Goal: Task Accomplishment & Management: Use online tool/utility

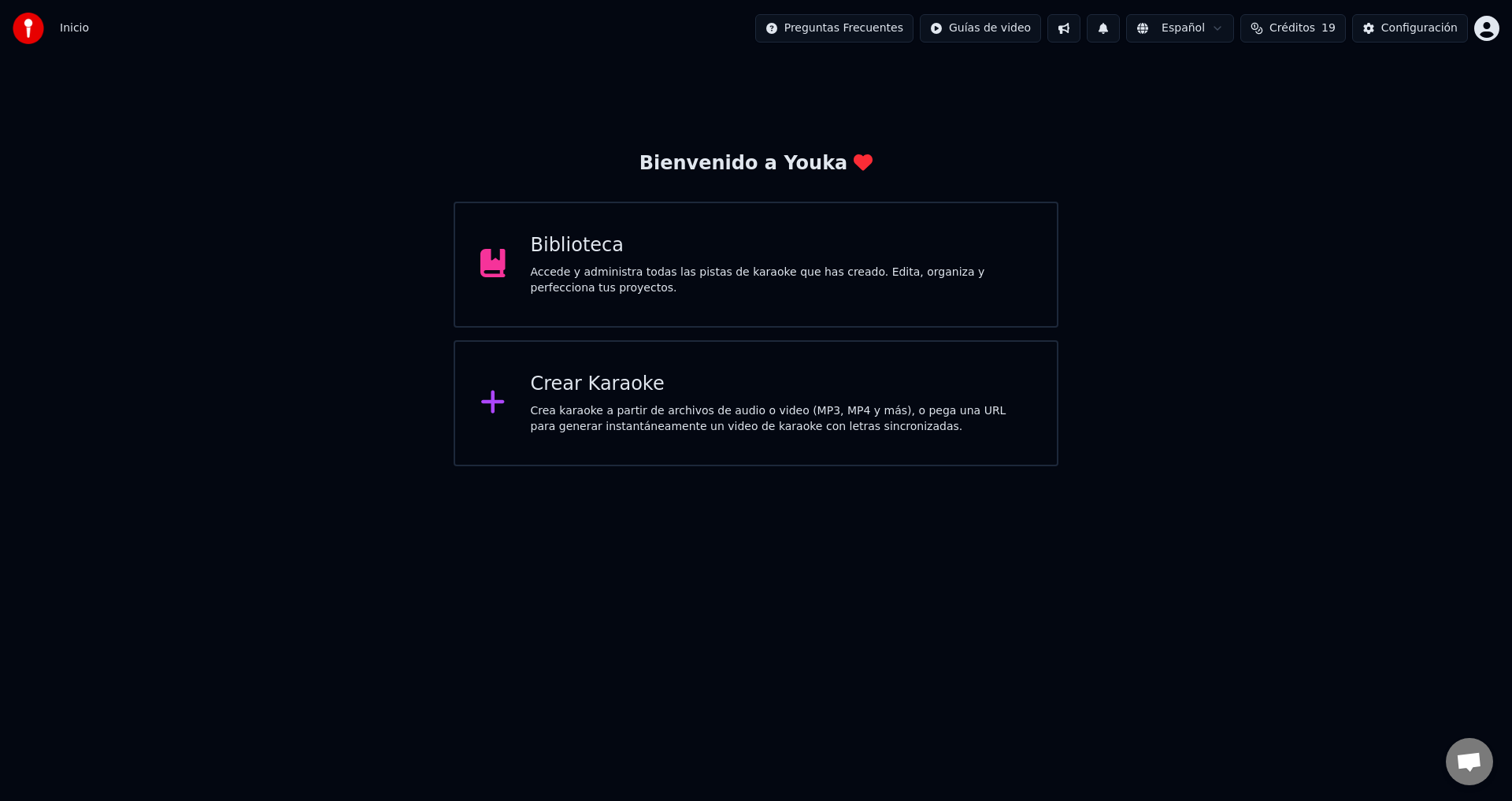
scroll to position [1532, 0]
click at [731, 292] on div "Accede y administra todas las pistas de karaoke que has creado. Edita, organiza…" at bounding box center [782, 280] width 502 height 32
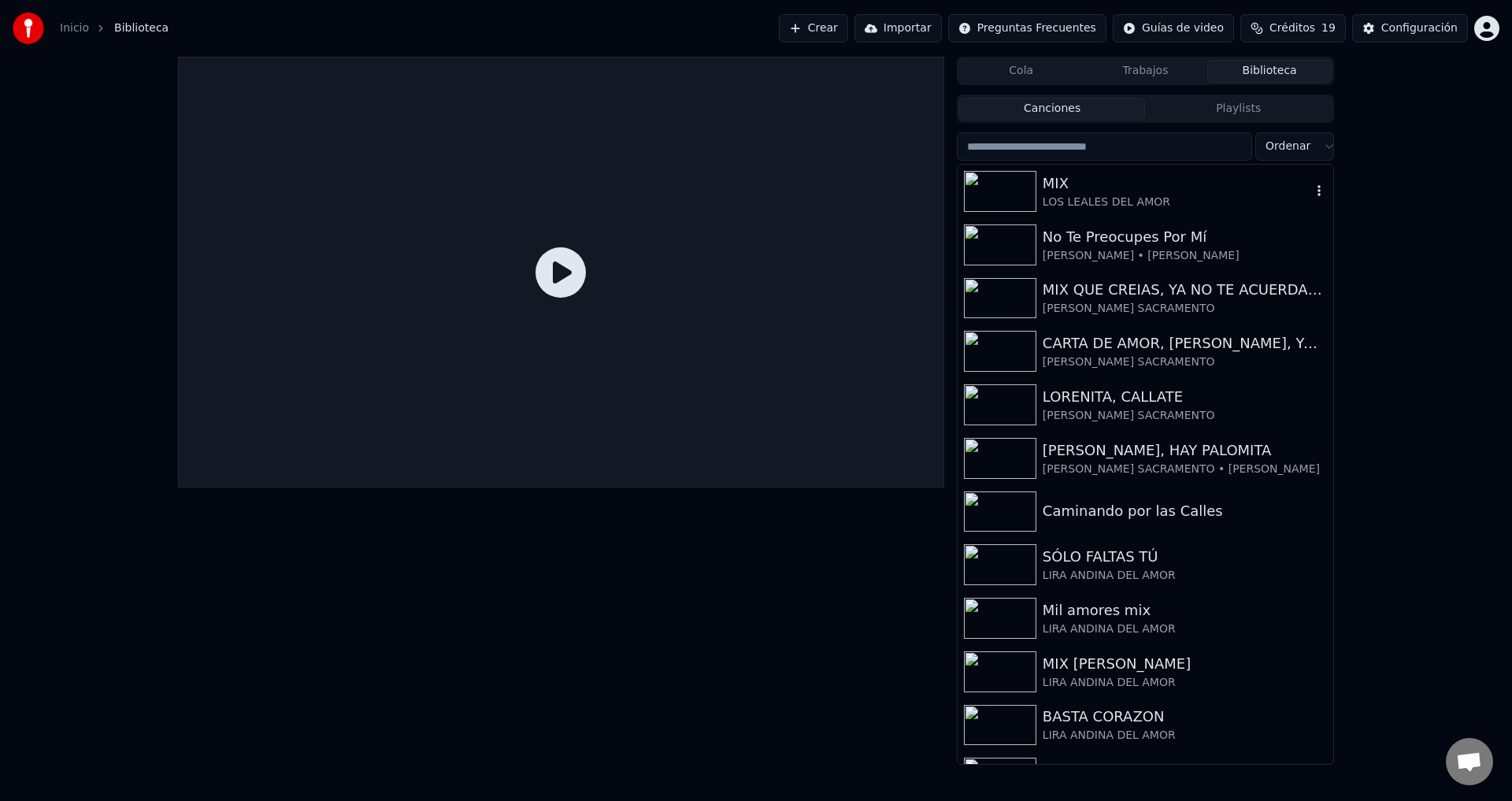
click at [1113, 200] on div "LOS LEALES DEL AMOR" at bounding box center [1176, 203] width 268 height 16
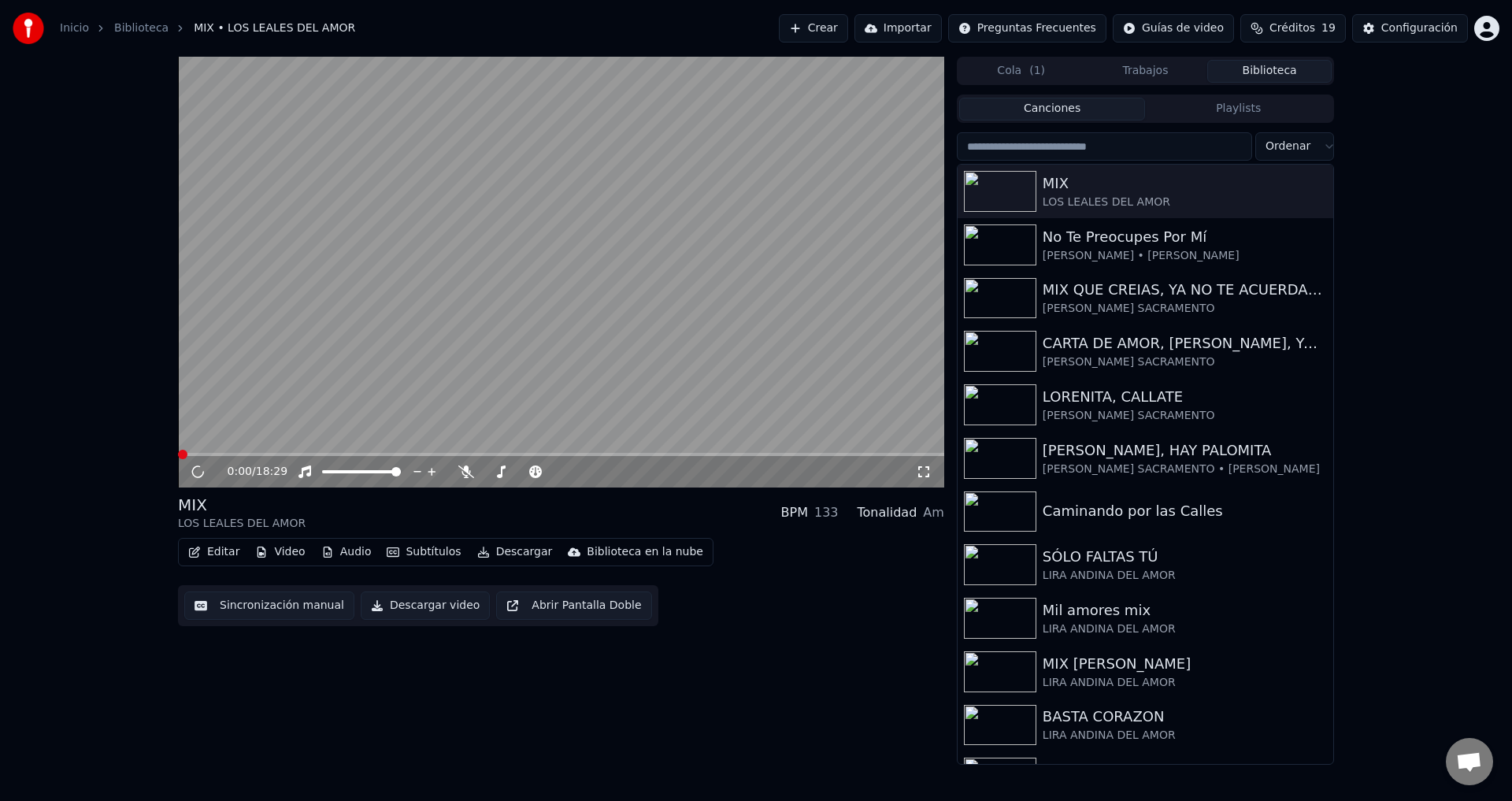
click at [225, 550] on button "Editar" at bounding box center [214, 552] width 64 height 22
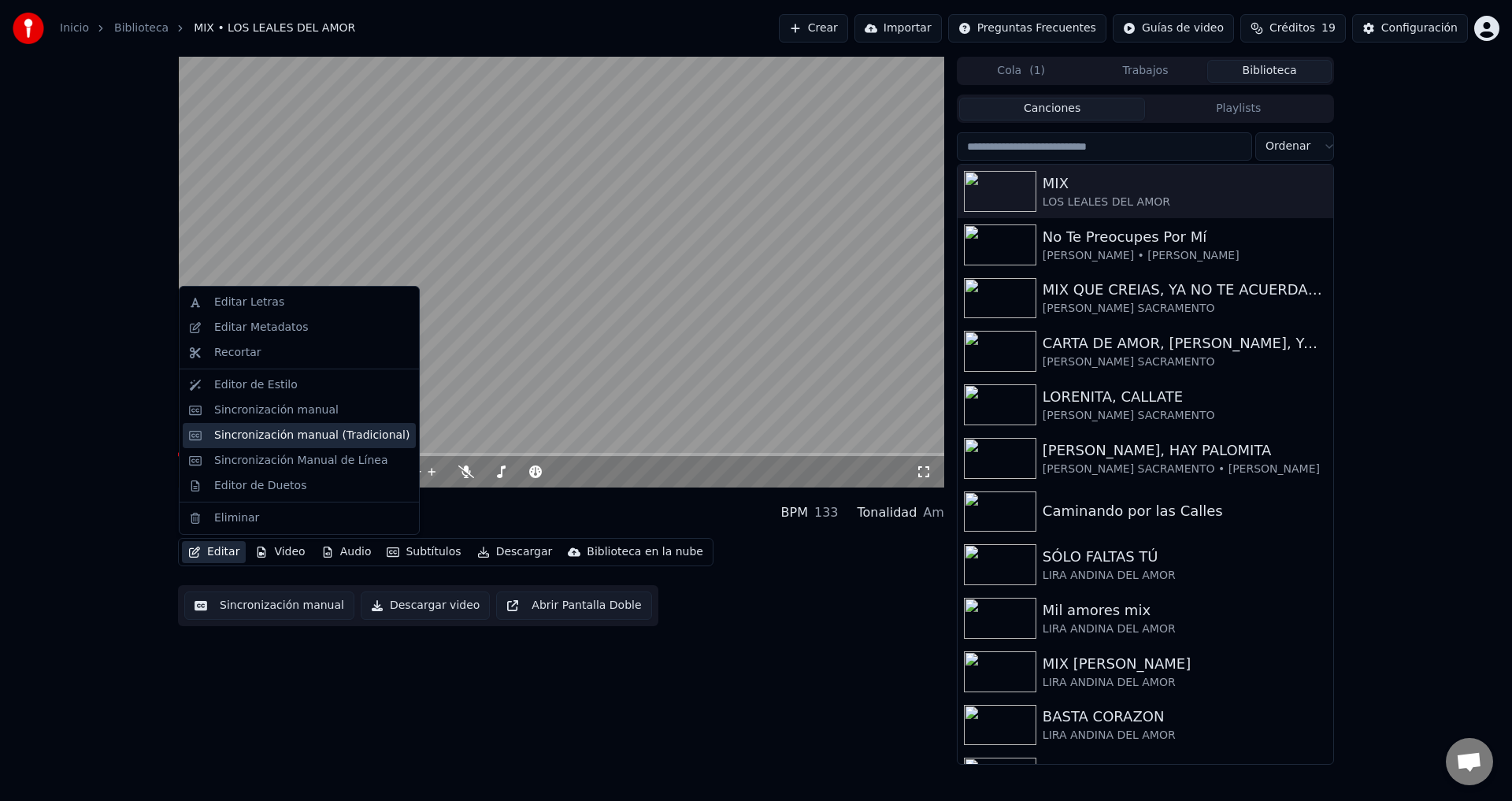
click at [287, 439] on div "Sincronización manual (Tradicional)" at bounding box center [312, 435] width 196 height 16
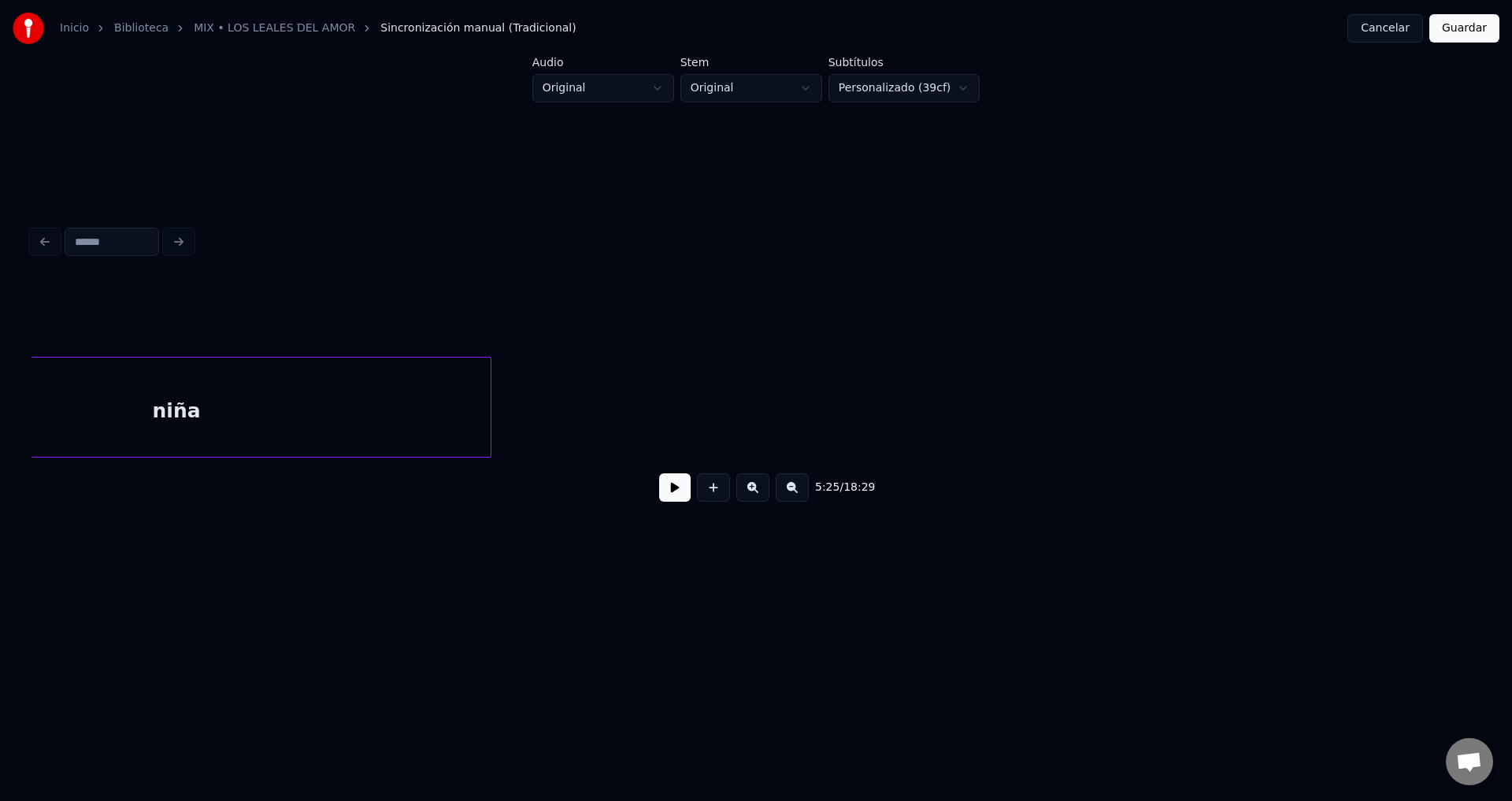
scroll to position [0, 52778]
click at [478, 419] on div "niña" at bounding box center [541, 411] width 629 height 107
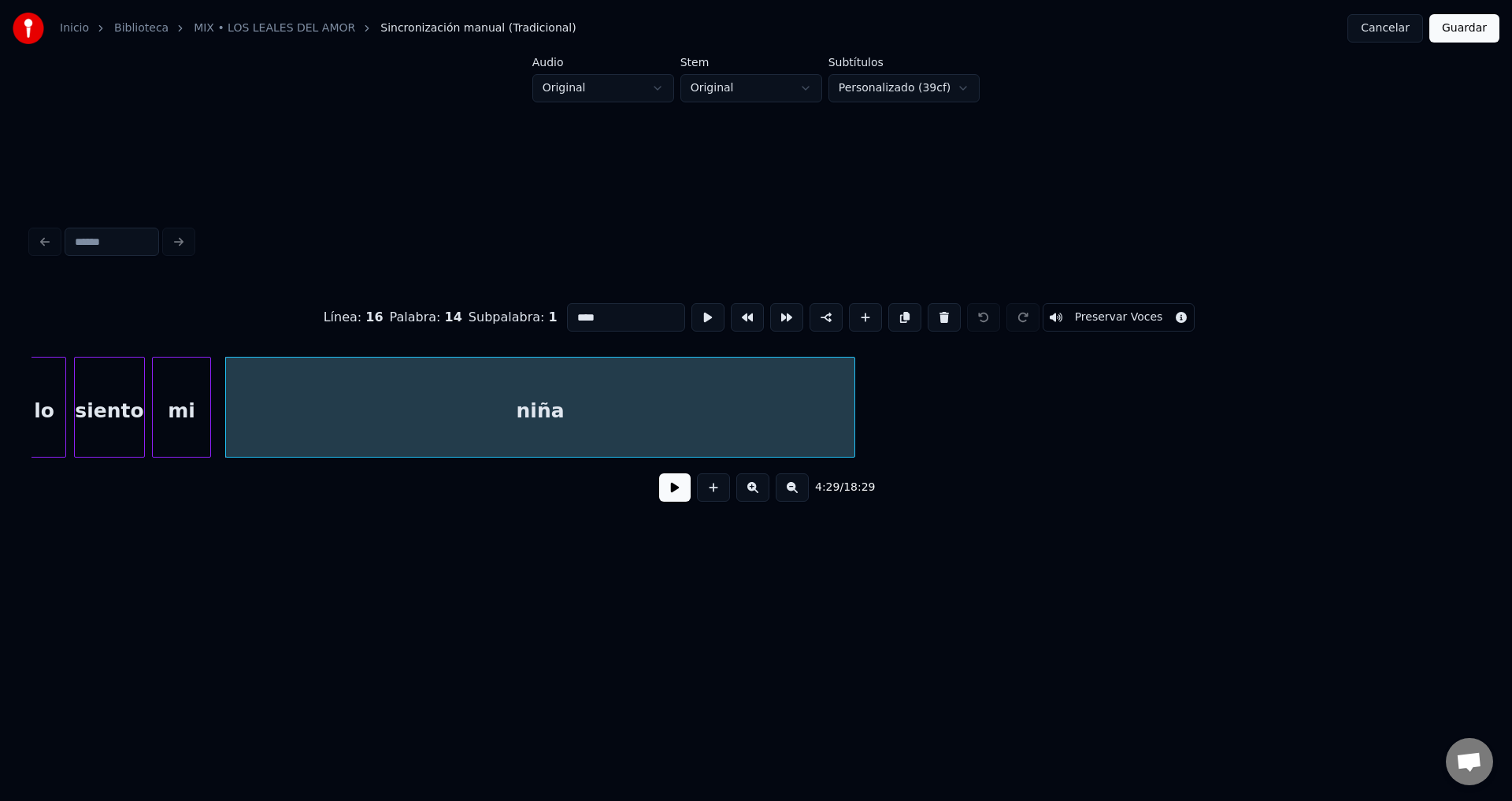
click at [672, 492] on button at bounding box center [675, 488] width 32 height 28
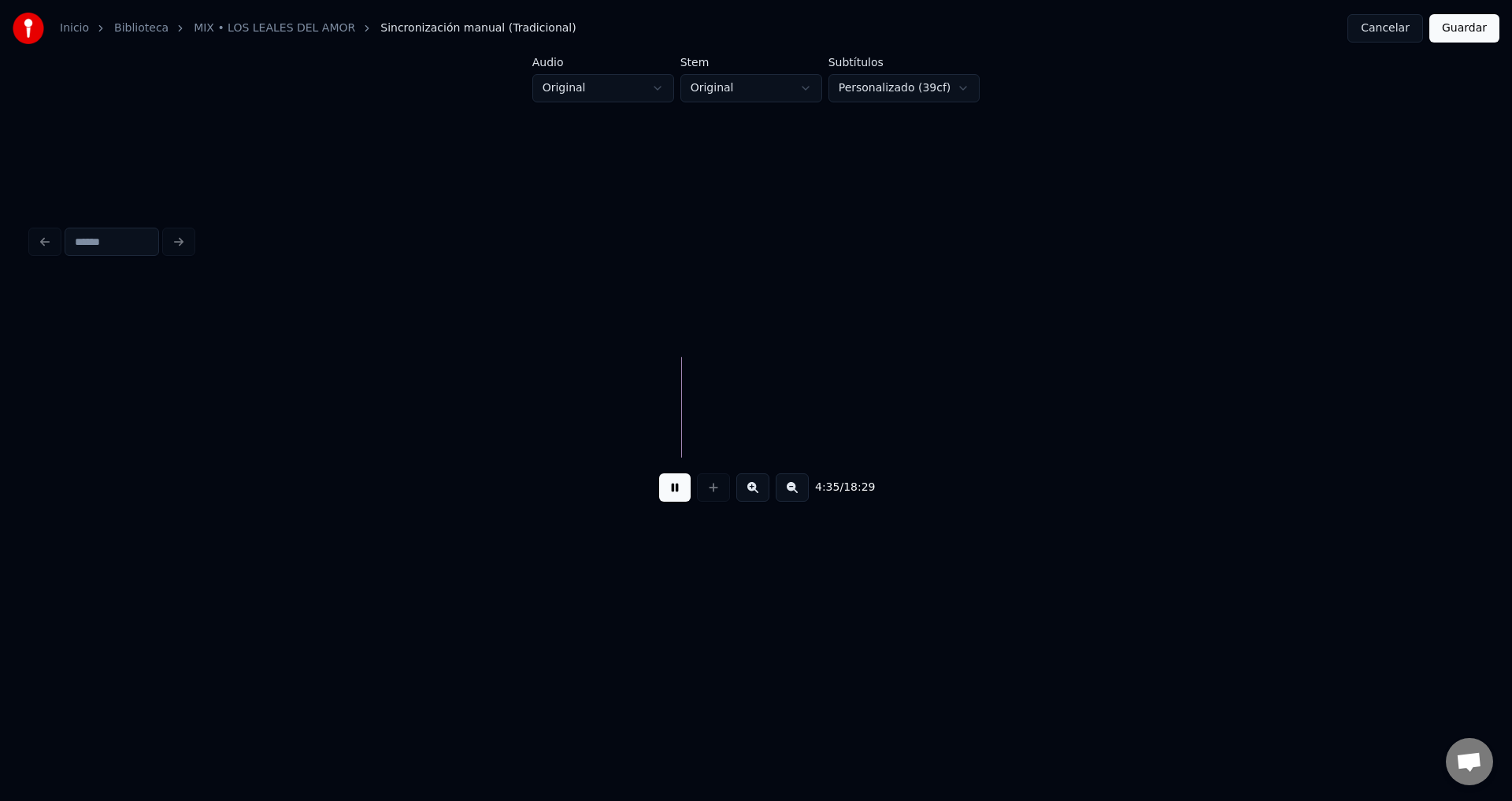
scroll to position [0, 53749]
click at [404, 465] on div "4:38 / 18:29" at bounding box center [756, 488] width 1449 height 60
click at [667, 495] on button at bounding box center [675, 488] width 32 height 28
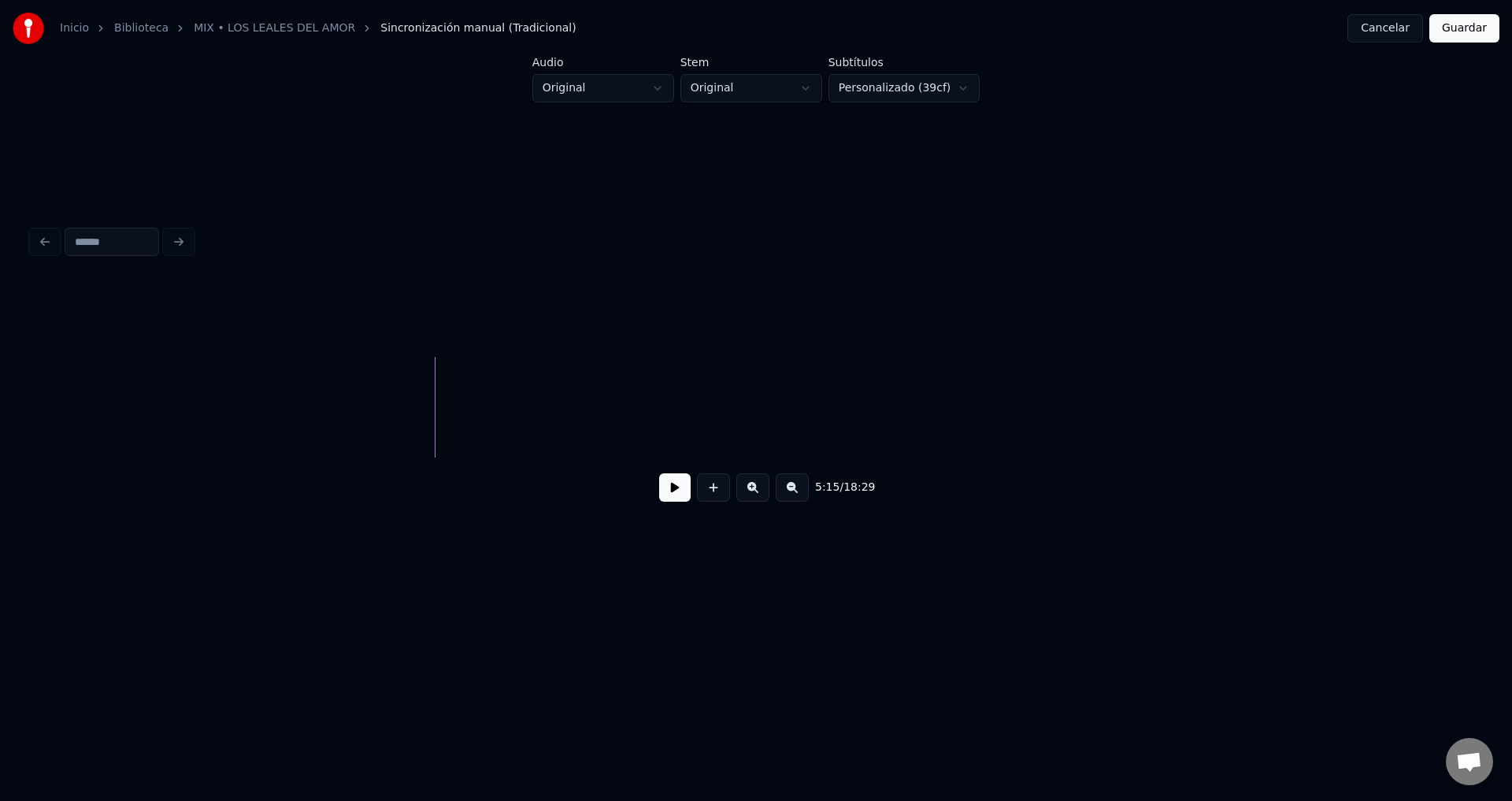
click at [655, 495] on div "5:15 / 18:29" at bounding box center [756, 488] width 1424 height 35
click at [661, 496] on button at bounding box center [675, 488] width 32 height 28
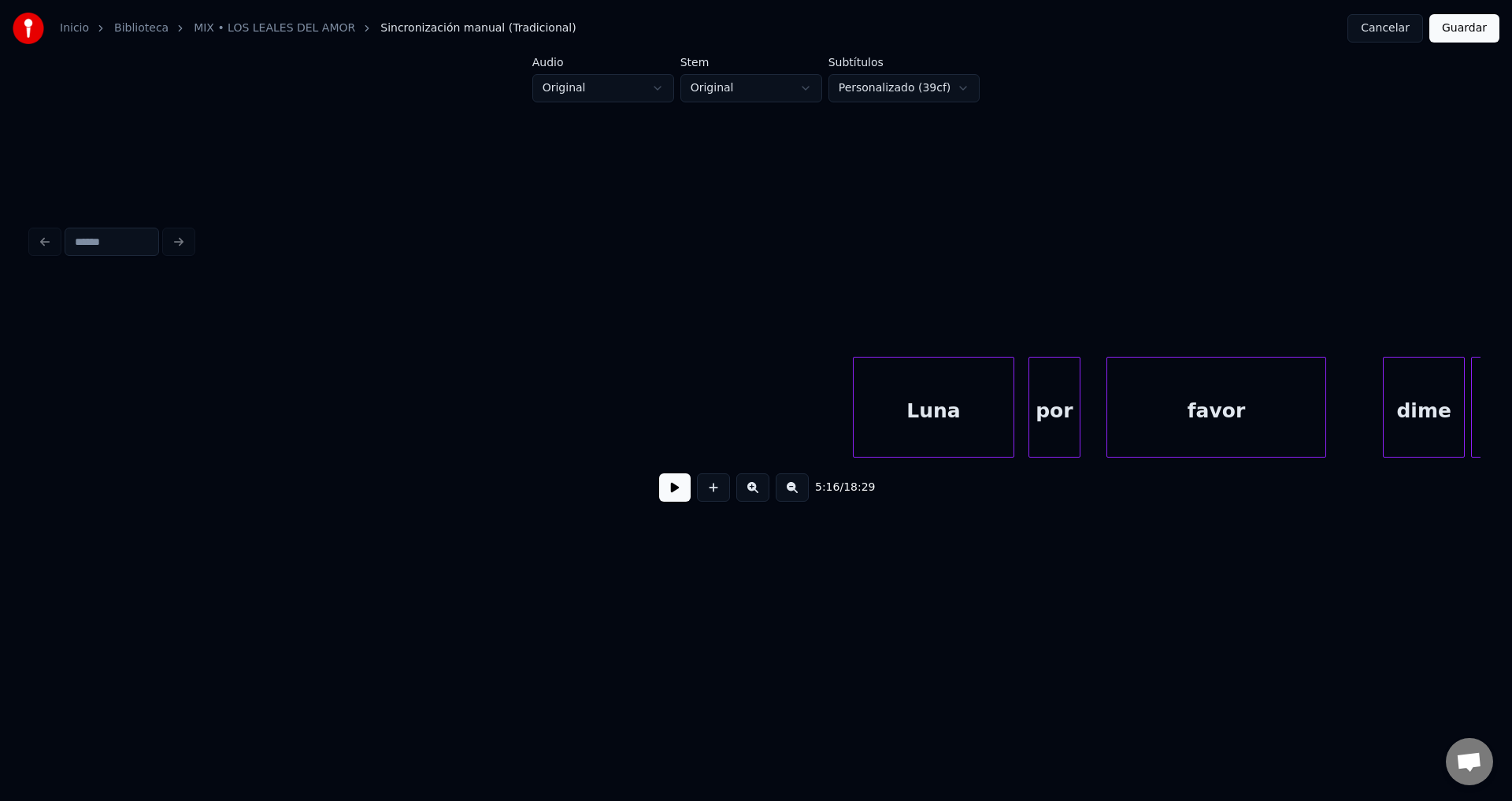
scroll to position [0, 66488]
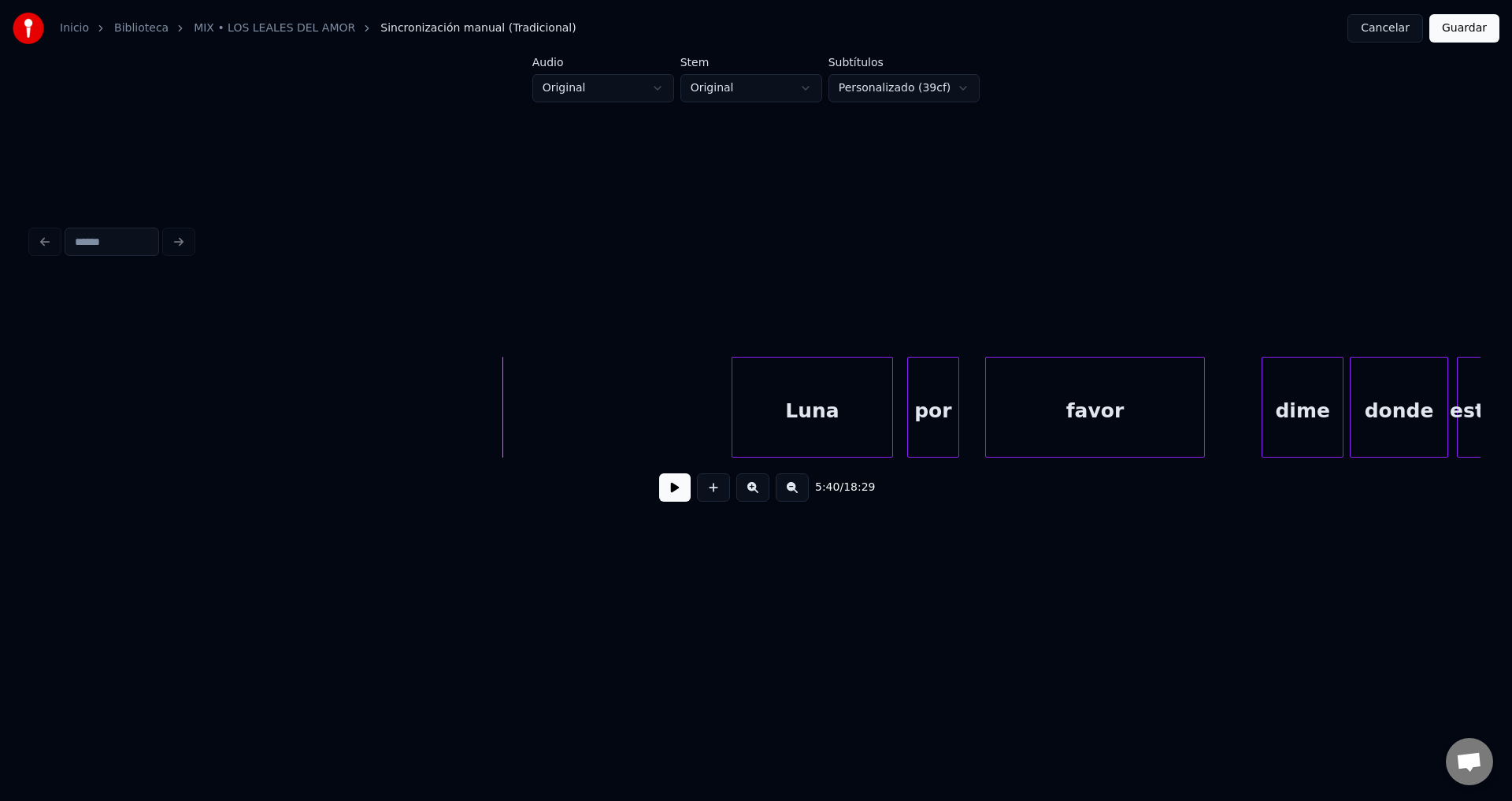
click at [679, 502] on button at bounding box center [675, 488] width 32 height 28
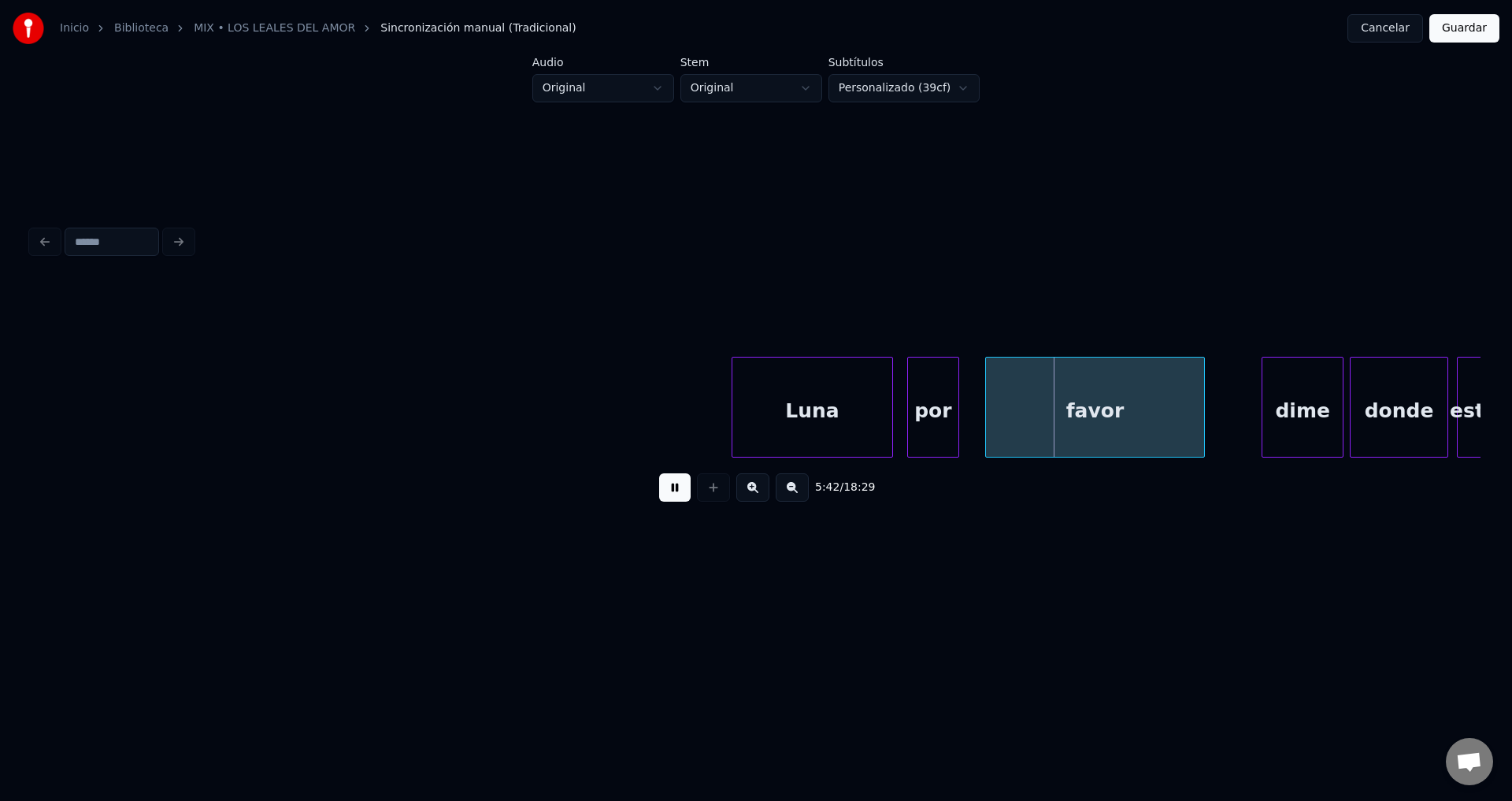
click at [679, 502] on button at bounding box center [675, 488] width 32 height 28
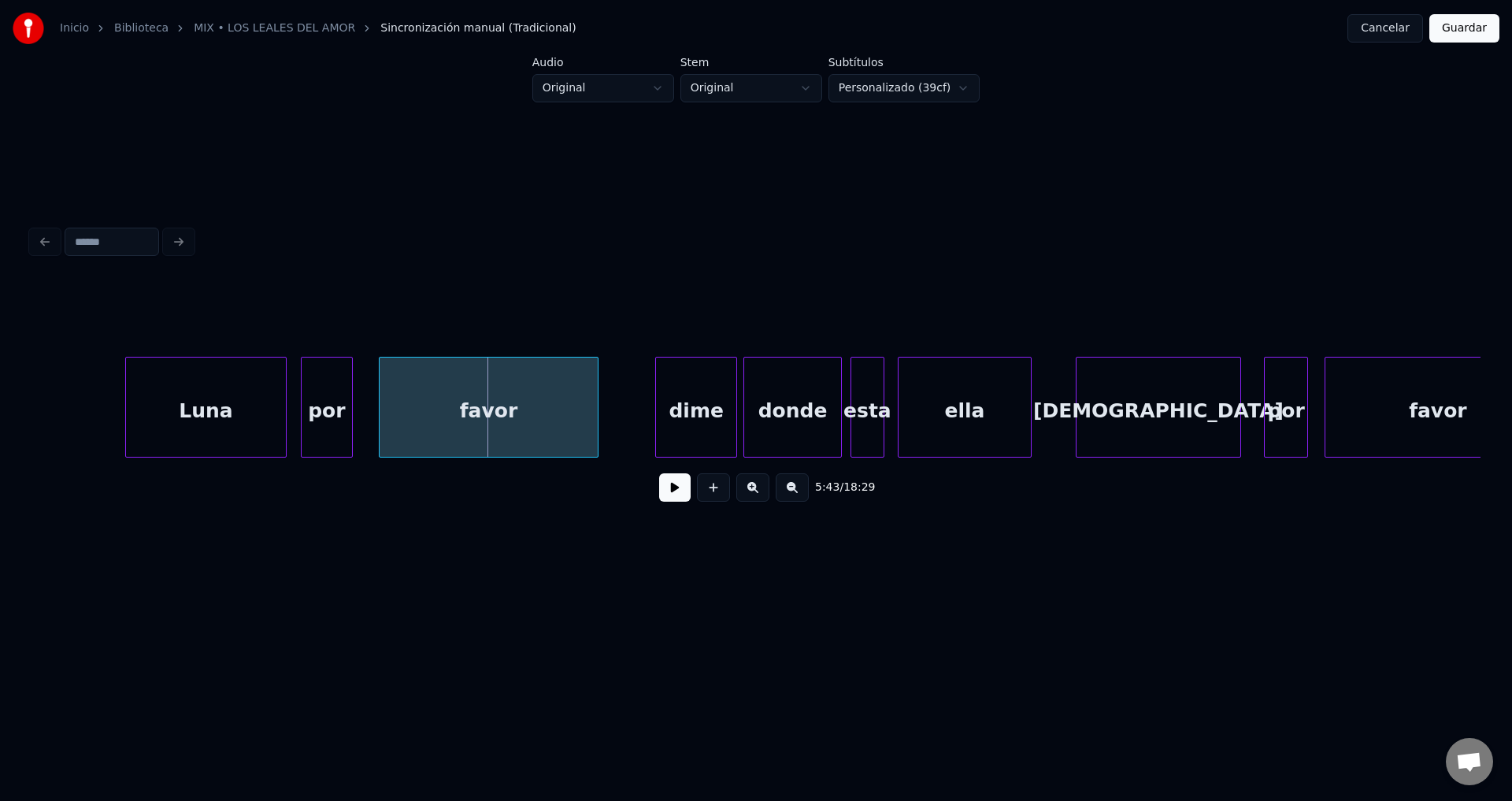
scroll to position [0, 67459]
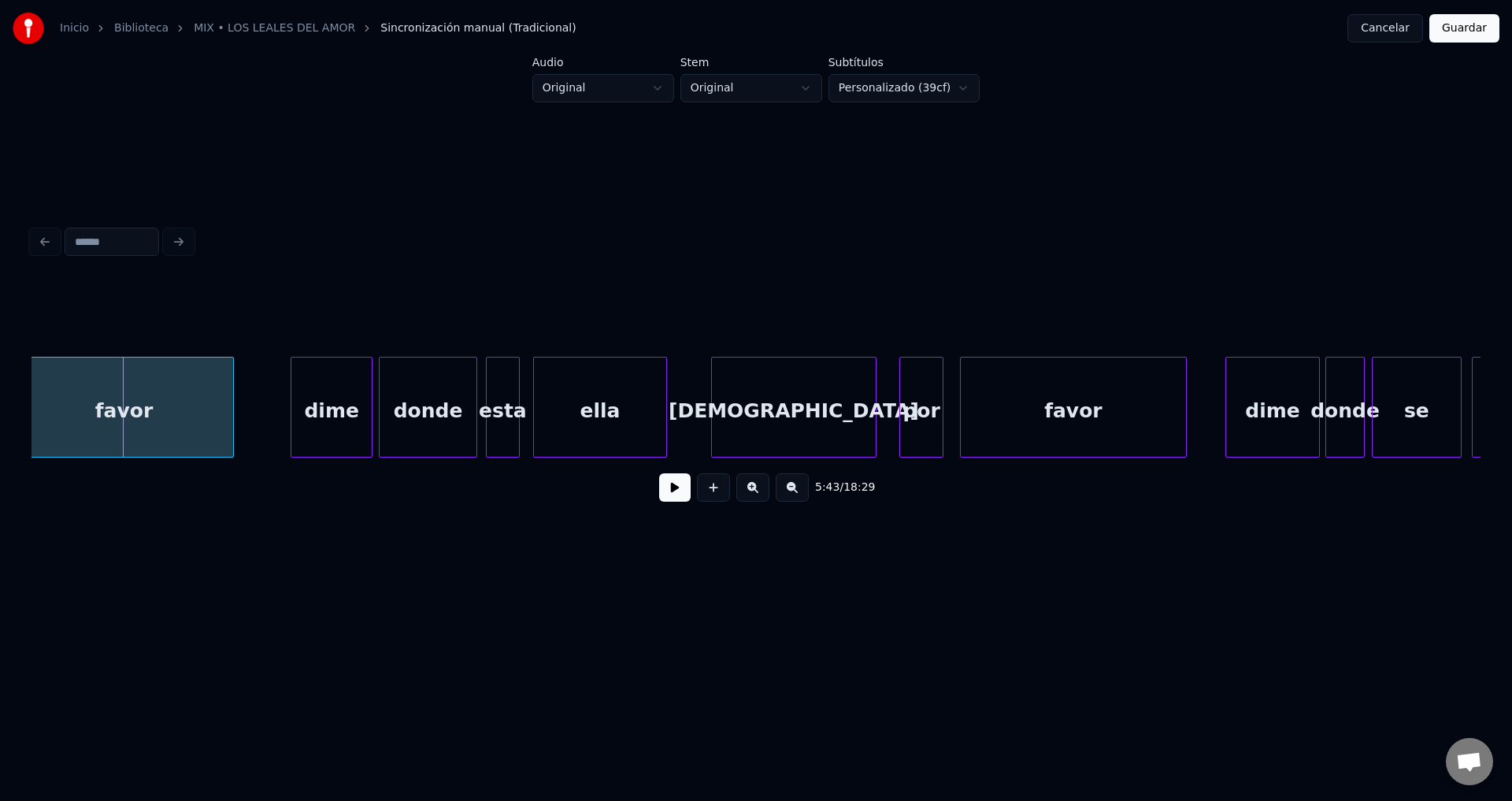
click at [991, 413] on div "favor" at bounding box center [1073, 411] width 226 height 107
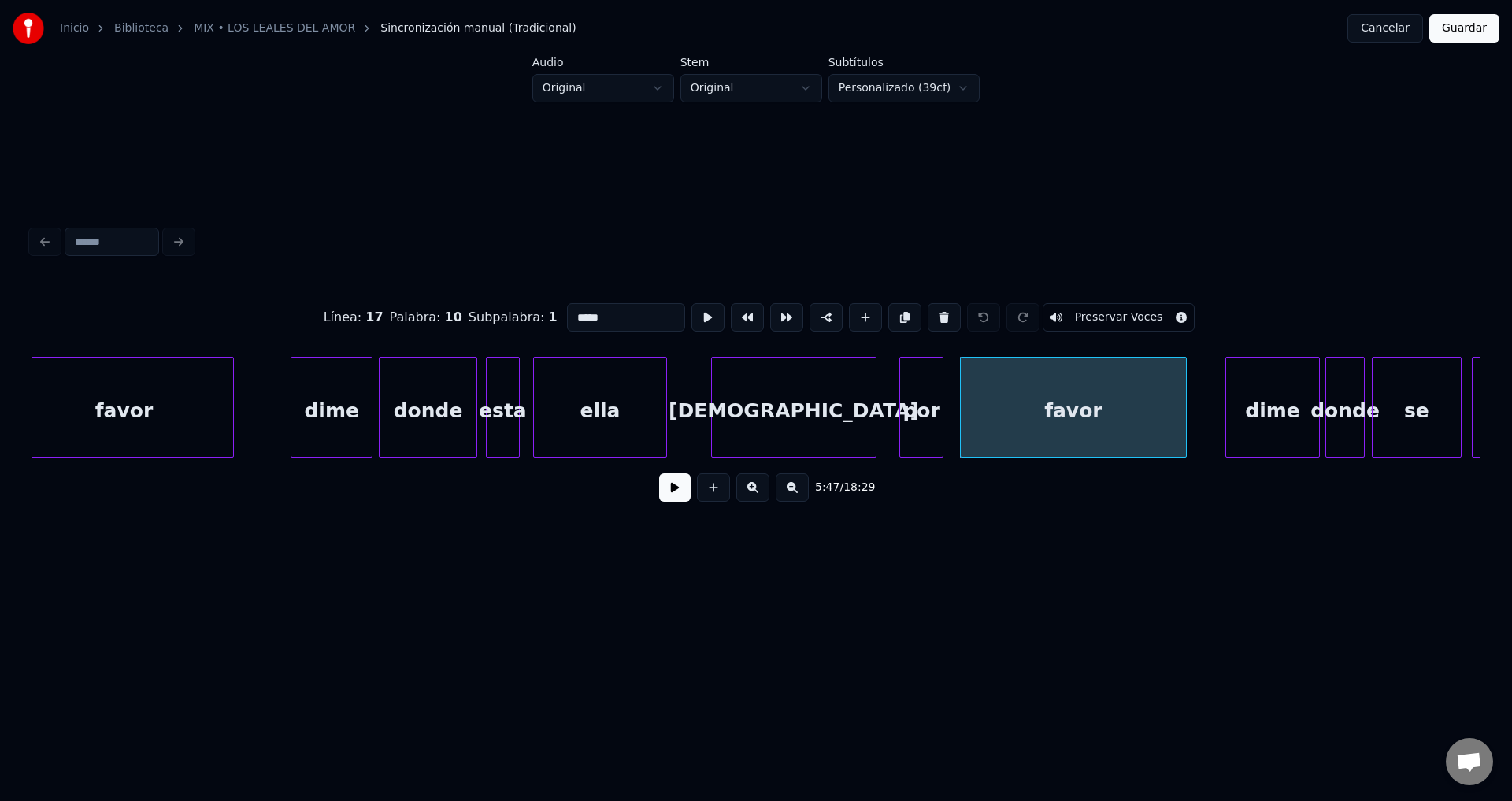
click at [676, 497] on button at bounding box center [675, 488] width 32 height 28
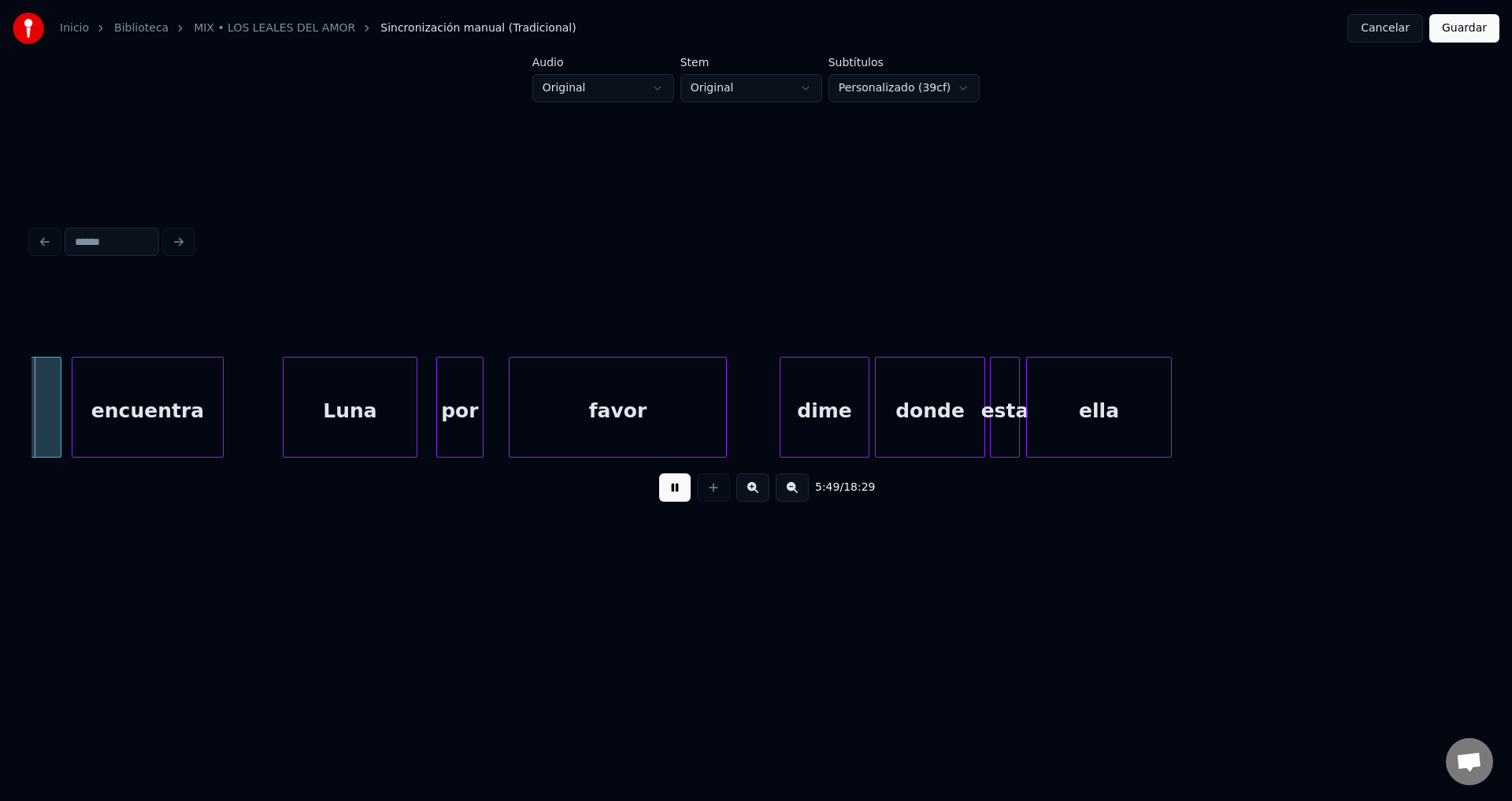
scroll to position [0, 68885]
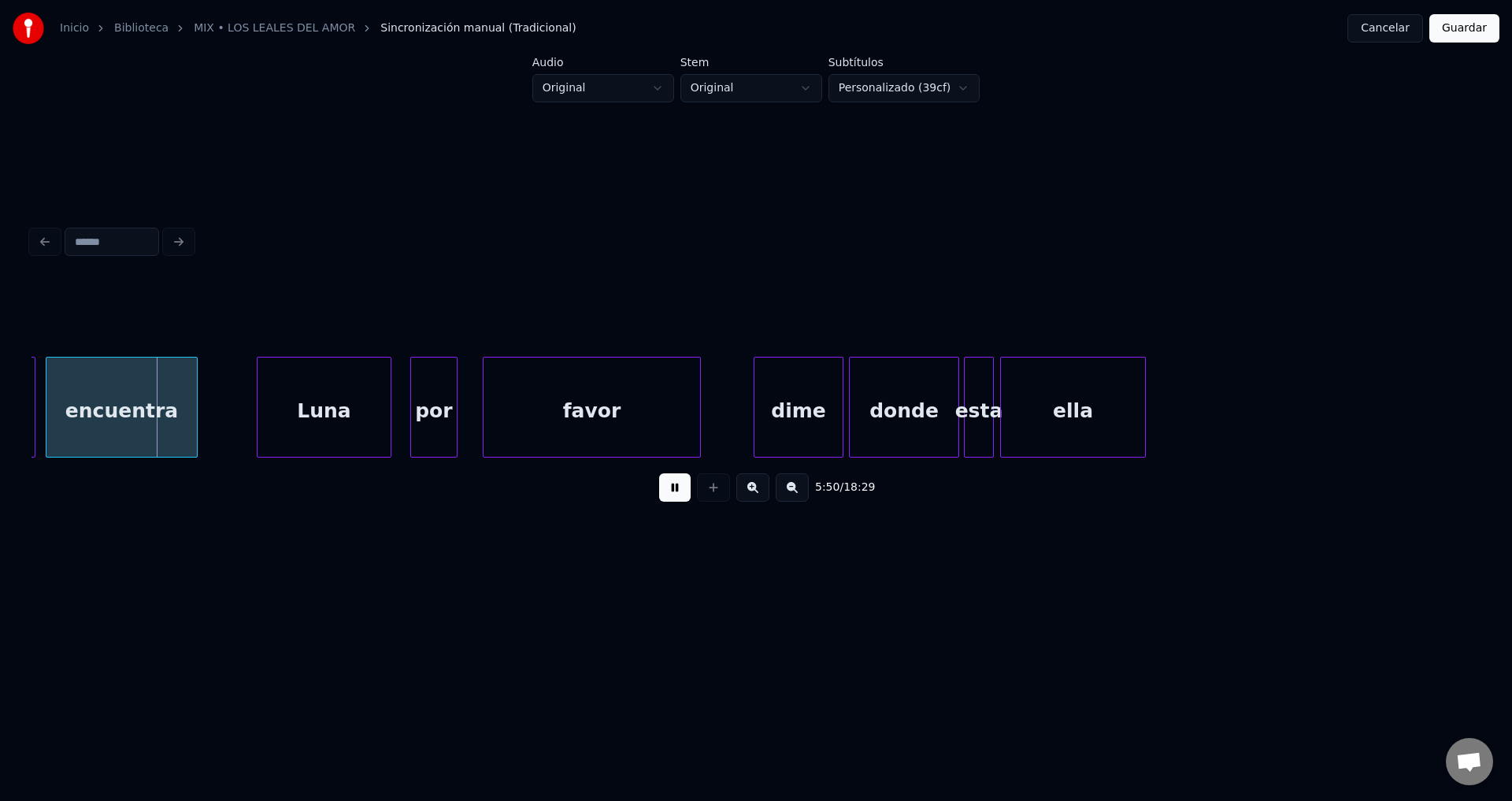
click at [809, 409] on div "dime" at bounding box center [798, 411] width 88 height 107
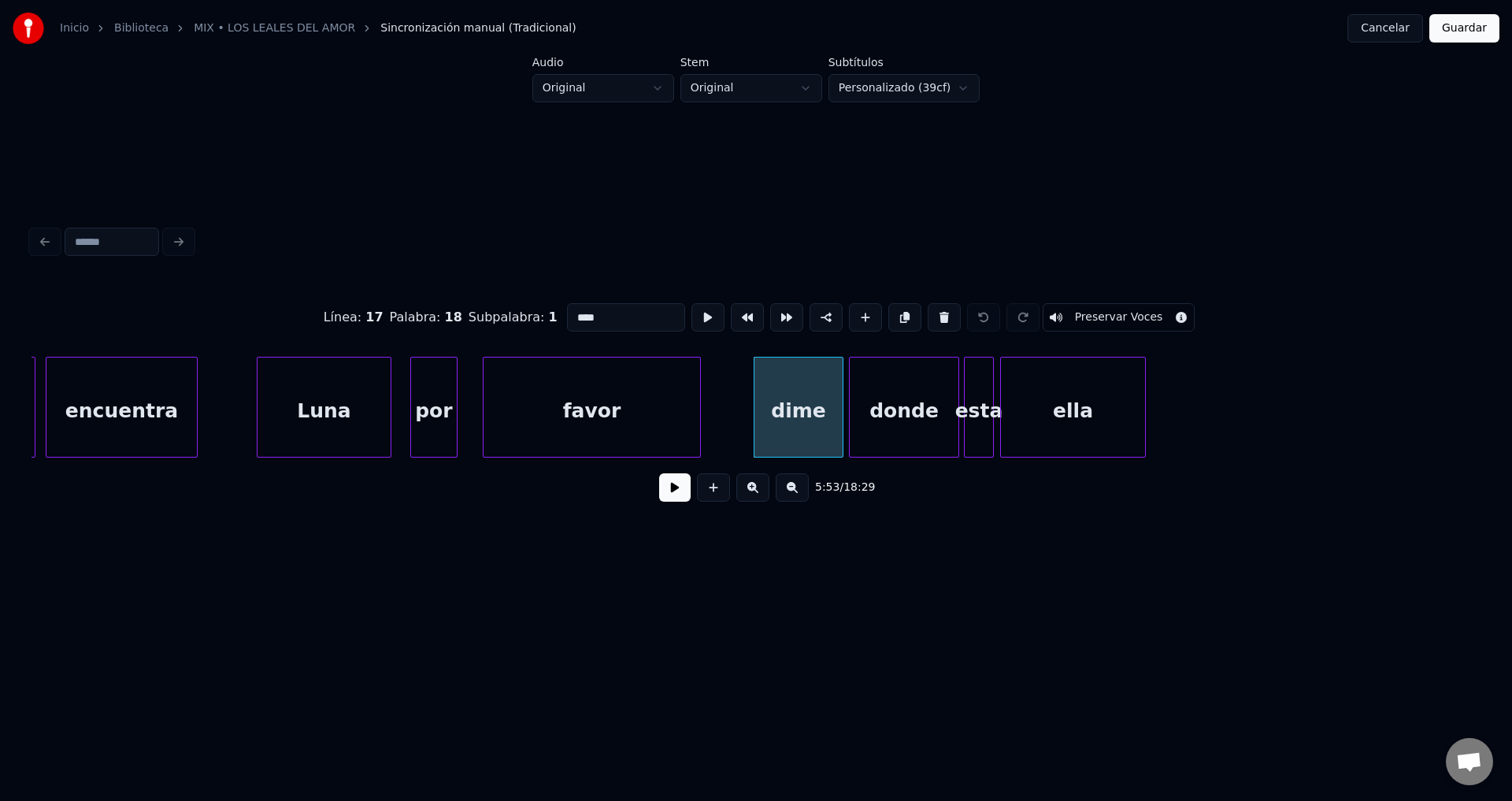
click at [664, 499] on button at bounding box center [675, 488] width 32 height 28
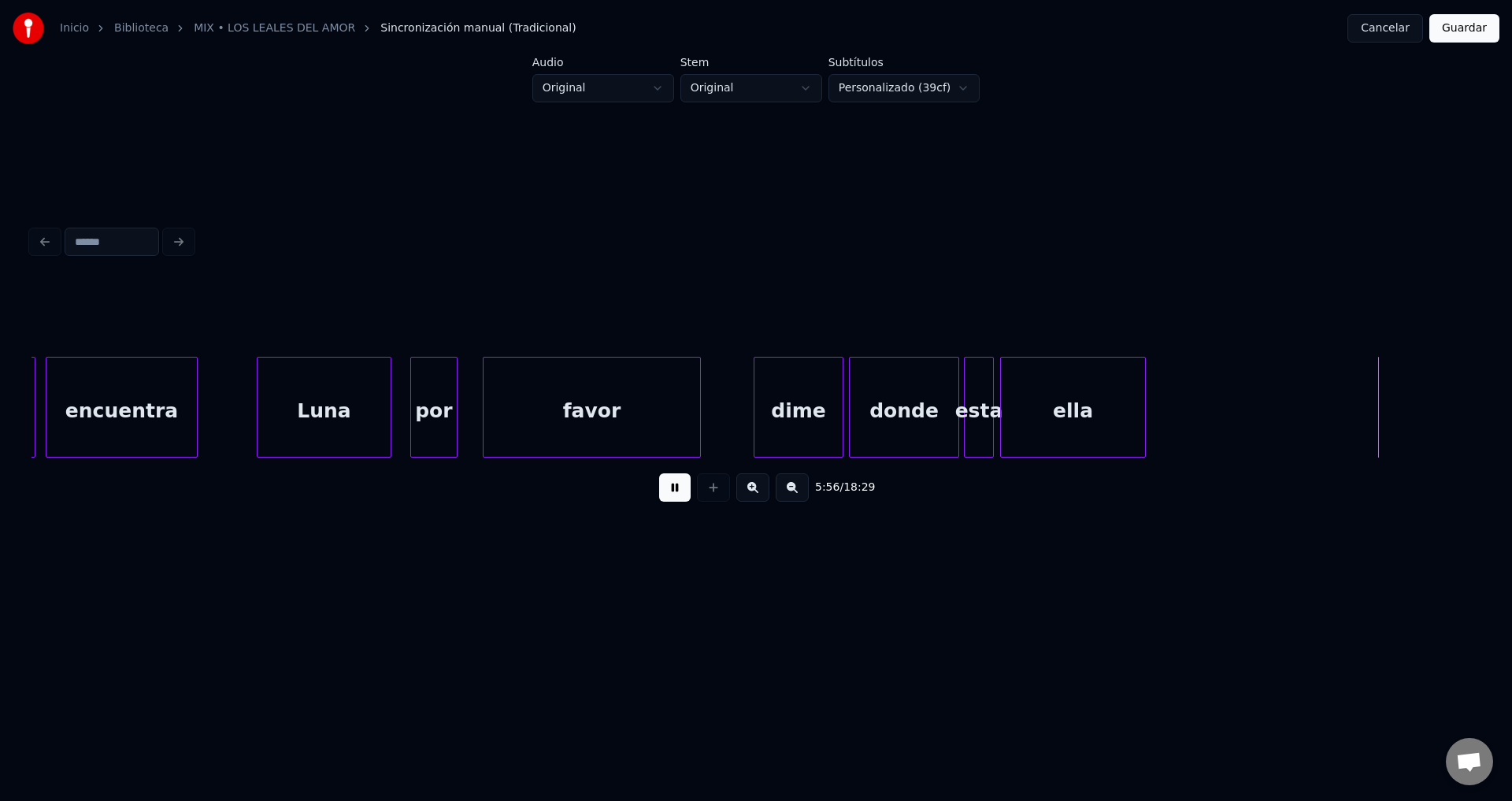
click at [664, 499] on button at bounding box center [675, 488] width 32 height 28
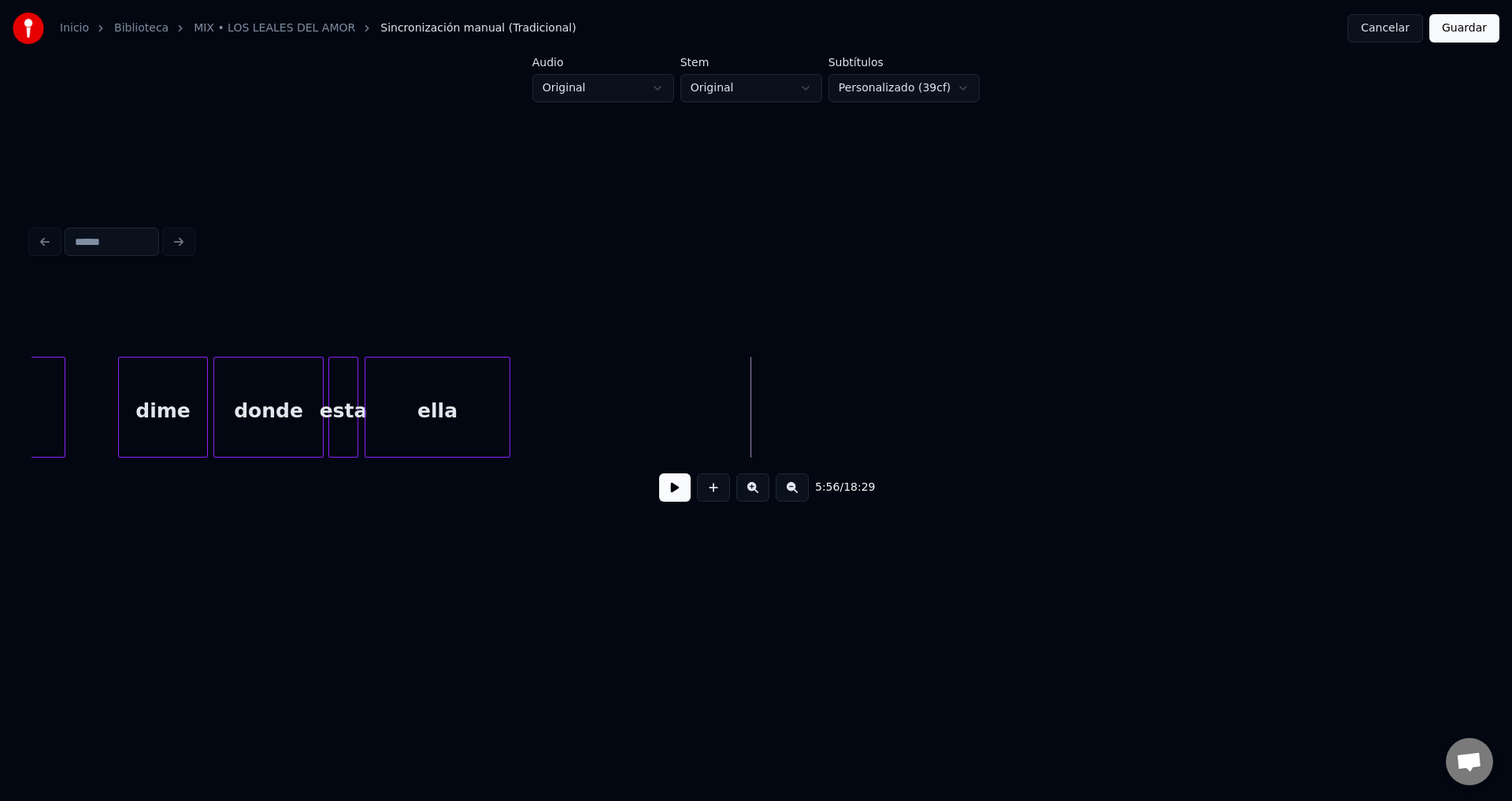
scroll to position [0, 69643]
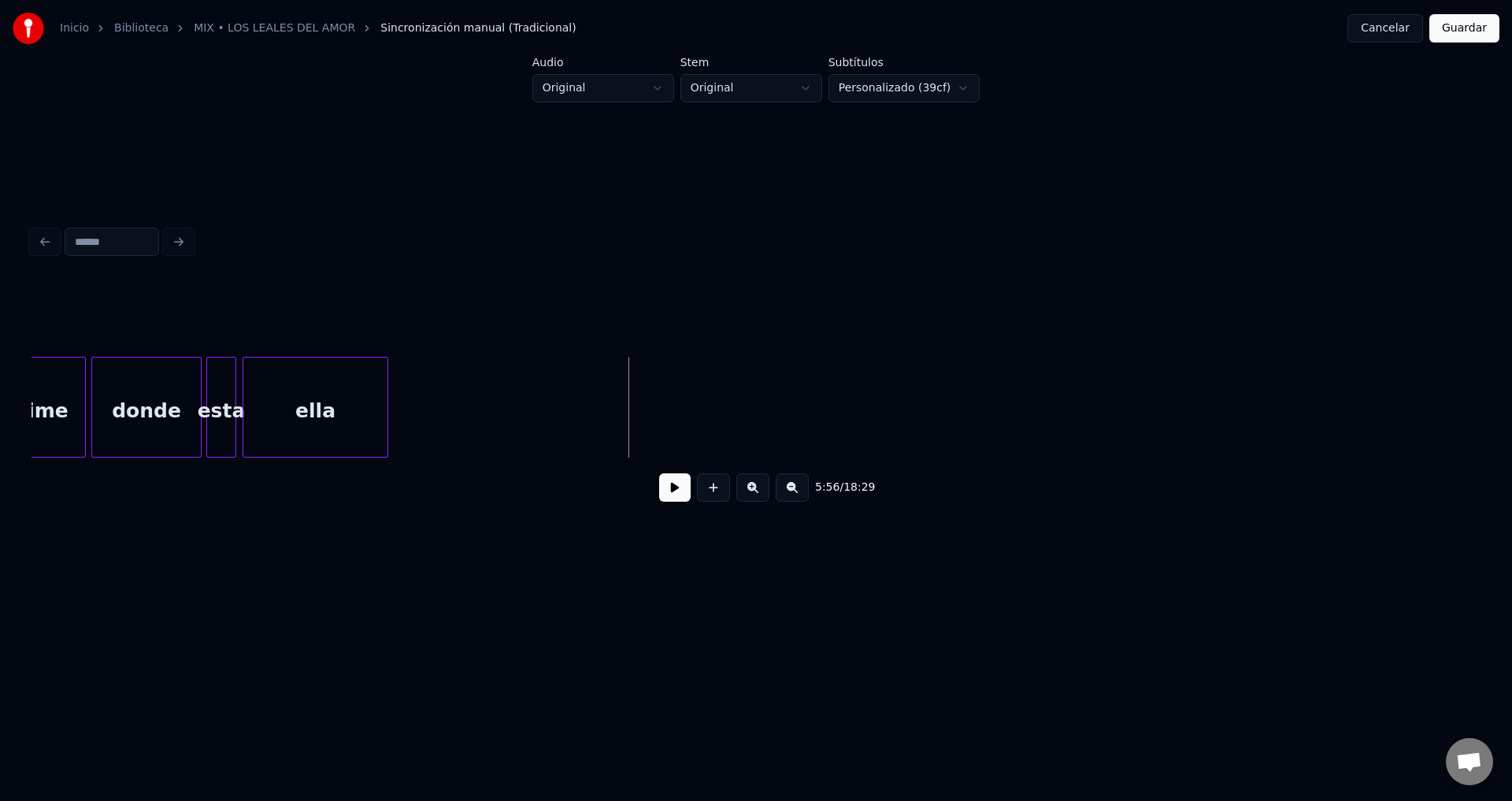
drag, startPoint x: 755, startPoint y: 495, endPoint x: 741, endPoint y: 544, distance: 51.0
click at [750, 555] on div "5:55 / 18:29" at bounding box center [756, 367] width 1462 height 480
click at [716, 493] on button at bounding box center [714, 488] width 33 height 28
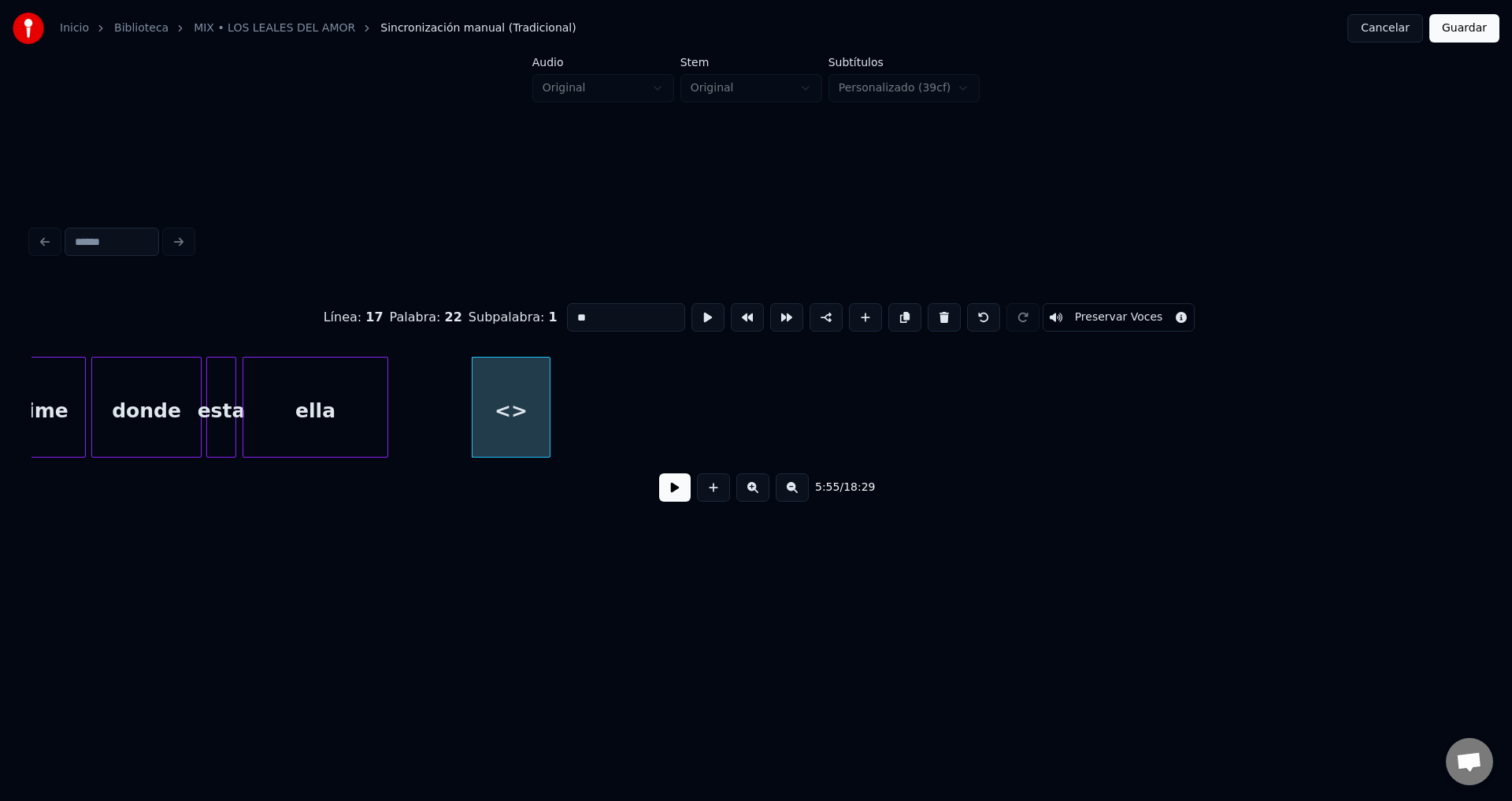
drag, startPoint x: 617, startPoint y: 306, endPoint x: 421, endPoint y: 309, distance: 196.0
click at [427, 309] on div "Línea : 17 Palabra : 22 Subpalabra : 1 ** Preservar Voces" at bounding box center [756, 317] width 1449 height 78
type input "******"
drag, startPoint x: 659, startPoint y: 502, endPoint x: 667, endPoint y: 499, distance: 8.5
click at [659, 502] on div "5:55 / 18:29" at bounding box center [756, 488] width 1424 height 35
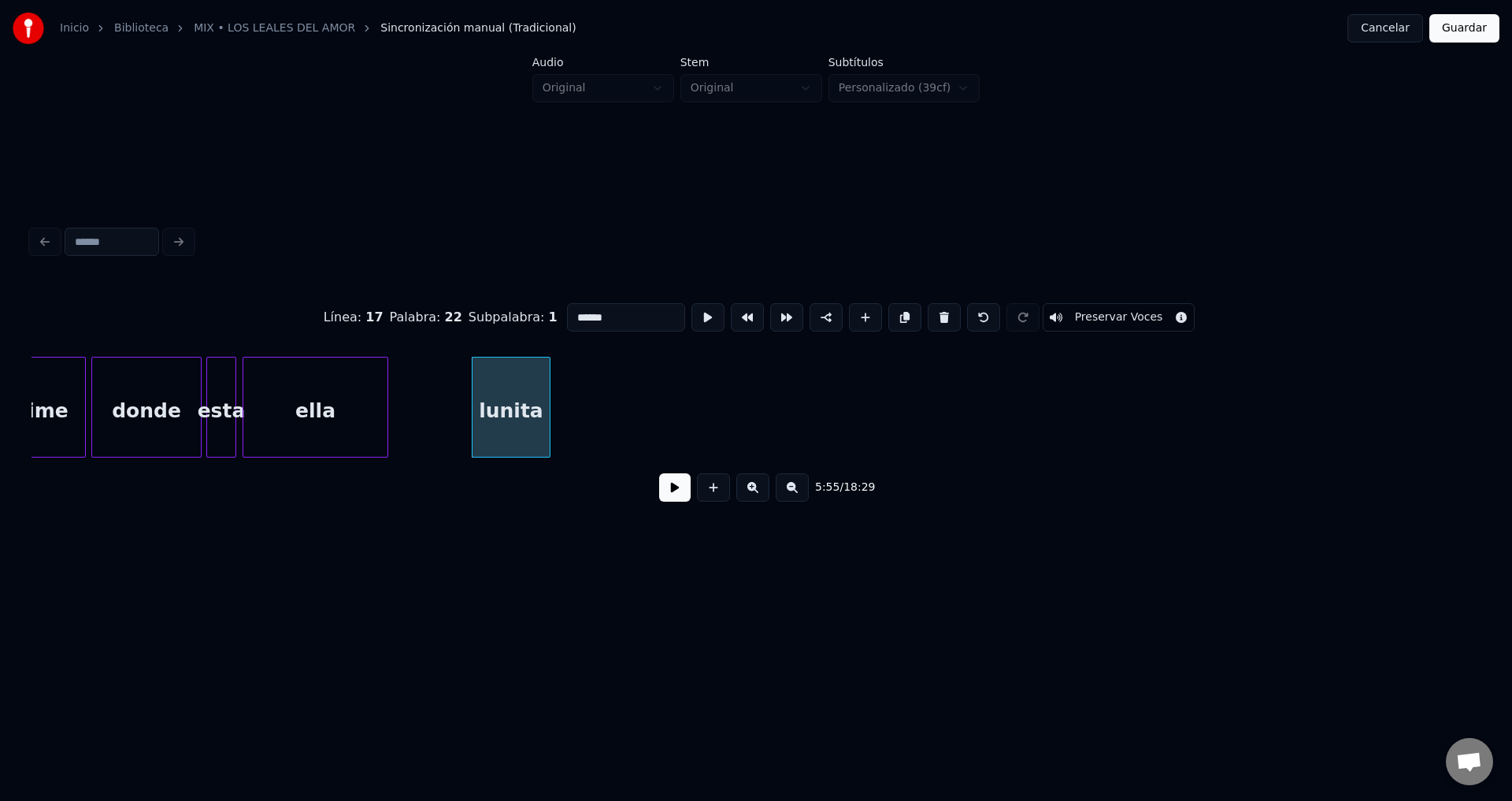
click at [668, 497] on button at bounding box center [675, 488] width 32 height 28
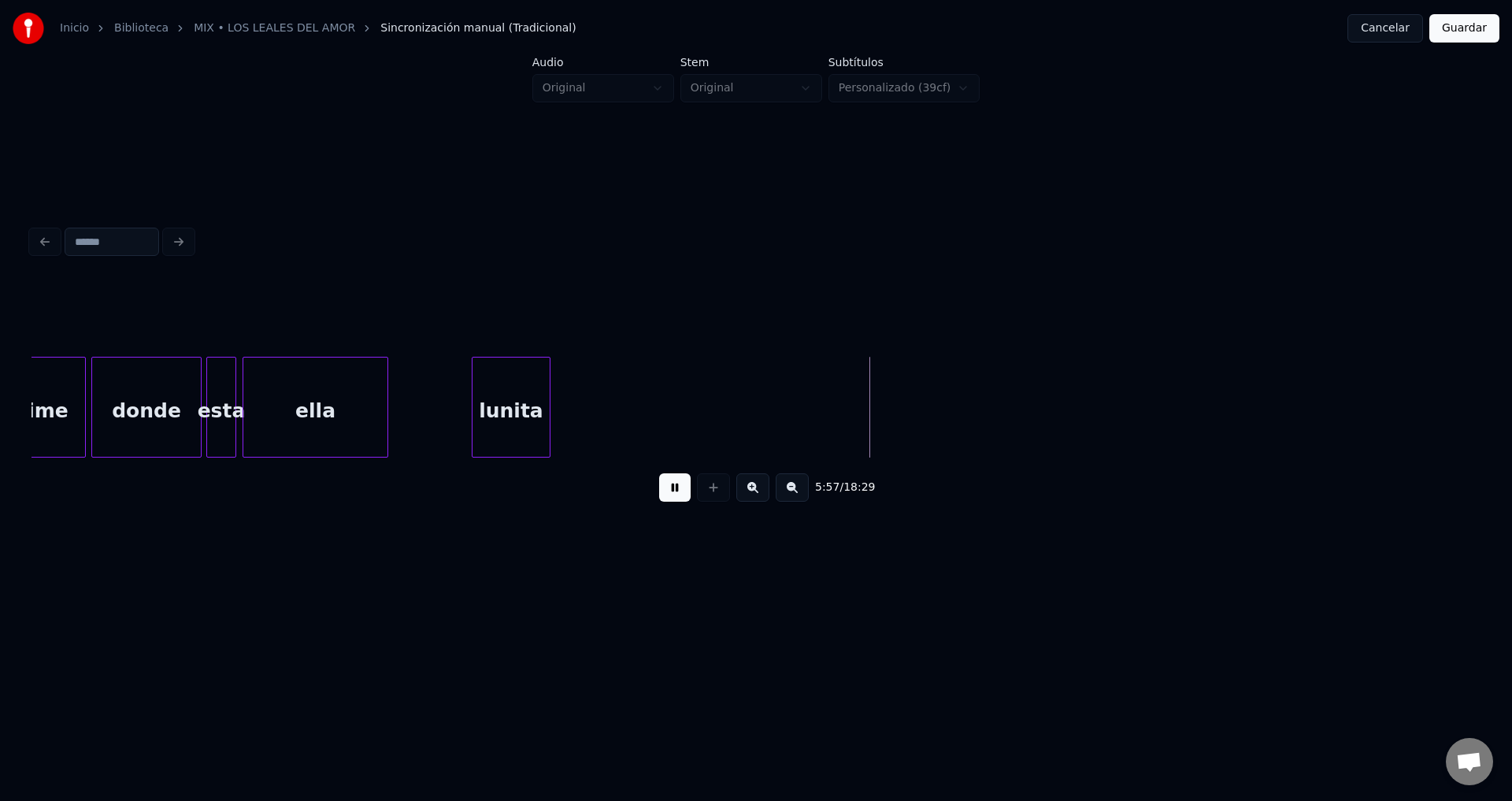
click at [668, 496] on button at bounding box center [675, 488] width 32 height 28
click at [716, 496] on button at bounding box center [714, 488] width 33 height 28
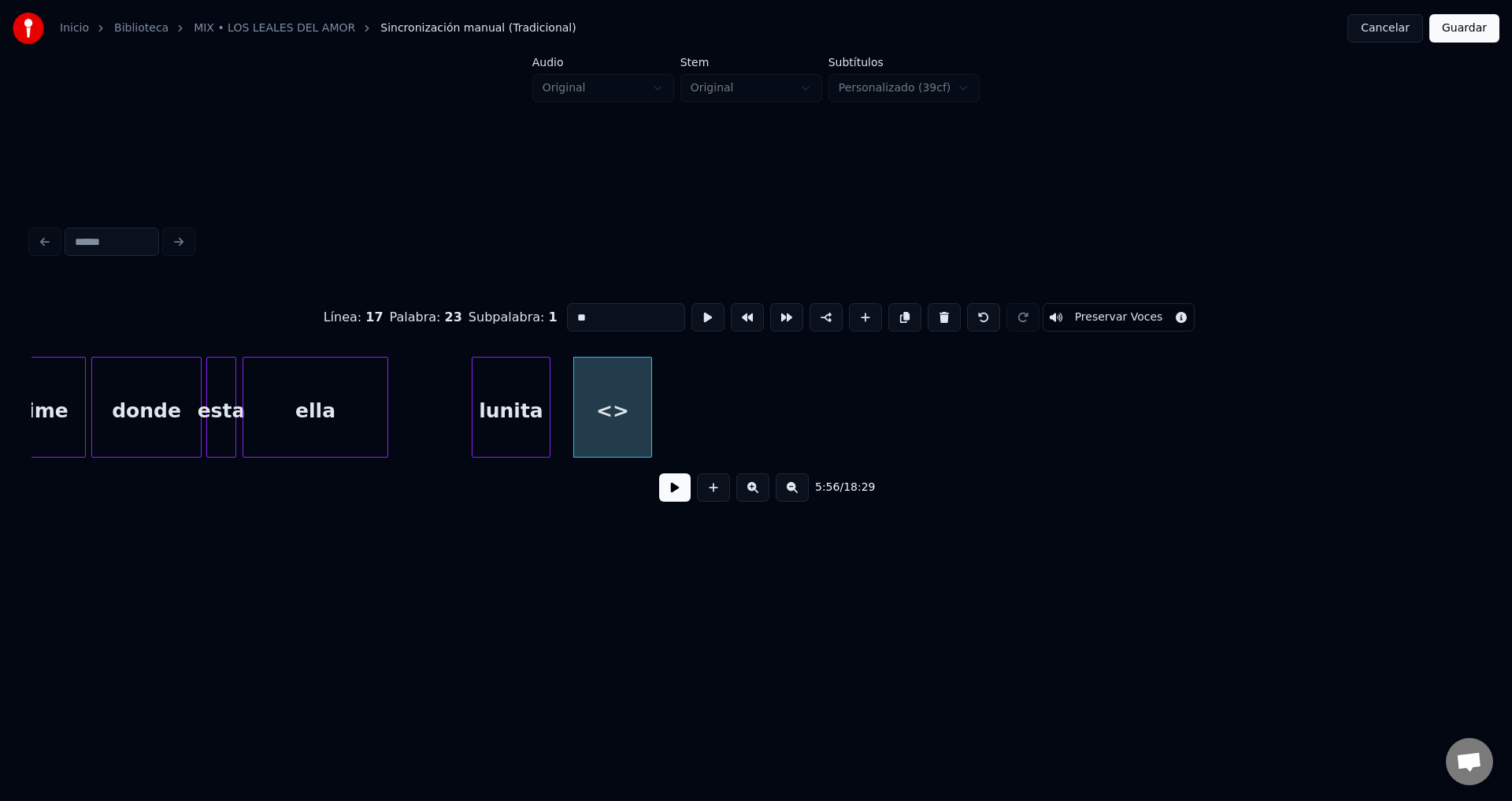
drag, startPoint x: 610, startPoint y: 309, endPoint x: 450, endPoint y: 300, distance: 160.3
click at [450, 300] on div "Línea : 17 Palabra : 23 Subpalabra : 1 ** Preservar Voces" at bounding box center [756, 317] width 1449 height 78
type input "***"
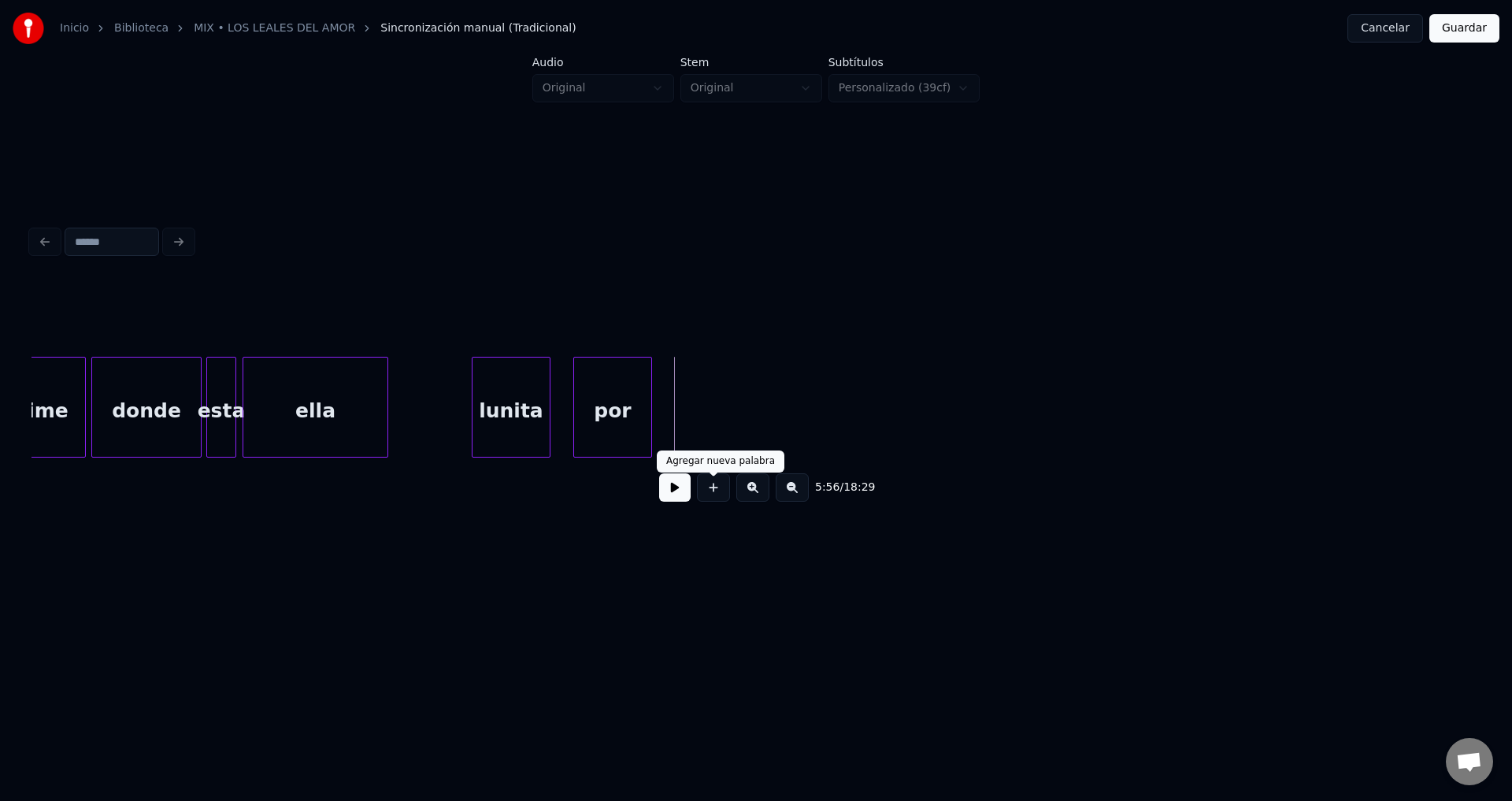
click at [707, 495] on button at bounding box center [714, 488] width 33 height 28
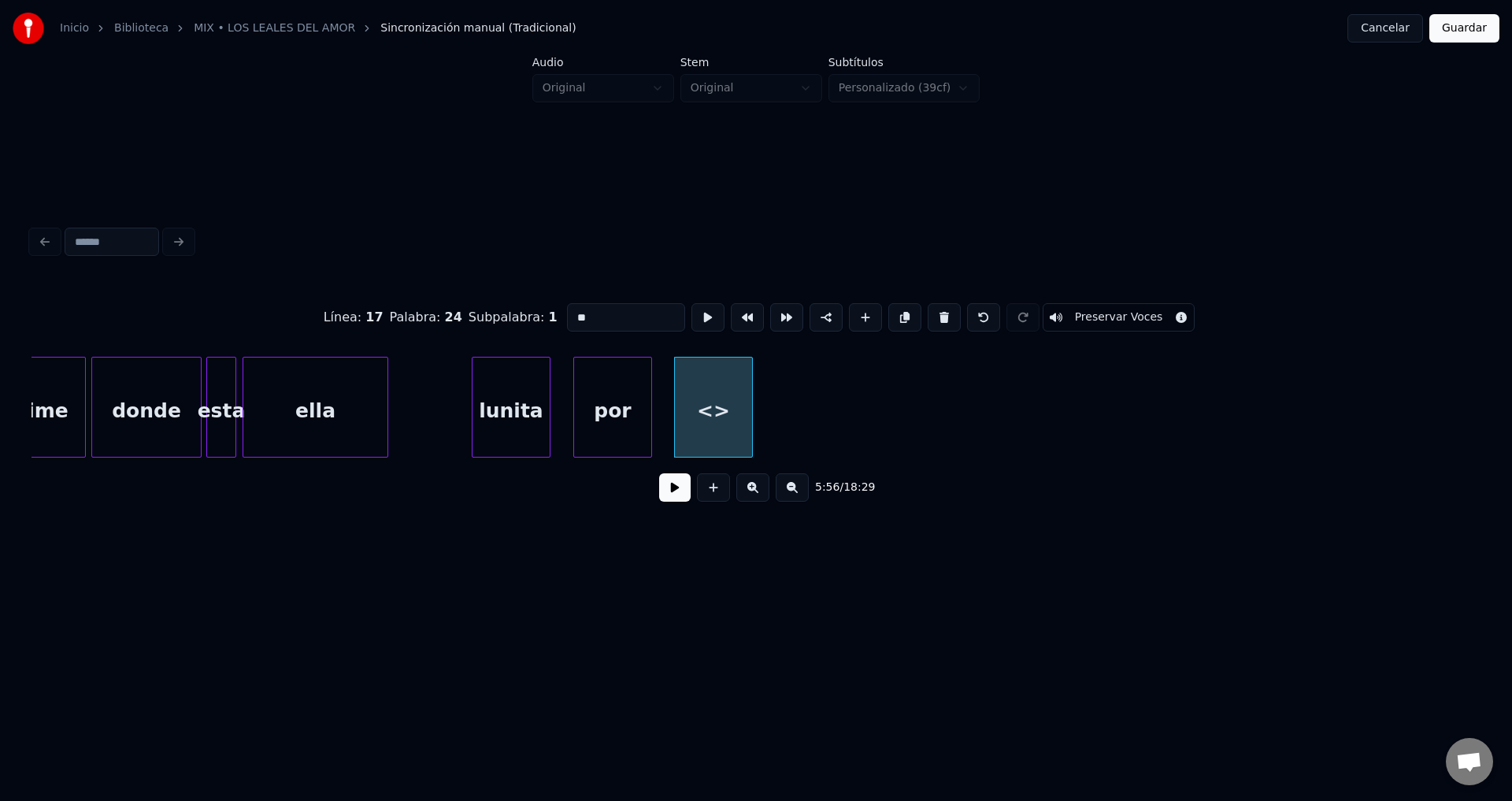
drag, startPoint x: 610, startPoint y: 305, endPoint x: 405, endPoint y: 304, distance: 205.0
click at [405, 304] on div "Línea : 17 Palabra : 24 Subpalabra : 1 ** Preservar Voces" at bounding box center [756, 317] width 1449 height 78
type input "*****"
click at [677, 493] on button at bounding box center [675, 488] width 32 height 28
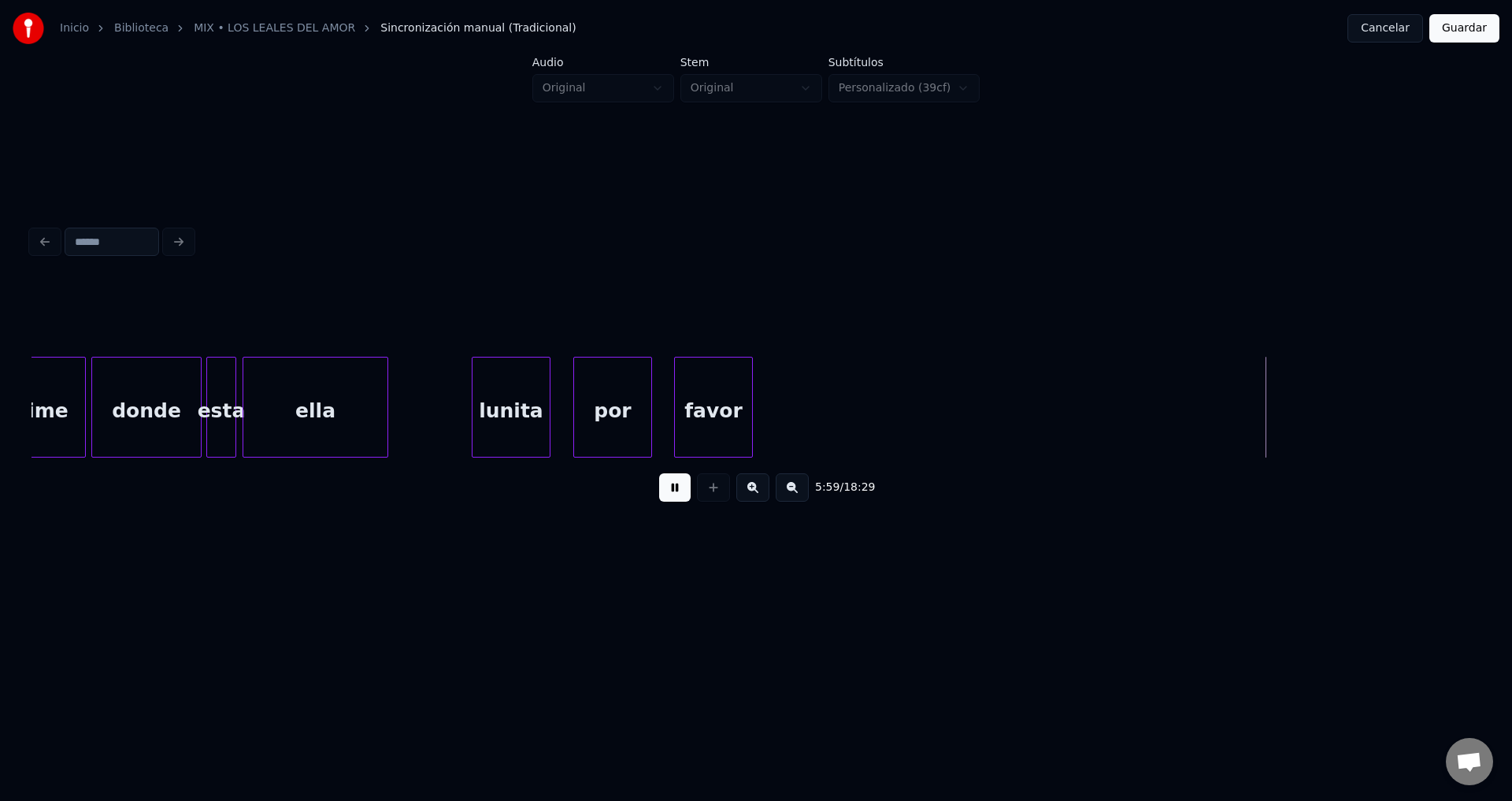
click at [677, 493] on button at bounding box center [675, 488] width 32 height 28
click at [707, 495] on button at bounding box center [714, 488] width 33 height 28
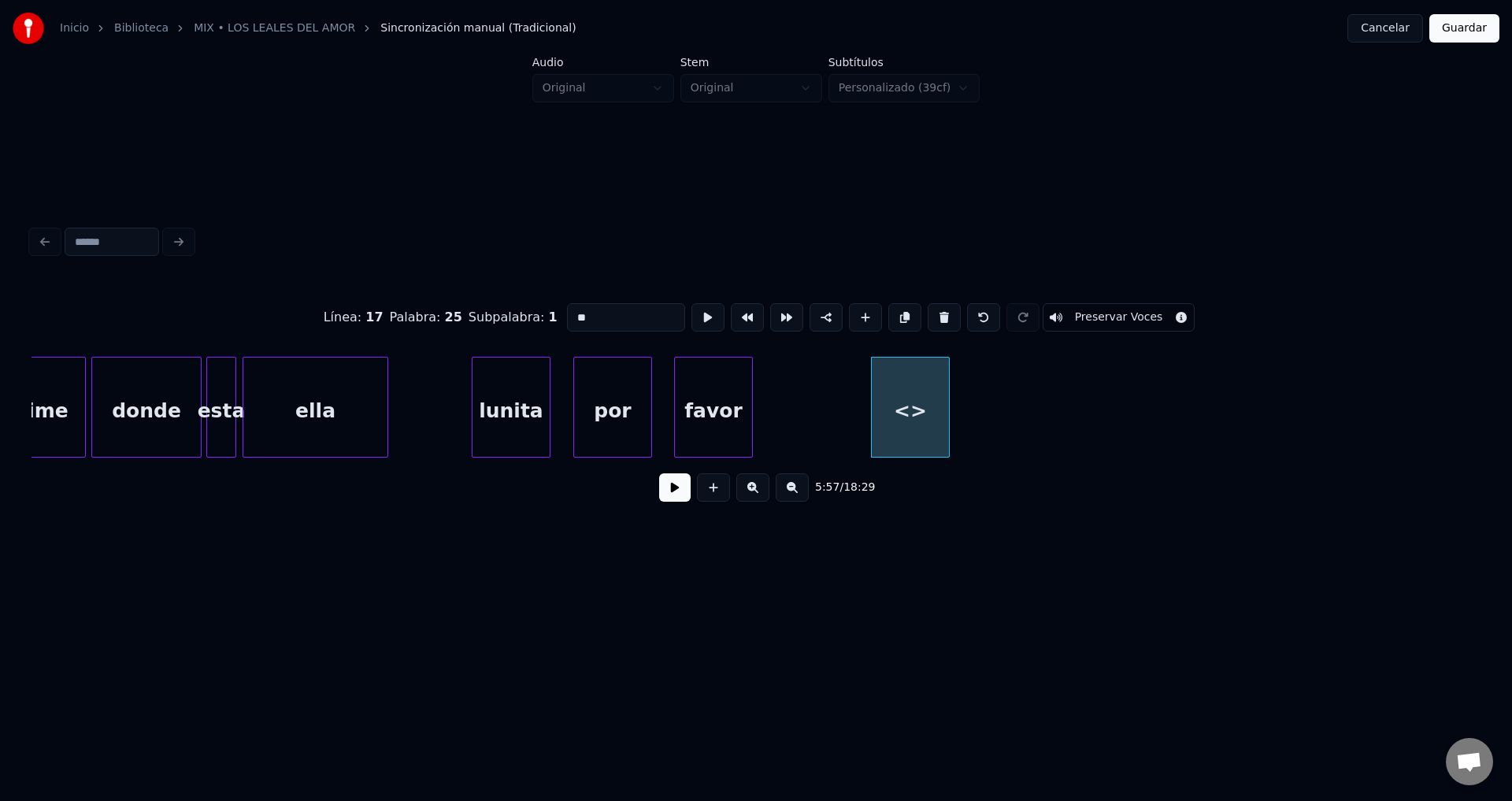
drag, startPoint x: 610, startPoint y: 302, endPoint x: 348, endPoint y: 304, distance: 262.0
click at [351, 304] on div "Línea : 17 Palabra : 25 Subpalabra : 1 ** Preservar Voces" at bounding box center [756, 317] width 1449 height 78
type input "****"
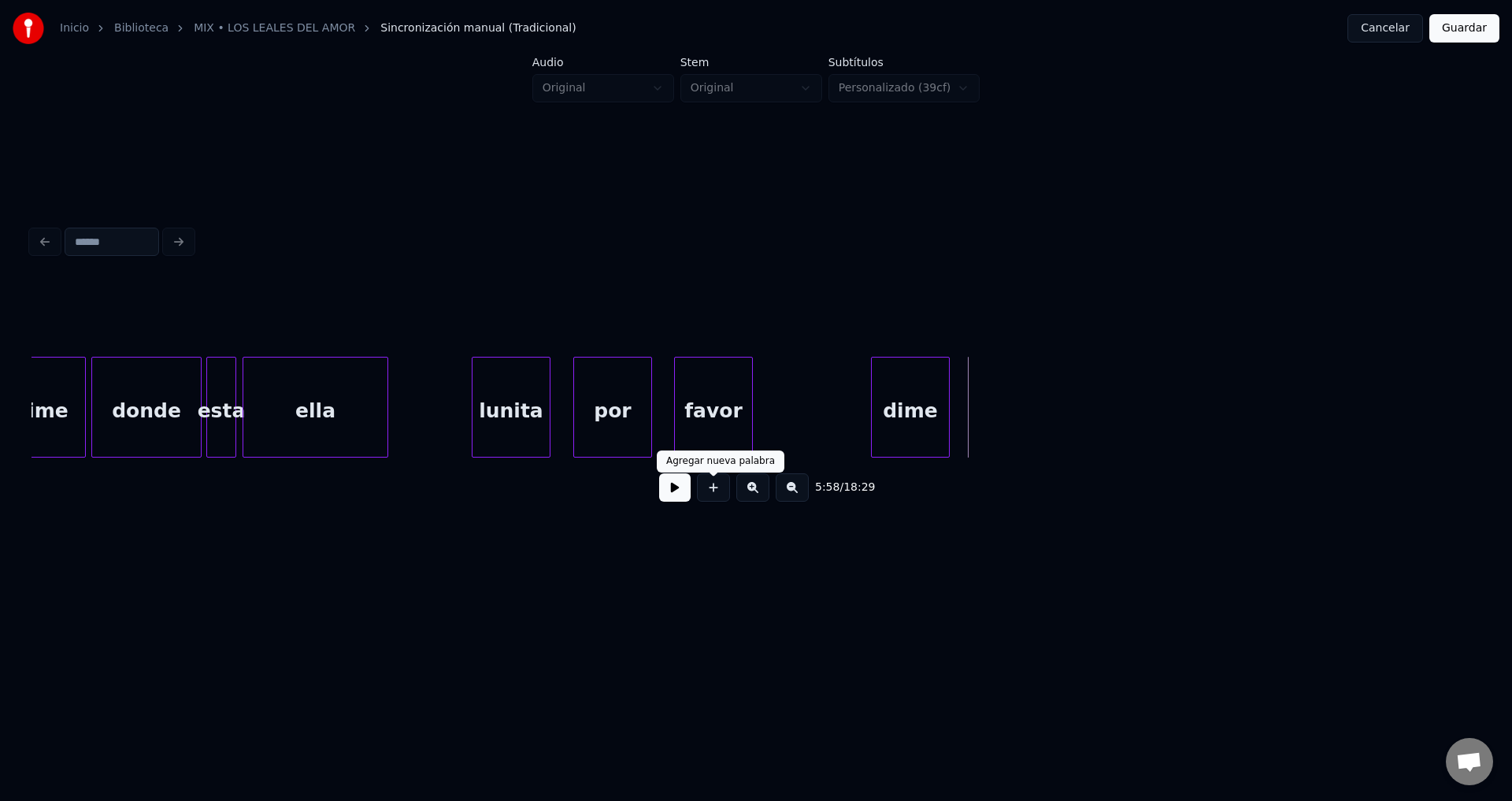
click at [712, 496] on button at bounding box center [714, 488] width 33 height 28
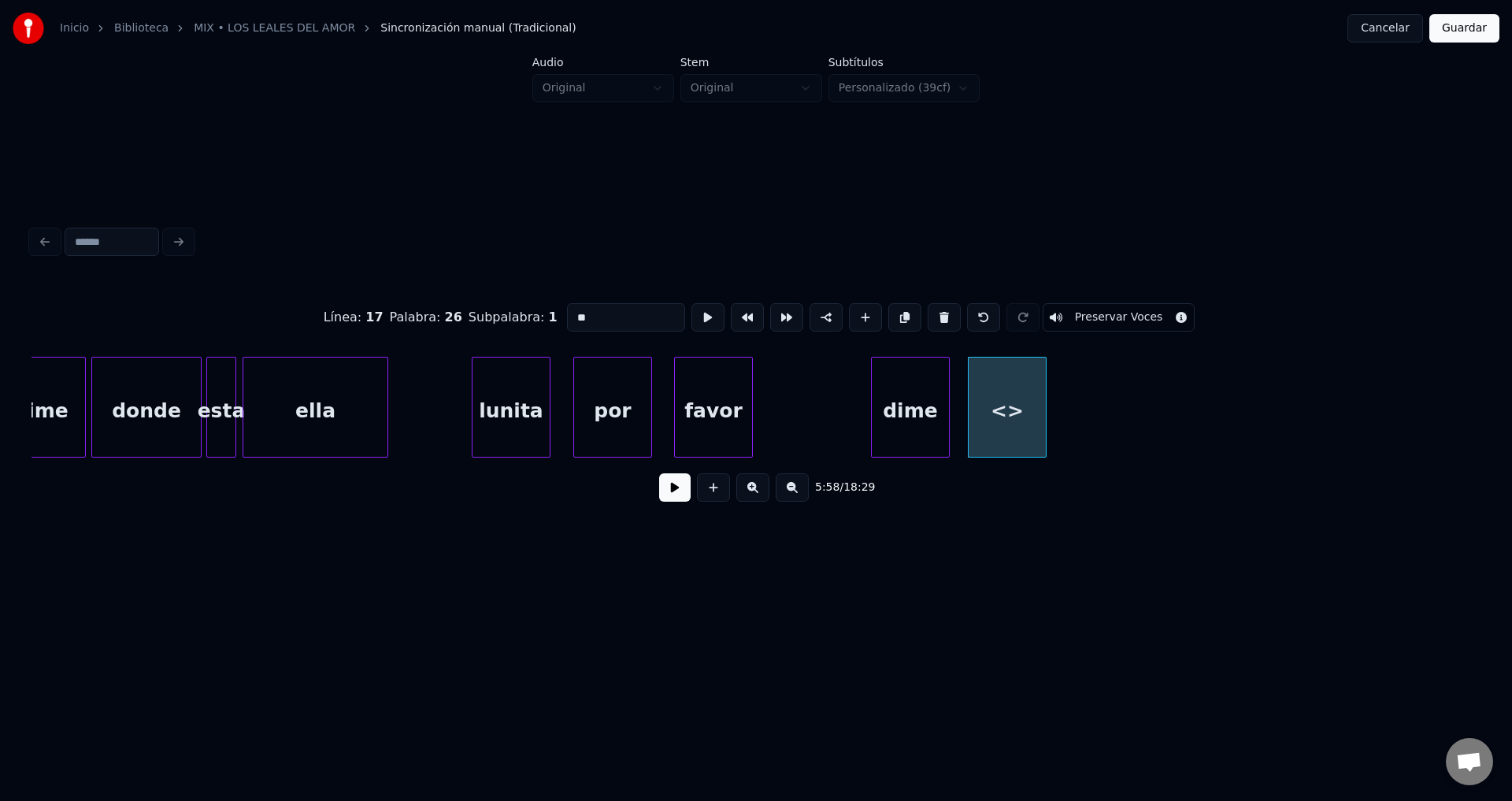
drag, startPoint x: 612, startPoint y: 313, endPoint x: 422, endPoint y: 307, distance: 190.1
click at [422, 307] on div "Línea : 17 Palabra : 26 Subpalabra : 1 ** Preservar Voces" at bounding box center [756, 317] width 1449 height 78
type input "*****"
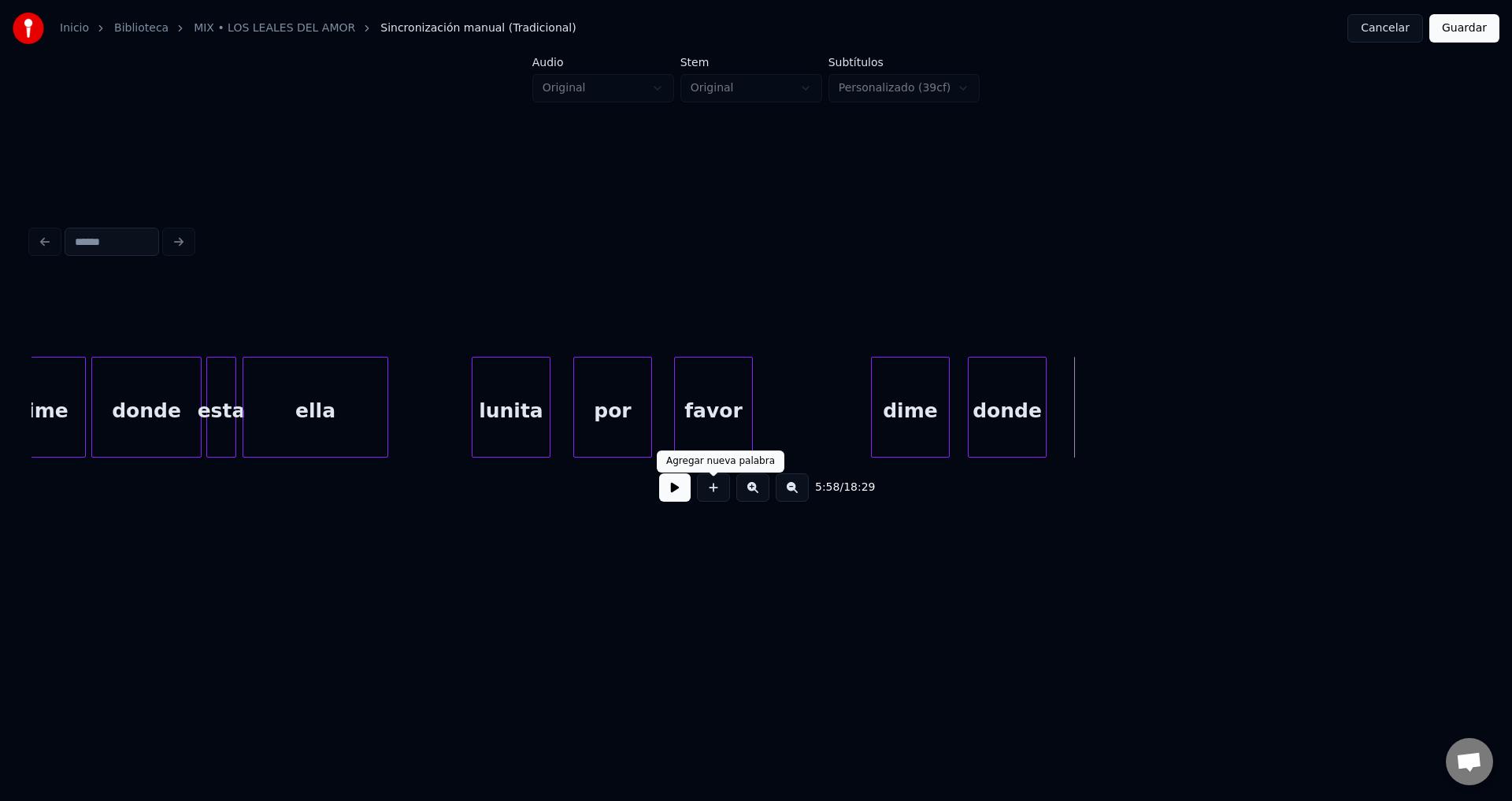
click at [708, 499] on button at bounding box center [714, 488] width 33 height 28
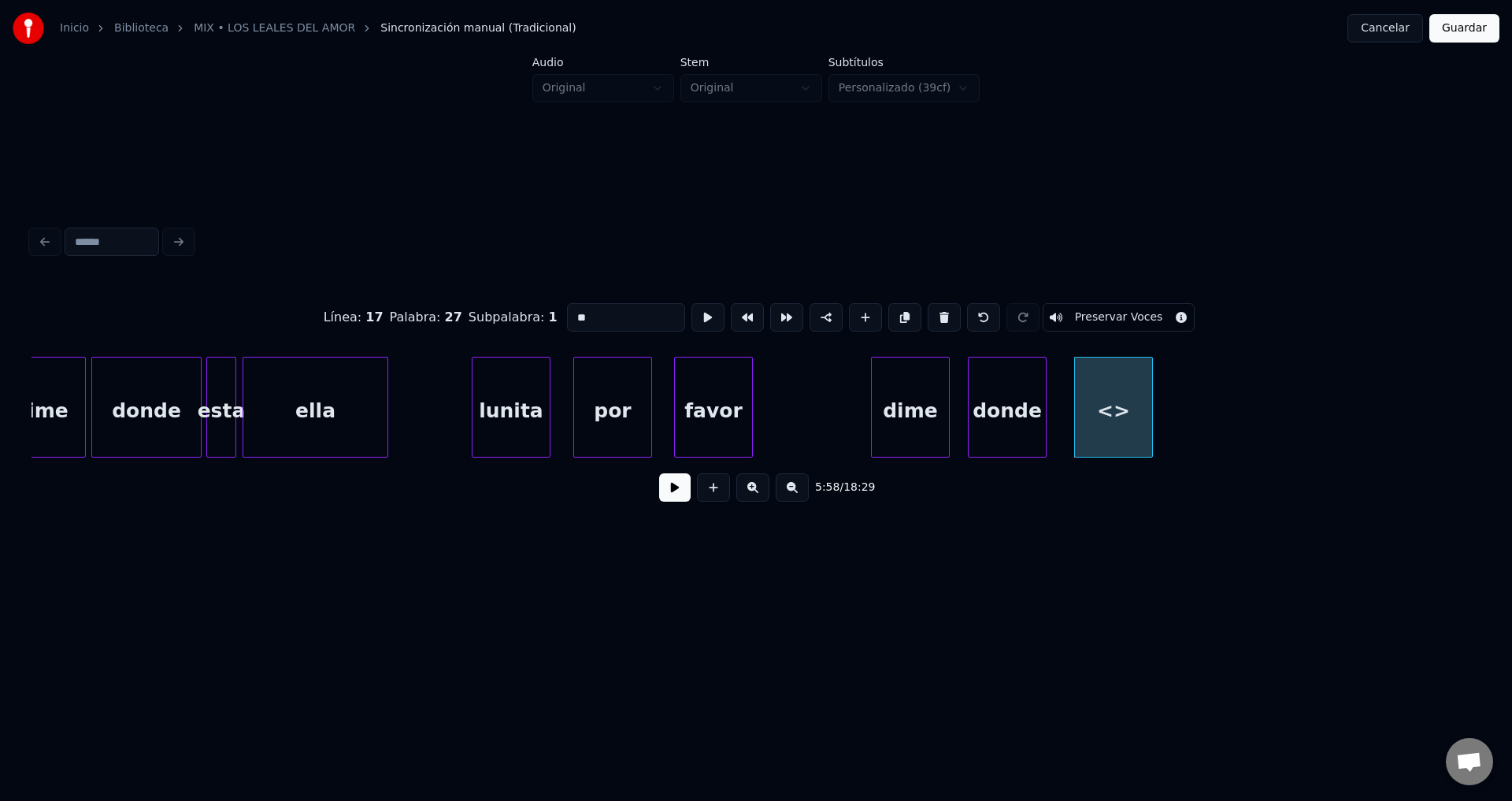
drag, startPoint x: 580, startPoint y: 309, endPoint x: 492, endPoint y: 286, distance: 91.0
click at [468, 300] on div "Línea : 17 Palabra : 27 Subpalabra : 1 ** Preservar Voces" at bounding box center [756, 317] width 1449 height 78
type input "**"
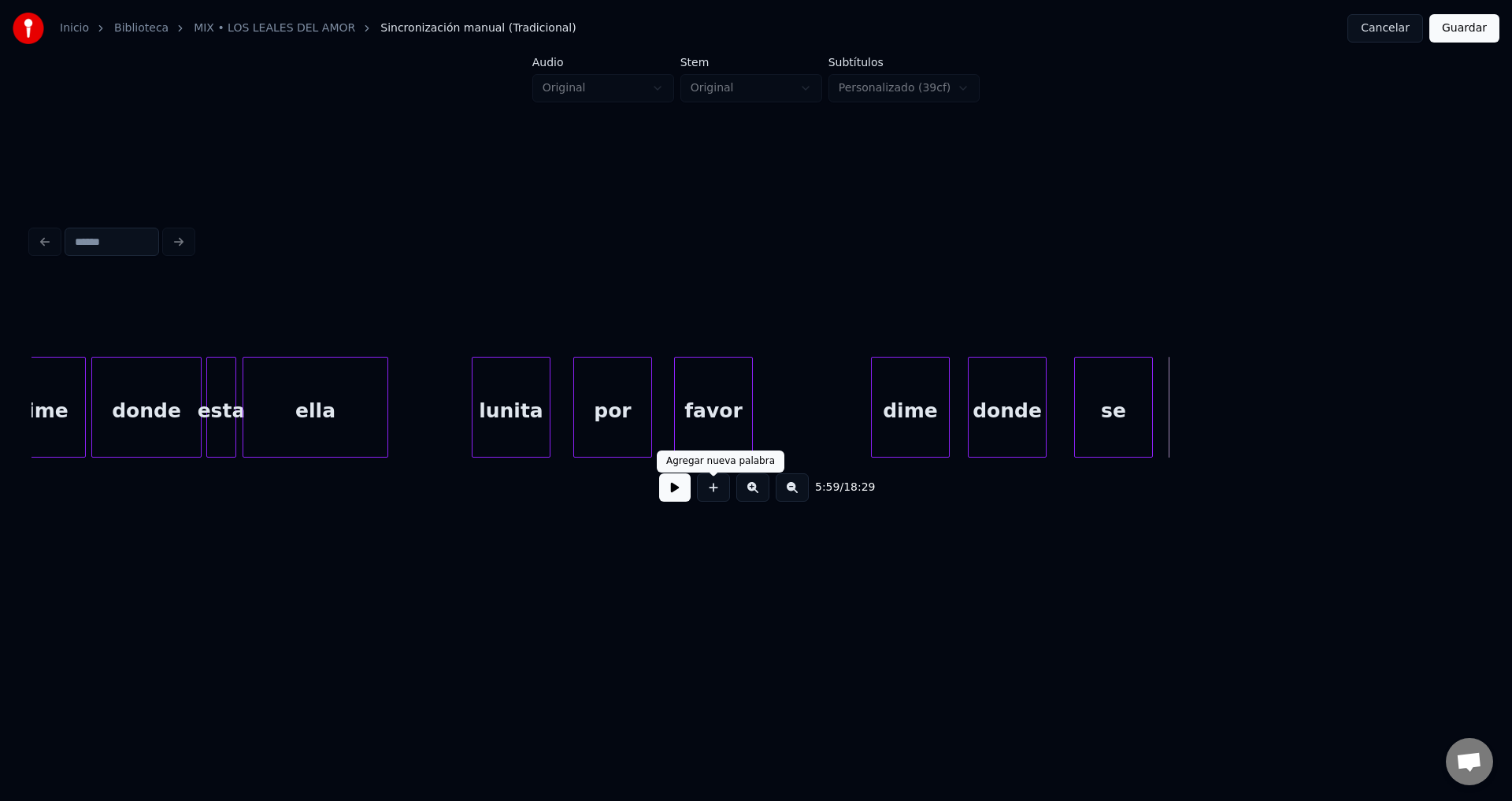
click at [708, 501] on button at bounding box center [714, 488] width 33 height 28
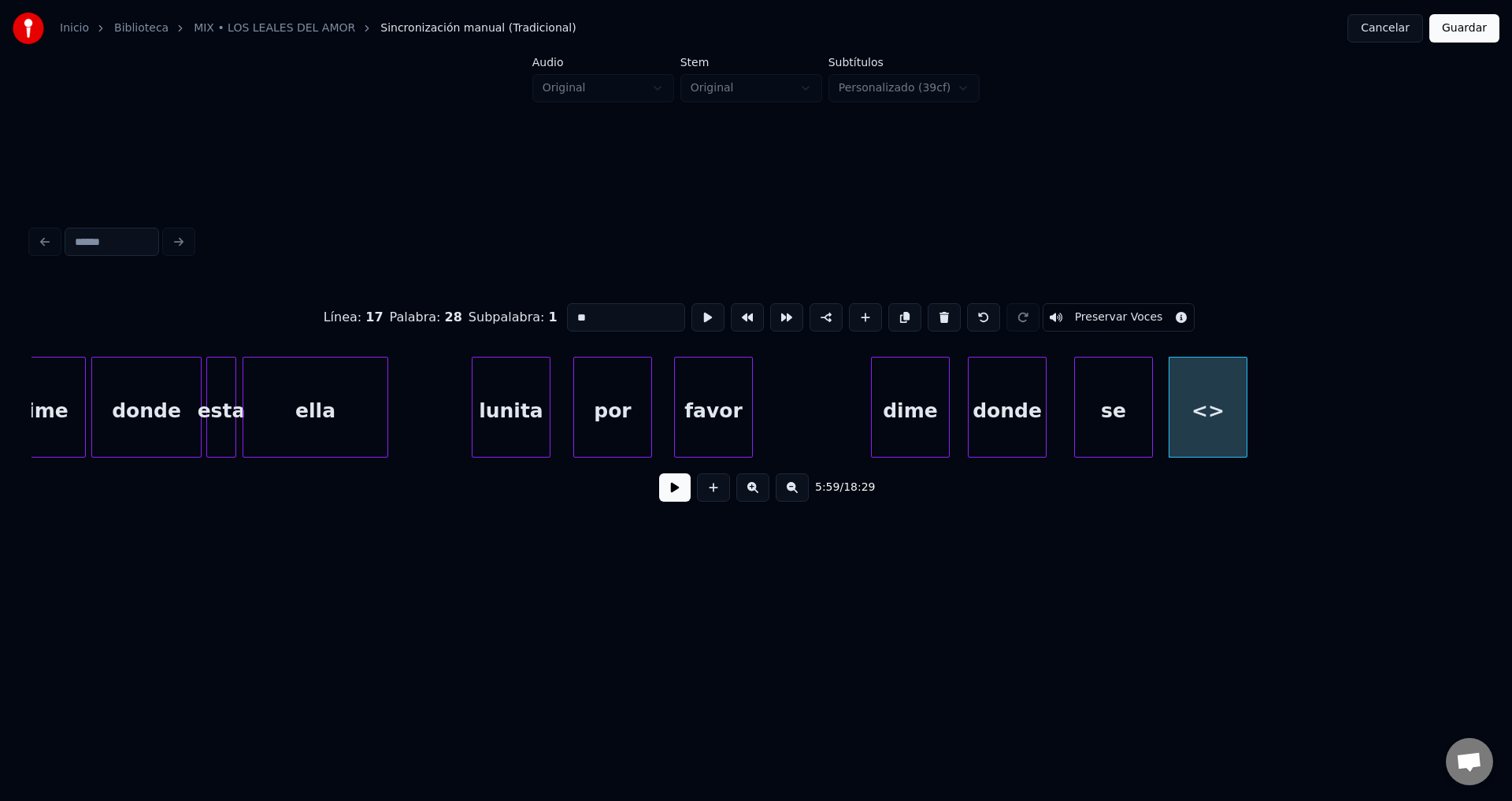
drag, startPoint x: 602, startPoint y: 304, endPoint x: 462, endPoint y: 307, distance: 140.0
click at [462, 307] on div "Línea : 17 Palabra : 28 Subpalabra : 1 ** Preservar Voces" at bounding box center [756, 317] width 1449 height 78
click at [491, 410] on div "lunita" at bounding box center [473, 411] width 78 height 107
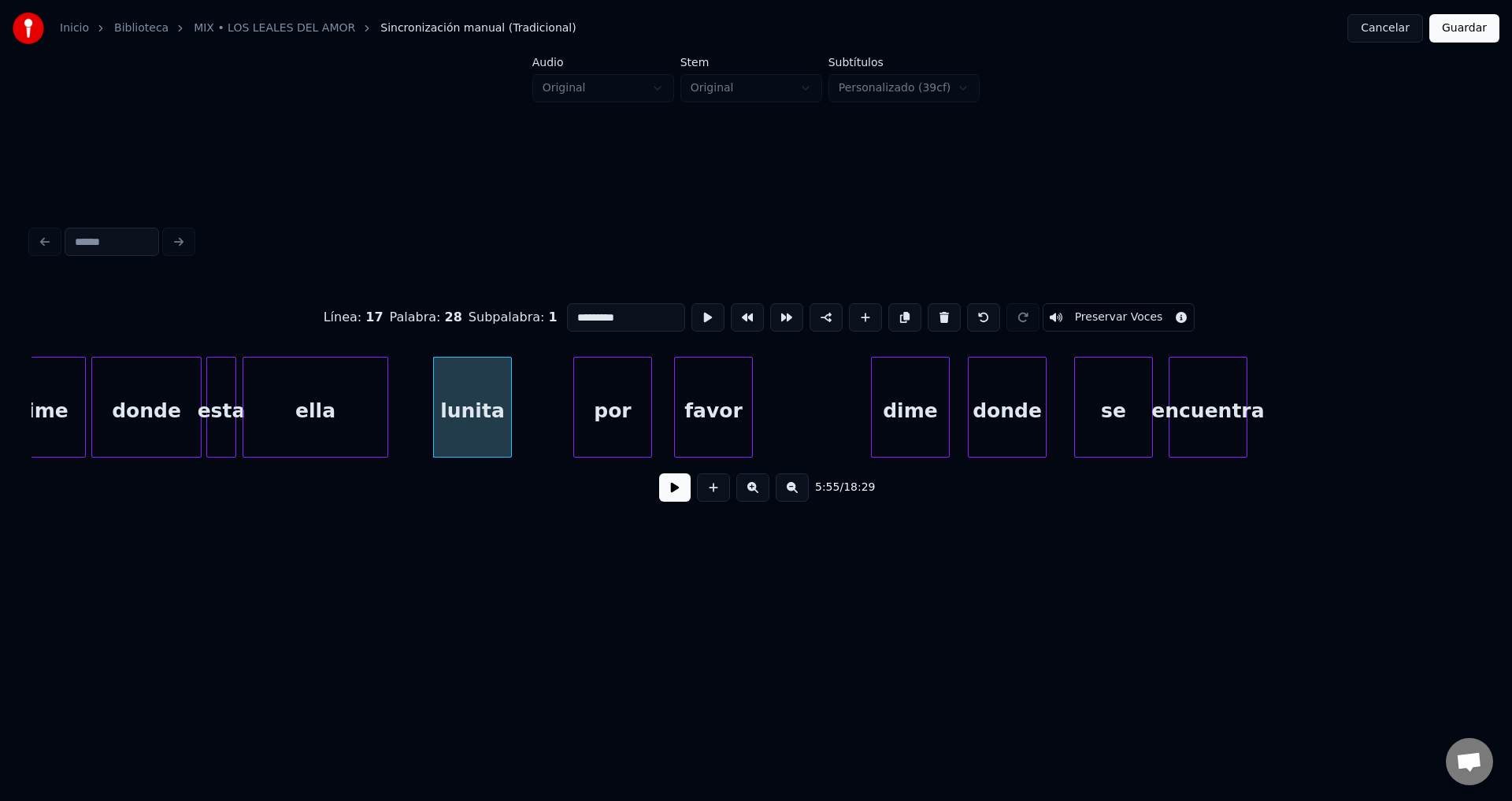
type input "*********"
click at [671, 493] on button at bounding box center [675, 488] width 32 height 28
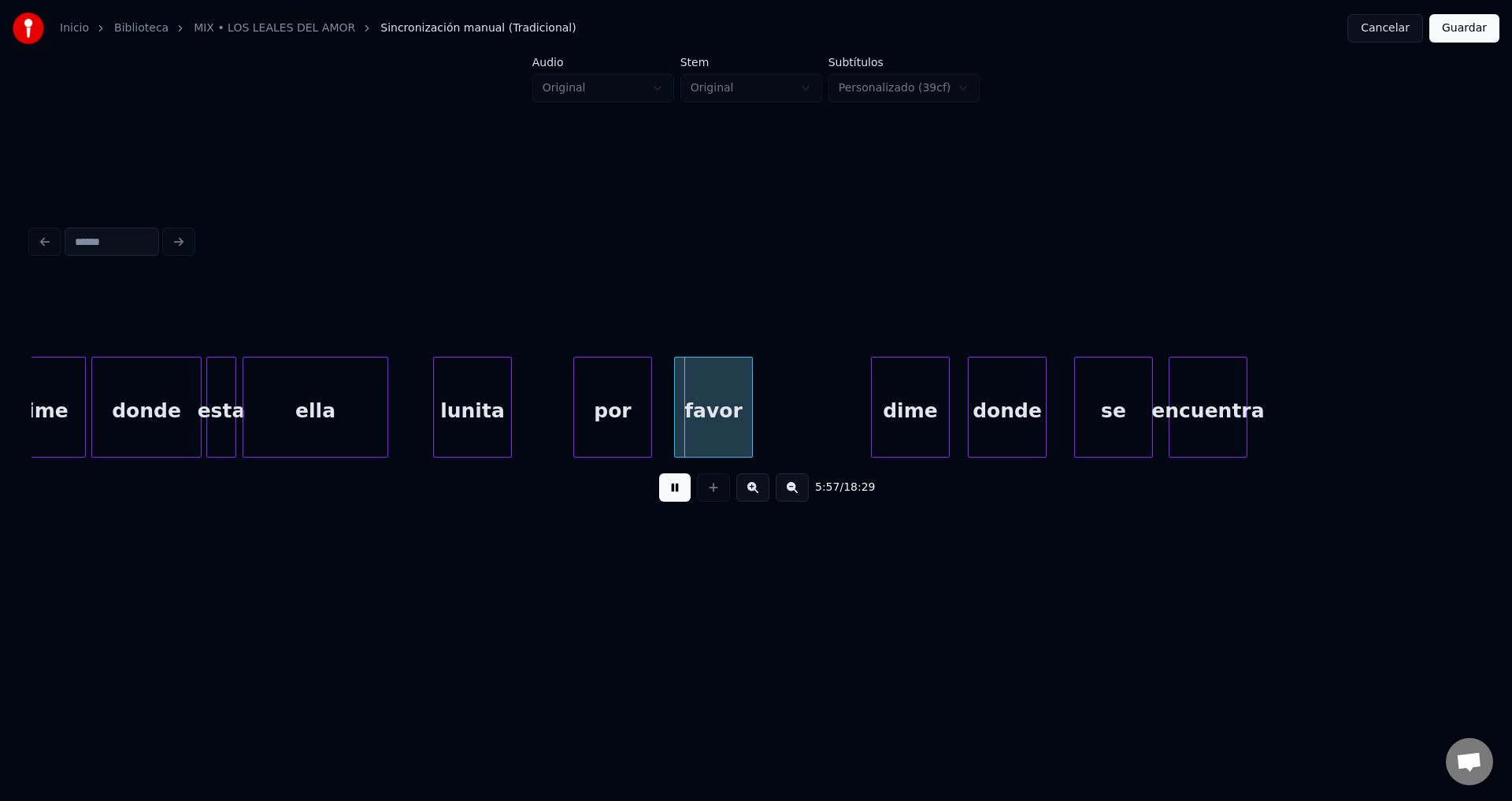
click at [611, 412] on div "por" at bounding box center [613, 411] width 78 height 107
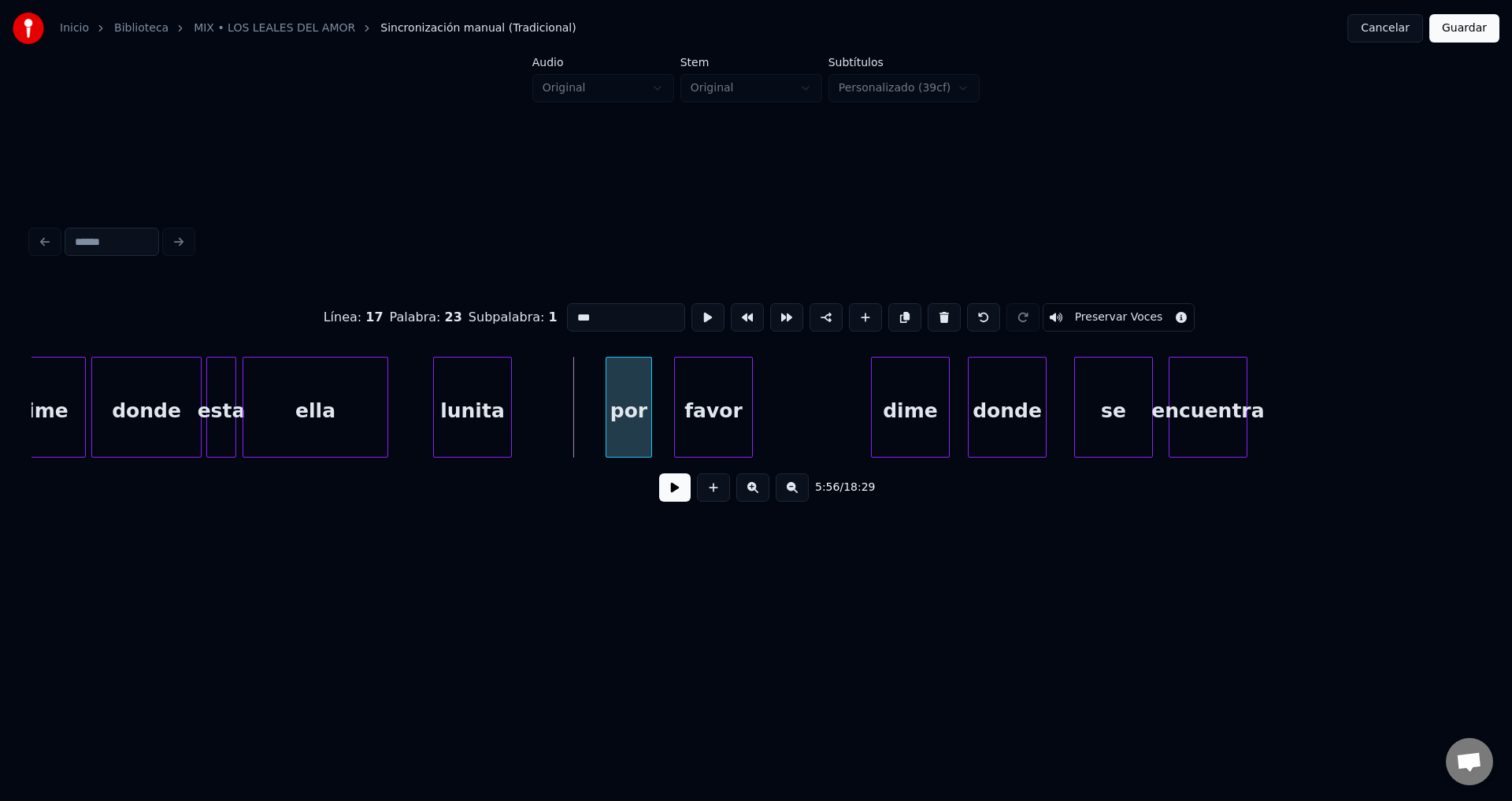
click at [606, 416] on div at bounding box center [609, 407] width 5 height 99
click at [583, 404] on div at bounding box center [584, 407] width 5 height 99
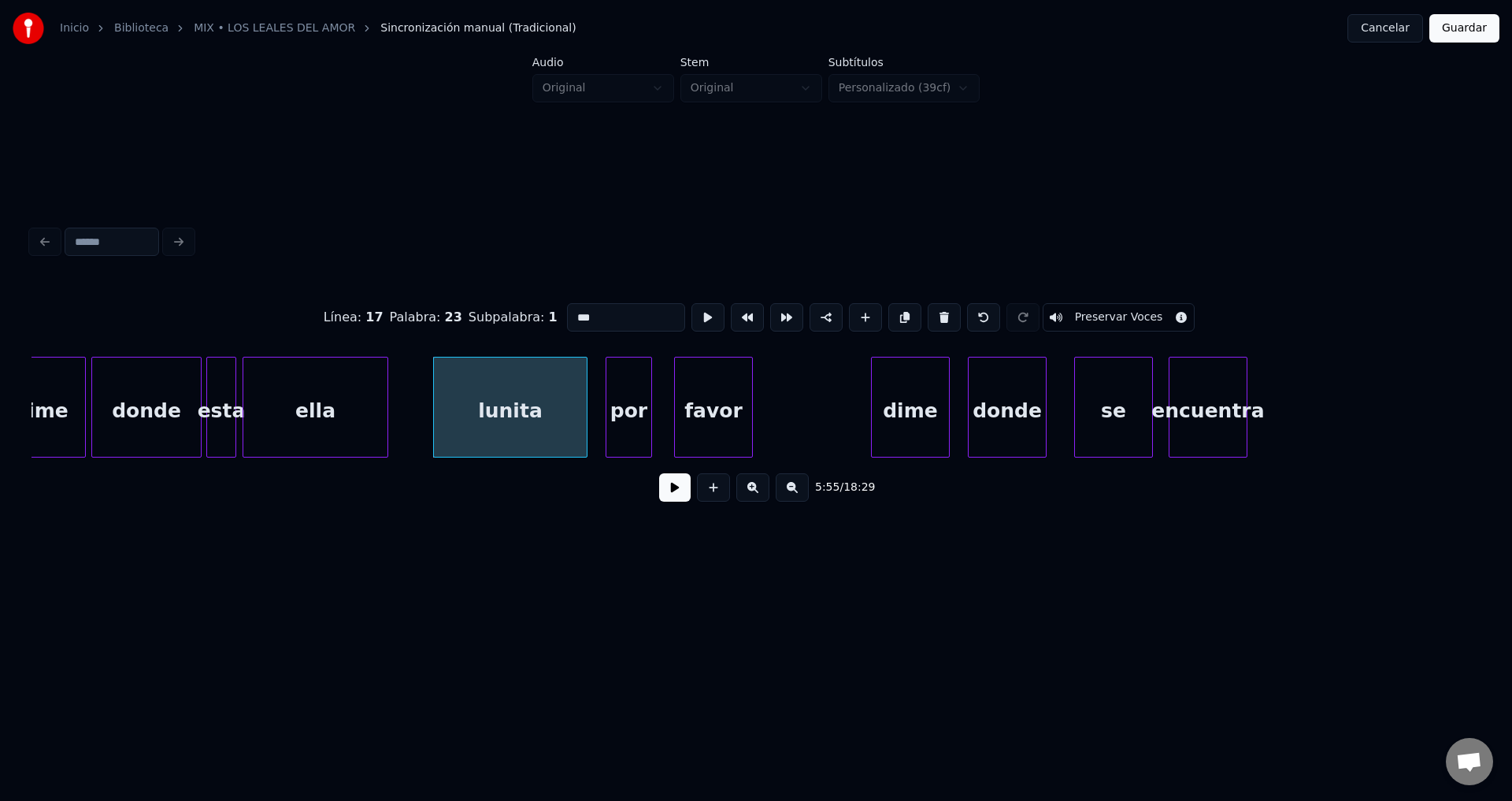
click at [678, 500] on button at bounding box center [675, 488] width 32 height 28
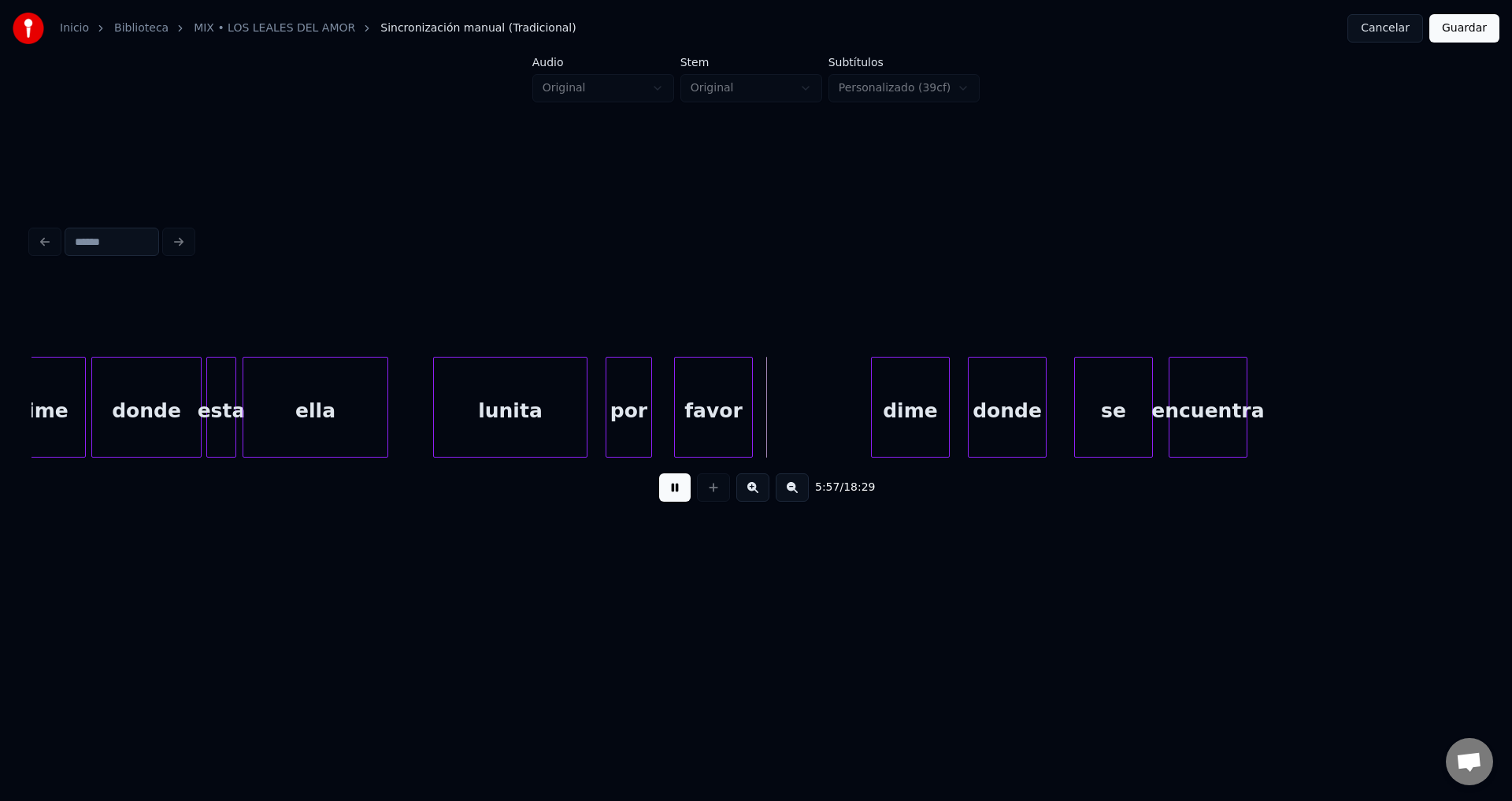
click at [679, 500] on button at bounding box center [675, 488] width 32 height 28
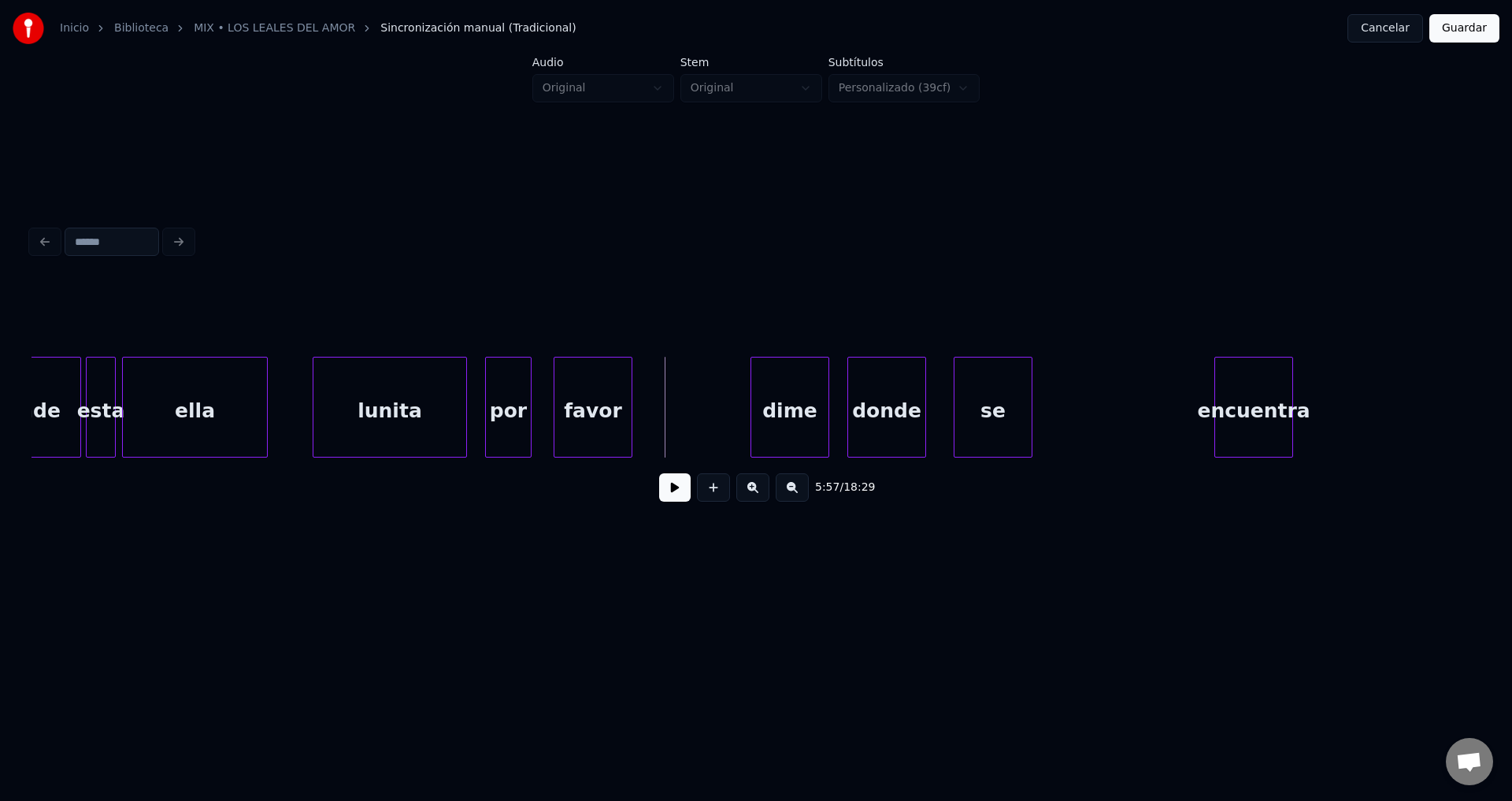
click at [1293, 398] on div "encuentra" at bounding box center [1254, 411] width 78 height 107
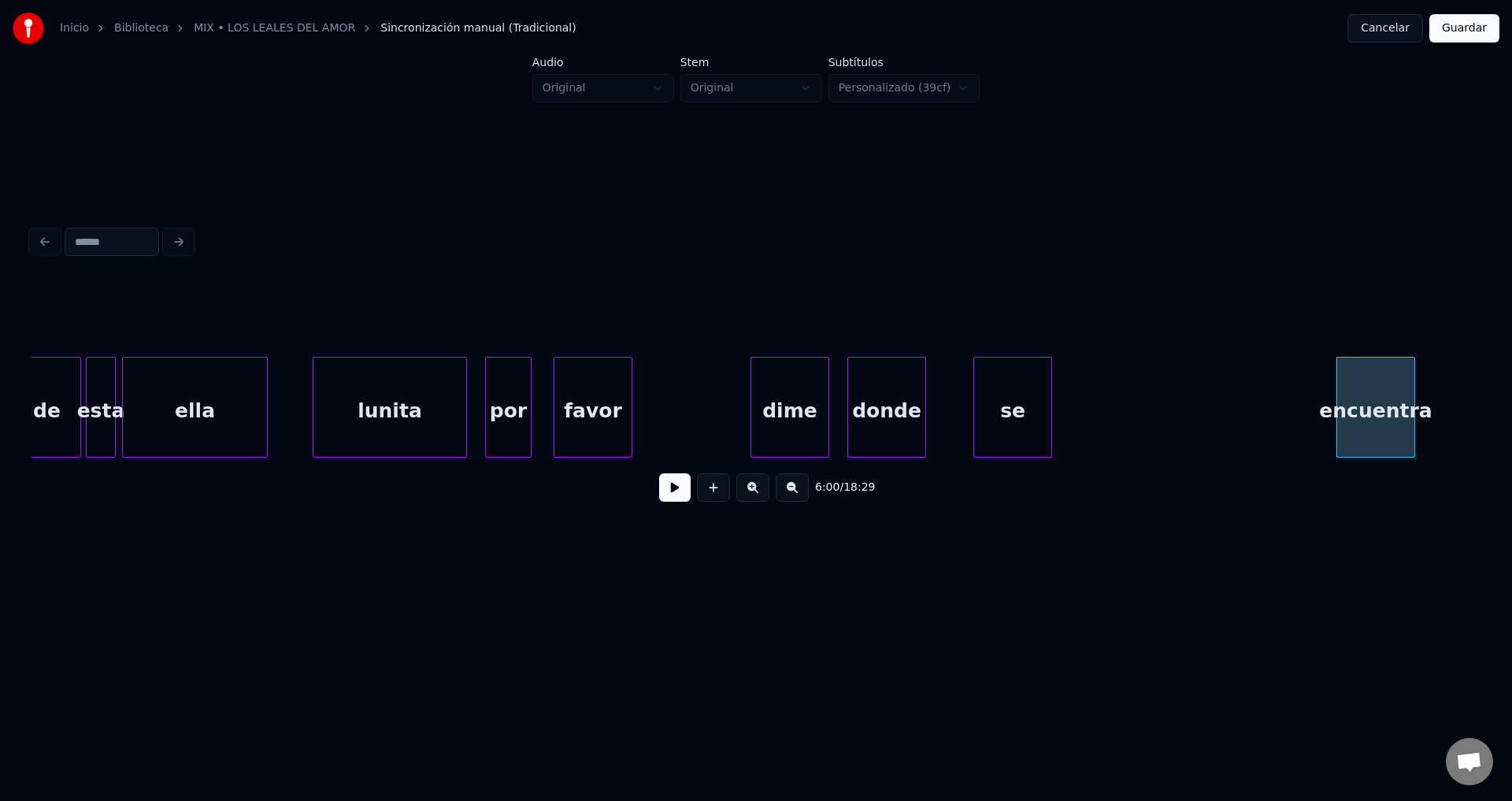
click at [1051, 398] on div "se" at bounding box center [1013, 411] width 78 height 107
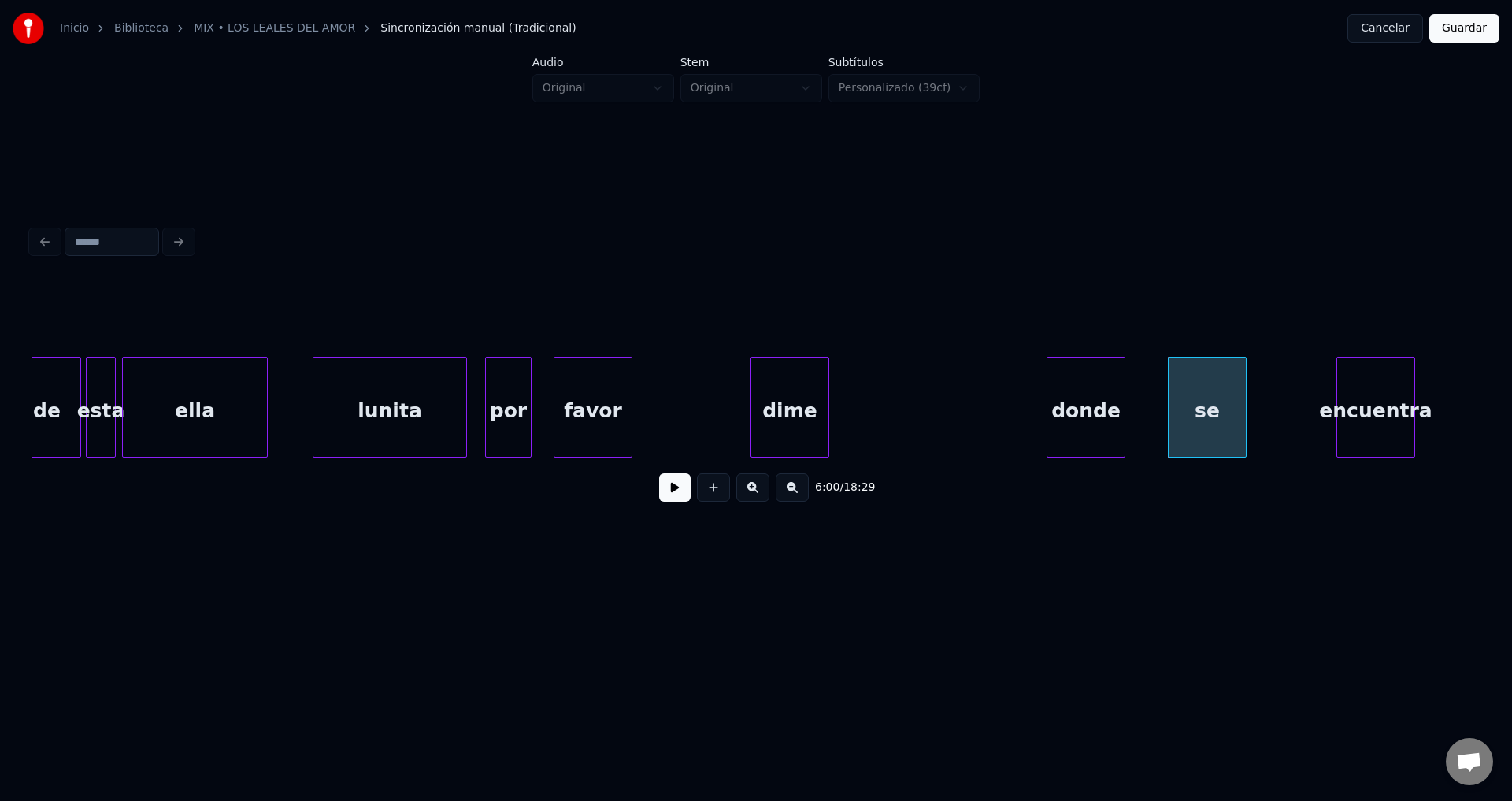
click at [1106, 420] on div "donde" at bounding box center [1086, 411] width 78 height 107
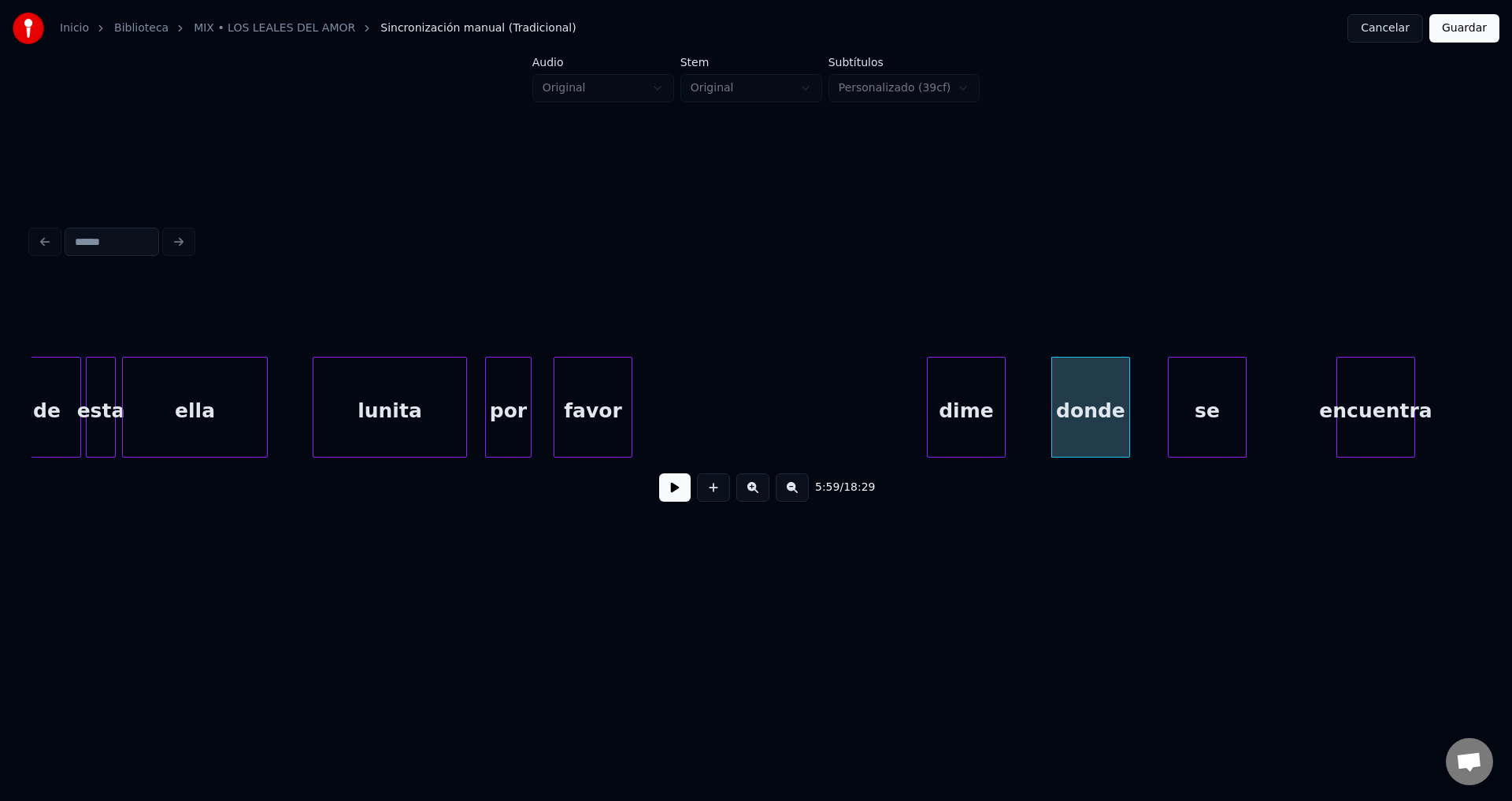
click at [989, 422] on div "dime" at bounding box center [967, 411] width 78 height 107
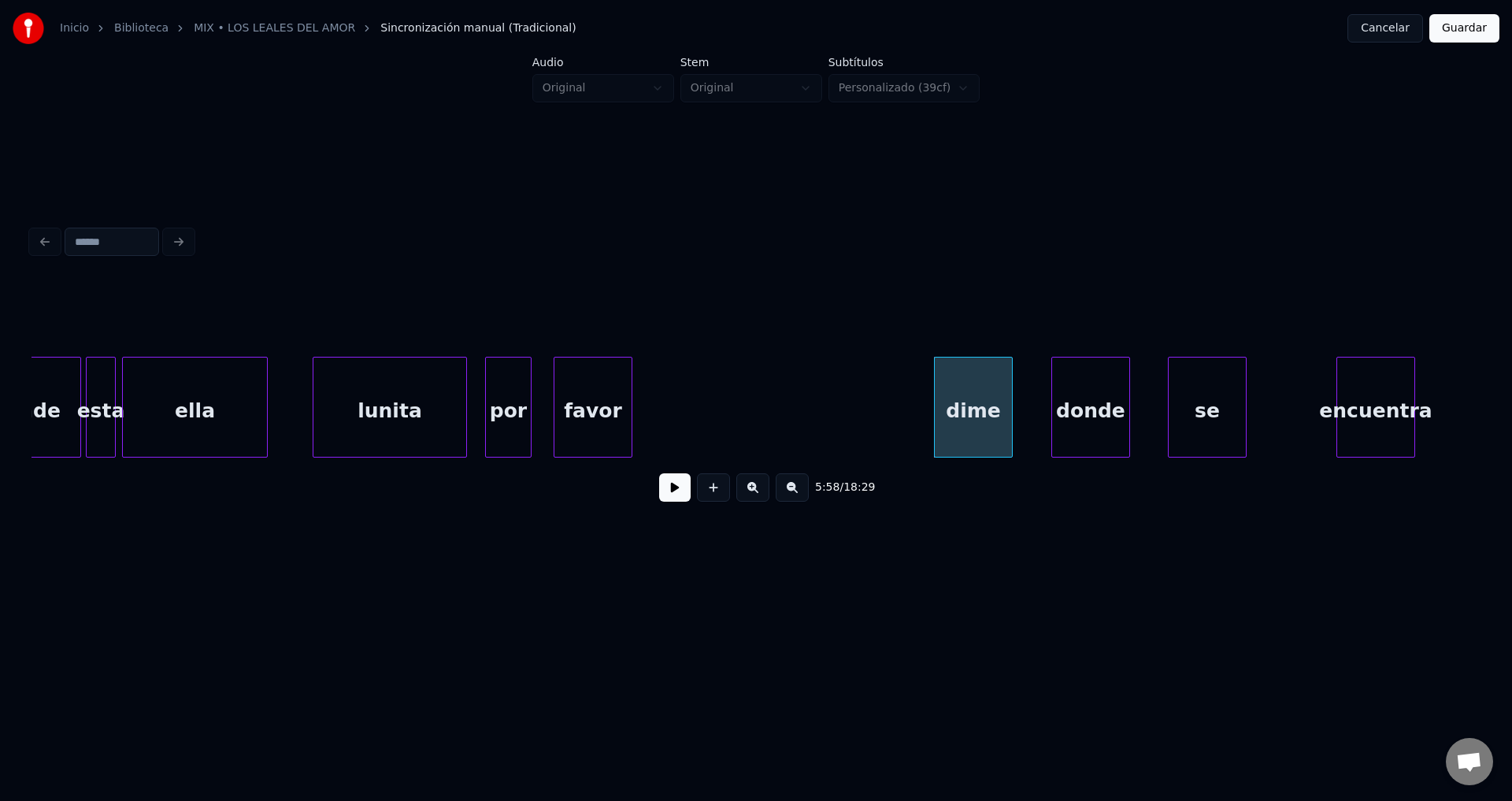
click at [592, 418] on div "favor" at bounding box center [593, 411] width 78 height 107
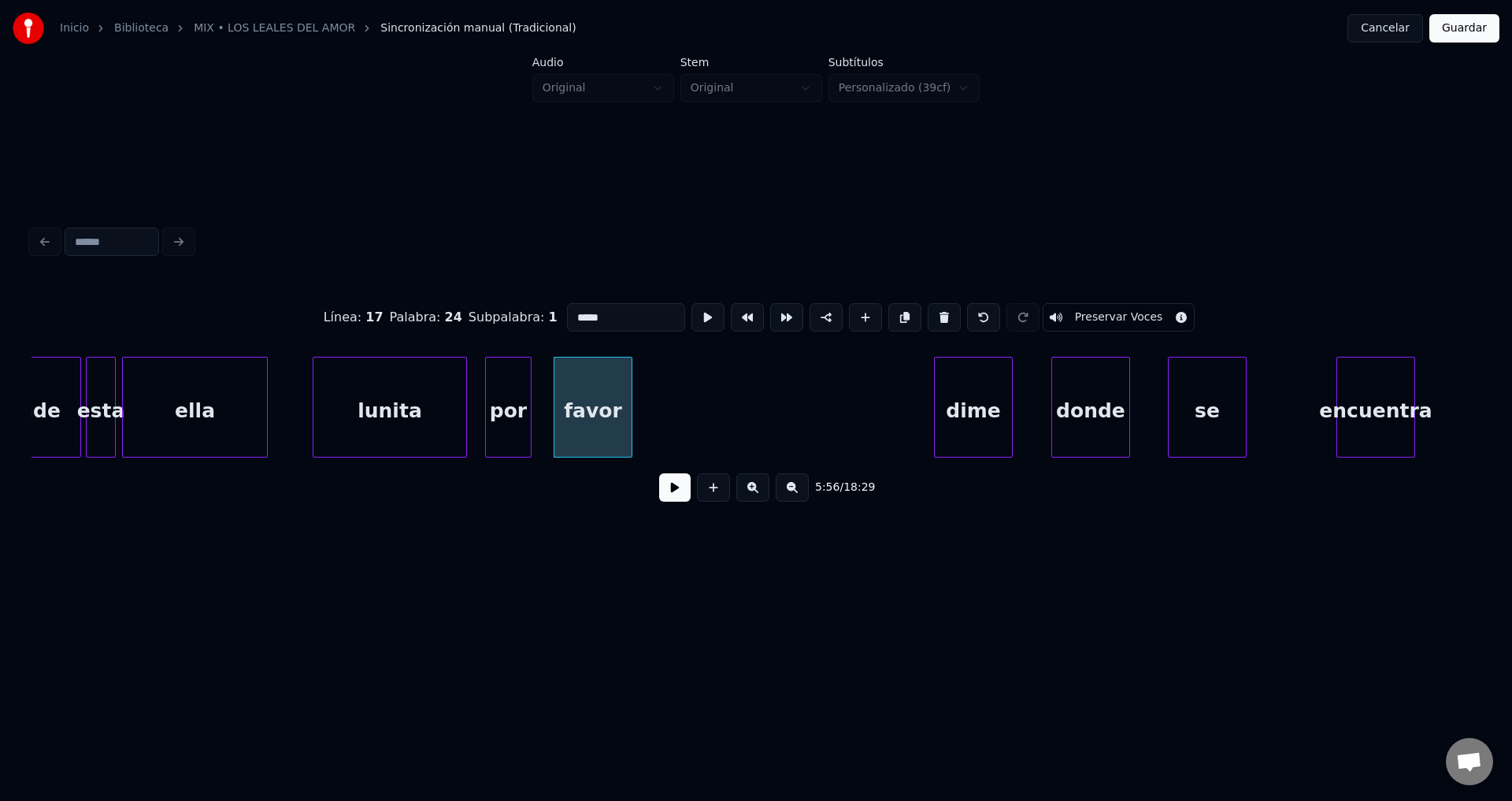
click at [668, 501] on button at bounding box center [675, 488] width 32 height 28
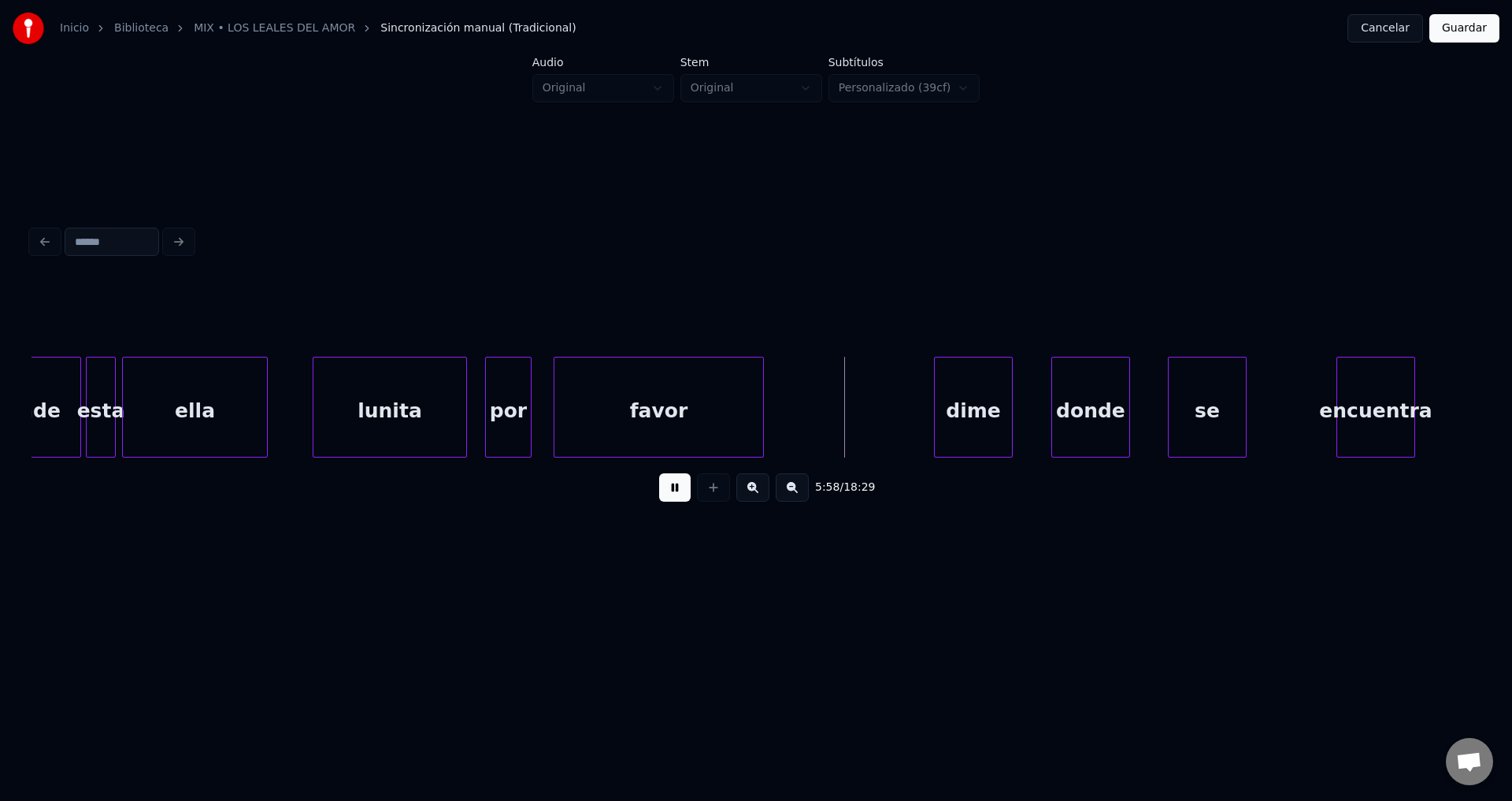
click at [758, 404] on div at bounding box center [761, 407] width 5 height 99
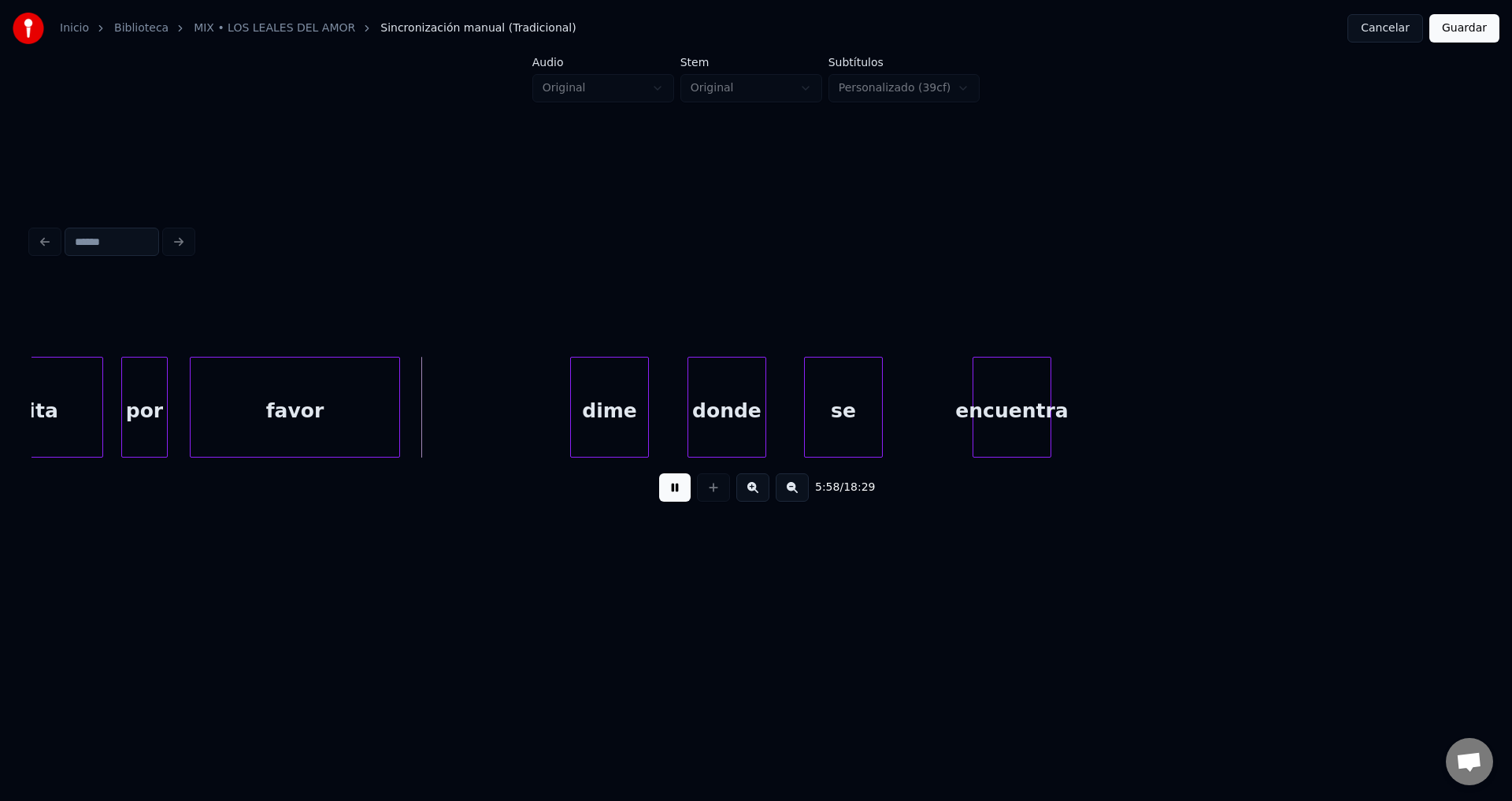
scroll to position [0, 70128]
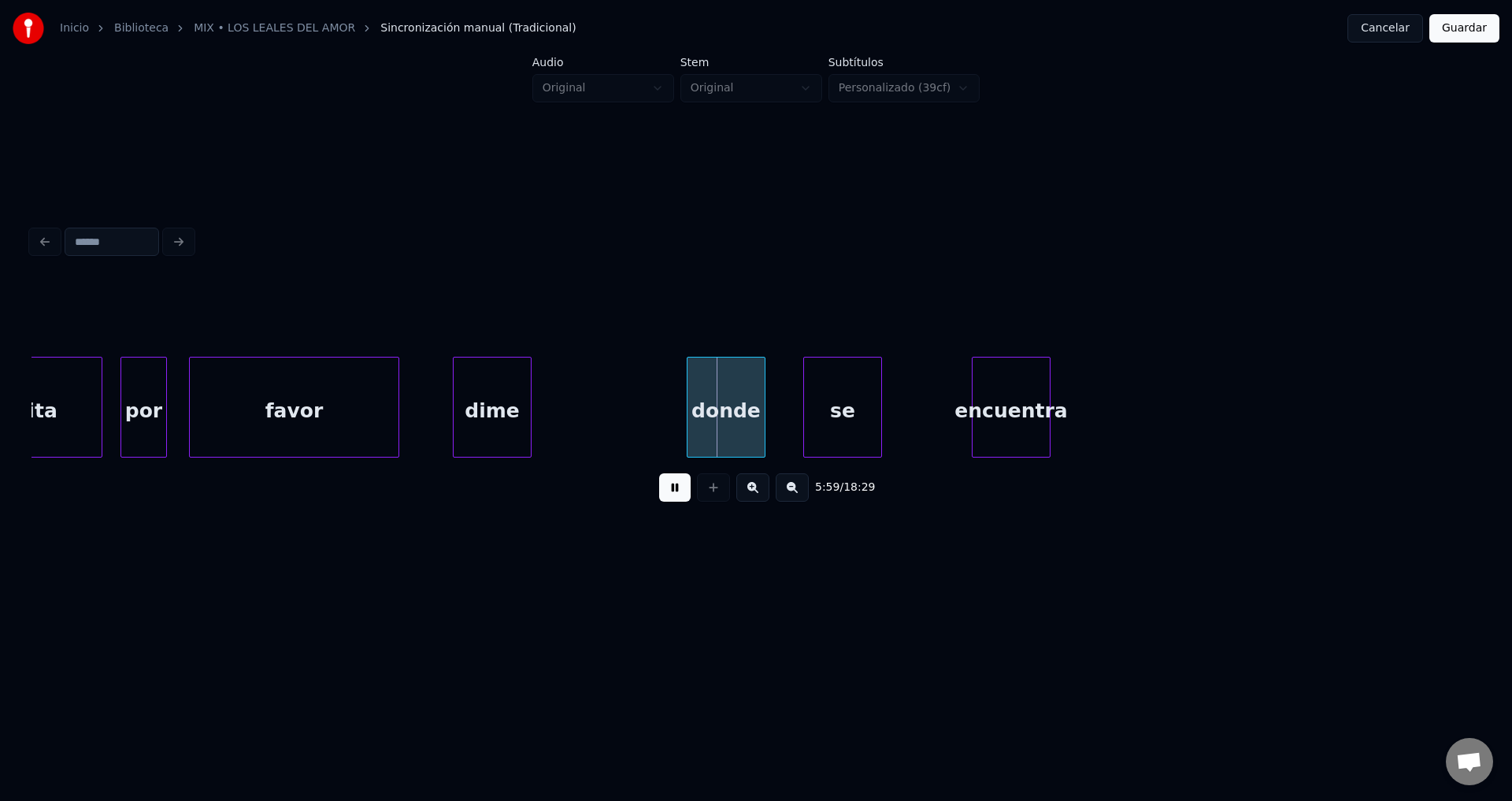
click at [505, 417] on div "dime" at bounding box center [492, 411] width 78 height 107
click at [551, 412] on div at bounding box center [551, 407] width 5 height 99
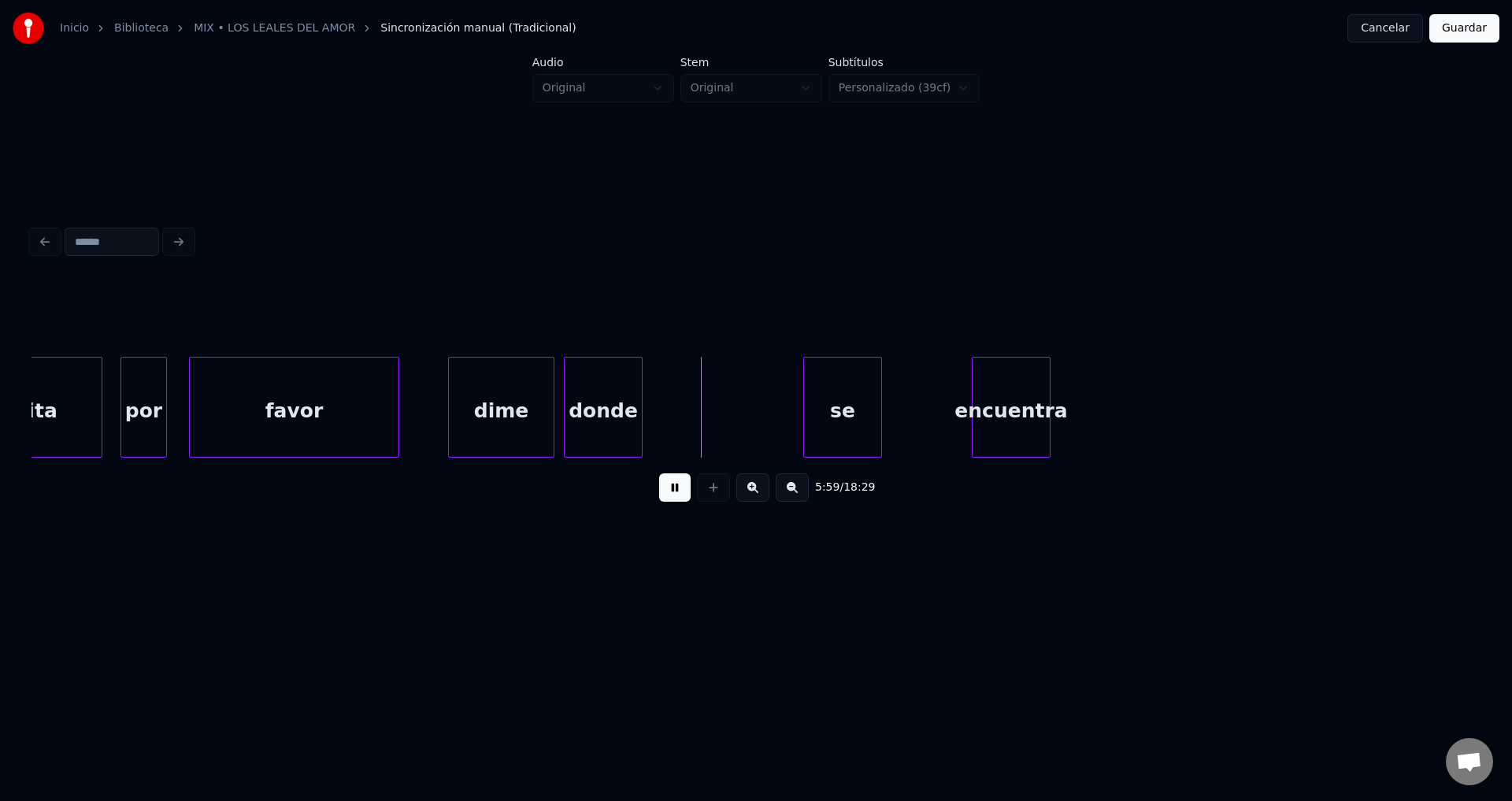
click at [636, 419] on div "donde" at bounding box center [603, 411] width 78 height 107
click at [650, 407] on div at bounding box center [648, 407] width 5 height 99
click at [701, 419] on div "se" at bounding box center [700, 411] width 78 height 107
click at [689, 418] on div at bounding box center [691, 407] width 5 height 99
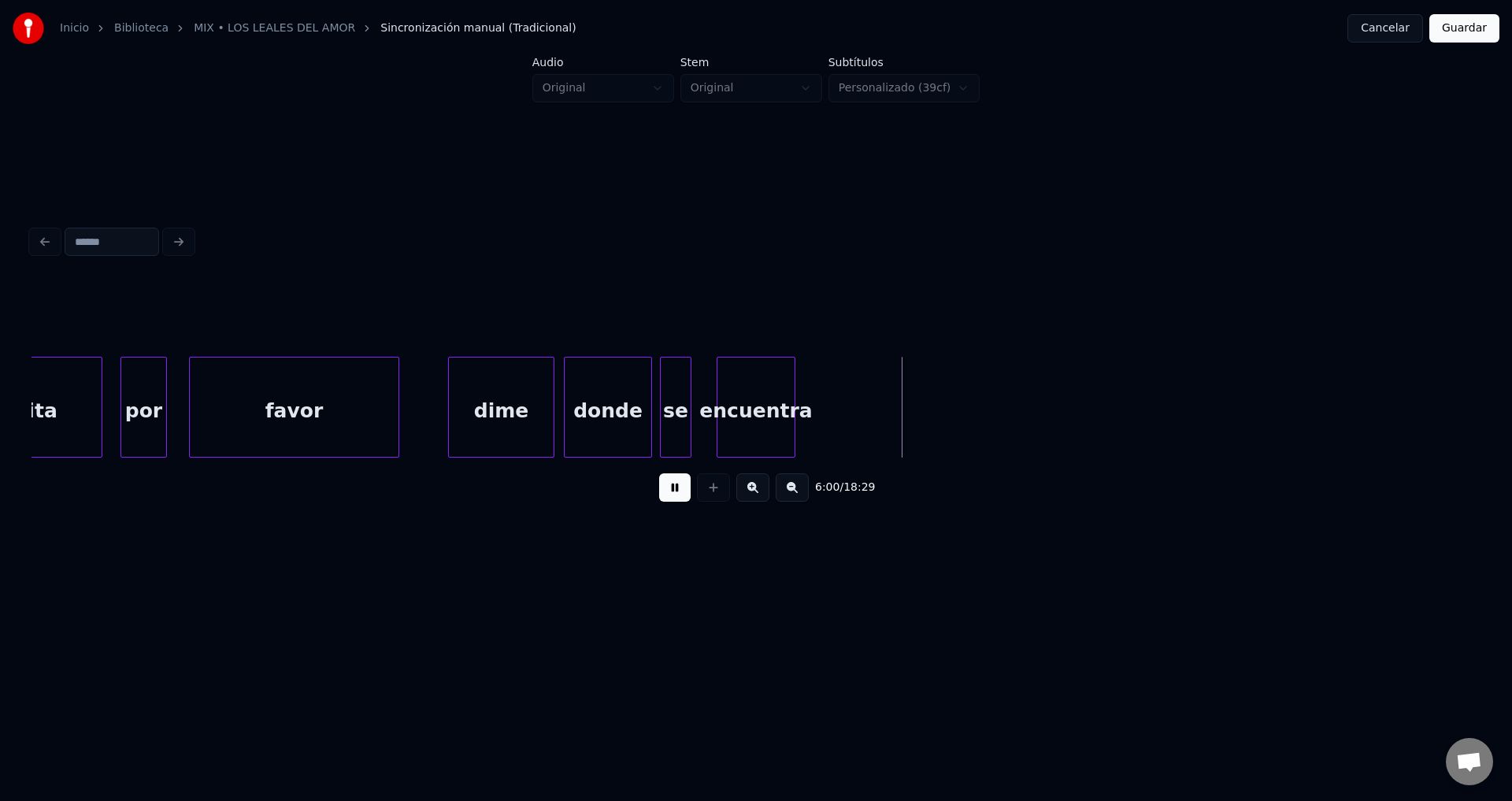
click at [732, 412] on div "encuentra" at bounding box center [756, 411] width 78 height 107
click at [870, 394] on div at bounding box center [871, 407] width 5 height 99
click at [682, 501] on button at bounding box center [675, 488] width 32 height 28
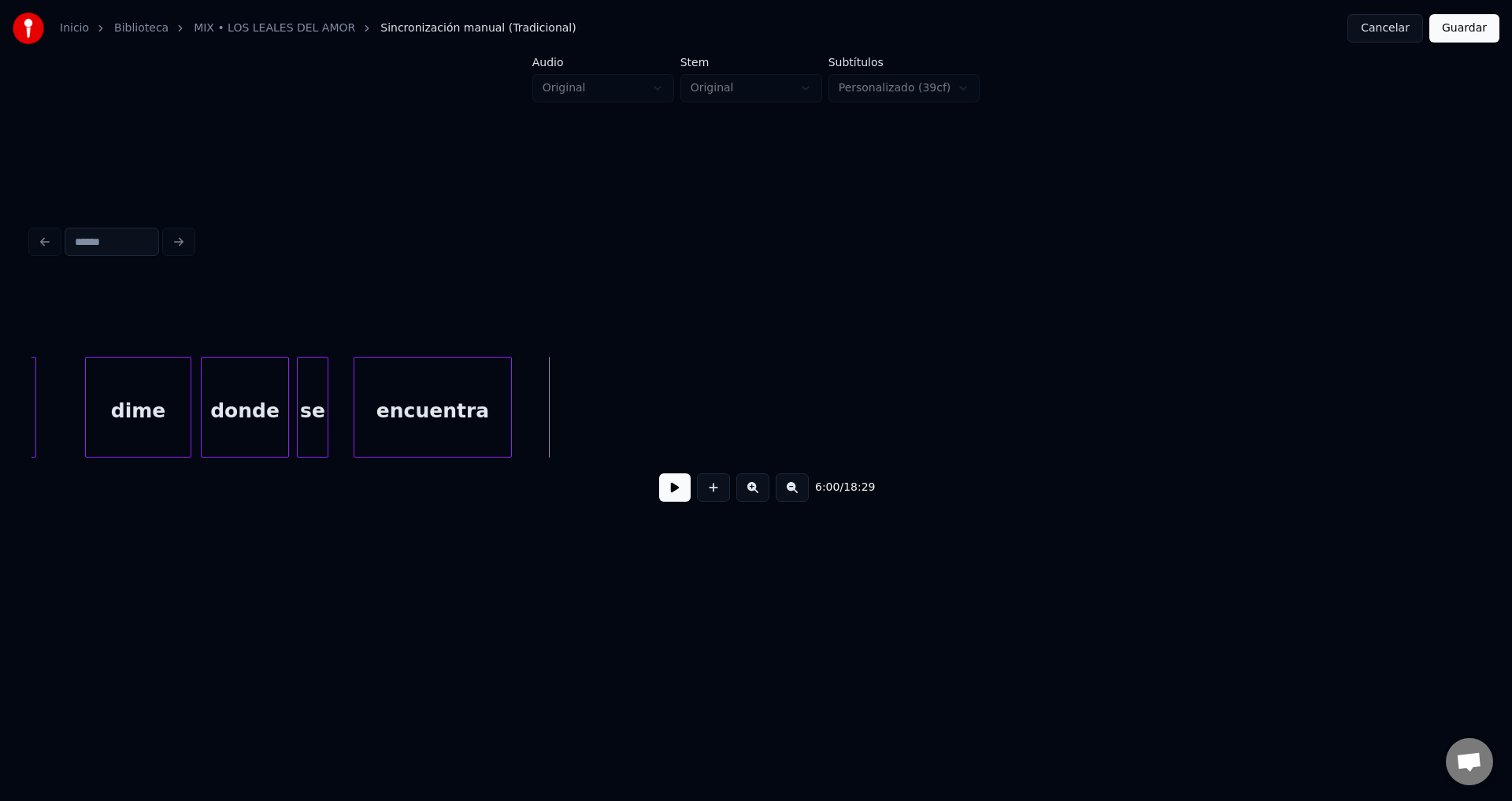
scroll to position [0, 70492]
click at [678, 496] on button at bounding box center [675, 488] width 32 height 28
click at [678, 496] on button at bounding box center [675, 488] width 32 height 28
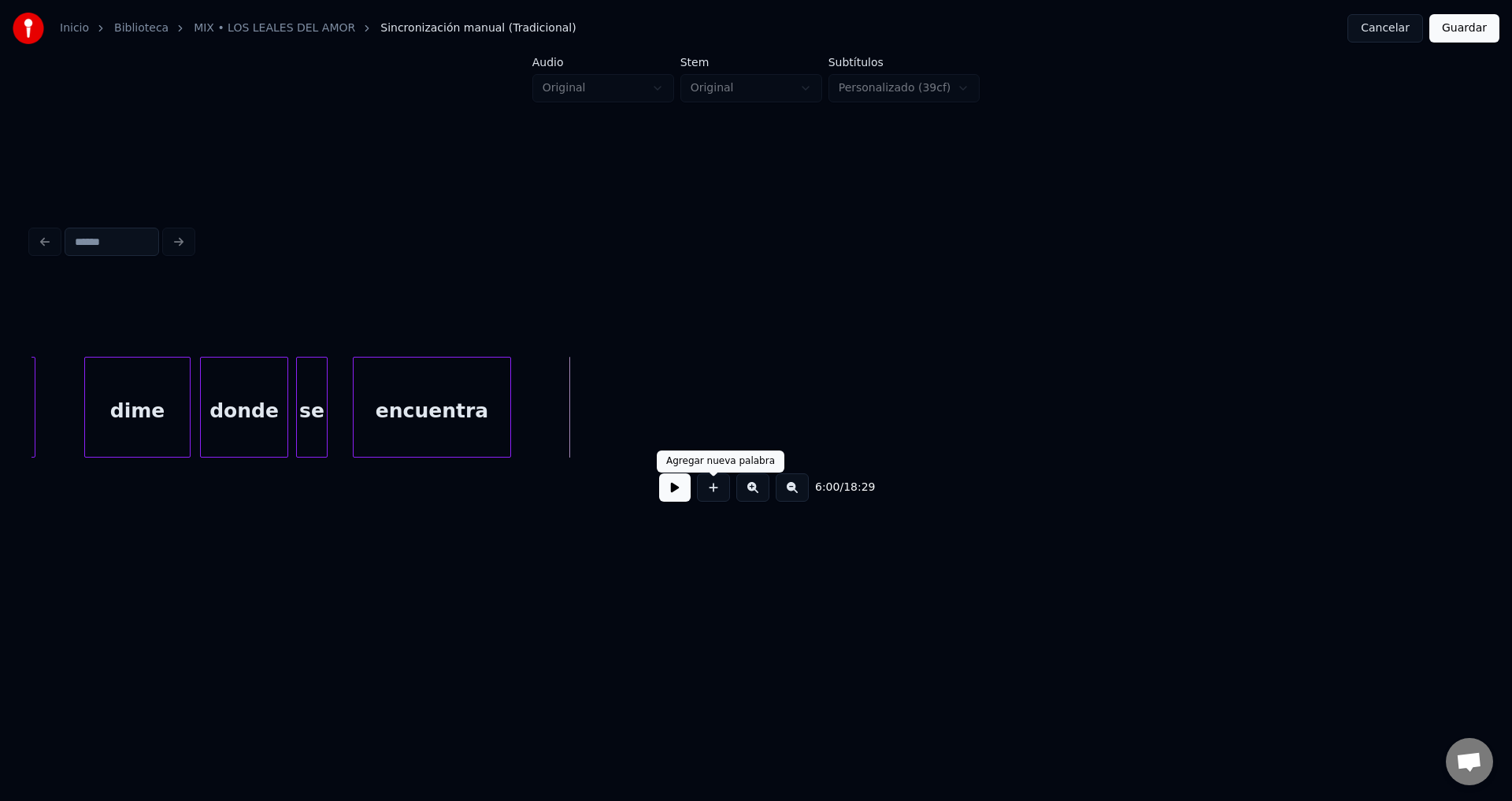
click at [712, 495] on button at bounding box center [714, 488] width 33 height 28
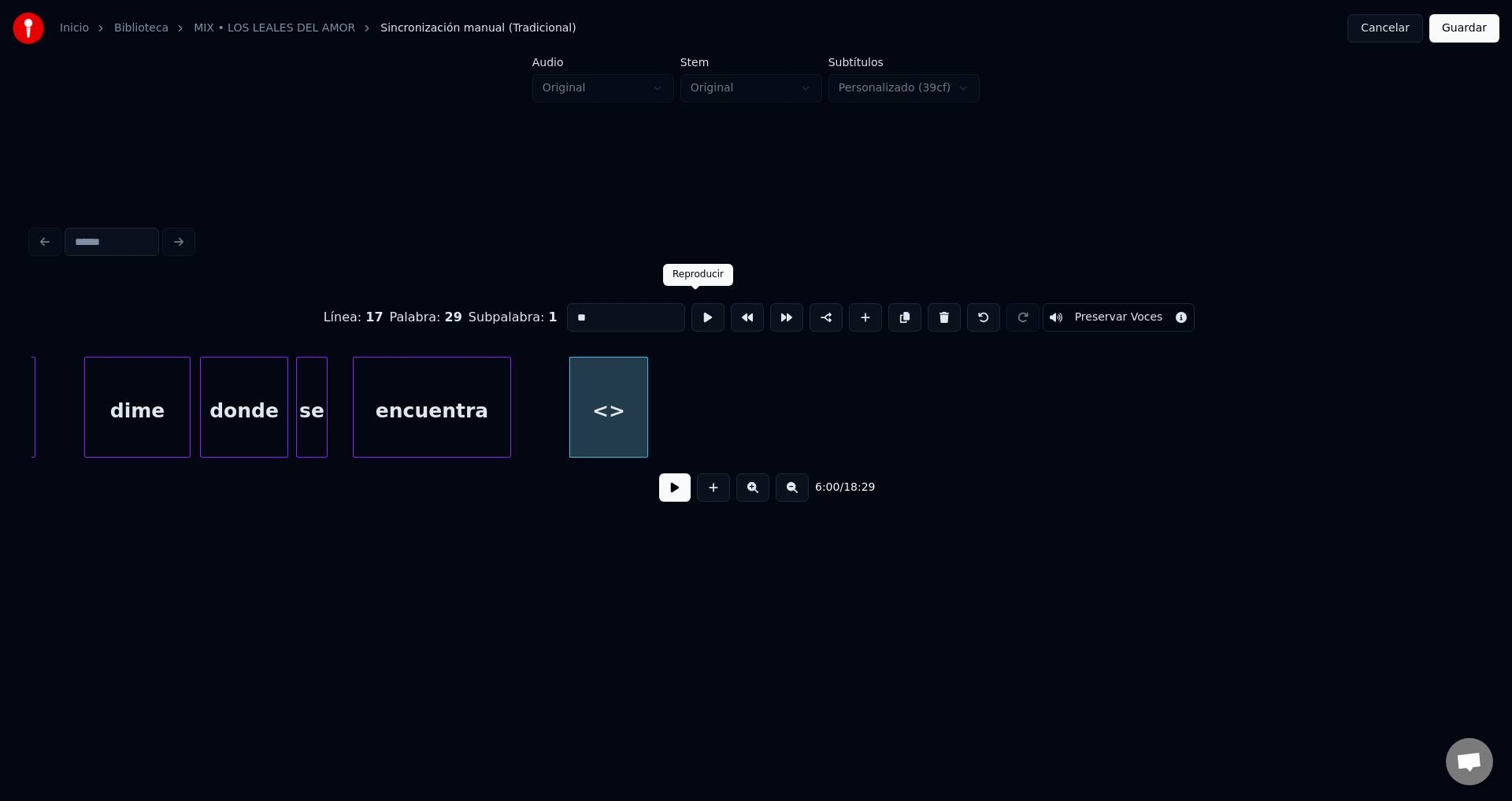
drag, startPoint x: 480, startPoint y: 316, endPoint x: 370, endPoint y: 317, distance: 110.0
click at [371, 317] on div "Línea : 17 Palabra : 29 Subpalabra : 1 ** Preservar Voces" at bounding box center [756, 317] width 1449 height 78
type input "********"
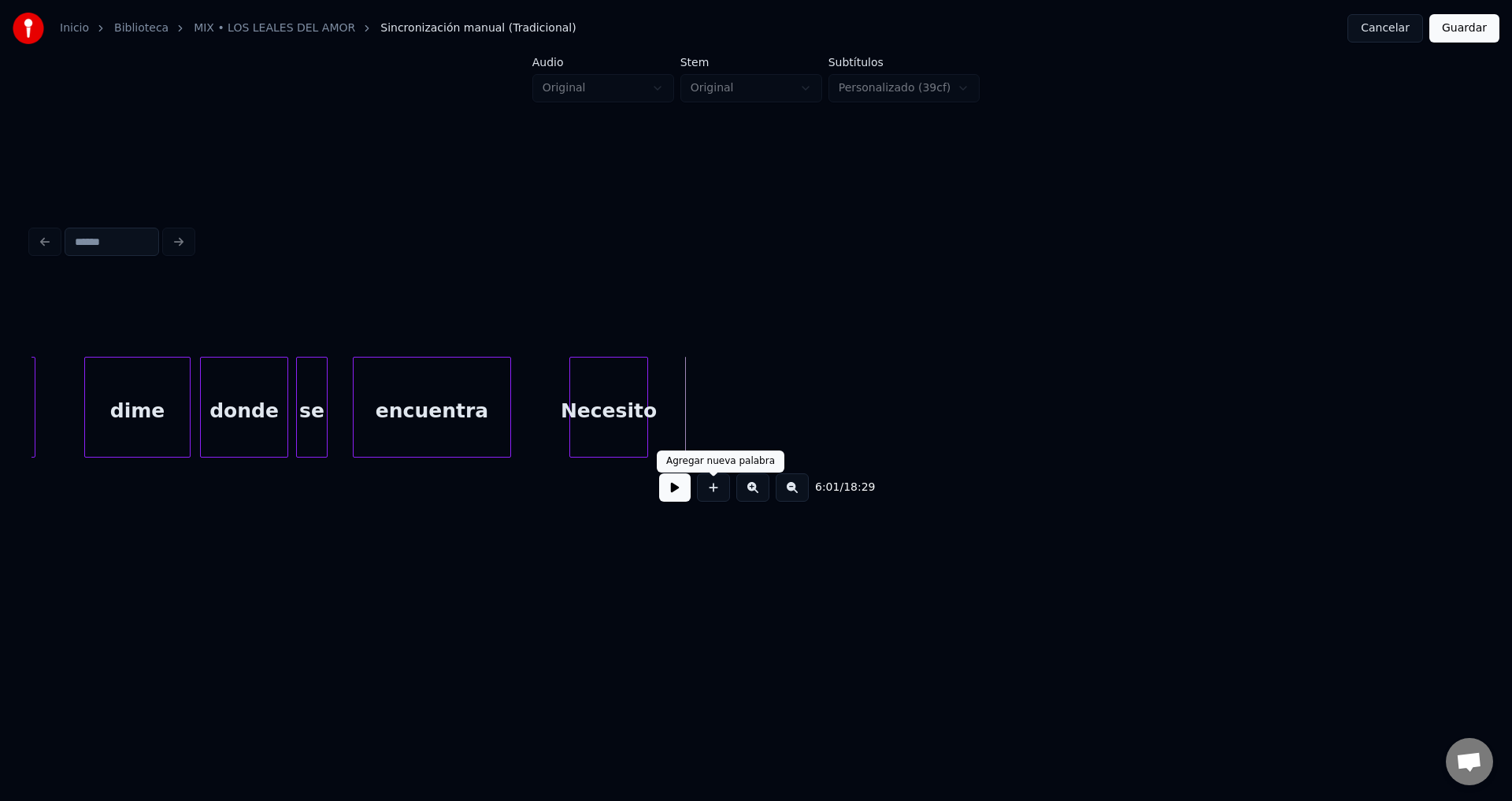
click at [704, 485] on button at bounding box center [714, 488] width 33 height 28
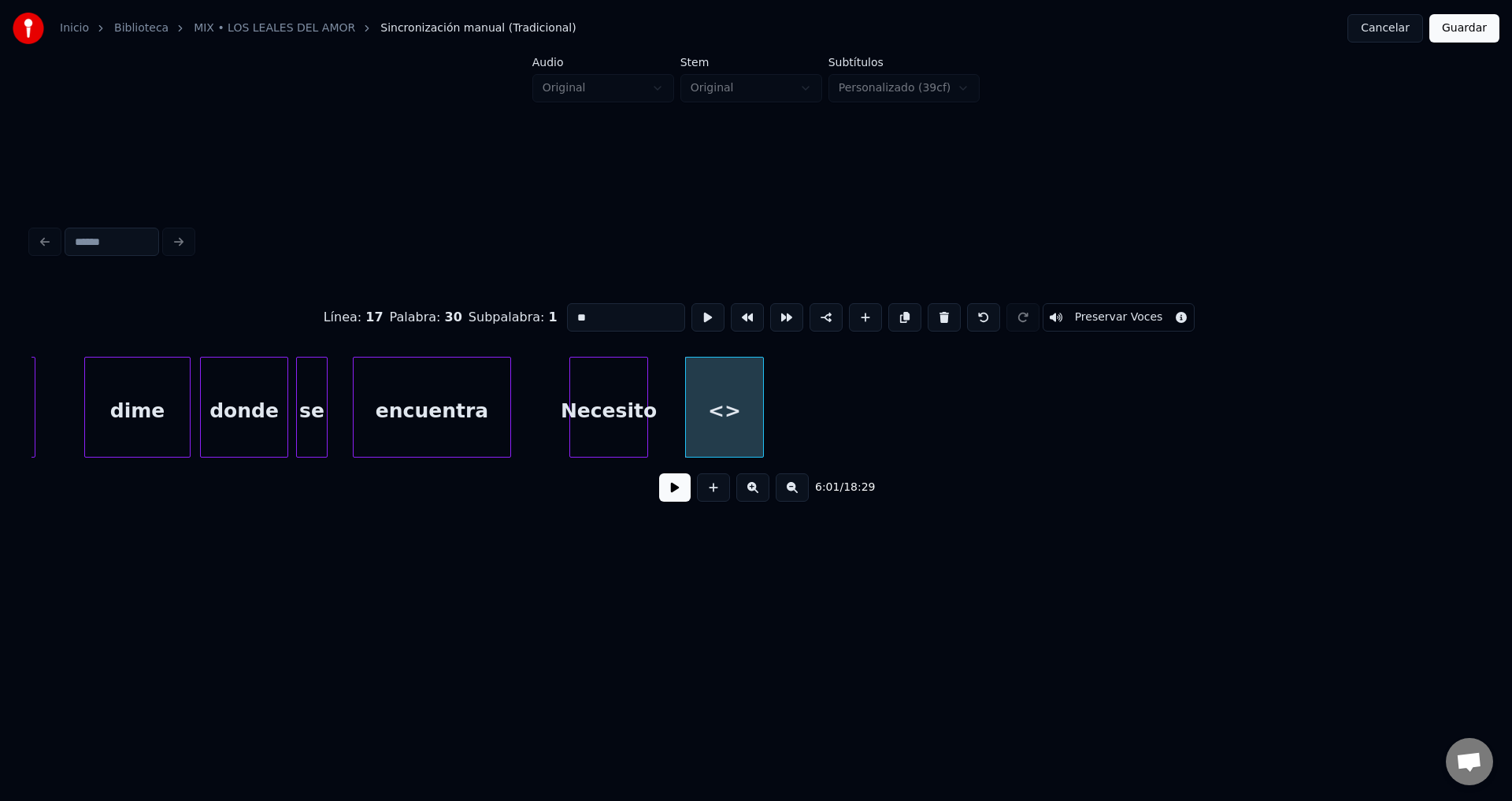
drag, startPoint x: 615, startPoint y: 311, endPoint x: 408, endPoint y: 317, distance: 207.1
click at [418, 316] on div "Línea : 17 Palabra : 30 Subpalabra : 1 ** Preservar Voces" at bounding box center [756, 317] width 1449 height 78
type input "********"
click at [671, 498] on button at bounding box center [675, 488] width 32 height 28
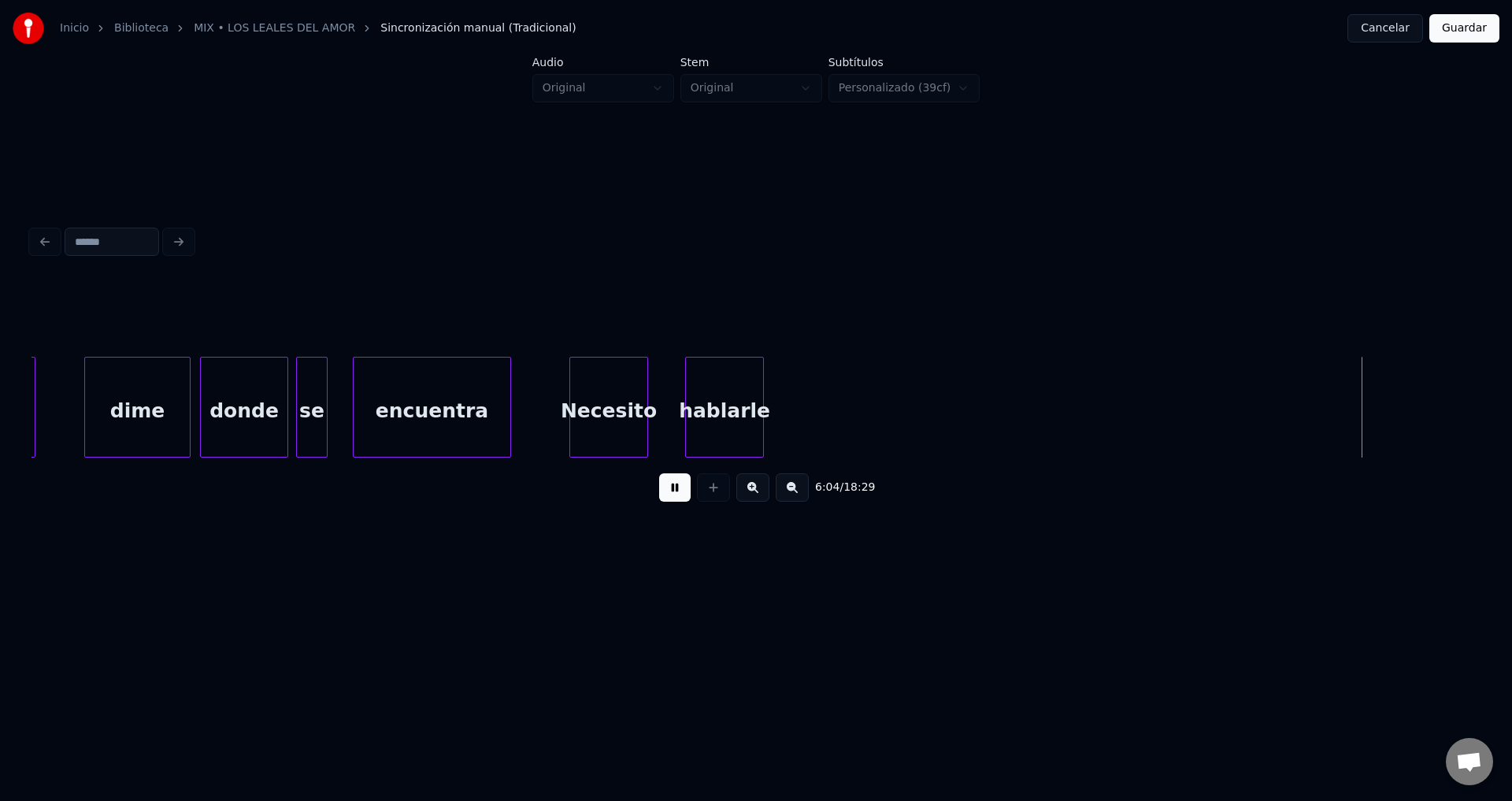
click at [671, 498] on button at bounding box center [675, 488] width 32 height 28
click at [719, 492] on button at bounding box center [714, 488] width 33 height 28
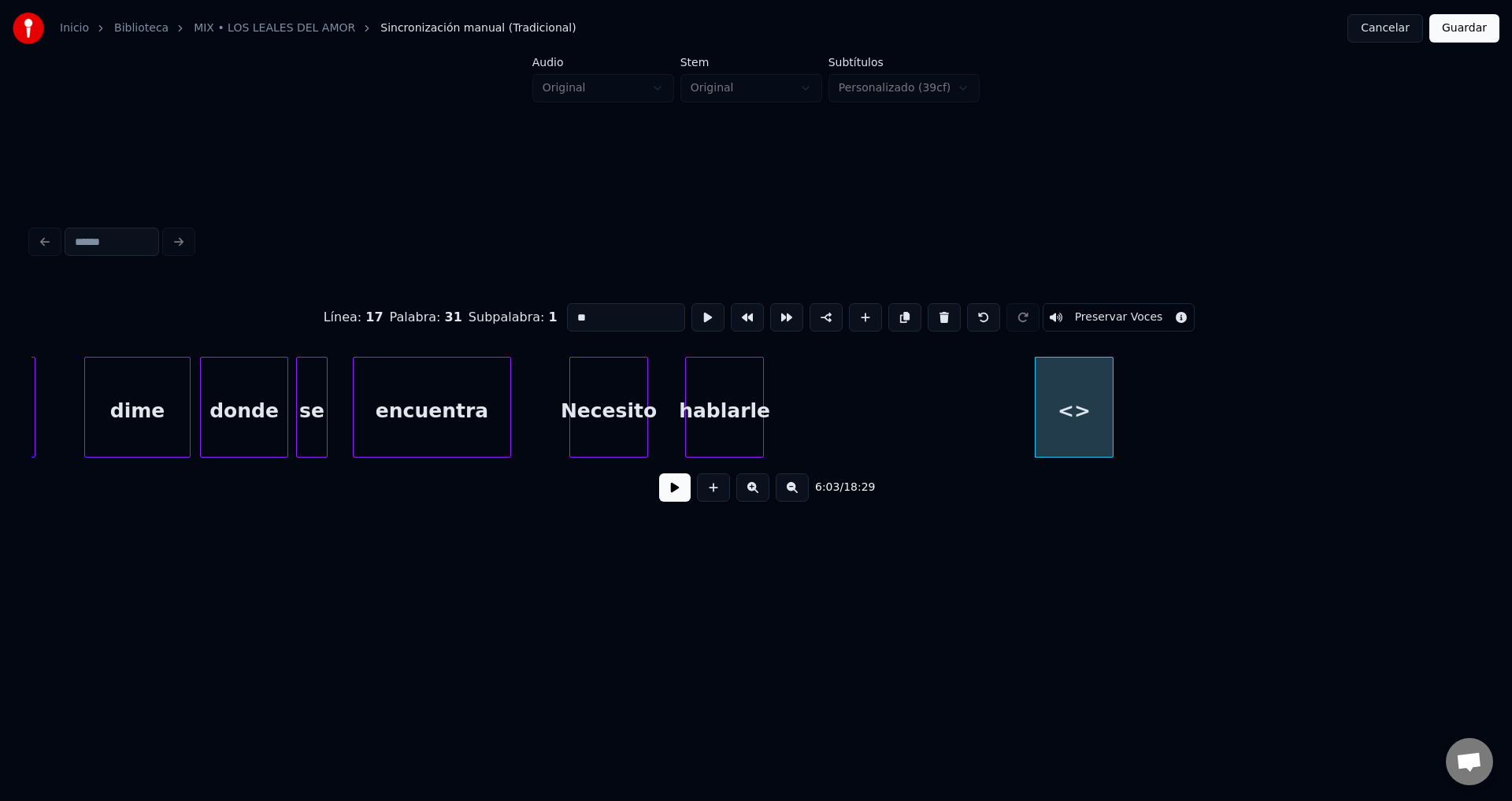
drag, startPoint x: 581, startPoint y: 306, endPoint x: 367, endPoint y: 309, distance: 214.0
click at [367, 309] on div "Línea : 17 Palabra : 31 Subpalabra : 1 ** Preservar Voces" at bounding box center [756, 317] width 1449 height 78
type input "**"
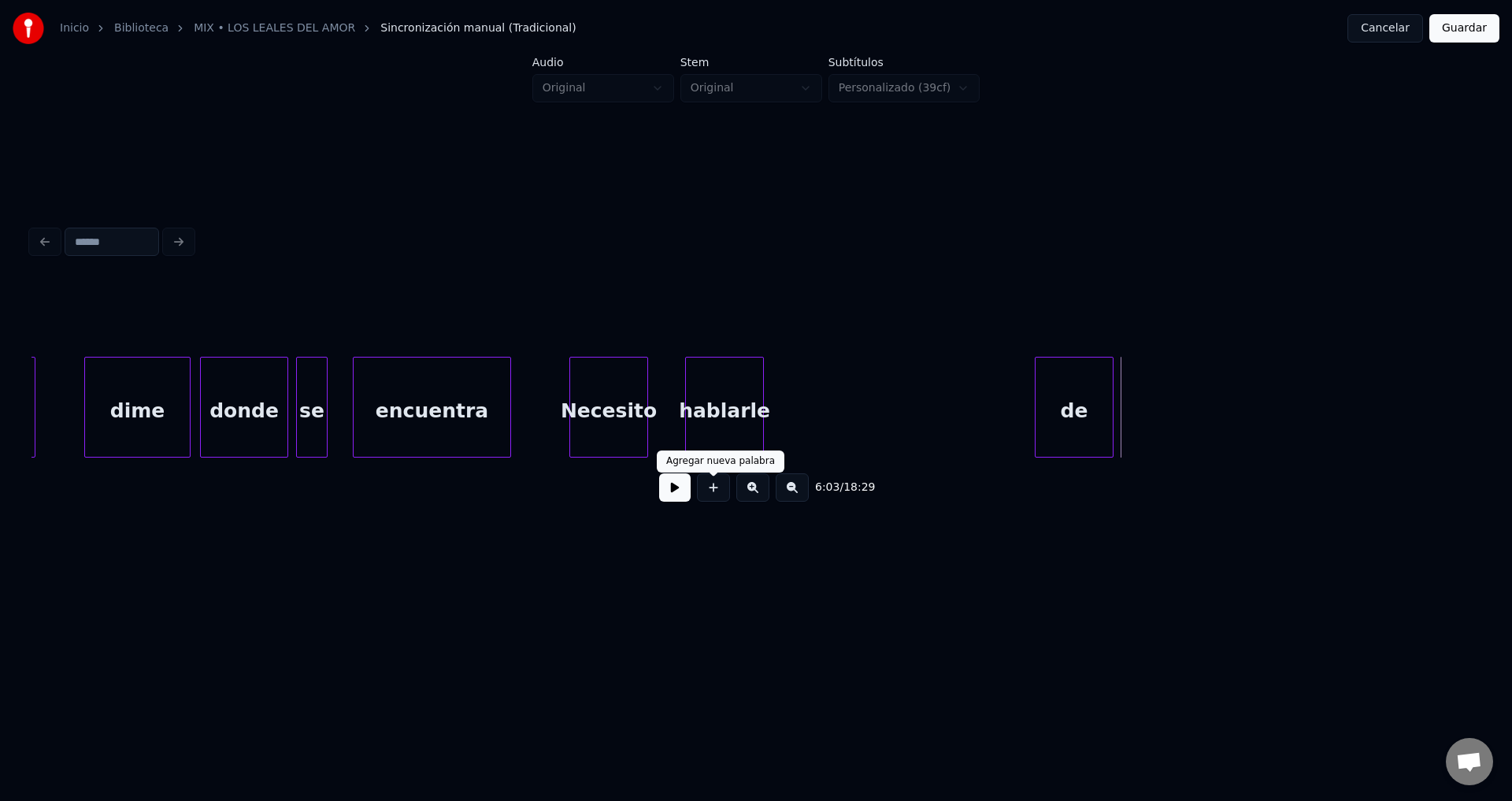
click at [705, 491] on button at bounding box center [714, 488] width 33 height 28
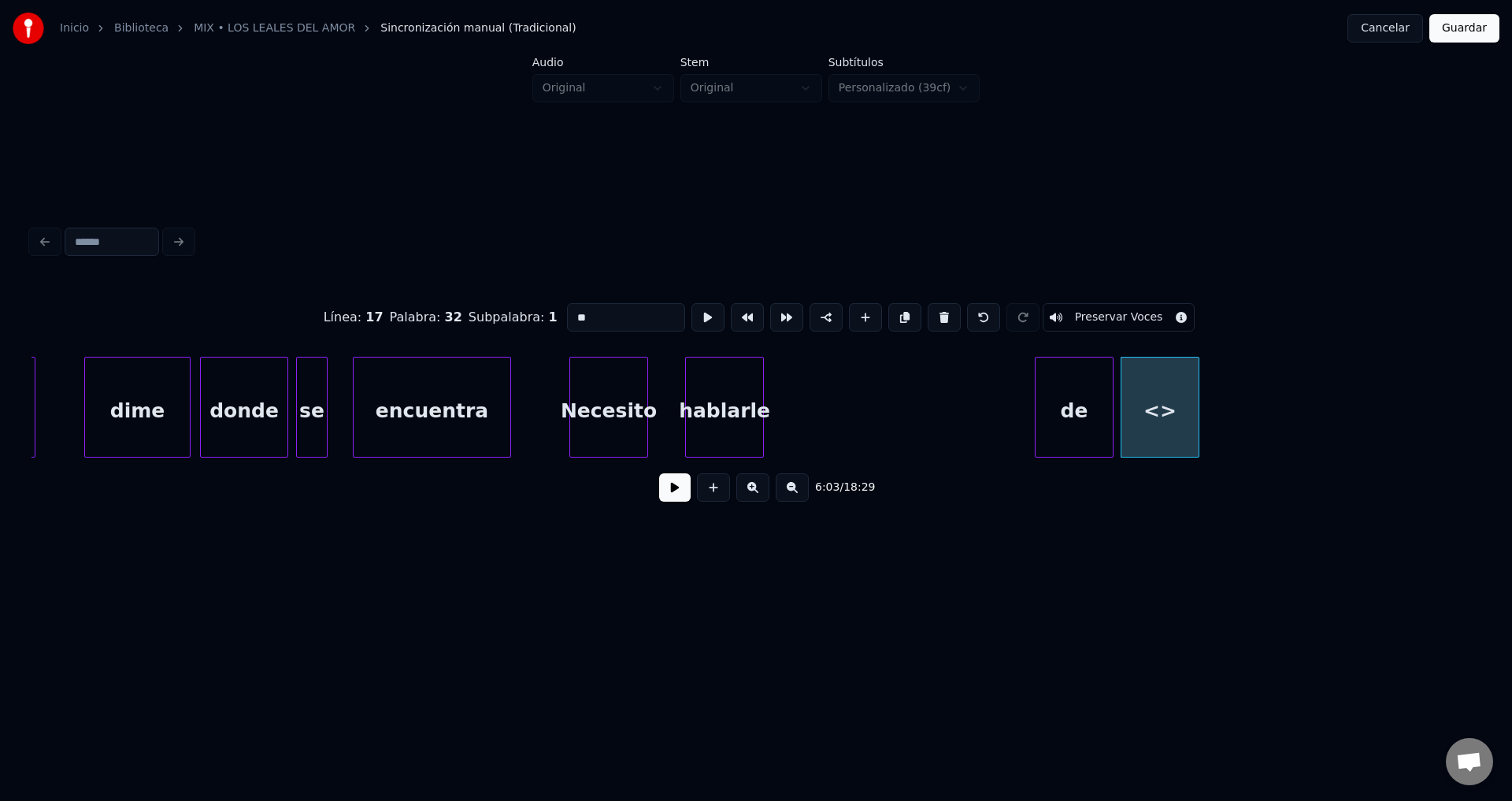
drag, startPoint x: 601, startPoint y: 309, endPoint x: 380, endPoint y: 304, distance: 221.1
click at [387, 306] on div "Línea : 17 Palabra : 32 Subpalabra : 1 ** Preservar Voces" at bounding box center [756, 317] width 1449 height 78
type input "**"
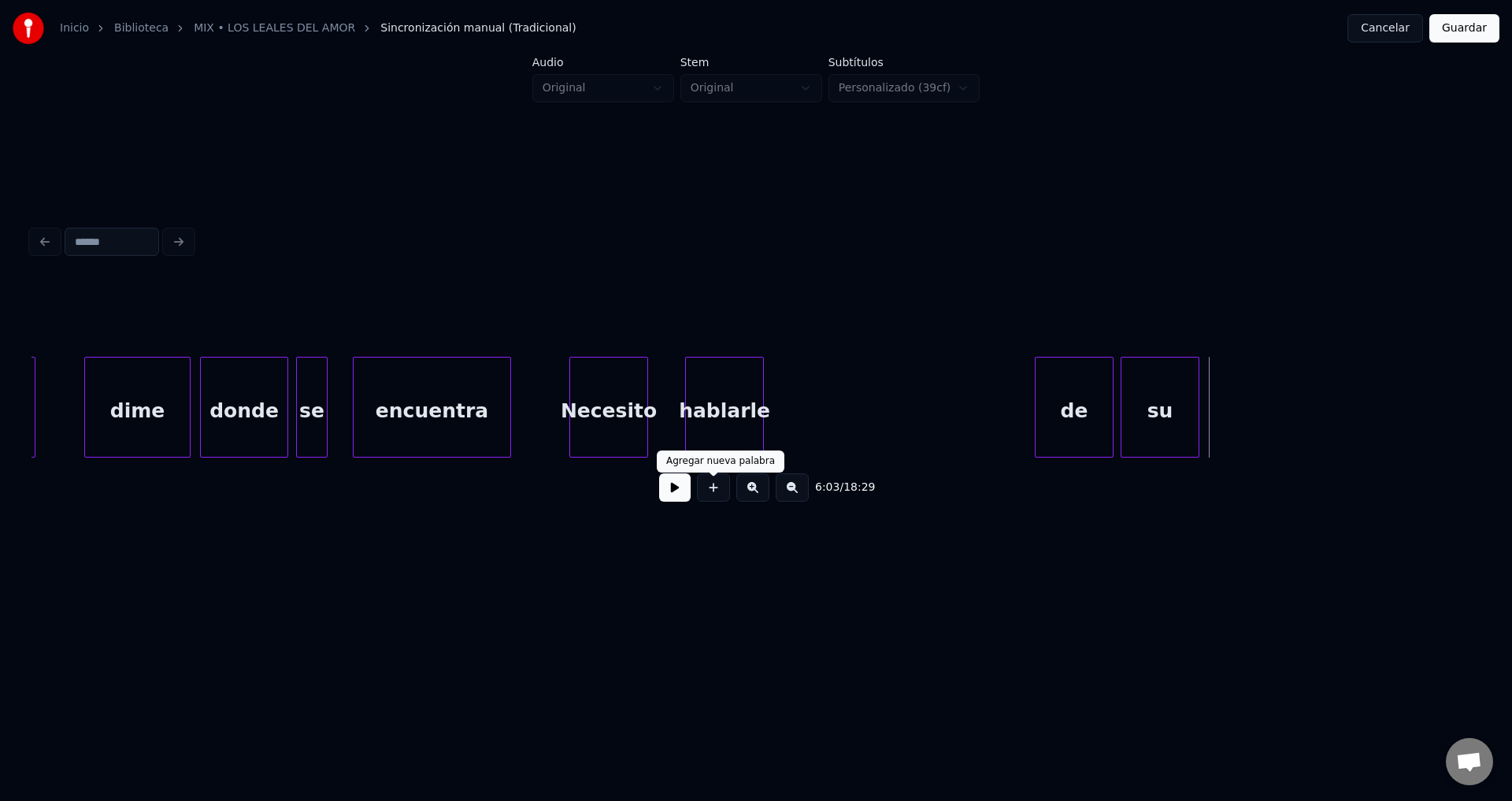
click at [713, 495] on button at bounding box center [714, 488] width 33 height 28
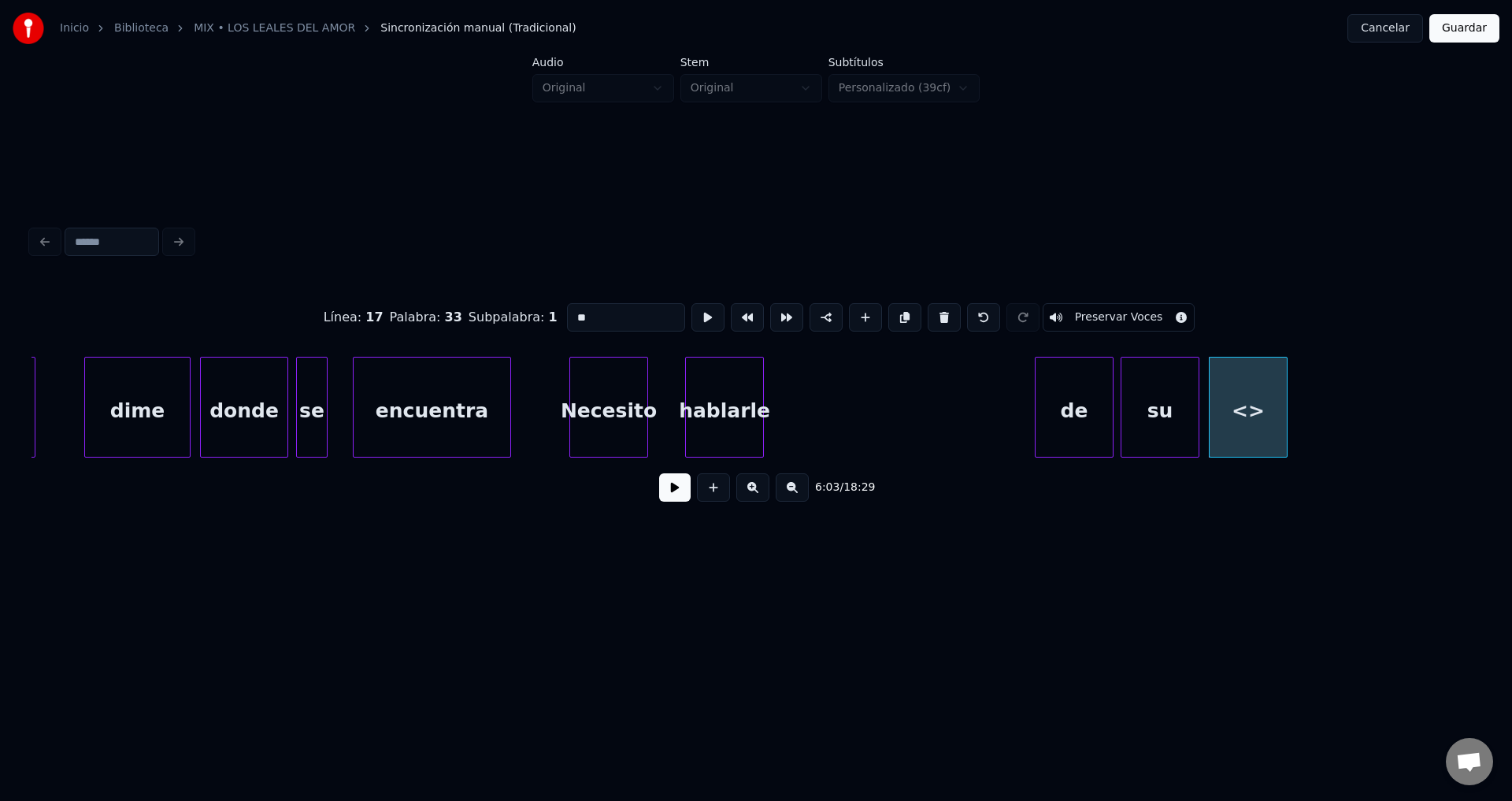
drag, startPoint x: 578, startPoint y: 309, endPoint x: 381, endPoint y: 304, distance: 197.1
click at [381, 304] on div "Línea : 17 Palabra : 33 Subpalabra : 1 ** Preservar Voces" at bounding box center [756, 317] width 1449 height 78
type input "*"
click at [931, 410] on div "hablarle" at bounding box center [893, 411] width 78 height 107
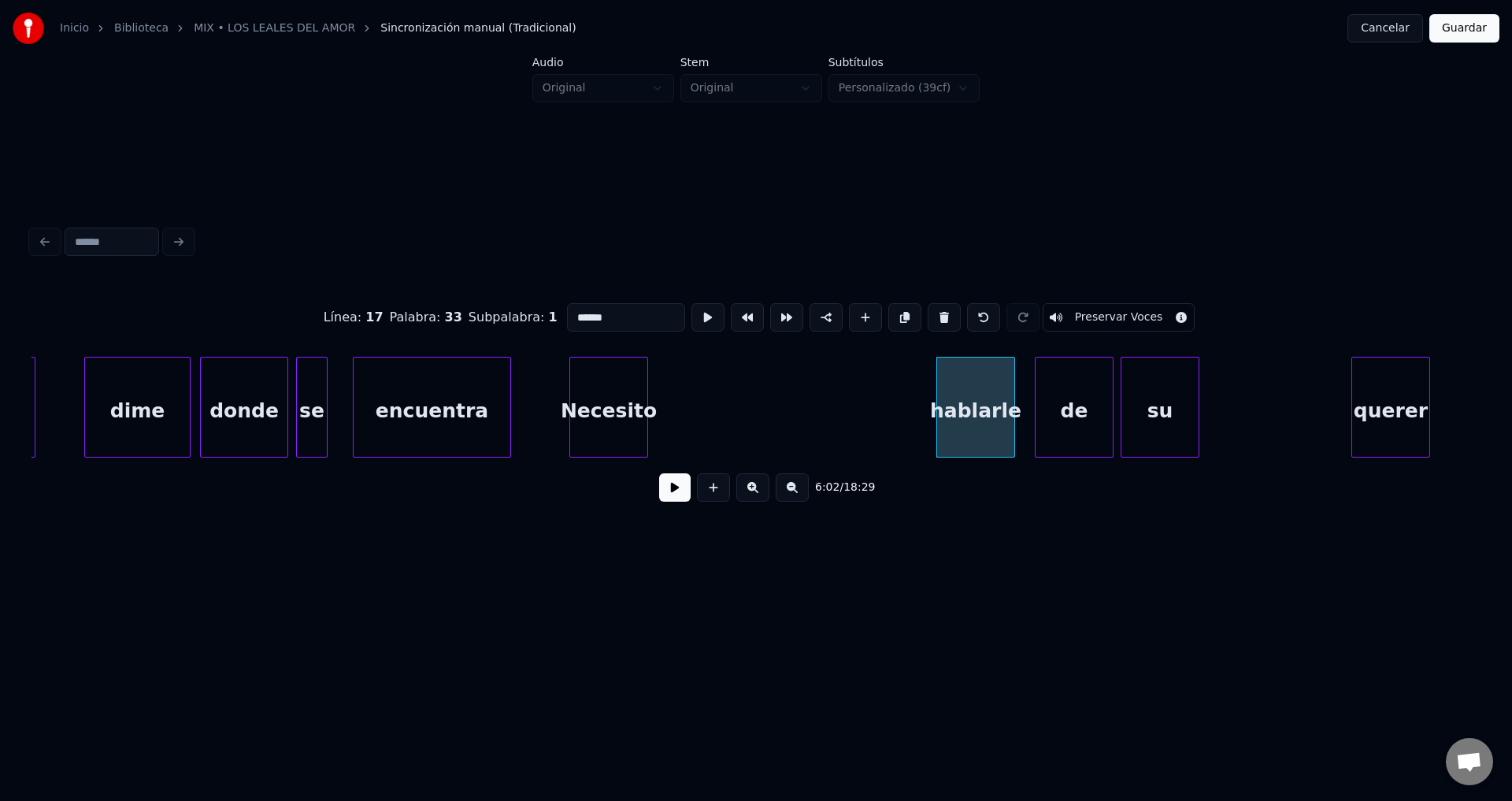
click at [1396, 416] on div "querer" at bounding box center [1391, 411] width 78 height 107
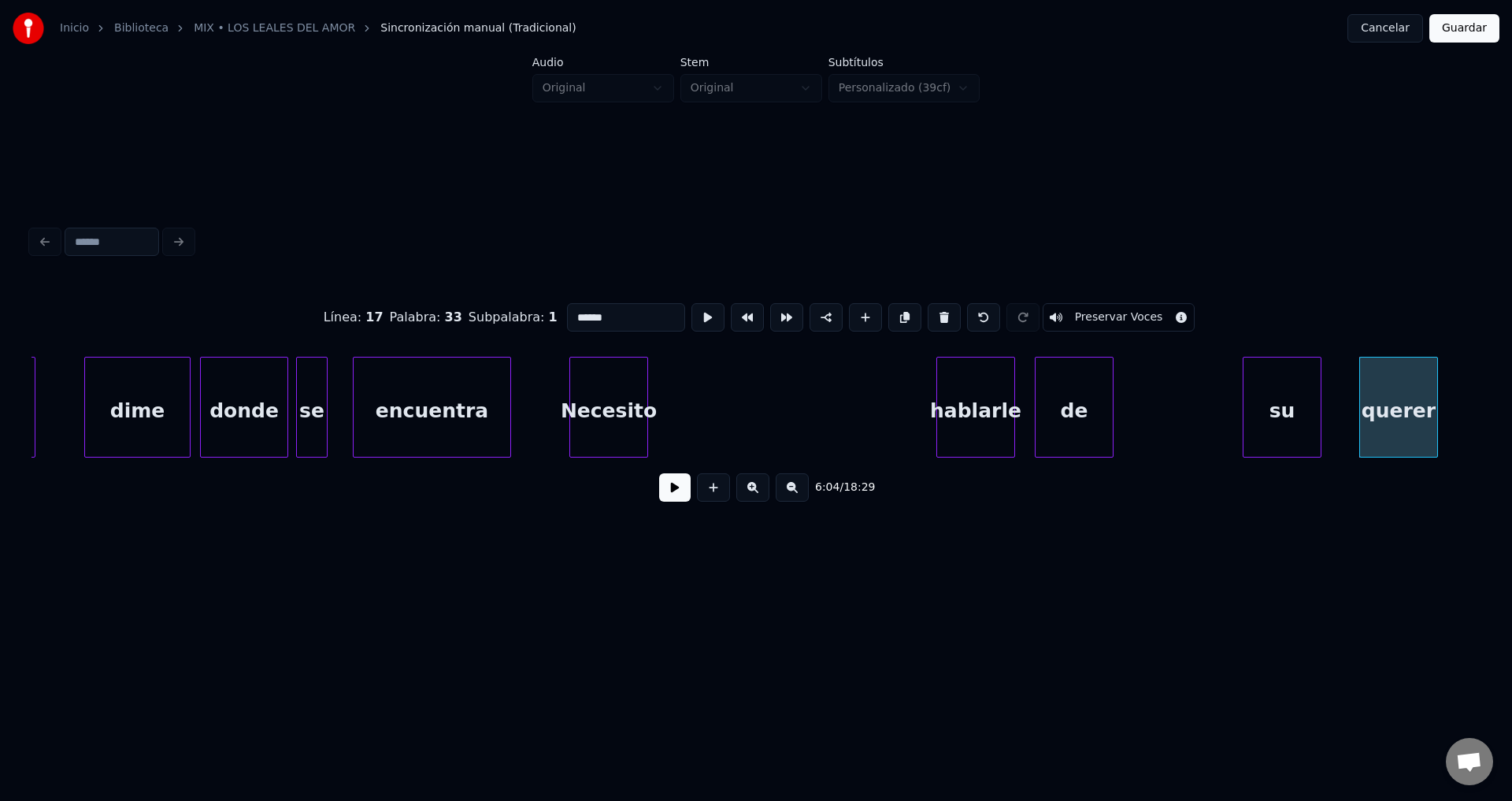
click at [1281, 416] on div "su" at bounding box center [1282, 411] width 78 height 107
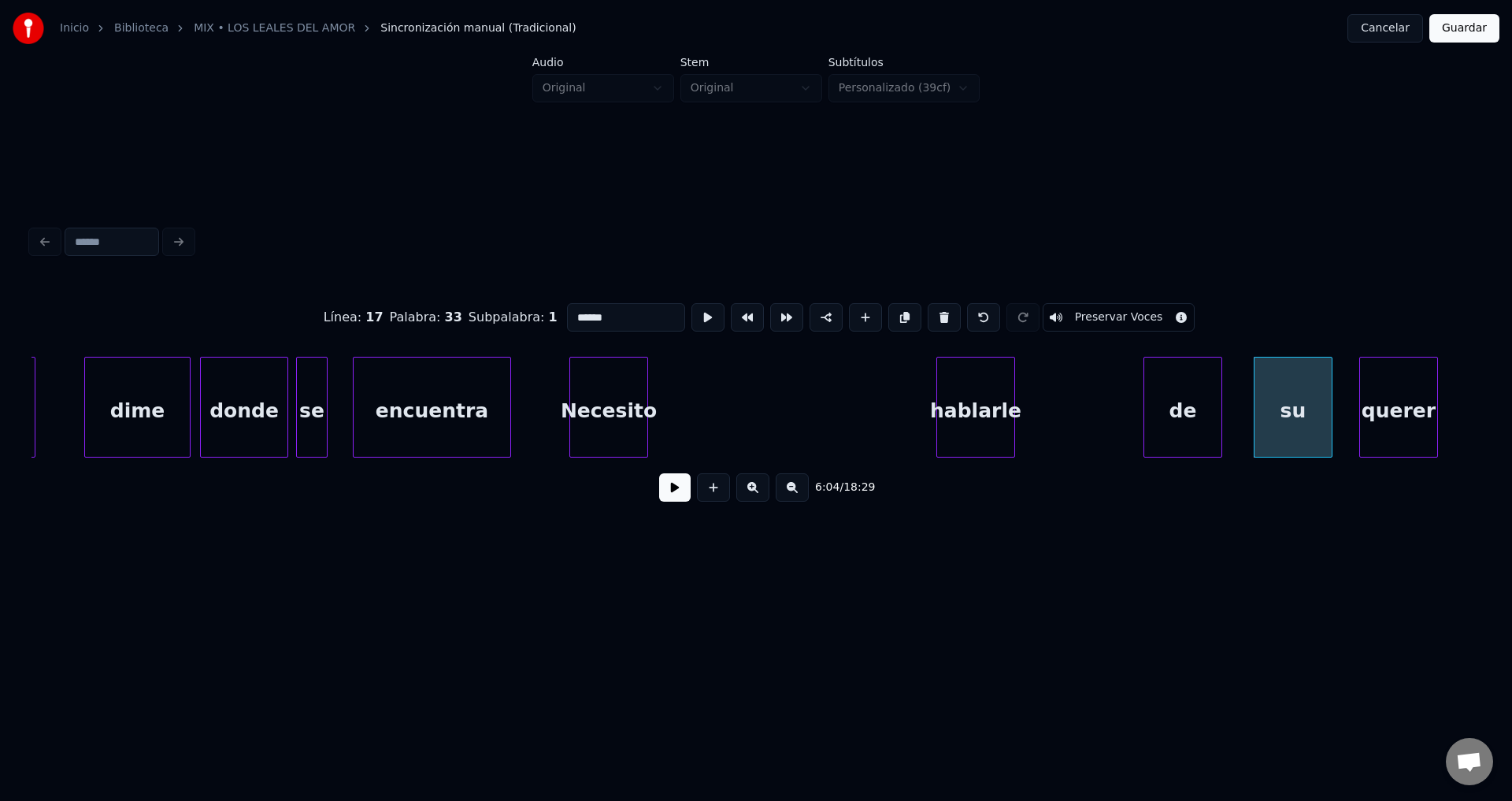
click at [1187, 416] on div "de" at bounding box center [1183, 411] width 78 height 107
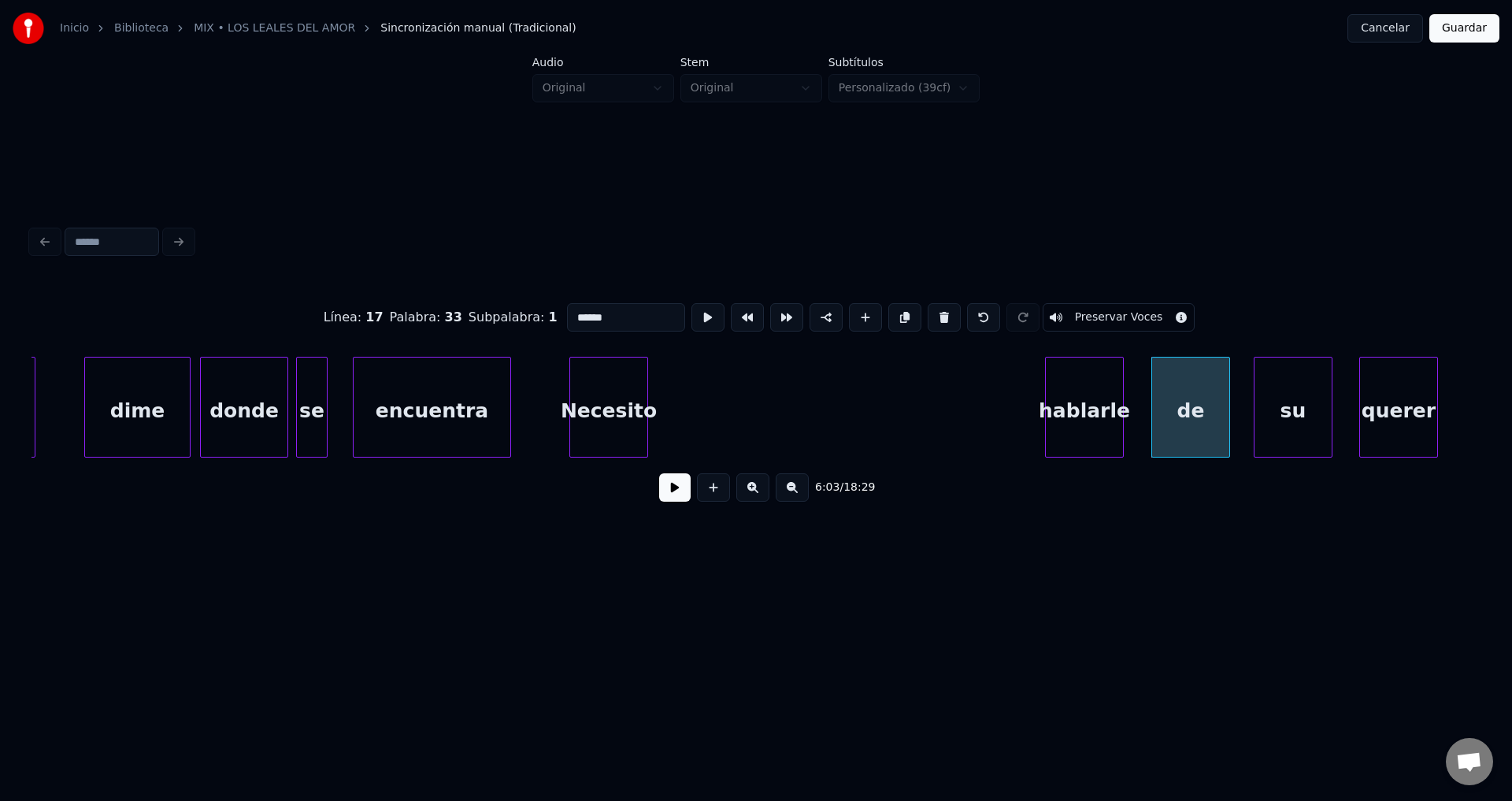
click at [1089, 419] on div "hablarle" at bounding box center [1085, 411] width 78 height 107
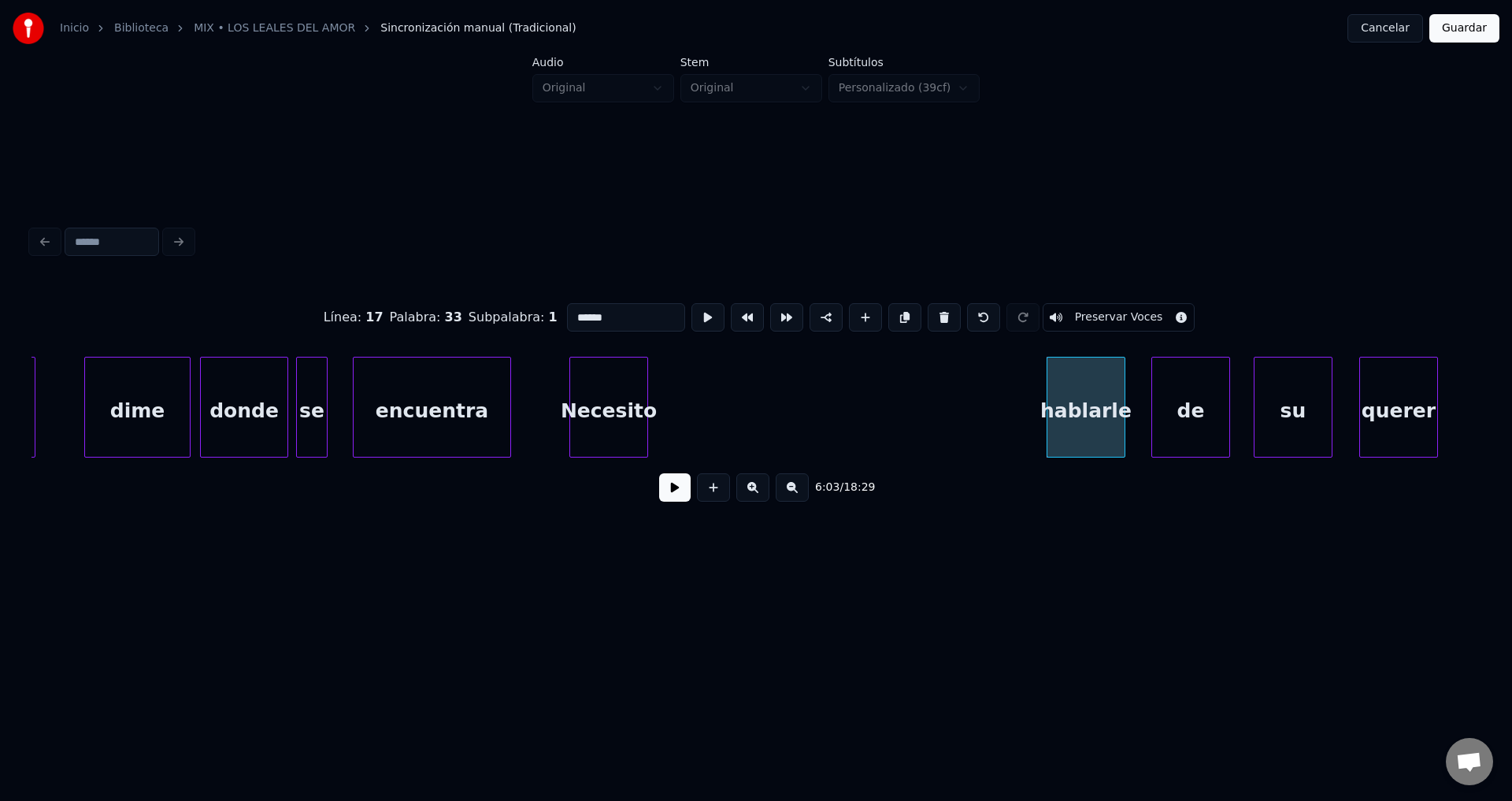
click at [602, 407] on div "Necesito" at bounding box center [609, 411] width 78 height 107
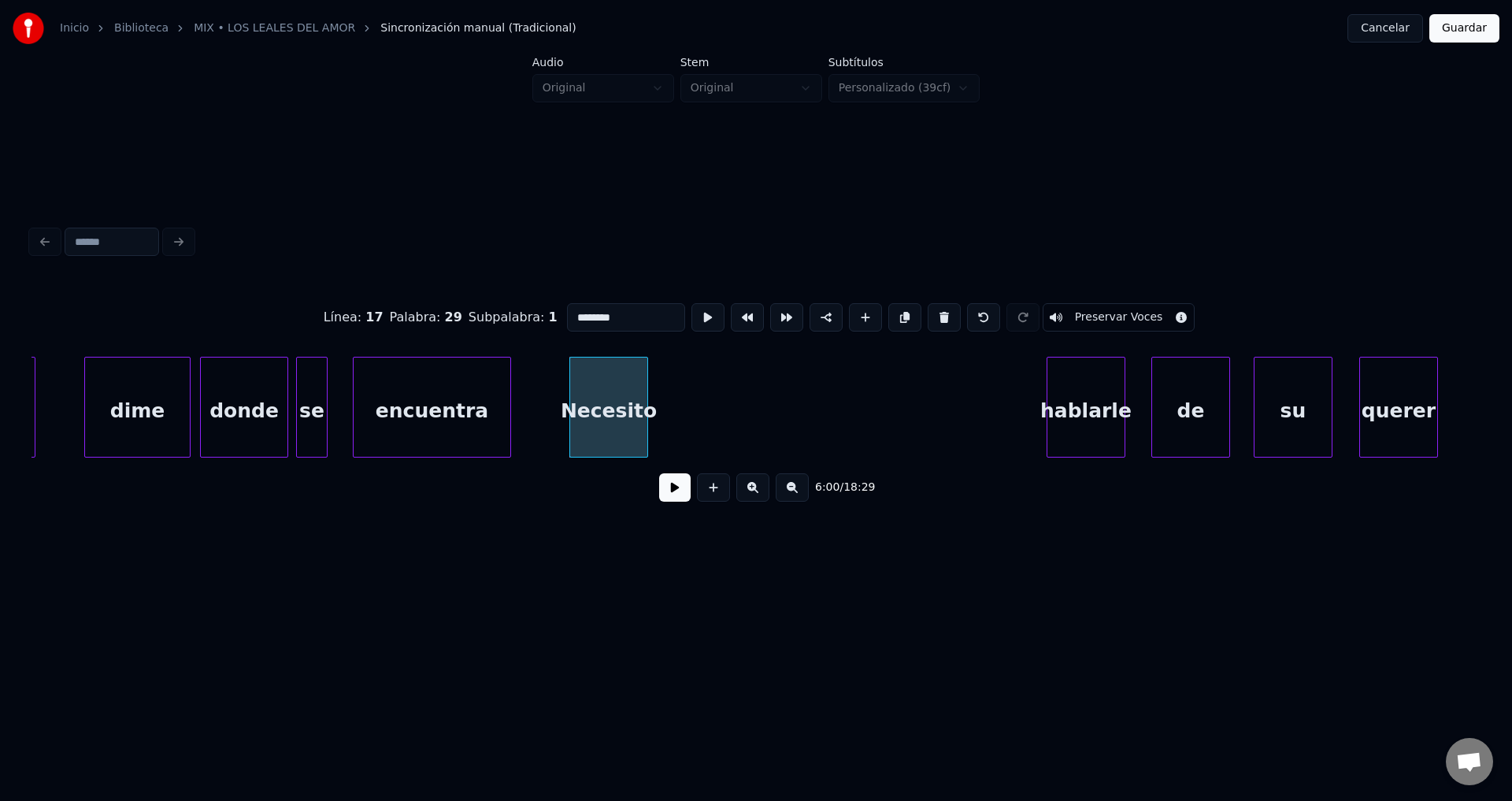
type input "********"
click at [674, 496] on button at bounding box center [675, 488] width 32 height 28
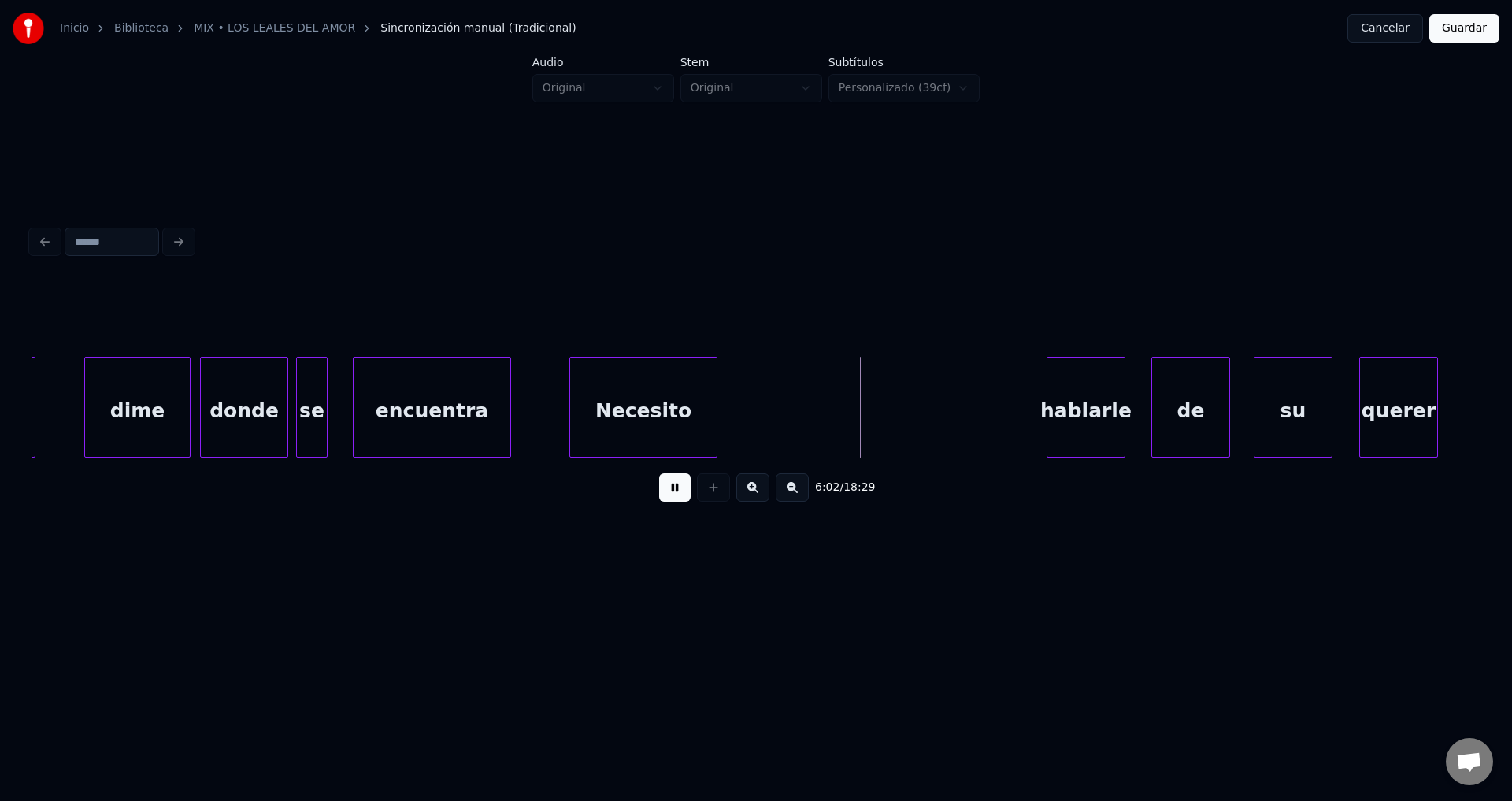
click at [716, 392] on div at bounding box center [714, 407] width 5 height 99
click at [736, 389] on div at bounding box center [737, 407] width 5 height 99
click at [788, 413] on div "hablarle" at bounding box center [788, 411] width 78 height 107
click at [991, 408] on div at bounding box center [989, 407] width 5 height 99
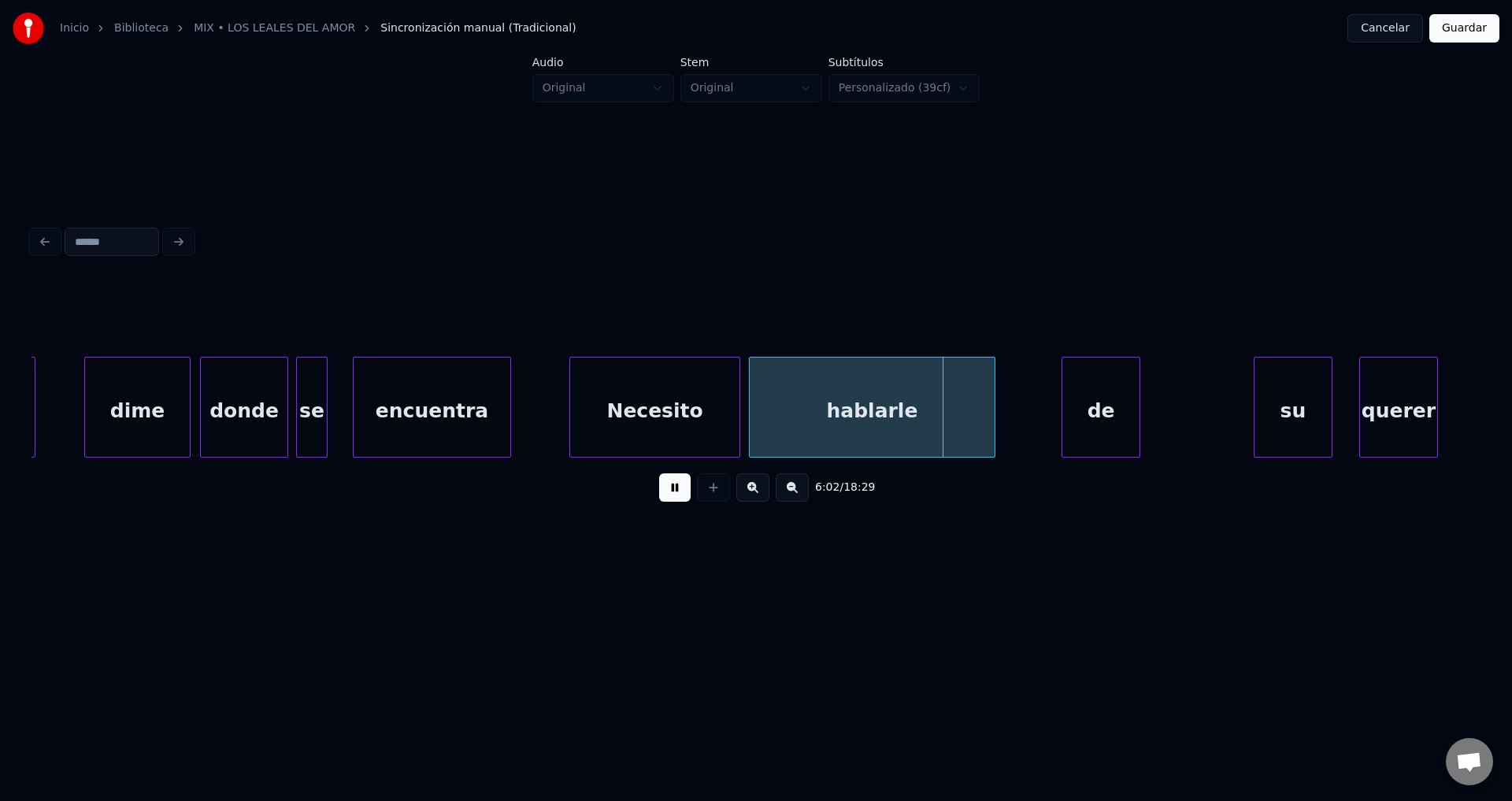
click at [1091, 423] on div "de" at bounding box center [1101, 411] width 78 height 107
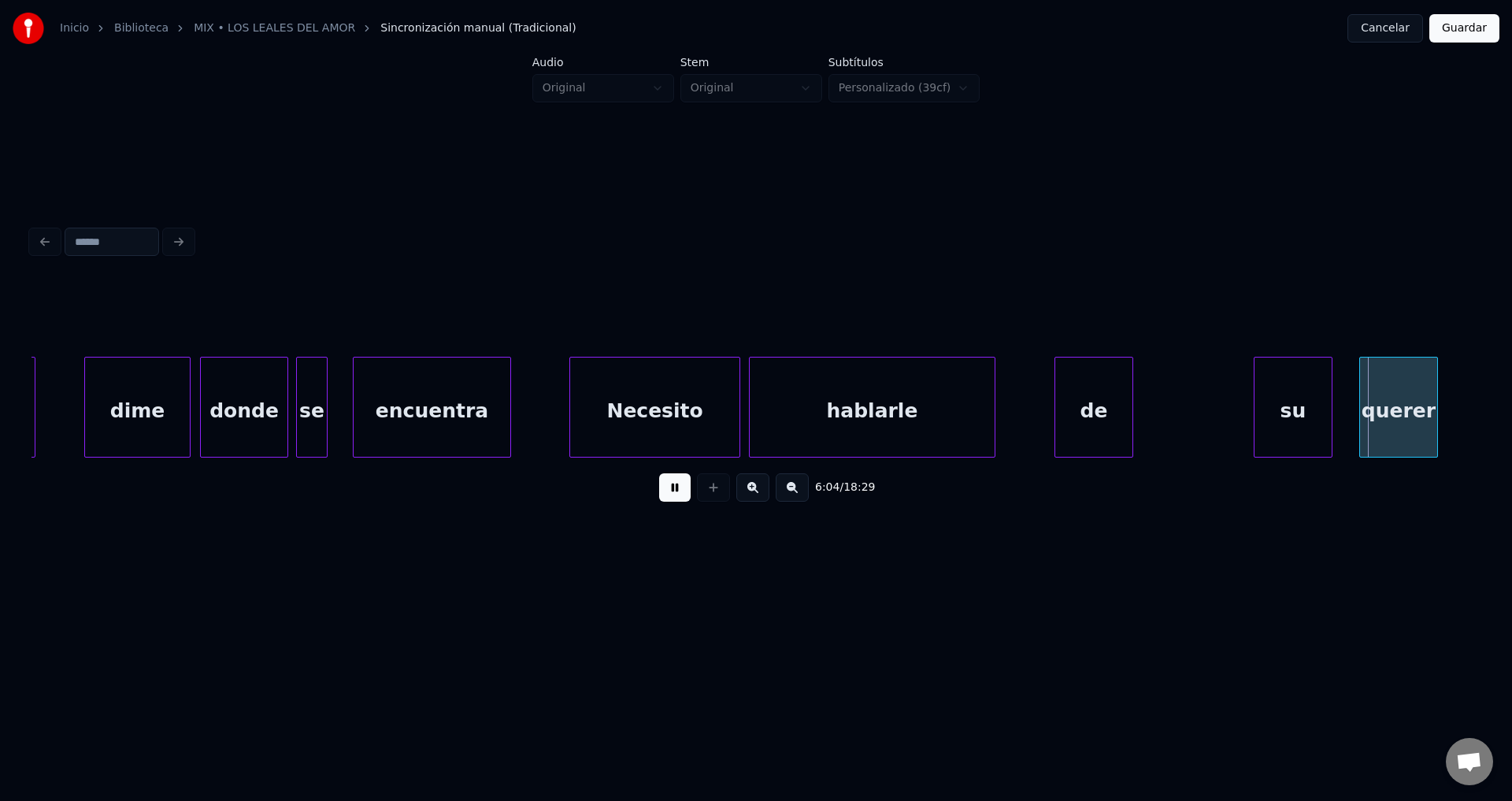
click at [1133, 419] on div "de" at bounding box center [1093, 407] width 78 height 101
click at [1115, 416] on div "de" at bounding box center [1101, 411] width 78 height 107
click at [1111, 416] on div "de" at bounding box center [1098, 411] width 78 height 107
click at [1107, 410] on div at bounding box center [1109, 407] width 5 height 99
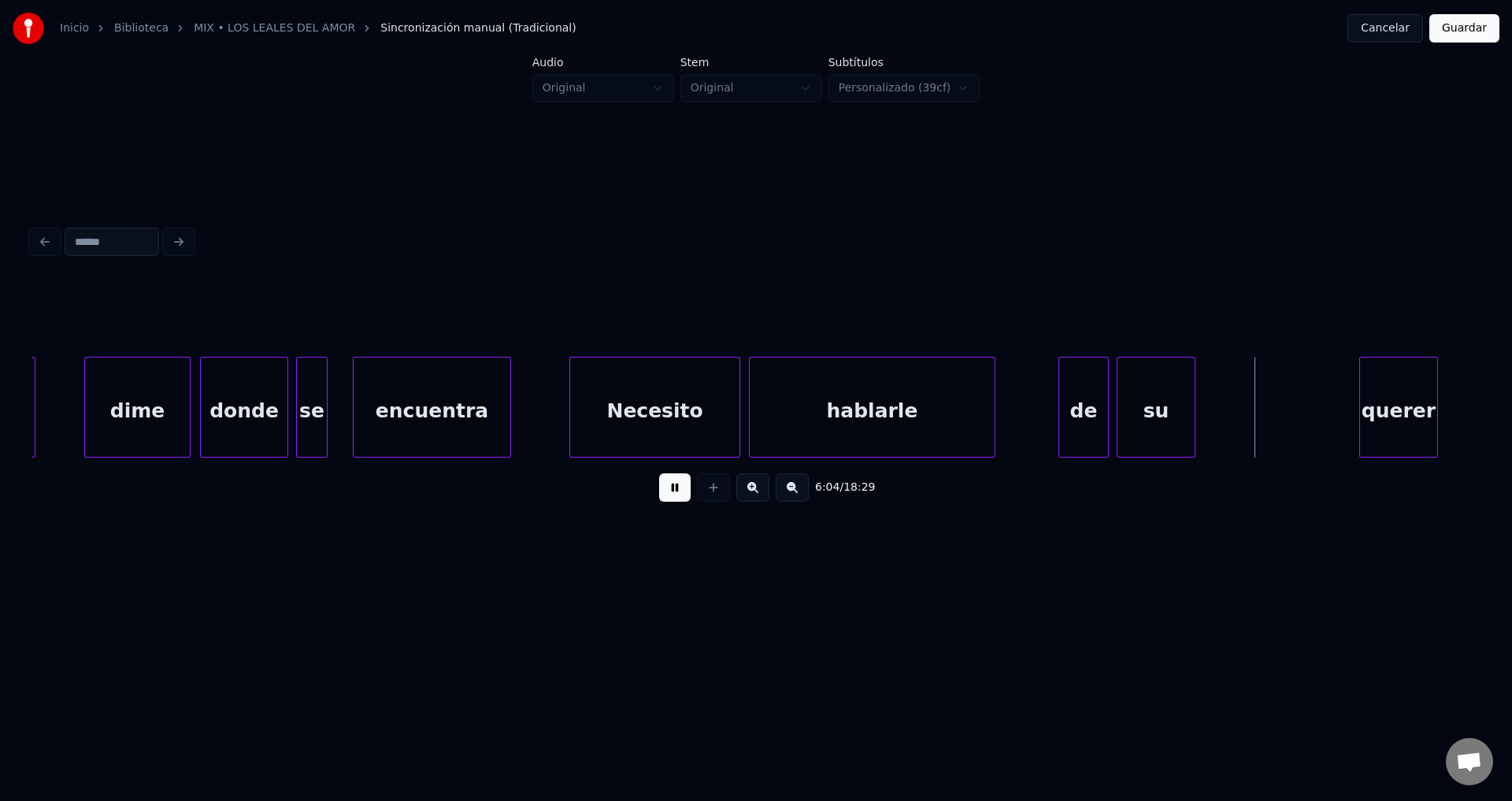
click at [1158, 415] on div "su" at bounding box center [1157, 411] width 78 height 107
click at [681, 495] on button at bounding box center [675, 488] width 32 height 28
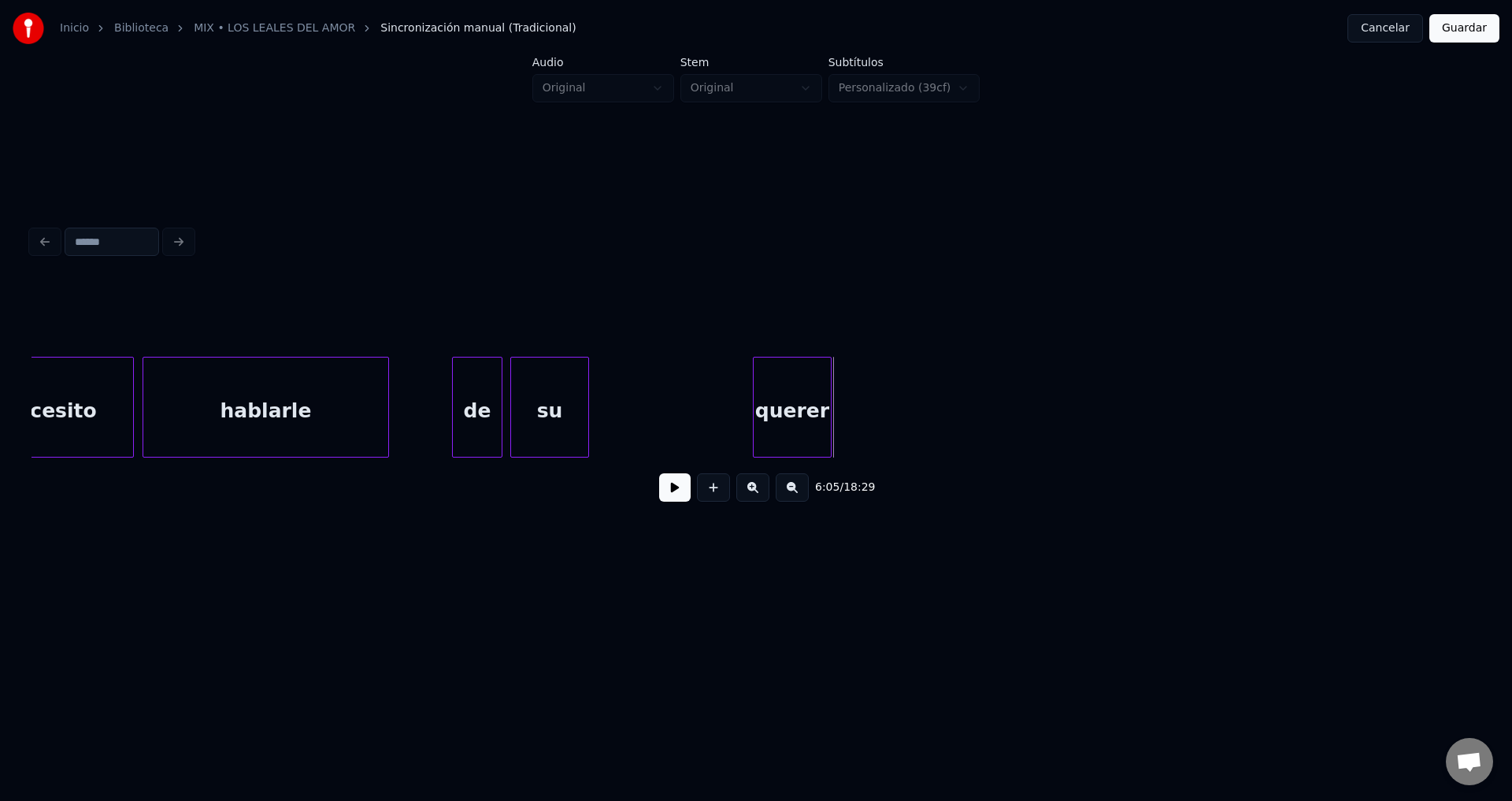
scroll to position [0, 71220]
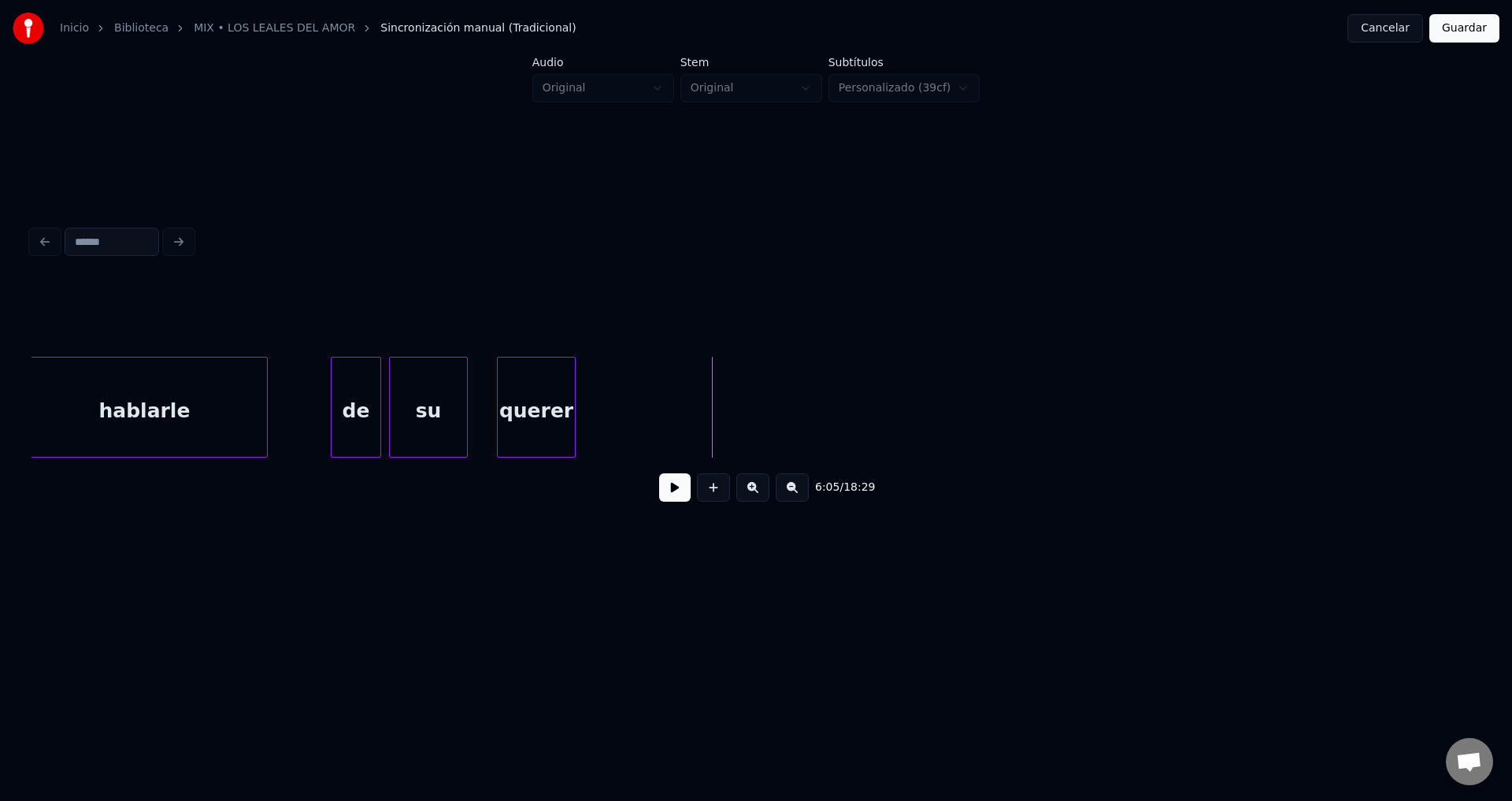
click at [526, 423] on div "querer" at bounding box center [537, 411] width 78 height 107
click at [668, 497] on button at bounding box center [675, 488] width 32 height 28
click at [750, 394] on div at bounding box center [747, 407] width 5 height 99
click at [680, 494] on button at bounding box center [675, 488] width 32 height 28
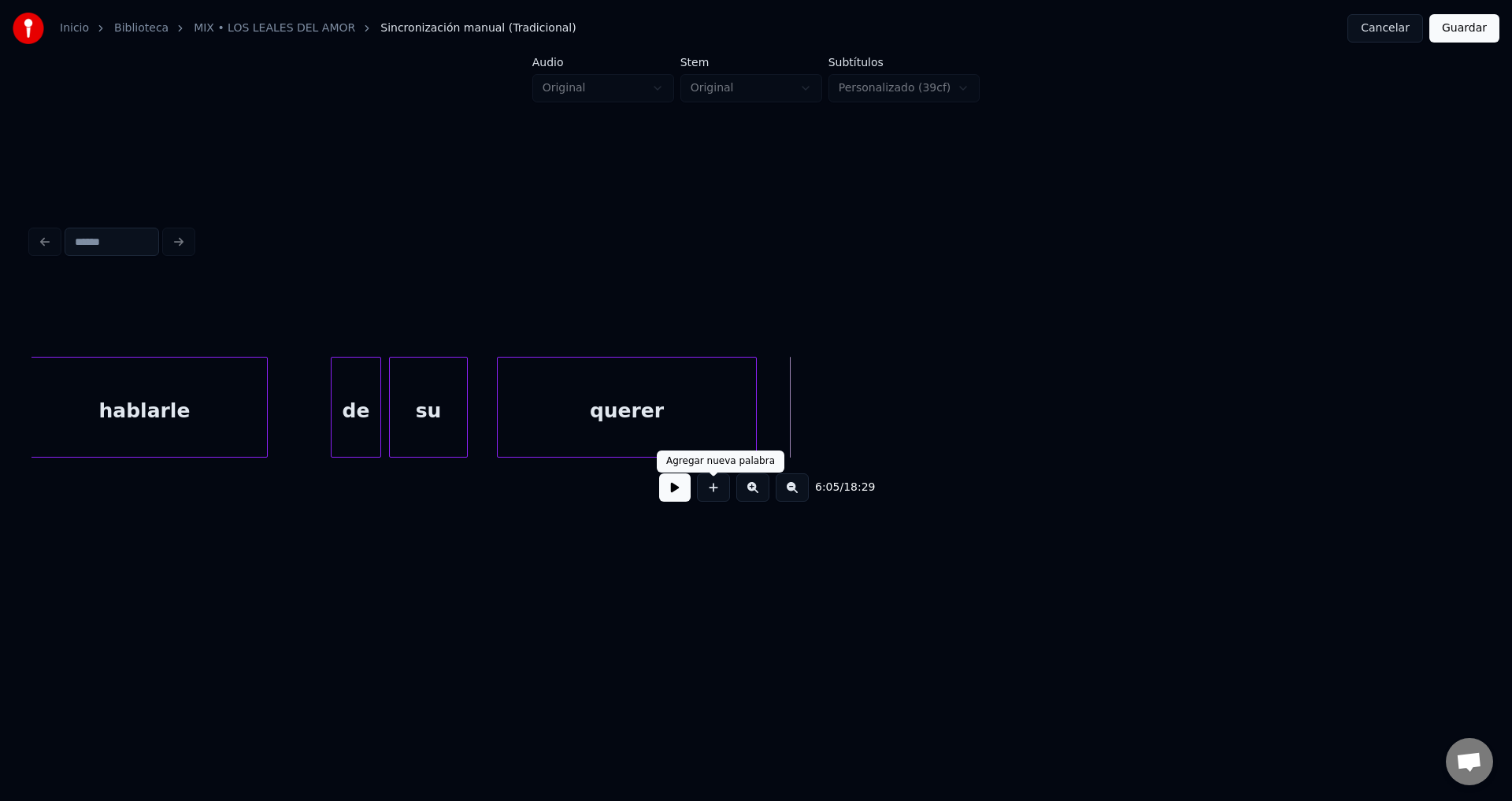
click at [713, 493] on button at bounding box center [714, 488] width 33 height 28
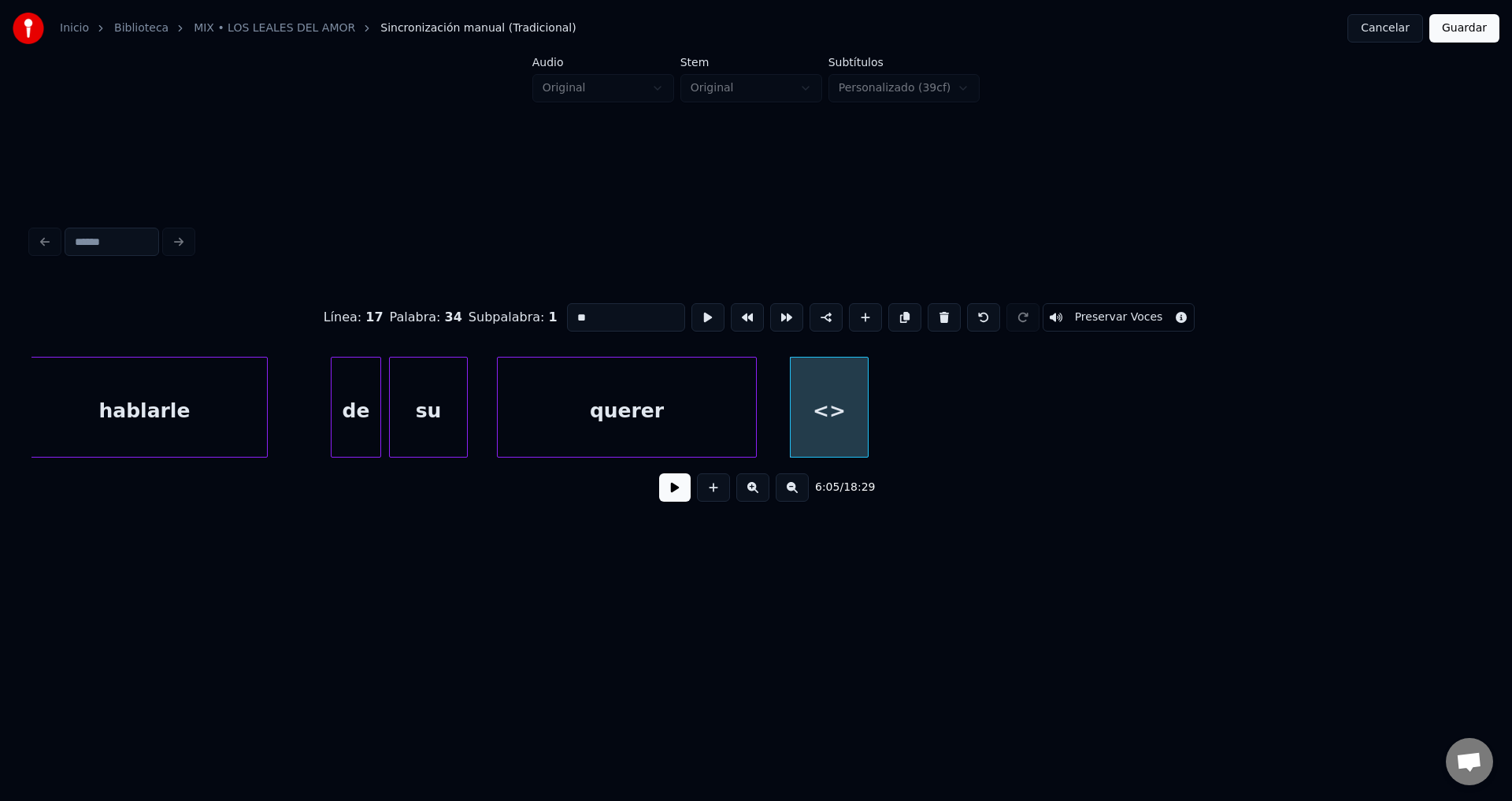
drag, startPoint x: 544, startPoint y: 320, endPoint x: 387, endPoint y: 318, distance: 157.0
click at [387, 318] on div "Línea : 17 Palabra : 34 Subpalabra : 1 ** Preservar Voces" at bounding box center [756, 317] width 1449 height 78
type input "********"
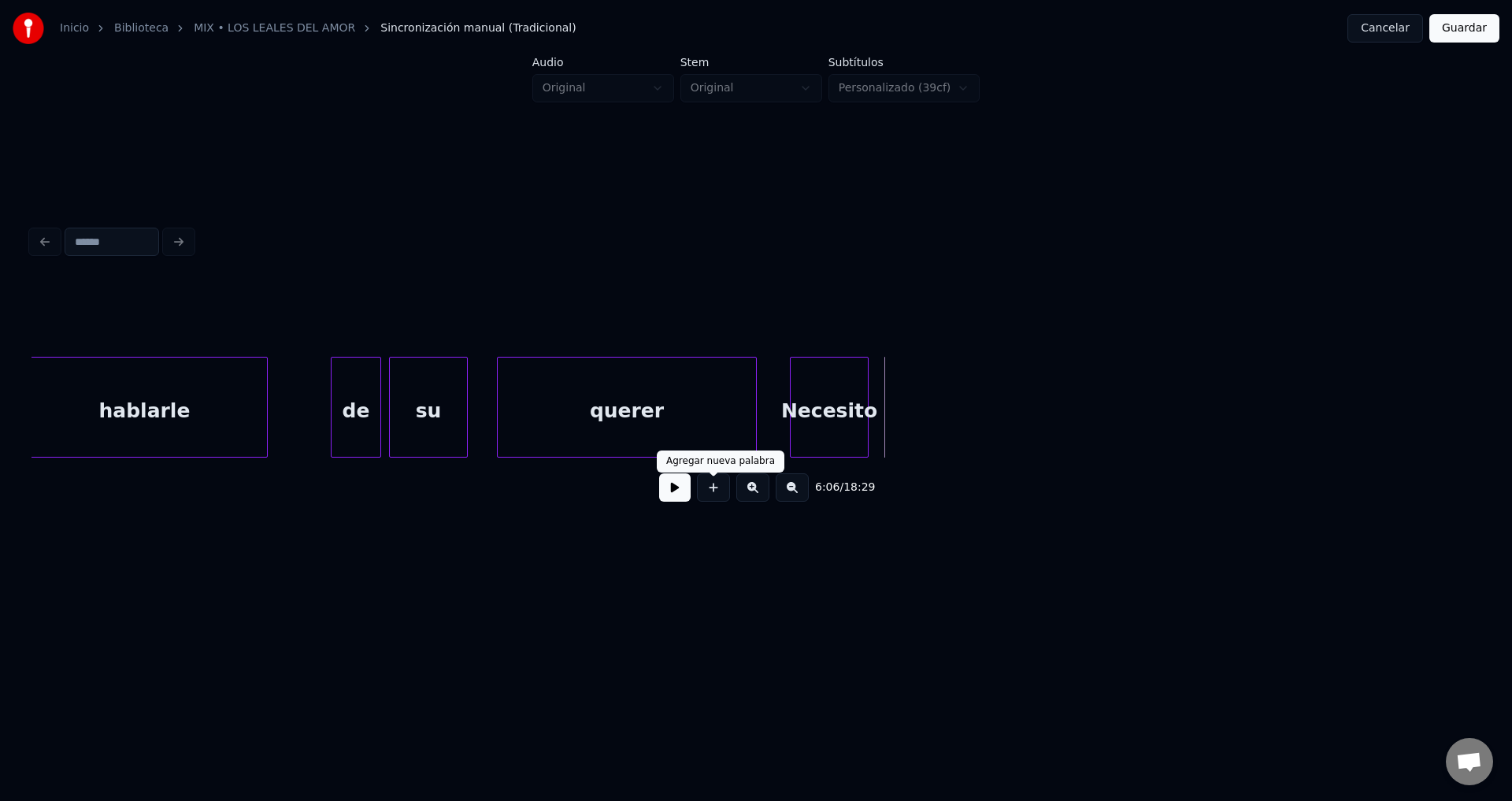
click at [714, 498] on button at bounding box center [714, 488] width 33 height 28
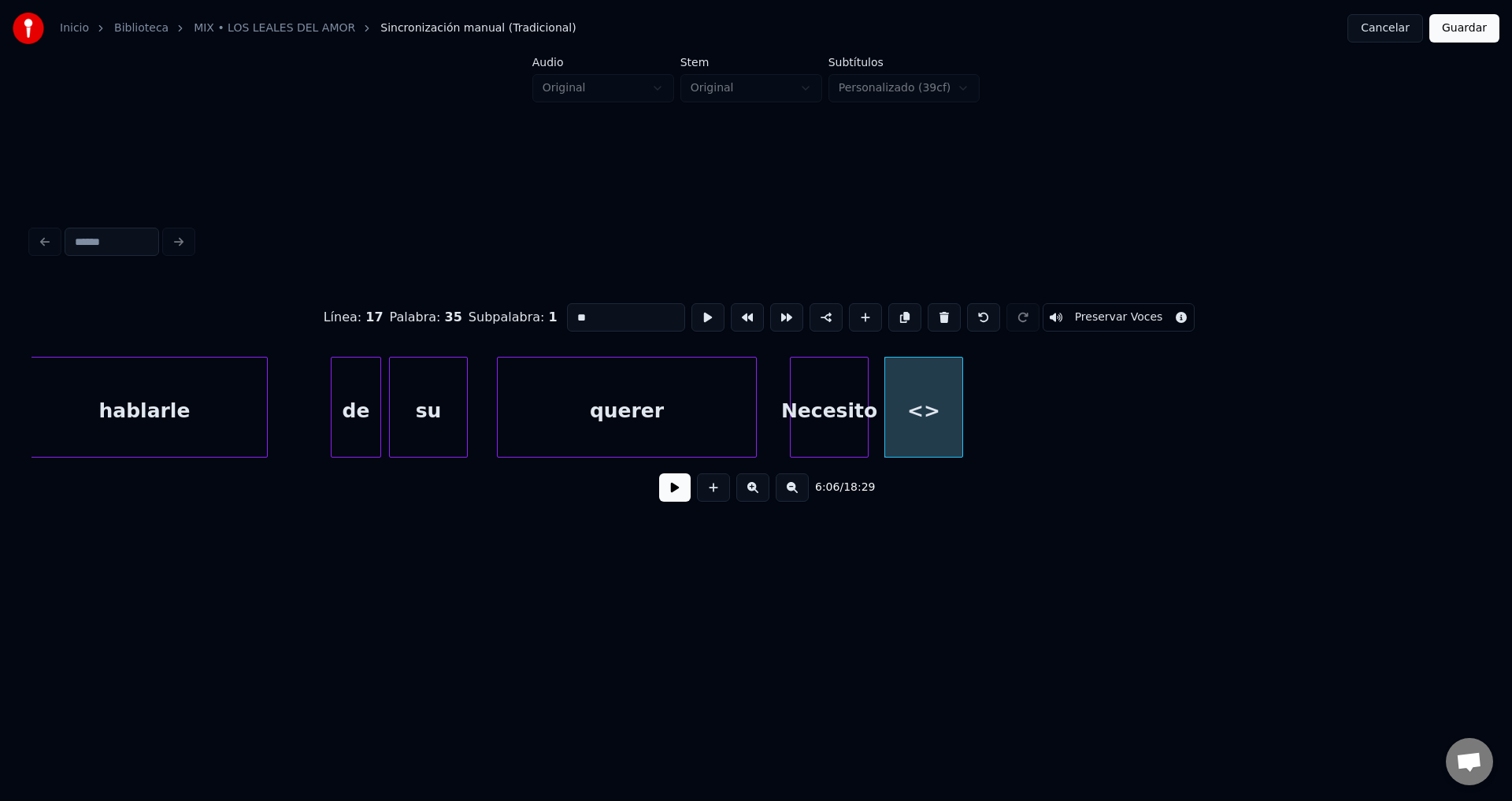
drag, startPoint x: 573, startPoint y: 314, endPoint x: 413, endPoint y: 317, distance: 160.0
click at [417, 316] on div "Línea : 17 Palabra : 35 Subpalabra : 1 ** Preservar Voces" at bounding box center [756, 317] width 1449 height 78
type input "*******"
click at [676, 493] on button at bounding box center [675, 488] width 32 height 28
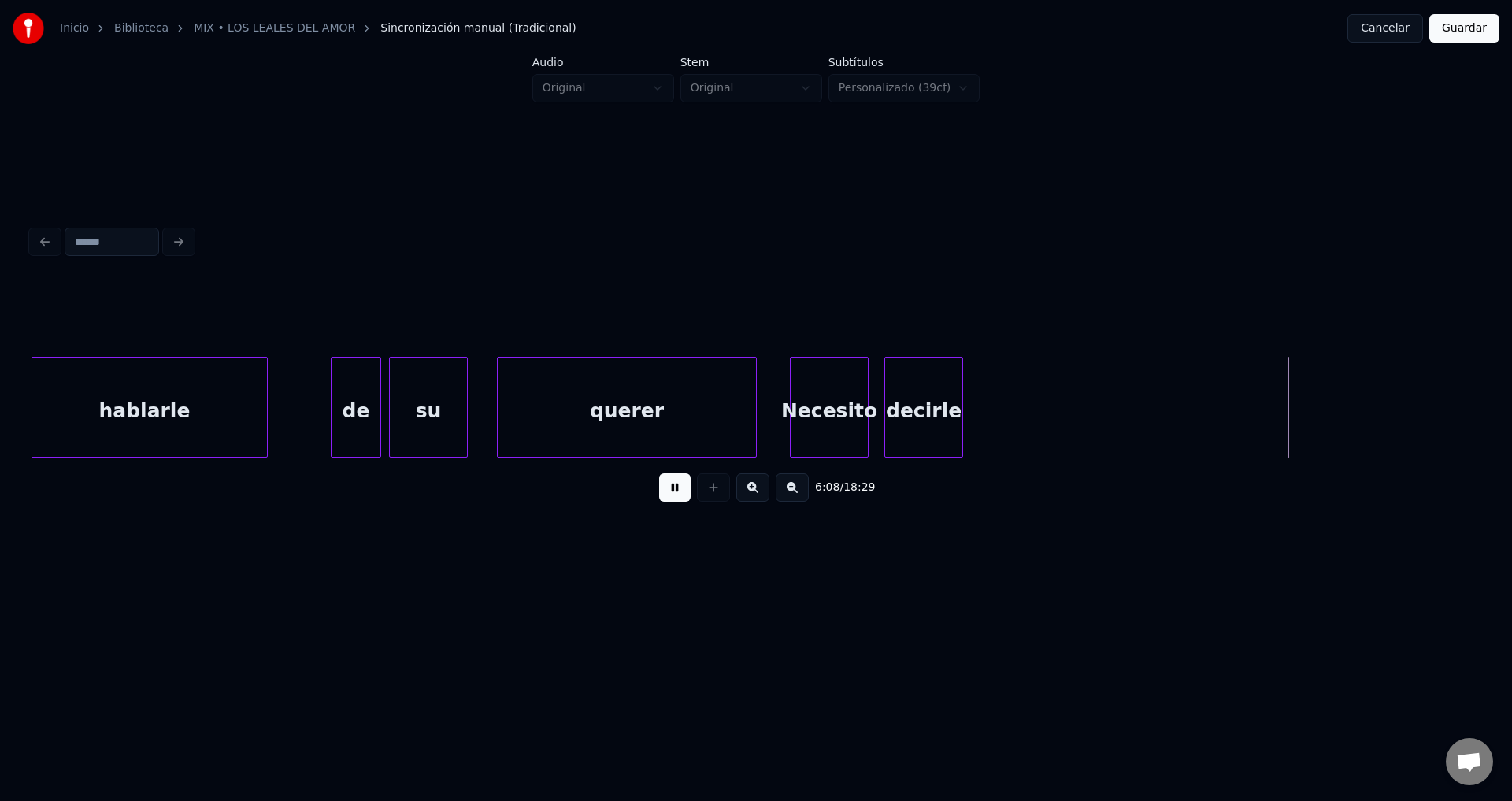
click at [676, 493] on button at bounding box center [675, 488] width 32 height 28
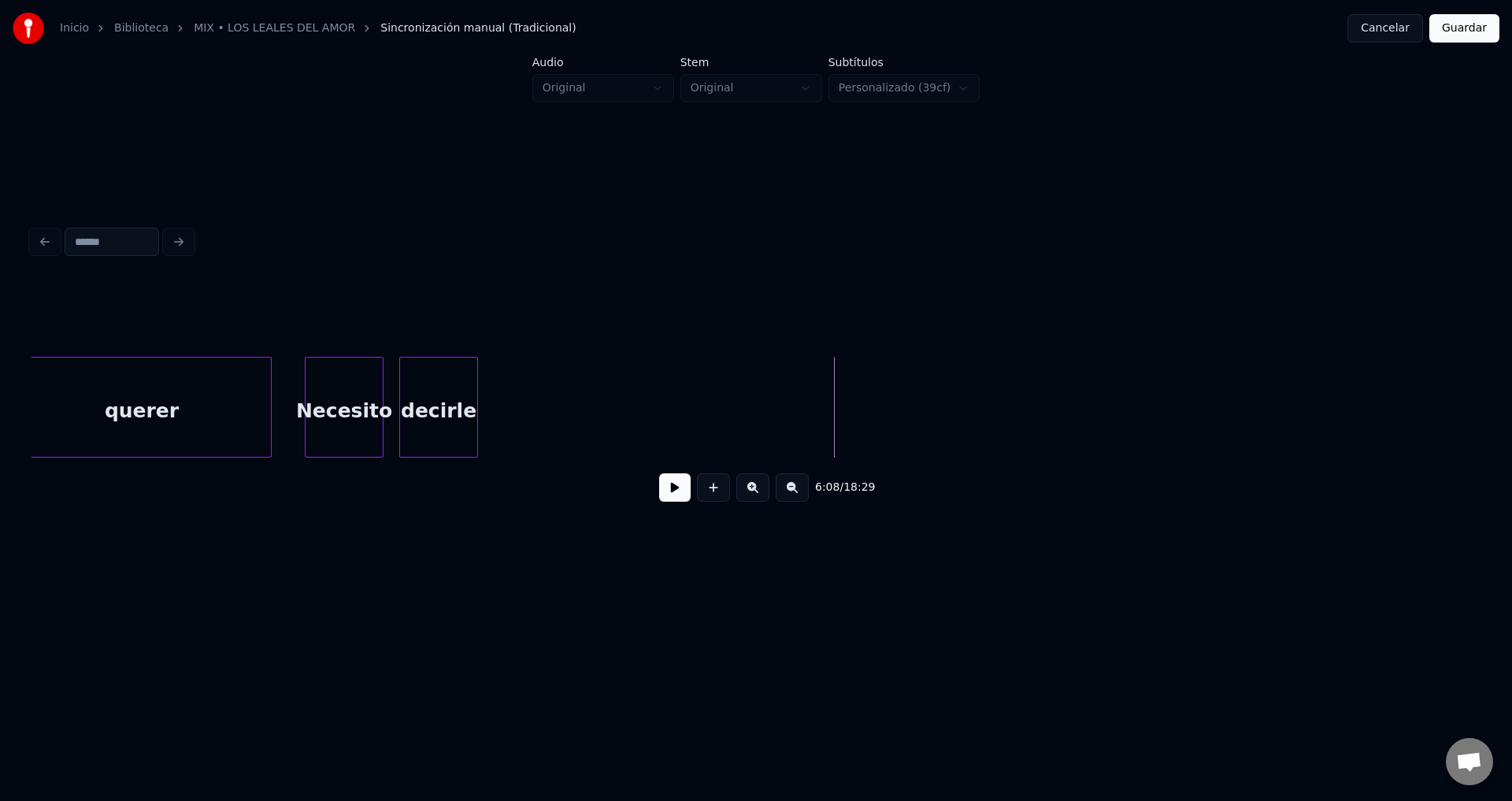
scroll to position [0, 71826]
click at [672, 500] on button at bounding box center [675, 488] width 32 height 28
click at [671, 500] on button at bounding box center [675, 488] width 32 height 28
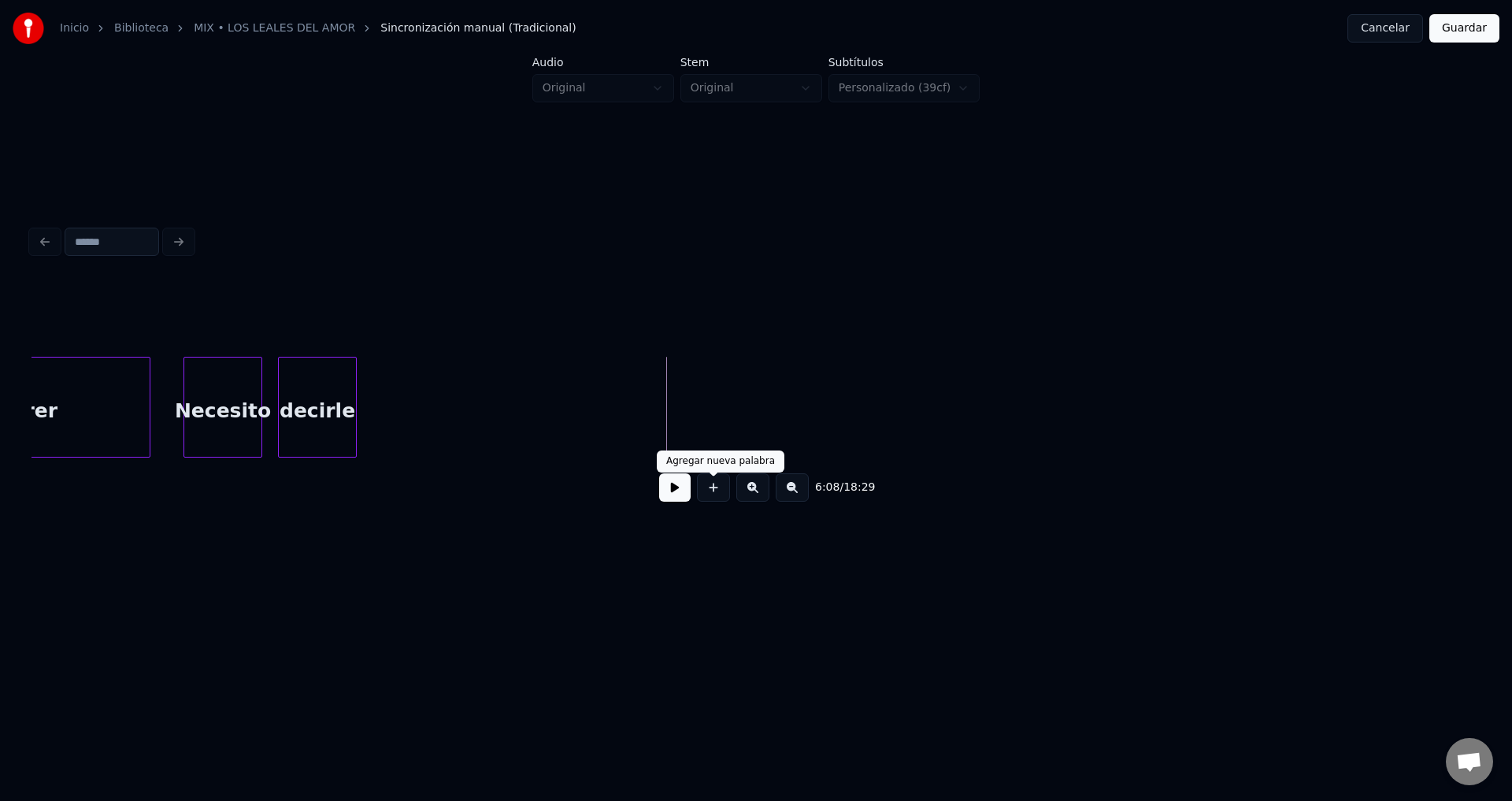
click at [712, 495] on button at bounding box center [714, 488] width 33 height 28
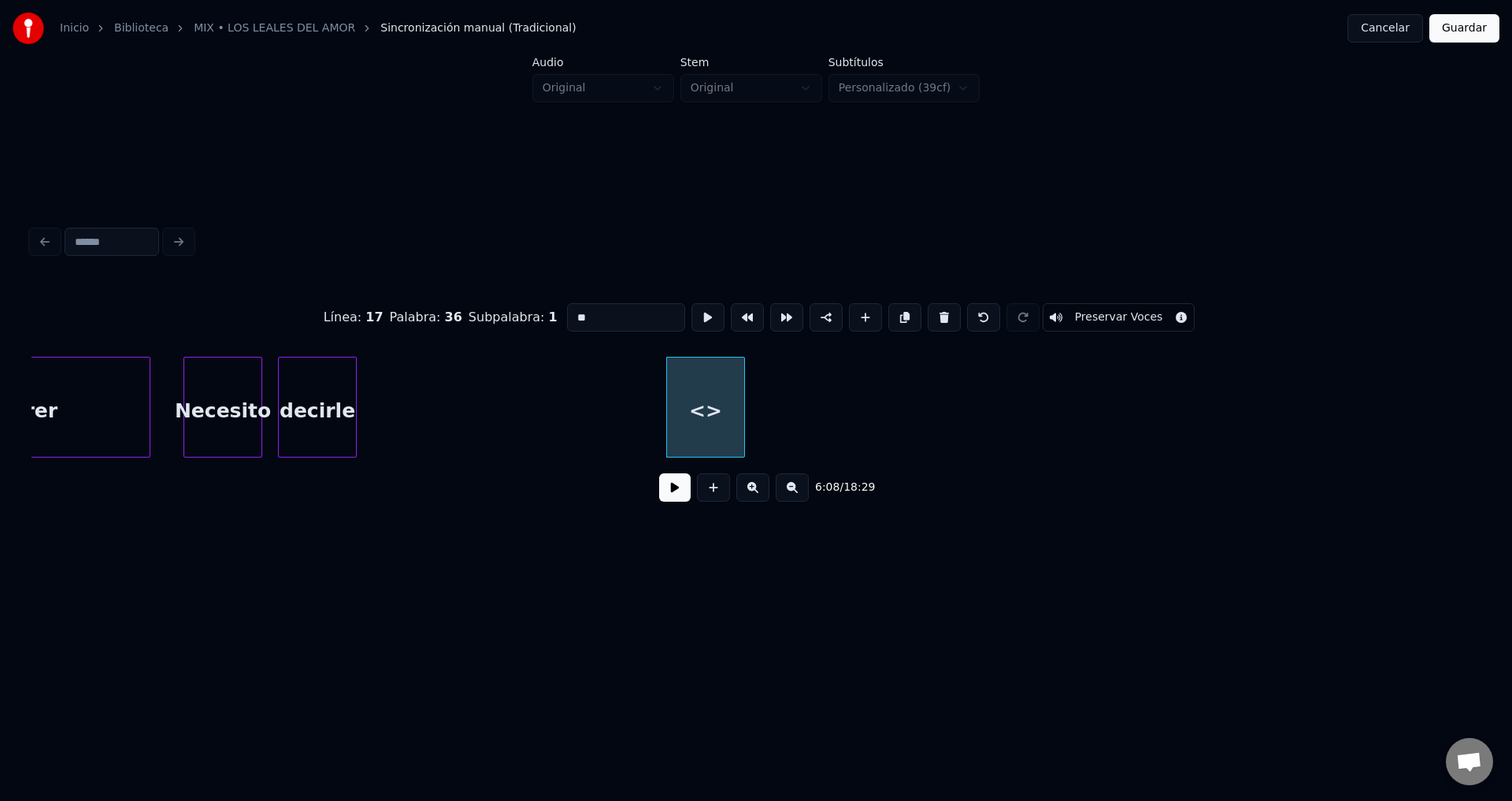
drag, startPoint x: 616, startPoint y: 308, endPoint x: 417, endPoint y: 313, distance: 199.1
click at [420, 313] on div "Línea : 17 Palabra : 36 Subpalabra : 1 ** Preservar Voces" at bounding box center [756, 317] width 1449 height 78
type input "***"
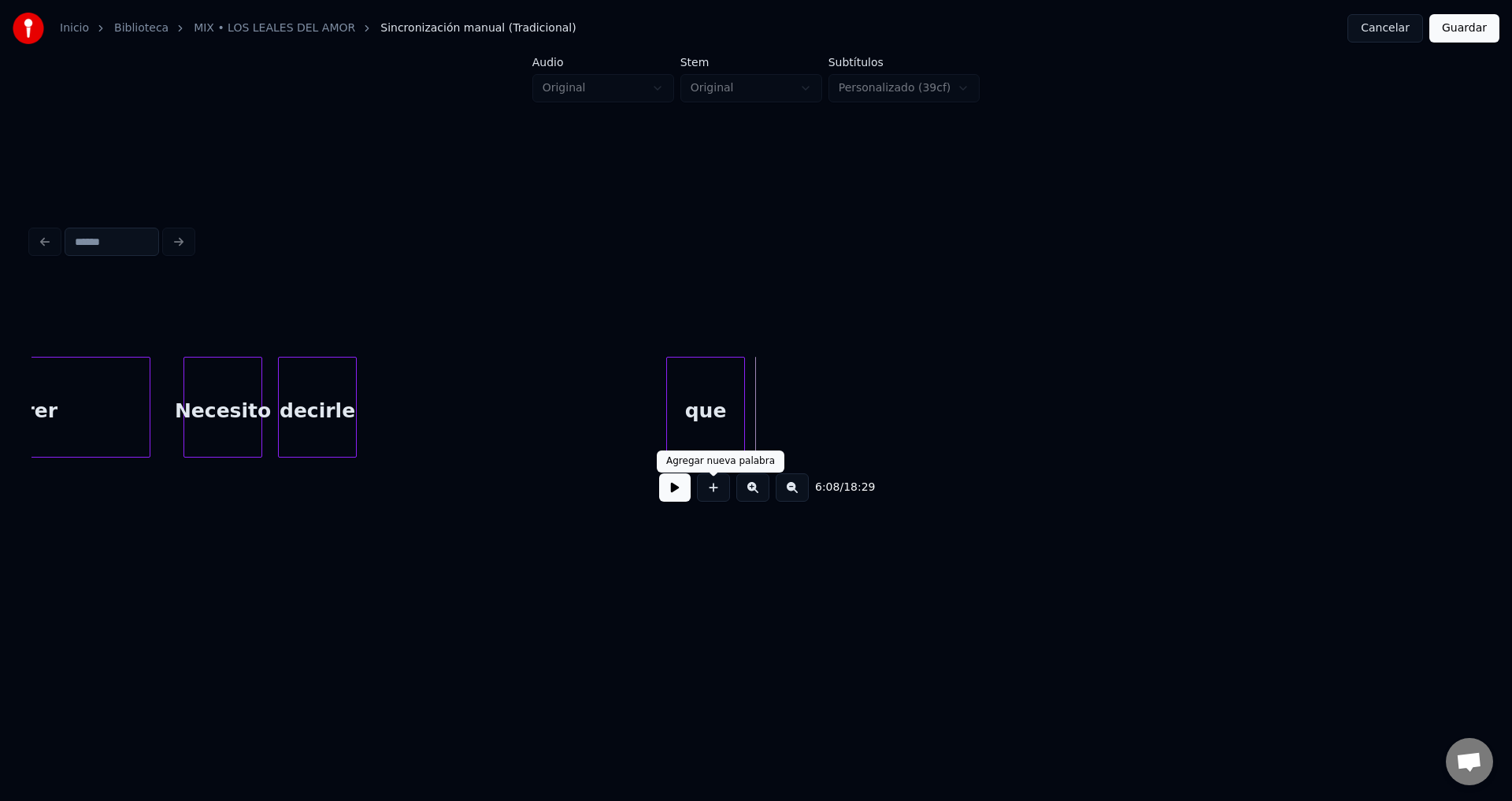
click at [719, 493] on button at bounding box center [714, 488] width 33 height 28
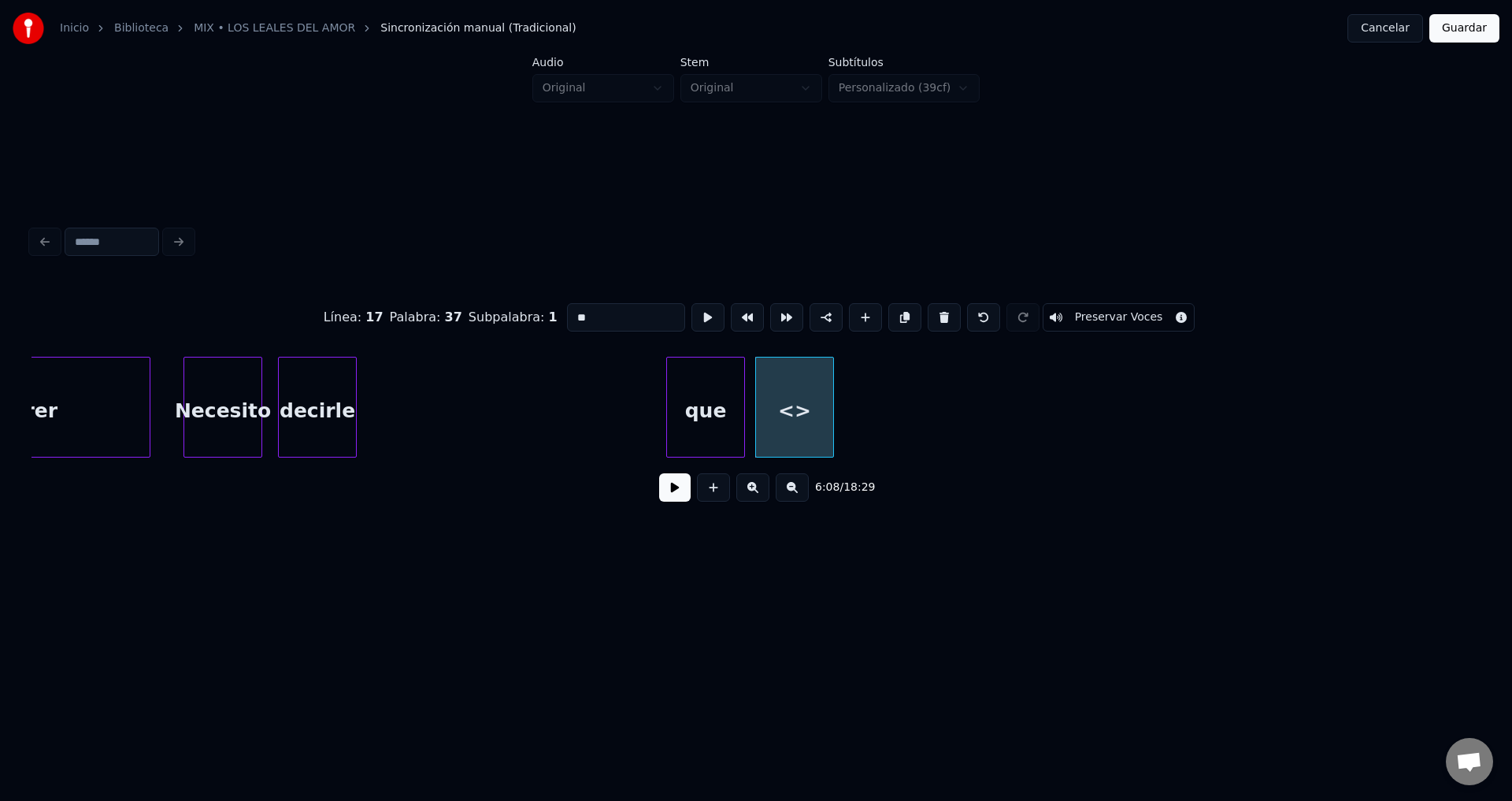
drag, startPoint x: 447, startPoint y: 318, endPoint x: 386, endPoint y: 319, distance: 61.0
click at [386, 319] on div "Línea : 17 Palabra : 37 Subpalabra : 1 ** Preservar Voces" at bounding box center [756, 317] width 1449 height 78
type input "**"
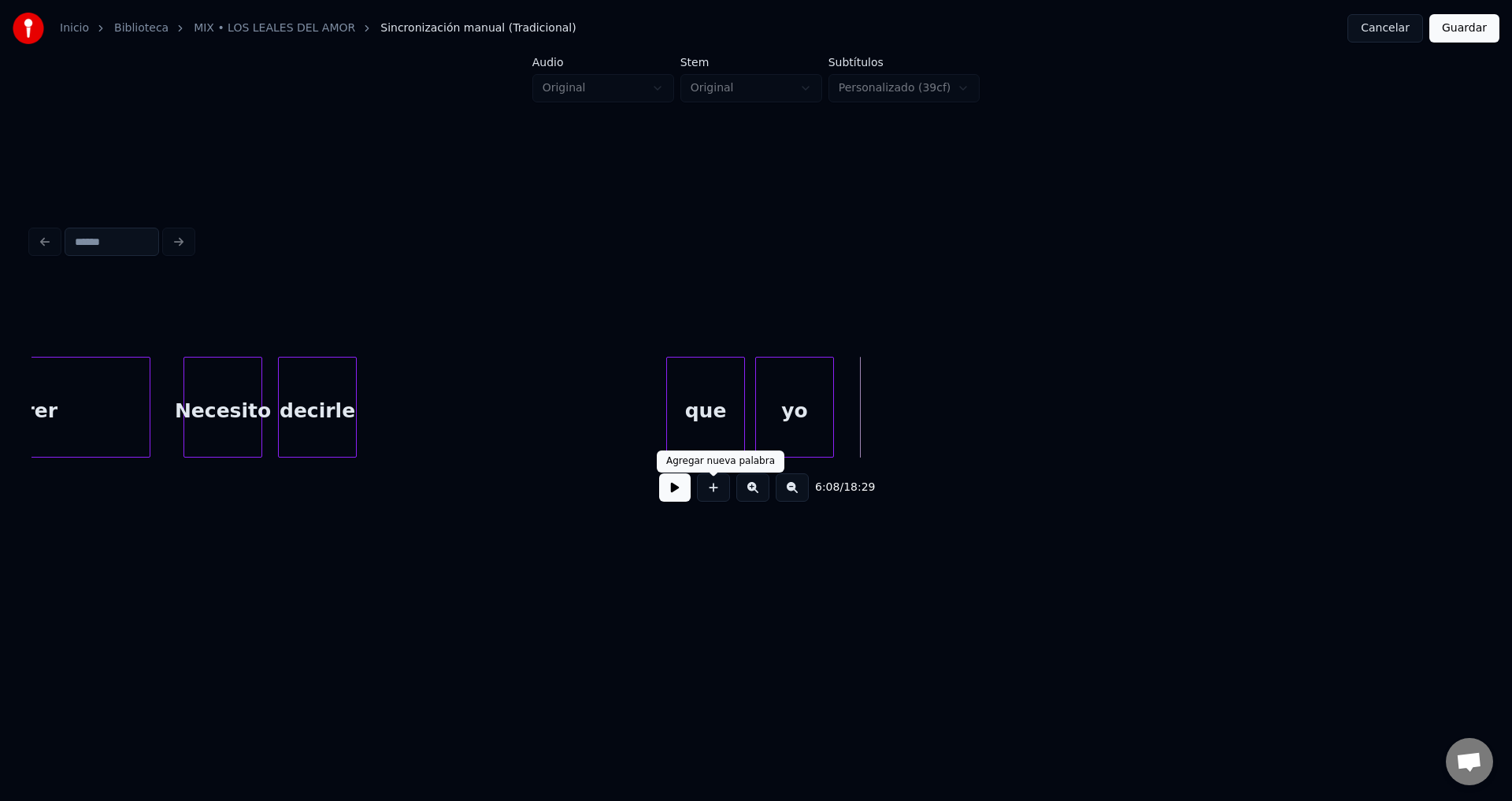
click at [710, 497] on button at bounding box center [714, 488] width 33 height 28
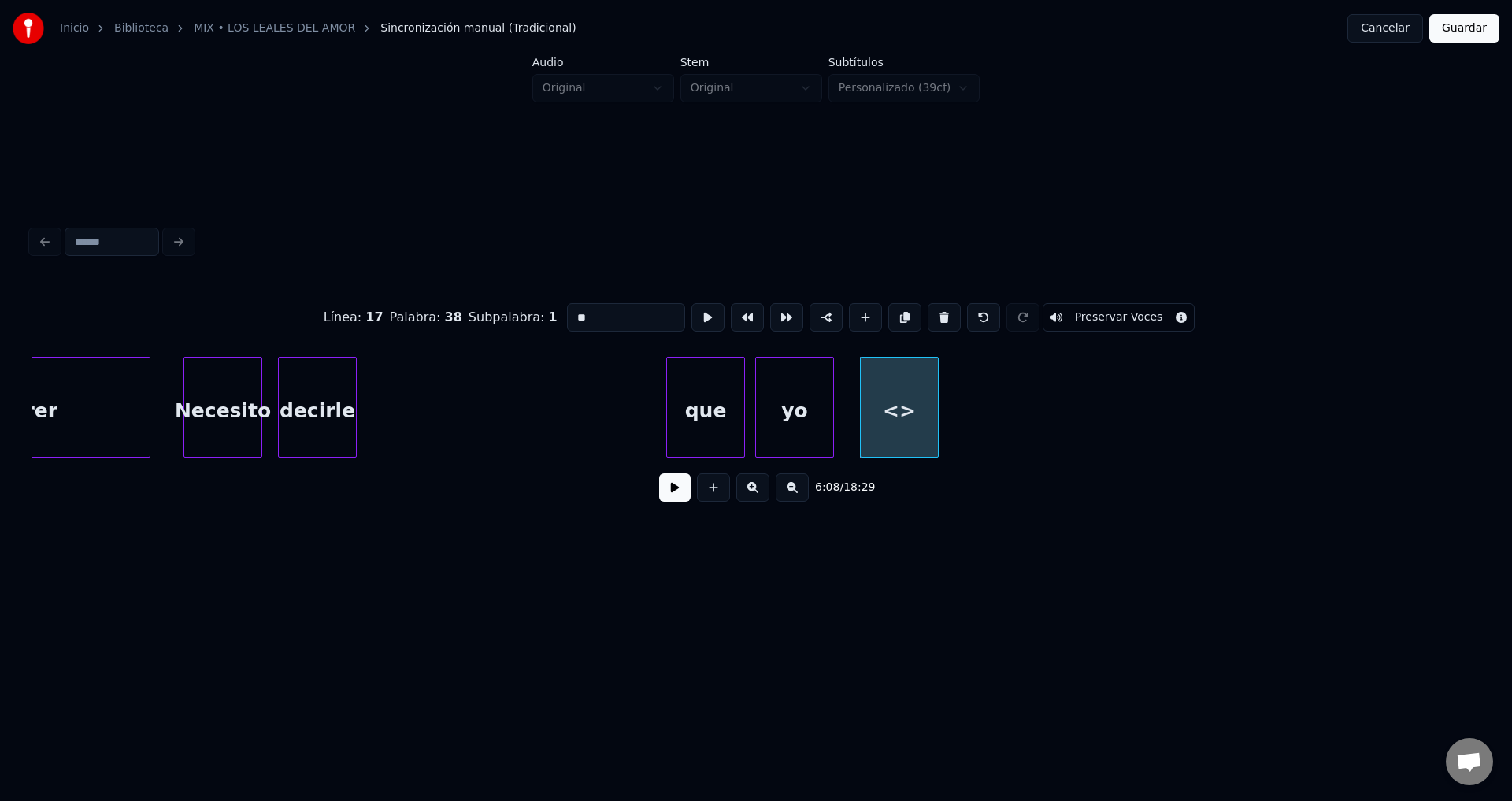
drag, startPoint x: 488, startPoint y: 308, endPoint x: 362, endPoint y: 313, distance: 126.1
click at [386, 310] on div "Línea : 17 Palabra : 38 Subpalabra : 1 ** Preservar Voces" at bounding box center [756, 317] width 1449 height 78
type input "**"
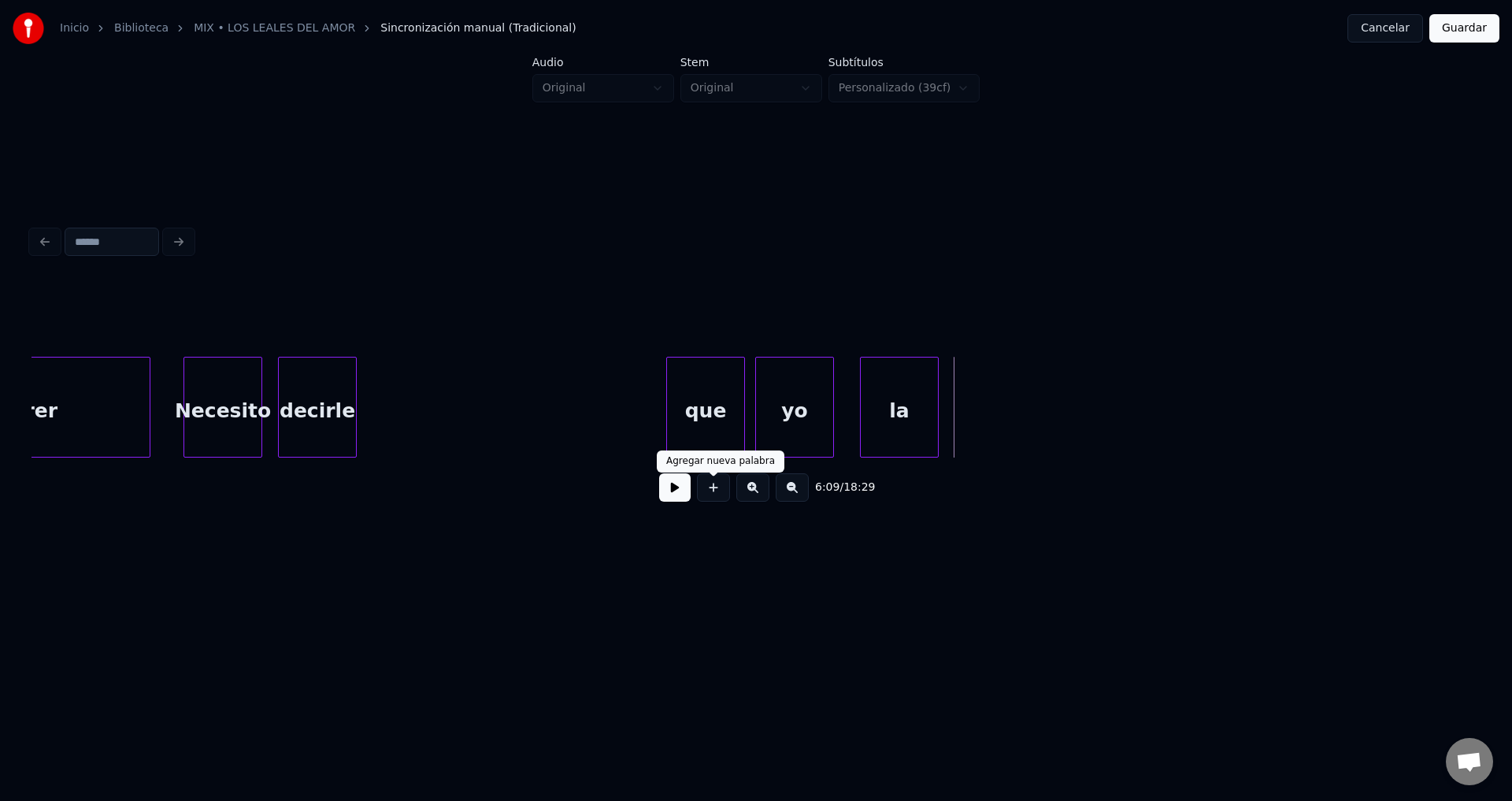
click at [713, 496] on button at bounding box center [714, 488] width 33 height 28
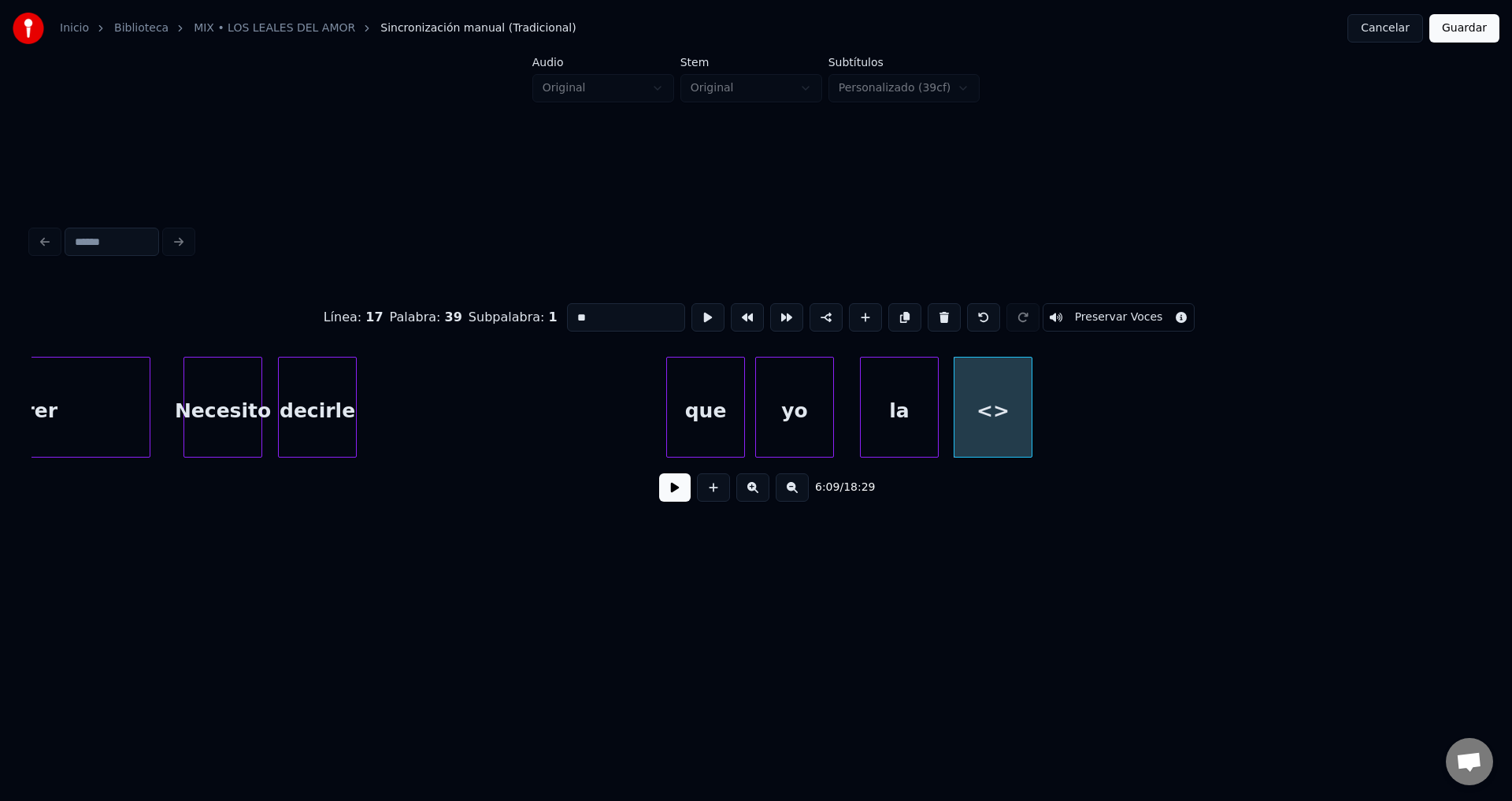
drag, startPoint x: 607, startPoint y: 311, endPoint x: 407, endPoint y: 317, distance: 200.1
click at [412, 315] on div "Línea : 17 Palabra : 39 Subpalabra : 1 ** Preservar Voces" at bounding box center [756, 317] width 1449 height 78
click at [313, 389] on div "decirle" at bounding box center [317, 411] width 78 height 107
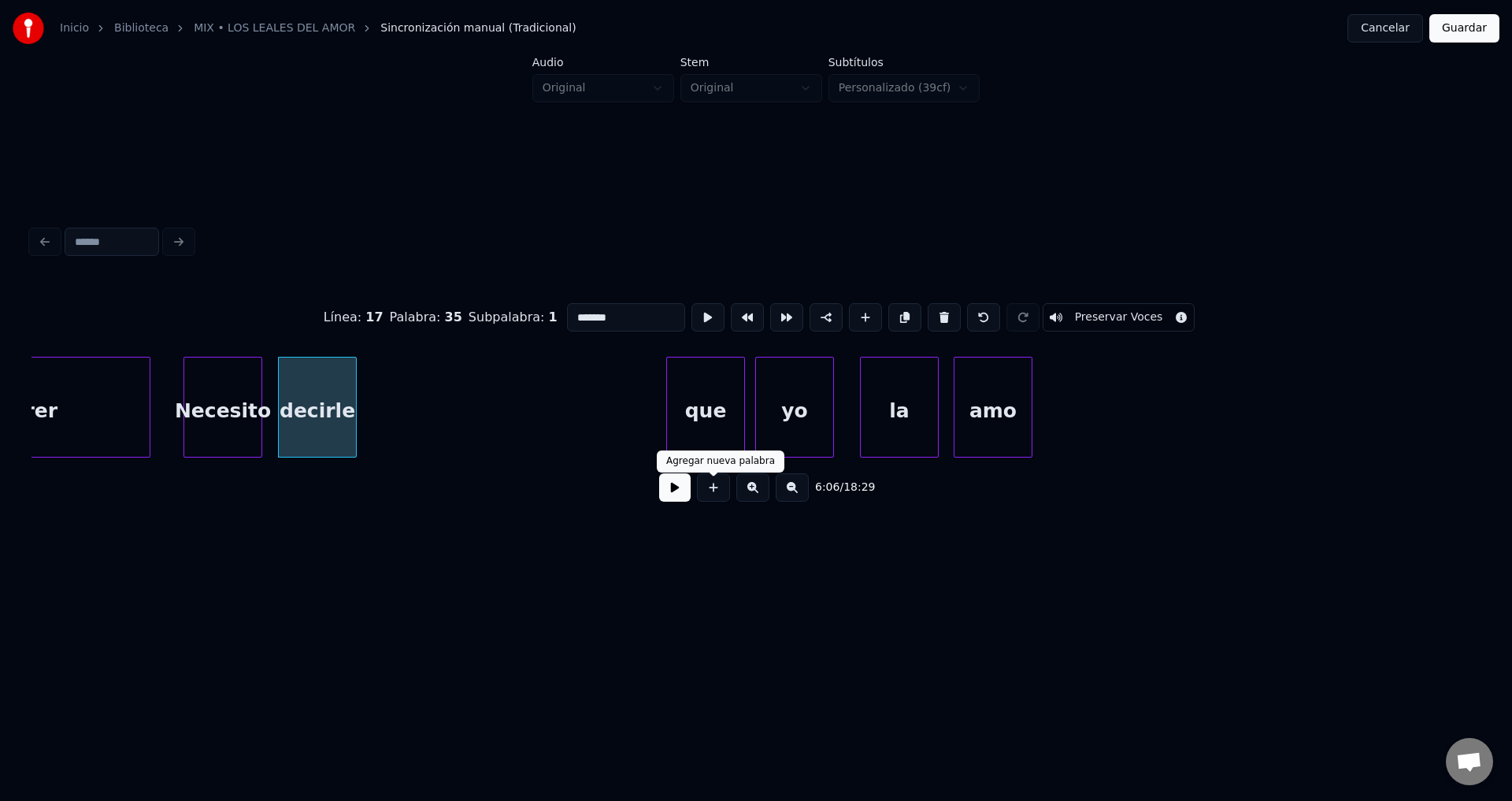
type input "*******"
click at [671, 494] on button at bounding box center [675, 488] width 32 height 28
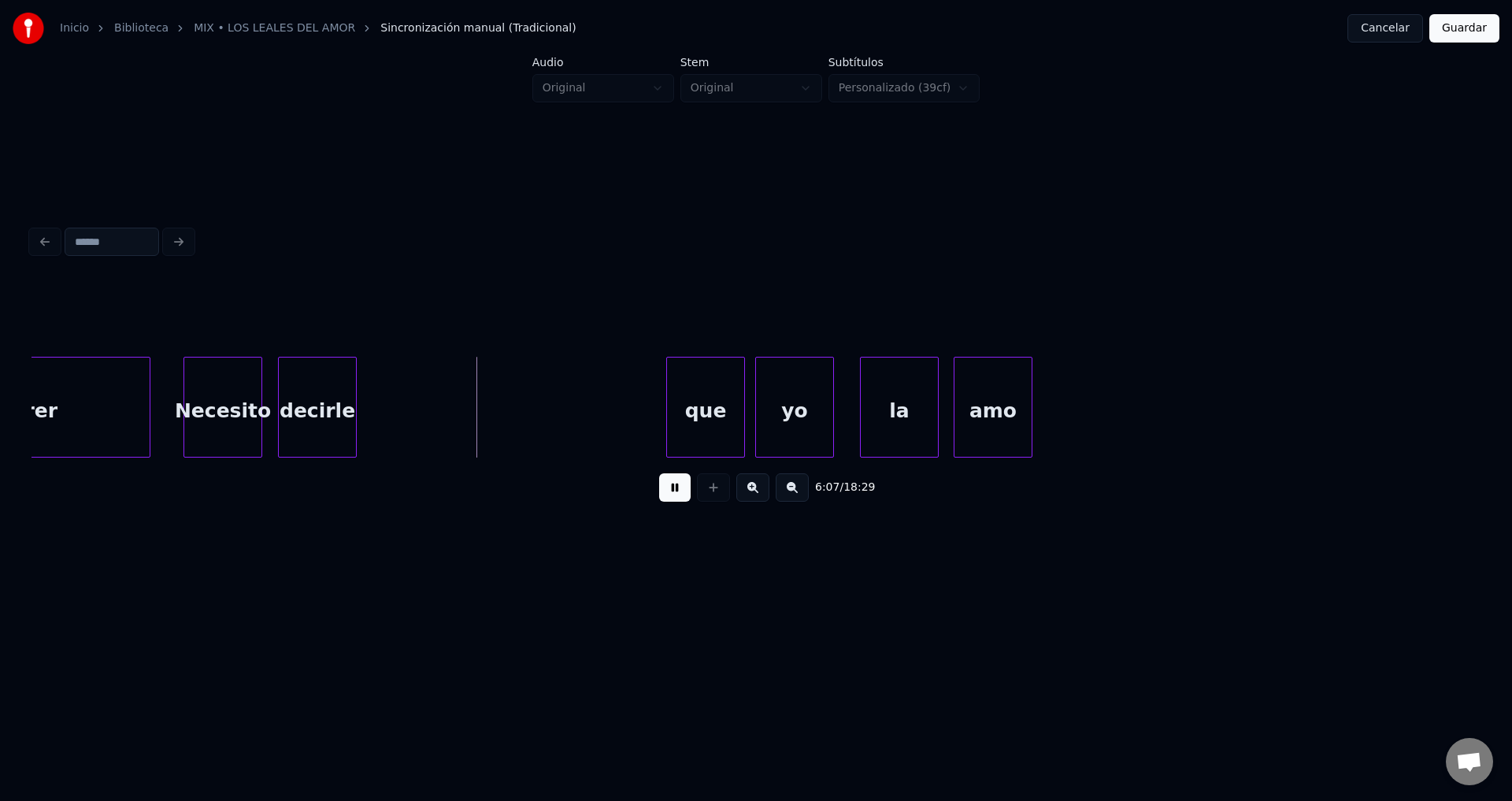
click at [671, 494] on button at bounding box center [675, 488] width 32 height 28
click at [477, 419] on div "decirle" at bounding box center [485, 411] width 78 height 107
click at [211, 399] on div "Necesito" at bounding box center [223, 411] width 78 height 107
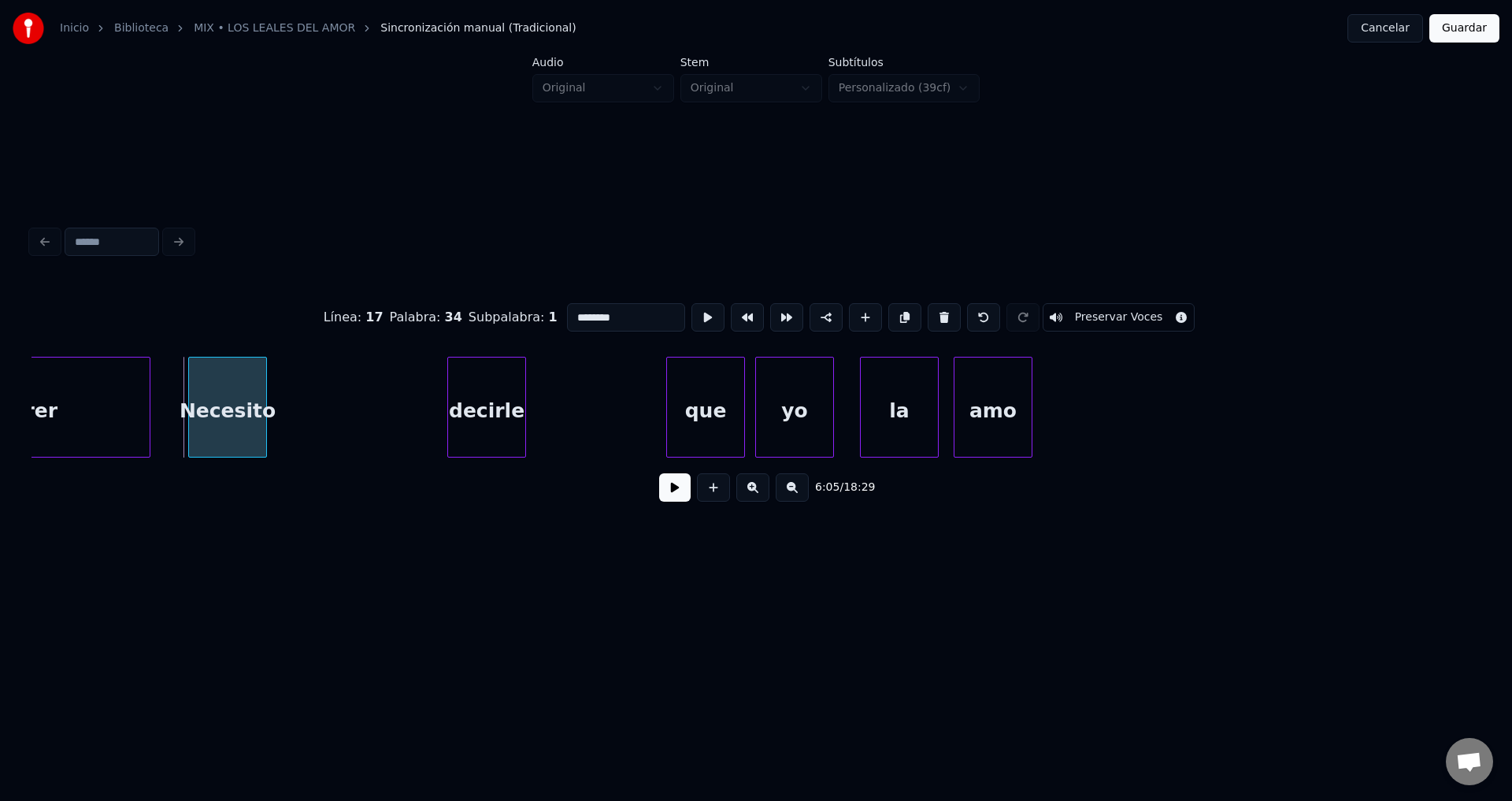
click at [217, 398] on div "Necesito" at bounding box center [228, 411] width 78 height 107
click at [667, 492] on button at bounding box center [675, 488] width 32 height 28
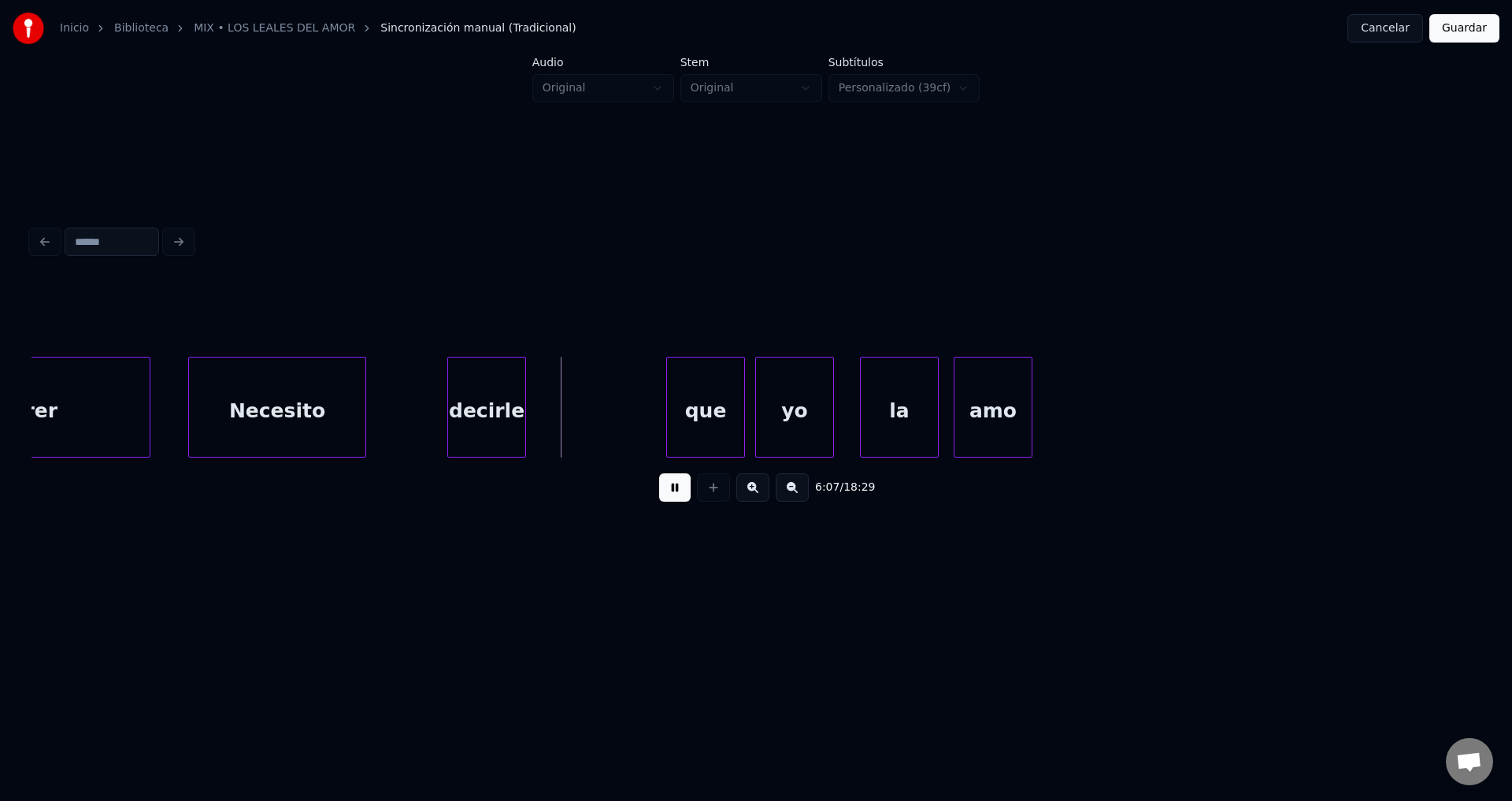
click at [362, 400] on div at bounding box center [363, 407] width 5 height 99
click at [420, 408] on div "decirle" at bounding box center [427, 411] width 78 height 107
click at [432, 408] on div "decirle" at bounding box center [439, 411] width 78 height 107
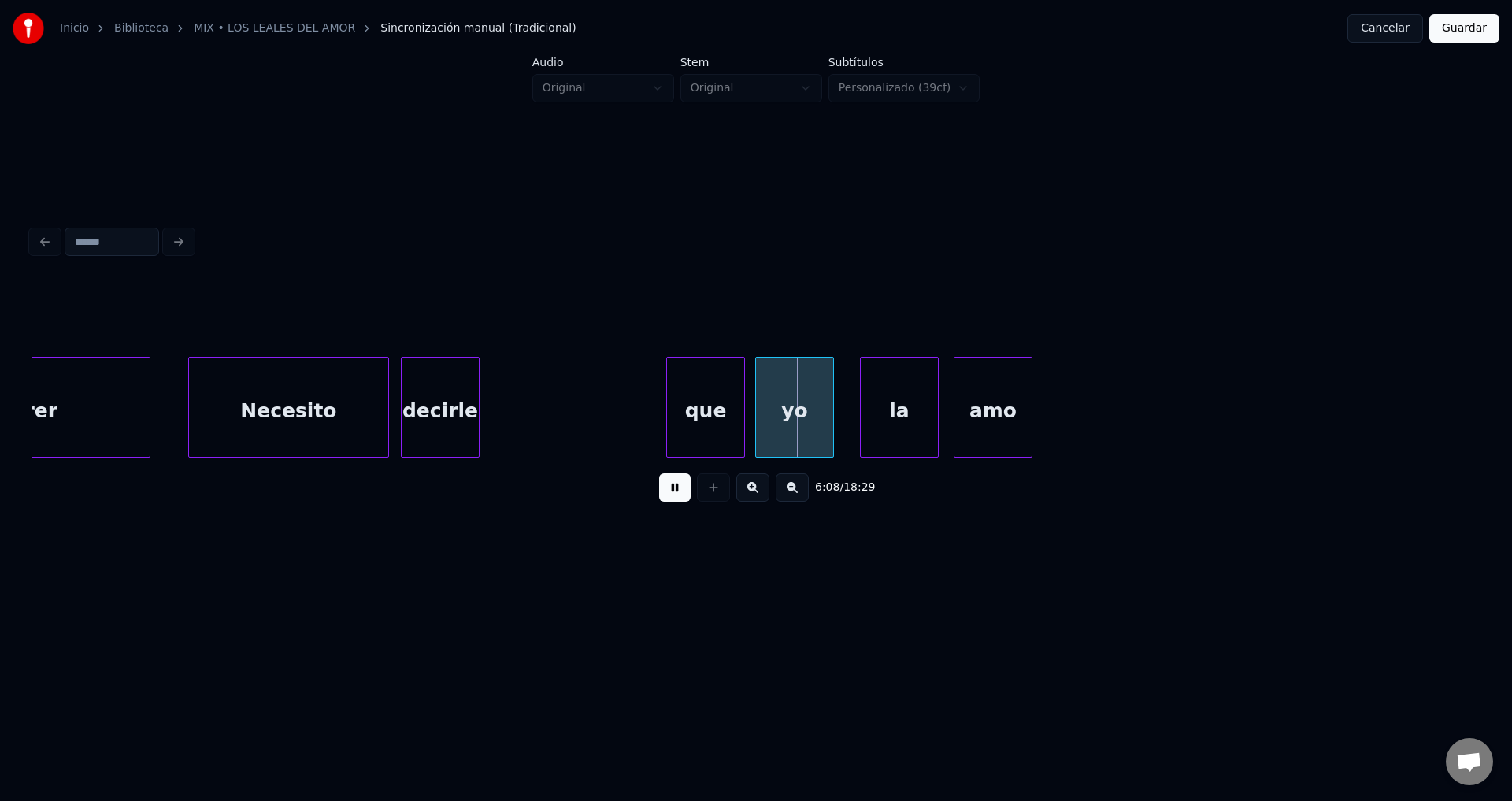
click at [387, 400] on div at bounding box center [386, 407] width 5 height 99
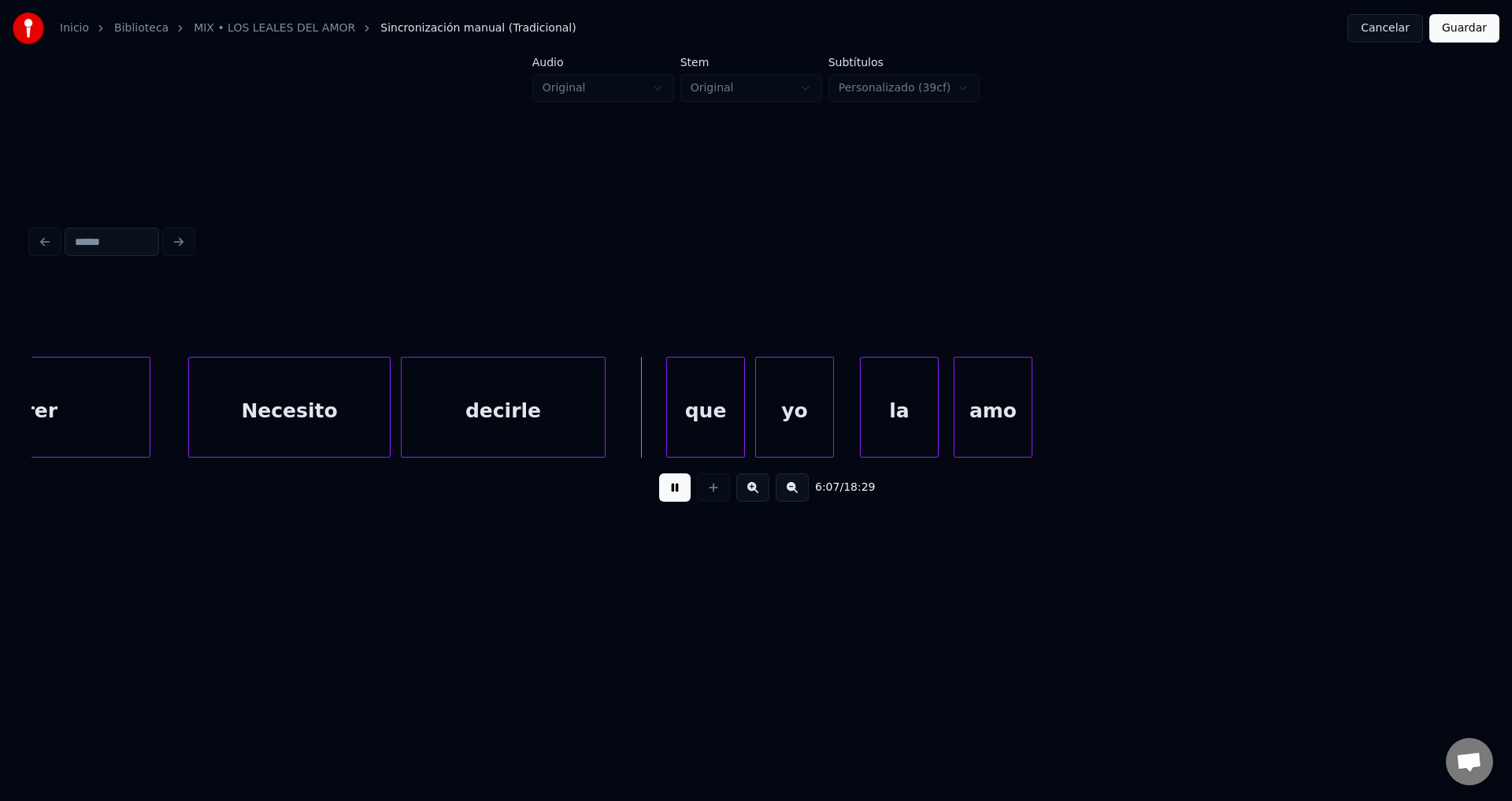
click at [602, 400] on div at bounding box center [602, 407] width 5 height 99
click at [1193, 397] on div "amo" at bounding box center [1185, 411] width 78 height 107
click at [1035, 408] on div "la" at bounding box center [1011, 411] width 78 height 107
click at [897, 415] on div "yo" at bounding box center [880, 411] width 78 height 107
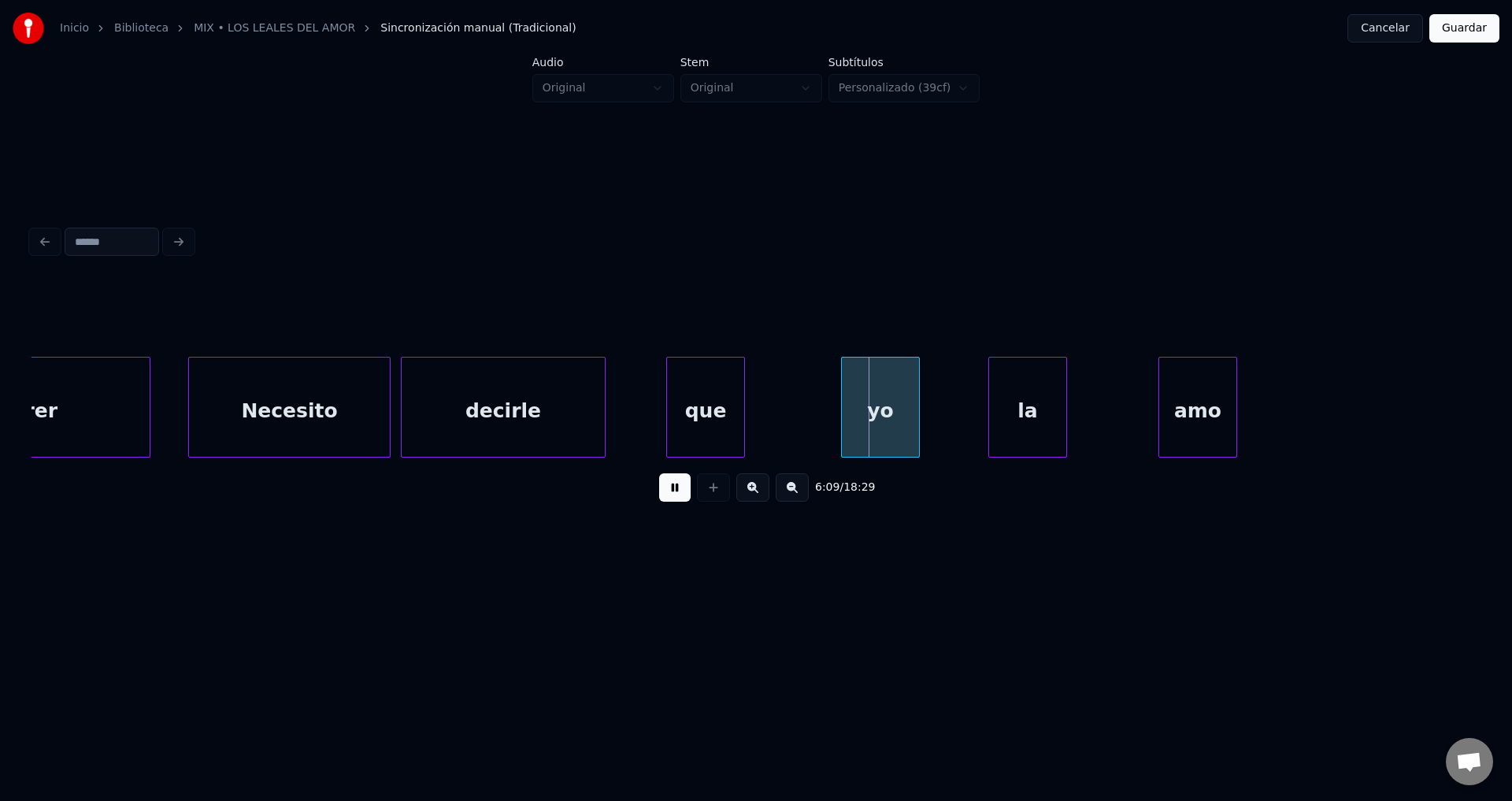
click at [685, 412] on div "que" at bounding box center [706, 411] width 78 height 107
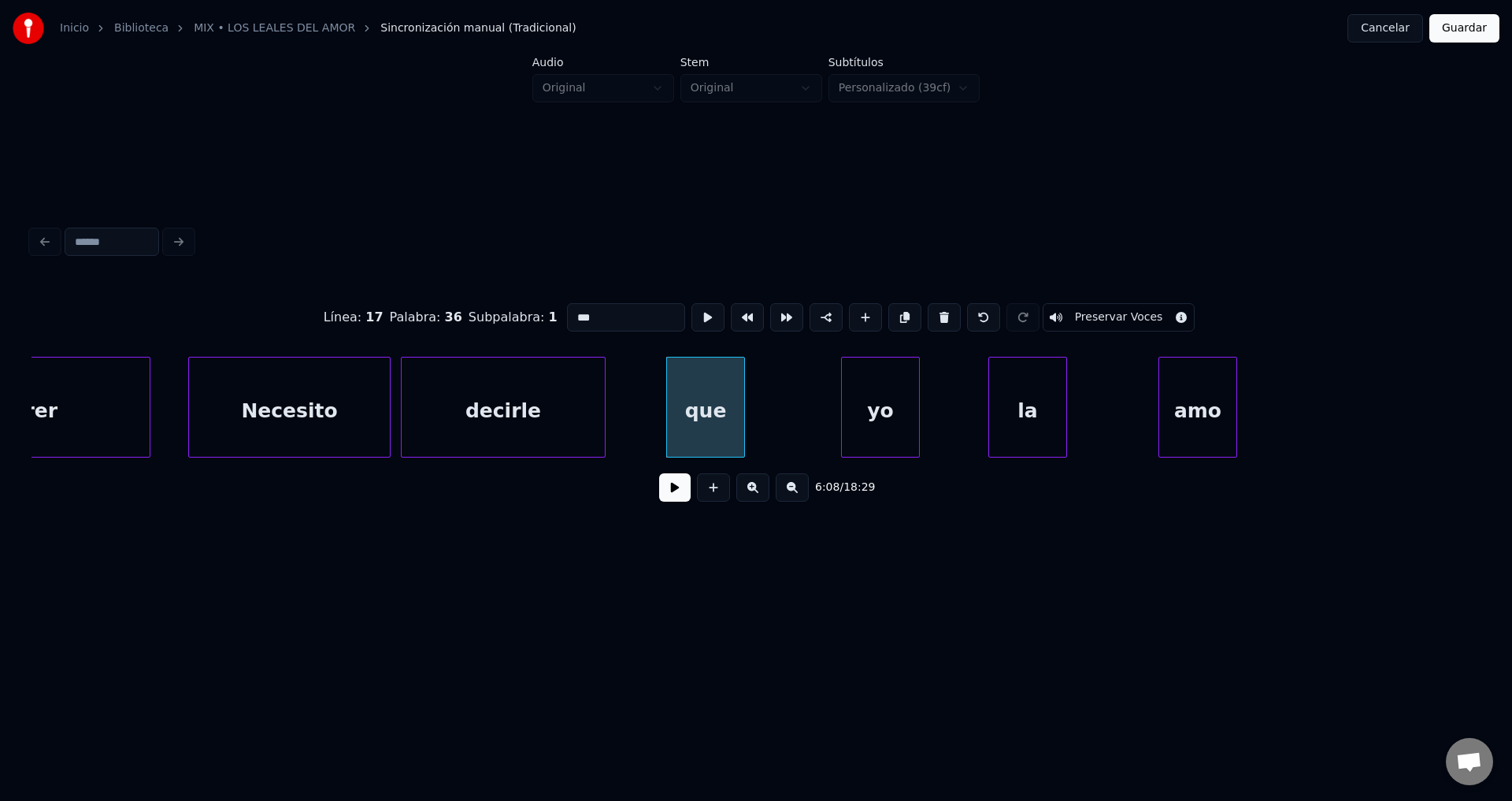
click at [739, 404] on div at bounding box center [742, 407] width 5 height 99
click at [679, 484] on button at bounding box center [675, 488] width 32 height 28
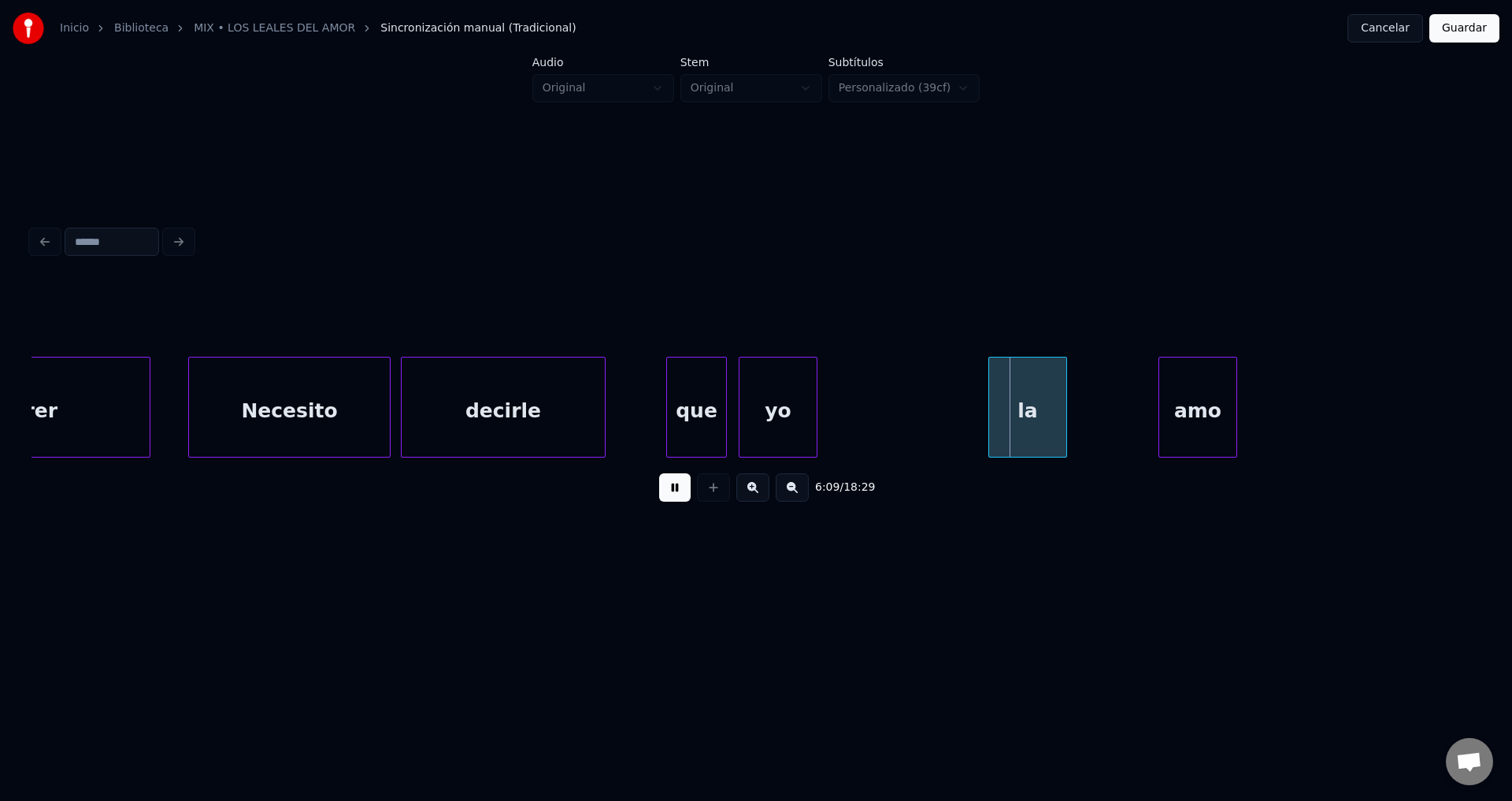
click at [789, 423] on div "yo" at bounding box center [778, 411] width 78 height 107
click at [786, 411] on div at bounding box center [786, 407] width 5 height 99
click at [857, 427] on div "la" at bounding box center [836, 411] width 78 height 107
click at [871, 411] on div at bounding box center [871, 407] width 5 height 99
click at [669, 495] on button at bounding box center [675, 488] width 32 height 28
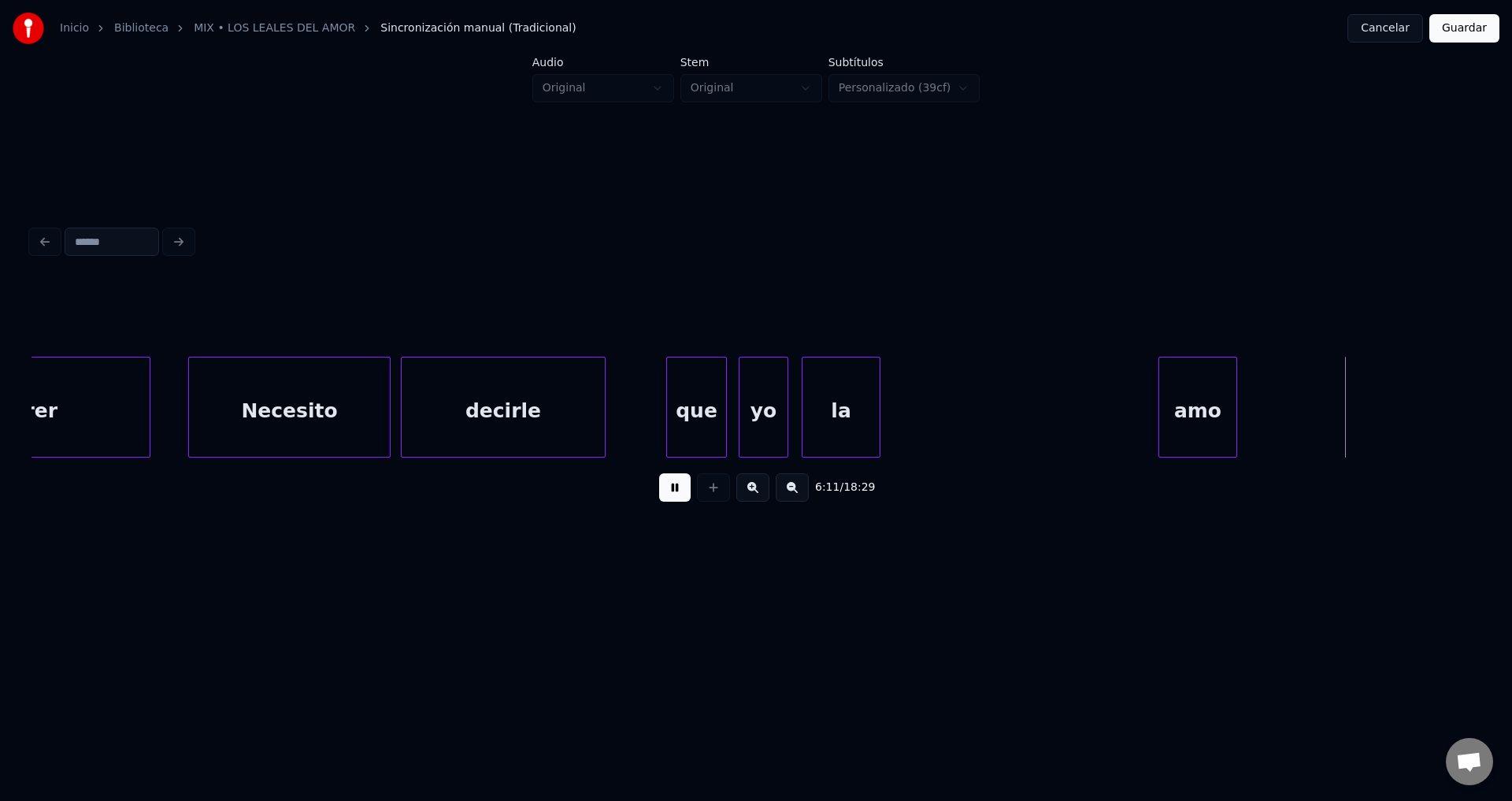
click at [879, 413] on div "la" at bounding box center [841, 407] width 78 height 101
click at [902, 402] on div at bounding box center [900, 407] width 5 height 99
click at [787, 401] on div at bounding box center [785, 407] width 5 height 99
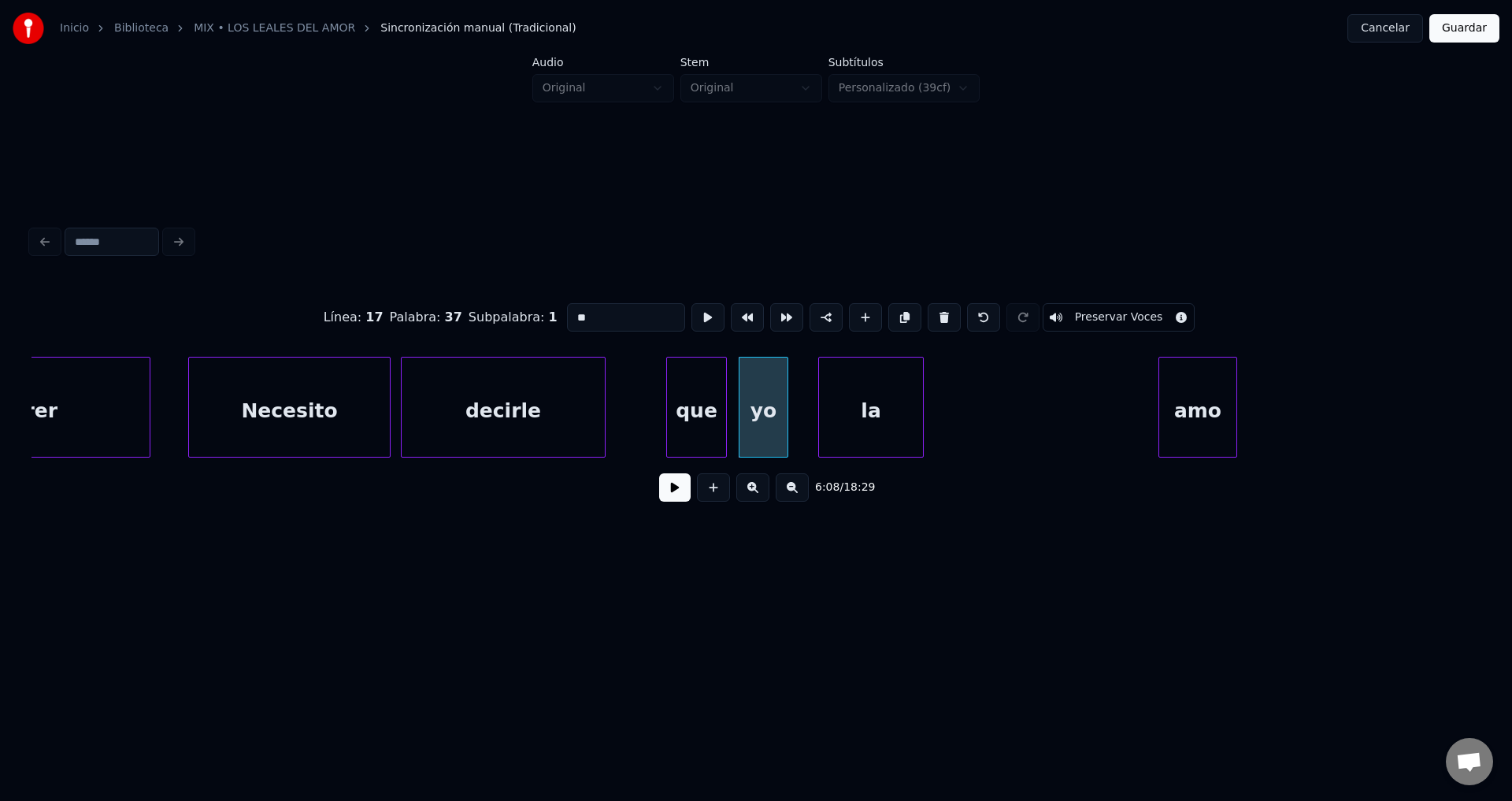
click at [856, 403] on div "la" at bounding box center [871, 411] width 104 height 107
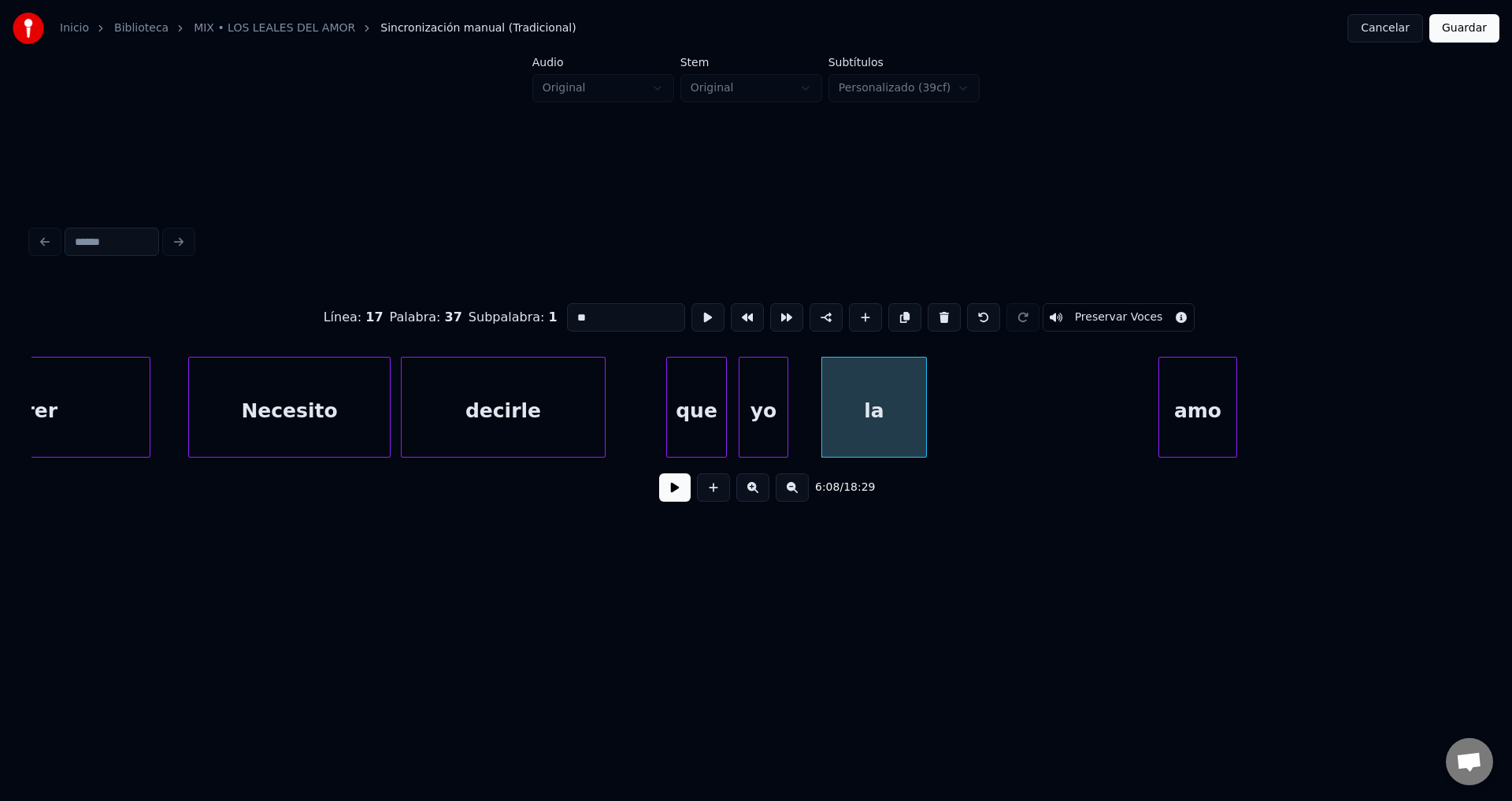
click at [768, 419] on div "yo" at bounding box center [763, 411] width 48 height 107
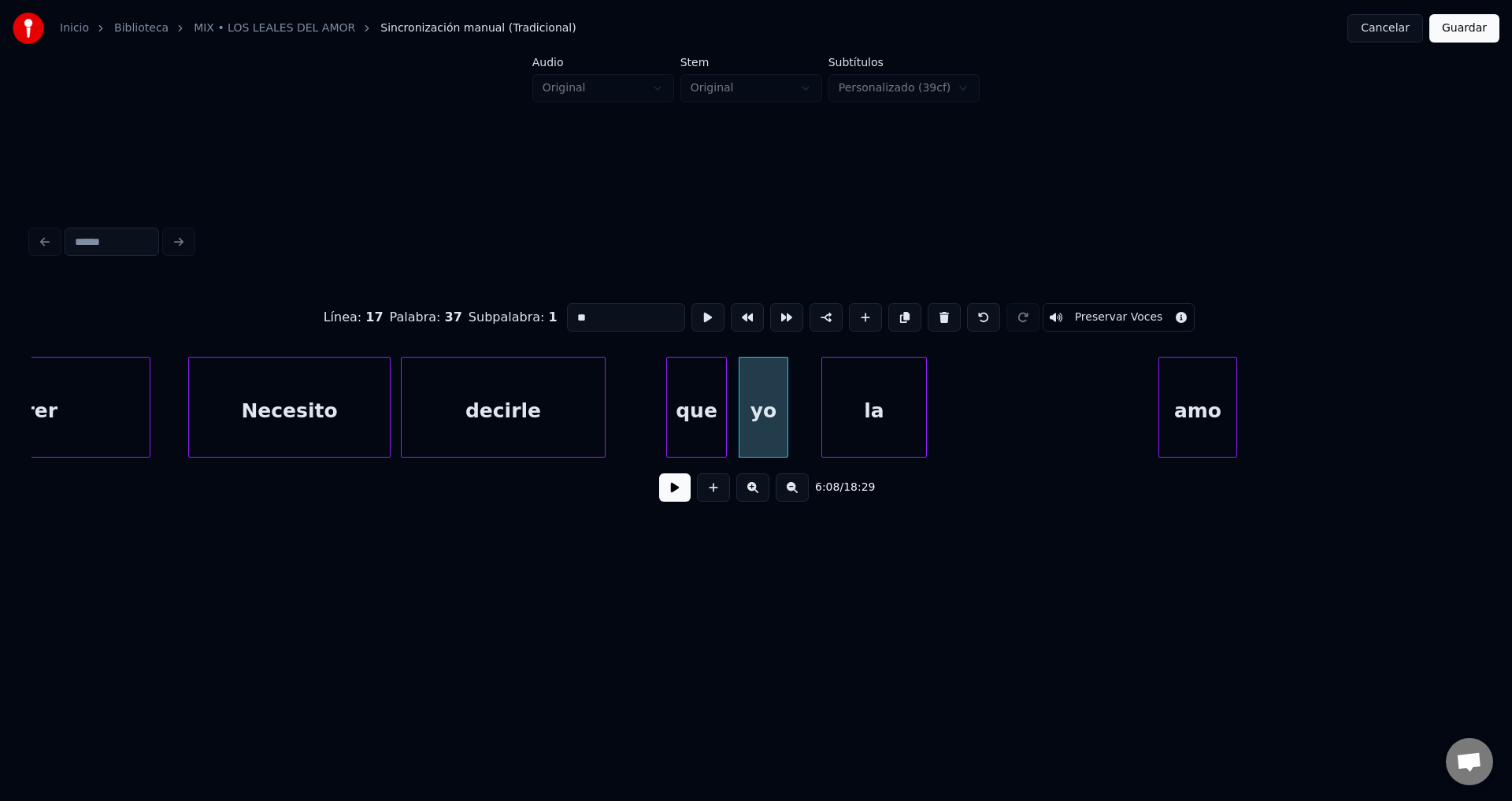
click at [663, 499] on button at bounding box center [675, 488] width 32 height 28
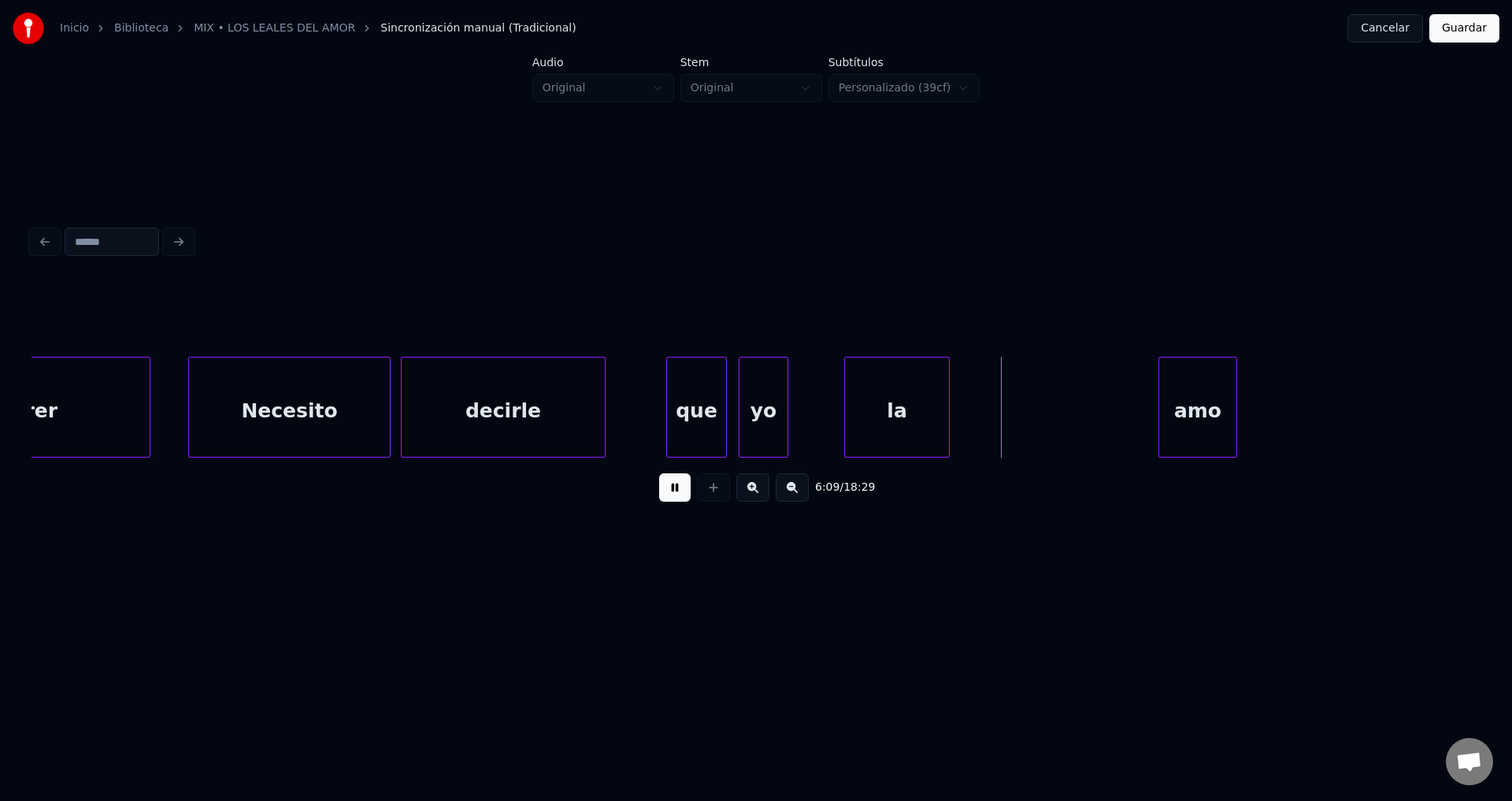
click at [908, 419] on div "la" at bounding box center [897, 411] width 104 height 107
click at [906, 419] on div "la" at bounding box center [897, 411] width 104 height 107
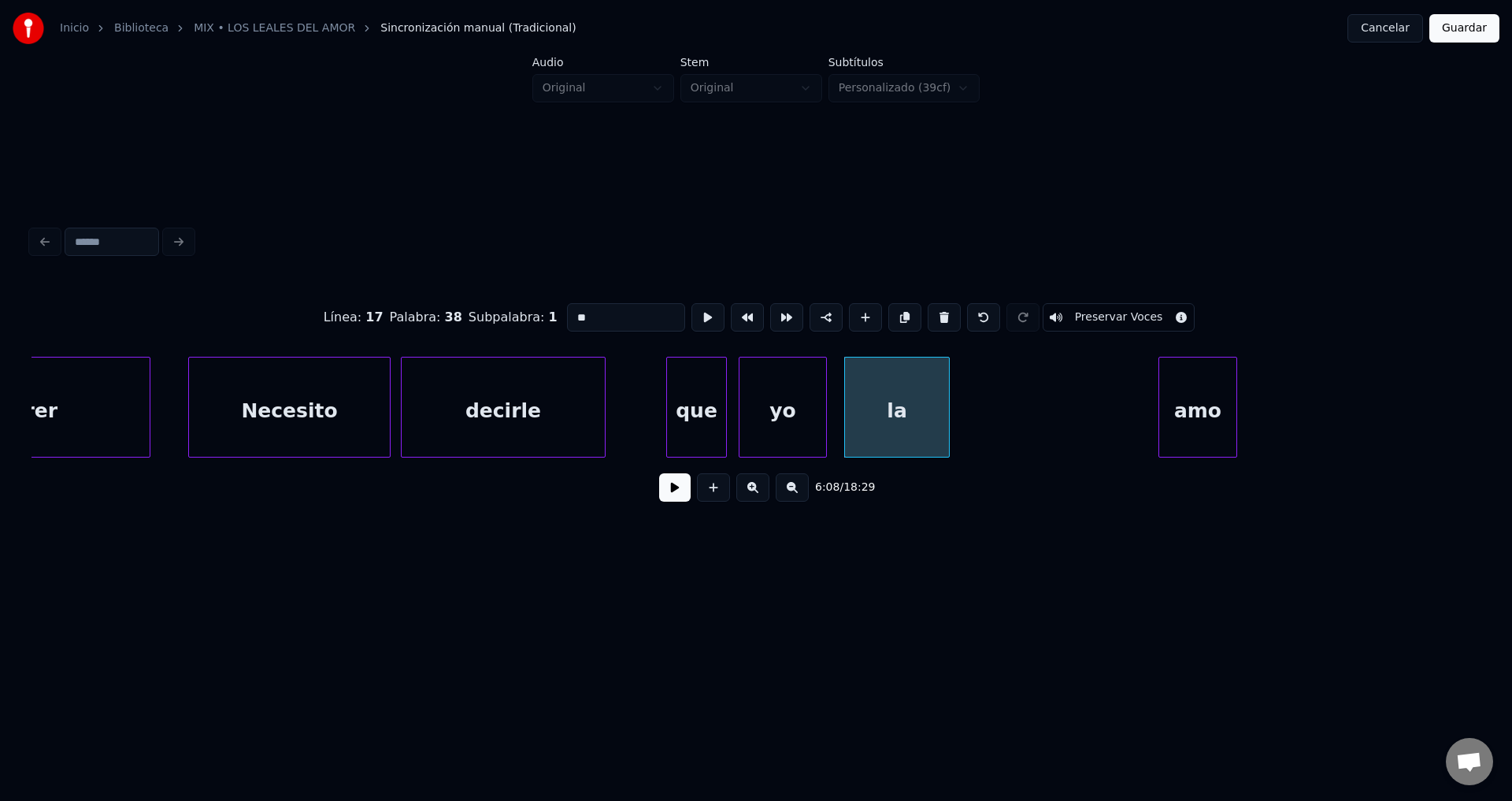
click at [823, 402] on div at bounding box center [824, 407] width 5 height 99
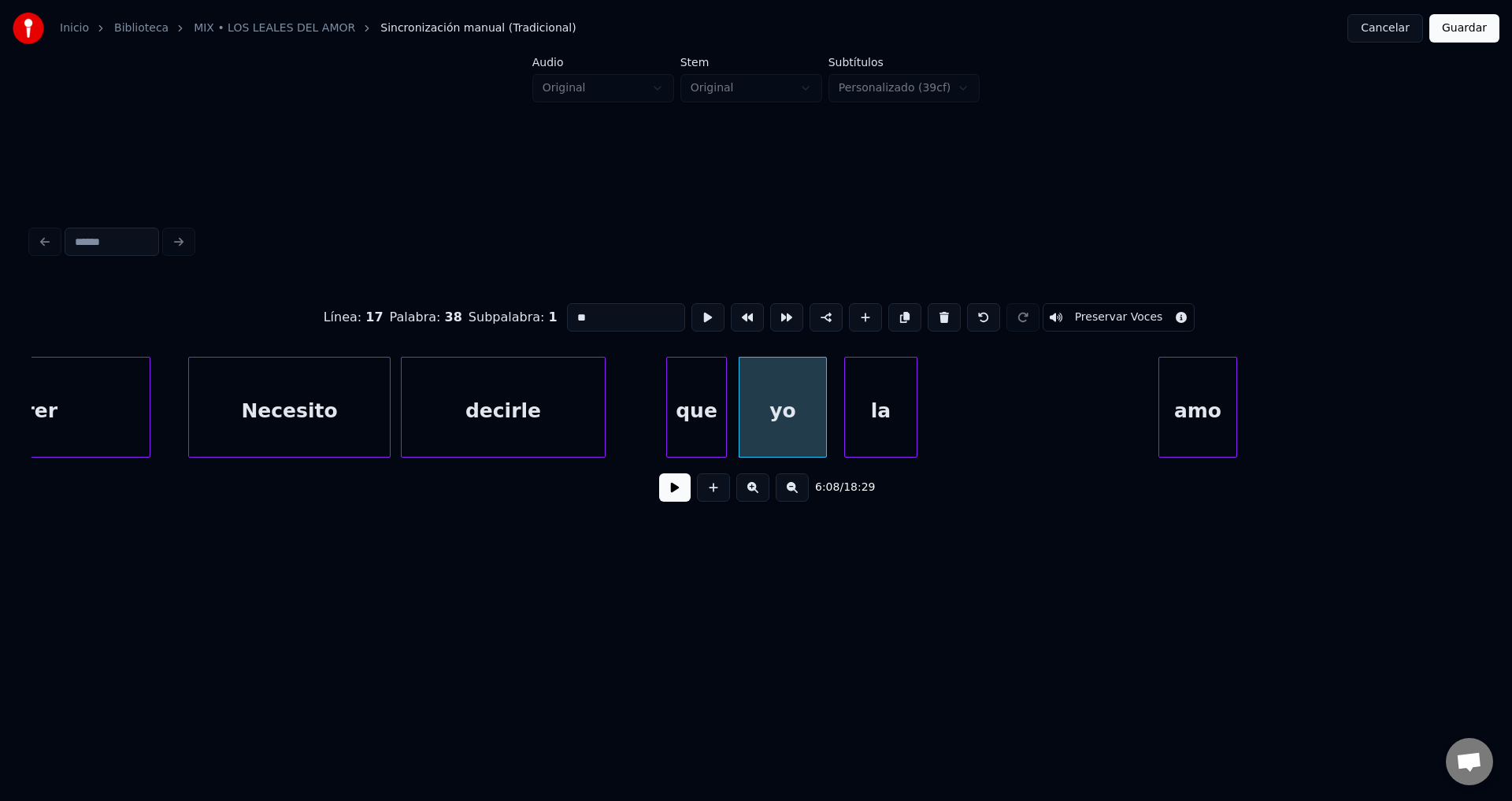
click at [915, 406] on div at bounding box center [914, 407] width 5 height 99
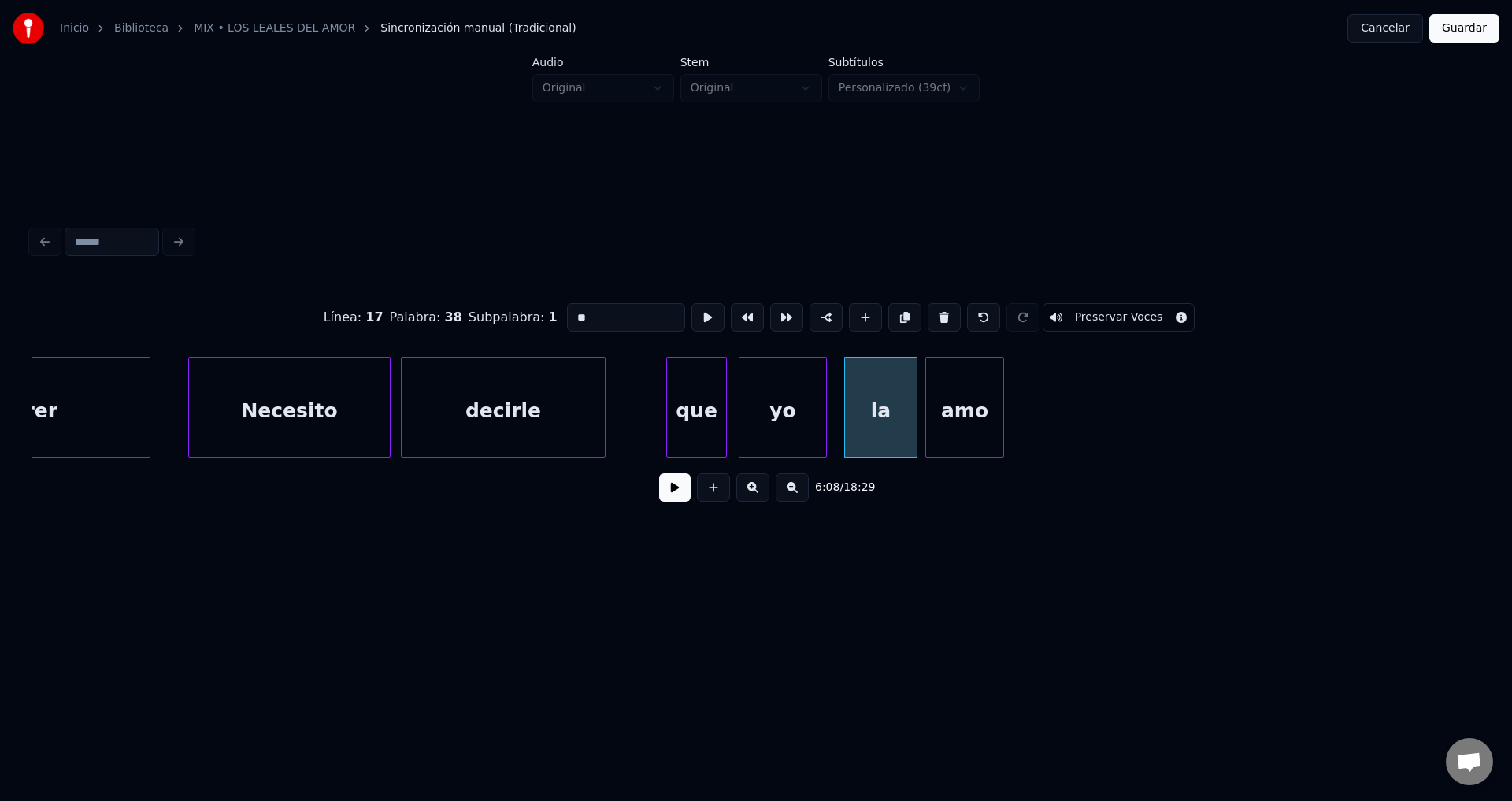
click at [938, 431] on div "amo" at bounding box center [965, 411] width 78 height 107
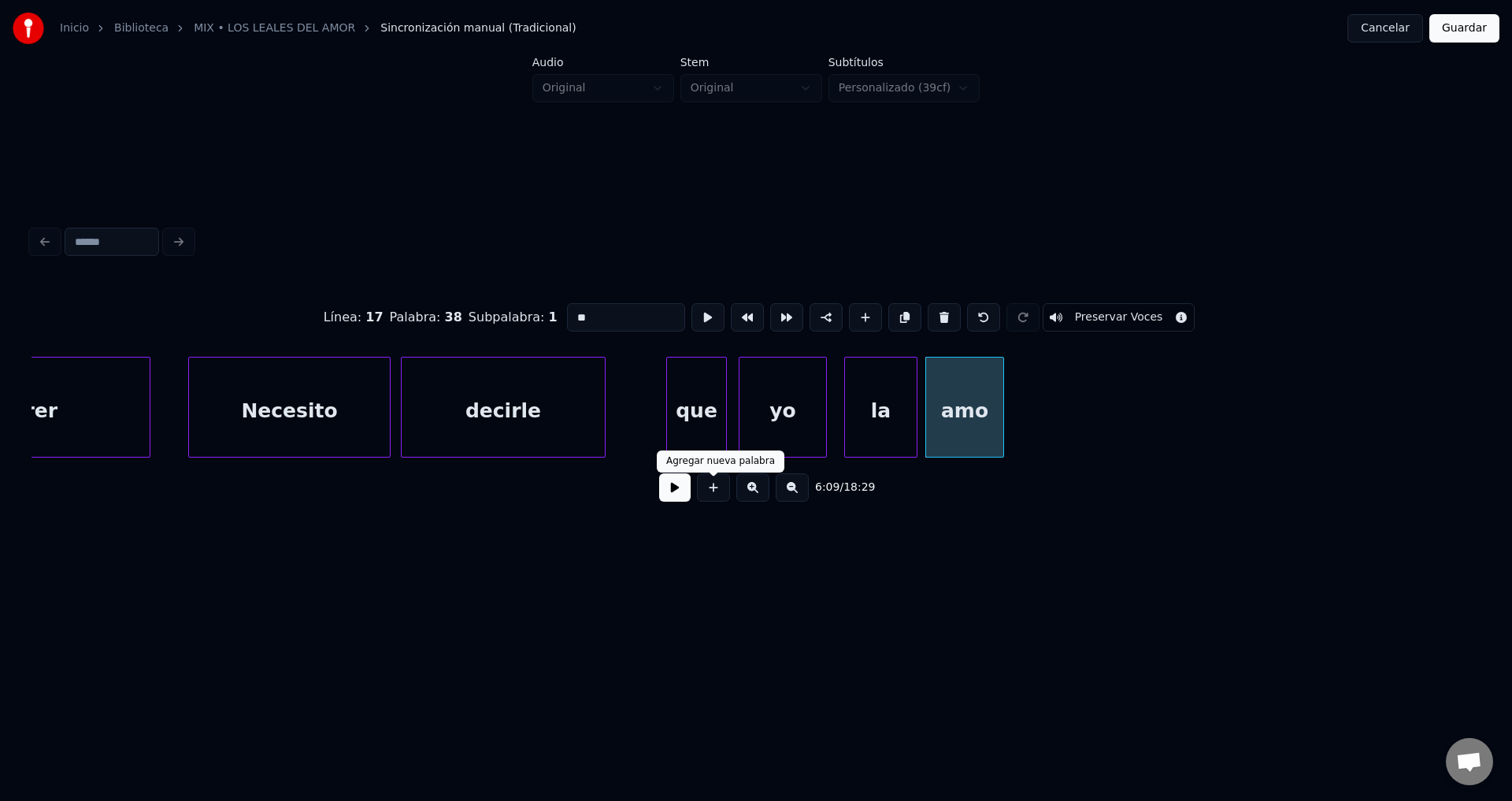
click at [686, 497] on button at bounding box center [675, 488] width 32 height 28
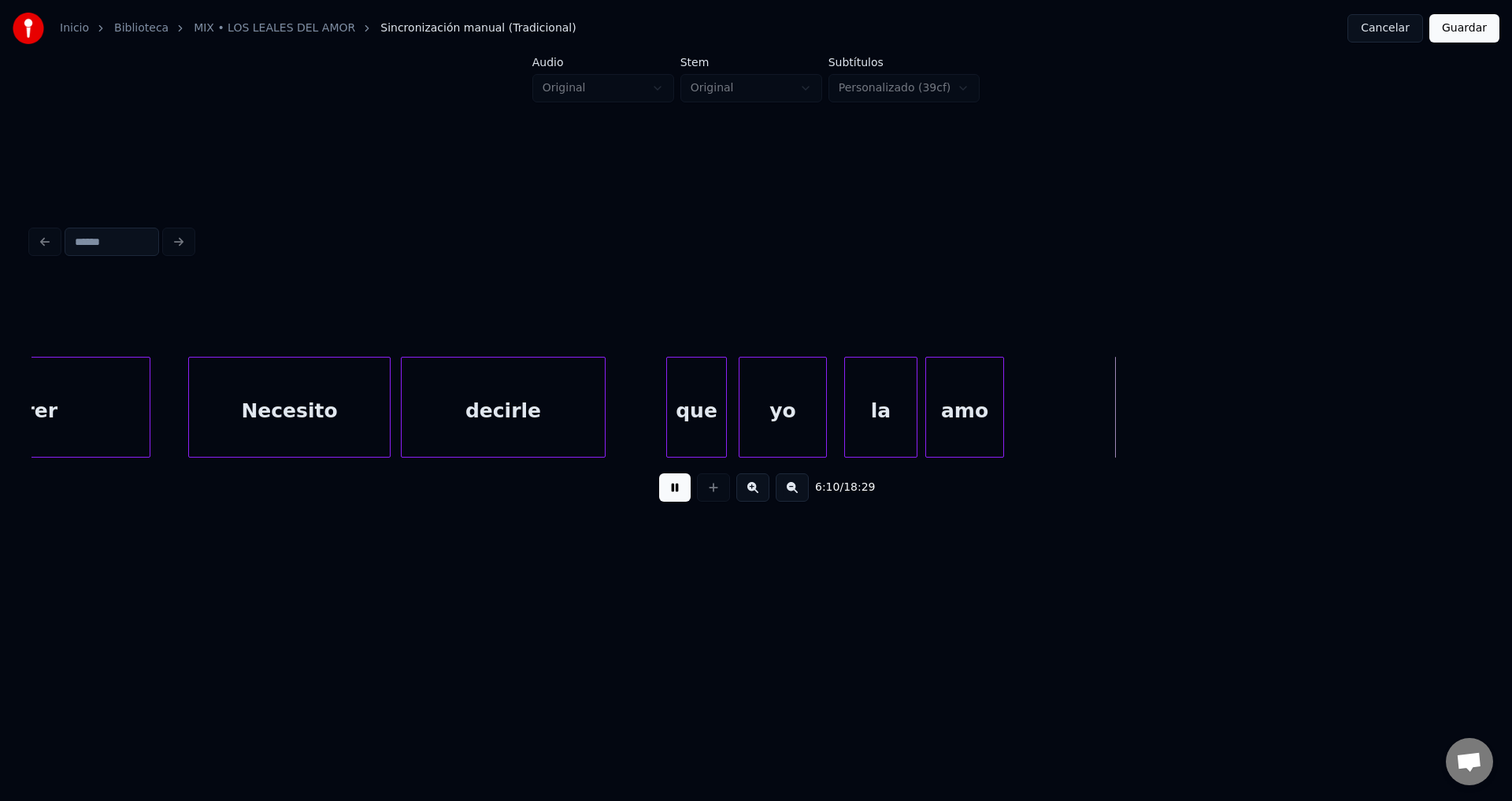
click at [685, 497] on button at bounding box center [675, 488] width 32 height 28
click at [1063, 399] on div at bounding box center [1061, 407] width 5 height 99
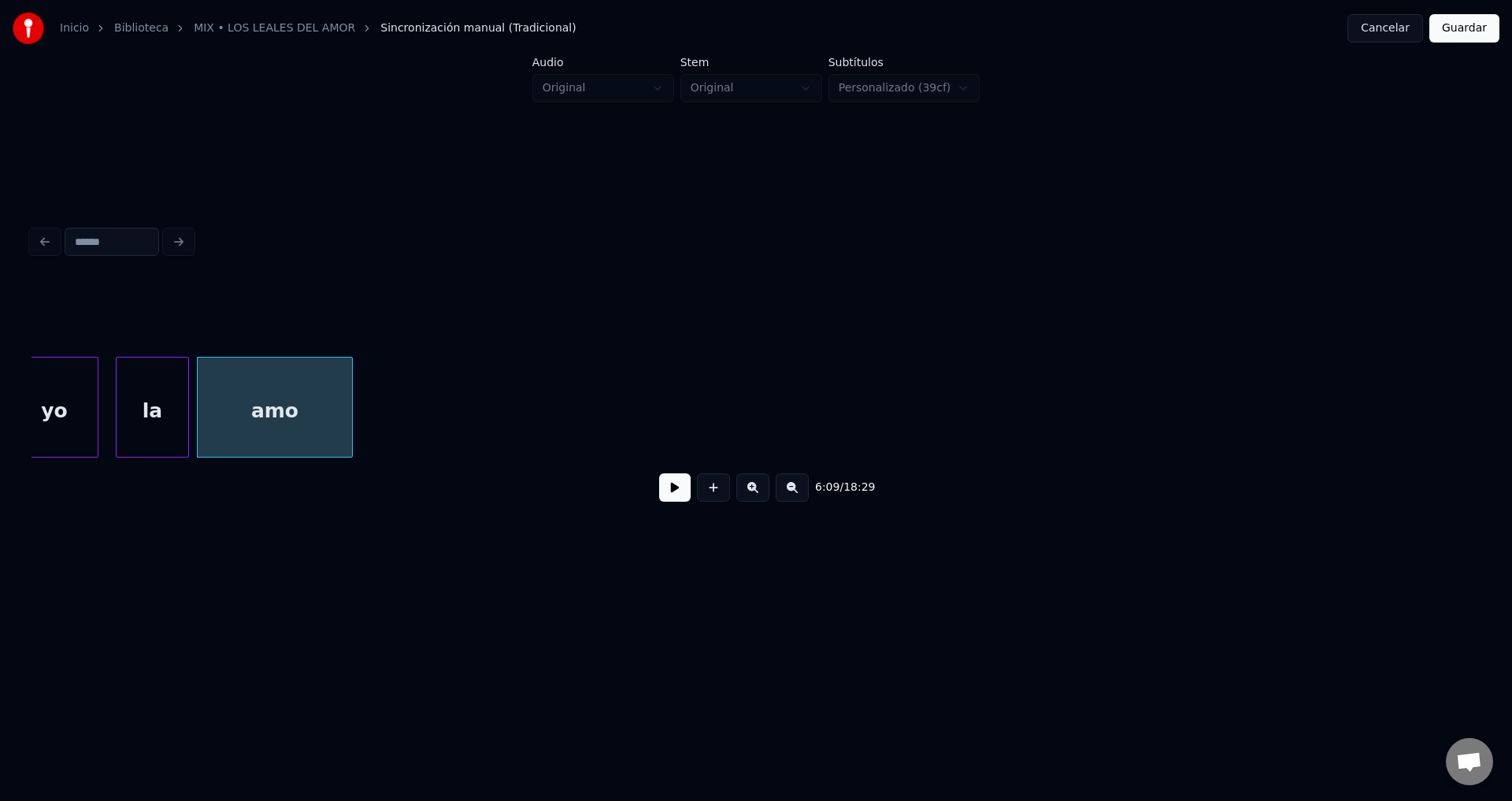
scroll to position [0, 72676]
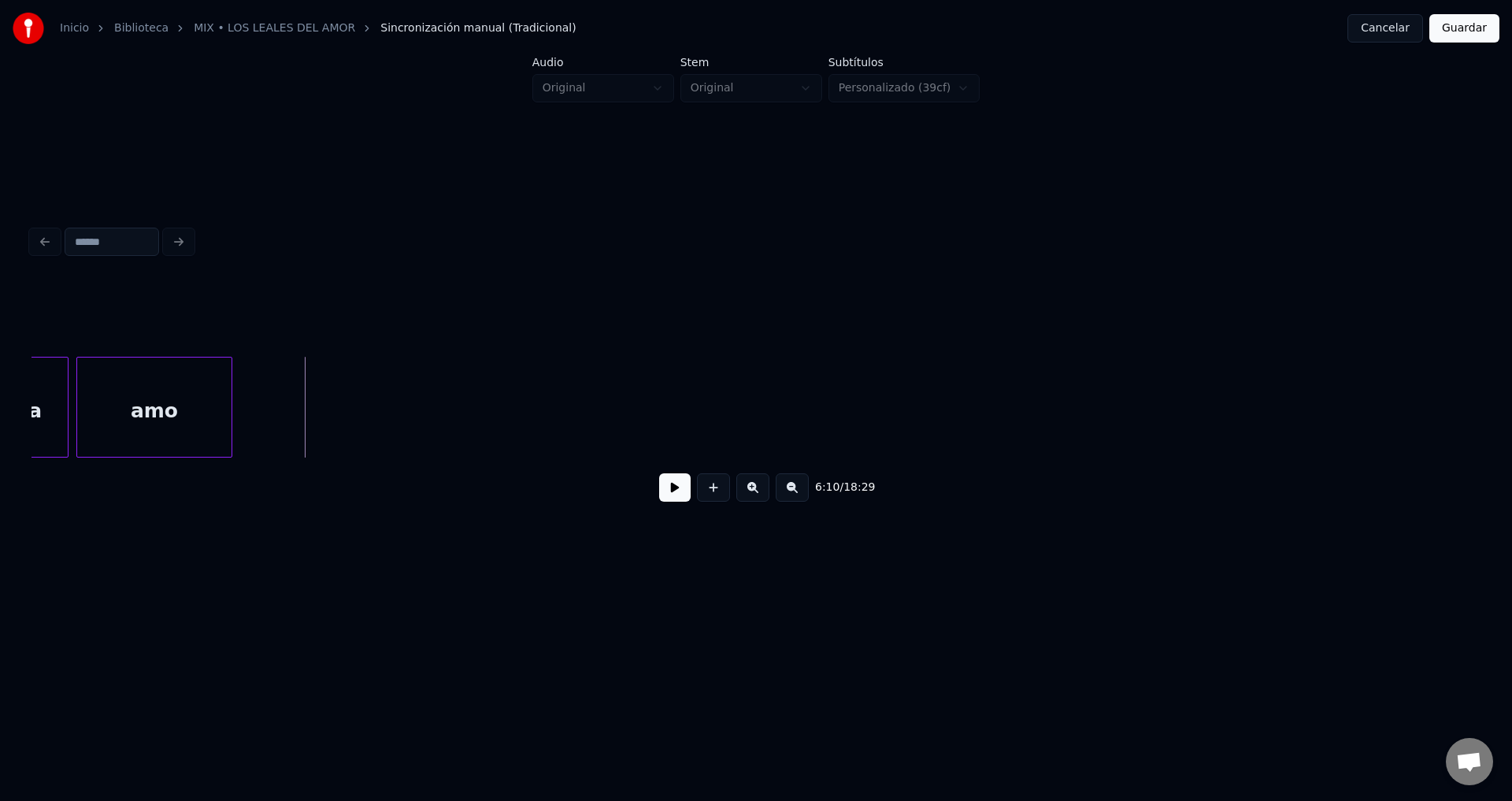
click at [664, 489] on button at bounding box center [675, 488] width 32 height 28
click at [665, 489] on button at bounding box center [675, 488] width 32 height 28
click at [712, 498] on button at bounding box center [714, 488] width 33 height 28
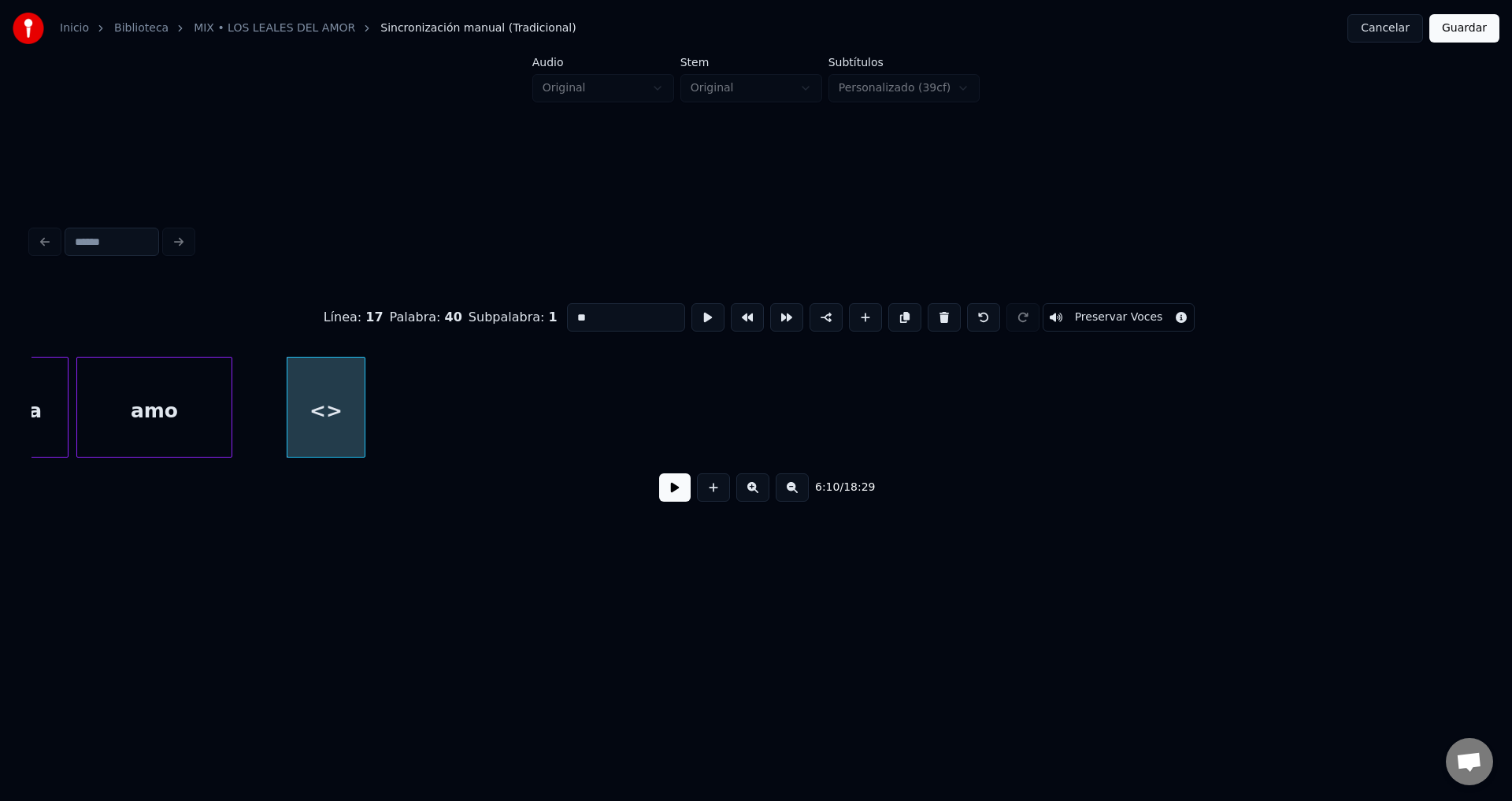
drag, startPoint x: 633, startPoint y: 309, endPoint x: 313, endPoint y: 310, distance: 320.0
click at [313, 310] on div "Línea : 17 Palabra : 40 Subpalabra : 1 ** Preservar Voces" at bounding box center [756, 317] width 1449 height 78
type input "********"
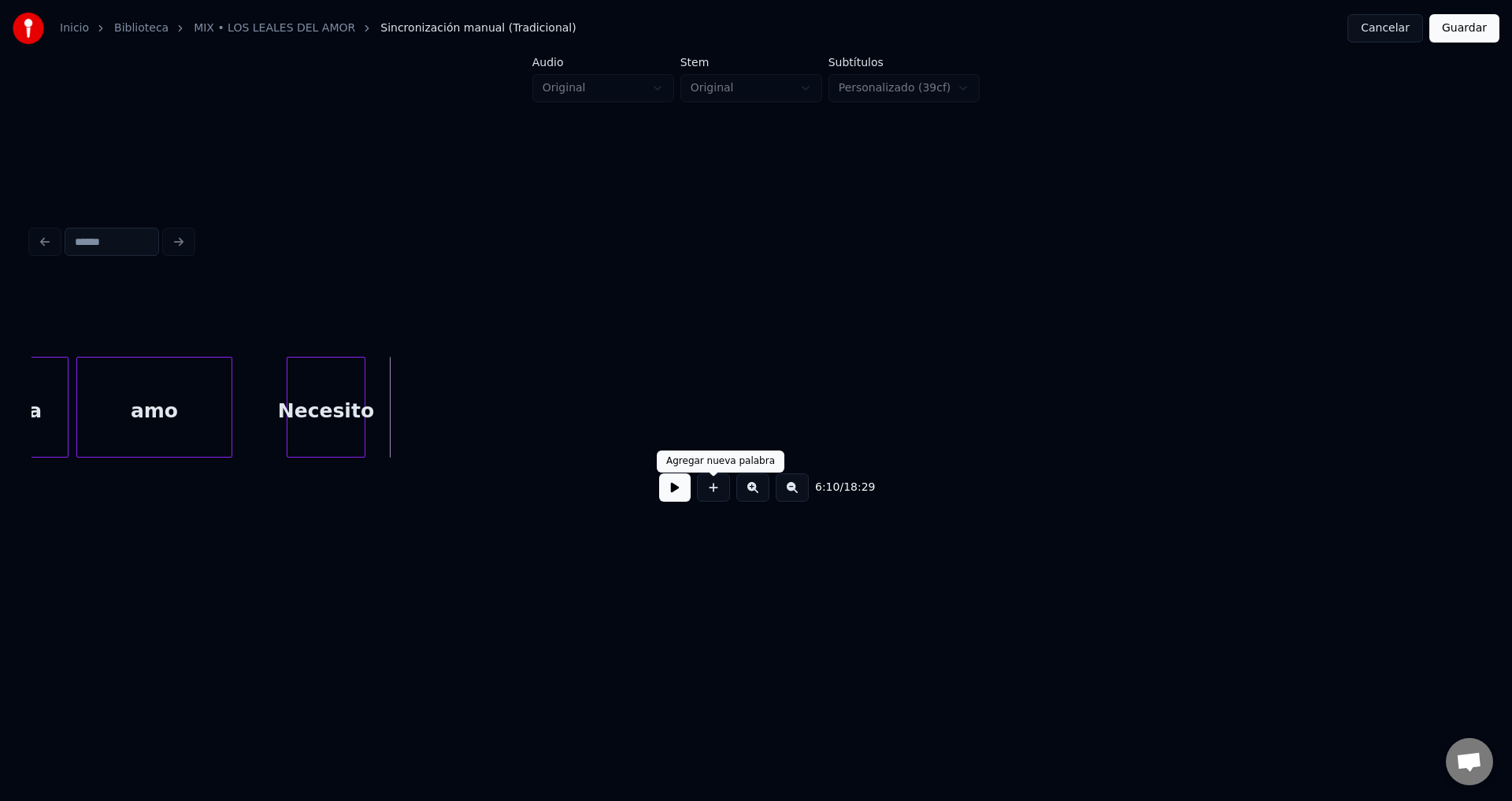
click at [708, 499] on button at bounding box center [714, 488] width 33 height 28
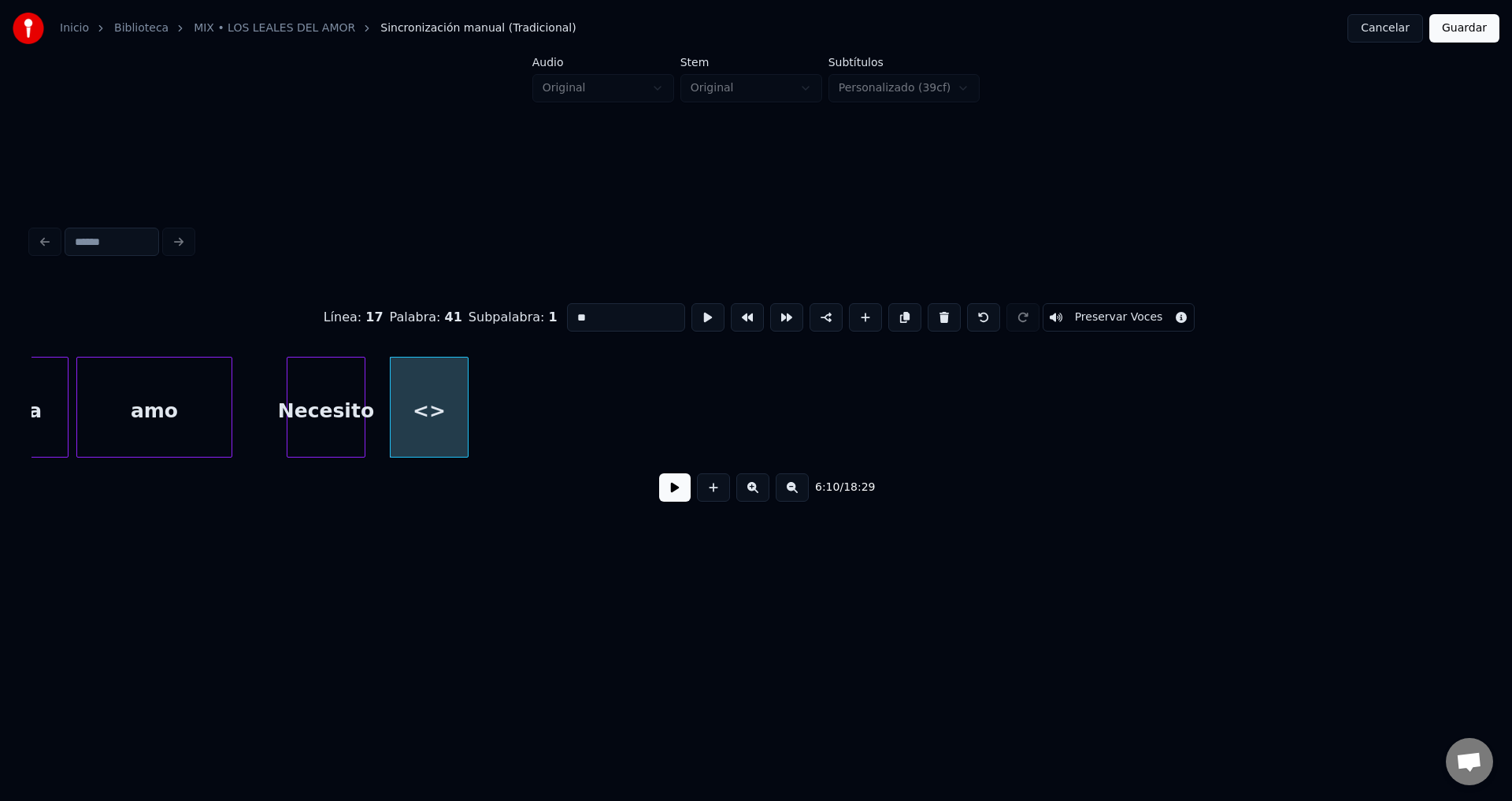
drag, startPoint x: 624, startPoint y: 316, endPoint x: 338, endPoint y: 302, distance: 286.3
click at [338, 302] on div "Línea : 17 Palabra : 41 Subpalabra : 1 ** Preservar Voces" at bounding box center [756, 317] width 1449 height 78
type input "*******"
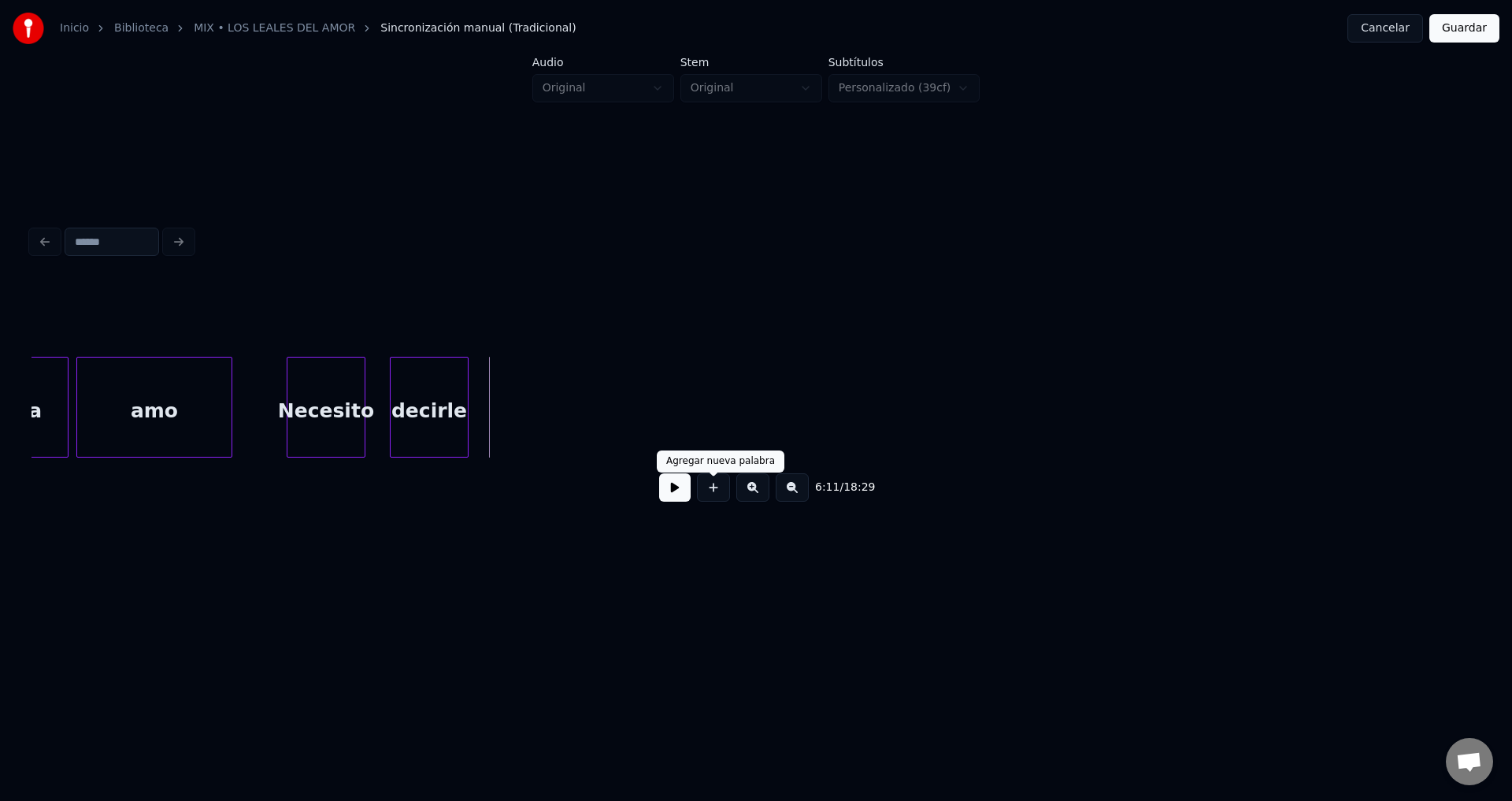
click at [711, 501] on button at bounding box center [714, 488] width 33 height 28
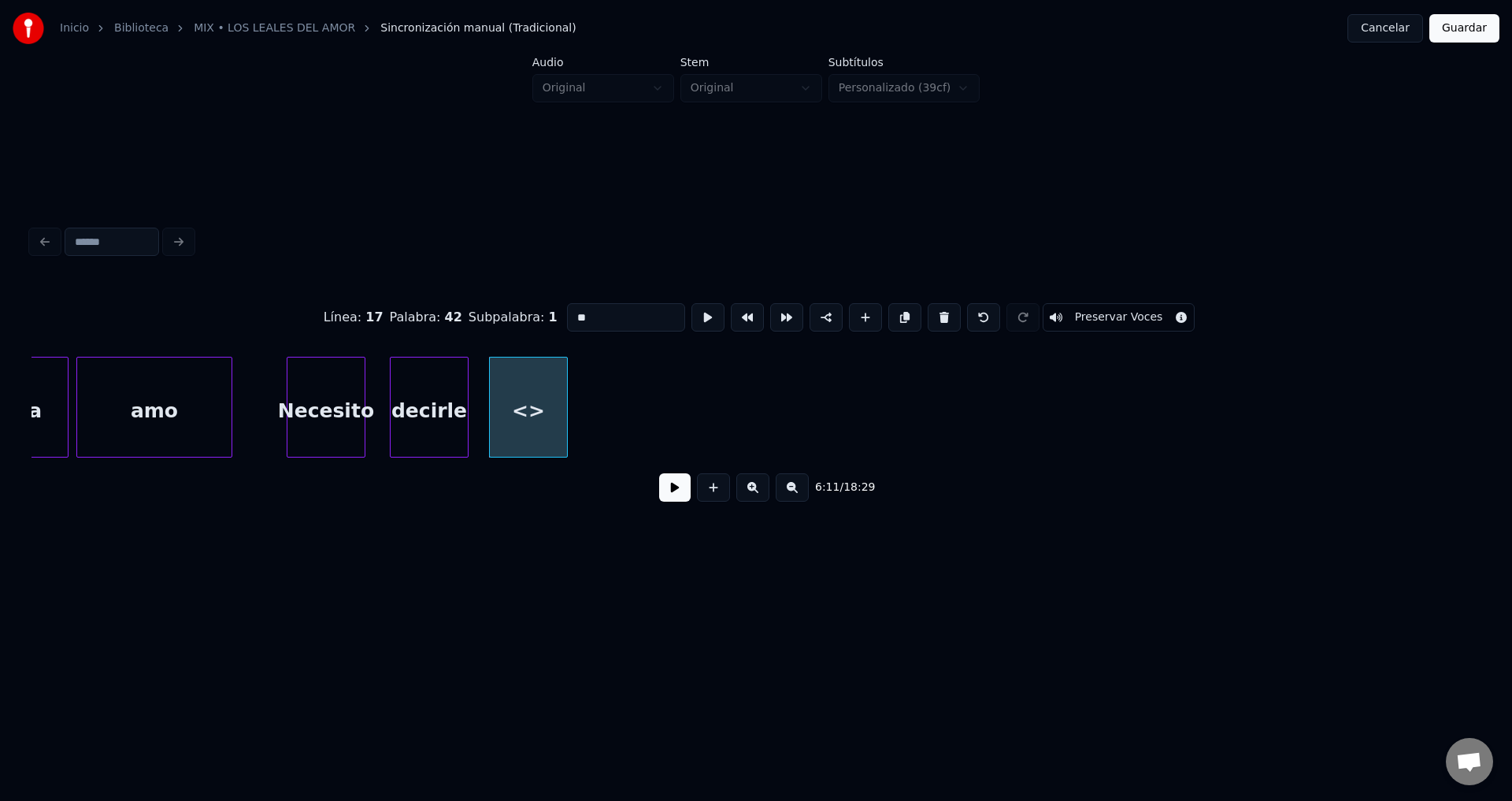
drag, startPoint x: 633, startPoint y: 309, endPoint x: 475, endPoint y: 300, distance: 158.3
click at [480, 300] on div "Línea : 17 Palabra : 42 Subpalabra : 1 ** Preservar Voces" at bounding box center [756, 317] width 1449 height 78
type input "***"
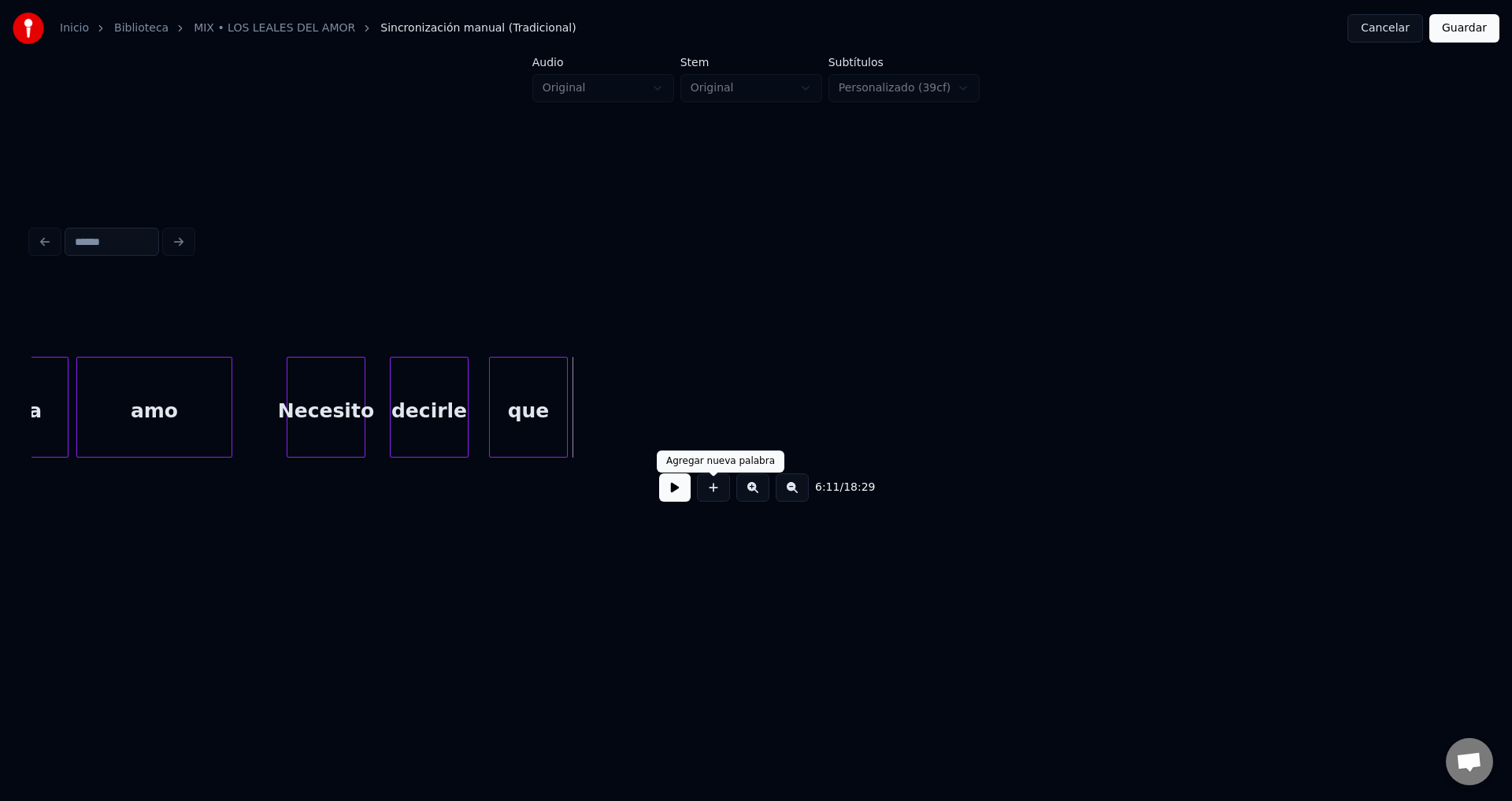
click at [710, 488] on button at bounding box center [714, 488] width 33 height 28
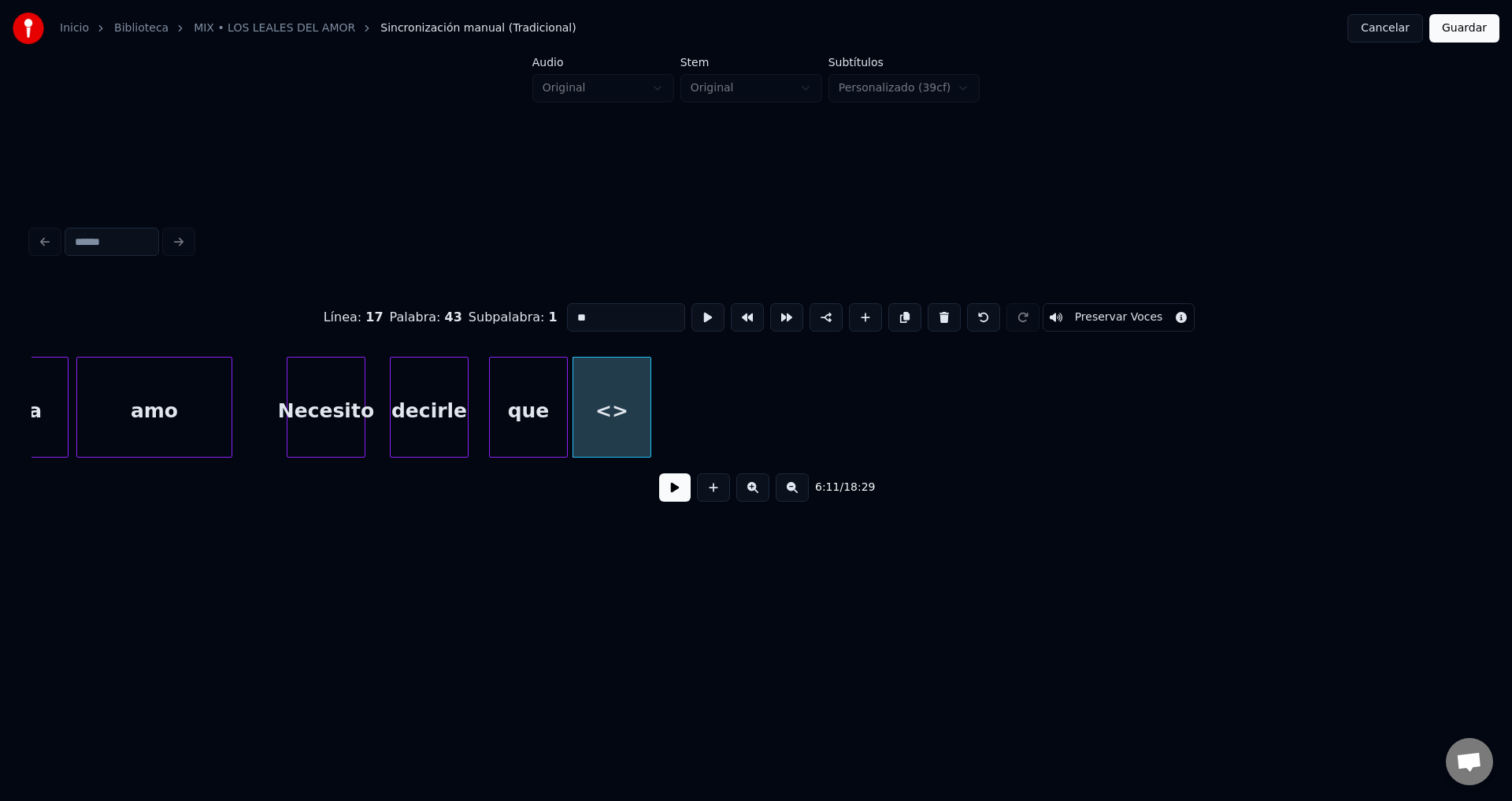
drag, startPoint x: 617, startPoint y: 312, endPoint x: 432, endPoint y: 298, distance: 185.5
click at [435, 298] on div "Línea : 17 Palabra : 43 Subpalabra : 1 ** Preservar Voces" at bounding box center [756, 317] width 1449 height 78
type input "**"
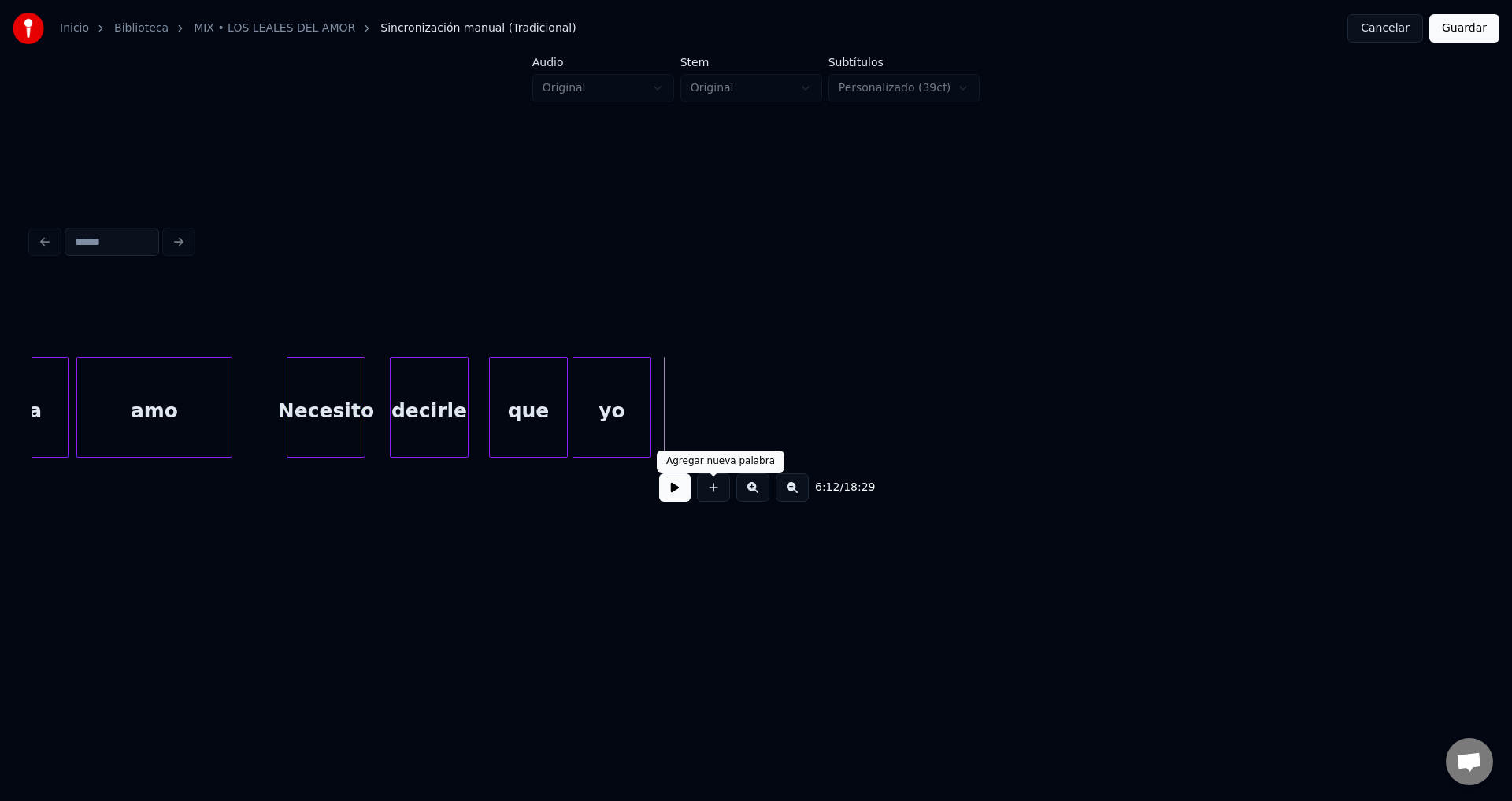
click at [712, 499] on button at bounding box center [714, 488] width 33 height 28
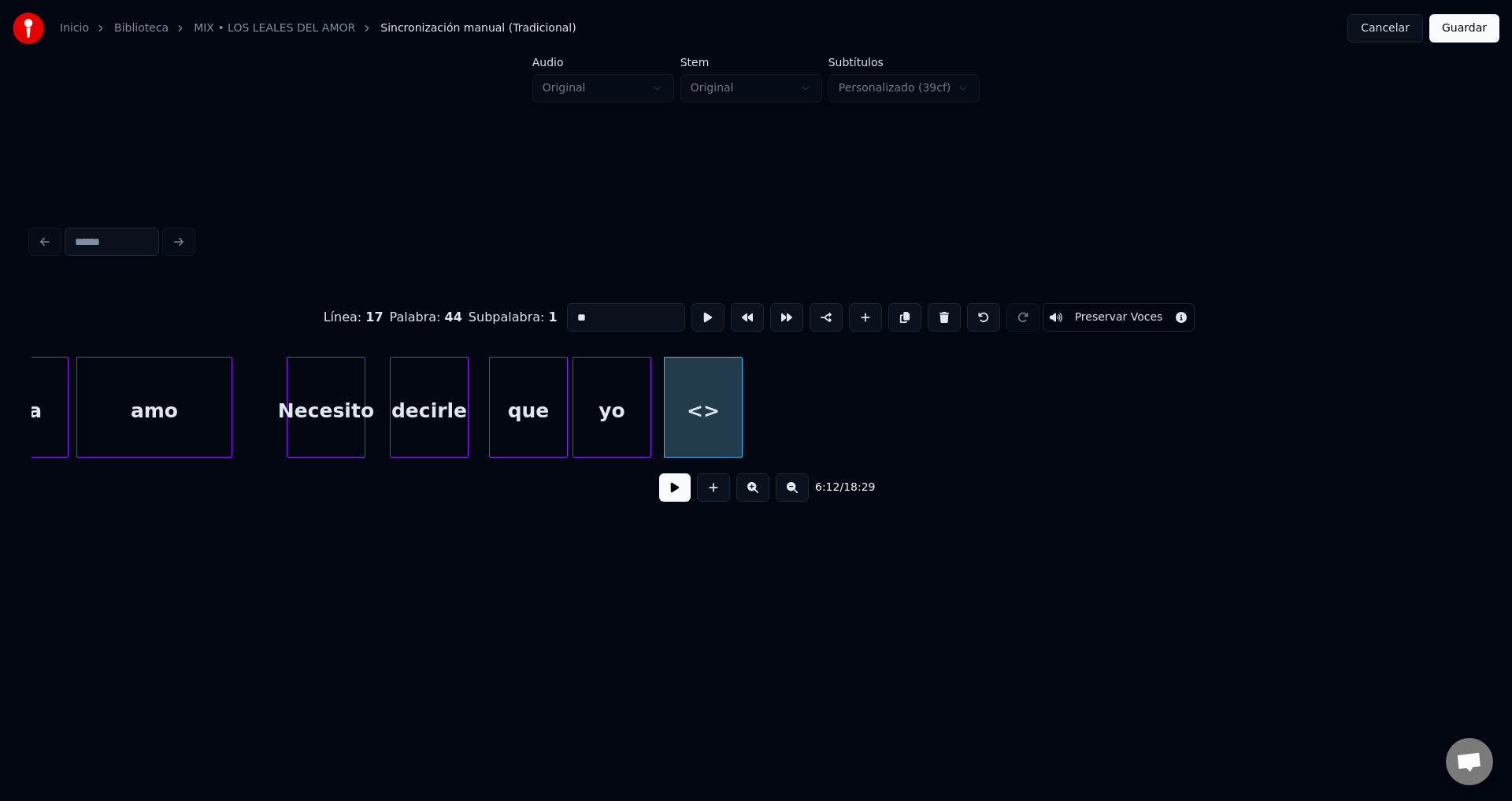
drag, startPoint x: 592, startPoint y: 309, endPoint x: 360, endPoint y: 315, distance: 232.1
click at [362, 315] on div "Línea : 17 Palabra : 44 Subpalabra : 1 ** Preservar Voces" at bounding box center [756, 317] width 1449 height 78
click at [531, 410] on div "que" at bounding box center [529, 411] width 78 height 107
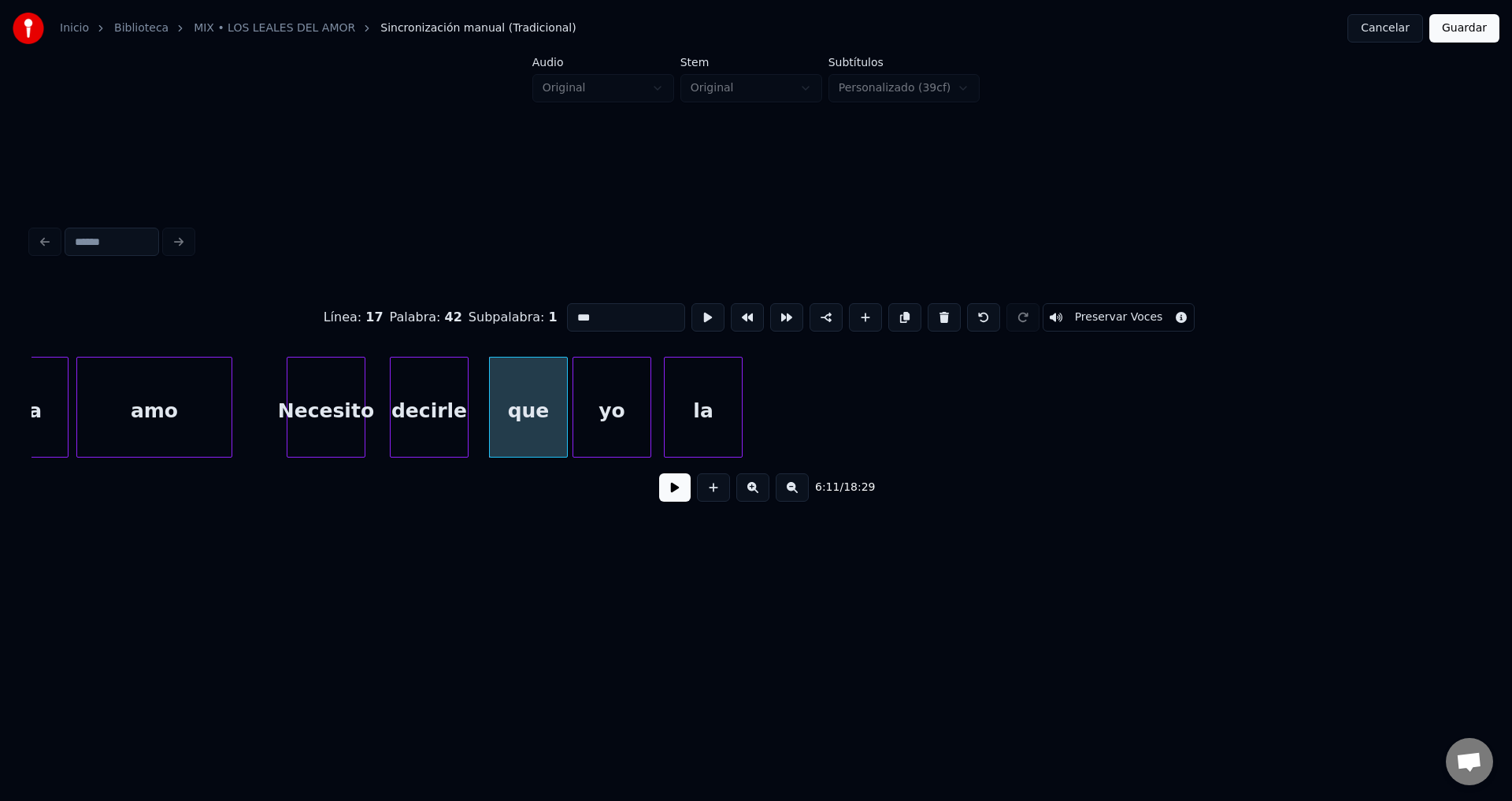
type input "***"
click at [673, 496] on button at bounding box center [675, 488] width 32 height 28
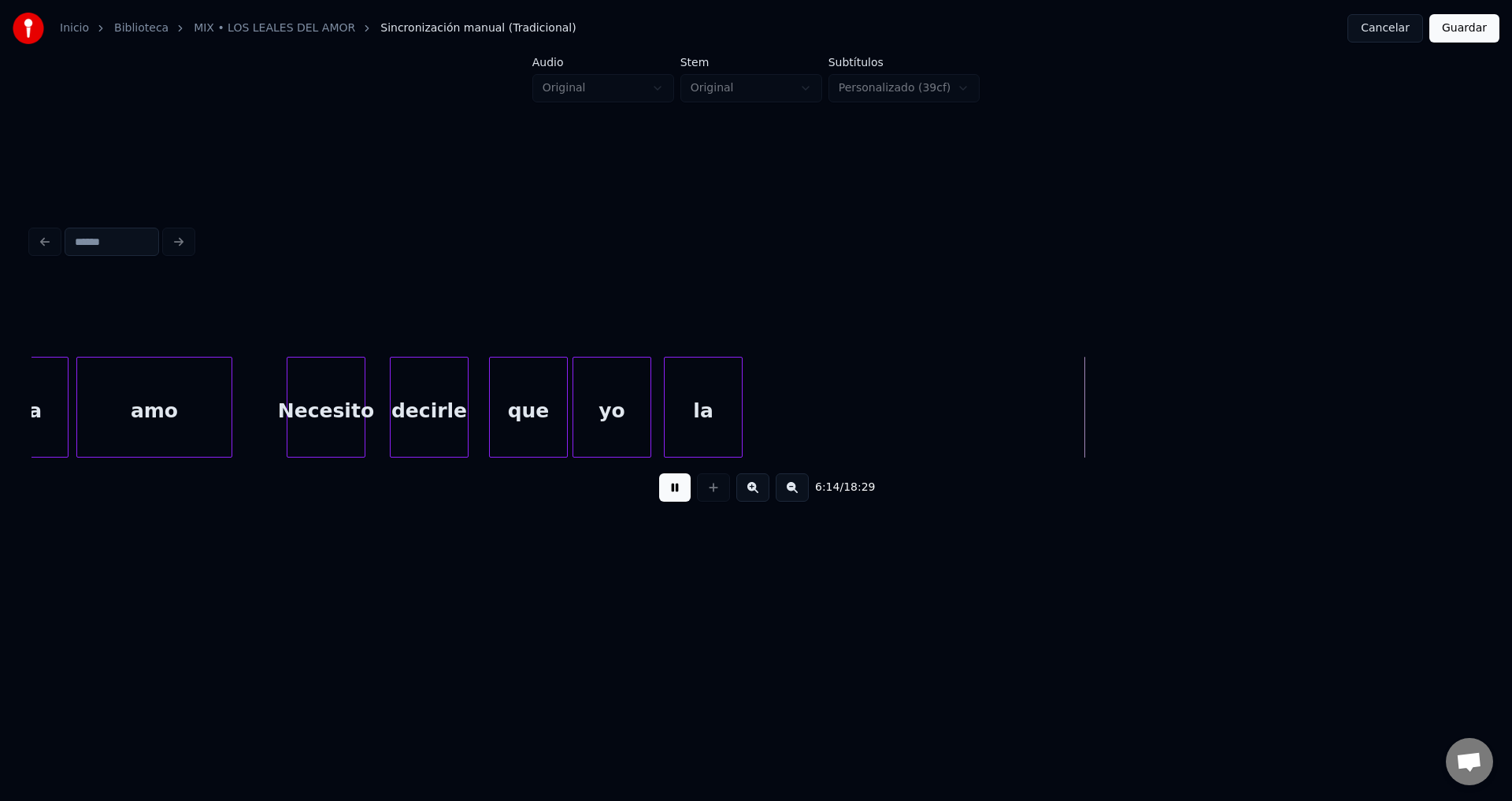
click at [673, 496] on button at bounding box center [675, 488] width 32 height 28
click at [708, 495] on button at bounding box center [714, 488] width 33 height 28
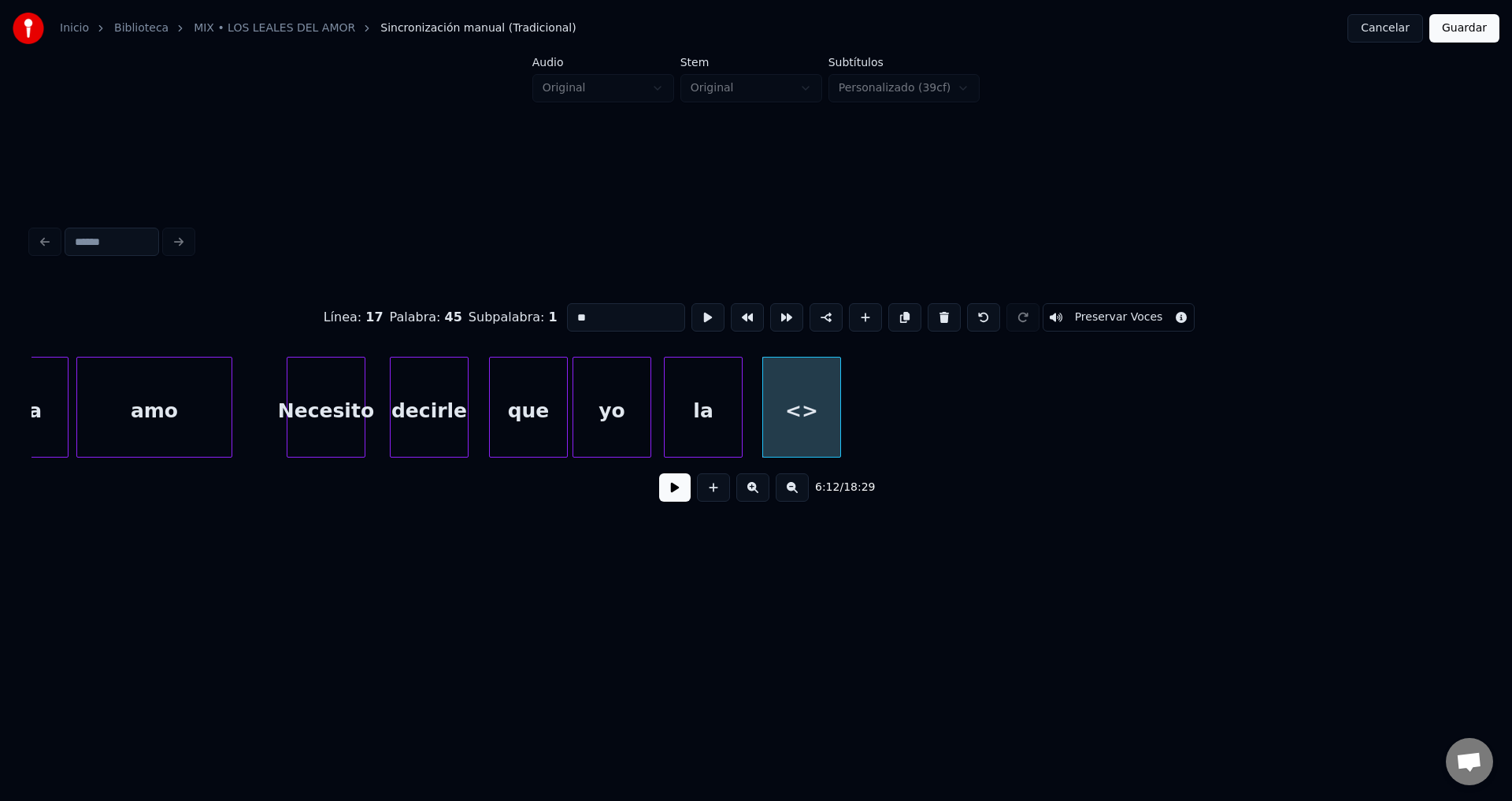
drag, startPoint x: 617, startPoint y: 301, endPoint x: 364, endPoint y: 302, distance: 253.0
click at [366, 302] on div "Línea : 17 Palabra : 45 Subpalabra : 1 ** Preservar Voces" at bounding box center [756, 317] width 1449 height 78
click at [891, 396] on div "quiero" at bounding box center [853, 411] width 78 height 107
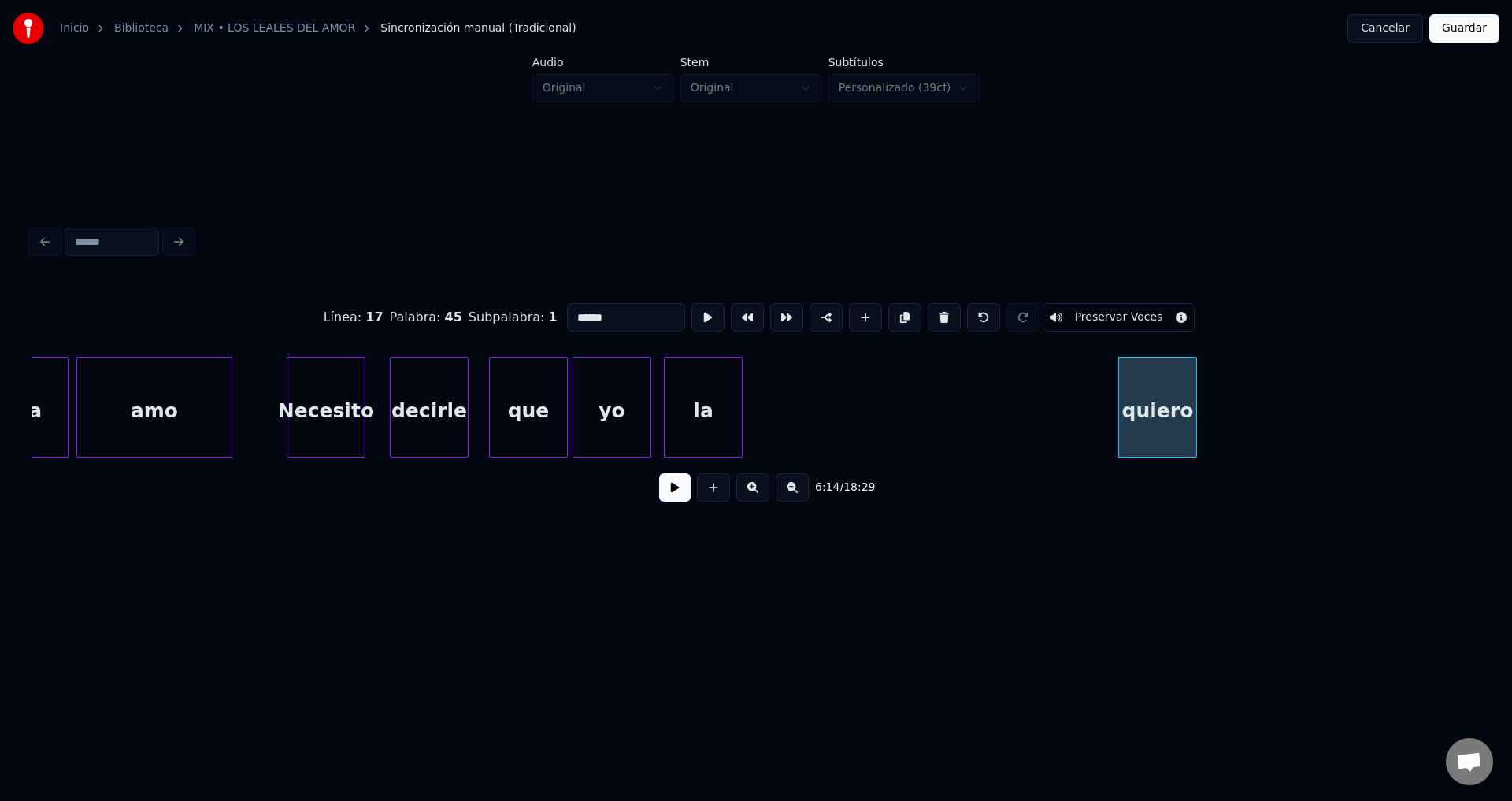
click at [742, 397] on div "la" at bounding box center [704, 411] width 78 height 107
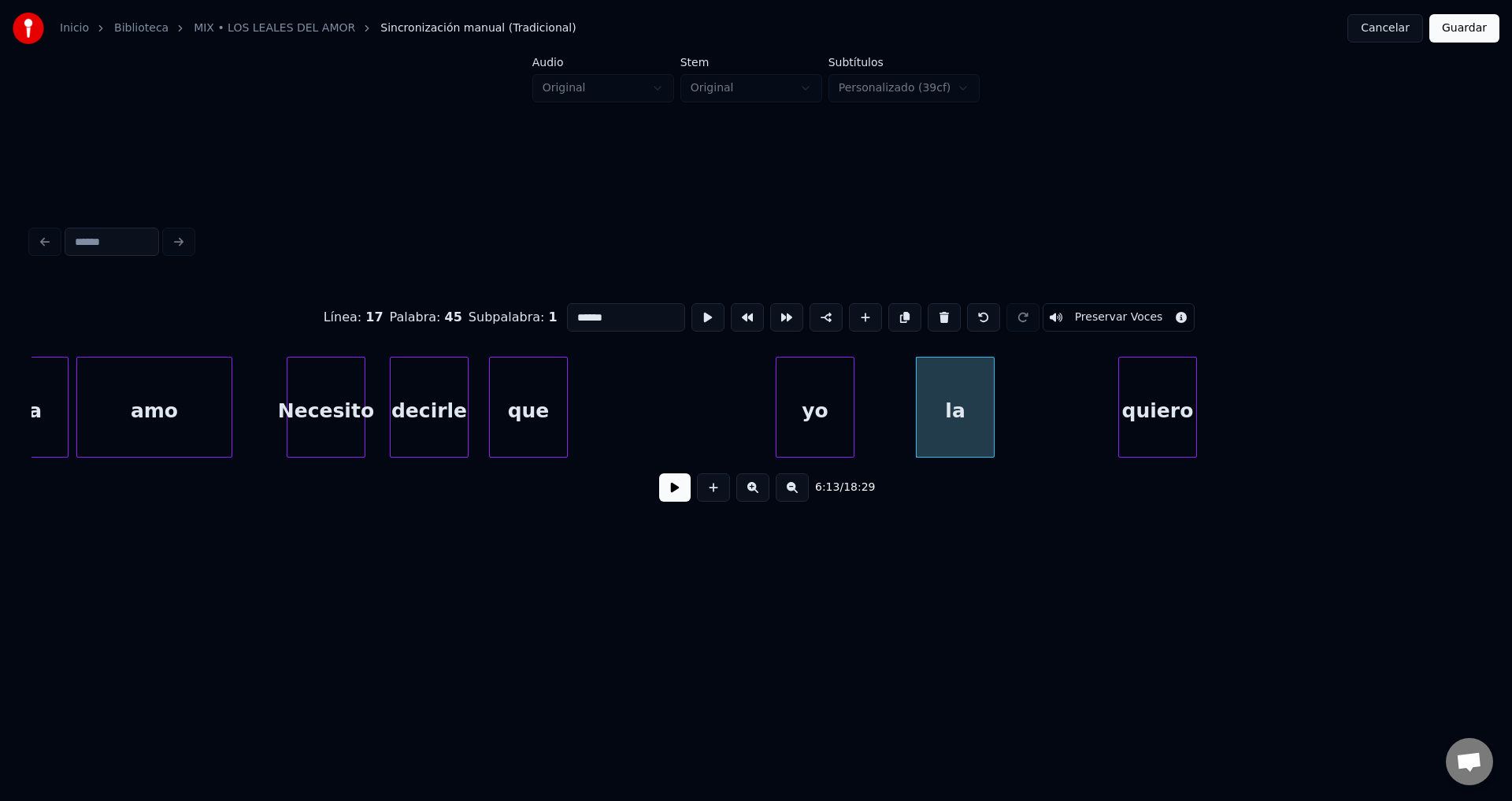
click at [854, 402] on div "yo" at bounding box center [815, 411] width 78 height 107
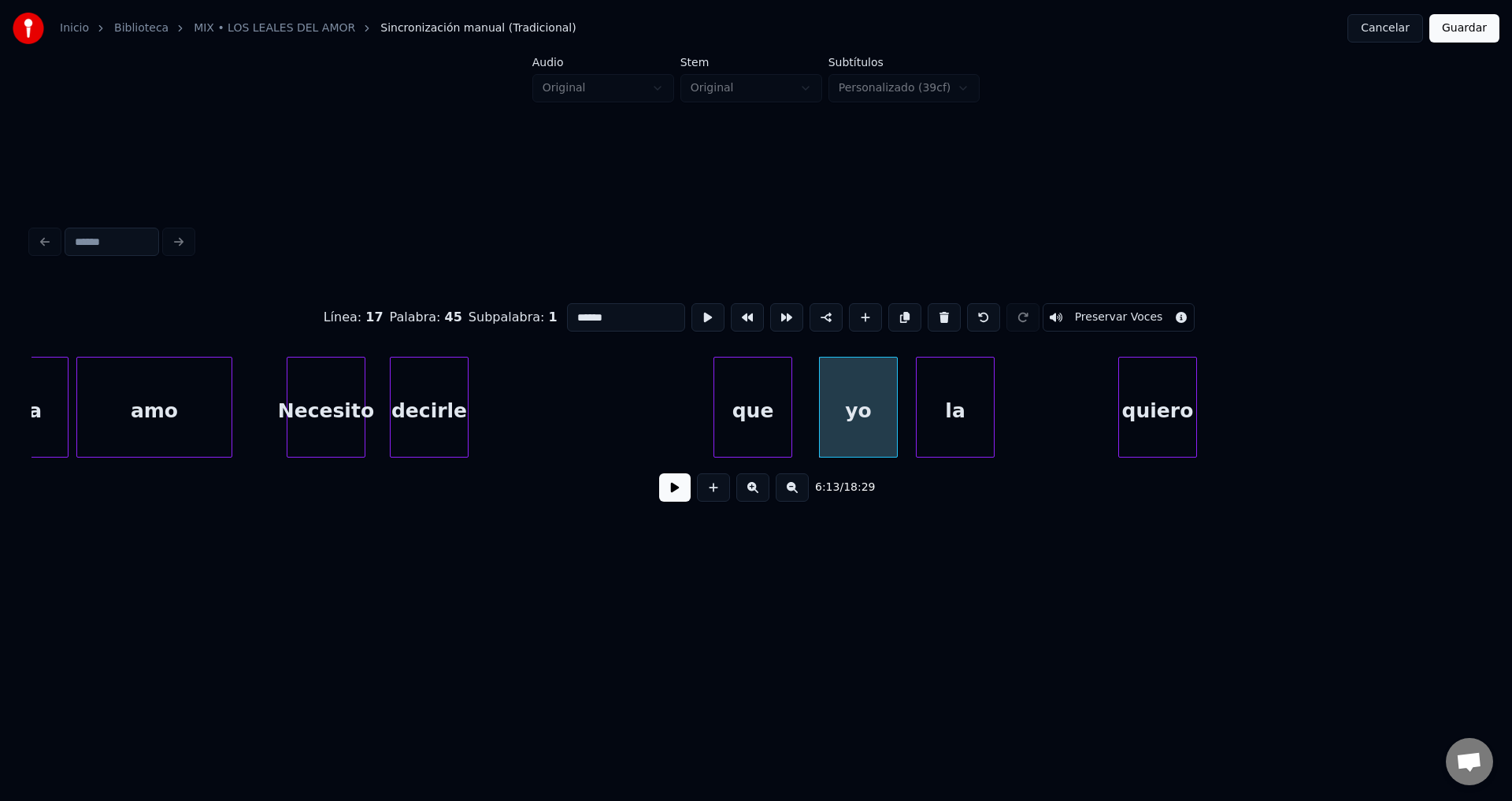
click at [777, 419] on div "que" at bounding box center [753, 411] width 78 height 107
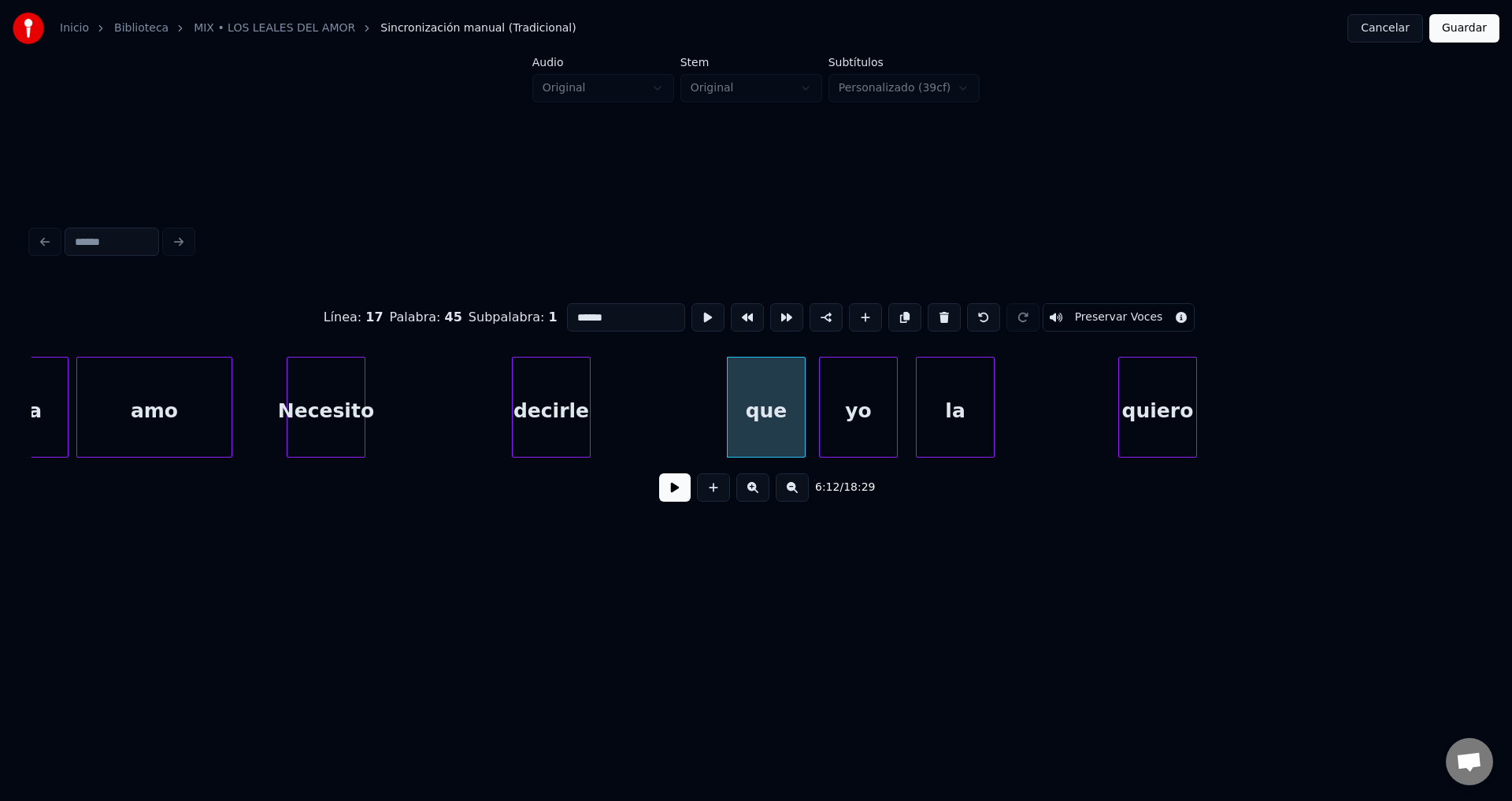
click at [553, 416] on div "decirle" at bounding box center [552, 411] width 78 height 107
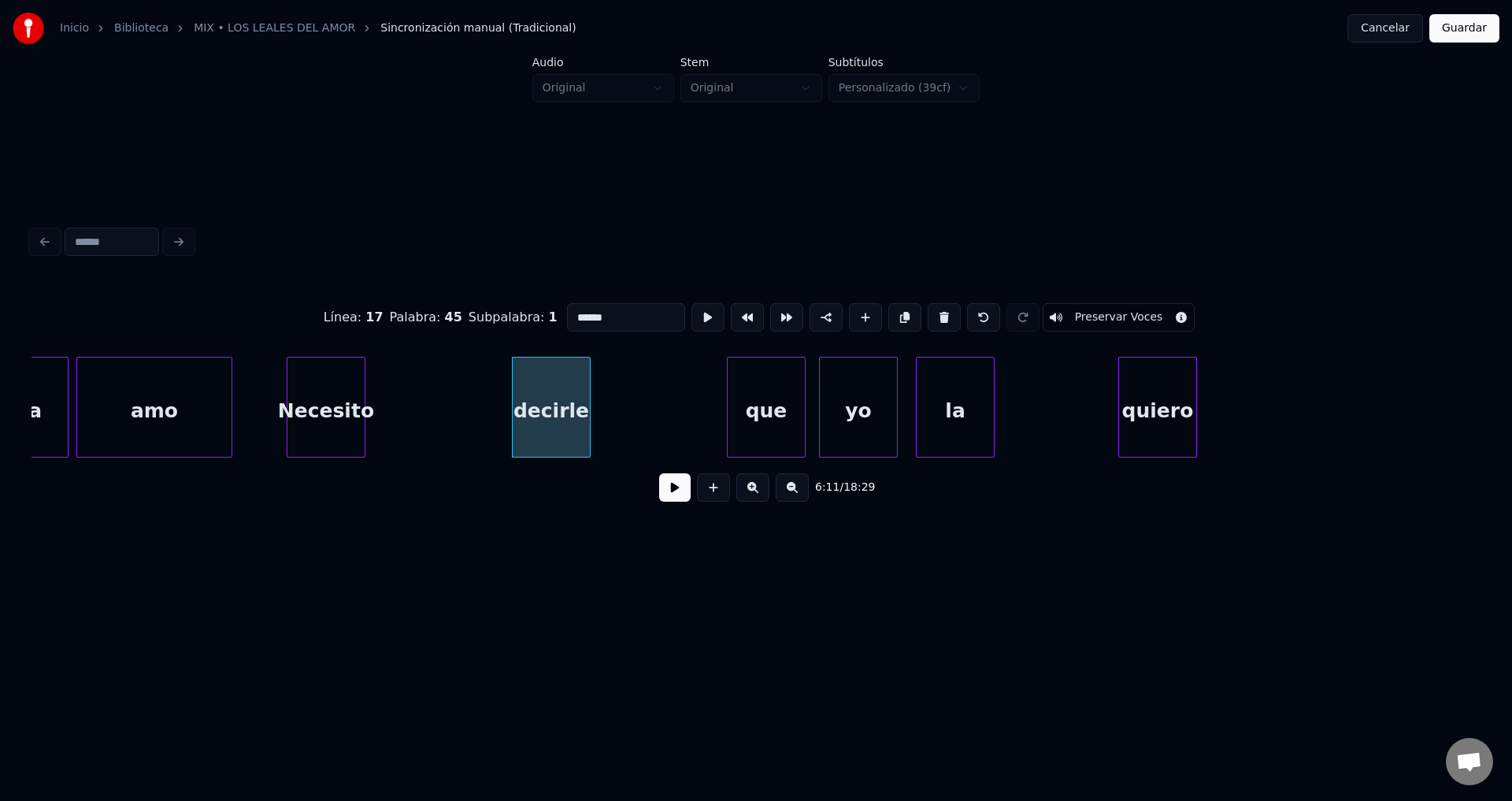
click at [305, 405] on div "Necesito" at bounding box center [326, 411] width 78 height 107
type input "********"
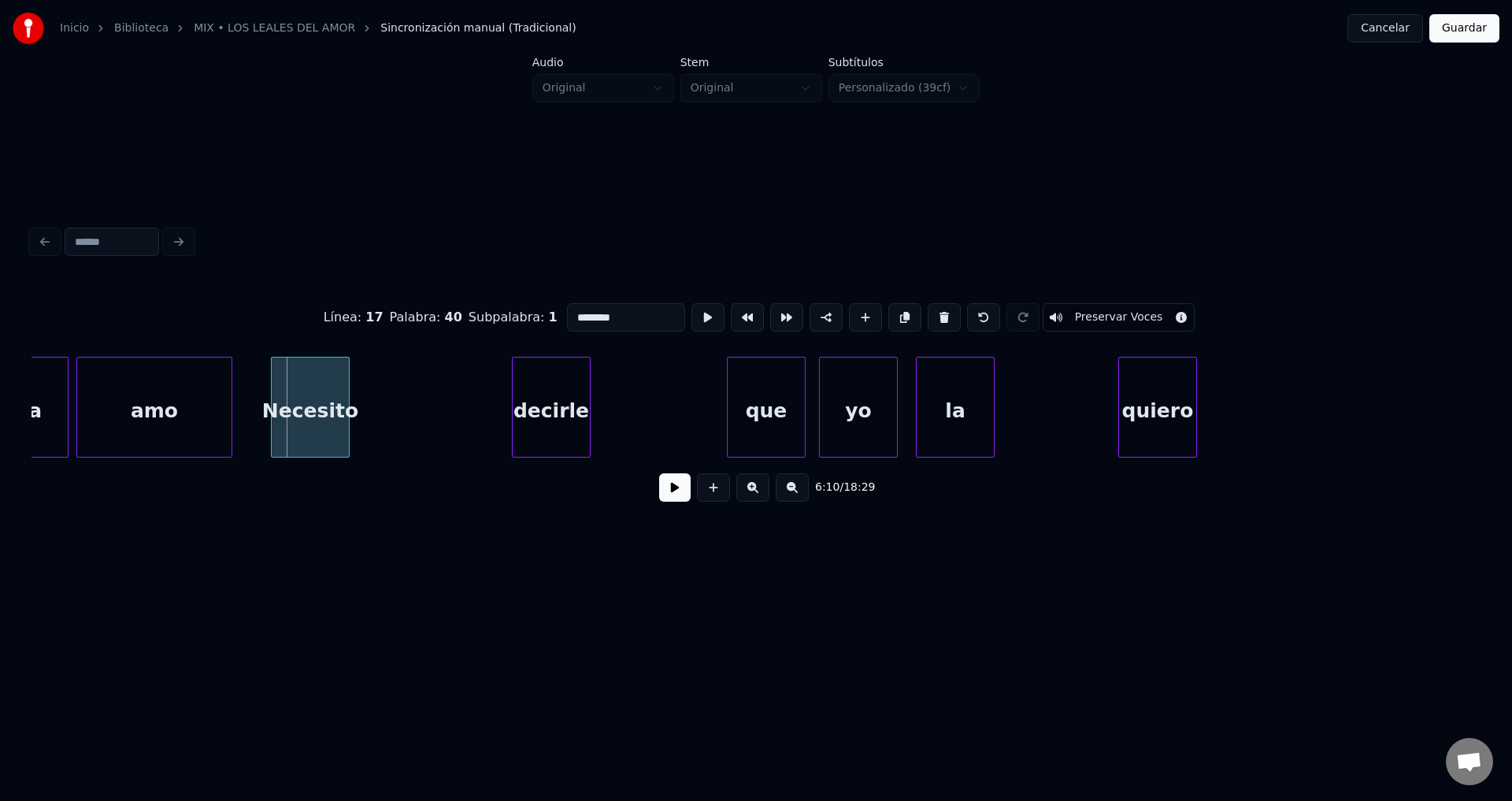
click at [302, 407] on div "Necesito" at bounding box center [310, 411] width 78 height 107
click at [664, 498] on button at bounding box center [675, 488] width 32 height 28
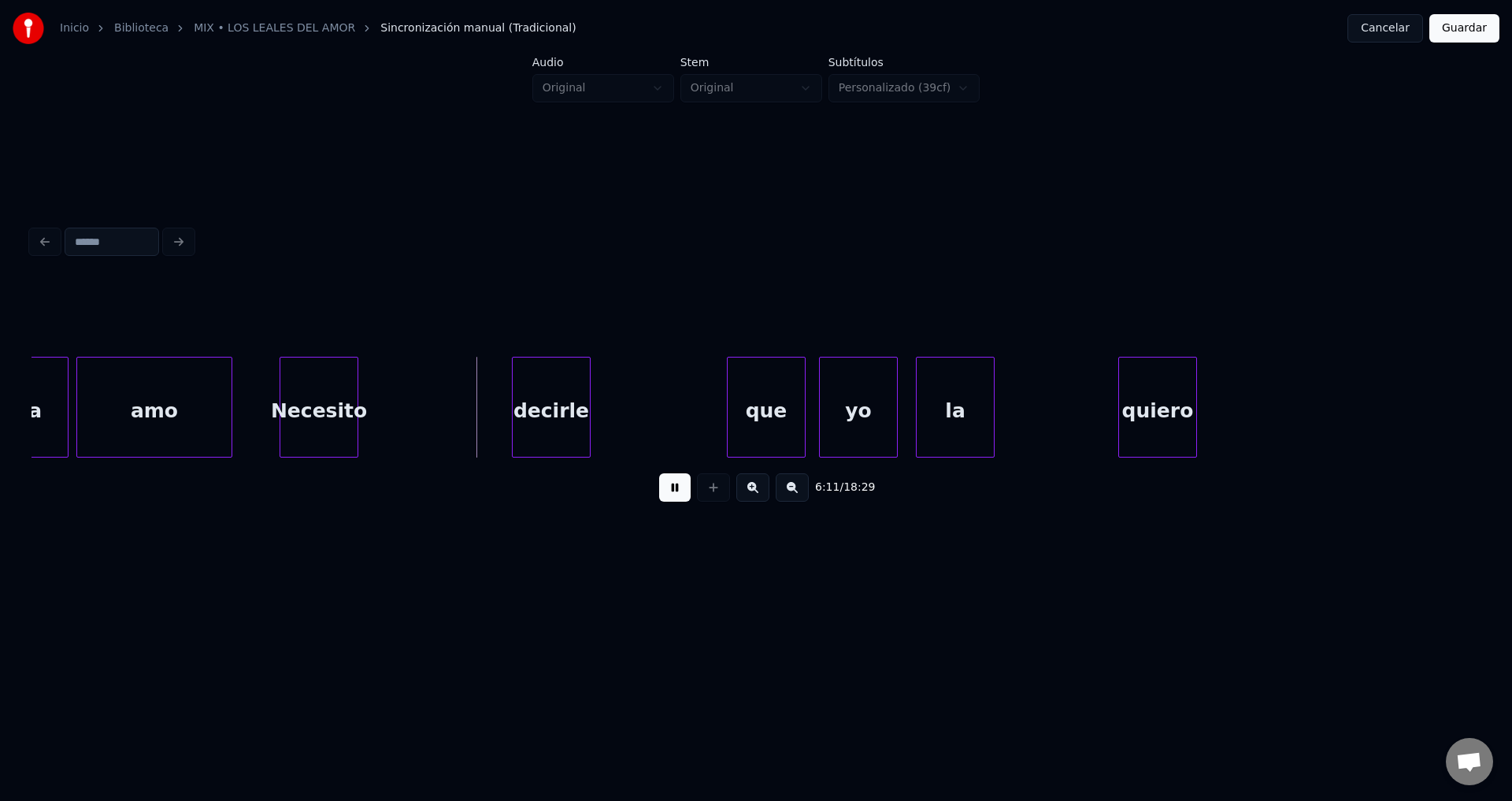
click at [314, 390] on div "Necesito" at bounding box center [319, 411] width 78 height 107
click at [330, 391] on div "Necesito" at bounding box center [333, 411] width 78 height 107
click at [464, 395] on div at bounding box center [465, 407] width 5 height 99
click at [515, 406] on div "decirle" at bounding box center [511, 411] width 78 height 107
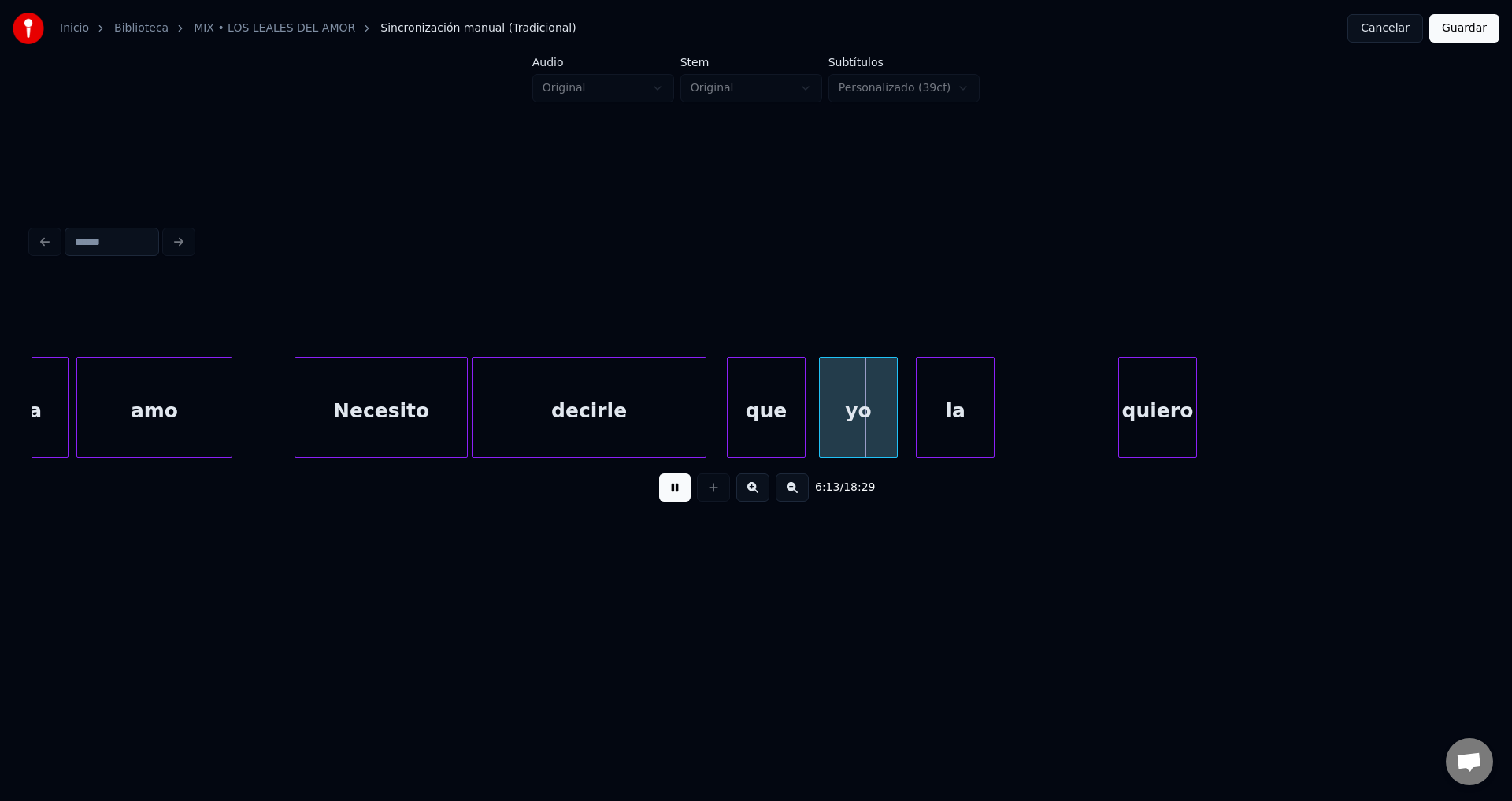
click at [701, 407] on div at bounding box center [704, 407] width 5 height 99
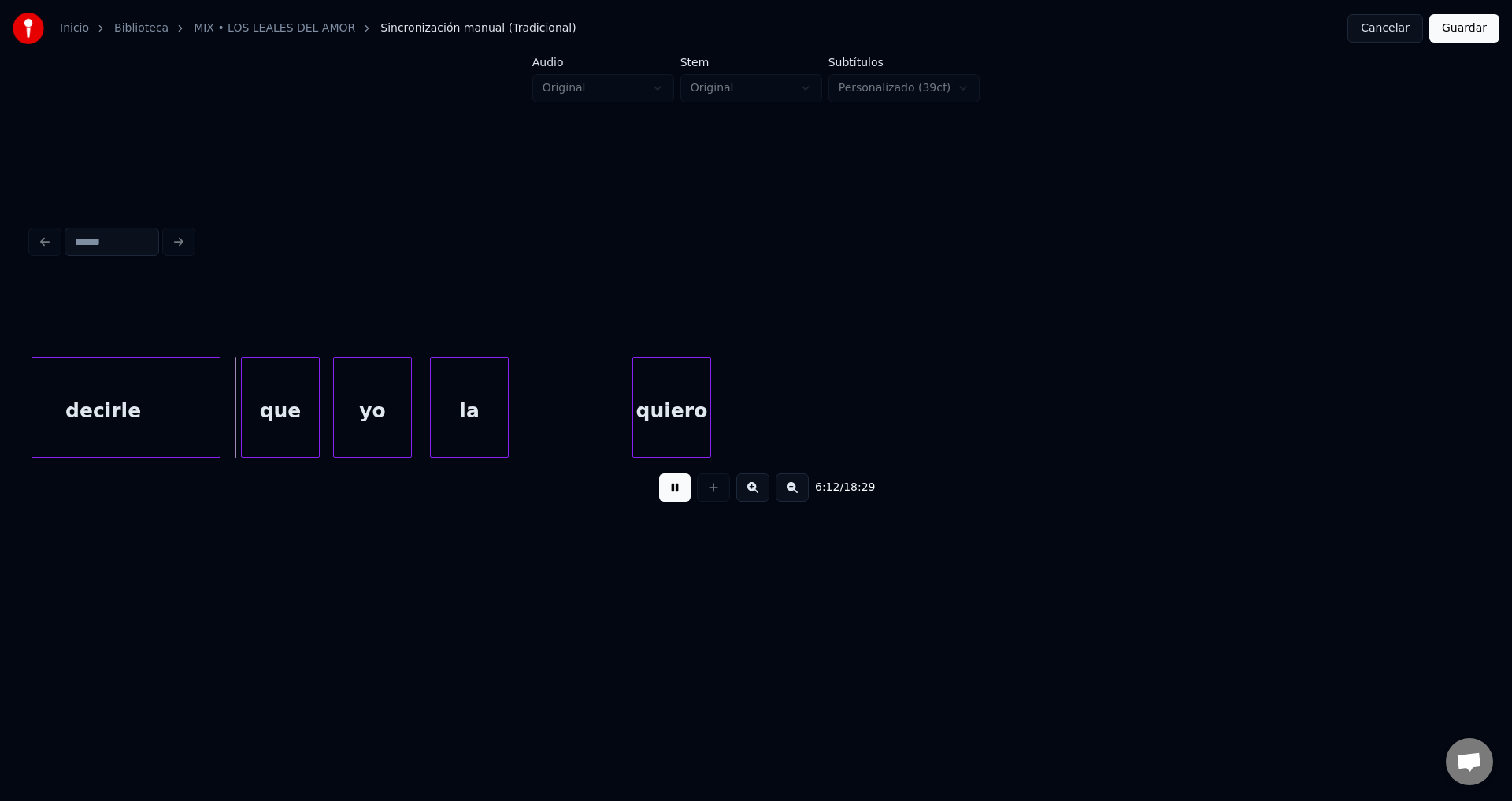
scroll to position [0, 73283]
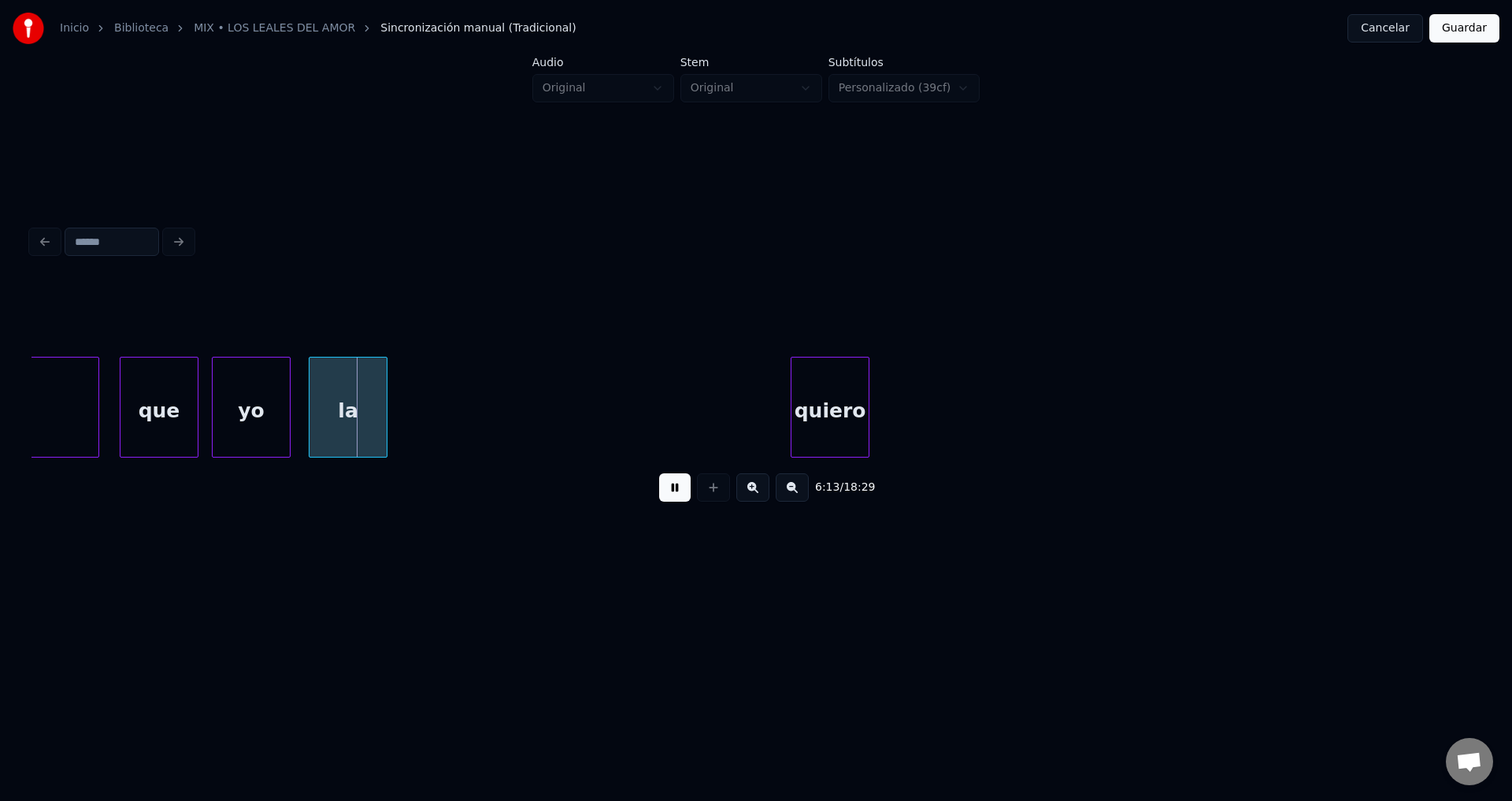
click at [868, 392] on div "quiero" at bounding box center [830, 411] width 78 height 107
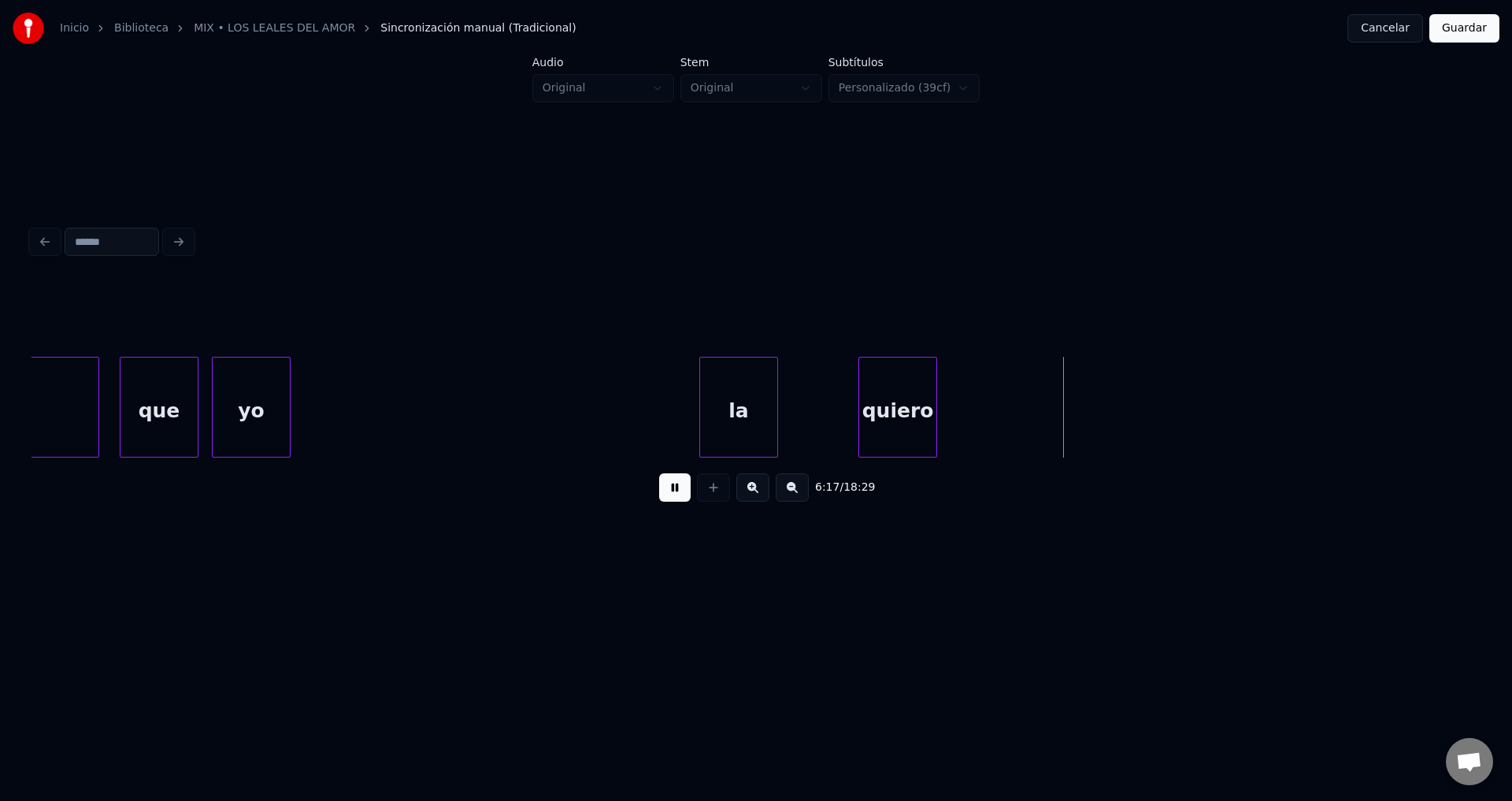
click at [743, 417] on div "la" at bounding box center [739, 411] width 78 height 107
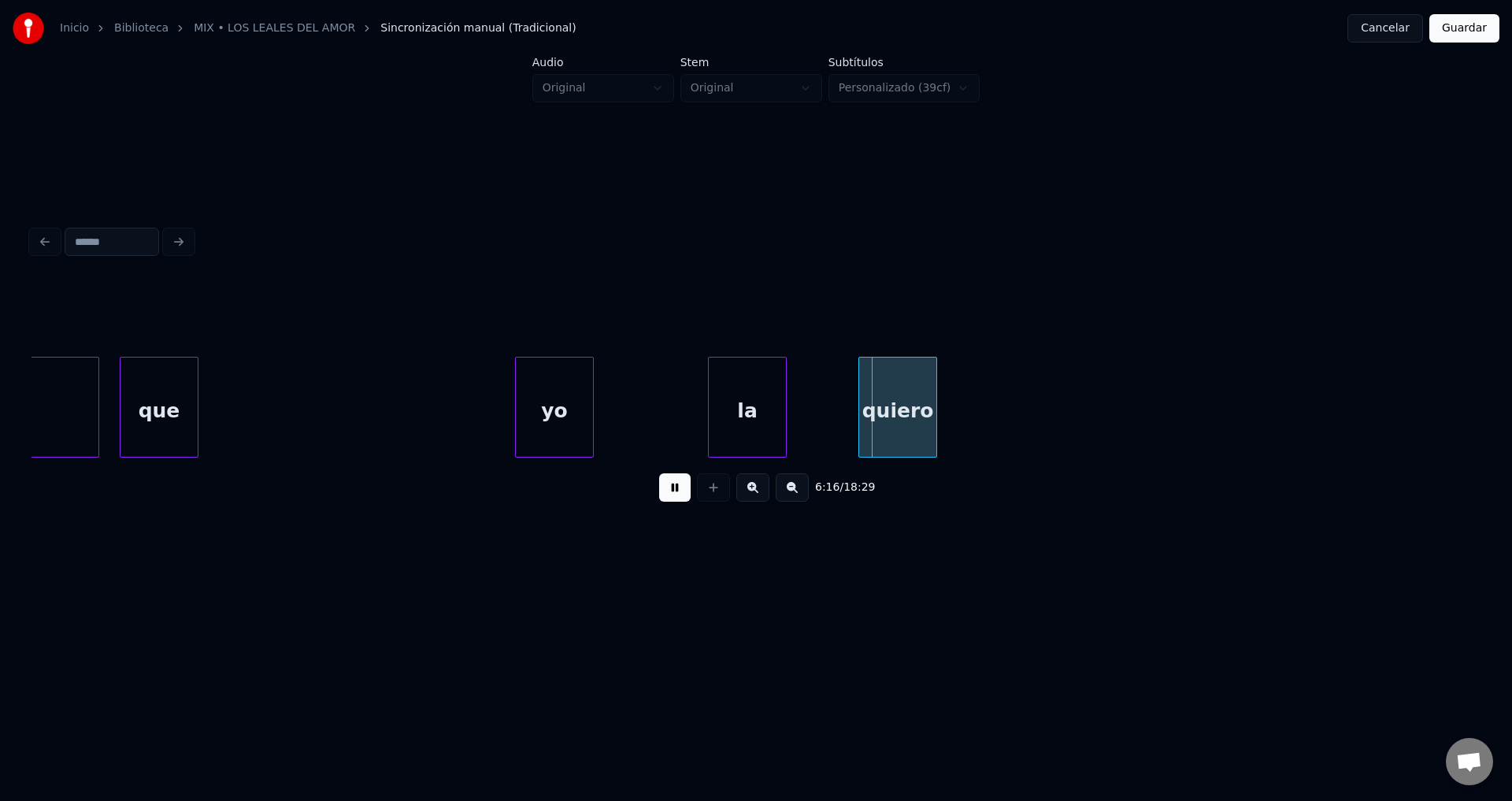
click at [586, 419] on div "yo" at bounding box center [555, 411] width 78 height 107
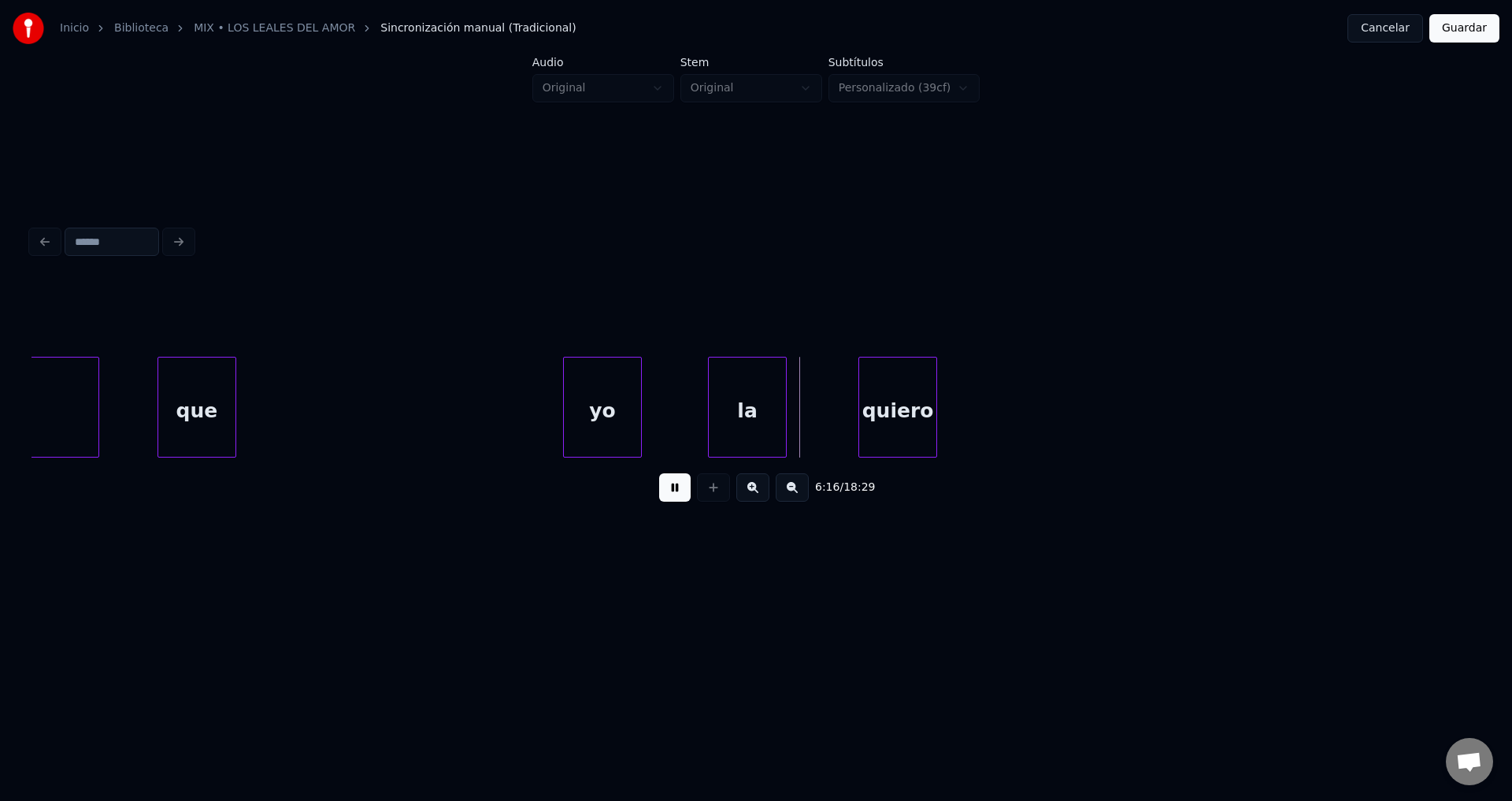
click at [206, 423] on div "que" at bounding box center [197, 411] width 78 height 107
click at [234, 413] on div at bounding box center [236, 407] width 5 height 99
click at [303, 414] on div "yo" at bounding box center [293, 411] width 78 height 107
click at [319, 406] on div at bounding box center [321, 407] width 5 height 99
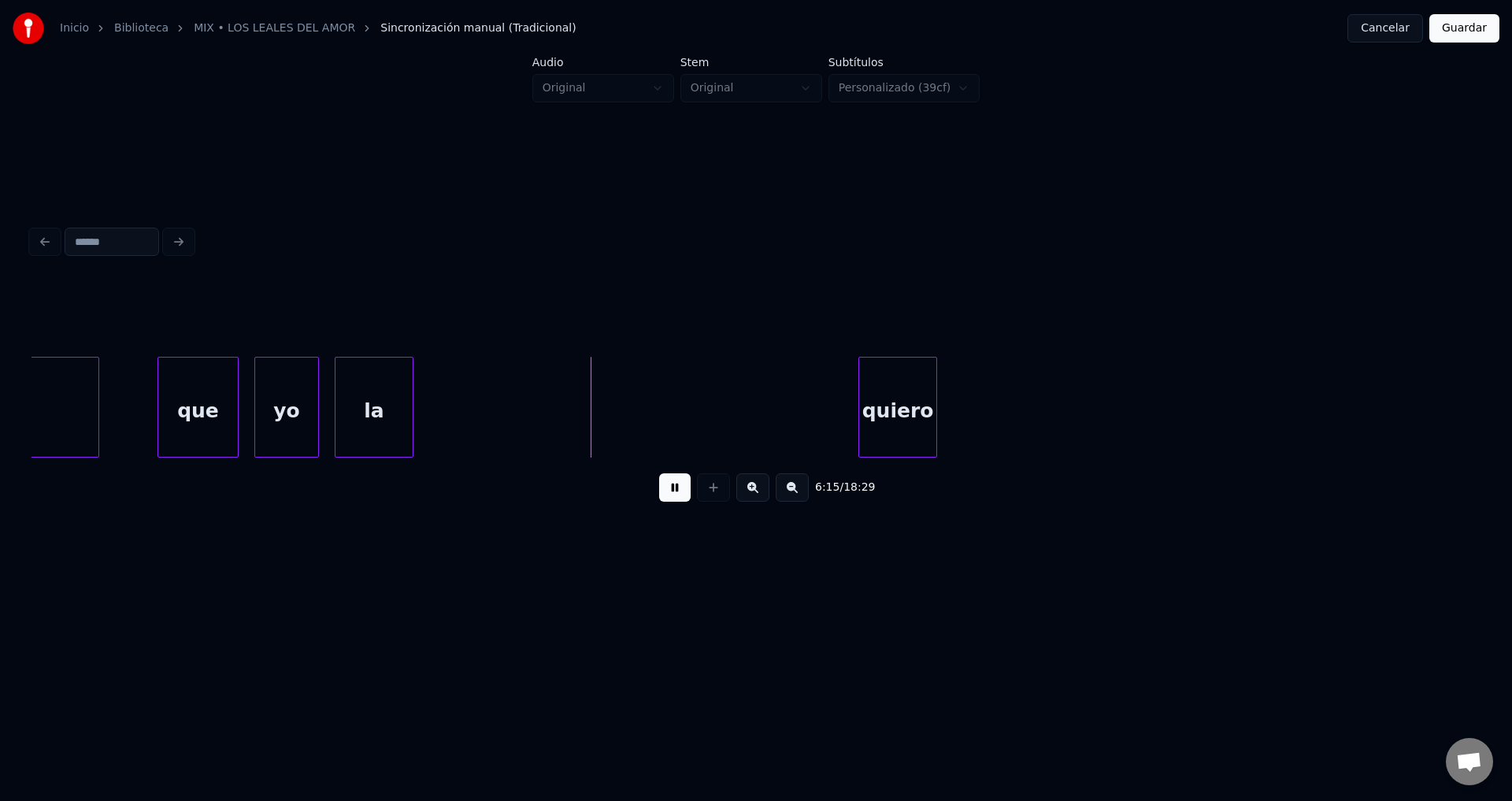
click at [359, 416] on div "la" at bounding box center [374, 411] width 78 height 107
click at [408, 421] on div "la" at bounding box center [375, 411] width 78 height 107
click at [377, 408] on div at bounding box center [378, 407] width 5 height 99
click at [416, 410] on div "quiero" at bounding box center [435, 411] width 78 height 107
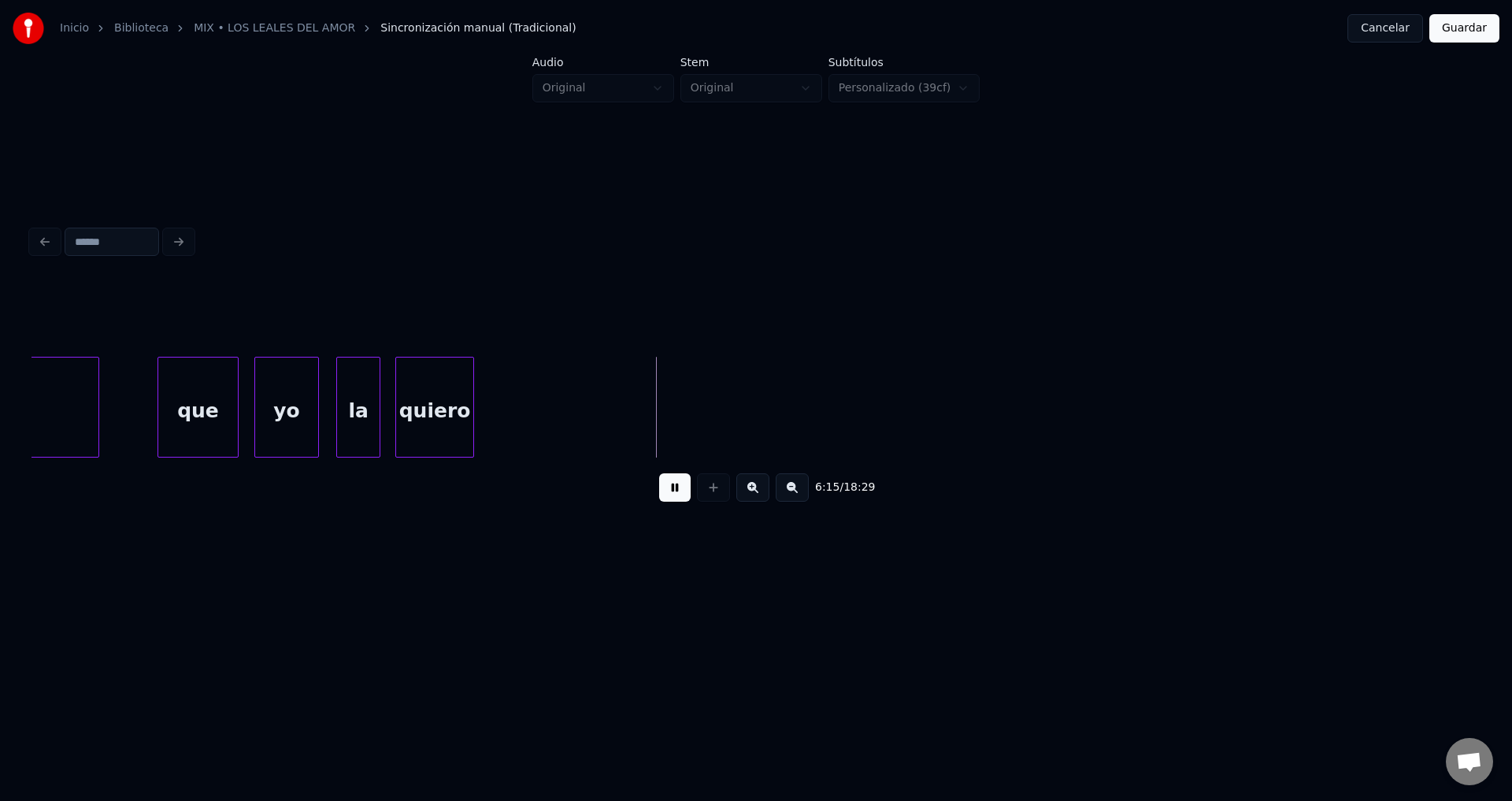
drag, startPoint x: 474, startPoint y: 399, endPoint x: 587, endPoint y: 404, distance: 113.1
click at [576, 401] on div at bounding box center [576, 407] width 5 height 99
click at [669, 500] on button at bounding box center [675, 488] width 32 height 28
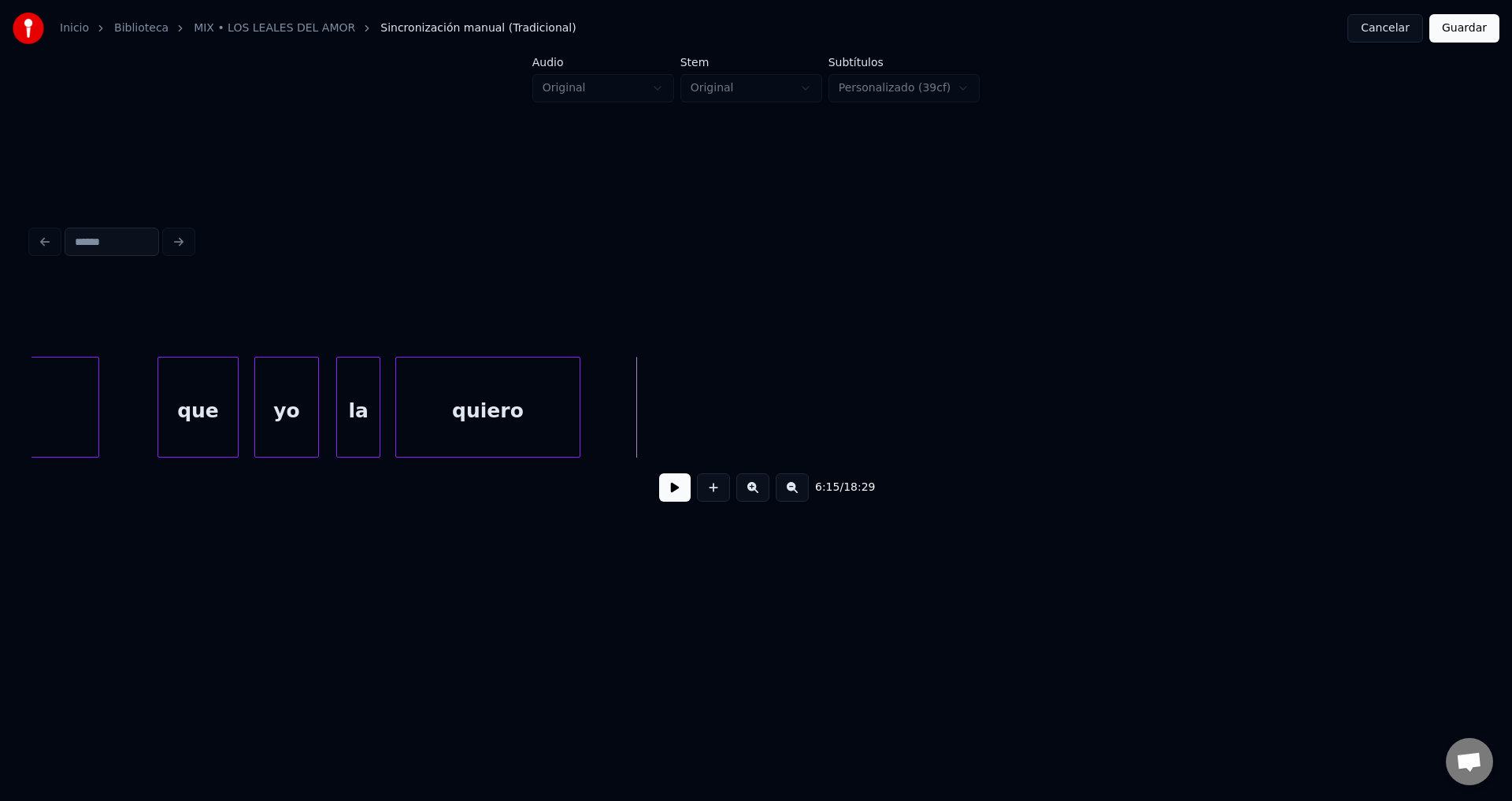
click at [717, 502] on button at bounding box center [714, 488] width 33 height 28
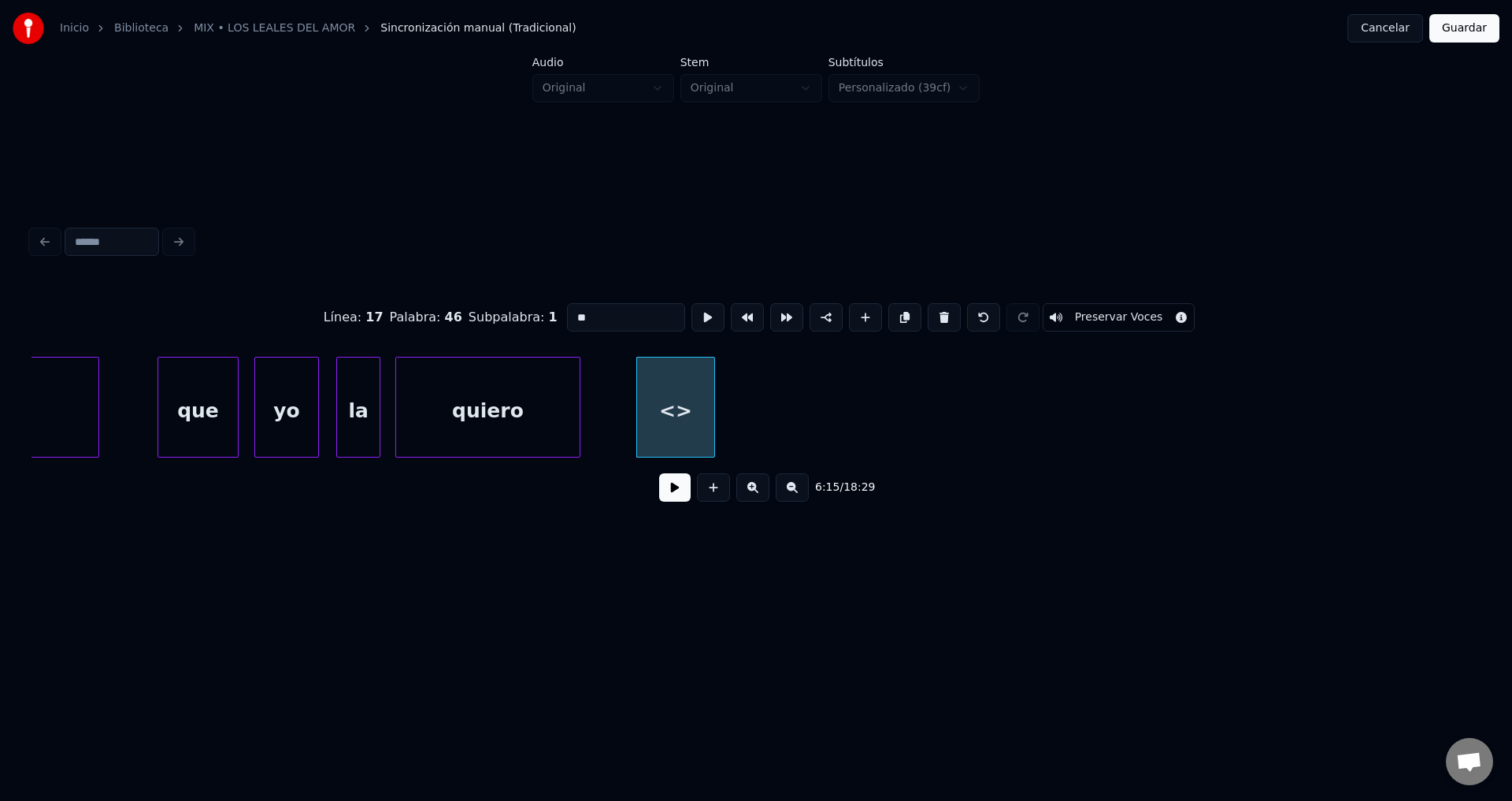
drag, startPoint x: 629, startPoint y: 311, endPoint x: 408, endPoint y: 311, distance: 221.0
click at [410, 311] on div "Línea : 17 Palabra : 46 Subpalabra : 1 ** Preservar Voces" at bounding box center [756, 317] width 1449 height 78
type input "*"
type input "********"
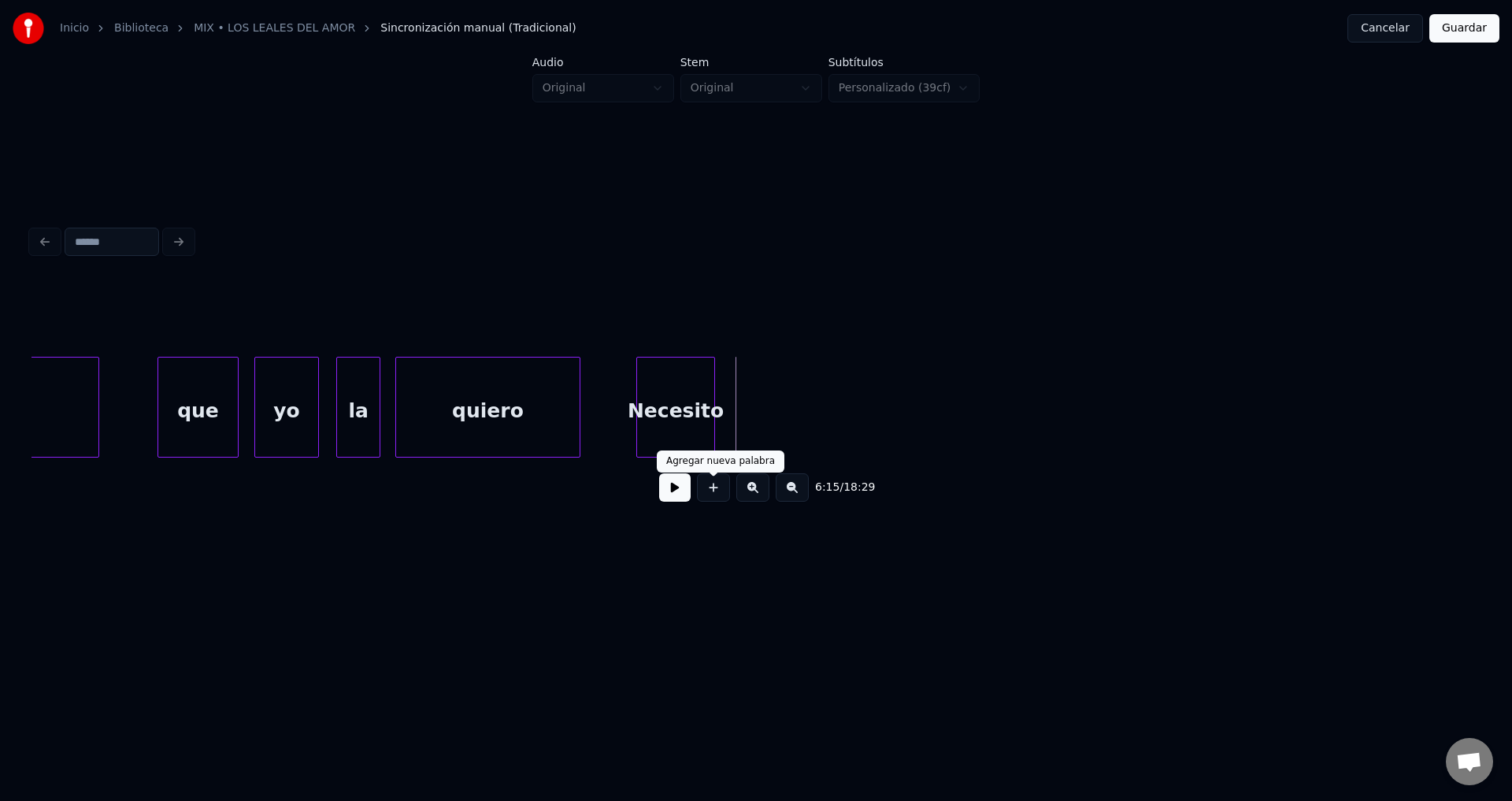
click at [712, 497] on button at bounding box center [714, 488] width 33 height 28
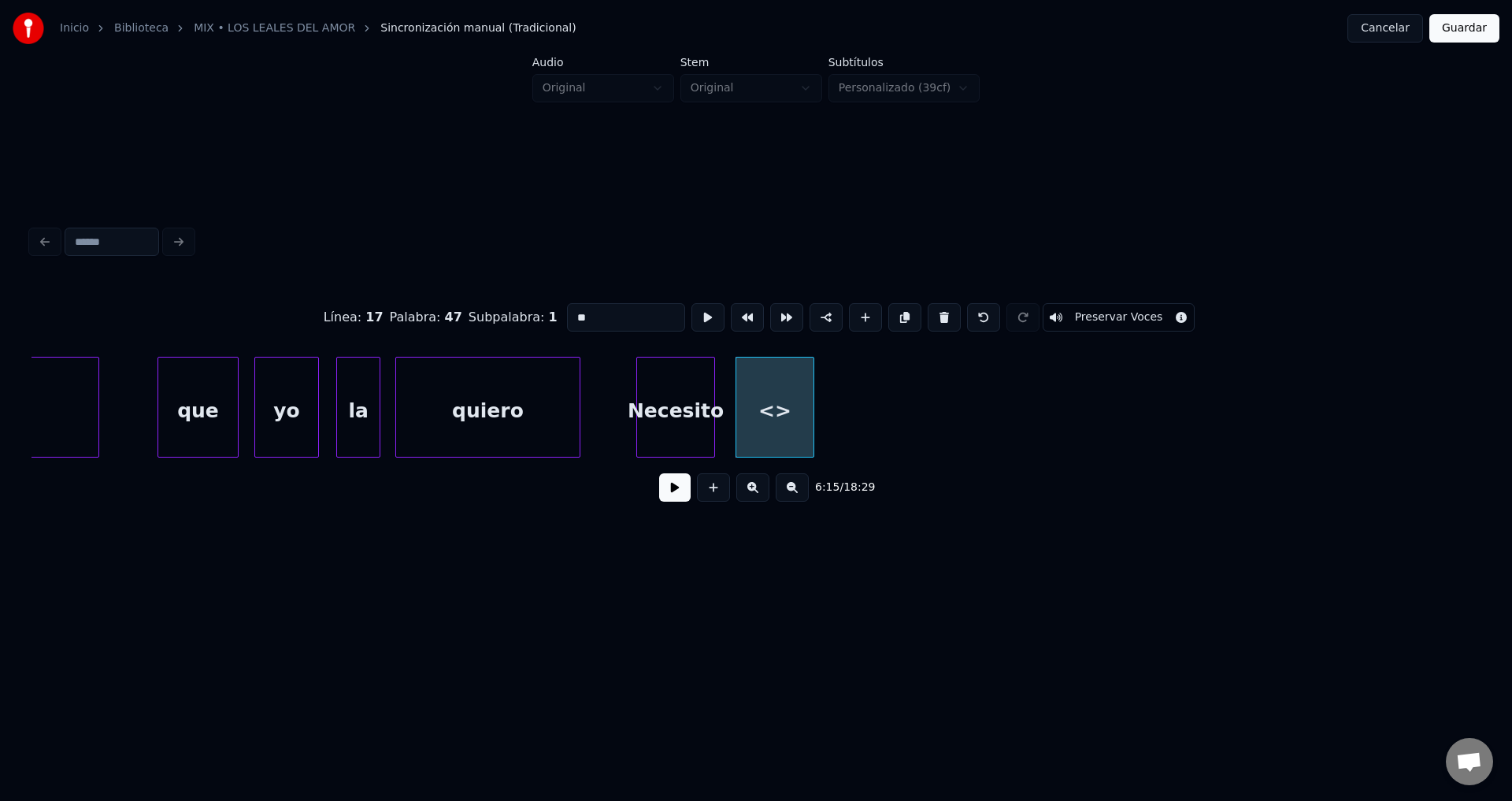
drag, startPoint x: 405, startPoint y: 309, endPoint x: 332, endPoint y: 303, distance: 73.2
click at [332, 303] on div "Línea : 17 Palabra : 47 Subpalabra : 1 ** Preservar Voces" at bounding box center [756, 317] width 1449 height 78
type input "*******"
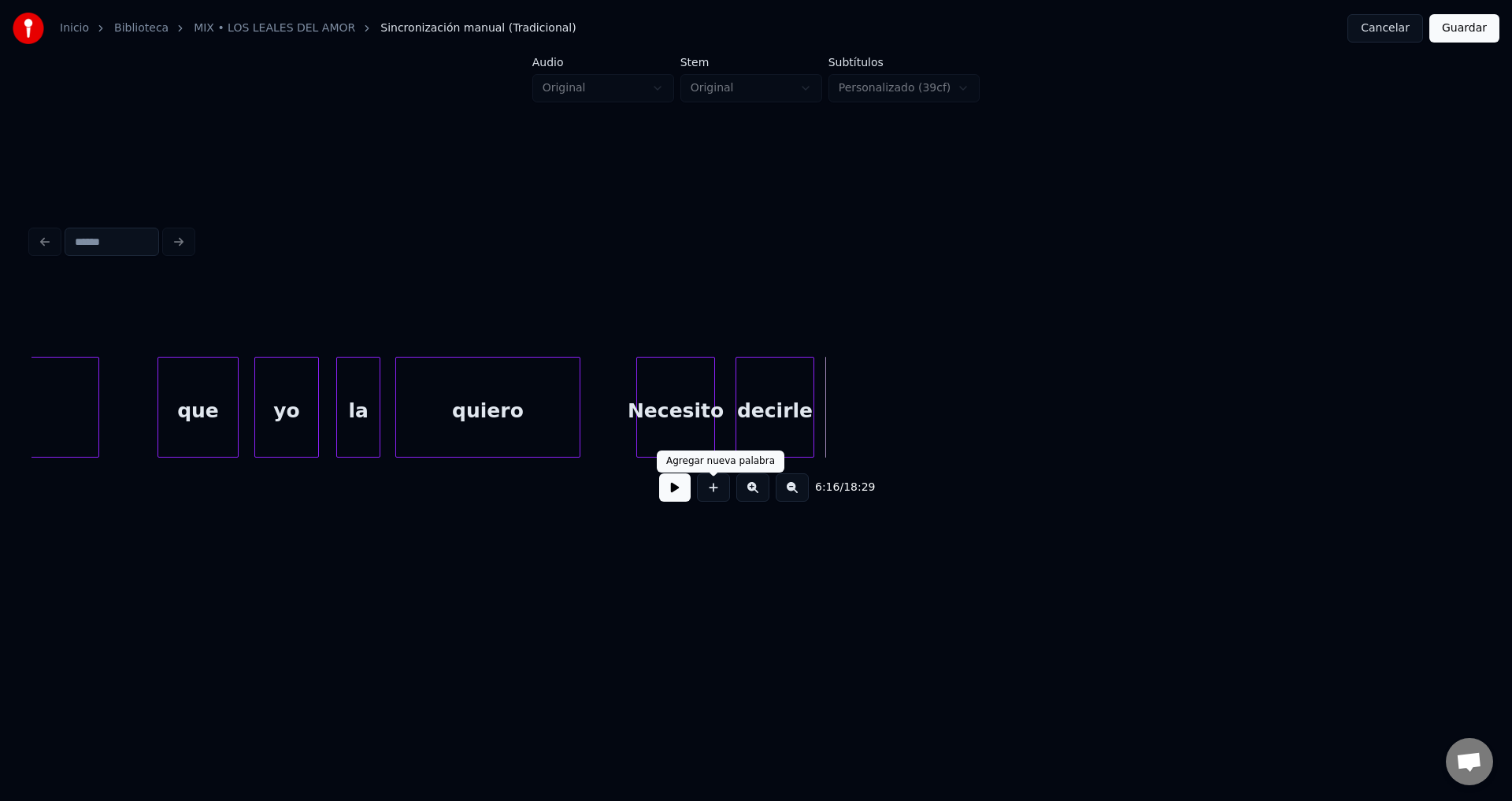
click at [709, 502] on button at bounding box center [714, 488] width 33 height 28
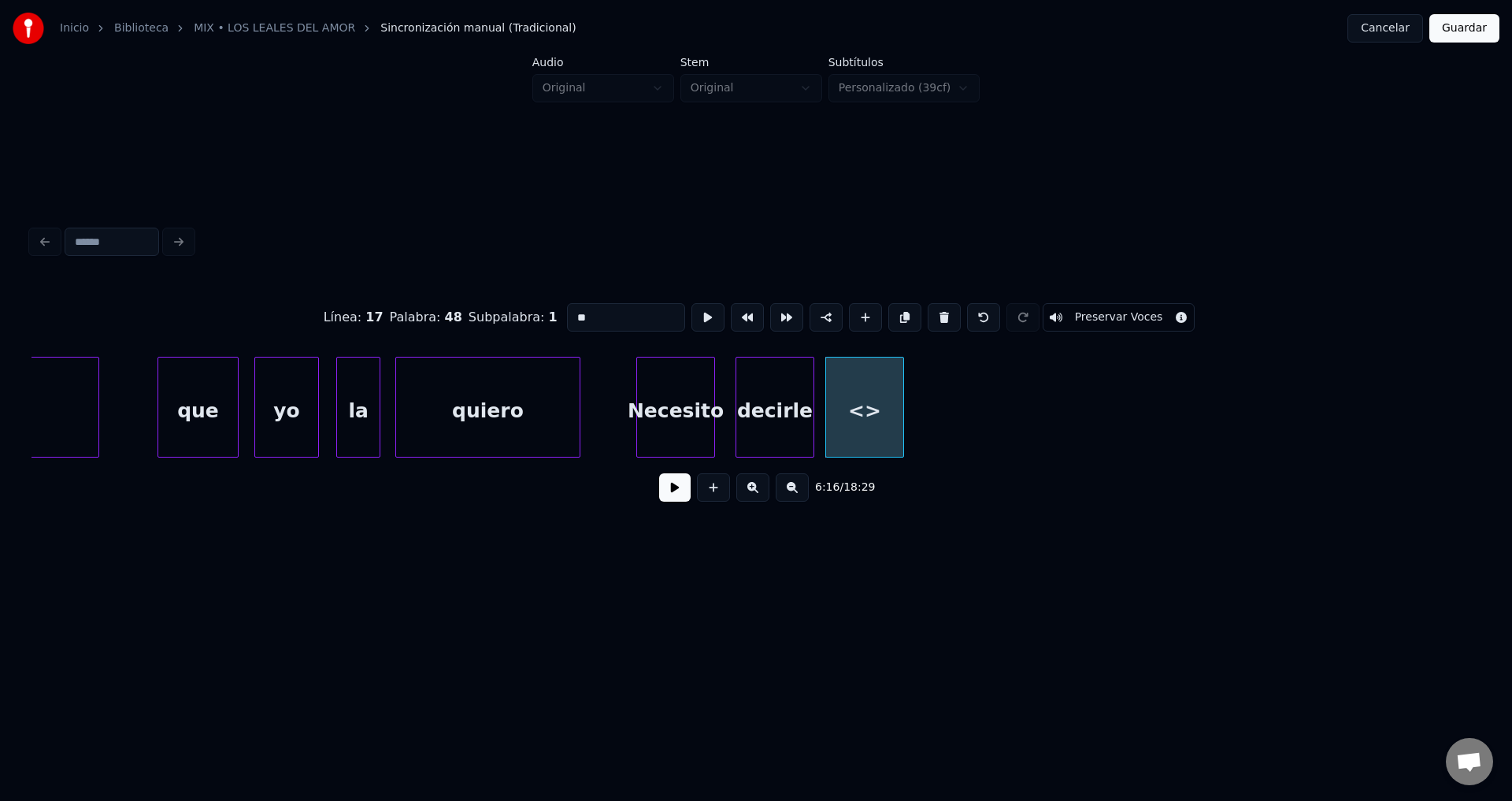
drag, startPoint x: 624, startPoint y: 308, endPoint x: 481, endPoint y: 300, distance: 143.2
click at [483, 300] on div "Línea : 17 Palabra : 48 Subpalabra : 1 ** Preservar Voces" at bounding box center [756, 317] width 1449 height 78
type input "***"
click at [672, 499] on button at bounding box center [675, 488] width 32 height 28
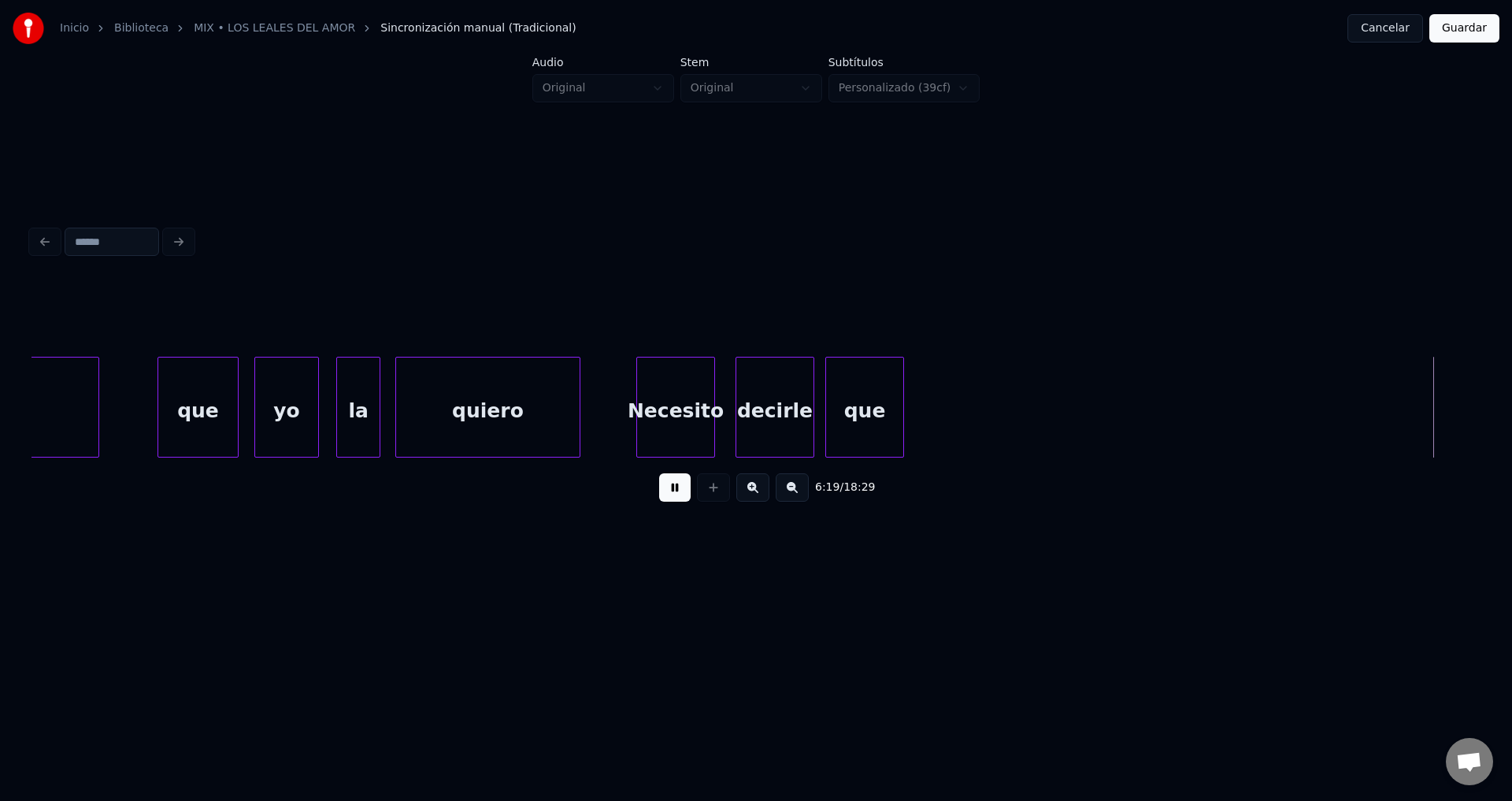
click at [672, 499] on button at bounding box center [675, 488] width 32 height 28
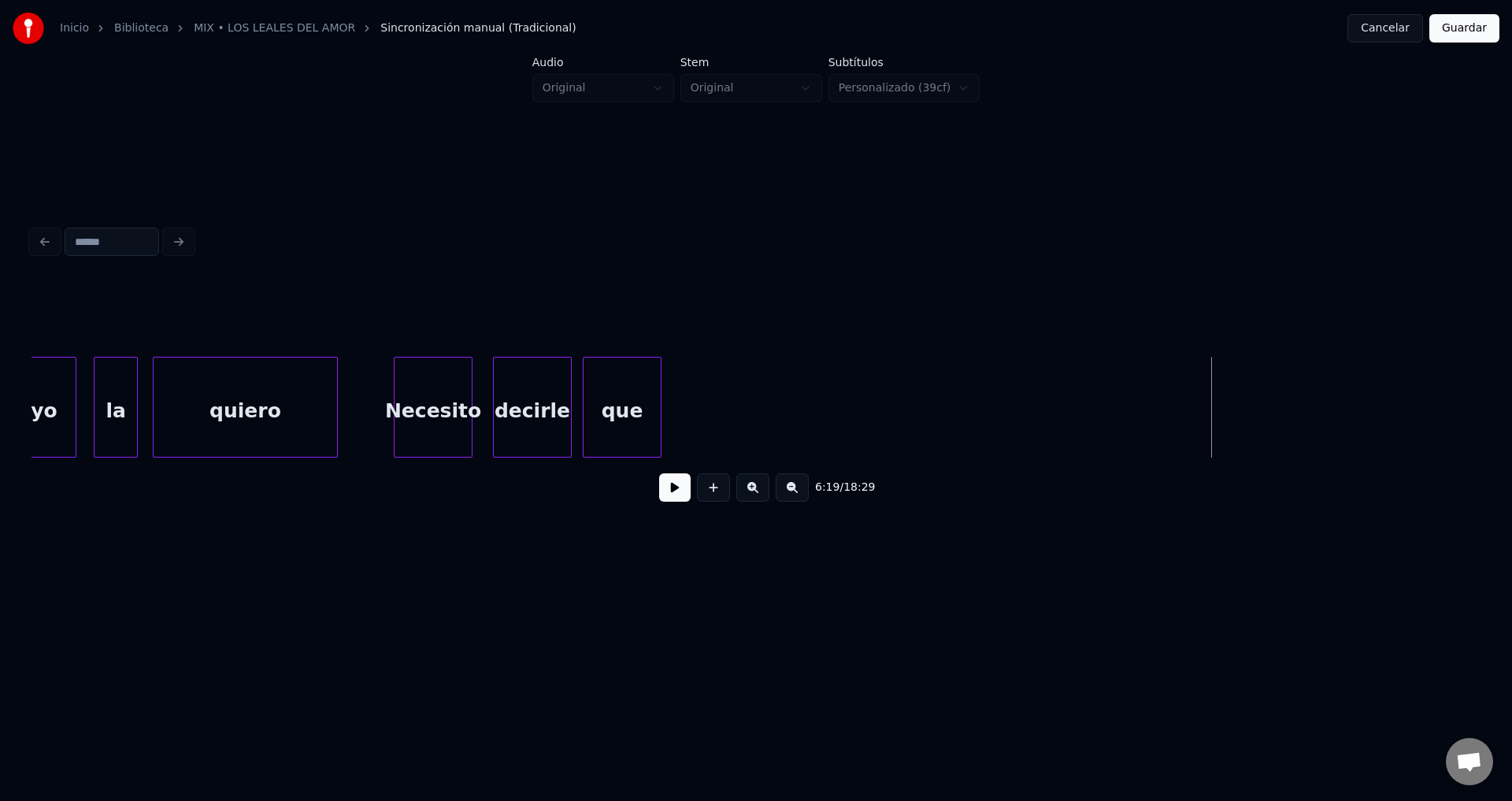
scroll to position [0, 73767]
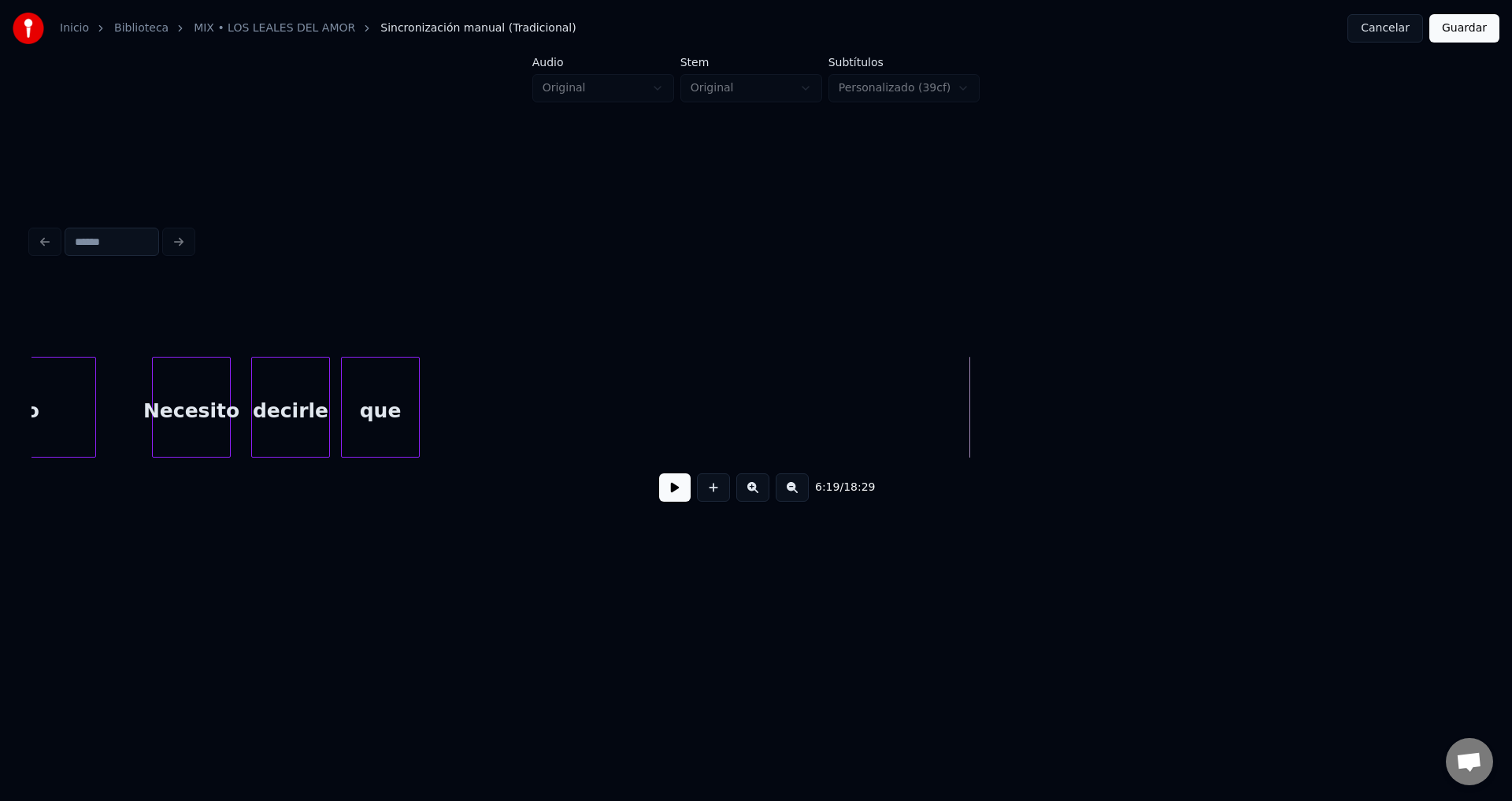
click at [674, 492] on button at bounding box center [675, 488] width 32 height 28
click at [709, 491] on button at bounding box center [714, 488] width 33 height 28
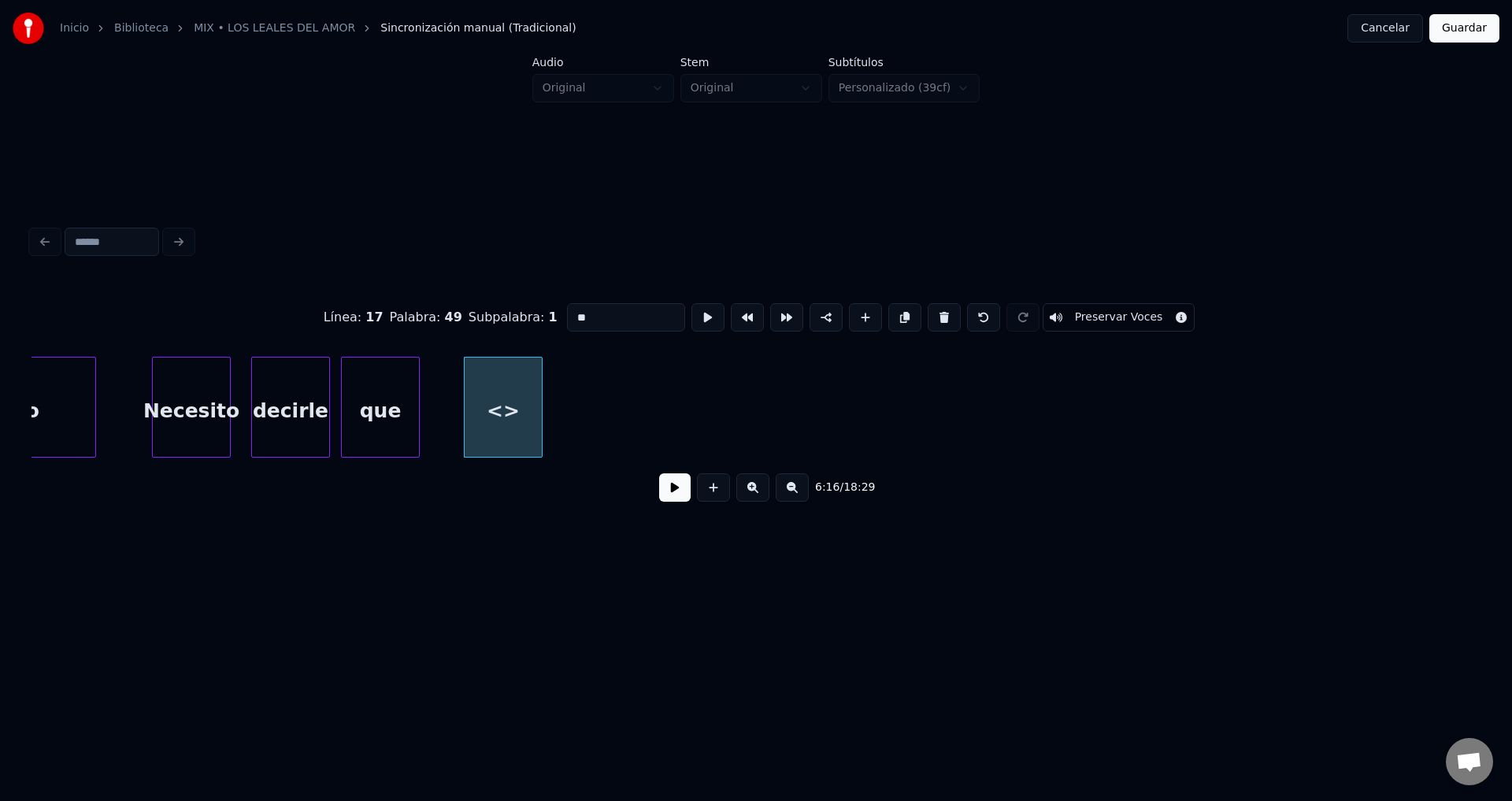
drag, startPoint x: 605, startPoint y: 304, endPoint x: 517, endPoint y: 301, distance: 88.1
click at [517, 301] on div "Línea : 17 Palabra : 49 Subpalabra : 1 ** Preservar Voces" at bounding box center [756, 317] width 1449 height 78
type input "**"
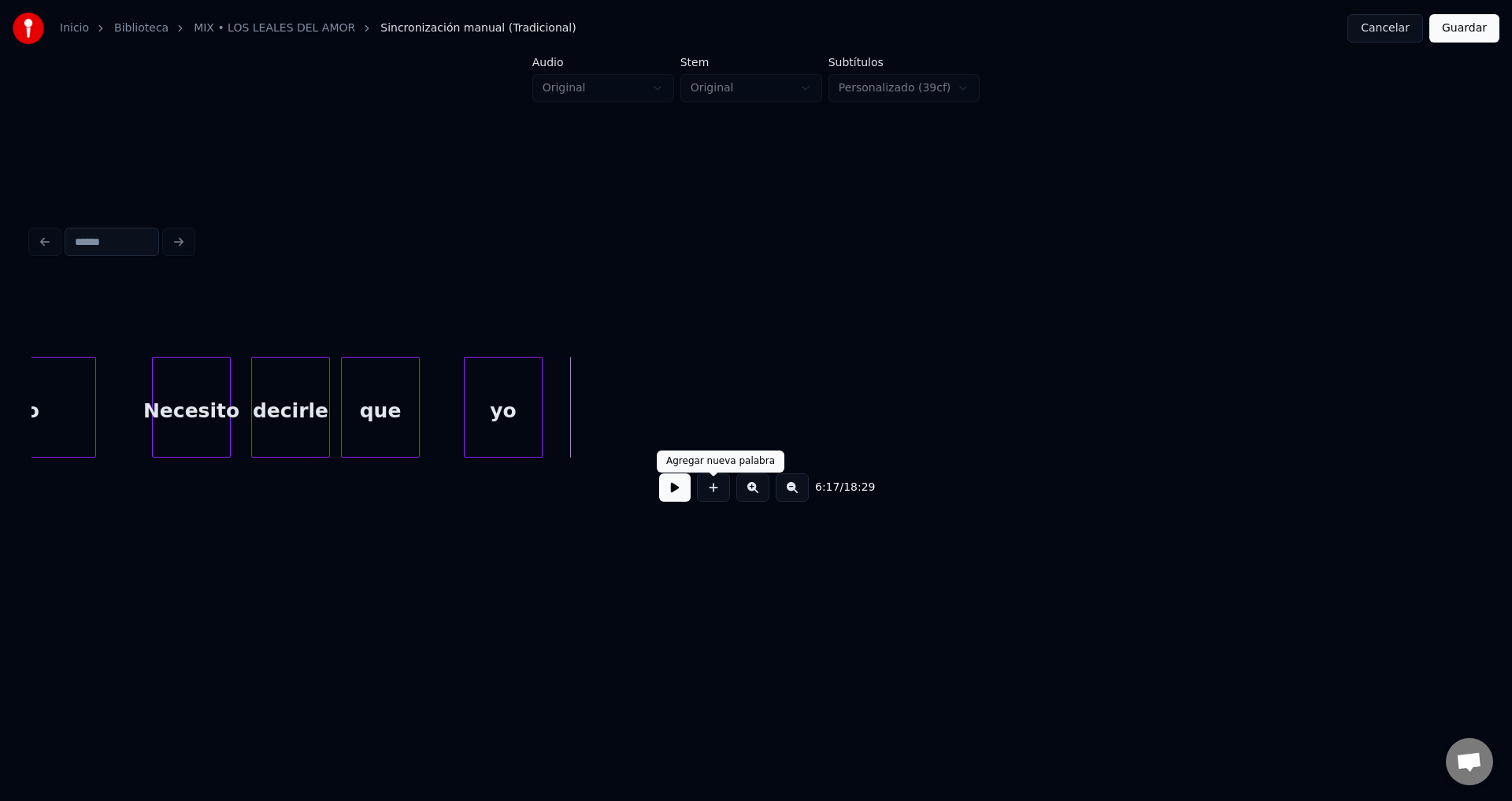
click at [711, 496] on button at bounding box center [714, 488] width 33 height 28
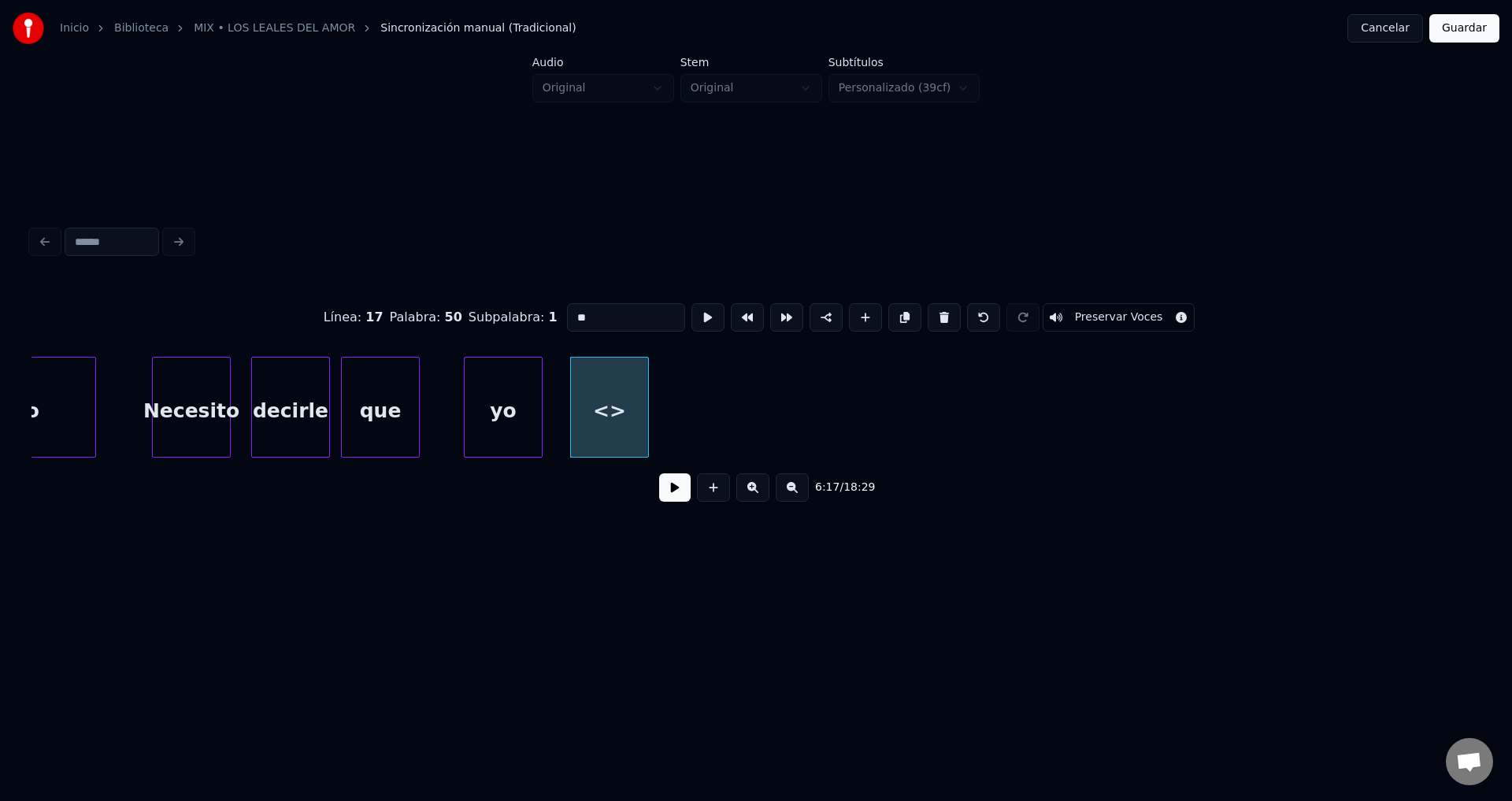
drag, startPoint x: 598, startPoint y: 311, endPoint x: 401, endPoint y: 285, distance: 198.7
click at [409, 287] on div "Línea : 17 Palabra : 50 Subpalabra : 1 ** Preservar Voces" at bounding box center [756, 317] width 1449 height 78
type input "**"
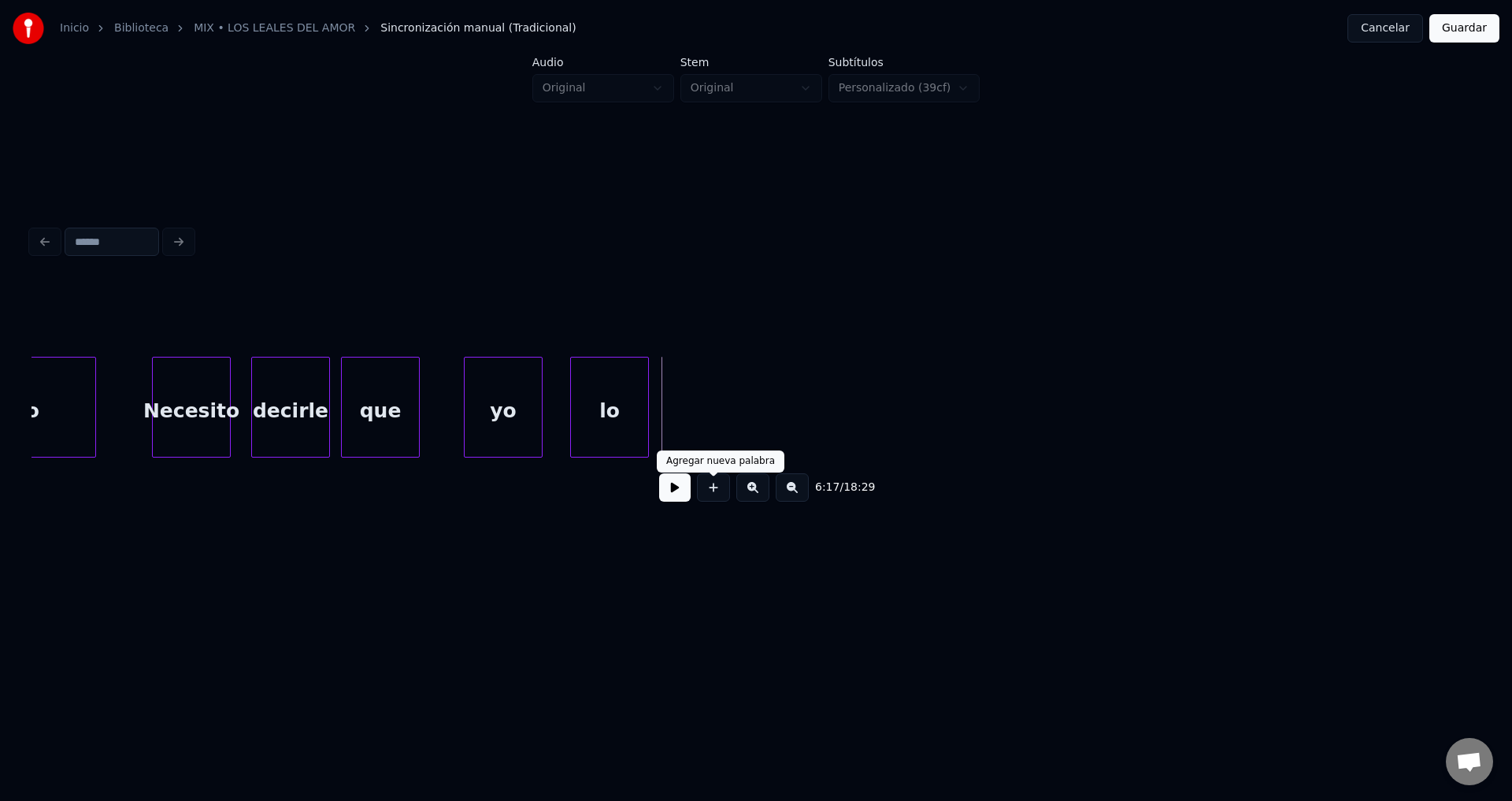
click at [709, 489] on button at bounding box center [714, 488] width 33 height 28
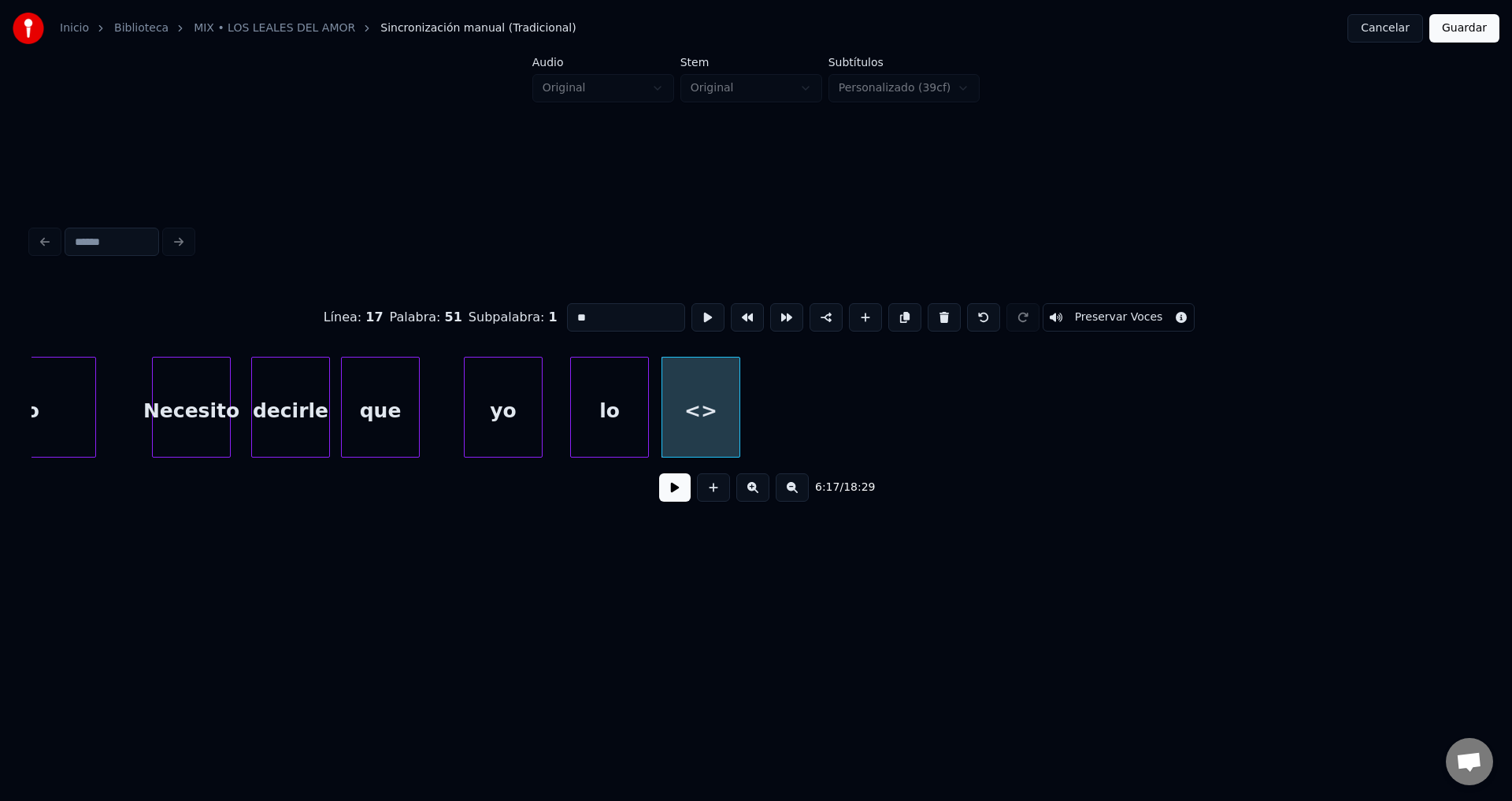
drag, startPoint x: 631, startPoint y: 313, endPoint x: 380, endPoint y: 298, distance: 251.4
click at [380, 298] on div "Línea : 17 Palabra : 51 Subpalabra : 1 ** Preservar Voces" at bounding box center [756, 317] width 1449 height 78
type input "**"
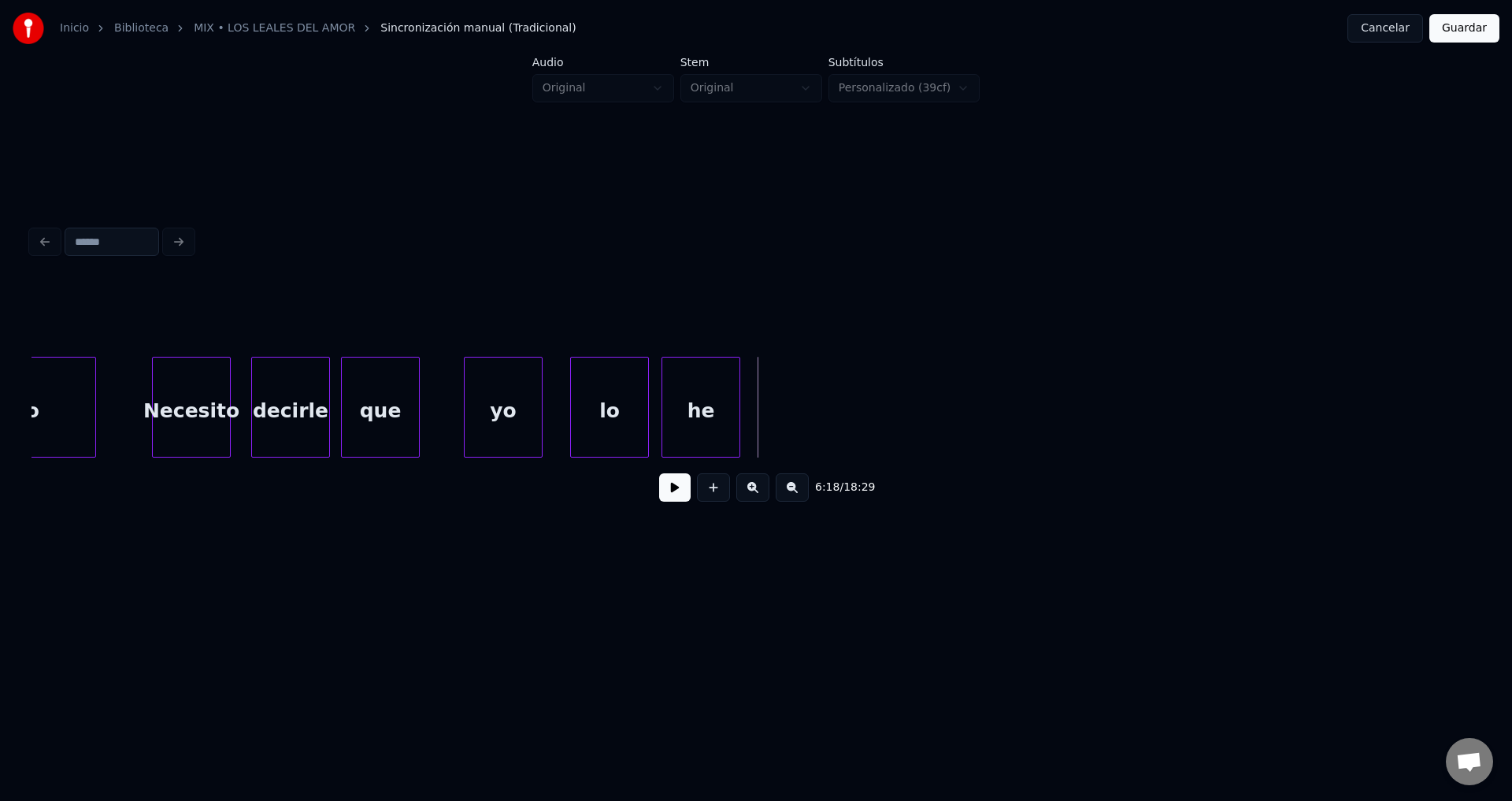
click at [716, 489] on button at bounding box center [714, 488] width 33 height 28
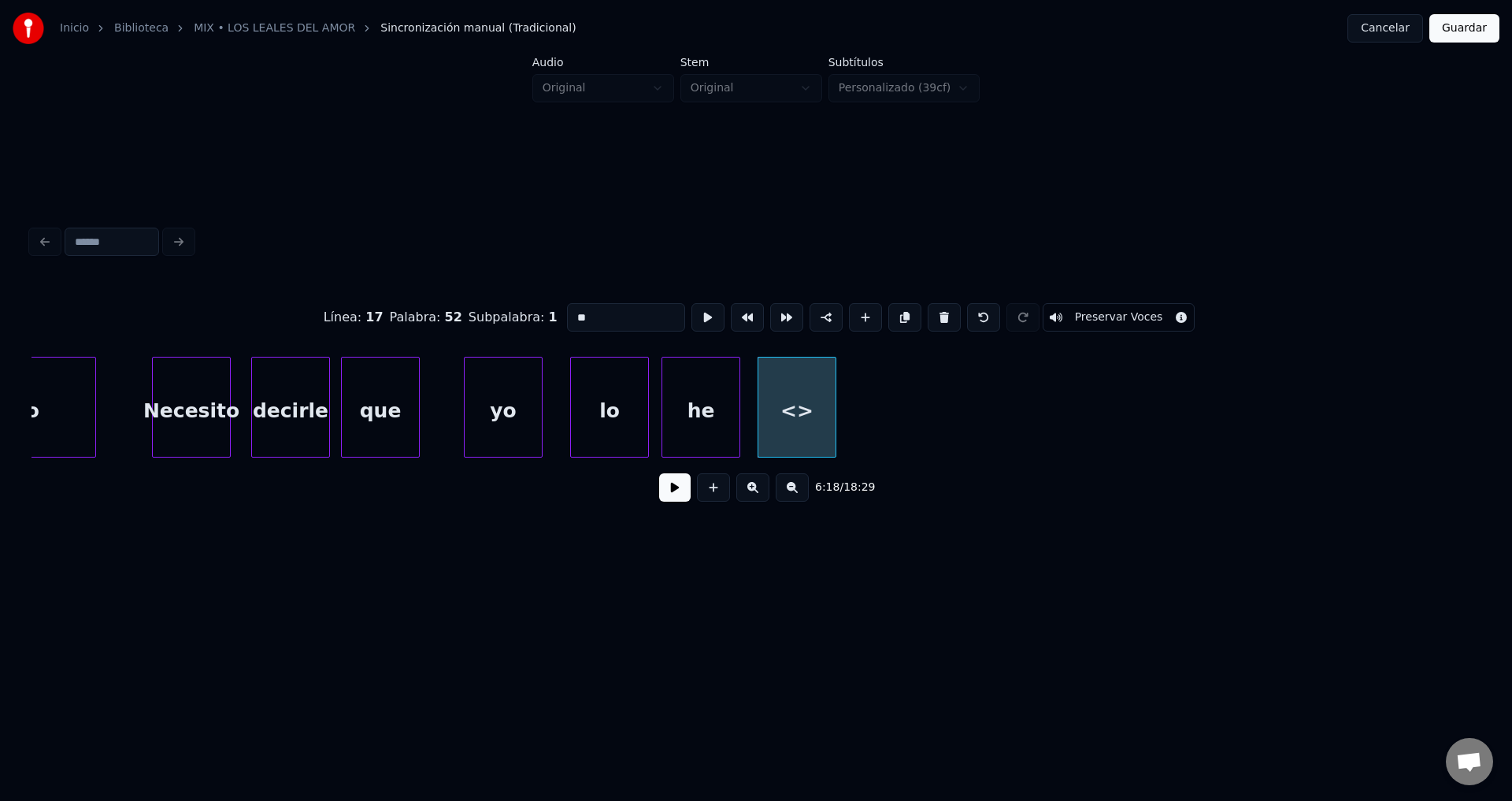
drag, startPoint x: 614, startPoint y: 312, endPoint x: 487, endPoint y: 306, distance: 127.1
click at [487, 306] on div "Línea : 17 Palabra : 52 Subpalabra : 1 ** Preservar Voces" at bounding box center [756, 317] width 1449 height 78
type input "*****"
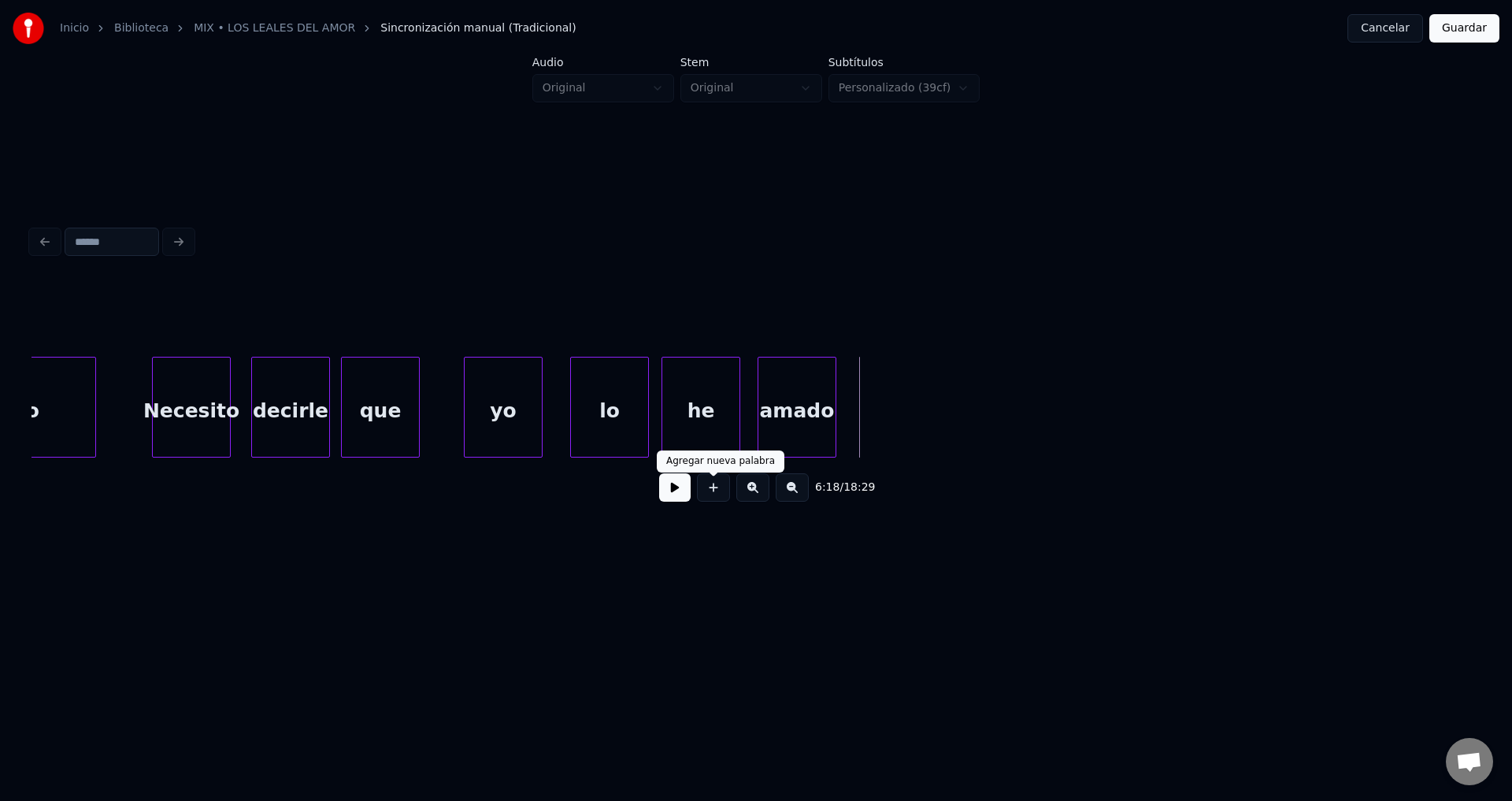
click at [709, 498] on button at bounding box center [714, 488] width 33 height 28
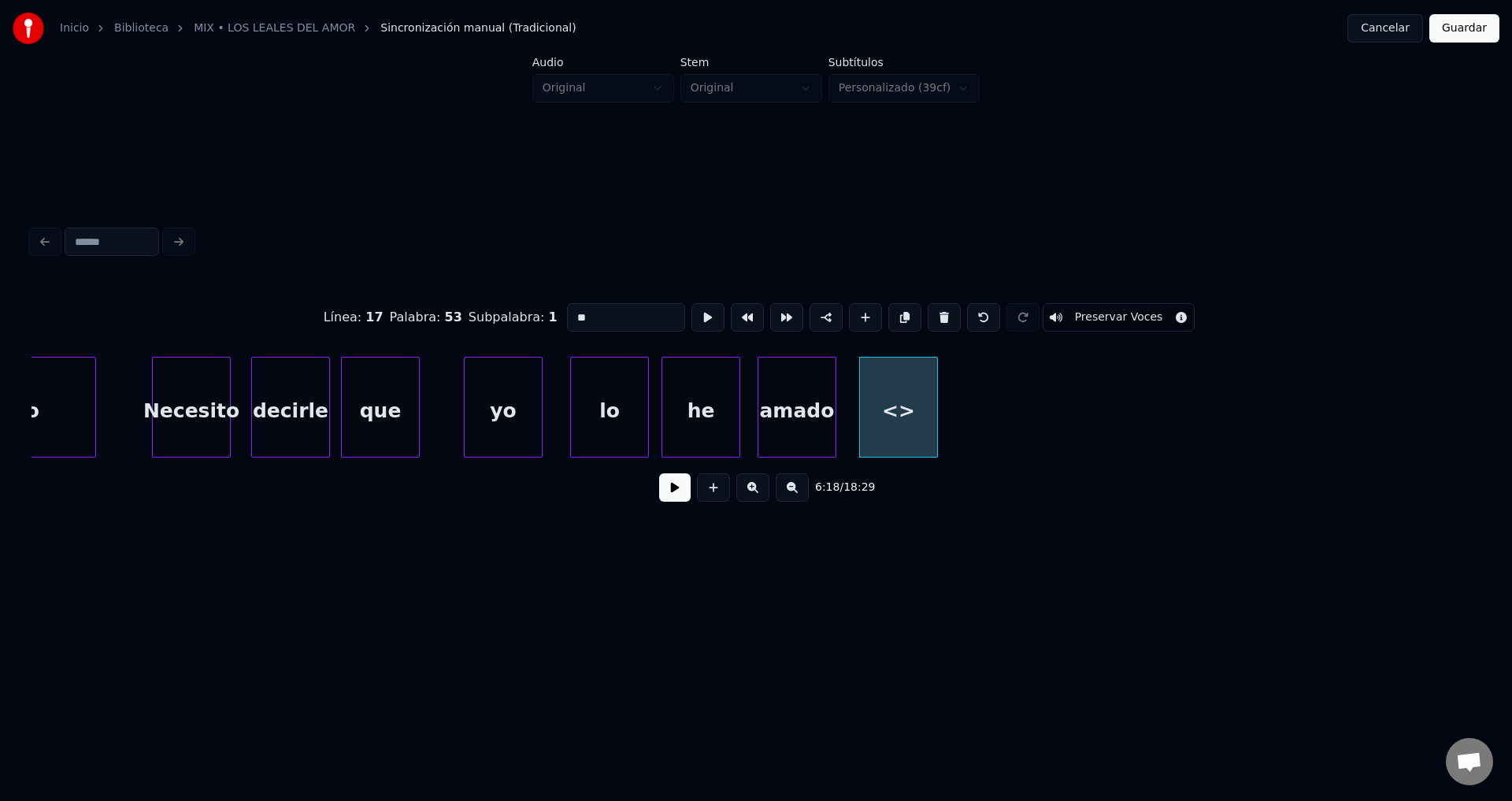
drag, startPoint x: 613, startPoint y: 311, endPoint x: 413, endPoint y: 287, distance: 201.4
click at [413, 287] on div "Línea : 17 Palabra : 53 Subpalabra : 1 ** Preservar Voces" at bounding box center [756, 317] width 1449 height 78
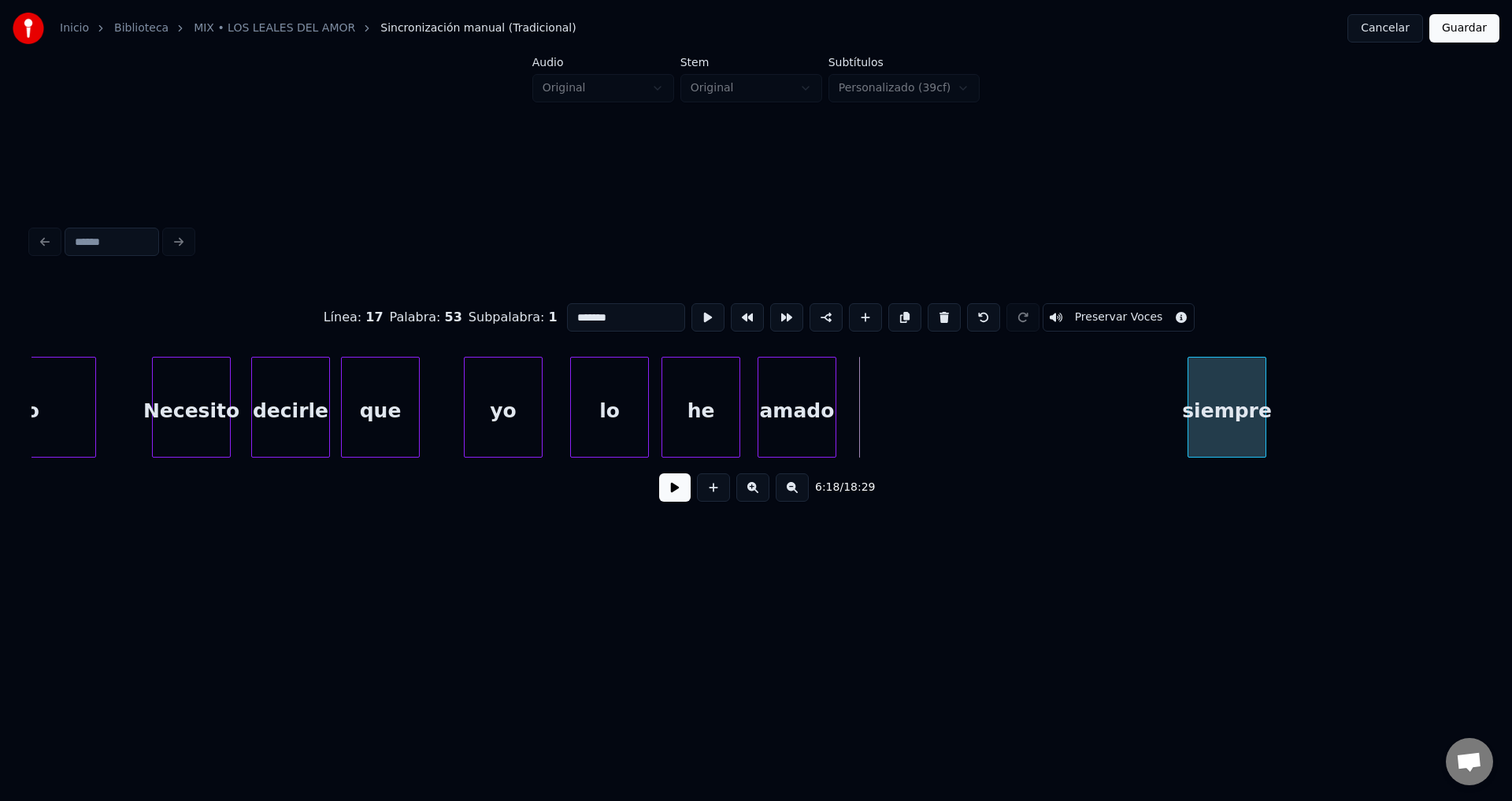
click at [1253, 427] on div "siempre" at bounding box center [1227, 411] width 78 height 107
click at [836, 419] on div "amado" at bounding box center [797, 411] width 78 height 107
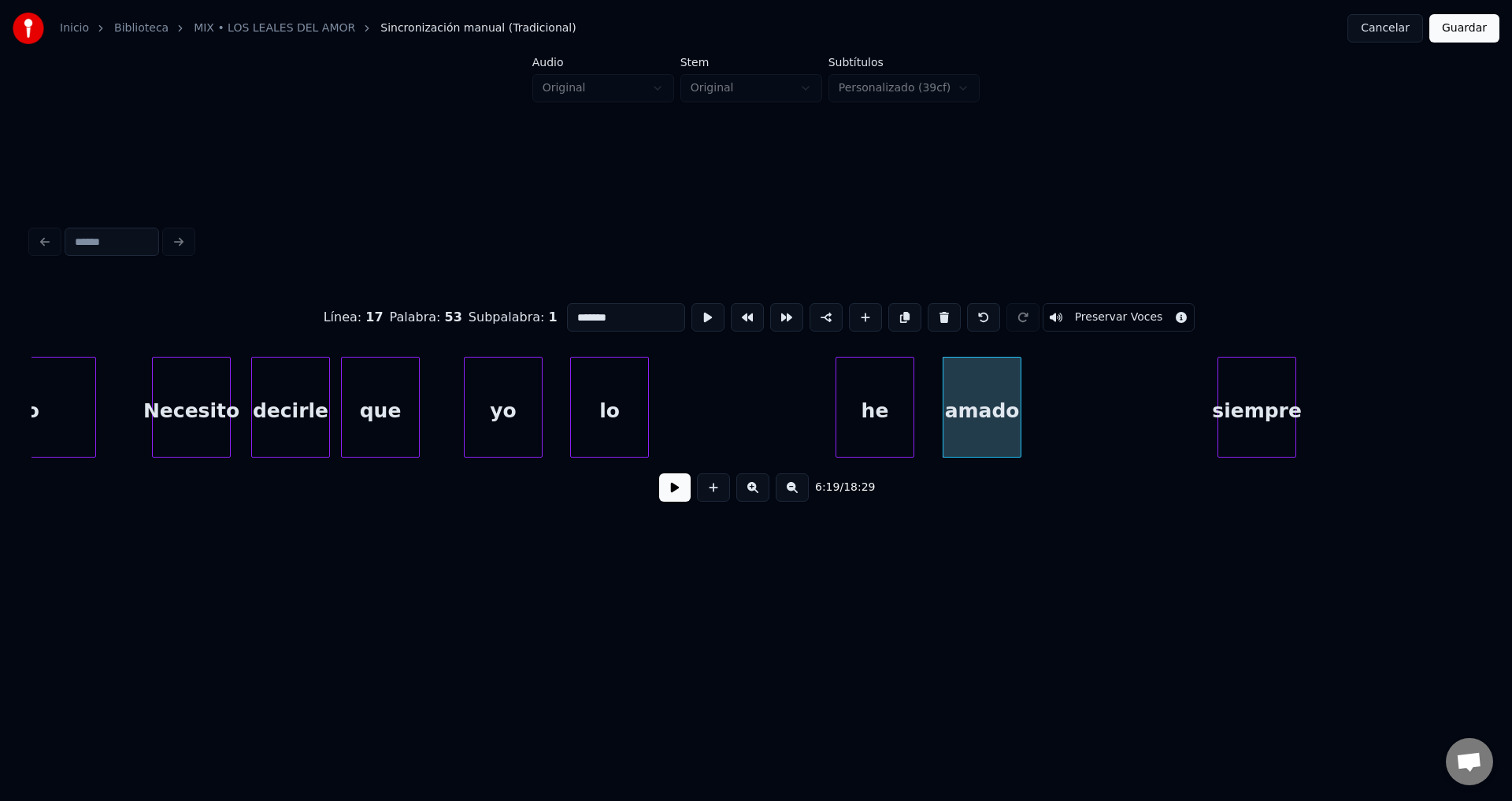
click at [875, 424] on div "he" at bounding box center [876, 411] width 78 height 107
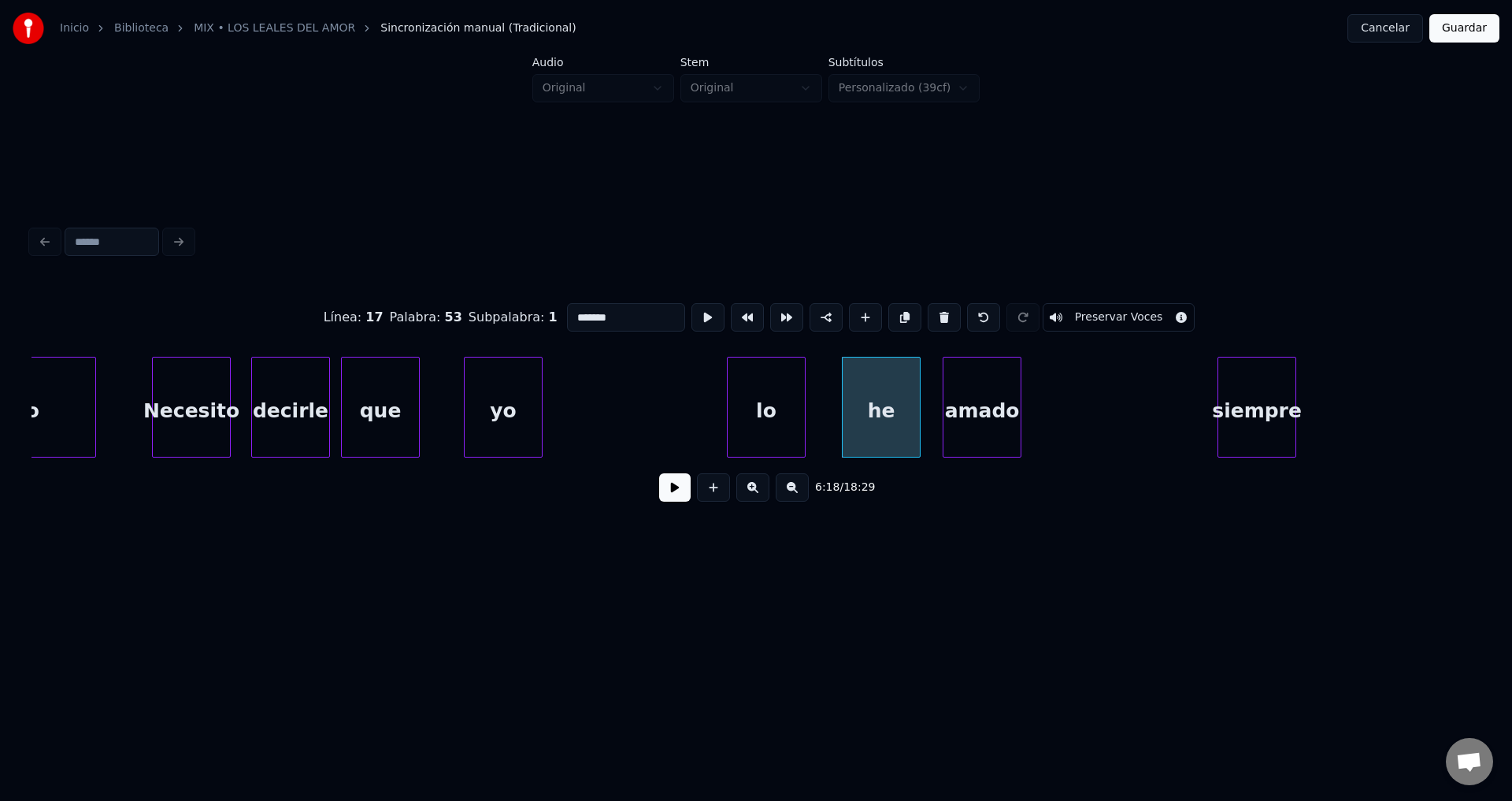
click at [766, 416] on div "lo" at bounding box center [766, 411] width 78 height 107
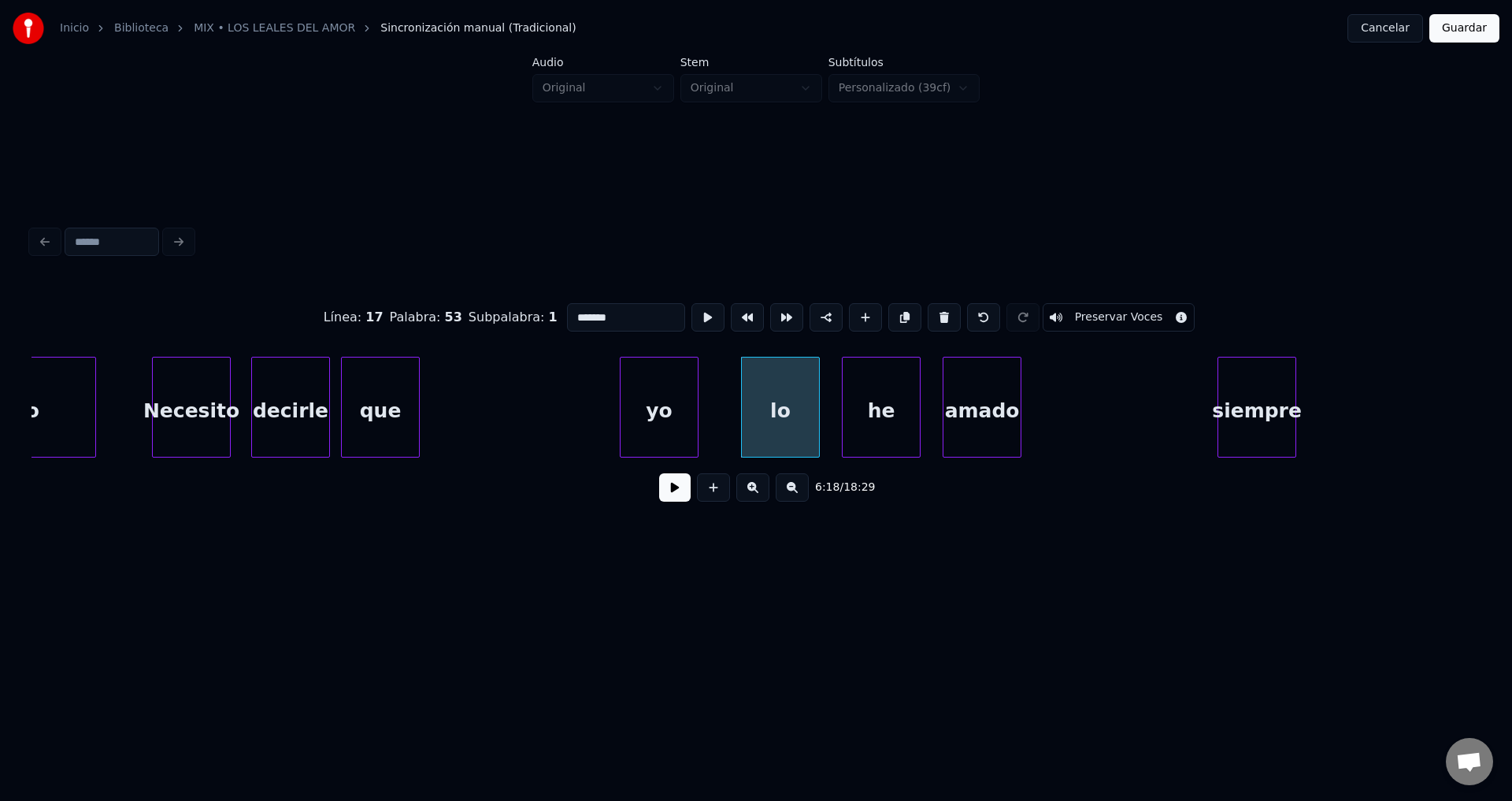
click at [672, 409] on div "yo" at bounding box center [659, 411] width 78 height 107
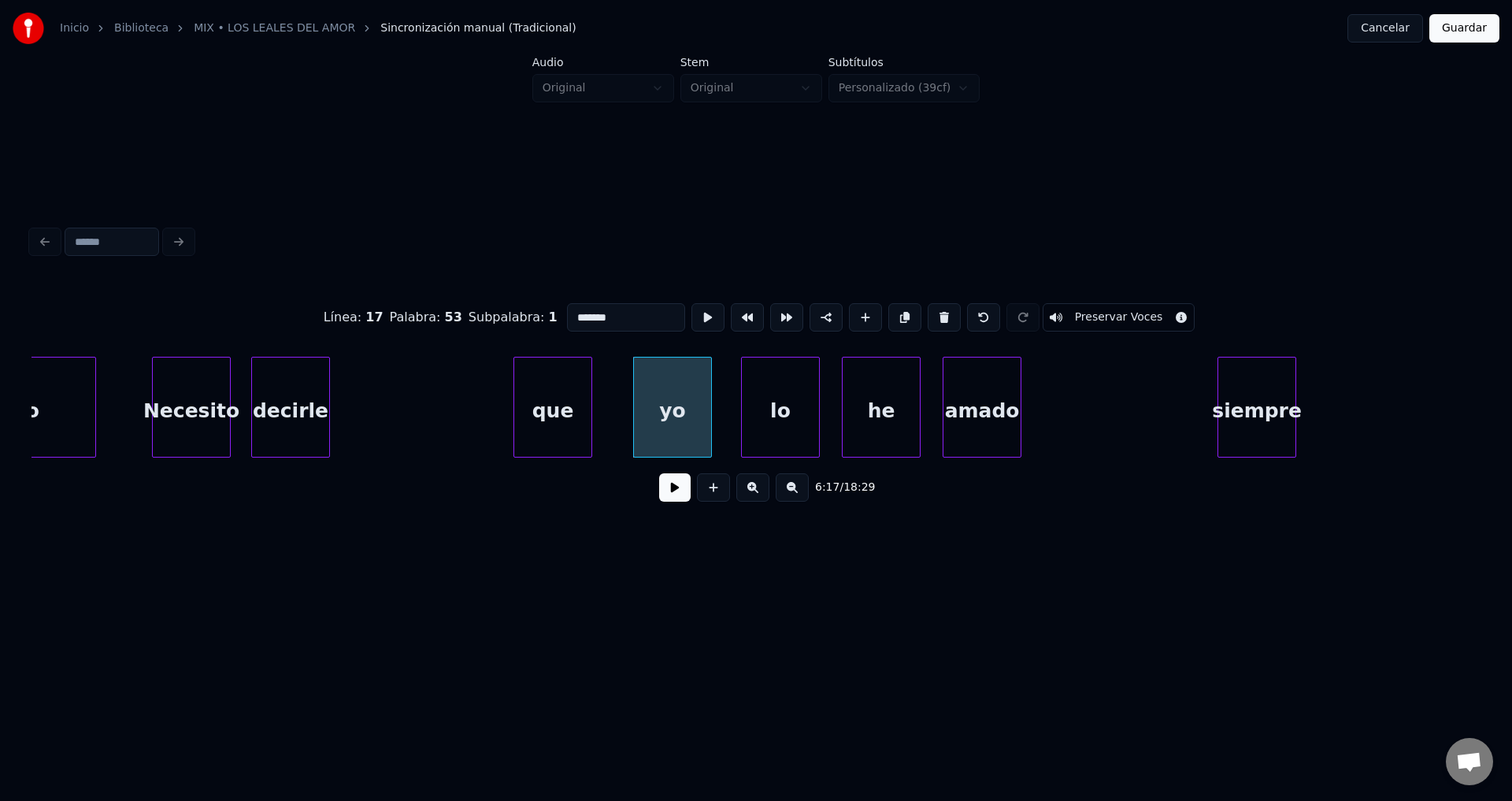
click at [572, 416] on div "que" at bounding box center [553, 411] width 78 height 107
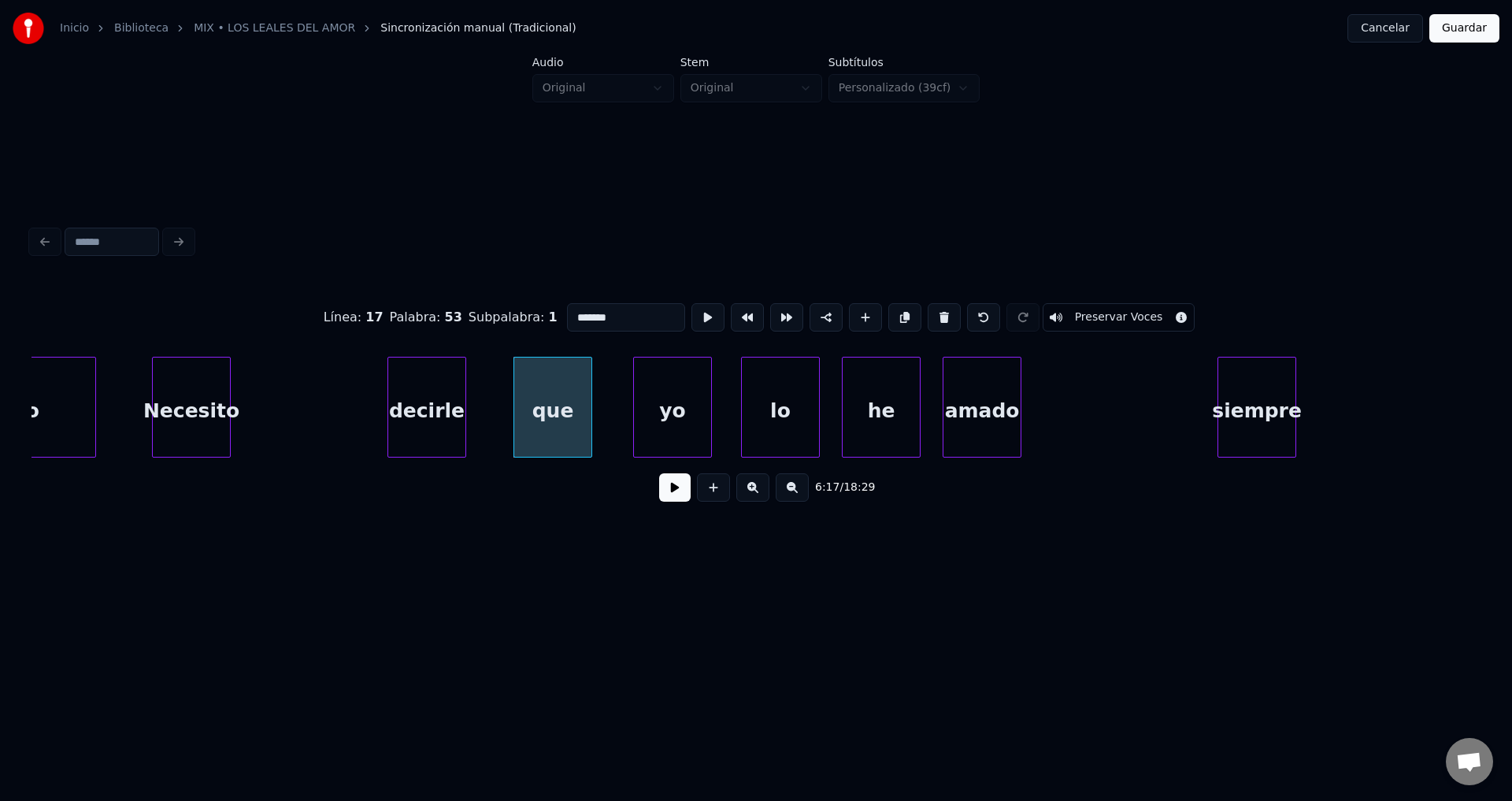
click at [439, 422] on div "decirle" at bounding box center [427, 411] width 78 height 107
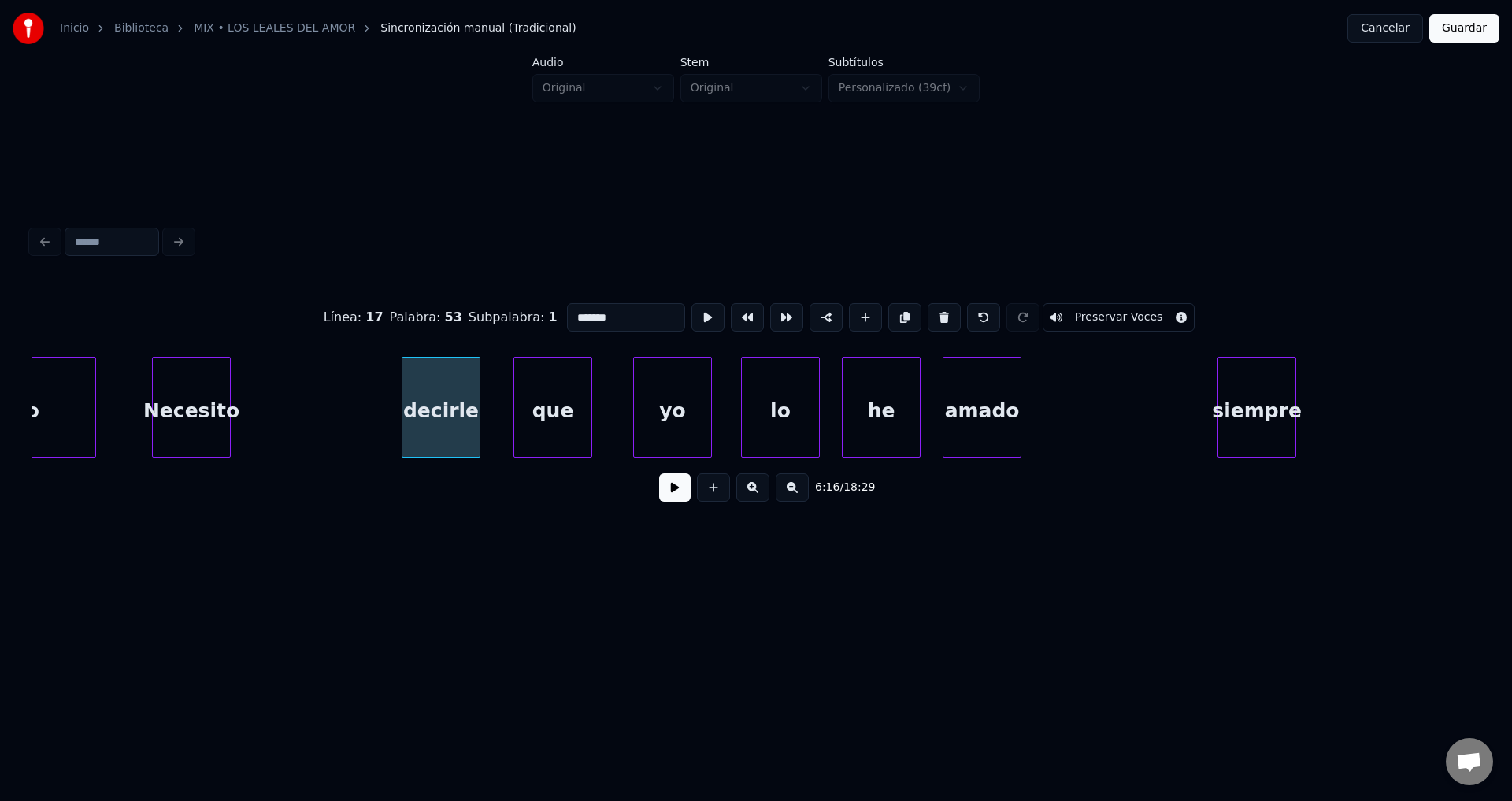
click at [176, 405] on div "Necesito" at bounding box center [192, 411] width 78 height 107
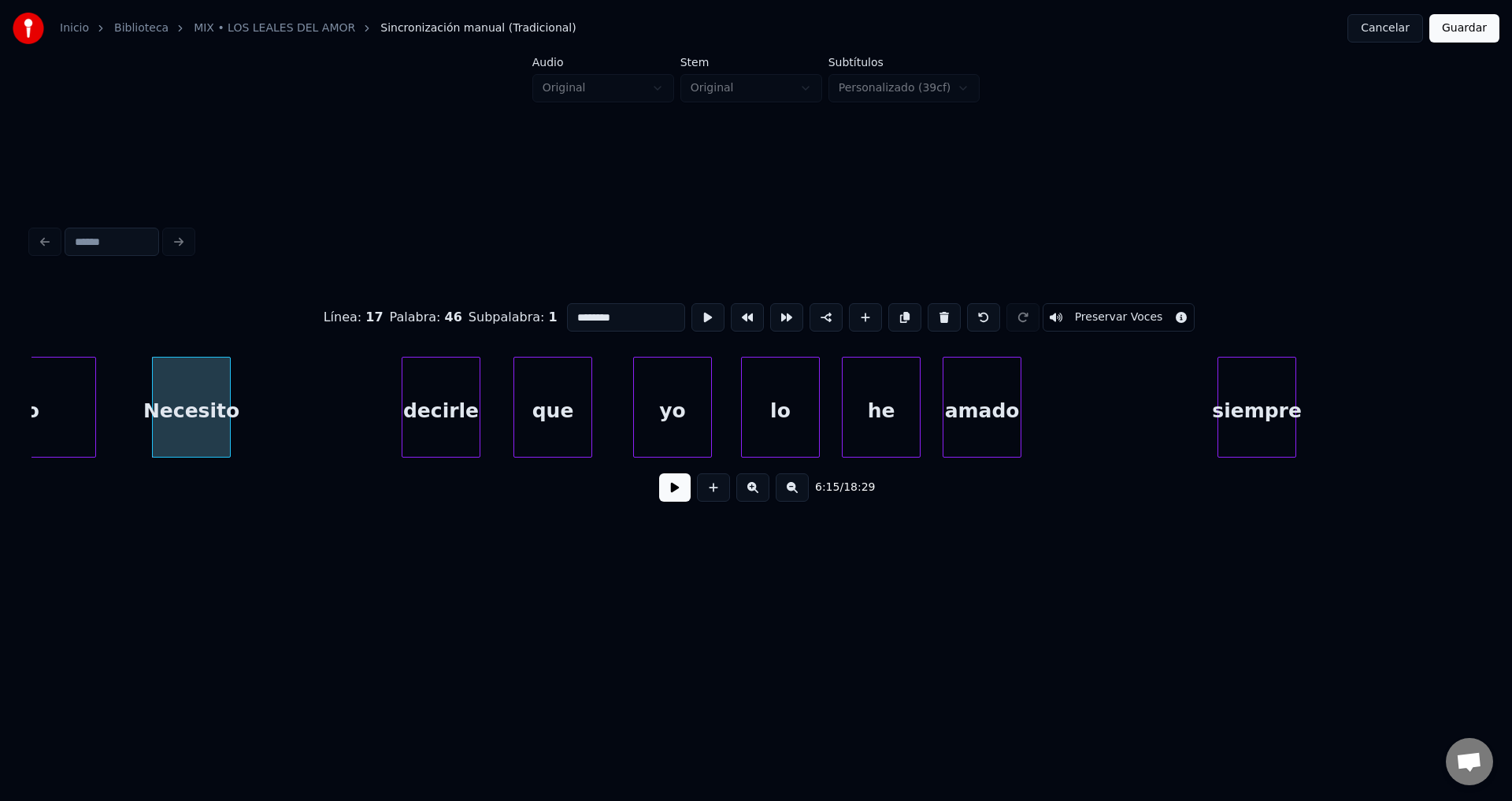
type input "********"
click at [676, 502] on button at bounding box center [675, 488] width 32 height 28
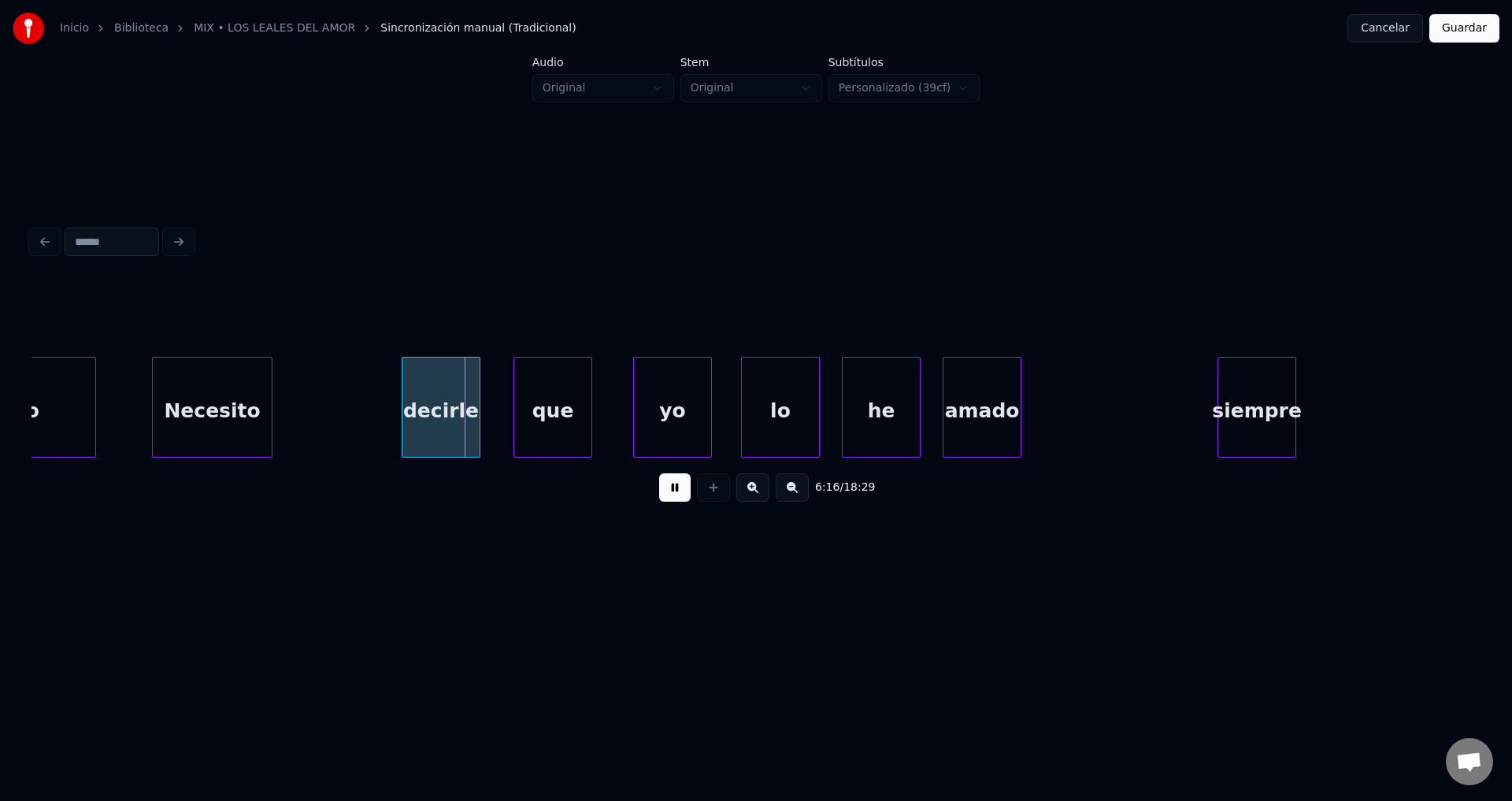
click at [272, 393] on div at bounding box center [269, 407] width 5 height 99
click at [339, 391] on div at bounding box center [338, 407] width 5 height 99
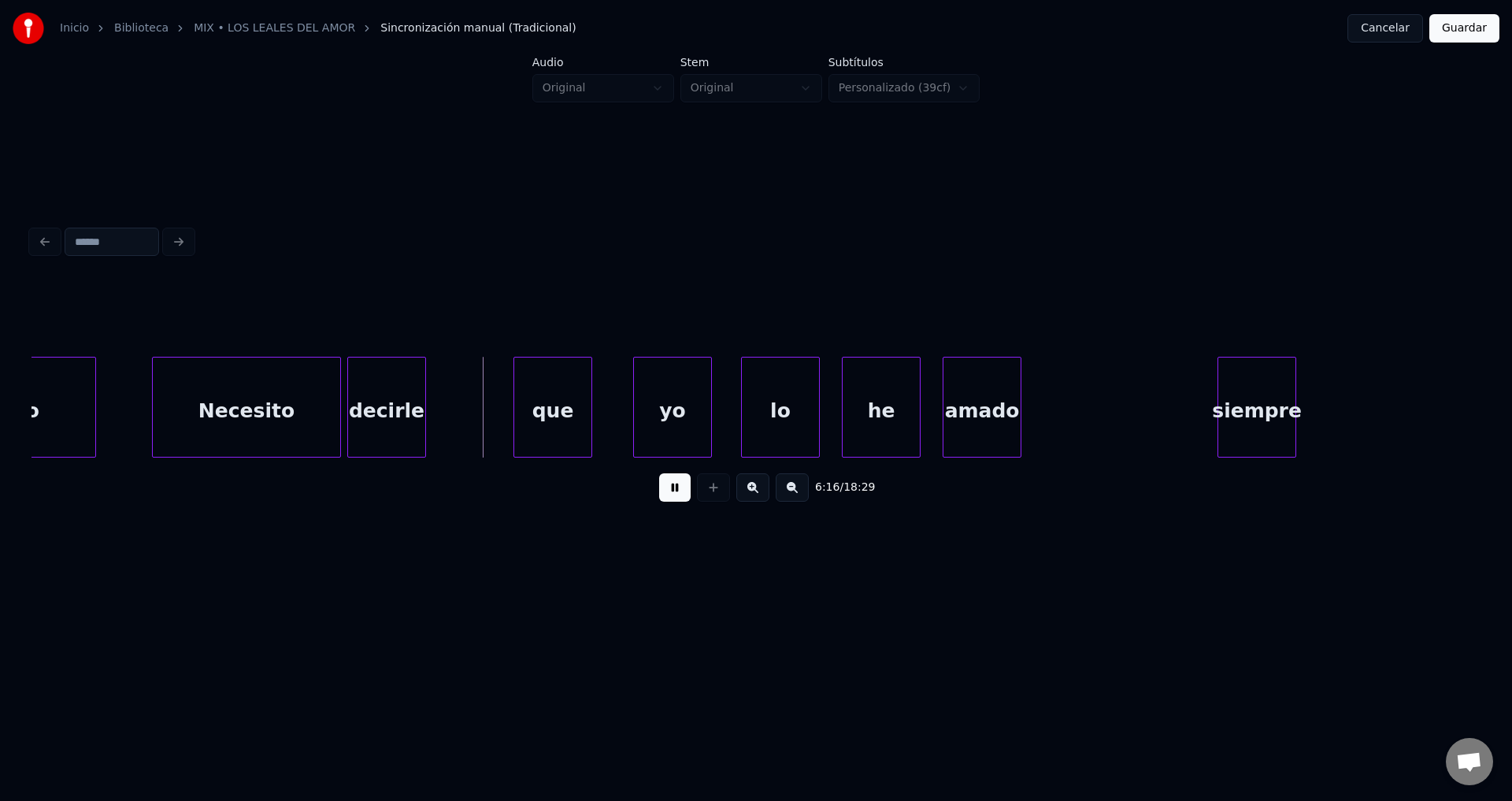
click at [389, 416] on div "decirle" at bounding box center [387, 411] width 78 height 107
click at [549, 407] on div "que" at bounding box center [553, 411] width 78 height 107
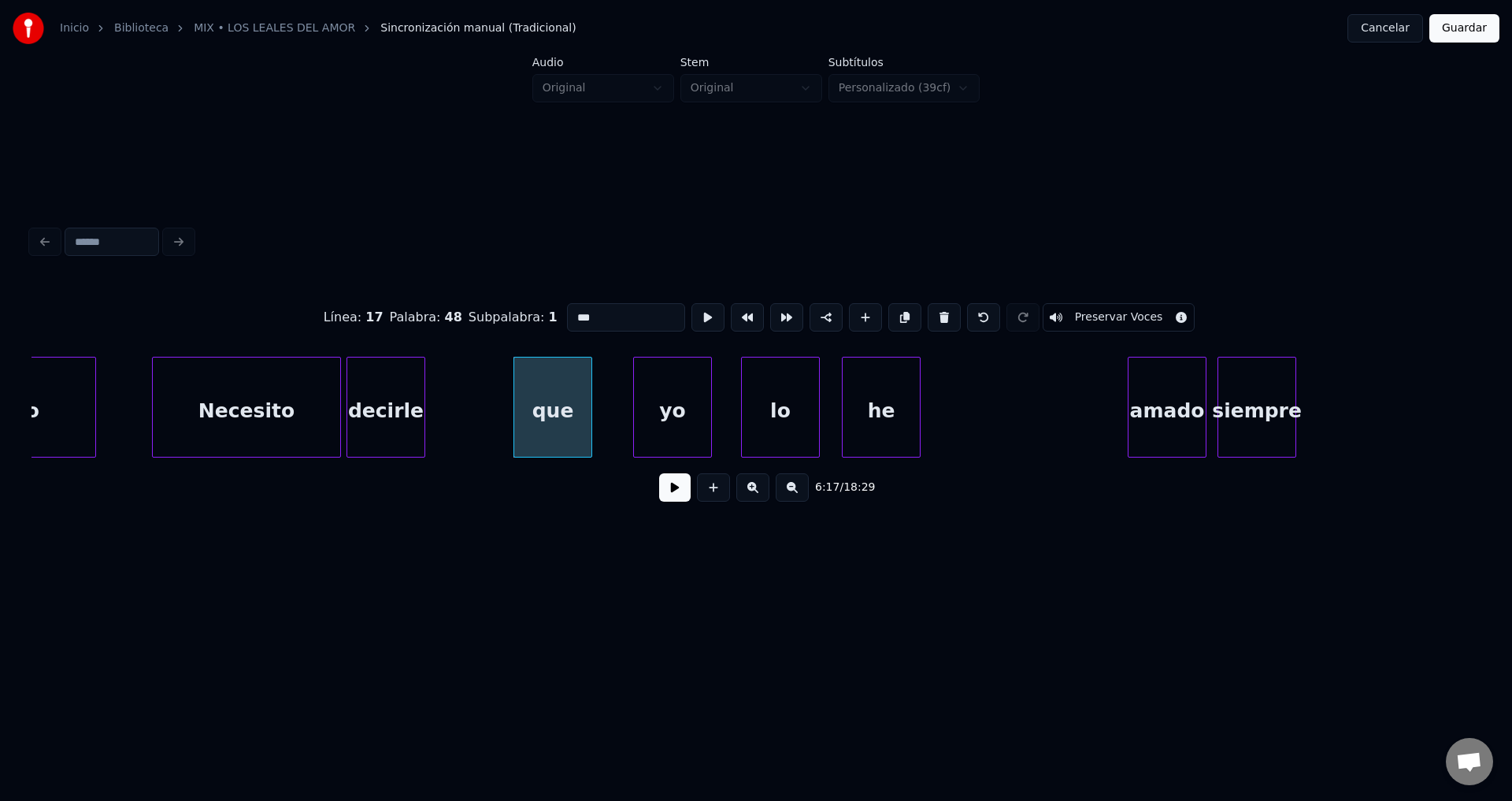
click at [1161, 423] on div "amado" at bounding box center [1168, 411] width 78 height 107
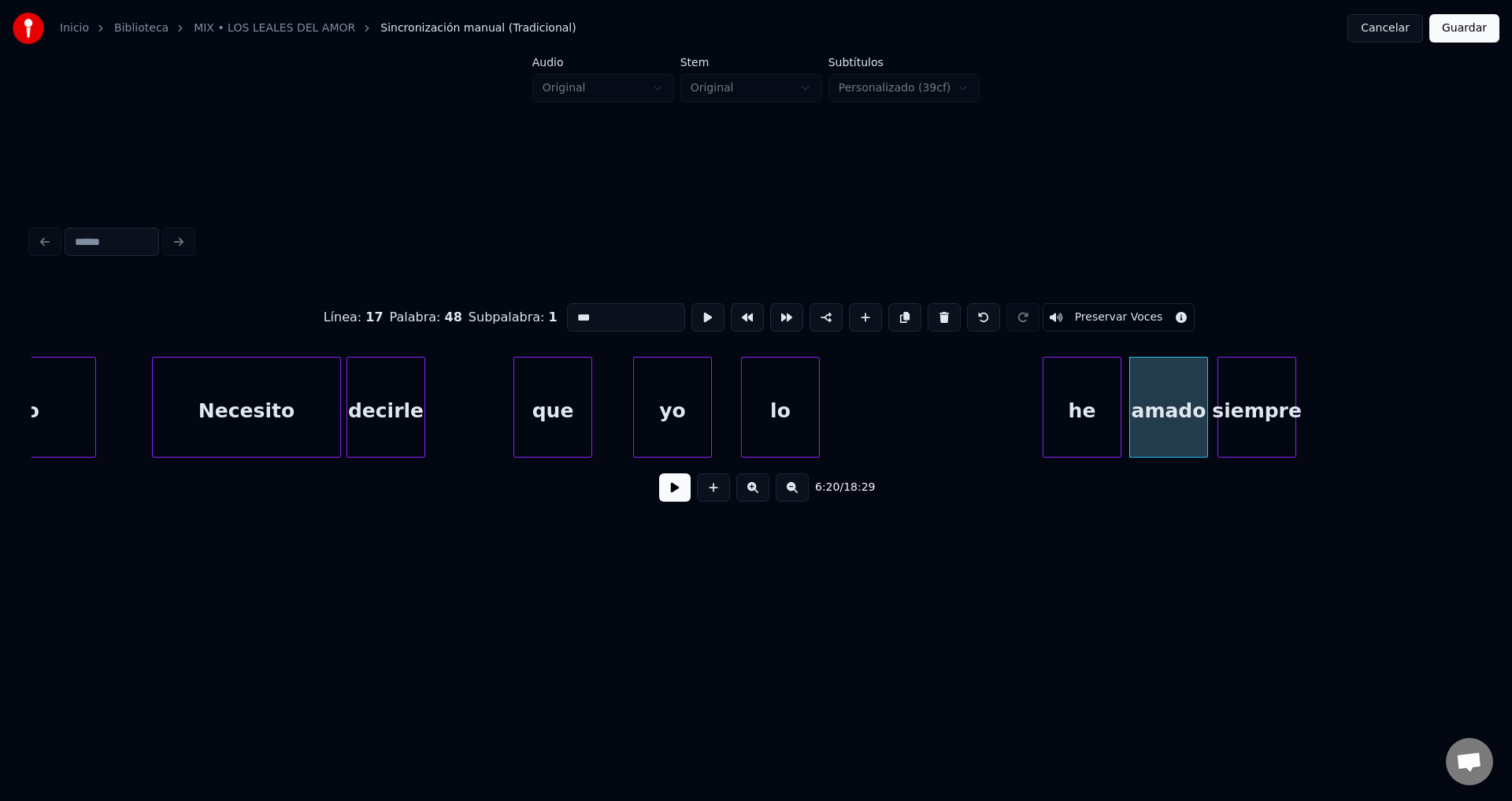
click at [1047, 416] on div "he" at bounding box center [1082, 411] width 78 height 107
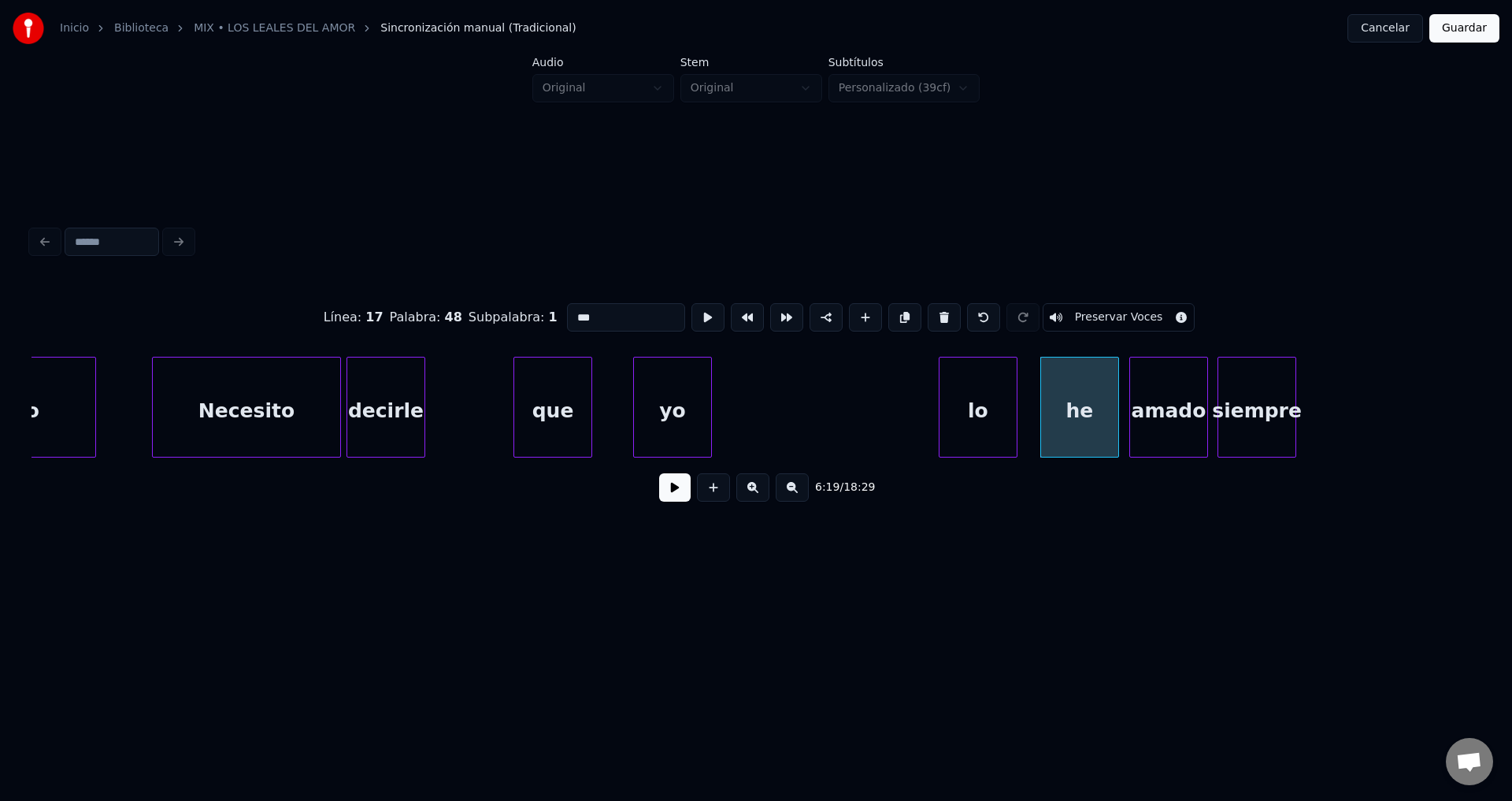
click at [978, 417] on div "lo" at bounding box center [978, 411] width 78 height 107
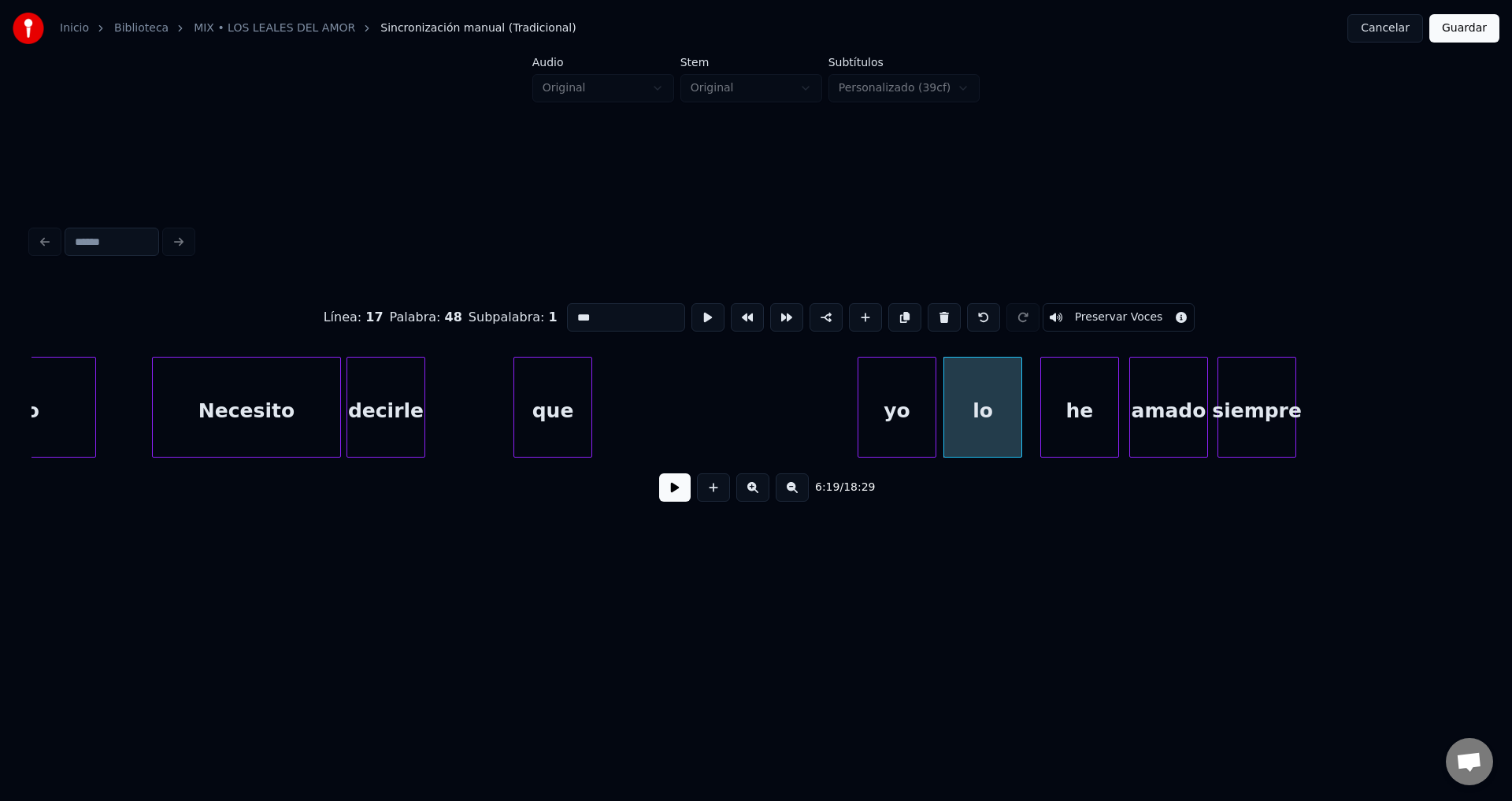
click at [921, 432] on div "yo" at bounding box center [897, 411] width 78 height 107
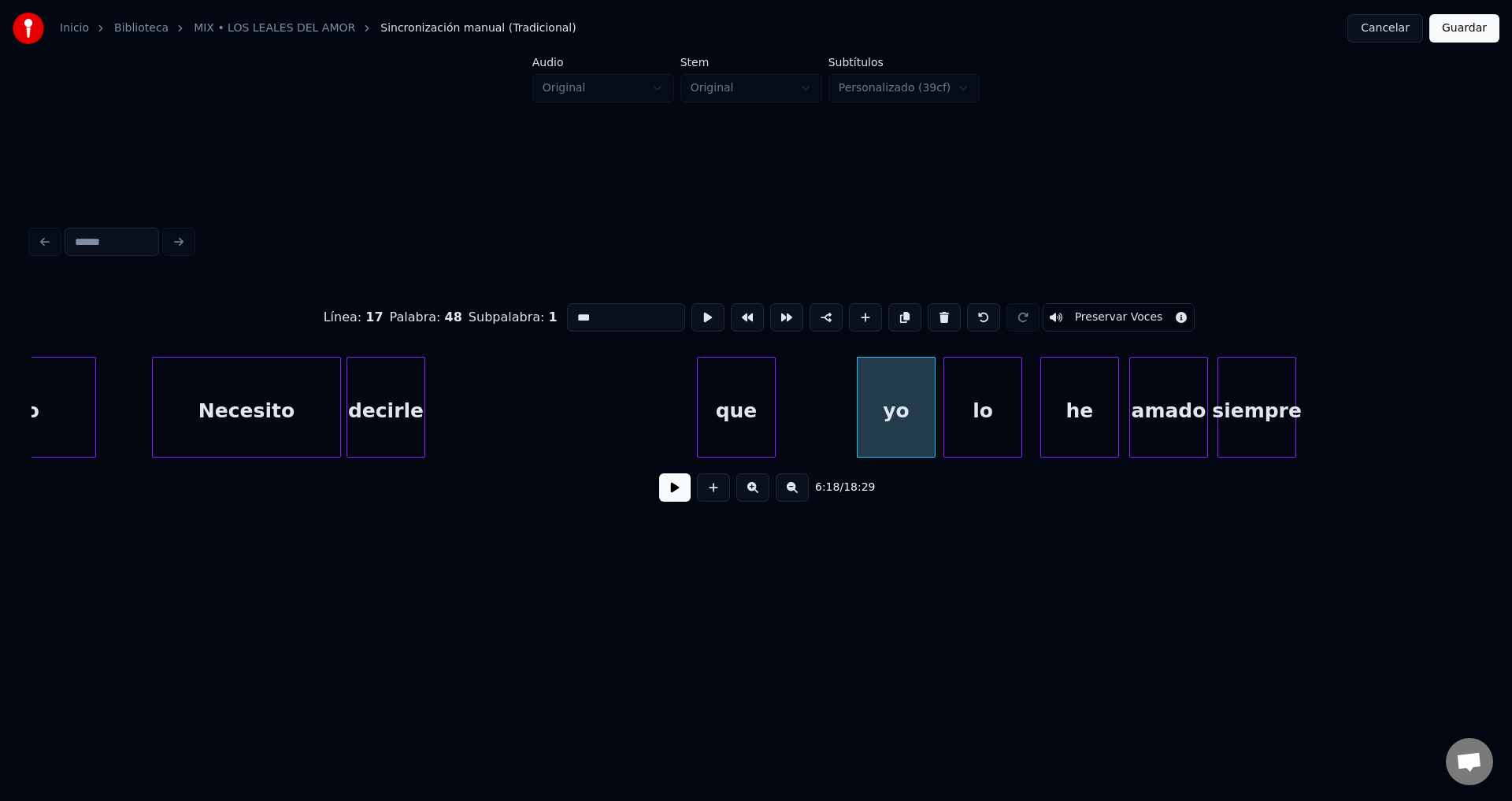
click at [743, 418] on div "que" at bounding box center [737, 411] width 78 height 107
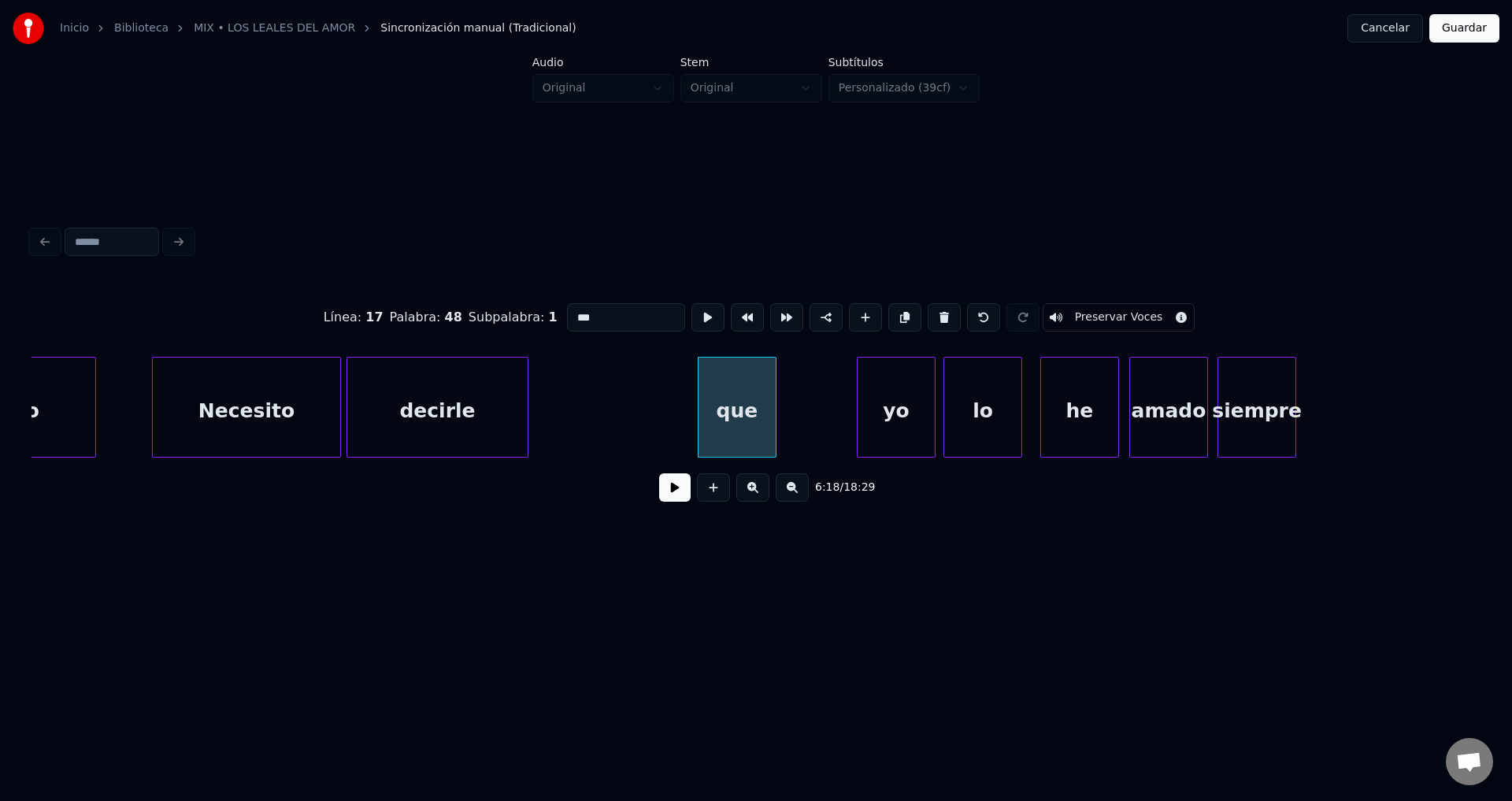
click at [525, 404] on div at bounding box center [526, 407] width 5 height 99
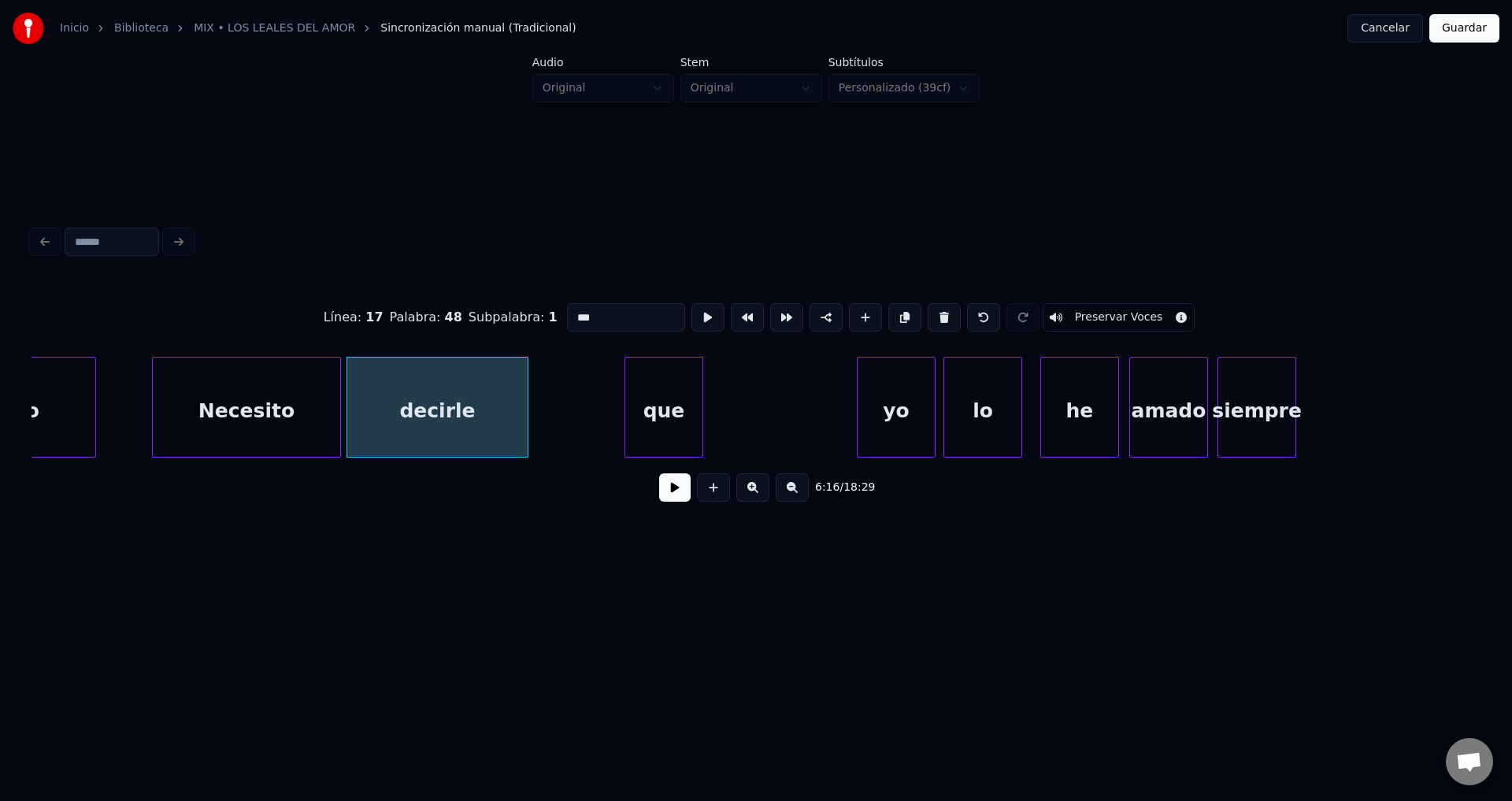
click at [674, 419] on div "que" at bounding box center [664, 411] width 78 height 107
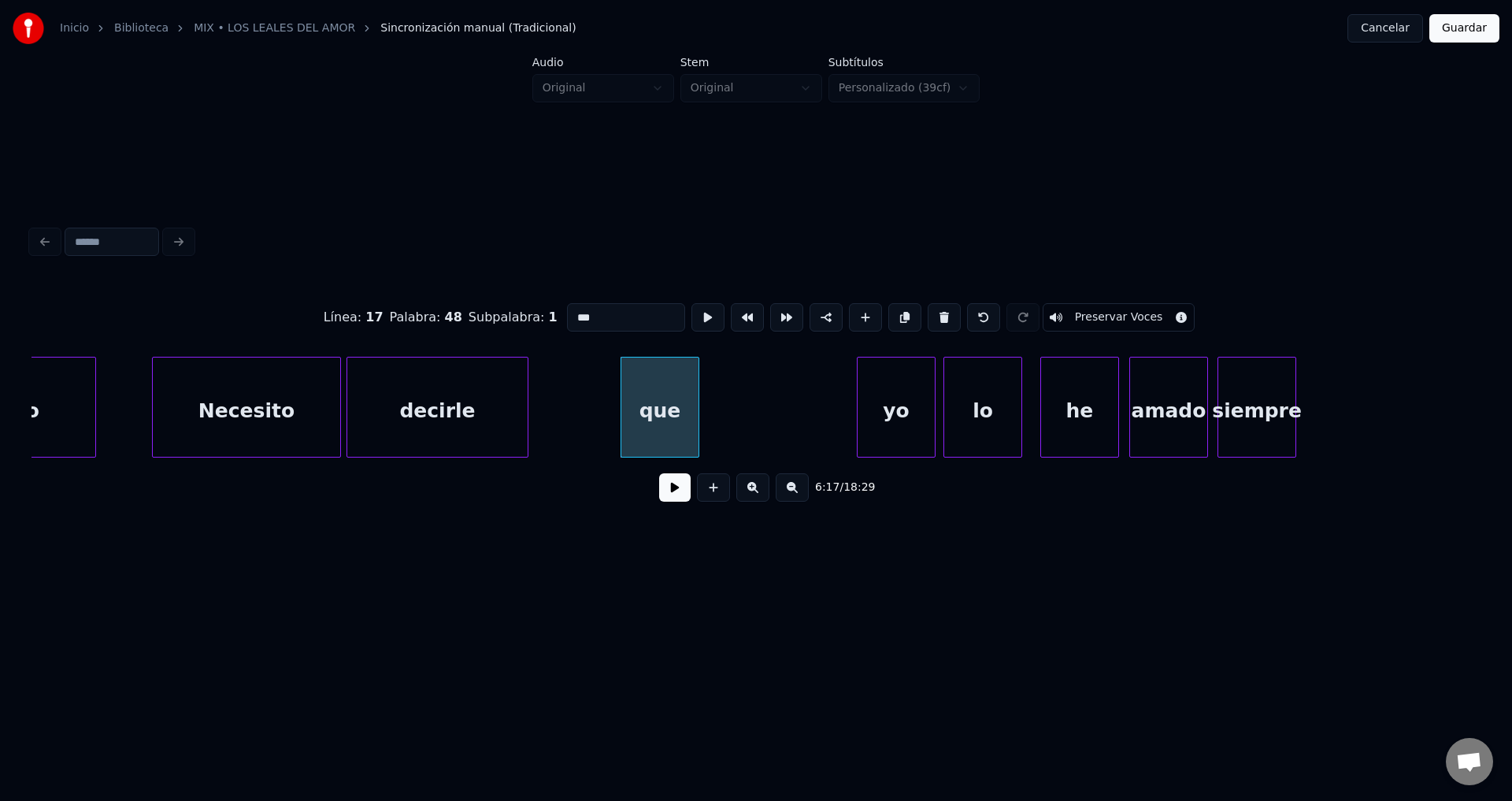
click at [679, 498] on button at bounding box center [675, 488] width 32 height 28
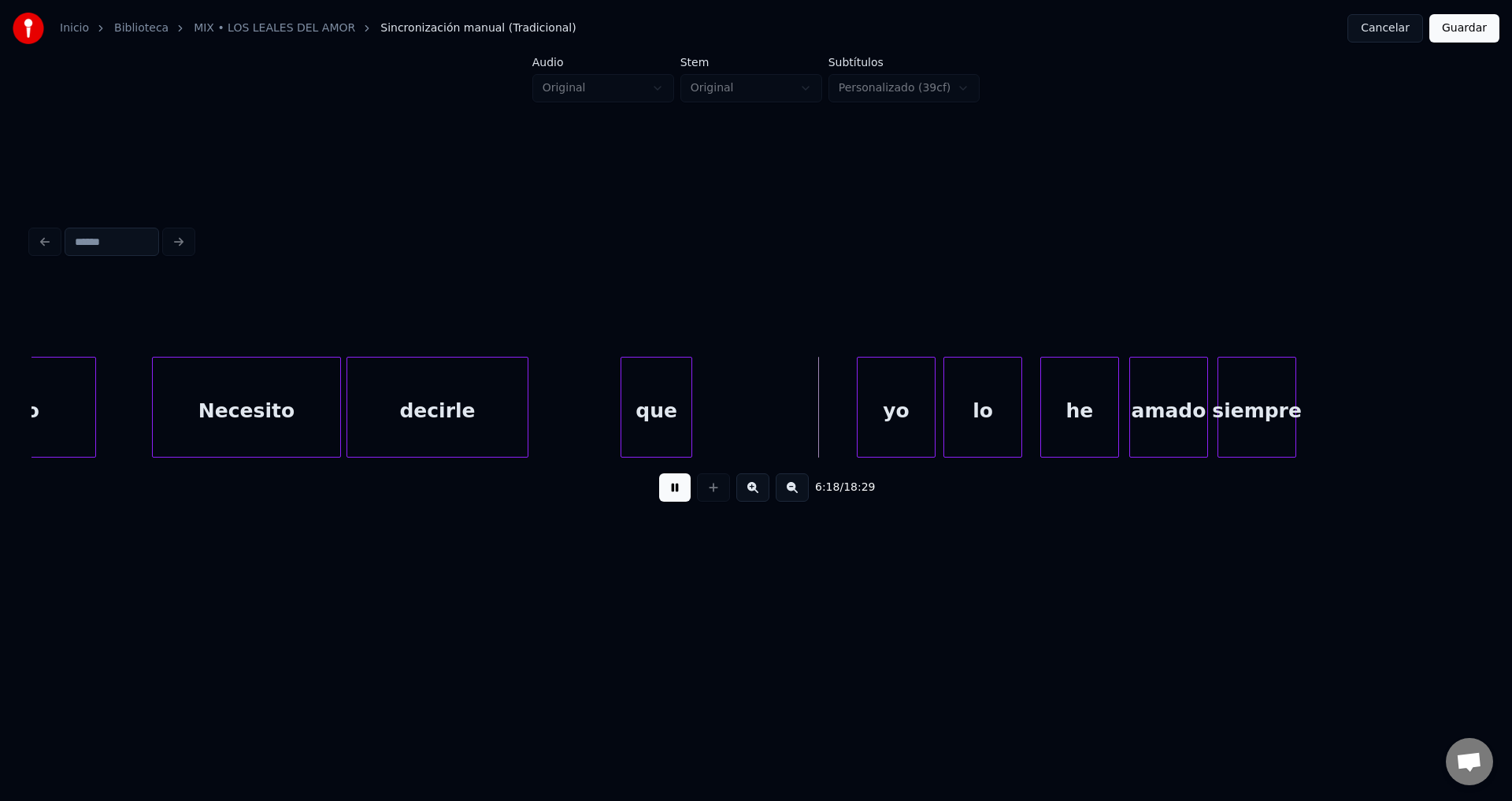
click at [689, 406] on div at bounding box center [690, 407] width 5 height 99
click at [644, 409] on div at bounding box center [646, 407] width 5 height 99
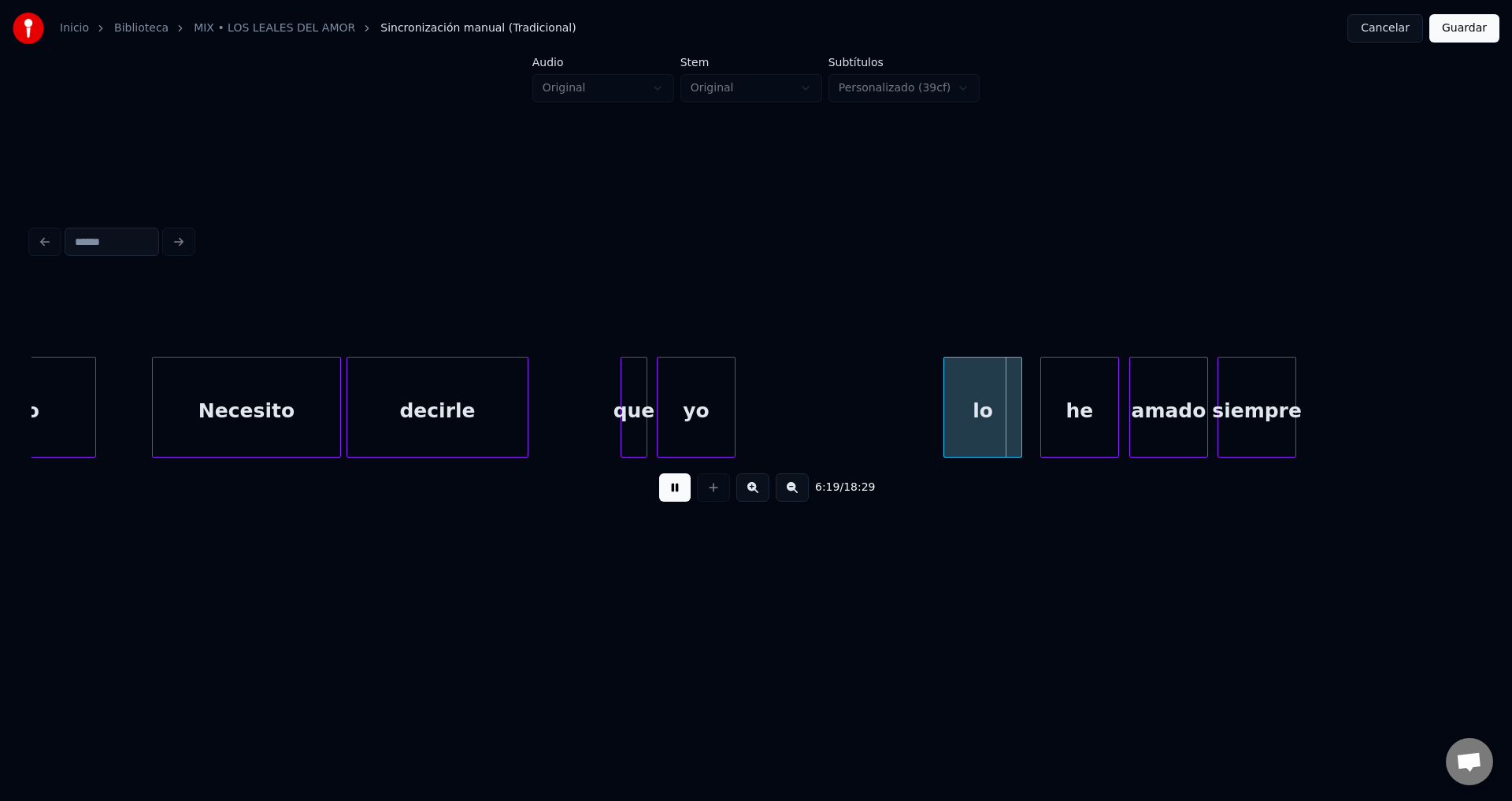
click at [703, 420] on div "yo" at bounding box center [697, 411] width 78 height 107
click at [733, 407] on div at bounding box center [731, 407] width 5 height 99
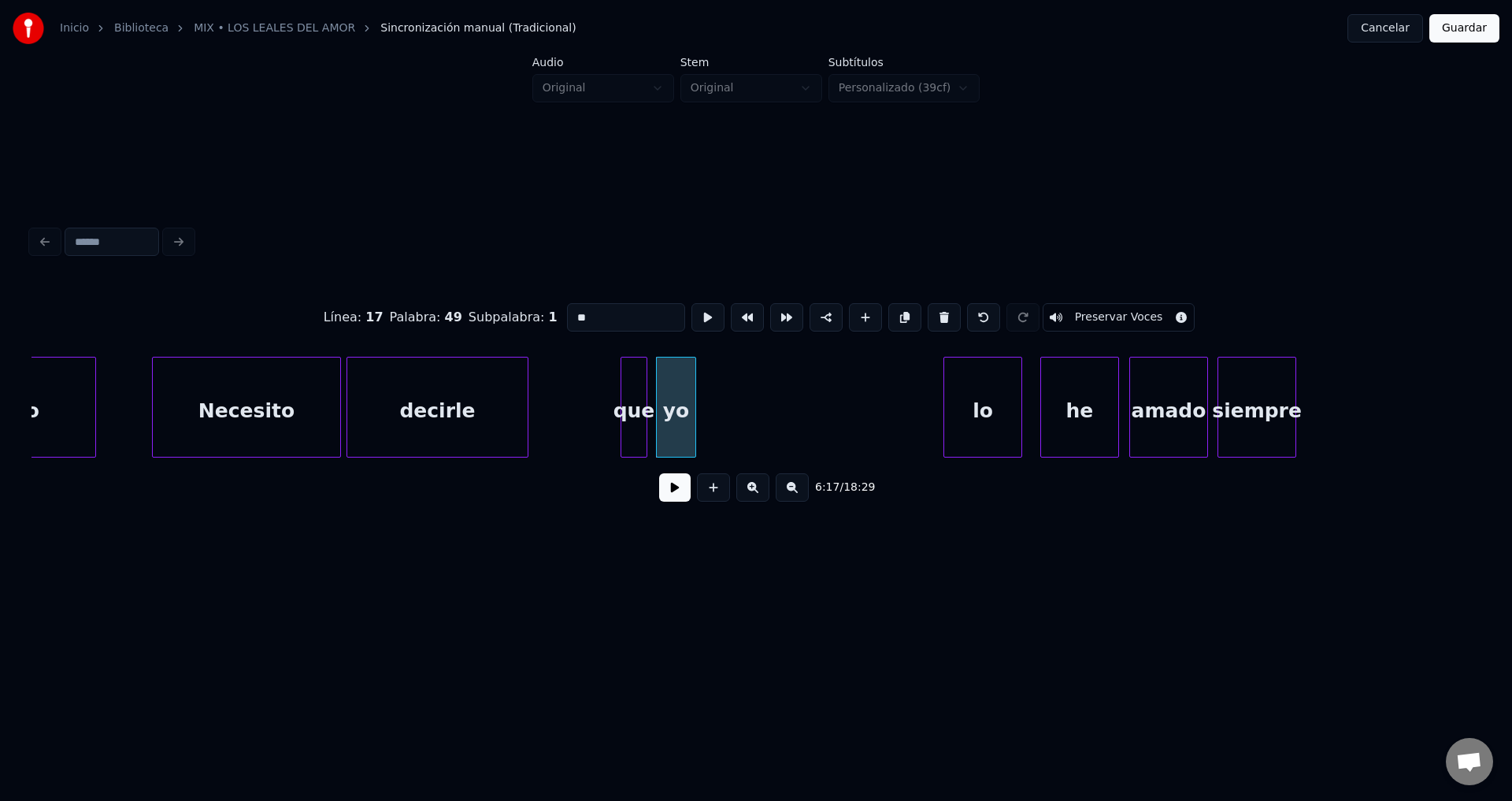
click at [693, 404] on div at bounding box center [693, 407] width 5 height 99
click at [672, 496] on button at bounding box center [675, 488] width 32 height 28
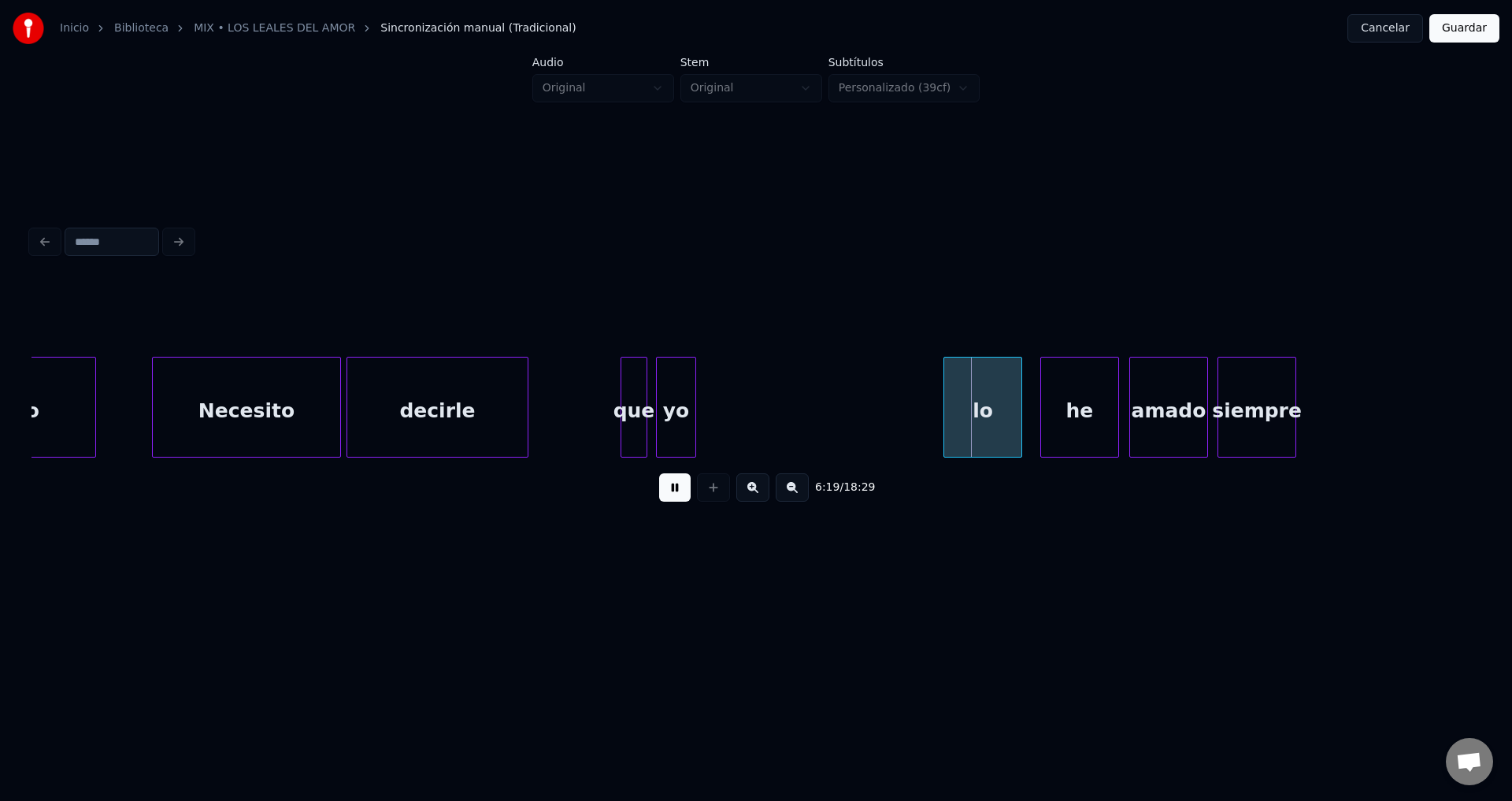
click at [672, 496] on button at bounding box center [675, 488] width 32 height 28
click at [990, 404] on div "lo" at bounding box center [983, 411] width 78 height 107
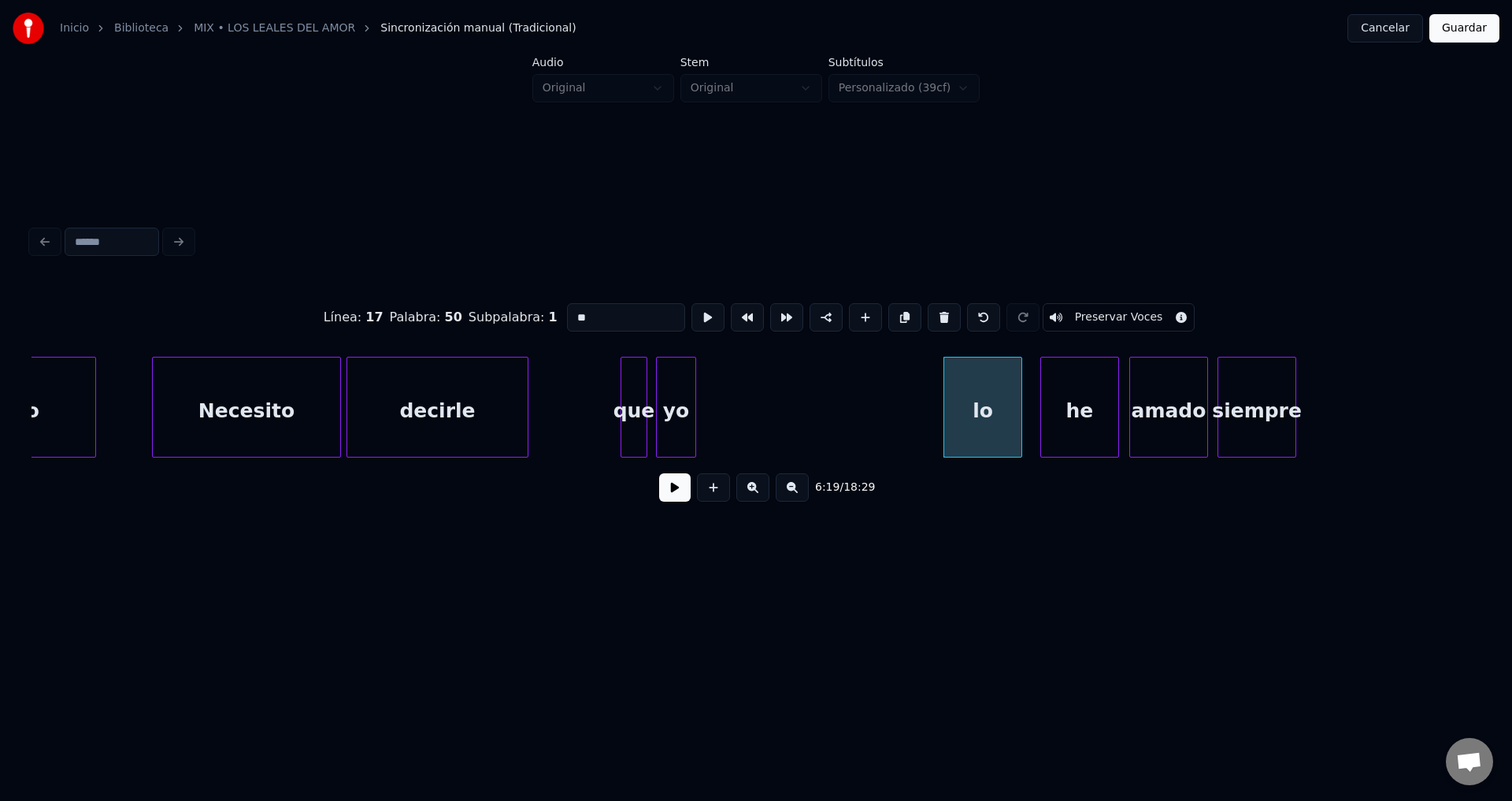
click at [679, 398] on div "yo" at bounding box center [676, 411] width 39 height 107
type input "**"
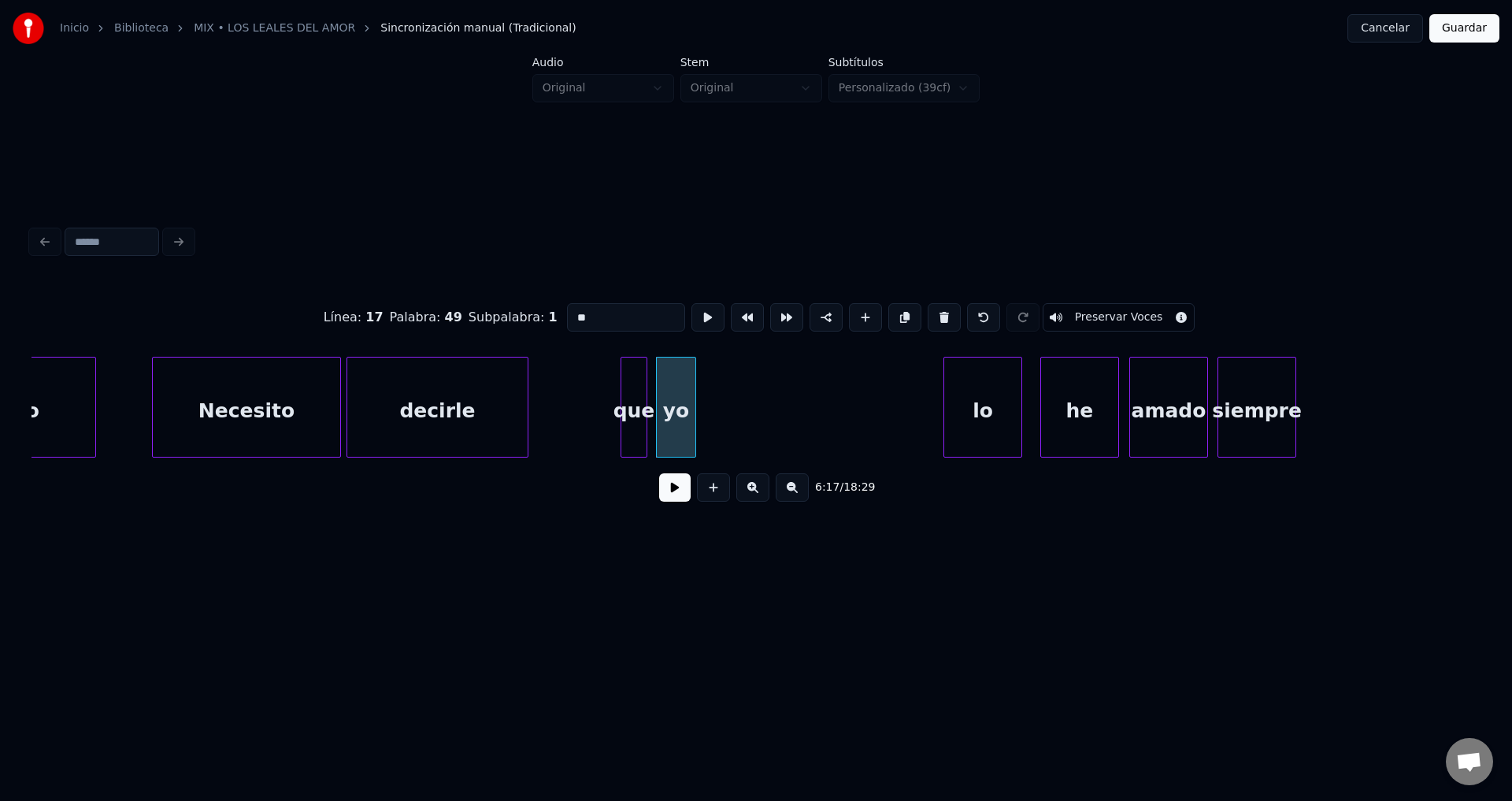
click at [674, 499] on button at bounding box center [675, 488] width 32 height 28
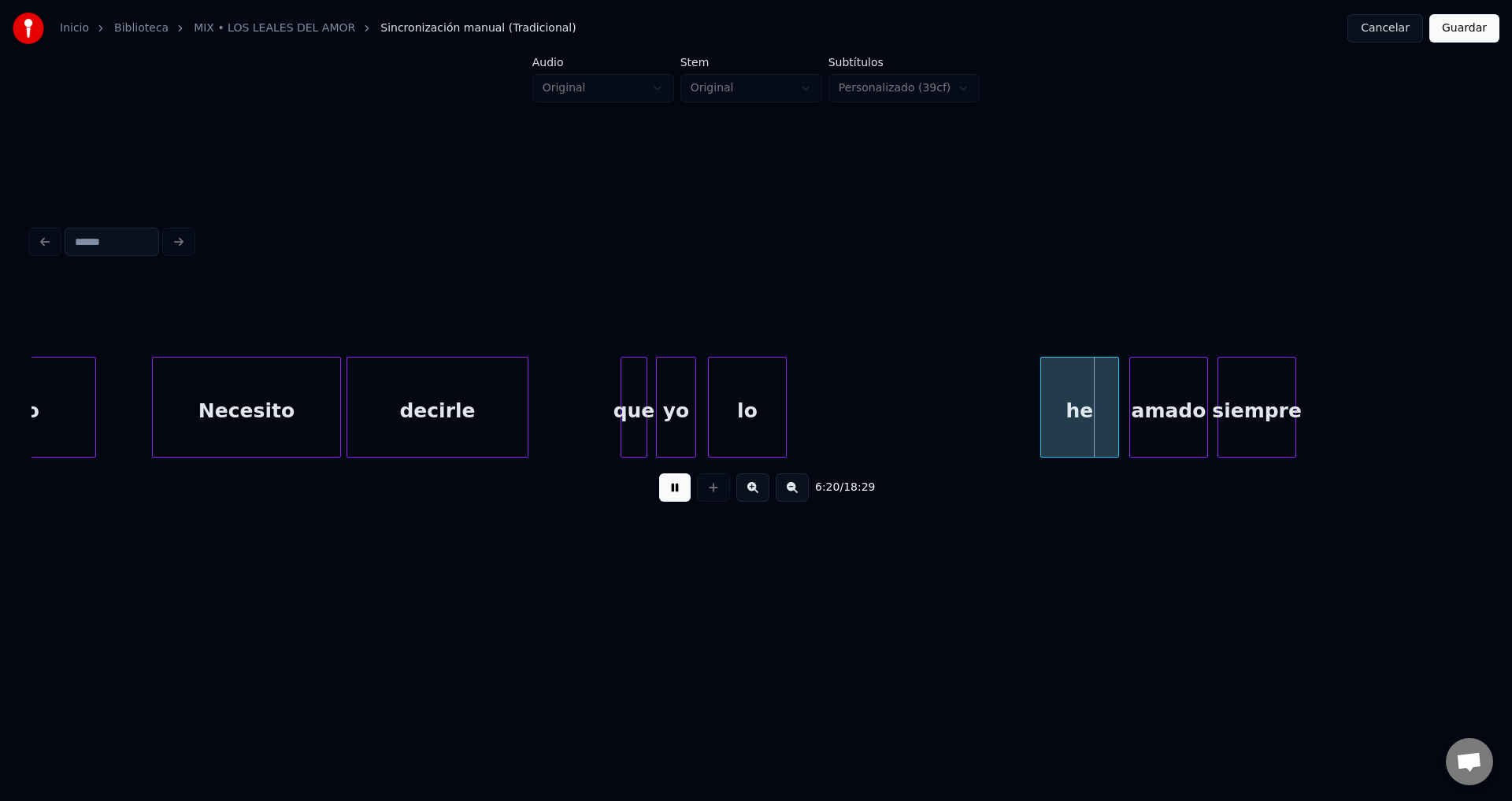
click at [758, 404] on div "lo" at bounding box center [747, 411] width 78 height 107
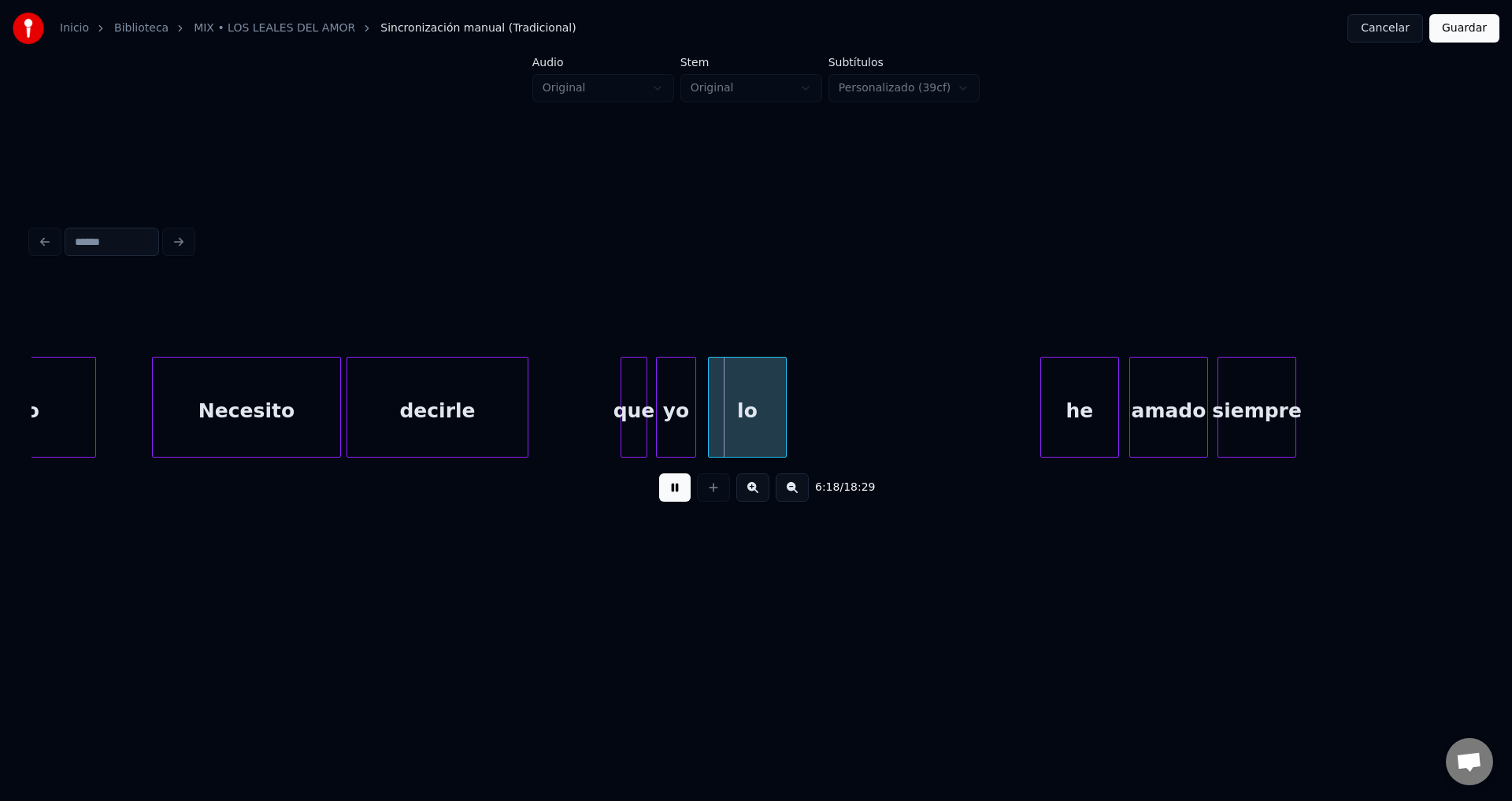
click at [758, 404] on div "lo" at bounding box center [747, 411] width 78 height 107
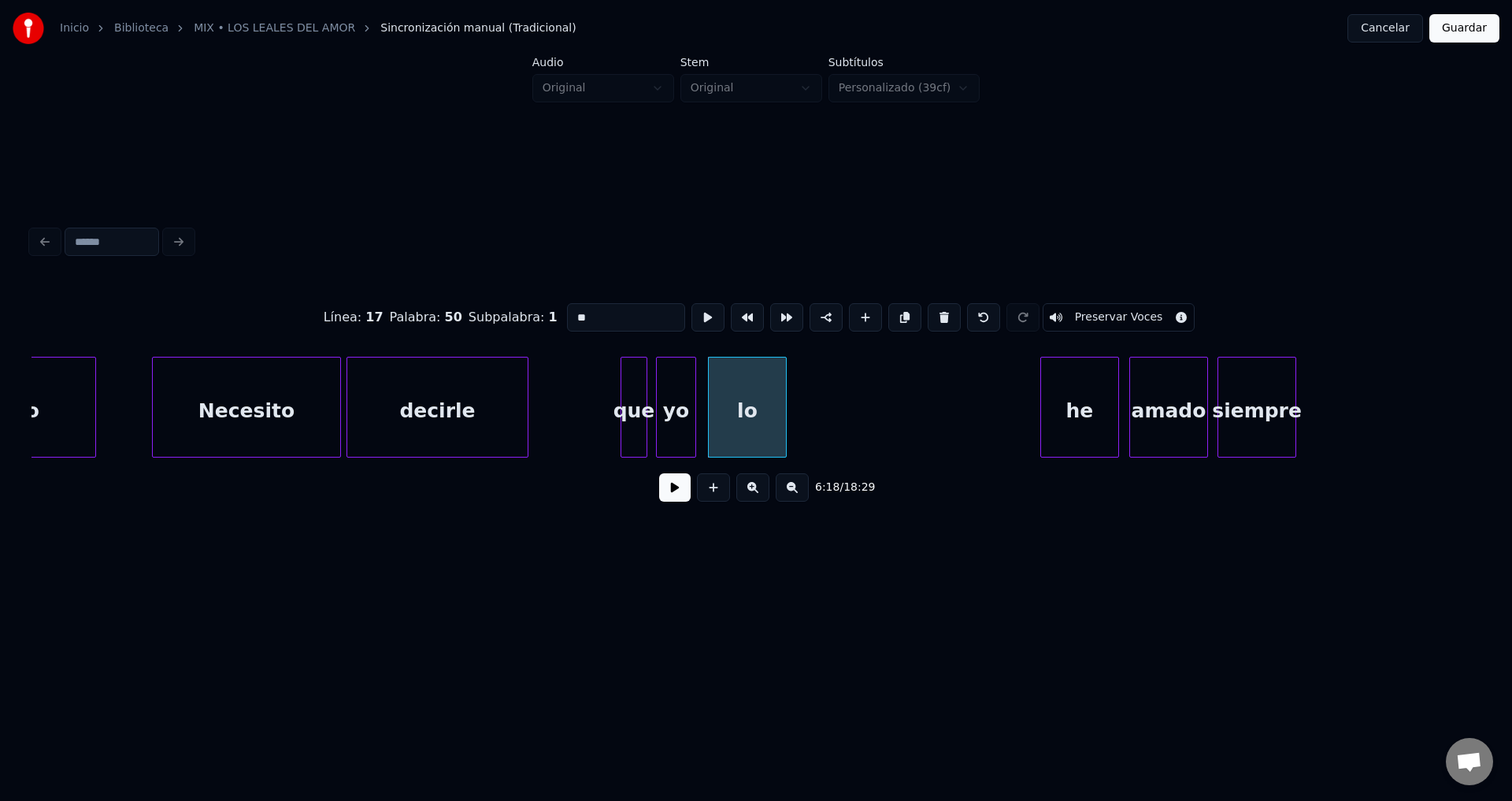
click at [598, 313] on input "**" at bounding box center [625, 317] width 118 height 28
click at [975, 408] on div "amado" at bounding box center [954, 411] width 78 height 107
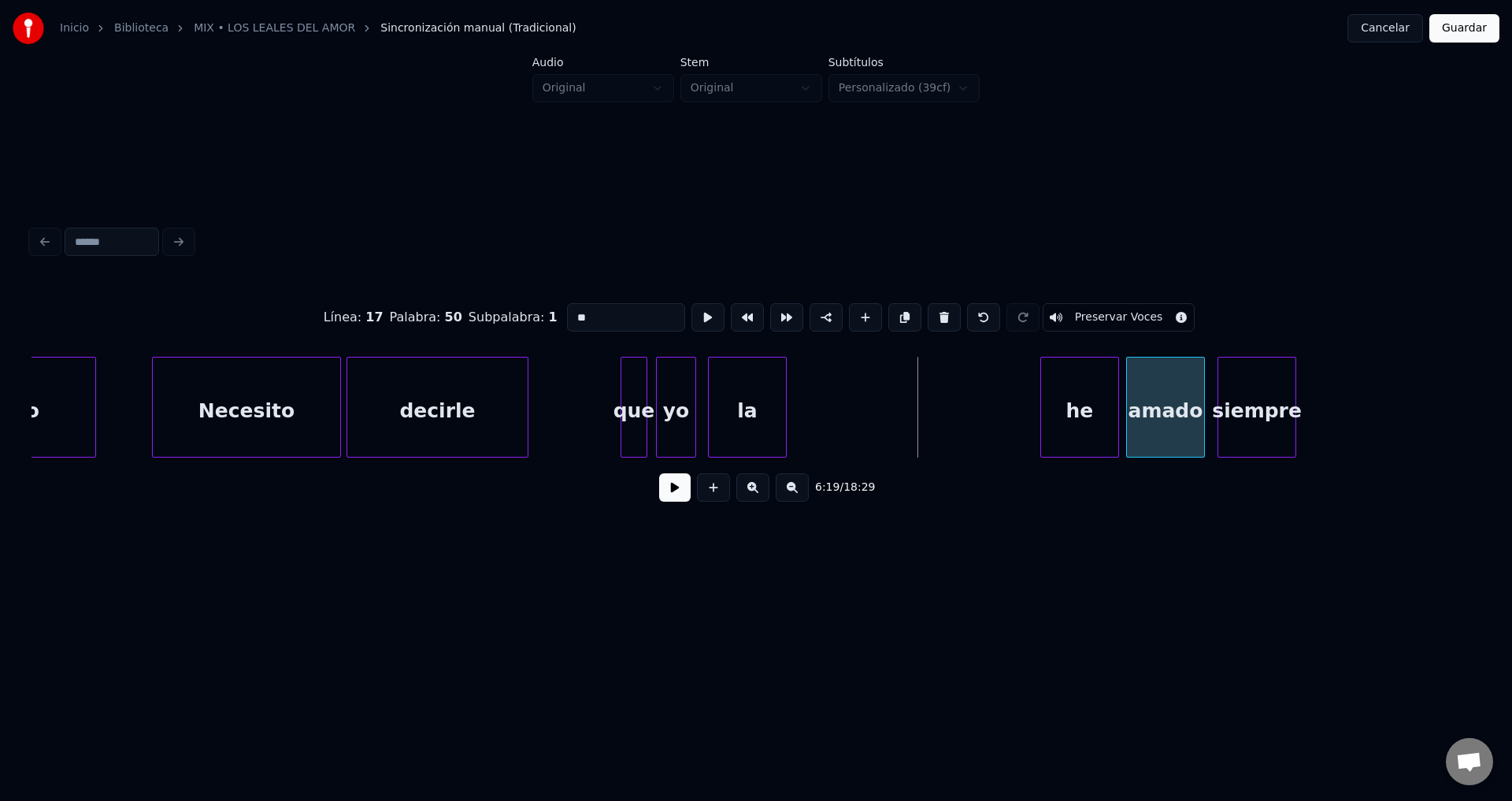
click at [1149, 411] on div "amado" at bounding box center [1166, 411] width 78 height 107
type input "**"
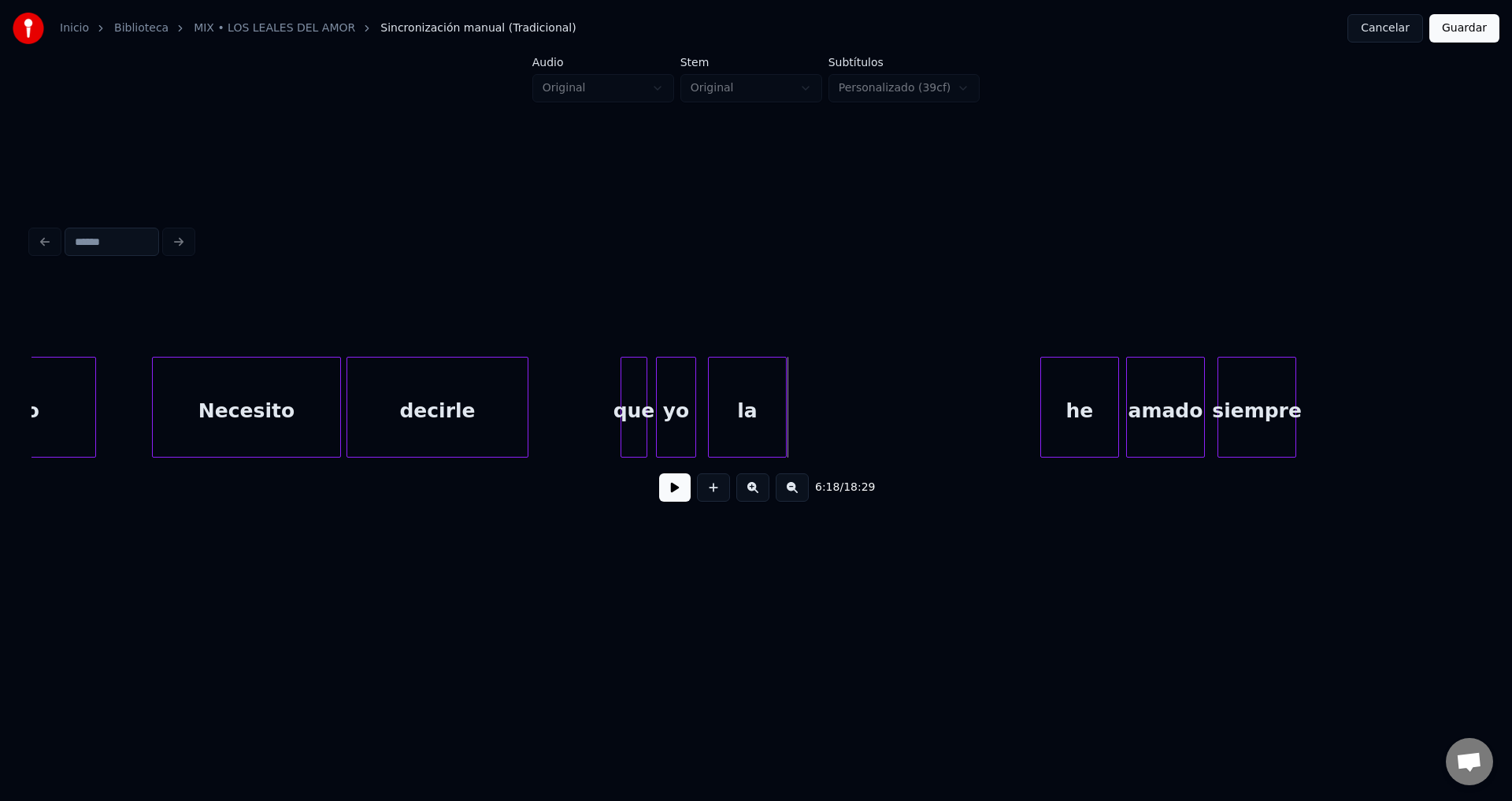
click at [744, 403] on div "la" at bounding box center [747, 411] width 78 height 107
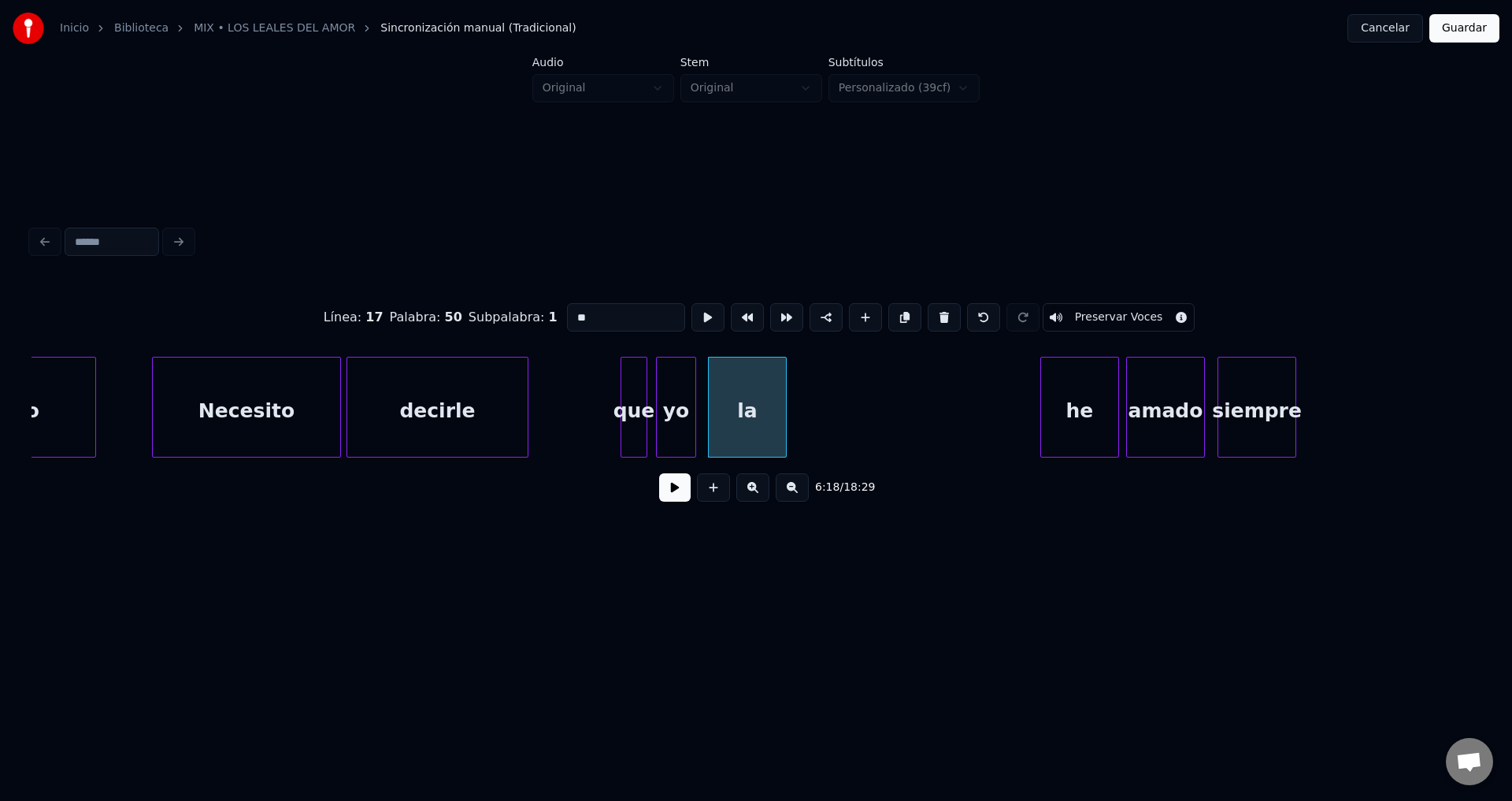
click at [675, 488] on button at bounding box center [675, 488] width 32 height 28
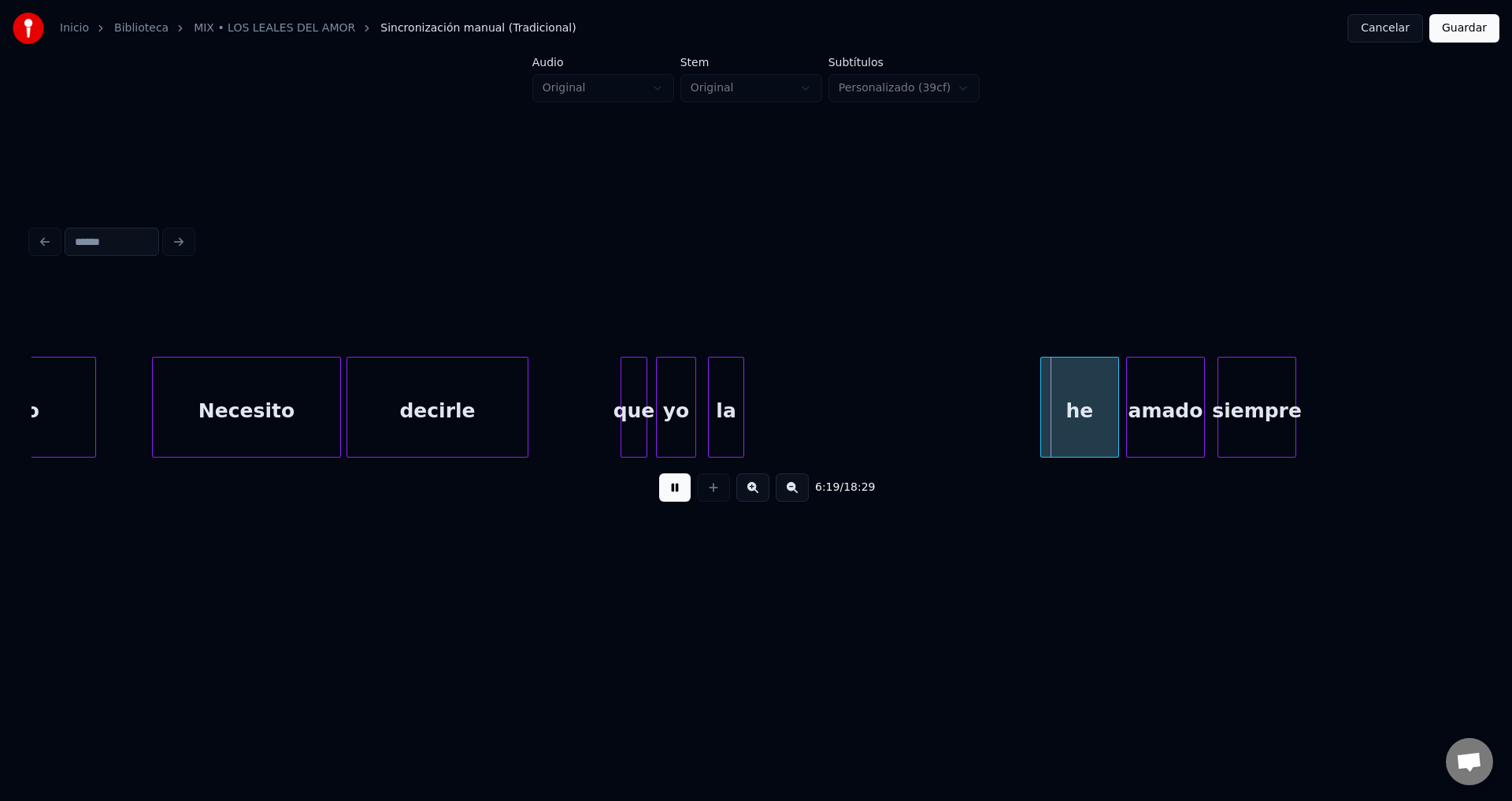
click at [741, 416] on div at bounding box center [741, 407] width 5 height 99
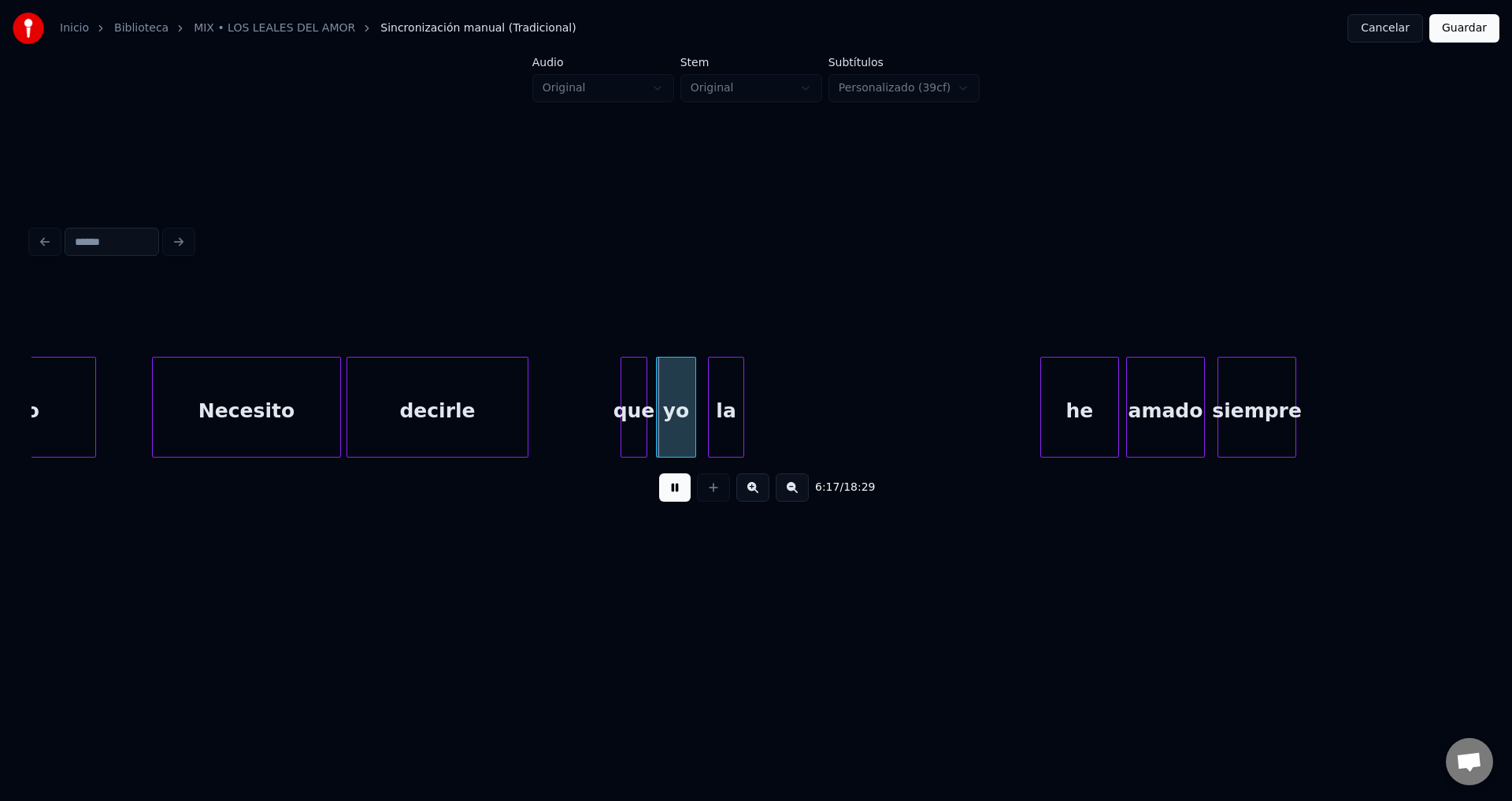
click at [632, 399] on div "que" at bounding box center [634, 411] width 25 height 107
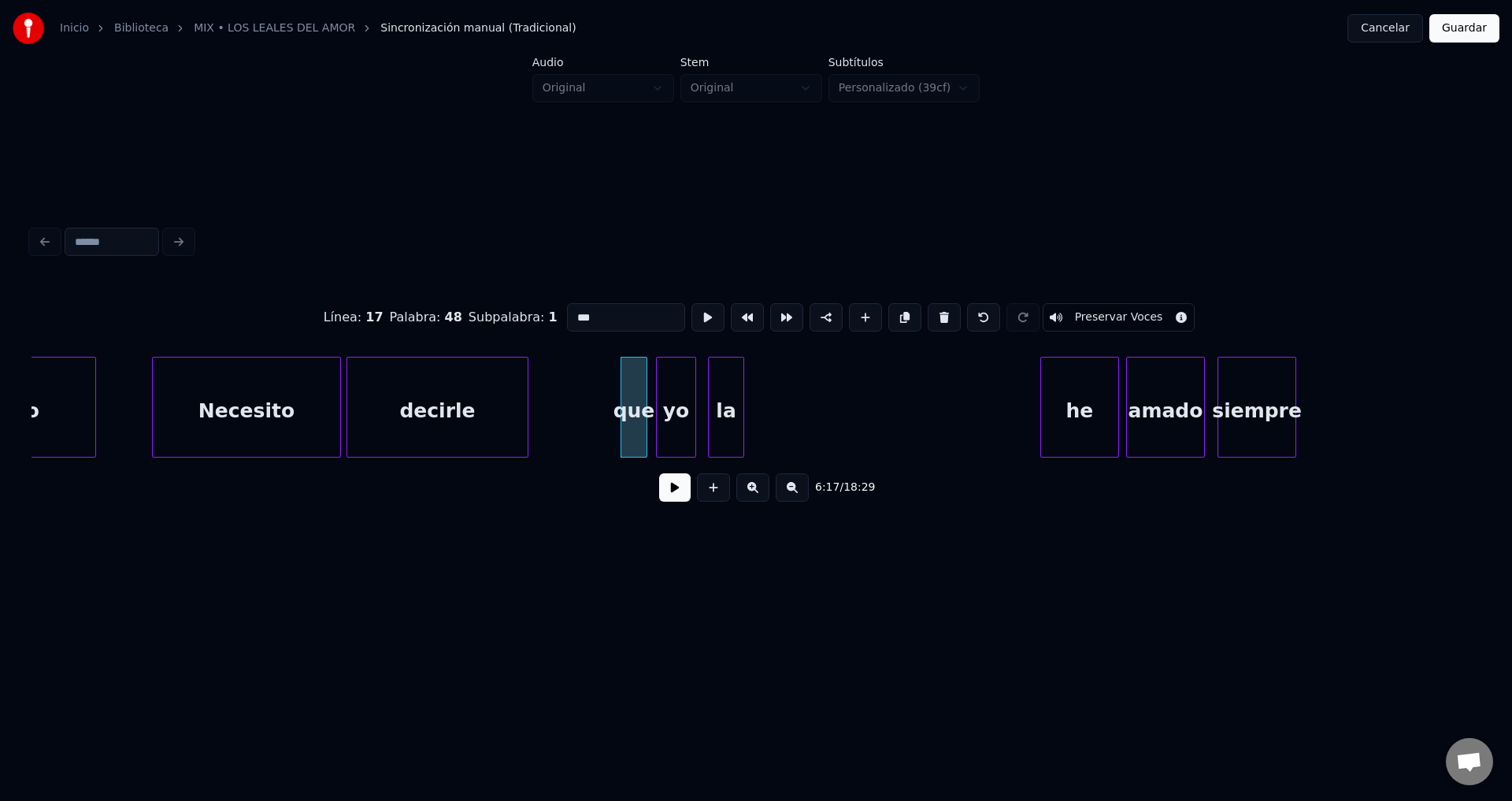
click at [670, 502] on button at bounding box center [675, 488] width 32 height 28
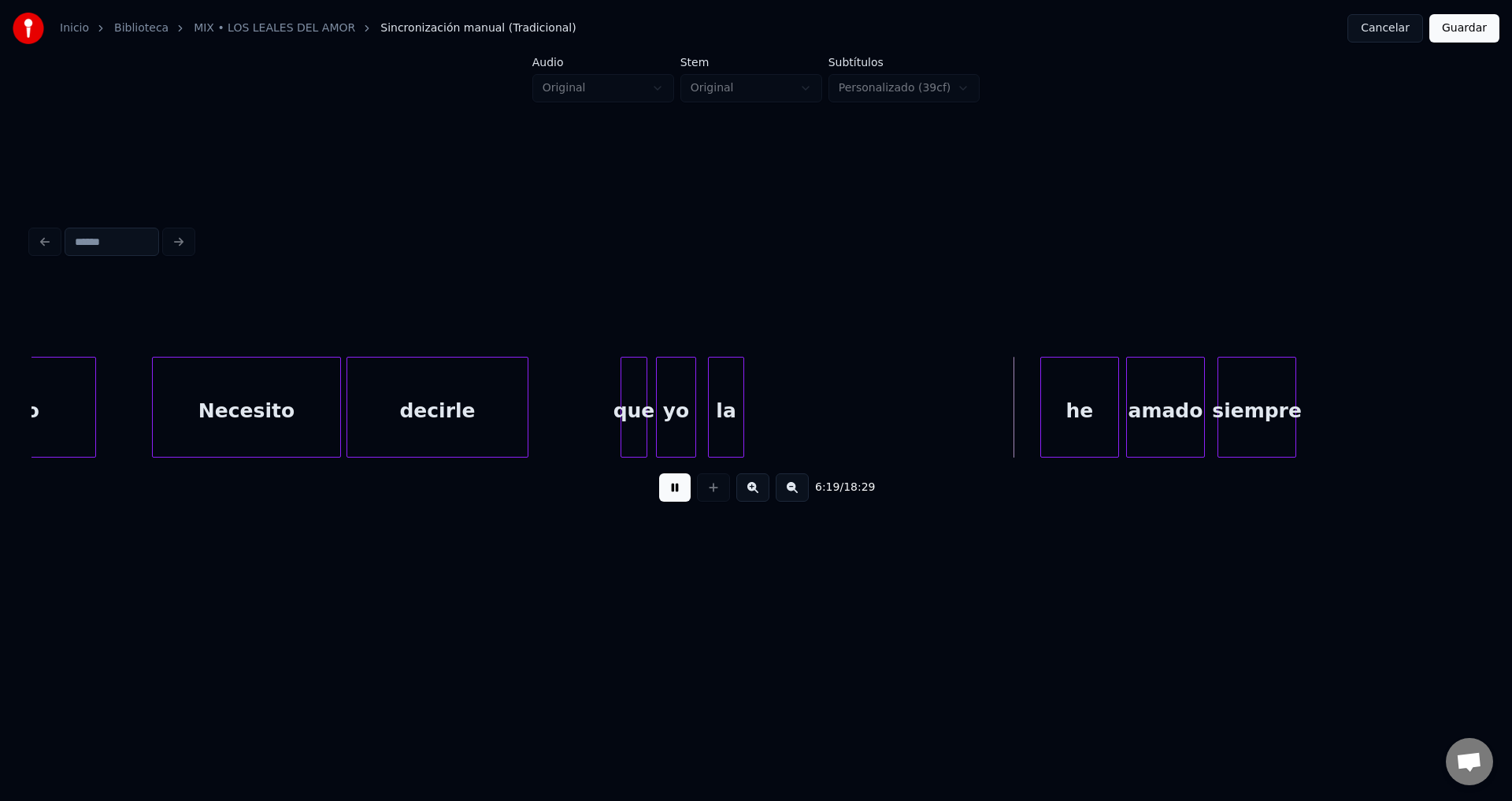
click at [670, 502] on button at bounding box center [675, 488] width 32 height 28
click at [716, 411] on div "la" at bounding box center [726, 411] width 35 height 107
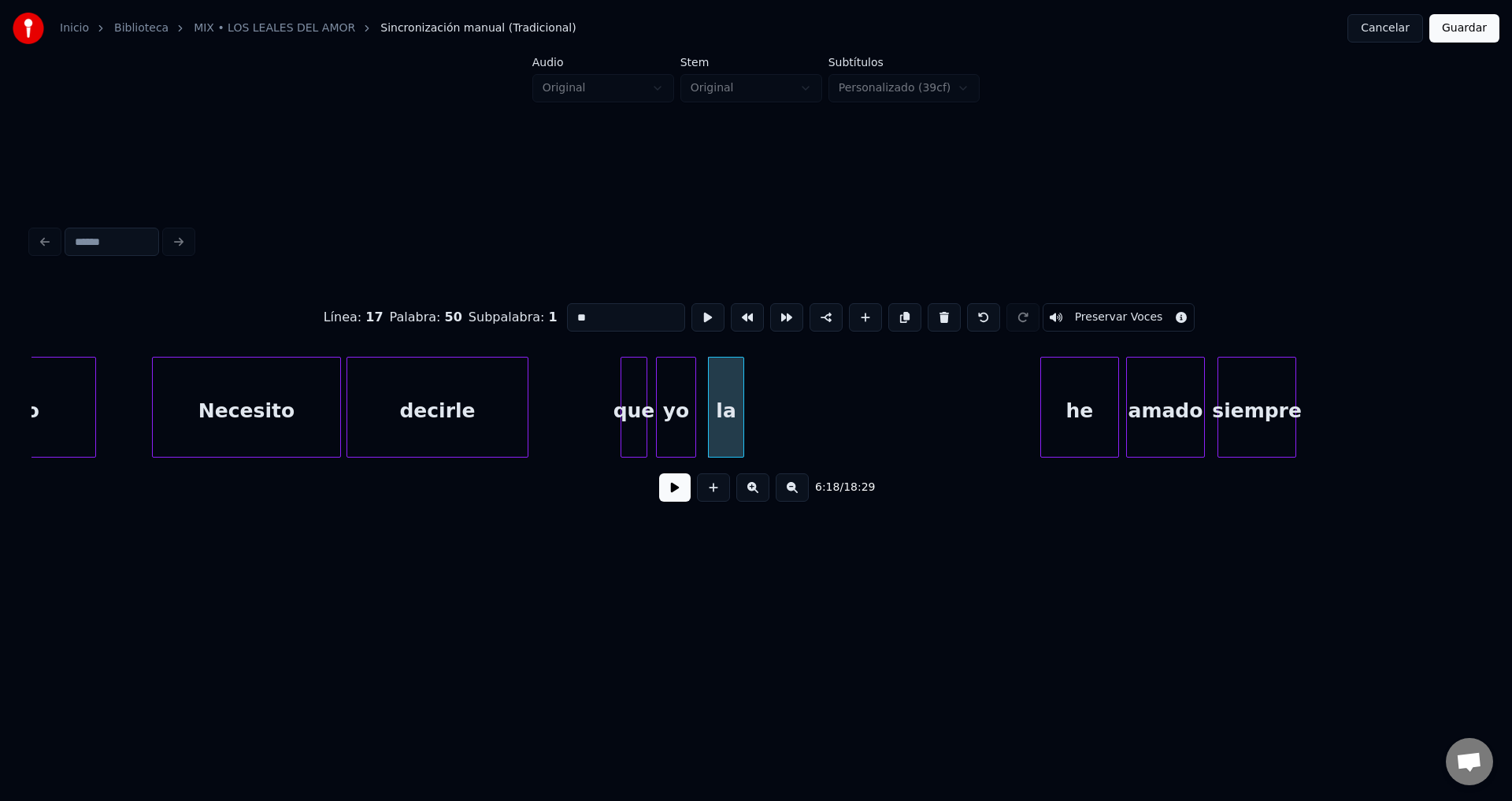
click at [1074, 408] on div "he" at bounding box center [1080, 411] width 78 height 107
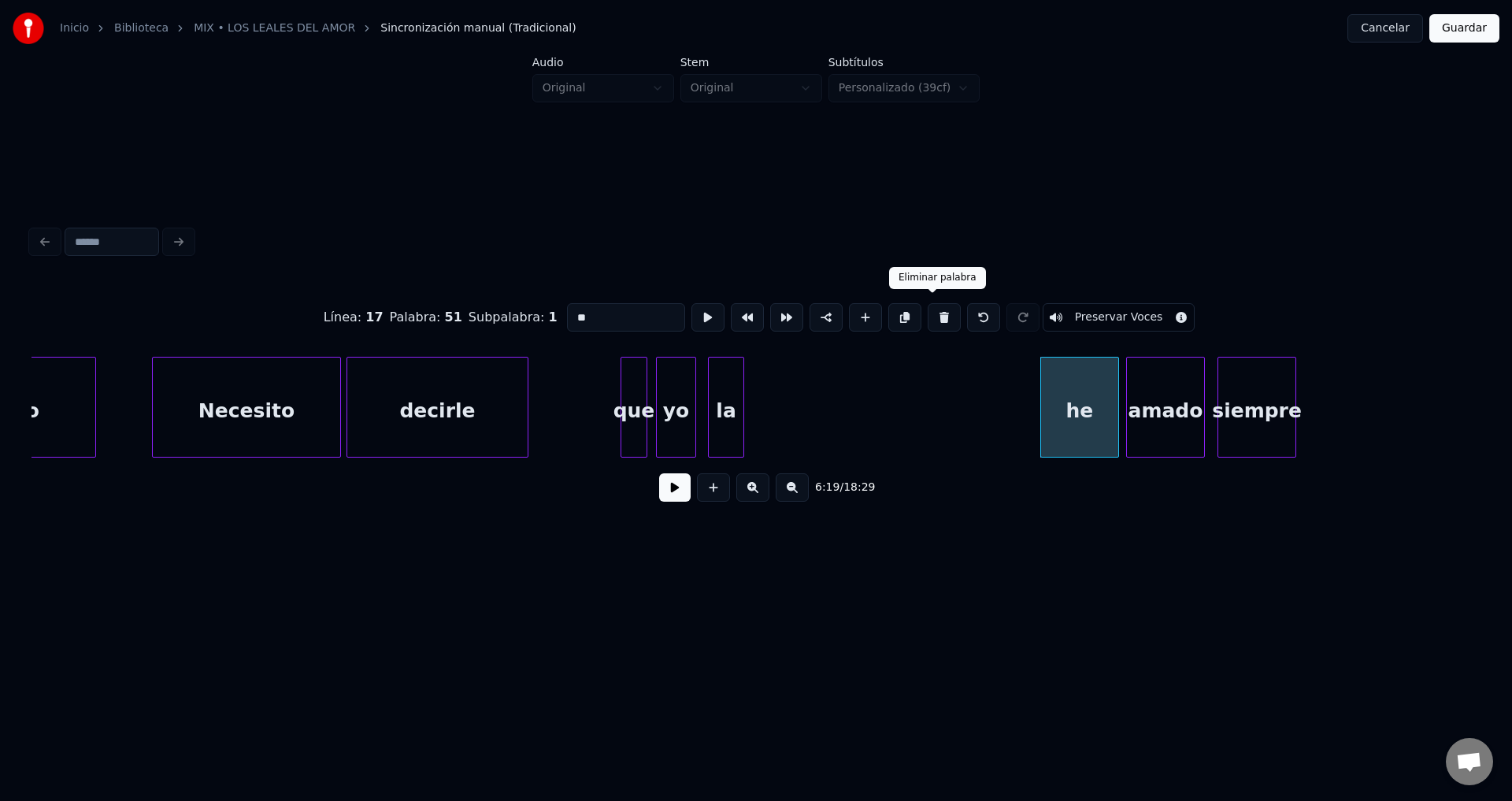
click at [931, 310] on button at bounding box center [944, 317] width 33 height 28
type input "**"
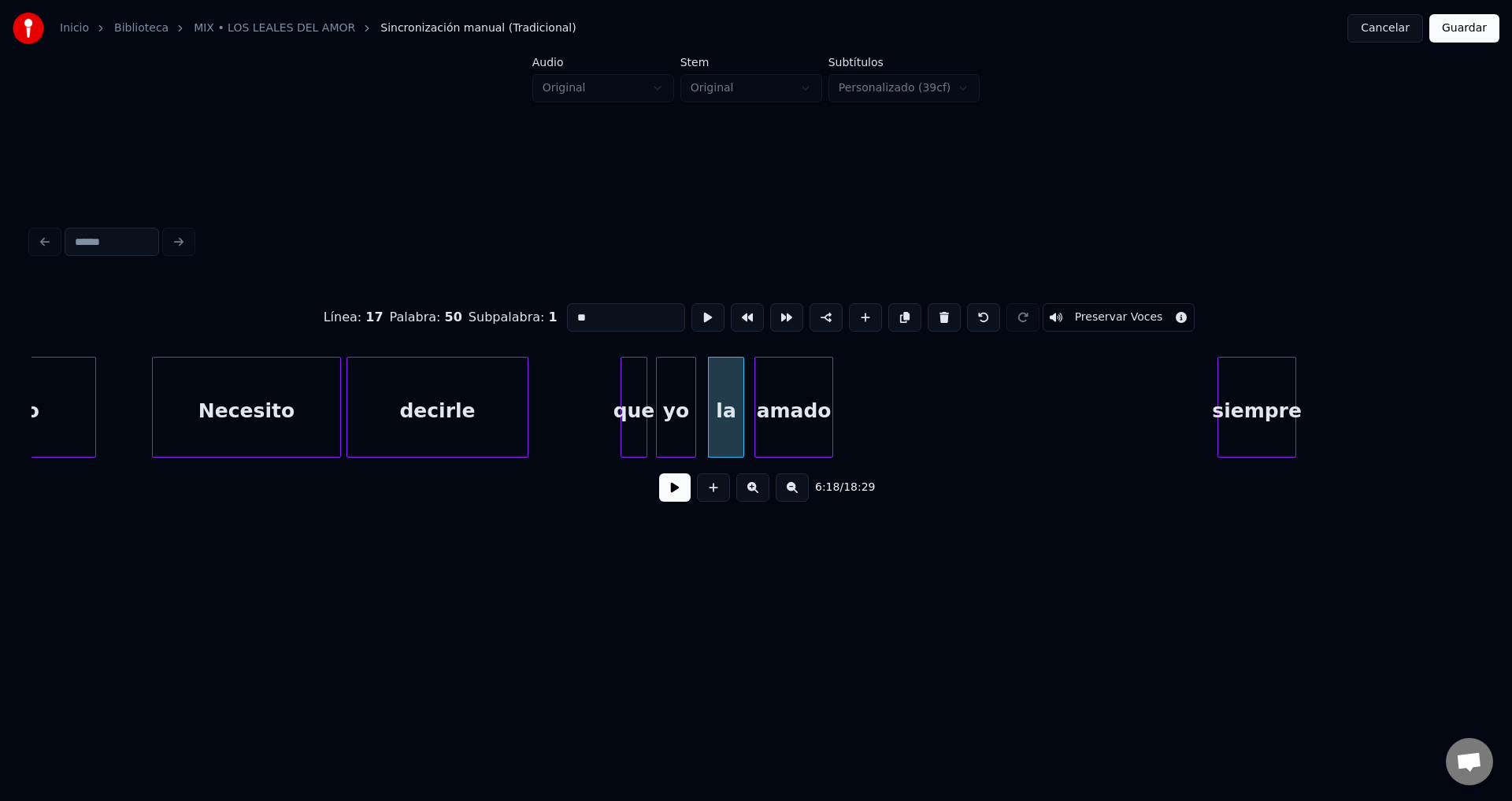
click at [800, 412] on div "amado" at bounding box center [794, 411] width 78 height 107
click at [667, 502] on button at bounding box center [675, 488] width 32 height 28
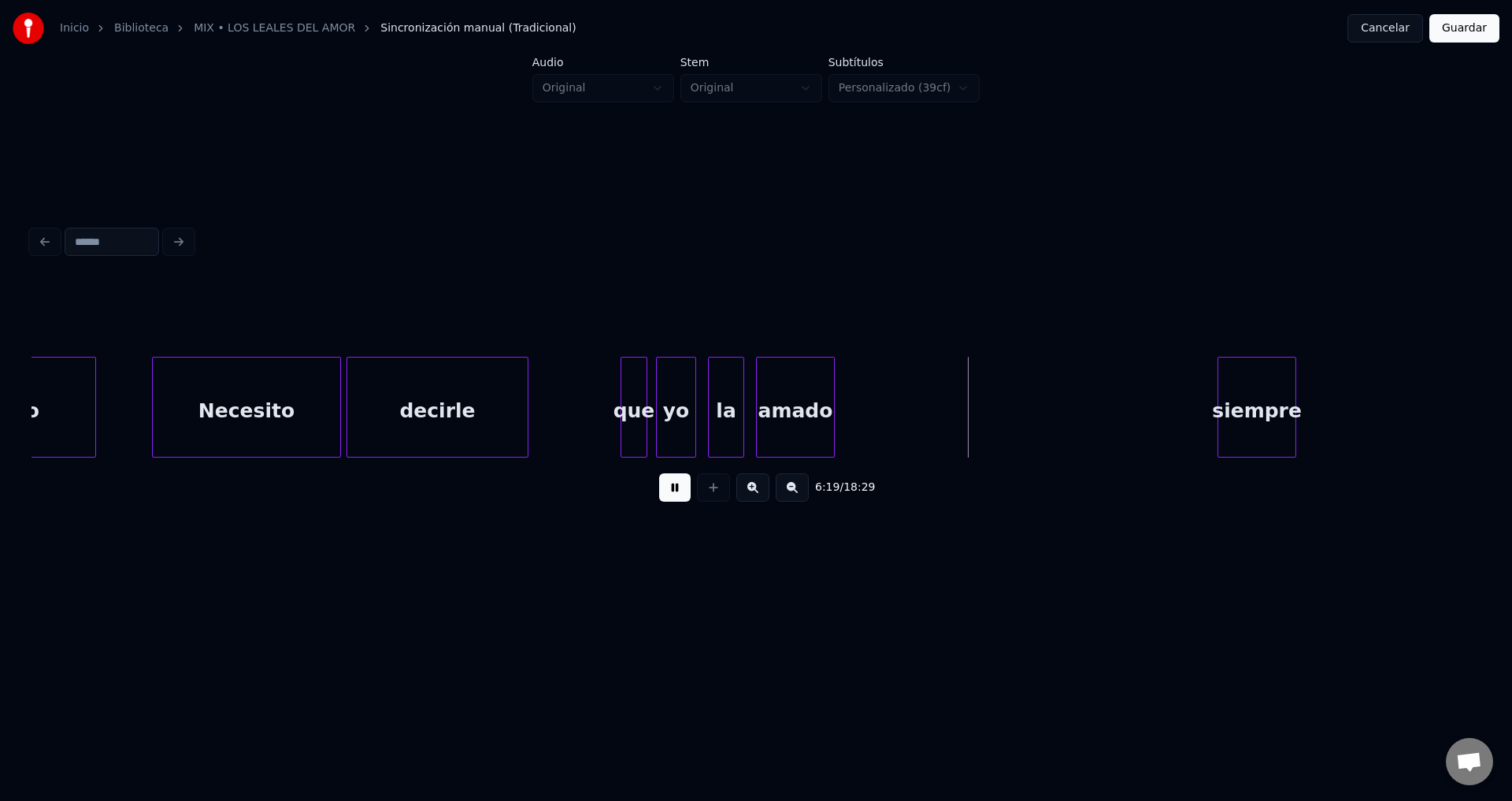
click at [826, 405] on div "amado" at bounding box center [796, 411] width 78 height 107
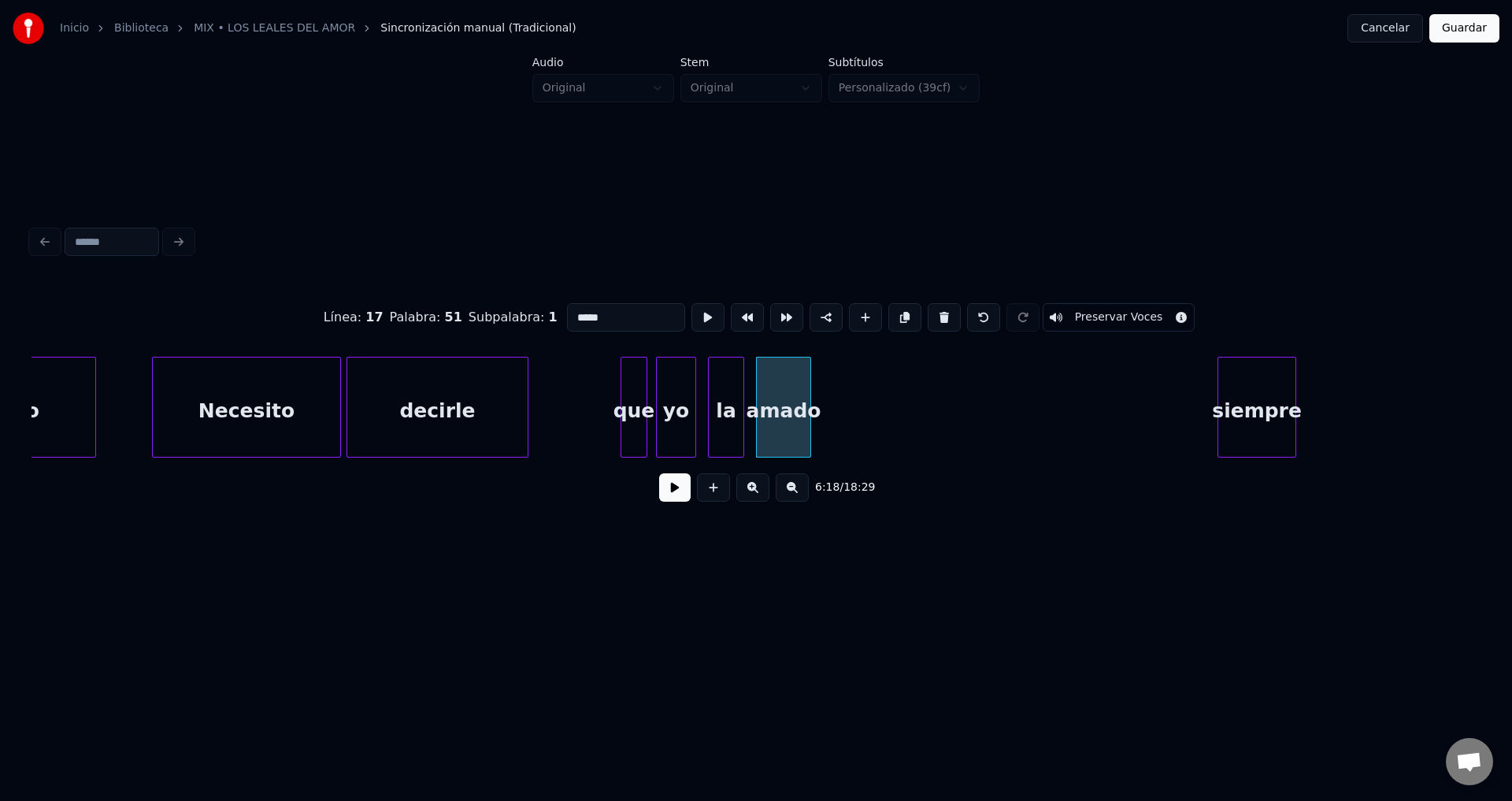
click at [807, 405] on div at bounding box center [808, 407] width 5 height 99
click at [841, 403] on div "siempre" at bounding box center [858, 411] width 78 height 107
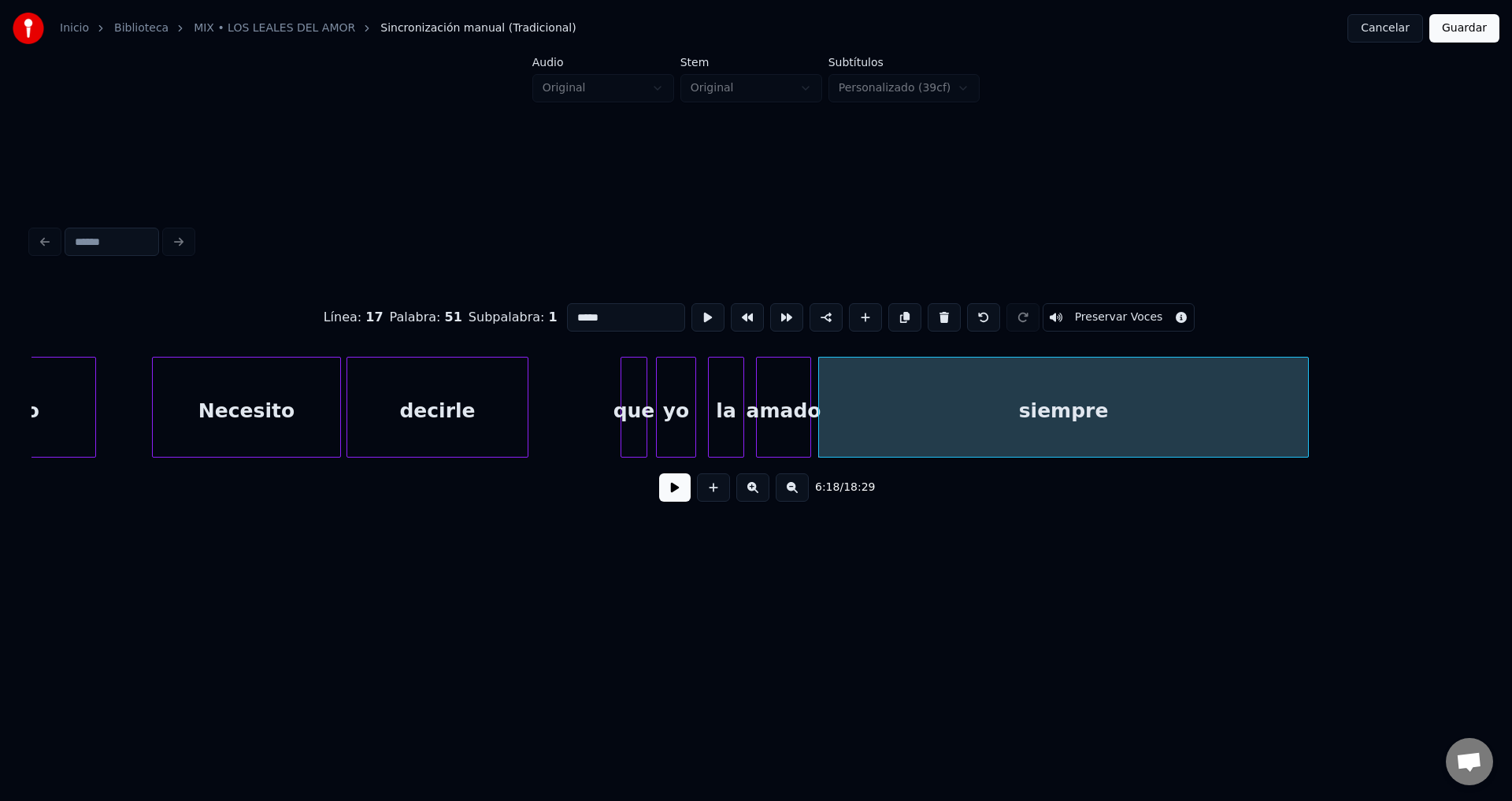
click at [1305, 400] on div at bounding box center [1306, 407] width 5 height 99
click at [687, 492] on button at bounding box center [675, 488] width 32 height 28
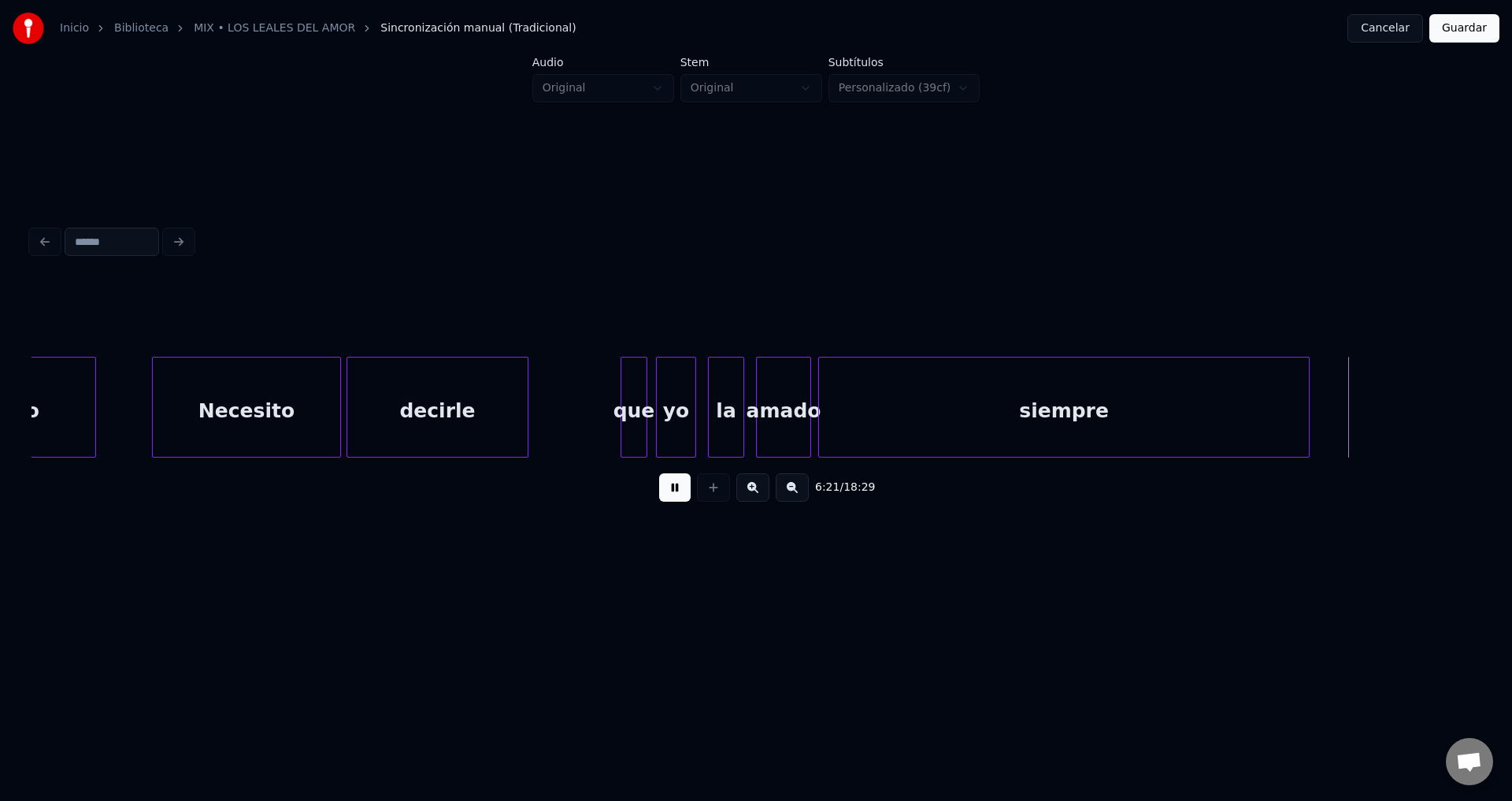
click at [686, 492] on button at bounding box center [675, 488] width 32 height 28
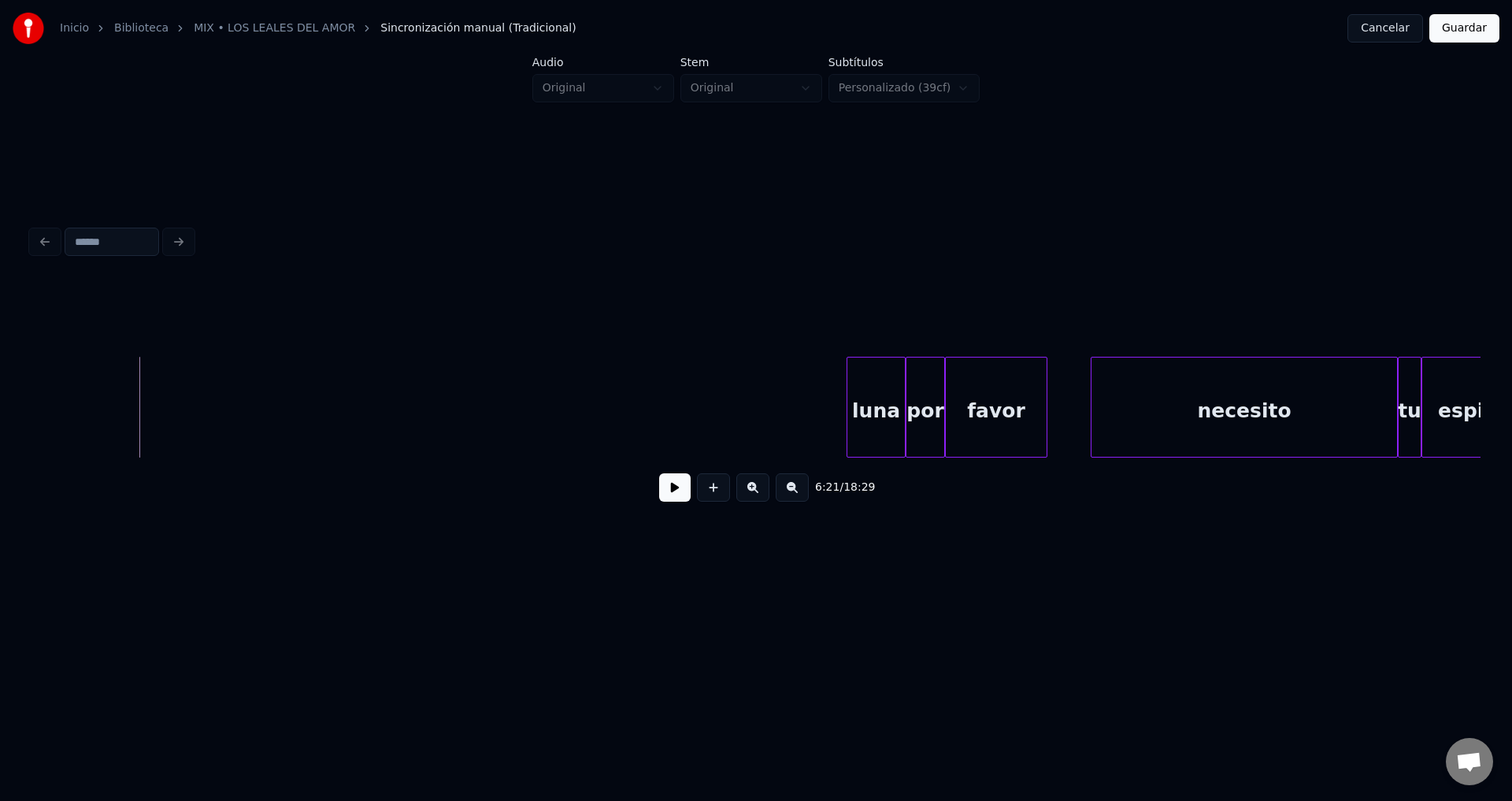
scroll to position [0, 75223]
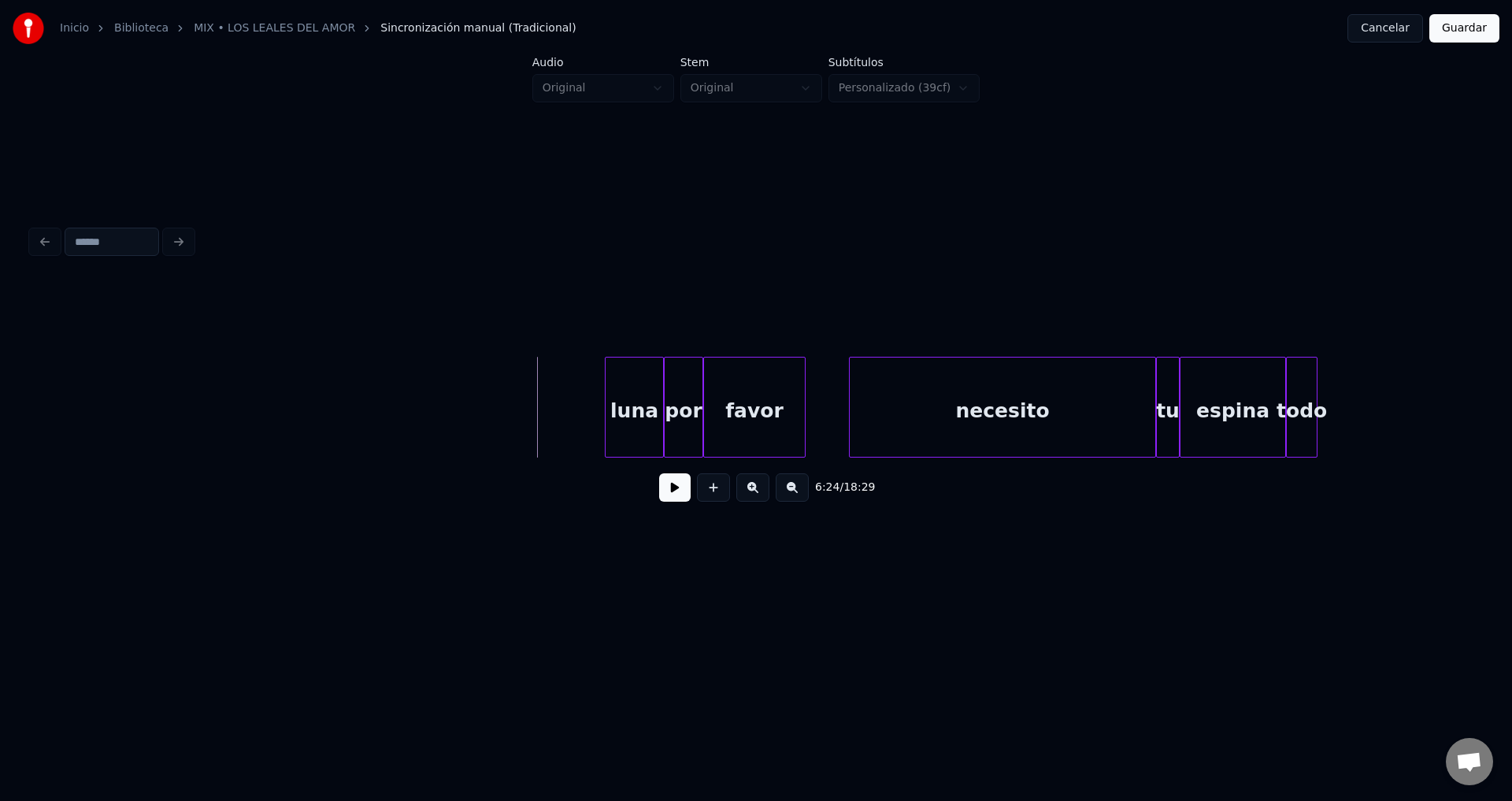
click at [674, 498] on button at bounding box center [675, 488] width 32 height 28
click at [625, 408] on div "luna" at bounding box center [634, 411] width 58 height 107
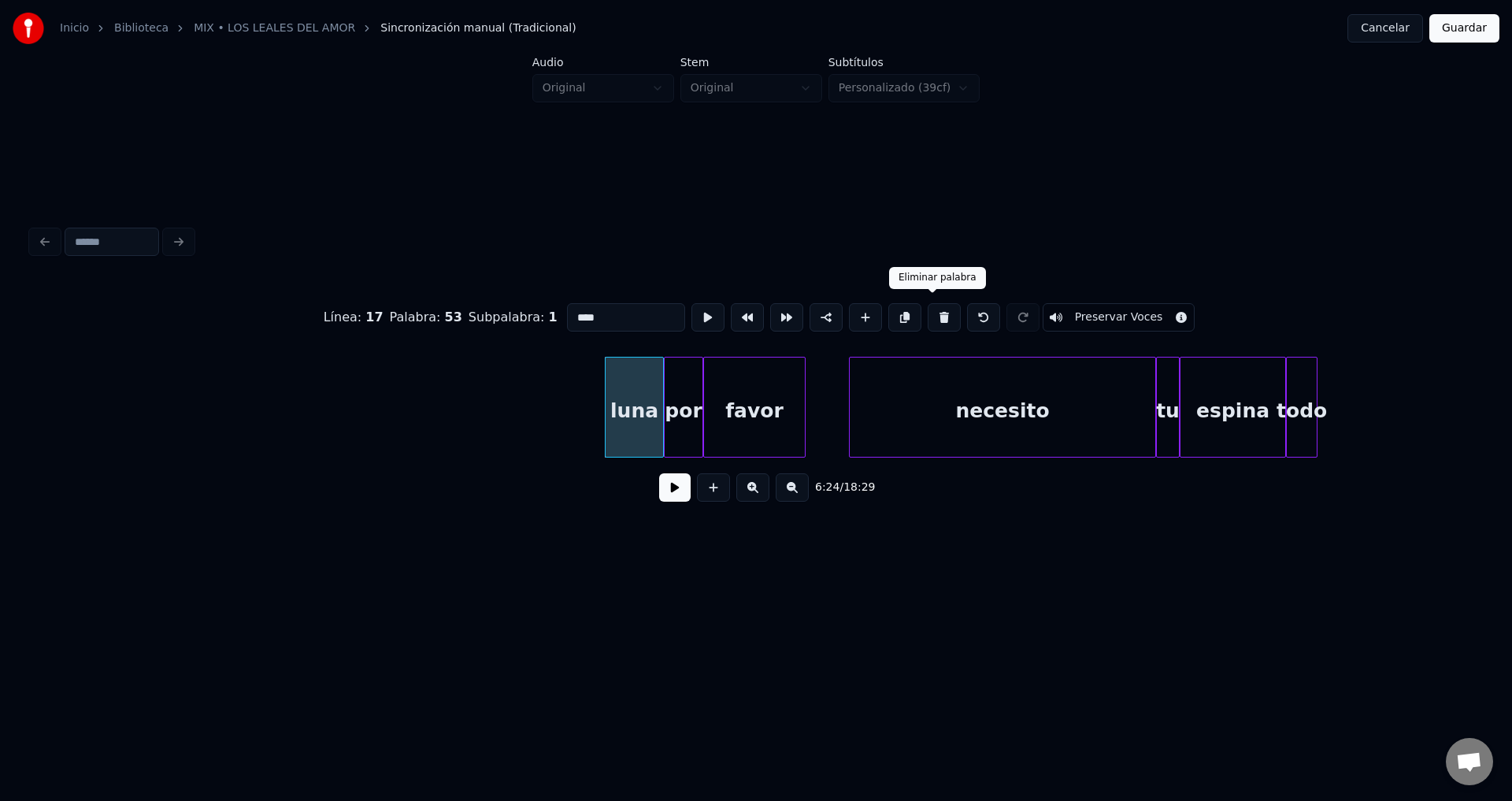
click at [928, 305] on button at bounding box center [944, 317] width 33 height 28
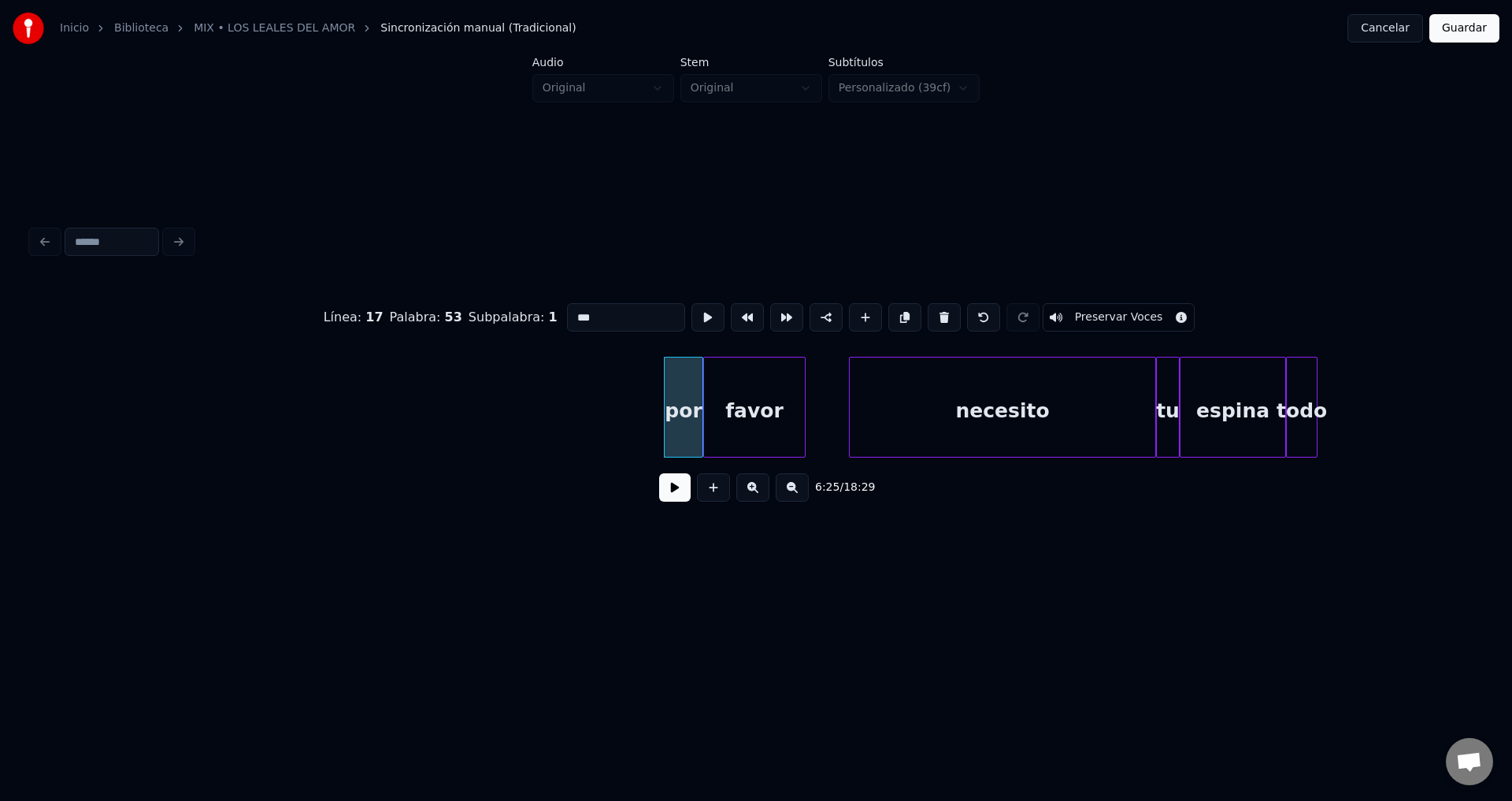
click at [928, 305] on button at bounding box center [944, 317] width 33 height 28
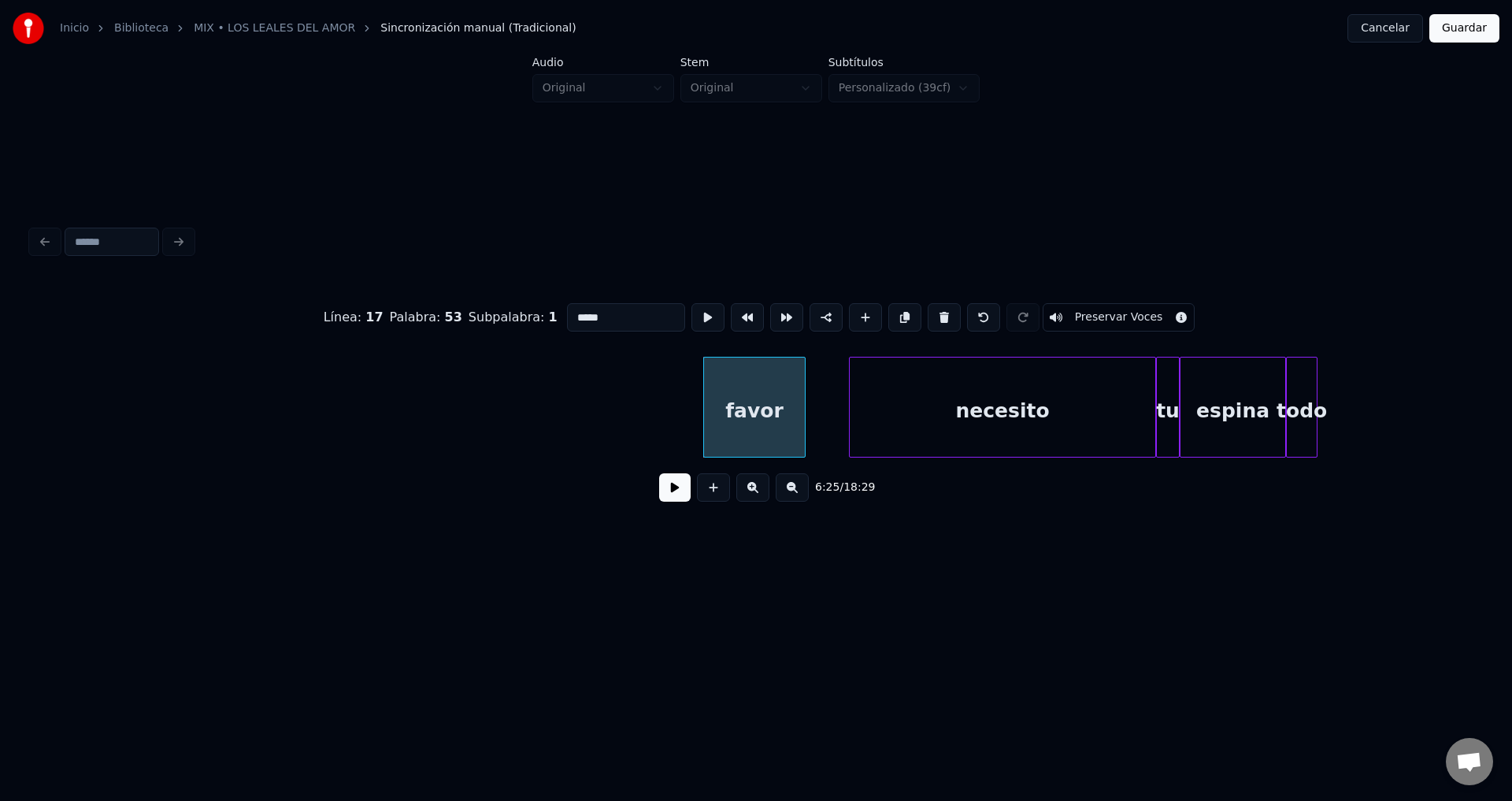
click at [928, 305] on button at bounding box center [944, 317] width 33 height 28
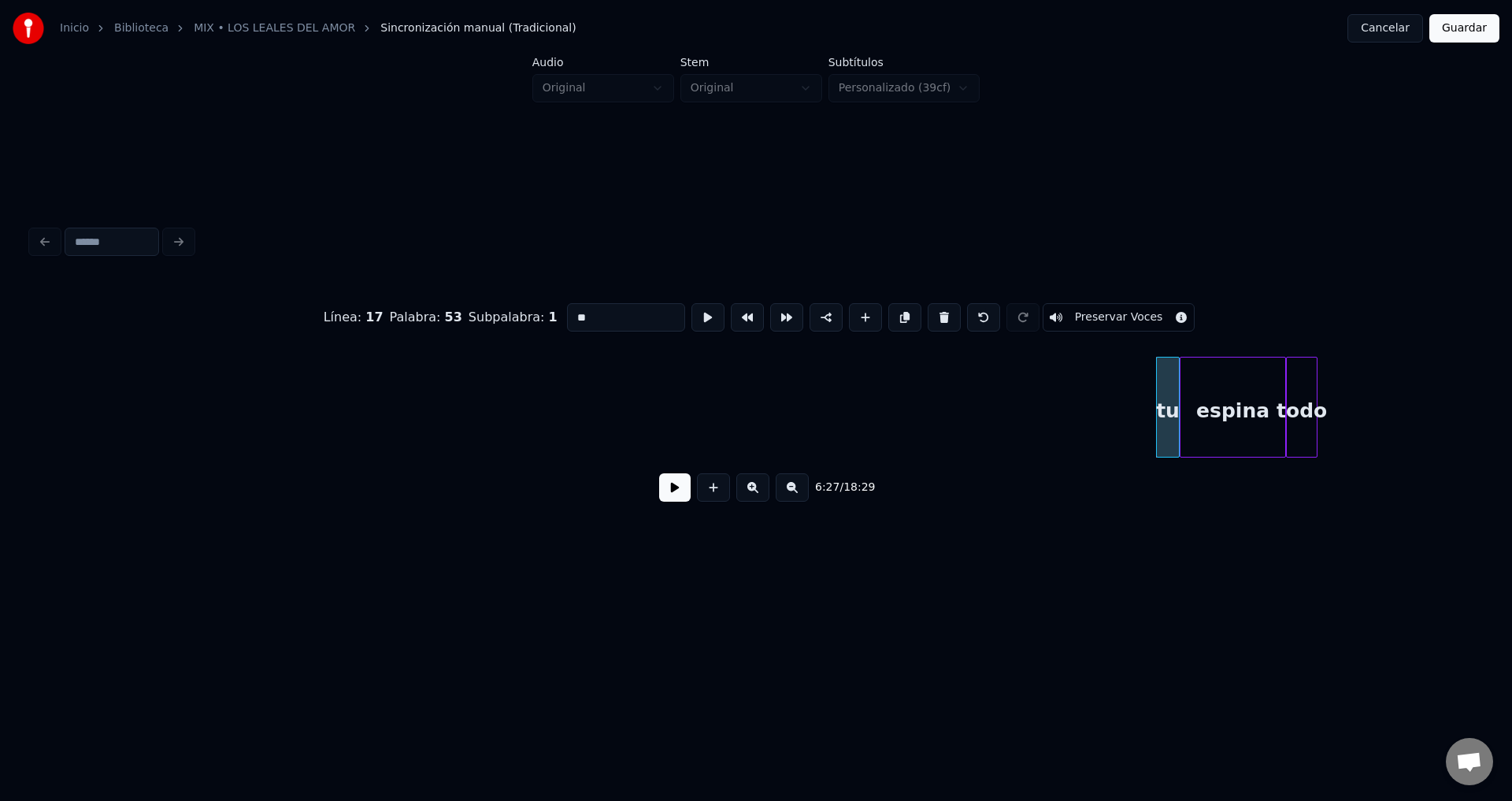
click at [928, 305] on button at bounding box center [944, 317] width 33 height 28
type input "******"
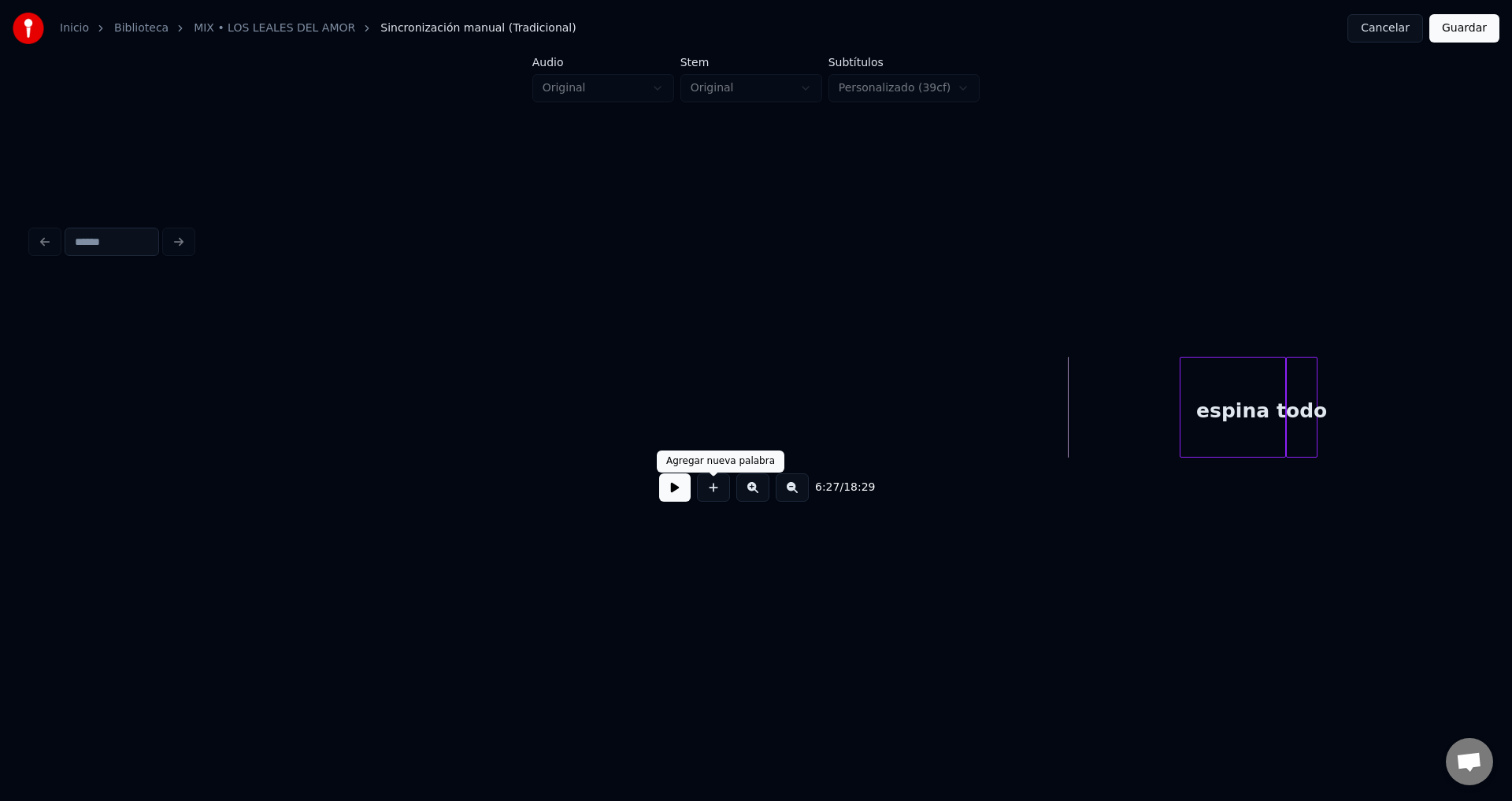
click at [673, 495] on button at bounding box center [675, 488] width 32 height 28
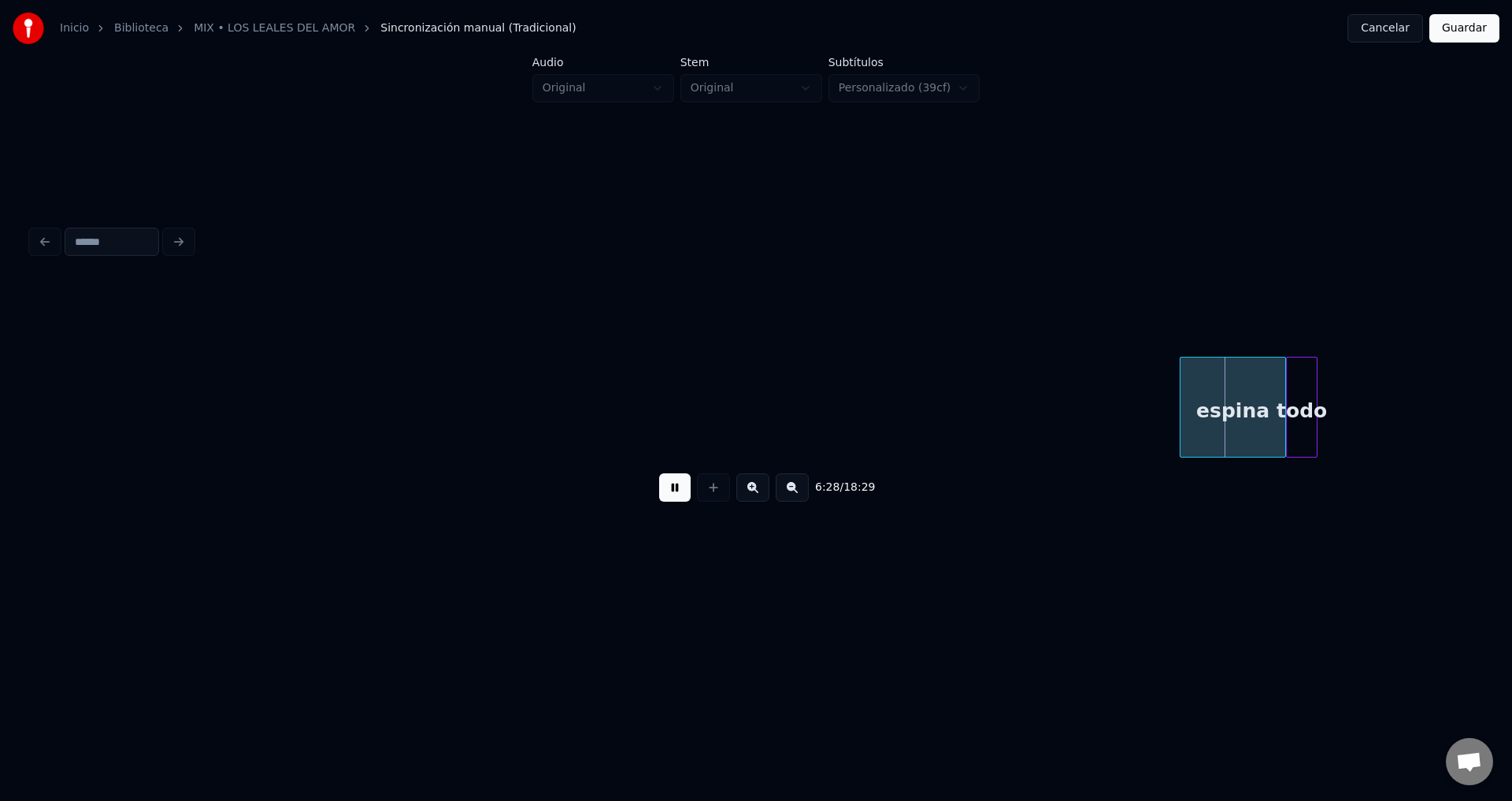
click at [678, 495] on button at bounding box center [675, 488] width 32 height 28
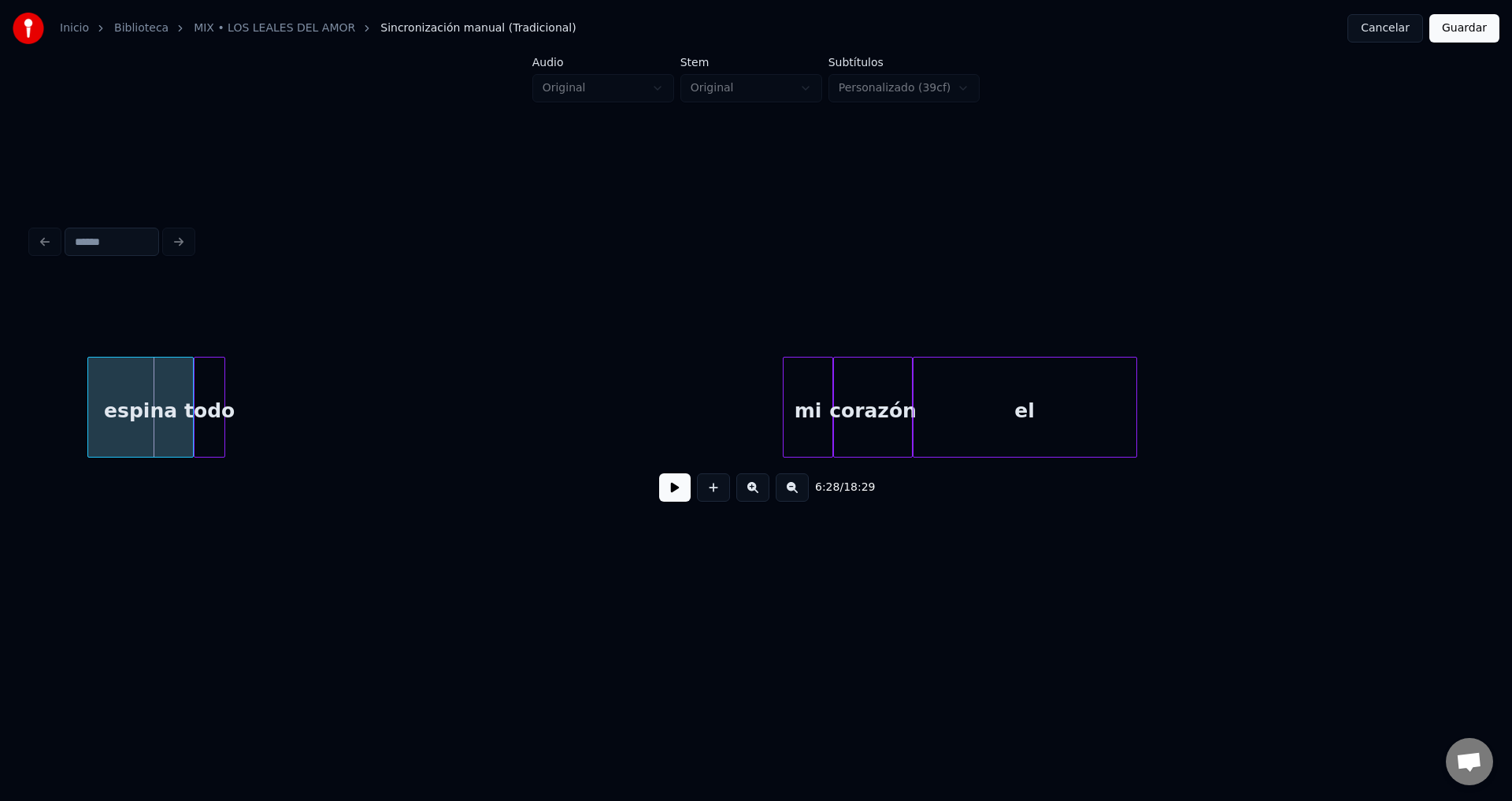
scroll to position [0, 75951]
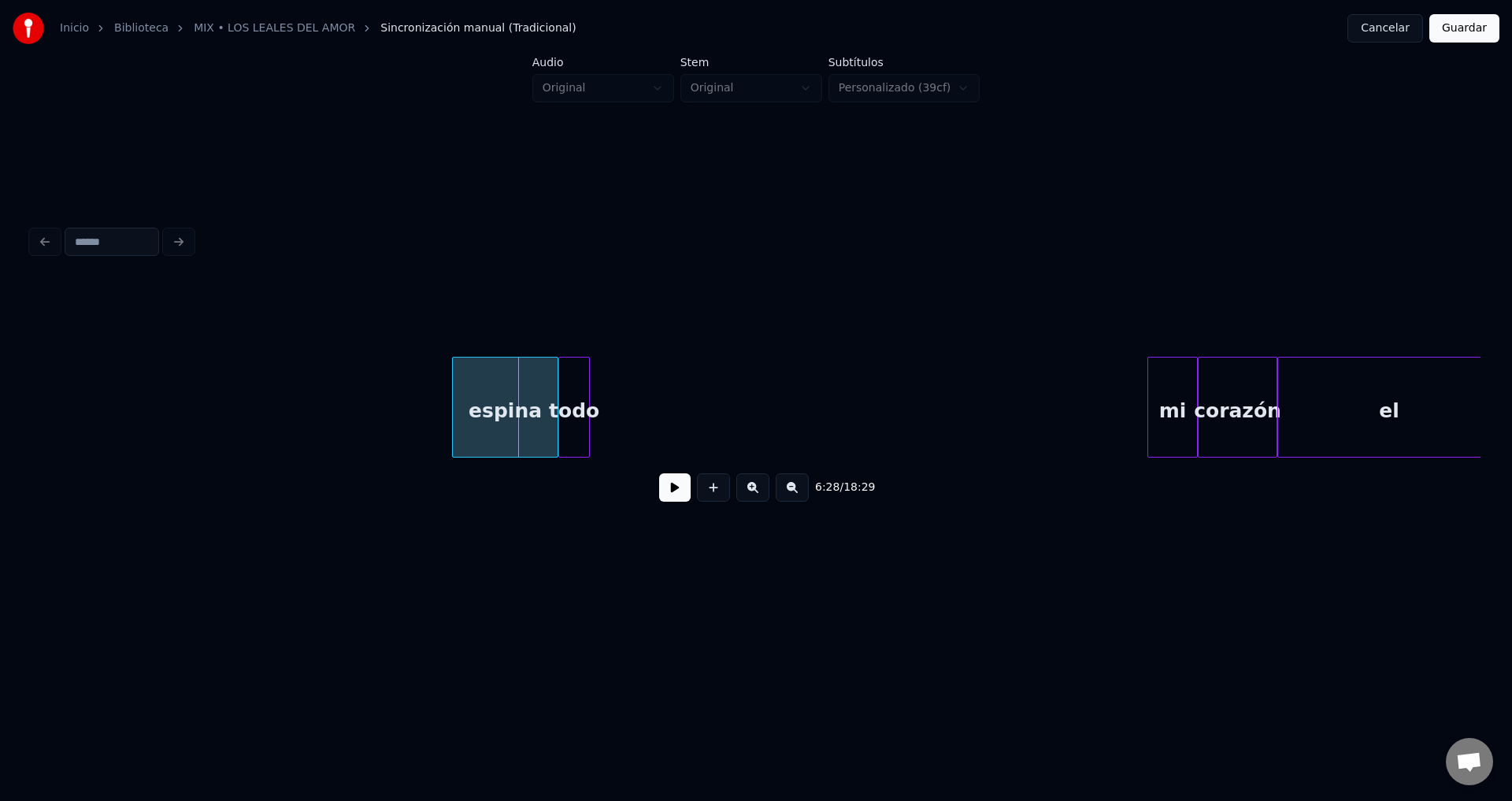
click at [513, 406] on div "espina" at bounding box center [505, 411] width 104 height 107
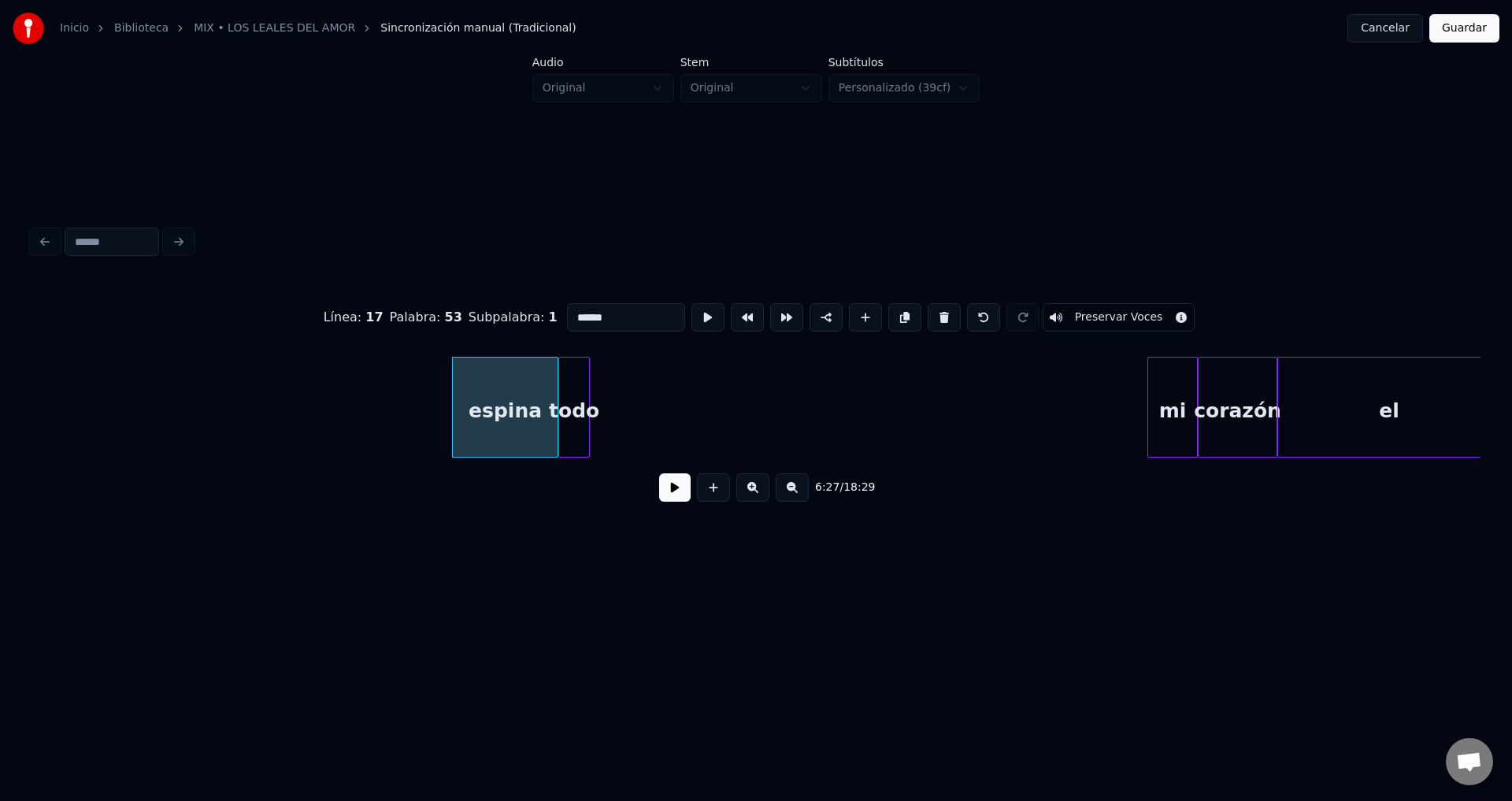
click at [928, 308] on button at bounding box center [944, 317] width 33 height 28
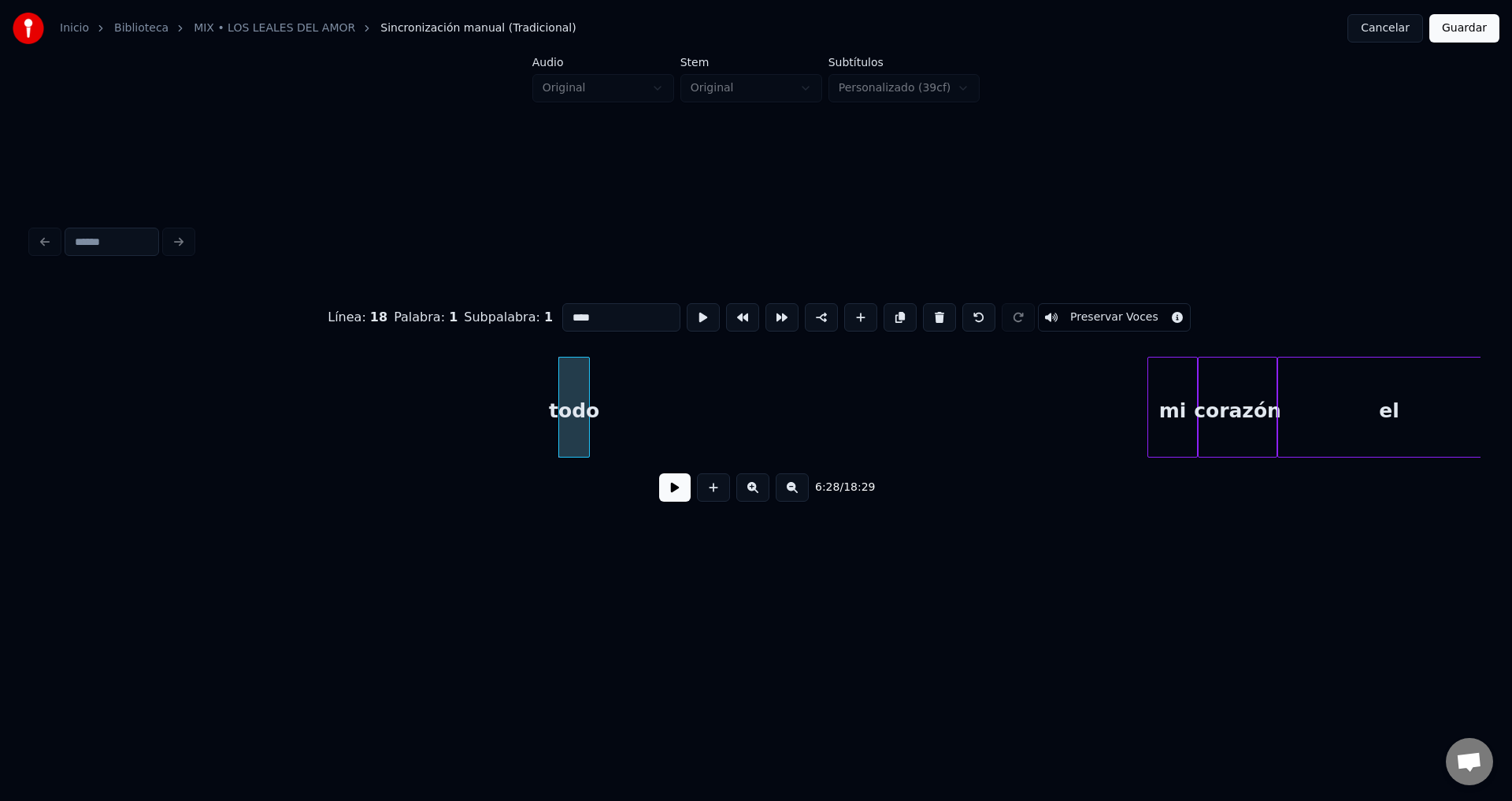
click at [928, 308] on button at bounding box center [940, 317] width 33 height 28
type input "**"
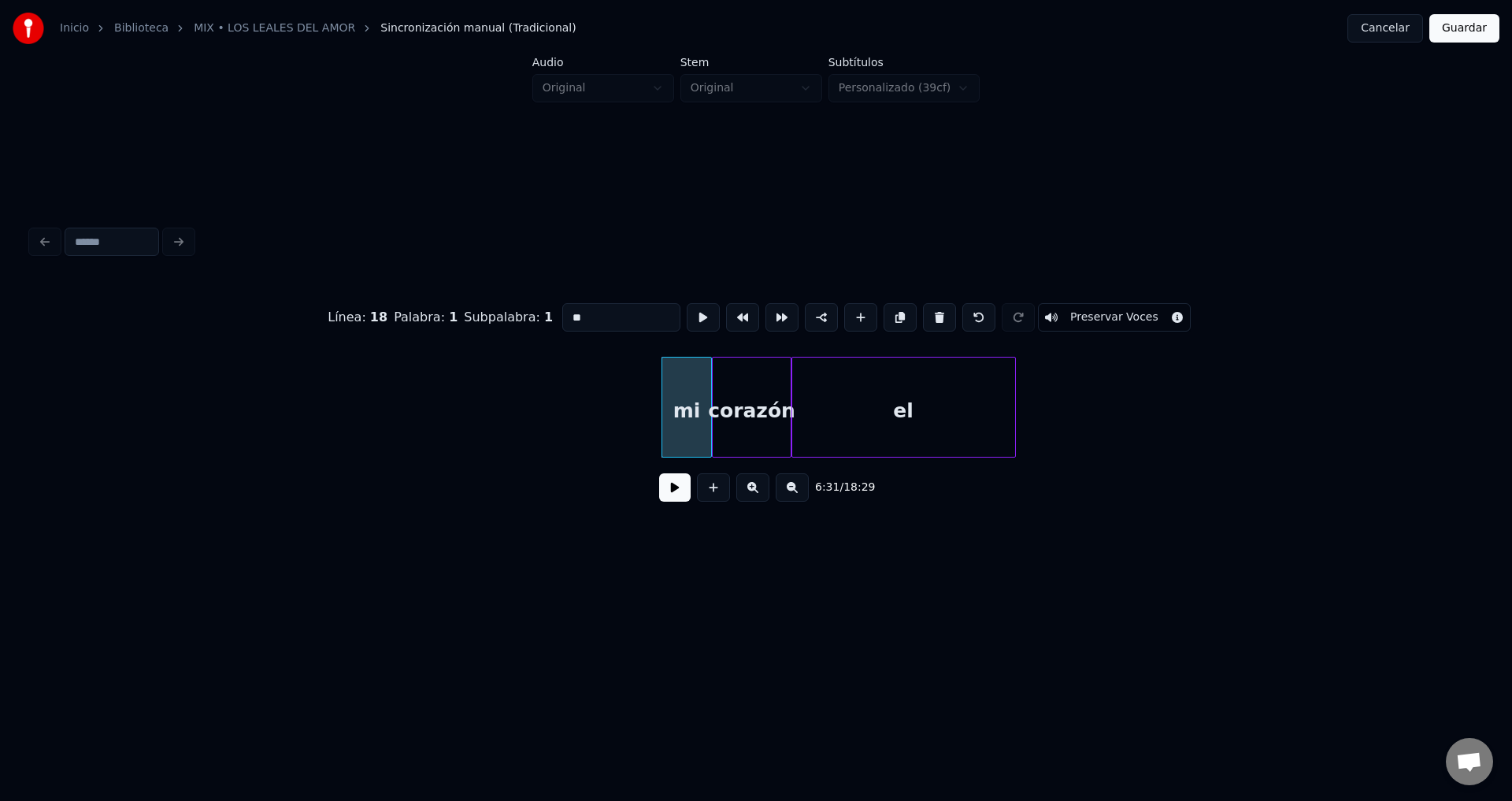
click at [696, 417] on div "mi" at bounding box center [687, 411] width 50 height 107
click at [679, 492] on button at bounding box center [675, 488] width 32 height 28
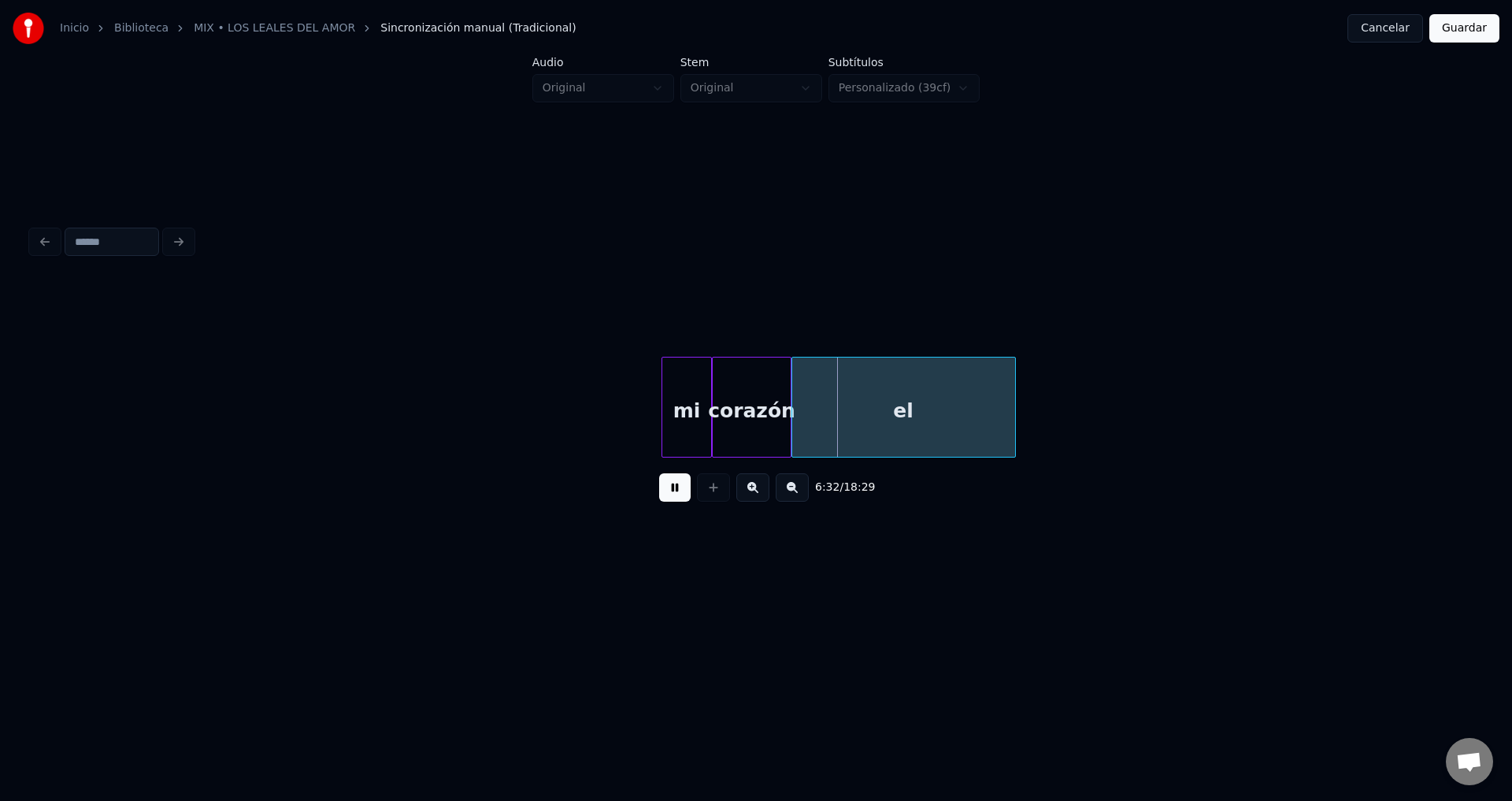
click at [679, 492] on button at bounding box center [675, 488] width 32 height 28
click at [691, 435] on div "mi" at bounding box center [687, 411] width 50 height 107
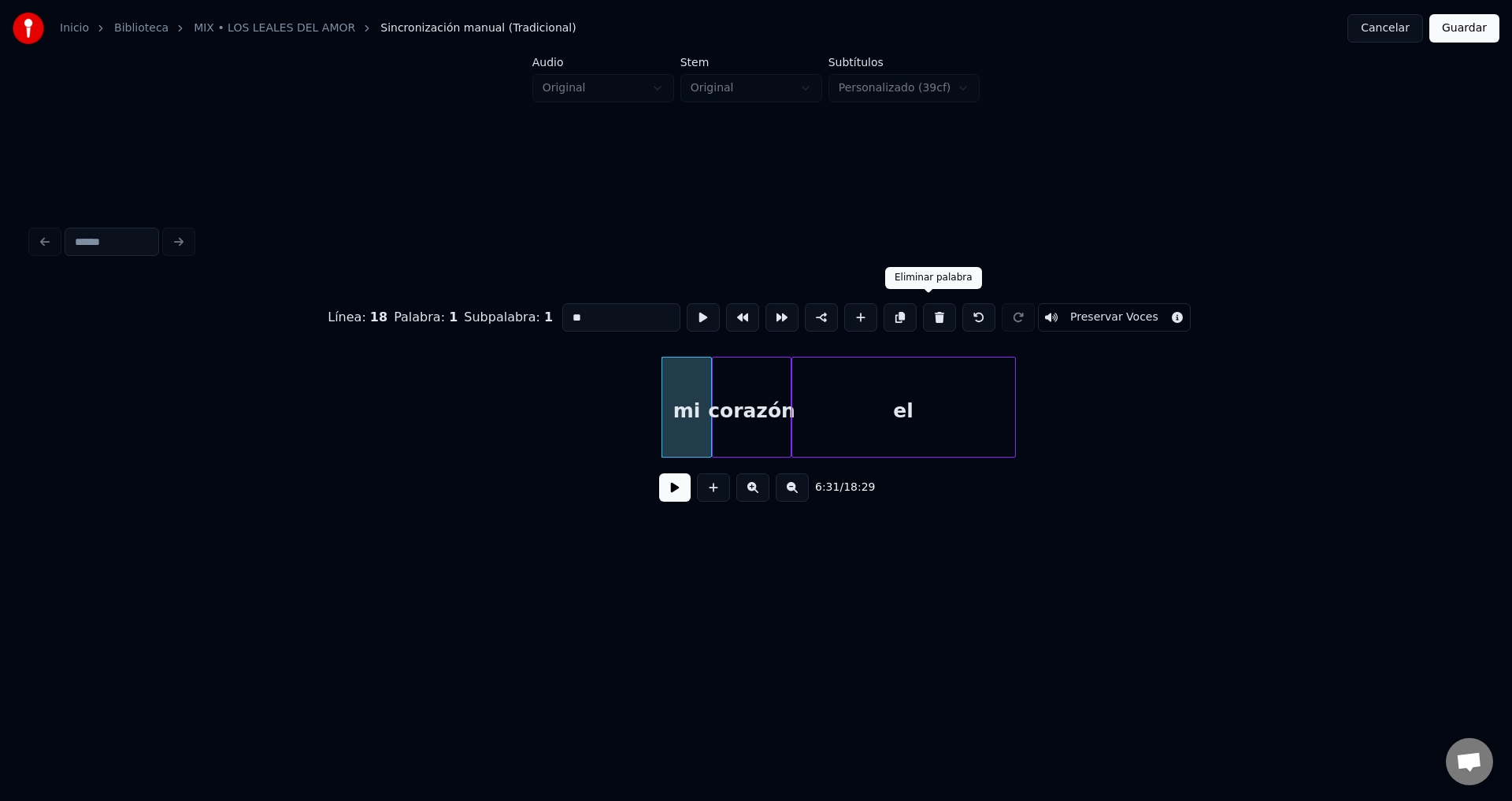
click at [929, 311] on button at bounding box center [940, 317] width 33 height 28
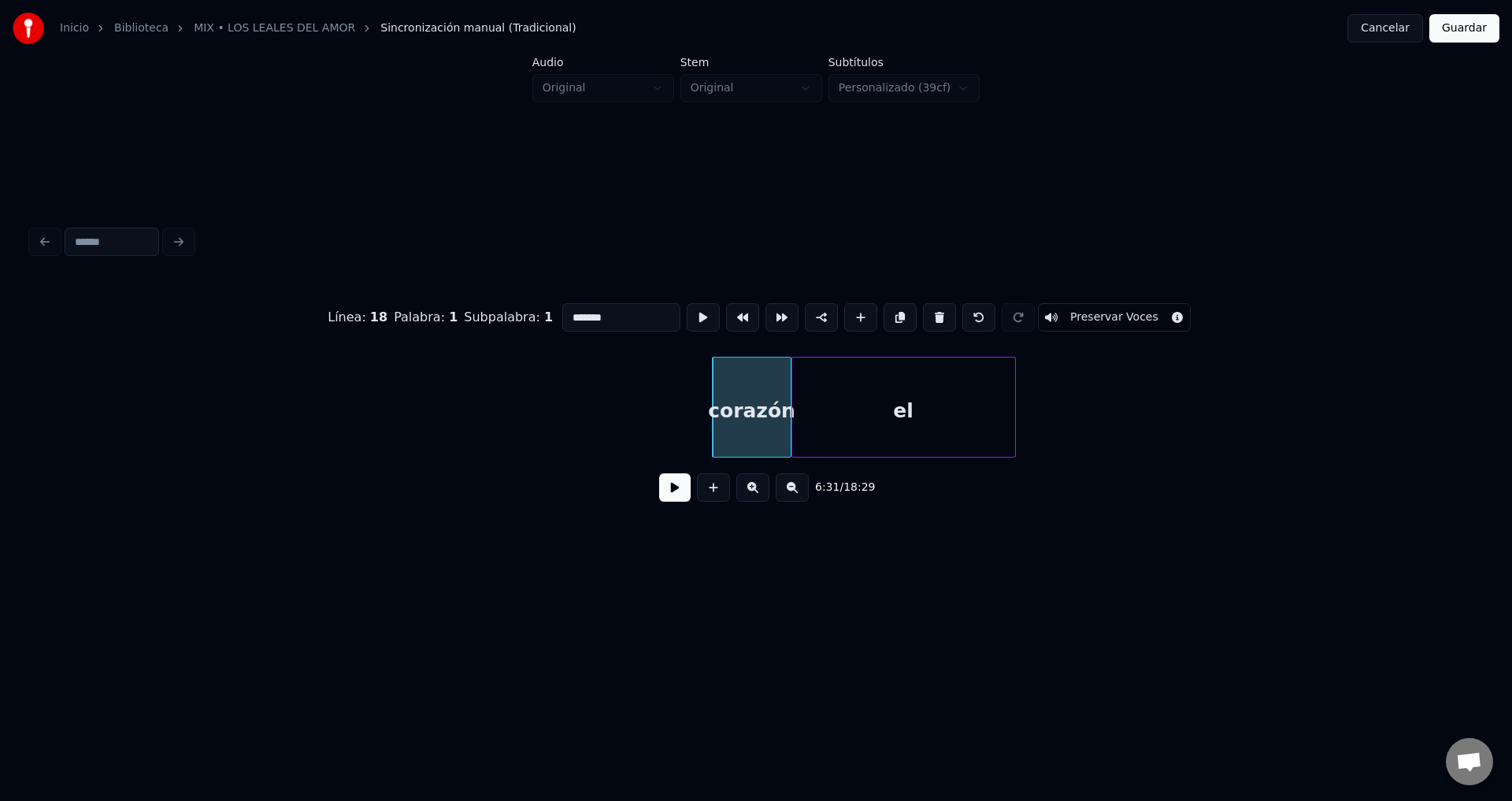
click at [929, 311] on button at bounding box center [940, 317] width 33 height 28
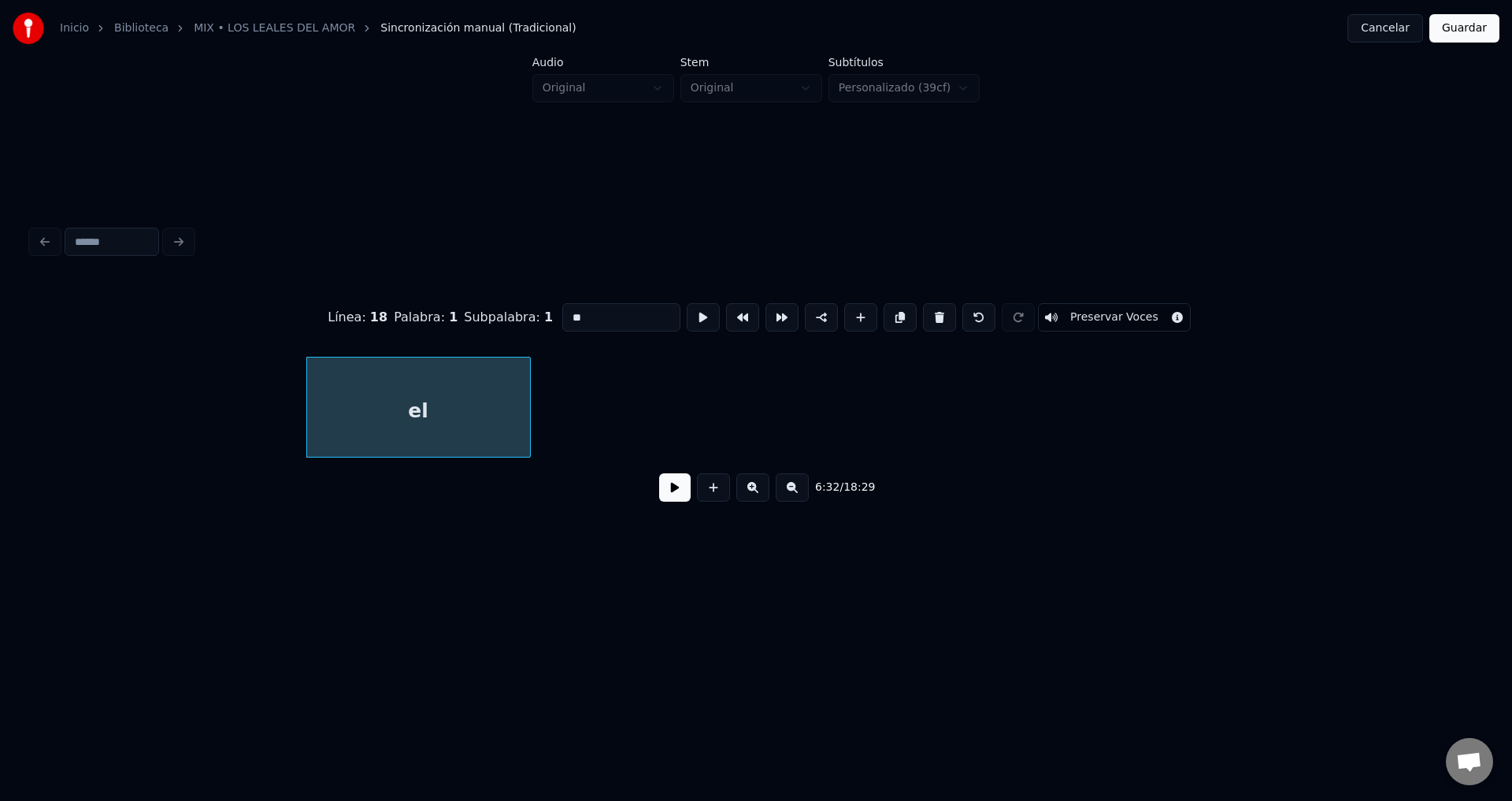
scroll to position [0, 77044]
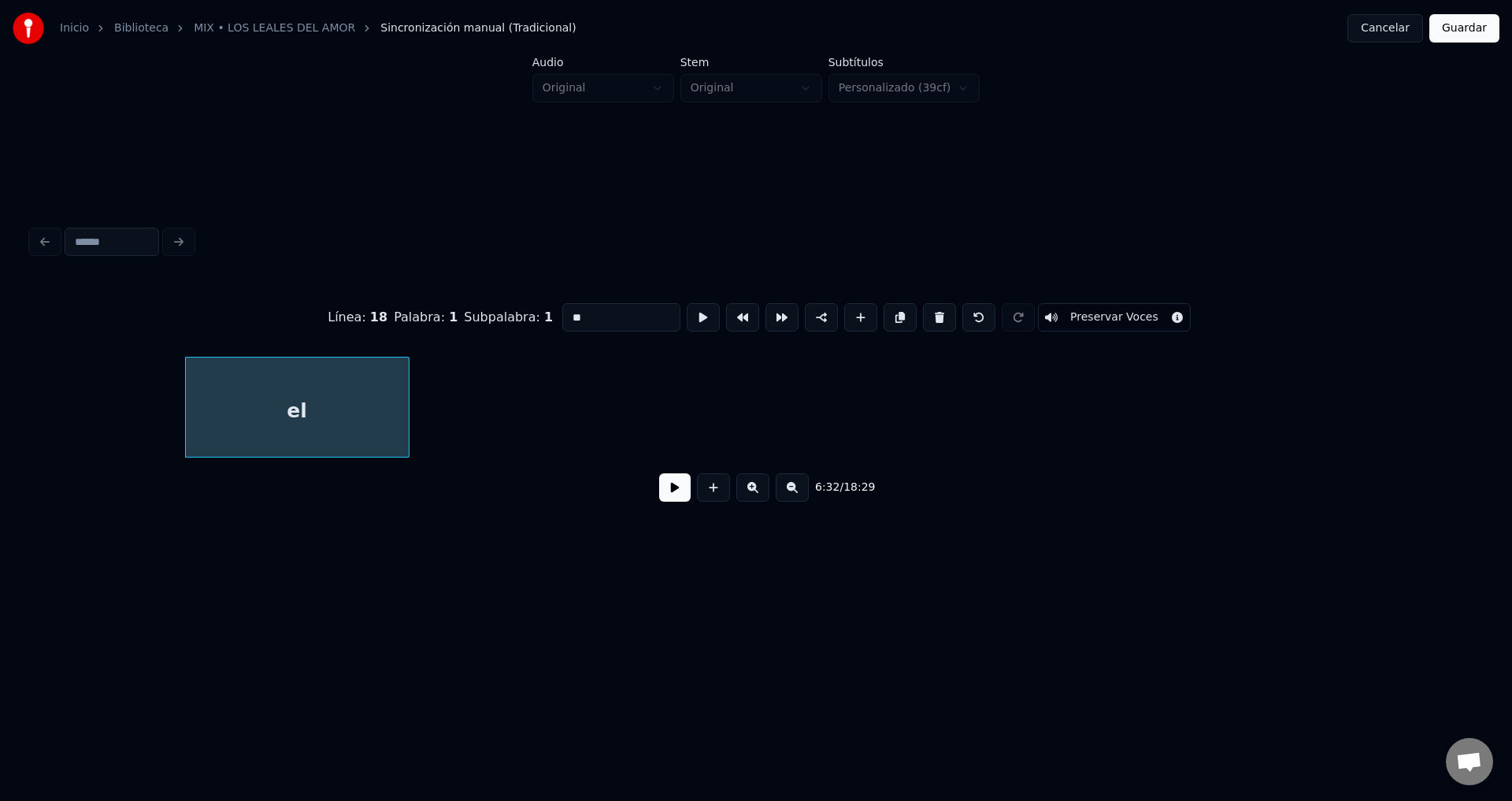
click at [923, 317] on button at bounding box center [940, 317] width 33 height 28
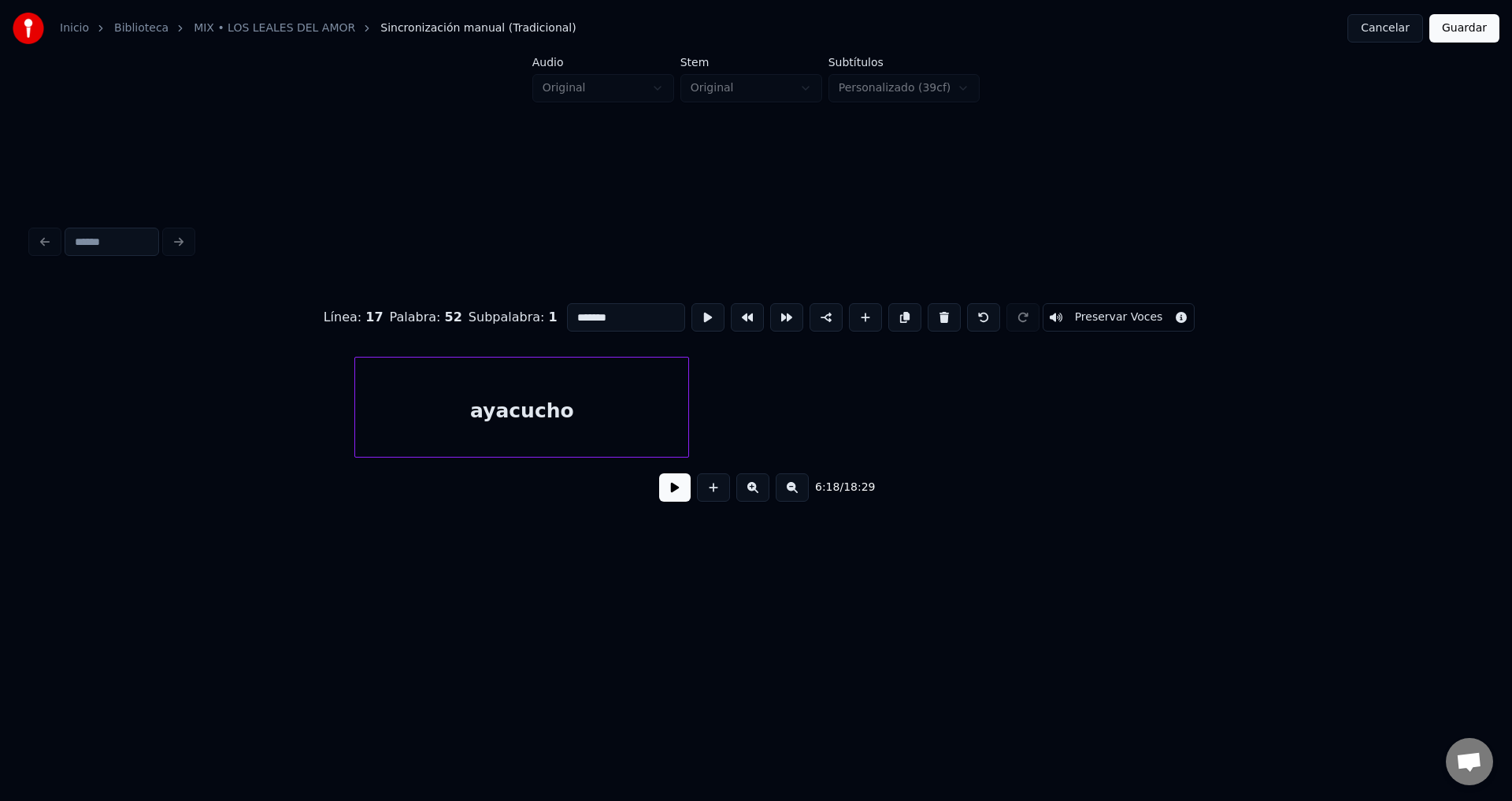
scroll to position [0, 81532]
click at [594, 424] on div "ayacucho" at bounding box center [644, 411] width 333 height 107
type input "********"
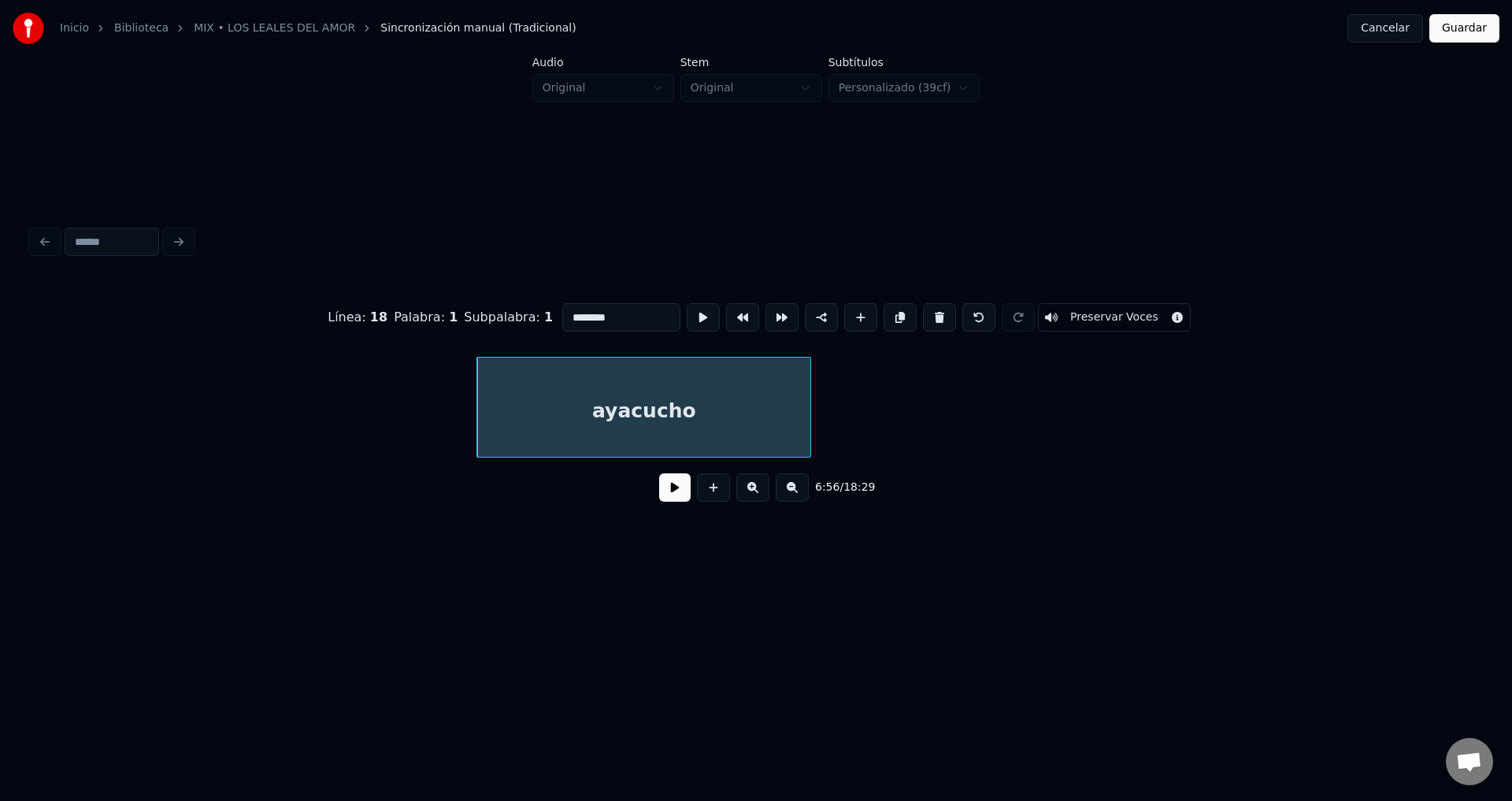
click at [664, 495] on button at bounding box center [675, 488] width 32 height 28
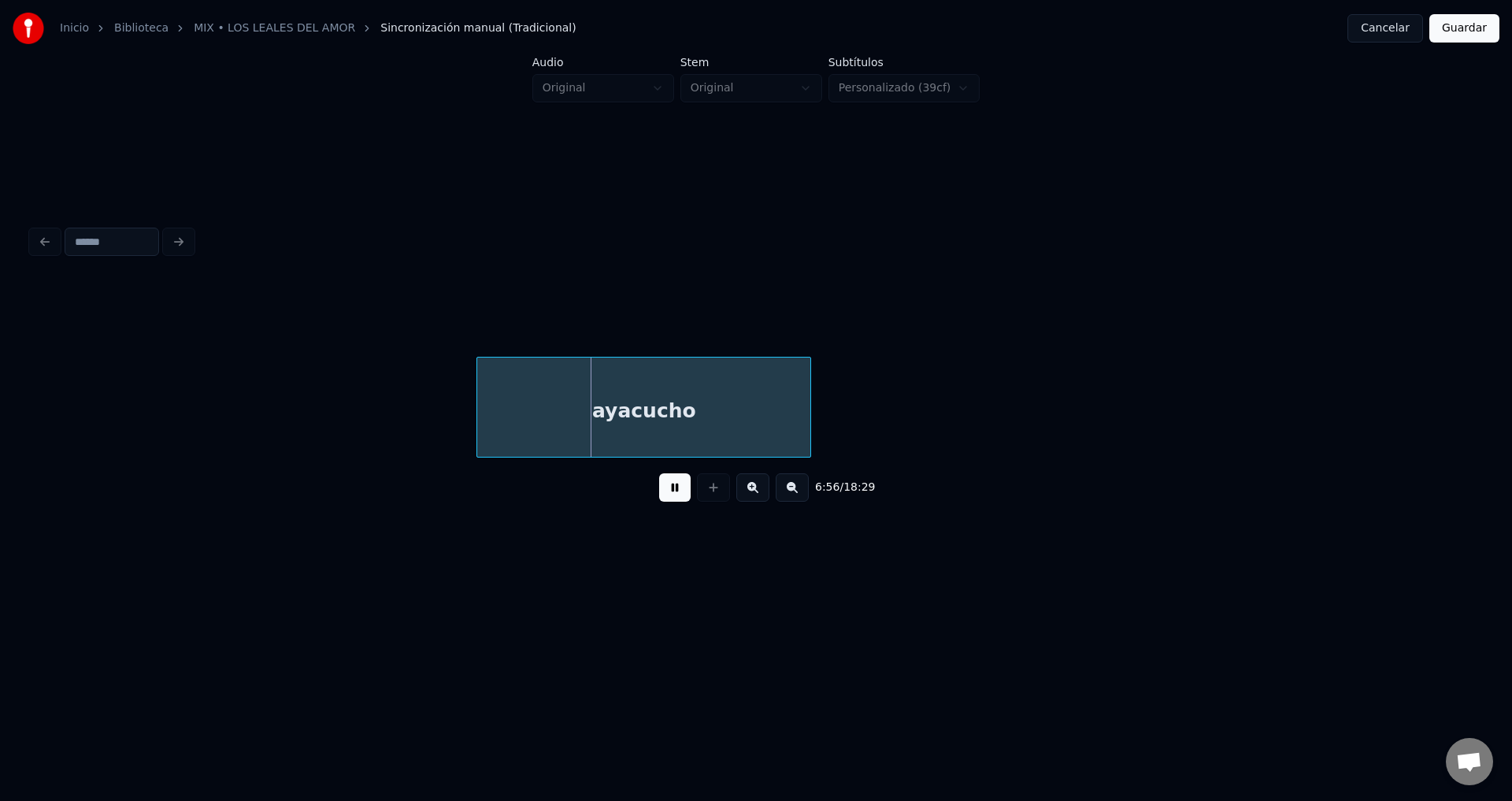
click at [664, 495] on button at bounding box center [675, 488] width 32 height 28
click at [673, 412] on div "ayacucho" at bounding box center [644, 411] width 333 height 107
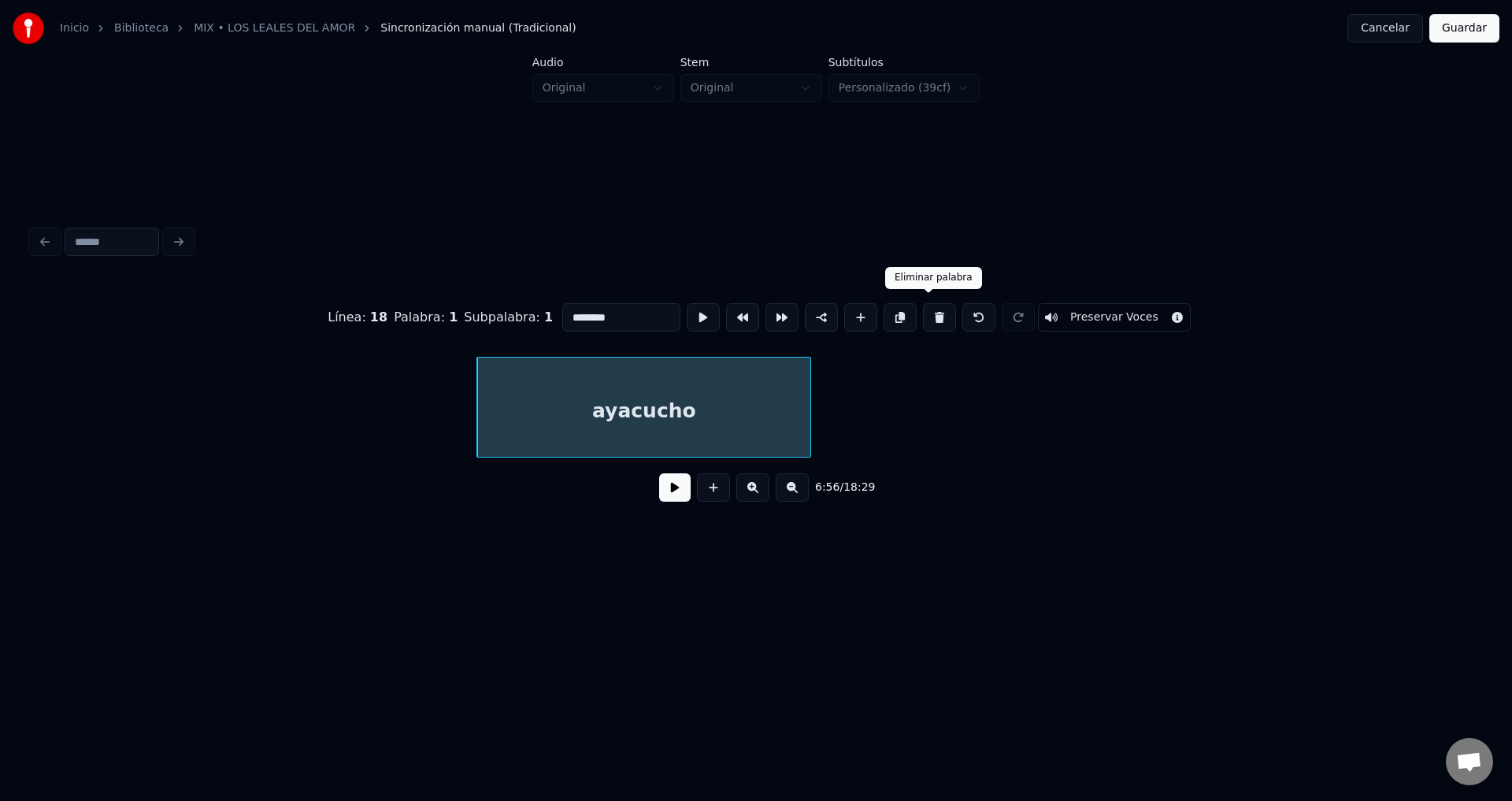
click at [926, 306] on button at bounding box center [940, 317] width 33 height 28
type input "***"
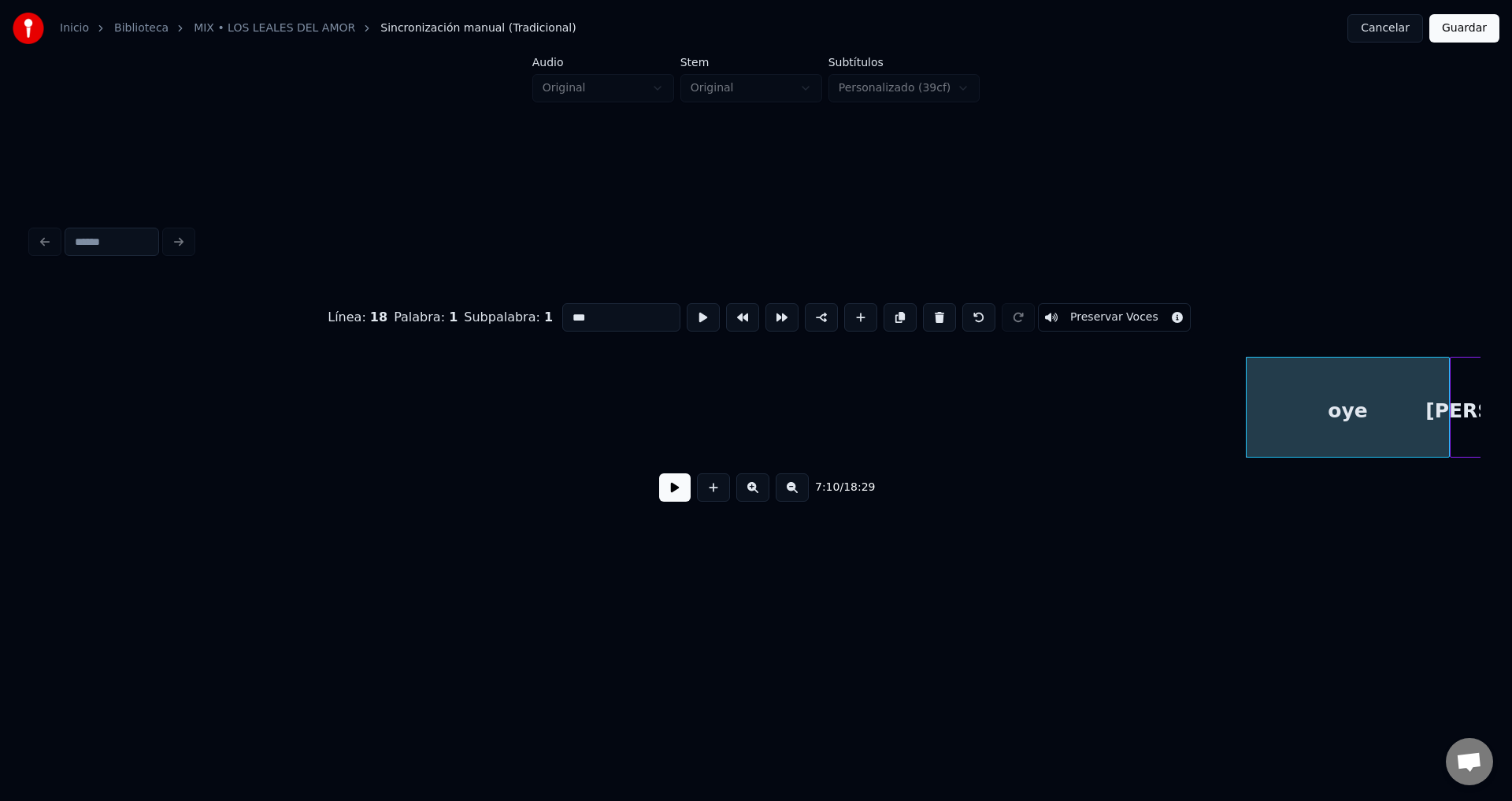
scroll to position [0, 84203]
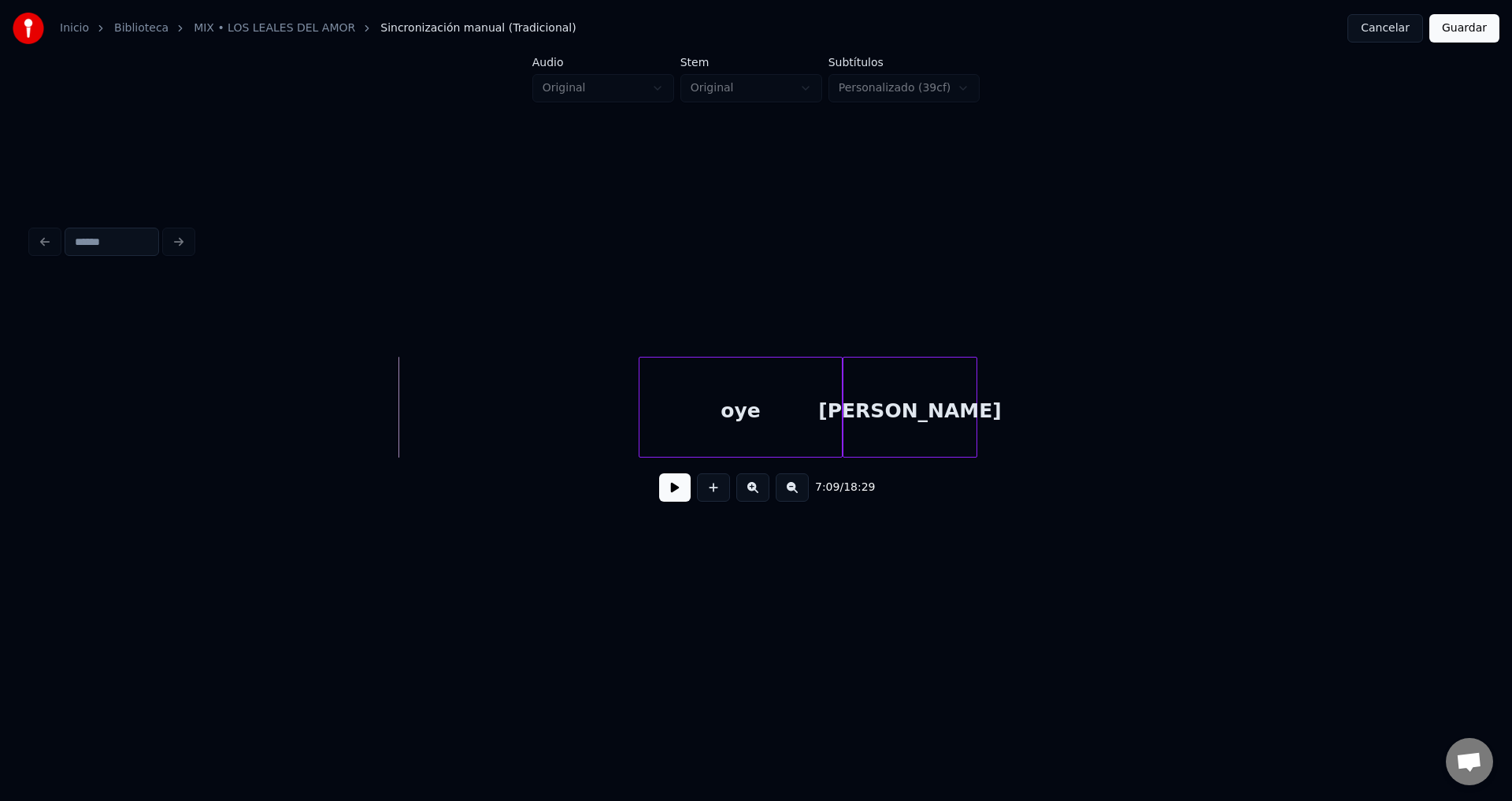
click at [662, 494] on button at bounding box center [675, 488] width 32 height 28
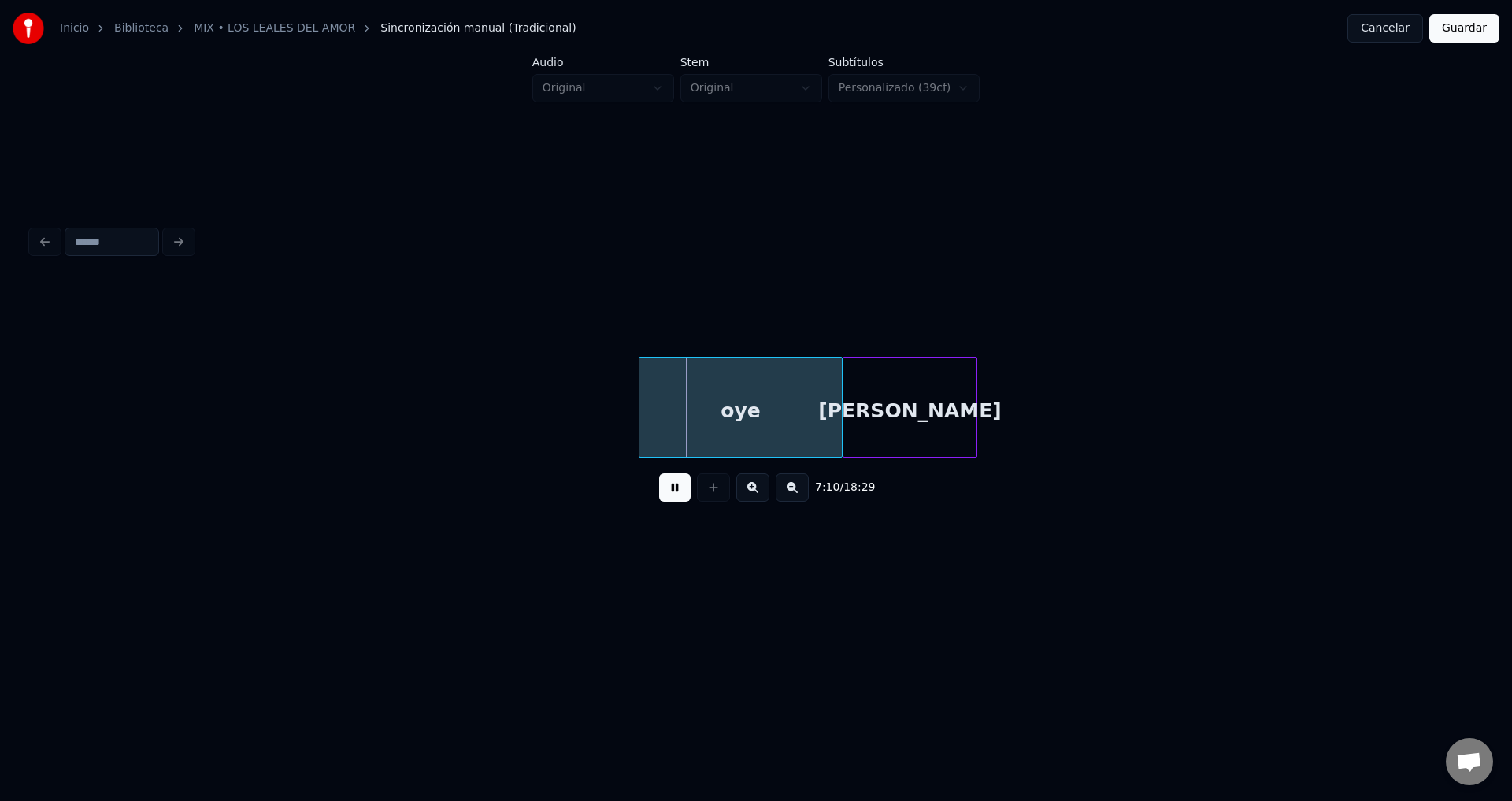
click at [667, 493] on button at bounding box center [675, 488] width 32 height 28
click at [728, 414] on div "oye" at bounding box center [741, 411] width 203 height 107
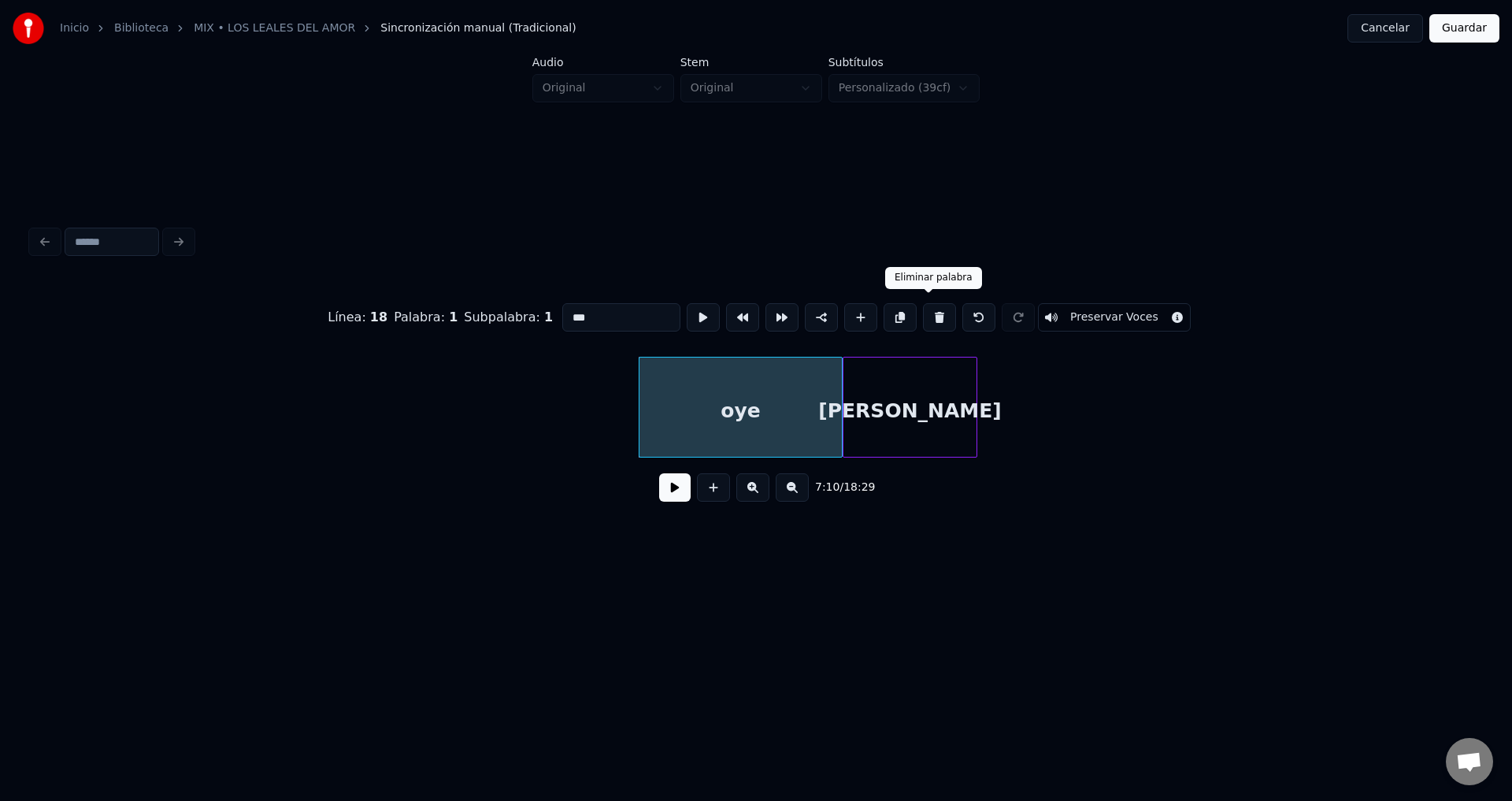
click at [926, 310] on button at bounding box center [940, 317] width 33 height 28
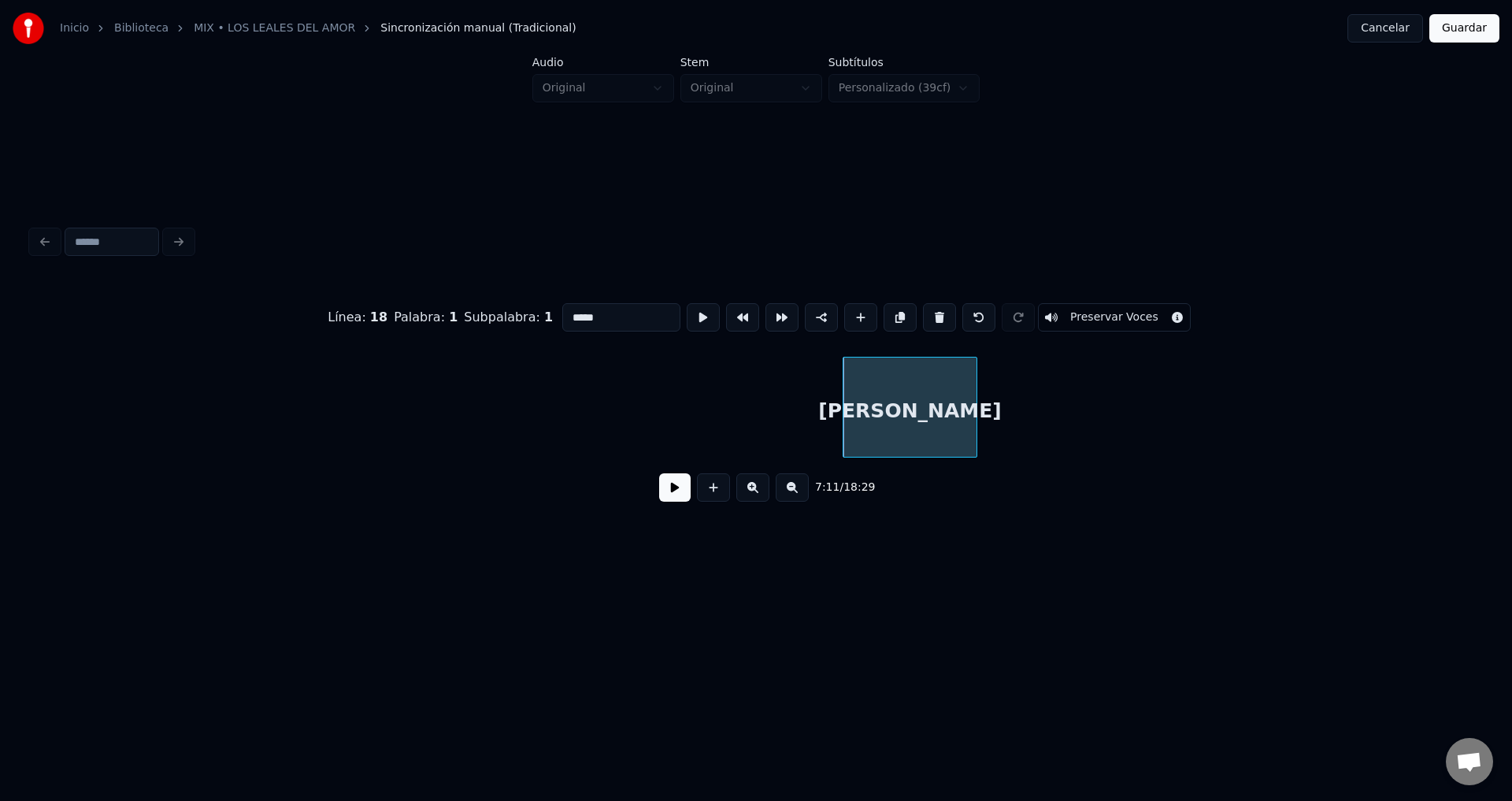
click at [926, 310] on button at bounding box center [940, 317] width 33 height 28
type input "****"
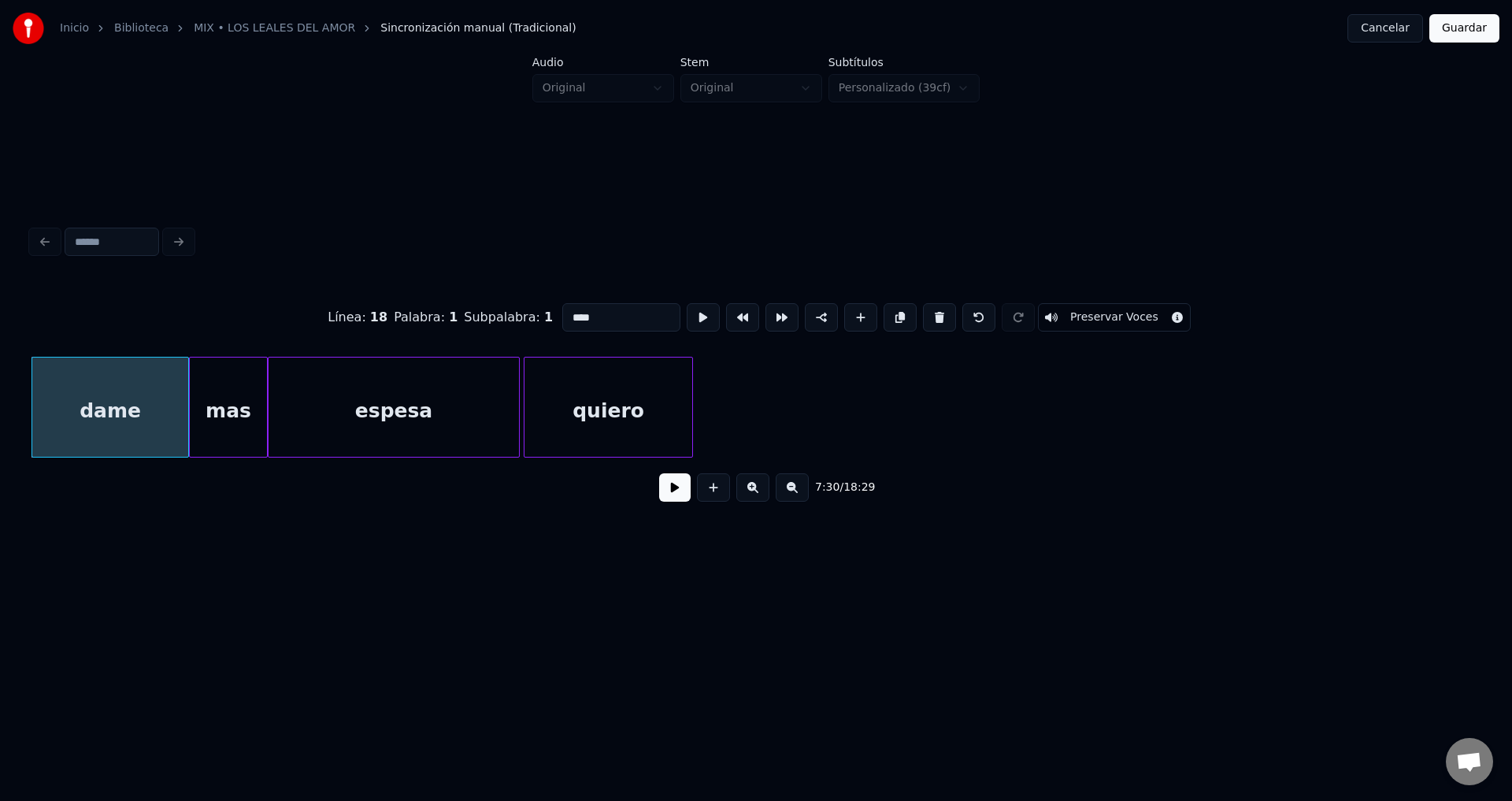
scroll to position [0, 87478]
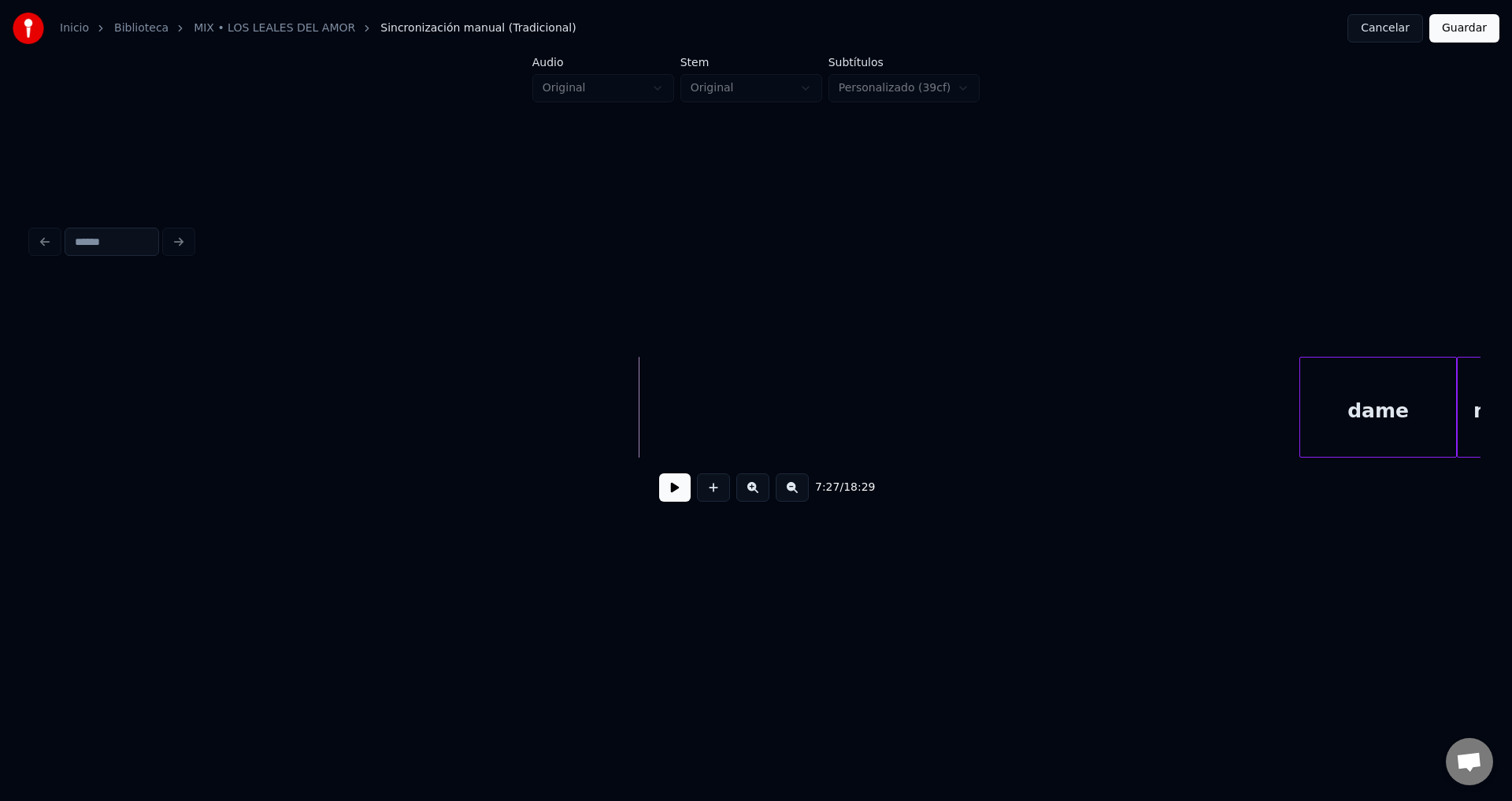
click at [667, 488] on button at bounding box center [675, 488] width 32 height 28
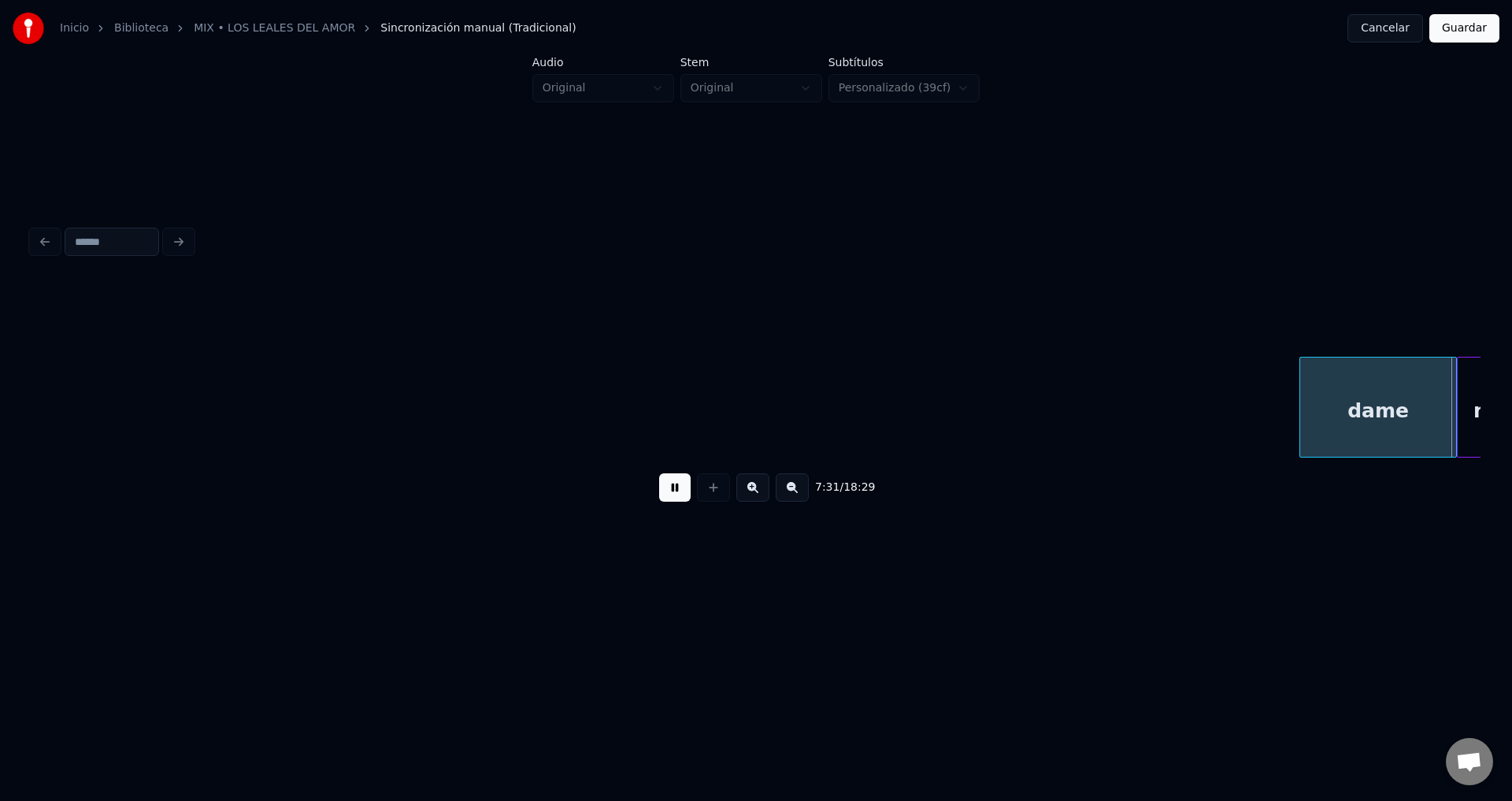
click at [667, 488] on button at bounding box center [675, 488] width 32 height 28
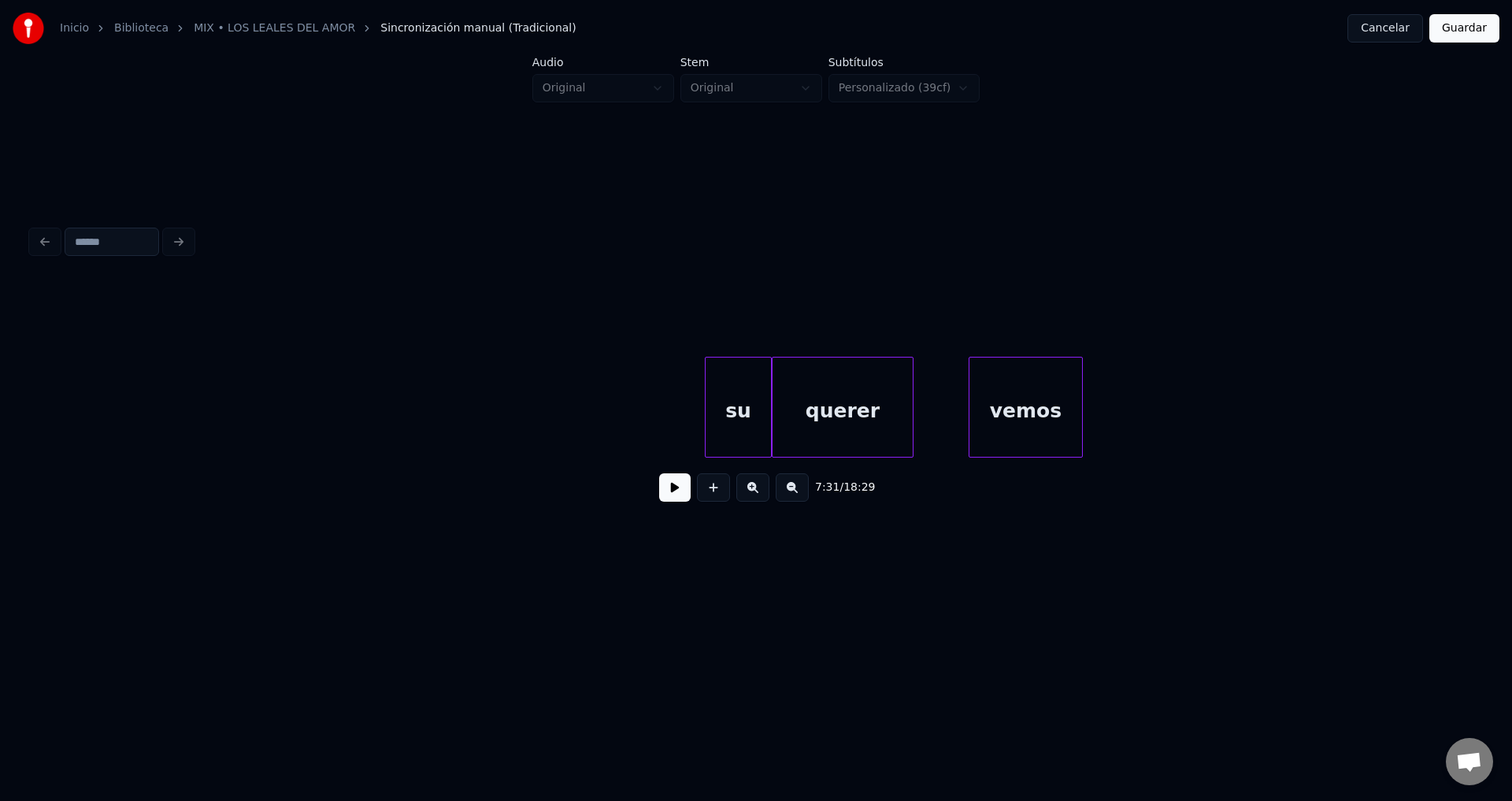
scroll to position [0, 94030]
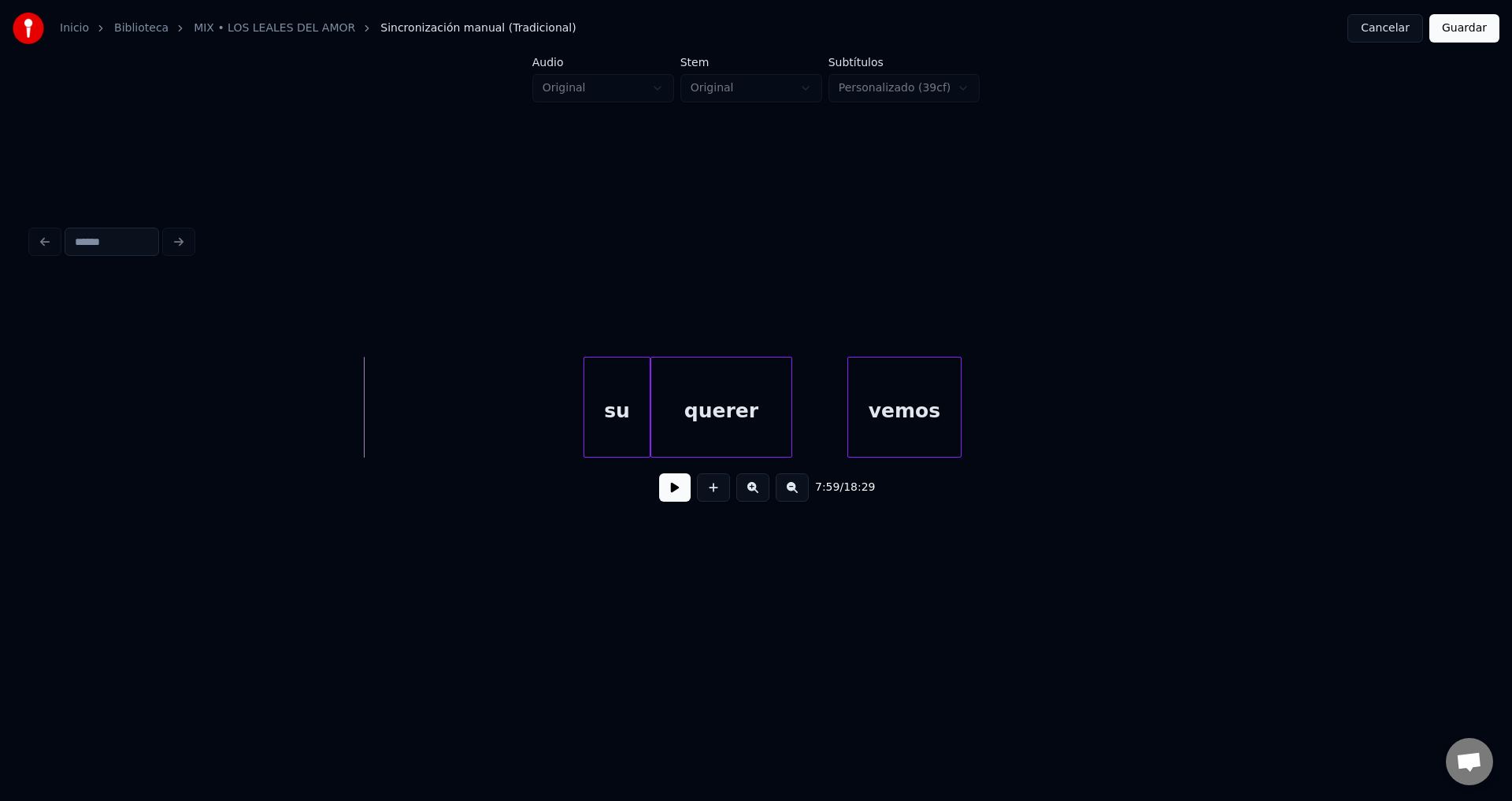
click at [667, 492] on button at bounding box center [675, 488] width 32 height 28
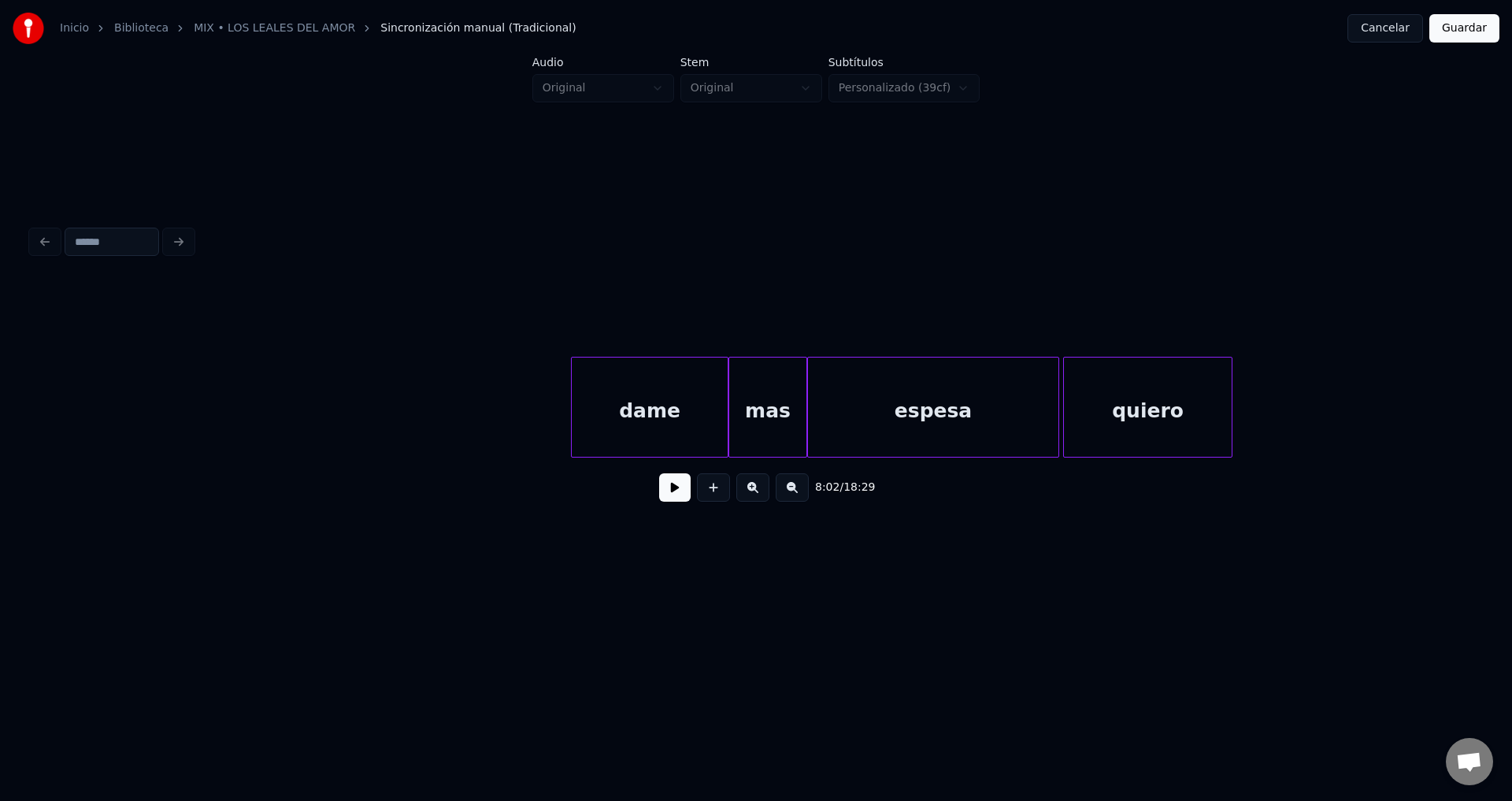
scroll to position [0, 87964]
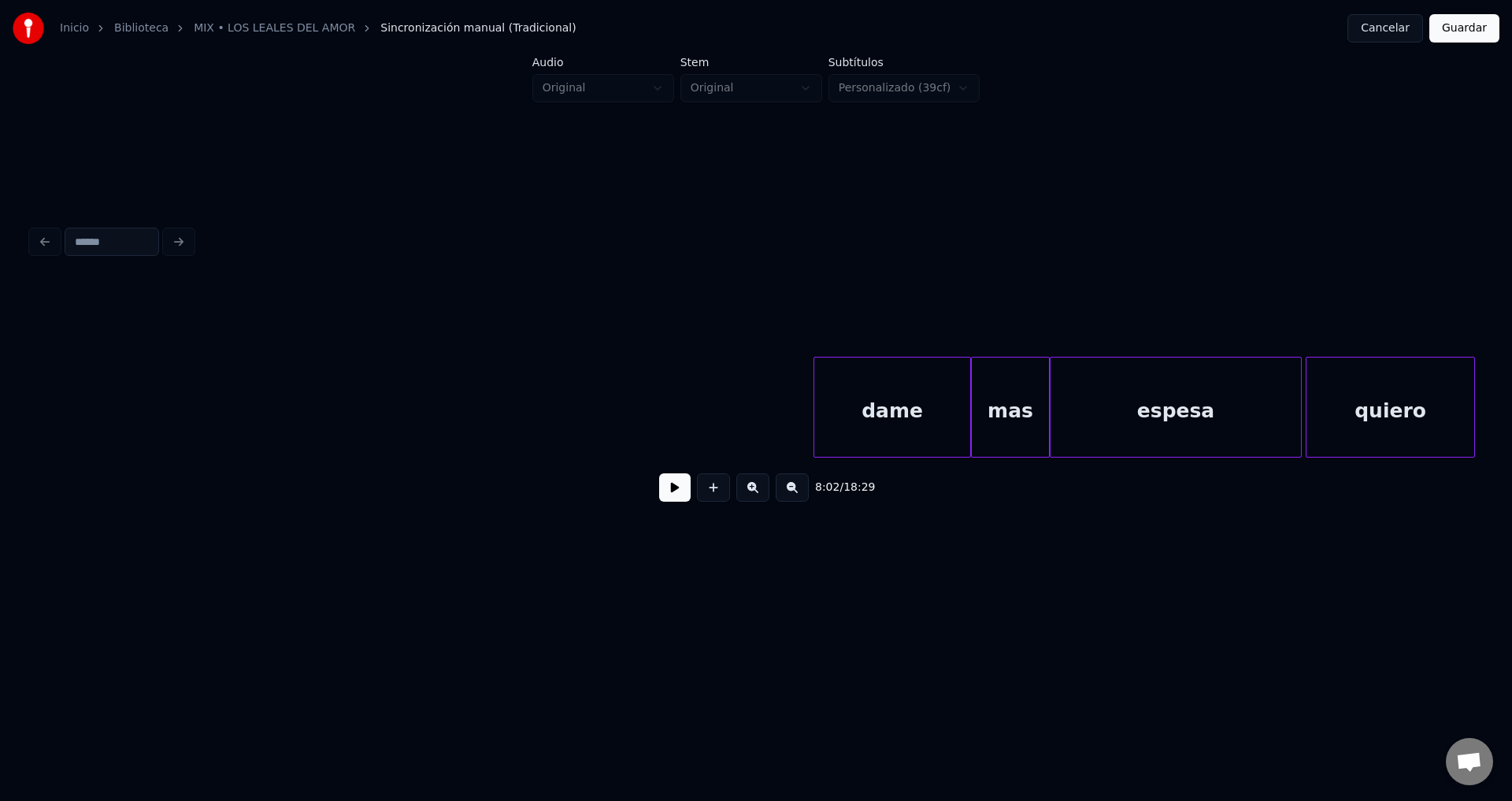
click at [665, 488] on button at bounding box center [675, 488] width 32 height 28
click at [716, 495] on button at bounding box center [714, 488] width 33 height 28
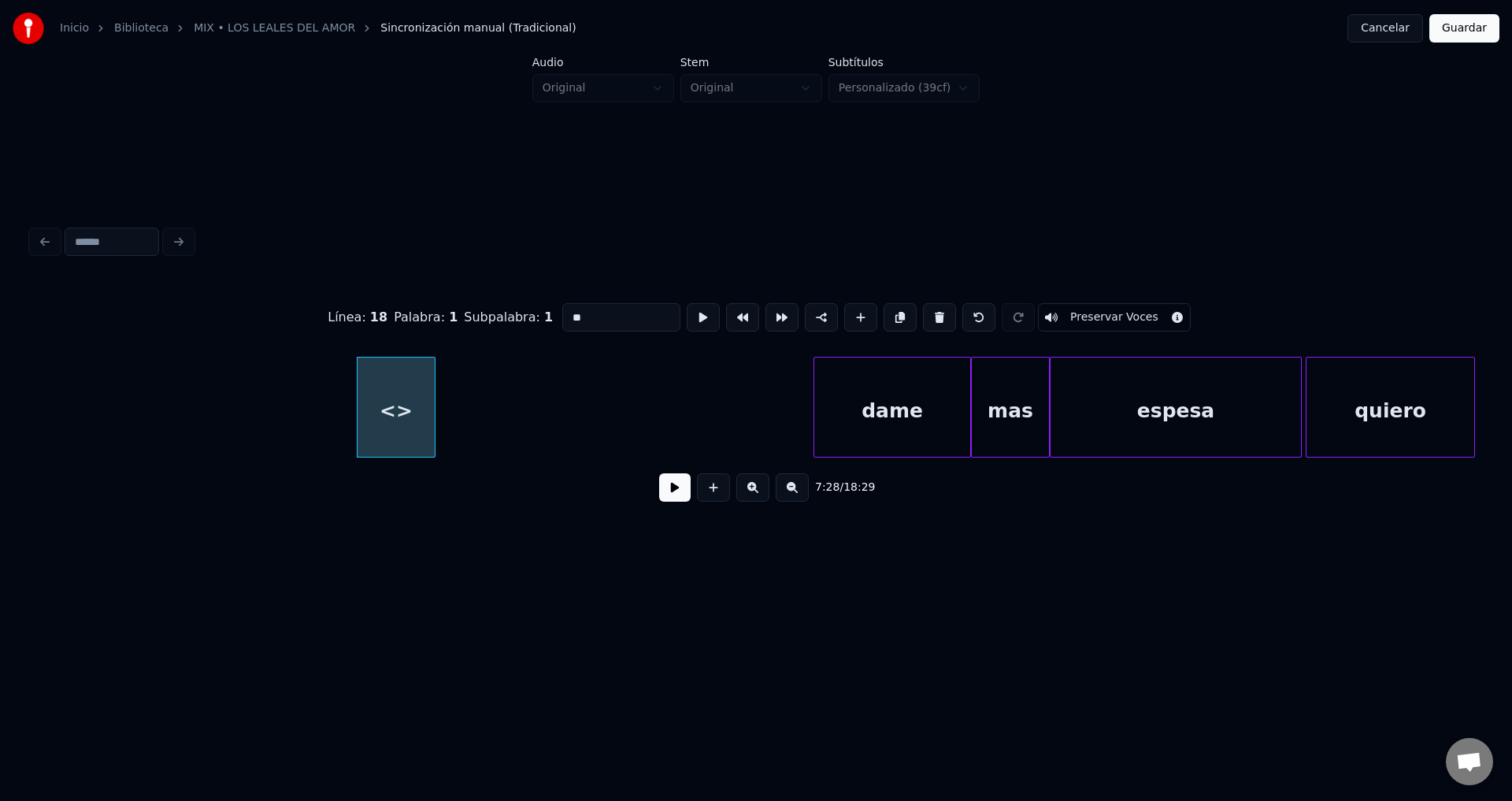
drag, startPoint x: 614, startPoint y: 300, endPoint x: 421, endPoint y: 309, distance: 193.2
click at [421, 309] on div "Línea : 18 Palabra : 1 Subpalabra : 1 ** Preservar Voces" at bounding box center [756, 317] width 1449 height 78
type input "*********"
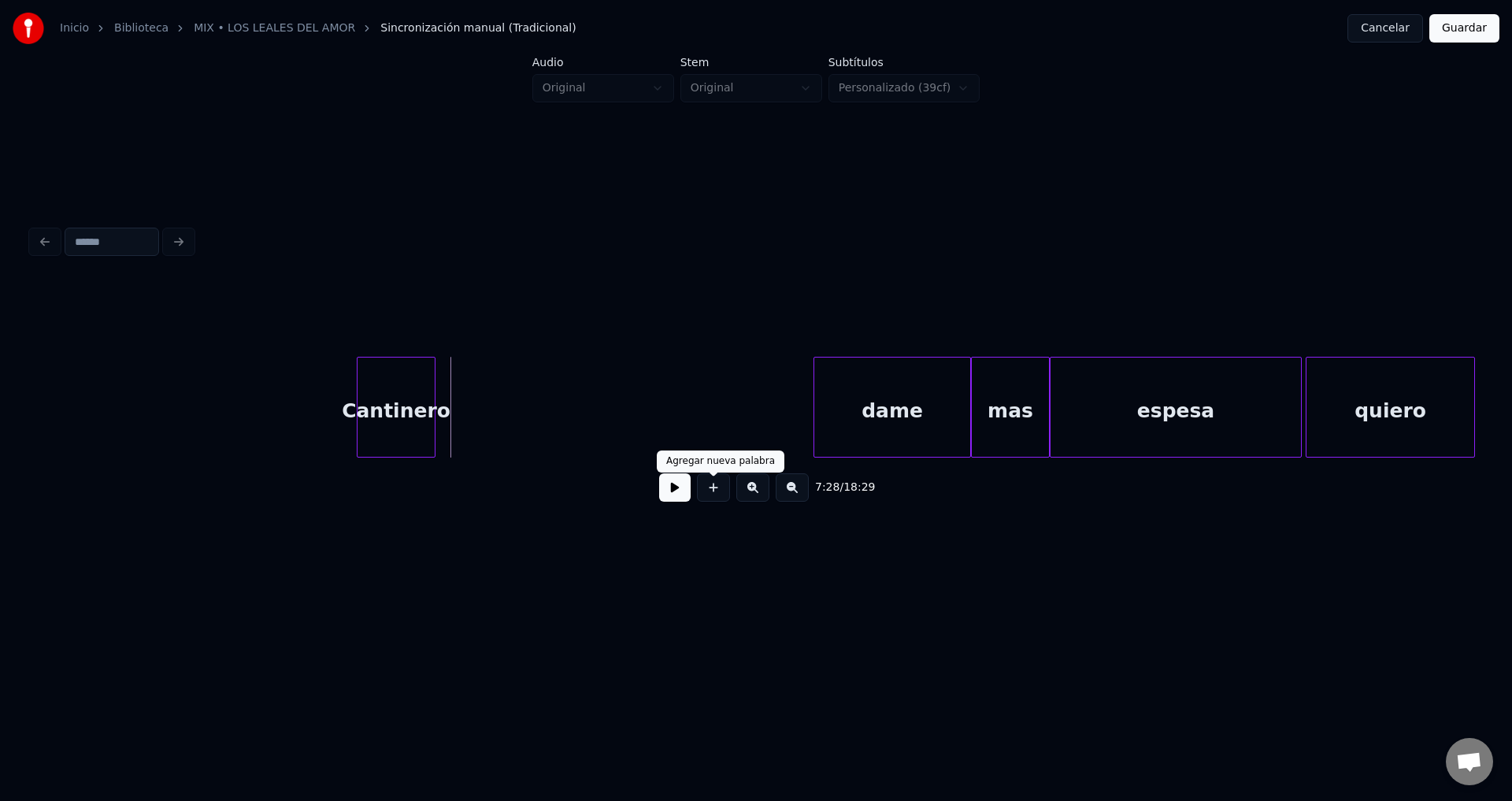
click at [712, 495] on button at bounding box center [714, 488] width 33 height 28
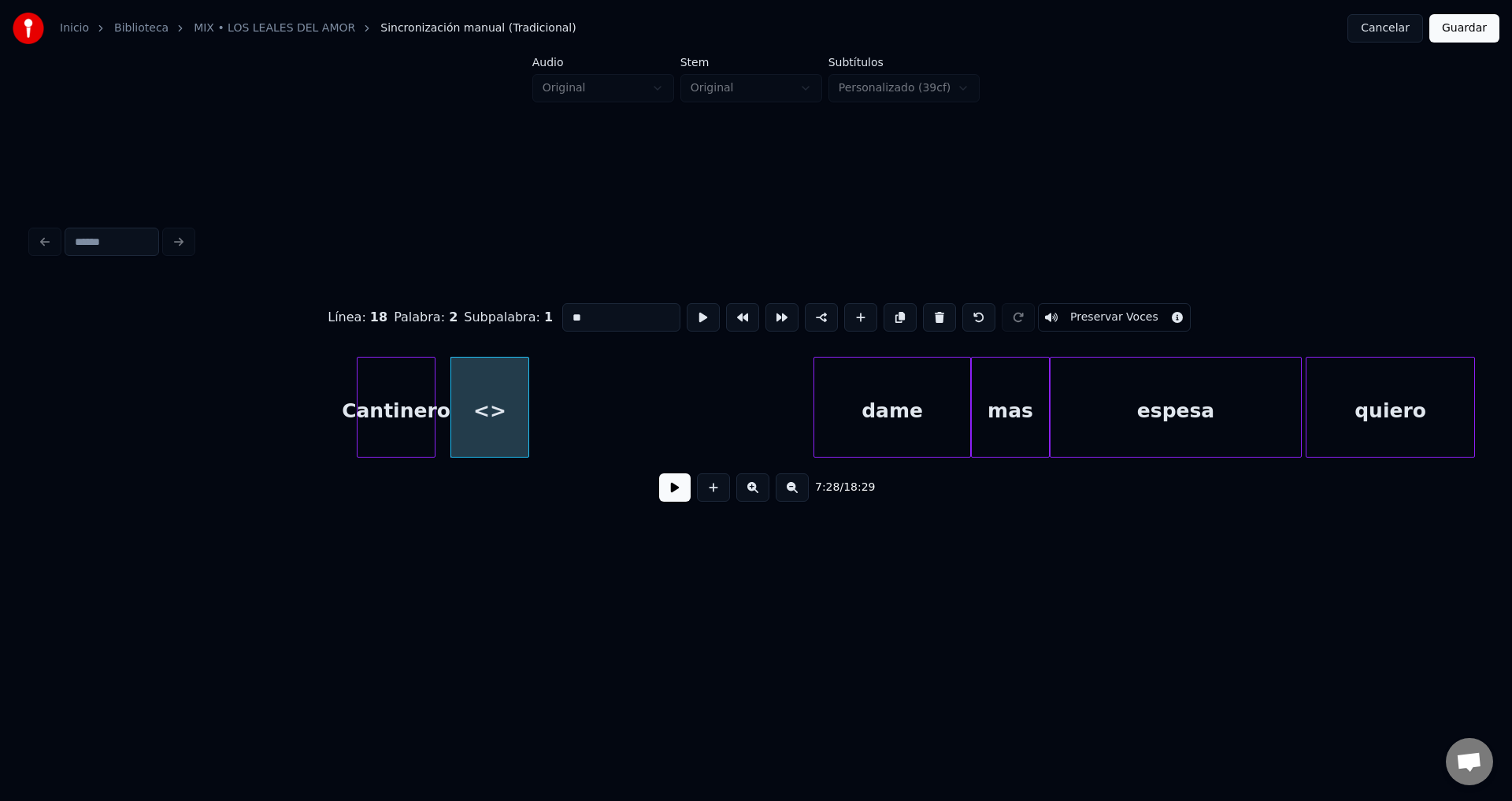
drag, startPoint x: 633, startPoint y: 309, endPoint x: 479, endPoint y: 305, distance: 154.1
click at [479, 305] on div "Línea : 18 Palabra : 2 Subpalabra : 1 ** Preservar Voces" at bounding box center [756, 317] width 1449 height 78
type input "***"
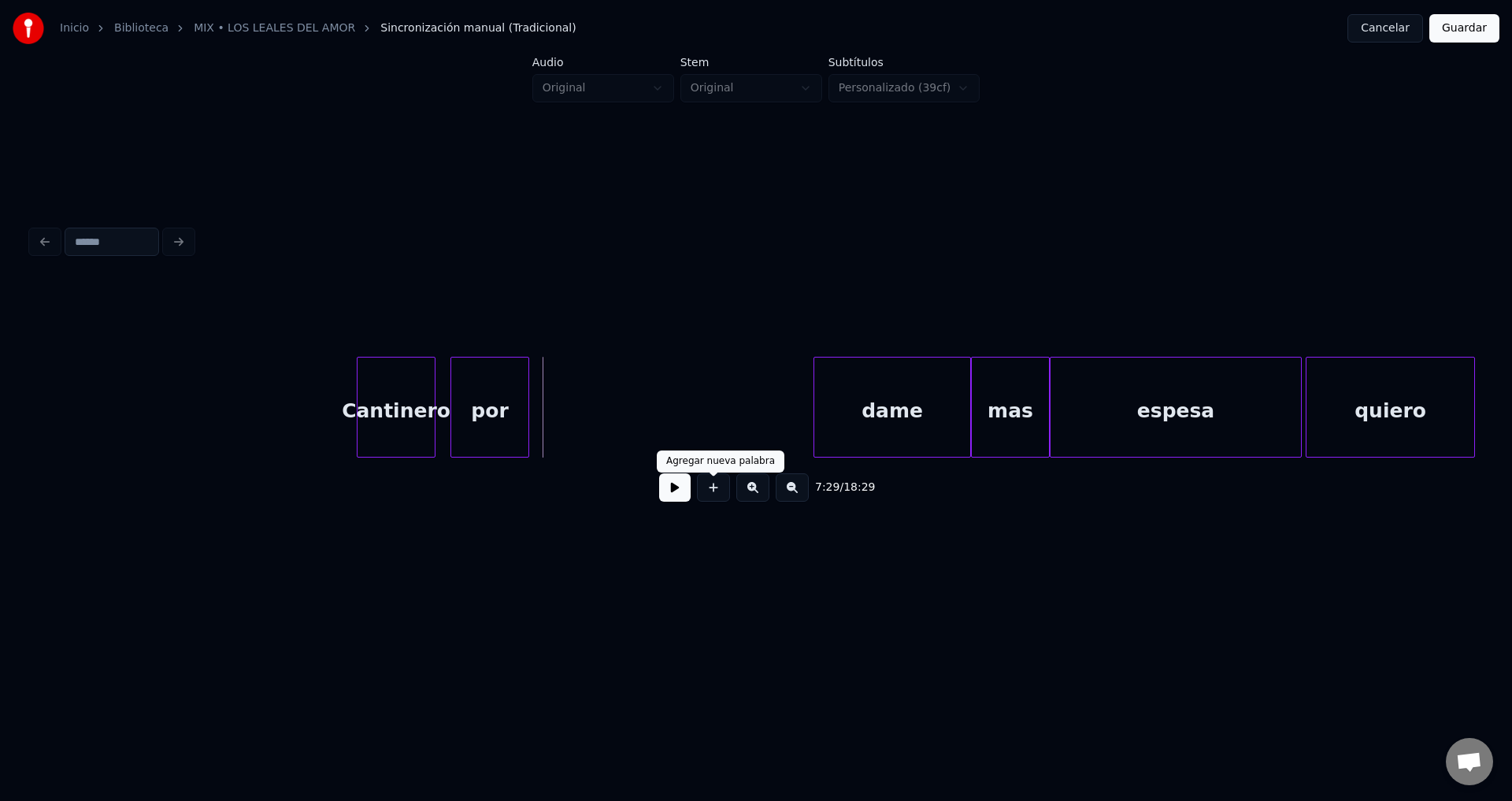
click at [715, 500] on button at bounding box center [714, 488] width 33 height 28
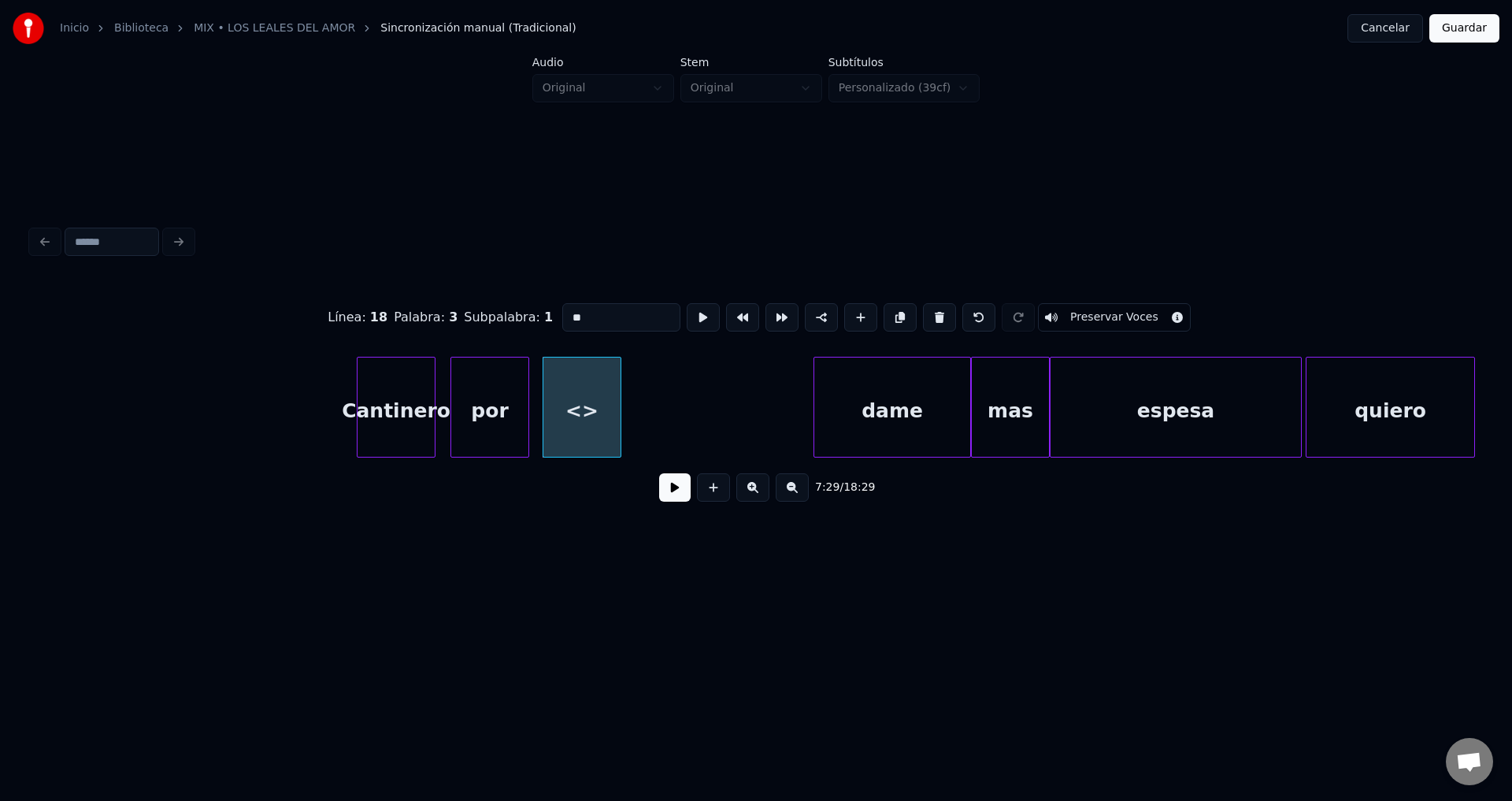
drag, startPoint x: 595, startPoint y: 307, endPoint x: 395, endPoint y: 312, distance: 200.1
click at [395, 312] on div "Línea : 18 Palabra : 3 Subpalabra : 1 ** Preservar Voces" at bounding box center [756, 317] width 1449 height 78
type input "*****"
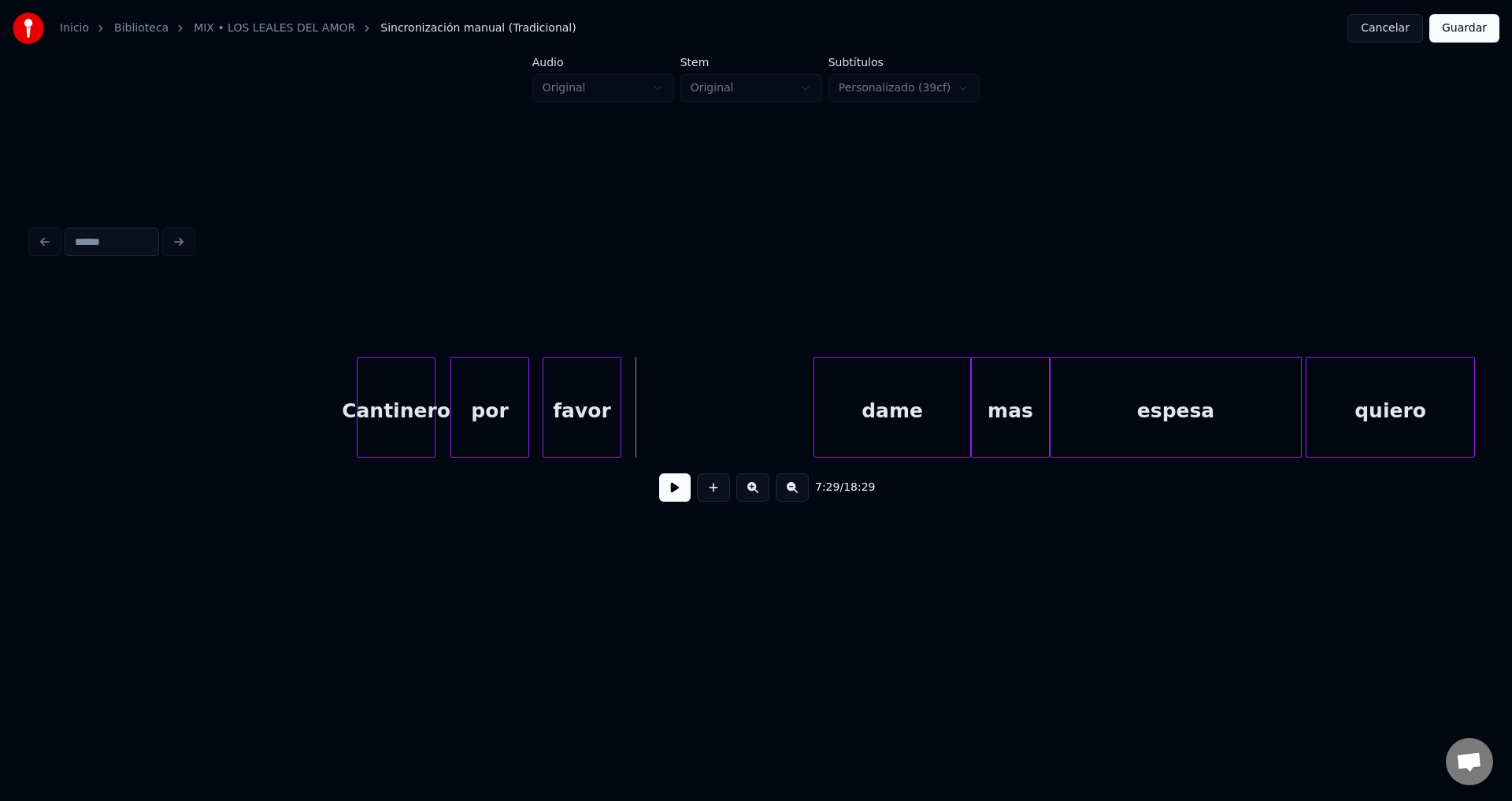
click at [671, 500] on button at bounding box center [675, 488] width 32 height 28
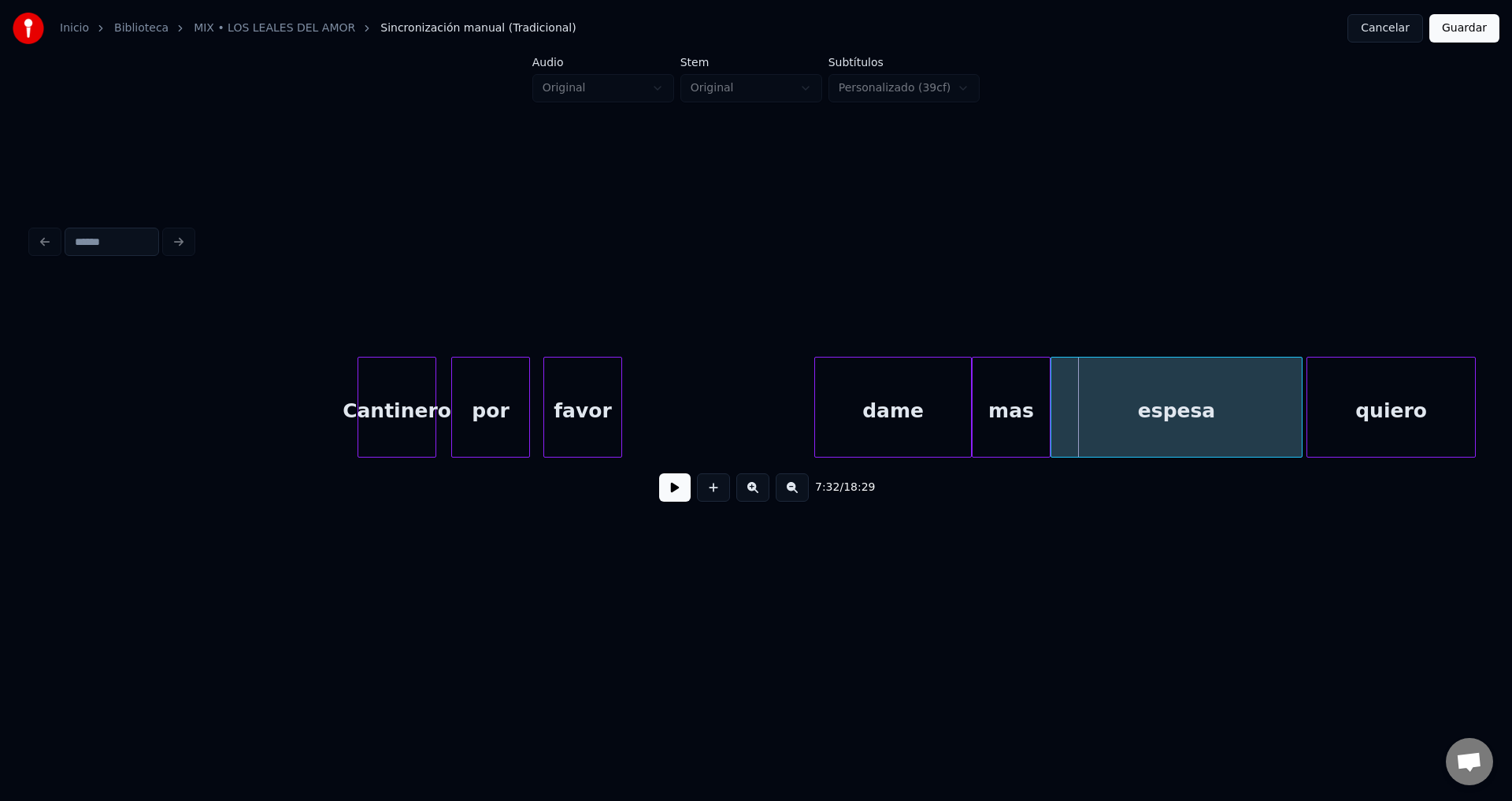
scroll to position [0, 88206]
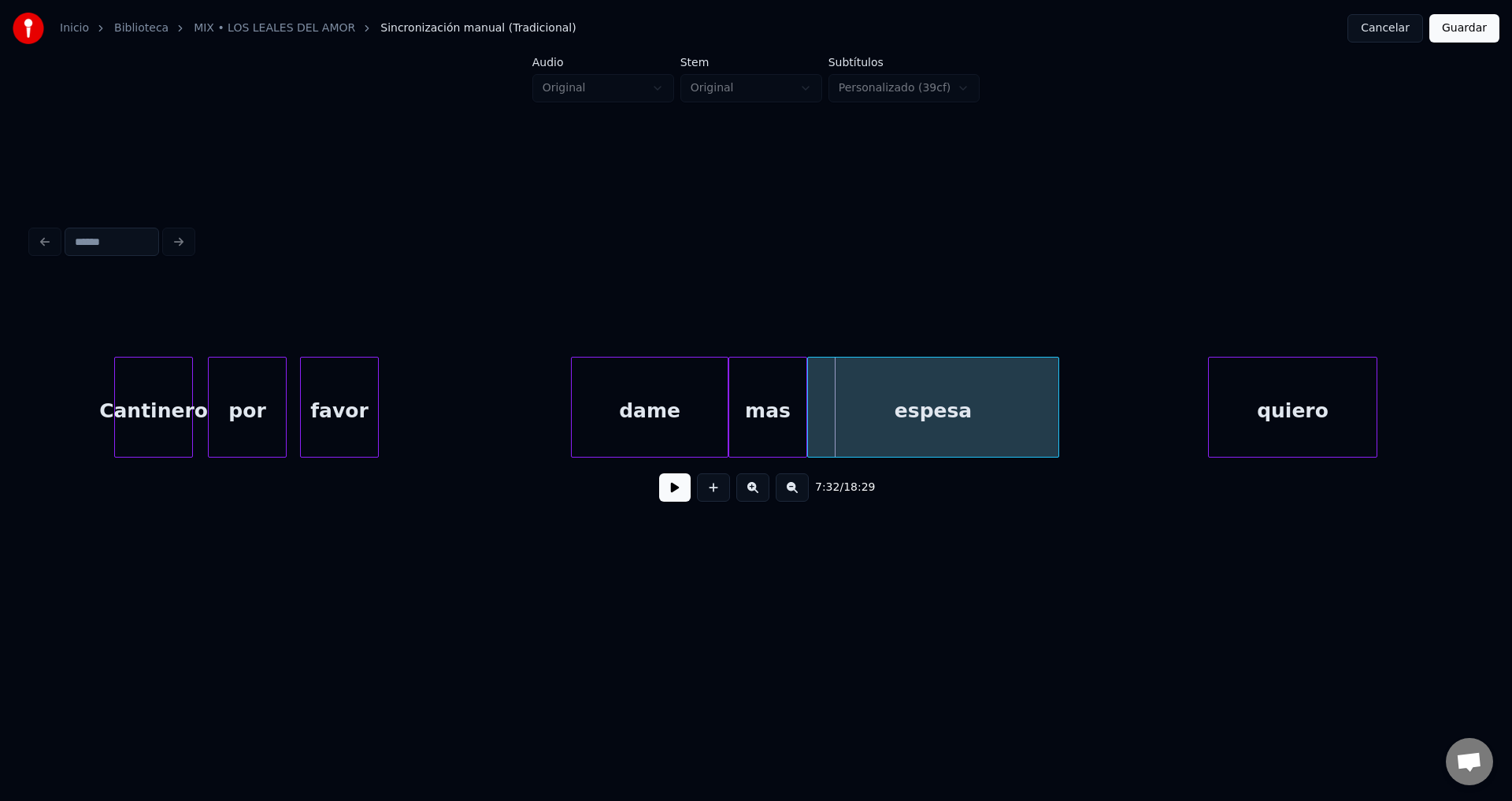
click at [1314, 402] on div "quiero" at bounding box center [1293, 411] width 168 height 107
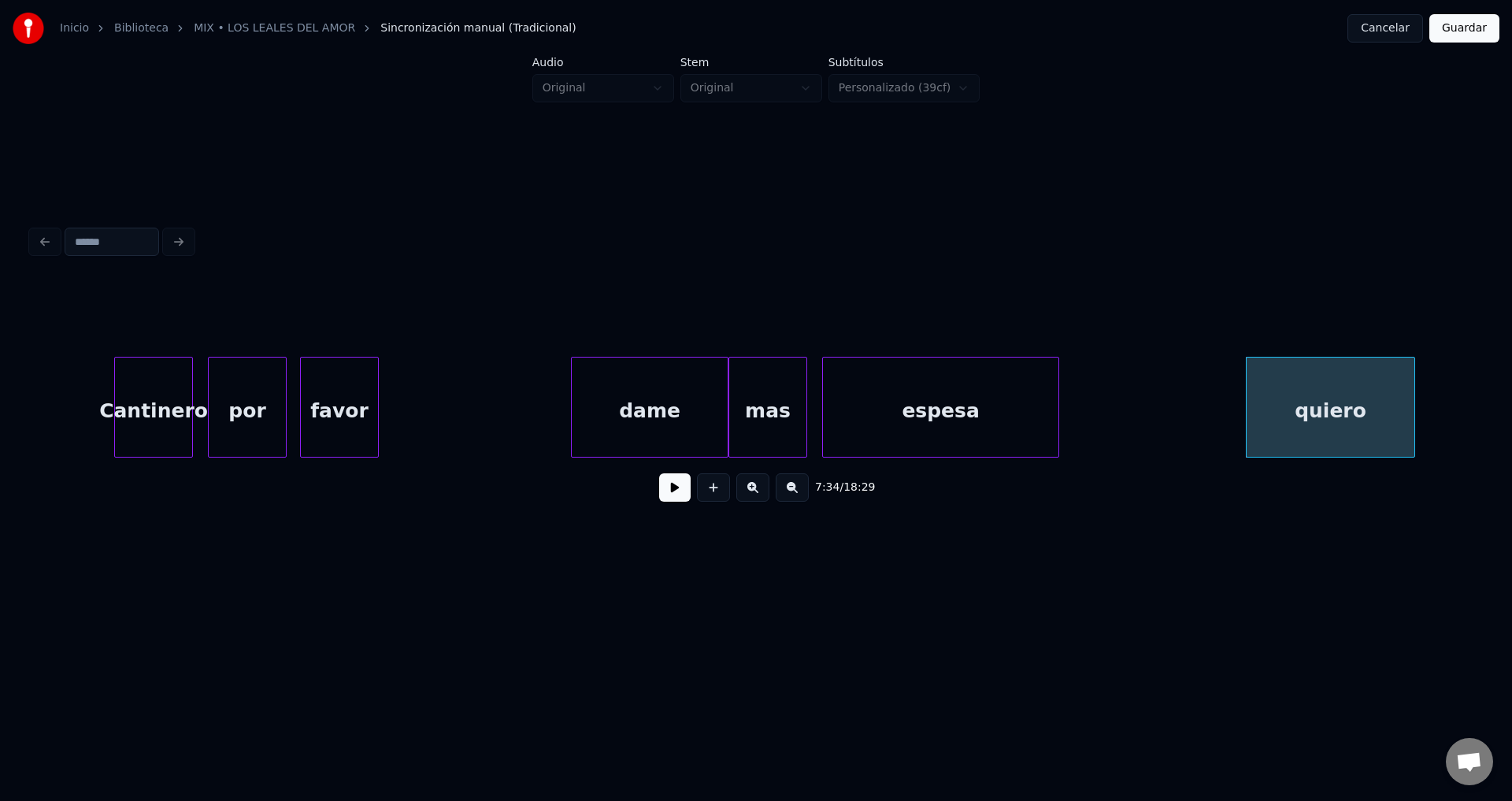
click at [828, 410] on div at bounding box center [826, 407] width 5 height 99
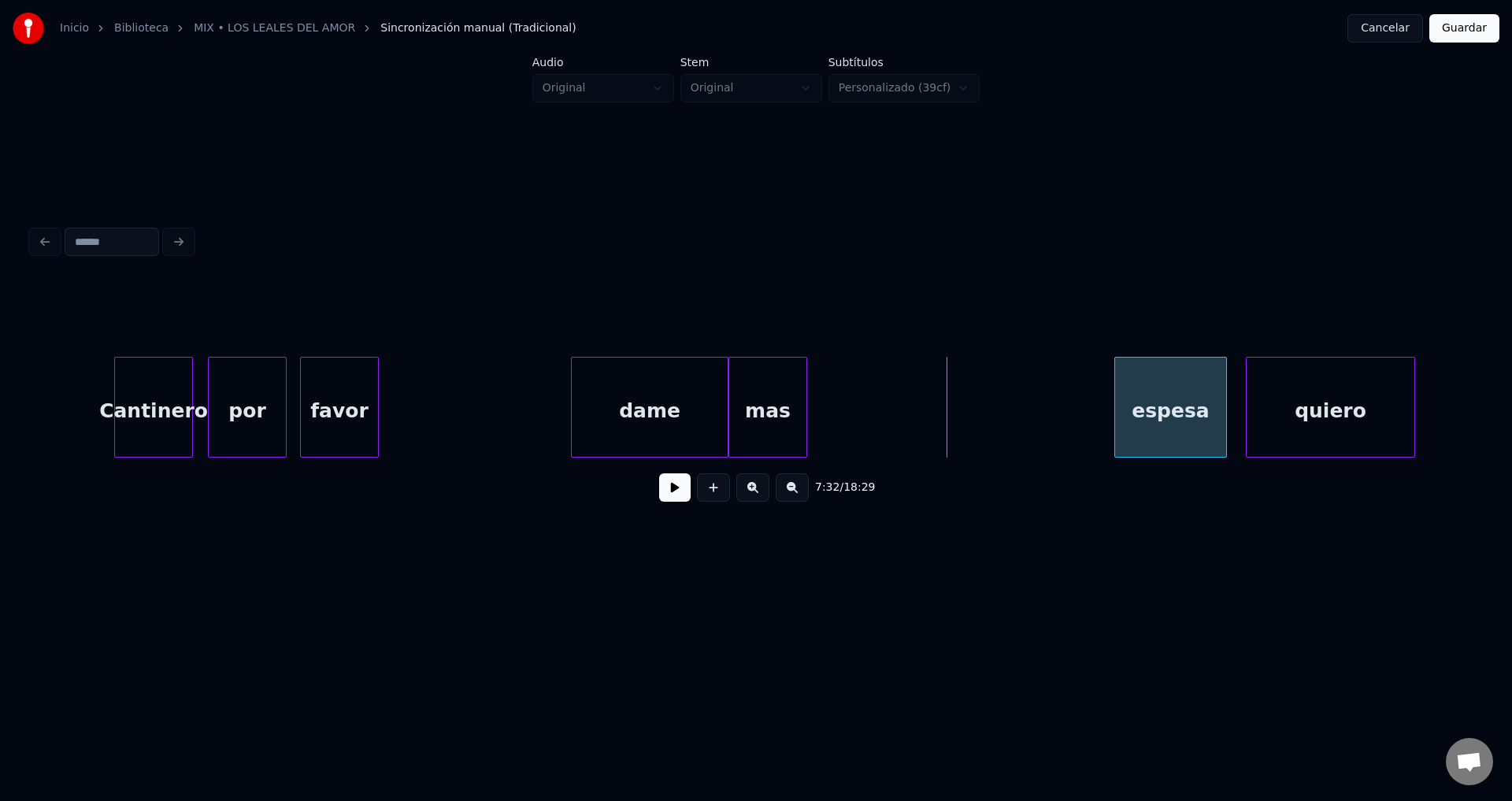
click at [1156, 412] on div "espesa" at bounding box center [1171, 411] width 111 height 107
click at [1064, 420] on div "mas" at bounding box center [1054, 411] width 78 height 107
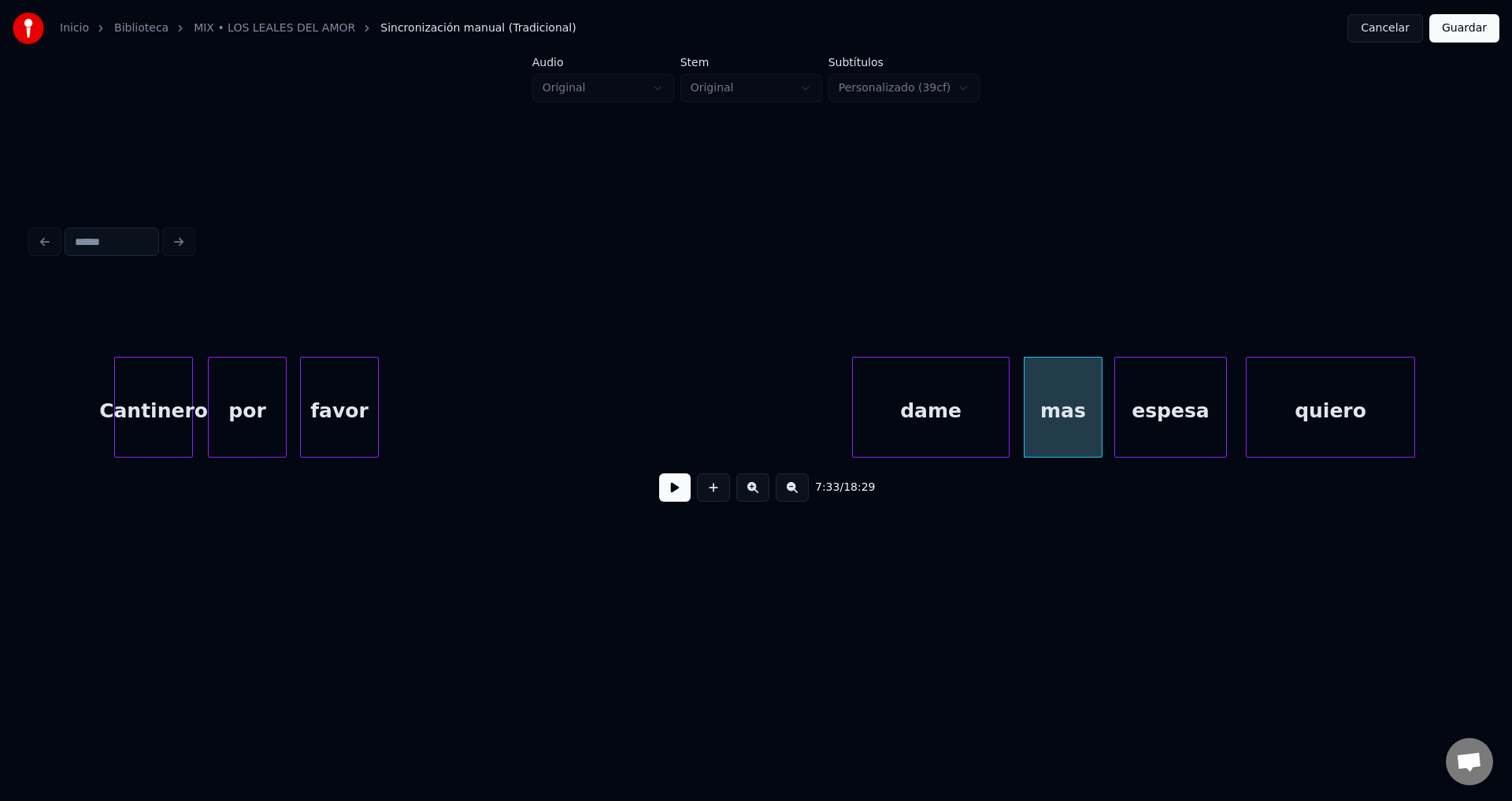
click at [946, 418] on div "dame" at bounding box center [931, 411] width 156 height 107
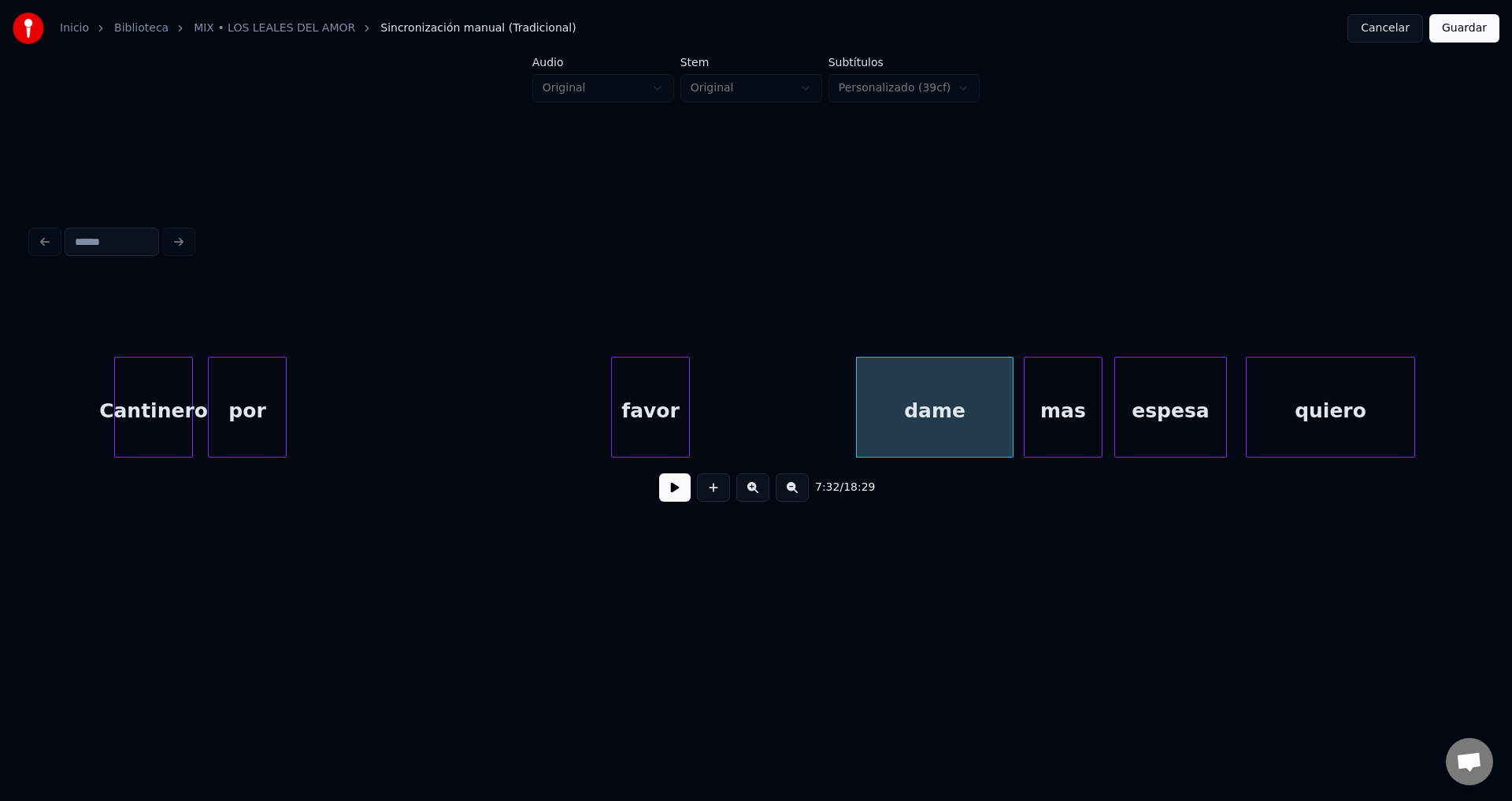
click at [671, 403] on div "favor" at bounding box center [651, 411] width 78 height 107
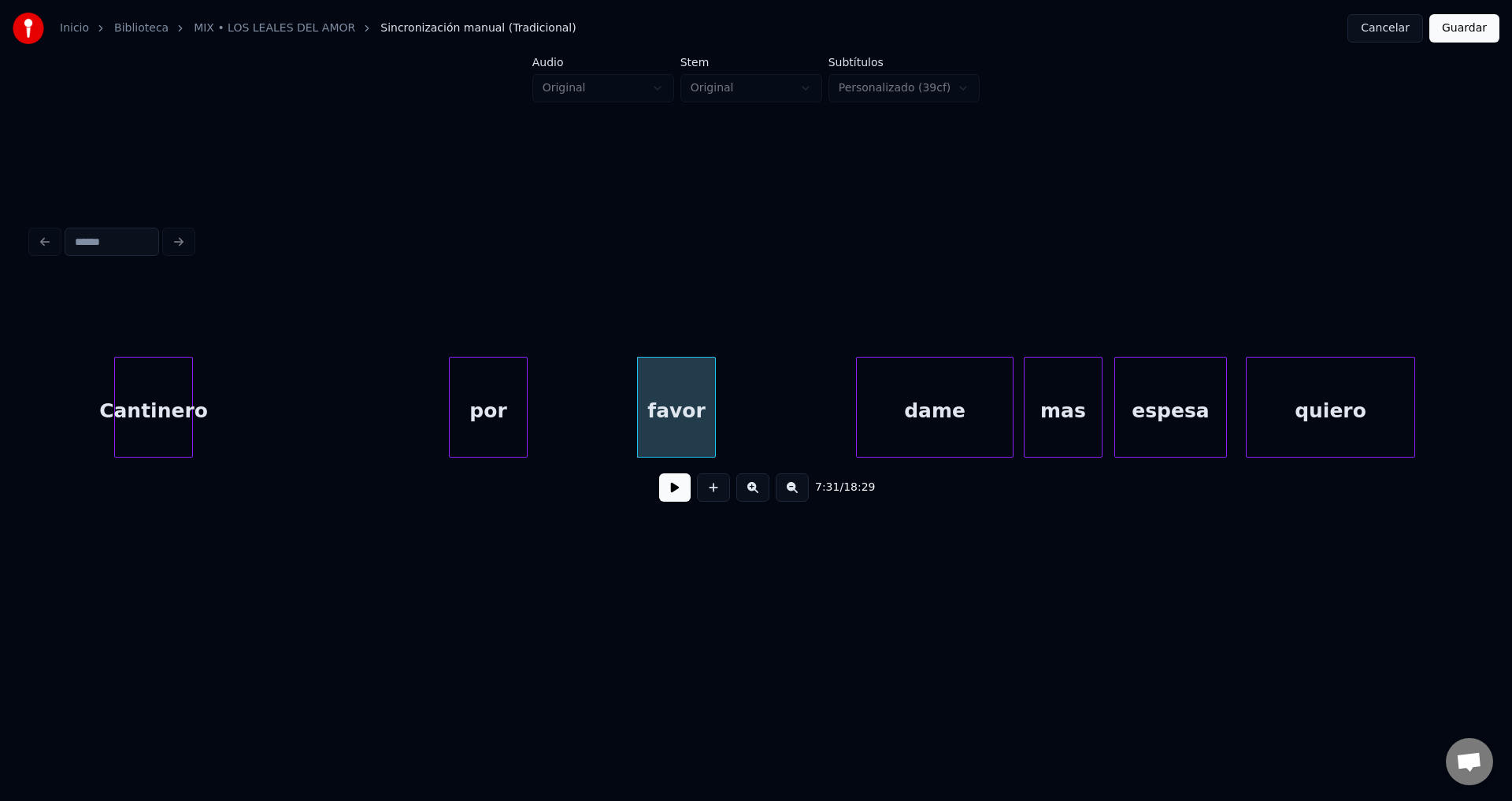
click at [503, 410] on div "por" at bounding box center [488, 411] width 78 height 107
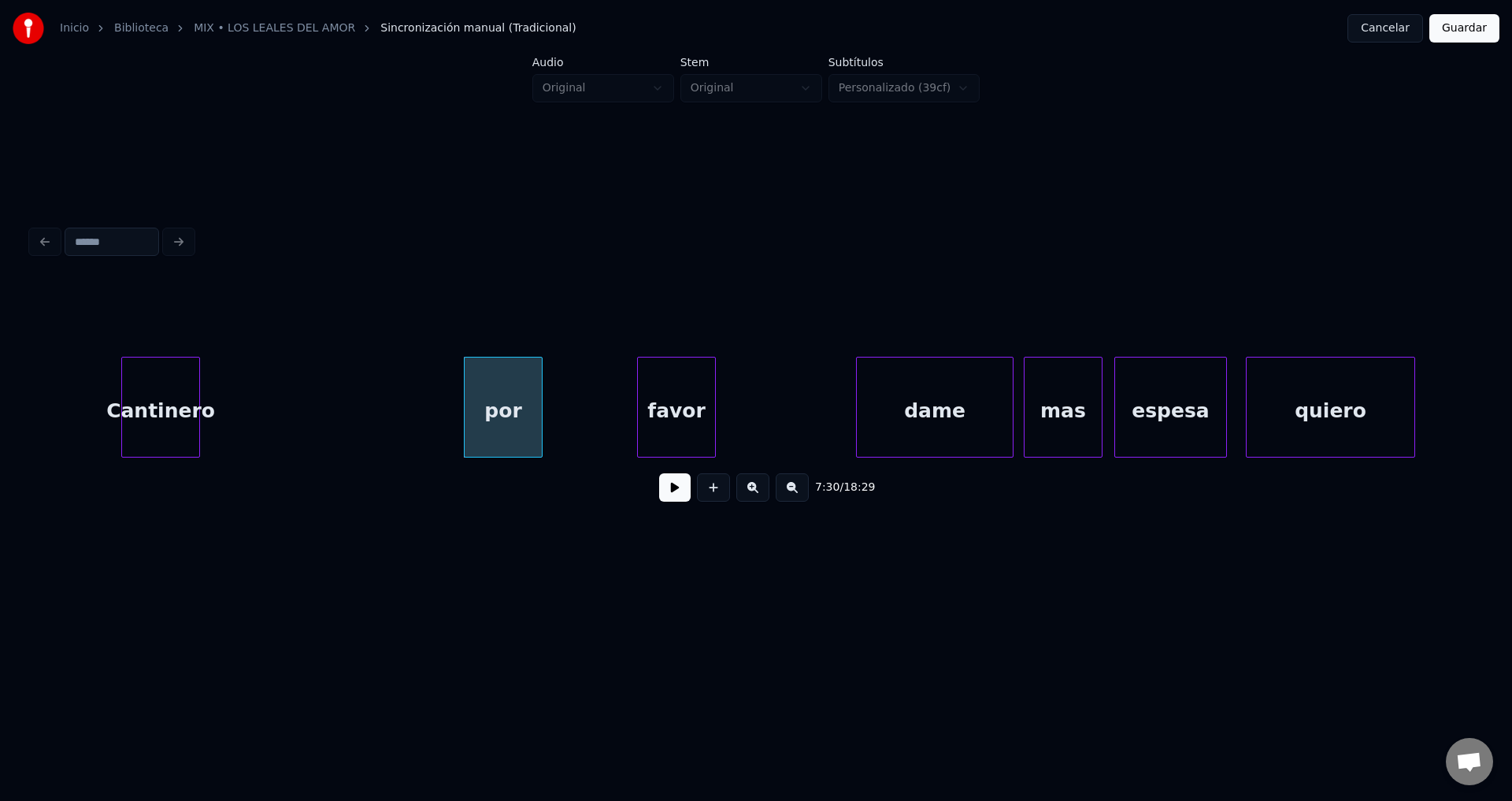
click at [150, 406] on div "Cantinero" at bounding box center [161, 411] width 78 height 107
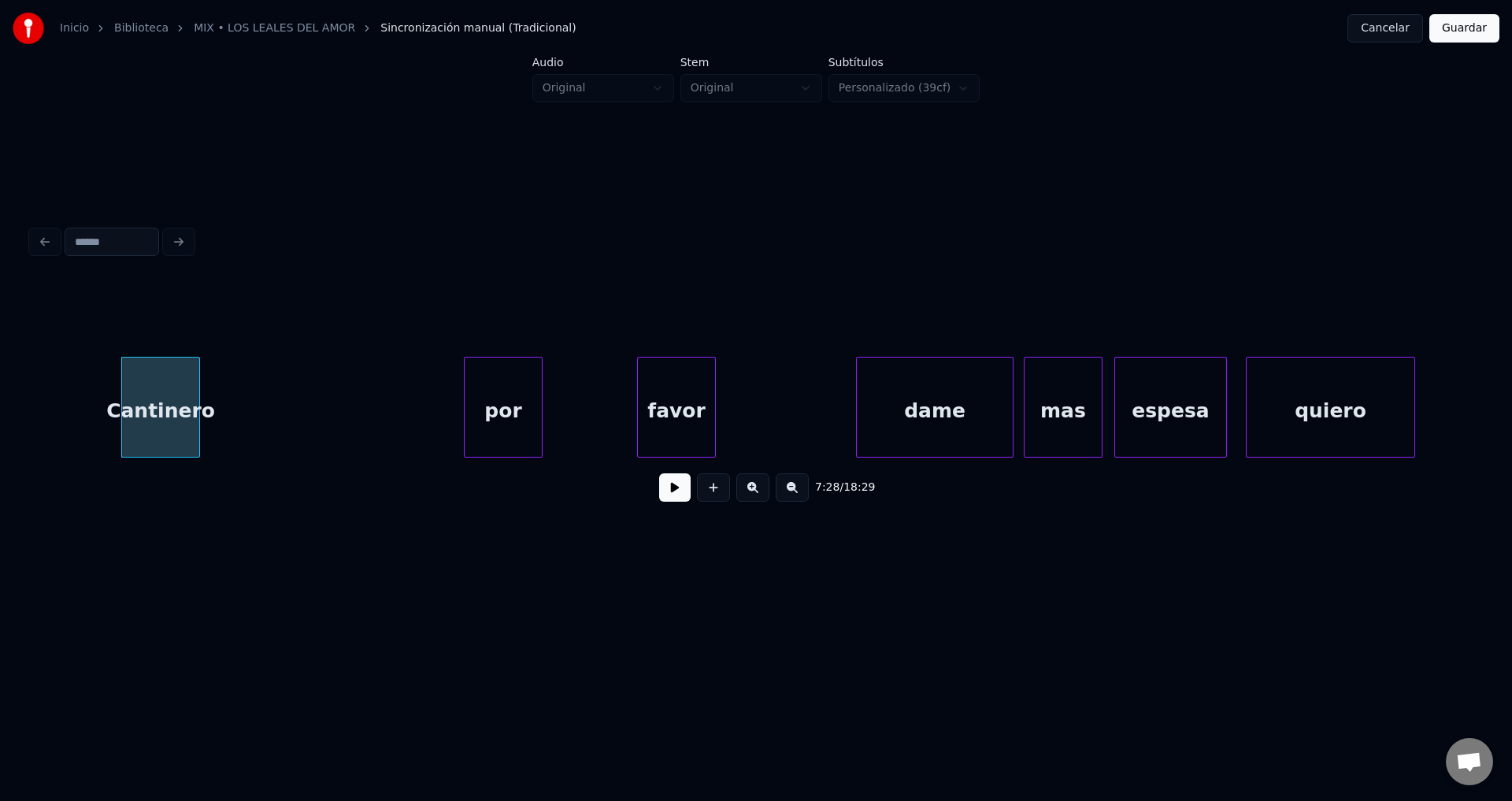
click at [671, 495] on button at bounding box center [675, 488] width 32 height 28
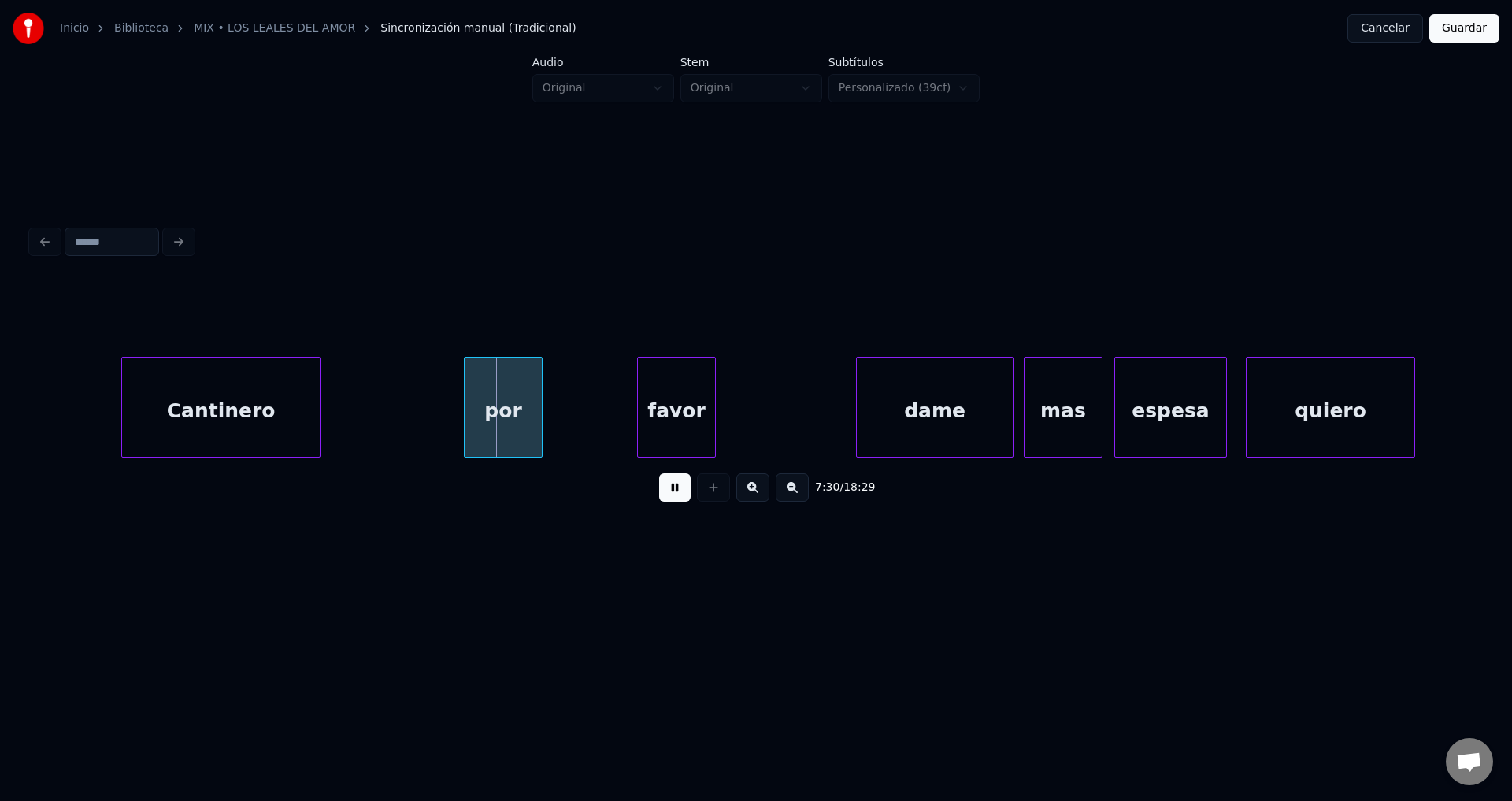
click at [319, 404] on div at bounding box center [317, 407] width 5 height 99
click at [391, 404] on div "por" at bounding box center [371, 411] width 78 height 107
click at [386, 402] on div at bounding box center [387, 407] width 5 height 99
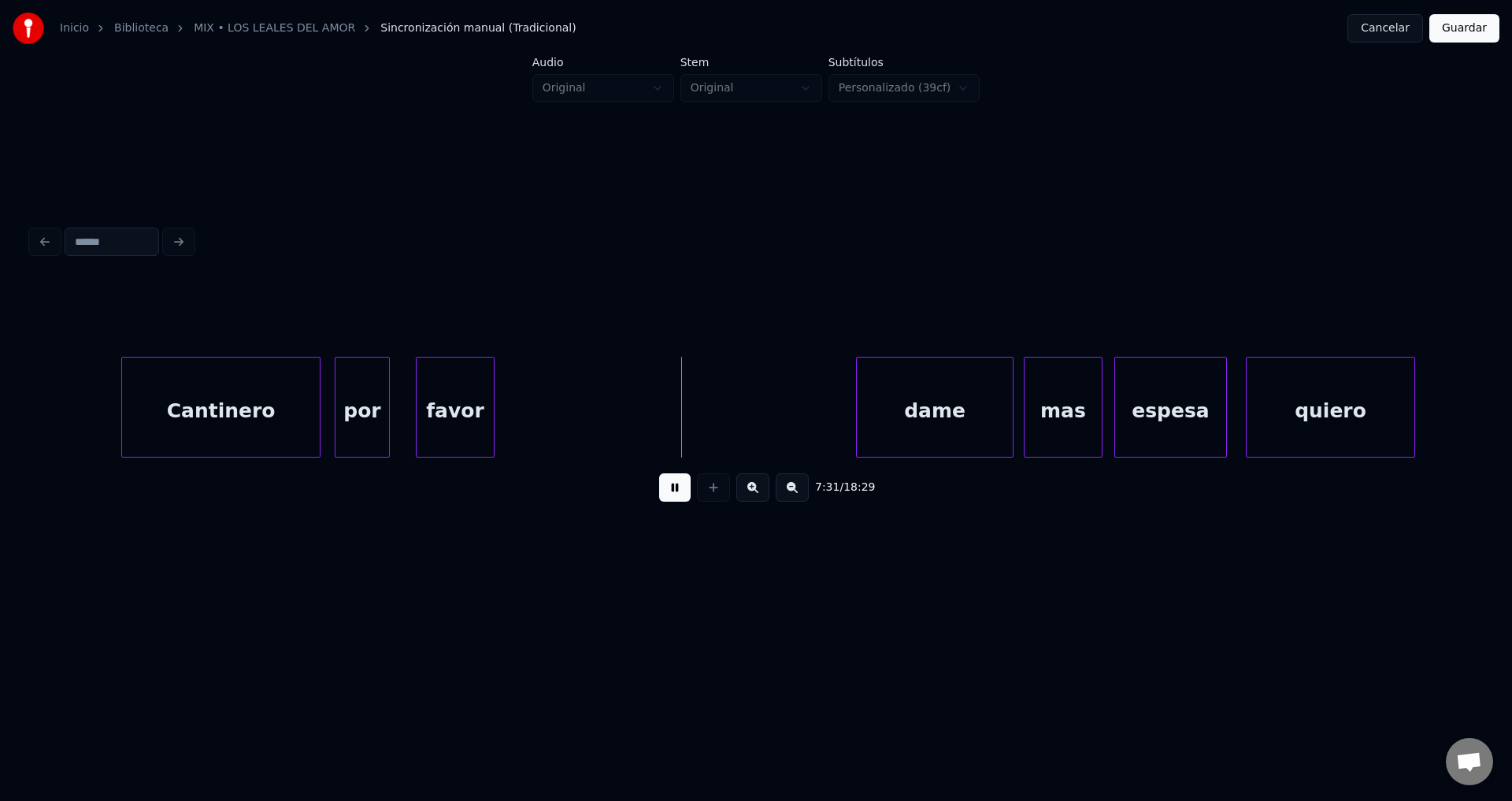
click at [439, 414] on div "favor" at bounding box center [455, 411] width 78 height 107
click at [633, 405] on div at bounding box center [630, 407] width 5 height 99
click at [762, 412] on div "dame" at bounding box center [776, 411] width 156 height 107
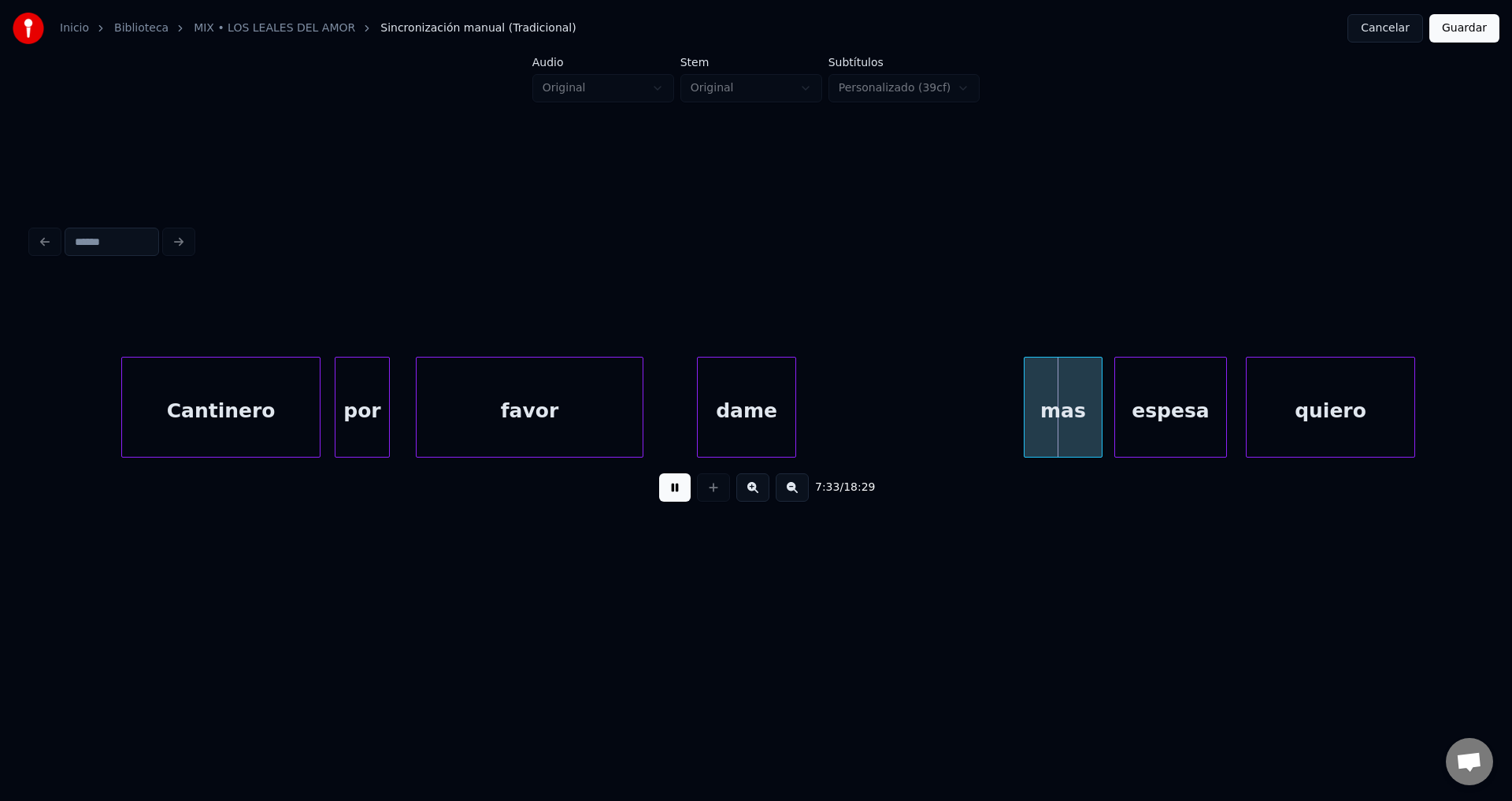
click at [794, 392] on div at bounding box center [793, 407] width 5 height 99
click at [838, 405] on div "mas" at bounding box center [842, 411] width 78 height 107
click at [861, 401] on div at bounding box center [864, 407] width 5 height 99
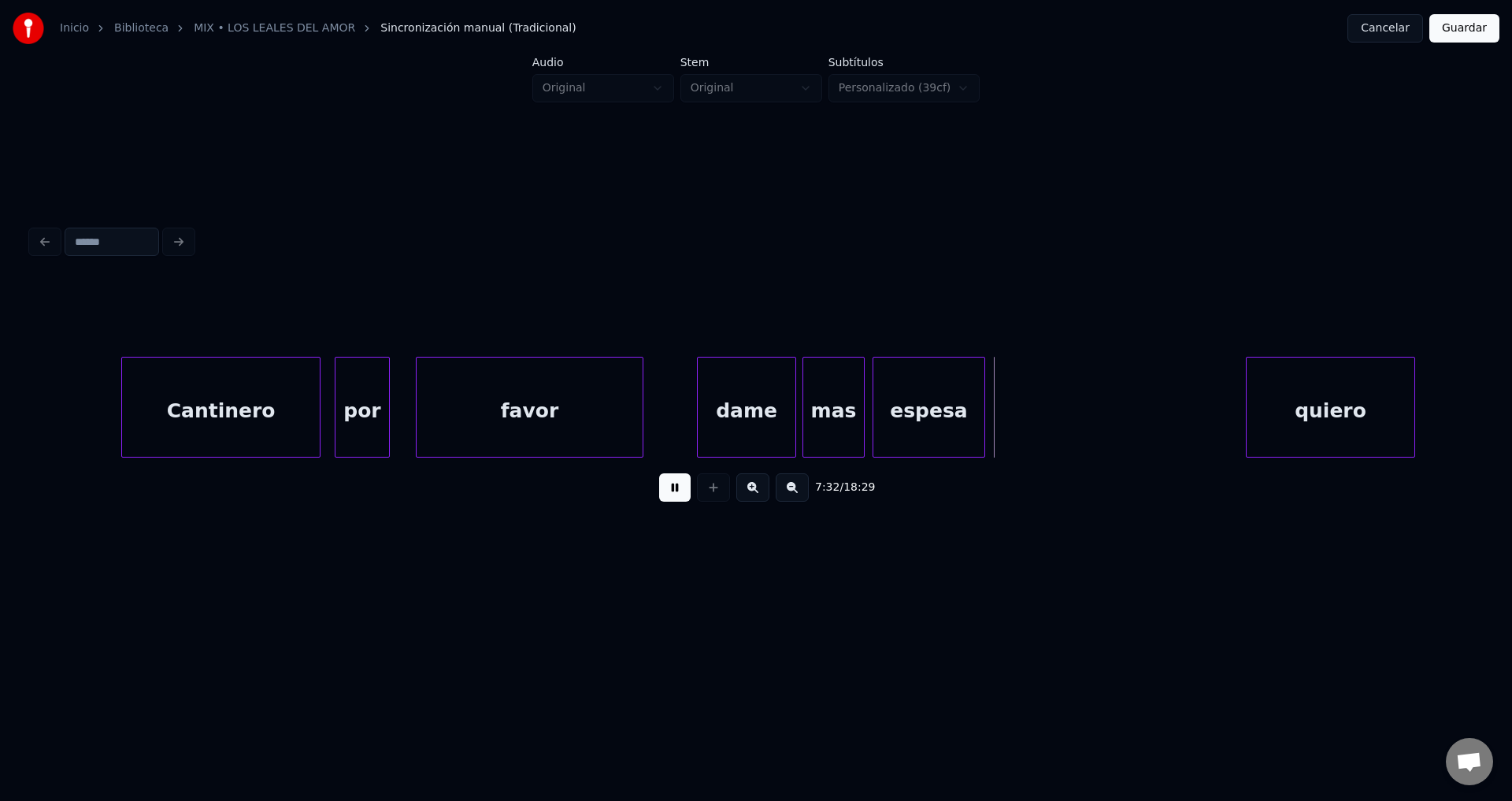
click at [927, 413] on div "espesa" at bounding box center [929, 411] width 111 height 107
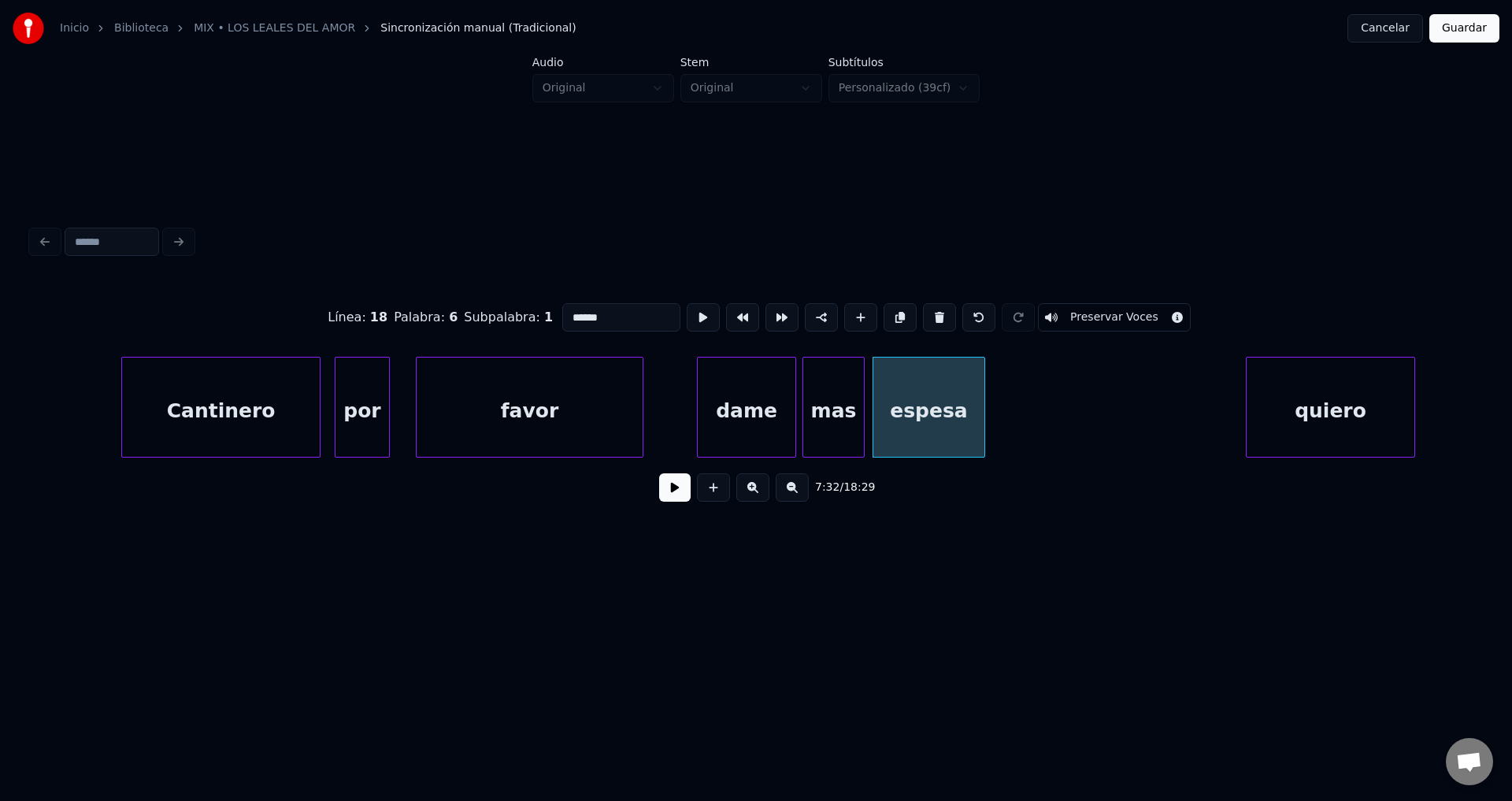
drag, startPoint x: 493, startPoint y: 321, endPoint x: 416, endPoint y: 321, distance: 77.0
click at [418, 321] on div "Línea : 18 Palabra : 6 Subpalabra : 1 ****** Preservar Voces" at bounding box center [756, 317] width 1449 height 78
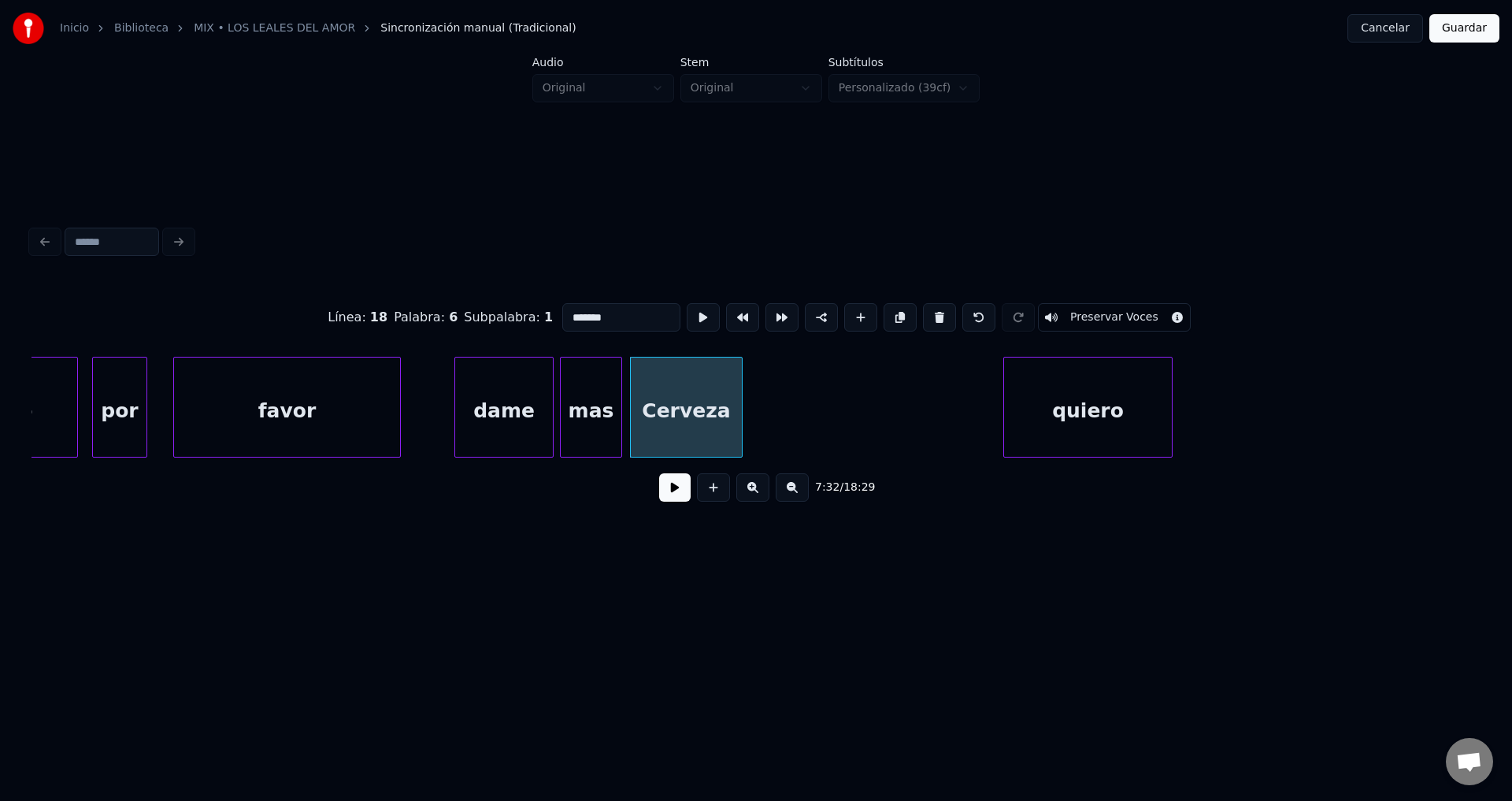
scroll to position [0, 88571]
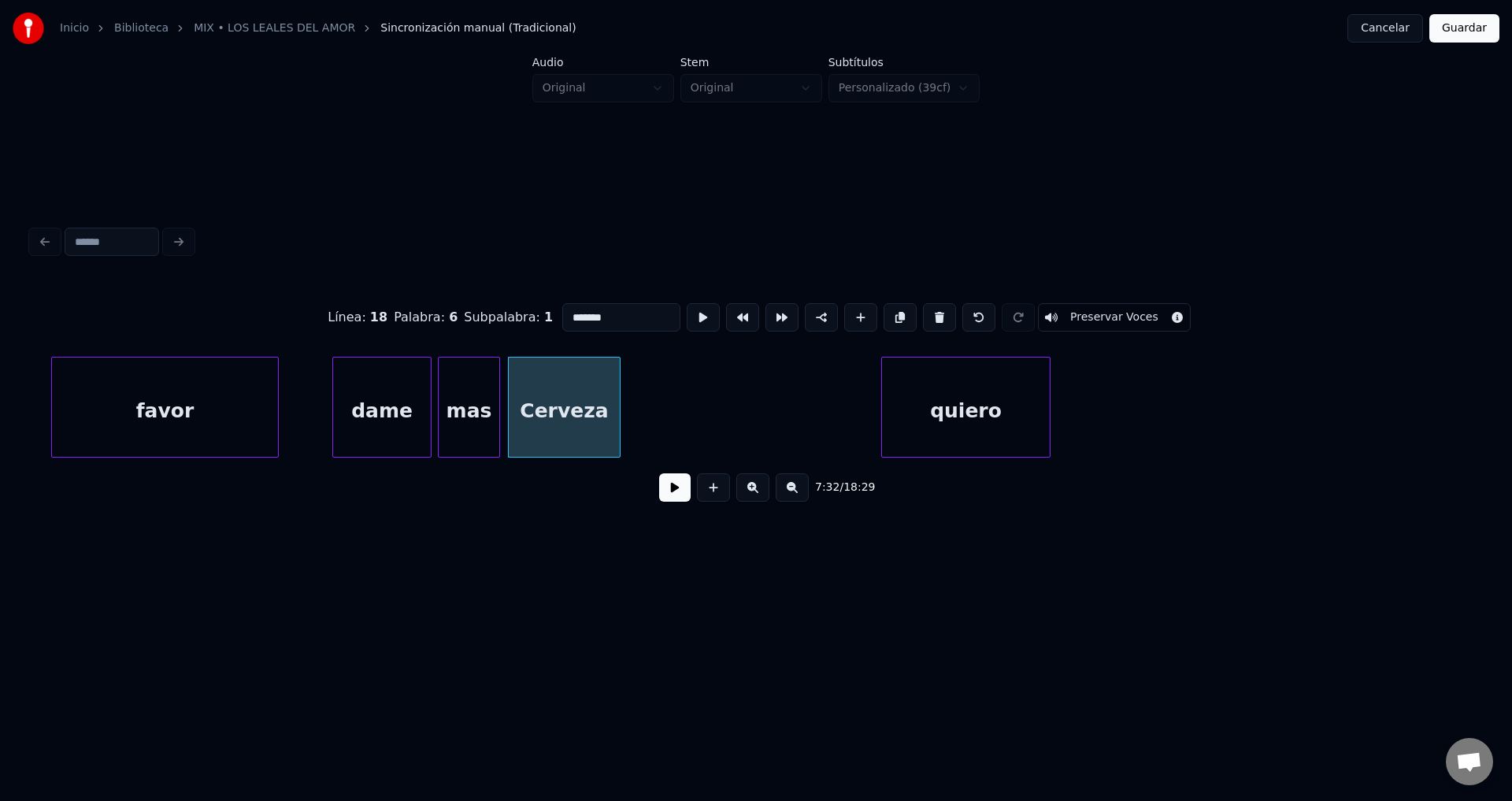
type input "*******"
click at [671, 502] on button at bounding box center [675, 488] width 32 height 28
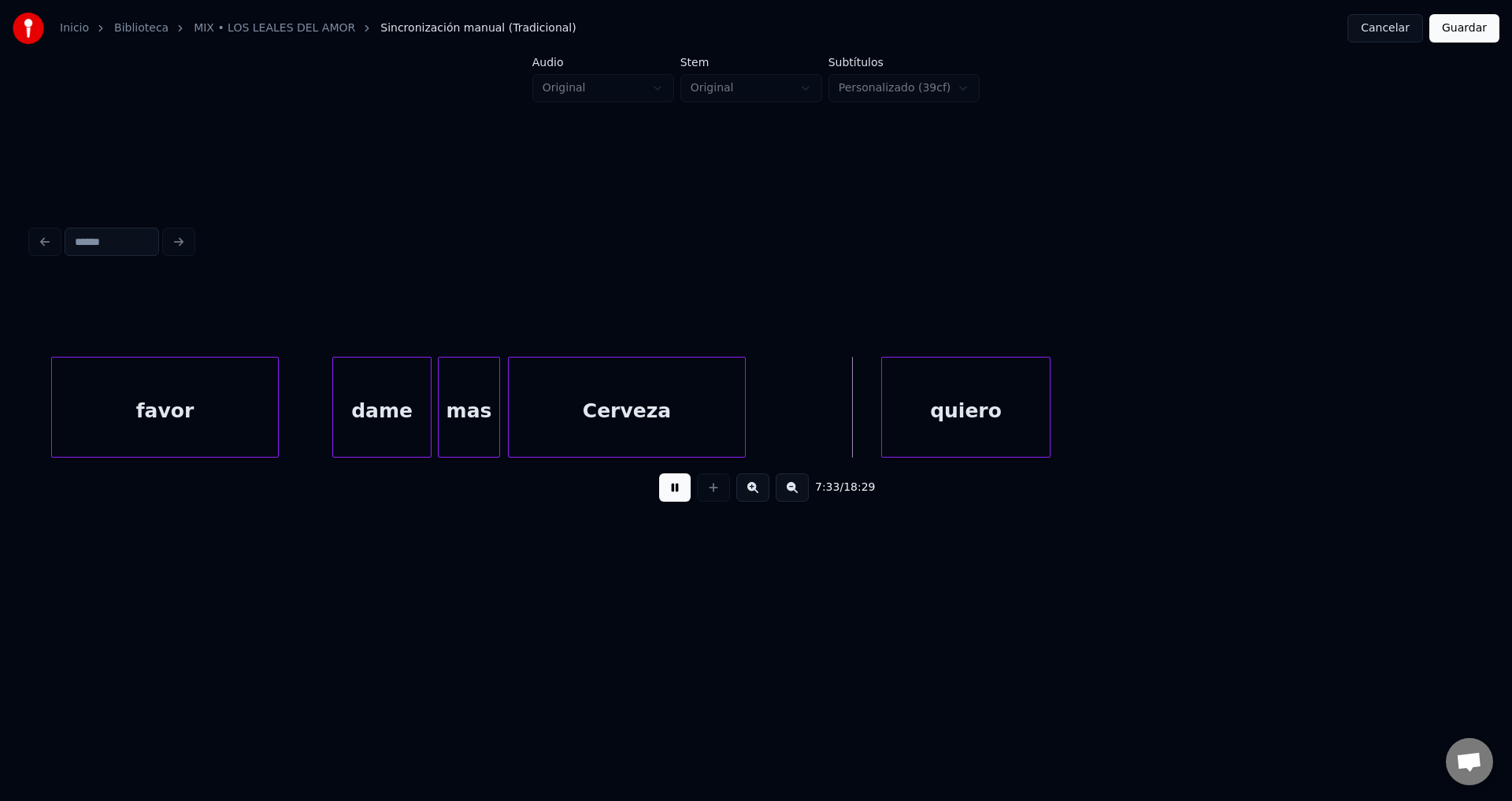
click at [743, 411] on div at bounding box center [743, 407] width 5 height 99
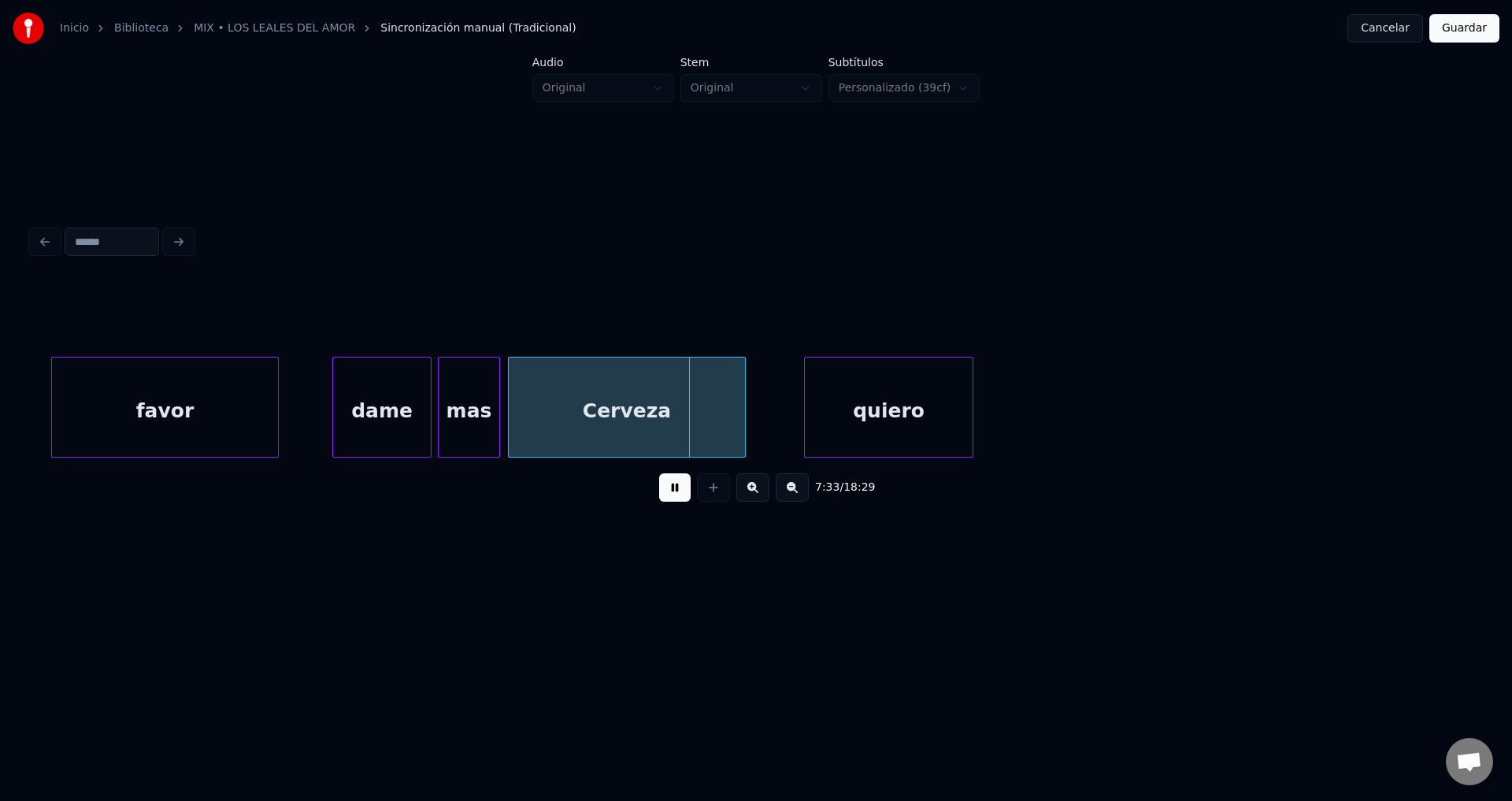
click at [864, 416] on div "quiero" at bounding box center [889, 411] width 168 height 107
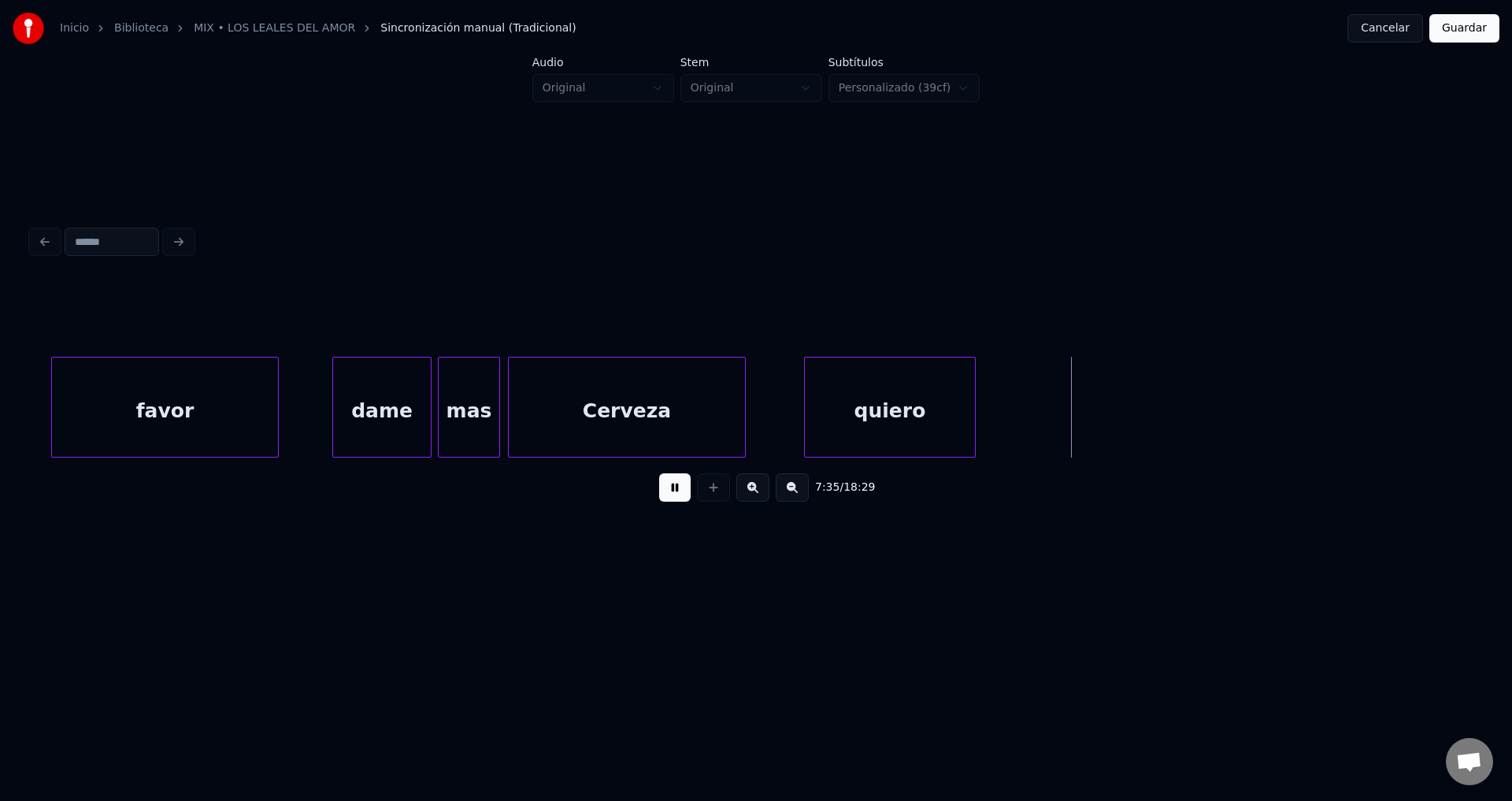
click at [975, 399] on div at bounding box center [973, 407] width 5 height 99
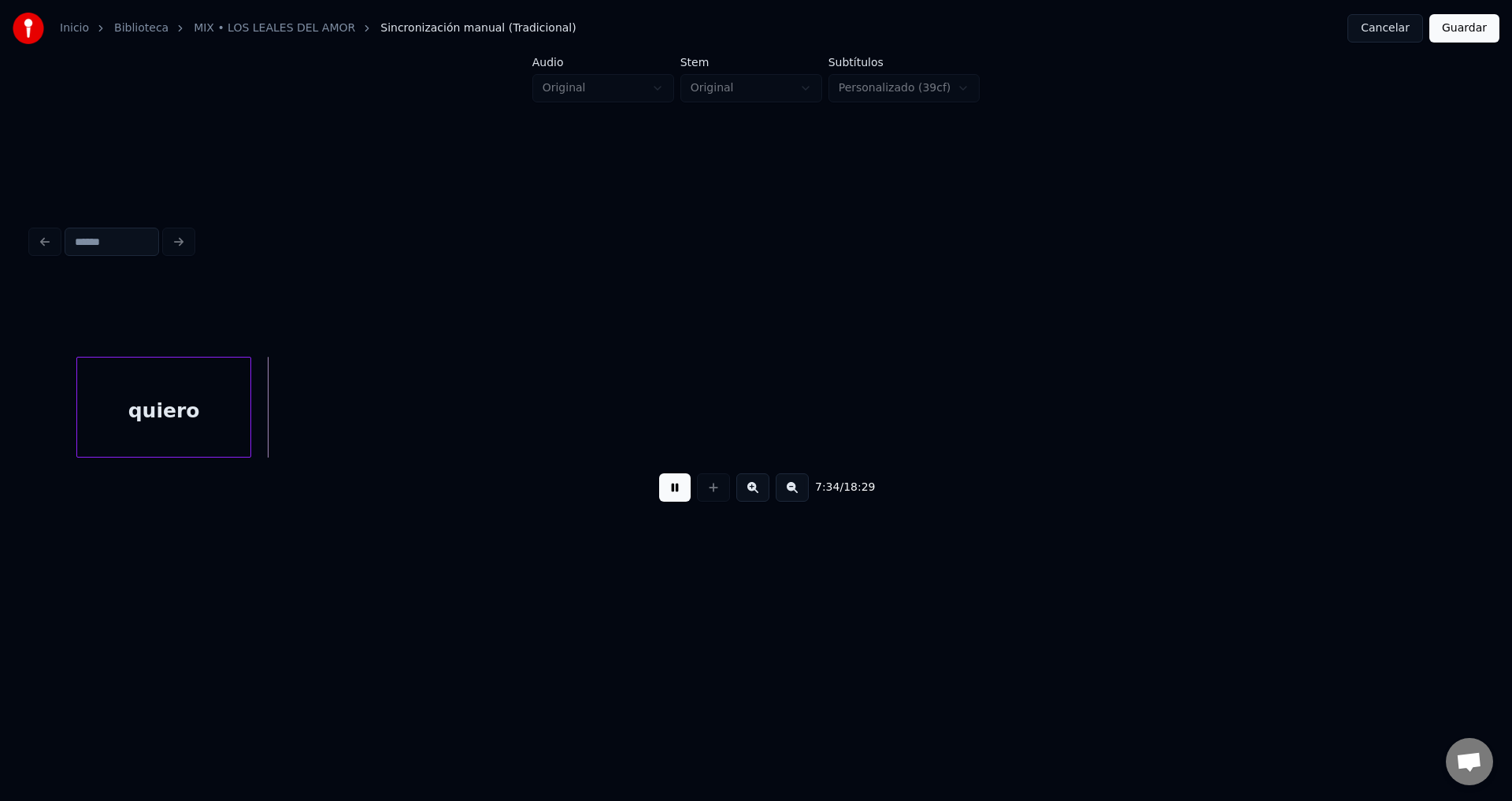
scroll to position [0, 89419]
click at [670, 493] on button at bounding box center [675, 488] width 32 height 28
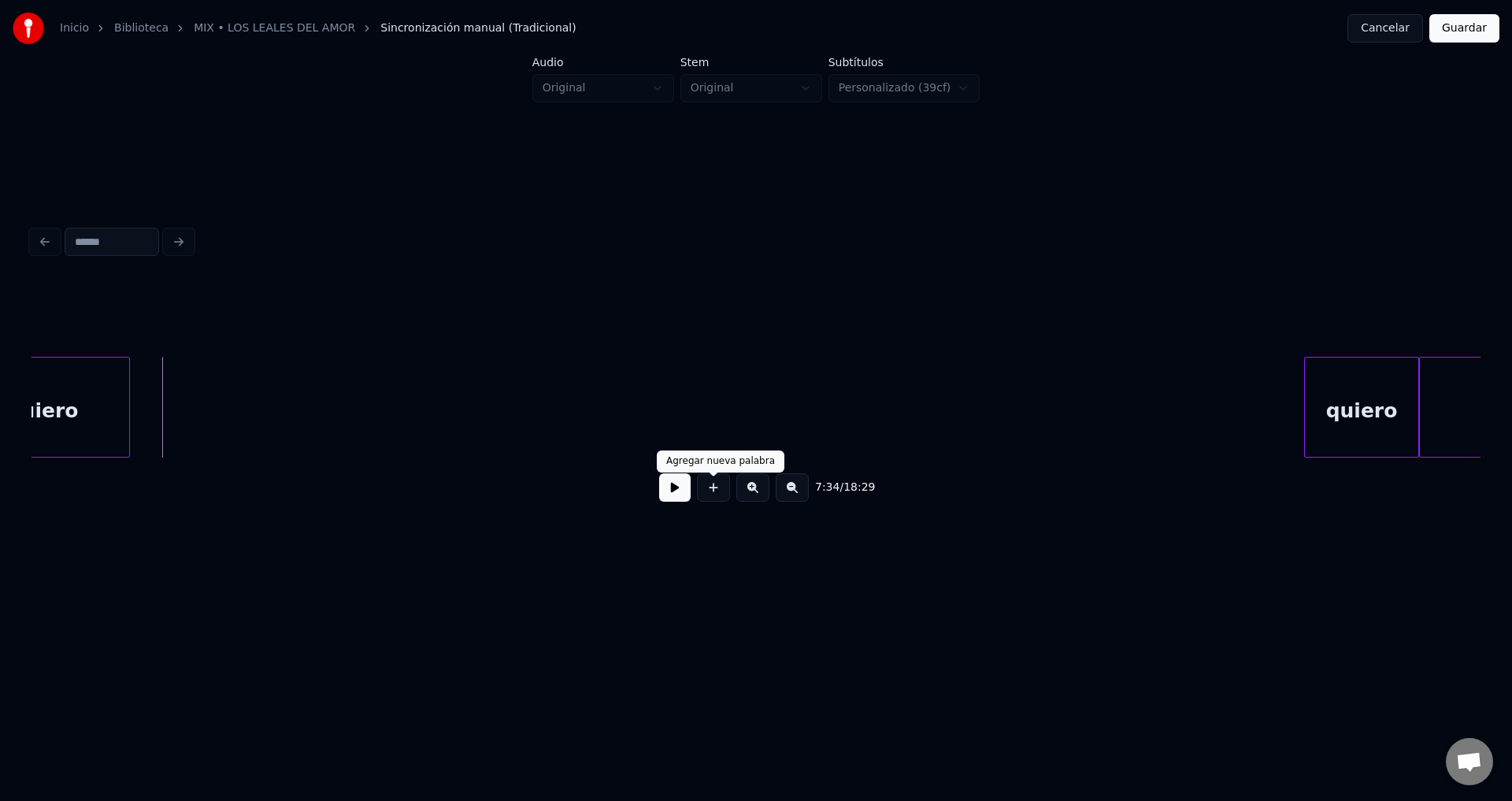
click at [708, 499] on button at bounding box center [714, 488] width 33 height 28
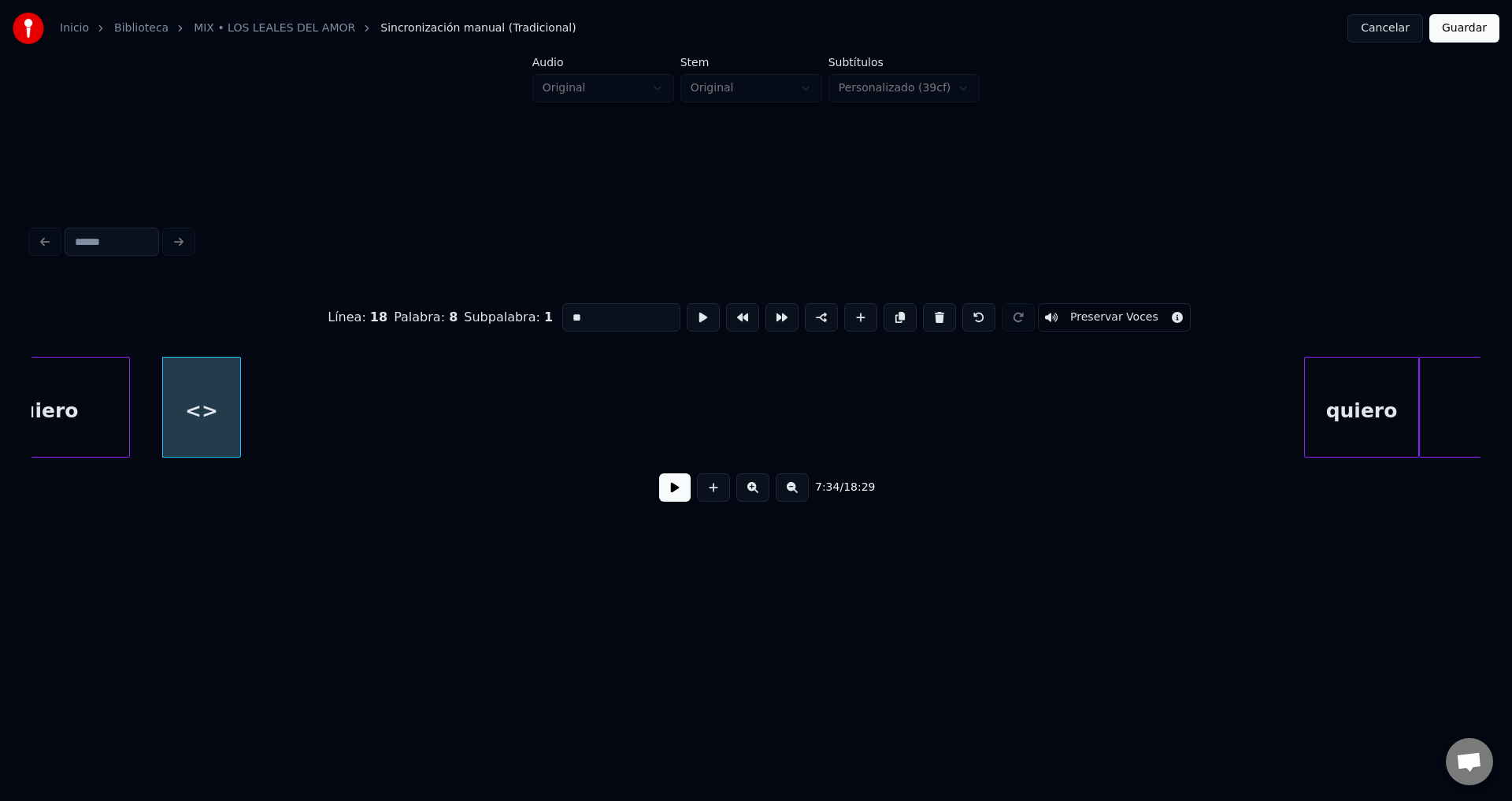
drag, startPoint x: 479, startPoint y: 311, endPoint x: 372, endPoint y: 311, distance: 107.0
click at [374, 310] on div "Línea : 18 Palabra : 8 Subpalabra : 1 ** Preservar Voces" at bounding box center [756, 317] width 1449 height 78
type input "*******"
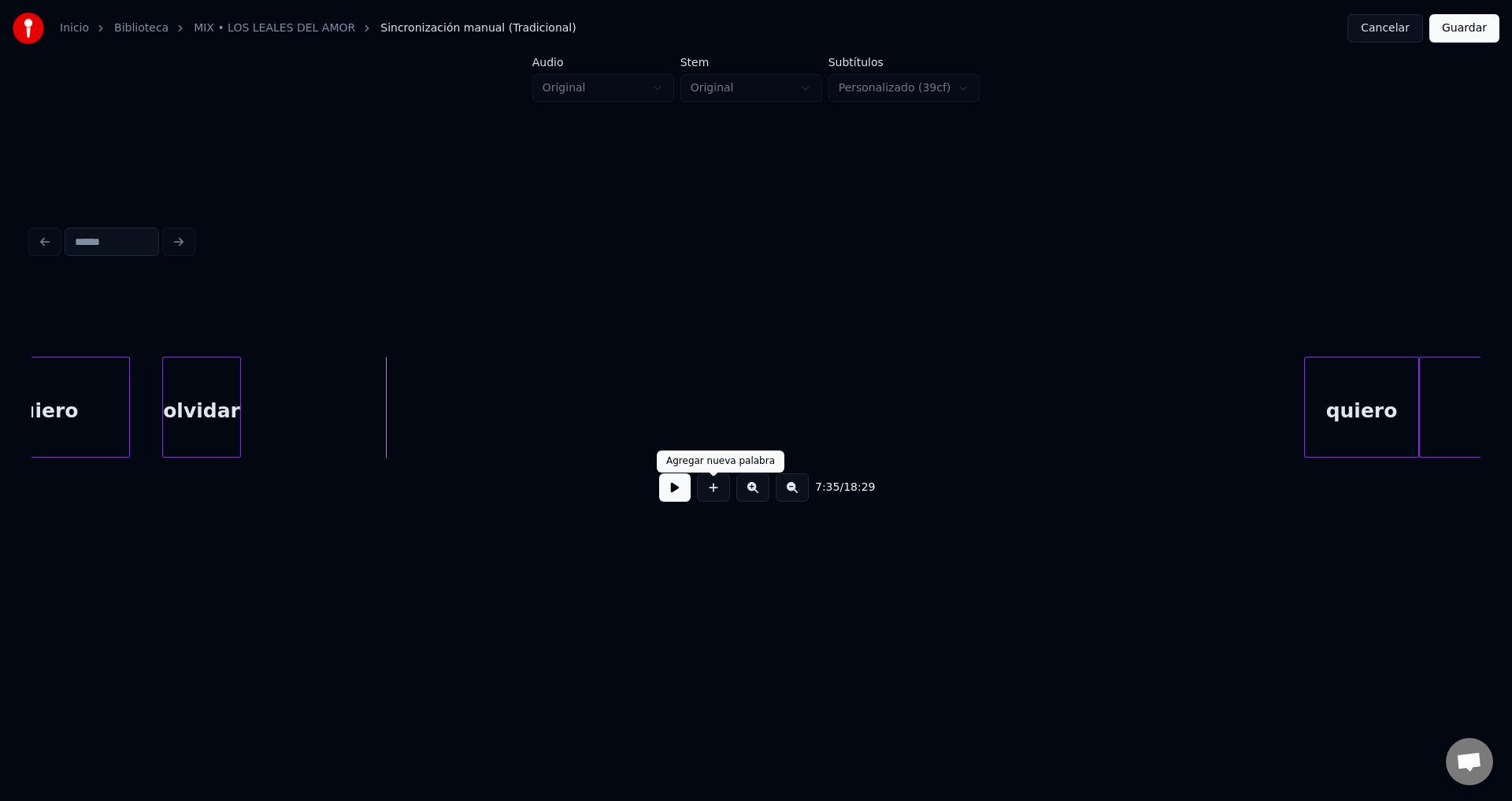
click at [704, 494] on button at bounding box center [714, 488] width 33 height 28
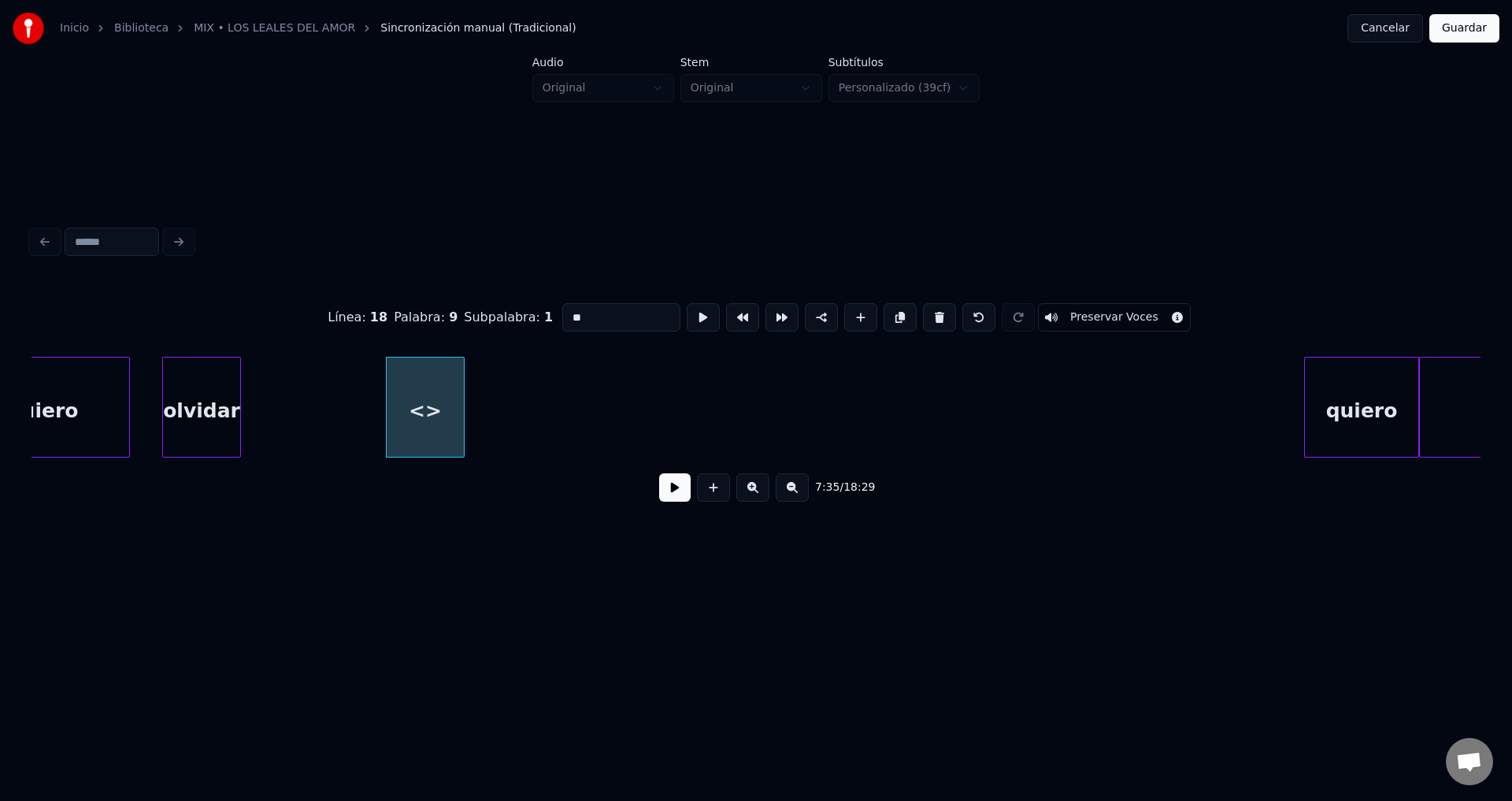
drag, startPoint x: 614, startPoint y: 308, endPoint x: 377, endPoint y: 296, distance: 237.3
click at [378, 296] on div "Línea : 18 Palabra : 9 Subpalabra : 1 ** Preservar Voces" at bounding box center [756, 317] width 1449 height 78
type input "****"
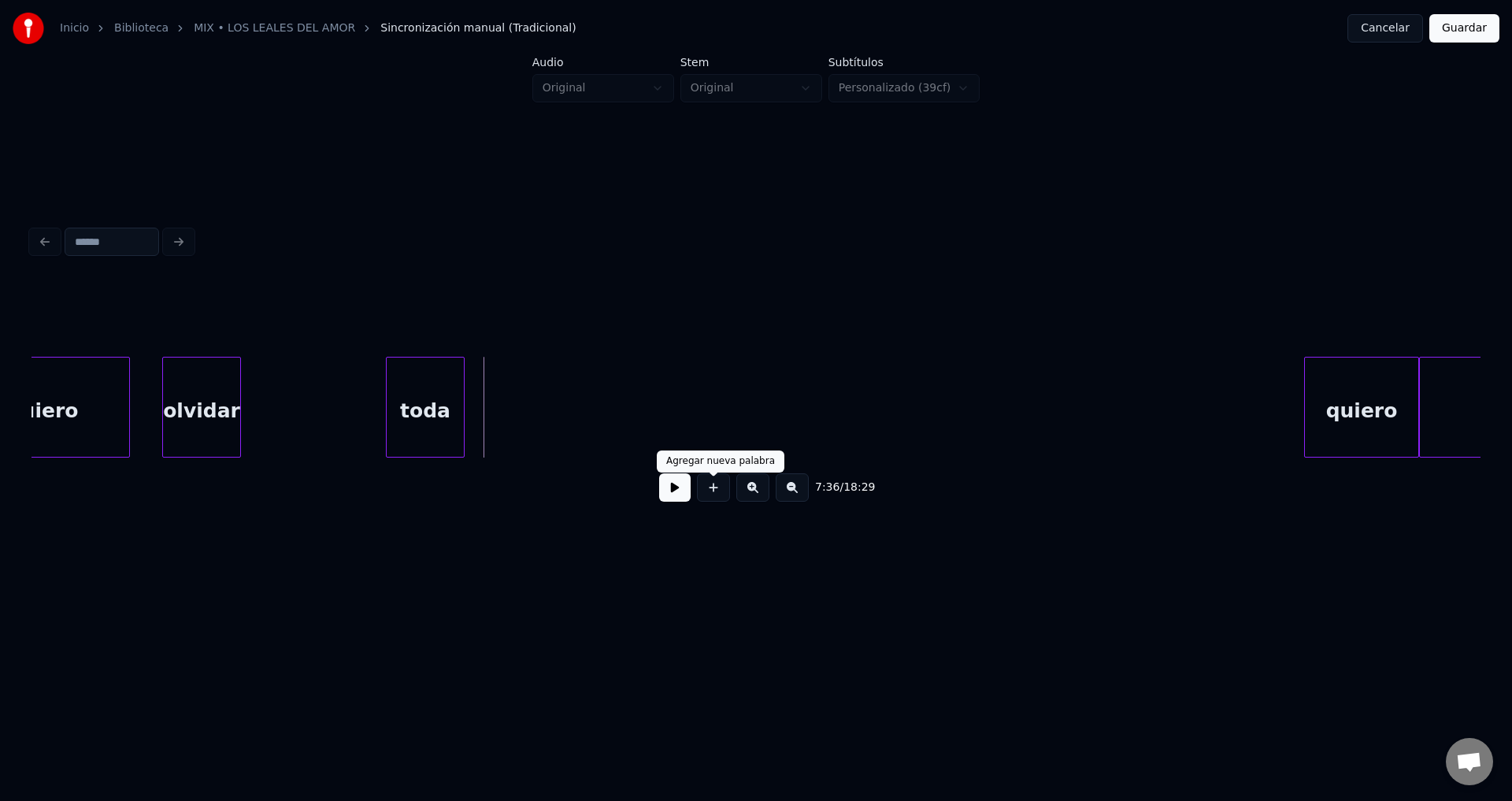
click at [715, 487] on button at bounding box center [714, 488] width 33 height 28
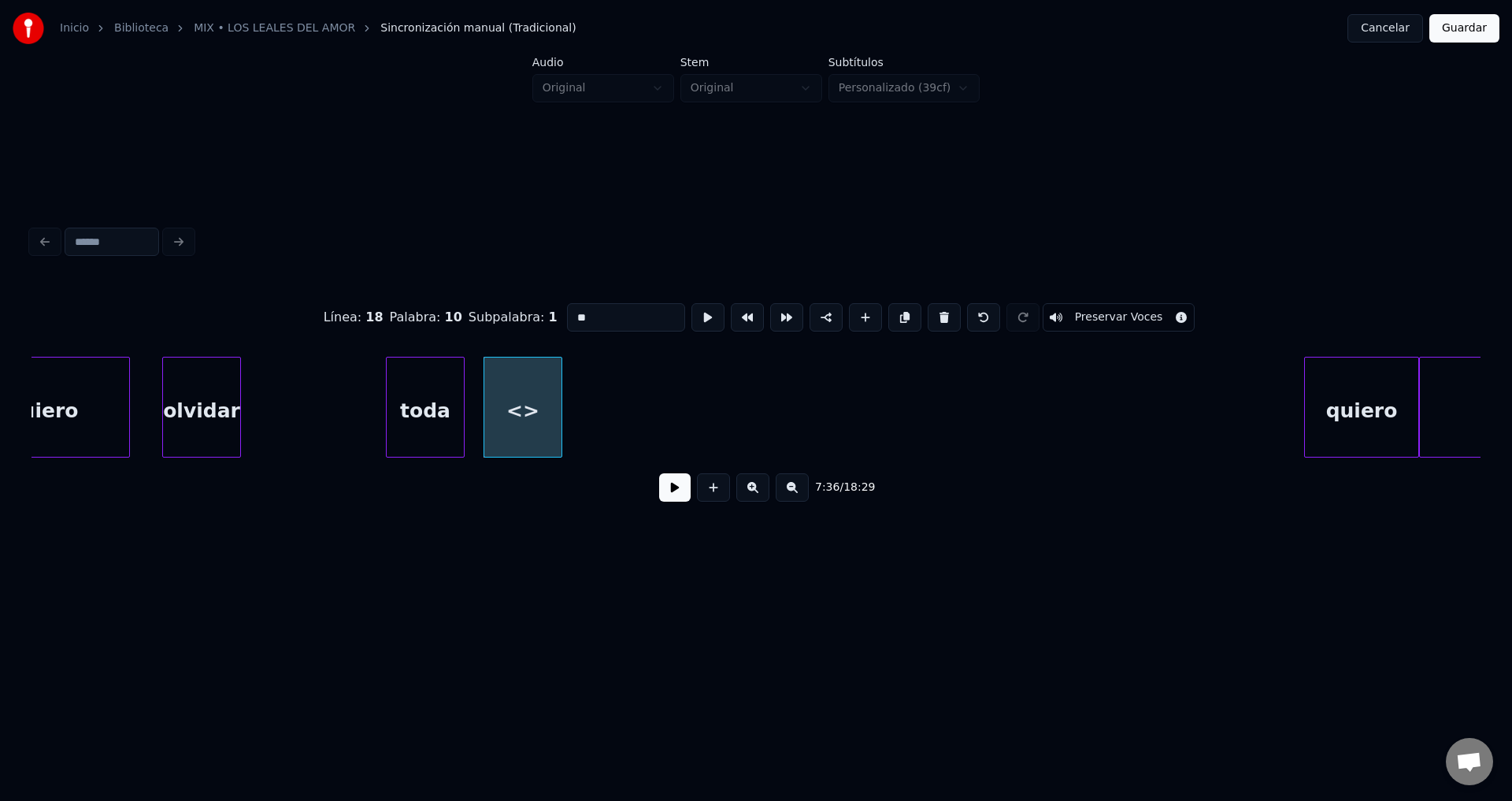
drag, startPoint x: 541, startPoint y: 298, endPoint x: 387, endPoint y: 298, distance: 154.0
click at [389, 296] on div "Línea : 18 Palabra : 10 Subpalabra : 1 ** Preservar Voces" at bounding box center [756, 317] width 1449 height 78
type input "***"
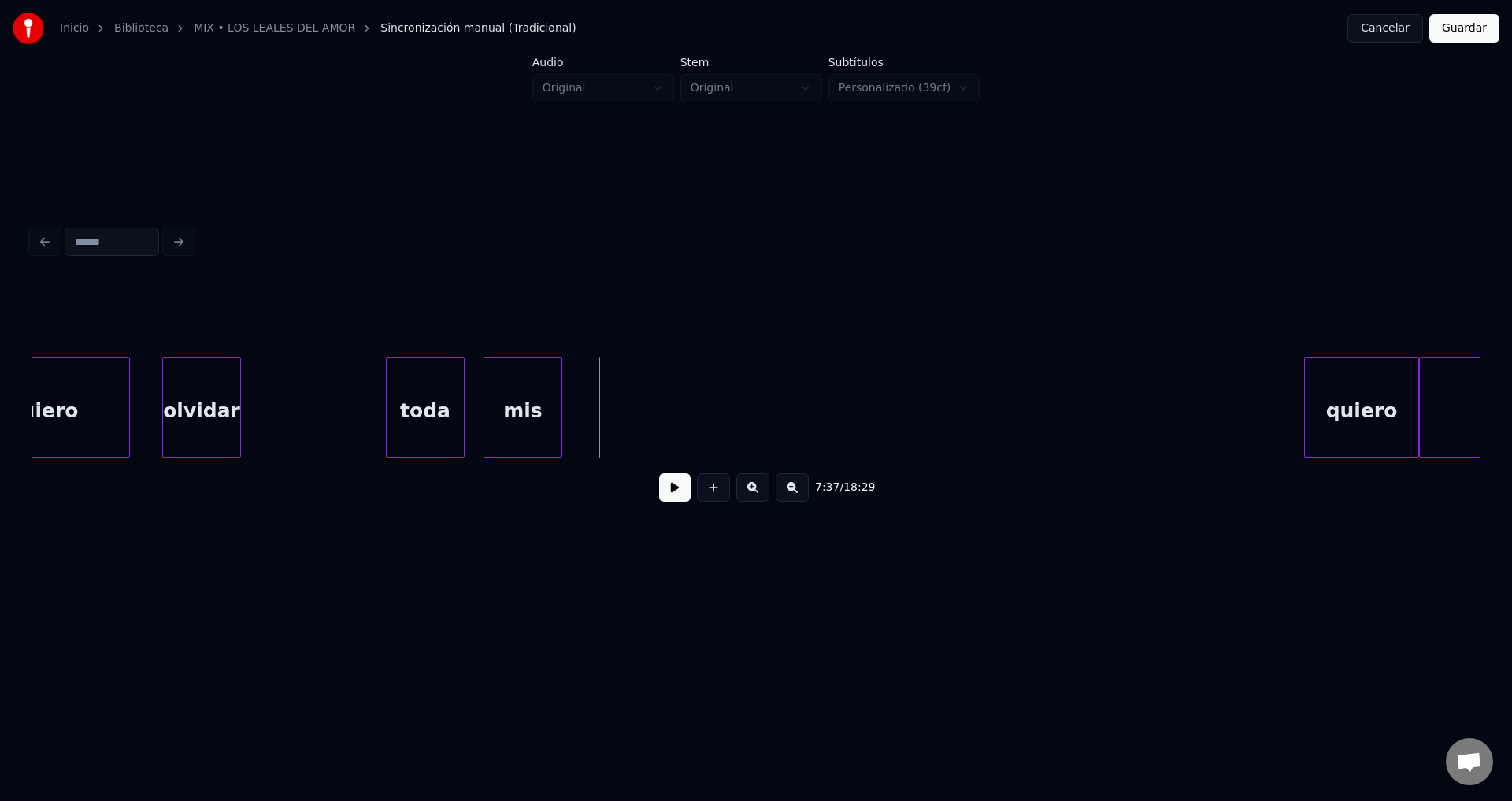
click at [715, 492] on button at bounding box center [714, 488] width 33 height 28
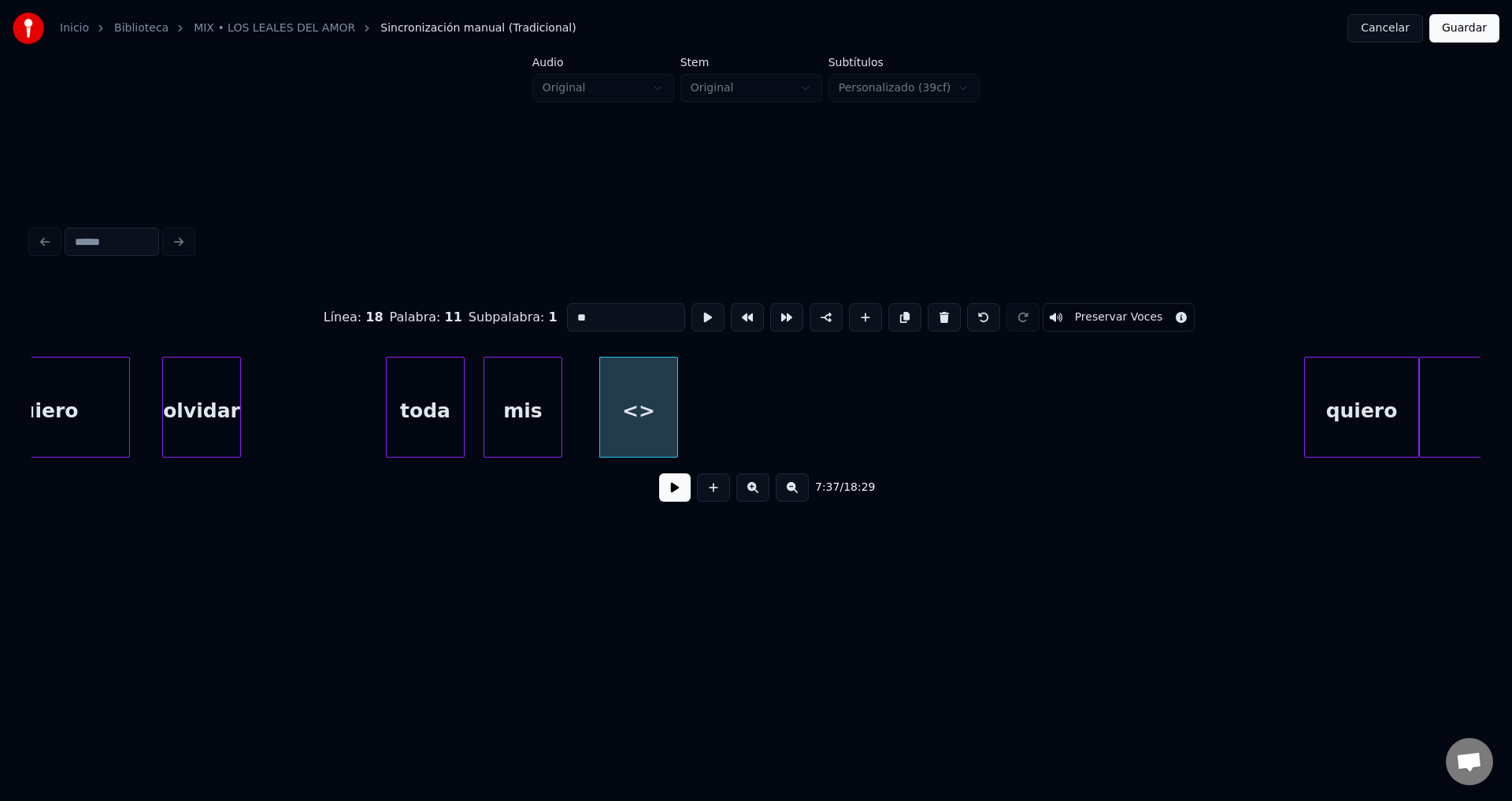
drag, startPoint x: 638, startPoint y: 306, endPoint x: 397, endPoint y: 303, distance: 241.0
click at [409, 304] on div "Línea : 18 Palabra : 11 Subpalabra : 1 ** Preservar Voces" at bounding box center [756, 317] width 1449 height 78
click at [101, 405] on div "quiero" at bounding box center [42, 411] width 173 height 107
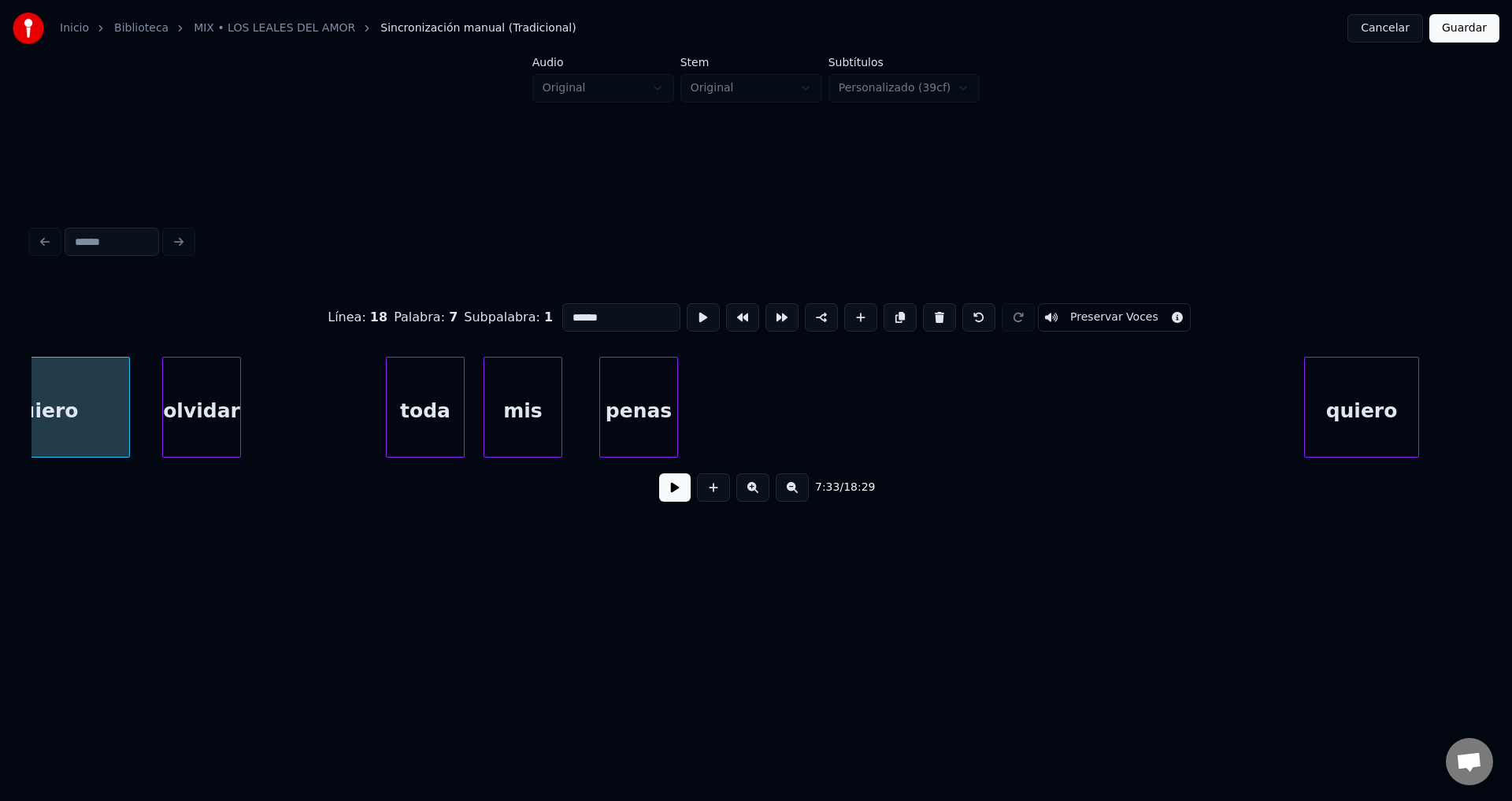
scroll to position [0, 89343]
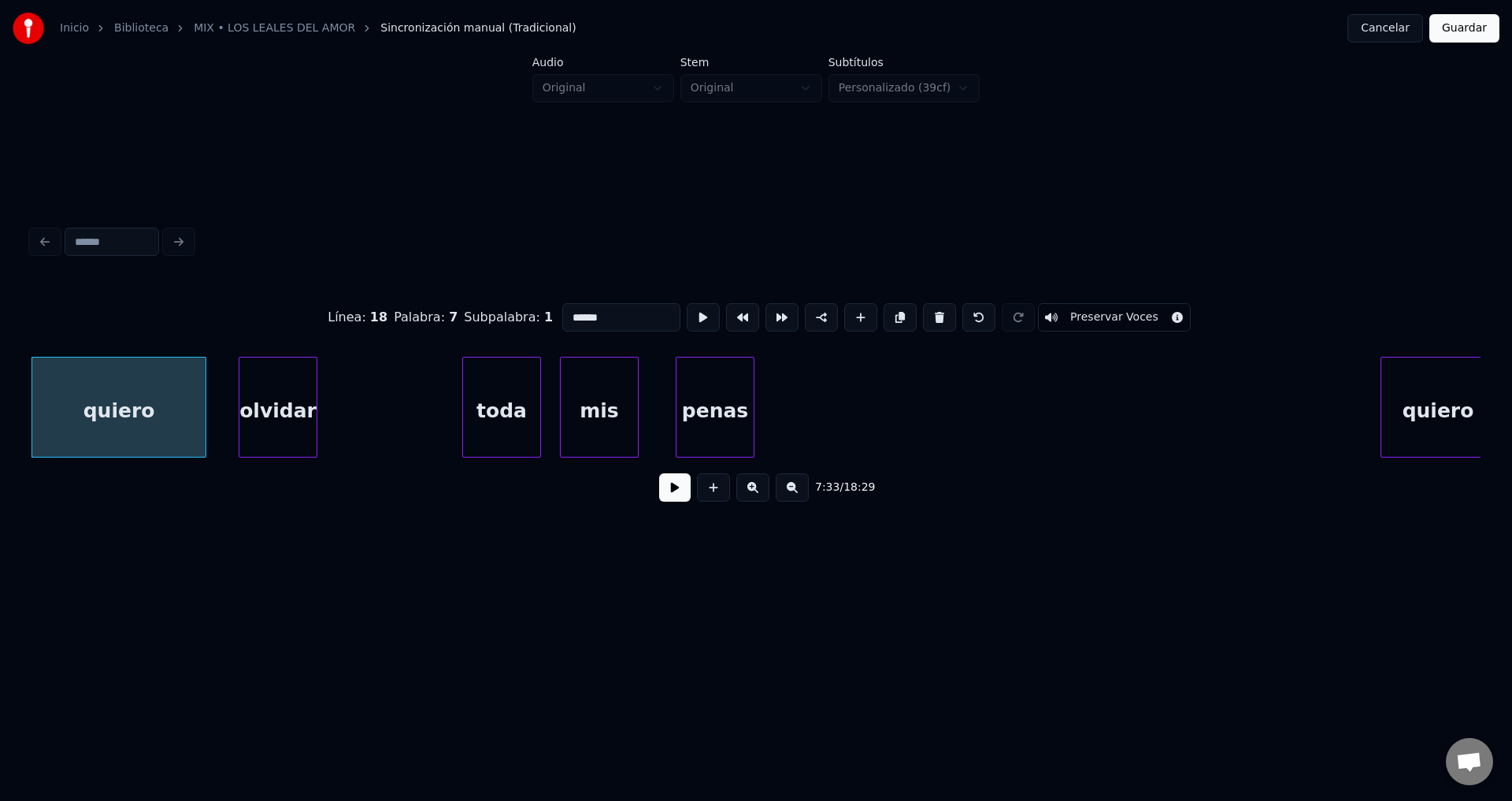
type input "******"
click at [663, 497] on div "7:33 / 18:29" at bounding box center [756, 488] width 1424 height 35
click at [671, 497] on button at bounding box center [675, 488] width 32 height 28
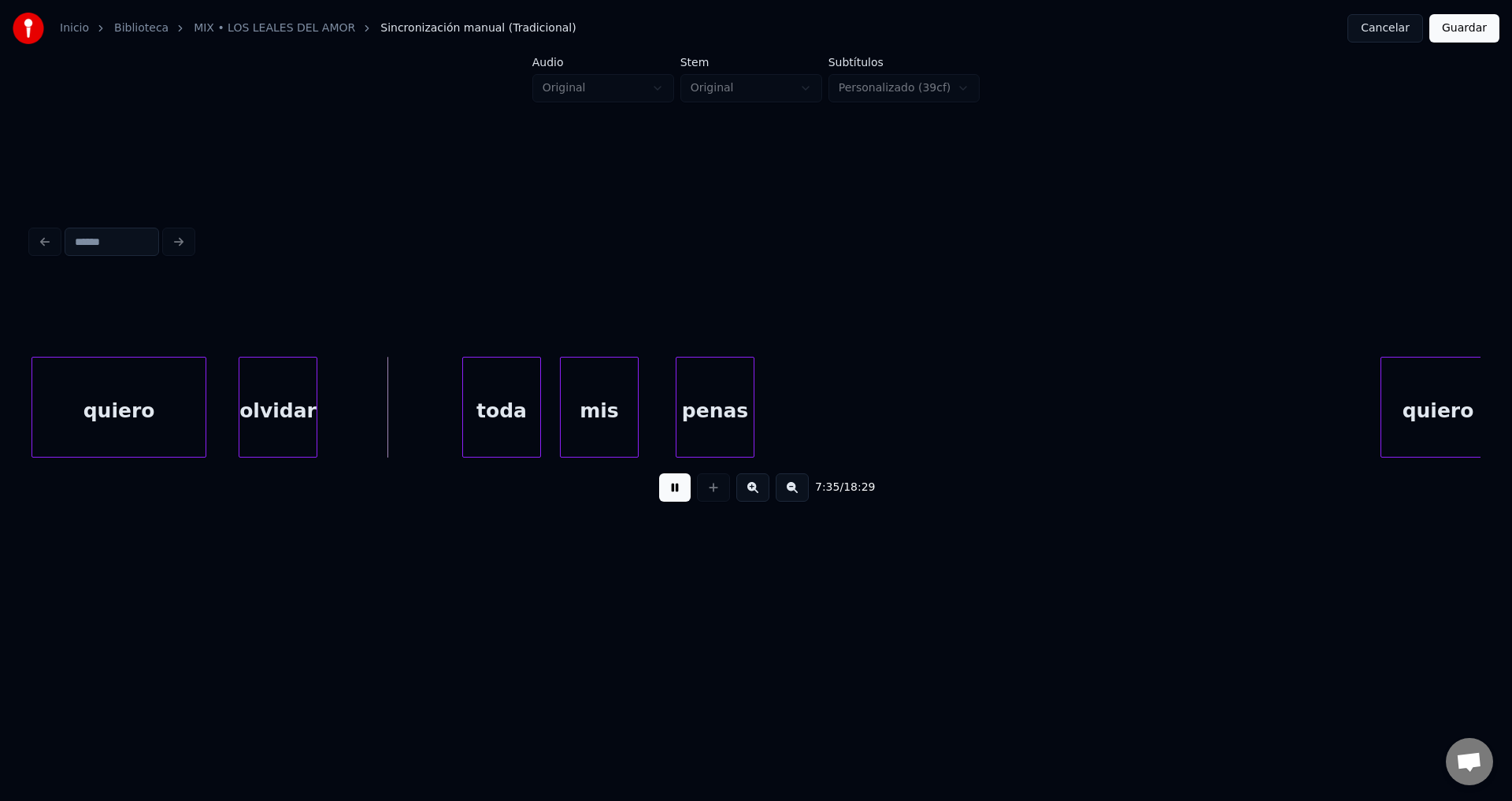
click at [180, 390] on div "quiero" at bounding box center [119, 411] width 173 height 107
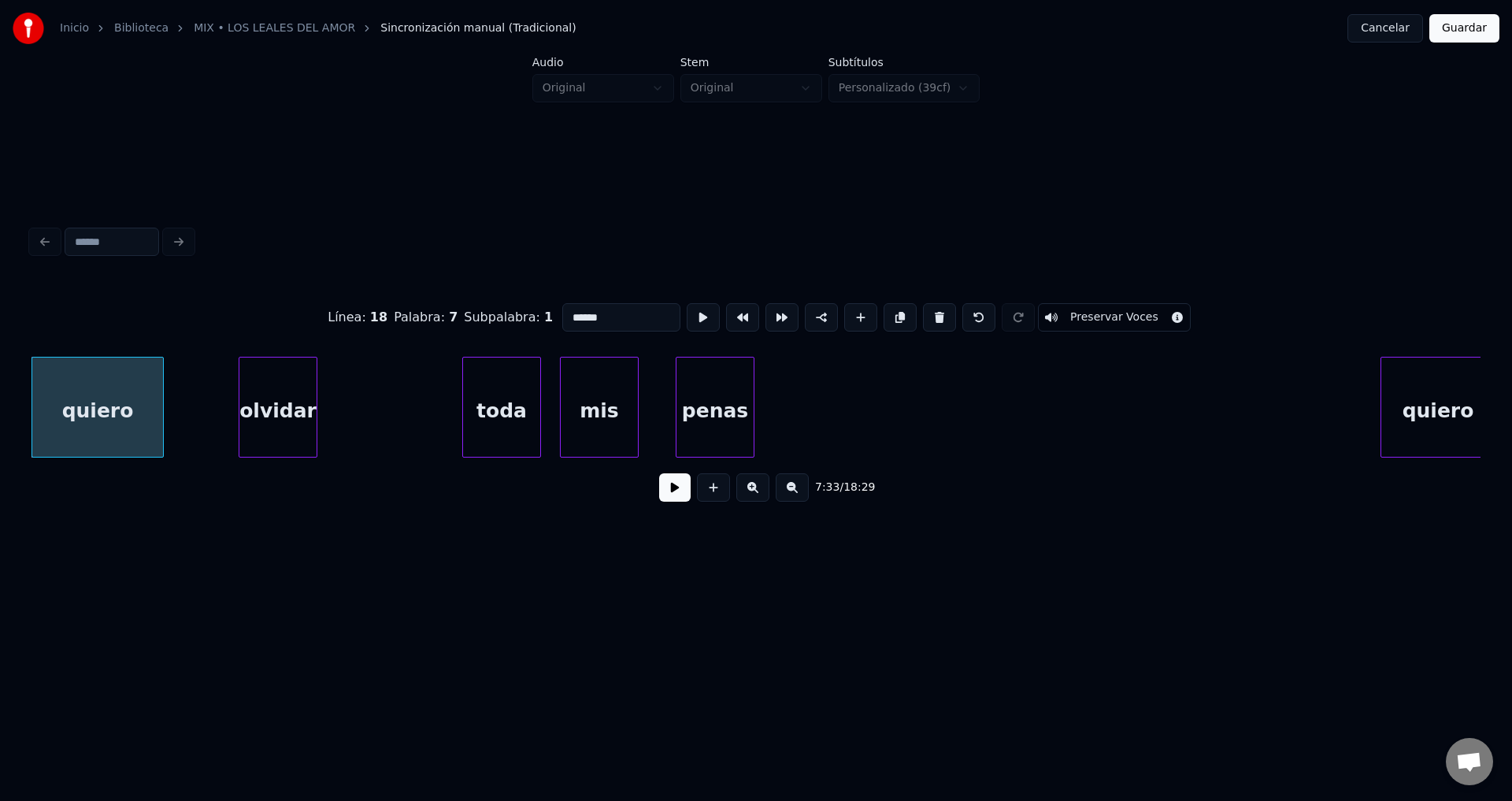
click at [158, 405] on div at bounding box center [161, 407] width 5 height 99
click at [667, 492] on button at bounding box center [675, 488] width 32 height 28
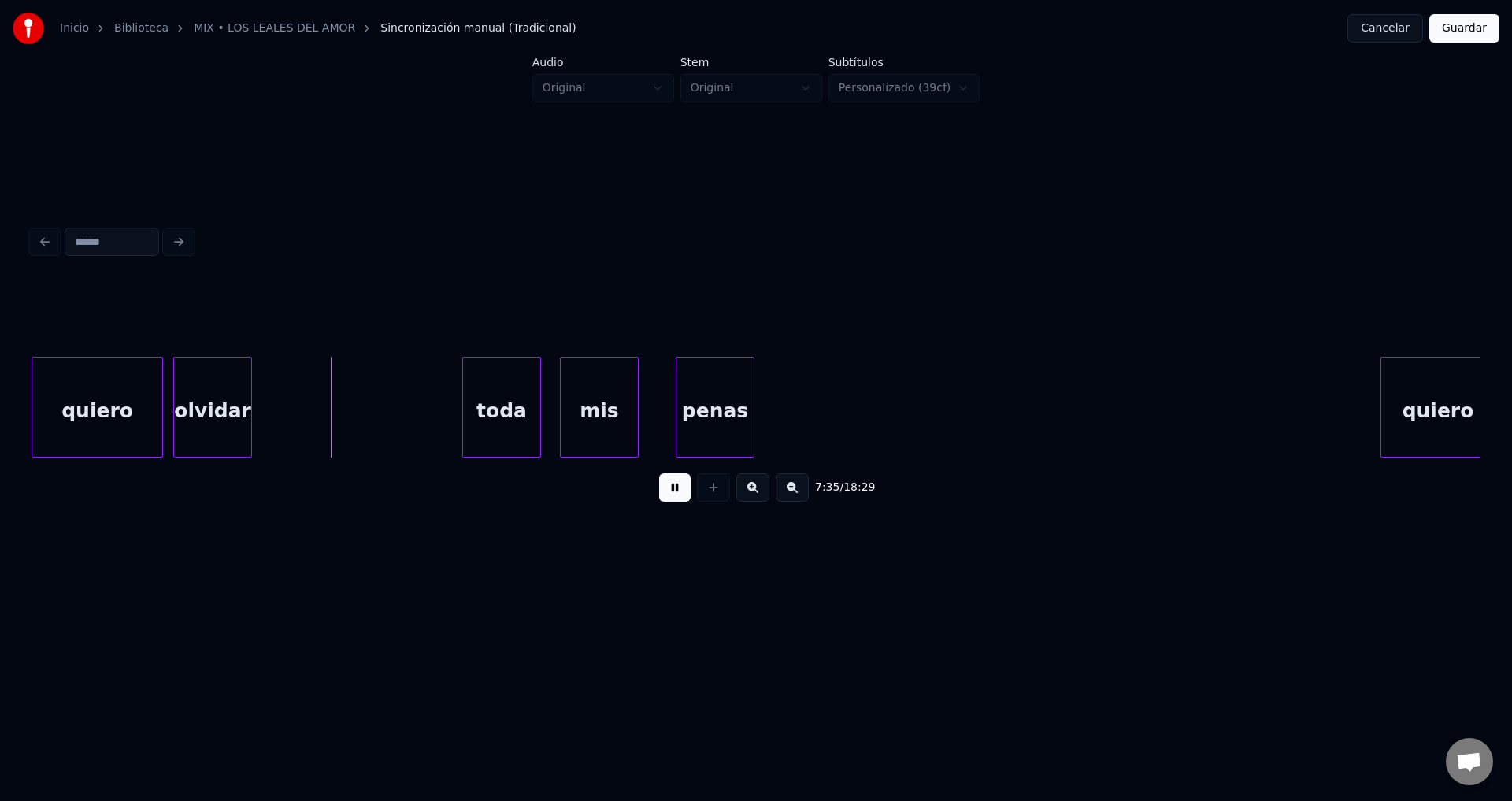
click at [222, 410] on div "olvidar" at bounding box center [213, 411] width 78 height 107
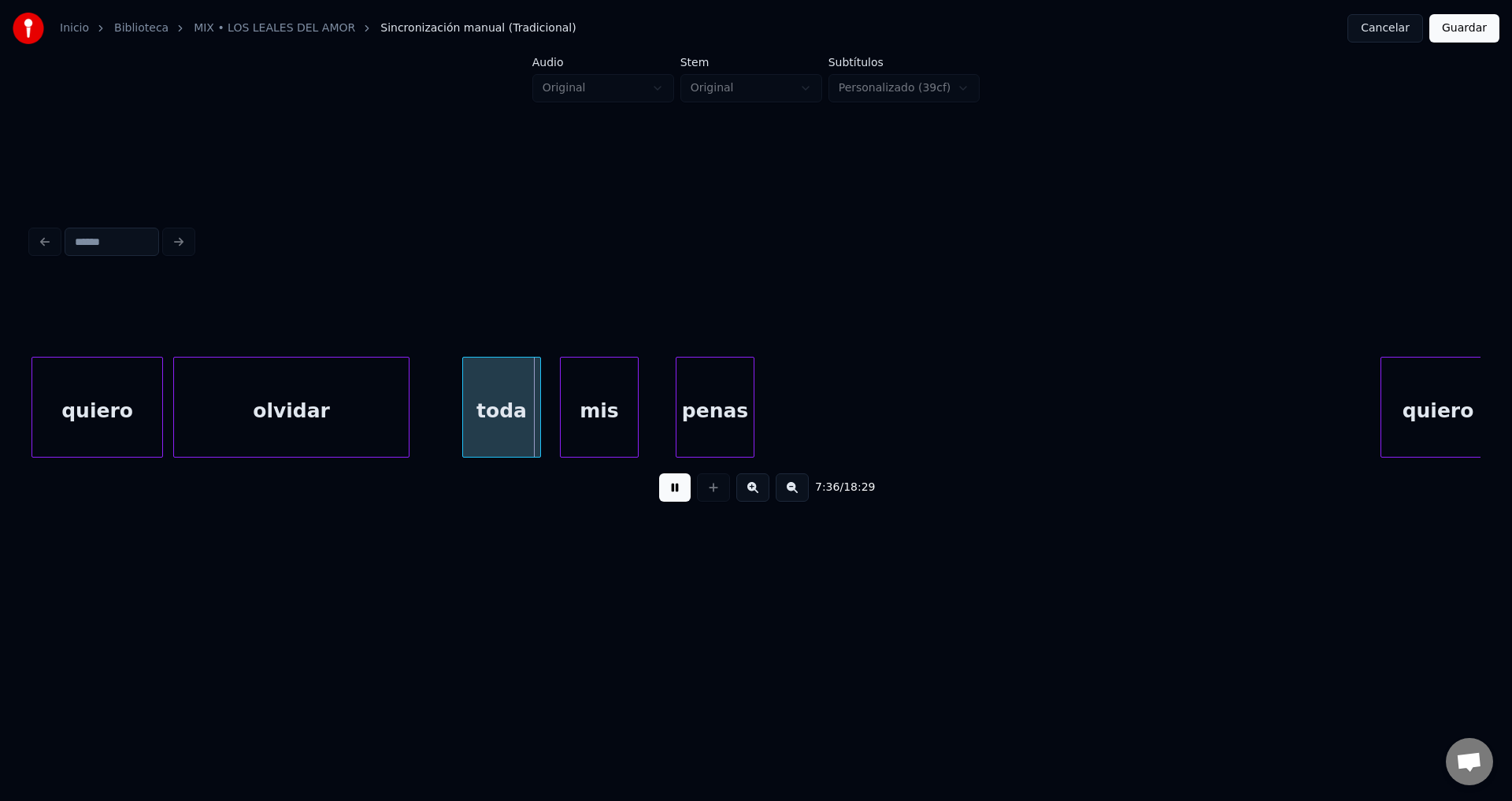
click at [406, 400] on div at bounding box center [406, 407] width 5 height 99
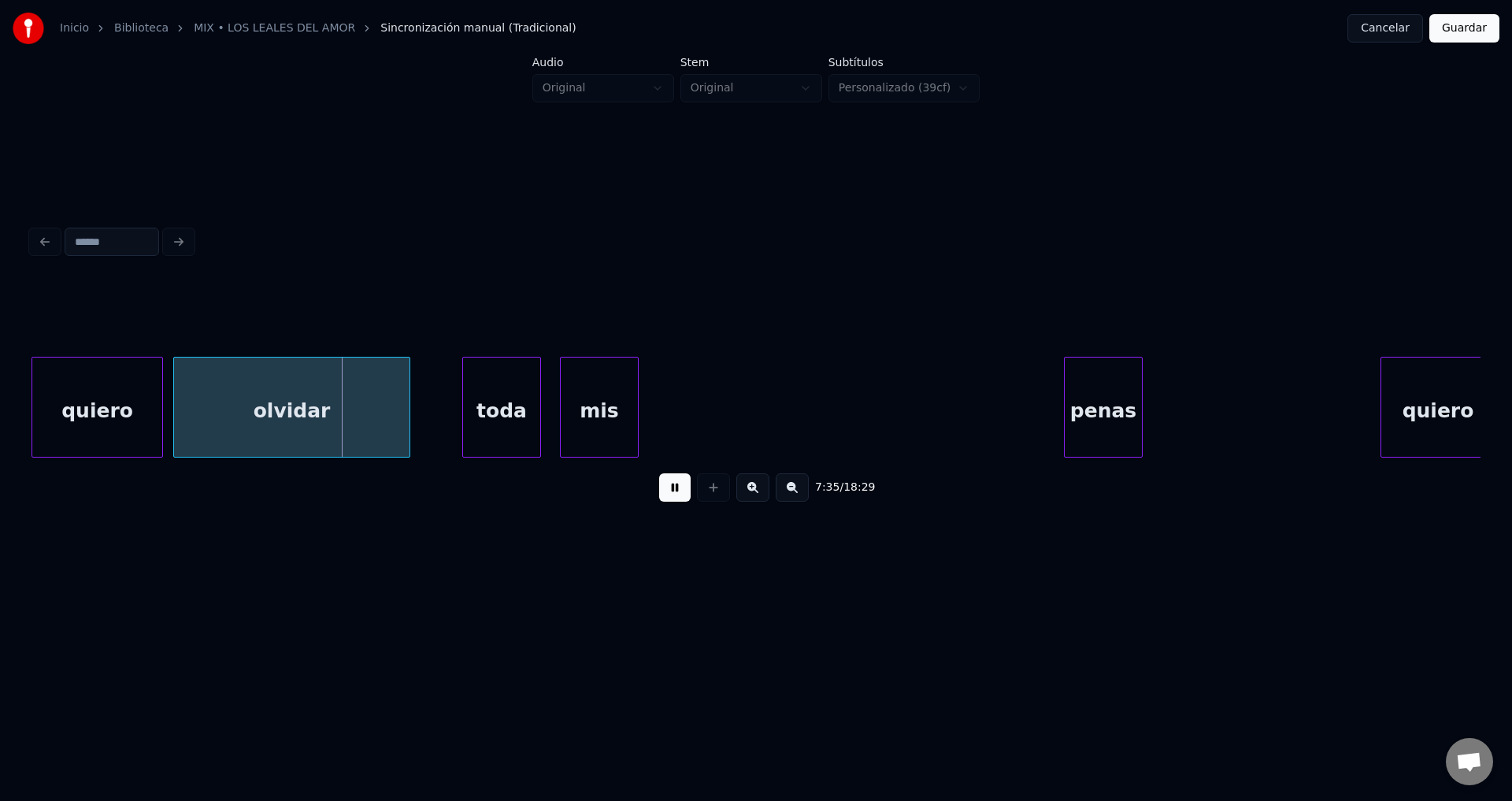
click at [1088, 415] on div "penas" at bounding box center [1104, 411] width 78 height 107
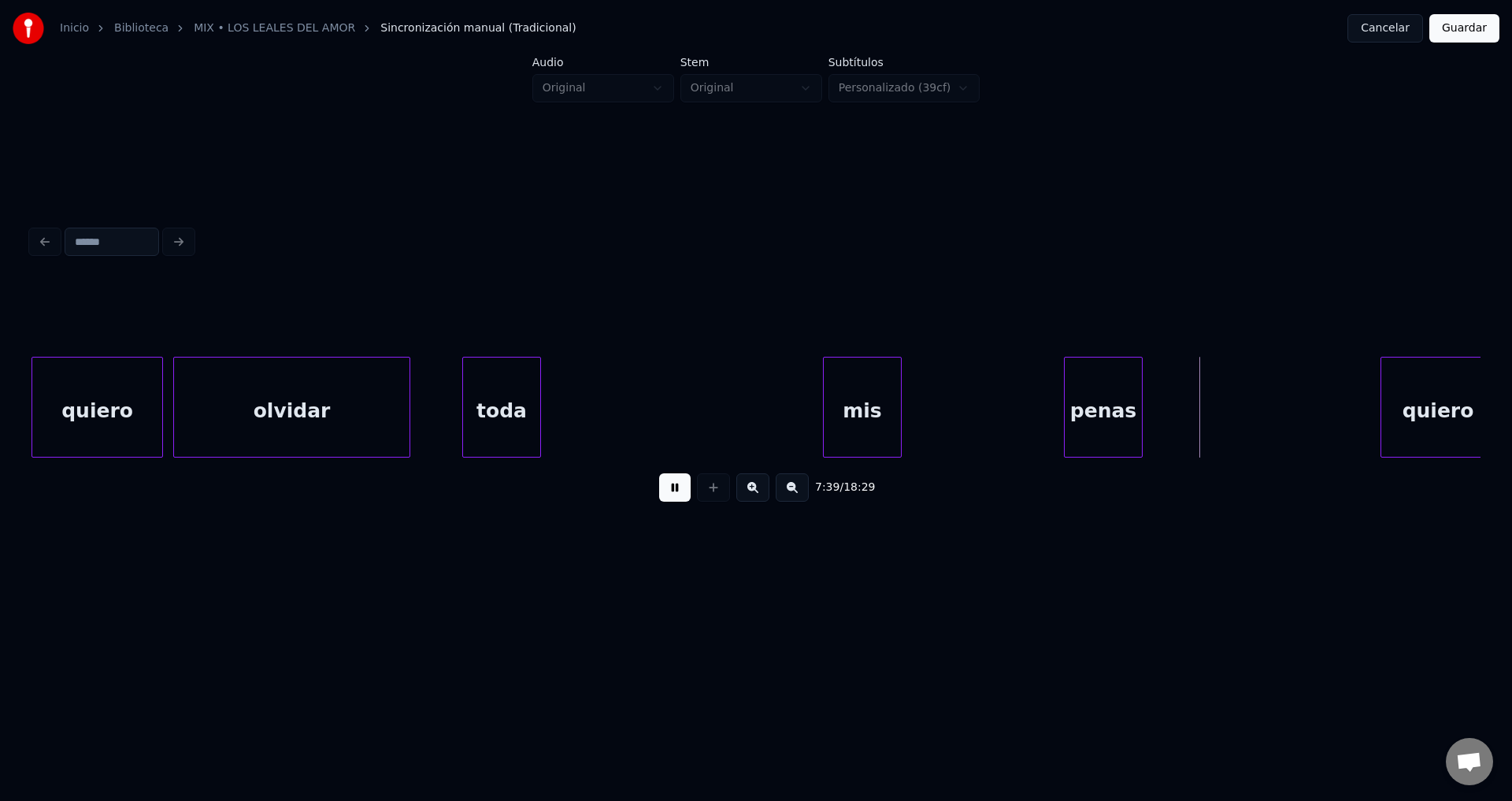
click at [901, 419] on div "mis" at bounding box center [863, 411] width 78 height 107
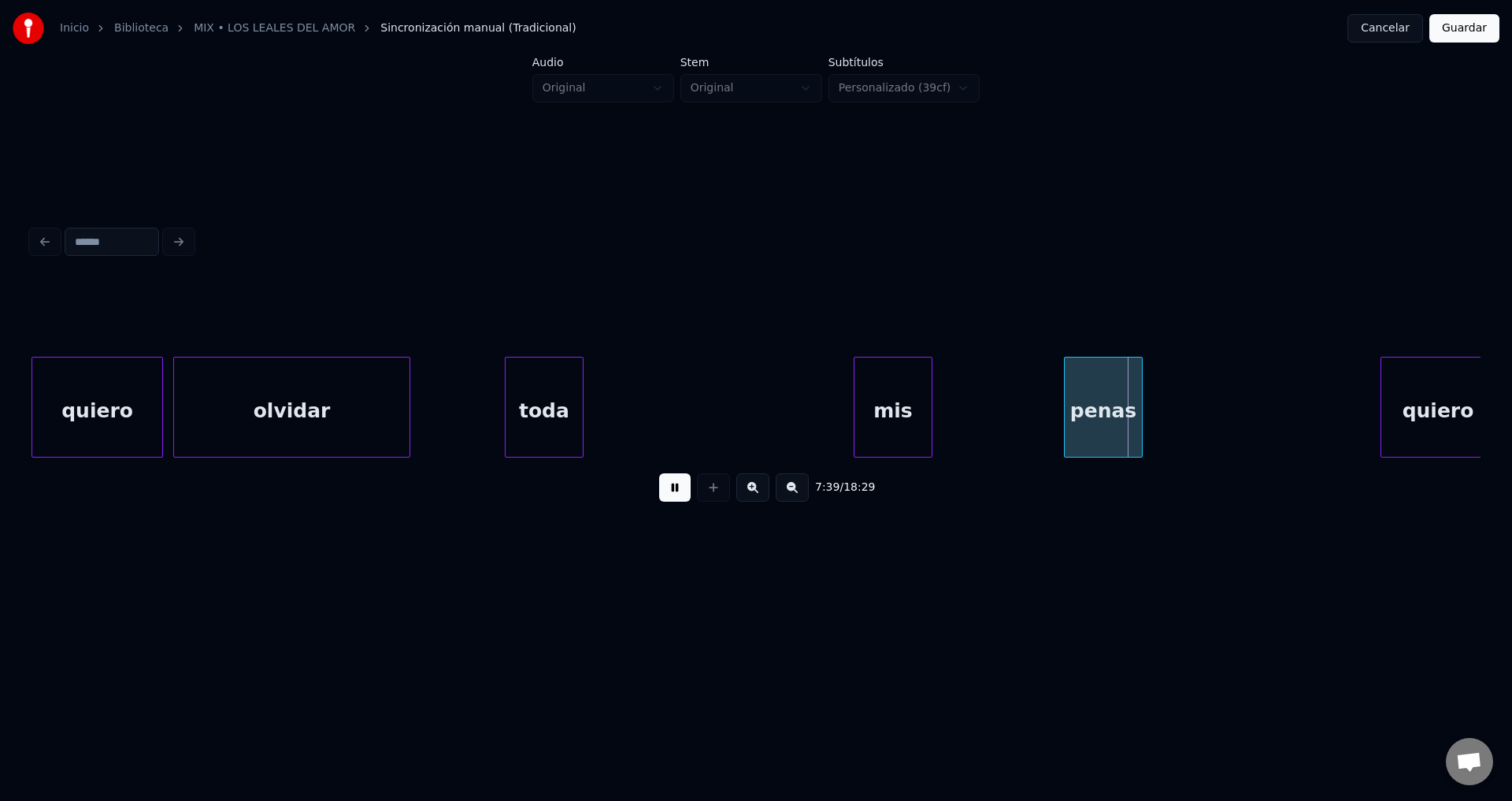
click at [544, 413] on div "toda" at bounding box center [545, 411] width 78 height 107
click at [588, 400] on div at bounding box center [589, 407] width 5 height 99
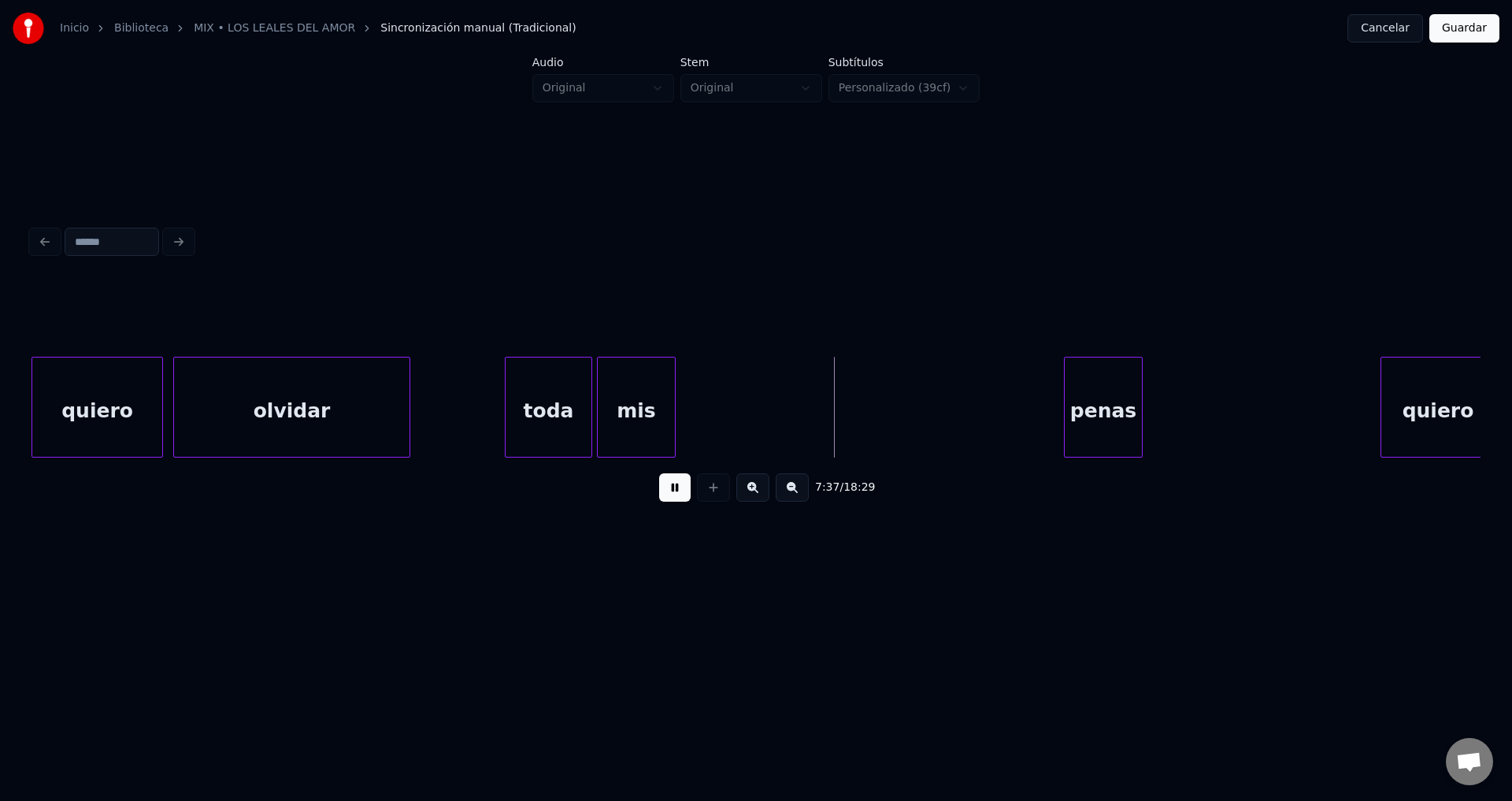
click at [641, 425] on div "mis" at bounding box center [636, 411] width 78 height 107
click at [665, 409] on div at bounding box center [664, 407] width 5 height 99
click at [714, 402] on div "mis" at bounding box center [706, 411] width 69 height 107
click at [574, 389] on div "toda" at bounding box center [549, 411] width 85 height 107
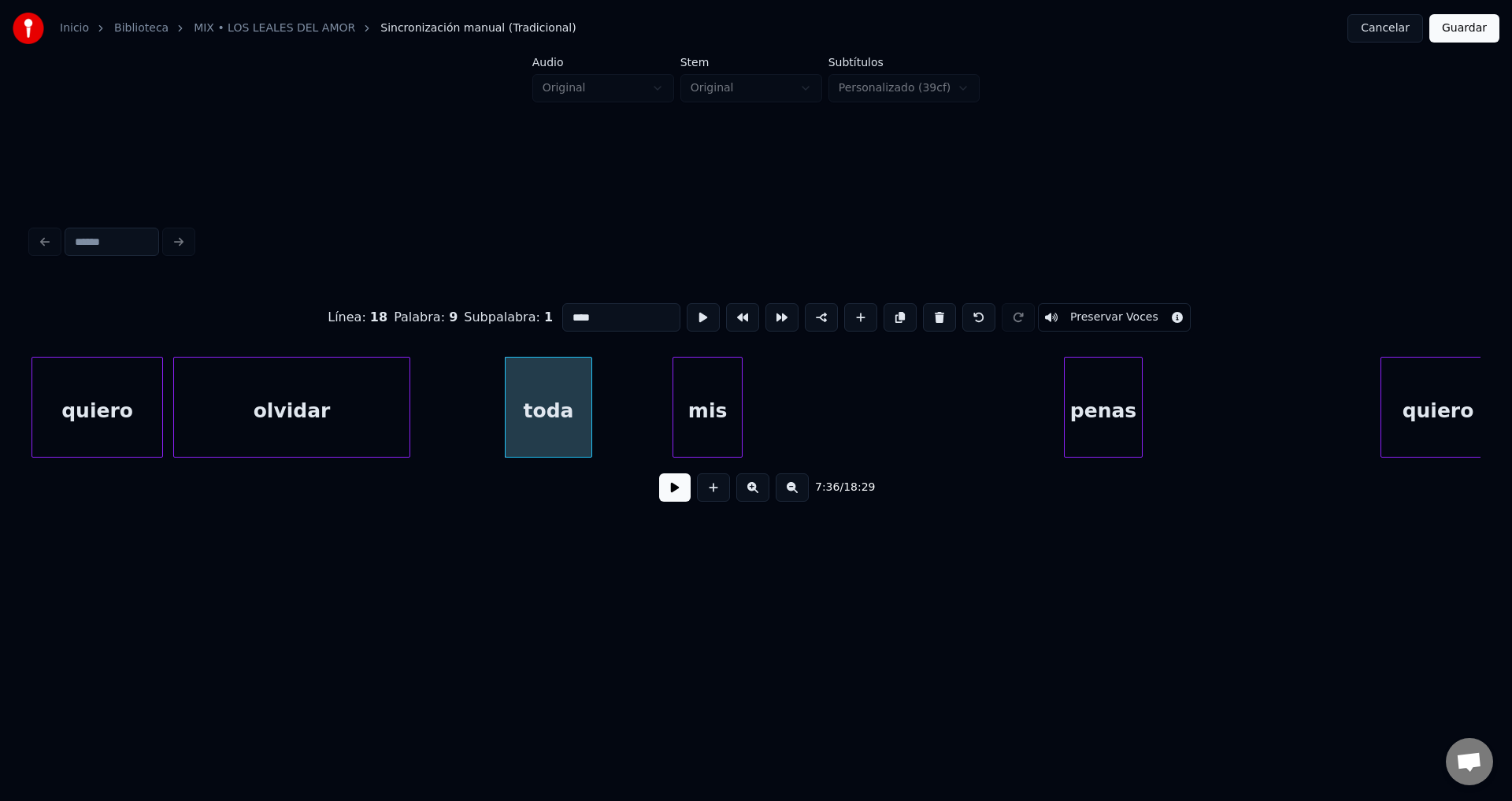
click at [677, 493] on button at bounding box center [675, 488] width 32 height 28
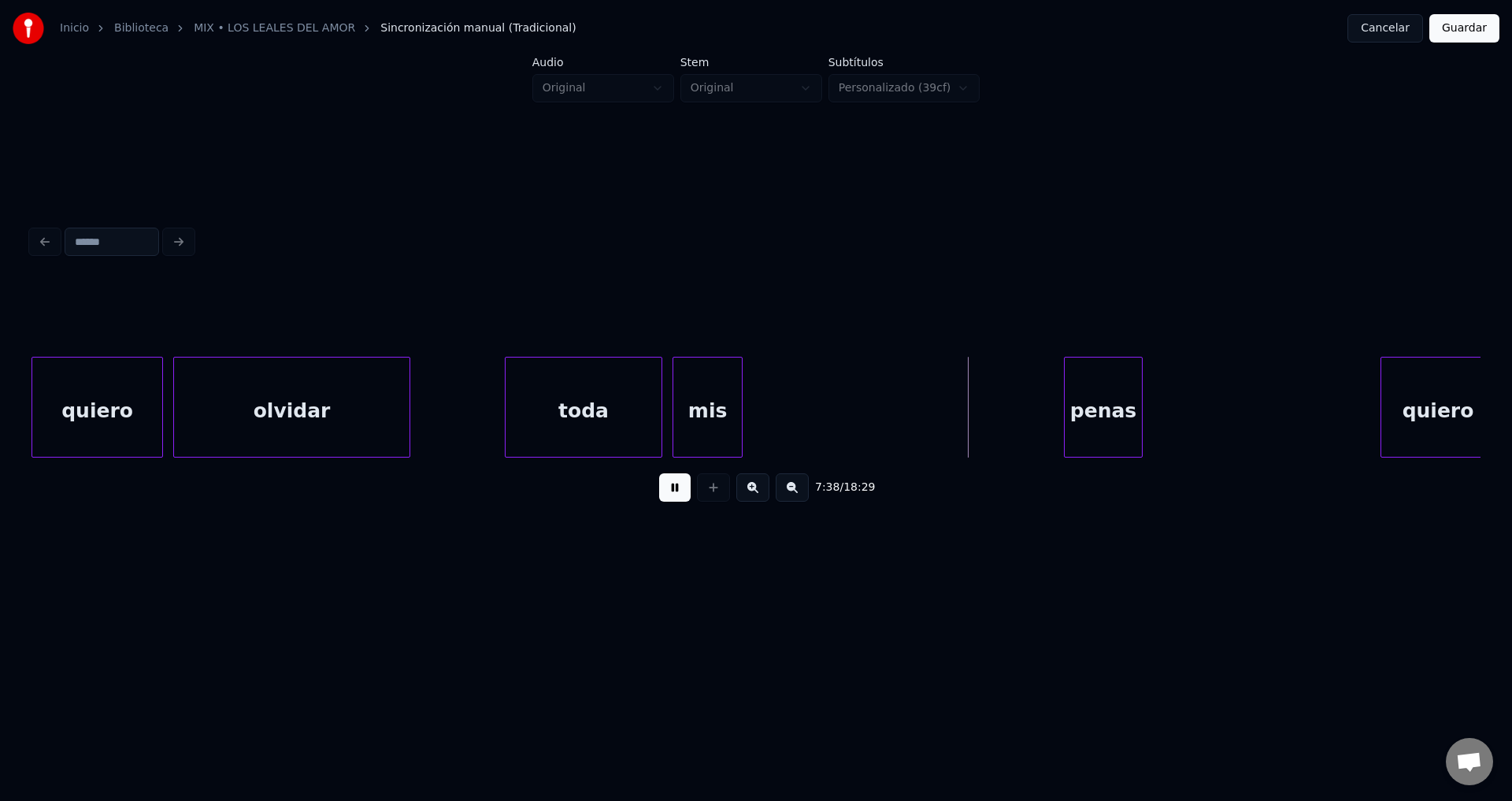
click at [660, 407] on div at bounding box center [659, 407] width 5 height 99
click at [718, 412] on div at bounding box center [718, 407] width 5 height 99
click at [804, 420] on div "penas" at bounding box center [785, 411] width 78 height 107
click at [923, 409] on div at bounding box center [924, 407] width 5 height 99
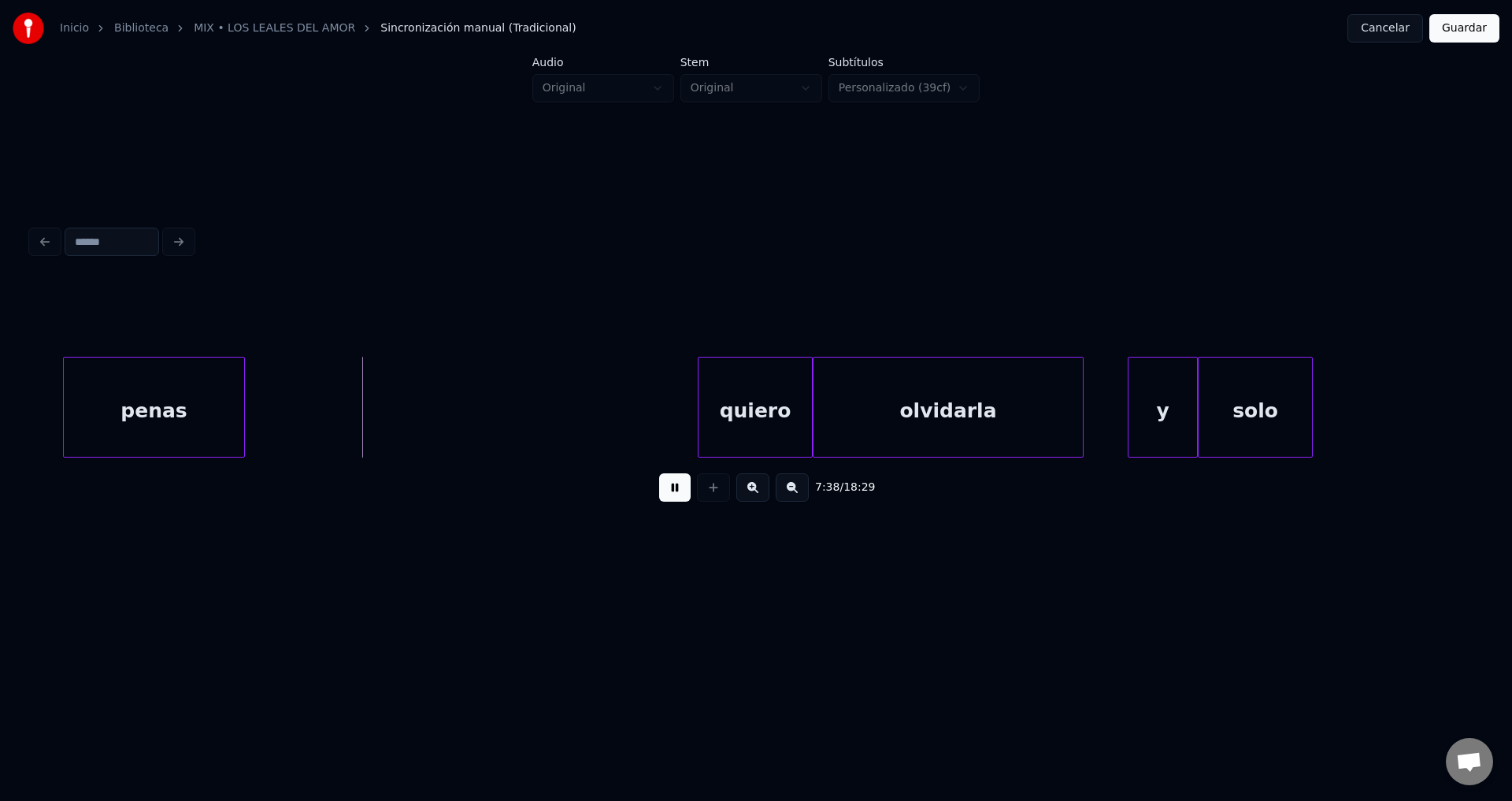
scroll to position [0, 90148]
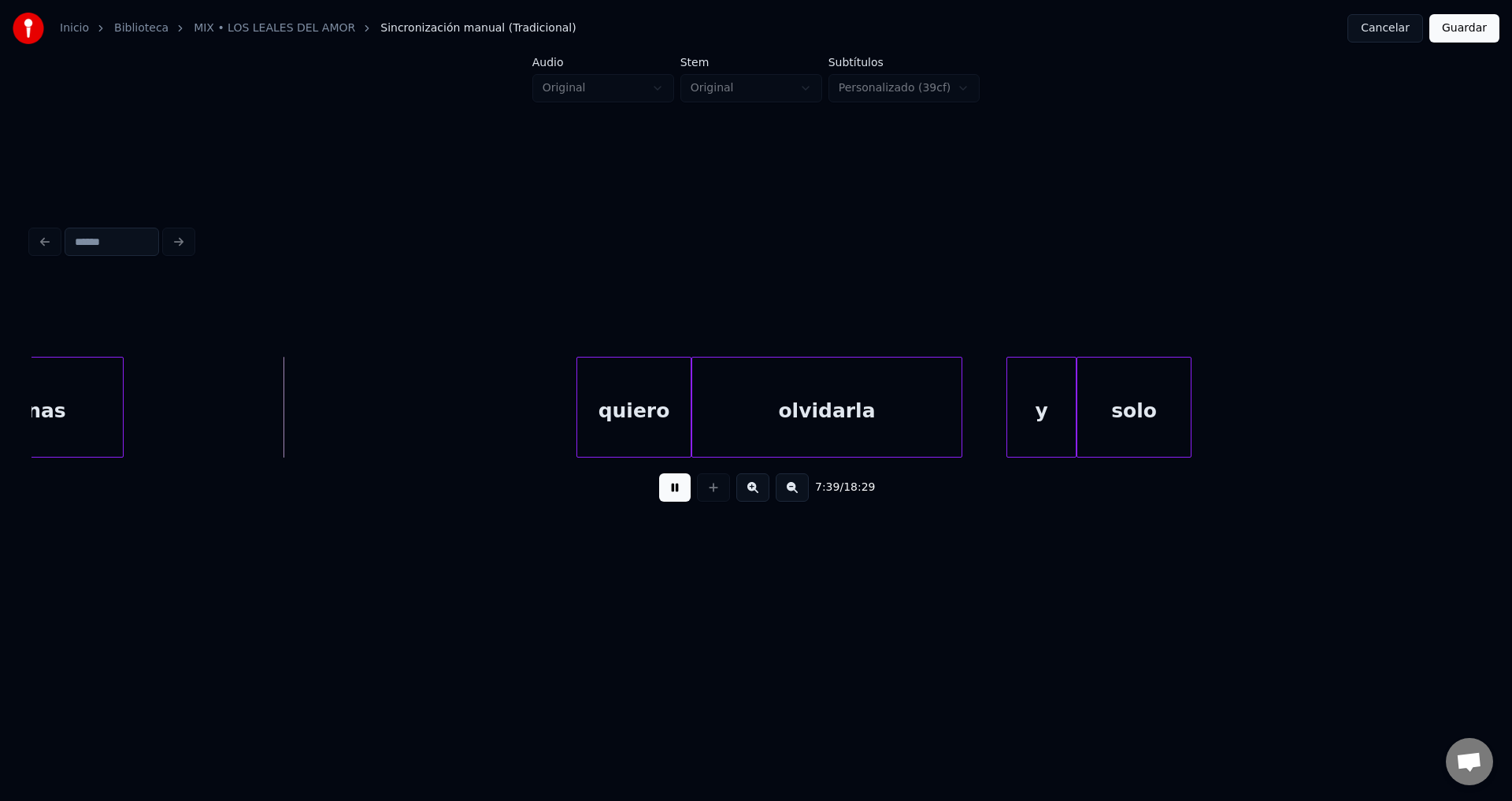
click at [679, 493] on button at bounding box center [675, 488] width 32 height 28
click at [712, 499] on button at bounding box center [714, 488] width 33 height 28
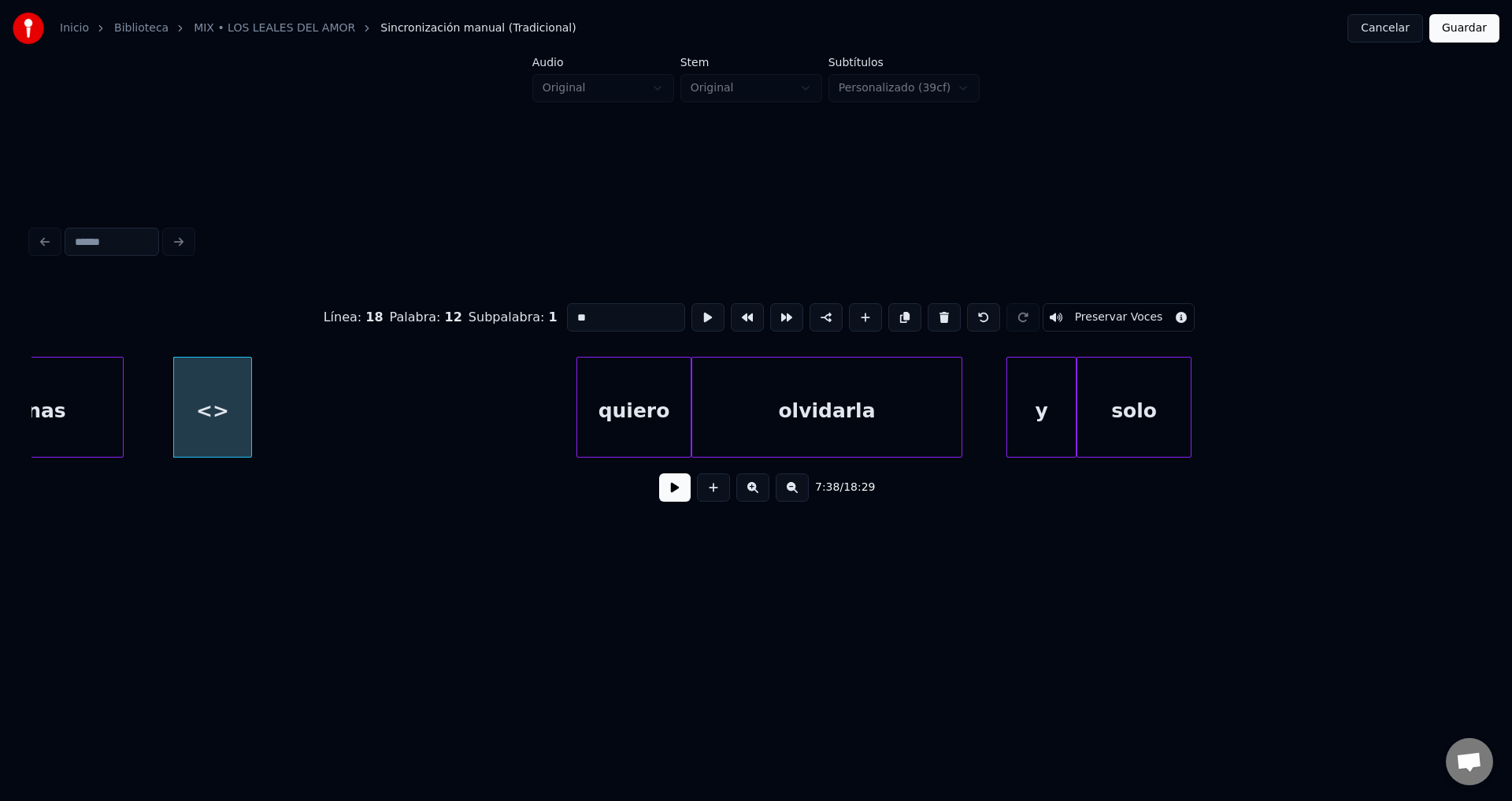
drag, startPoint x: 479, startPoint y: 321, endPoint x: 455, endPoint y: 321, distance: 24.0
click at [458, 321] on div "Línea : 18 Palabra : 12 Subpalabra : 1 ** Preservar Voces" at bounding box center [756, 317] width 1449 height 78
type input "****"
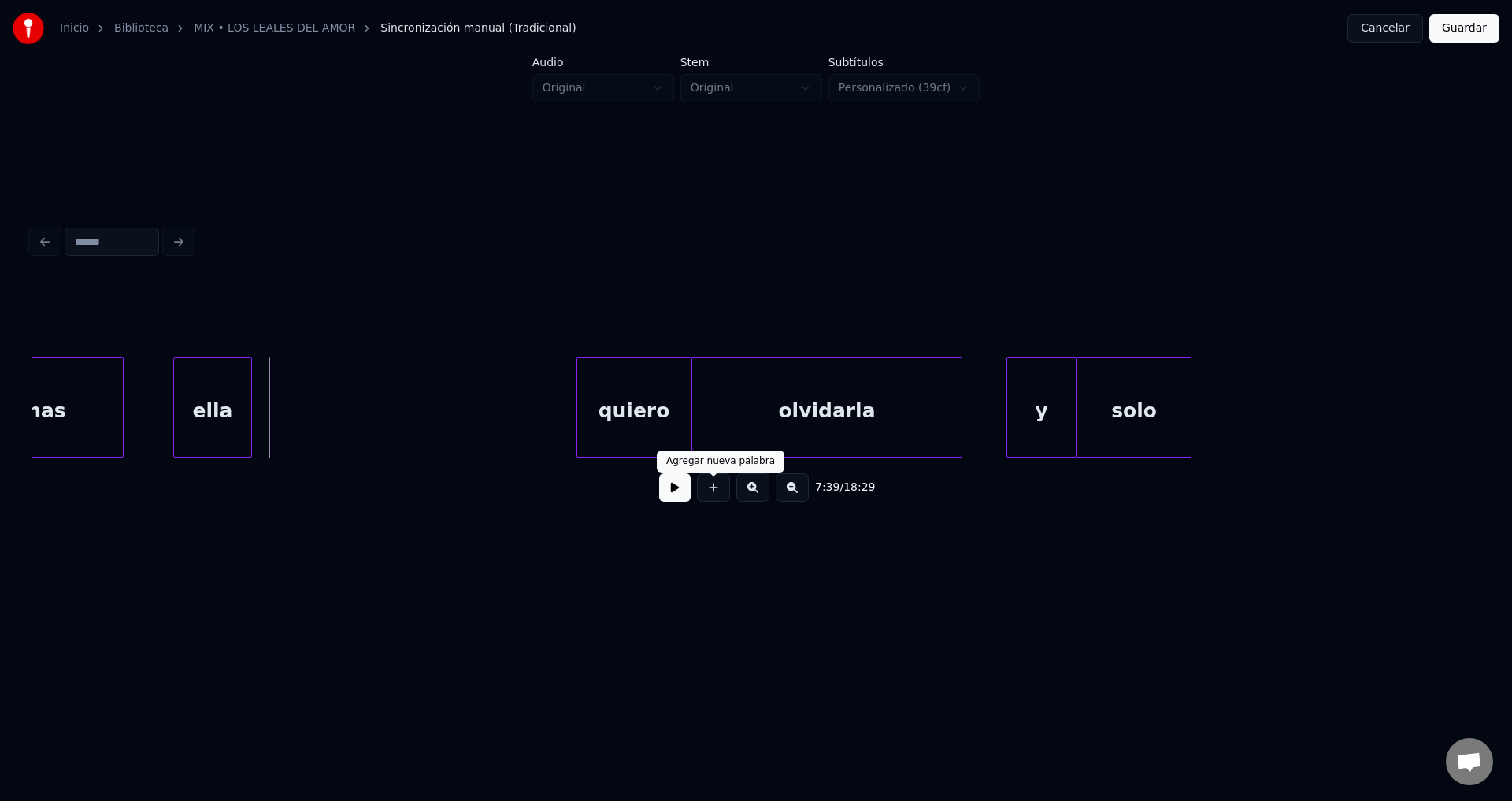
click at [707, 499] on button at bounding box center [714, 488] width 33 height 28
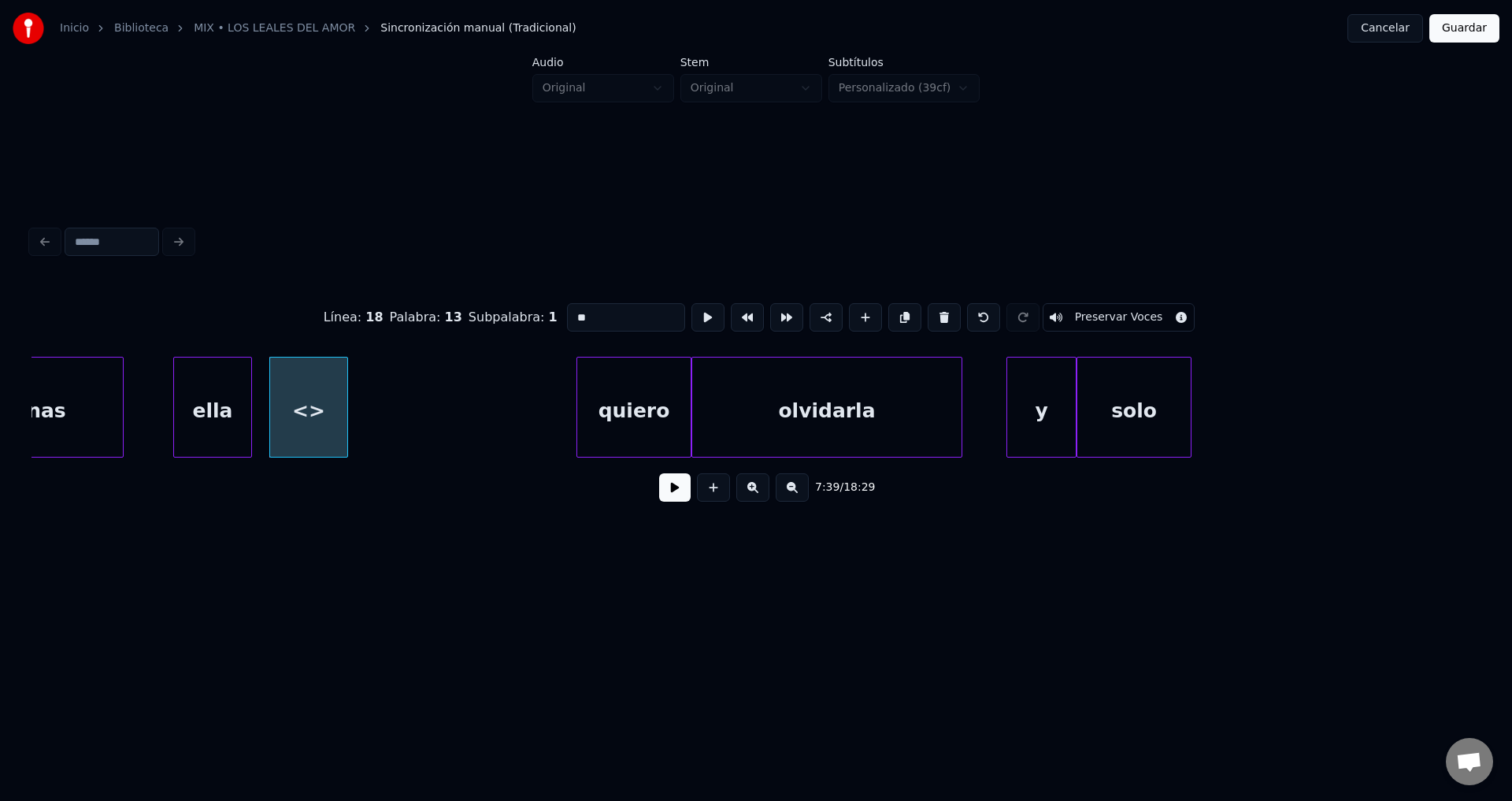
drag, startPoint x: 612, startPoint y: 308, endPoint x: 438, endPoint y: 303, distance: 174.1
click at [439, 303] on div "Línea : 18 Palabra : 13 Subpalabra : 1 ** Preservar Voces" at bounding box center [756, 317] width 1449 height 78
type input "**"
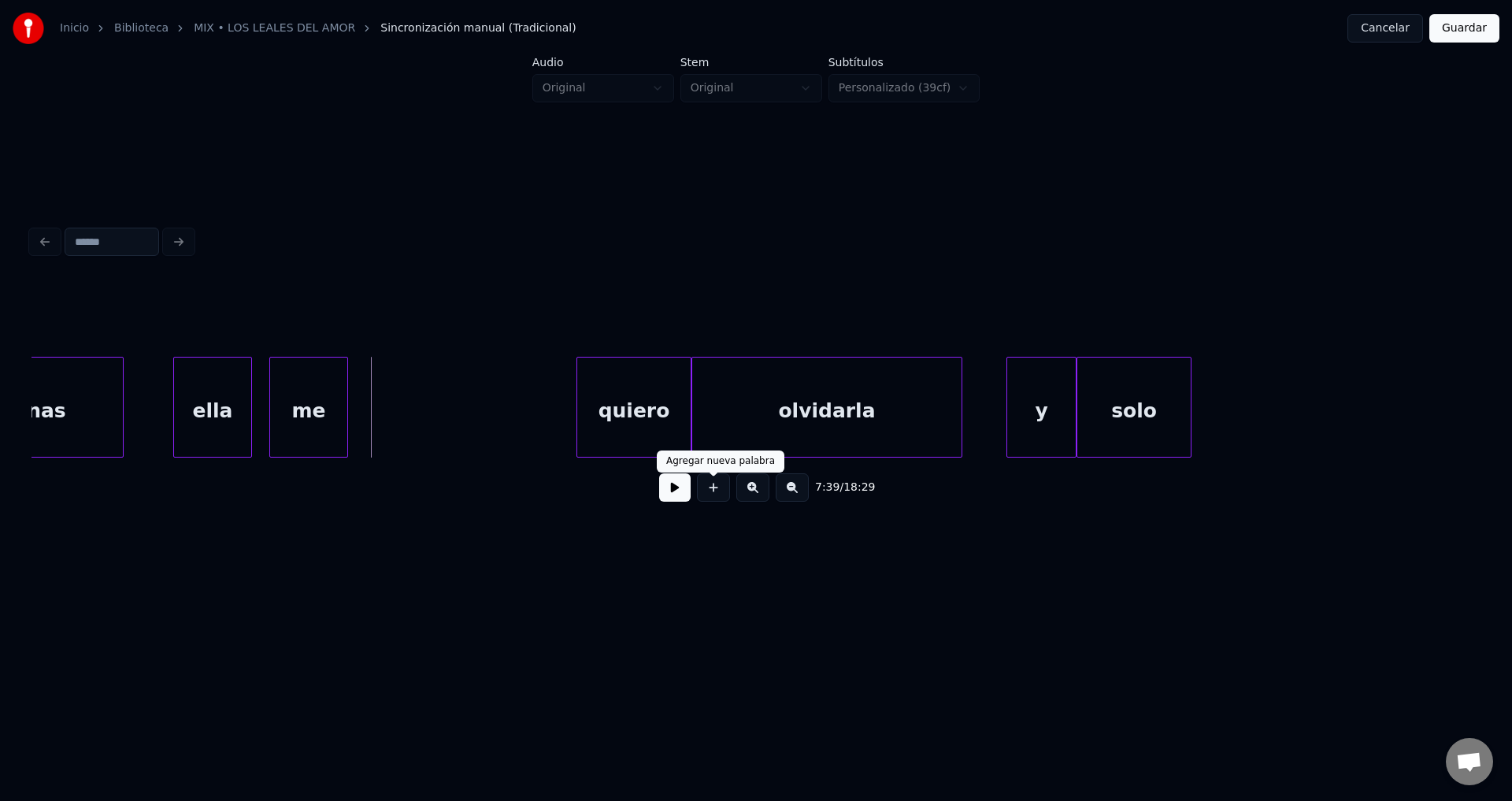
drag, startPoint x: 718, startPoint y: 496, endPoint x: 697, endPoint y: 447, distance: 53.3
click at [718, 495] on button at bounding box center [714, 488] width 33 height 28
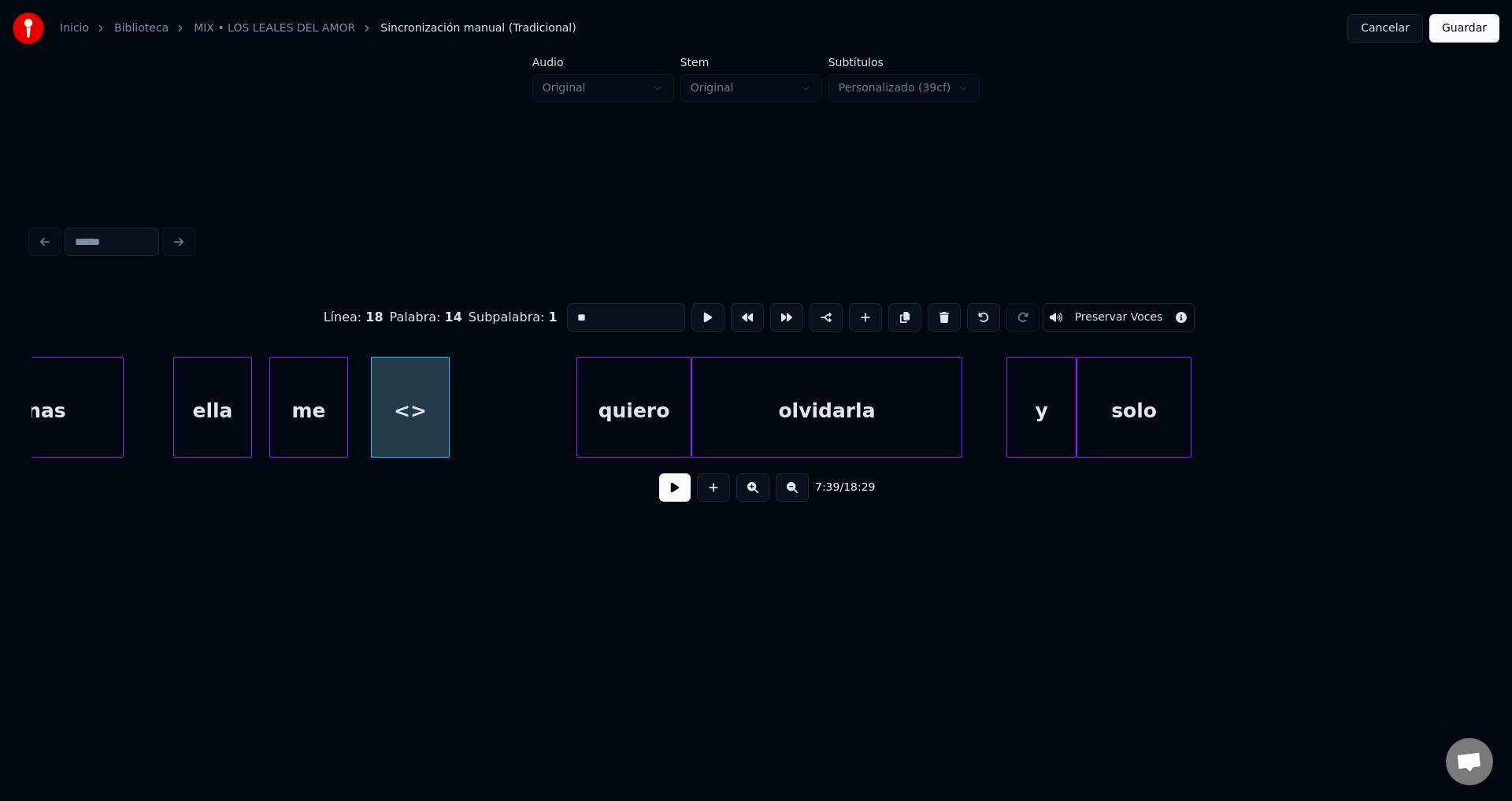
drag, startPoint x: 564, startPoint y: 306, endPoint x: 495, endPoint y: 298, distance: 69.5
click at [495, 298] on div "Línea : 18 Palabra : 14 Subpalabra : 1 ** Preservar Voces" at bounding box center [756, 317] width 1449 height 78
click at [1347, 412] on div "solo" at bounding box center [1334, 411] width 112 height 107
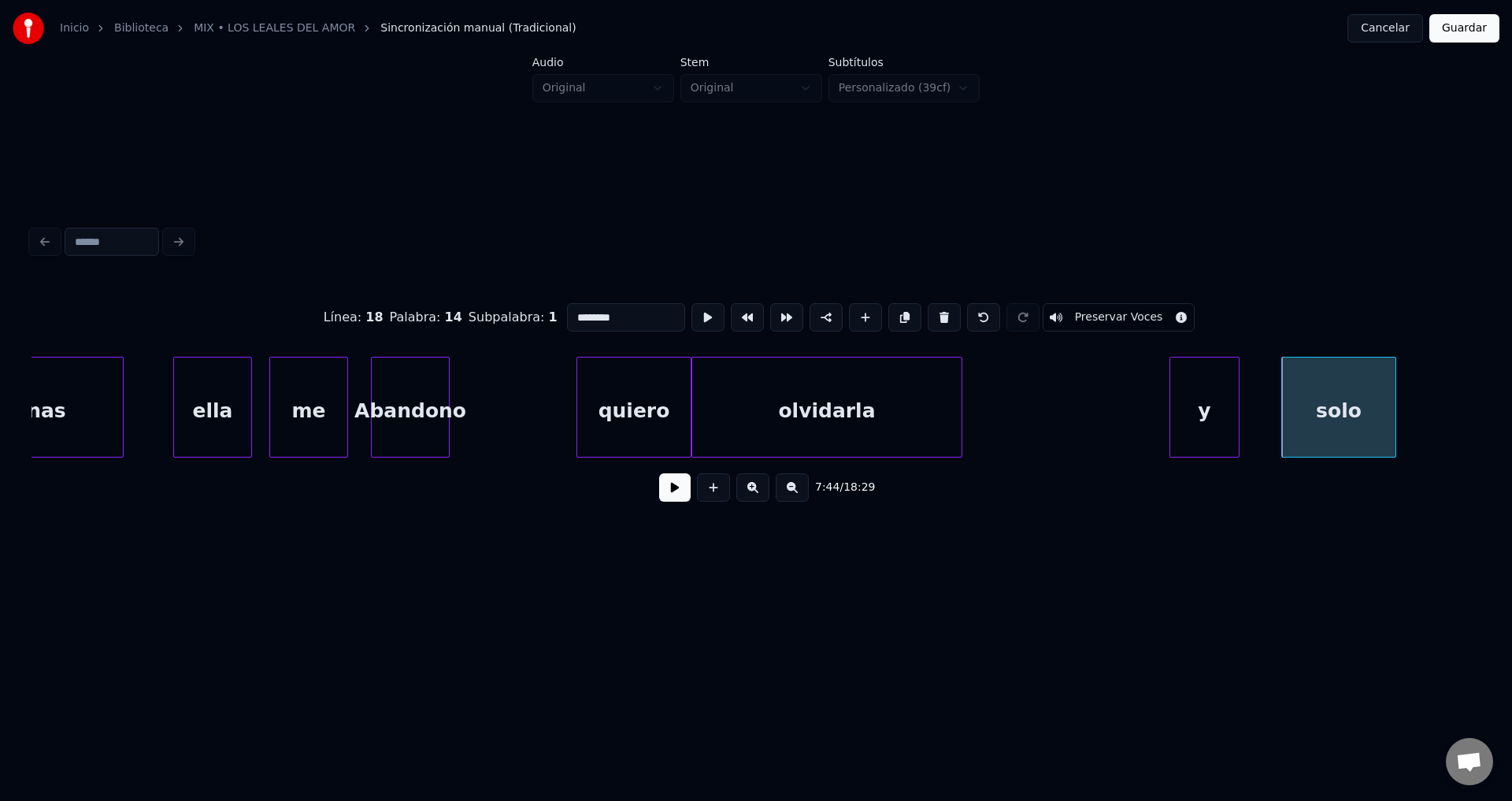
click at [1192, 414] on div "y" at bounding box center [1205, 411] width 70 height 107
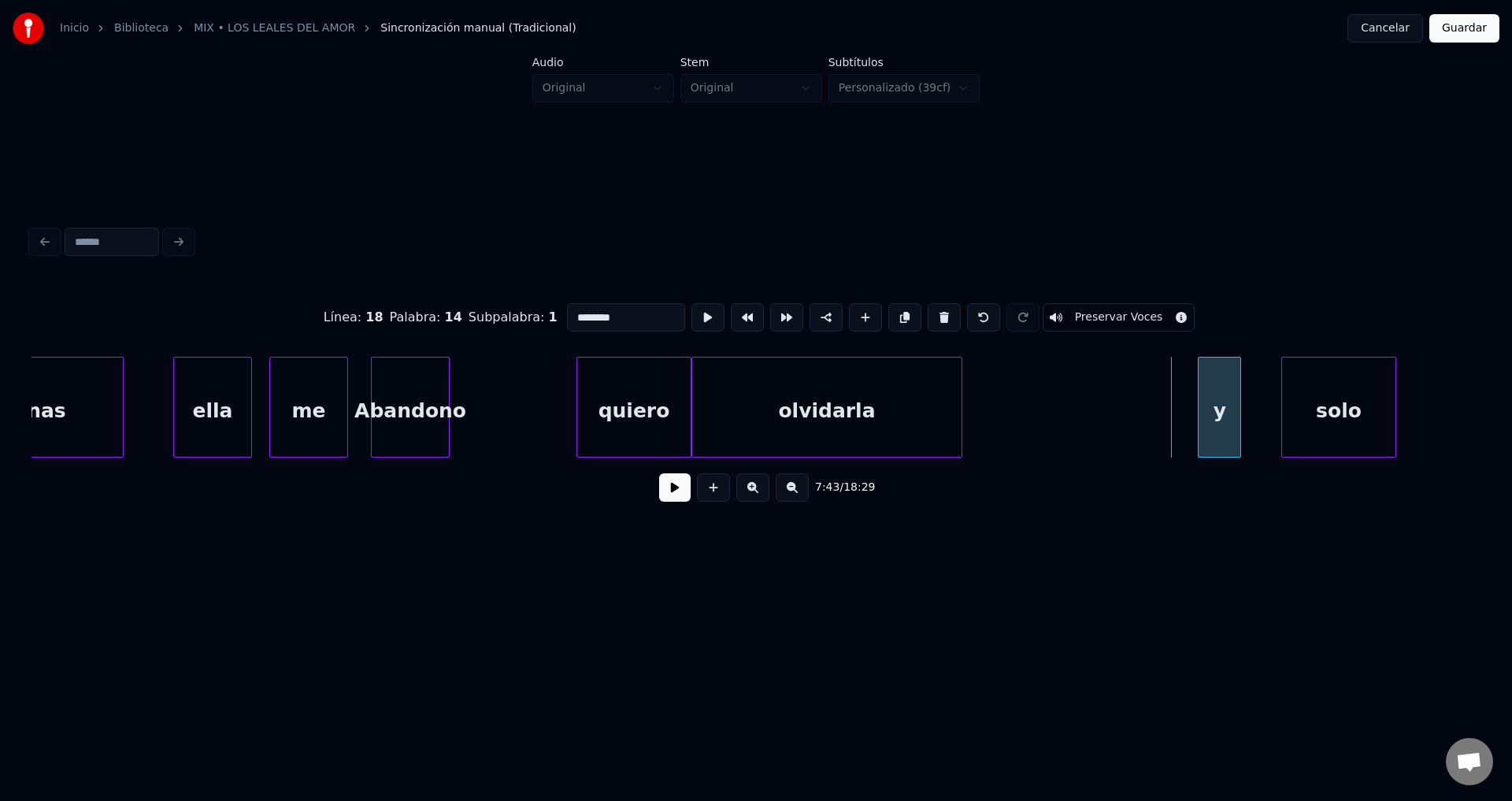
click at [1203, 404] on div at bounding box center [1201, 407] width 5 height 99
click at [1111, 408] on div "olvidarla" at bounding box center [1058, 411] width 270 height 107
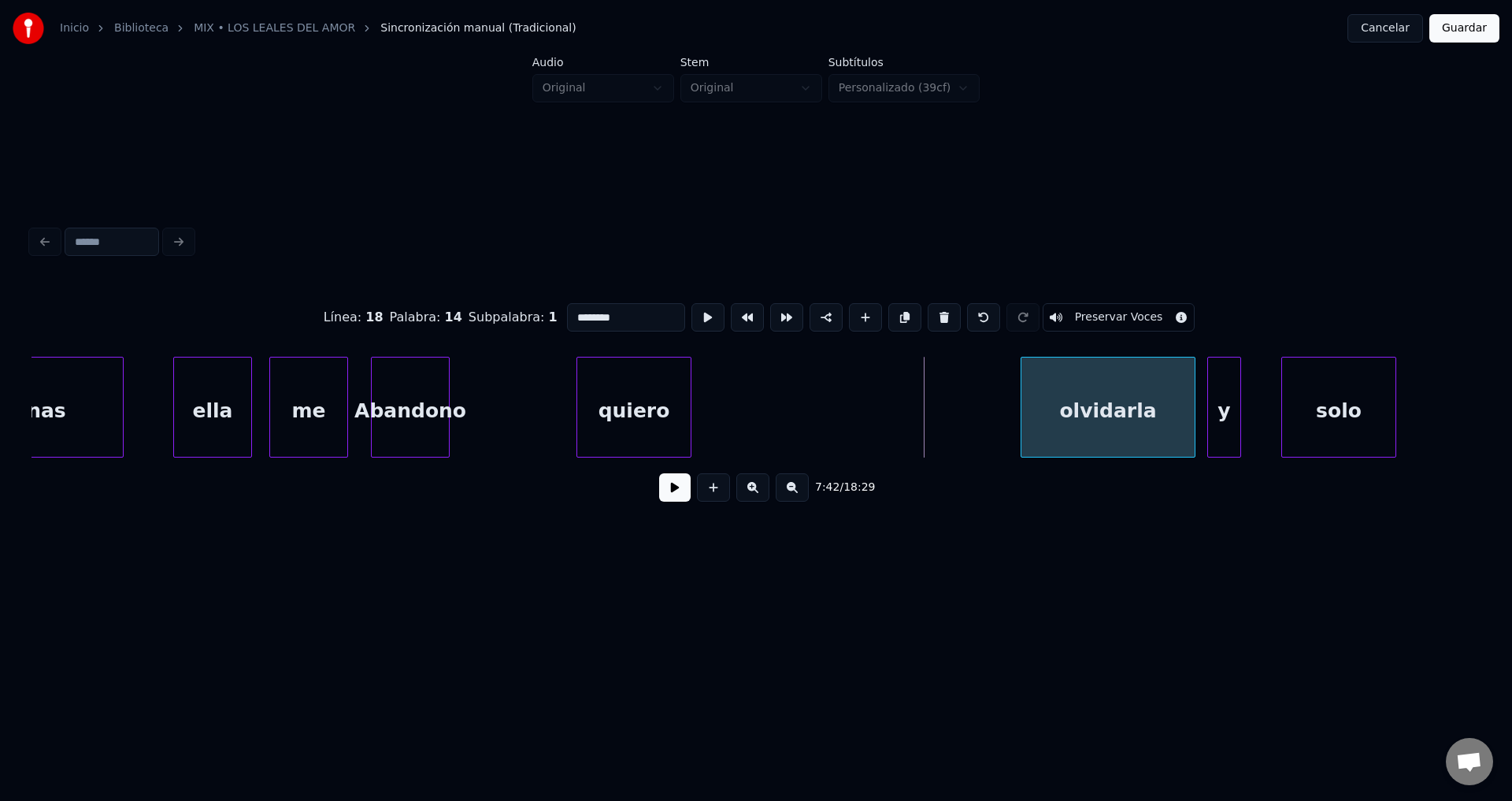
click at [1026, 405] on div at bounding box center [1024, 407] width 5 height 99
click at [914, 413] on div "quiero" at bounding box center [936, 411] width 112 height 107
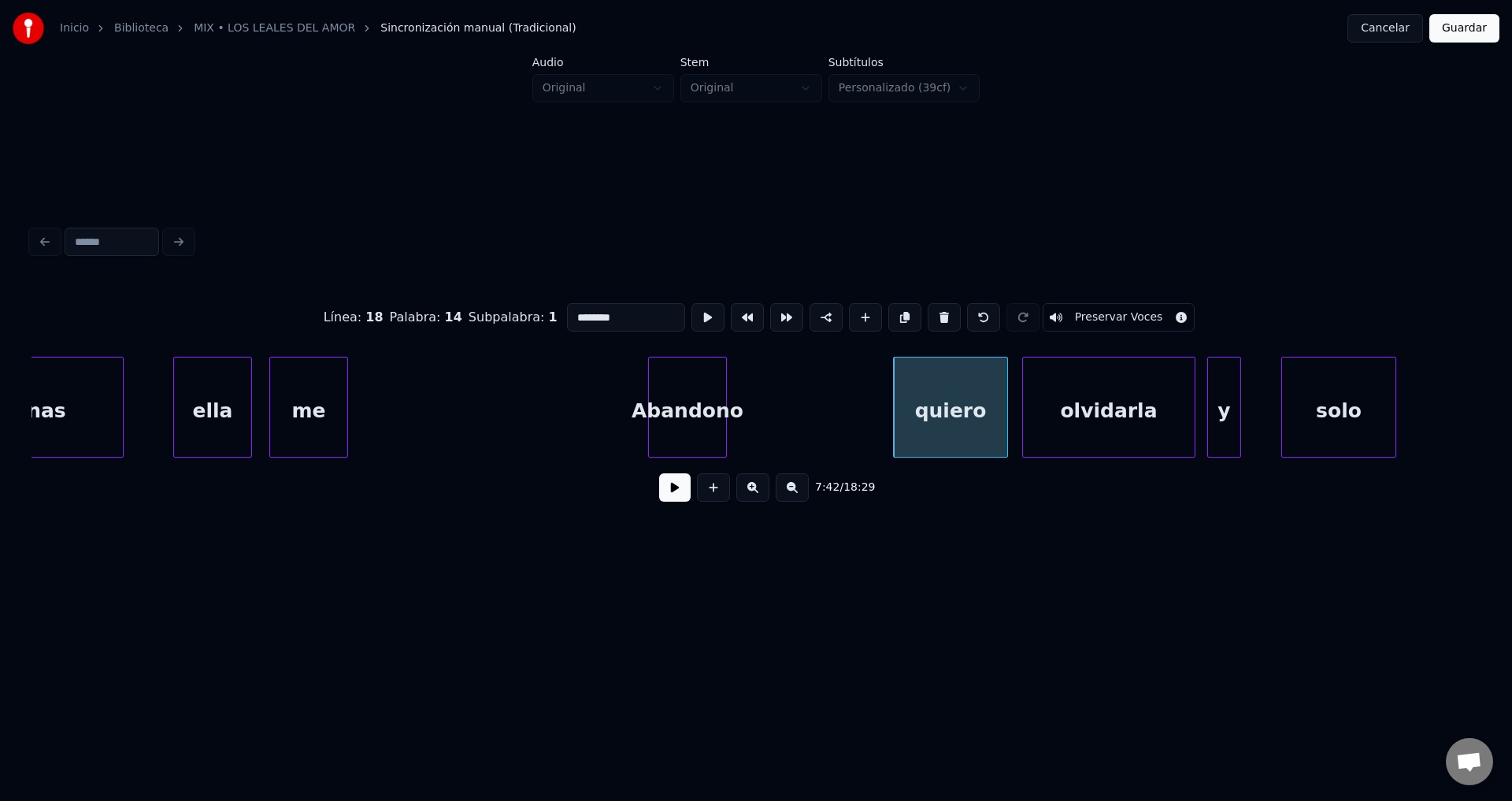
click at [704, 405] on div "Abandono" at bounding box center [688, 411] width 78 height 107
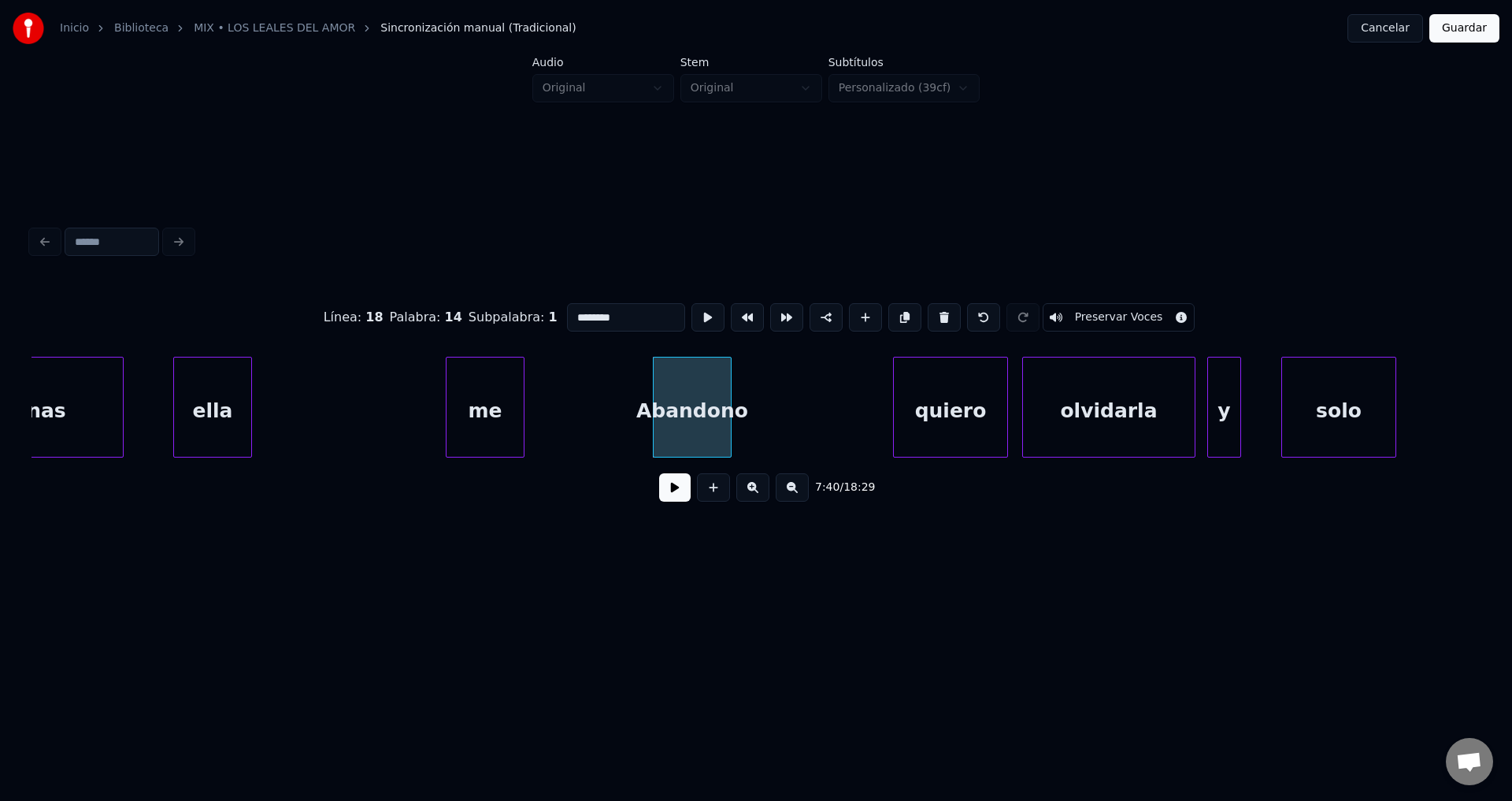
click at [524, 411] on div "me" at bounding box center [485, 411] width 78 height 107
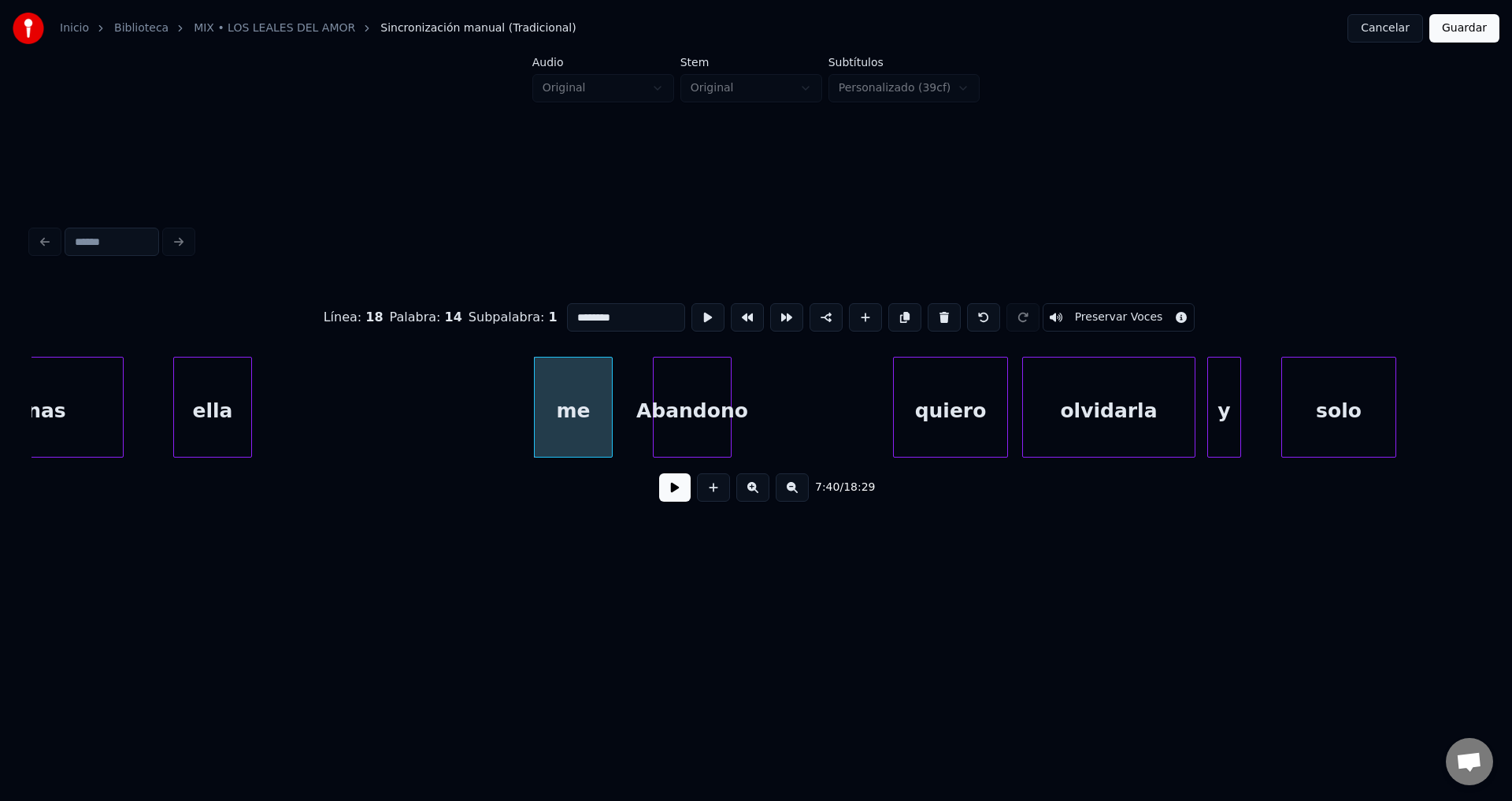
click at [210, 402] on div "ella" at bounding box center [213, 411] width 78 height 107
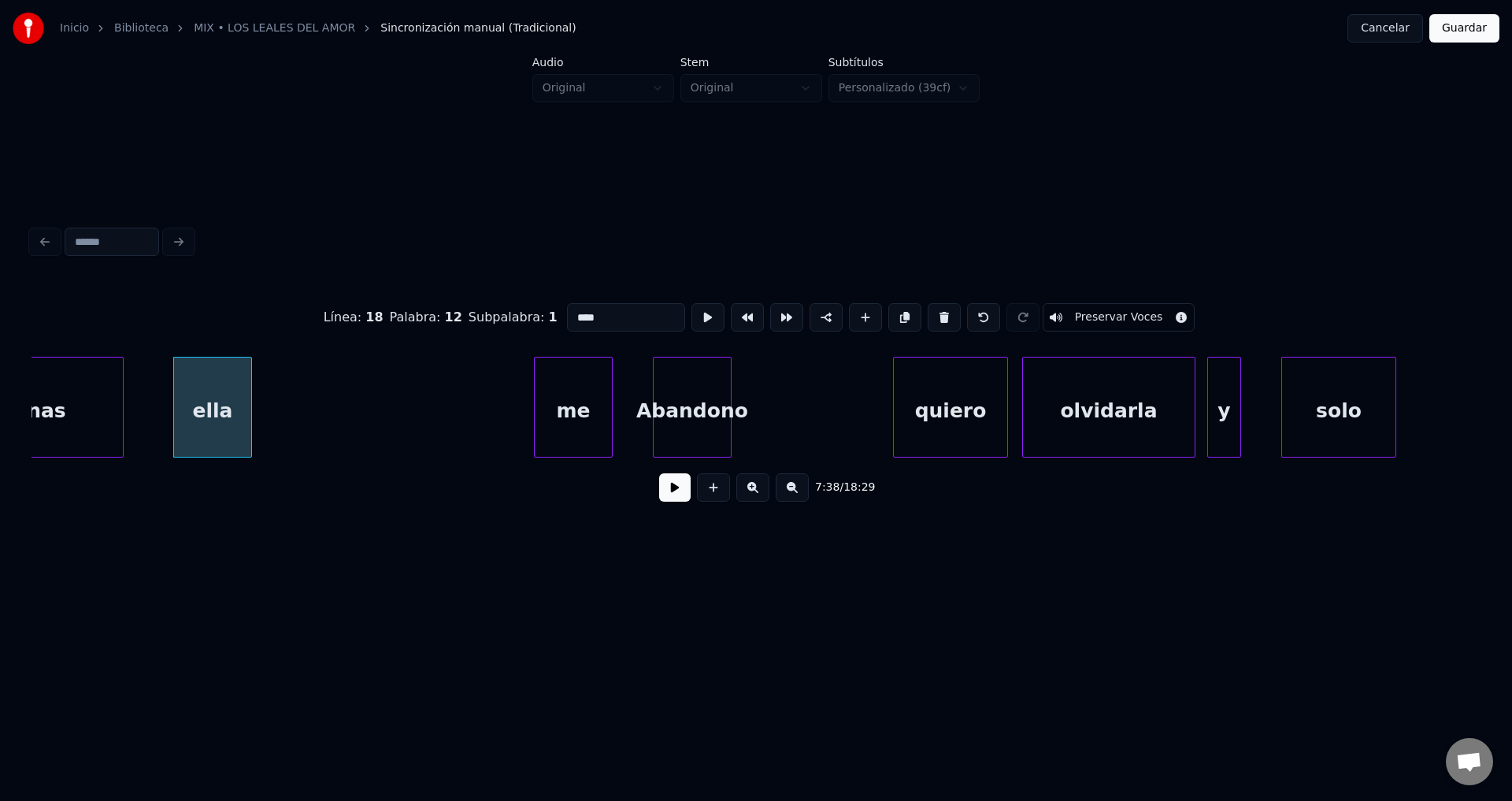
type input "****"
click at [677, 495] on button at bounding box center [675, 488] width 32 height 28
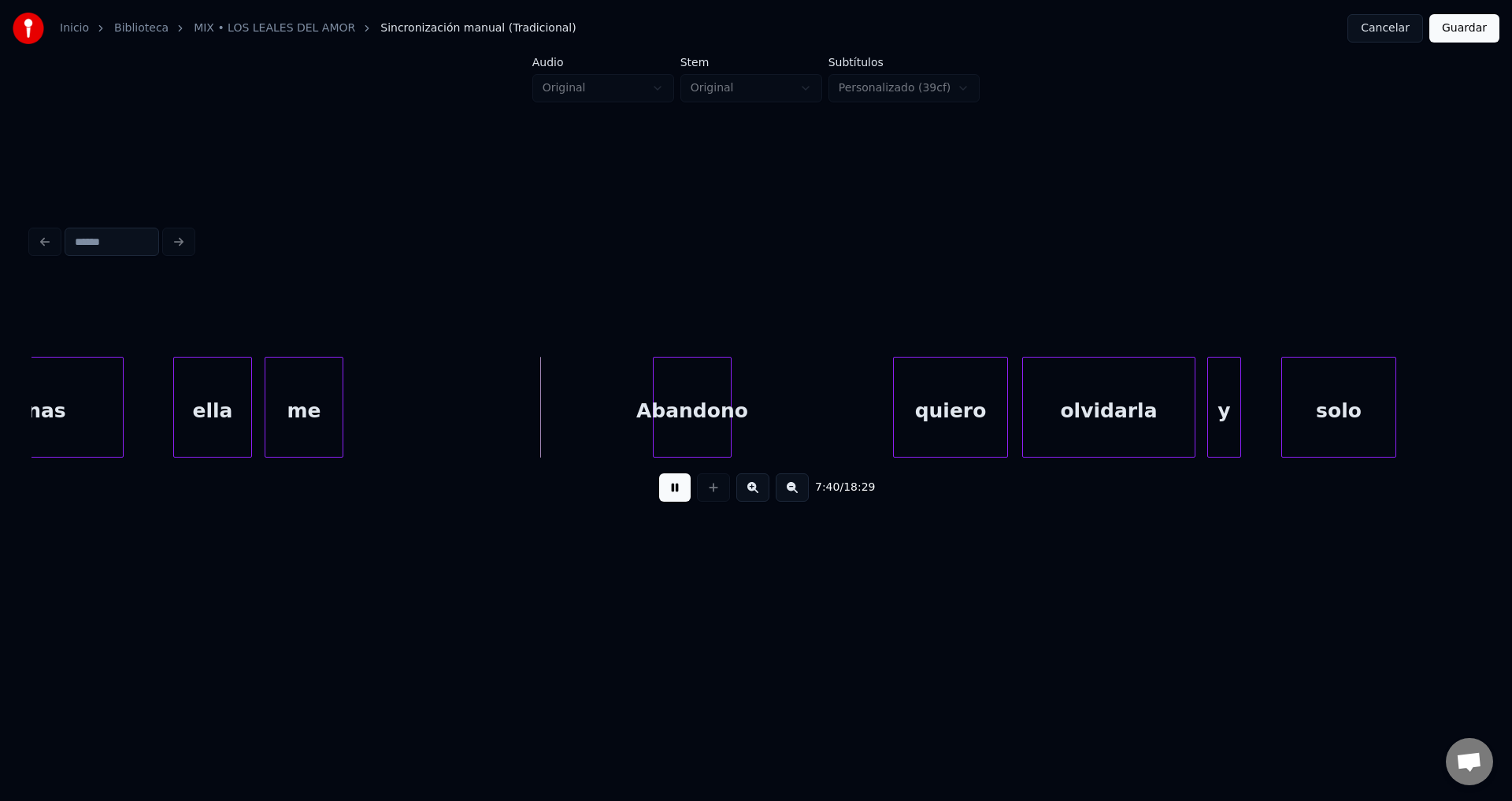
click at [321, 421] on div "me" at bounding box center [304, 411] width 78 height 107
click at [339, 408] on div at bounding box center [340, 407] width 5 height 99
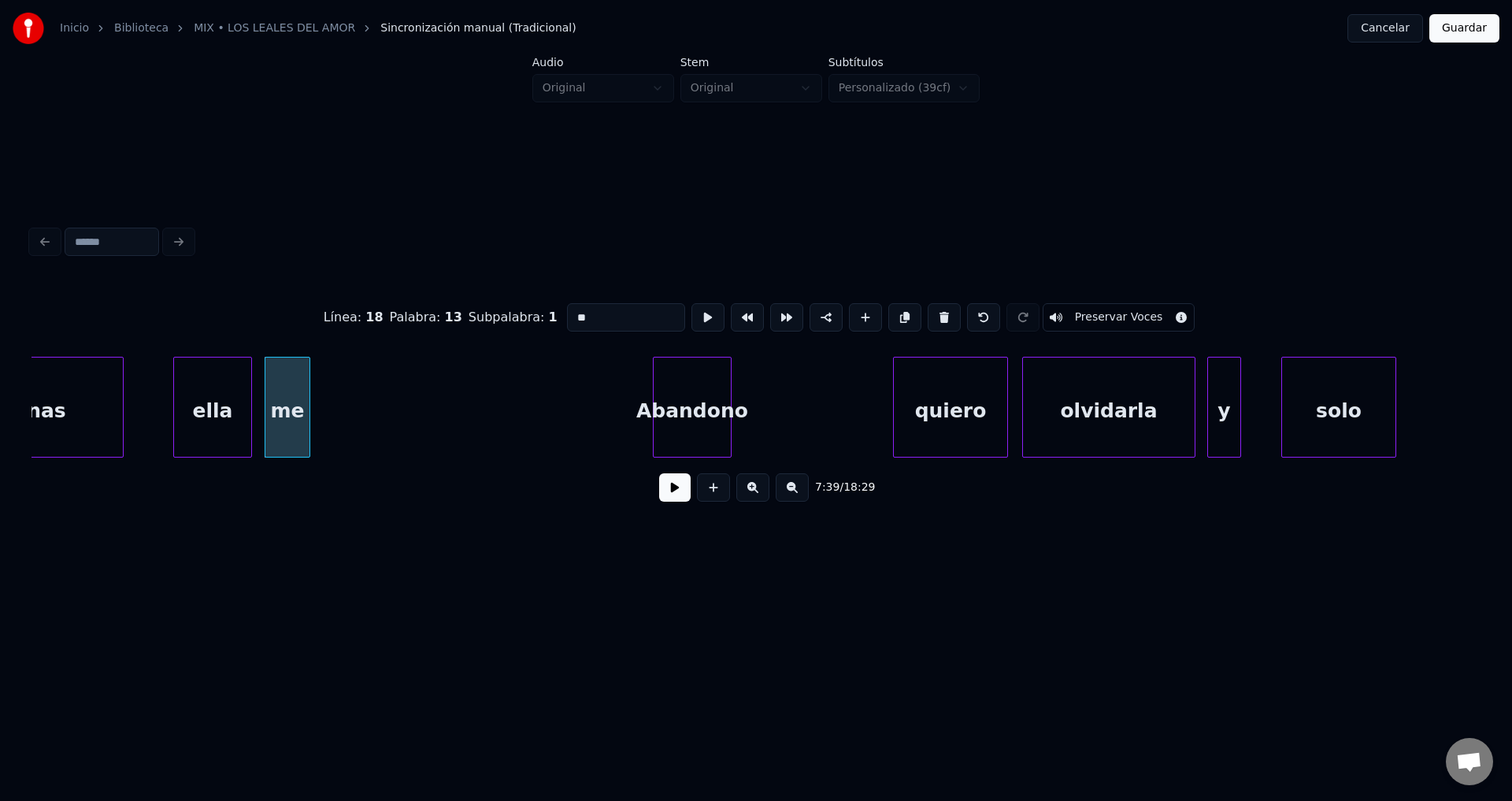
click at [307, 409] on div at bounding box center [307, 407] width 5 height 99
click at [332, 414] on div "Abandono" at bounding box center [361, 411] width 78 height 107
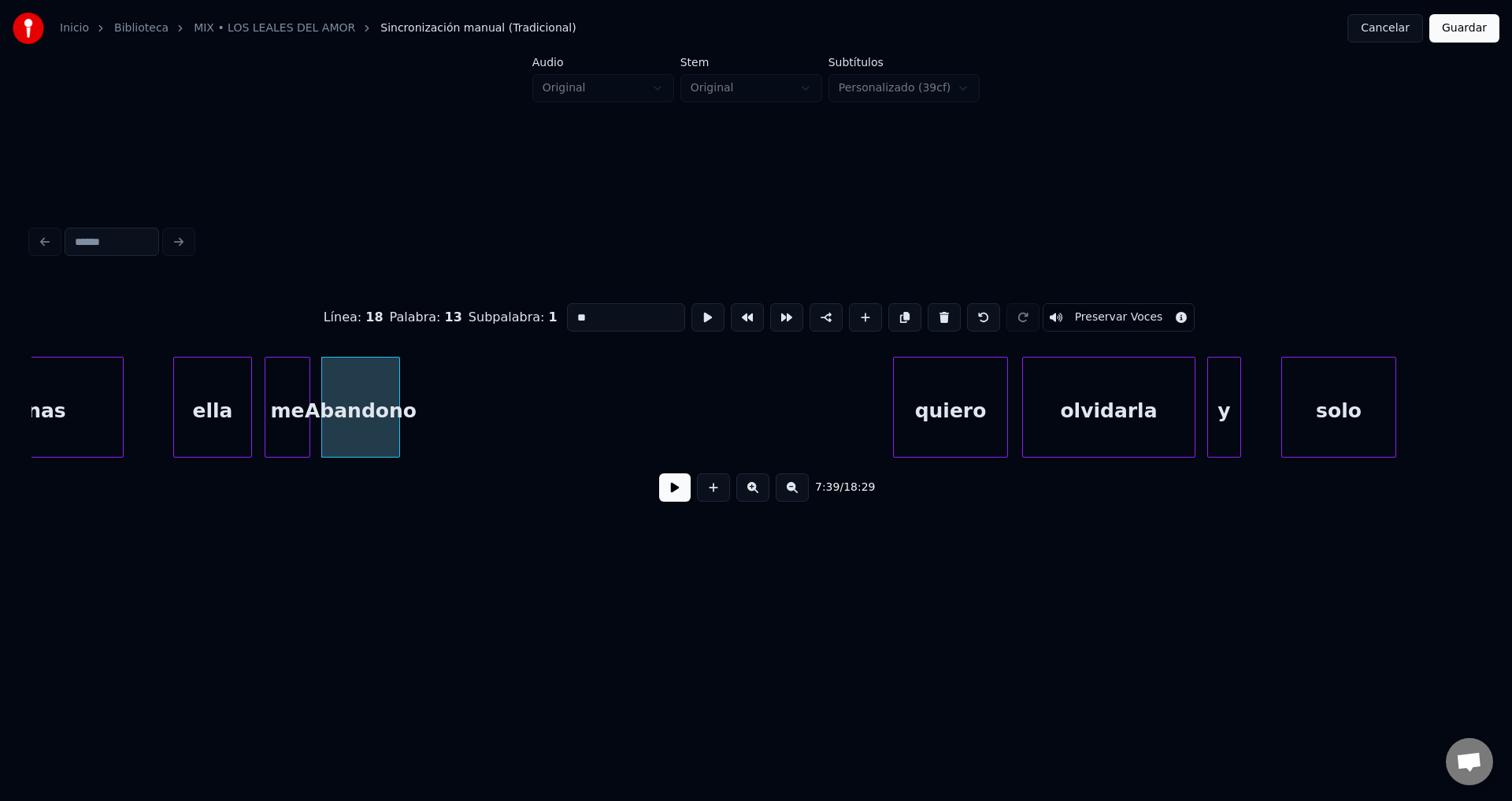
click at [660, 495] on button at bounding box center [675, 488] width 32 height 28
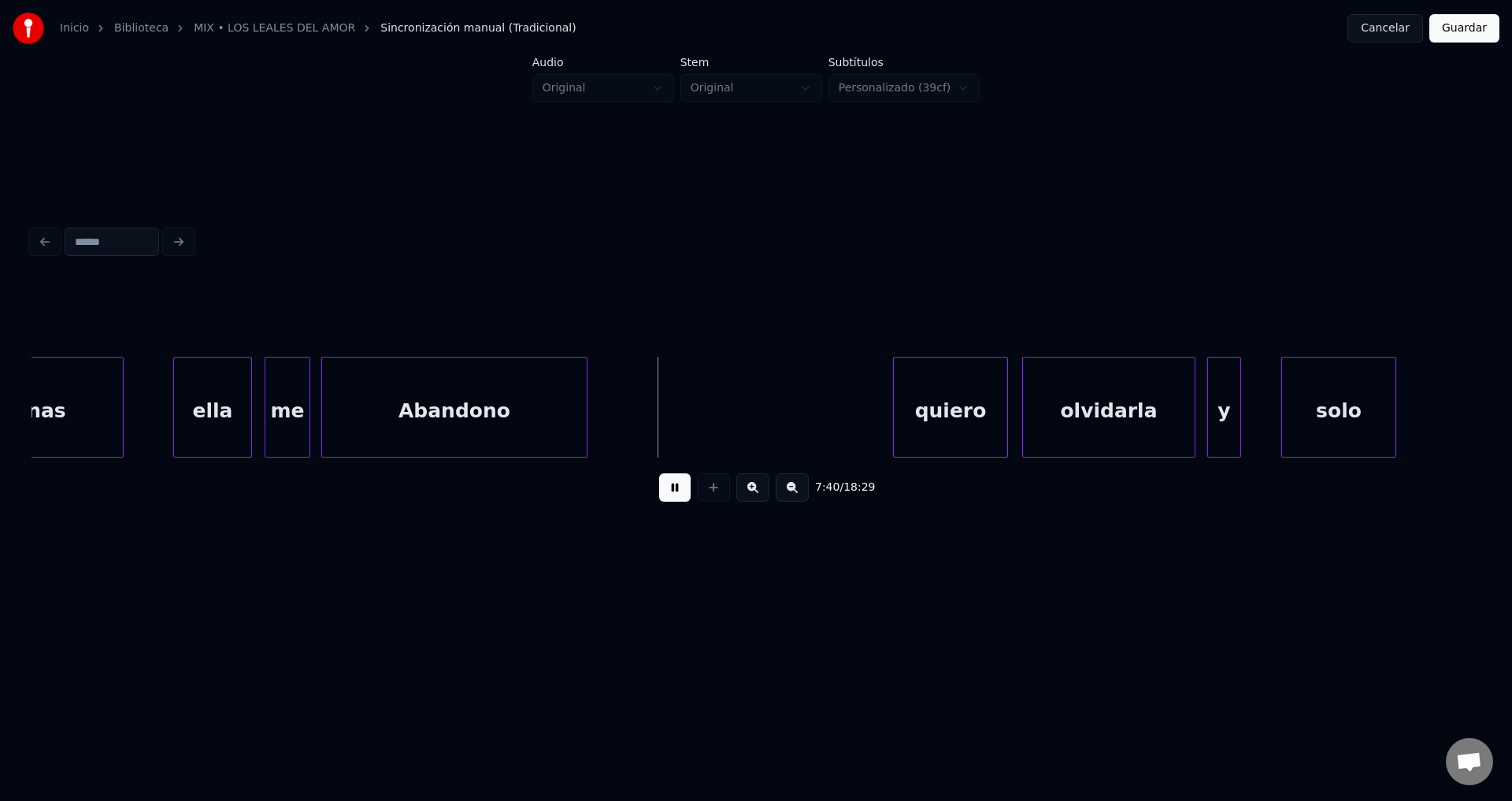
click at [587, 400] on div at bounding box center [584, 407] width 5 height 99
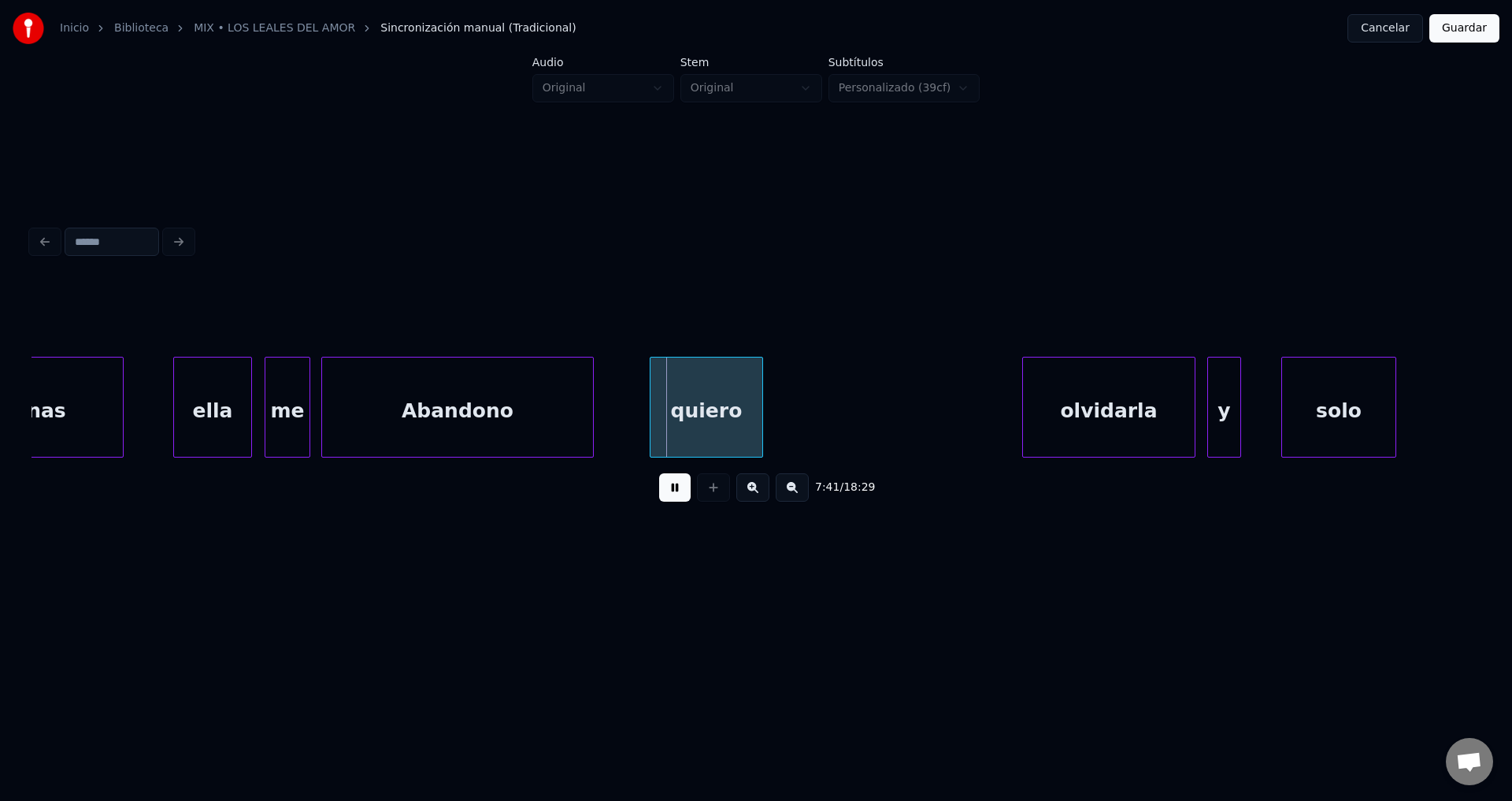
click at [687, 412] on div "quiero" at bounding box center [707, 411] width 112 height 107
click at [752, 408] on div at bounding box center [752, 407] width 5 height 99
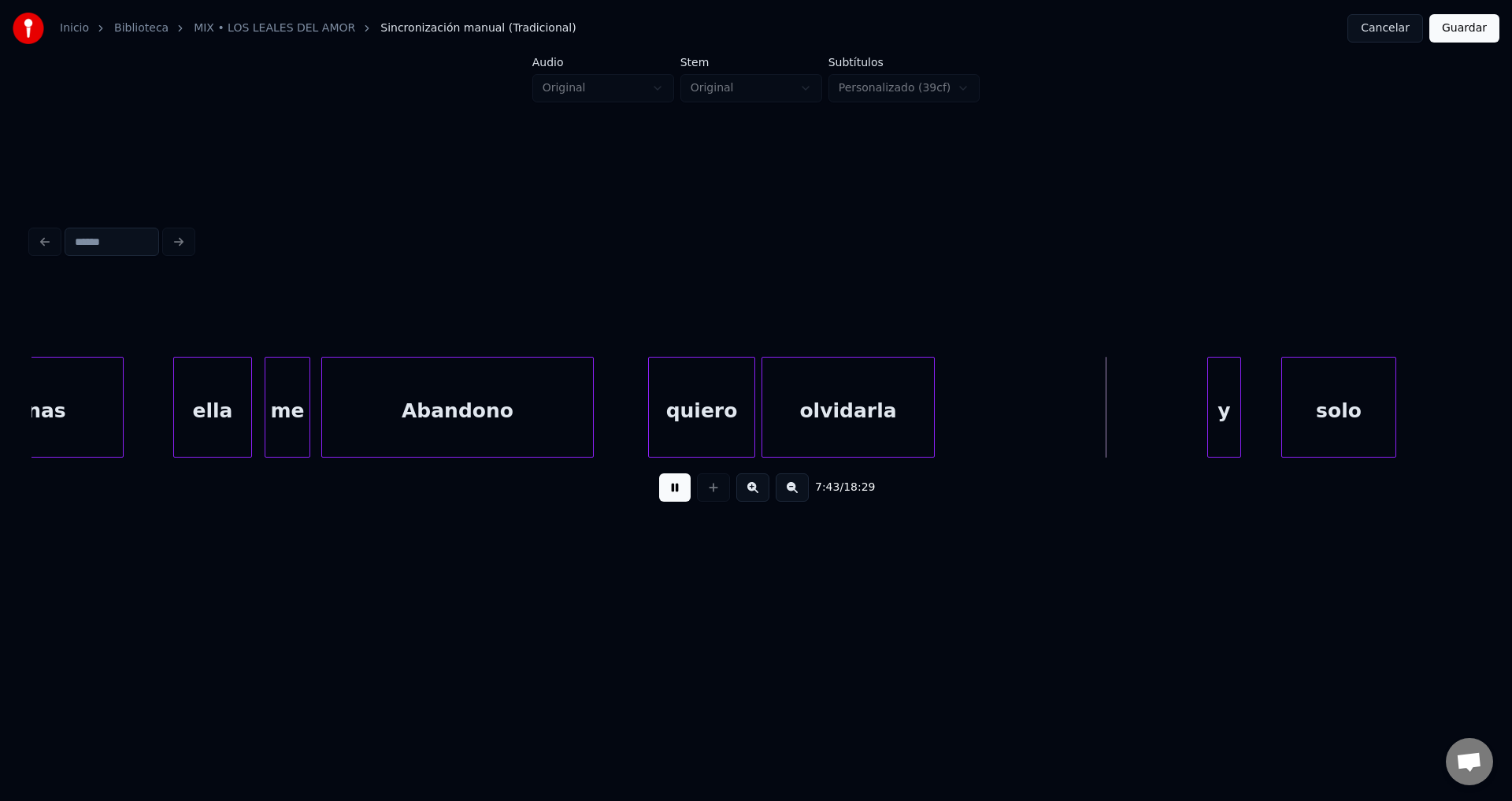
click at [814, 412] on div "olvidarla" at bounding box center [848, 411] width 171 height 107
click at [1035, 403] on div at bounding box center [1035, 407] width 5 height 99
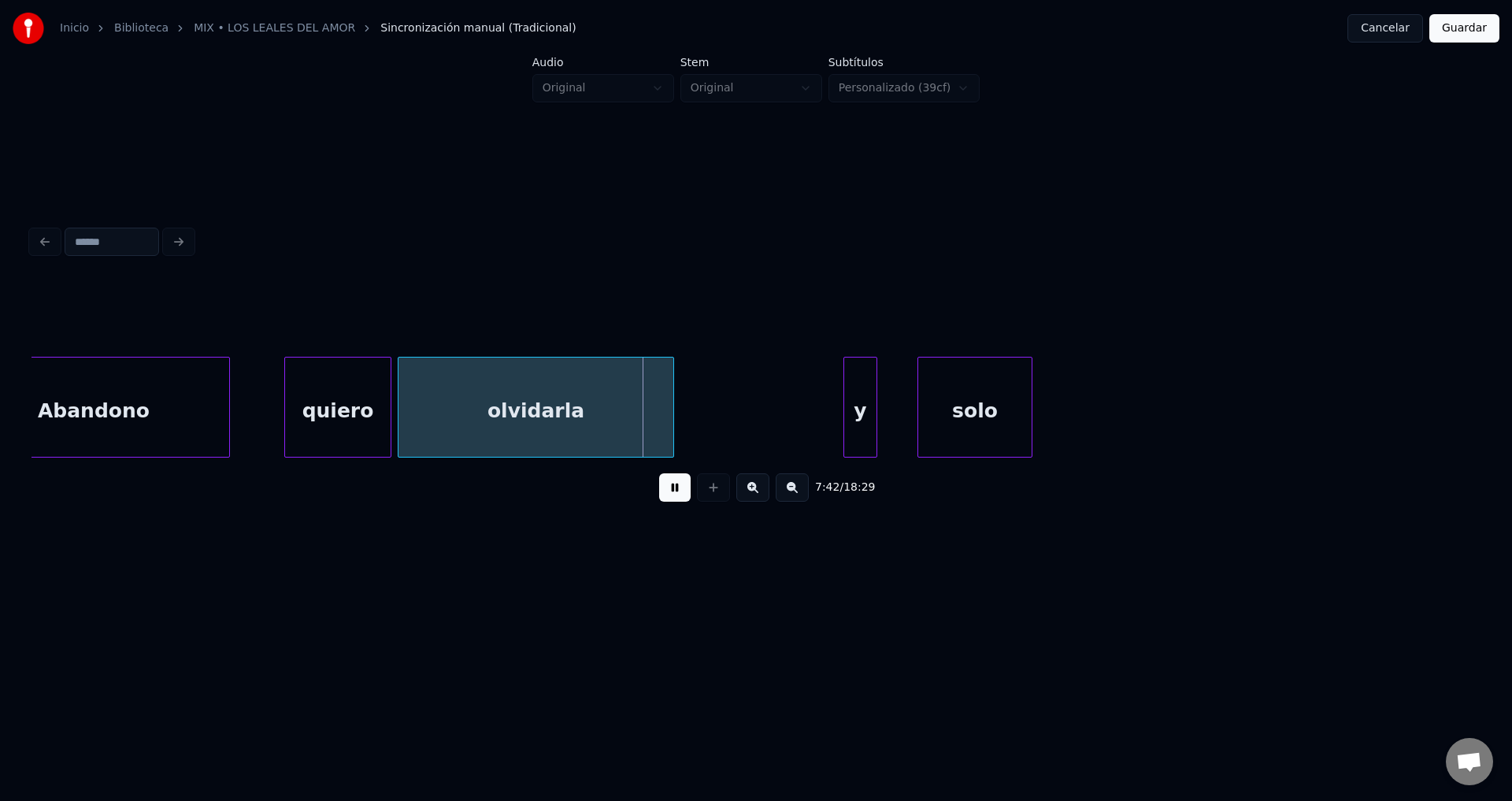
scroll to position [0, 90632]
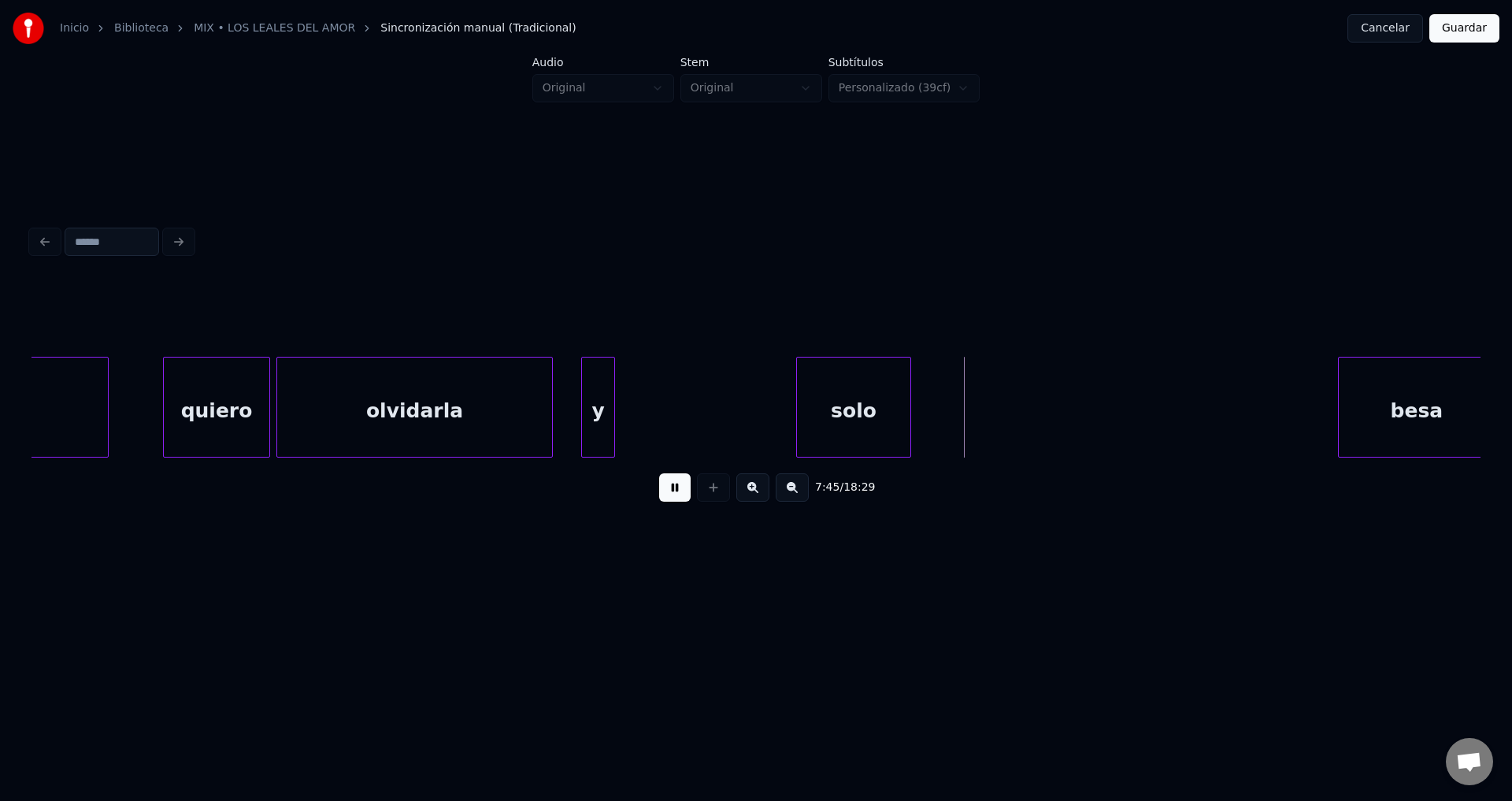
click at [602, 407] on div "y" at bounding box center [598, 411] width 33 height 107
click at [619, 404] on div "y" at bounding box center [613, 411] width 33 height 107
click at [692, 420] on div "solo" at bounding box center [706, 411] width 112 height 107
click at [777, 409] on div at bounding box center [777, 407] width 5 height 99
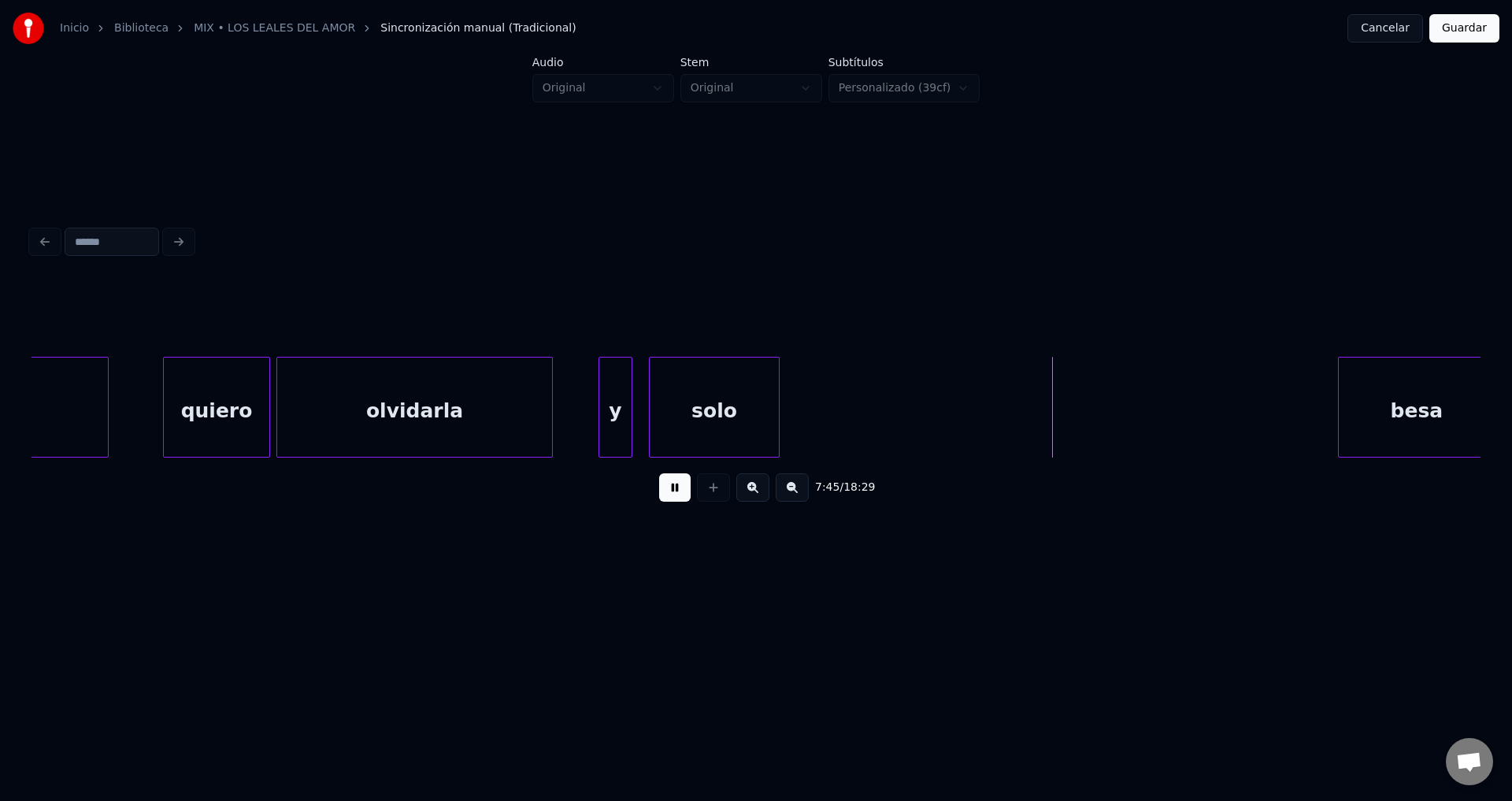
click at [678, 492] on button at bounding box center [675, 488] width 32 height 28
drag, startPoint x: 714, startPoint y: 499, endPoint x: 708, endPoint y: 397, distance: 102.2
click at [714, 499] on button at bounding box center [714, 488] width 33 height 28
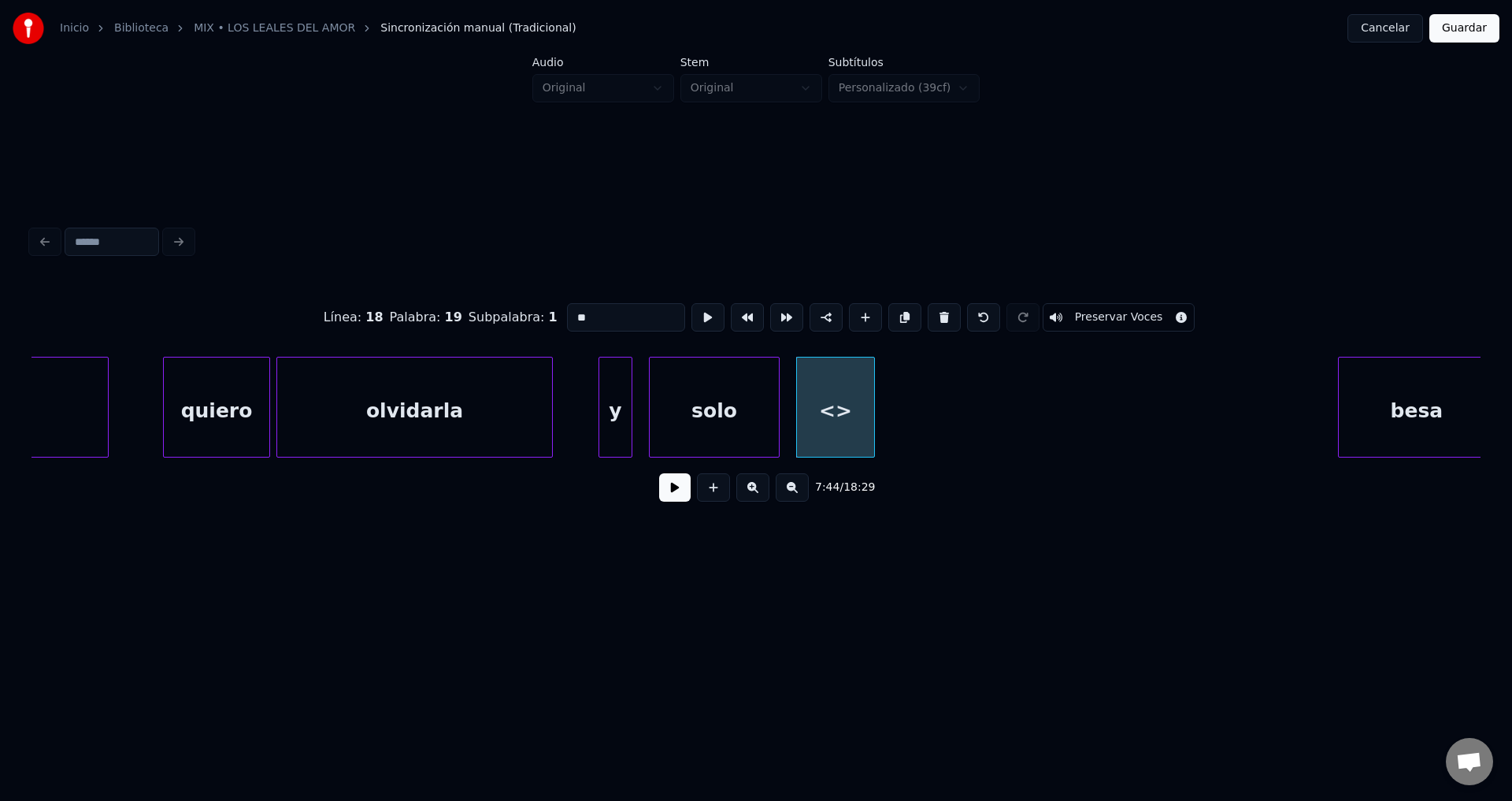
drag, startPoint x: 599, startPoint y: 309, endPoint x: 473, endPoint y: 309, distance: 126.0
click at [473, 309] on div "Línea : 18 Palabra : 19 Subpalabra : 1 ** Preservar Voces" at bounding box center [756, 317] width 1449 height 78
type input "*****"
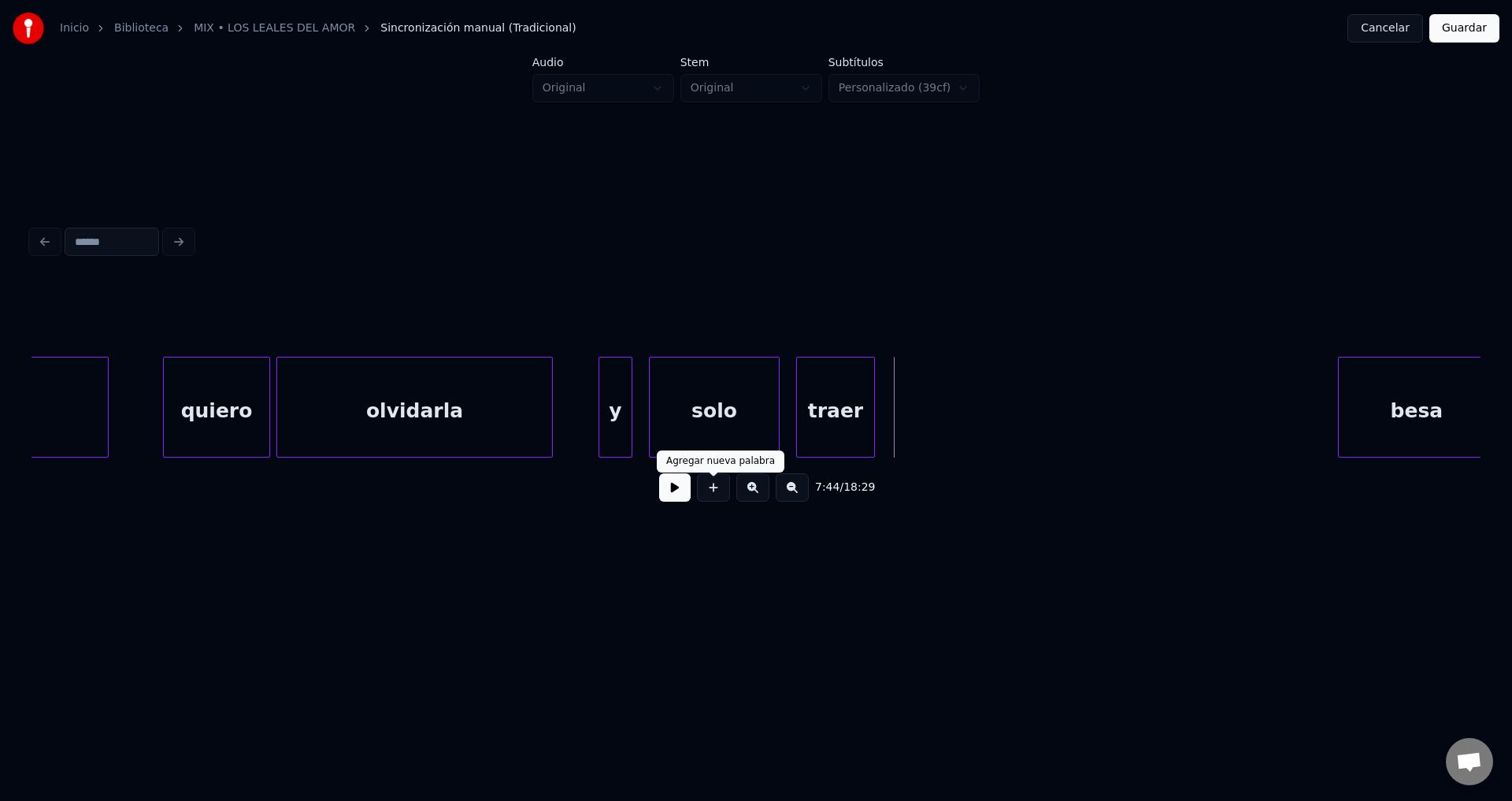
click at [705, 499] on button at bounding box center [714, 488] width 33 height 28
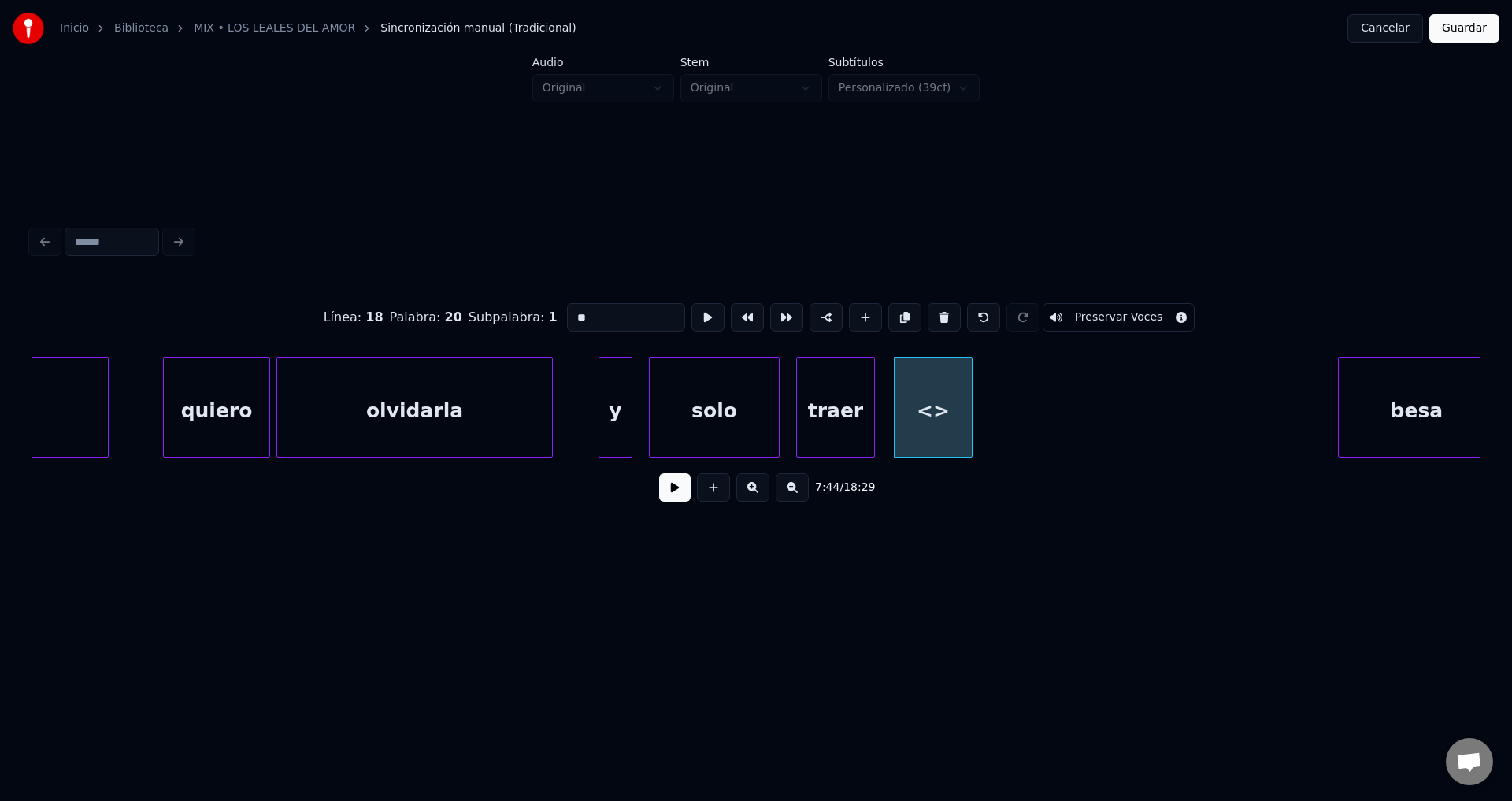
drag, startPoint x: 624, startPoint y: 303, endPoint x: 469, endPoint y: 315, distance: 155.5
click at [469, 315] on div "Línea : 18 Palabra : 20 Subpalabra : 1 ** Preservar Voces" at bounding box center [756, 317] width 1449 height 78
type input "***"
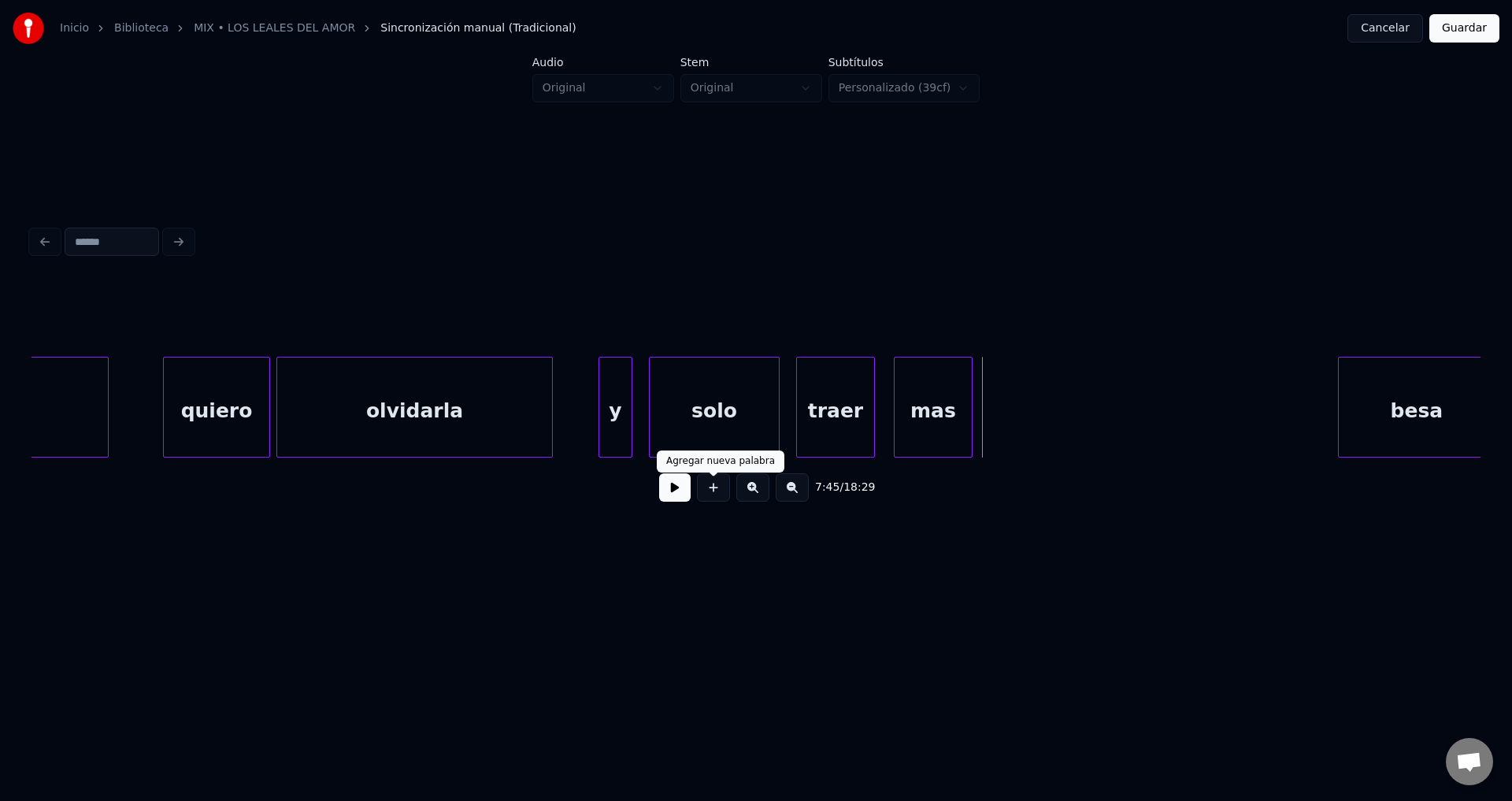
click at [708, 502] on button at bounding box center [714, 488] width 33 height 28
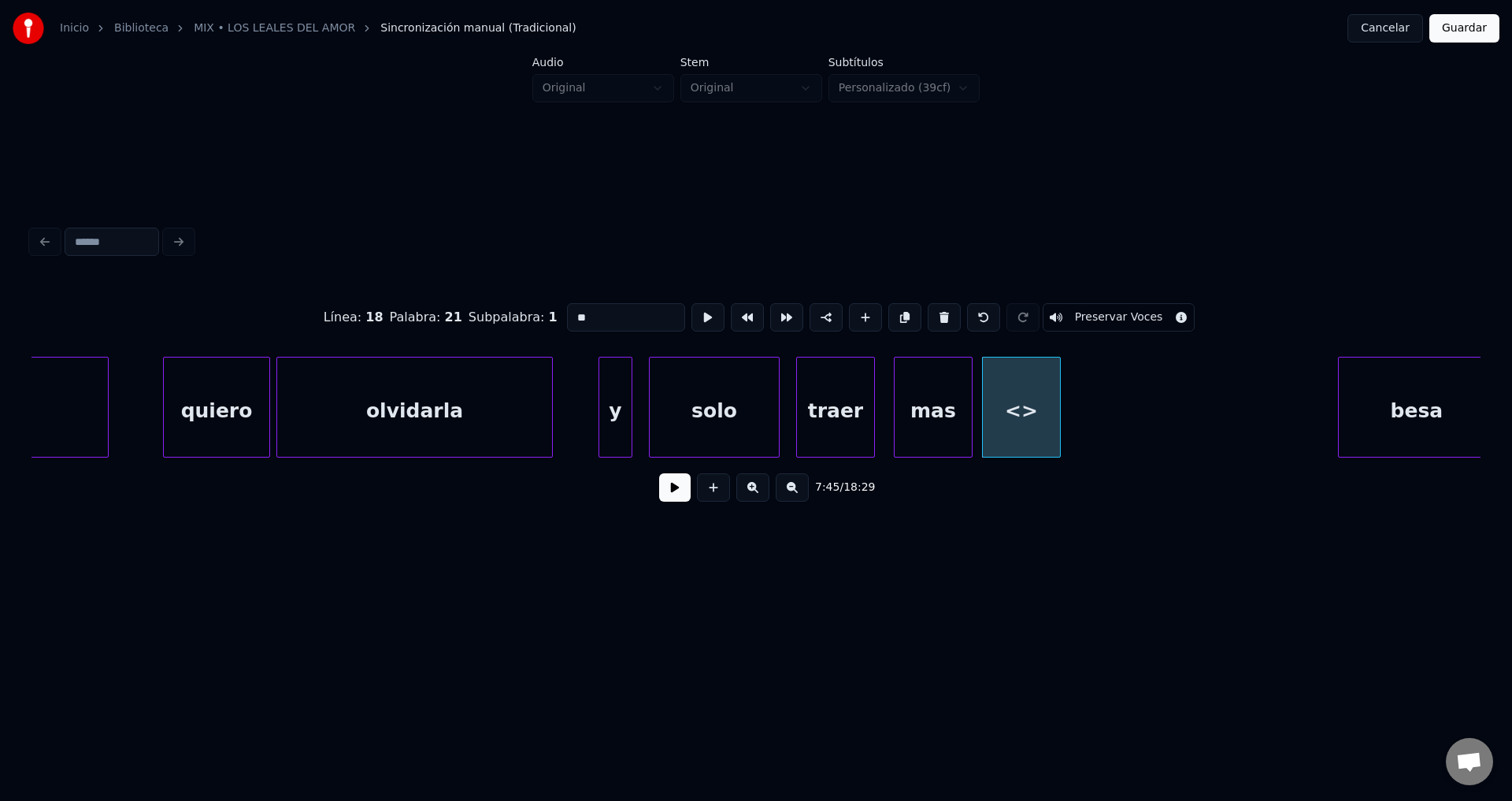
drag, startPoint x: 487, startPoint y: 310, endPoint x: 435, endPoint y: 309, distance: 52.0
click at [435, 309] on div "Línea : 18 Palabra : 21 Subpalabra : 1 ** Preservar Voces" at bounding box center [756, 317] width 1449 height 78
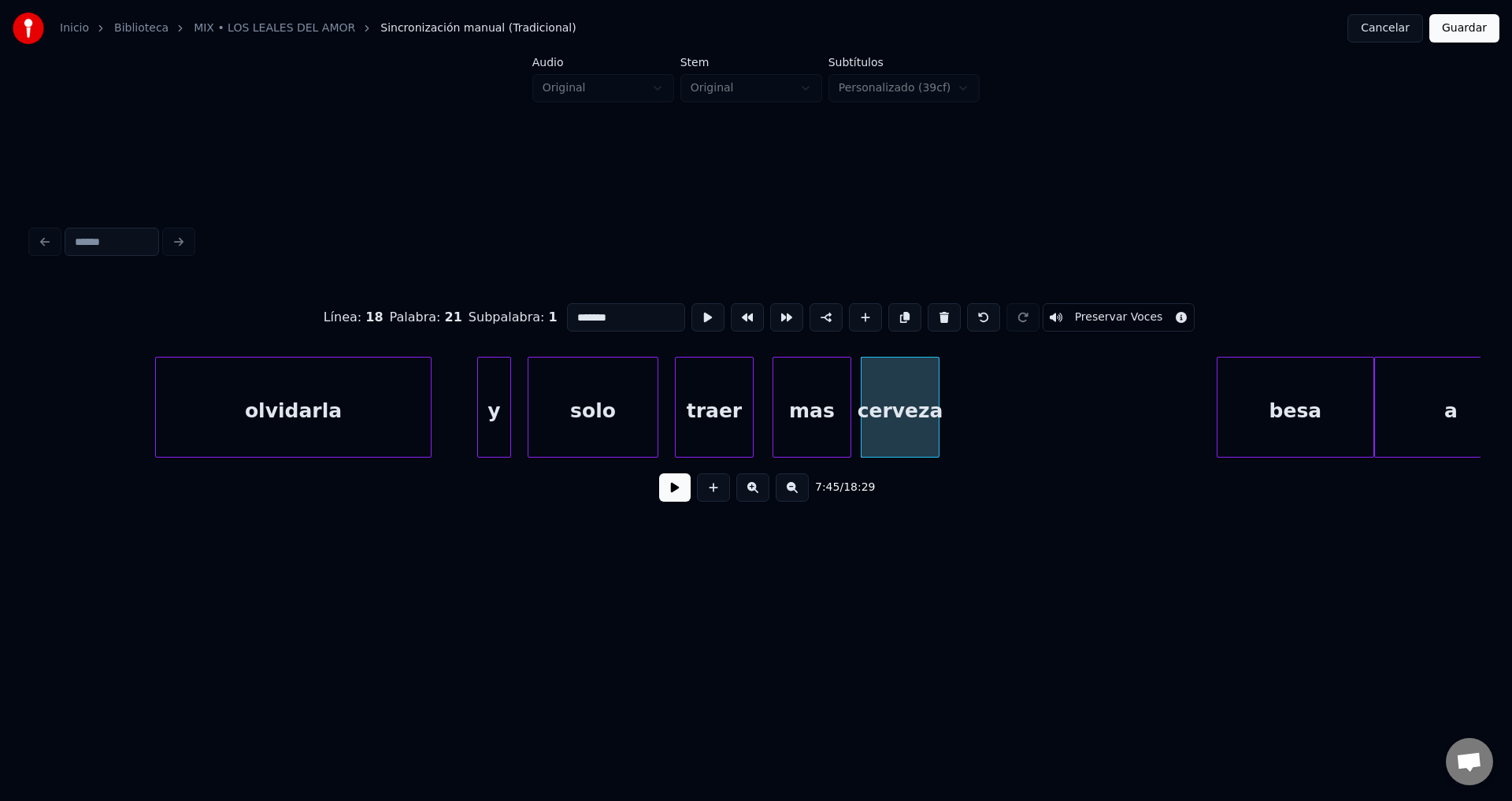
scroll to position [0, 90875]
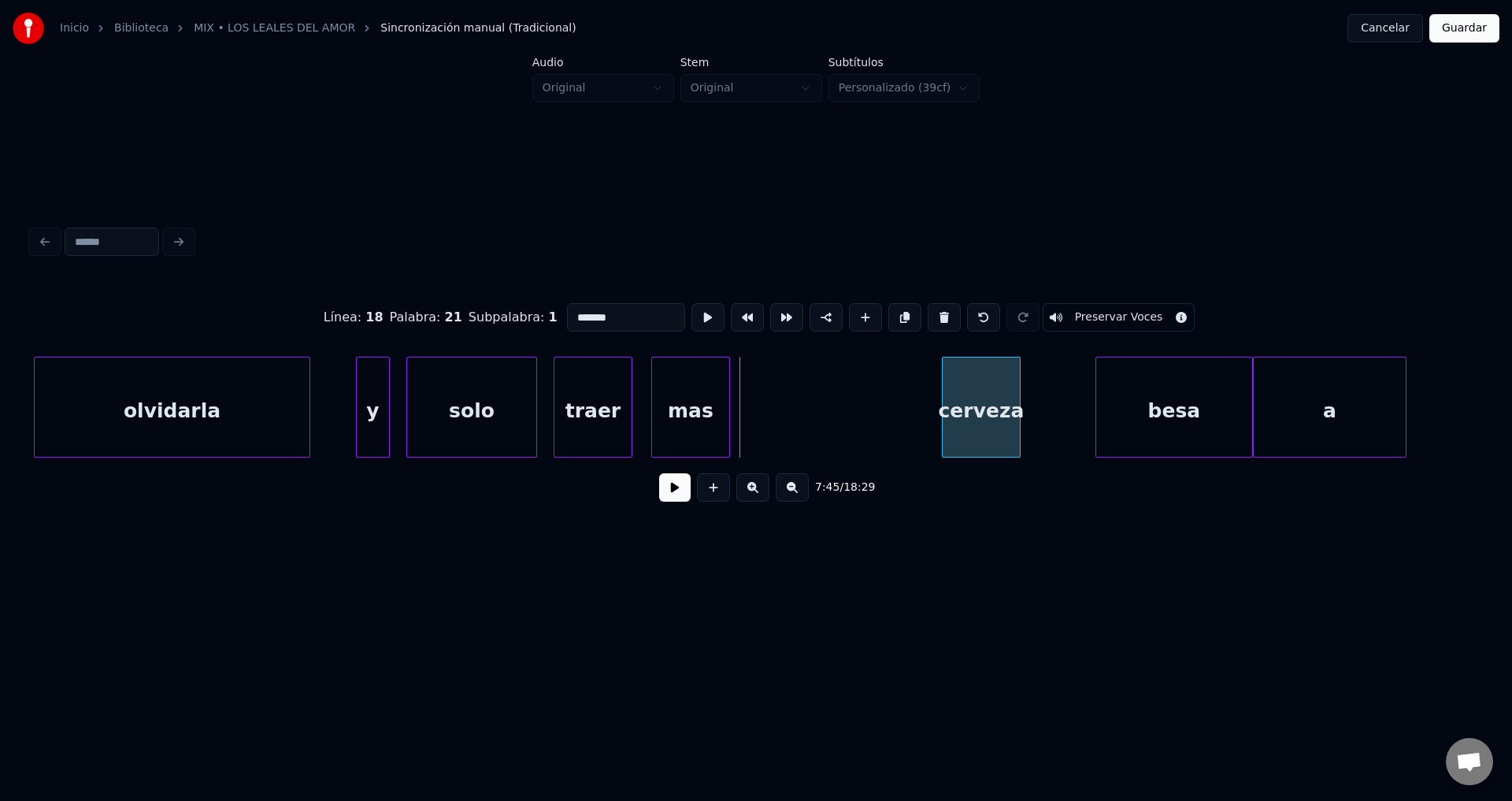
click at [978, 413] on div "cerveza" at bounding box center [982, 411] width 78 height 107
click at [876, 422] on div "mas" at bounding box center [891, 411] width 78 height 107
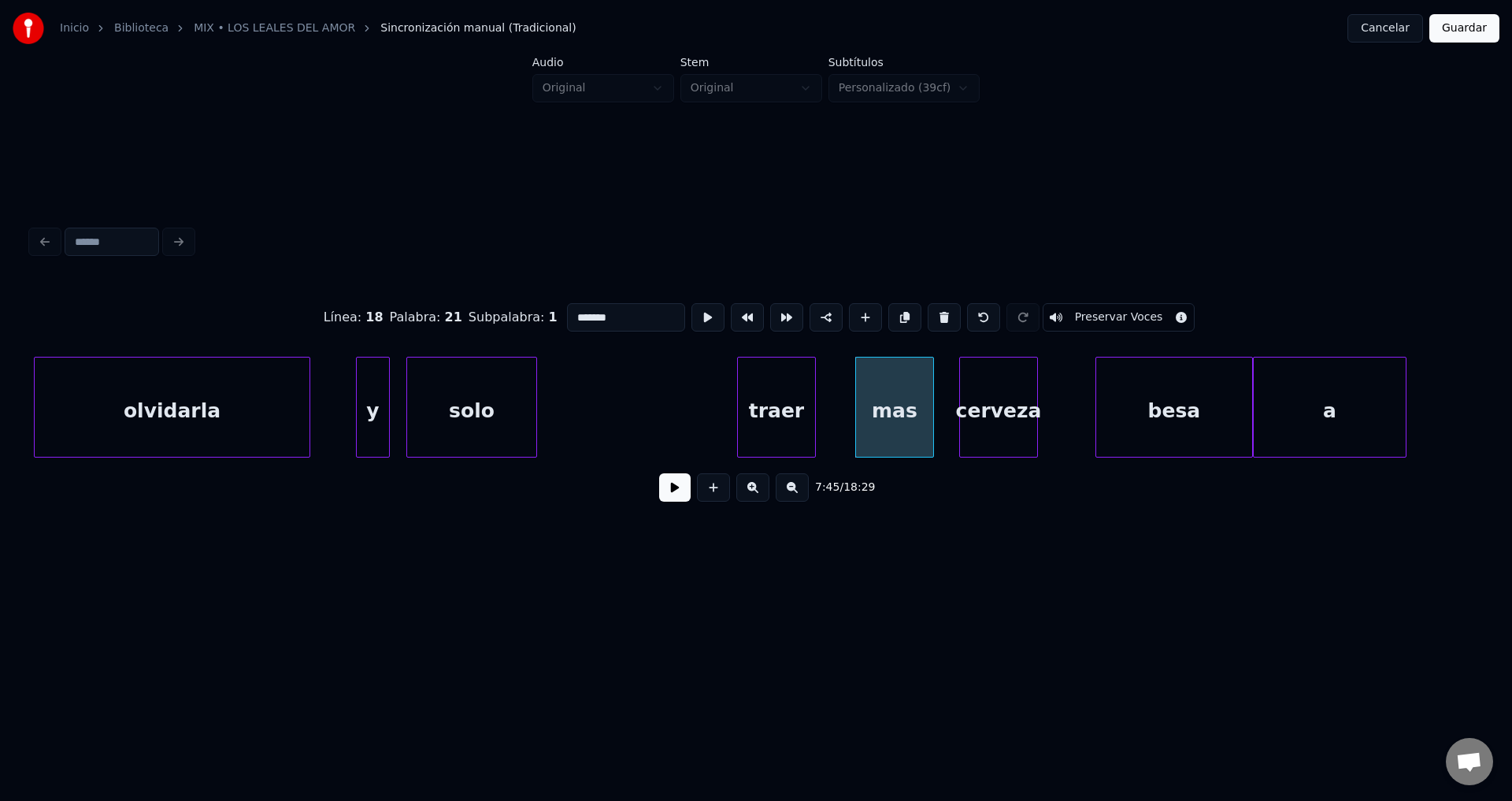
click at [784, 430] on div "traer" at bounding box center [777, 411] width 78 height 107
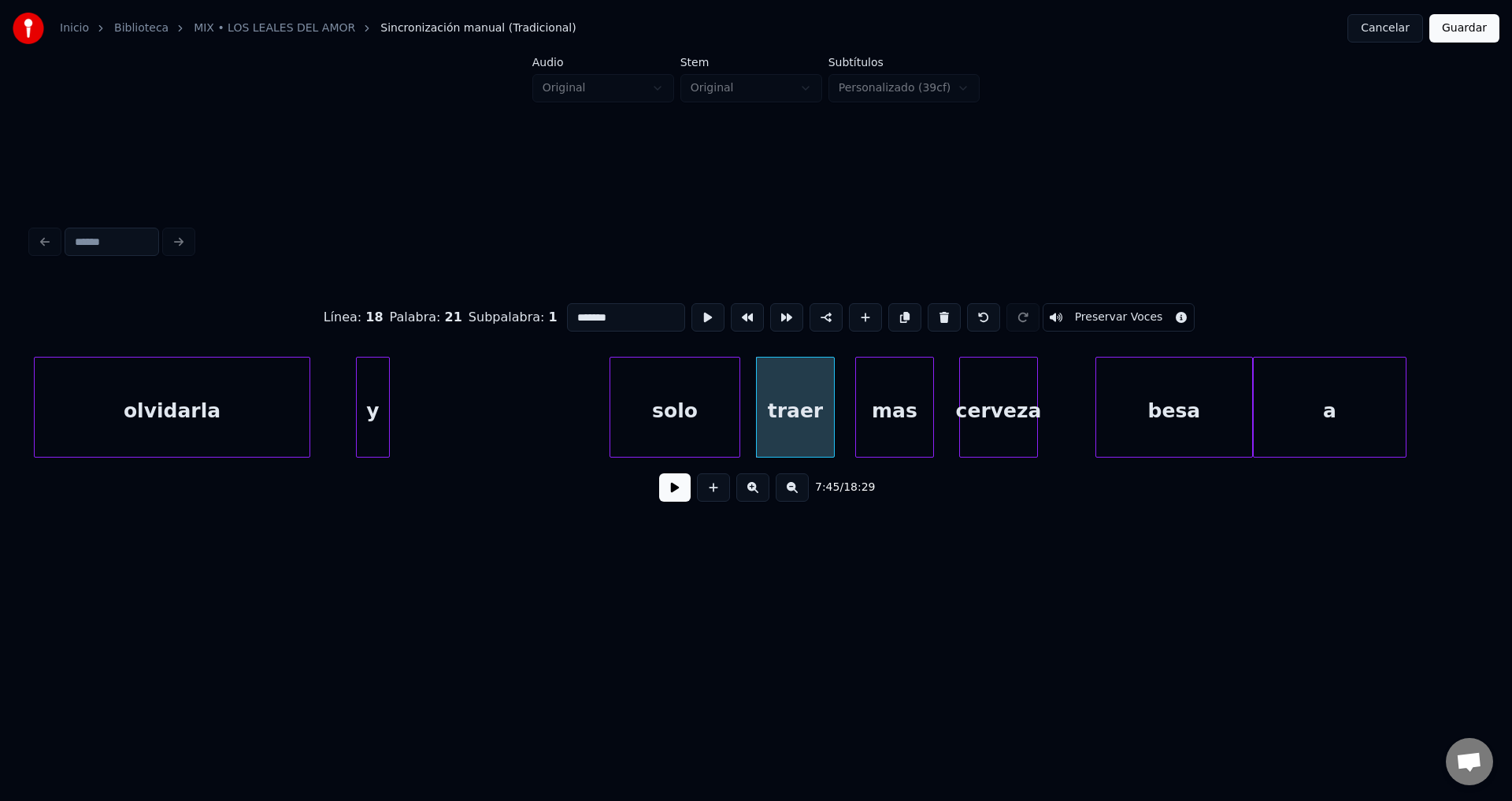
click at [674, 426] on div "solo" at bounding box center [674, 411] width 128 height 107
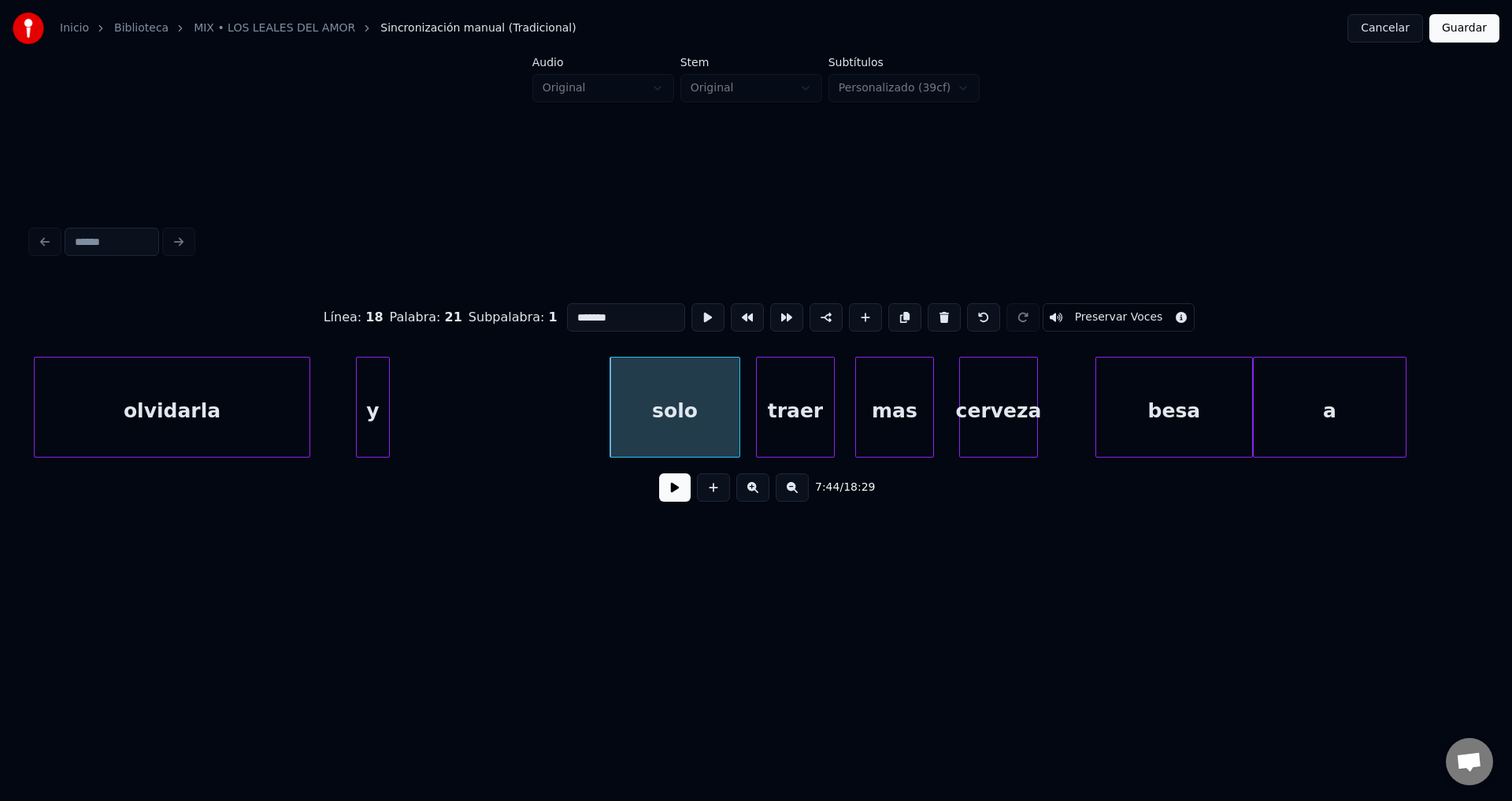
click at [377, 404] on div "y" at bounding box center [374, 411] width 33 height 107
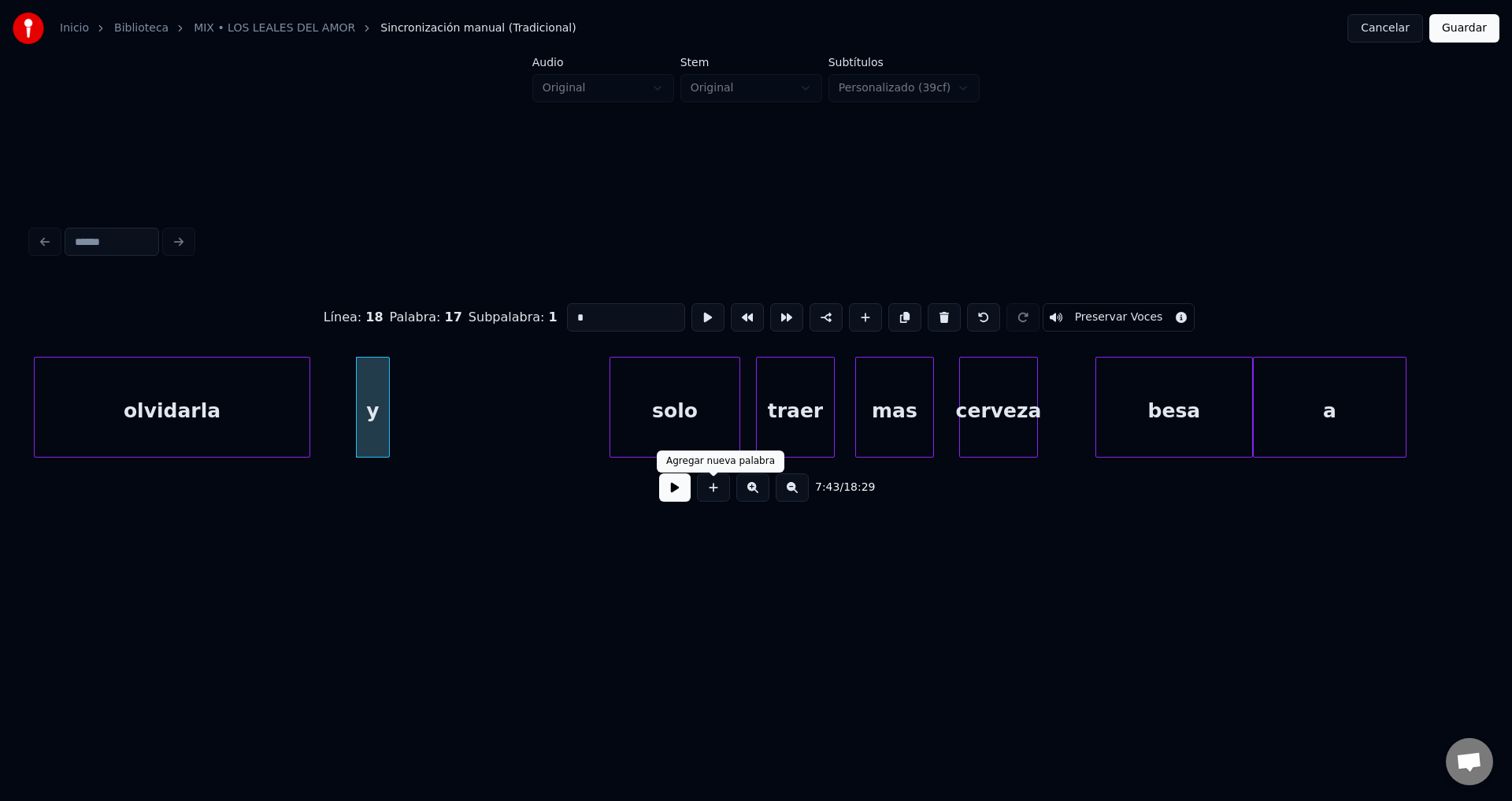
type input "*"
click at [664, 495] on button at bounding box center [675, 488] width 32 height 28
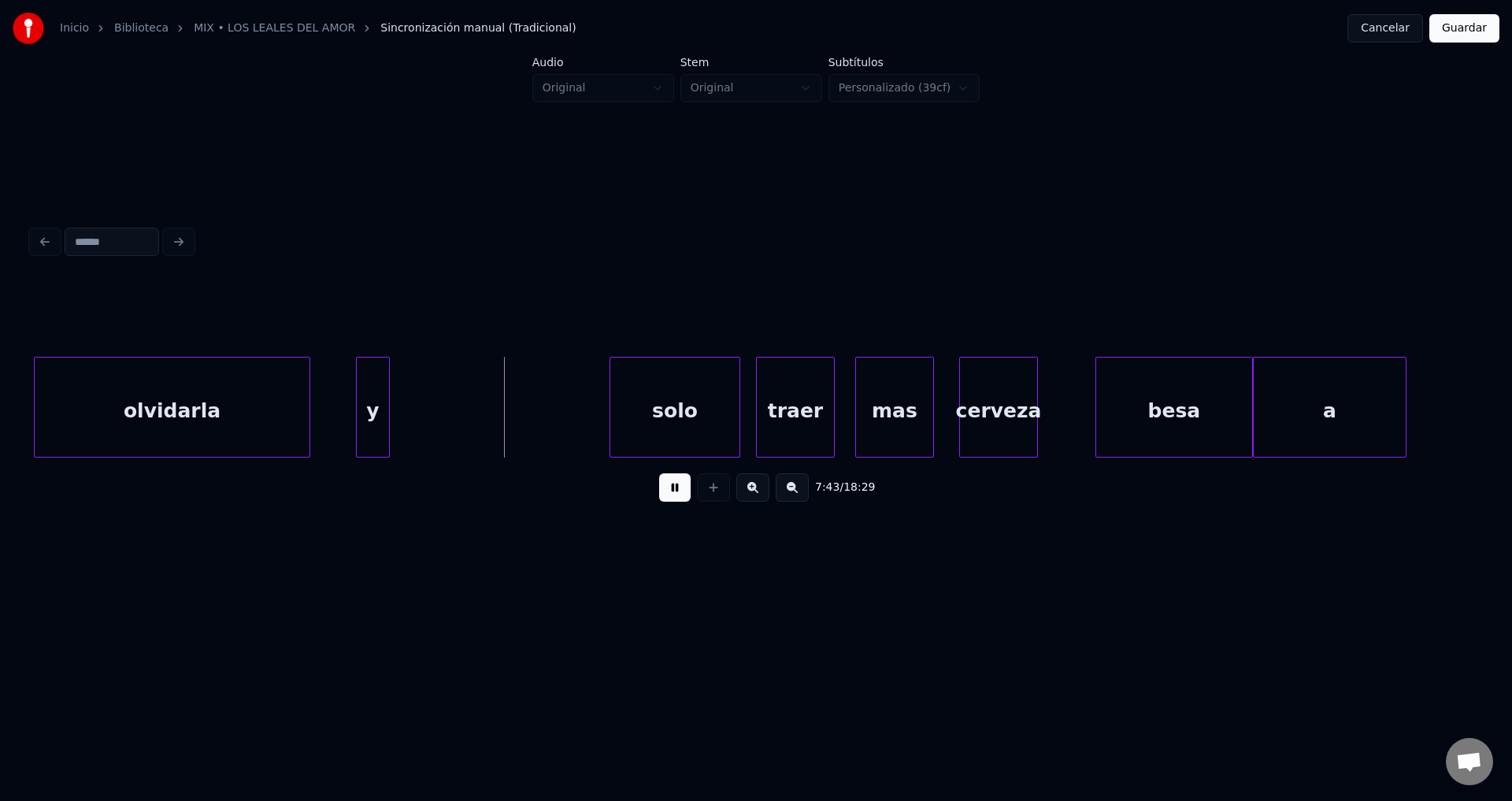
click at [664, 495] on button at bounding box center [675, 488] width 32 height 28
click at [305, 394] on div at bounding box center [307, 407] width 5 height 99
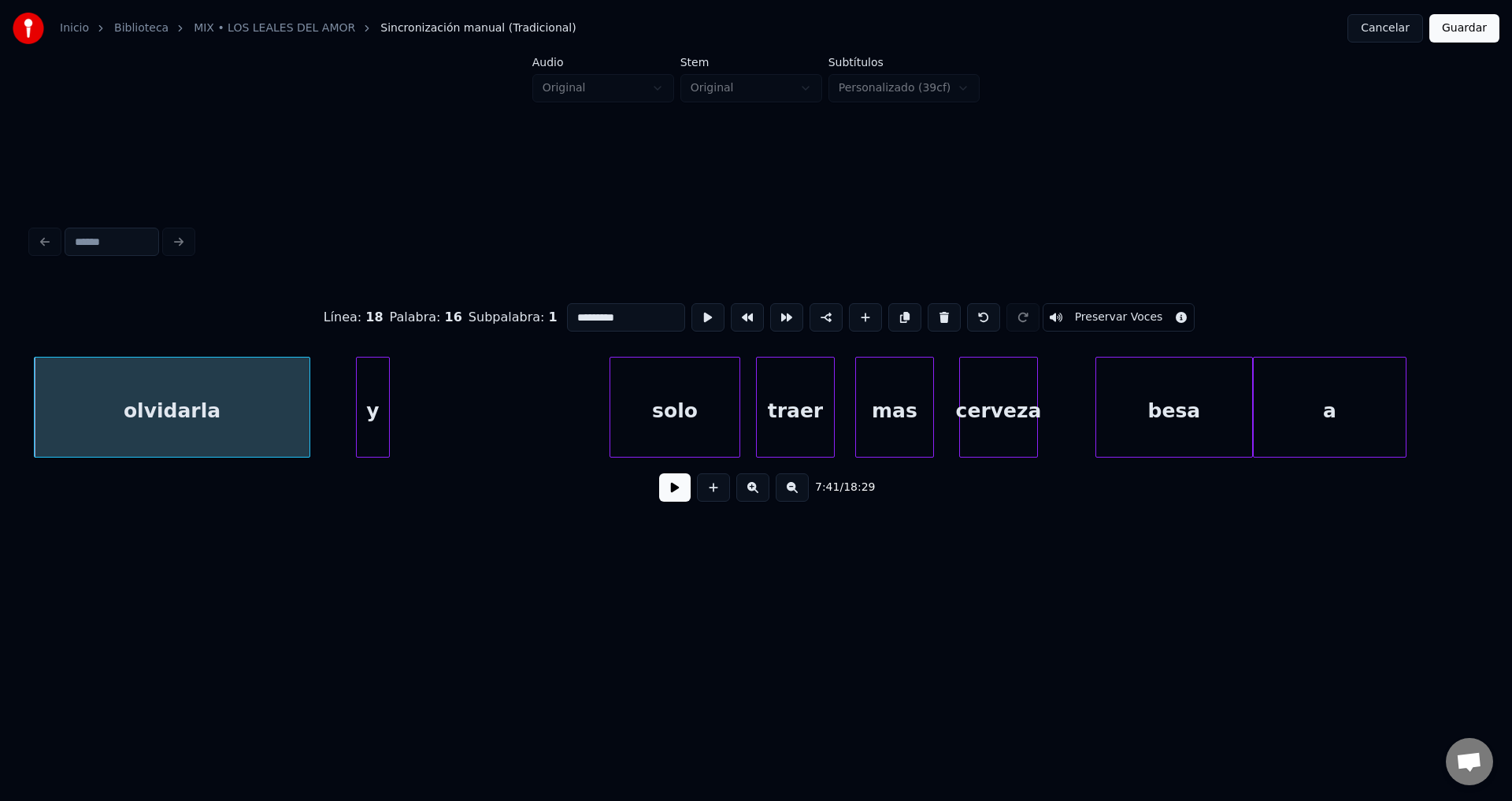
click at [677, 496] on button at bounding box center [675, 488] width 32 height 28
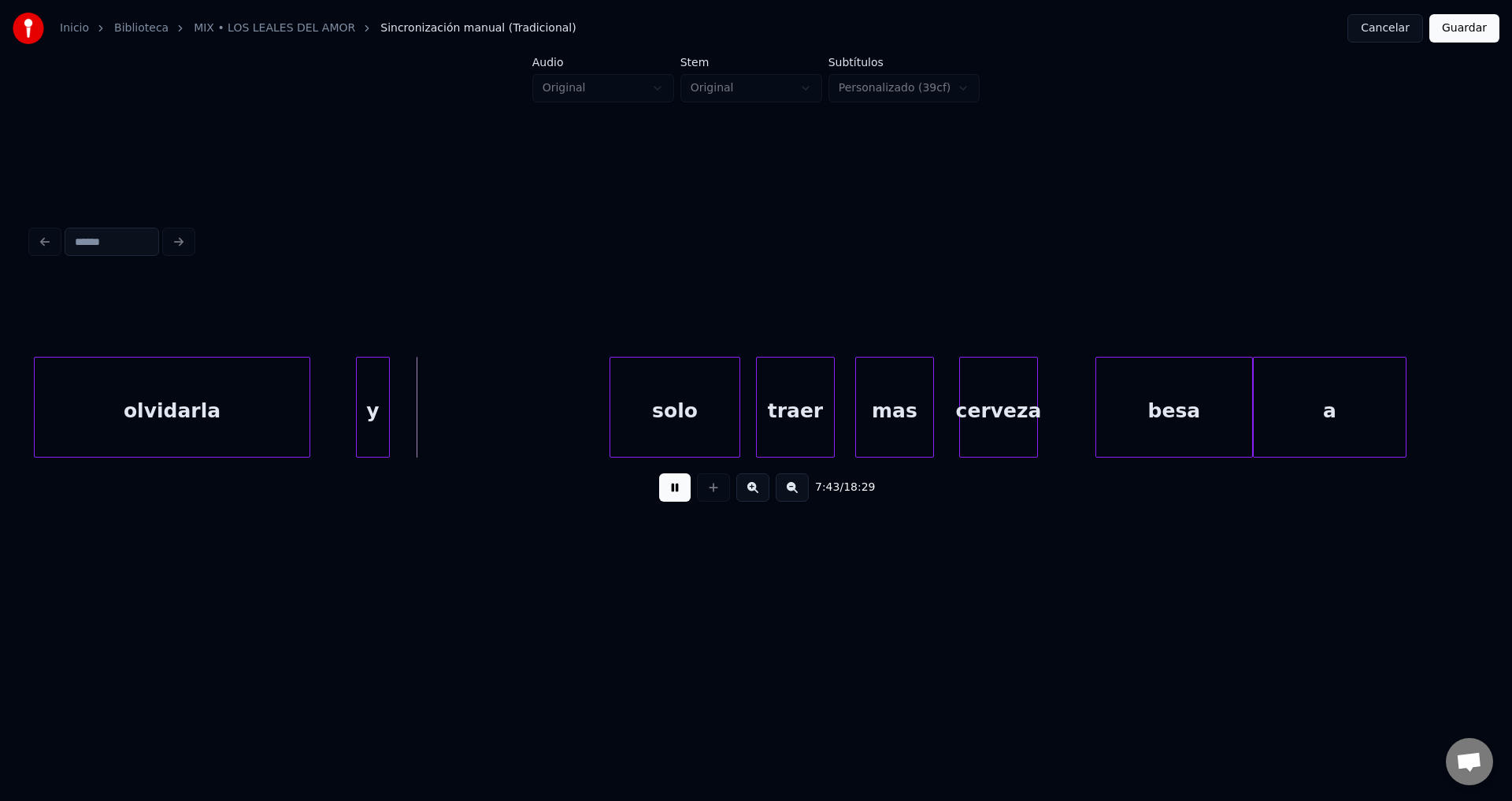
click at [677, 496] on button at bounding box center [675, 488] width 32 height 28
click at [464, 417] on div "solo" at bounding box center [481, 411] width 128 height 107
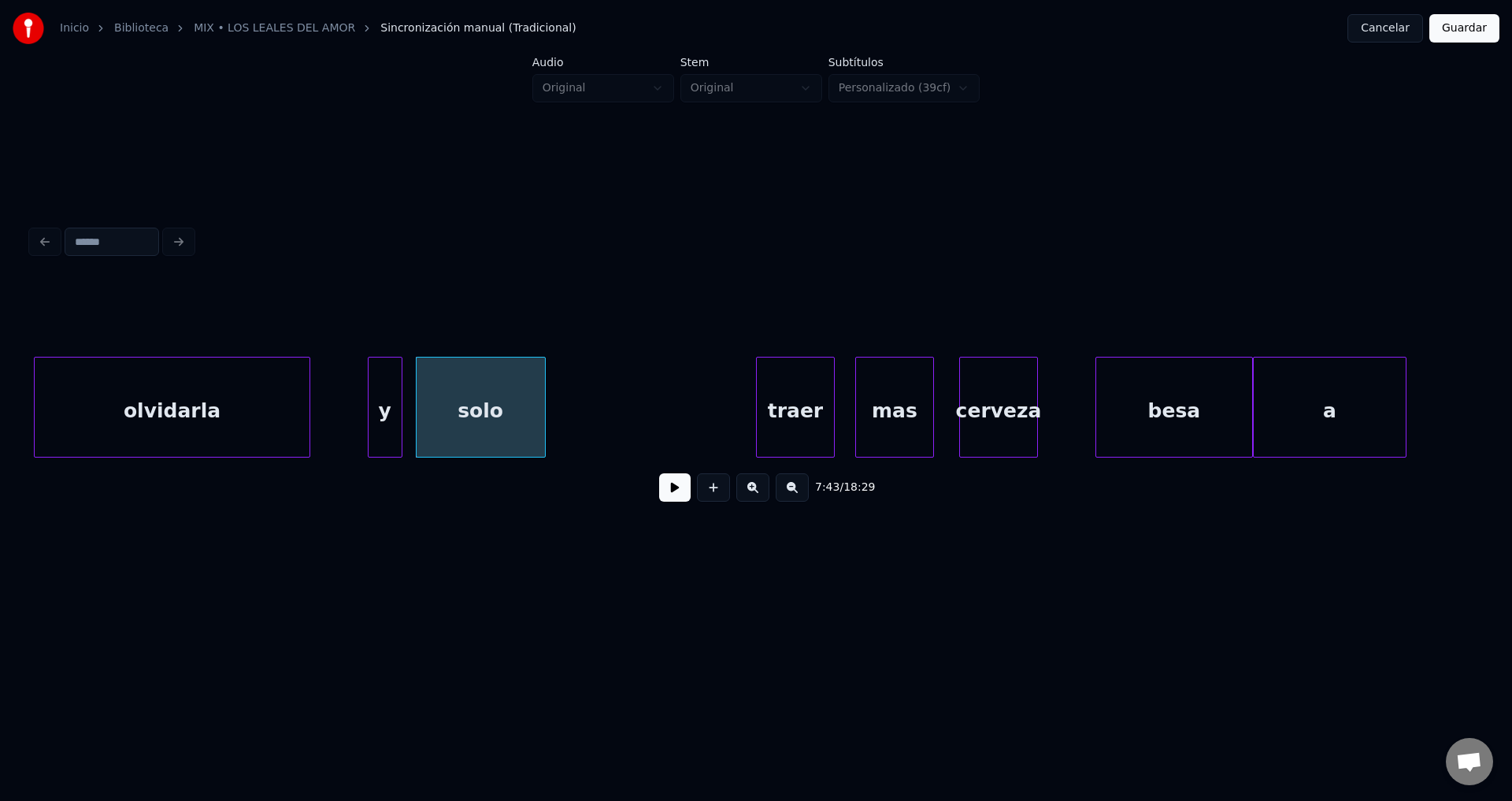
click at [385, 401] on div "y" at bounding box center [386, 411] width 33 height 107
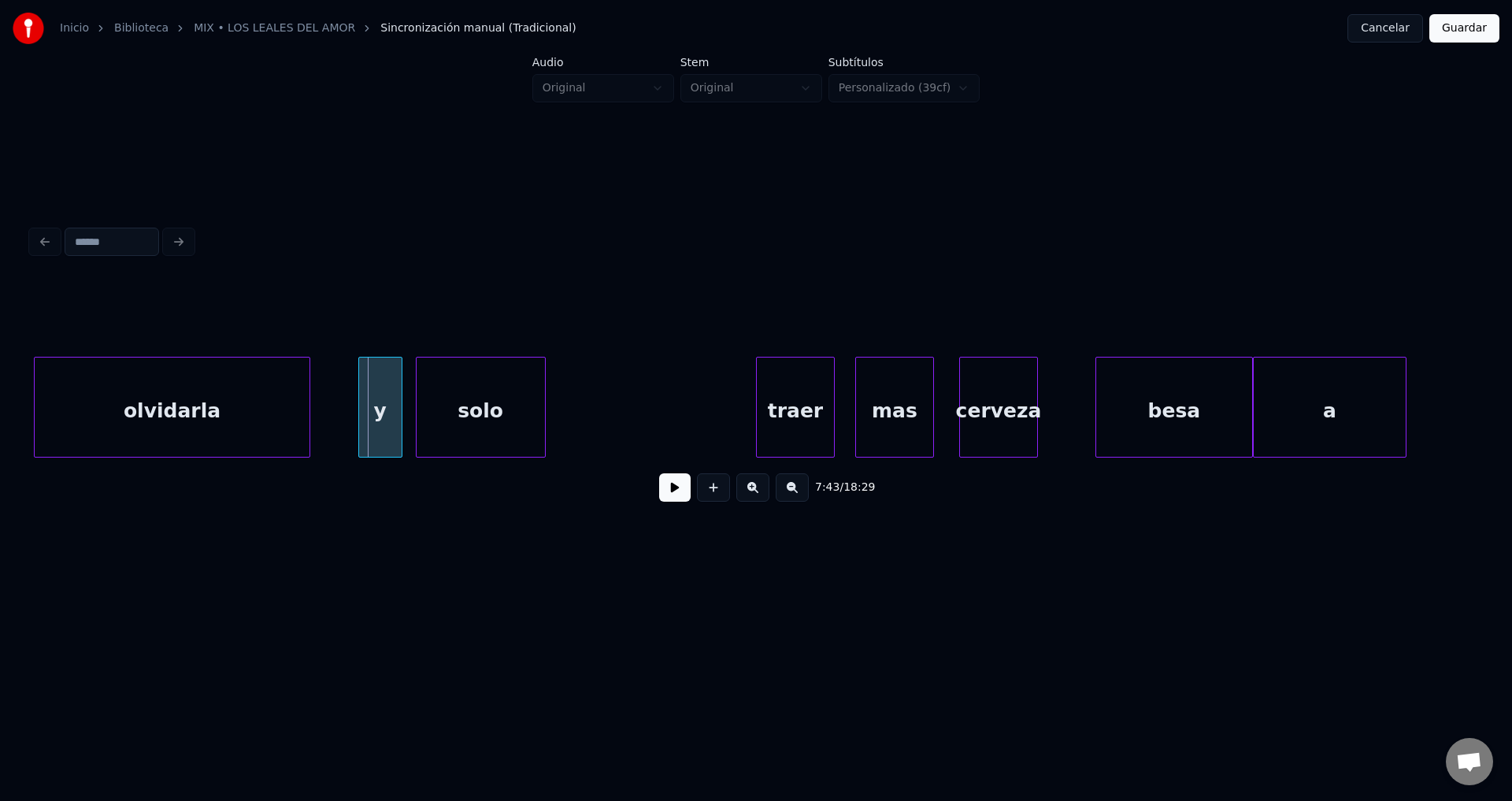
click at [361, 394] on div at bounding box center [362, 407] width 5 height 99
click at [462, 406] on div "solo" at bounding box center [481, 411] width 128 height 107
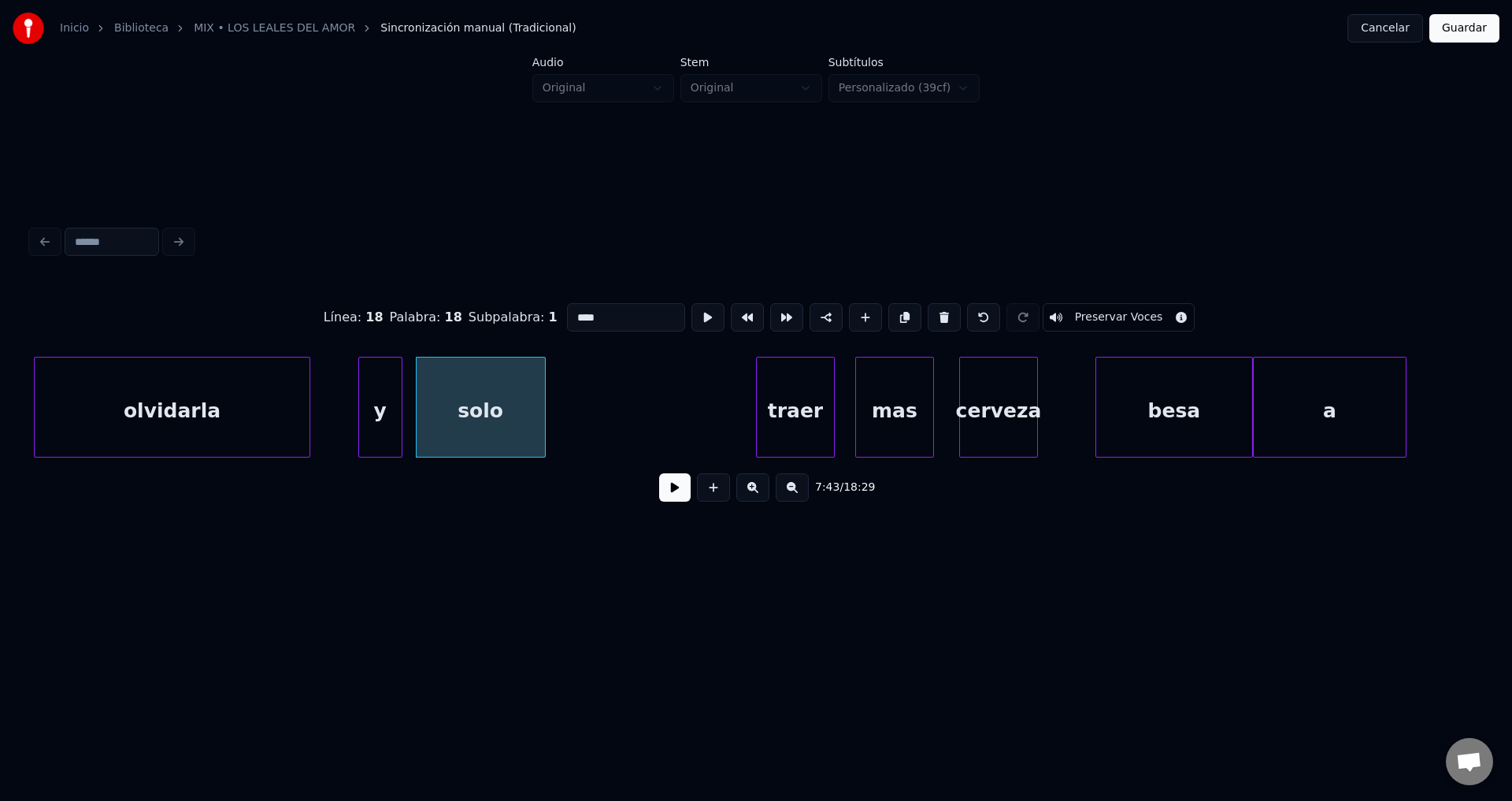
click at [455, 404] on div "solo" at bounding box center [481, 411] width 128 height 107
click at [450, 404] on div "solo" at bounding box center [475, 411] width 128 height 107
click at [661, 490] on button at bounding box center [675, 488] width 32 height 28
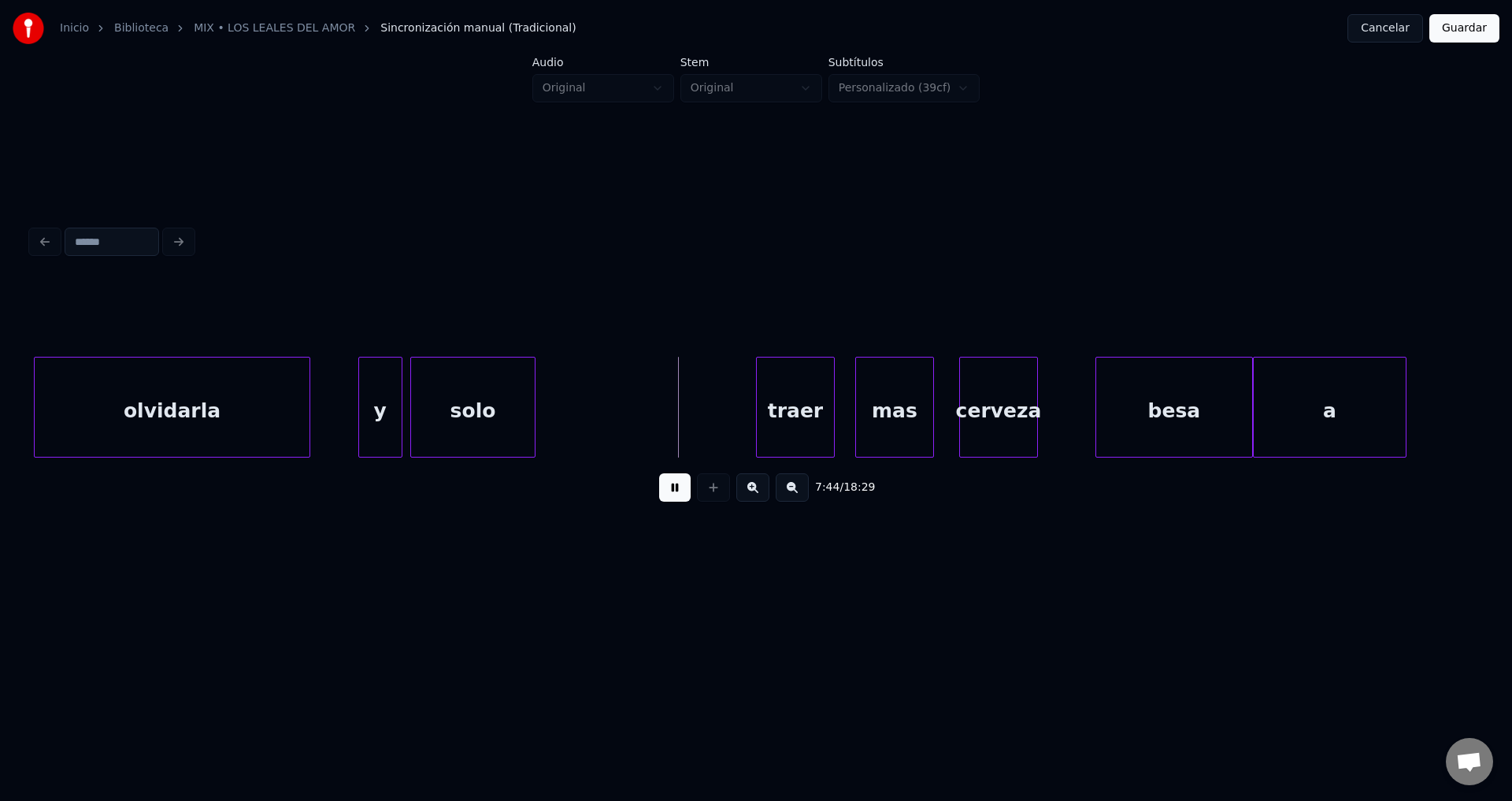
click at [534, 403] on div at bounding box center [533, 407] width 5 height 99
click at [658, 503] on div "7:44 / 18:29" at bounding box center [756, 488] width 1424 height 35
click at [665, 500] on button at bounding box center [675, 488] width 32 height 28
click at [378, 404] on div "y" at bounding box center [381, 411] width 43 height 107
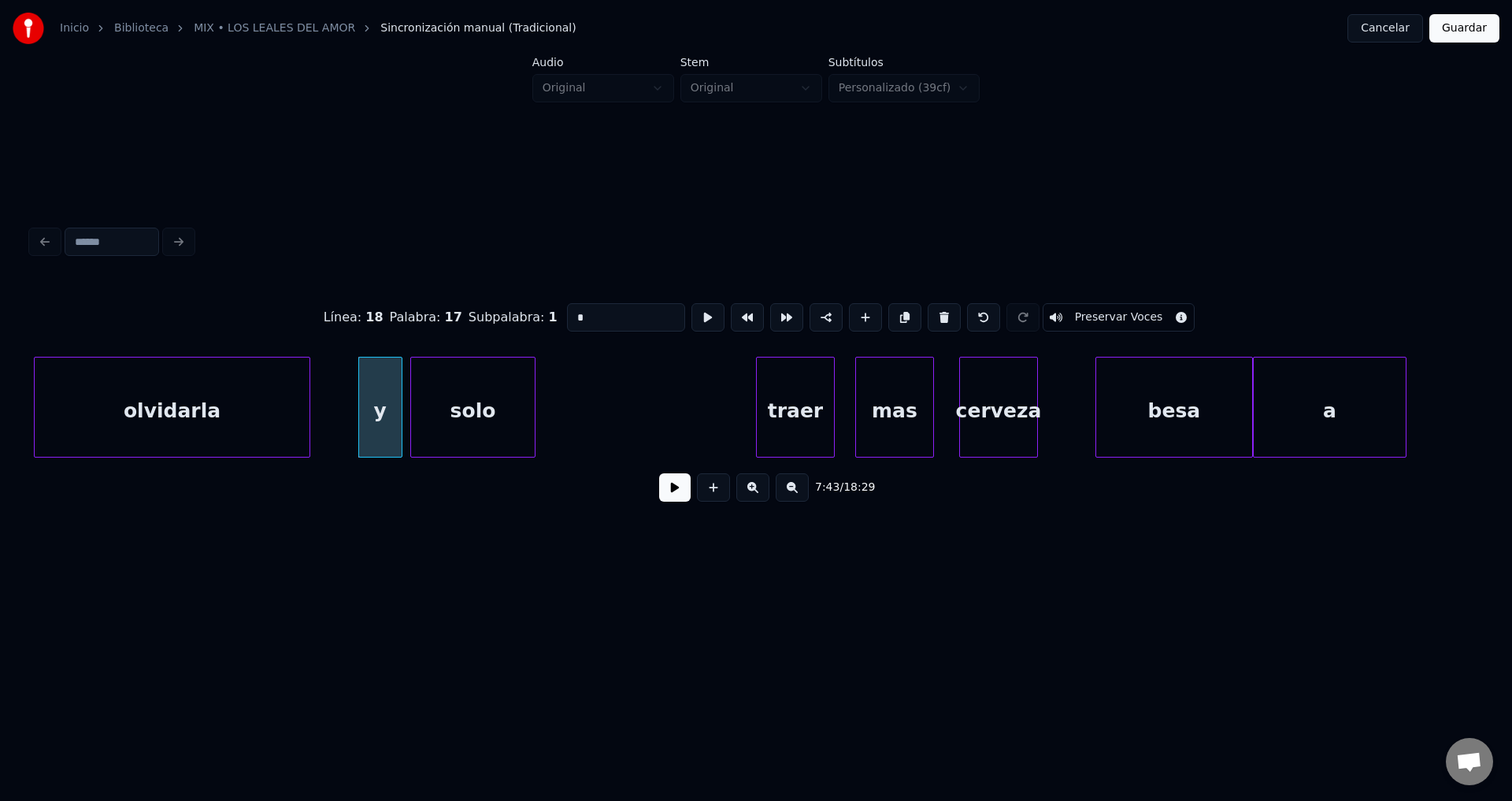
click at [667, 498] on button at bounding box center [675, 488] width 32 height 28
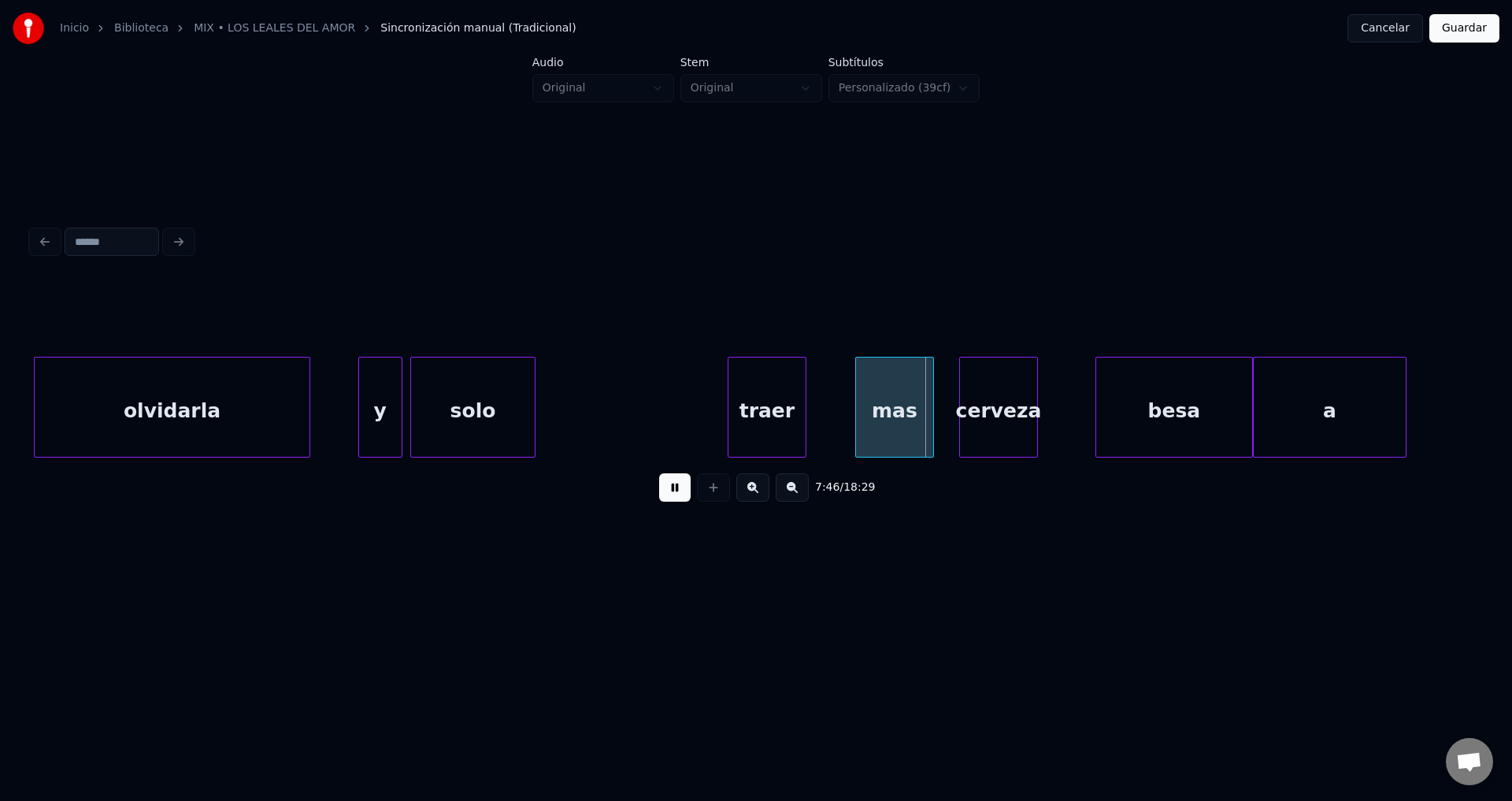
click at [770, 431] on div "traer" at bounding box center [767, 411] width 78 height 107
click at [382, 420] on div "y" at bounding box center [381, 411] width 43 height 107
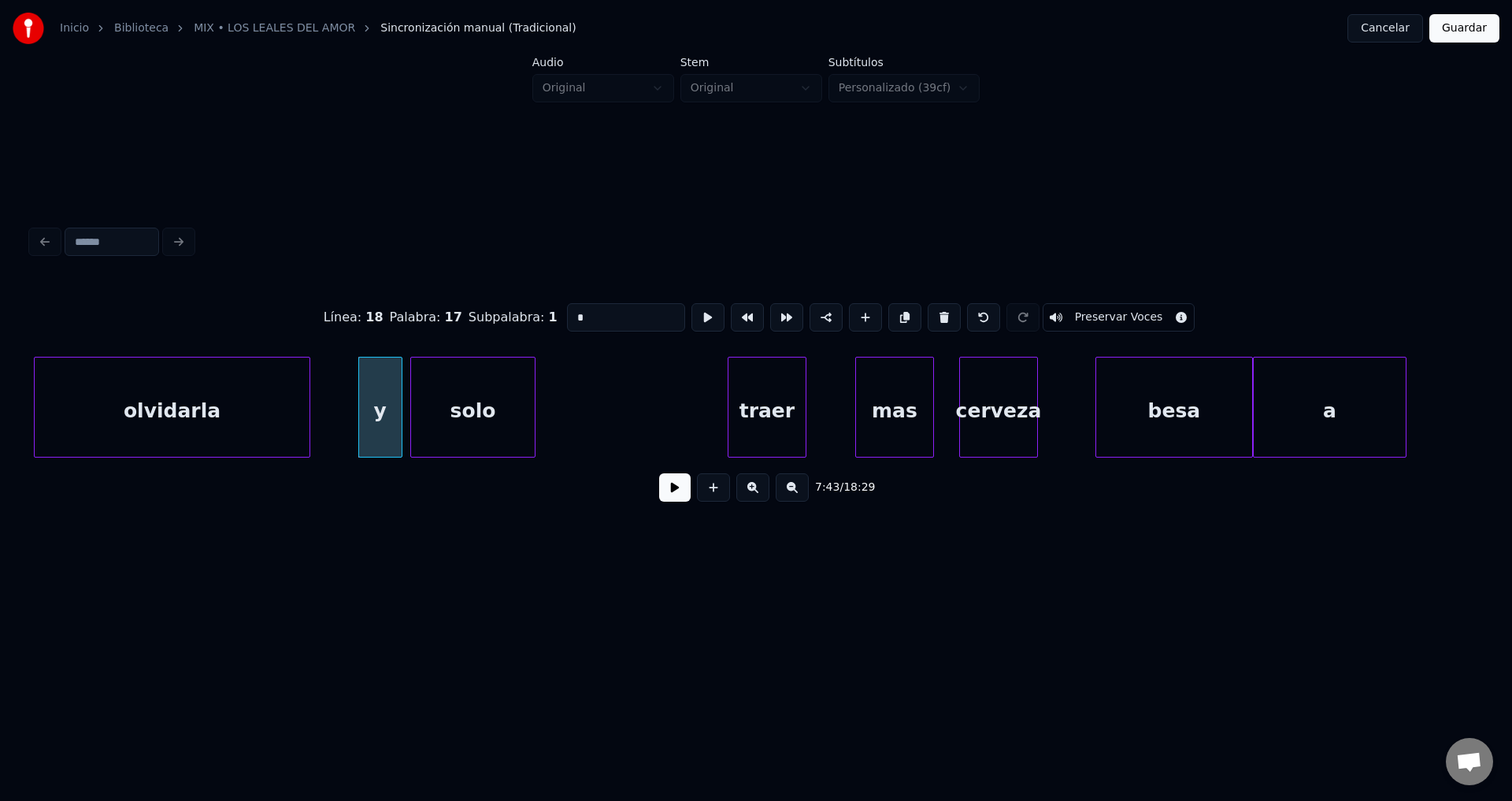
click at [192, 420] on div "olvidarla" at bounding box center [172, 411] width 274 height 107
type input "*********"
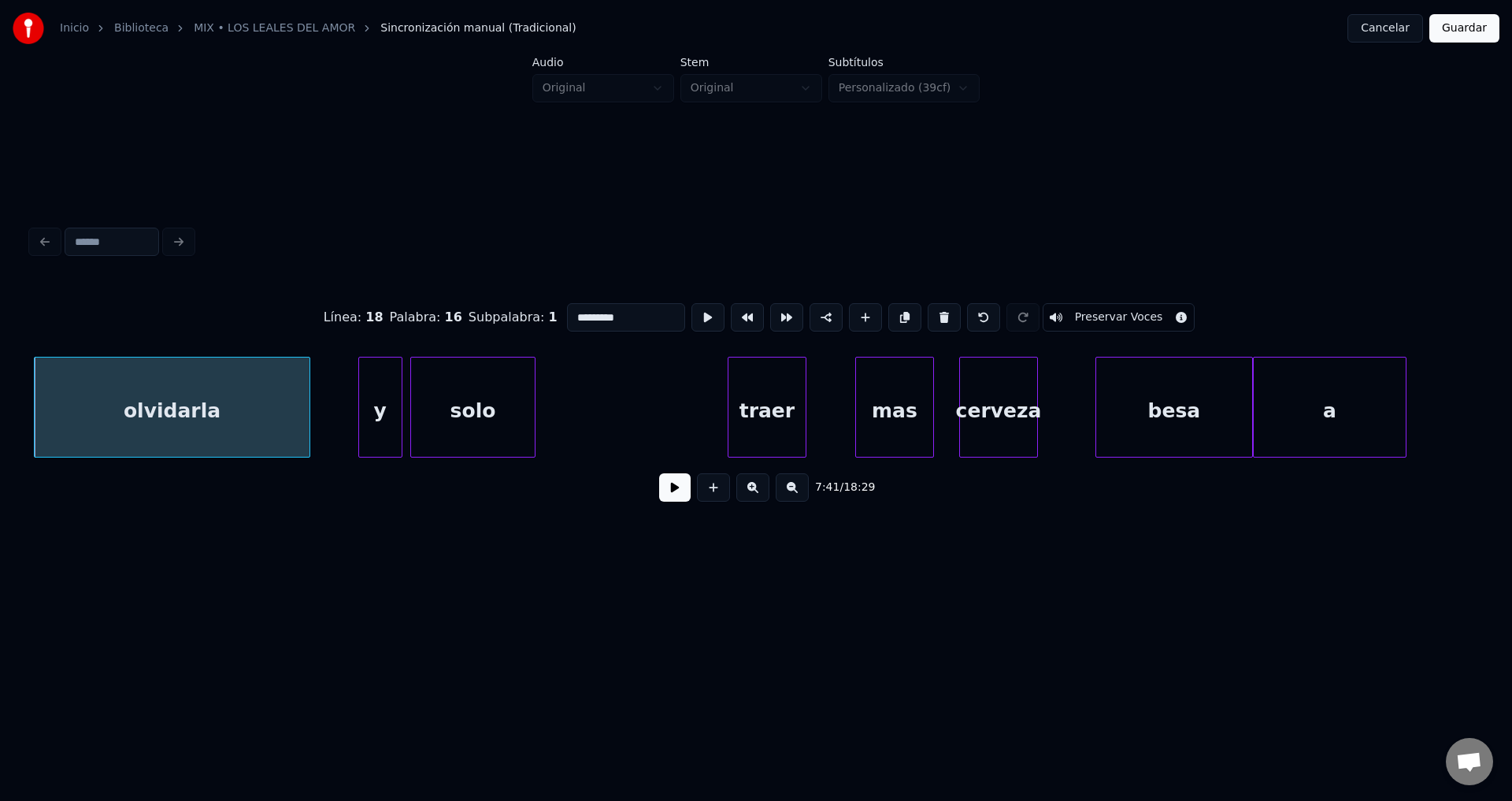
click at [675, 496] on button at bounding box center [675, 488] width 32 height 28
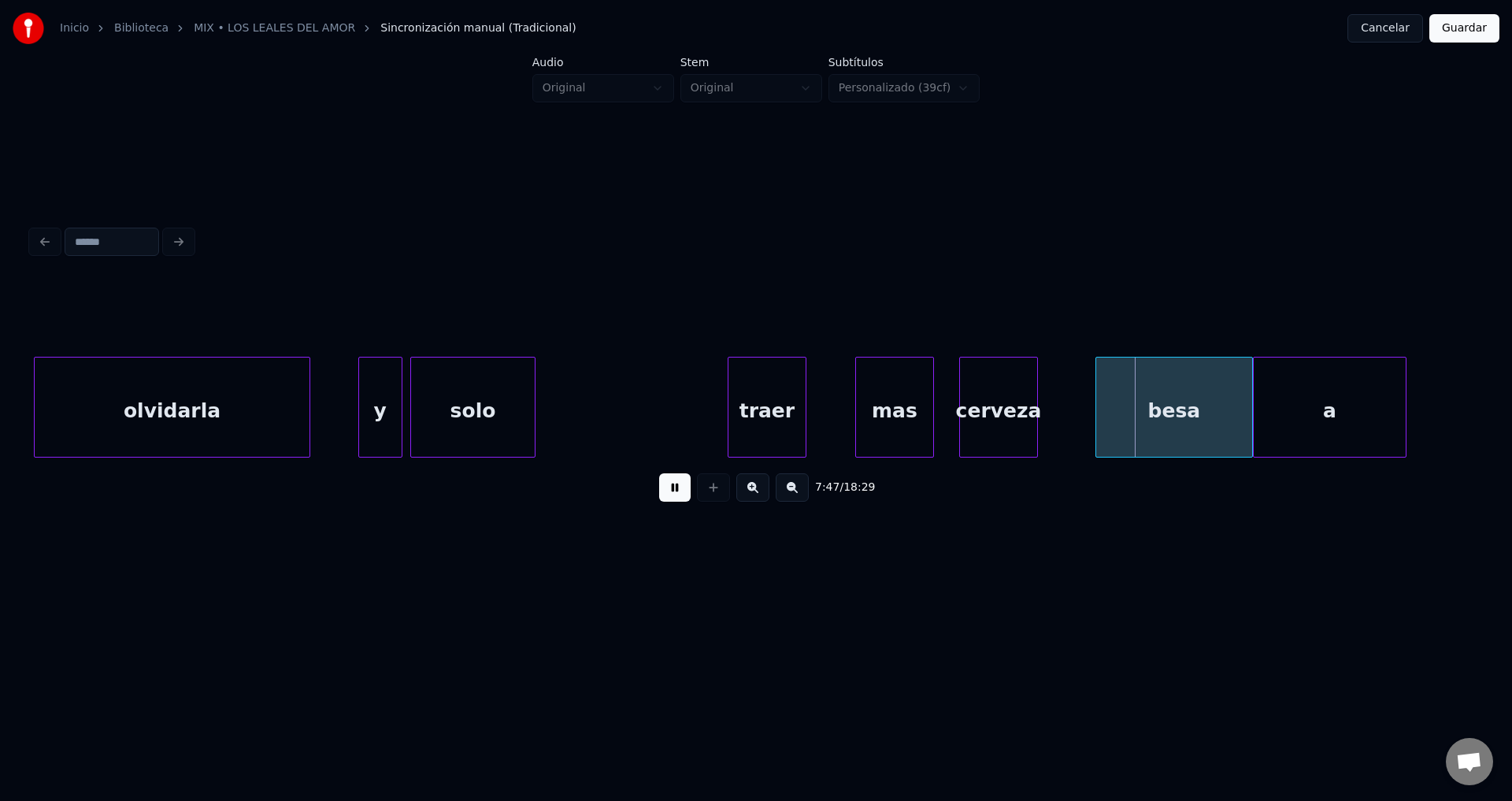
click at [675, 496] on button at bounding box center [675, 488] width 32 height 28
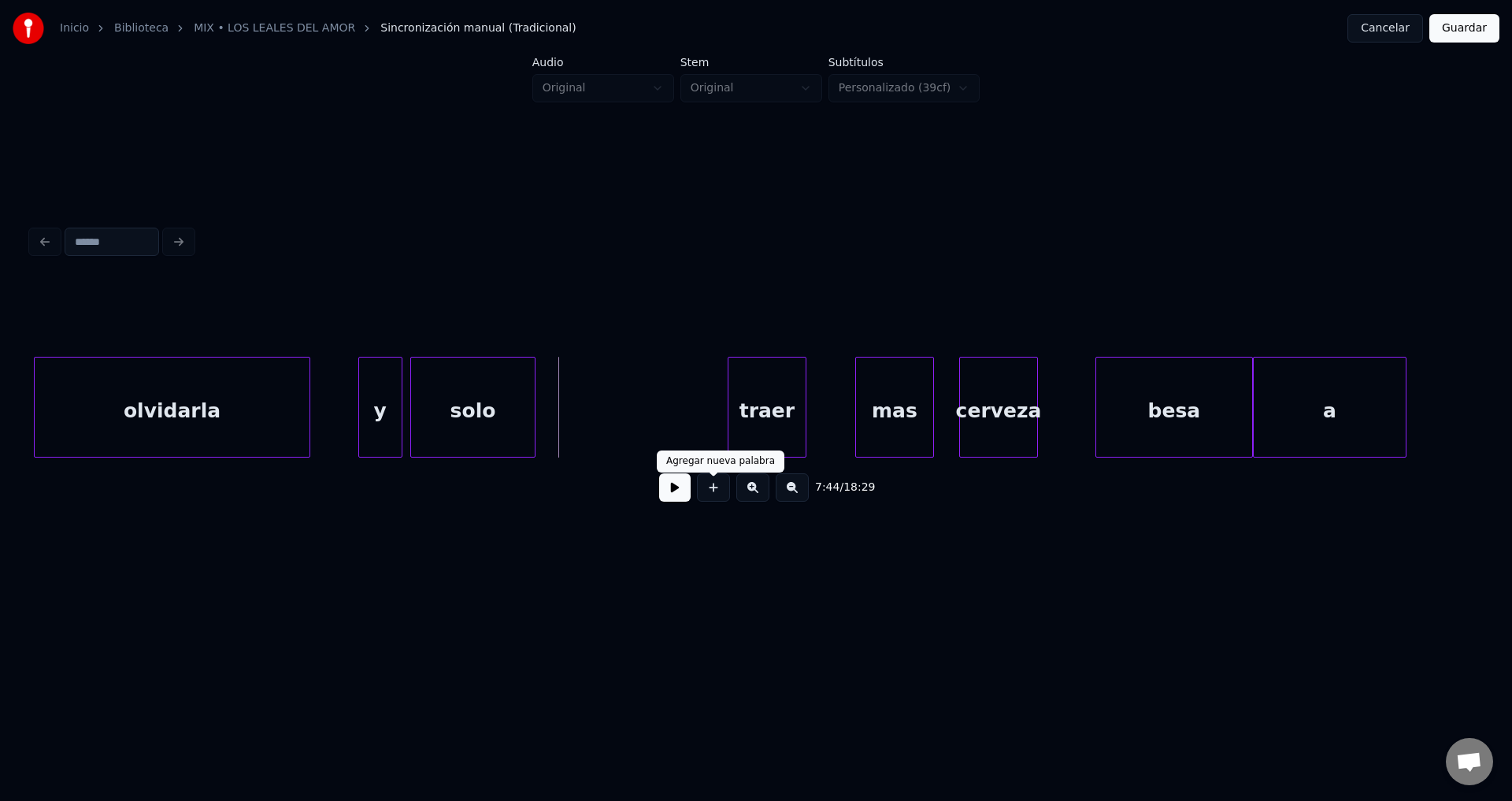
click at [711, 494] on button at bounding box center [714, 488] width 33 height 28
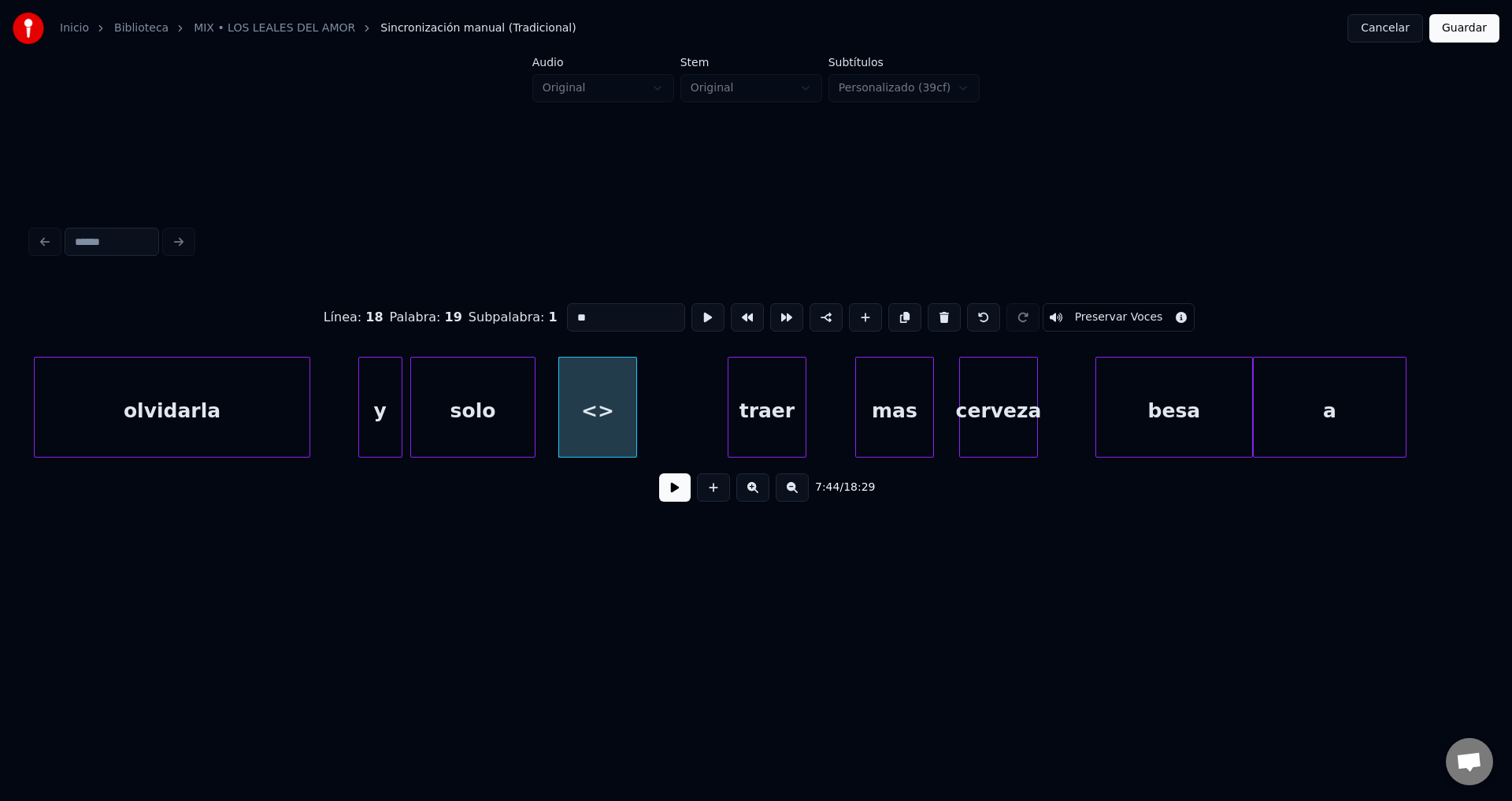
drag, startPoint x: 609, startPoint y: 309, endPoint x: 481, endPoint y: 307, distance: 128.0
click at [481, 307] on div "Línea : 18 Palabra : 19 Subpalabra : 1 ** Preservar Voces" at bounding box center [756, 317] width 1449 height 78
type input "**"
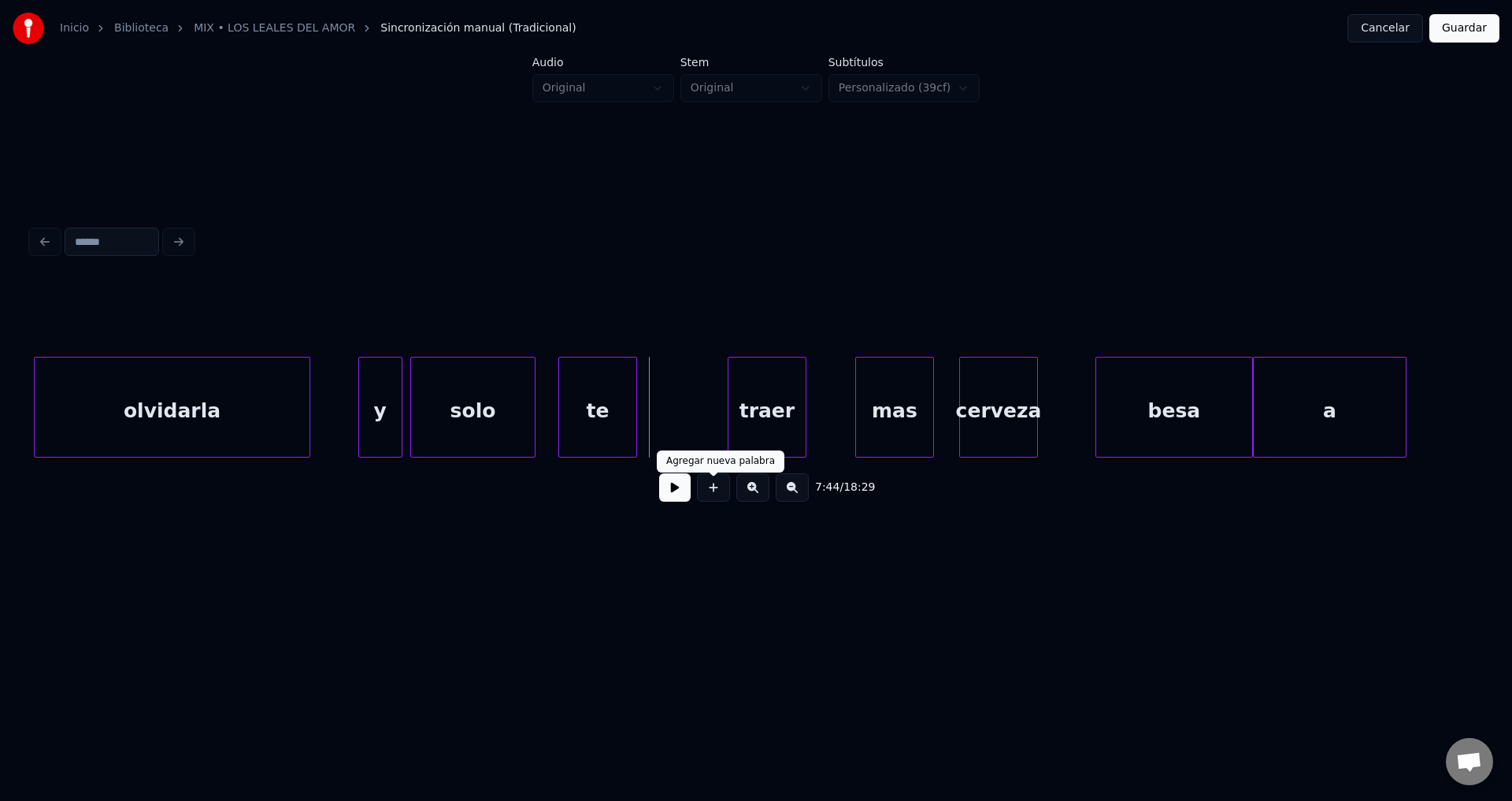
click at [712, 499] on button at bounding box center [714, 488] width 33 height 28
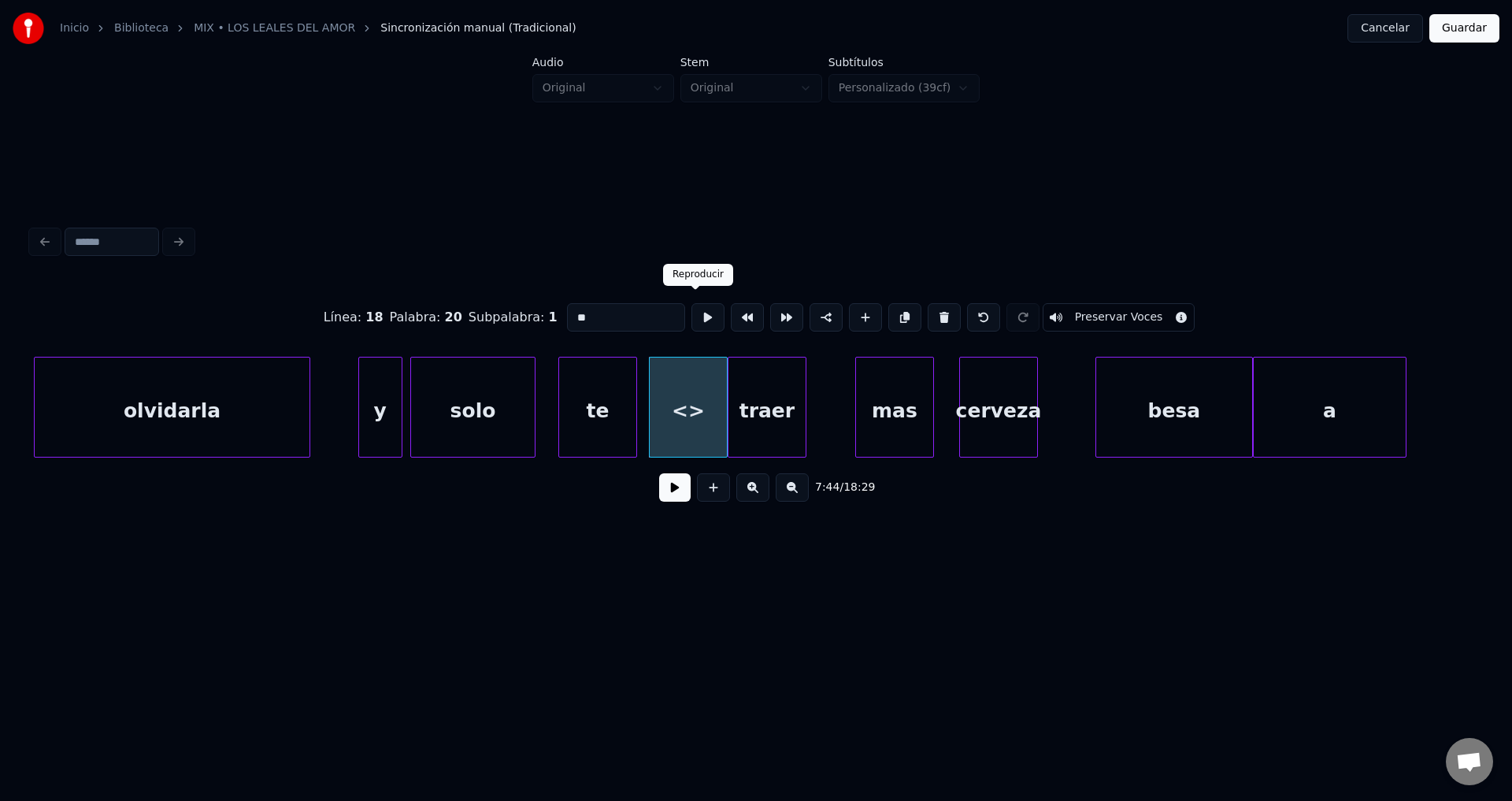
drag, startPoint x: 644, startPoint y: 316, endPoint x: 419, endPoint y: 313, distance: 225.0
click at [419, 313] on div "Línea : 18 Palabra : 20 Subpalabra : 1 ** Preservar Voces" at bounding box center [756, 317] width 1449 height 78
click at [392, 389] on div "y" at bounding box center [381, 411] width 43 height 107
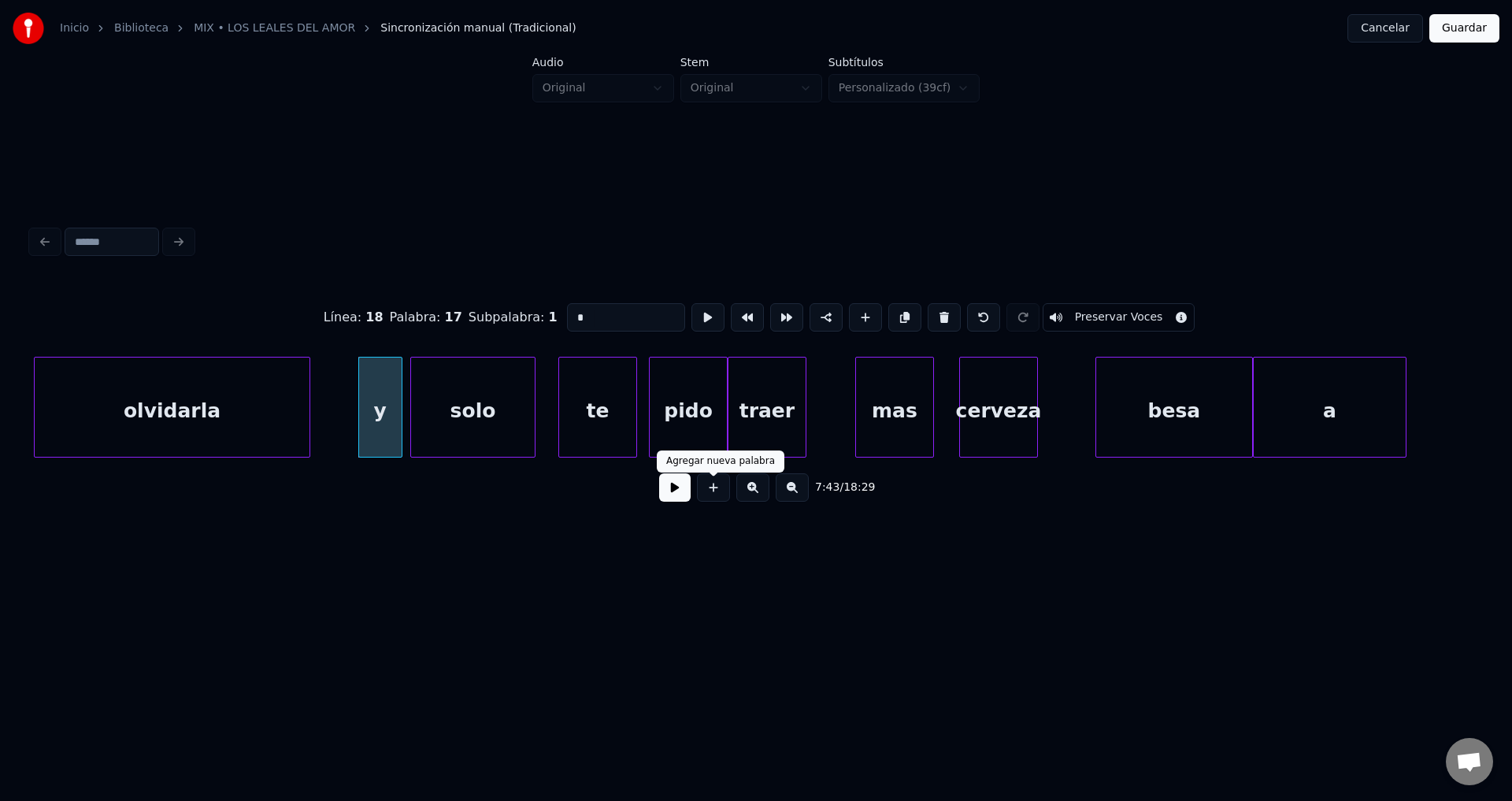
type input "*"
click at [678, 499] on button at bounding box center [675, 488] width 32 height 28
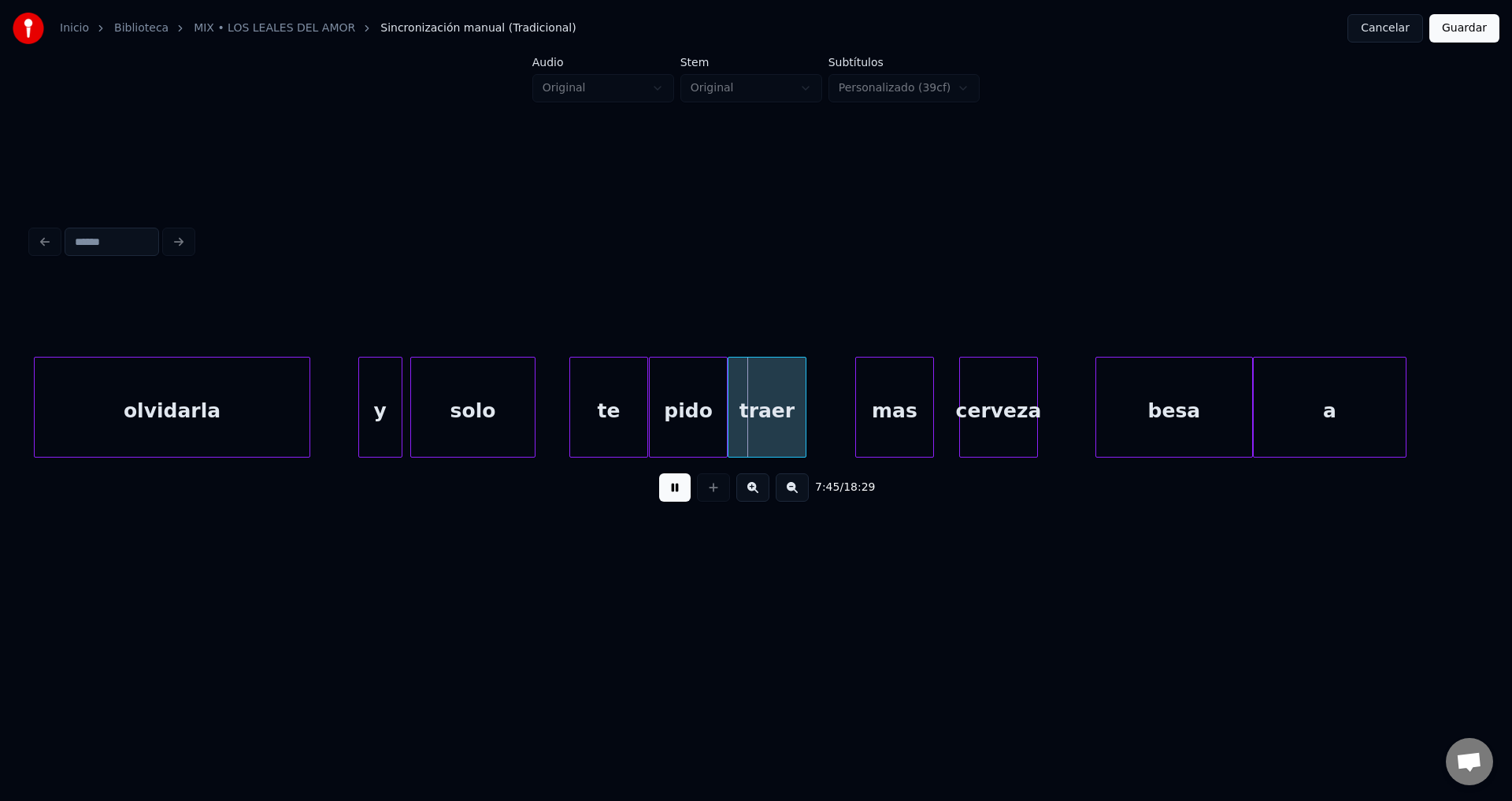
click at [603, 408] on div "te" at bounding box center [609, 411] width 78 height 107
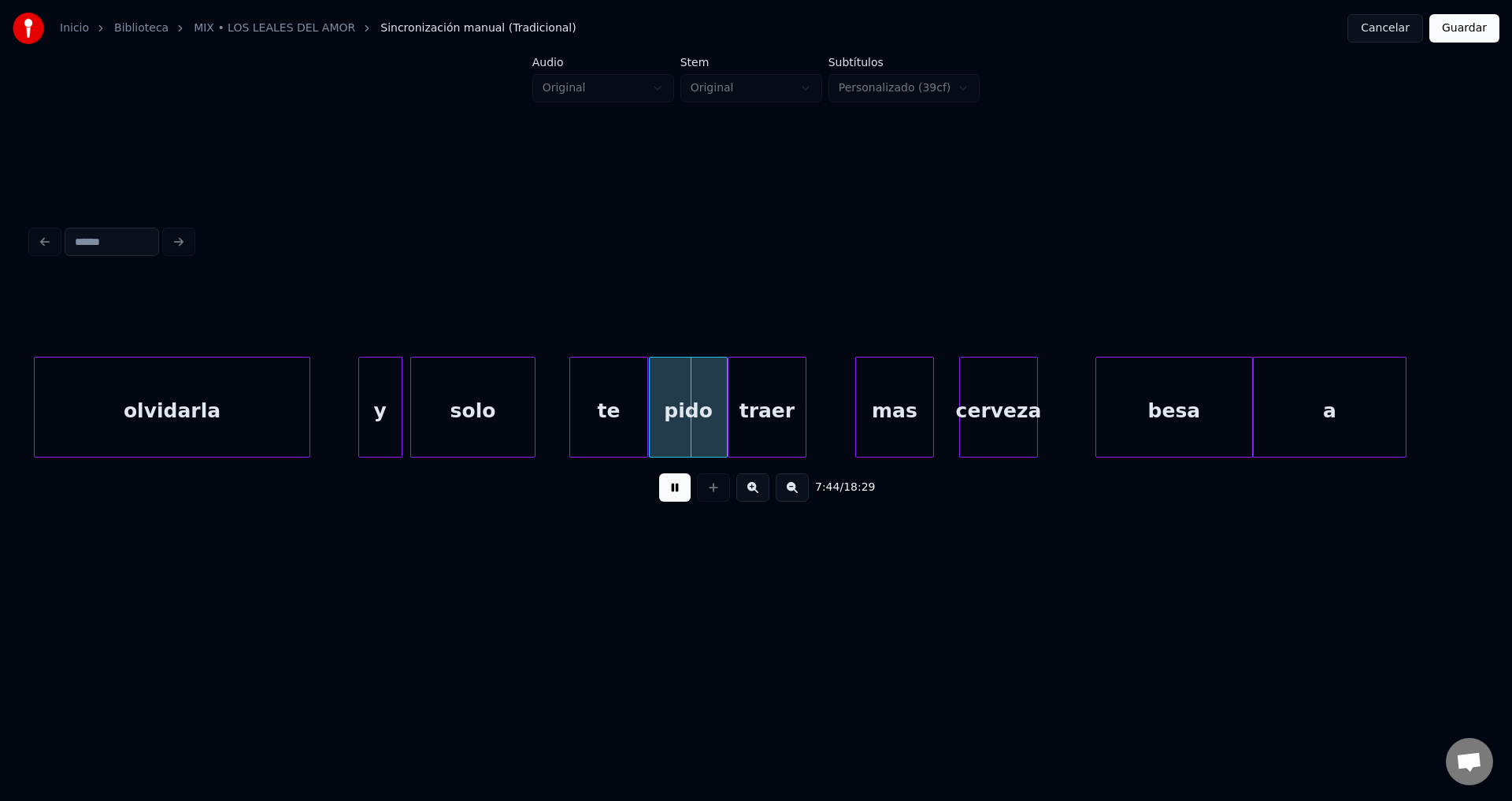
click at [632, 417] on div "te" at bounding box center [609, 411] width 78 height 107
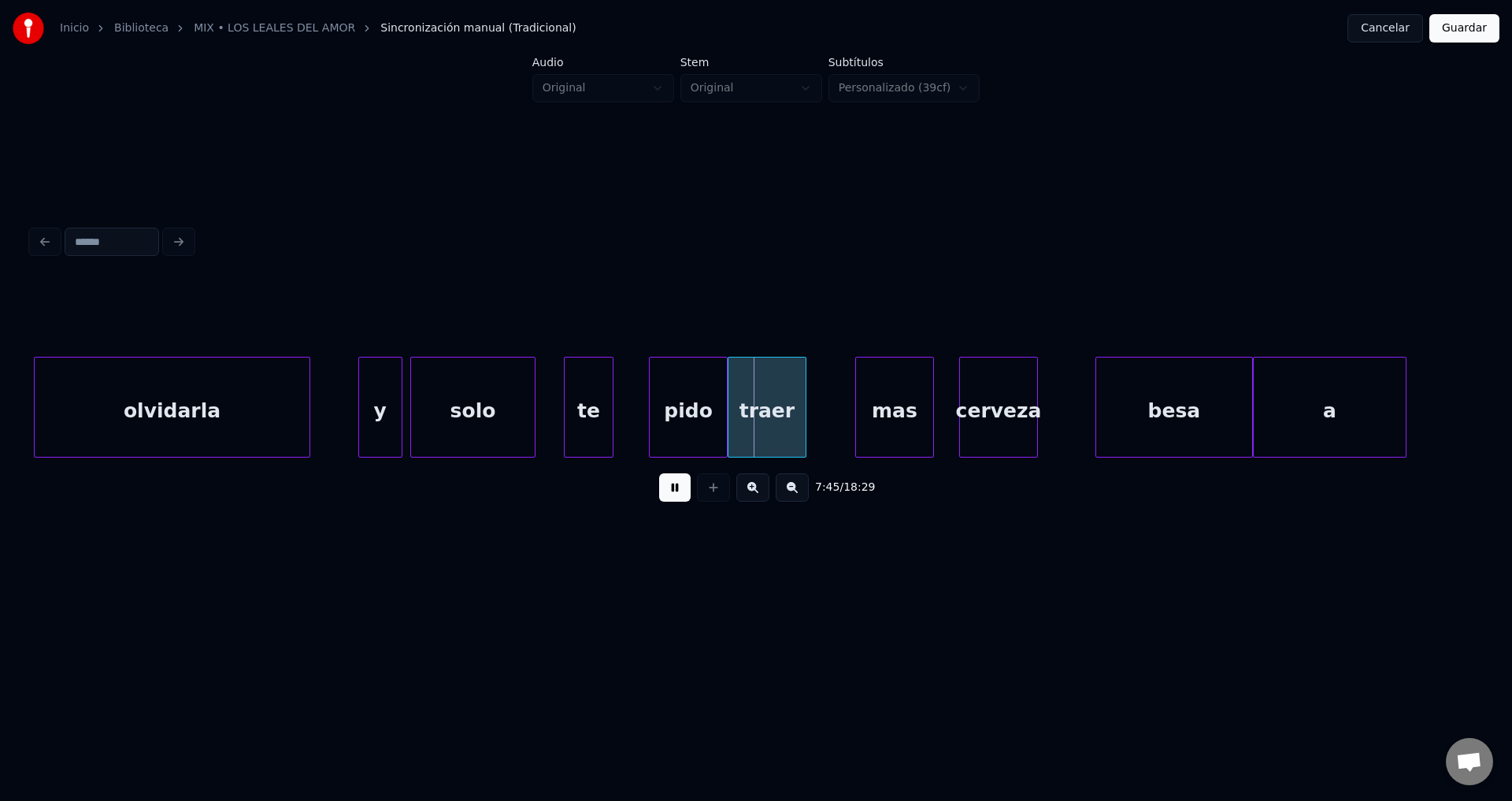
click at [608, 415] on div at bounding box center [610, 407] width 5 height 99
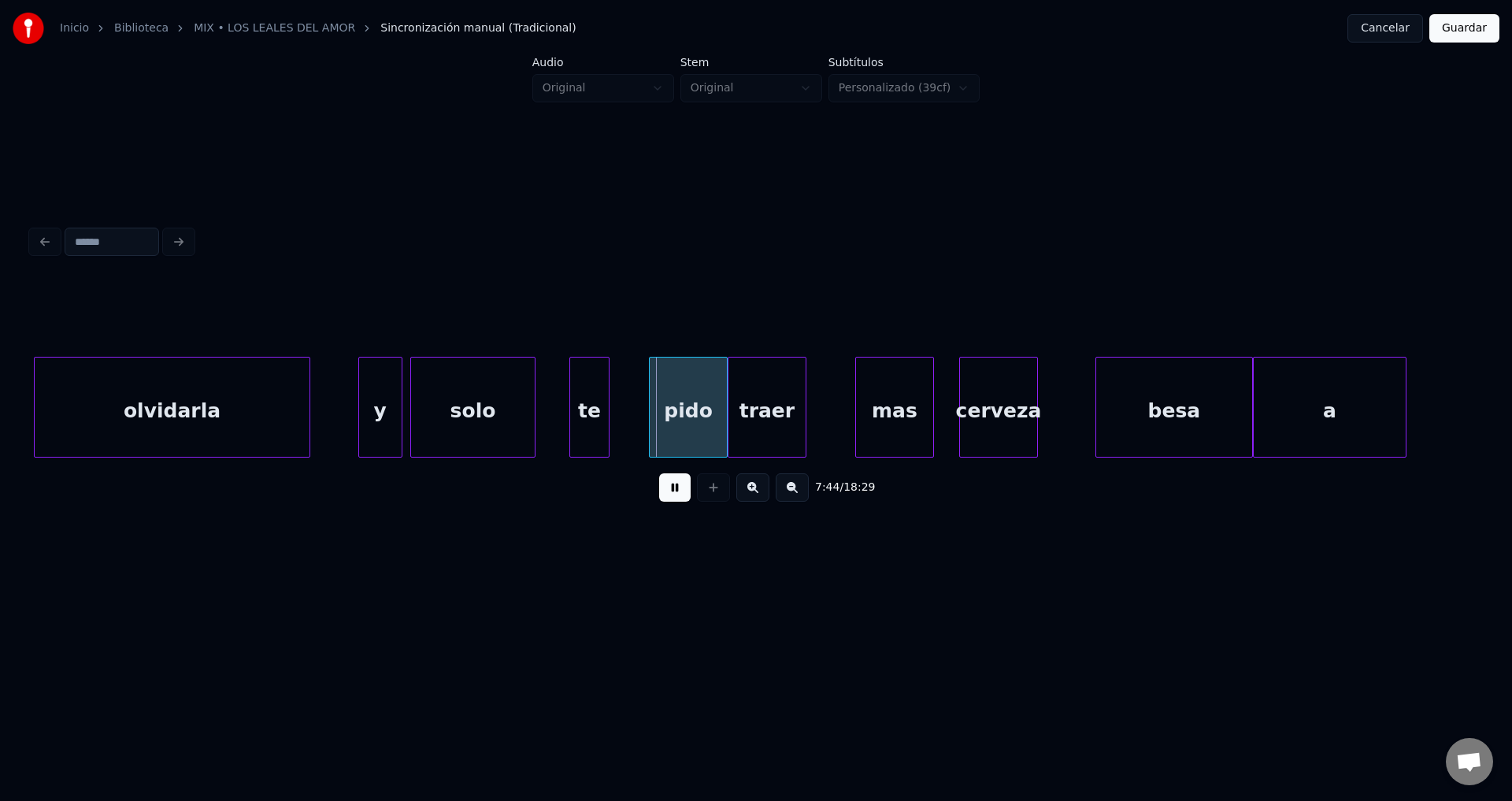
click at [591, 419] on div "te" at bounding box center [589, 411] width 39 height 107
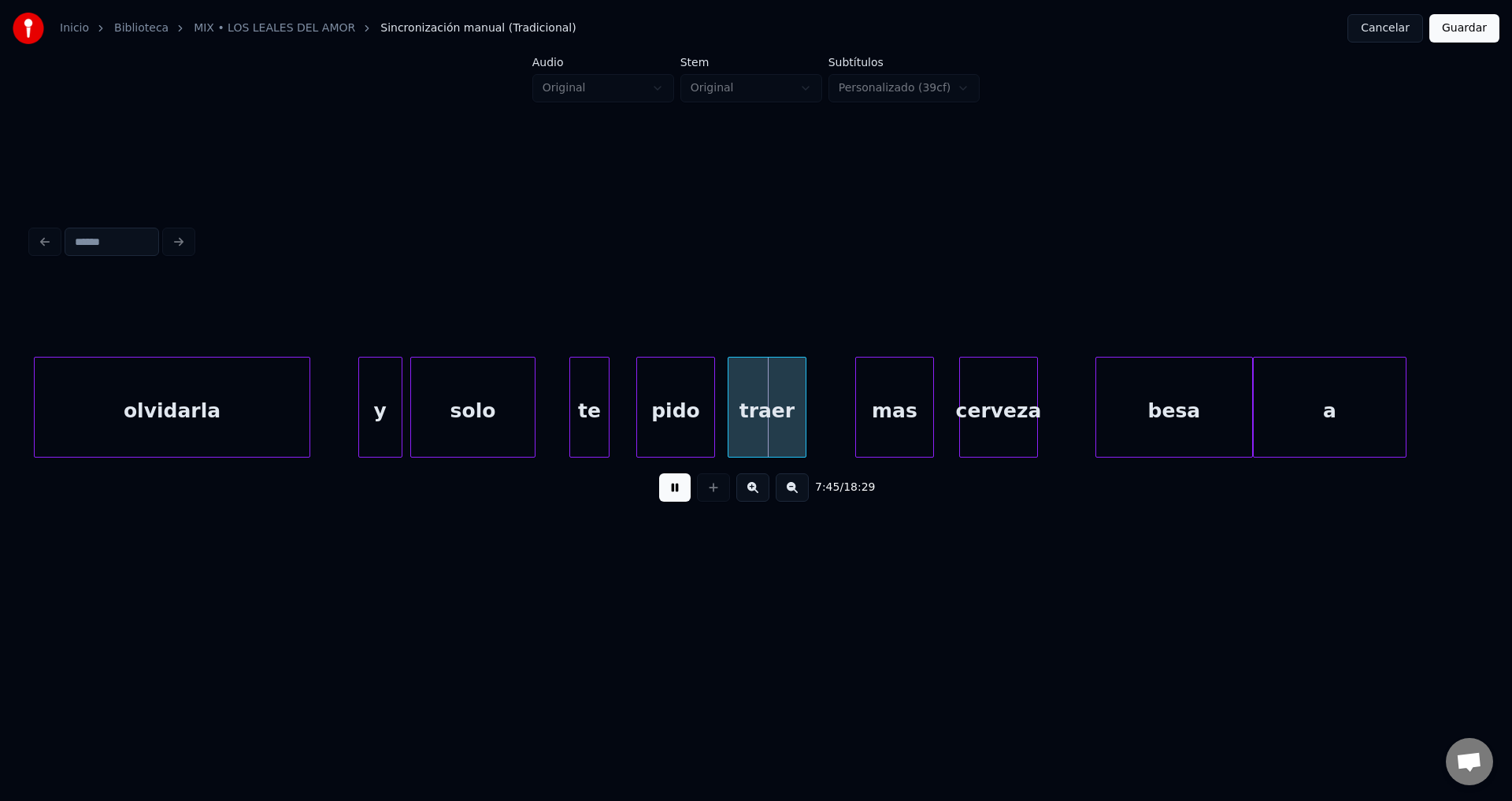
click at [661, 412] on div "pido" at bounding box center [676, 411] width 78 height 107
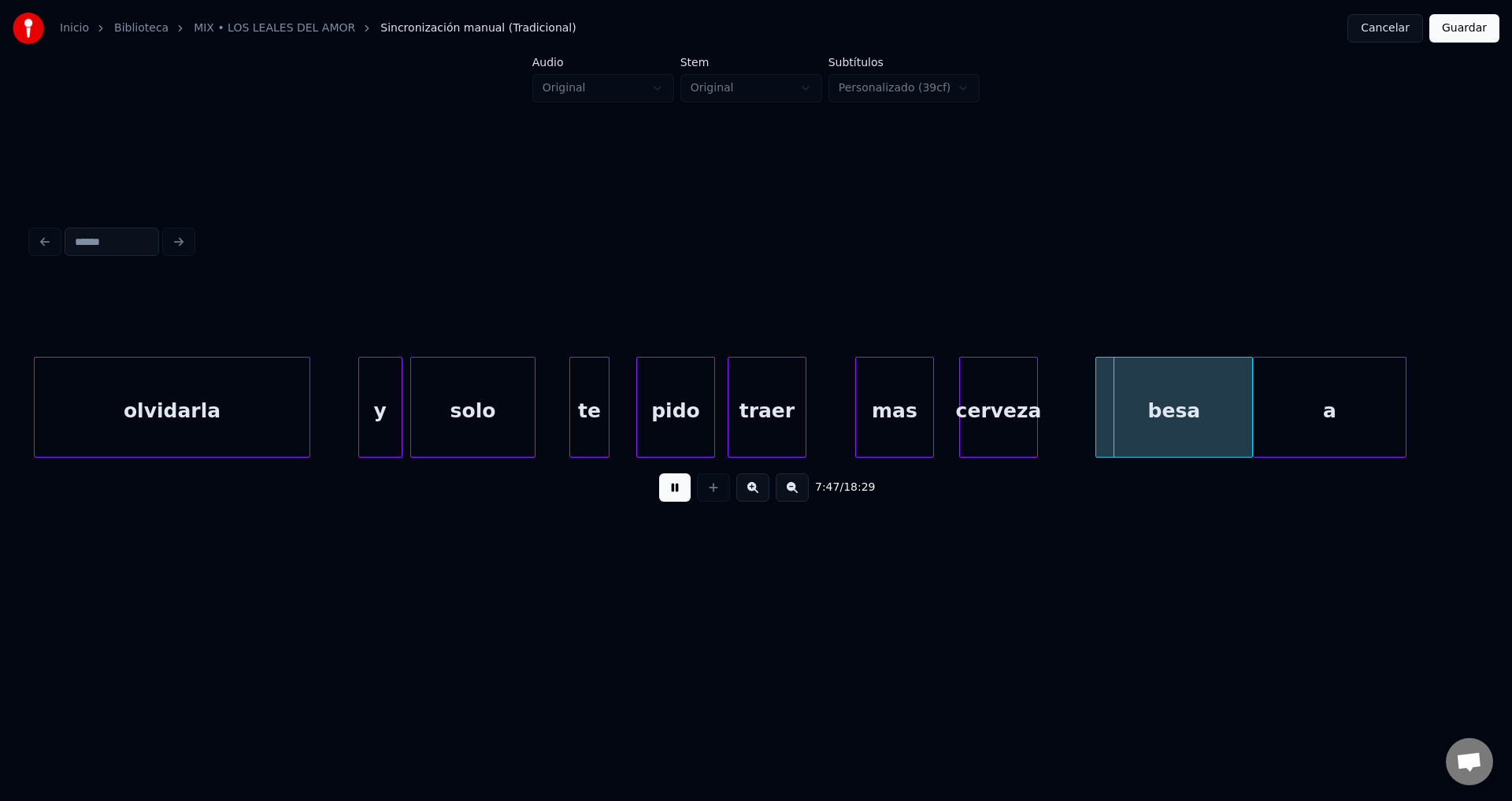
click at [676, 497] on button at bounding box center [675, 488] width 32 height 28
click at [1170, 408] on div "besa" at bounding box center [1174, 411] width 156 height 107
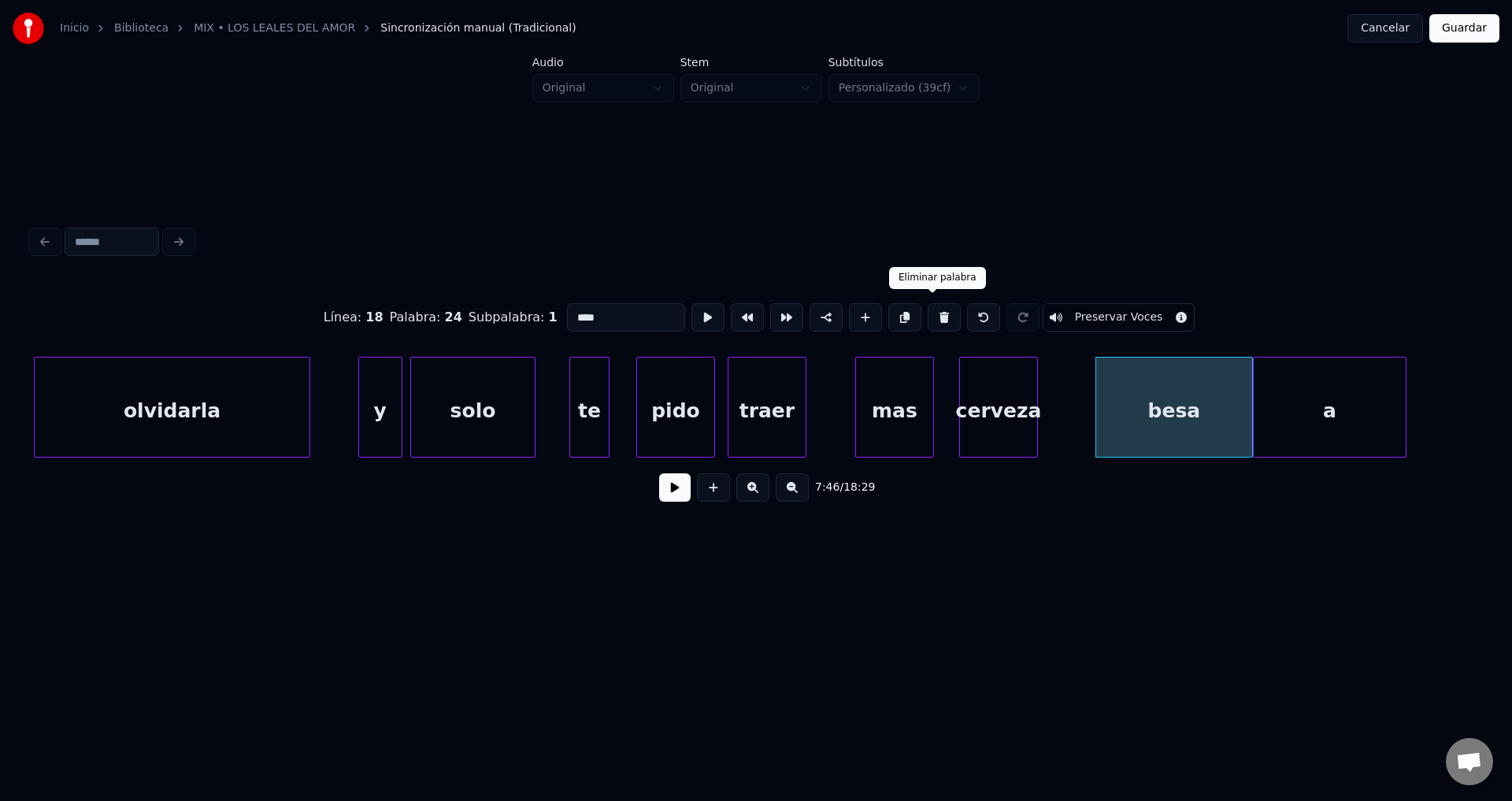
click at [935, 313] on button at bounding box center [944, 317] width 33 height 28
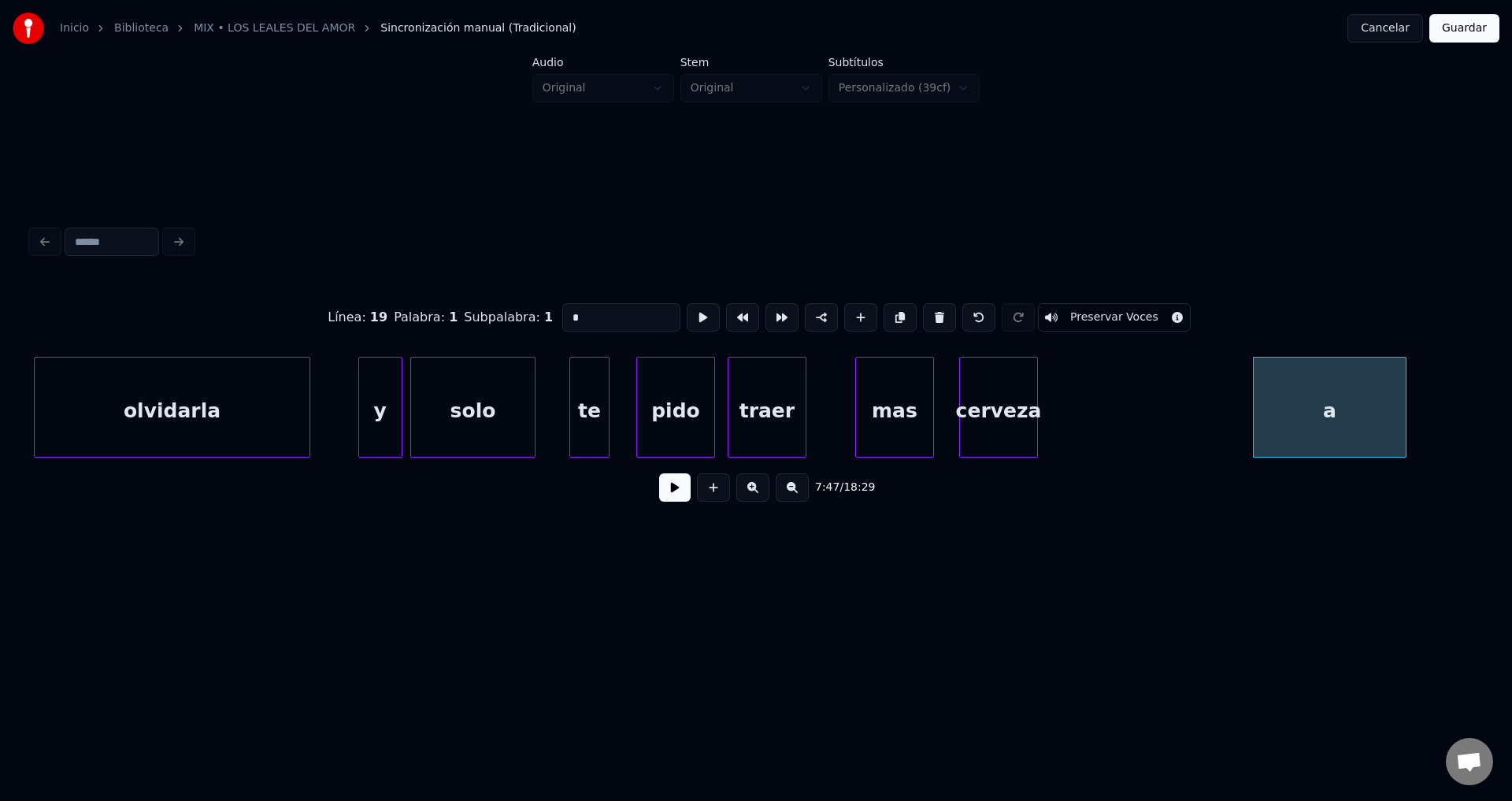
click at [1328, 398] on div "a" at bounding box center [1330, 411] width 152 height 107
click at [935, 314] on button at bounding box center [940, 317] width 33 height 28
type input "****"
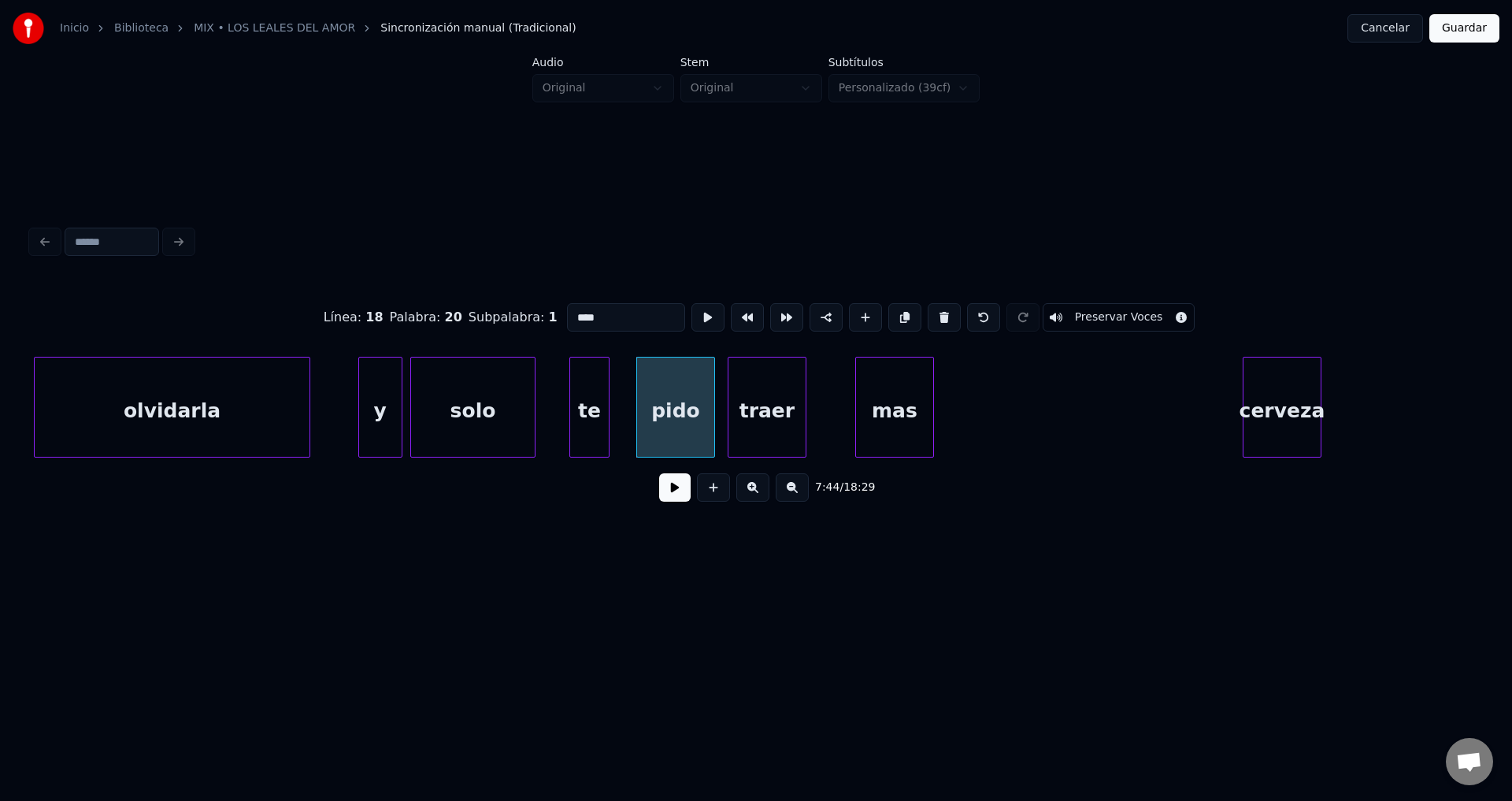
click at [1303, 429] on div "cerveza" at bounding box center [1282, 411] width 78 height 107
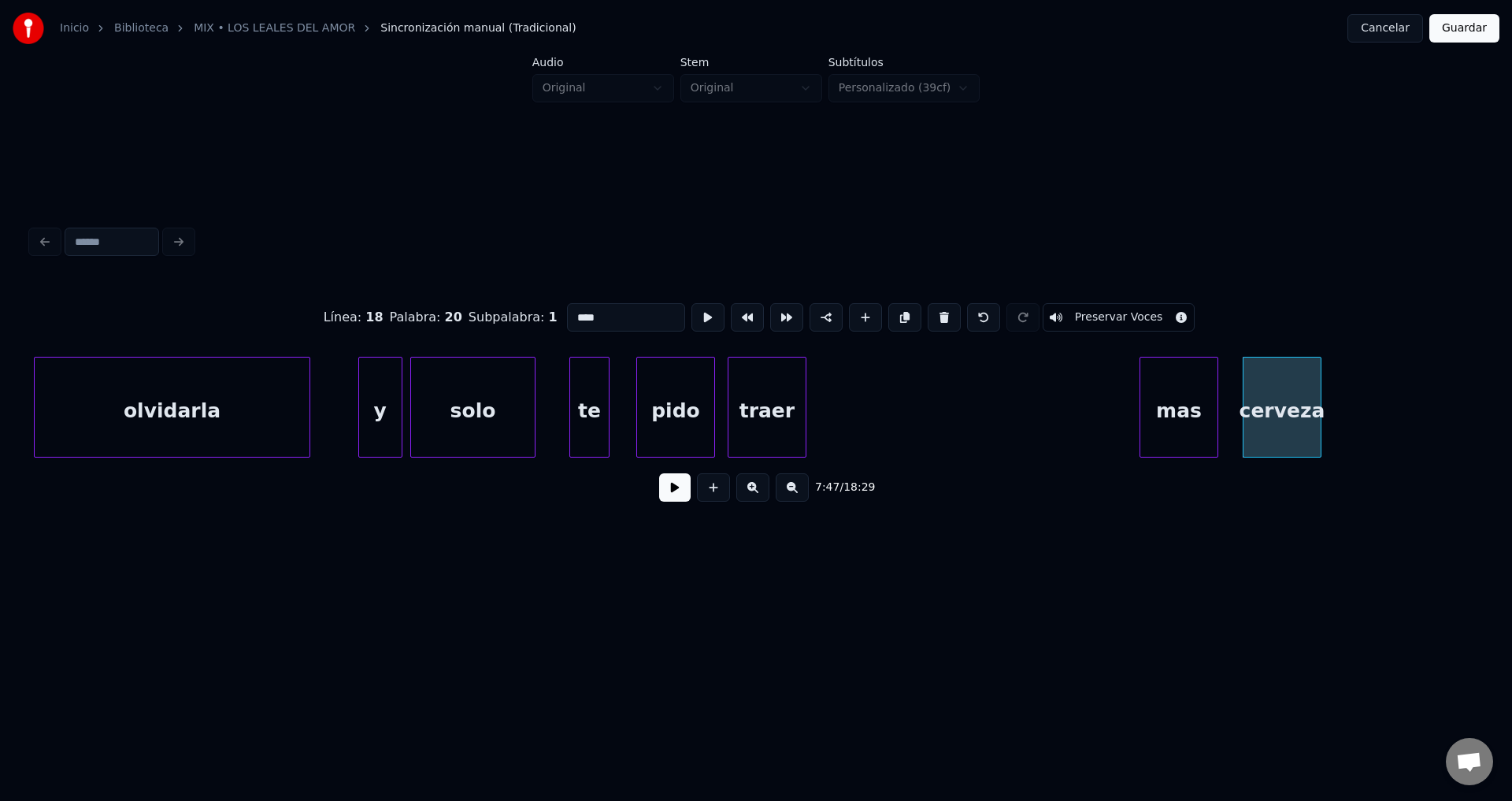
click at [1196, 416] on div "mas" at bounding box center [1180, 411] width 78 height 107
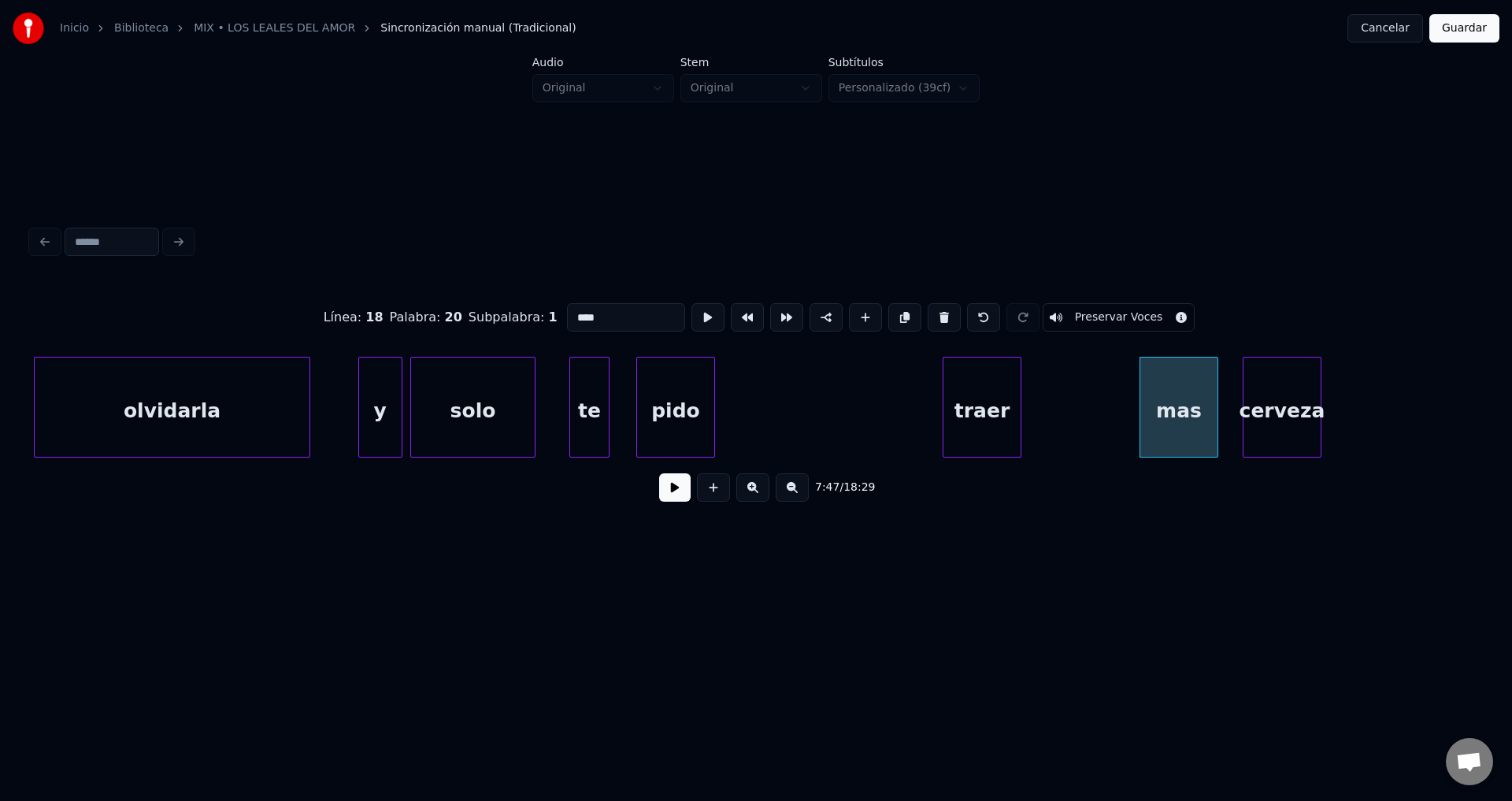
click at [981, 418] on div "traer" at bounding box center [982, 411] width 78 height 107
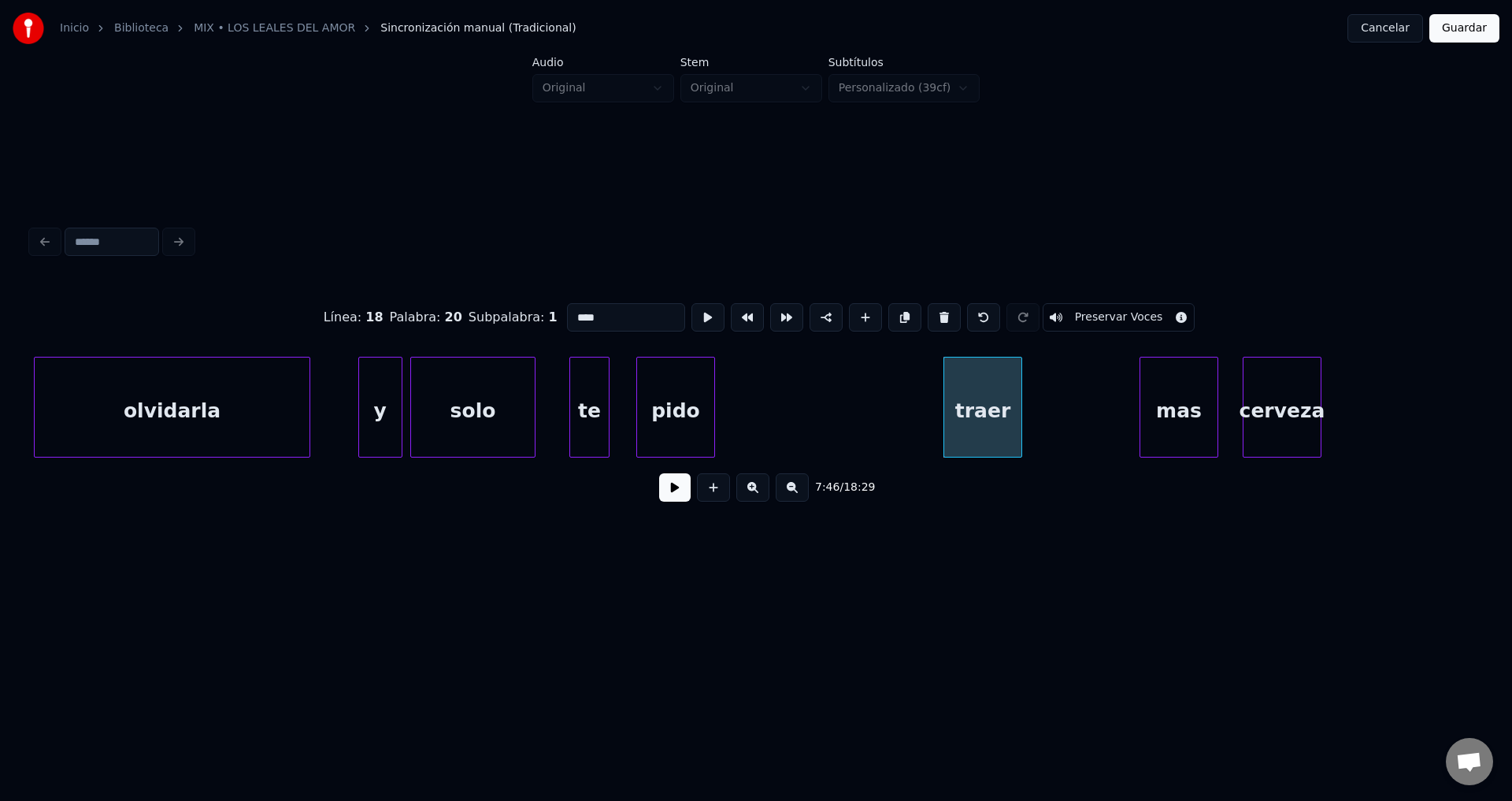
click at [654, 406] on div "pido" at bounding box center [676, 411] width 78 height 107
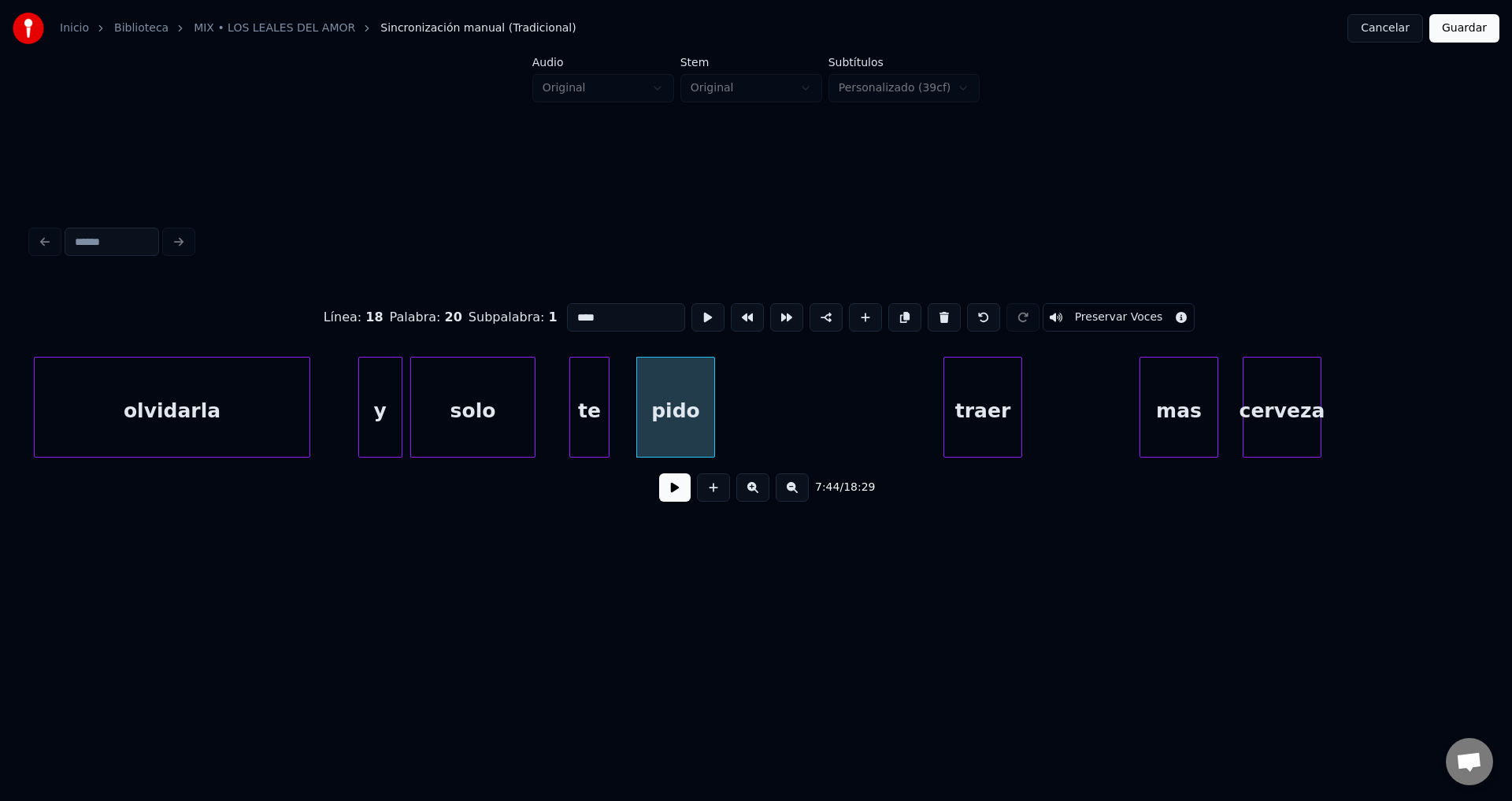
click at [671, 496] on button at bounding box center [675, 488] width 32 height 28
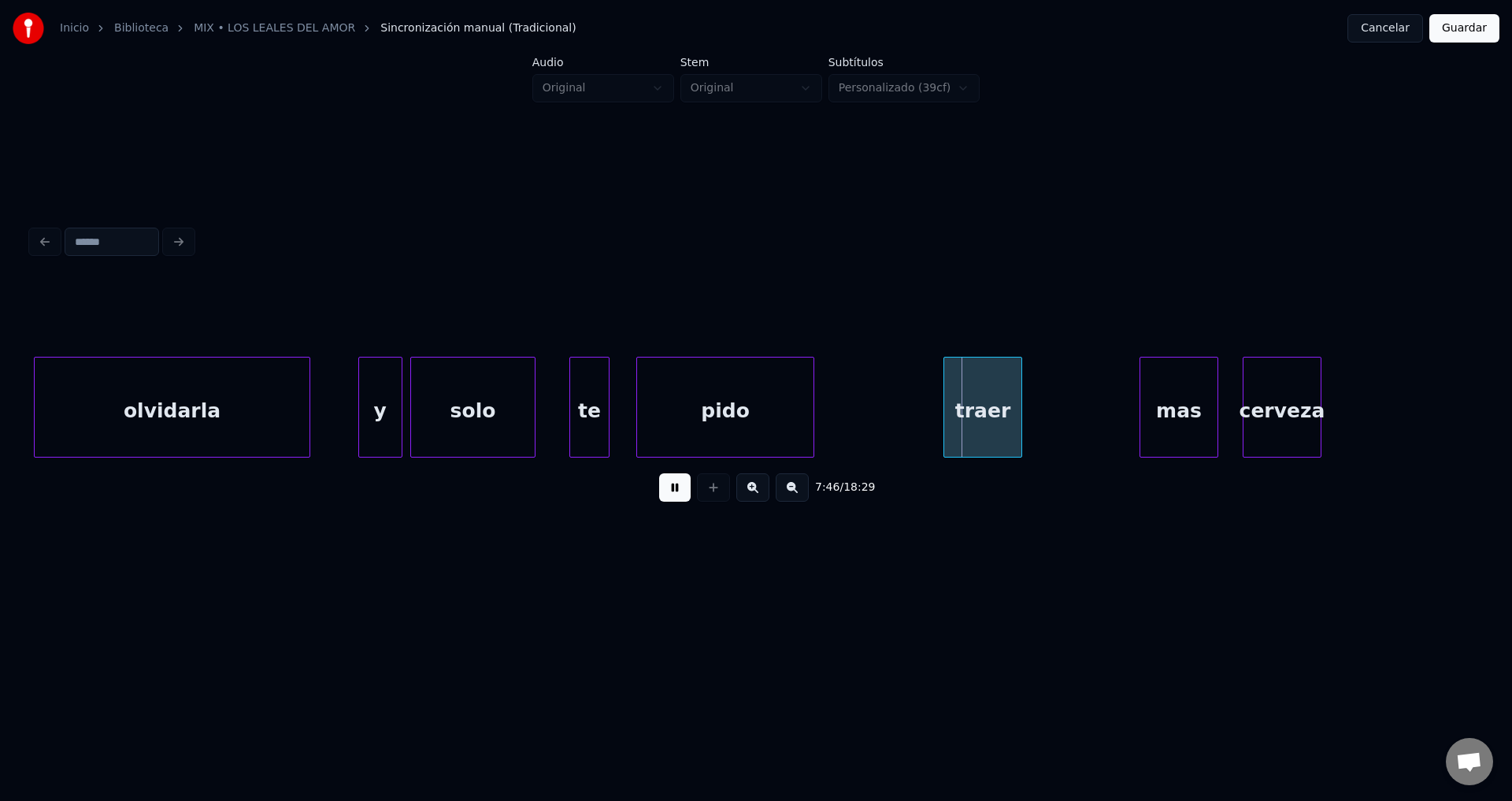
click at [814, 407] on div at bounding box center [811, 407] width 5 height 99
click at [917, 416] on div "traer" at bounding box center [929, 411] width 78 height 107
click at [971, 404] on div at bounding box center [969, 407] width 5 height 99
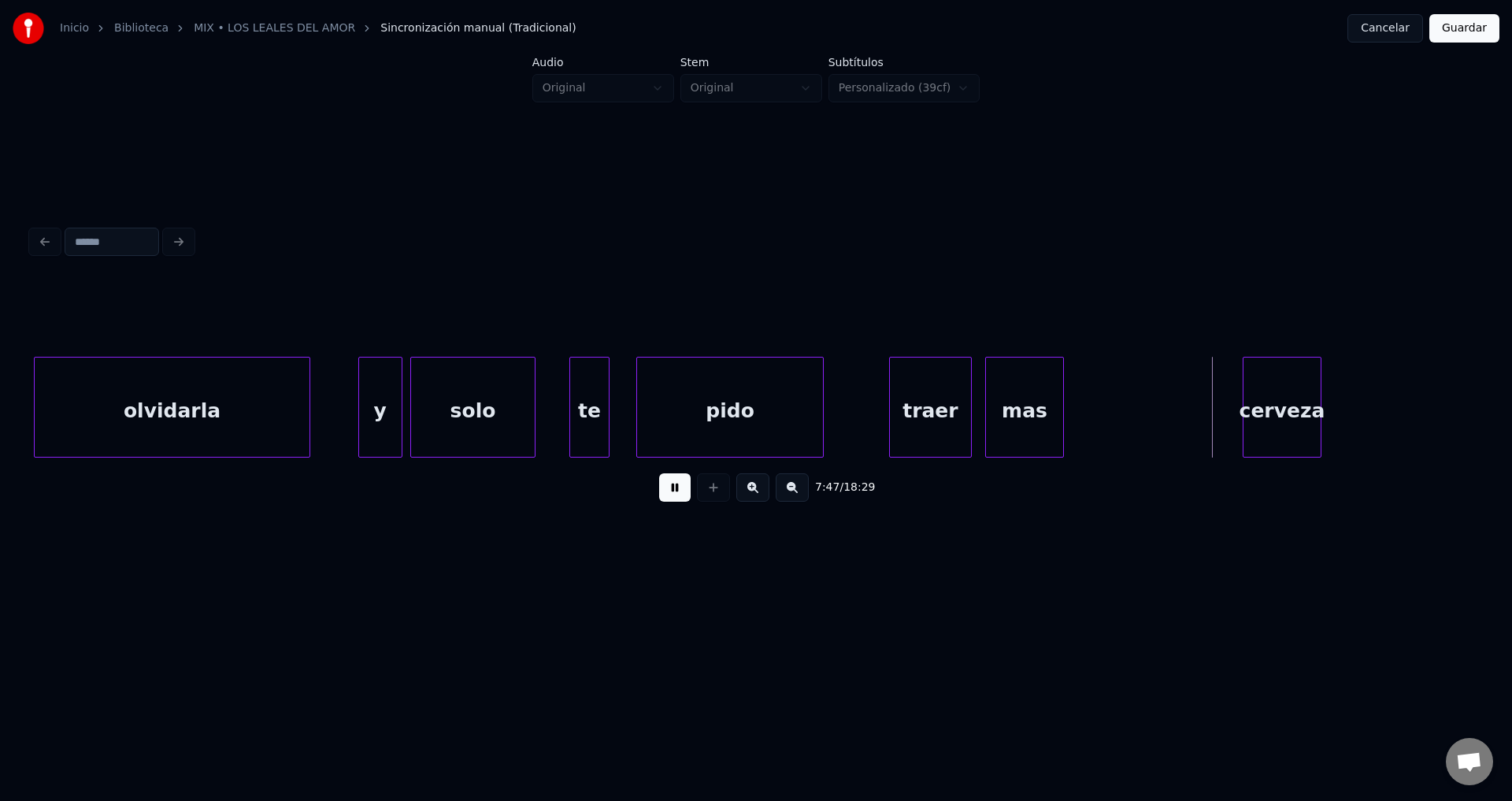
click at [1030, 421] on div "mas" at bounding box center [1025, 411] width 78 height 107
click at [1015, 421] on div at bounding box center [1015, 407] width 5 height 99
click at [1054, 412] on div "cerveza" at bounding box center [1066, 411] width 78 height 107
click at [671, 494] on button at bounding box center [675, 488] width 32 height 28
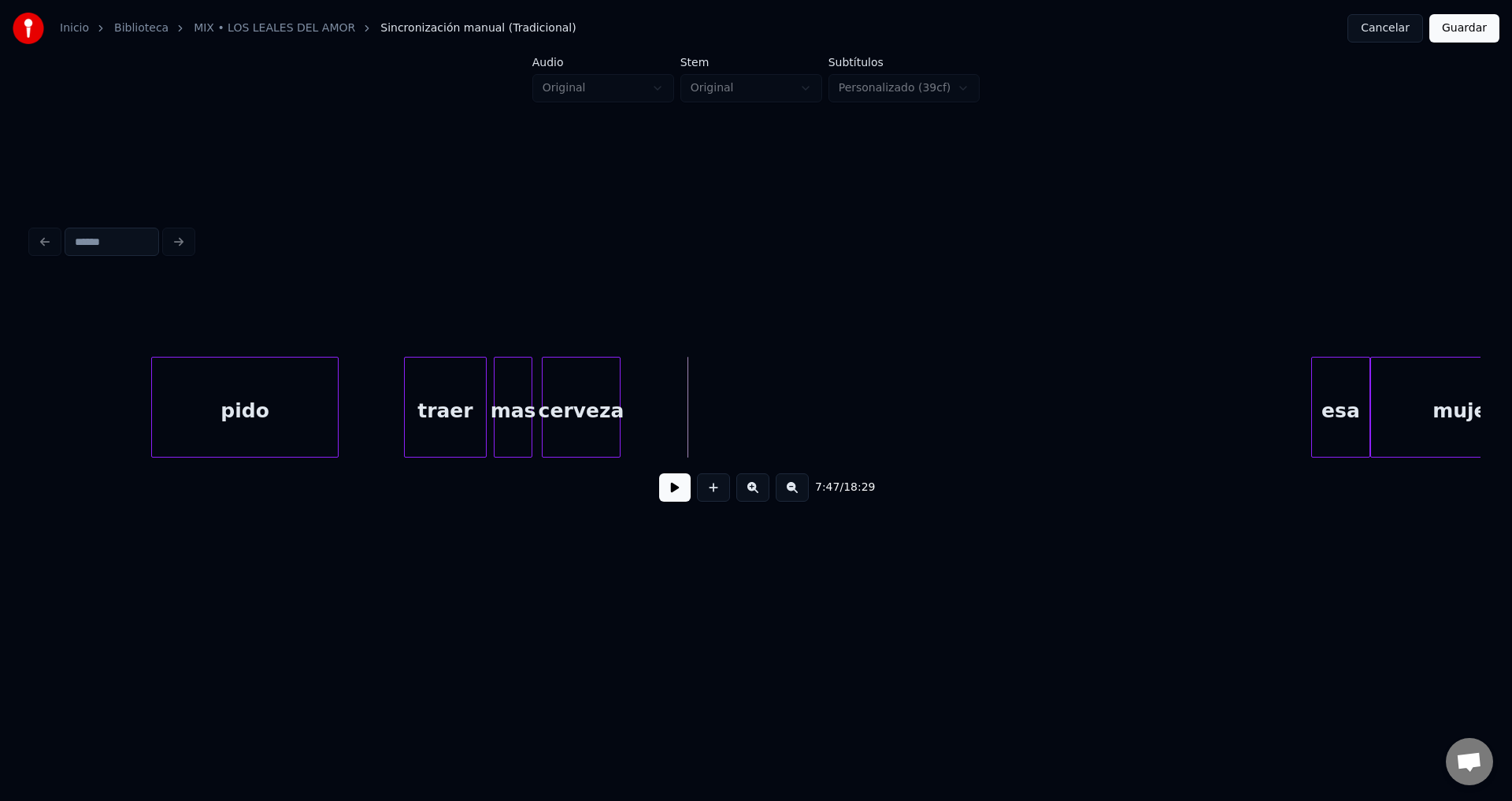
scroll to position [0, 91482]
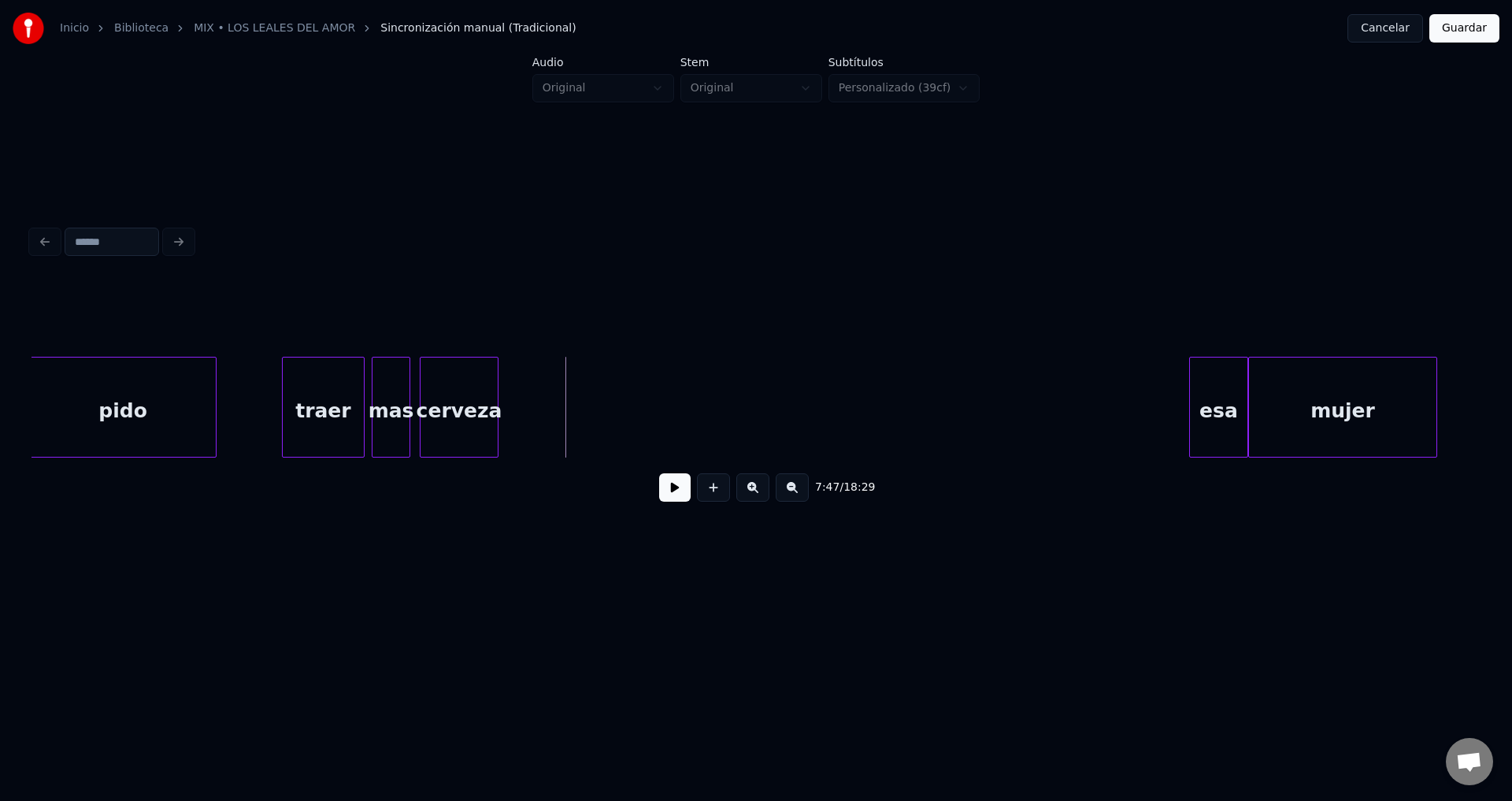
click at [672, 497] on button at bounding box center [675, 488] width 32 height 28
click at [504, 408] on div "cerveza" at bounding box center [465, 411] width 78 height 107
click at [571, 403] on div "cerveza" at bounding box center [533, 411] width 78 height 107
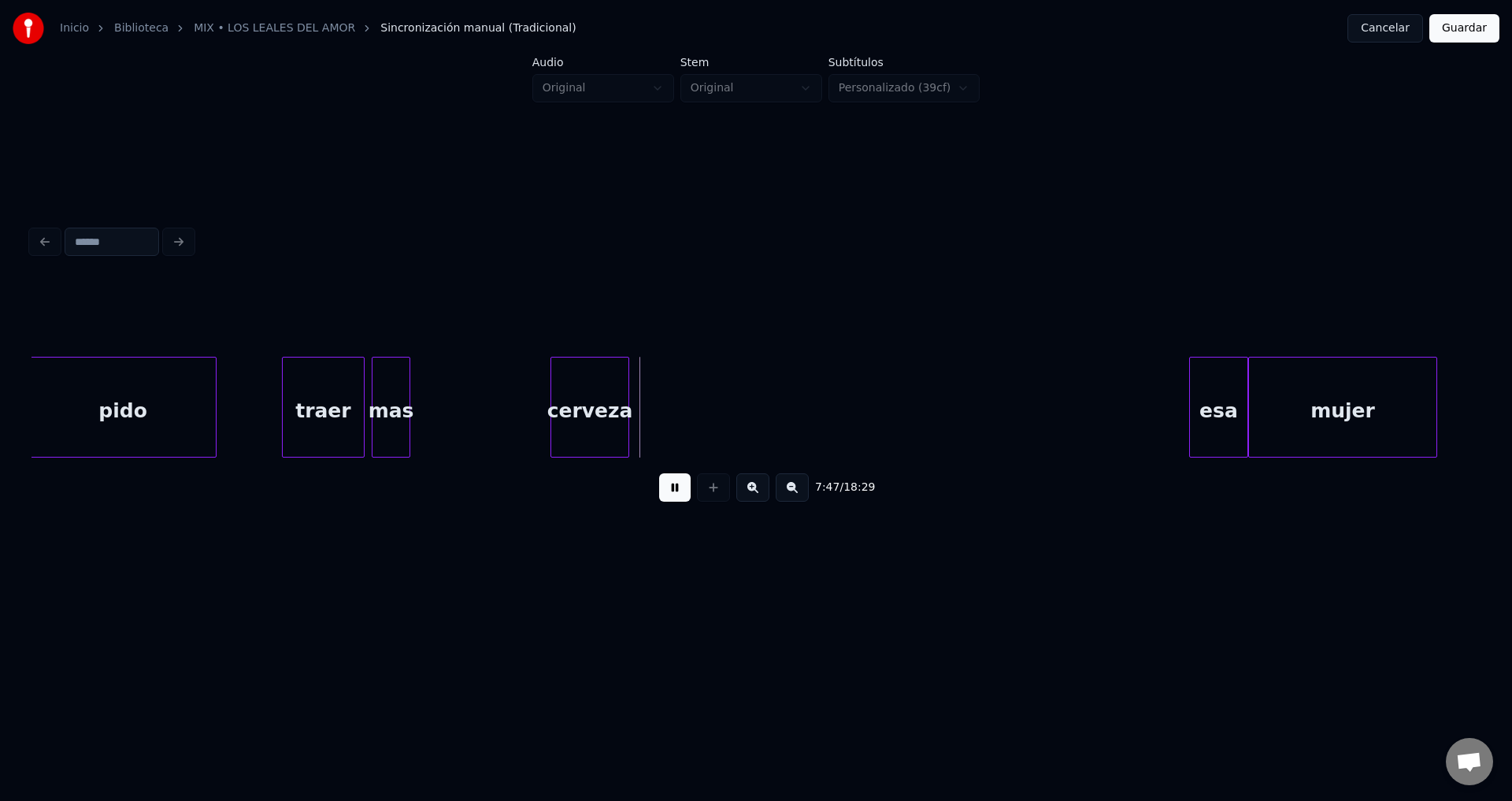
click at [400, 406] on div "mas" at bounding box center [391, 411] width 37 height 107
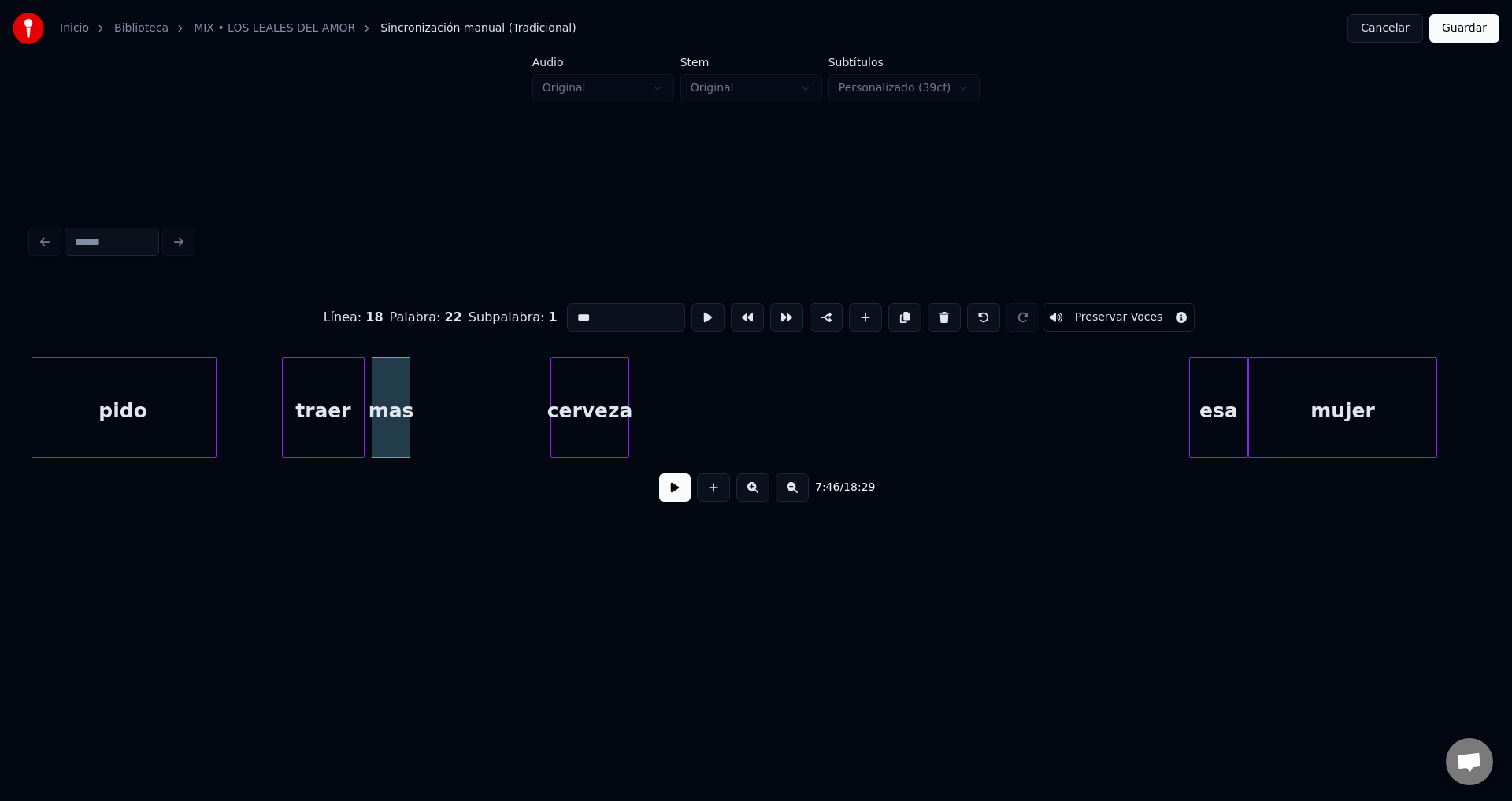
click at [667, 496] on button at bounding box center [675, 488] width 32 height 28
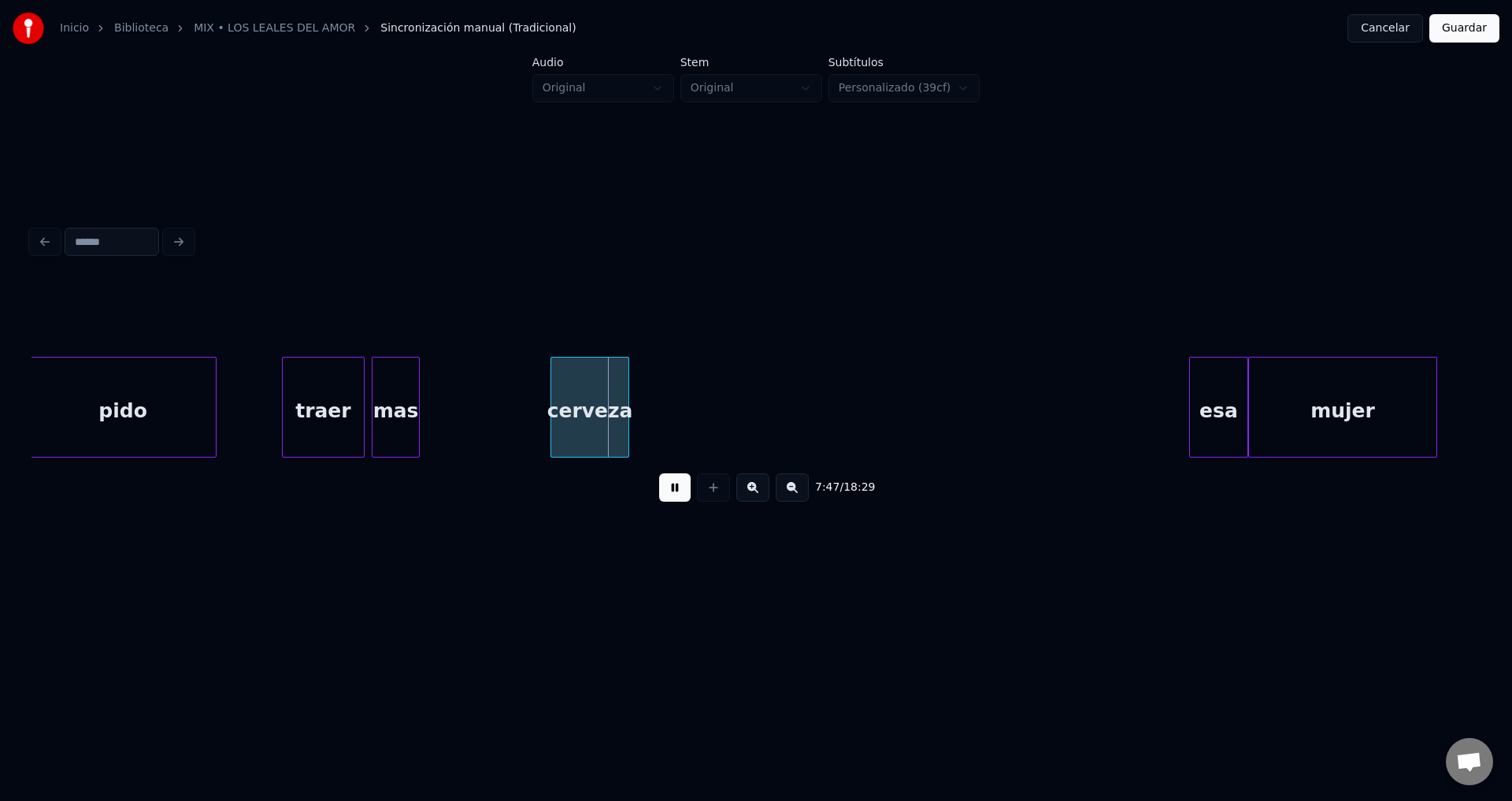
click at [417, 397] on div at bounding box center [416, 407] width 5 height 99
click at [503, 418] on div "cerveza" at bounding box center [486, 411] width 78 height 107
click at [709, 404] on div at bounding box center [707, 407] width 5 height 99
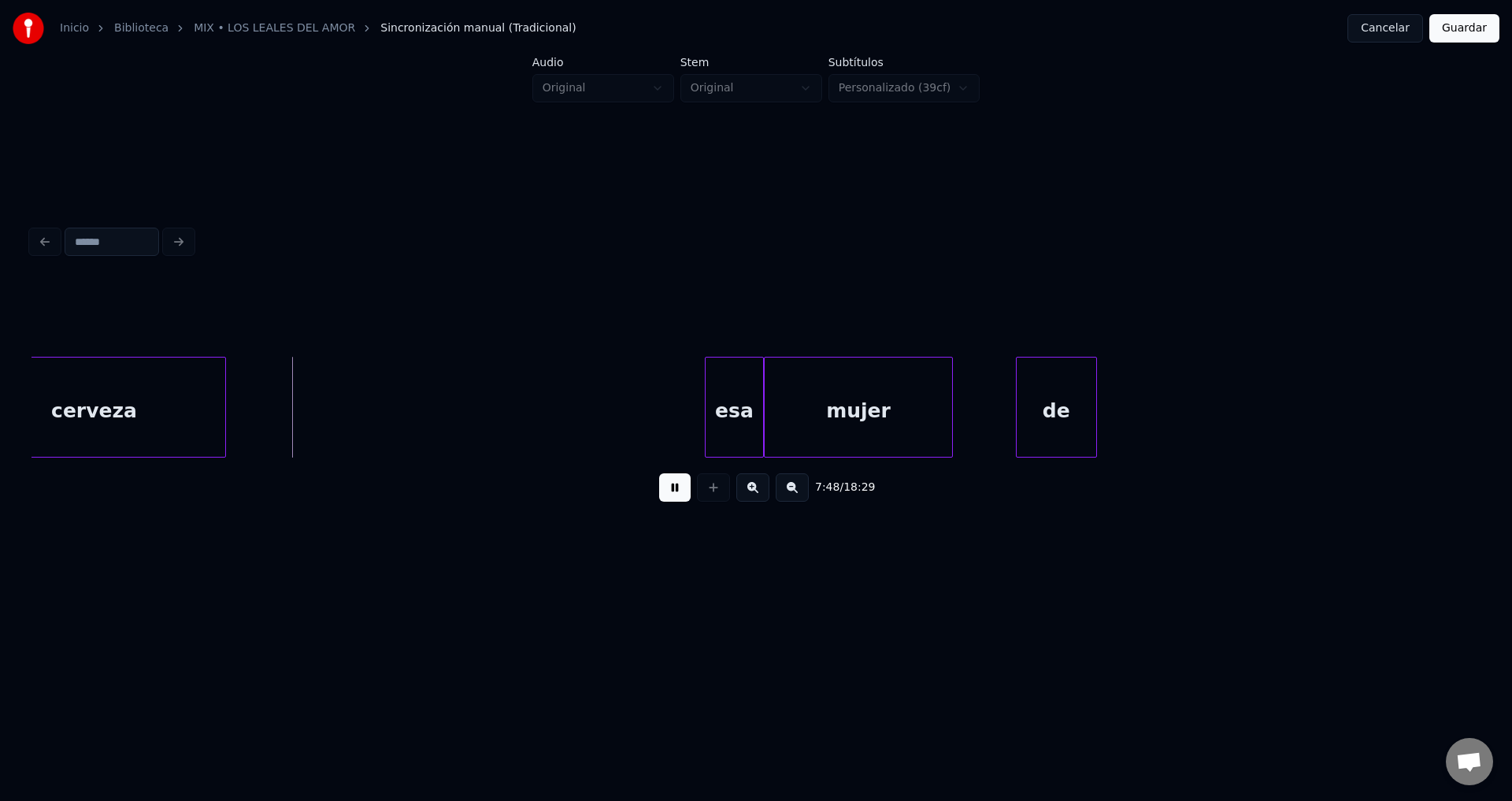
scroll to position [0, 92089]
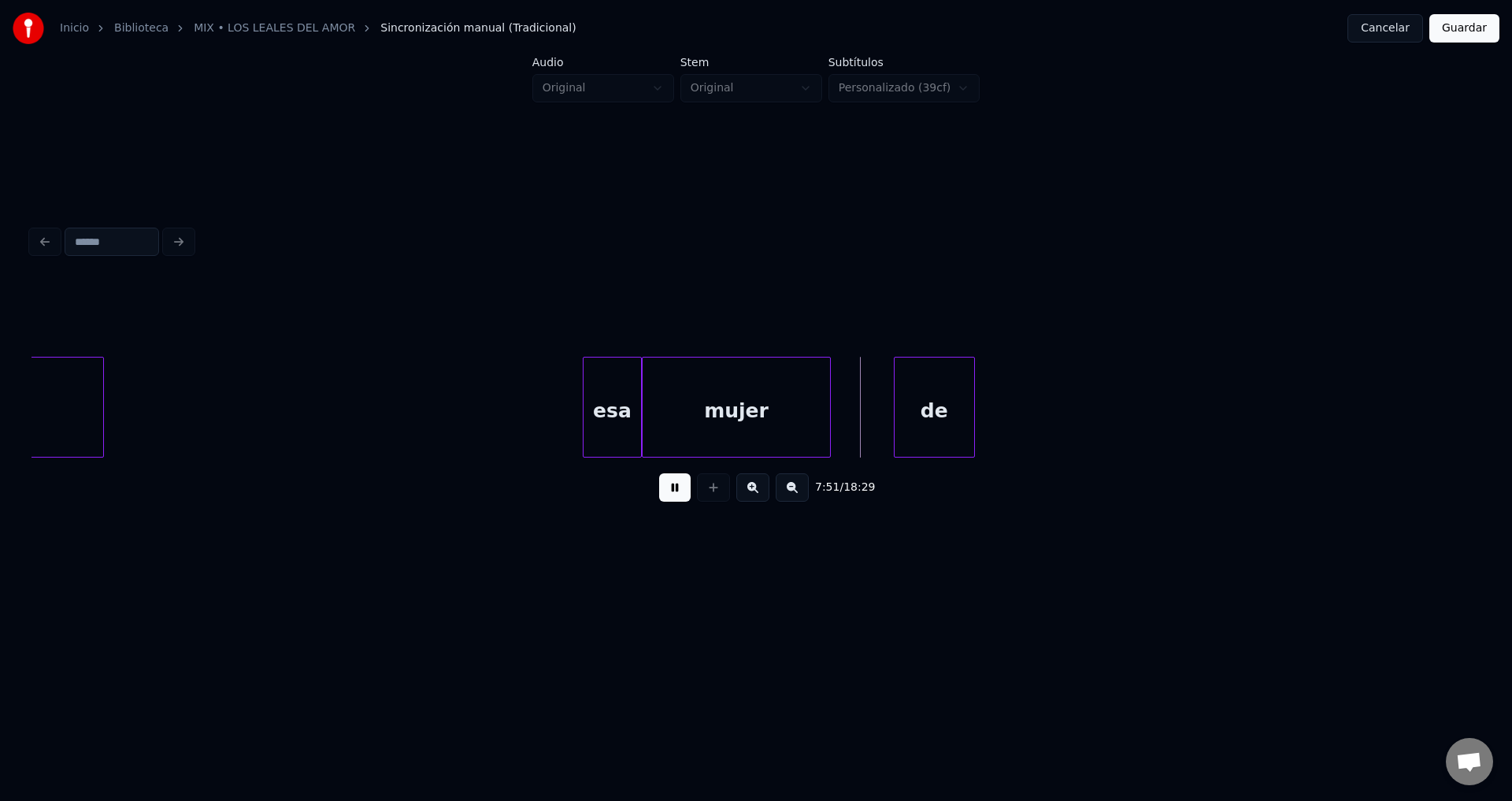
click at [673, 491] on button at bounding box center [675, 488] width 32 height 28
click at [709, 495] on button at bounding box center [714, 488] width 33 height 28
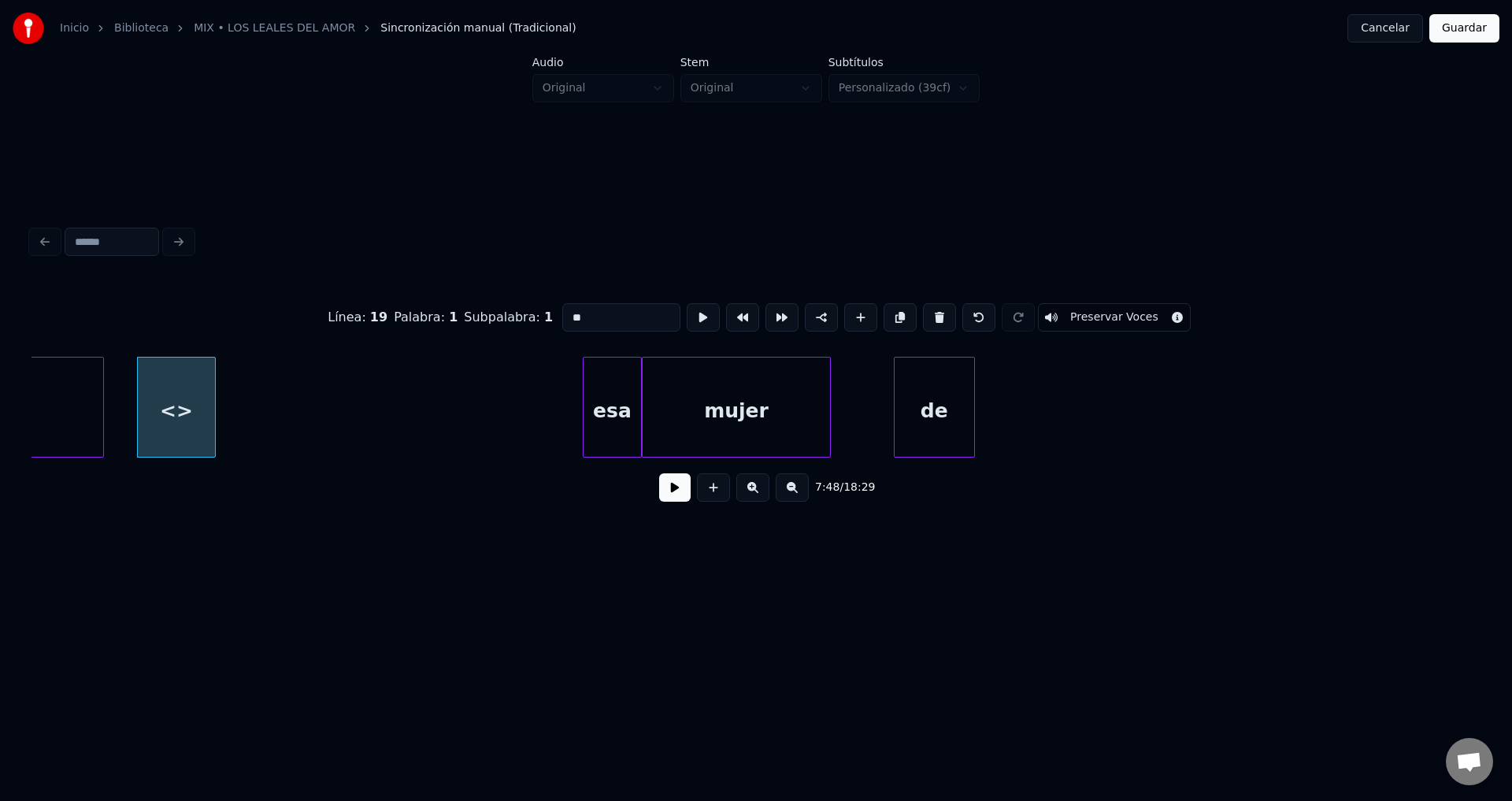
drag, startPoint x: 628, startPoint y: 313, endPoint x: 466, endPoint y: 309, distance: 162.0
click at [466, 309] on div "Línea : 19 Palabra : 1 Subpalabra : 1 ** Preservar Voces" at bounding box center [756, 317] width 1449 height 78
type input "********"
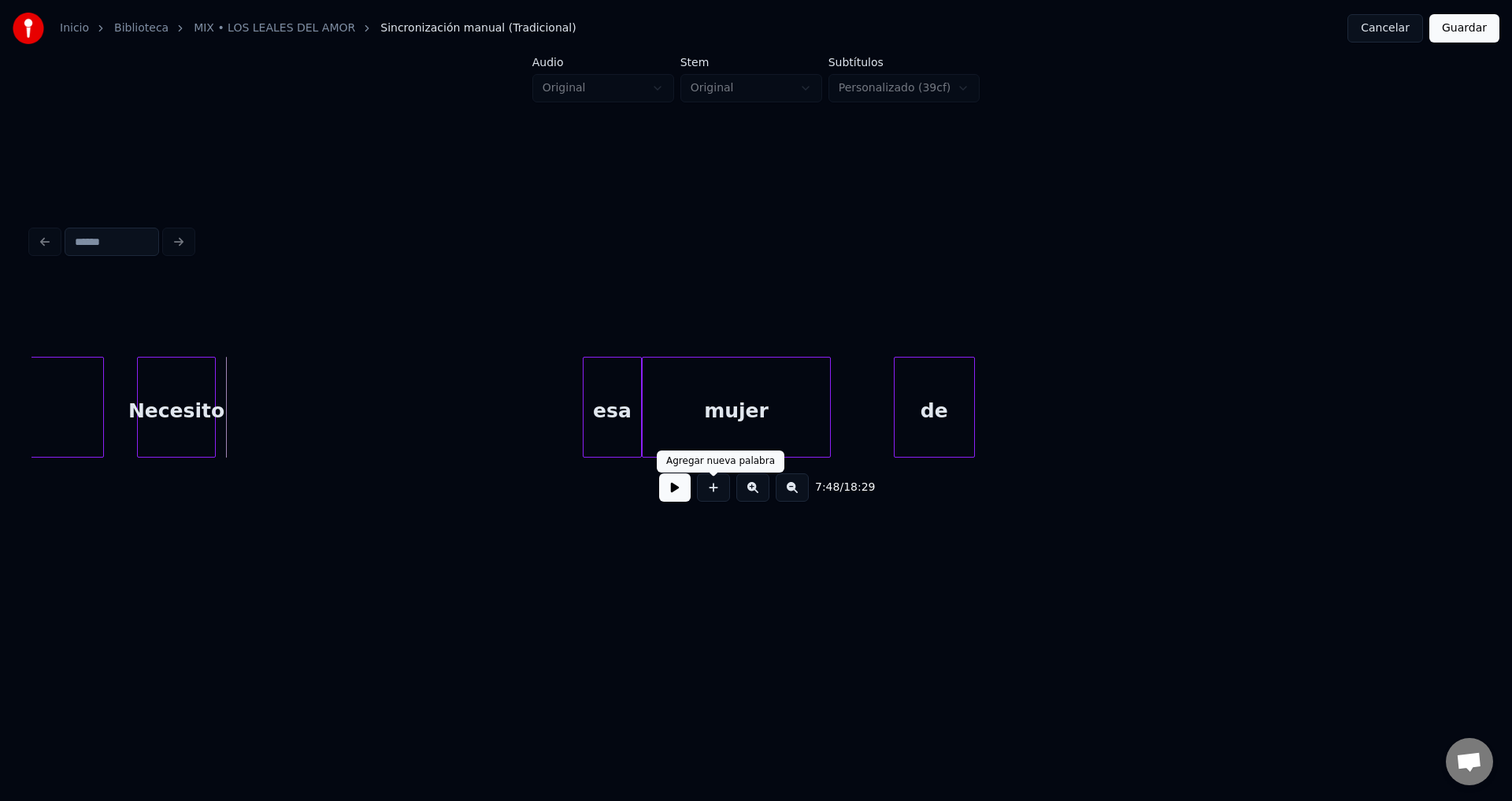
click at [707, 494] on button at bounding box center [714, 488] width 33 height 28
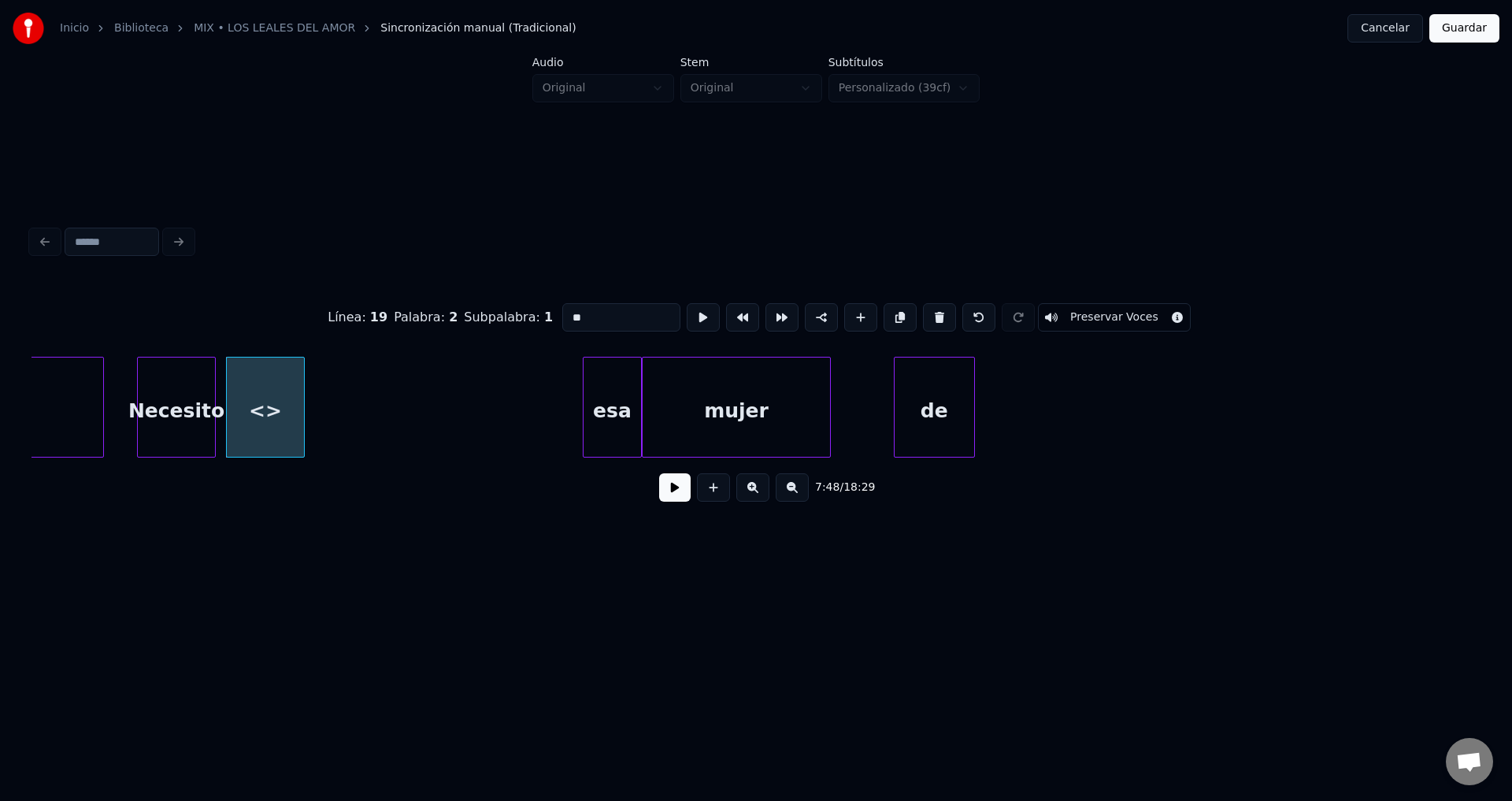
drag, startPoint x: 598, startPoint y: 311, endPoint x: 402, endPoint y: 313, distance: 196.0
click at [405, 313] on div "Línea : 19 Palabra : 2 Subpalabra : 1 ** Preservar Voces" at bounding box center [756, 317] width 1449 height 78
type input "*********"
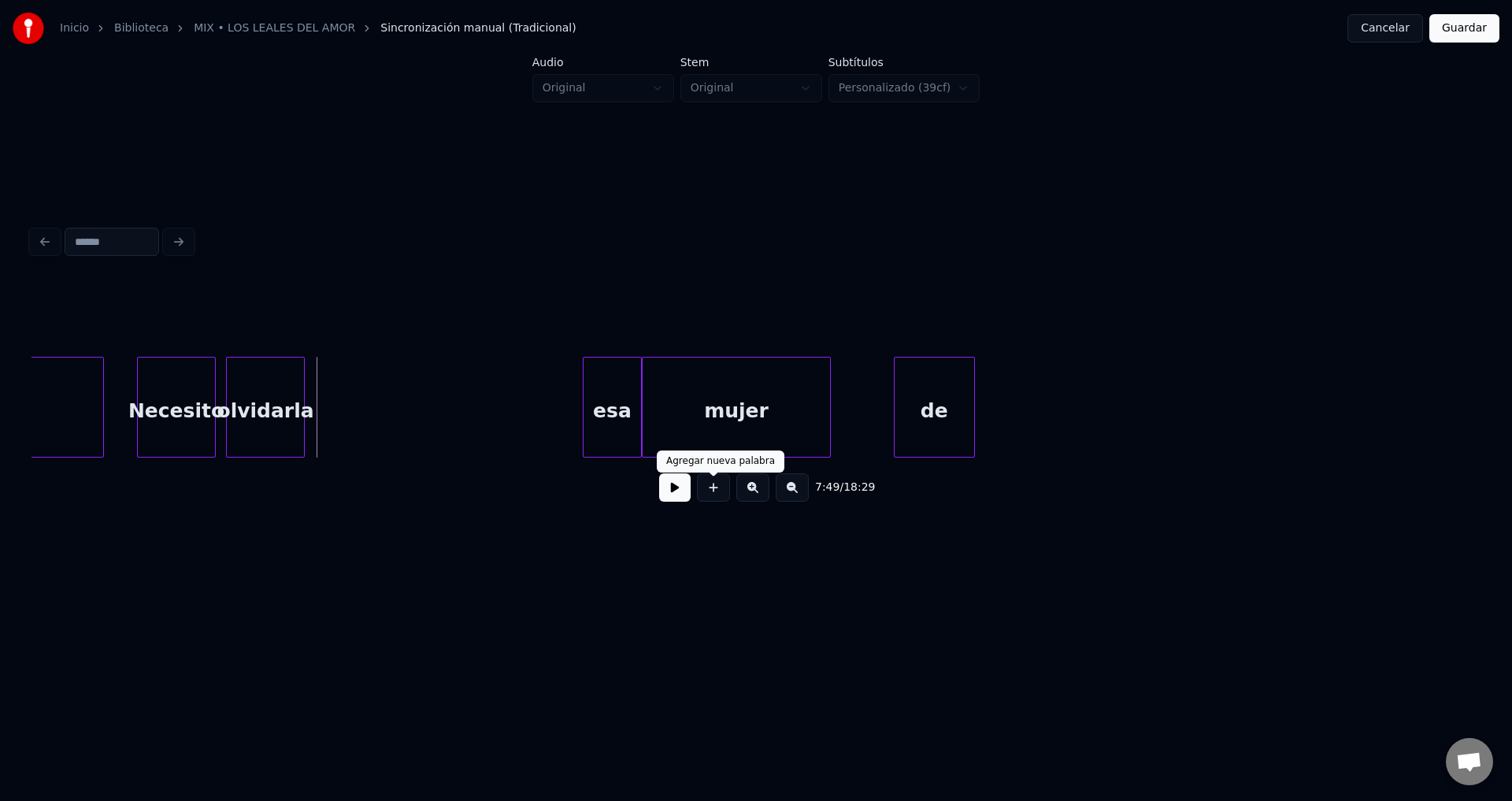
drag, startPoint x: 705, startPoint y: 499, endPoint x: 658, endPoint y: 431, distance: 82.7
click at [705, 498] on button at bounding box center [714, 488] width 33 height 28
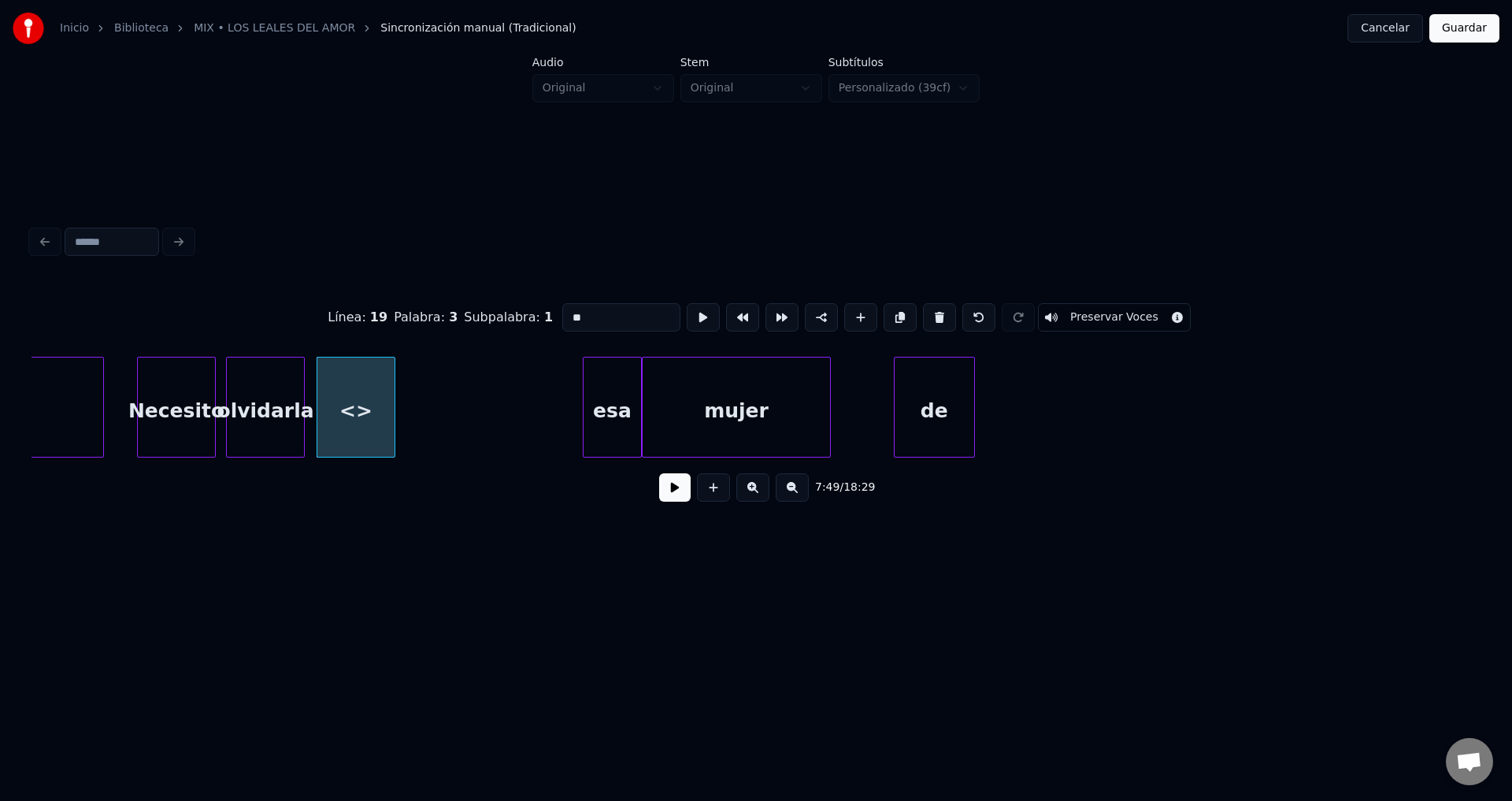
drag, startPoint x: 610, startPoint y: 320, endPoint x: 465, endPoint y: 306, distance: 145.7
click at [465, 306] on div "Línea : 19 Palabra : 3 Subpalabra : 1 ** Preservar Voces" at bounding box center [756, 317] width 1449 height 78
click at [443, 423] on div "a" at bounding box center [405, 411] width 78 height 107
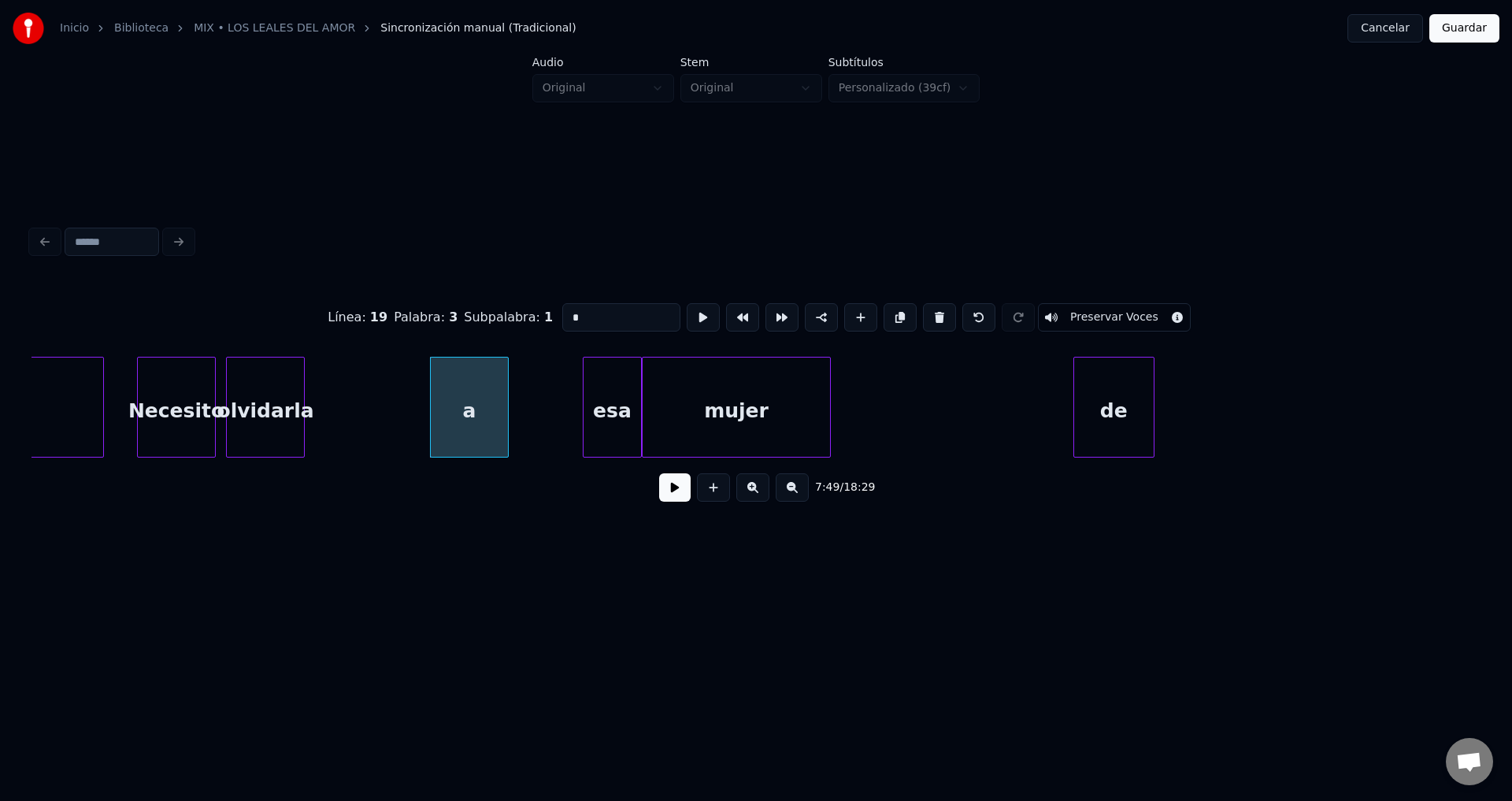
click at [1123, 421] on div "de" at bounding box center [1114, 411] width 79 height 107
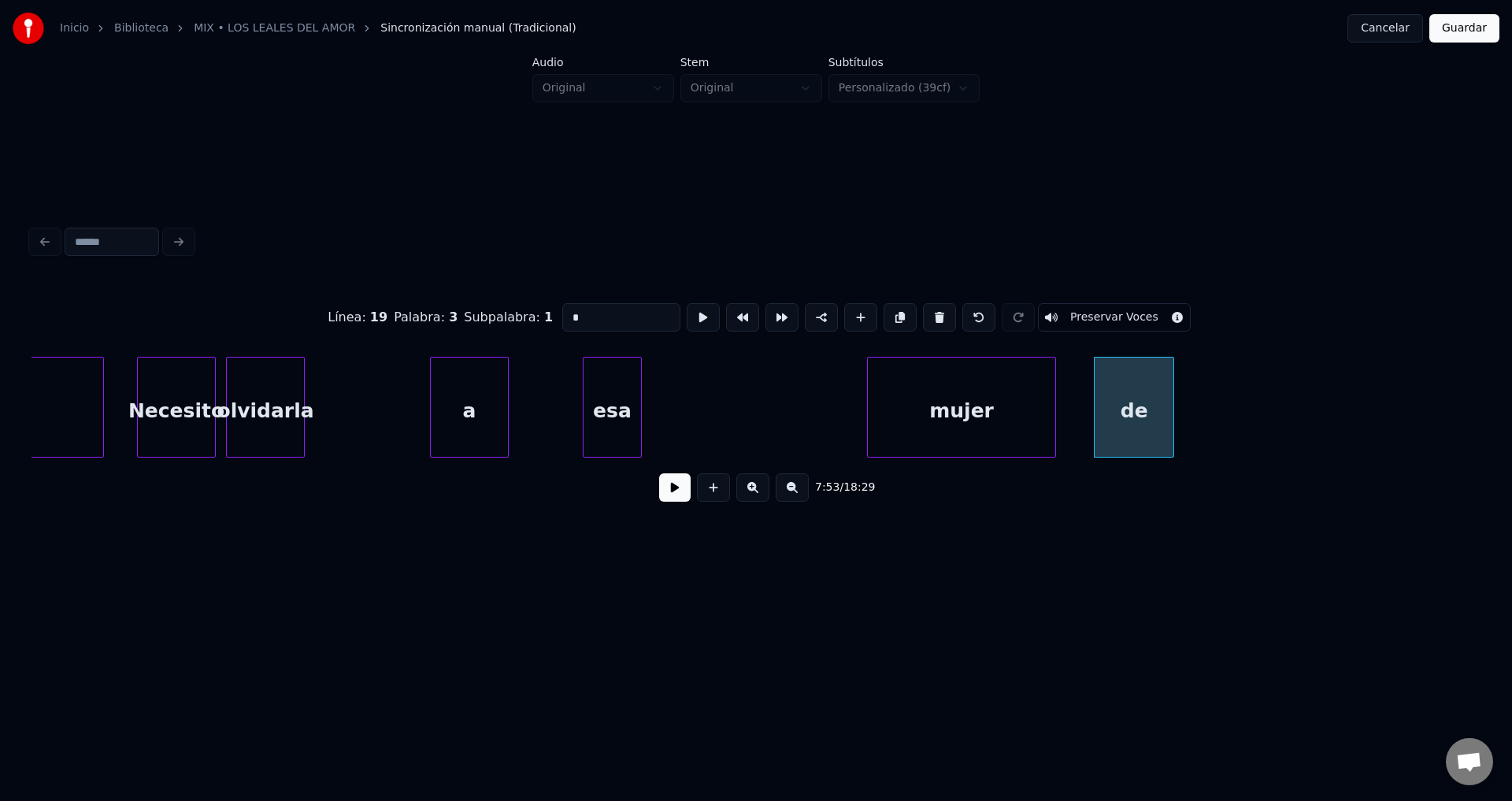
click at [942, 421] on div "mujer" at bounding box center [961, 411] width 188 height 107
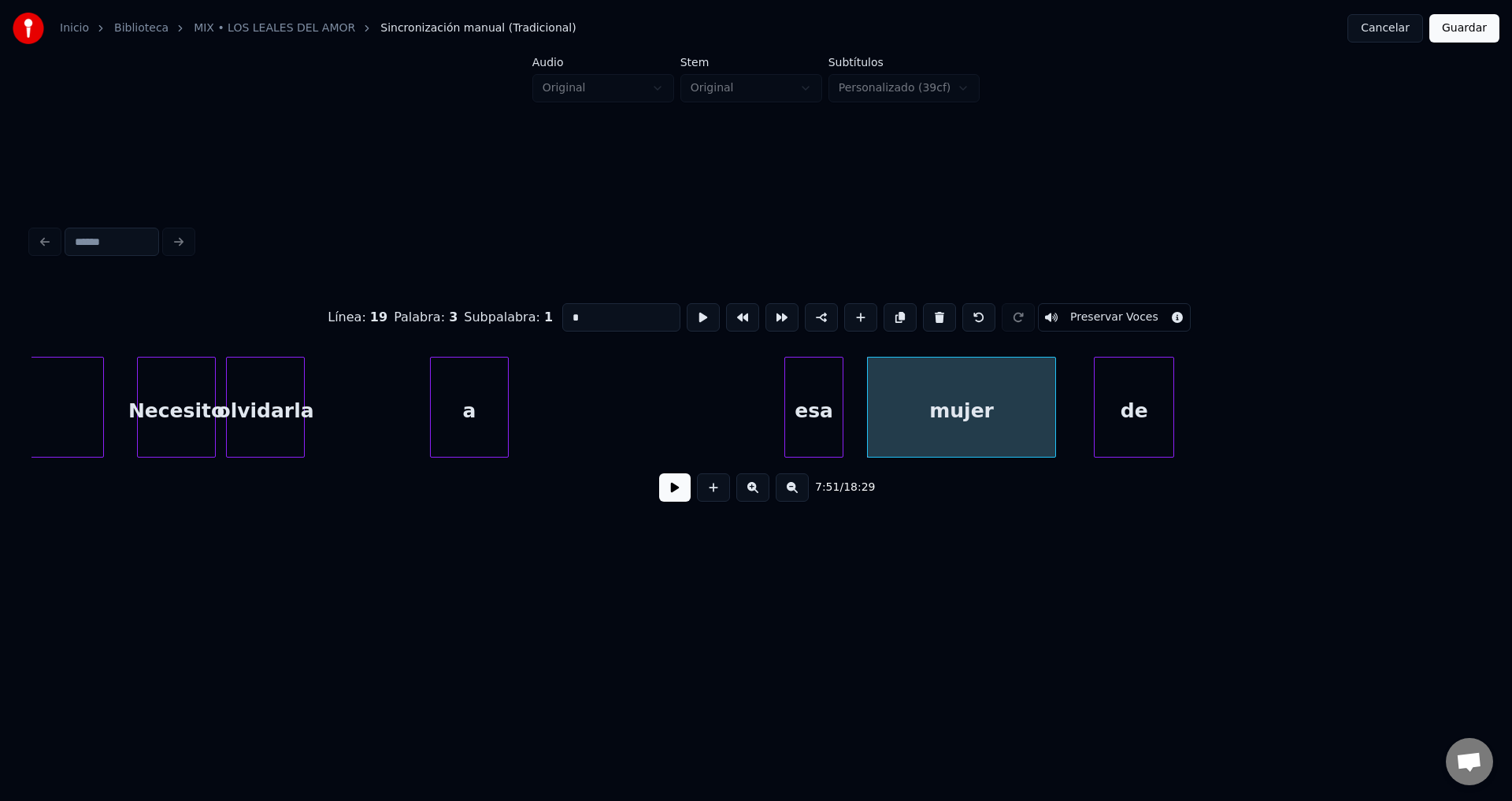
click at [814, 416] on div "esa" at bounding box center [814, 411] width 58 height 107
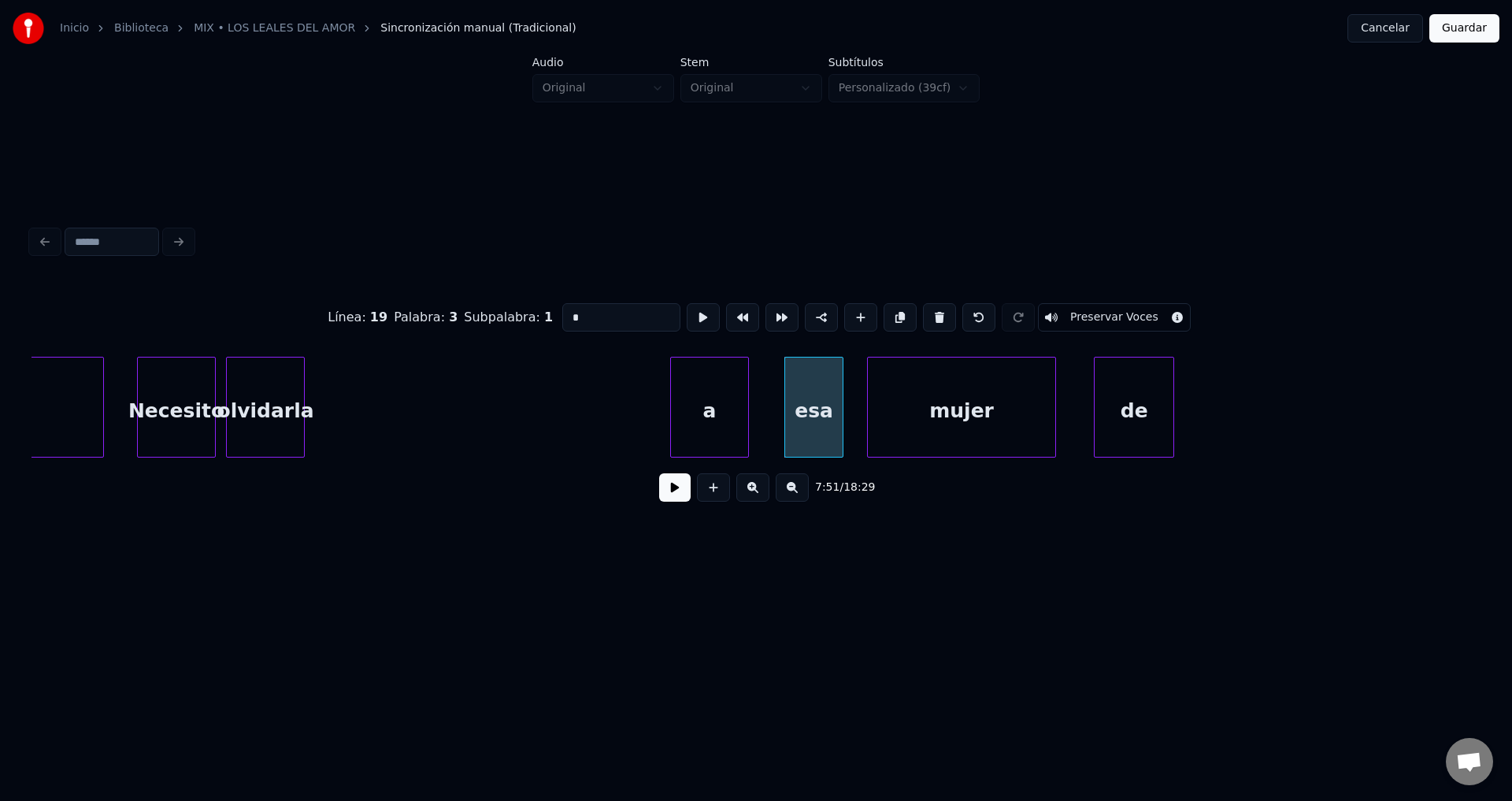
click at [714, 425] on div "a" at bounding box center [710, 411] width 78 height 107
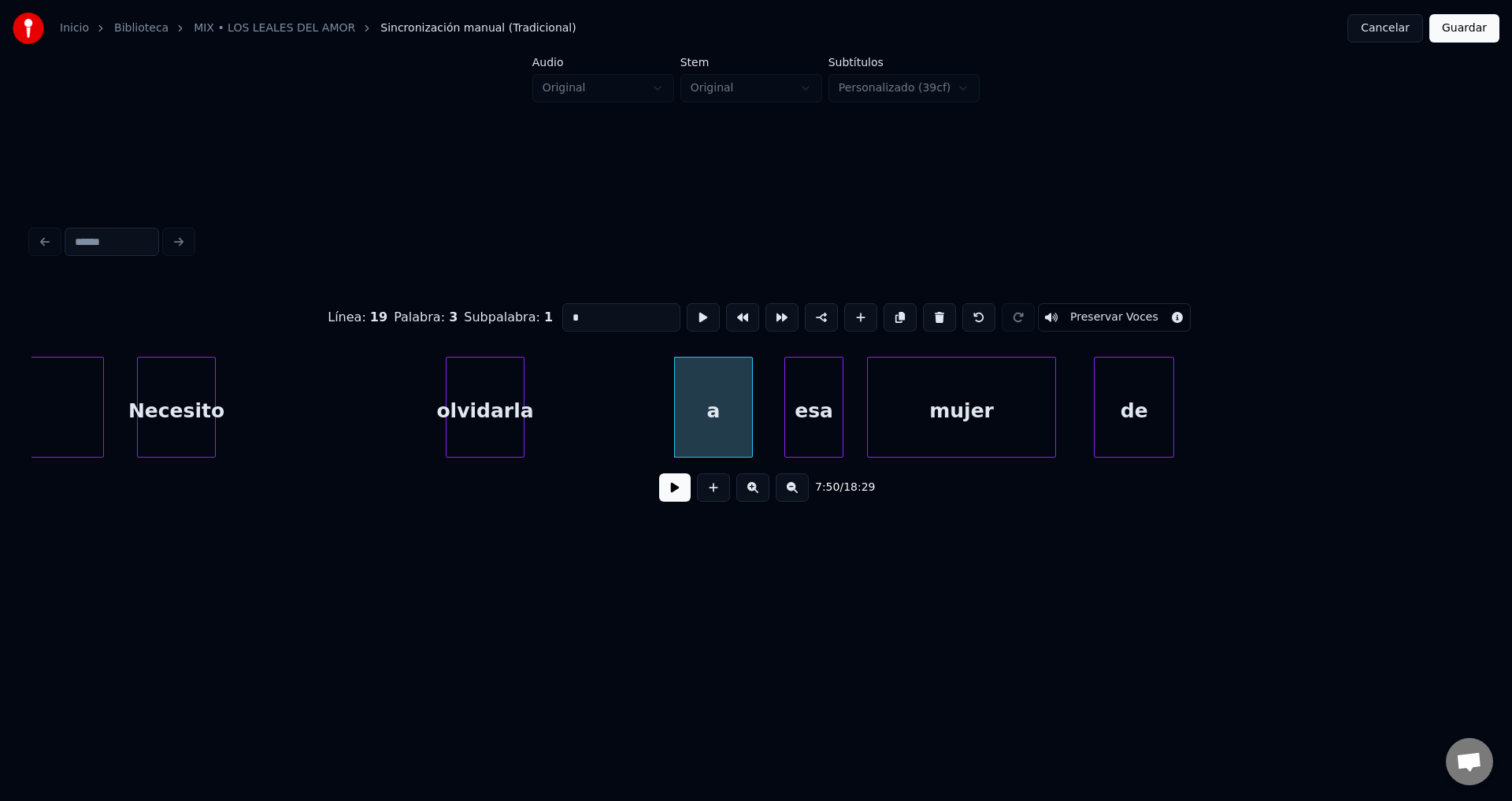
click at [524, 429] on div "olvidarla" at bounding box center [485, 411] width 78 height 107
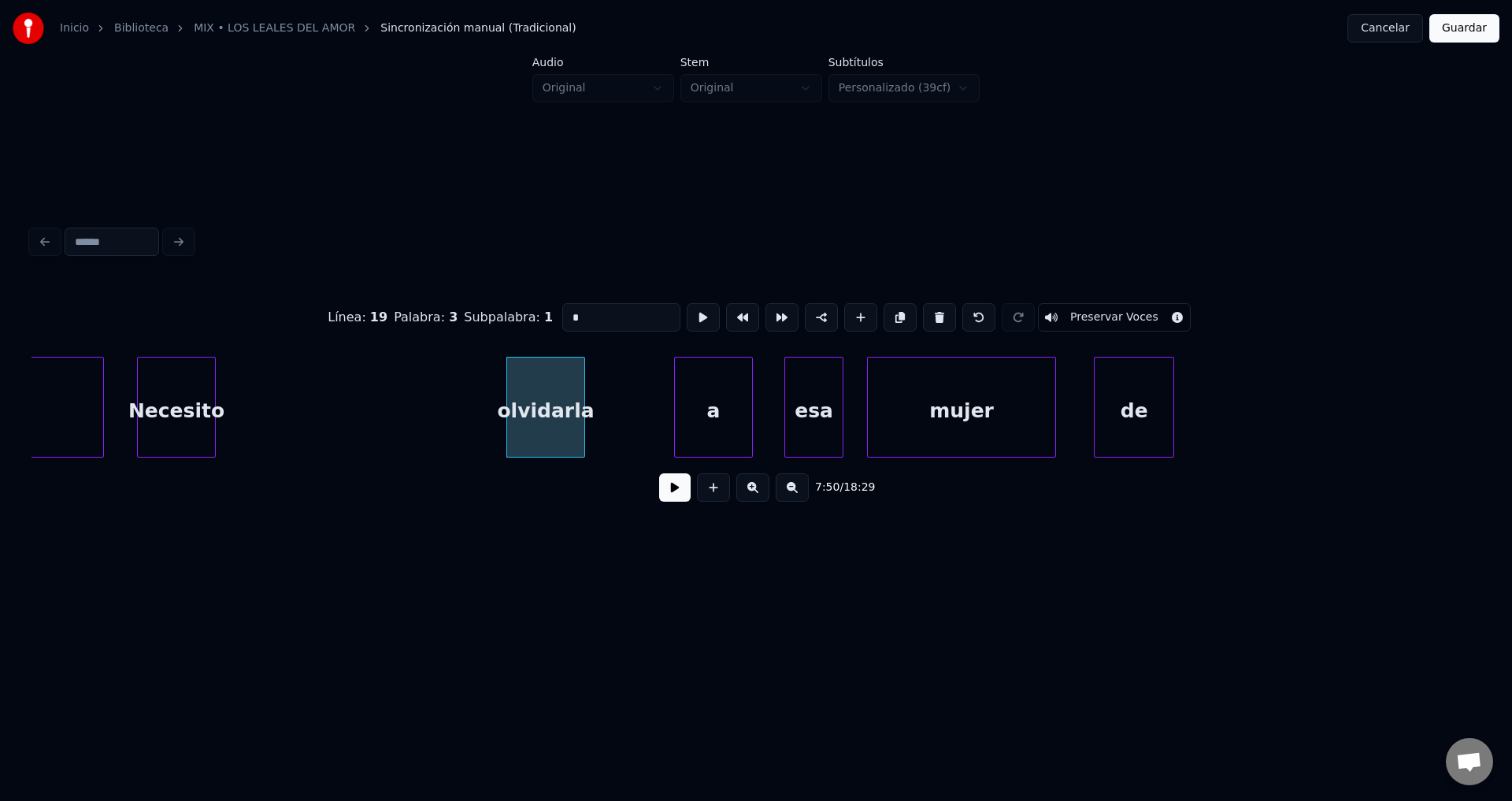
click at [154, 404] on div "Necesito" at bounding box center [177, 411] width 78 height 107
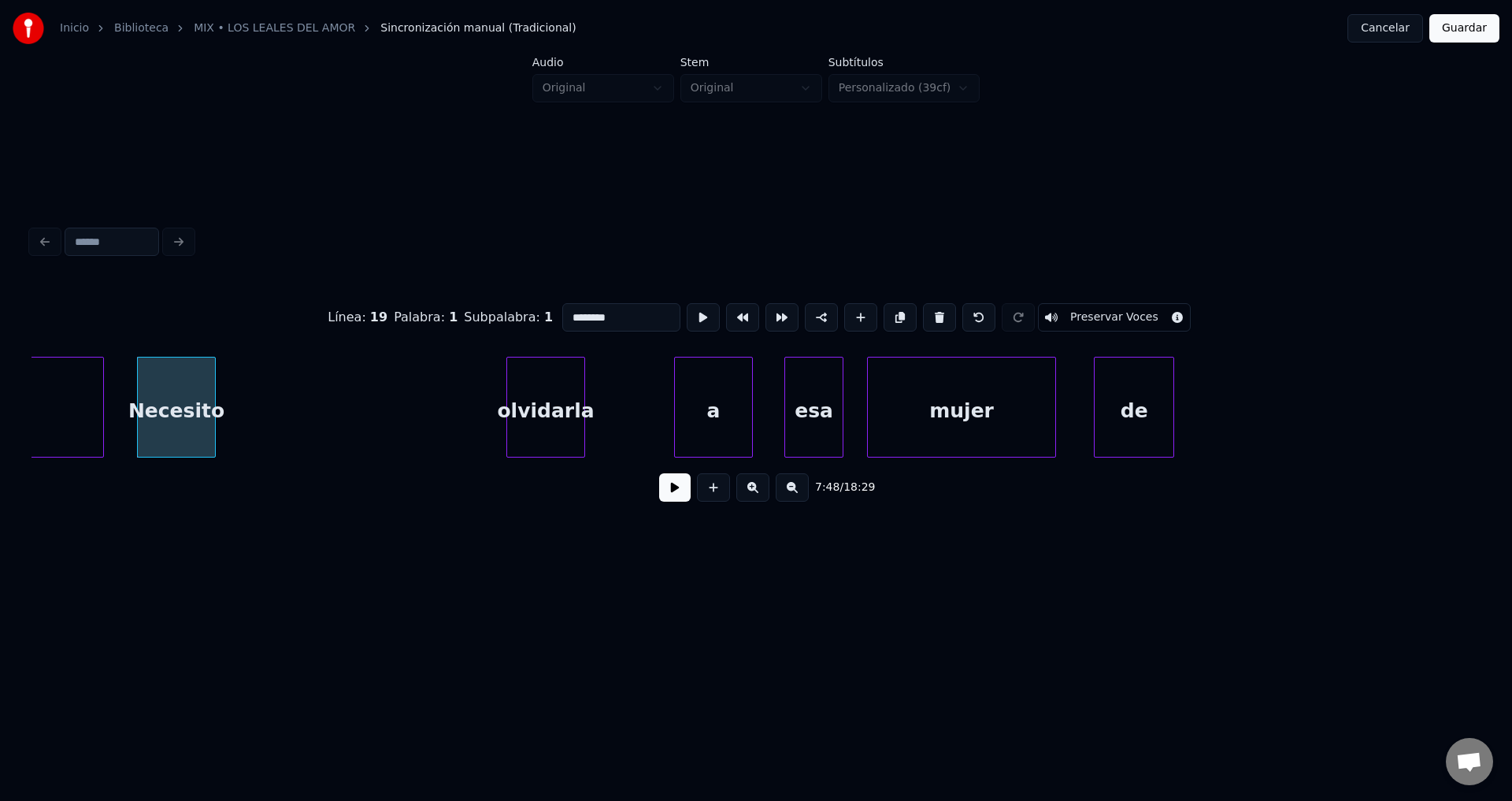
type input "********"
click at [666, 495] on button at bounding box center [675, 488] width 32 height 28
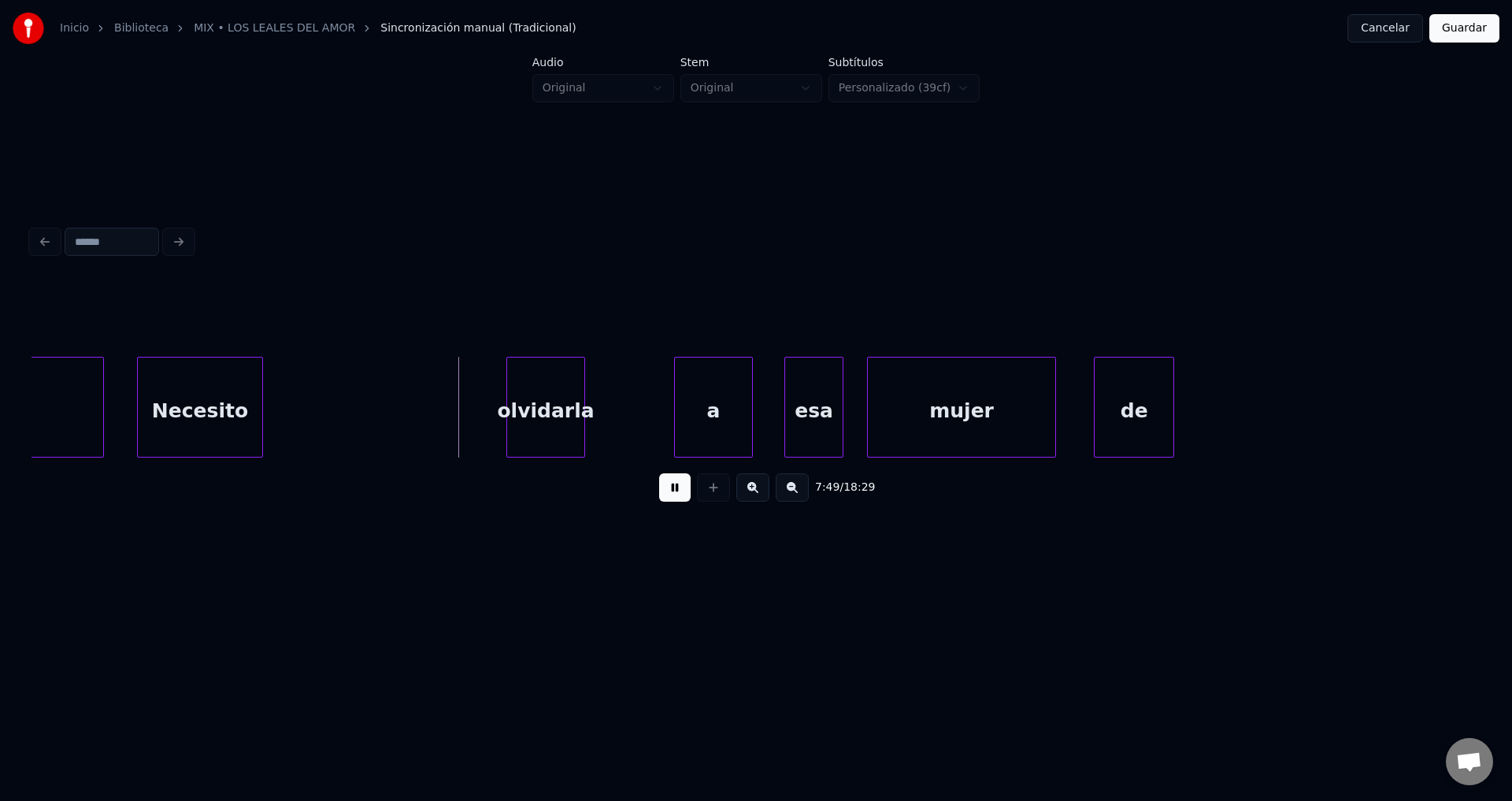
click at [260, 397] on div at bounding box center [260, 407] width 5 height 99
click at [307, 412] on div "olvidarla" at bounding box center [315, 411] width 78 height 107
click at [560, 401] on div at bounding box center [558, 407] width 5 height 99
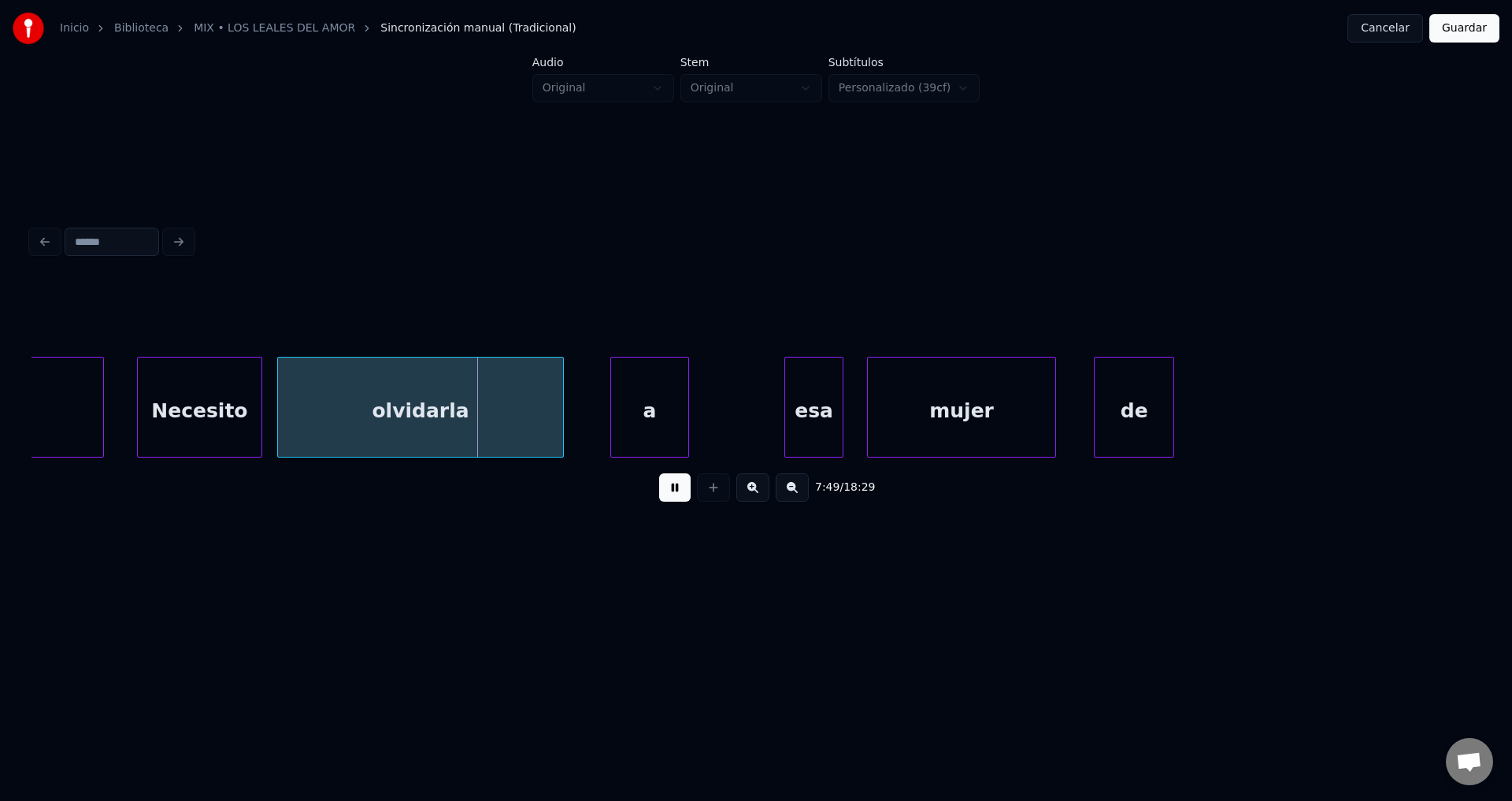
click at [633, 412] on div "a" at bounding box center [650, 411] width 78 height 107
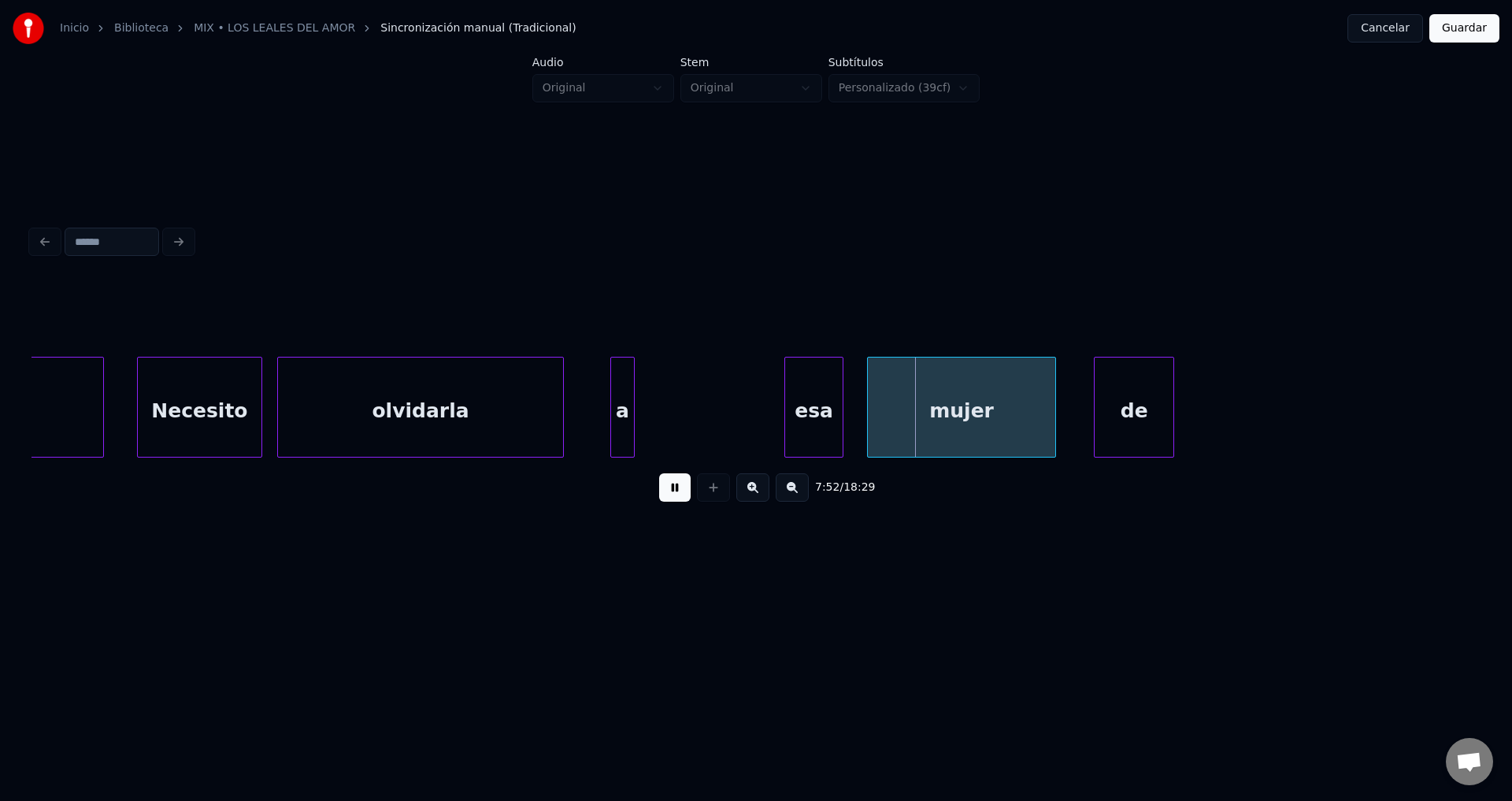
click at [630, 412] on div at bounding box center [632, 407] width 5 height 99
click at [680, 426] on div "esa" at bounding box center [668, 411] width 58 height 107
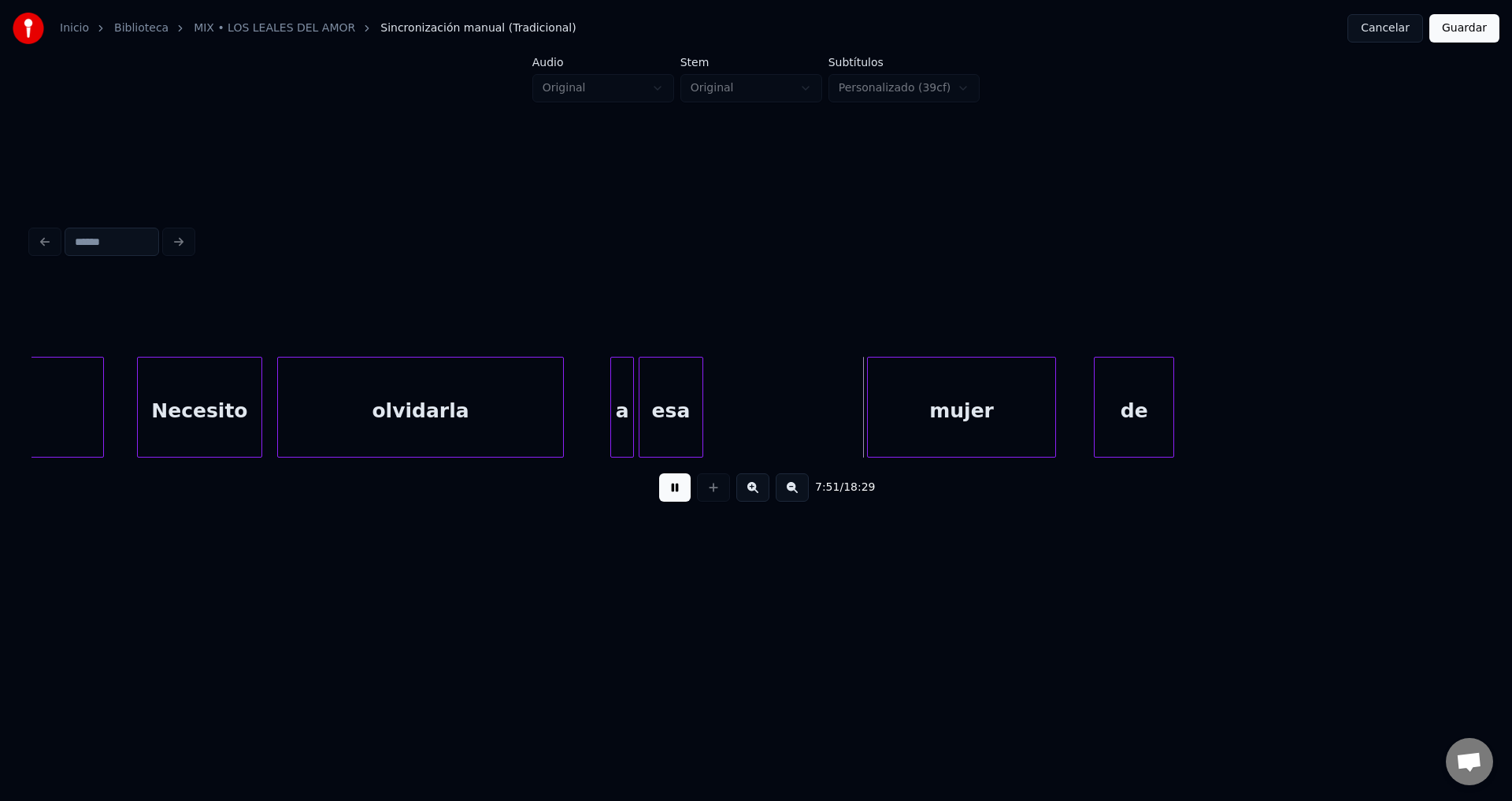
click at [702, 404] on div at bounding box center [701, 407] width 5 height 99
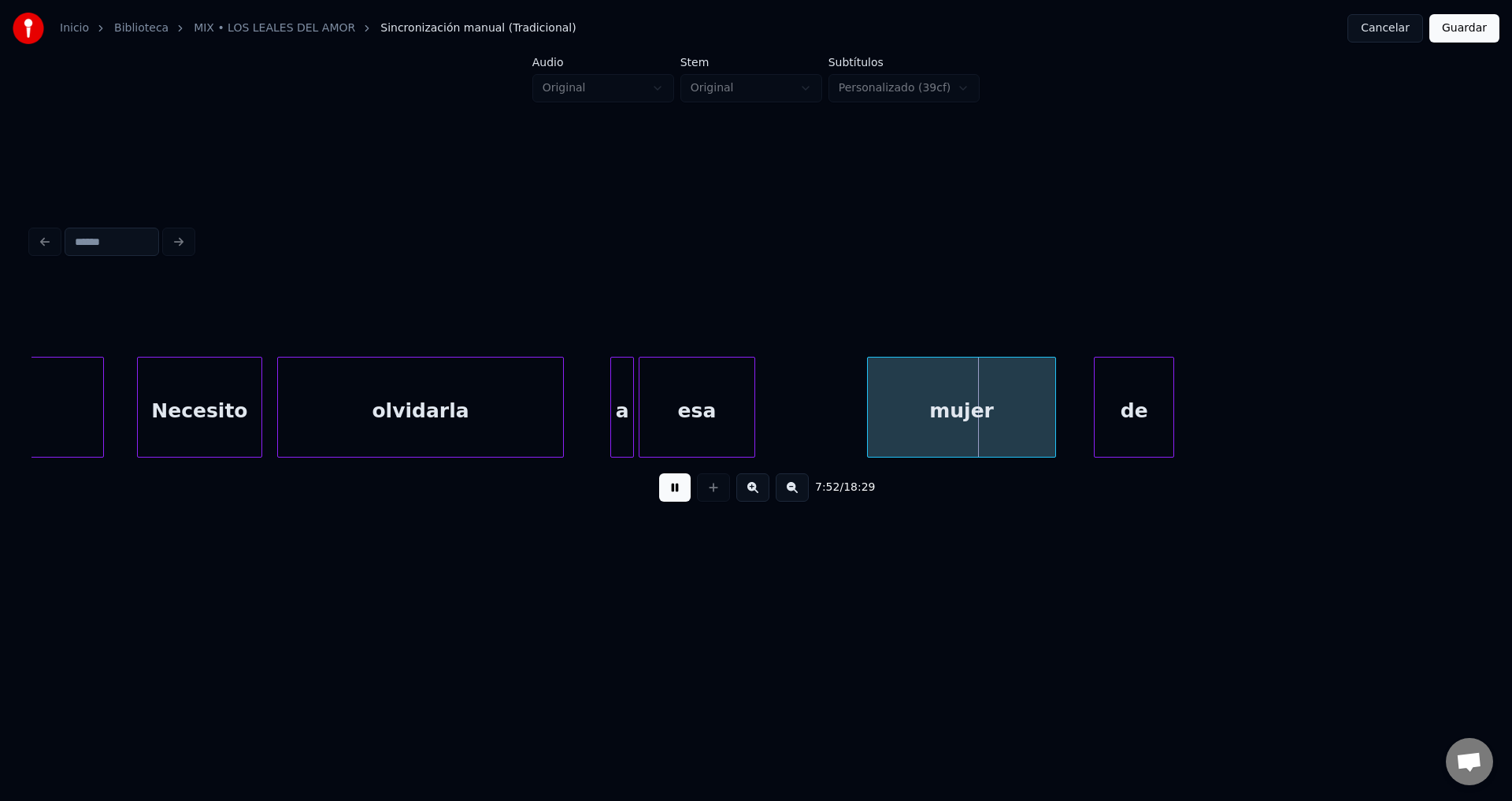
click at [754, 412] on div at bounding box center [752, 407] width 5 height 99
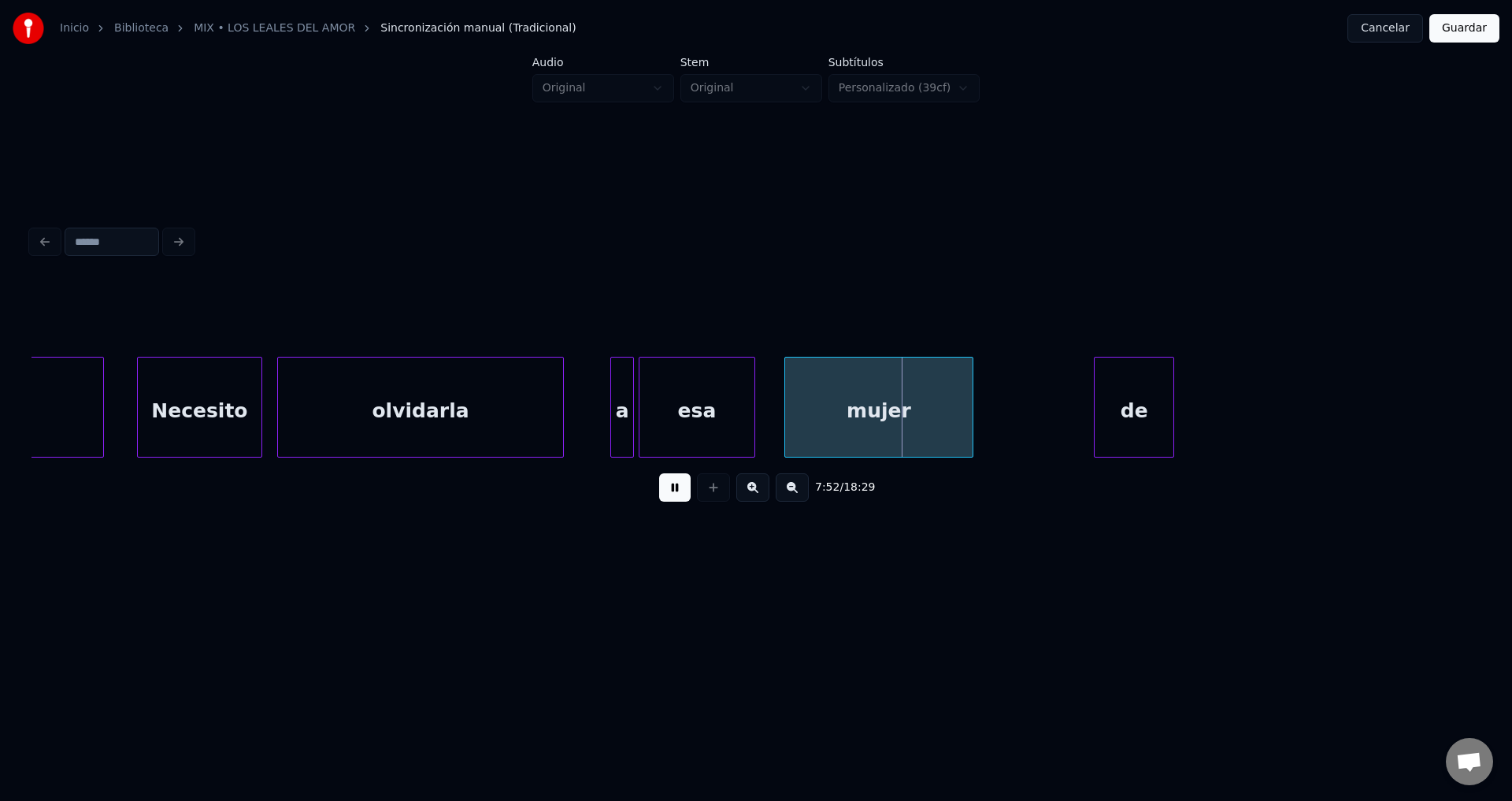
click at [902, 425] on div "mujer" at bounding box center [879, 411] width 188 height 107
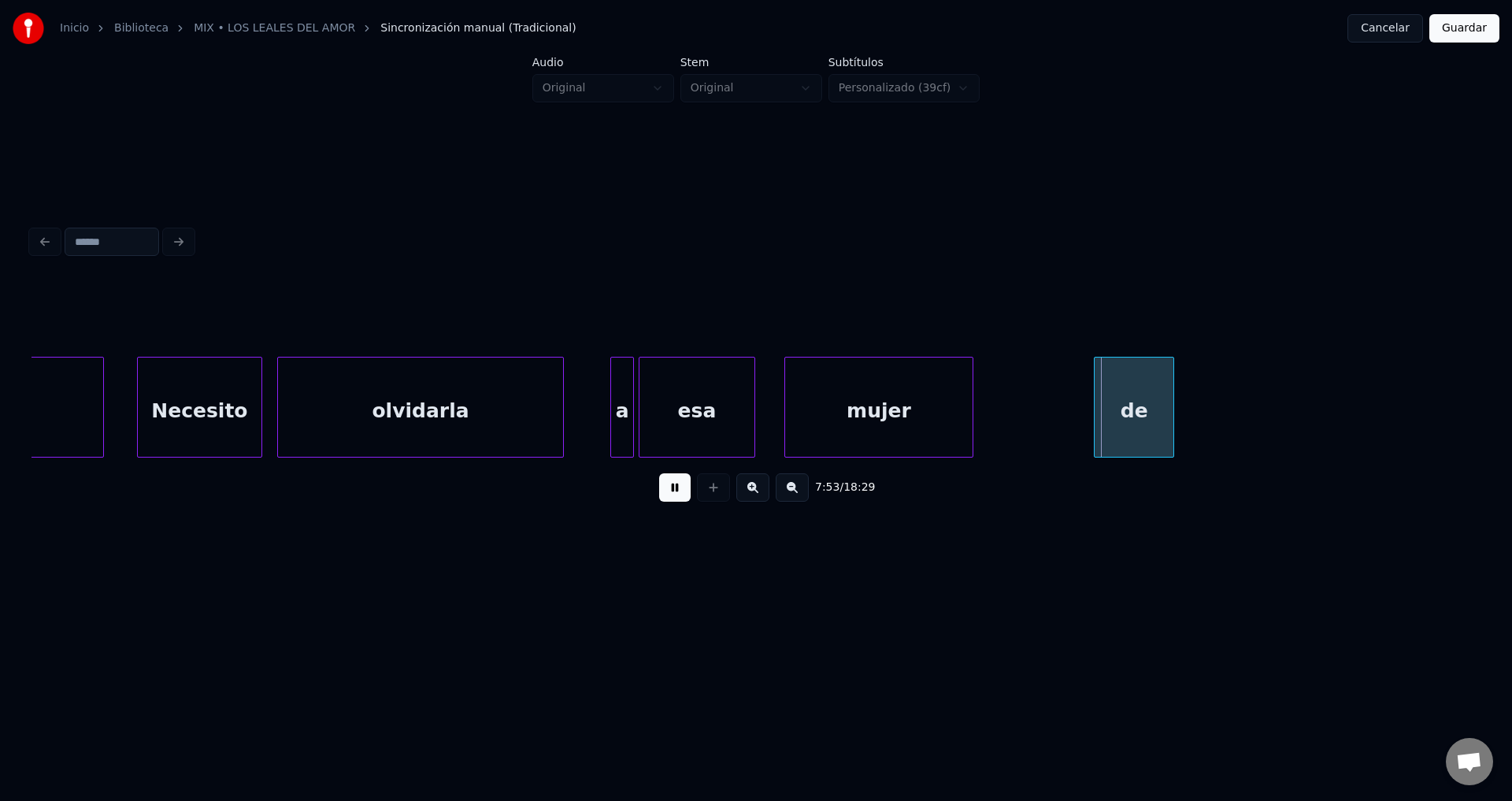
click at [1138, 415] on div "de" at bounding box center [1134, 411] width 78 height 107
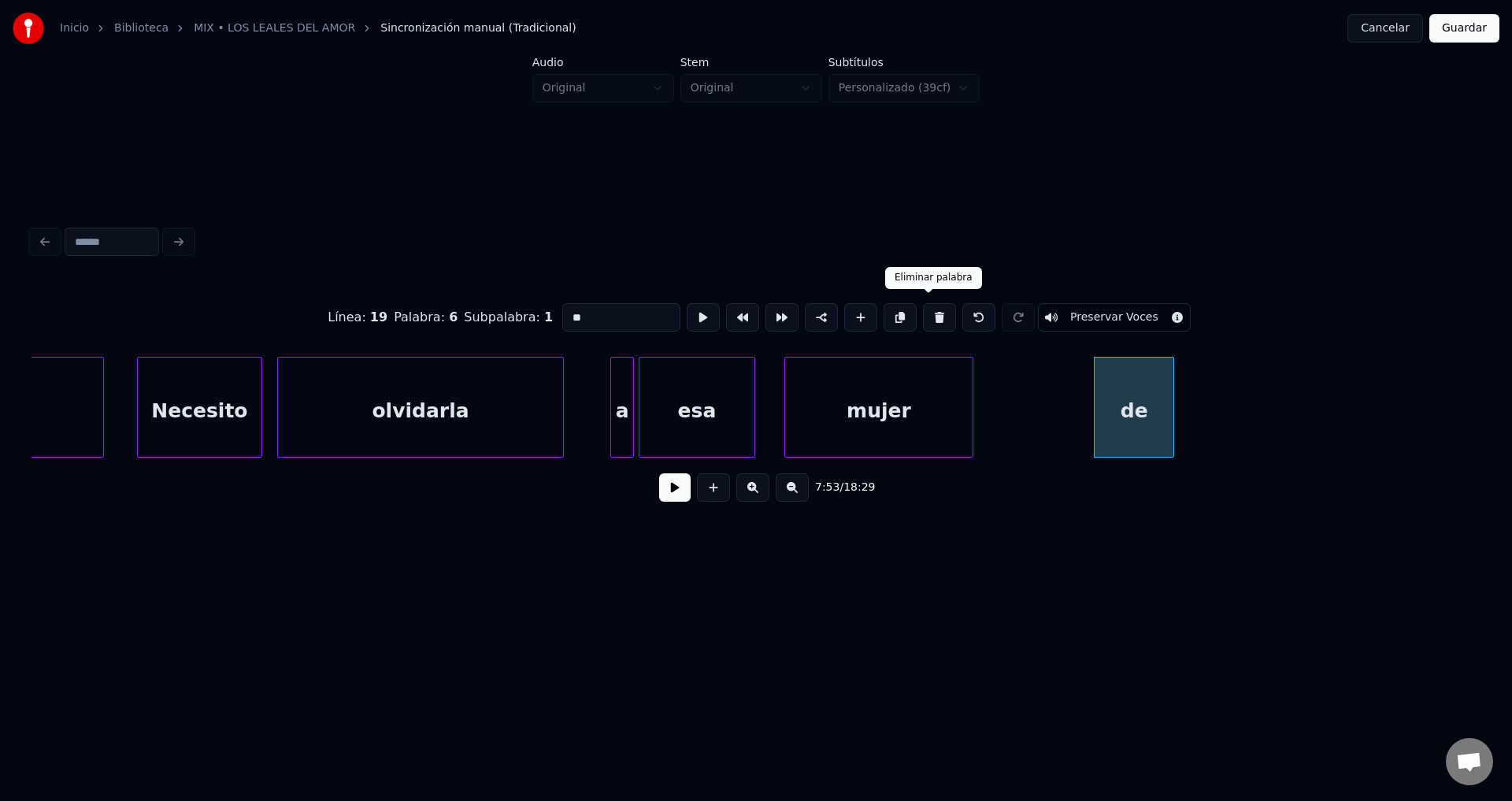
click at [931, 313] on button at bounding box center [940, 317] width 33 height 28
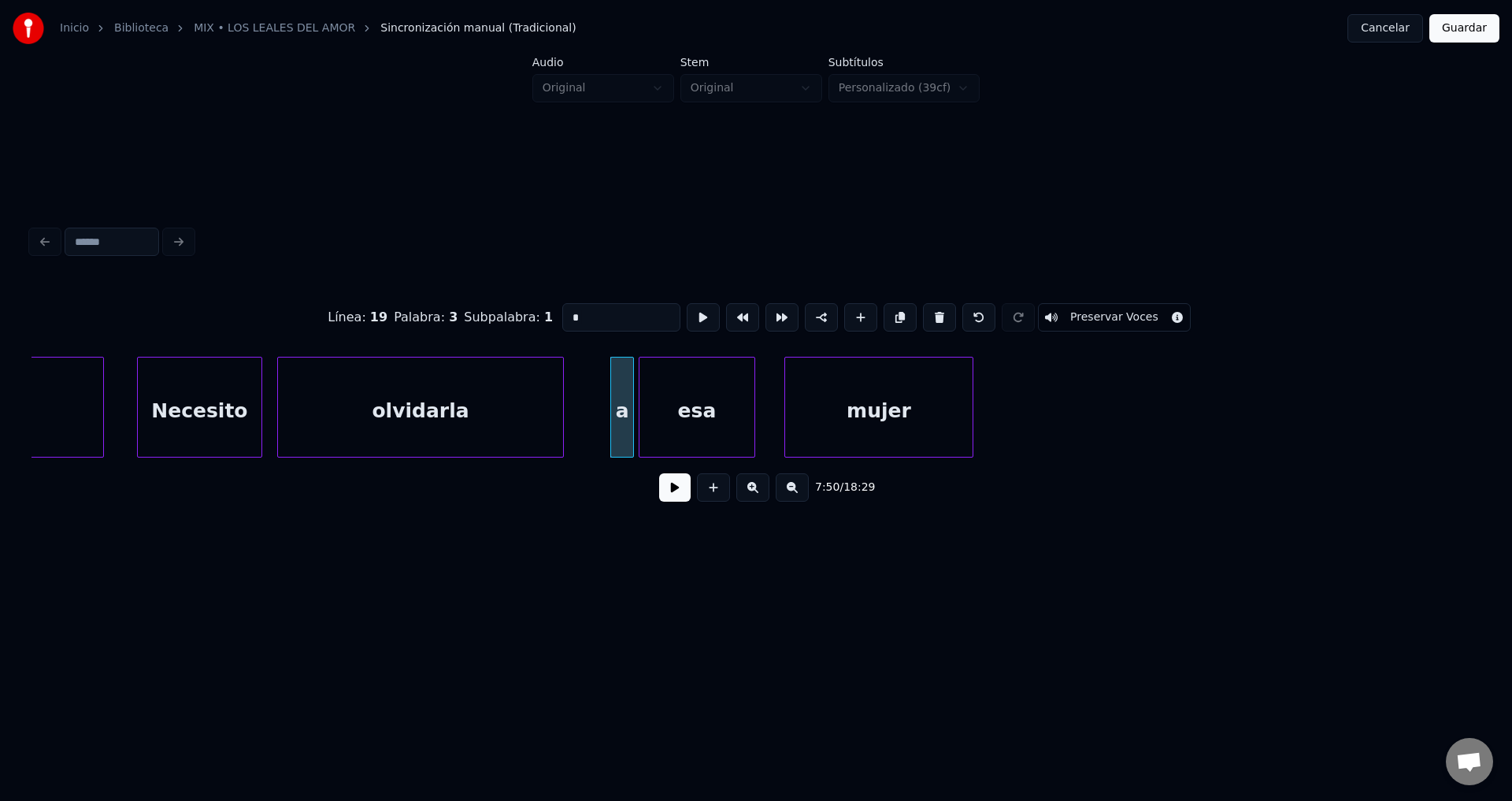
click at [933, 390] on div "mujer" at bounding box center [879, 411] width 188 height 107
type input "*****"
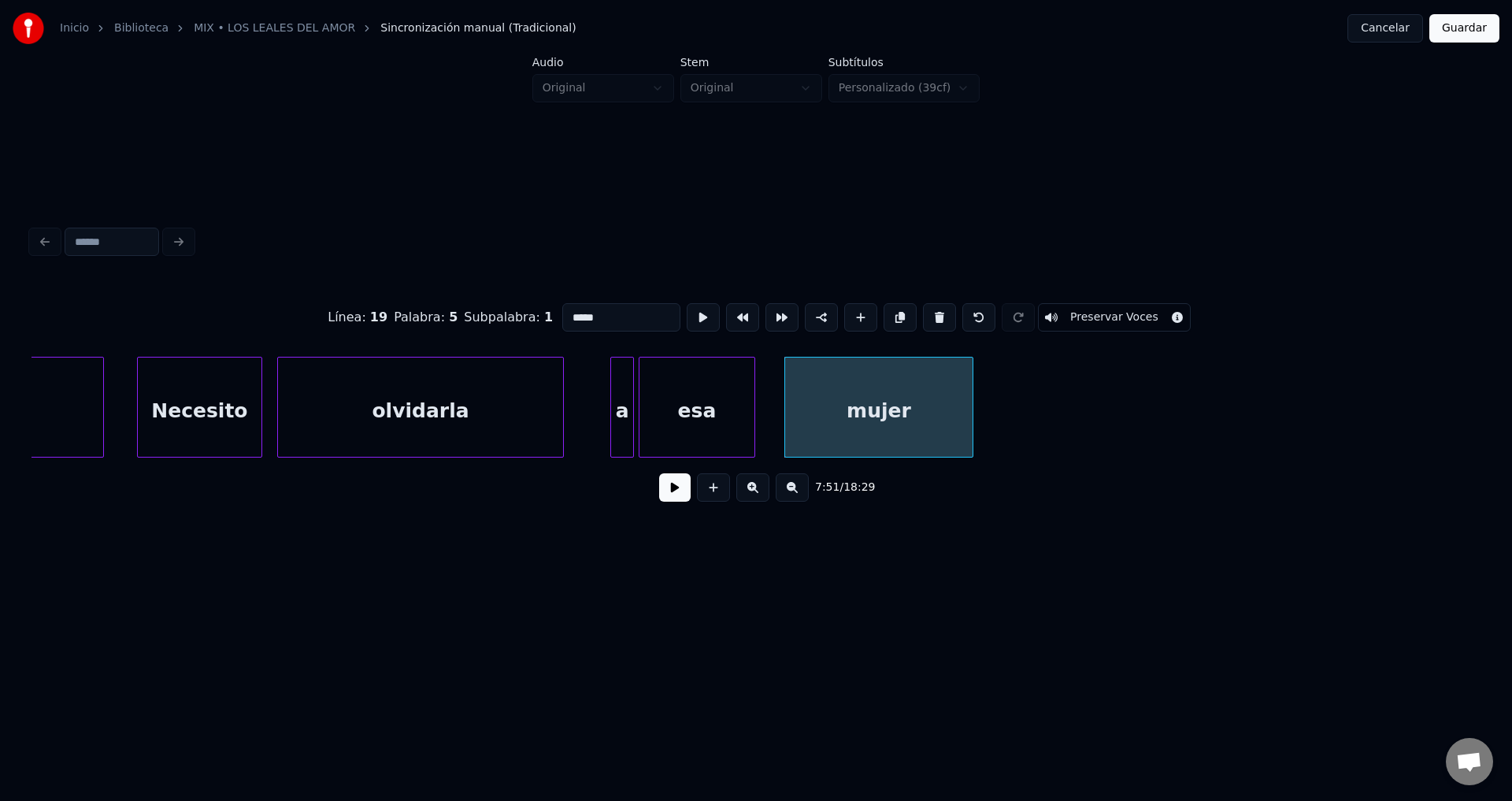
click at [670, 498] on button at bounding box center [675, 488] width 32 height 28
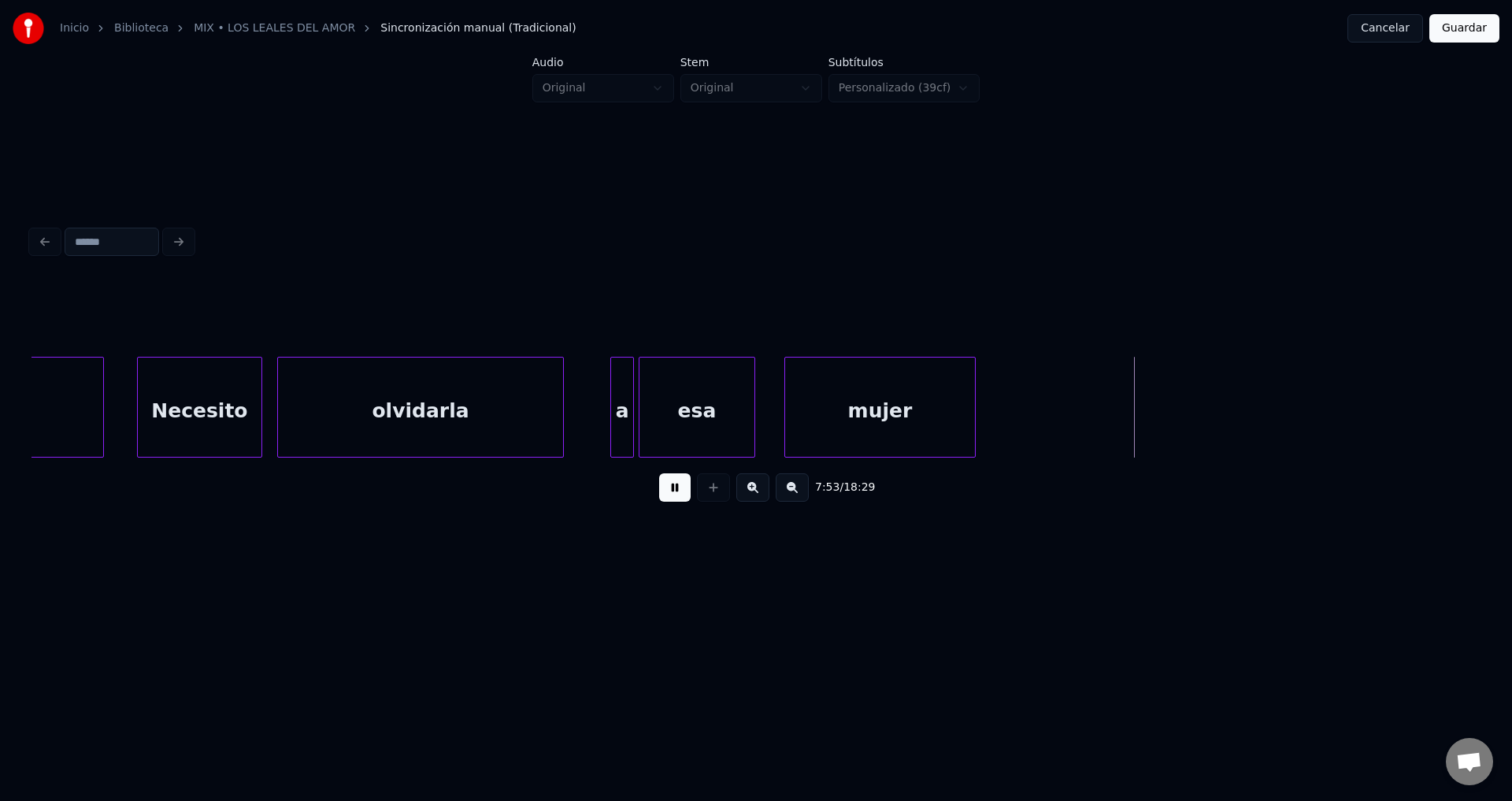
click at [974, 395] on div at bounding box center [973, 407] width 5 height 99
click at [1073, 394] on div at bounding box center [1074, 407] width 5 height 99
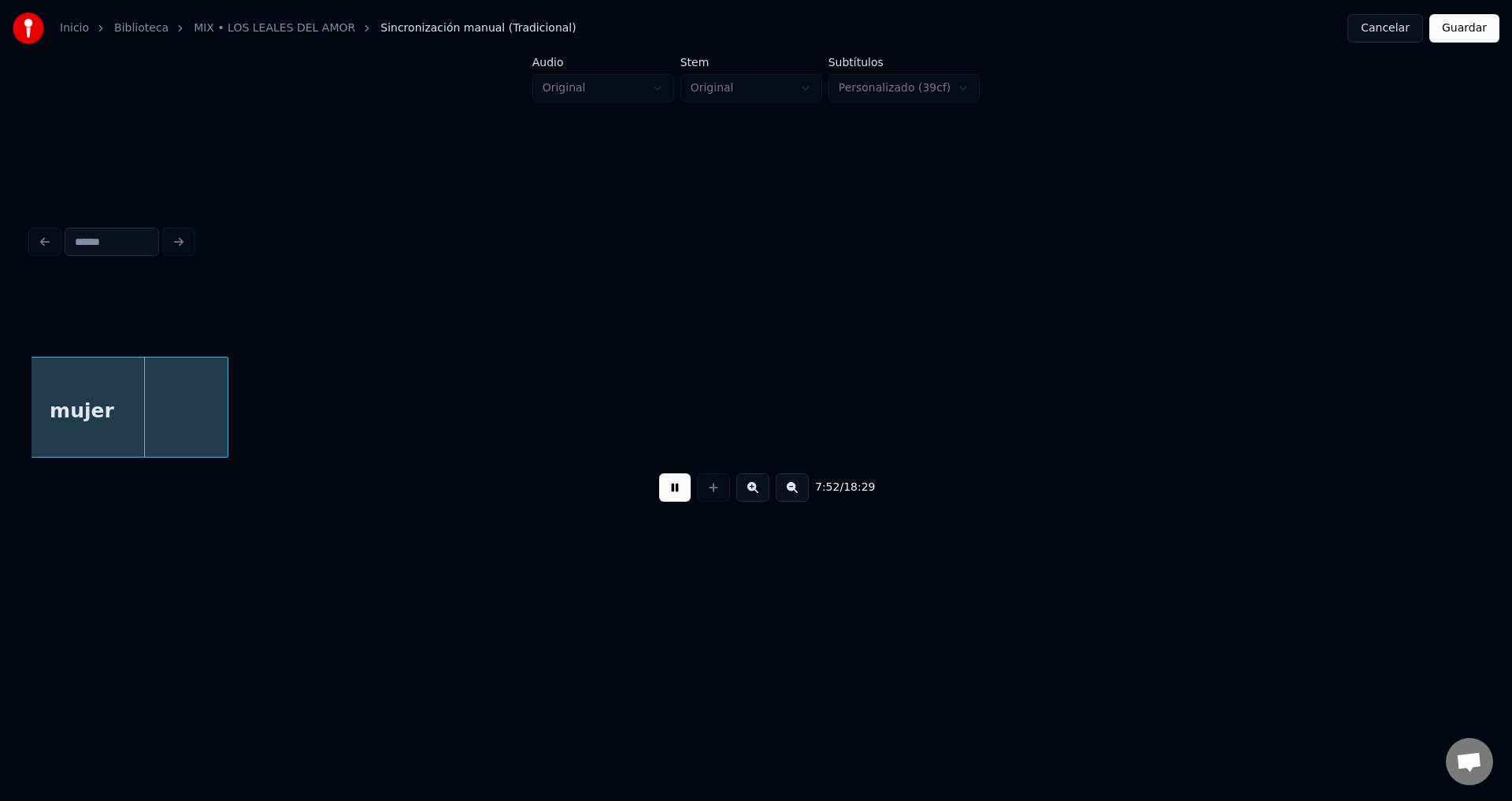
scroll to position [0, 93059]
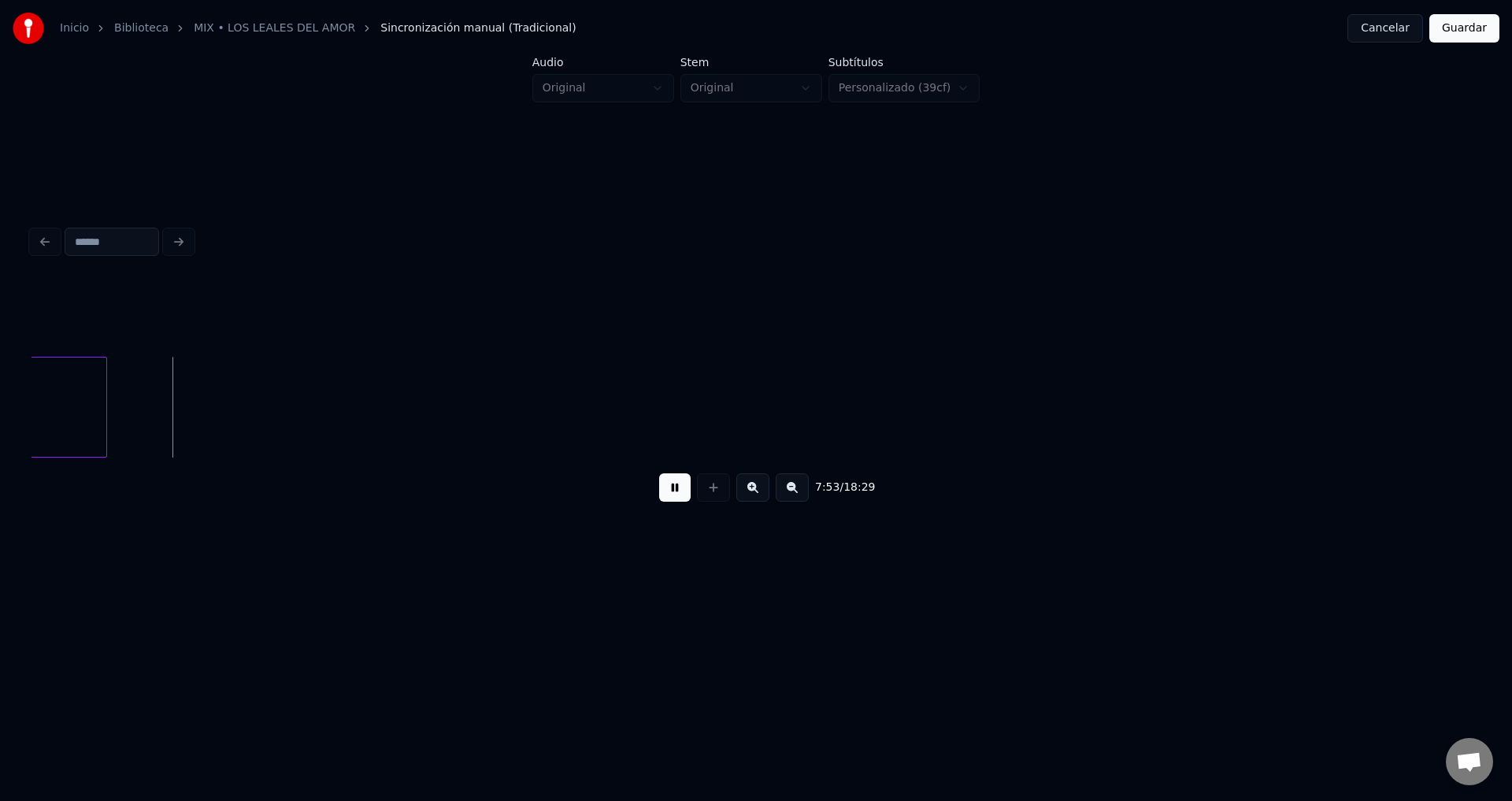
click at [685, 492] on button at bounding box center [675, 488] width 32 height 28
click at [1443, 32] on button "Guardar" at bounding box center [1465, 28] width 70 height 28
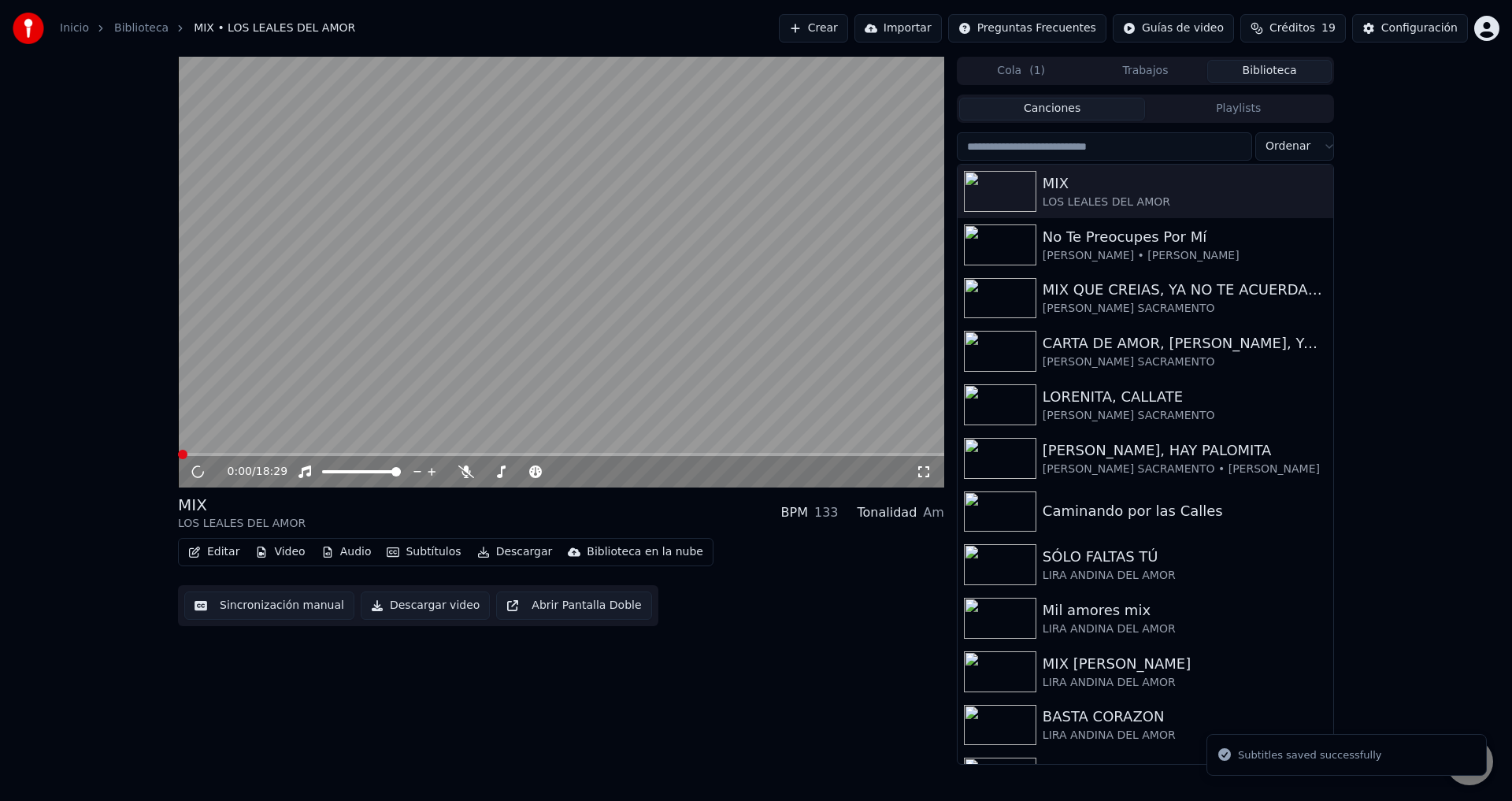
click at [210, 558] on button "Editar" at bounding box center [214, 552] width 64 height 22
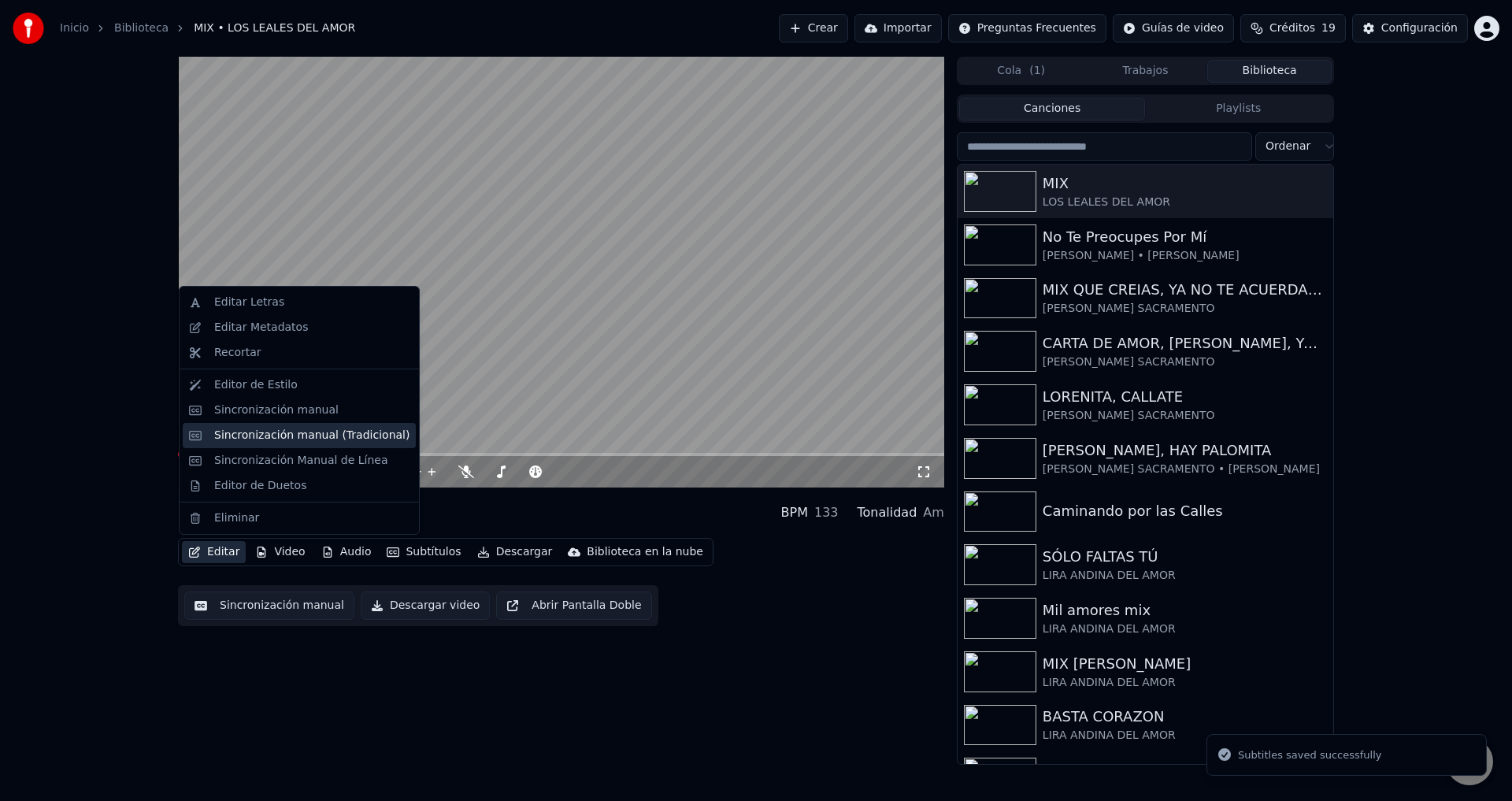
click at [306, 432] on div "Sincronización manual (Tradicional)" at bounding box center [312, 435] width 196 height 16
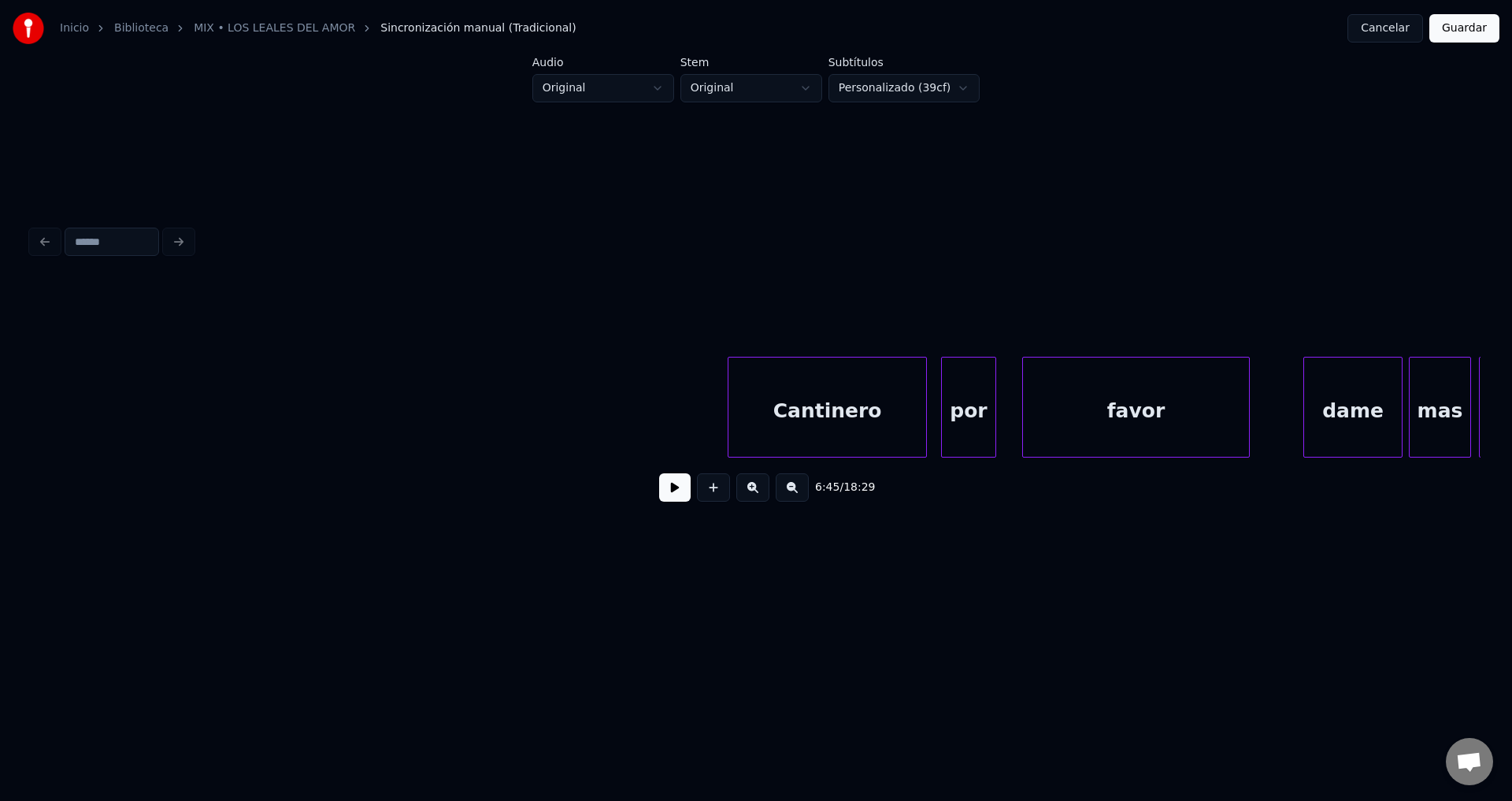
scroll to position [0, 87842]
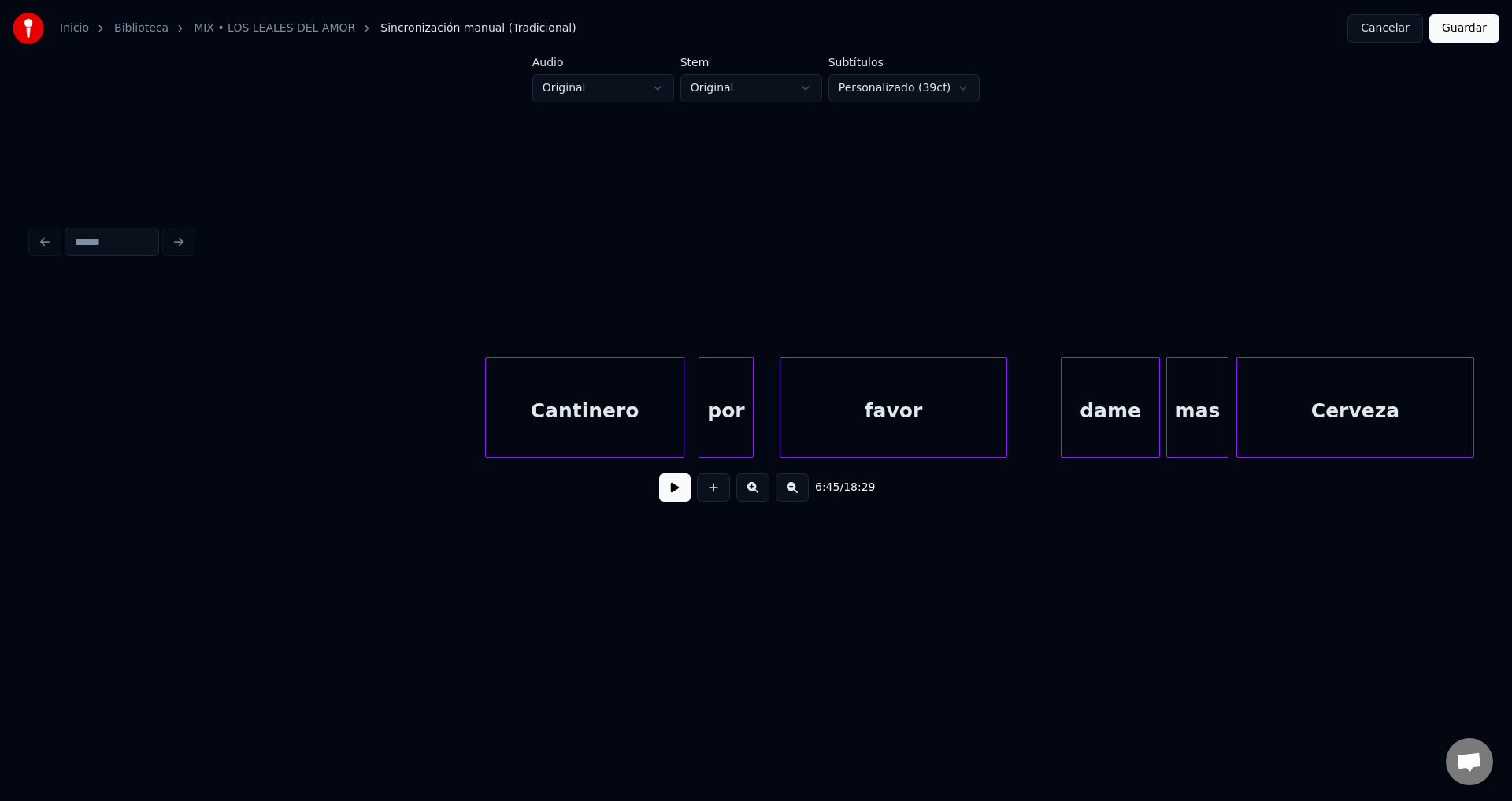
click at [599, 425] on div "Cantinero" at bounding box center [585, 411] width 198 height 107
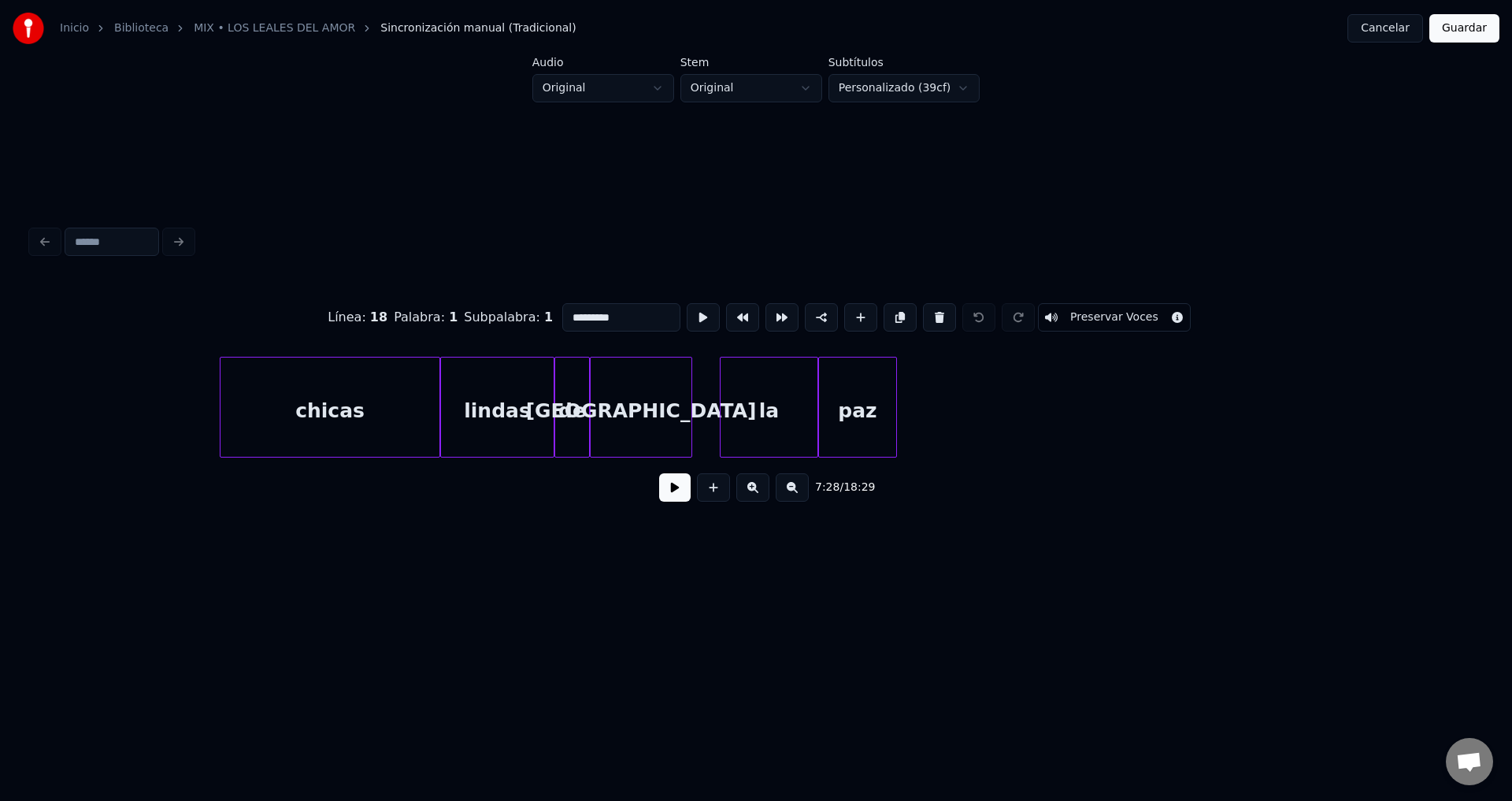
scroll to position [0, 99004]
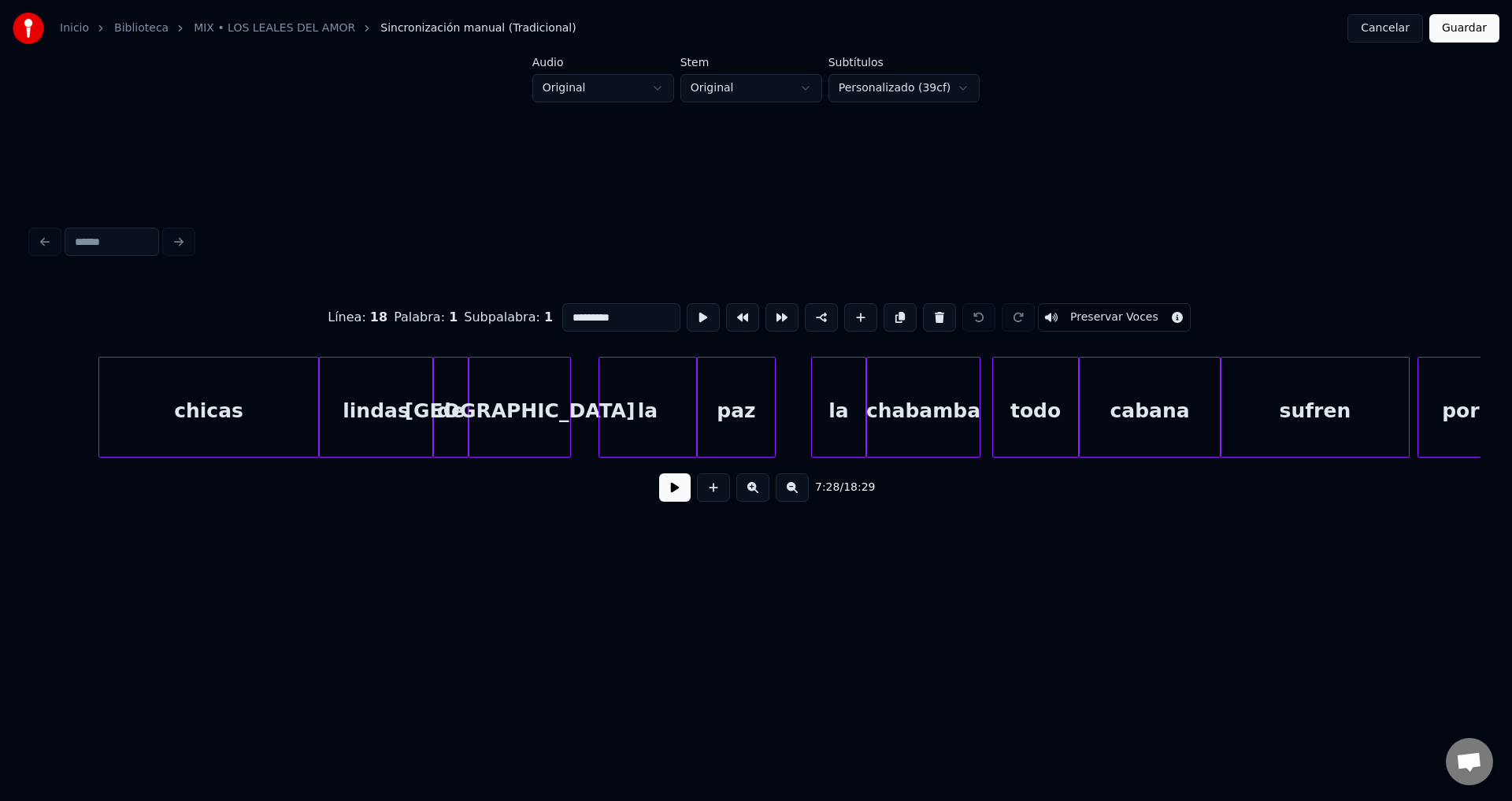
click at [731, 409] on div "paz" at bounding box center [737, 411] width 78 height 107
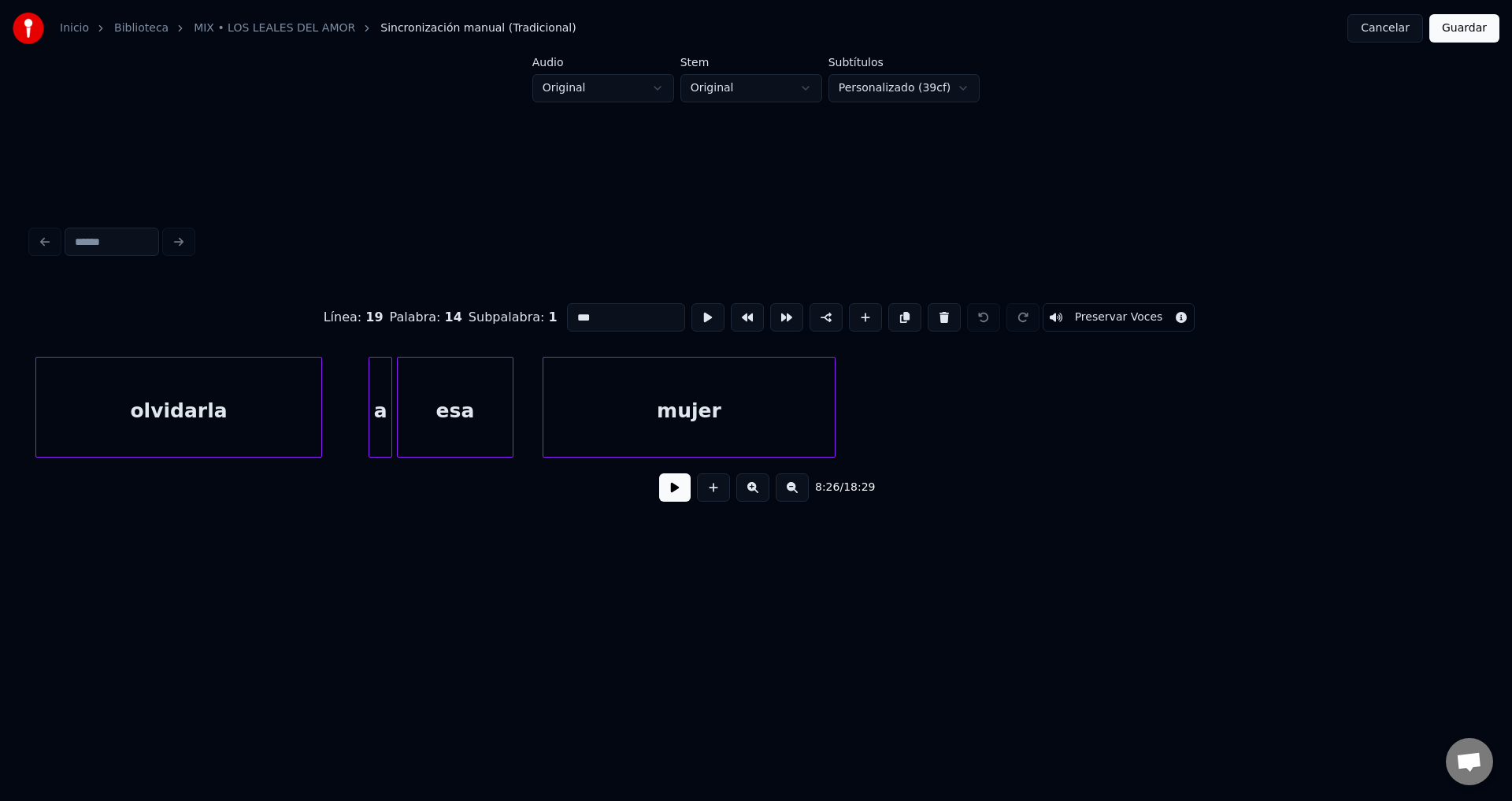
scroll to position [0, 92453]
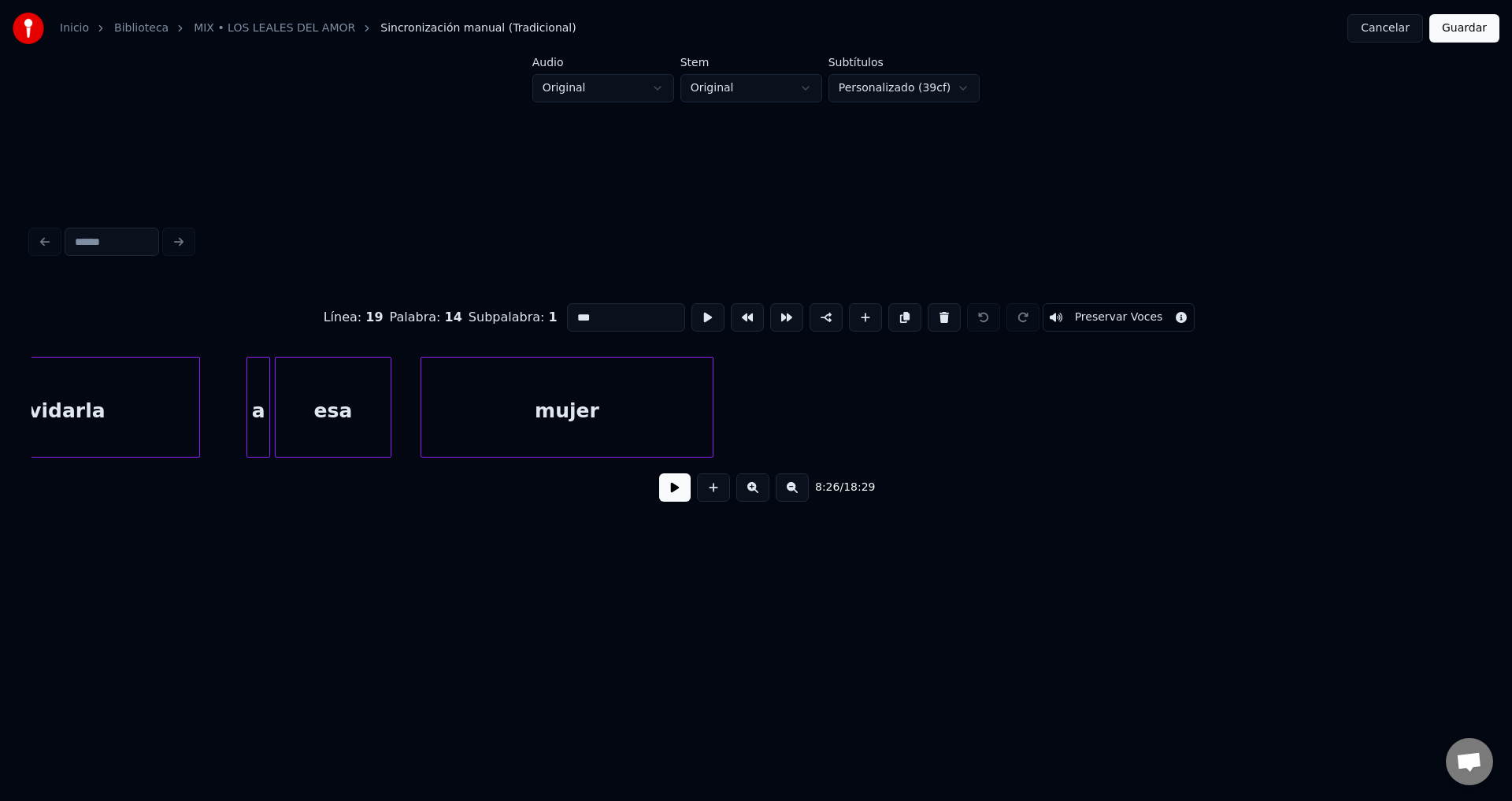
click at [658, 406] on div "mujer" at bounding box center [567, 411] width 291 height 107
type input "*****"
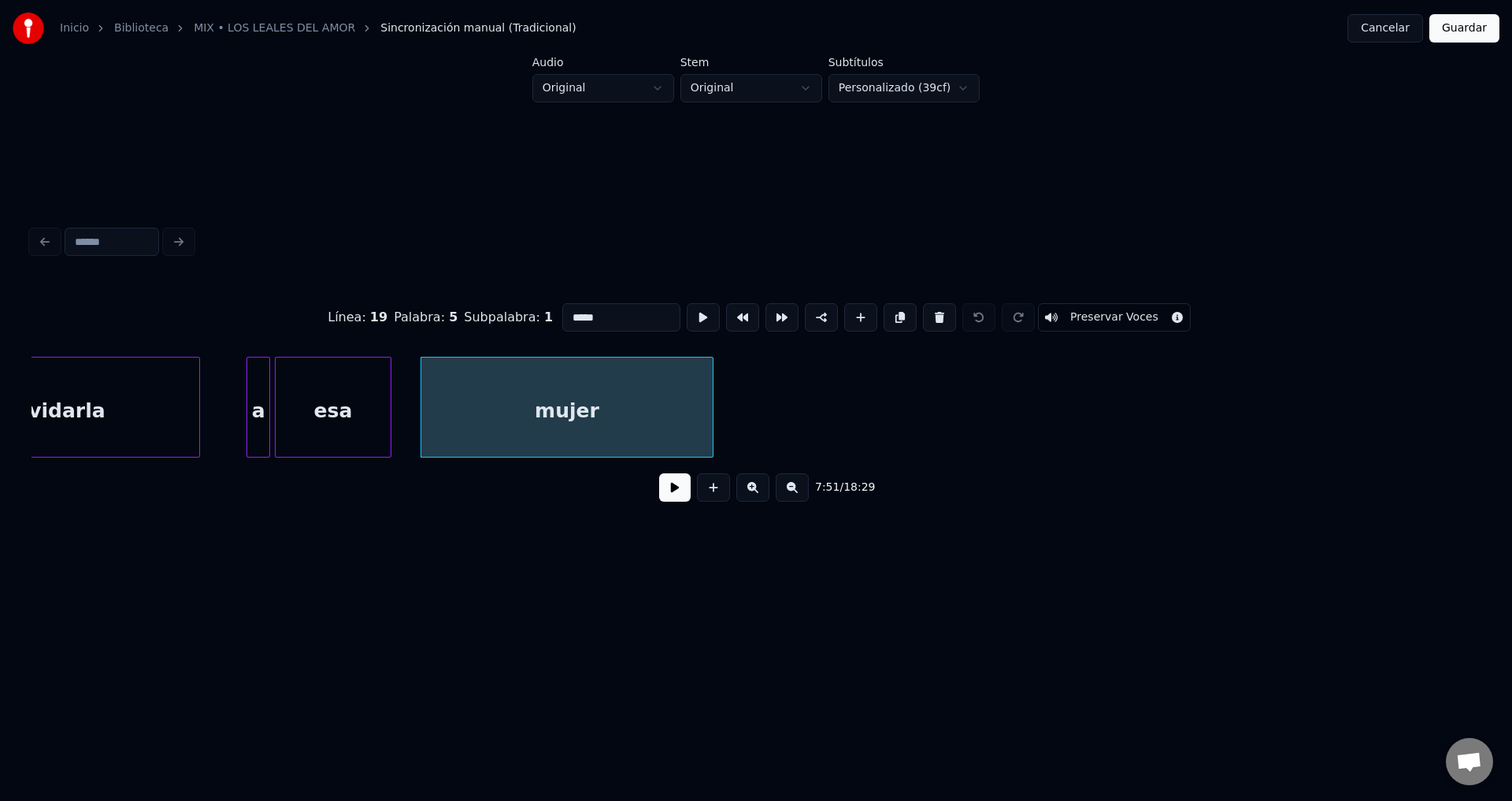
click at [674, 495] on button at bounding box center [675, 488] width 32 height 28
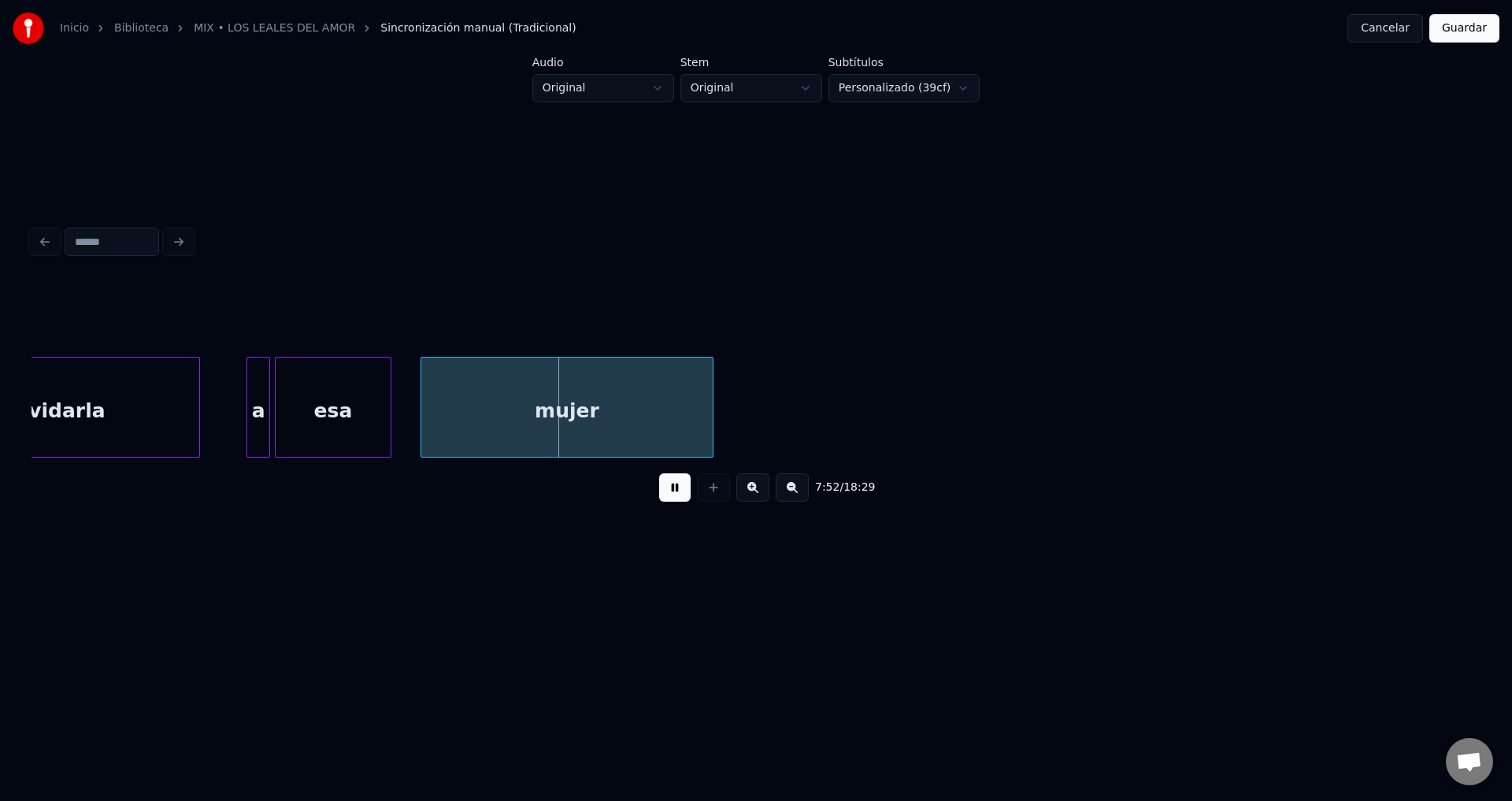
click at [674, 495] on button at bounding box center [675, 488] width 32 height 28
click at [1389, 31] on button "Cancelar" at bounding box center [1385, 28] width 76 height 28
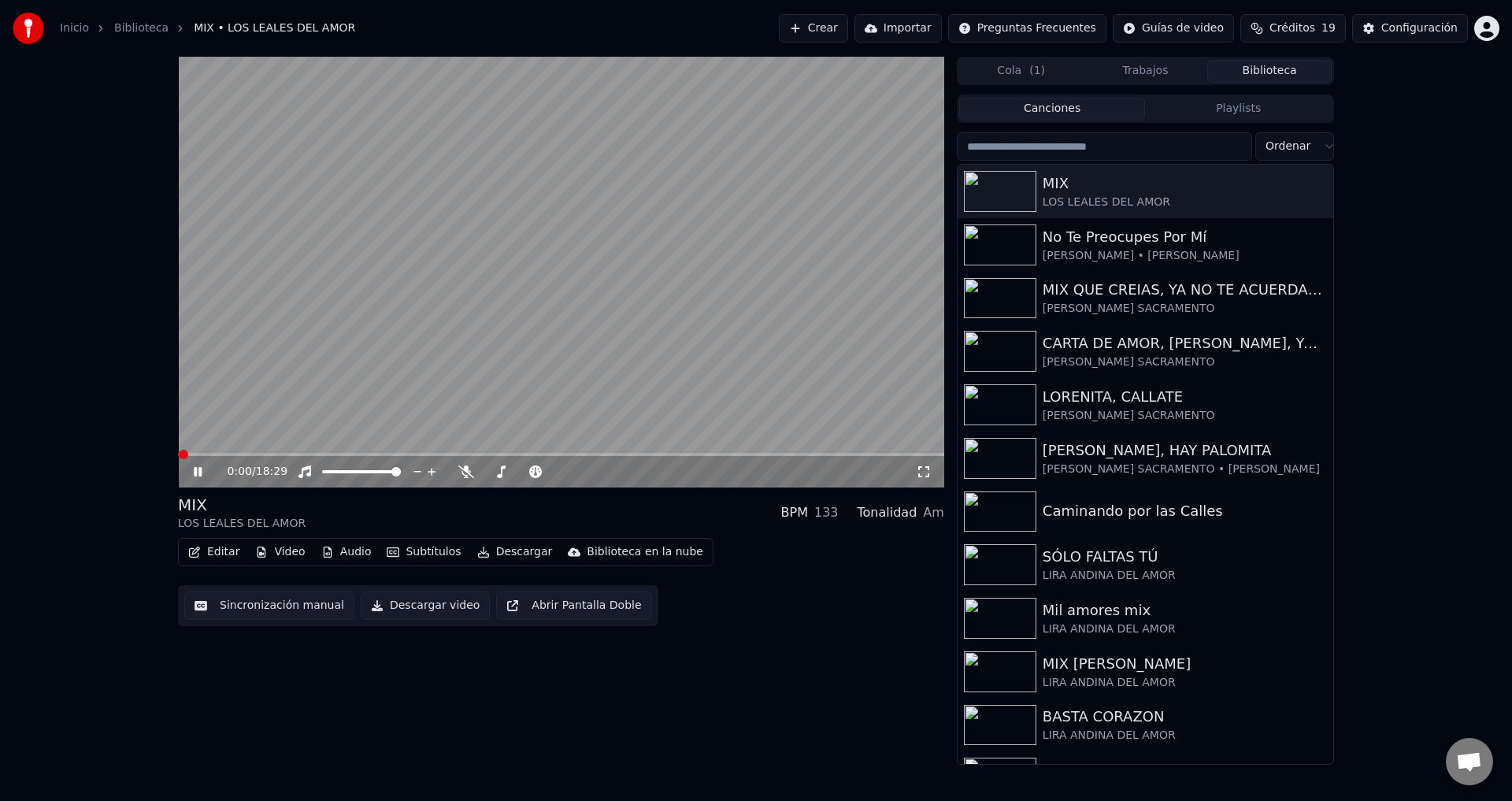
click at [201, 473] on icon at bounding box center [198, 472] width 8 height 9
click at [213, 554] on button "Editar" at bounding box center [214, 552] width 64 height 22
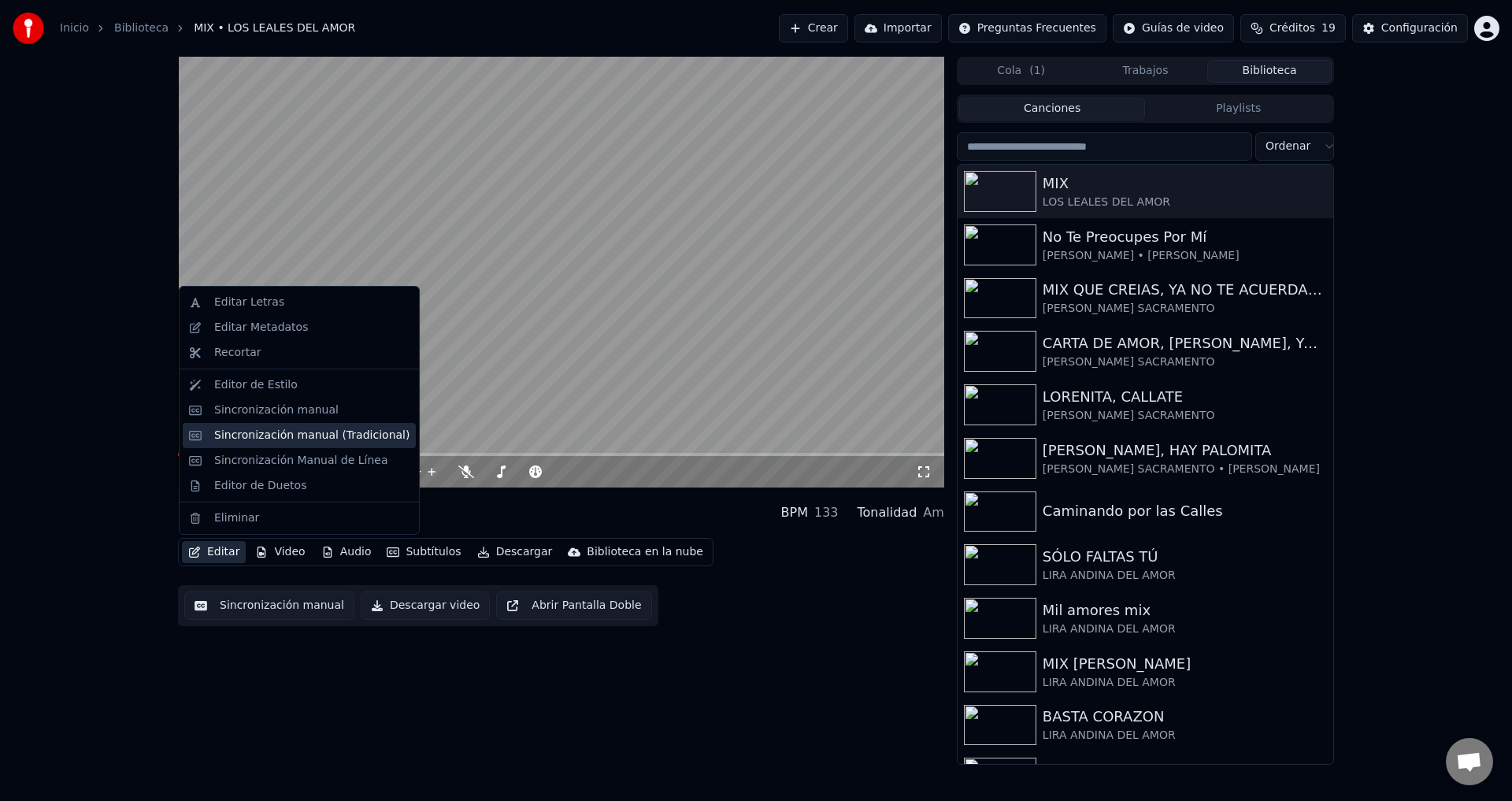
click at [296, 440] on div "Sincronización manual (Tradicional)" at bounding box center [312, 435] width 196 height 16
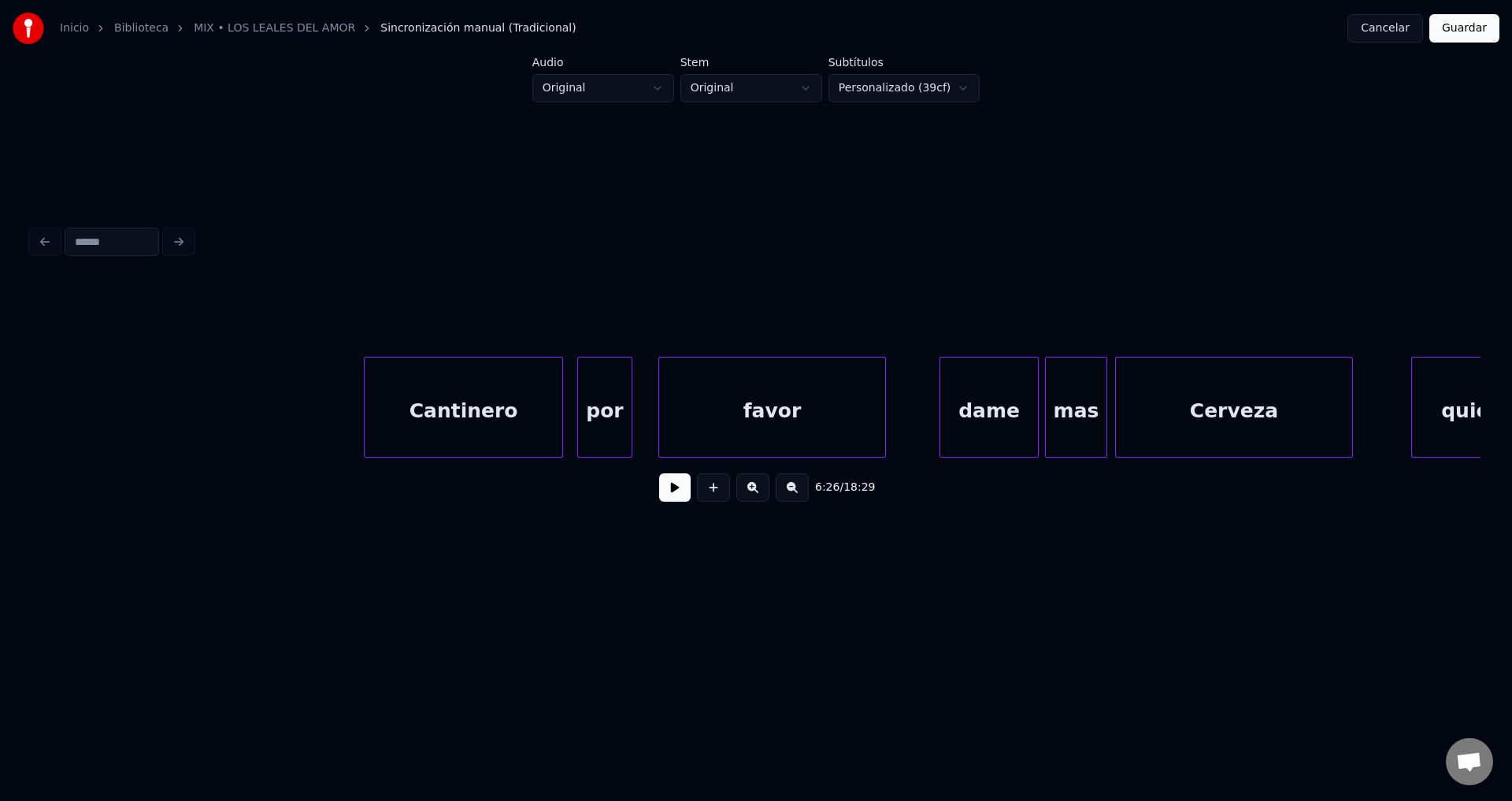
scroll to position [0, 88448]
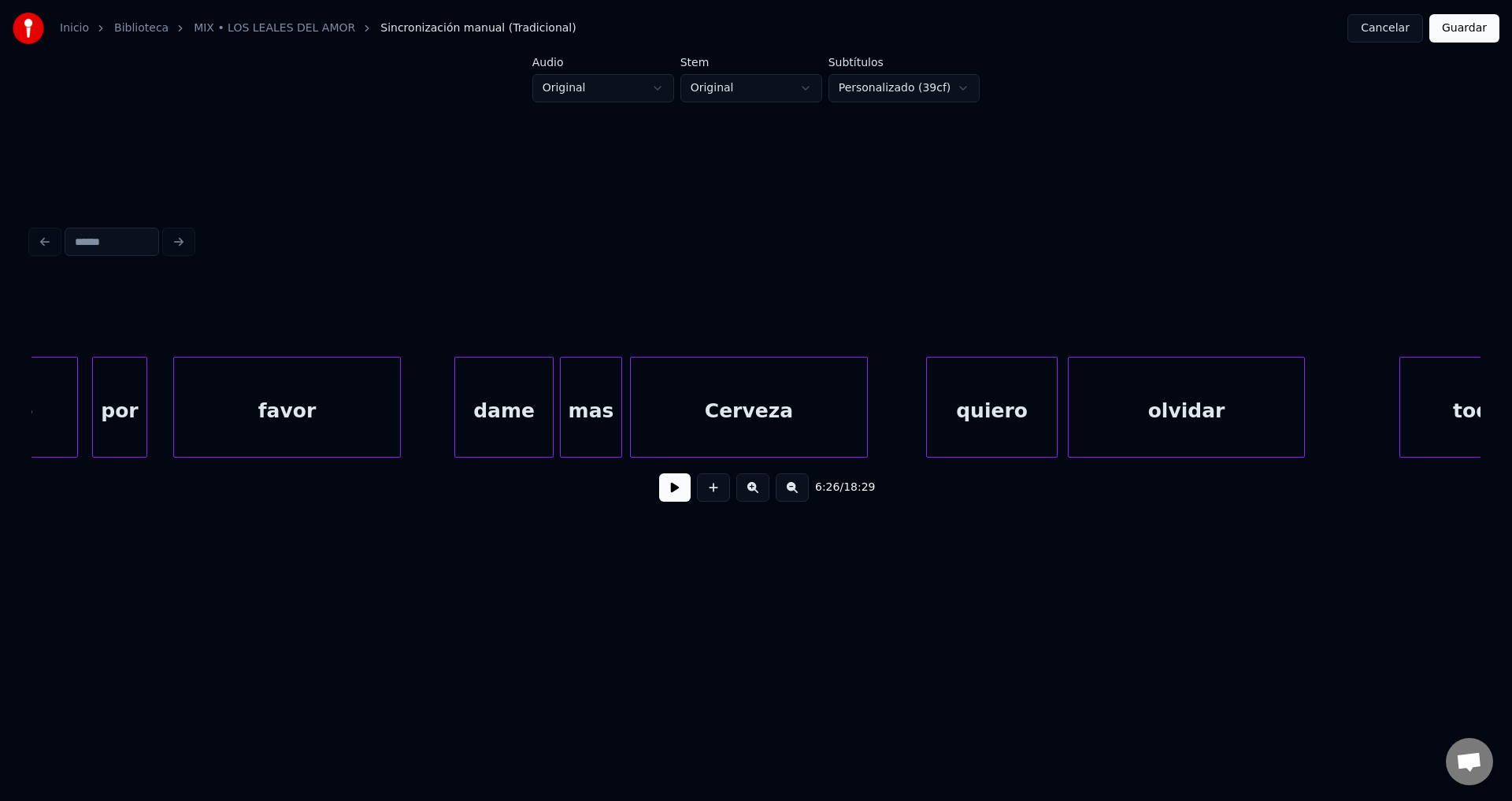
click at [684, 420] on div "Cerveza" at bounding box center [749, 411] width 236 height 107
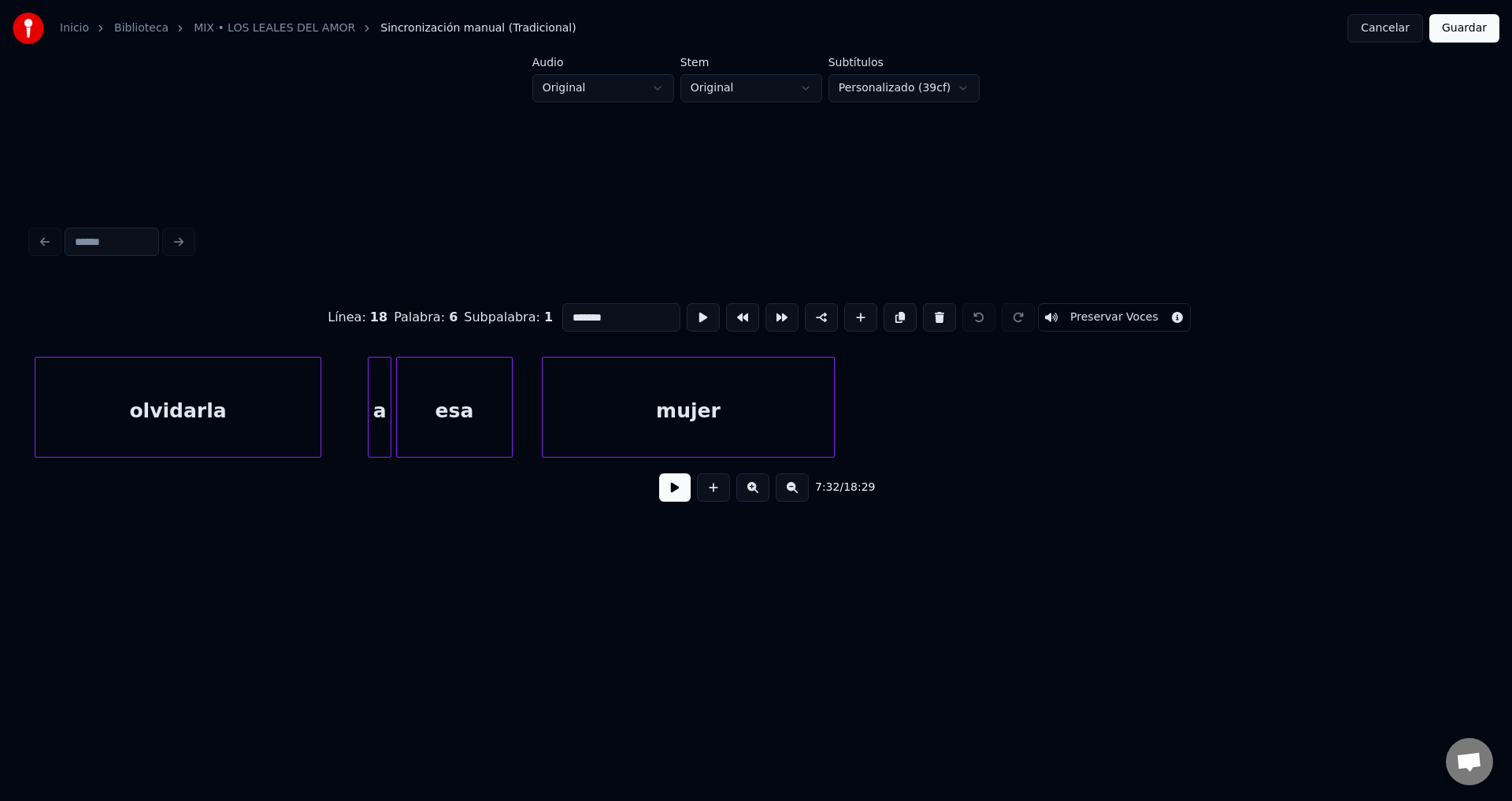
scroll to position [0, 92210]
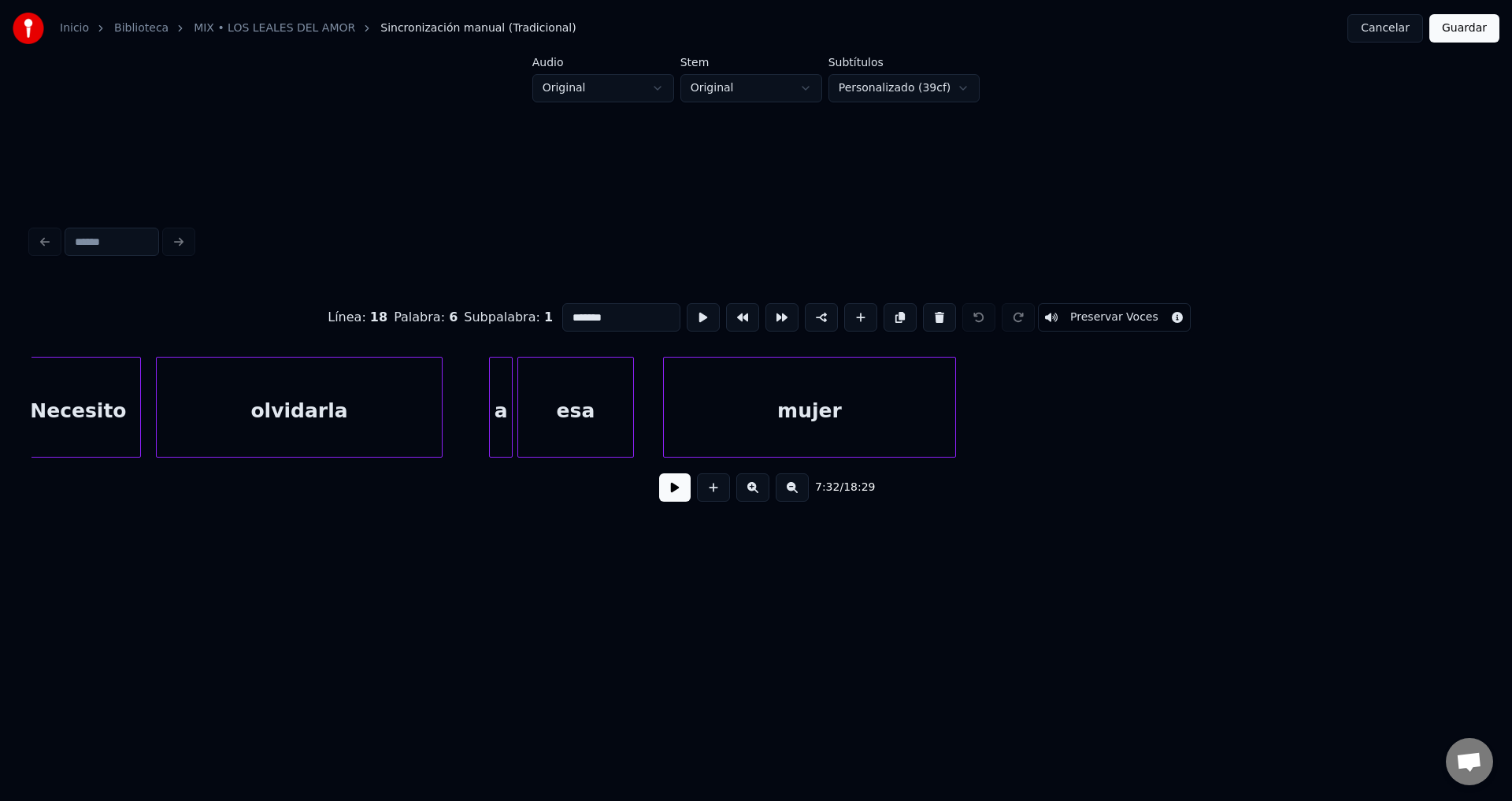
click at [739, 417] on div "mujer" at bounding box center [810, 411] width 291 height 107
type input "*****"
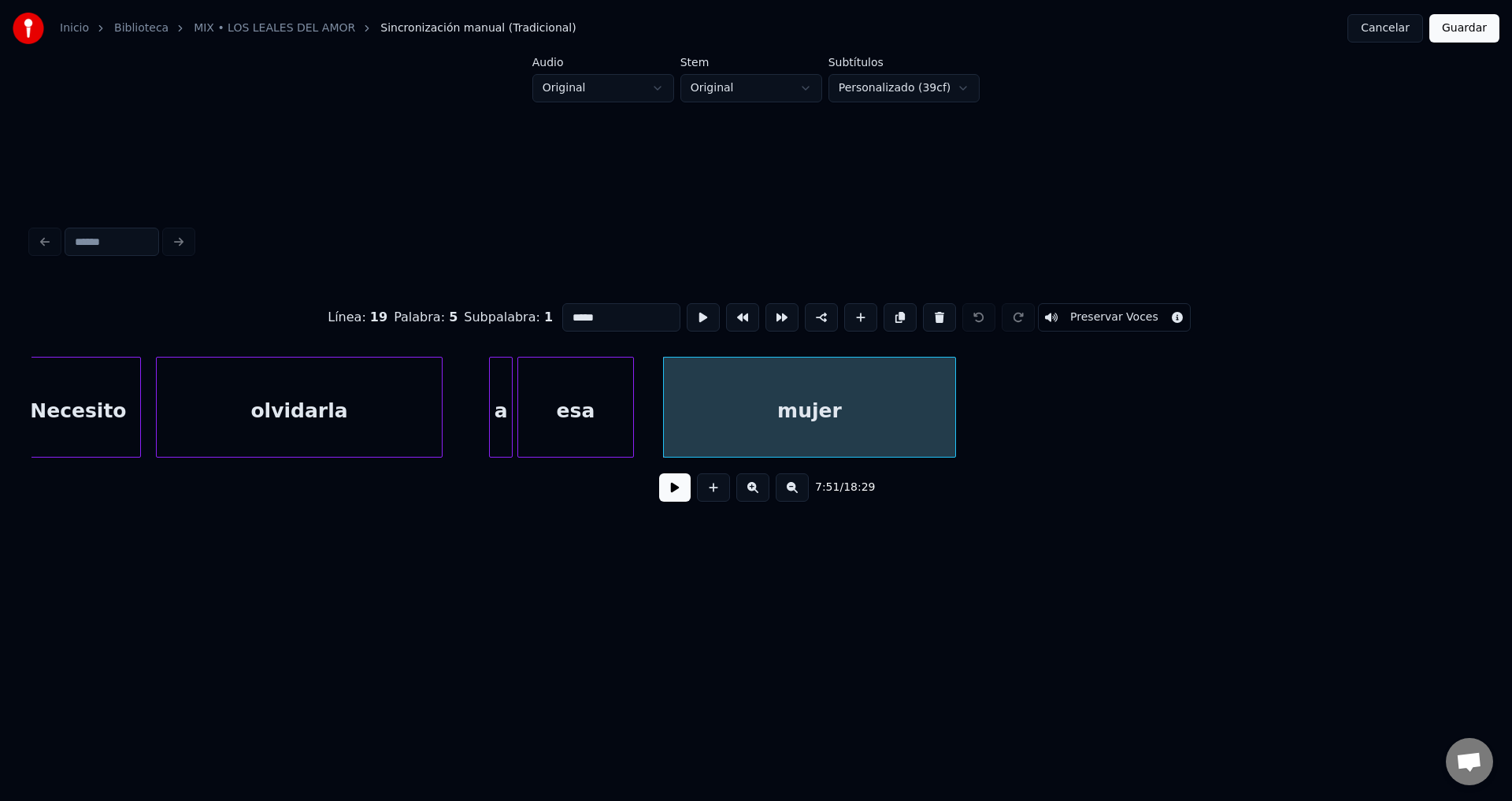
click at [668, 499] on button at bounding box center [675, 488] width 32 height 28
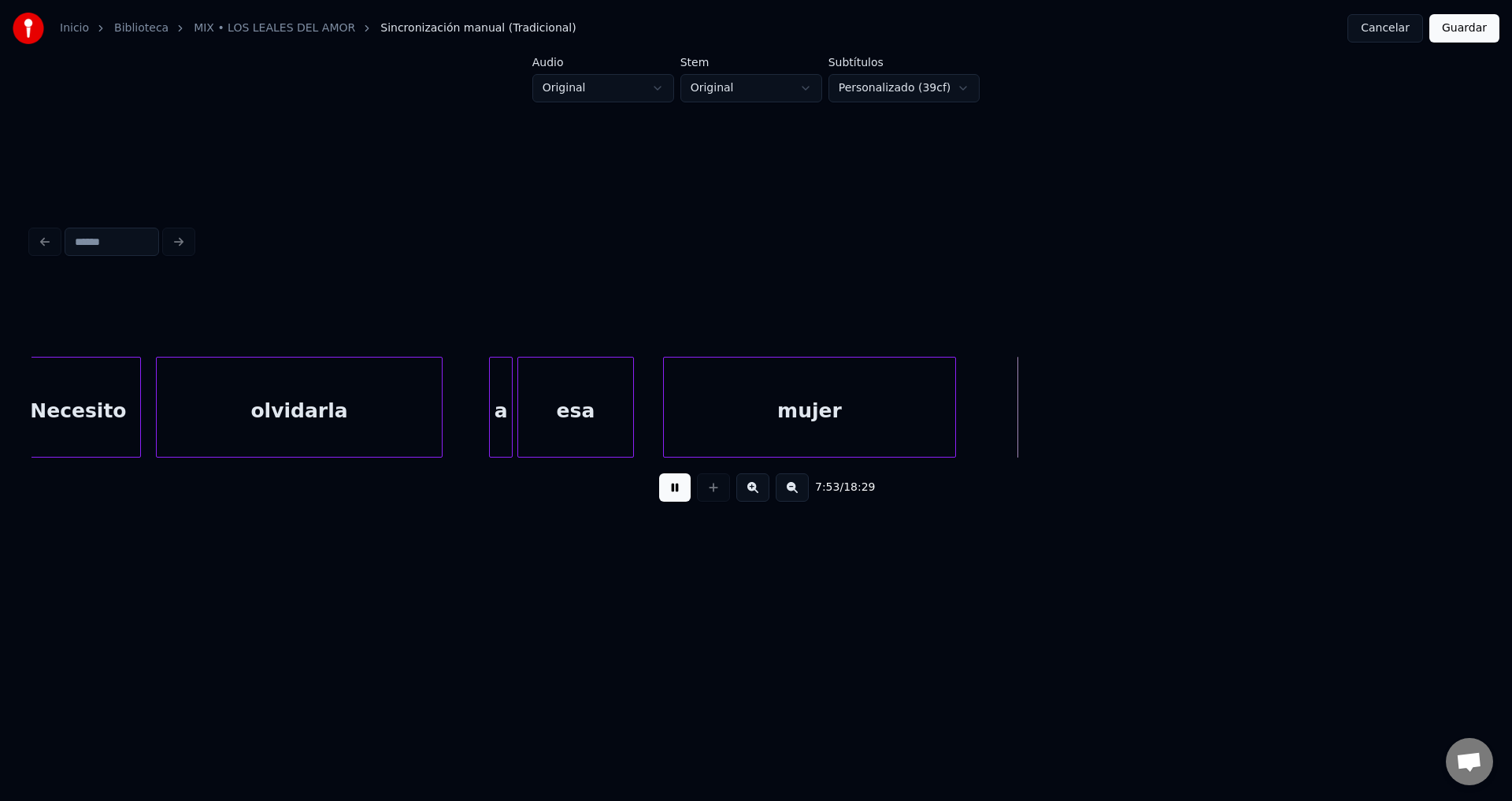
click at [668, 499] on button at bounding box center [675, 488] width 32 height 28
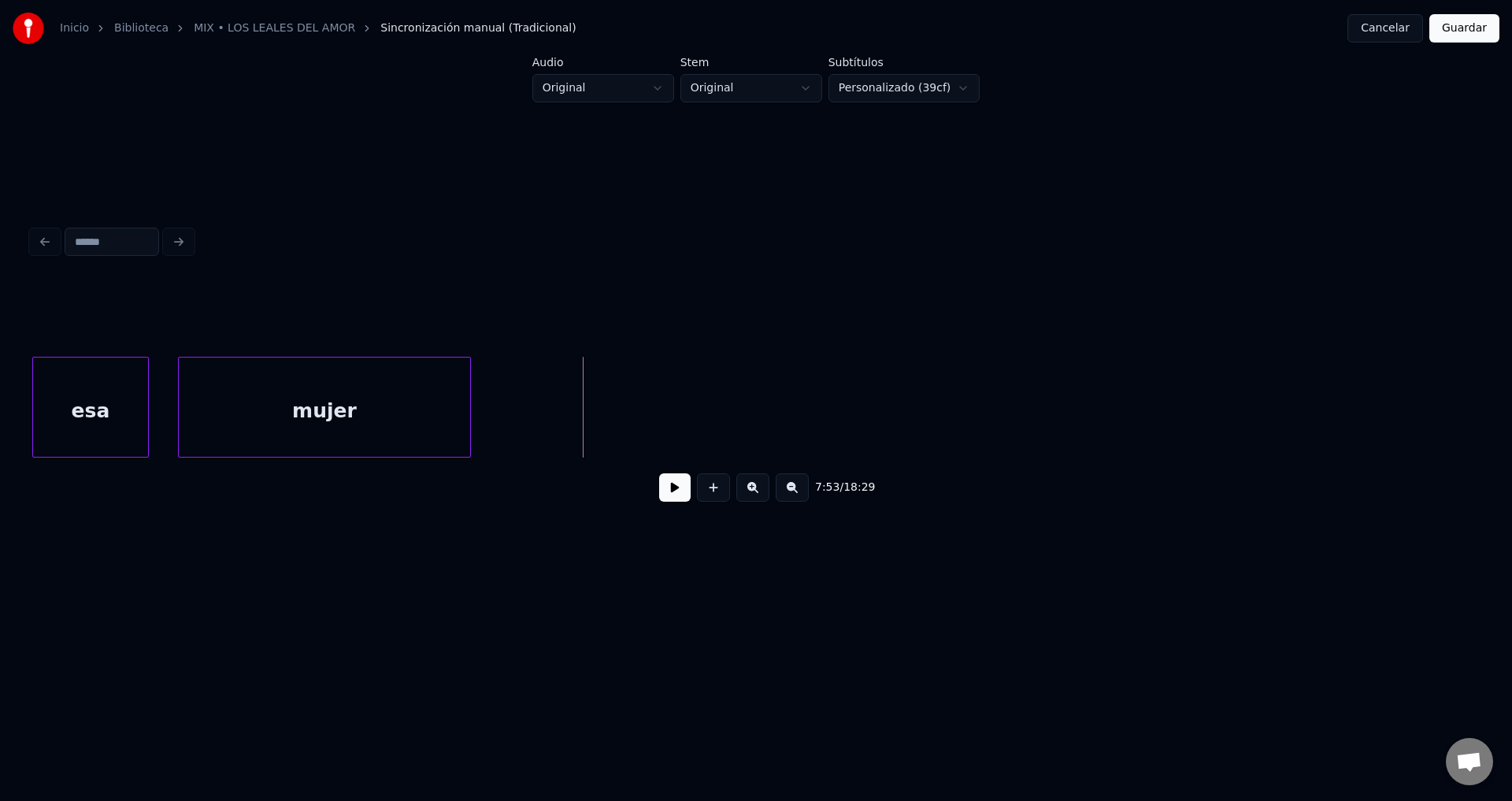
scroll to position [0, 92816]
click at [668, 492] on button at bounding box center [675, 488] width 32 height 28
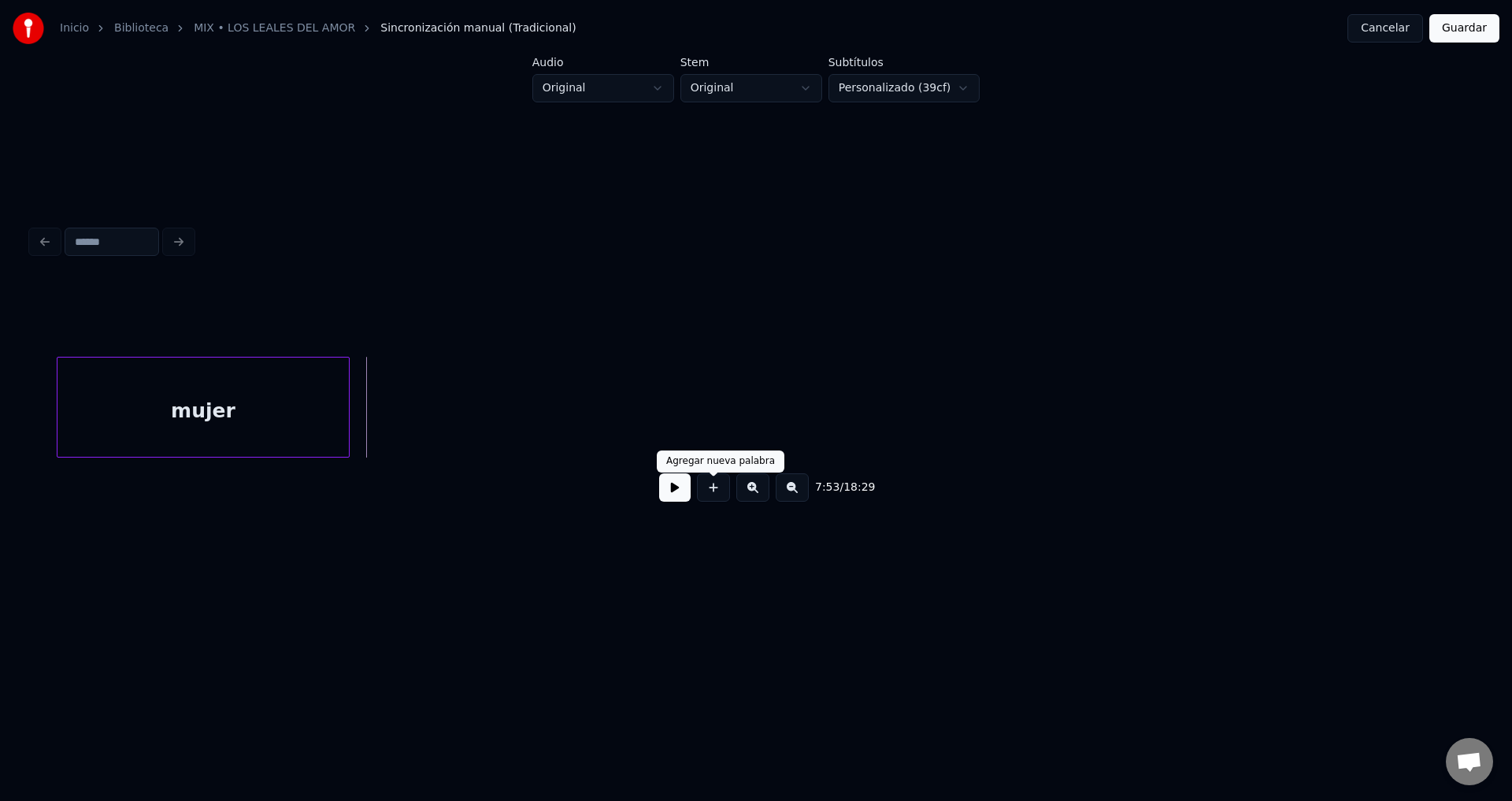
click at [710, 494] on button at bounding box center [714, 488] width 33 height 28
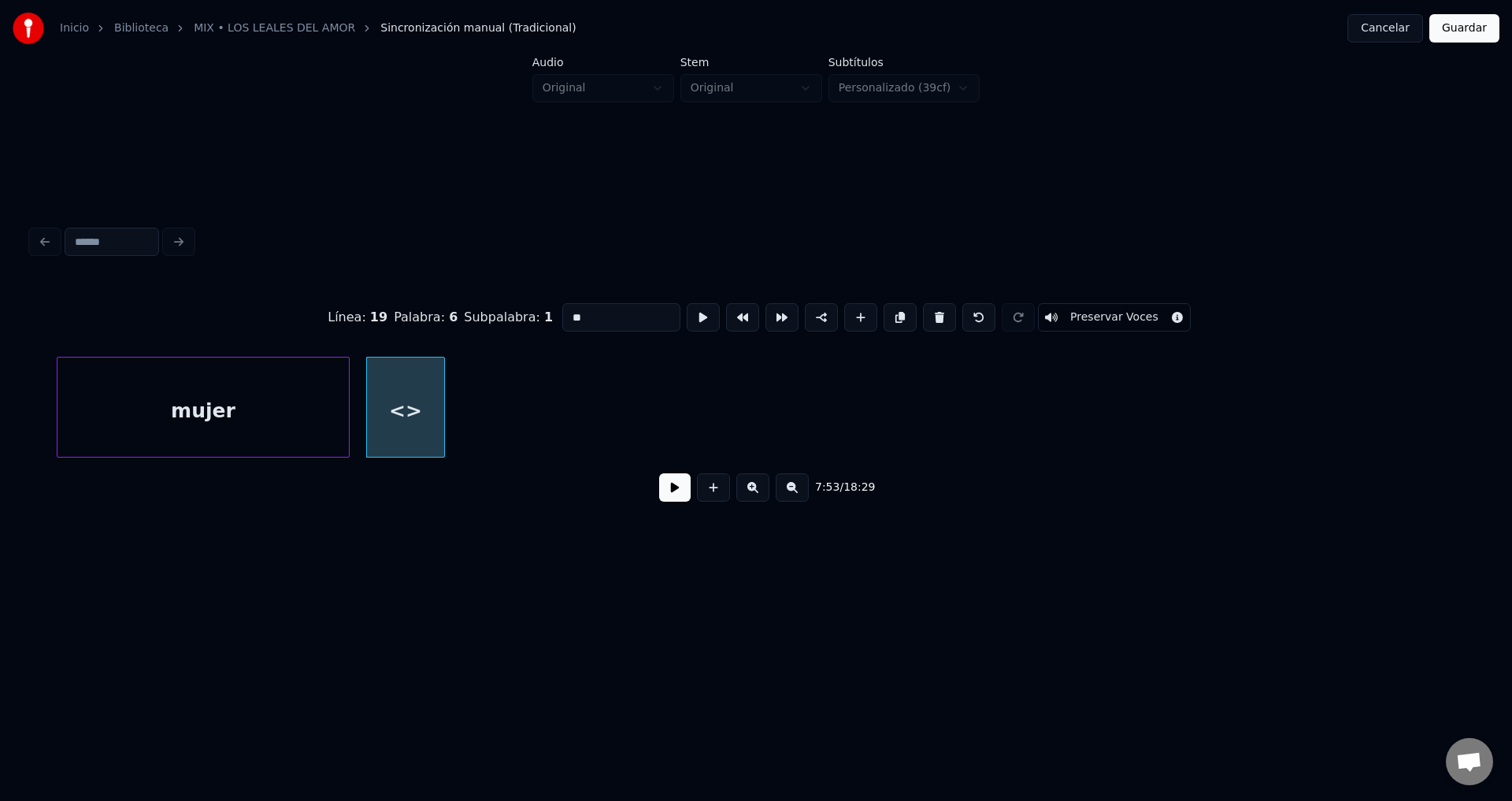
drag, startPoint x: 575, startPoint y: 308, endPoint x: 546, endPoint y: 307, distance: 29.0
click at [546, 307] on div "Línea : 19 Palabra : 6 Subpalabra : 1 ** Preservar Voces" at bounding box center [756, 317] width 1449 height 78
type input "***"
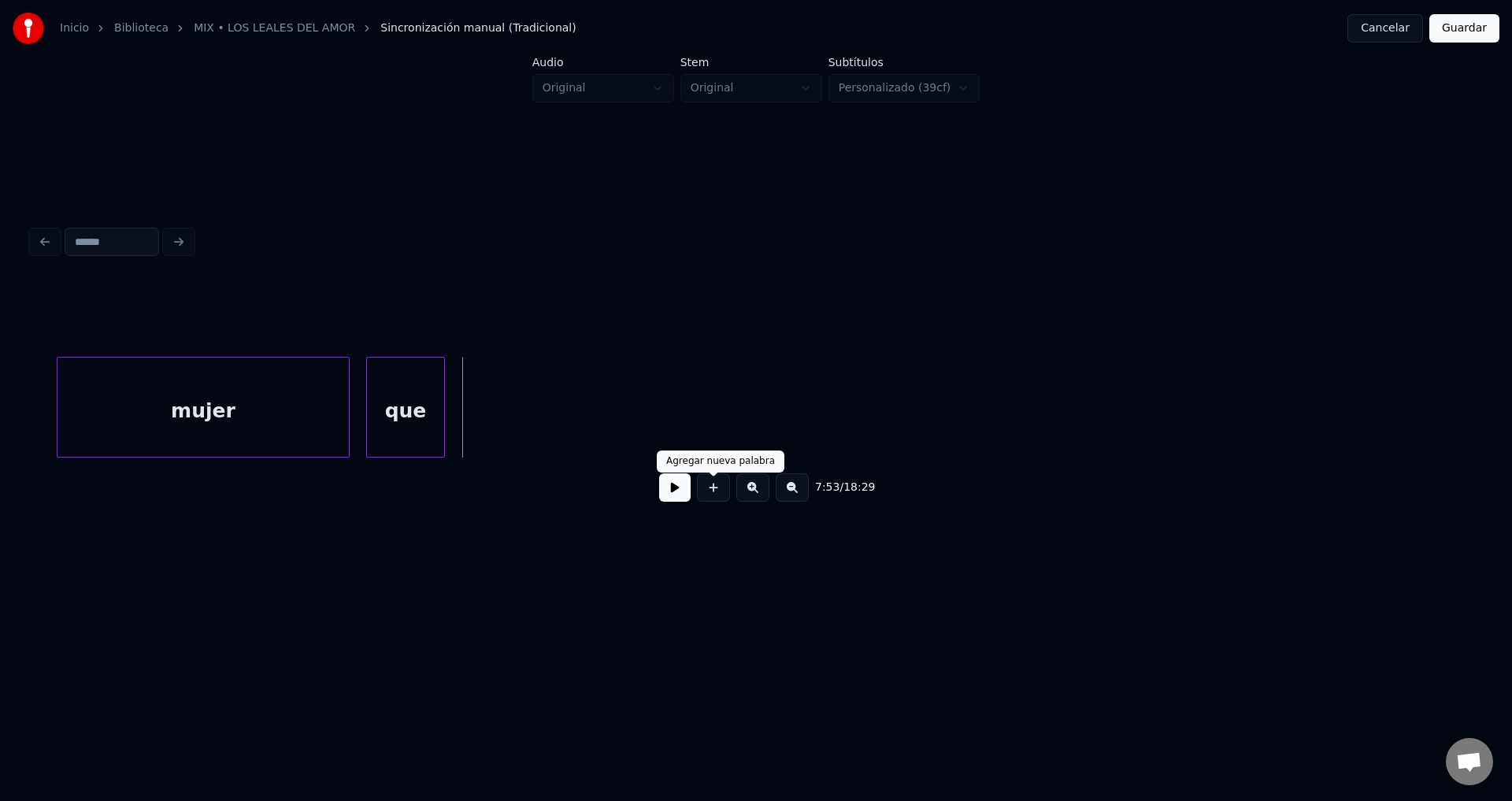
click at [719, 495] on button at bounding box center [714, 488] width 33 height 28
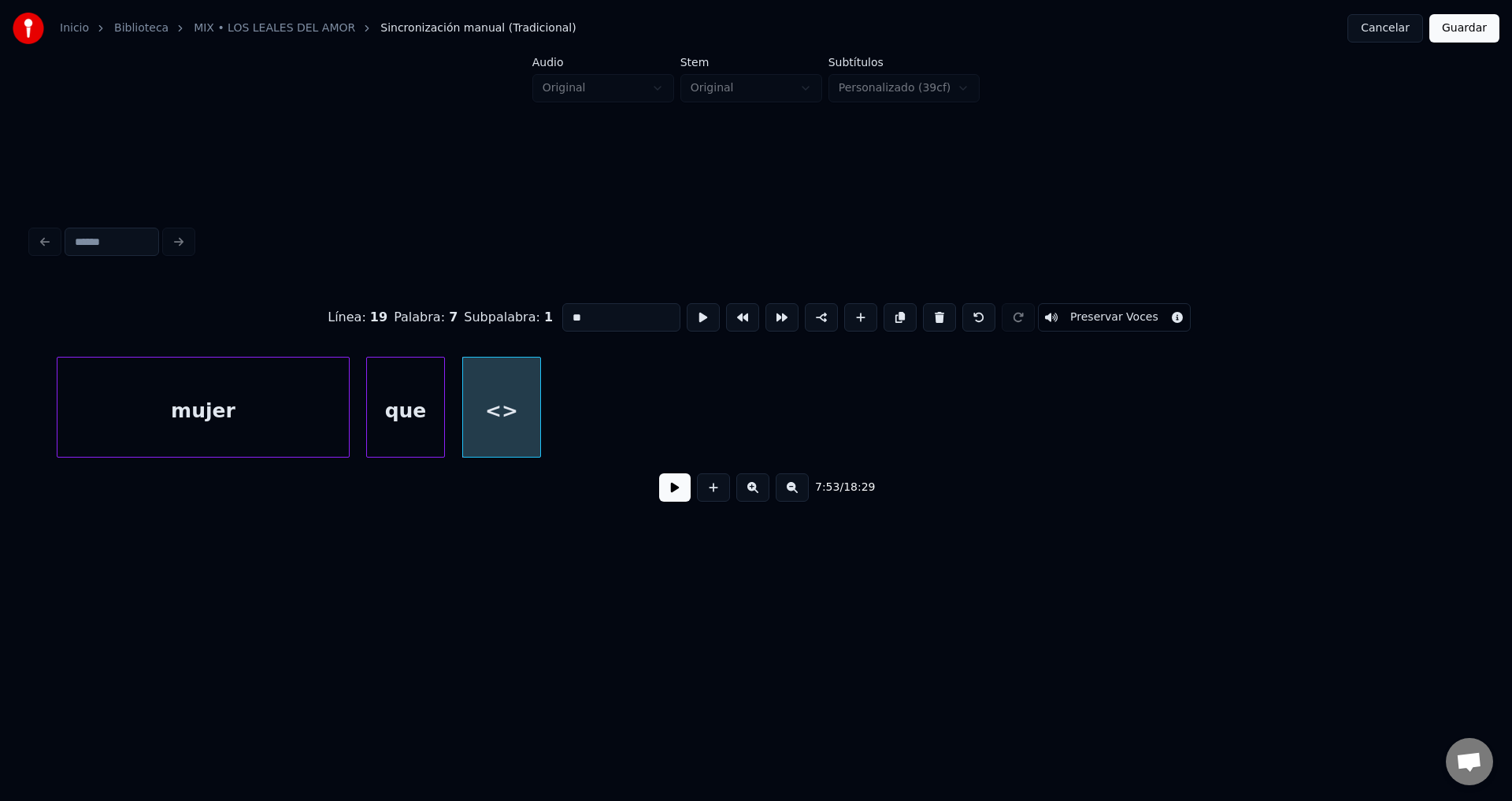
drag, startPoint x: 601, startPoint y: 309, endPoint x: 486, endPoint y: 302, distance: 115.2
click at [487, 302] on div "Línea : 19 Palabra : 7 Subpalabra : 1 ** Preservar Voces" at bounding box center [756, 317] width 1449 height 78
type input "**"
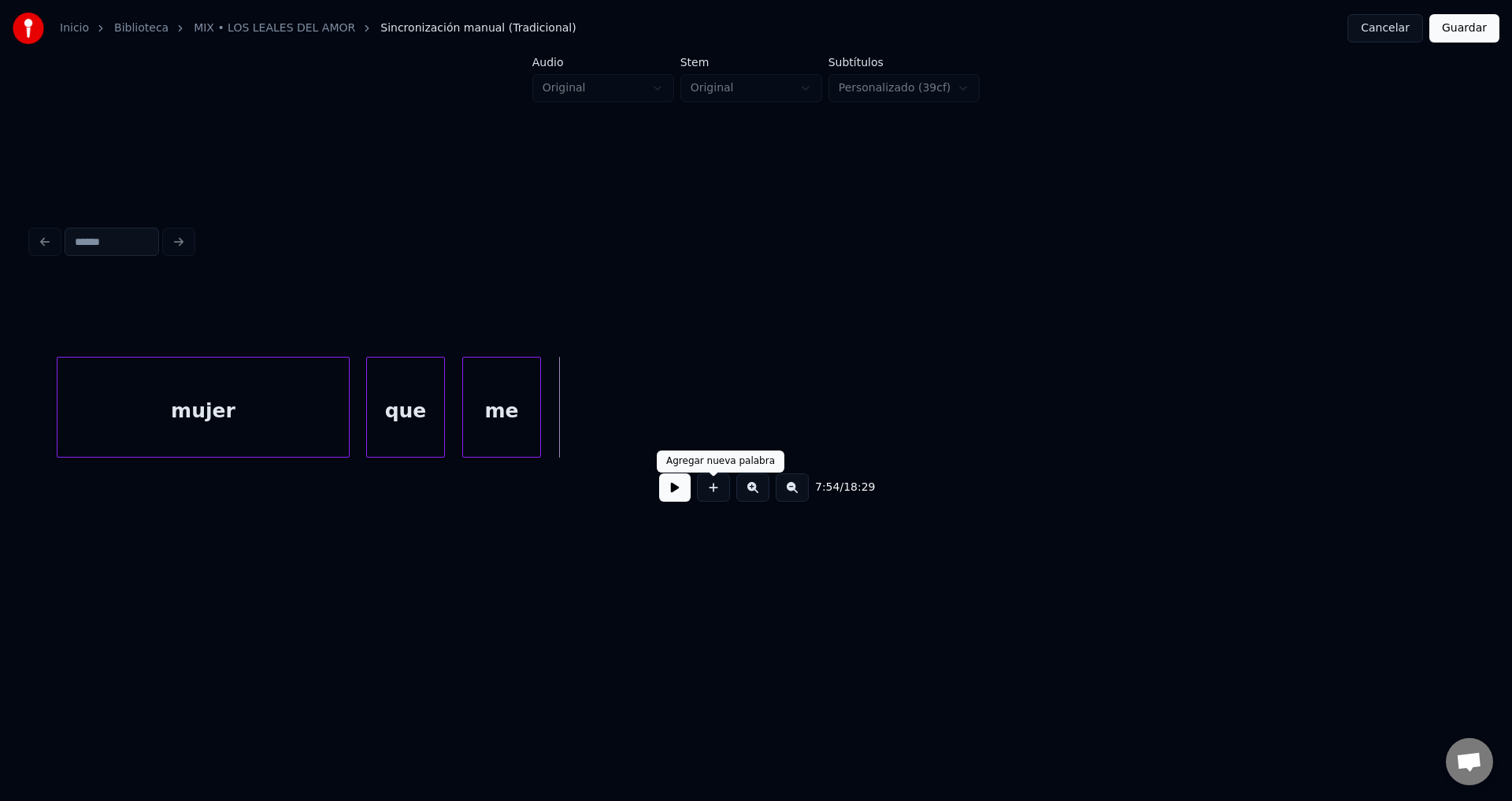
click at [712, 489] on button at bounding box center [714, 488] width 33 height 28
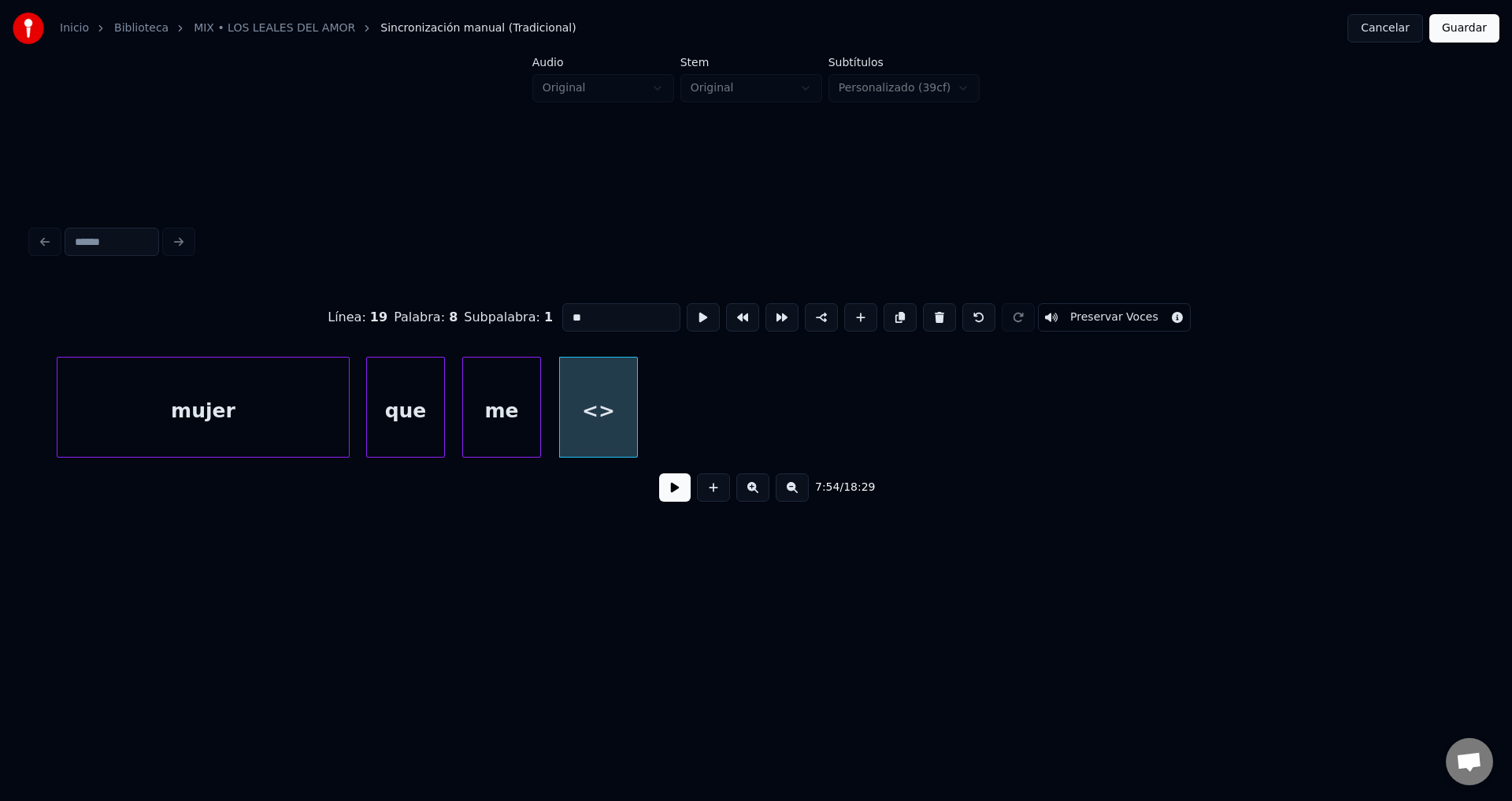
drag, startPoint x: 640, startPoint y: 311, endPoint x: 462, endPoint y: 313, distance: 178.0
click at [461, 313] on div "Línea : 19 Palabra : 8 Subpalabra : 1 ** Preservar Voces" at bounding box center [756, 317] width 1449 height 78
type input "**"
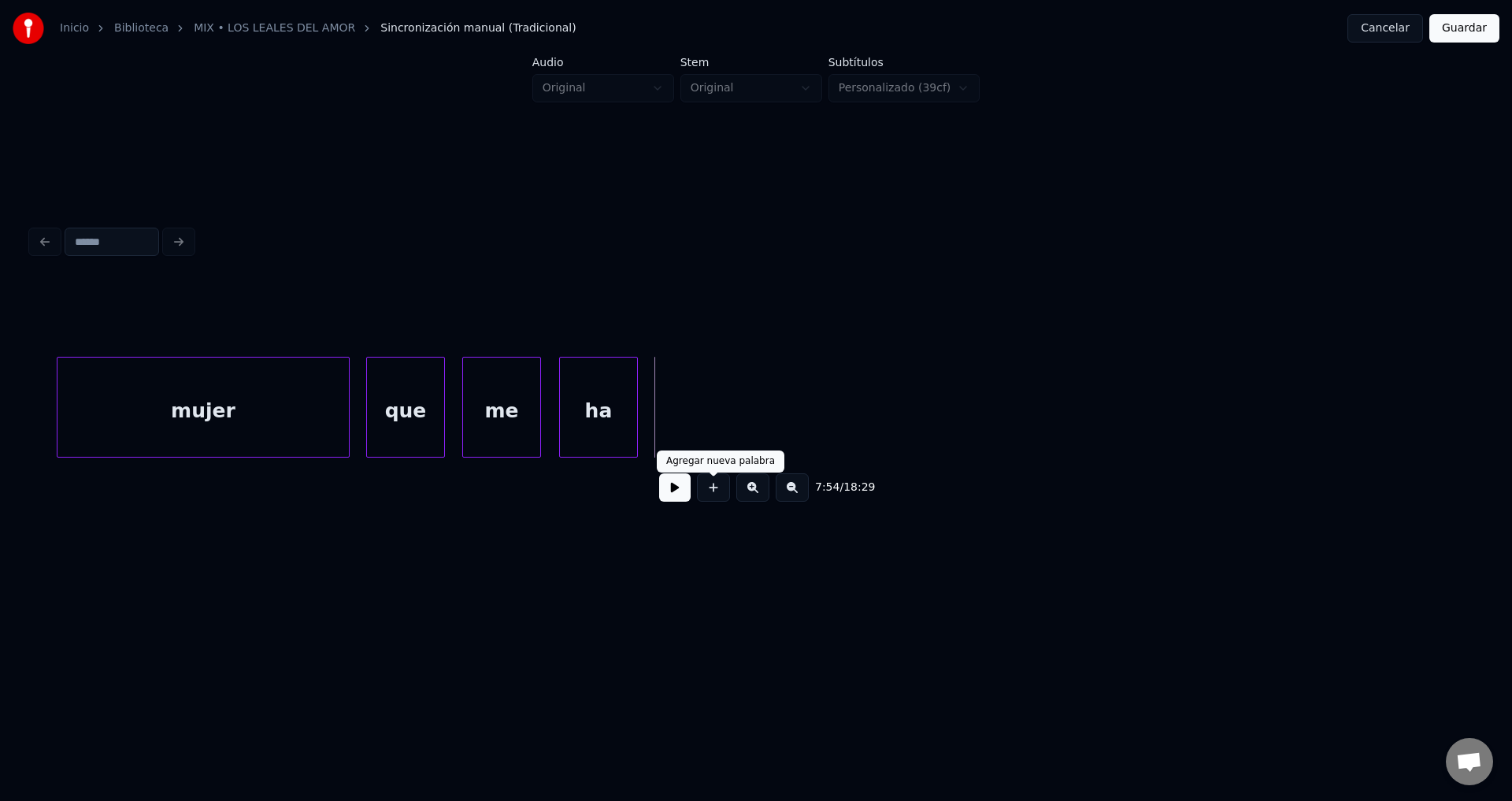
drag, startPoint x: 710, startPoint y: 498, endPoint x: 652, endPoint y: 380, distance: 131.5
click at [709, 497] on button at bounding box center [714, 488] width 33 height 28
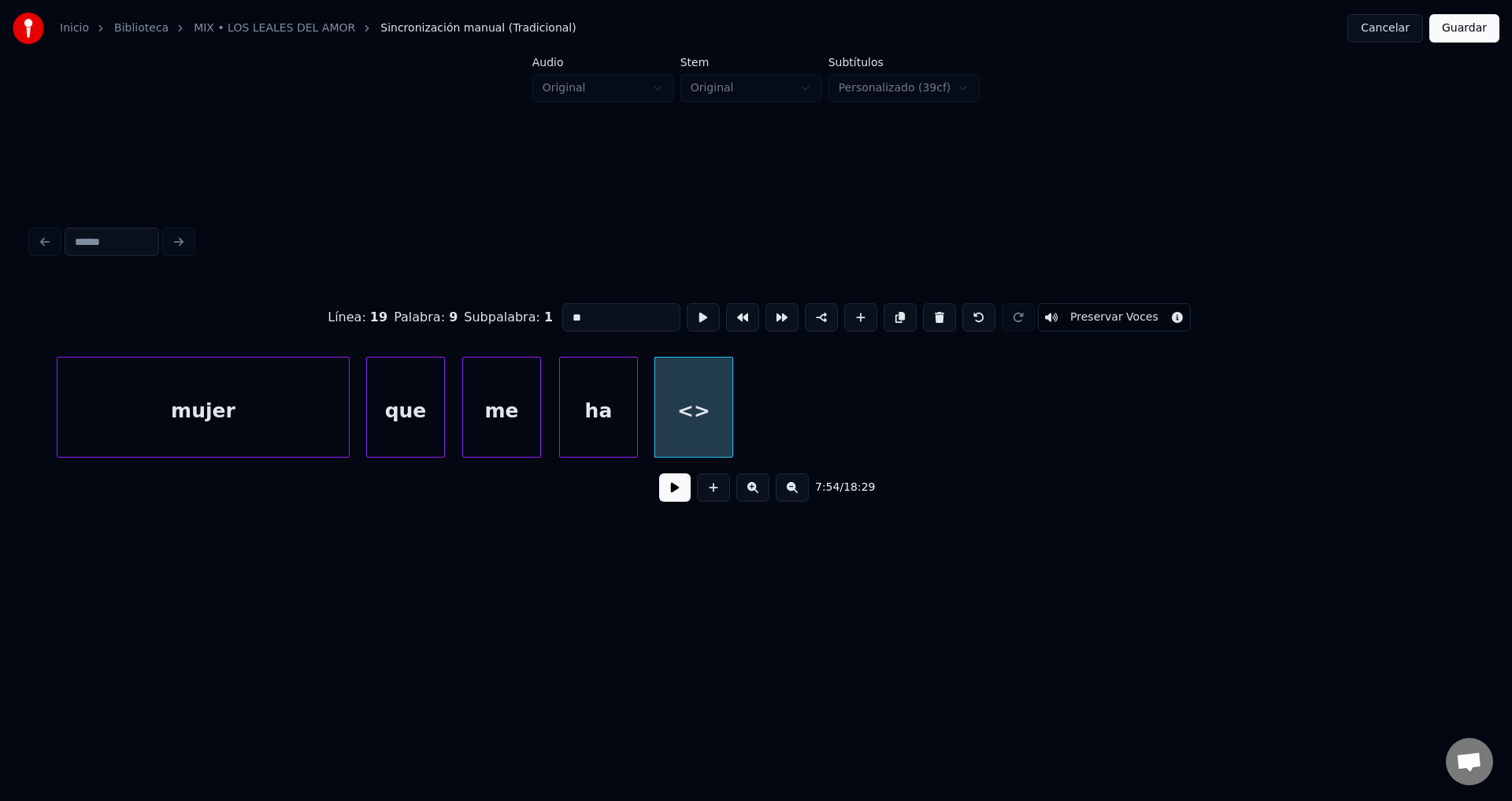
drag, startPoint x: 628, startPoint y: 314, endPoint x: 420, endPoint y: 300, distance: 208.5
click at [424, 299] on div "Línea : 19 Palabra : 9 Subpalabra : 1 ** Preservar Voces" at bounding box center [756, 317] width 1449 height 78
click at [302, 413] on div "mujer" at bounding box center [203, 411] width 291 height 107
type input "*****"
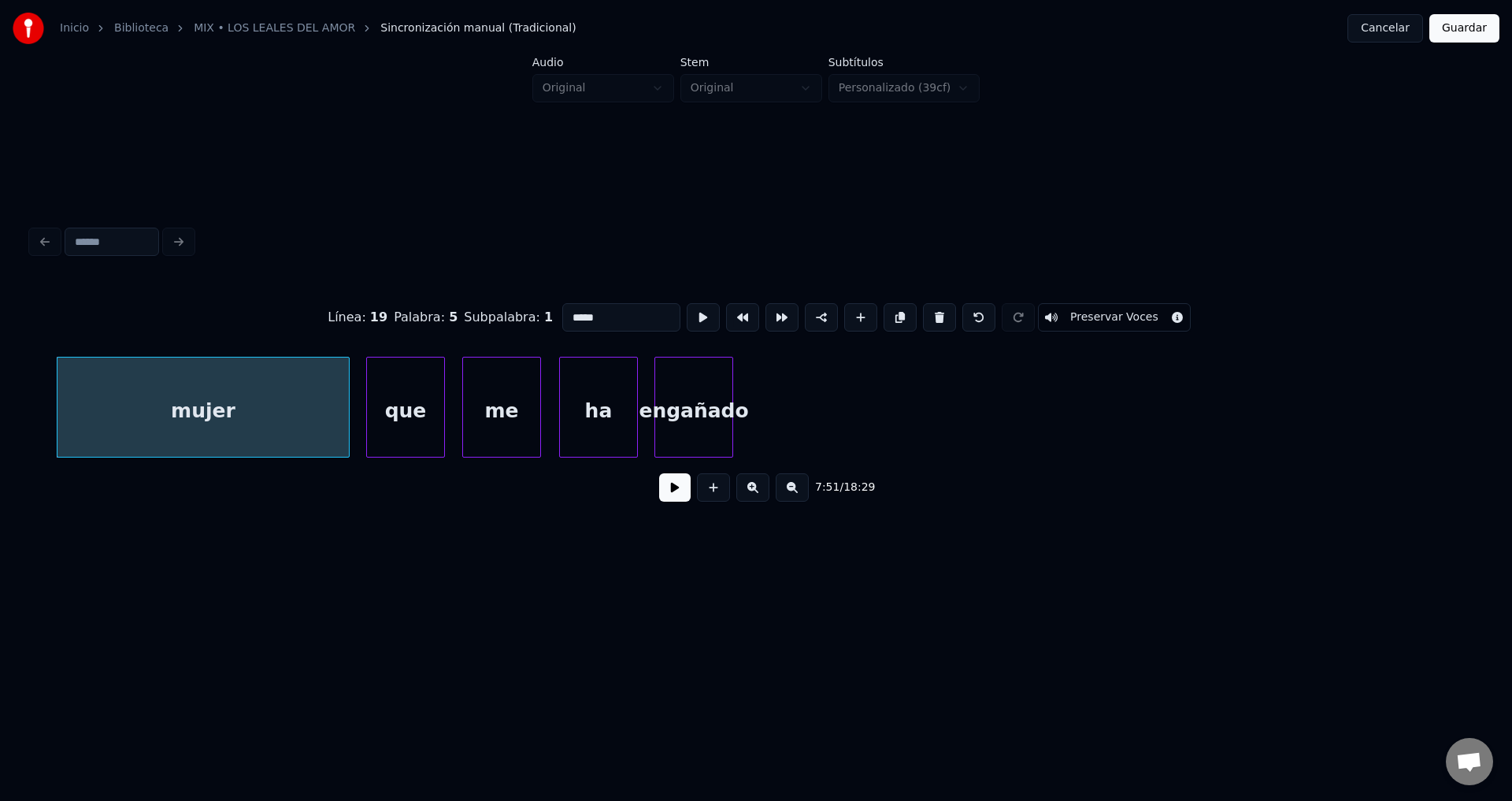
click at [665, 499] on button at bounding box center [675, 488] width 32 height 28
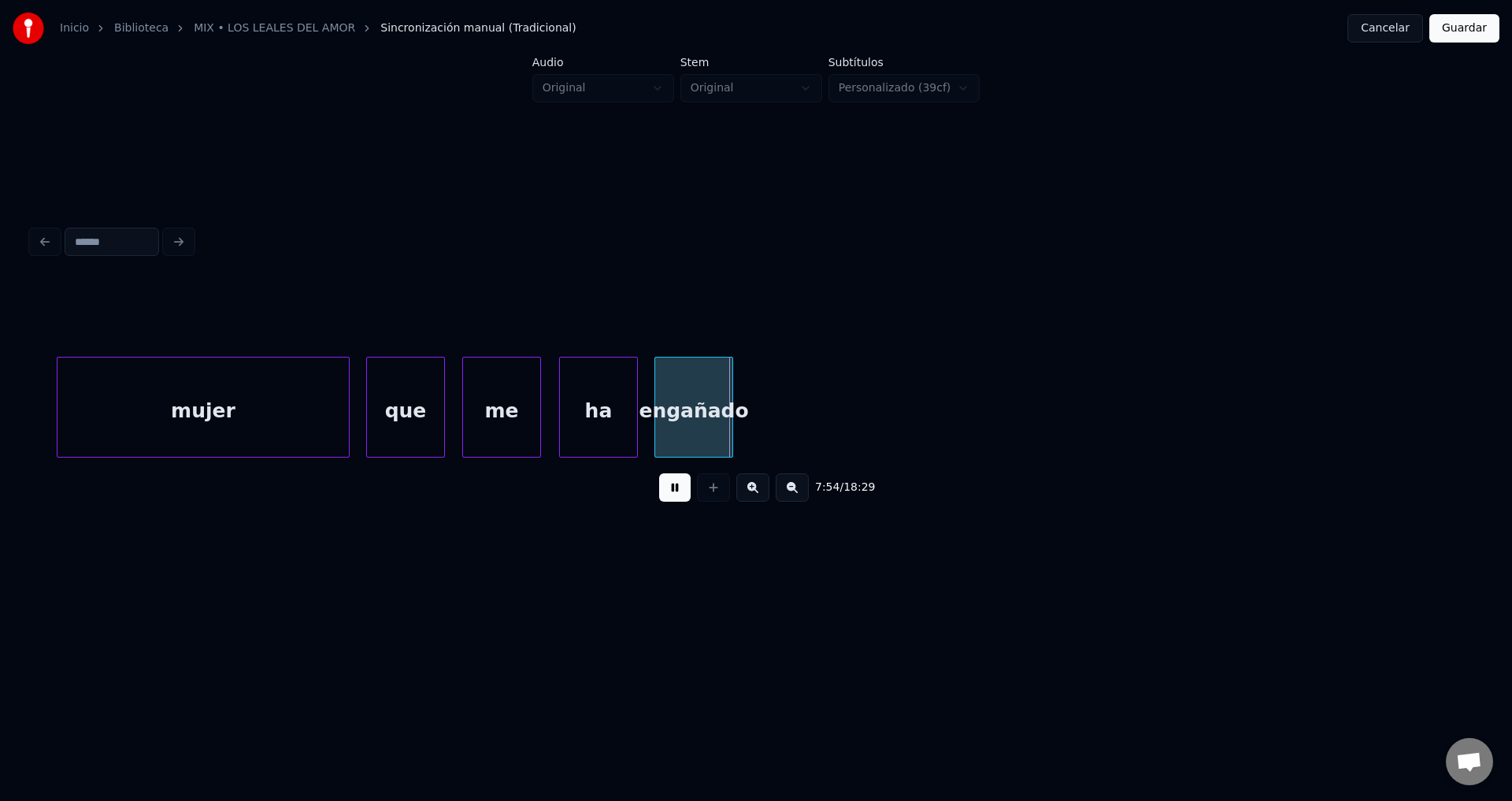
click at [665, 499] on button at bounding box center [675, 488] width 32 height 28
click at [750, 412] on div "engañado" at bounding box center [712, 411] width 78 height 107
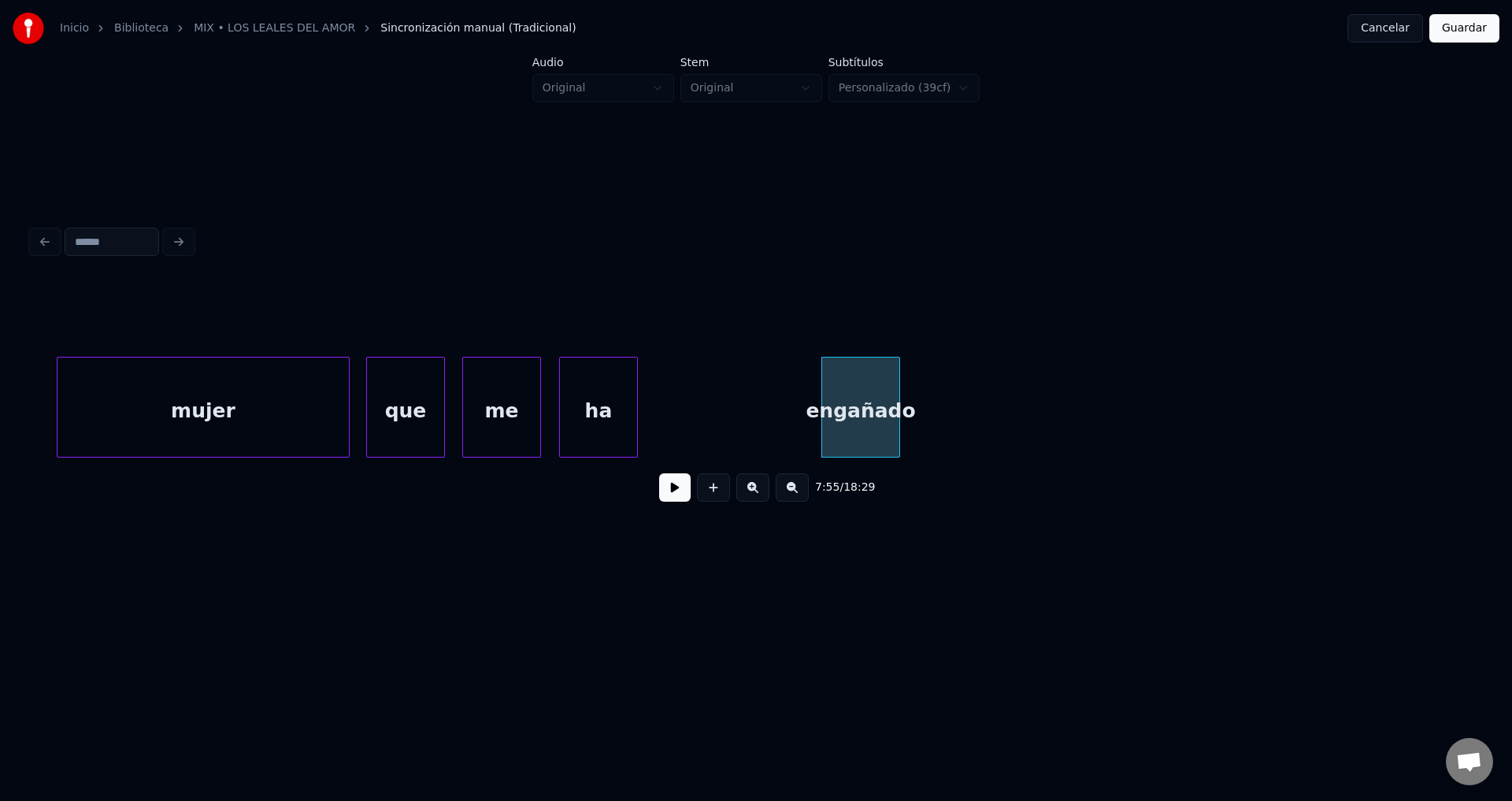
click at [424, 408] on div "que" at bounding box center [406, 411] width 78 height 107
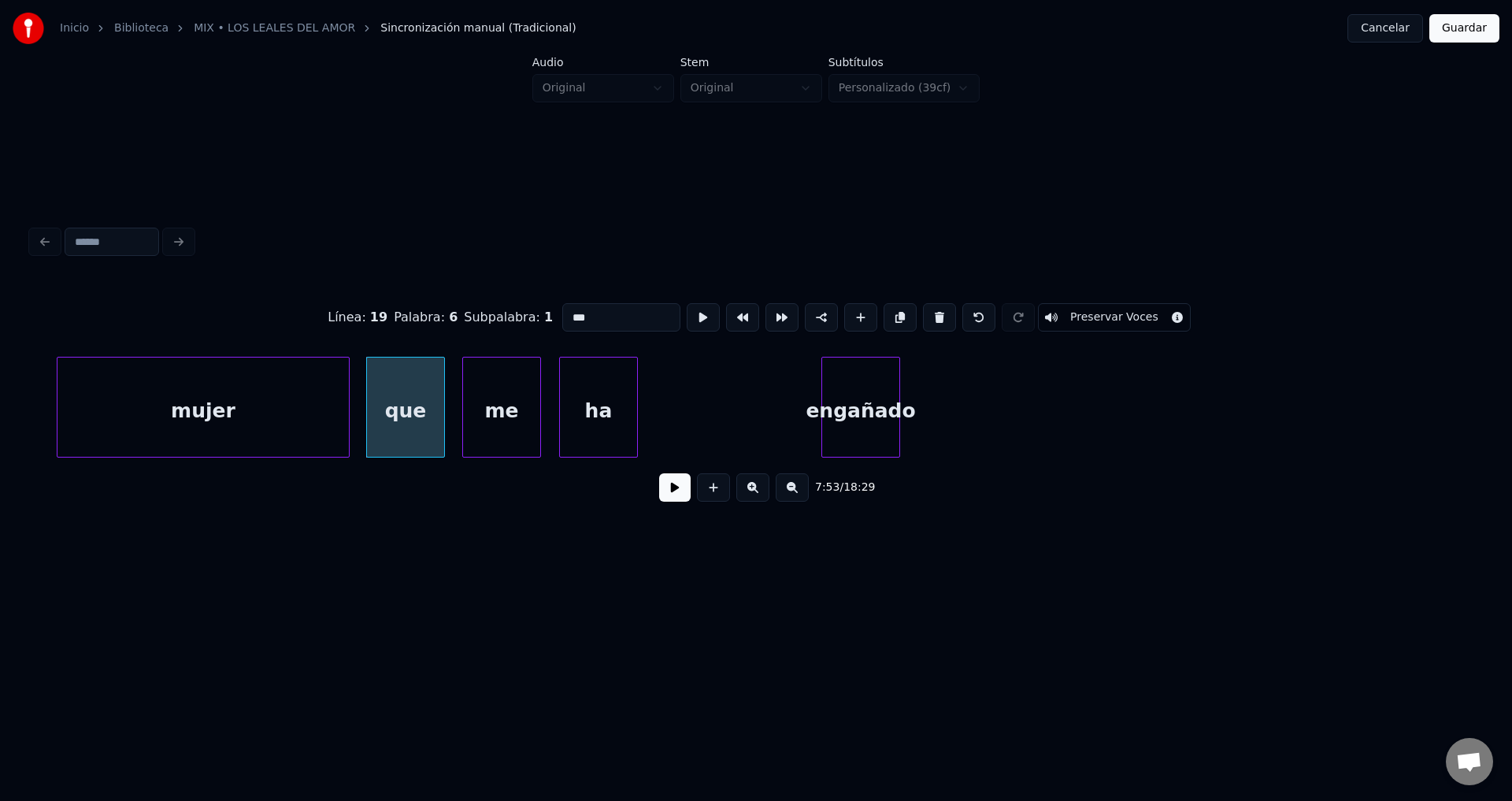
click at [666, 502] on button at bounding box center [675, 488] width 32 height 28
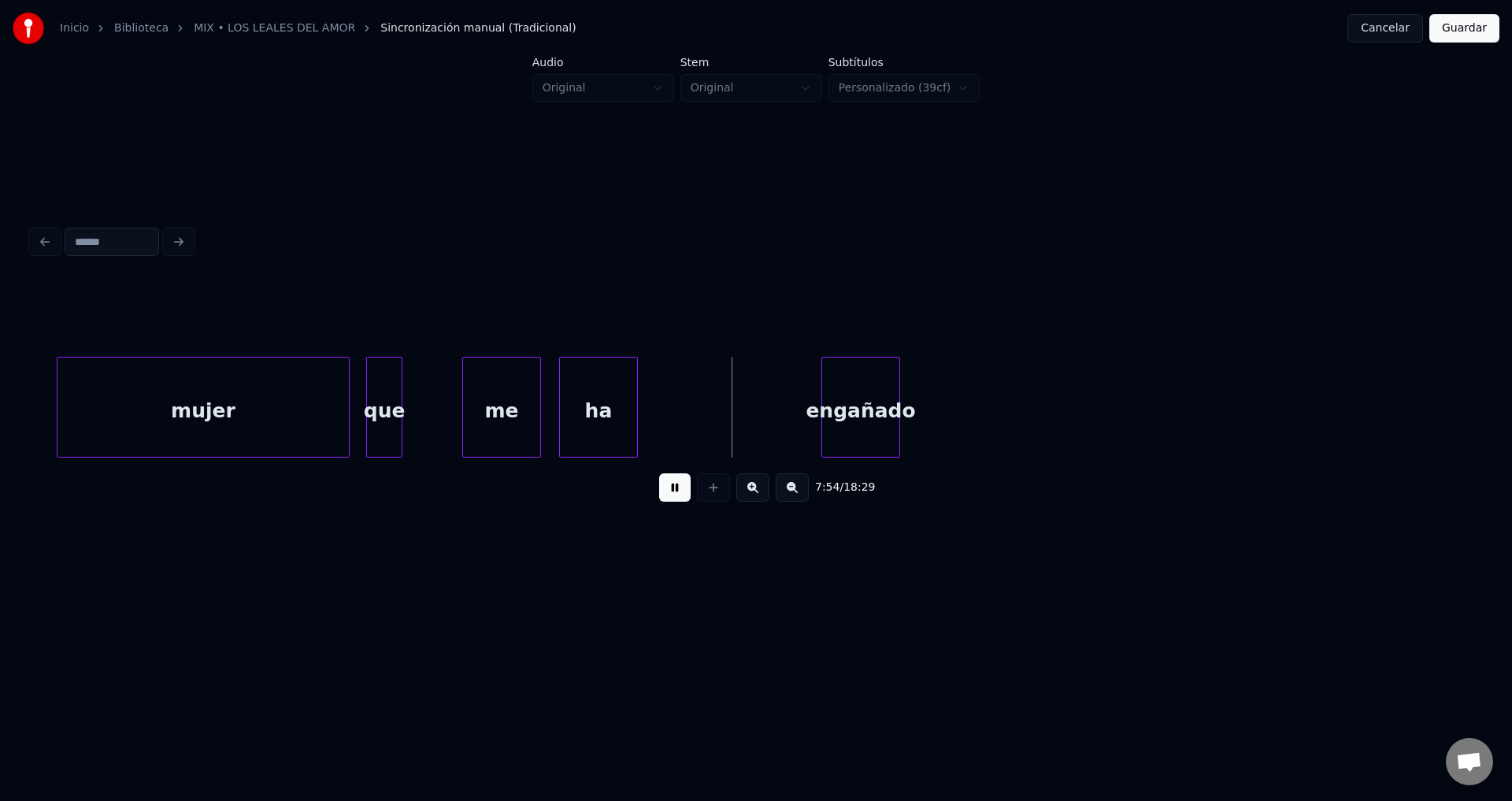
click at [397, 412] on div at bounding box center [399, 407] width 5 height 99
click at [469, 421] on div "me" at bounding box center [502, 411] width 78 height 107
click at [442, 413] on div "me" at bounding box center [450, 411] width 78 height 107
click at [478, 408] on div "me" at bounding box center [440, 407] width 78 height 101
click at [462, 404] on div "me" at bounding box center [448, 411] width 78 height 107
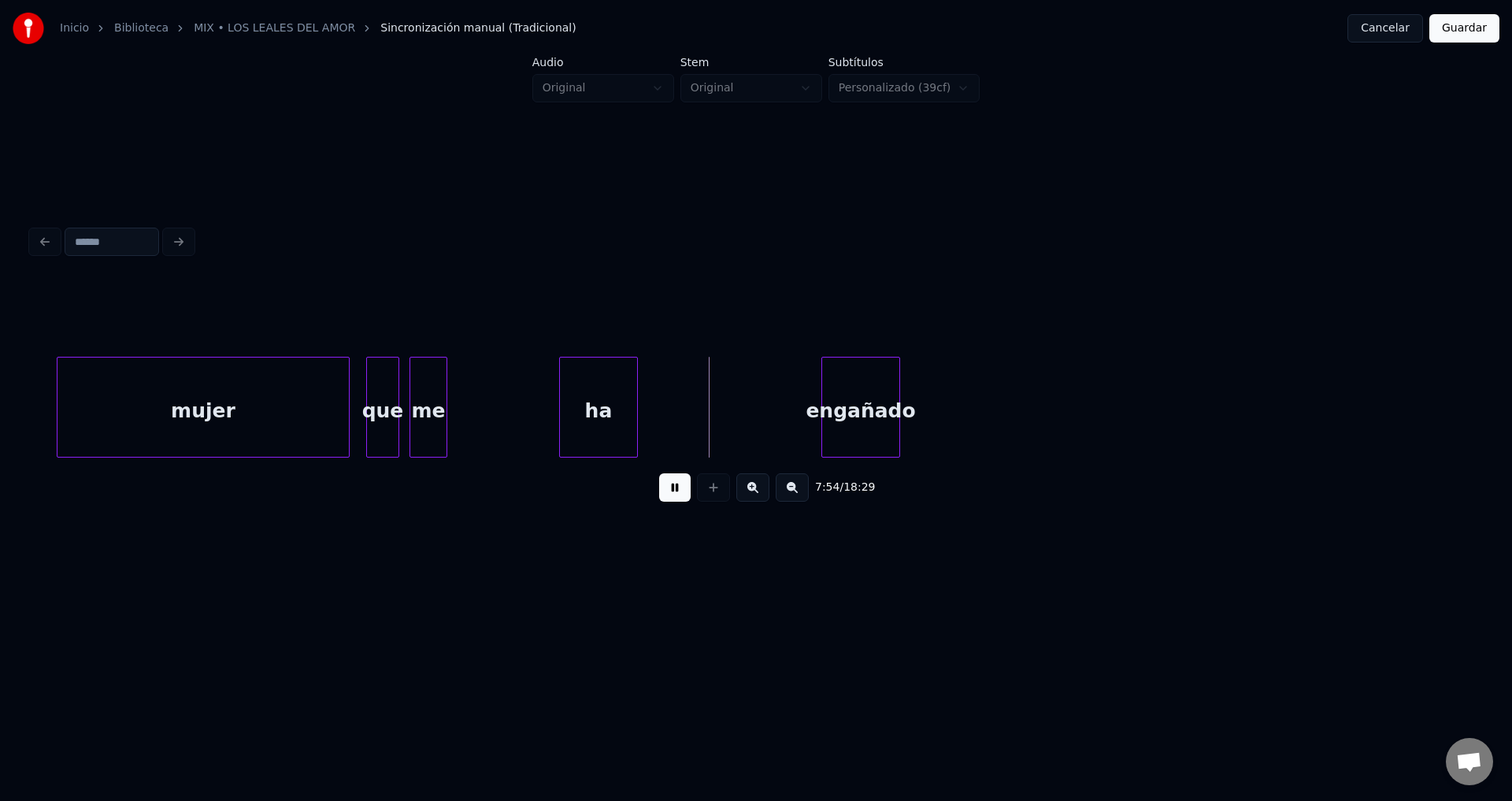
click at [443, 408] on div at bounding box center [444, 407] width 5 height 99
click at [502, 427] on div "ha" at bounding box center [498, 411] width 78 height 107
click at [497, 412] on div at bounding box center [497, 407] width 5 height 99
click at [559, 414] on div "engañado" at bounding box center [578, 411] width 78 height 107
click at [515, 393] on div at bounding box center [513, 407] width 5 height 99
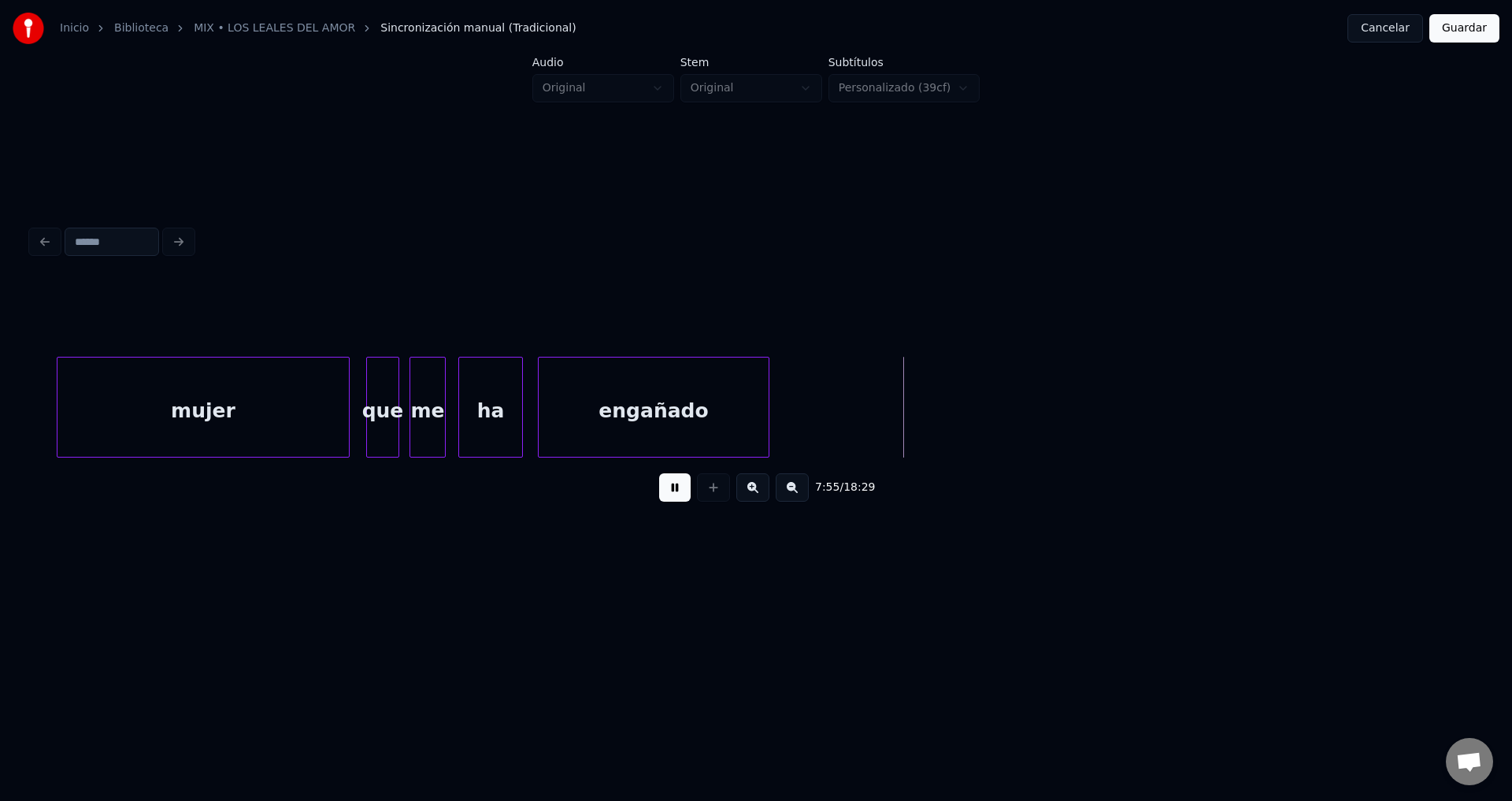
click at [765, 397] on div at bounding box center [766, 407] width 5 height 99
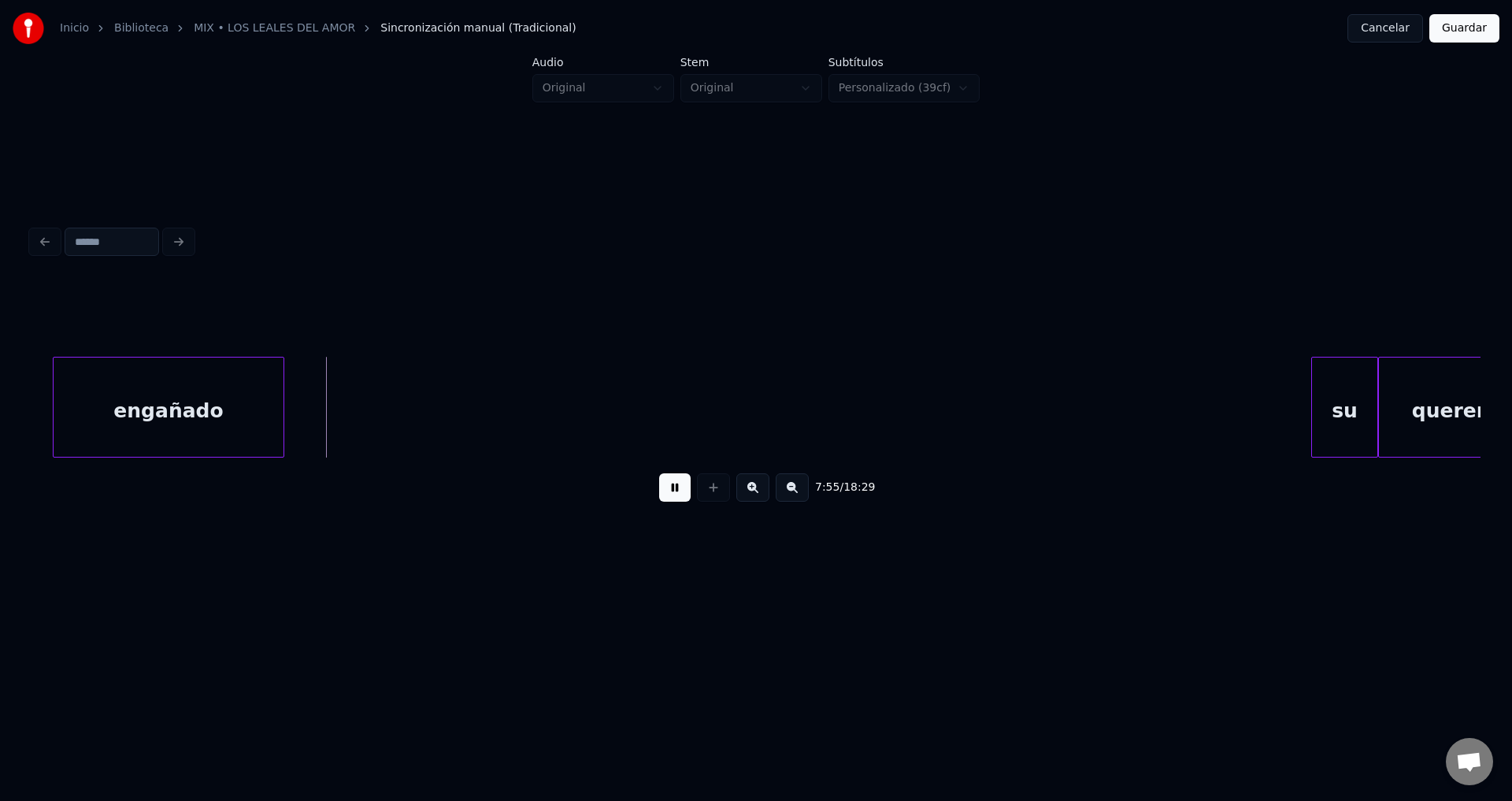
scroll to position [0, 93423]
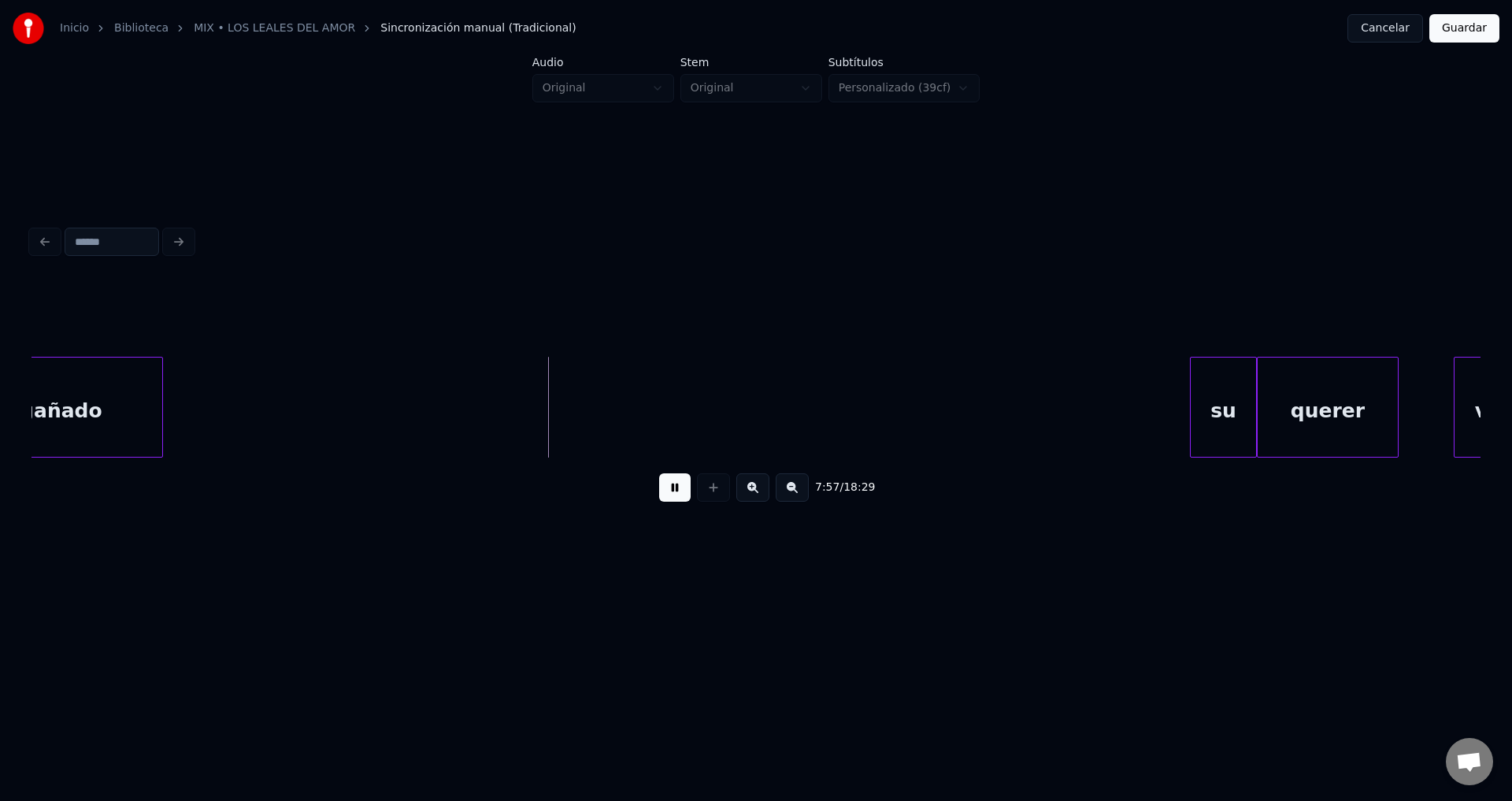
click at [104, 417] on div "engañado" at bounding box center [47, 411] width 230 height 107
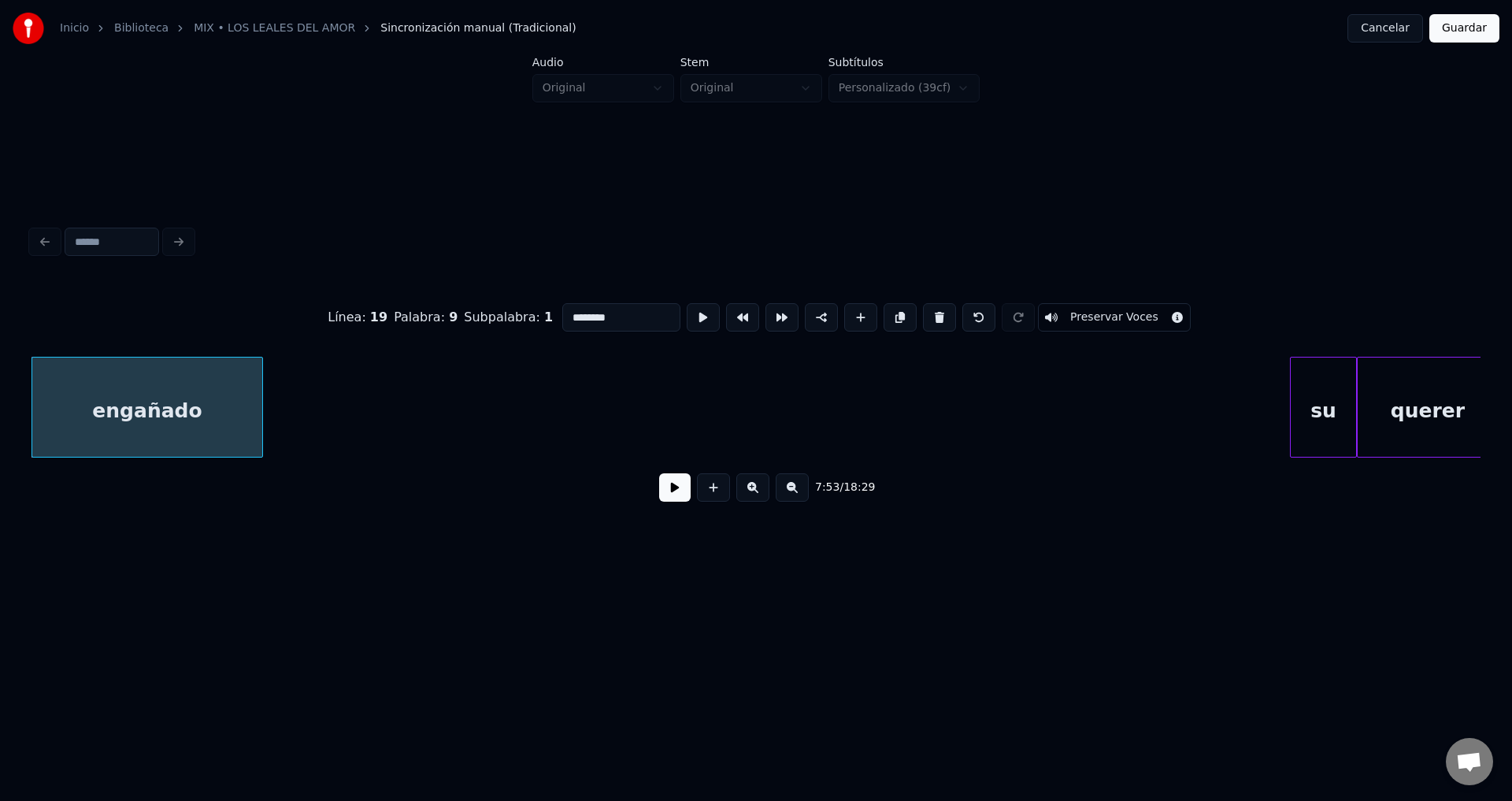
click at [674, 497] on button at bounding box center [675, 488] width 32 height 28
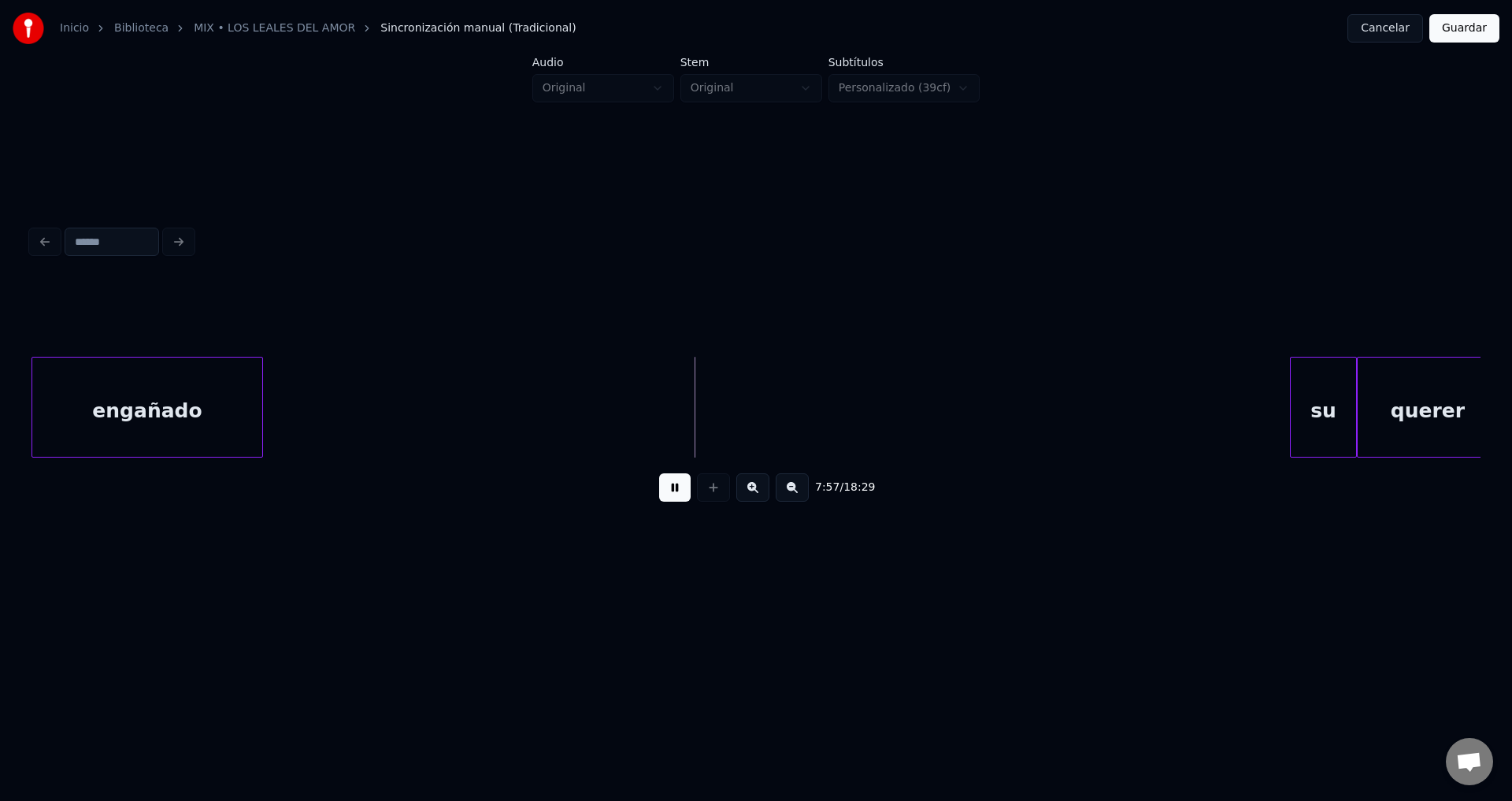
click at [674, 497] on button at bounding box center [675, 488] width 32 height 28
click at [716, 494] on button at bounding box center [714, 488] width 33 height 28
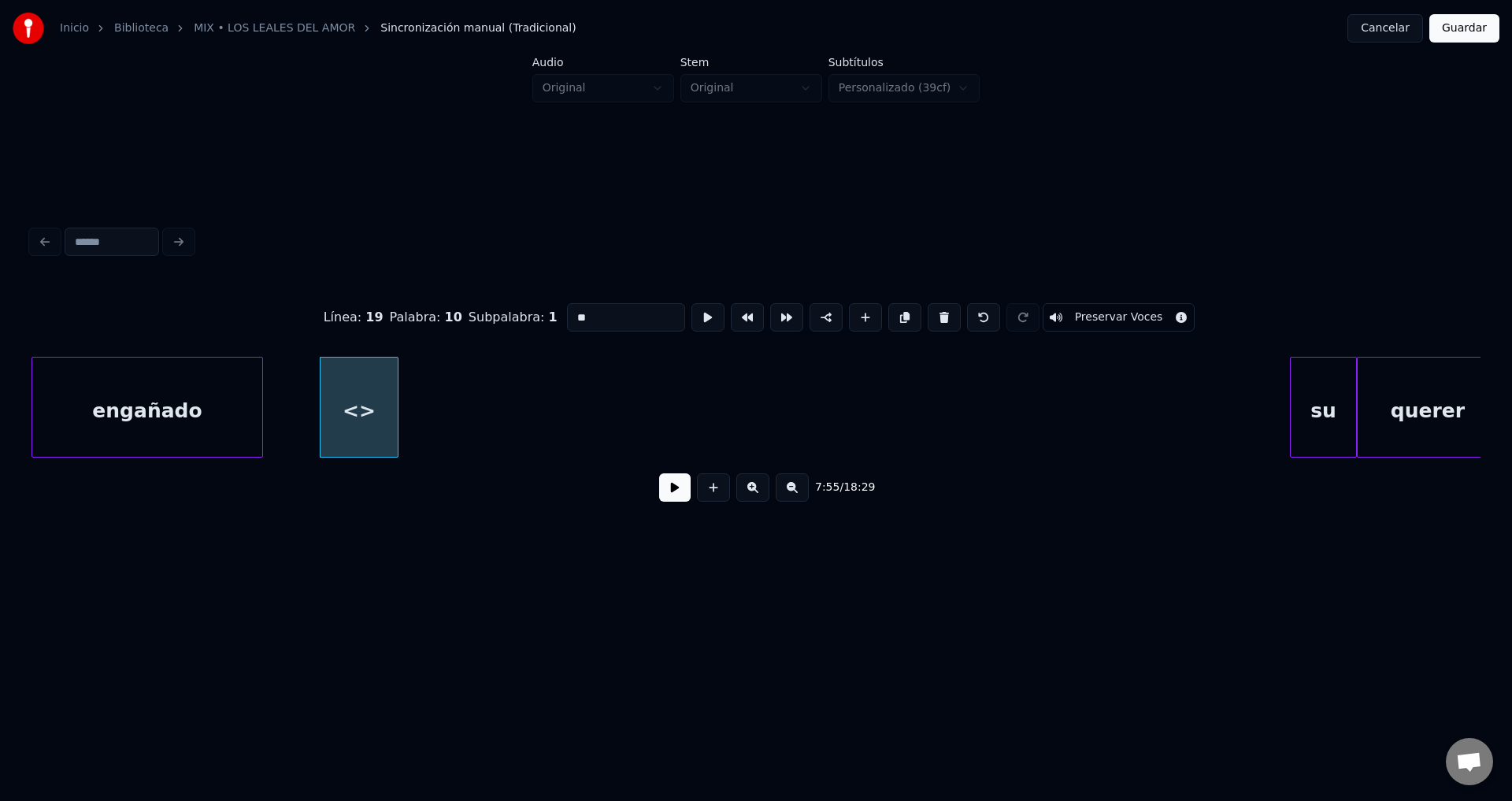
drag, startPoint x: 617, startPoint y: 312, endPoint x: 365, endPoint y: 290, distance: 253.0
click at [372, 291] on div "Línea : 19 Palabra : 10 Subpalabra : 1 ** Preservar Voces" at bounding box center [756, 317] width 1449 height 78
type input "*"
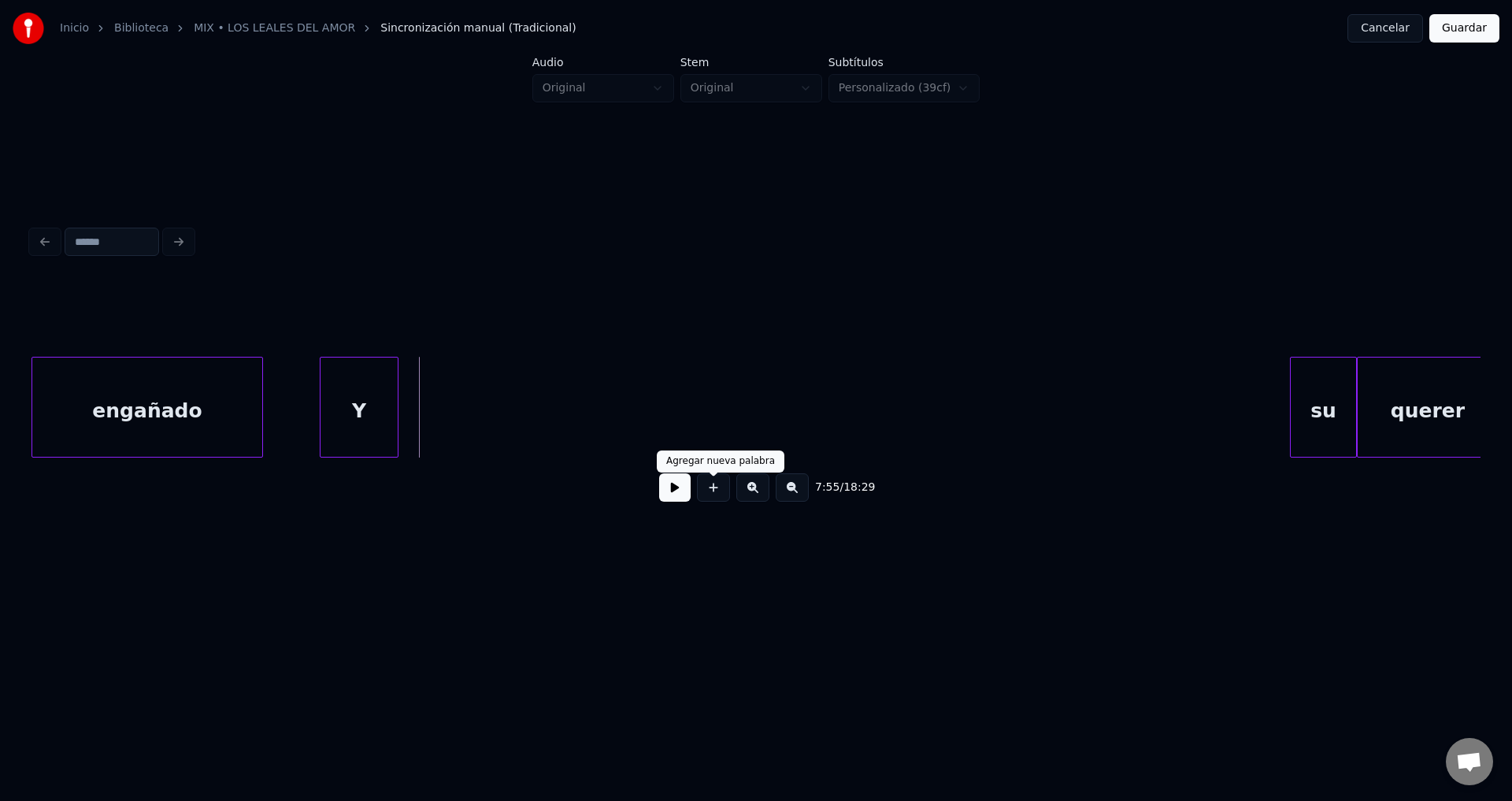
click at [706, 494] on button at bounding box center [714, 488] width 33 height 28
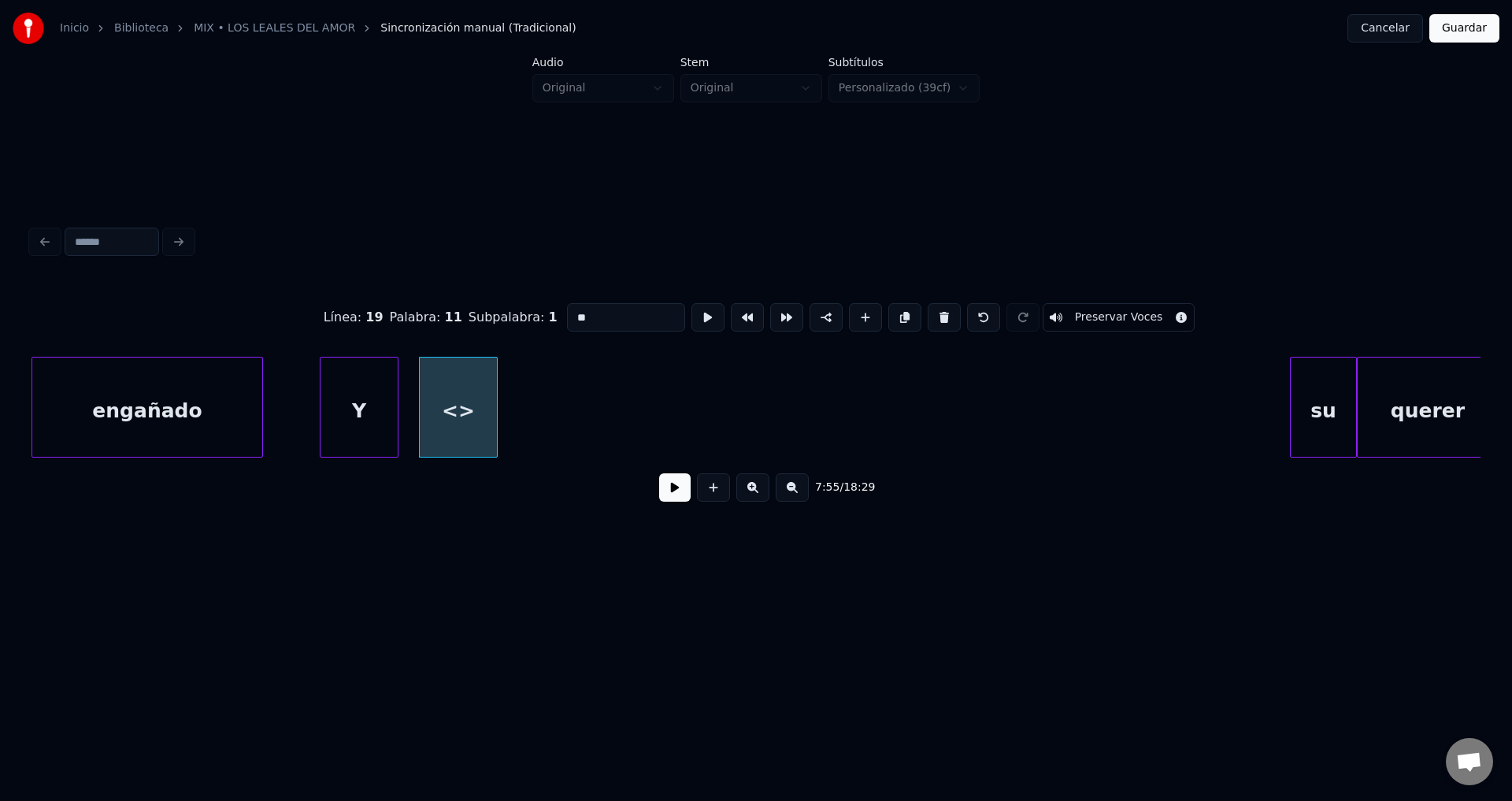
drag, startPoint x: 607, startPoint y: 302, endPoint x: 434, endPoint y: 292, distance: 173.3
click at [435, 292] on div "Línea : 19 Palabra : 11 Subpalabra : 1 ** Preservar Voces" at bounding box center [756, 317] width 1449 height 78
type input "**"
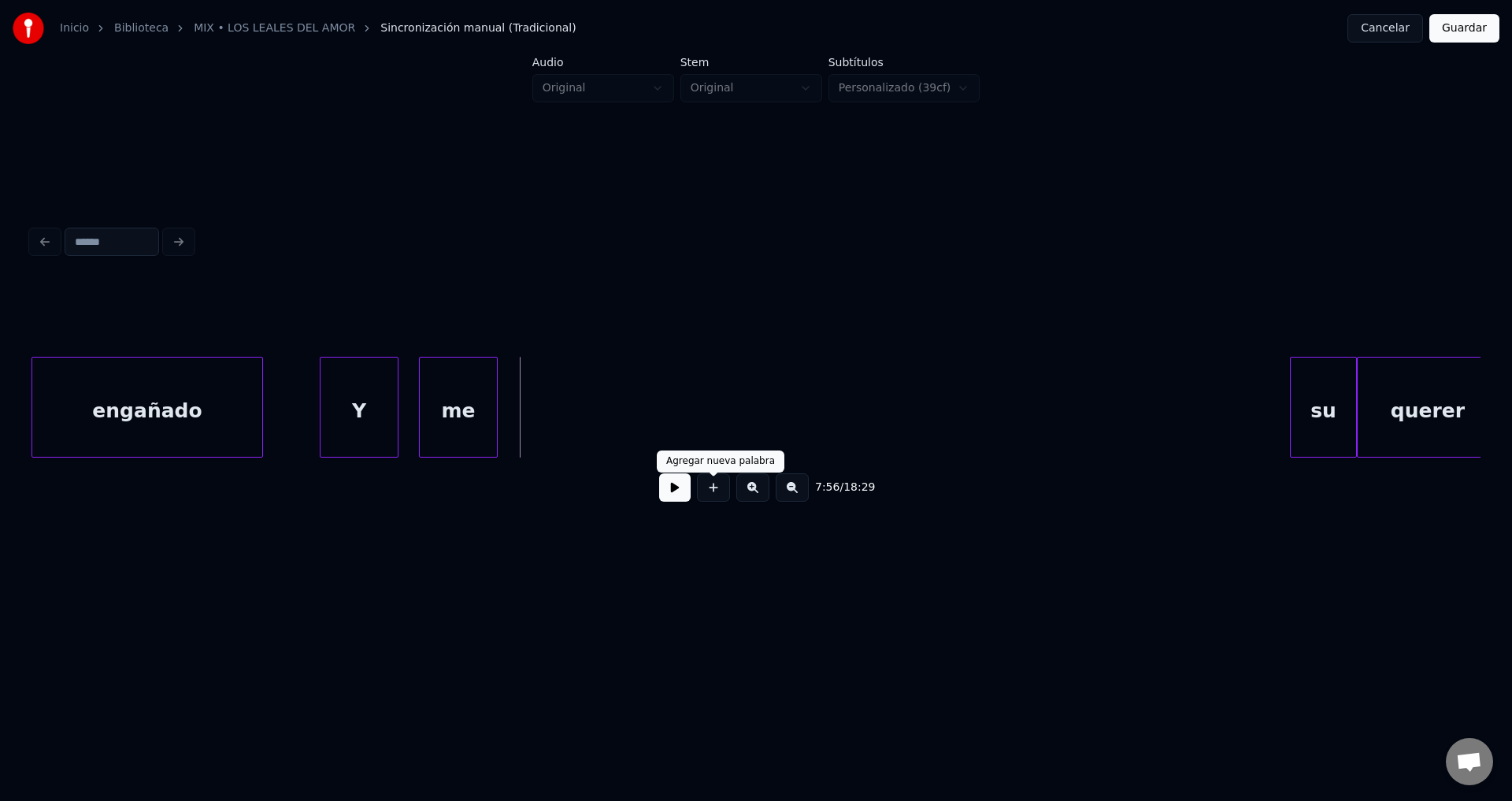
click at [710, 492] on button at bounding box center [714, 488] width 33 height 28
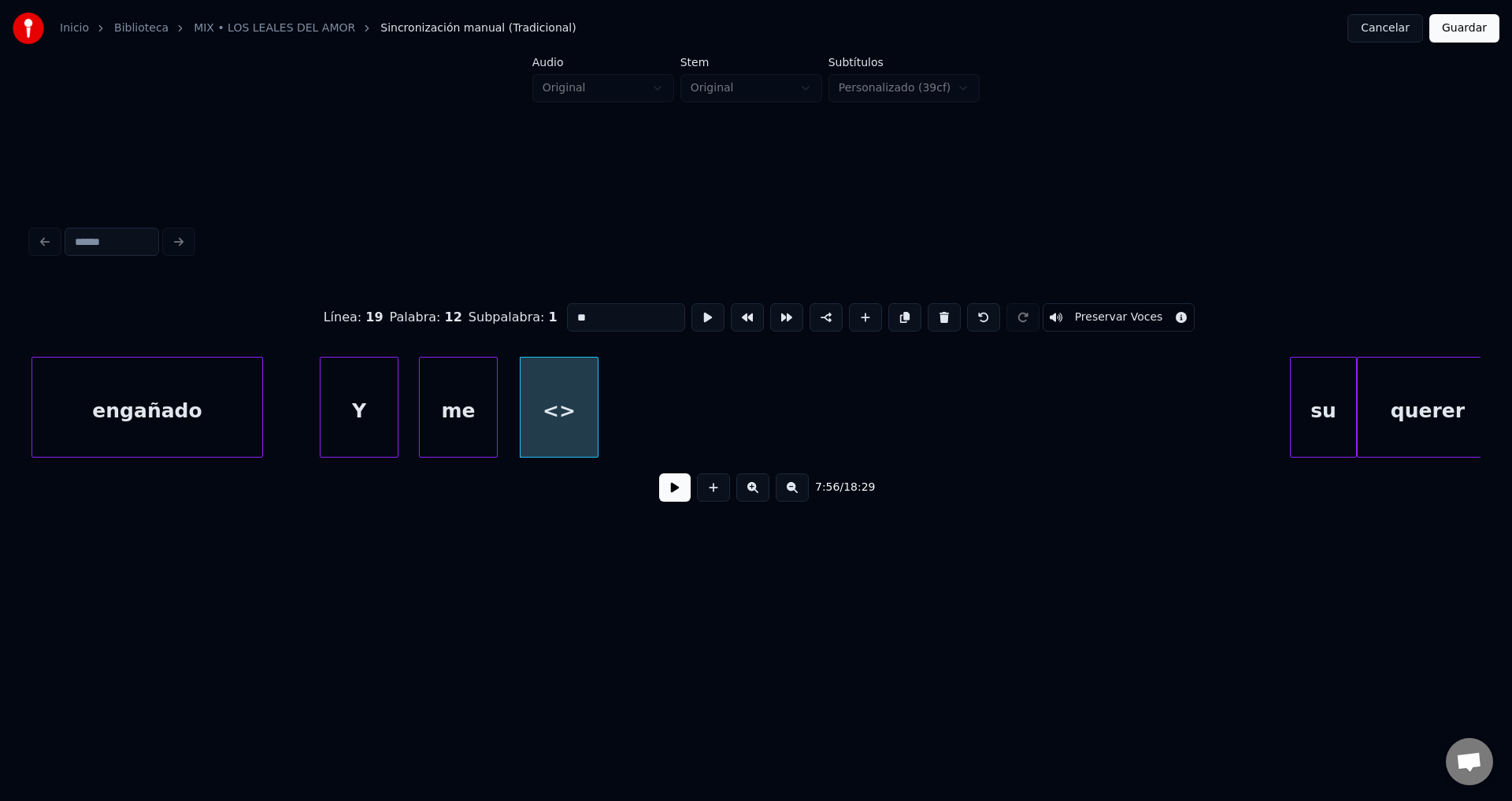
drag, startPoint x: 584, startPoint y: 309, endPoint x: 496, endPoint y: 306, distance: 88.1
click at [496, 306] on div "Línea : 19 Palabra : 12 Subpalabra : 1 ** Preservar Voces" at bounding box center [756, 317] width 1449 height 78
type input "**"
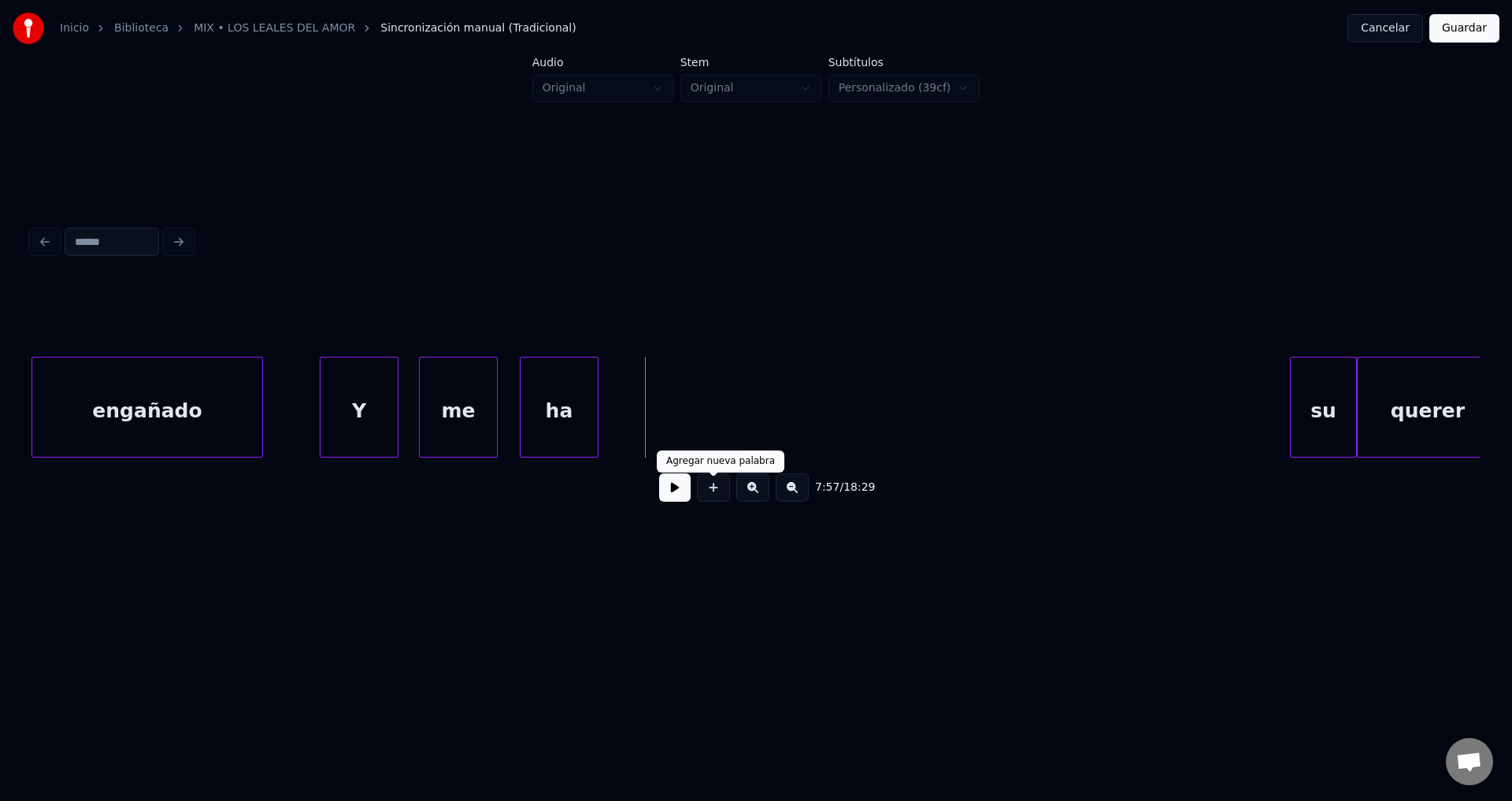
click at [712, 495] on button at bounding box center [714, 488] width 33 height 28
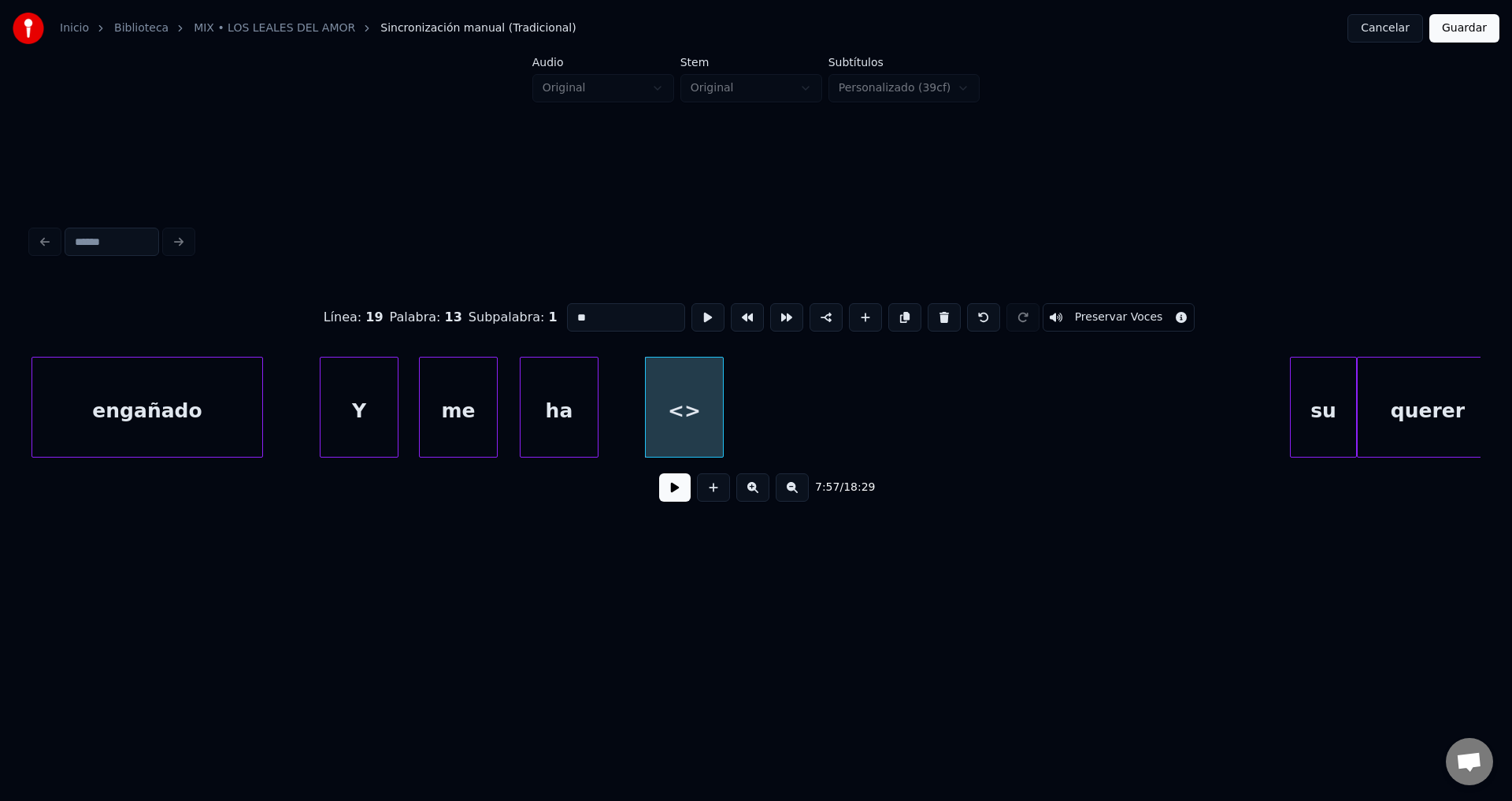
drag, startPoint x: 644, startPoint y: 312, endPoint x: 378, endPoint y: 308, distance: 266.0
click at [380, 308] on div "Línea : 19 Palabra : 13 Subpalabra : 1 ** Preservar Voces" at bounding box center [756, 317] width 1449 height 78
click at [151, 414] on div "engañado" at bounding box center [147, 411] width 230 height 107
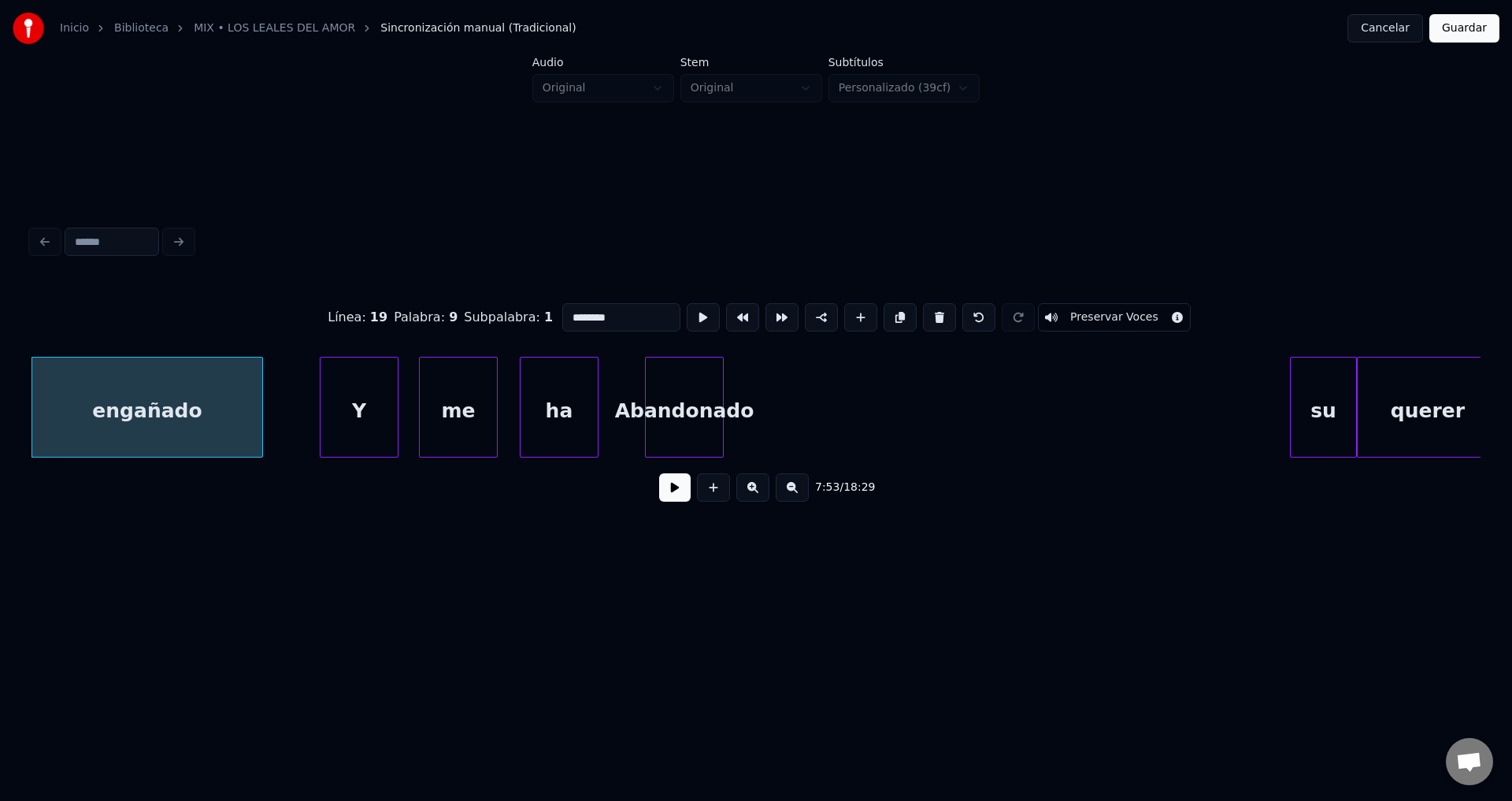
type input "********"
click at [666, 499] on button at bounding box center [675, 488] width 32 height 28
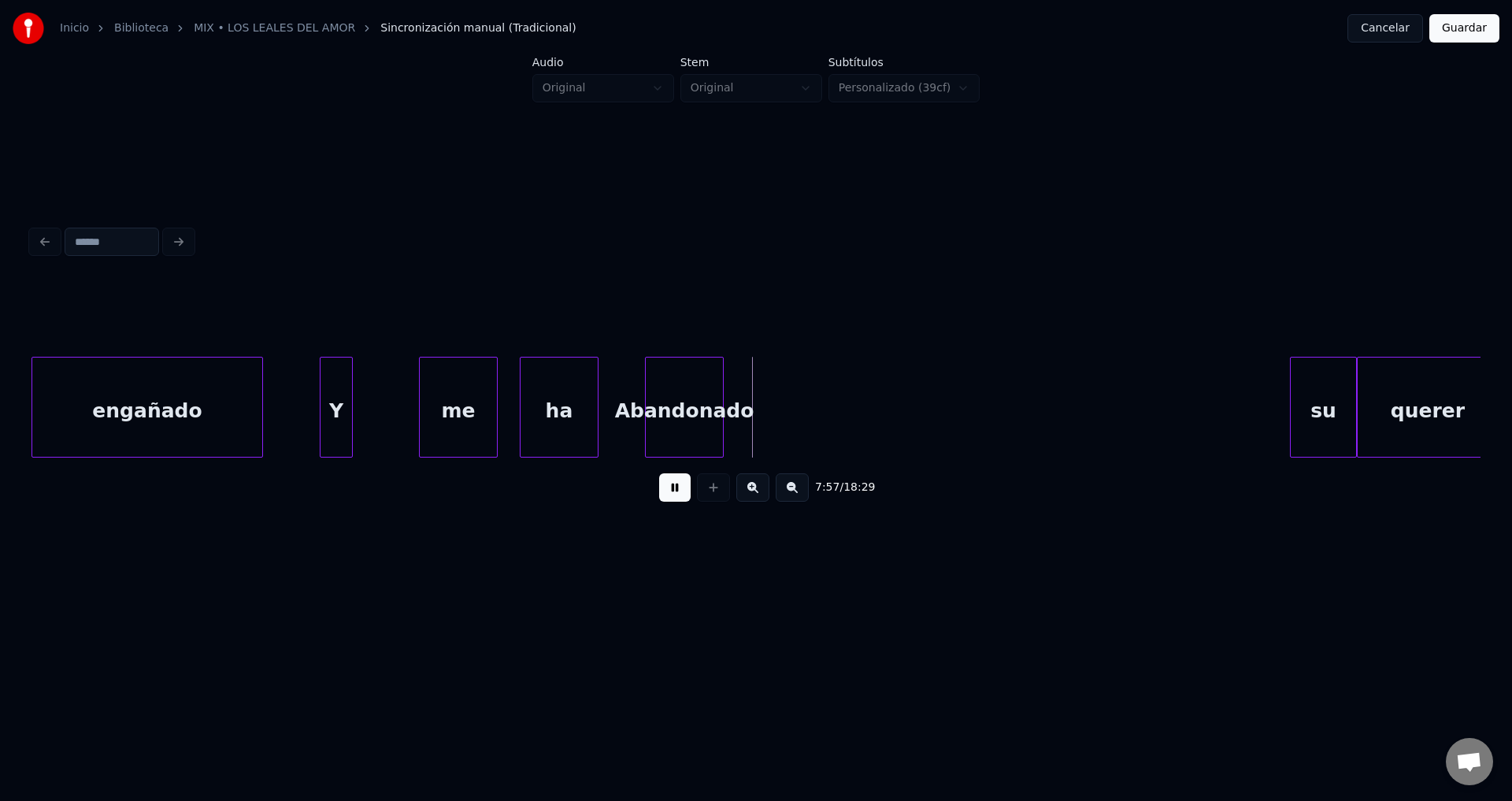
click at [348, 407] on div at bounding box center [350, 407] width 5 height 99
click at [392, 429] on div "me" at bounding box center [397, 411] width 78 height 107
click at [400, 415] on div at bounding box center [401, 407] width 5 height 99
click at [439, 407] on div "Abandonado" at bounding box center [456, 411] width 78 height 107
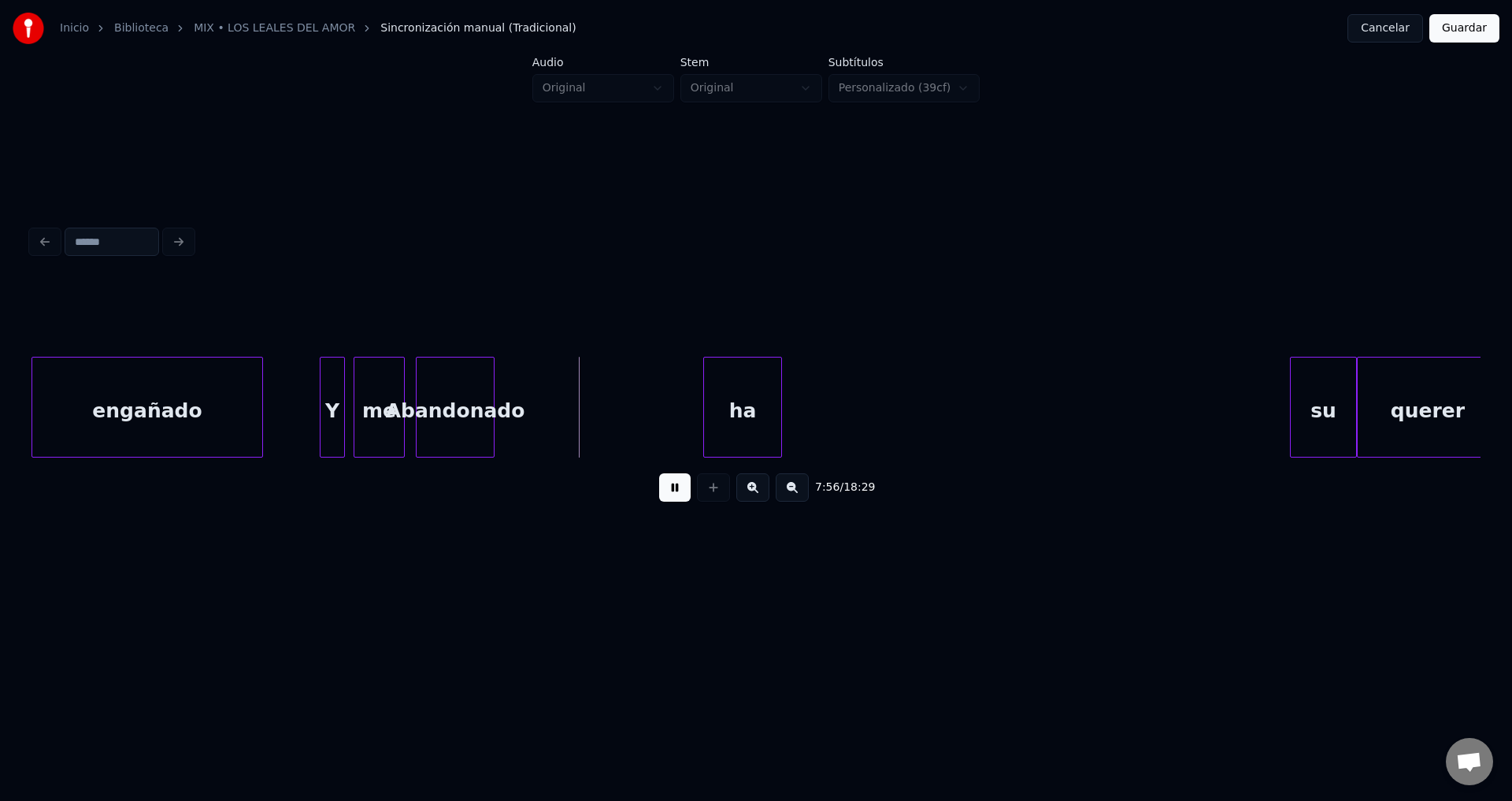
click at [754, 403] on div "ha" at bounding box center [743, 411] width 78 height 107
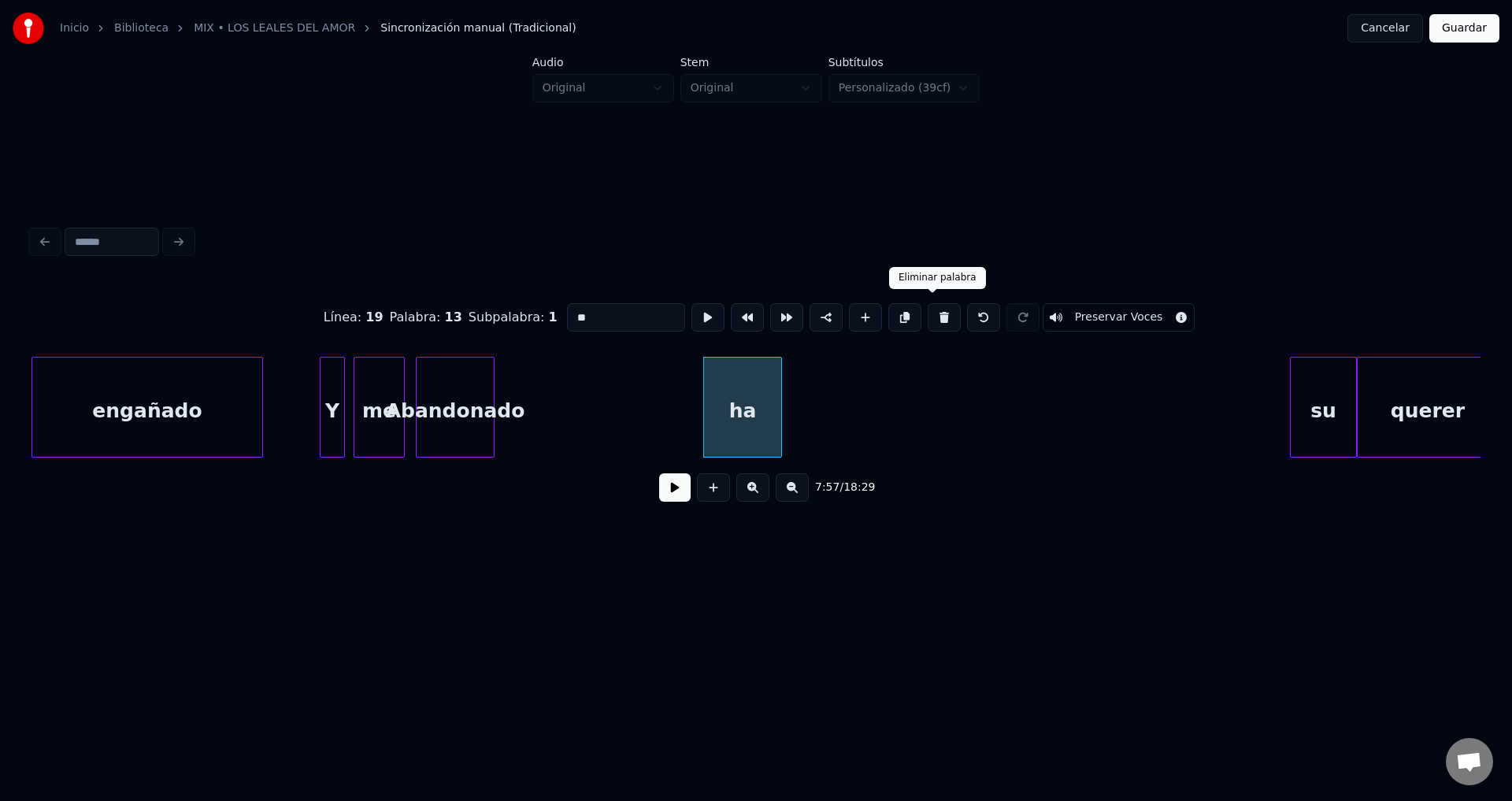
click at [929, 312] on button at bounding box center [944, 317] width 33 height 28
type input "**********"
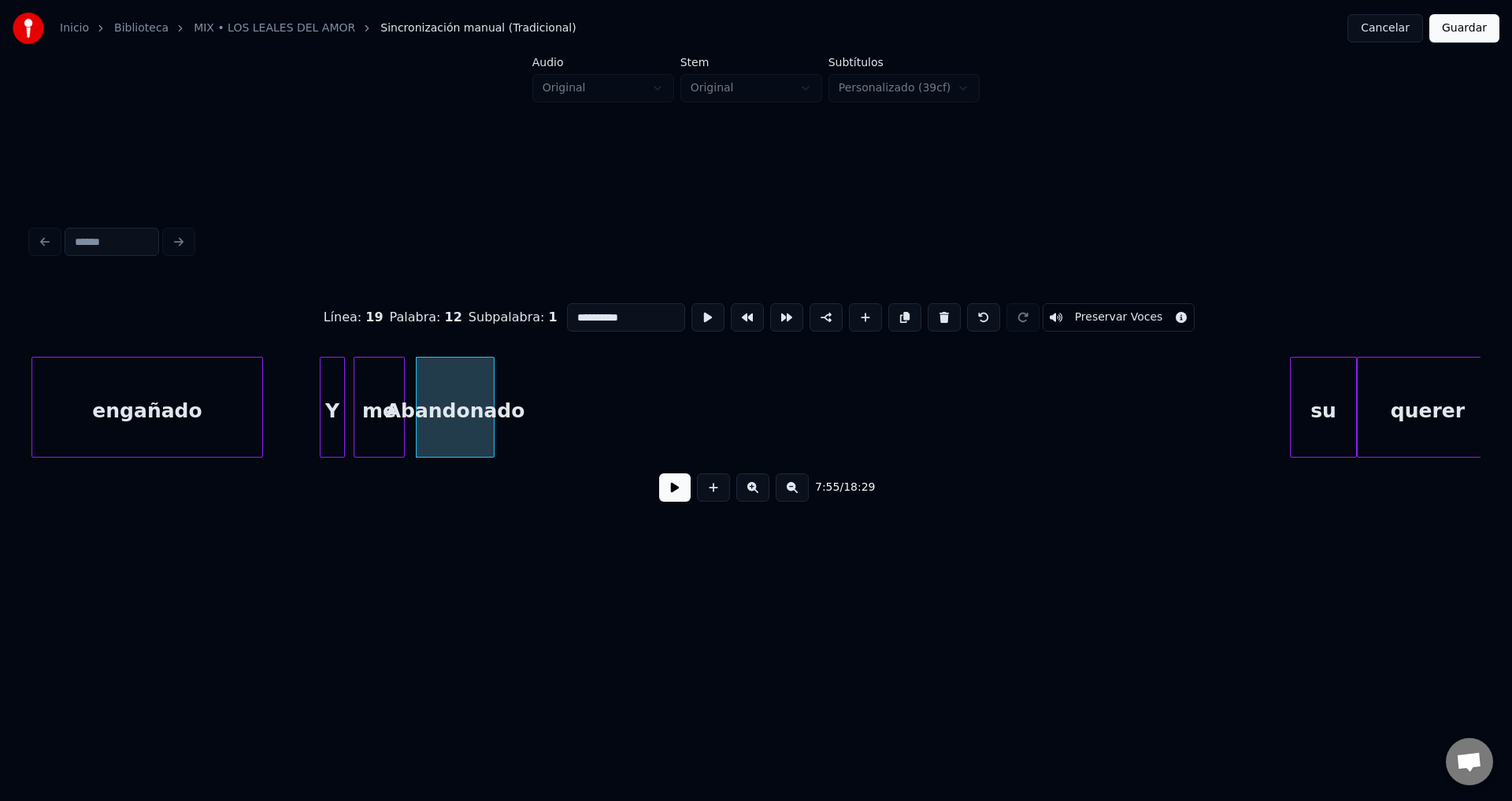
click at [458, 404] on div "Abandonado" at bounding box center [455, 411] width 78 height 107
click at [670, 502] on button at bounding box center [675, 488] width 32 height 28
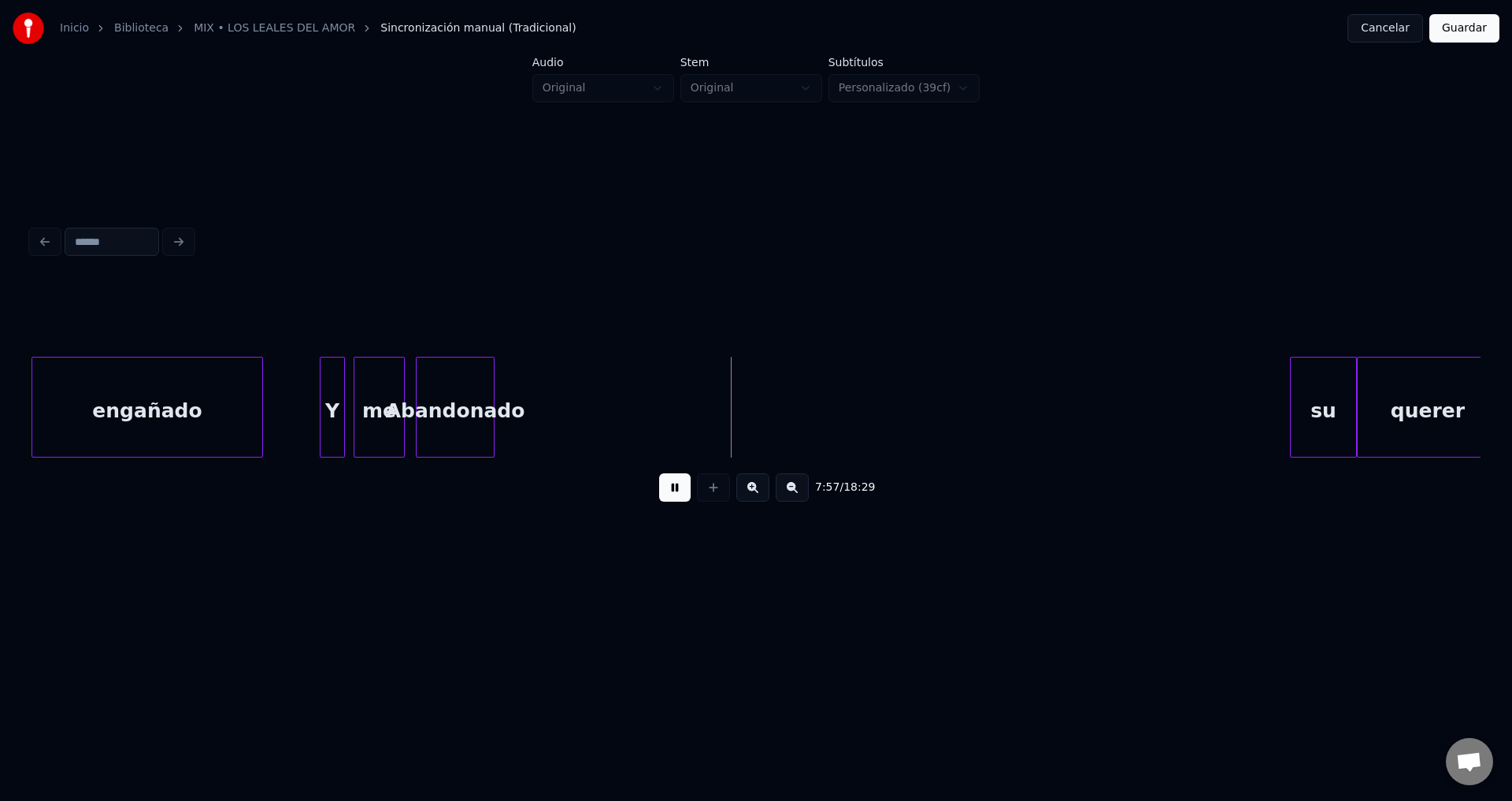
drag, startPoint x: 407, startPoint y: 389, endPoint x: 476, endPoint y: 383, distance: 69.3
click at [376, 392] on div "me" at bounding box center [379, 411] width 50 height 107
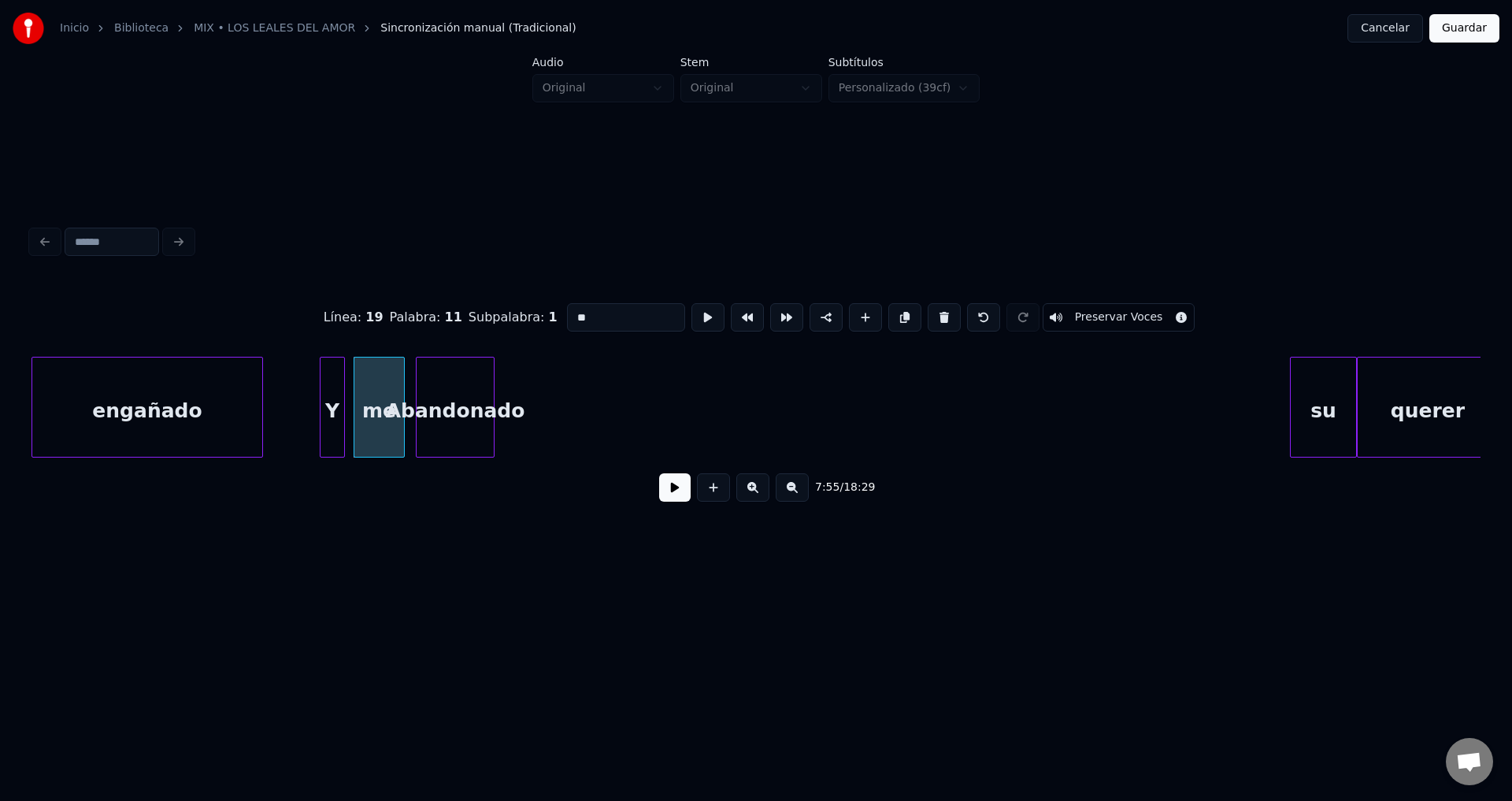
click at [682, 498] on button at bounding box center [675, 488] width 32 height 28
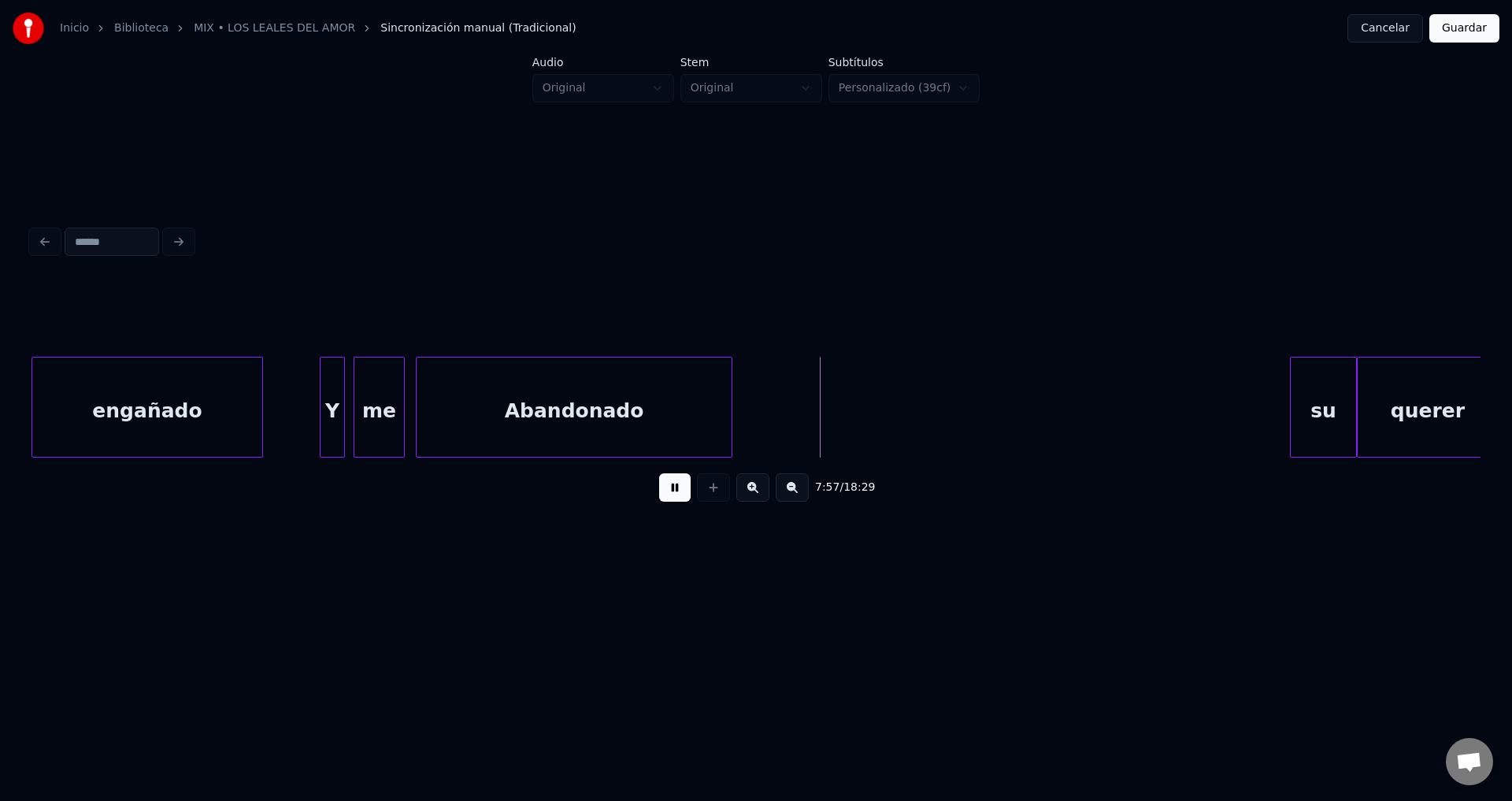
click at [729, 392] on div at bounding box center [729, 407] width 5 height 99
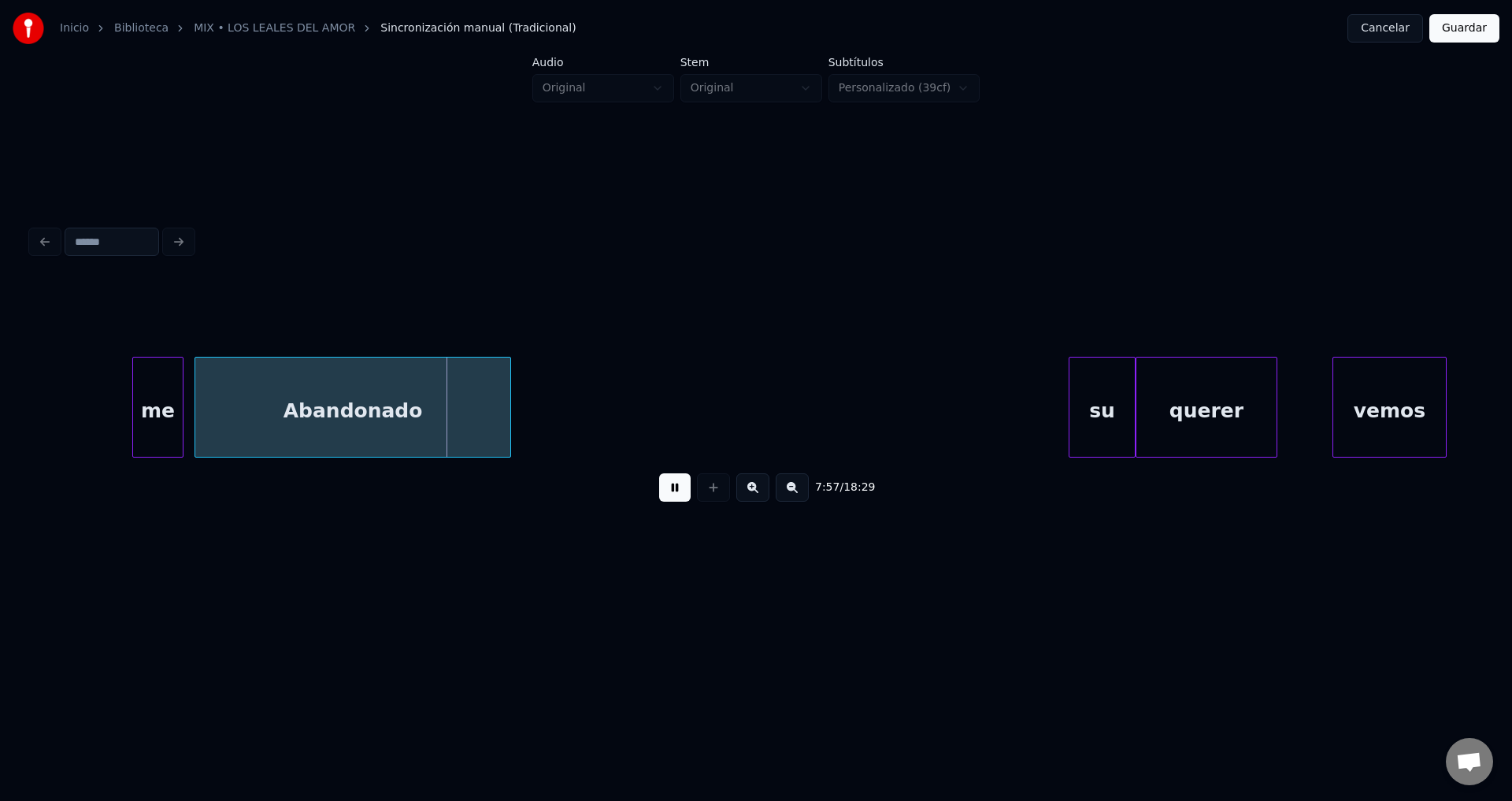
scroll to position [0, 93787]
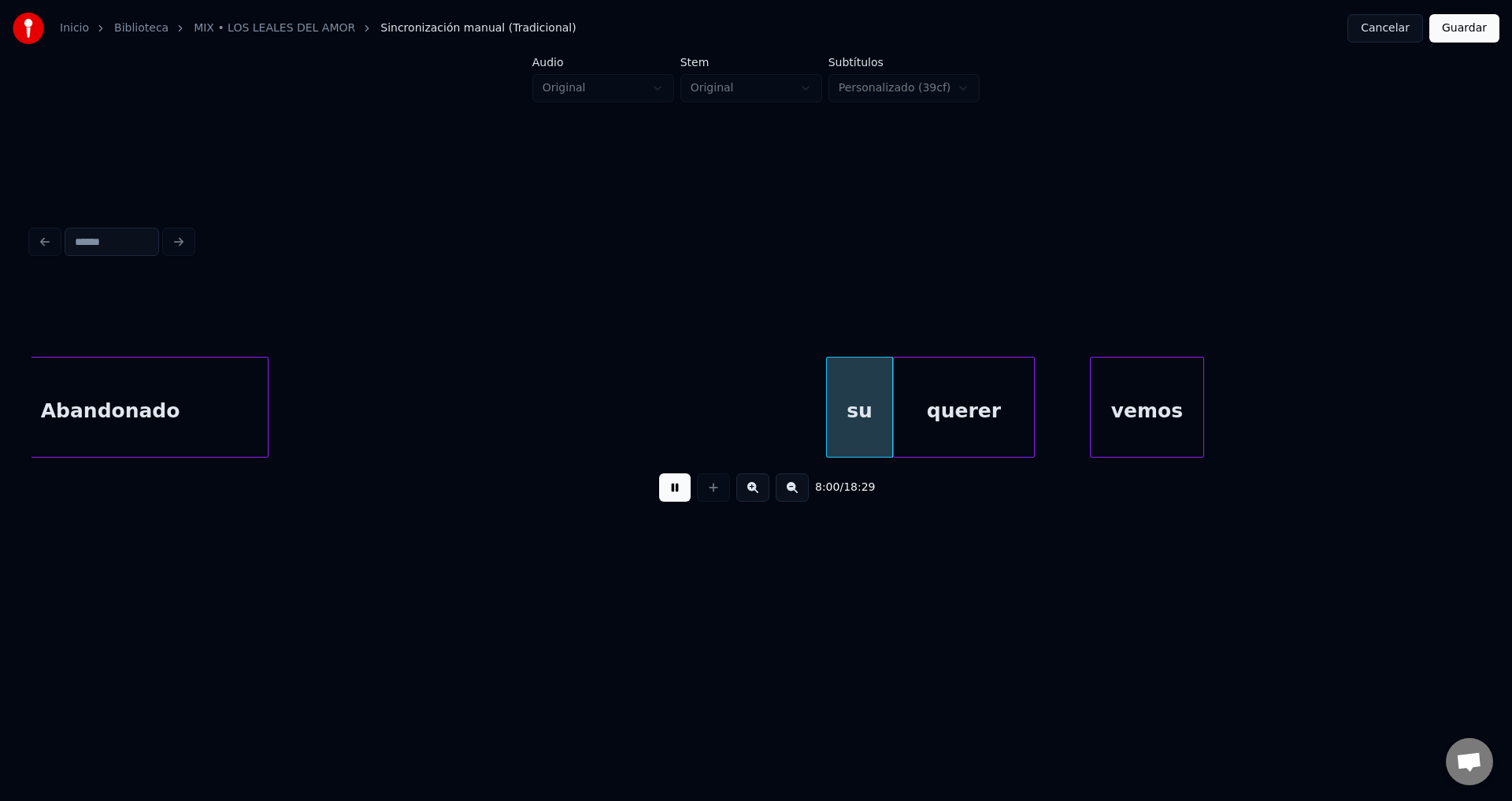
click at [671, 502] on button at bounding box center [675, 488] width 32 height 28
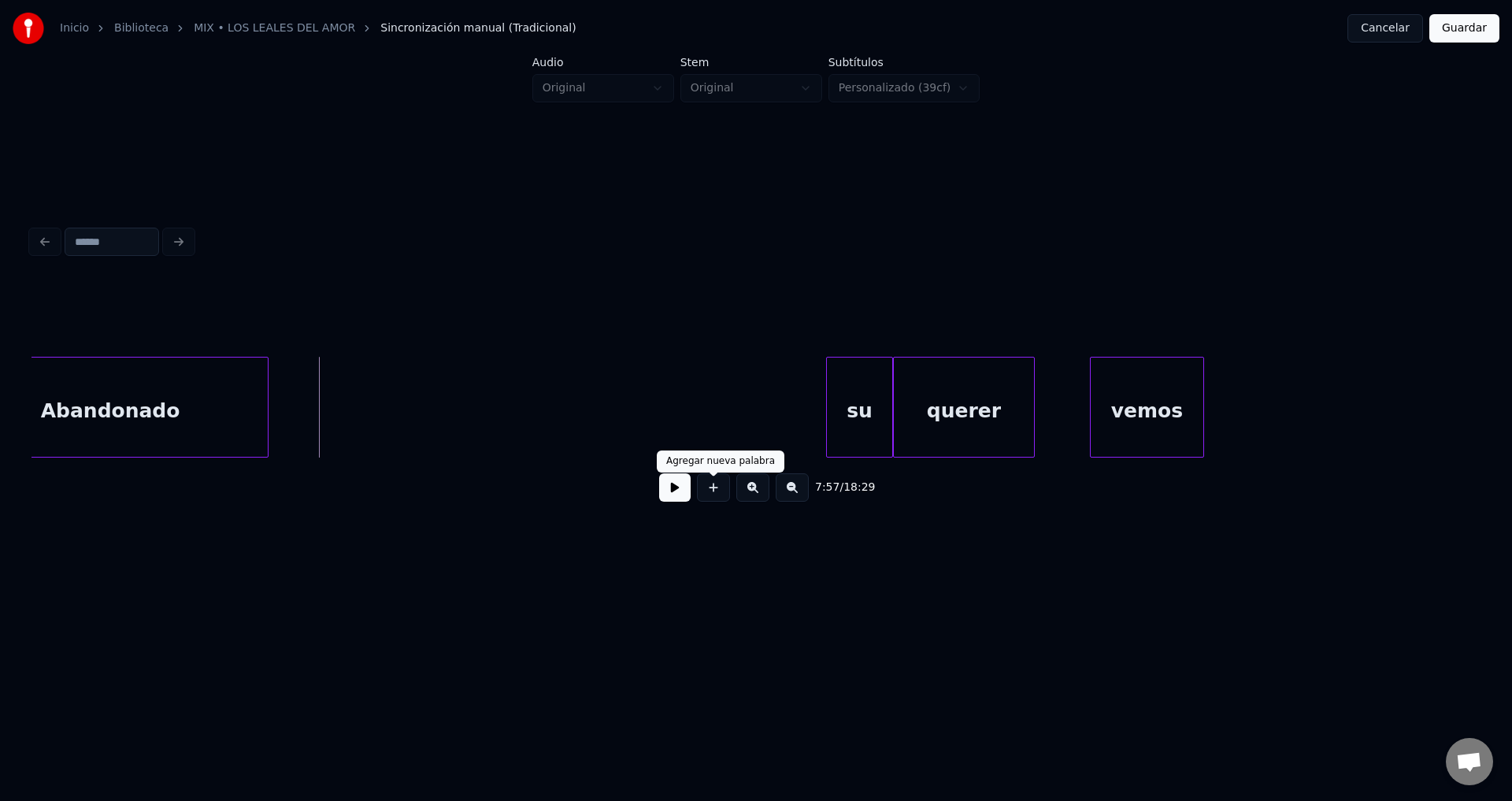
click at [710, 501] on button at bounding box center [714, 488] width 33 height 28
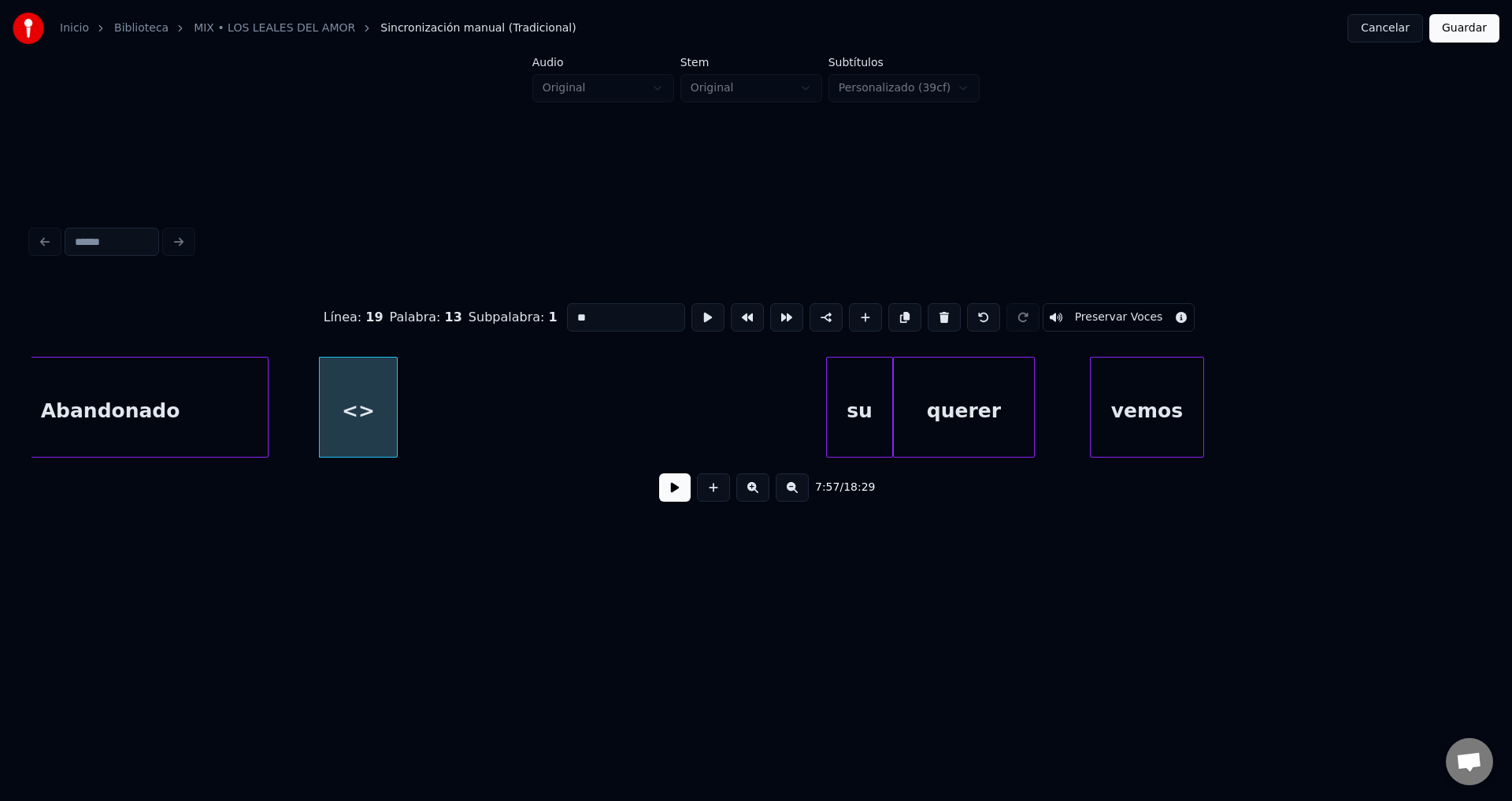
drag, startPoint x: 592, startPoint y: 312, endPoint x: 397, endPoint y: 309, distance: 195.0
click at [397, 309] on div "Línea : 19 Palabra : 13 Subpalabra : 1 ** Preservar Voces" at bounding box center [756, 317] width 1449 height 78
type input "********"
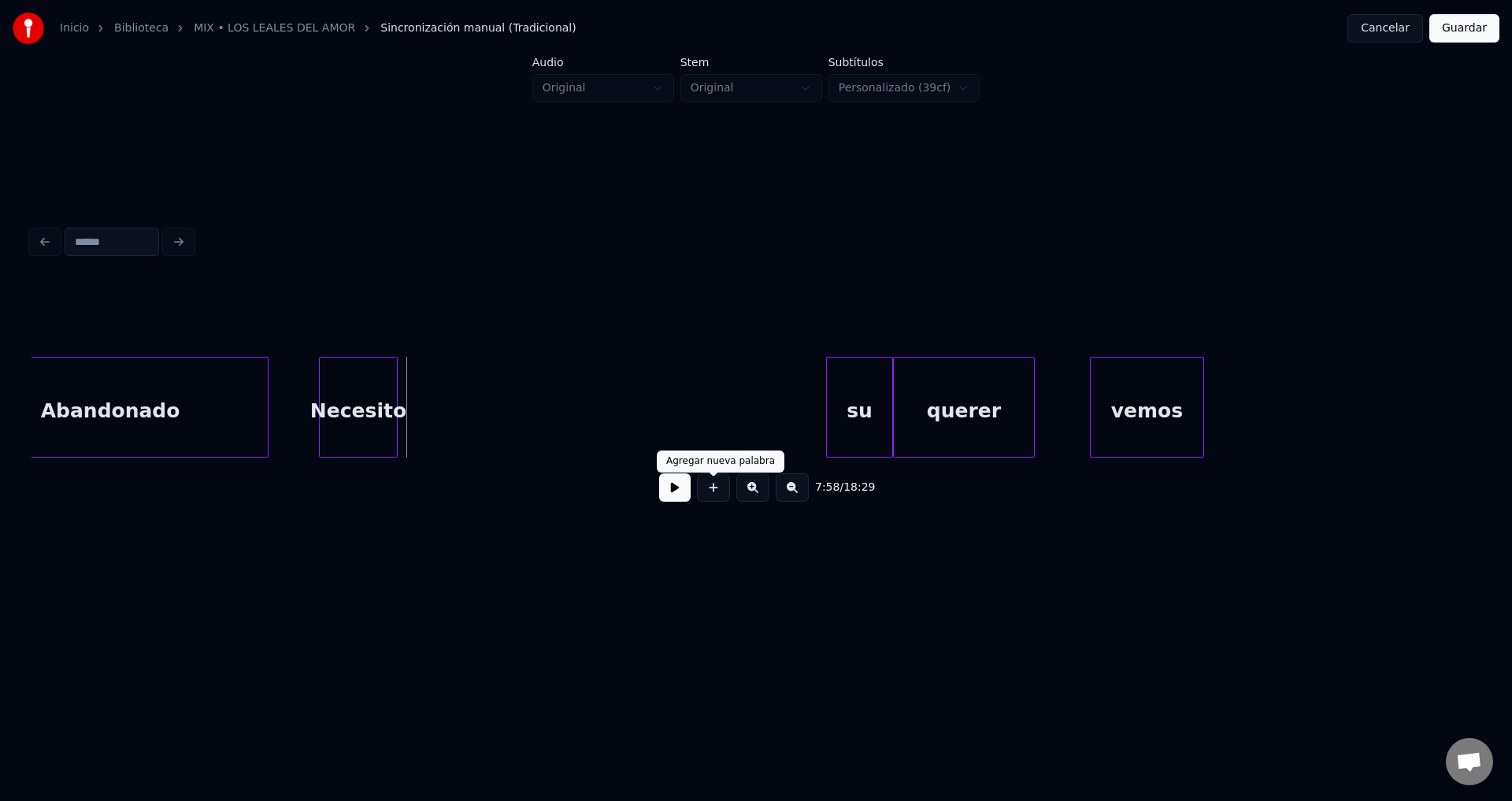
click at [709, 499] on button at bounding box center [714, 488] width 33 height 28
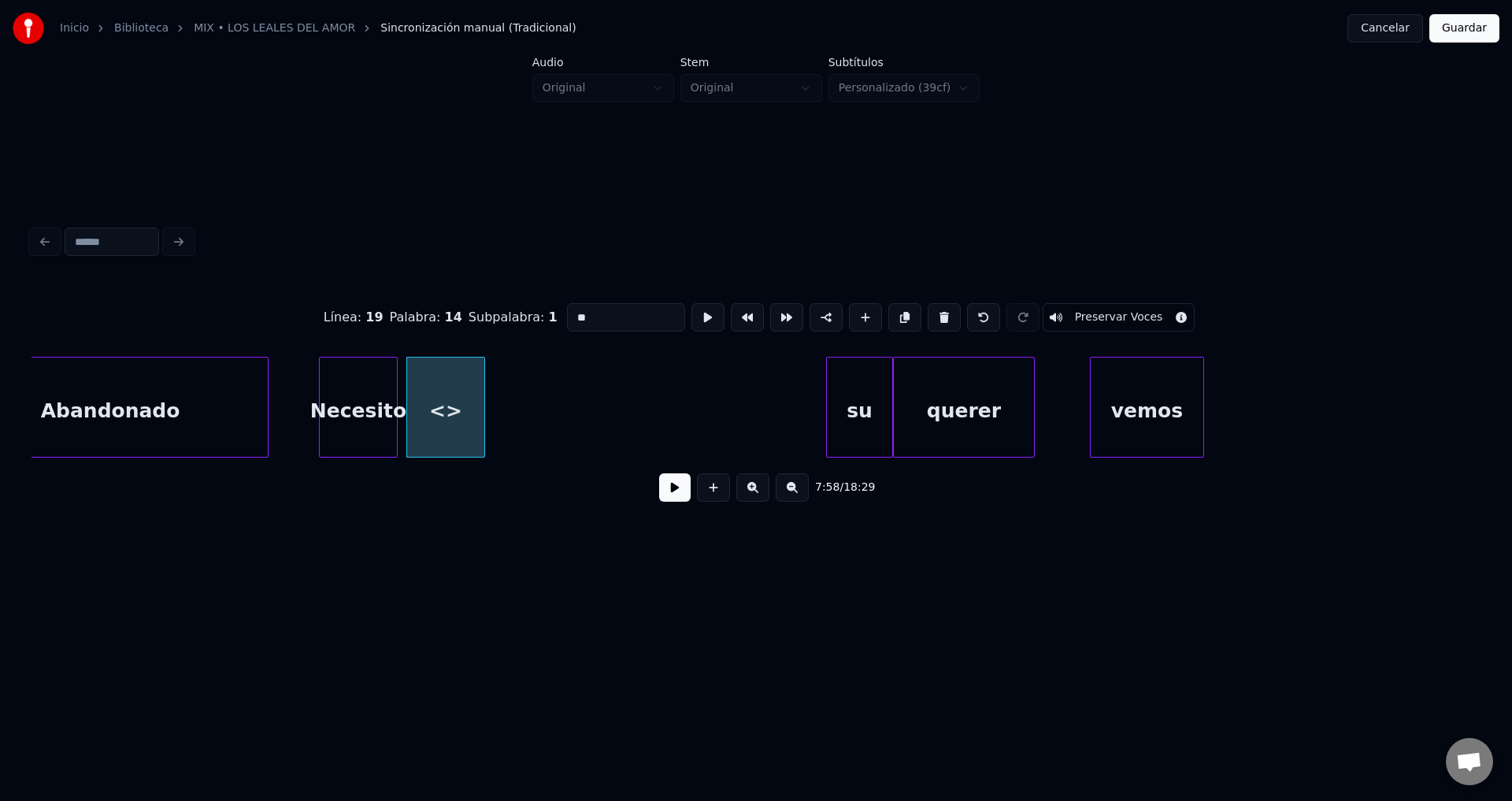
drag, startPoint x: 621, startPoint y: 311, endPoint x: 382, endPoint y: 304, distance: 239.1
click at [382, 304] on div "Línea : 19 Palabra : 14 Subpalabra : 1 ** Preservar Voces" at bounding box center [756, 317] width 1449 height 78
type input "********"
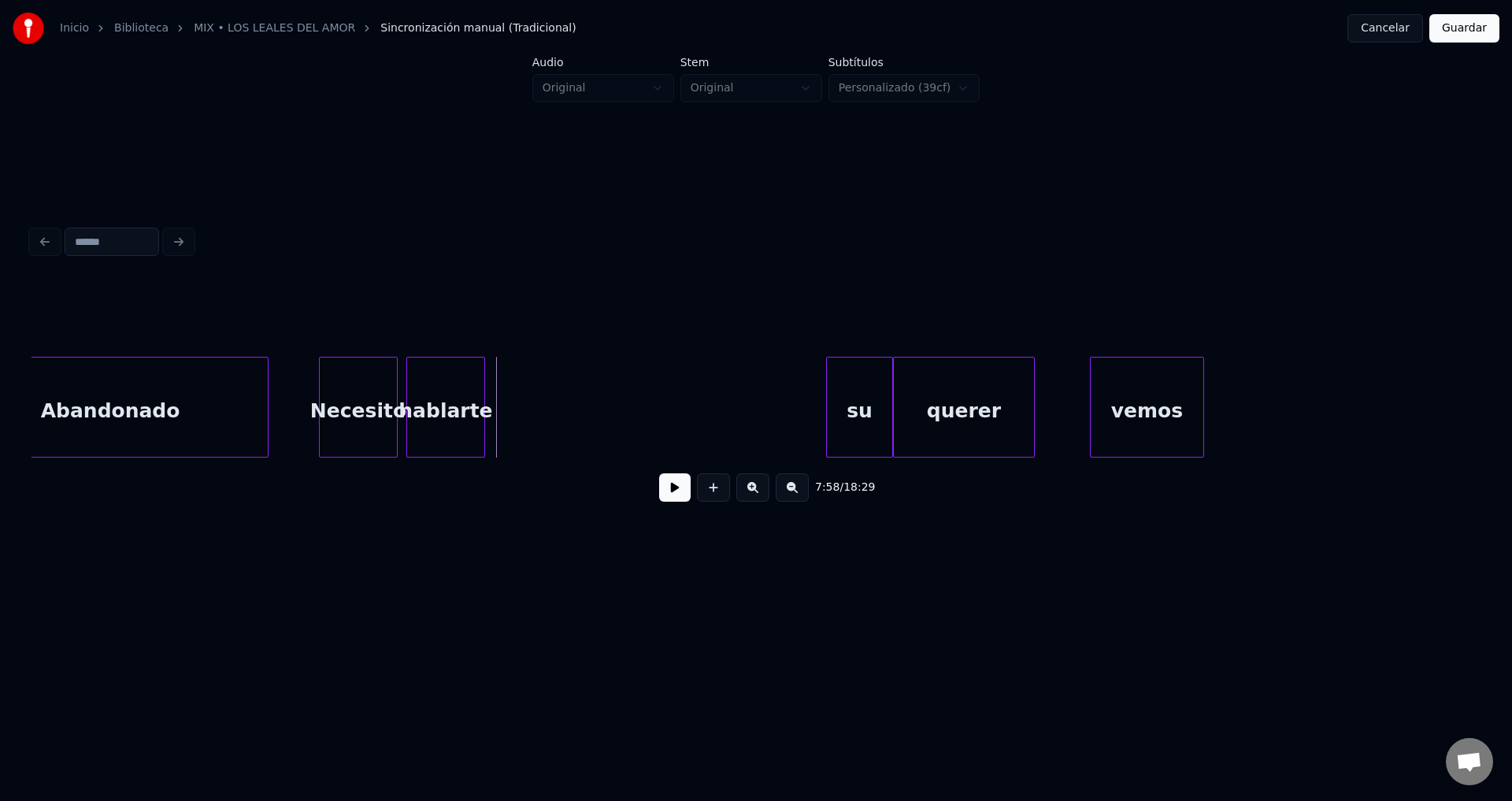
click at [712, 498] on button at bounding box center [714, 488] width 33 height 28
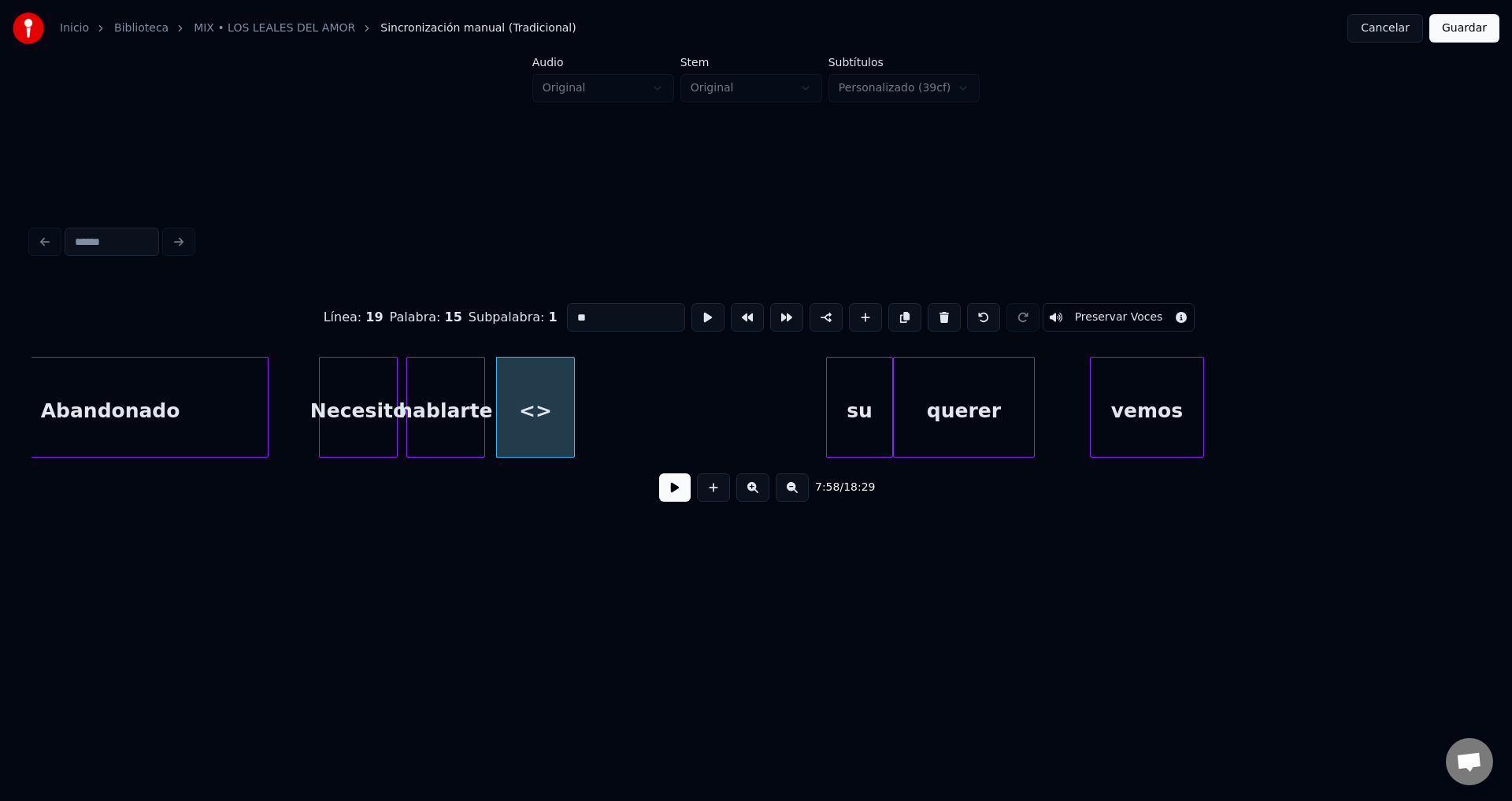
drag, startPoint x: 558, startPoint y: 308, endPoint x: 450, endPoint y: 295, distance: 108.8
click at [450, 294] on div "Línea : 19 Palabra : 15 Subpalabra : 1 ** Preservar Voces" at bounding box center [756, 317] width 1449 height 78
type input "**"
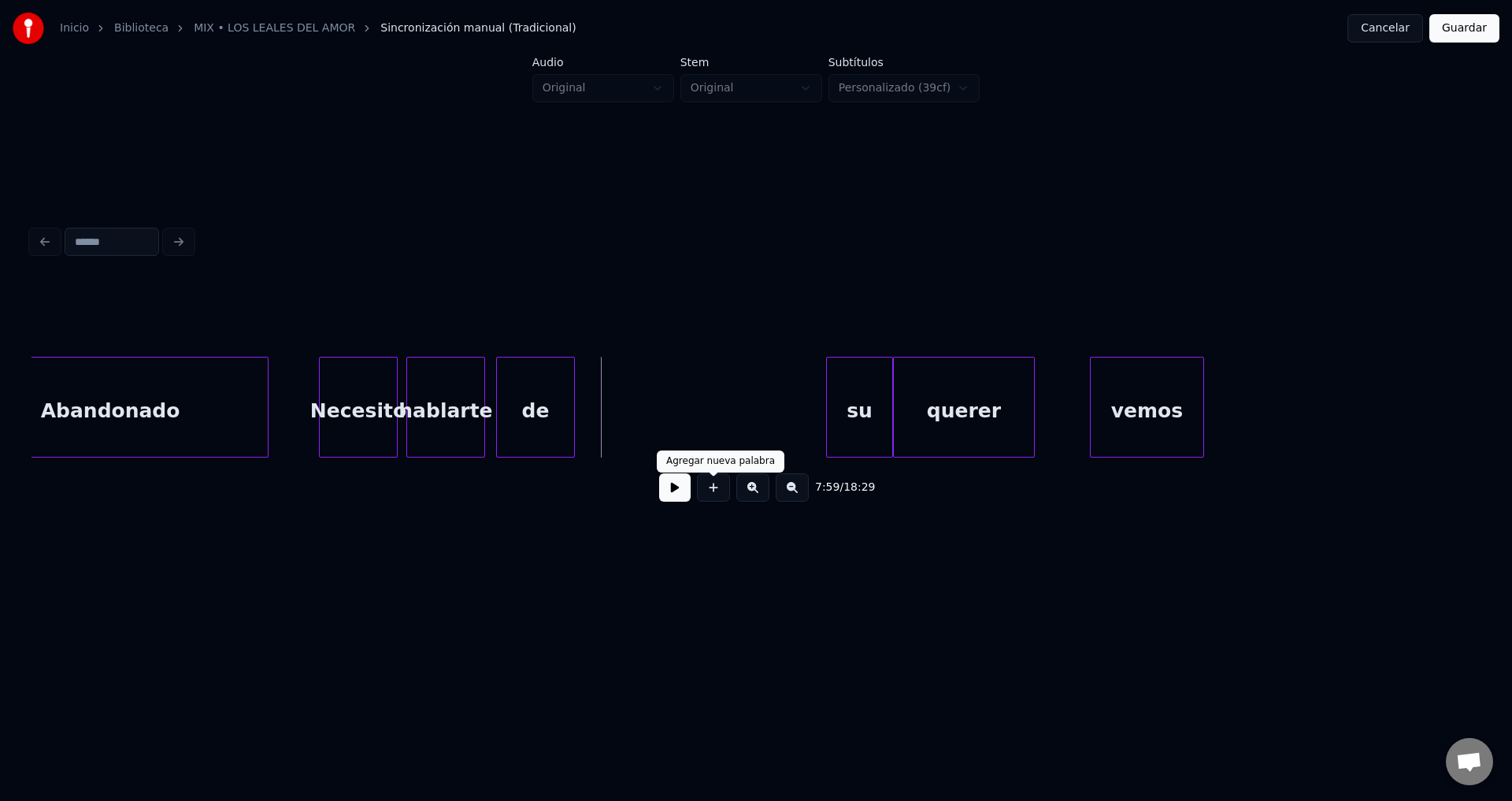
drag, startPoint x: 708, startPoint y: 489, endPoint x: 689, endPoint y: 457, distance: 37.2
click at [707, 489] on button at bounding box center [714, 488] width 33 height 28
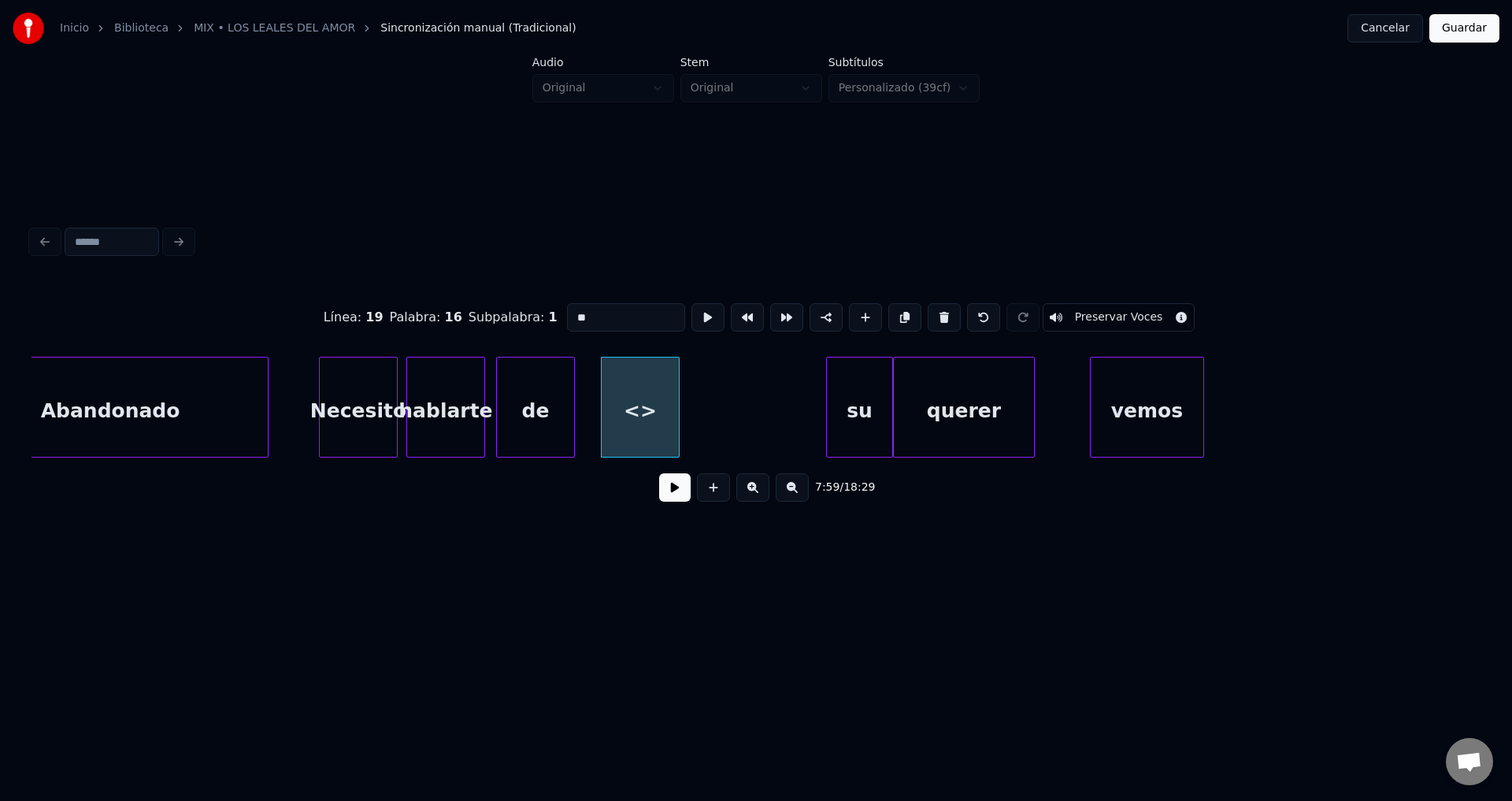
drag, startPoint x: 610, startPoint y: 309, endPoint x: 420, endPoint y: 288, distance: 191.2
click at [420, 288] on div "Línea : 19 Palabra : 16 Subpalabra : 1 ** Preservar Voces" at bounding box center [756, 317] width 1449 height 78
type input "**"
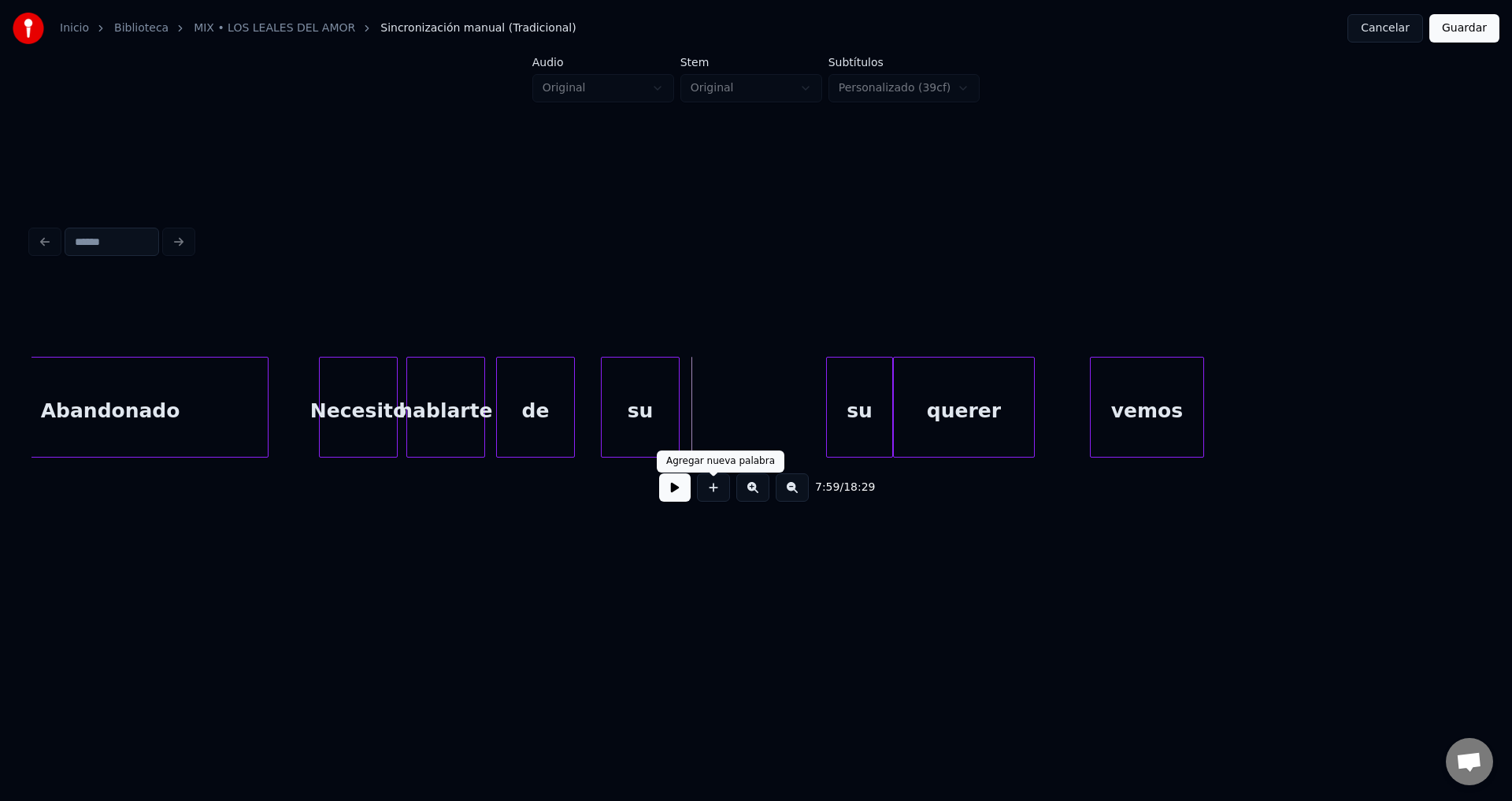
click at [708, 488] on button at bounding box center [714, 488] width 33 height 28
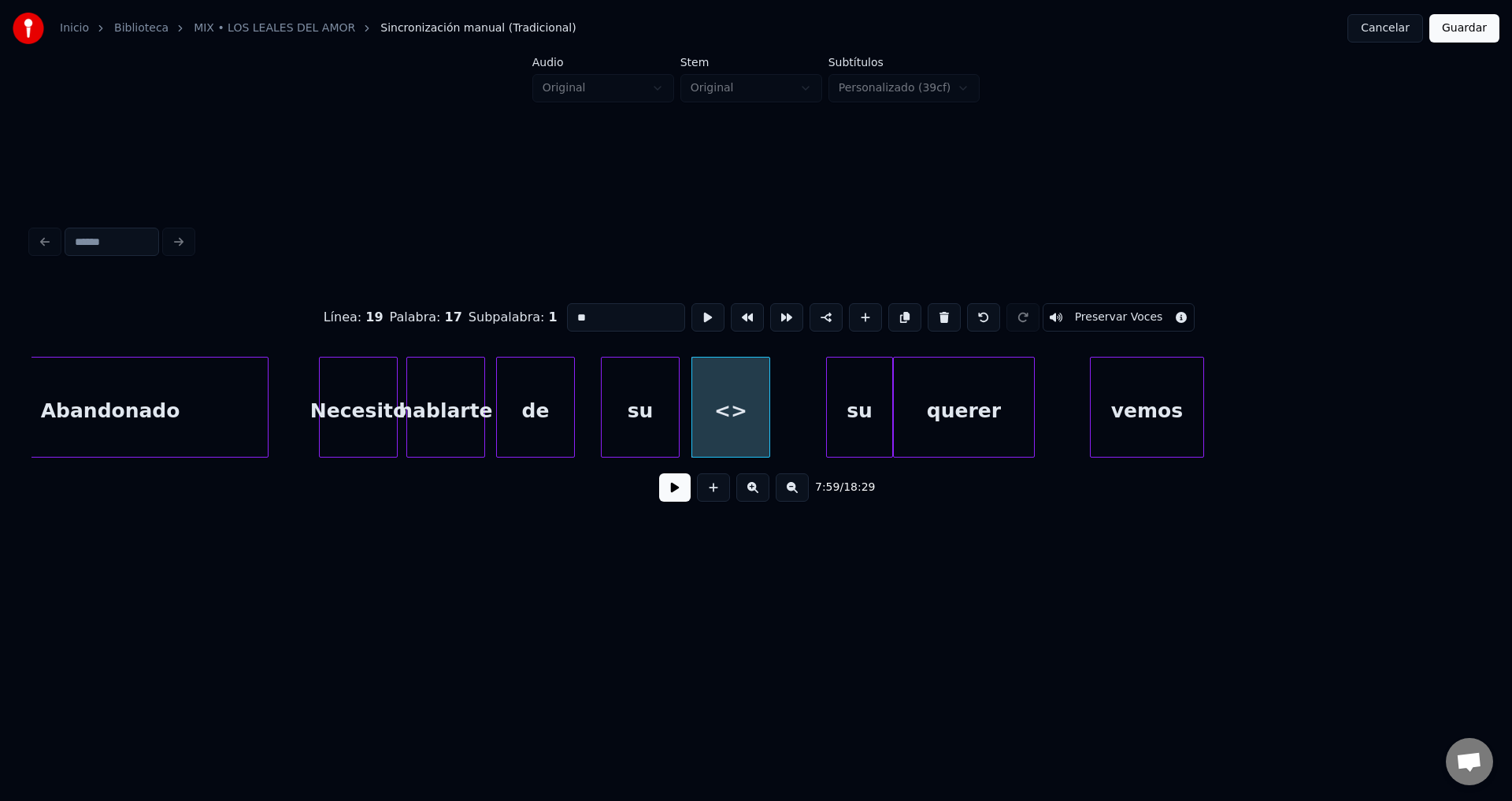
drag, startPoint x: 606, startPoint y: 309, endPoint x: 444, endPoint y: 305, distance: 162.0
click at [444, 305] on div "Línea : 19 Palabra : 17 Subpalabra : 1 ** Preservar Voces" at bounding box center [756, 317] width 1449 height 78
click at [334, 416] on div "Necesito" at bounding box center [340, 411] width 78 height 107
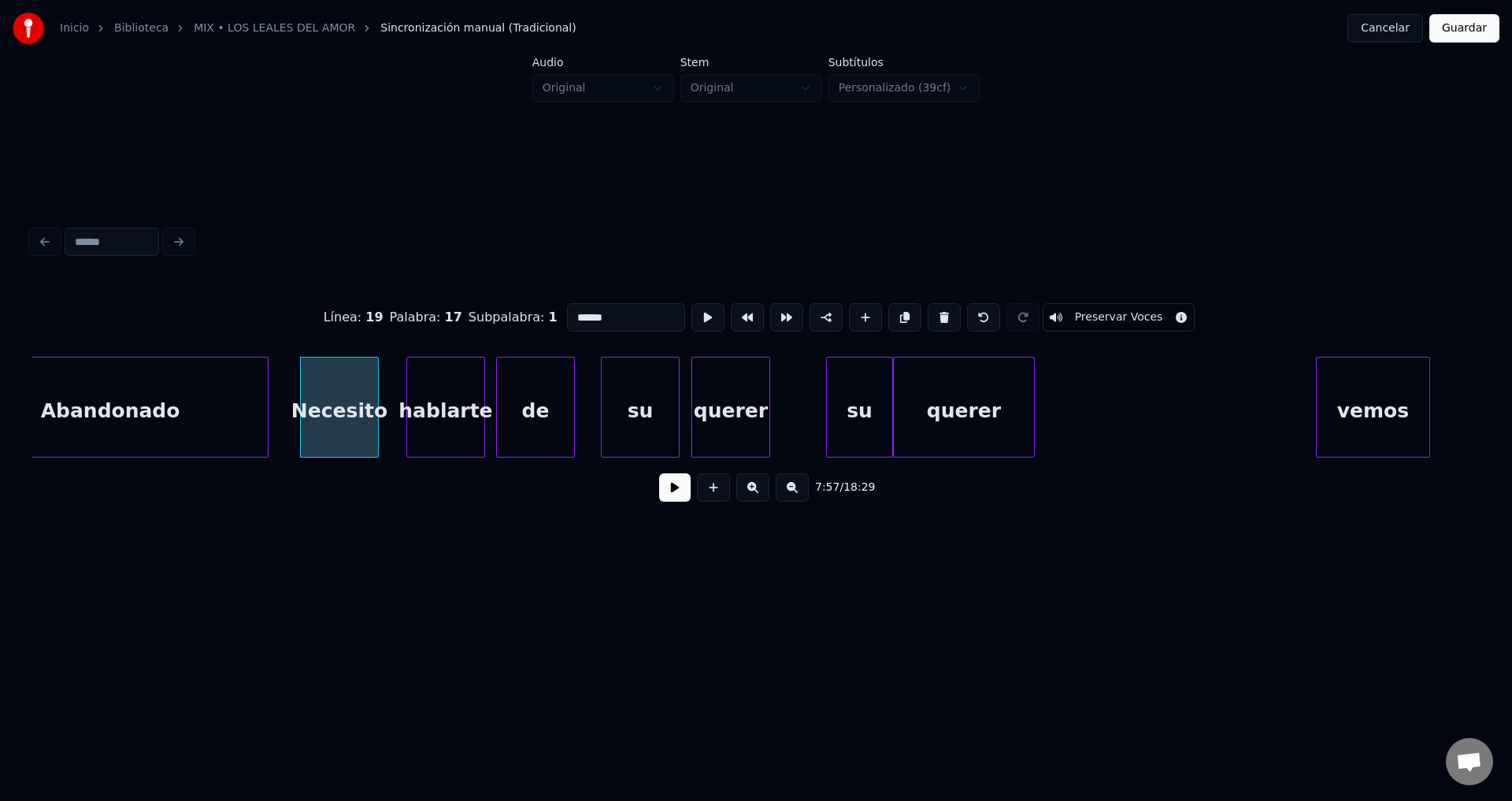
click at [1361, 406] on div "vemos" at bounding box center [1373, 411] width 112 height 107
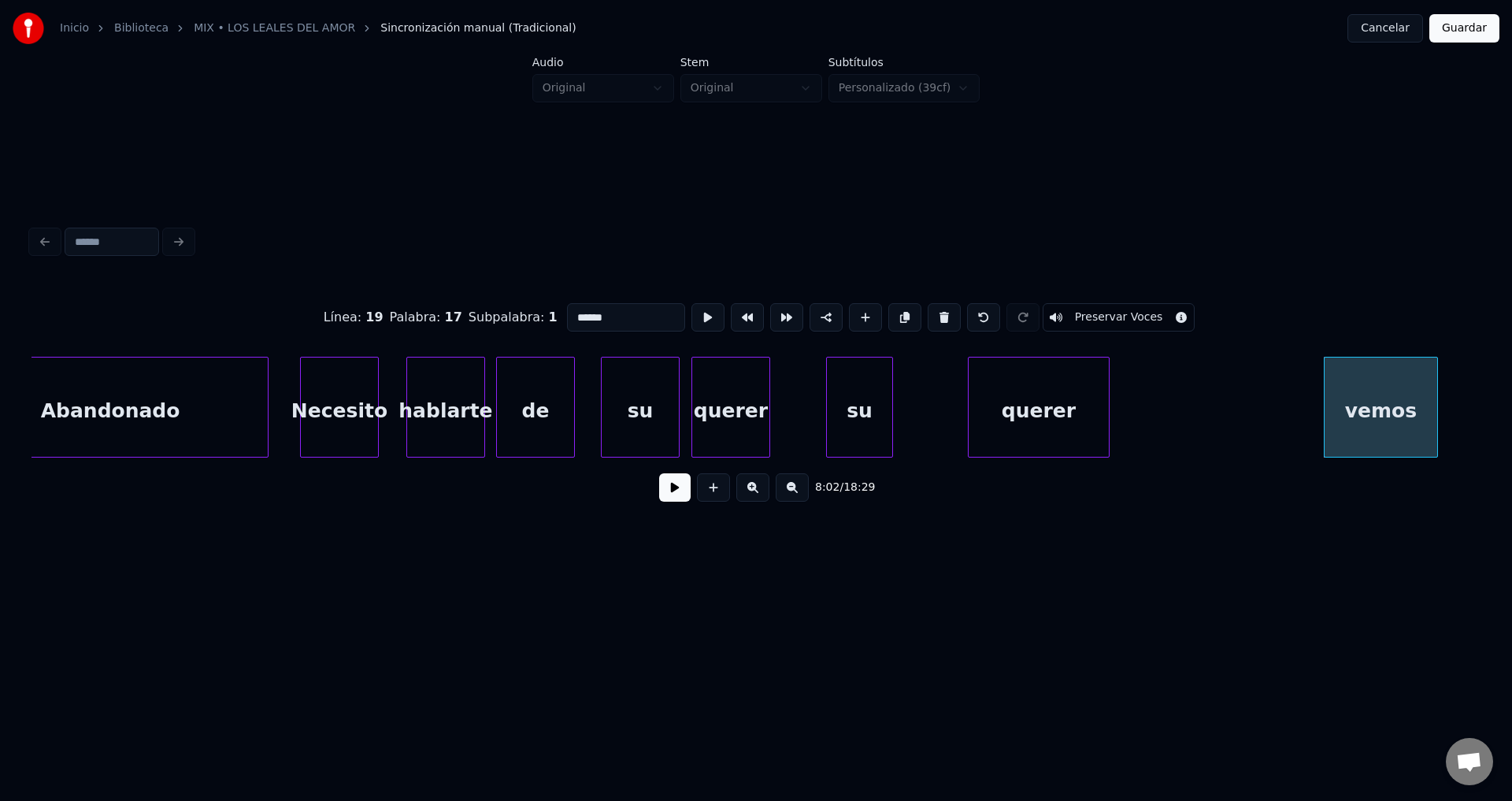
click at [1054, 415] on div "querer" at bounding box center [1039, 411] width 140 height 107
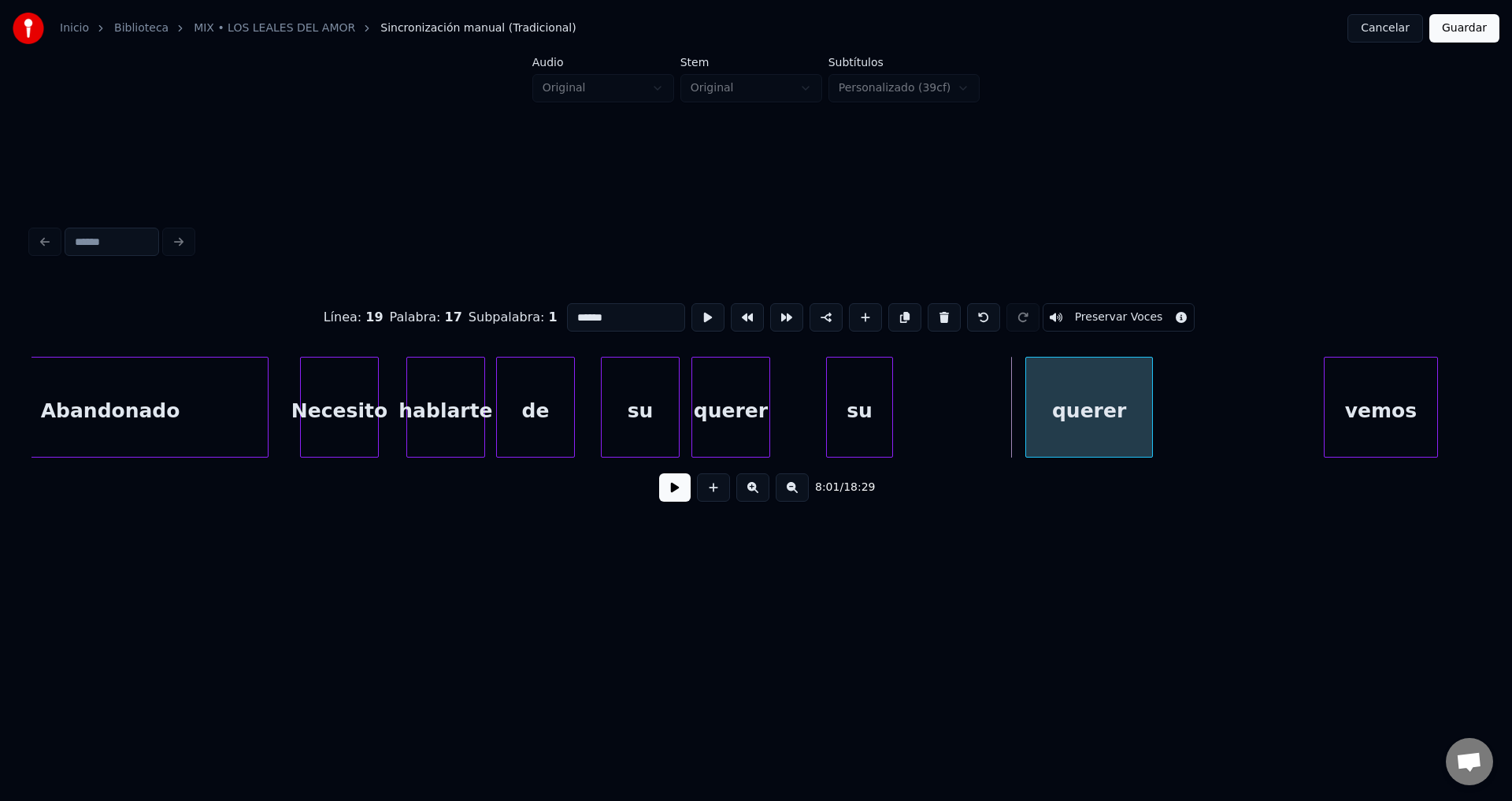
click at [1031, 408] on div at bounding box center [1028, 407] width 5 height 99
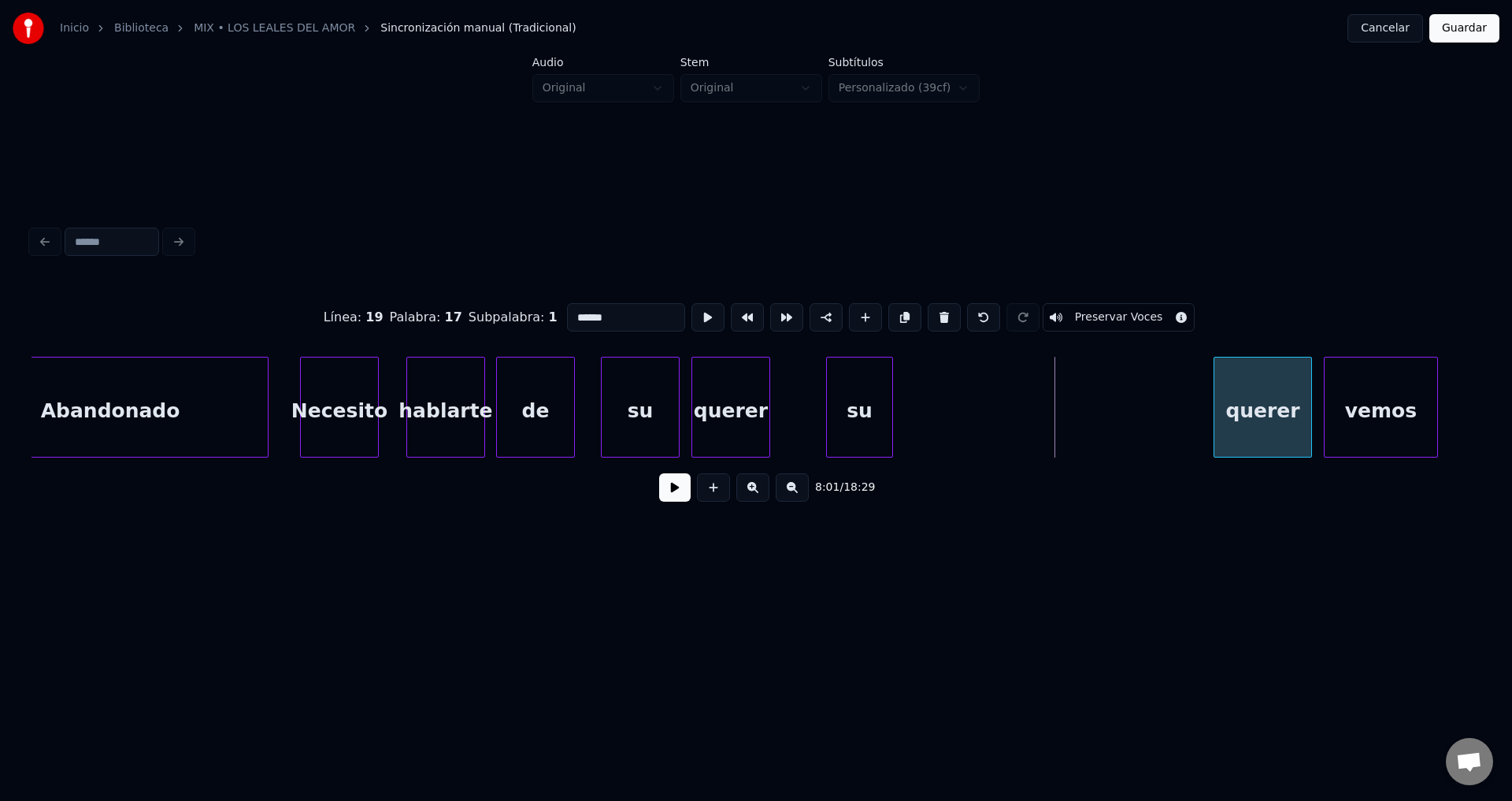
click at [1266, 417] on div "querer" at bounding box center [1263, 411] width 97 height 107
click at [1181, 417] on div "su" at bounding box center [1164, 411] width 66 height 107
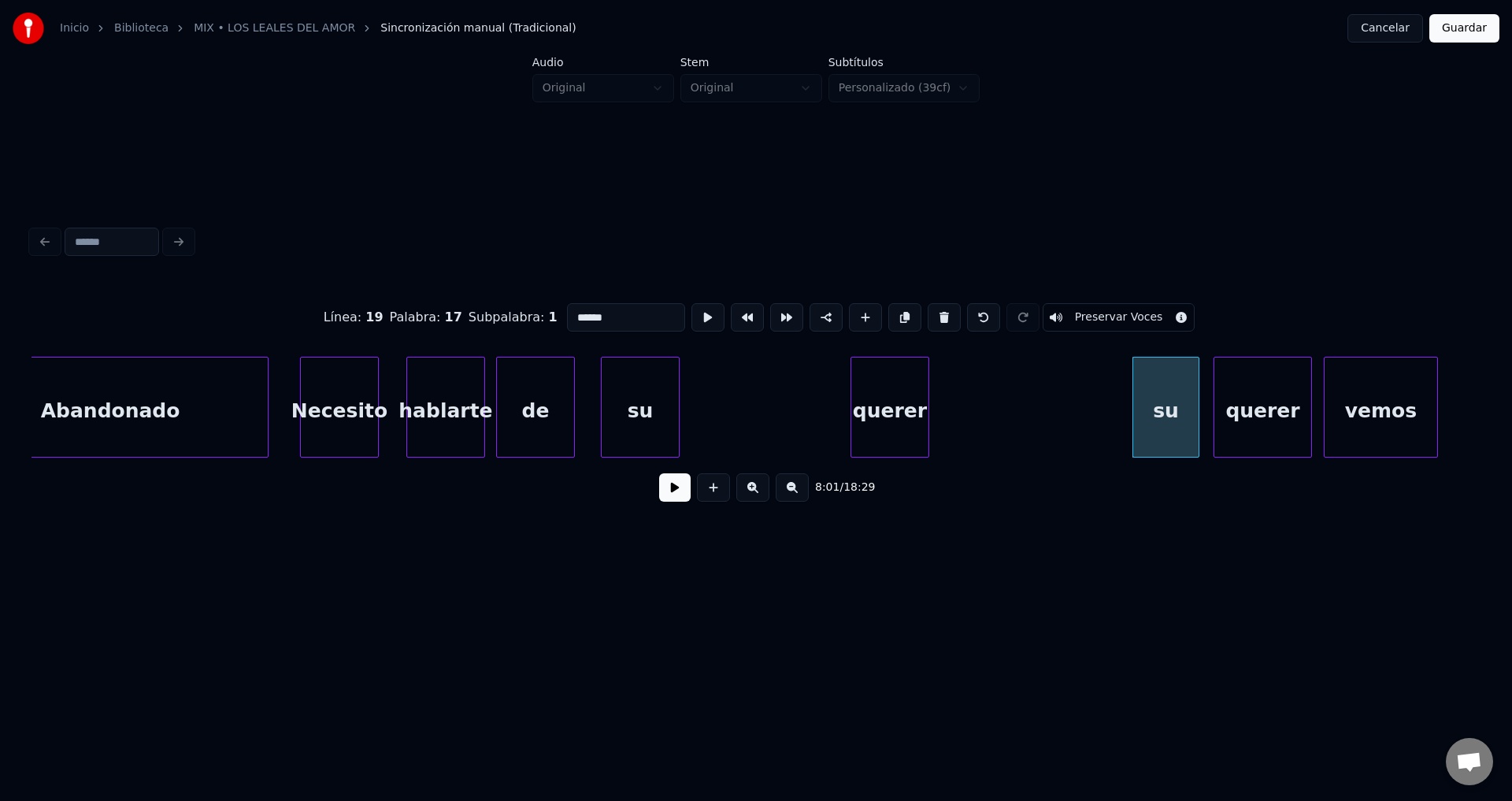
click at [929, 406] on div "querer" at bounding box center [891, 411] width 78 height 107
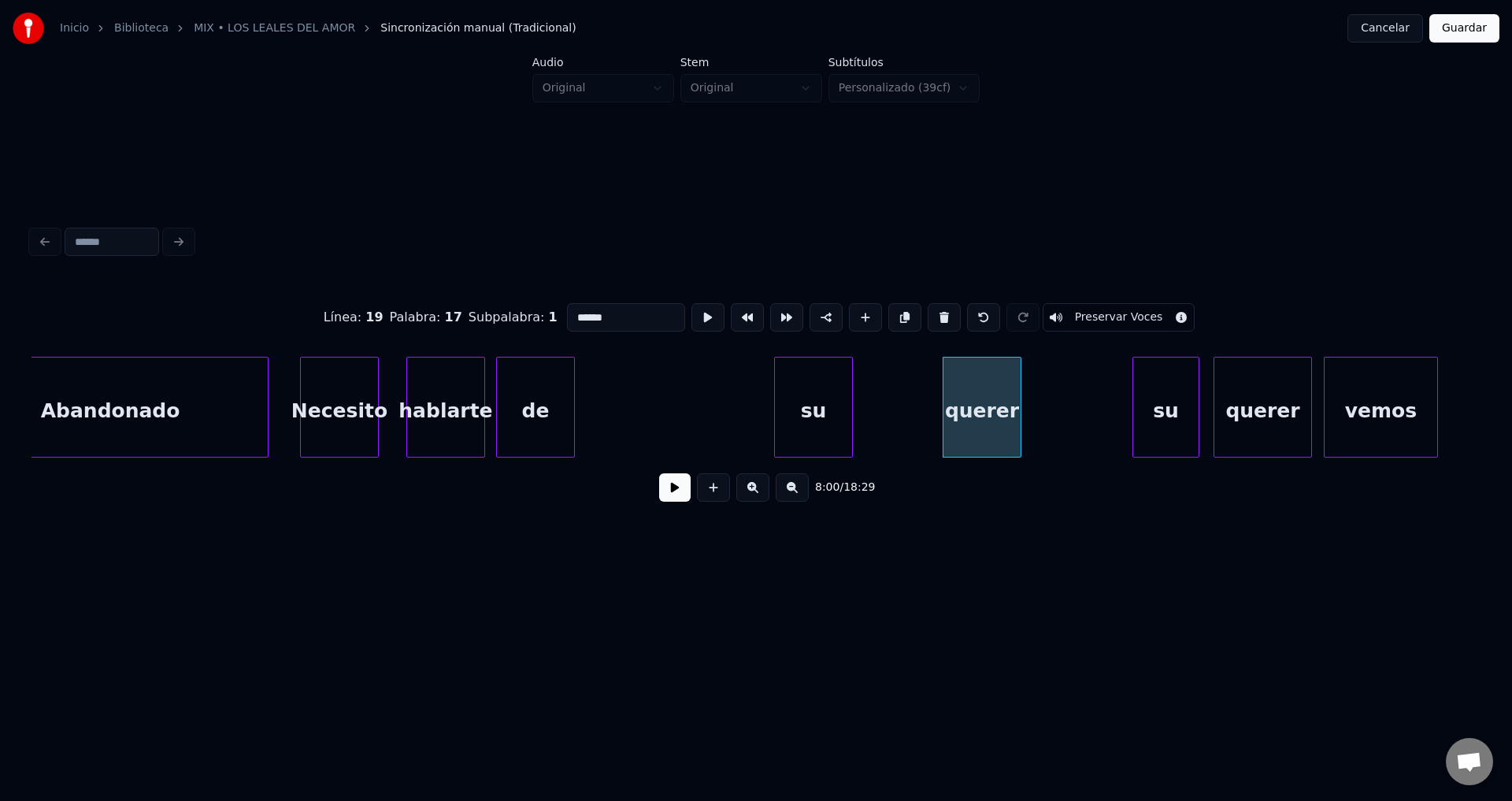
click at [838, 411] on div "su" at bounding box center [814, 411] width 78 height 107
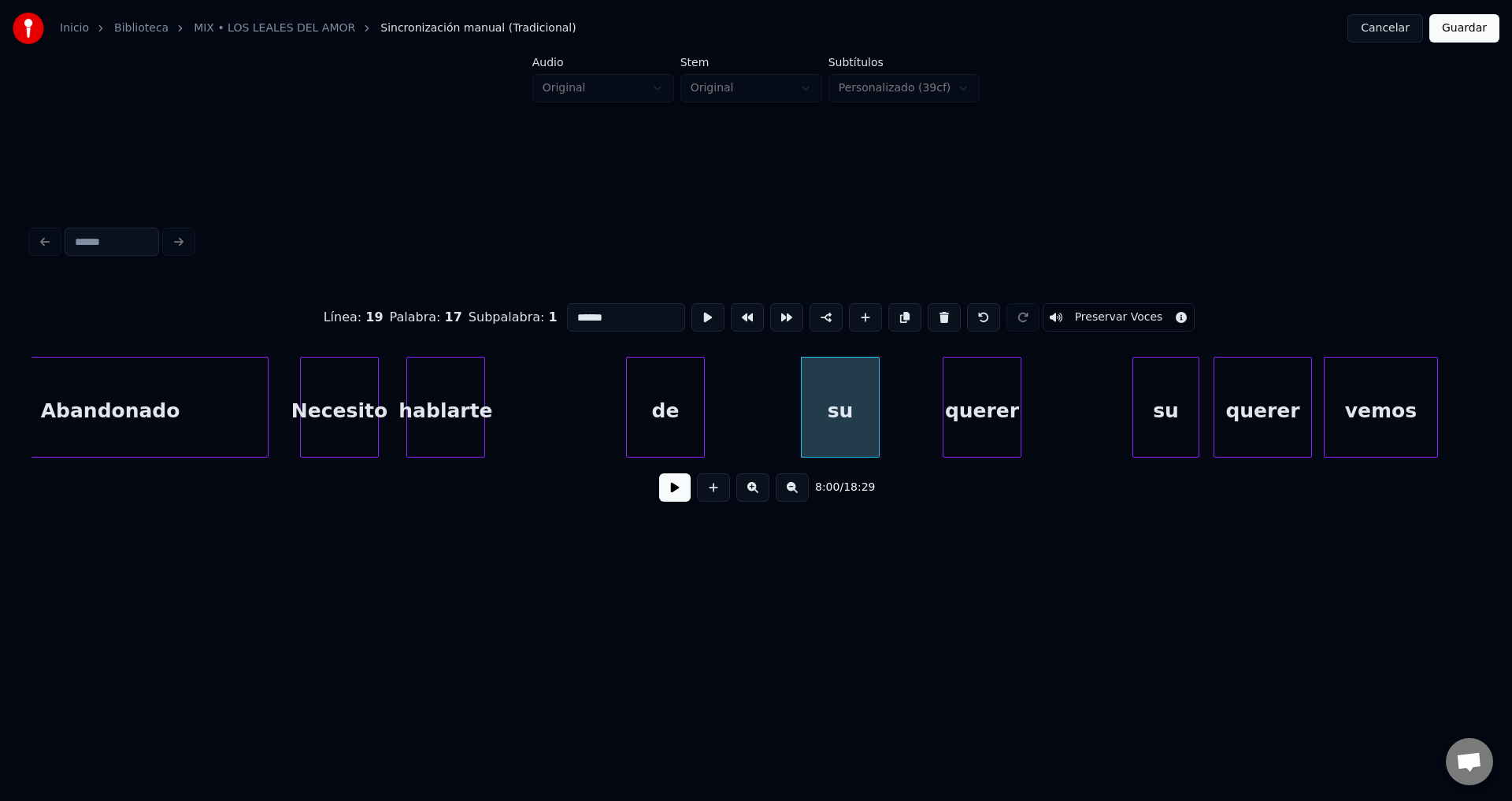
click at [704, 415] on div "de" at bounding box center [666, 411] width 78 height 107
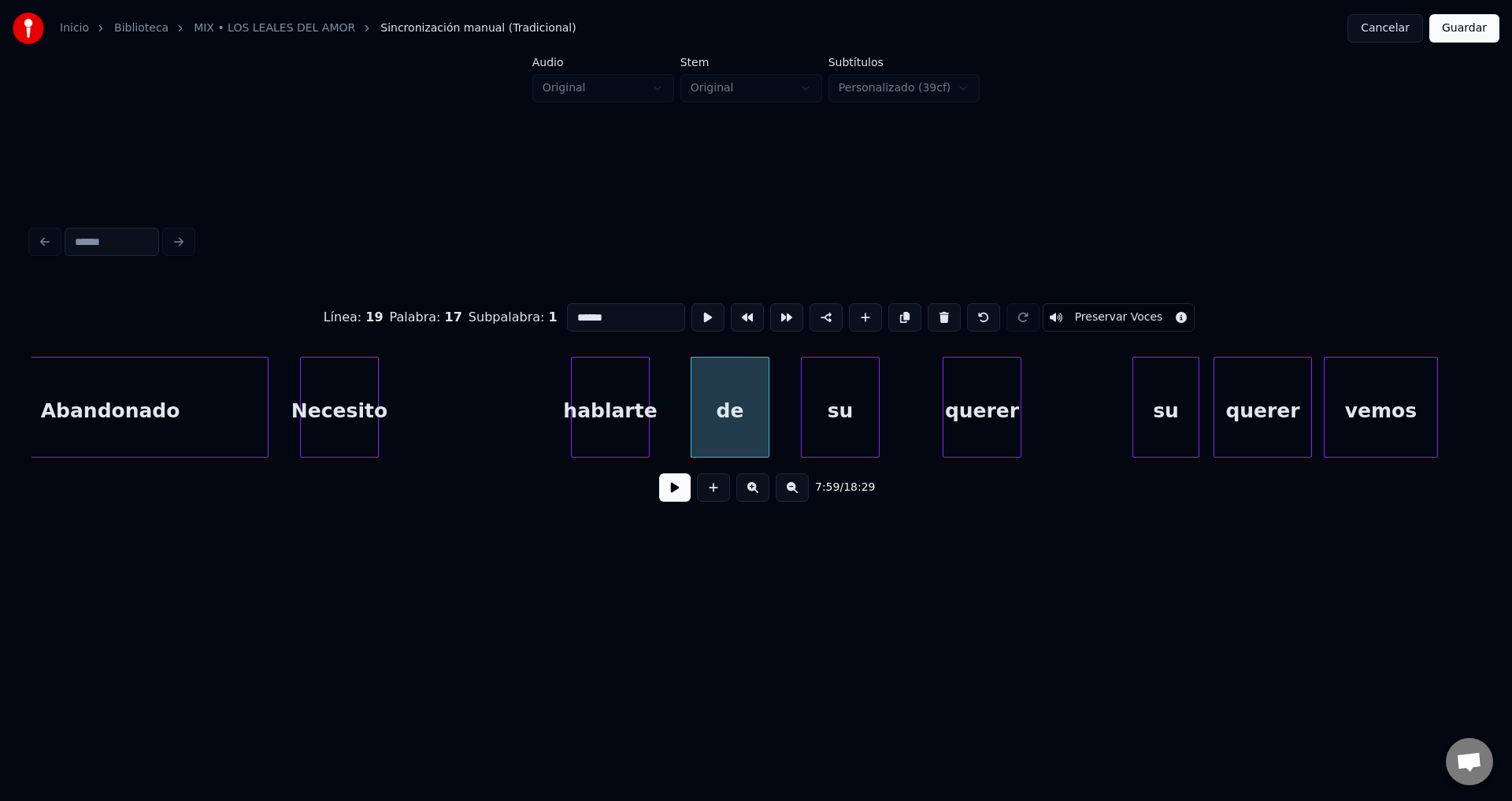
click at [614, 415] on div "hablarte" at bounding box center [610, 411] width 78 height 107
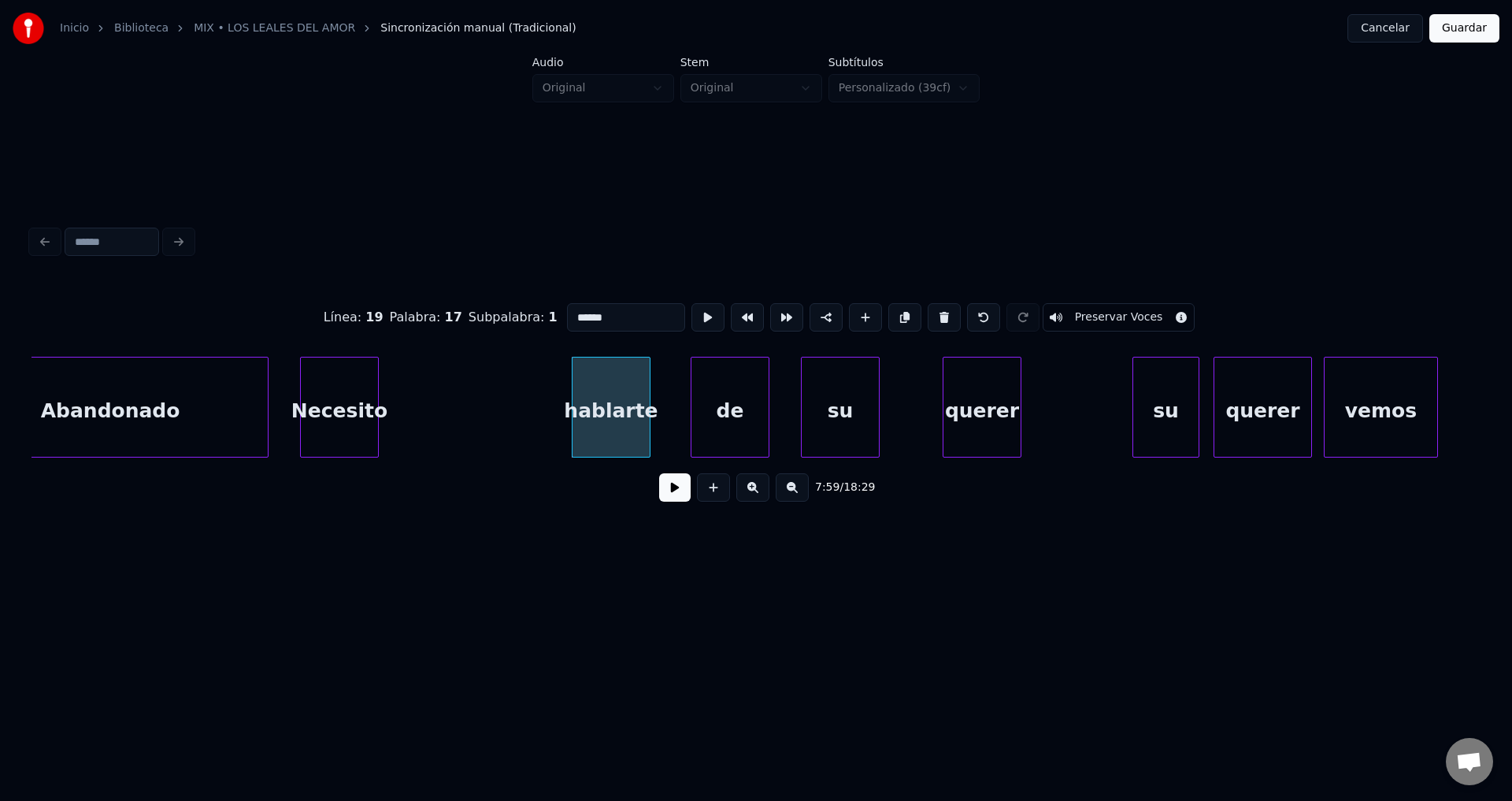
click at [356, 401] on div "Necesito" at bounding box center [340, 411] width 78 height 107
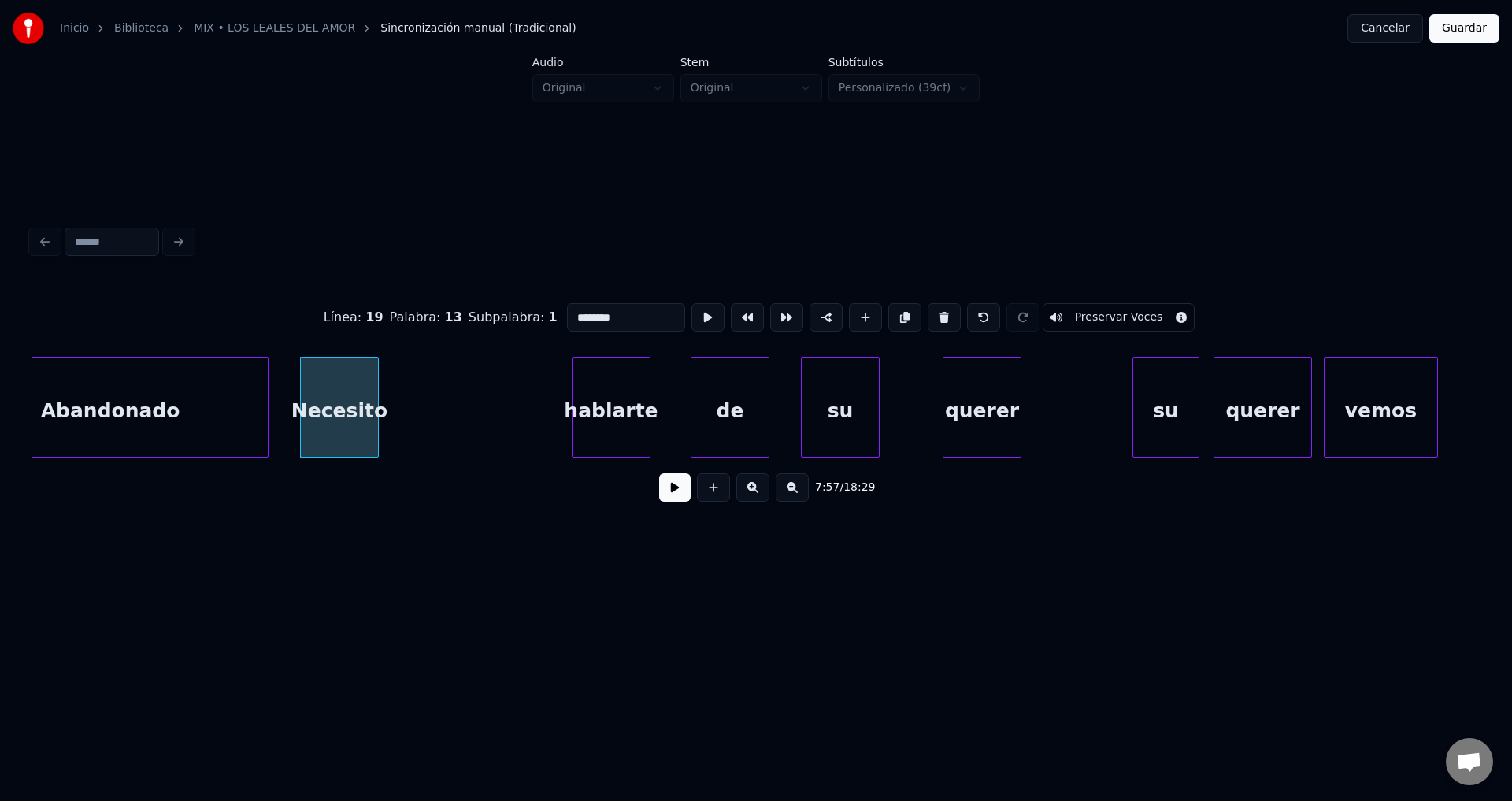
type input "********"
click at [673, 496] on button at bounding box center [675, 488] width 32 height 28
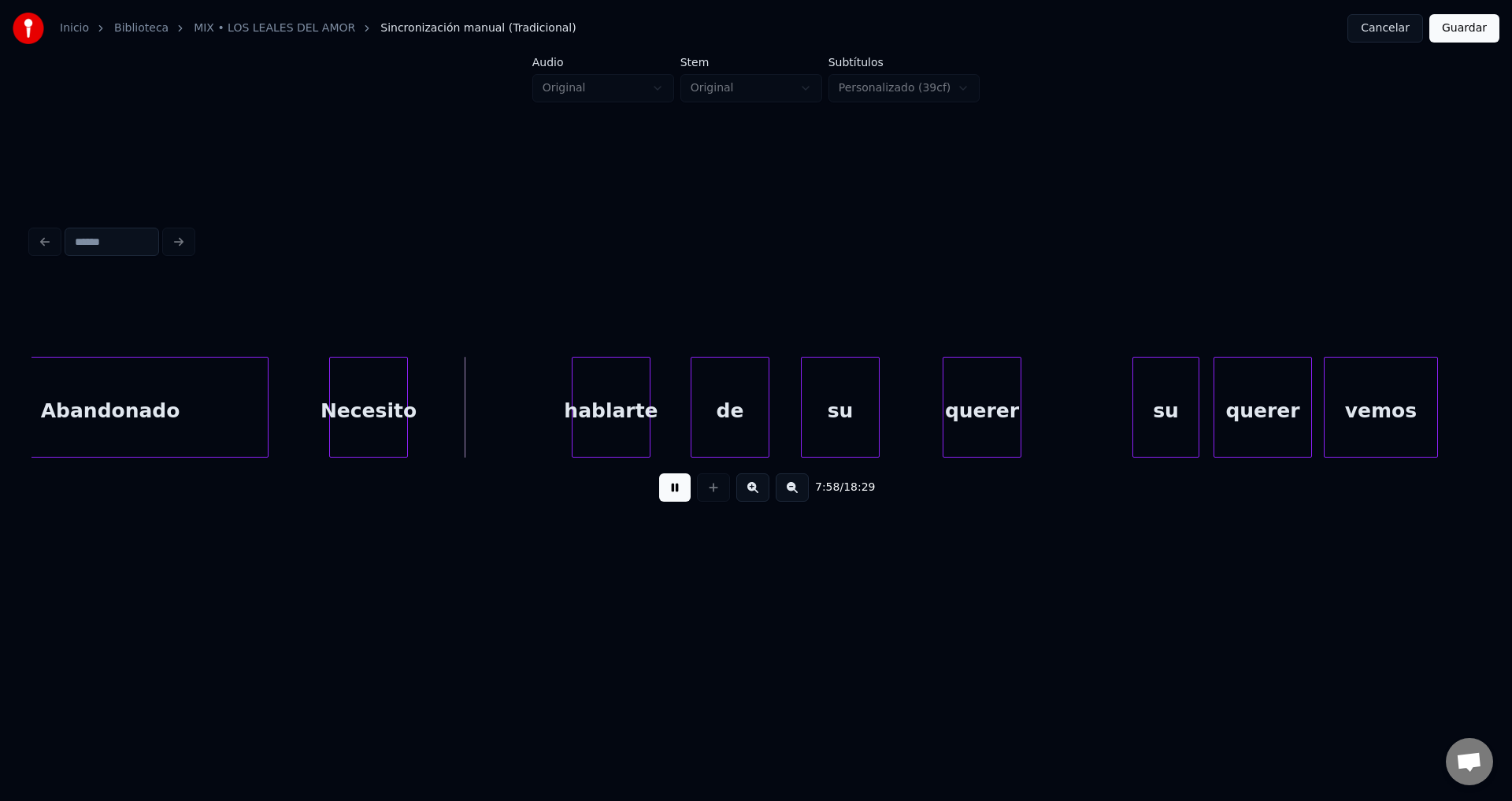
click at [373, 394] on div "Necesito" at bounding box center [369, 411] width 78 height 107
click at [388, 393] on div "Necesito" at bounding box center [382, 411] width 78 height 107
click at [422, 402] on div "Necesito" at bounding box center [386, 411] width 78 height 107
click at [462, 395] on div at bounding box center [462, 407] width 5 height 99
click at [490, 410] on div "hablarte" at bounding box center [524, 411] width 78 height 107
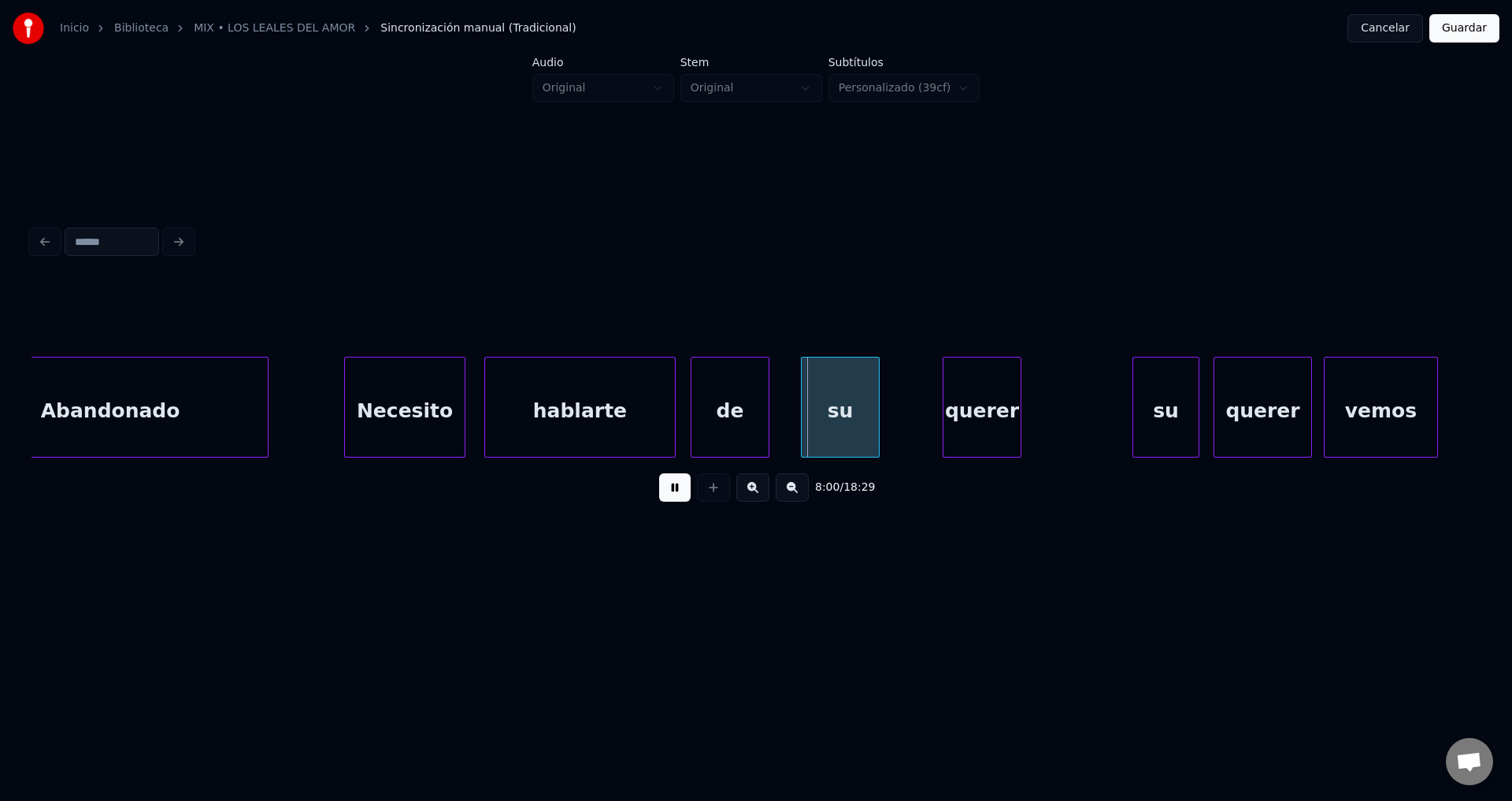
click at [673, 403] on div at bounding box center [673, 407] width 5 height 99
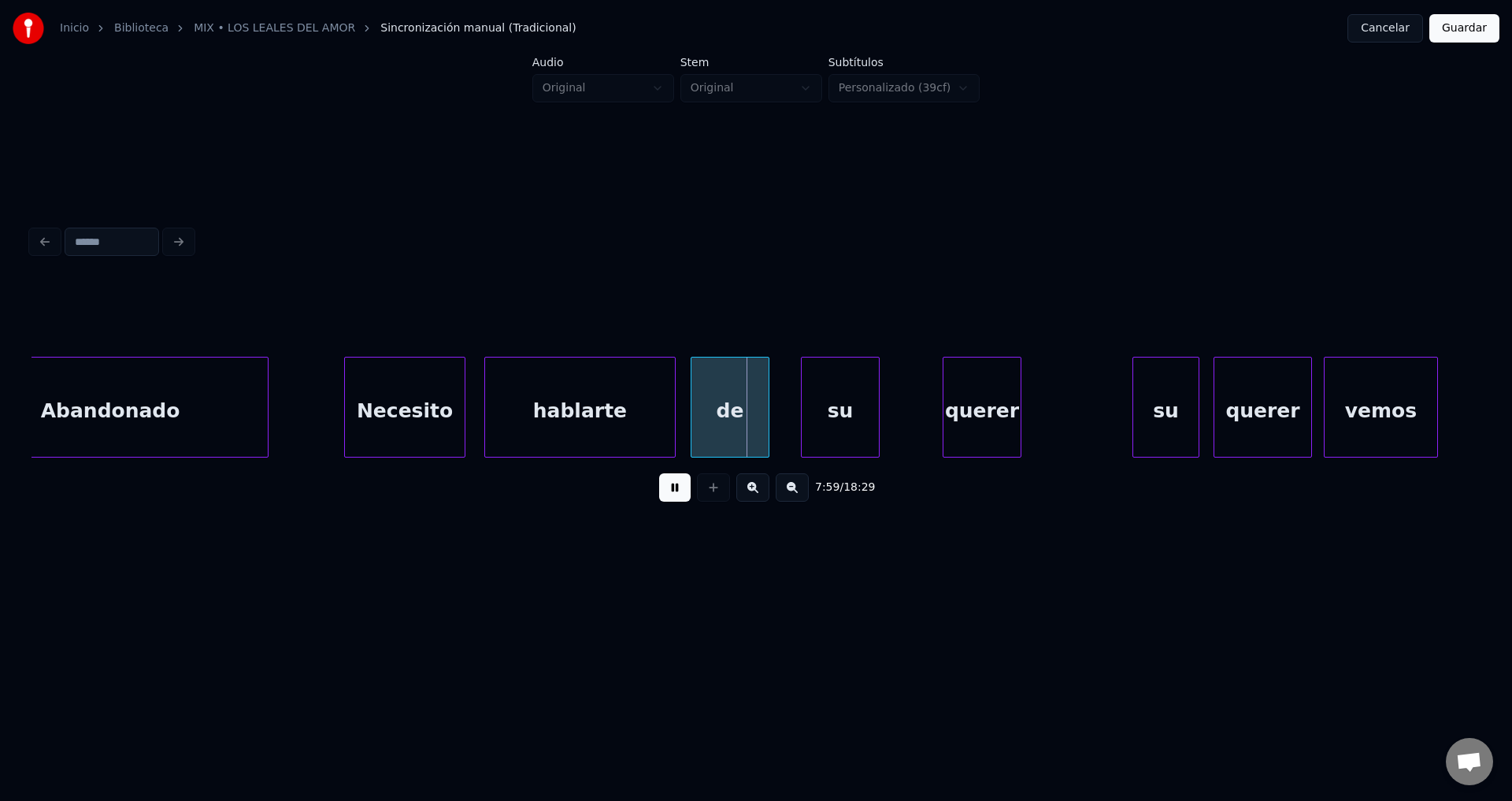
click at [675, 499] on button at bounding box center [675, 488] width 32 height 28
click at [1057, 411] on div "querer" at bounding box center [1069, 411] width 78 height 107
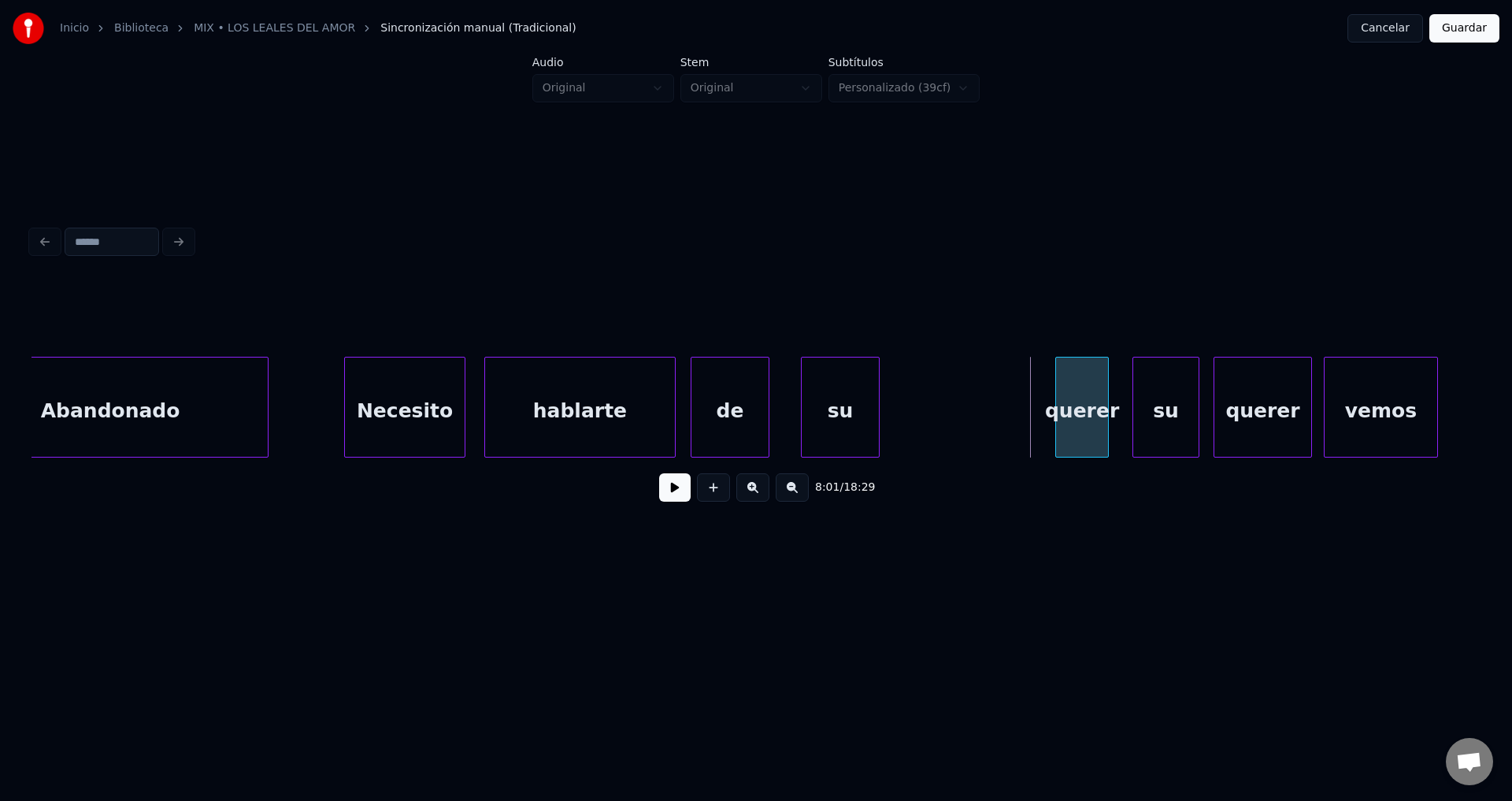
click at [1061, 406] on div at bounding box center [1058, 407] width 5 height 99
click at [1042, 412] on div "su" at bounding box center [1016, 411] width 78 height 107
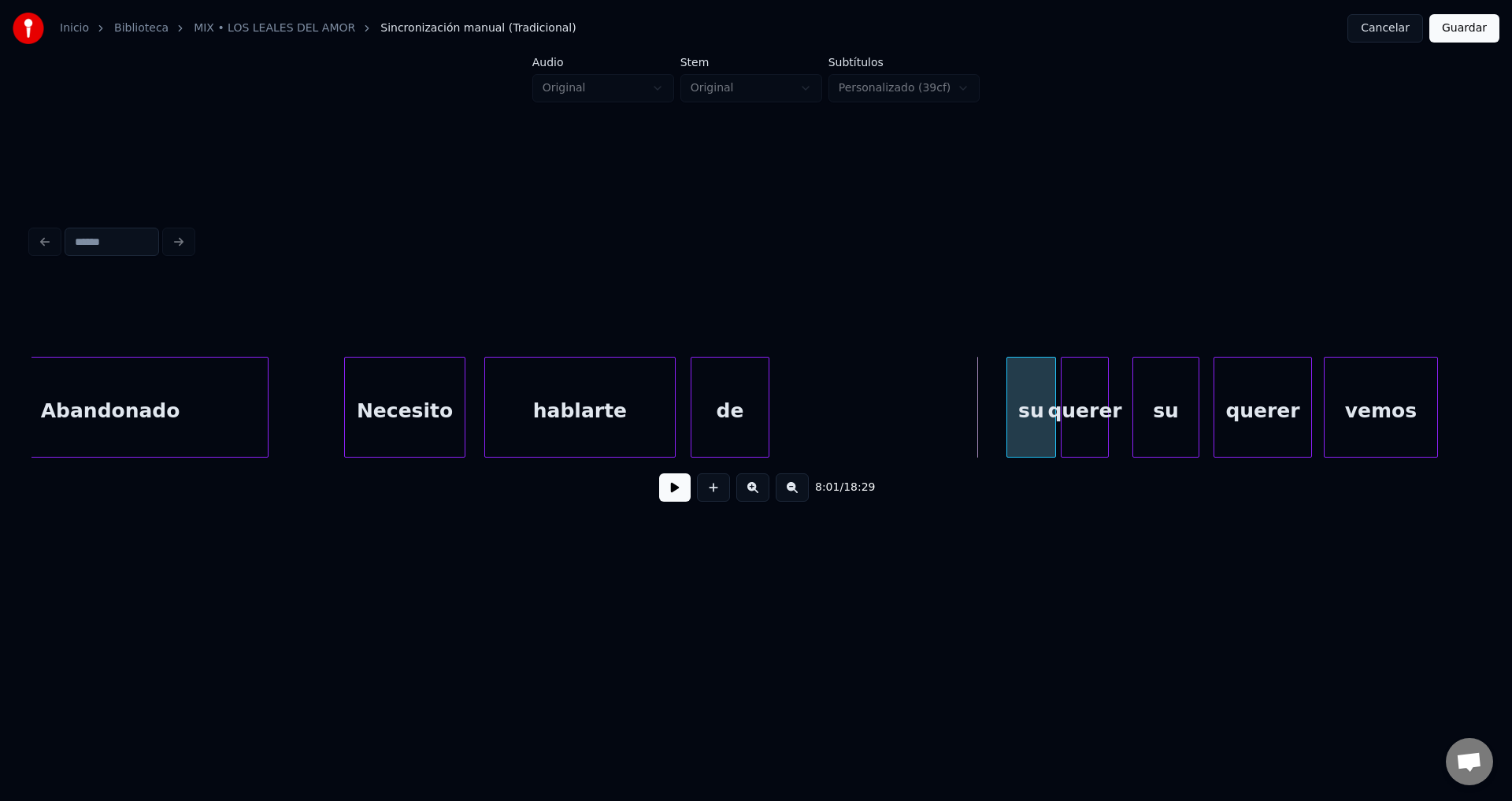
click at [1009, 401] on div at bounding box center [1010, 407] width 5 height 99
click at [937, 407] on div "de" at bounding box center [918, 411] width 78 height 107
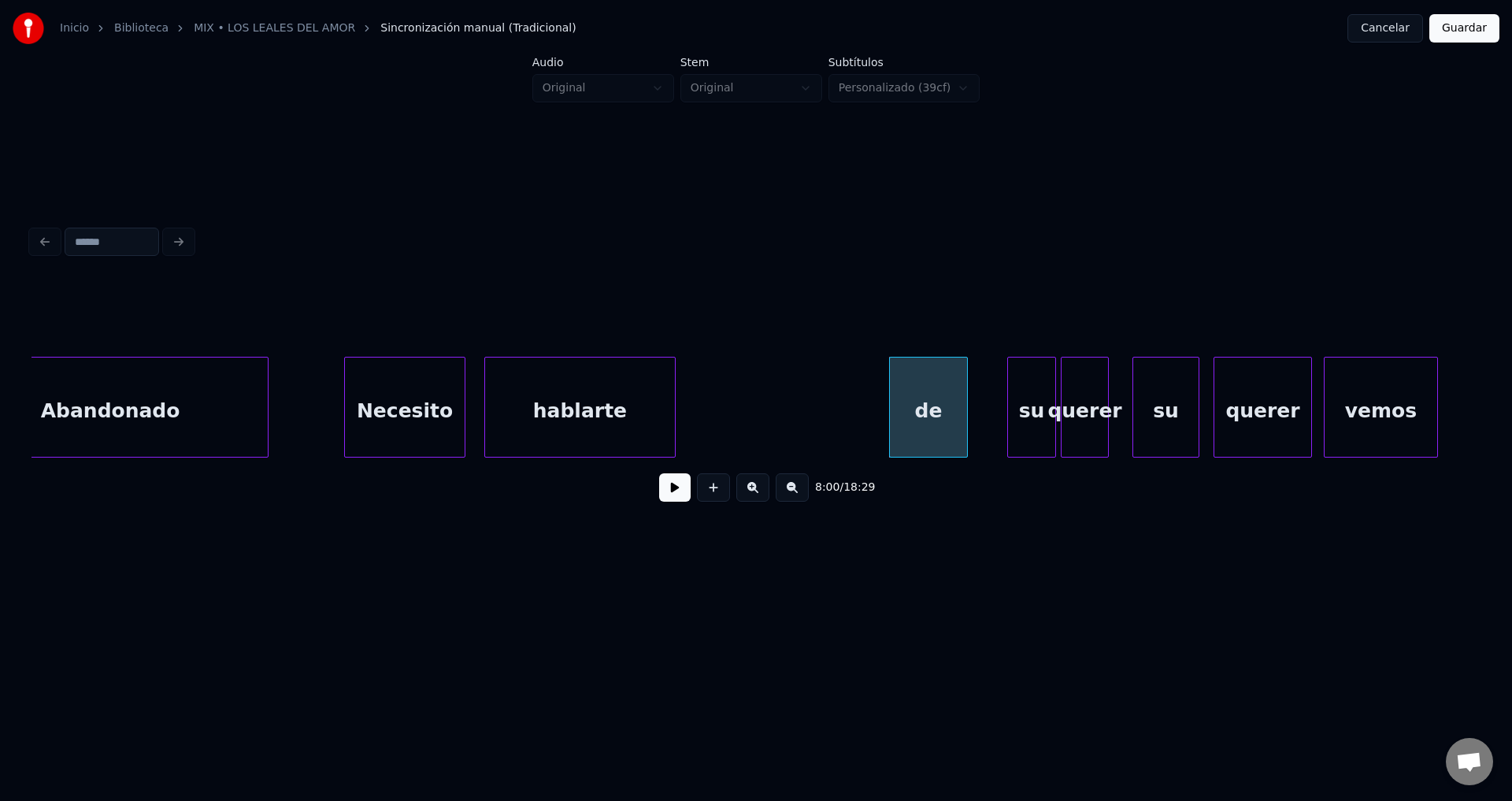
click at [422, 395] on div "Necesito" at bounding box center [405, 411] width 120 height 107
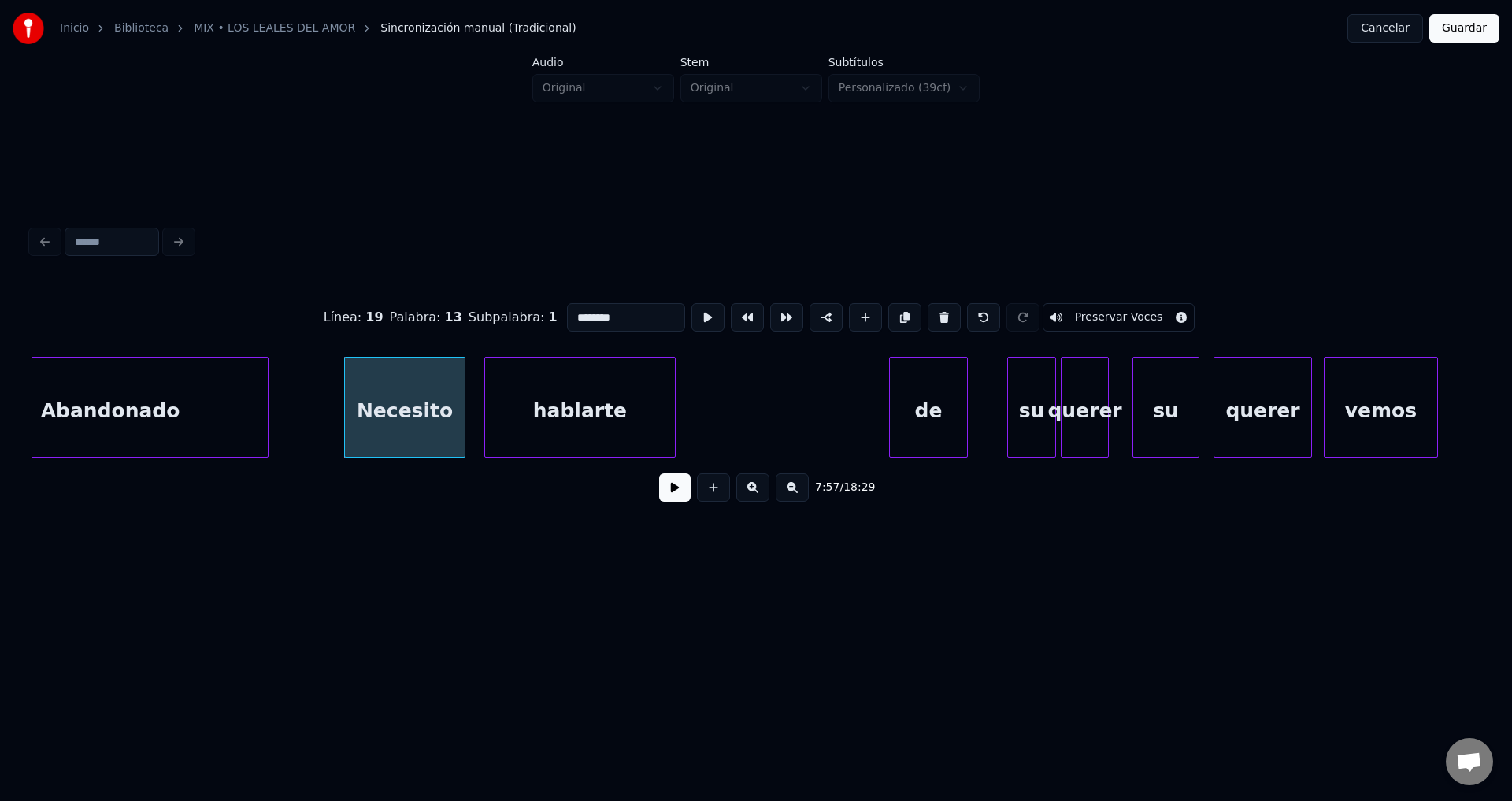
click at [671, 494] on button at bounding box center [675, 488] width 32 height 28
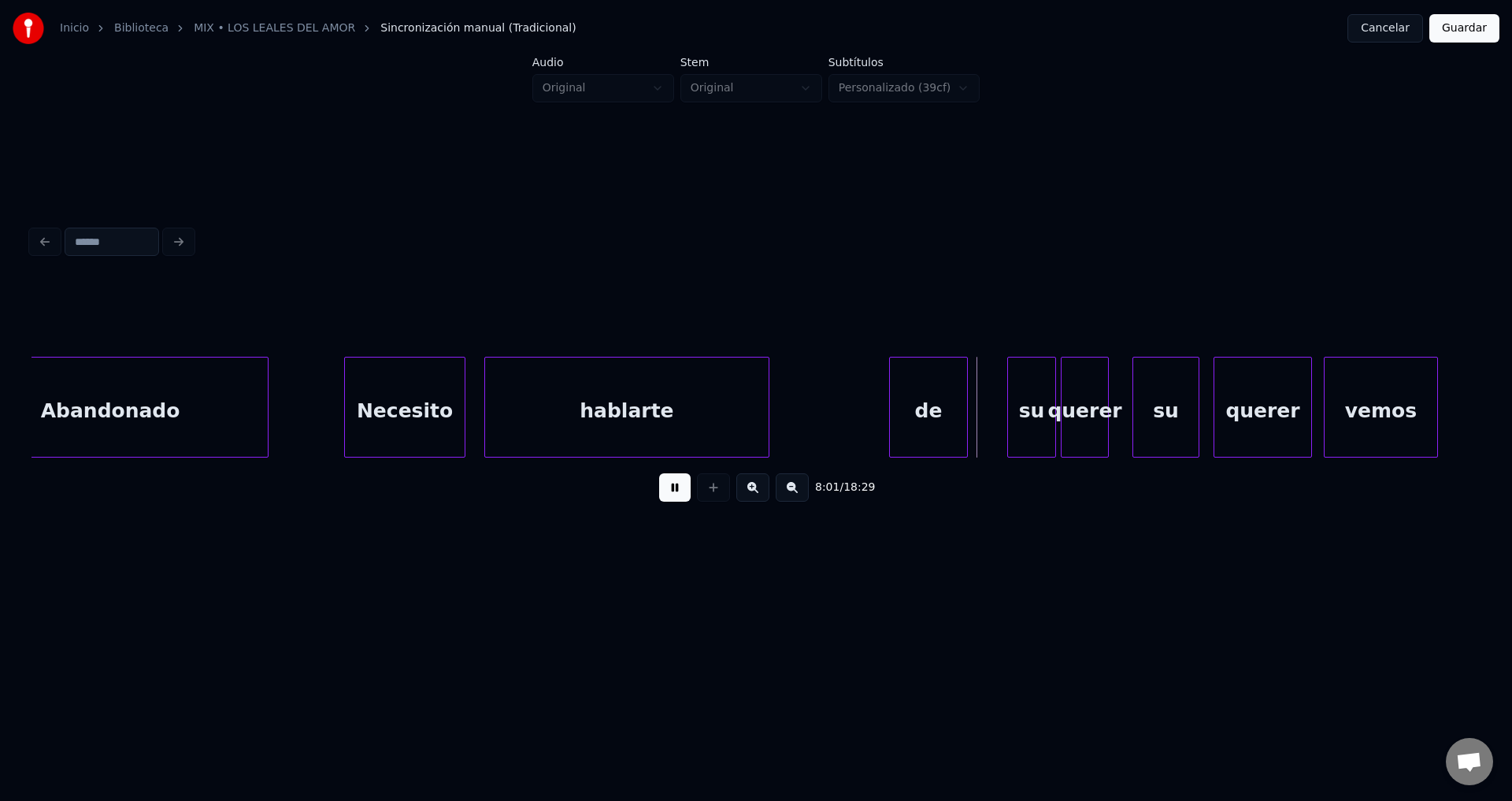
click at [769, 408] on div at bounding box center [766, 407] width 5 height 99
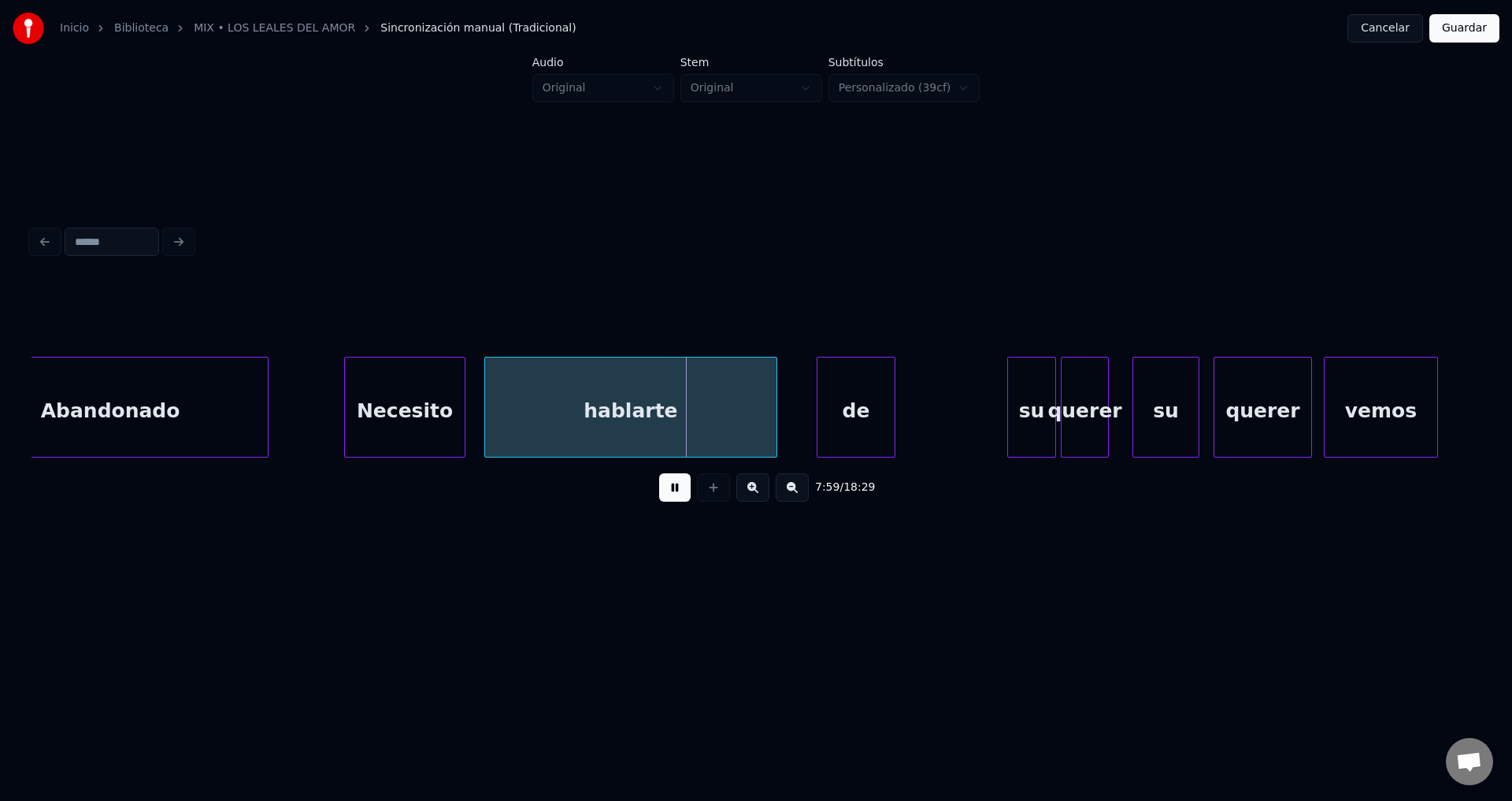
click at [861, 412] on div "de" at bounding box center [857, 411] width 78 height 107
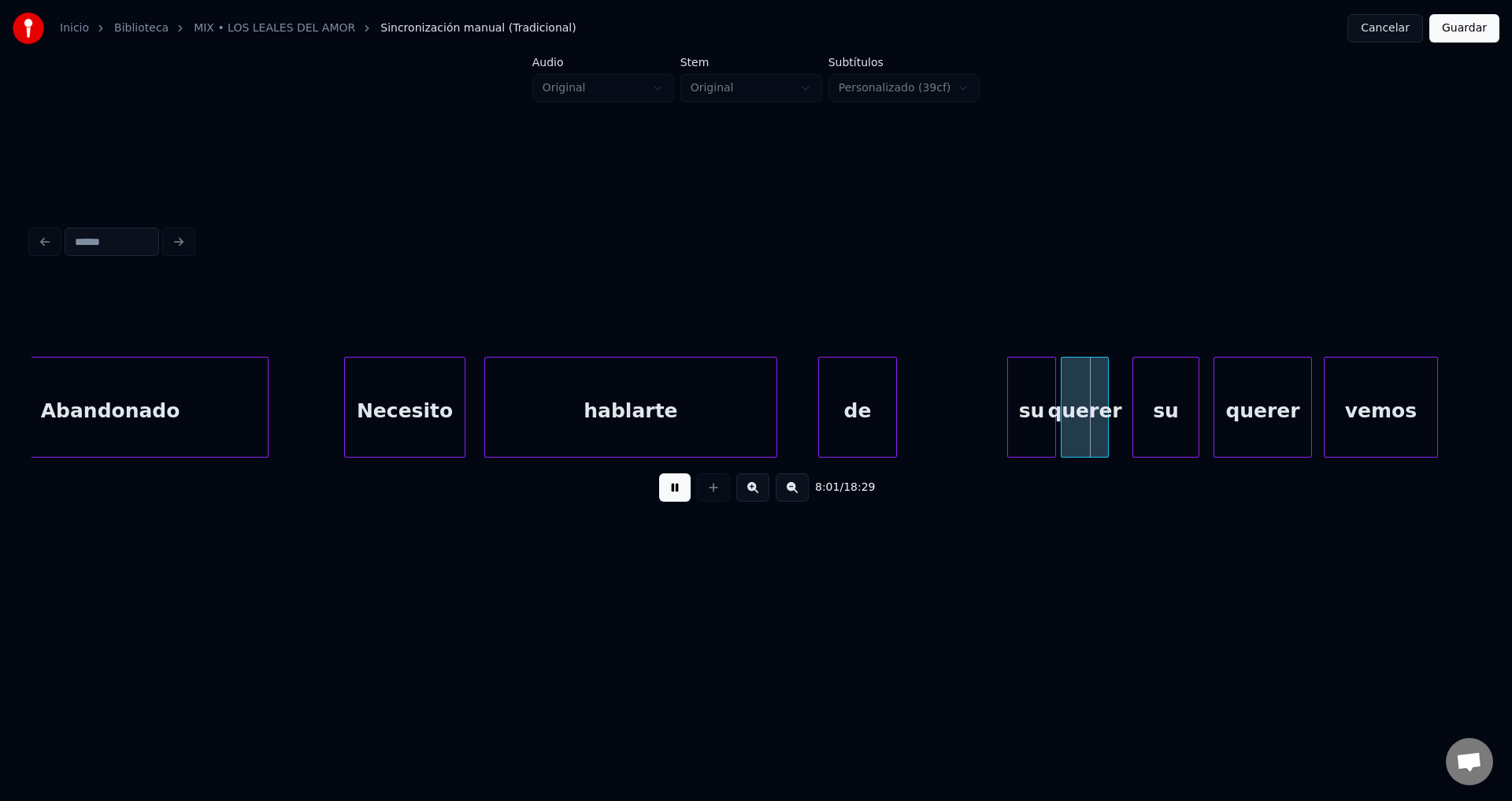
click at [897, 409] on div "de" at bounding box center [857, 407] width 78 height 101
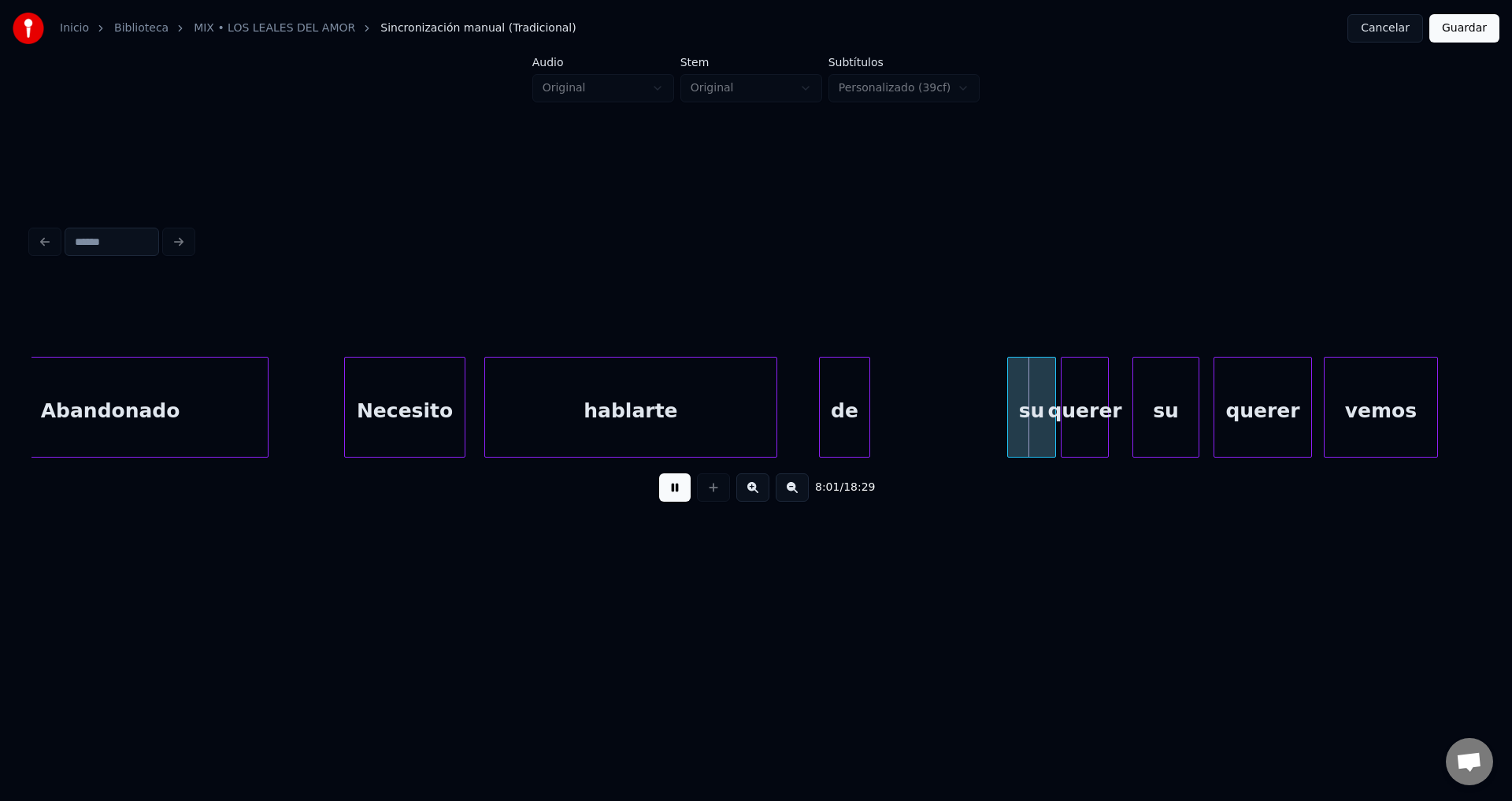
click at [864, 401] on div at bounding box center [867, 407] width 5 height 99
click at [892, 409] on div "su" at bounding box center [902, 411] width 47 height 107
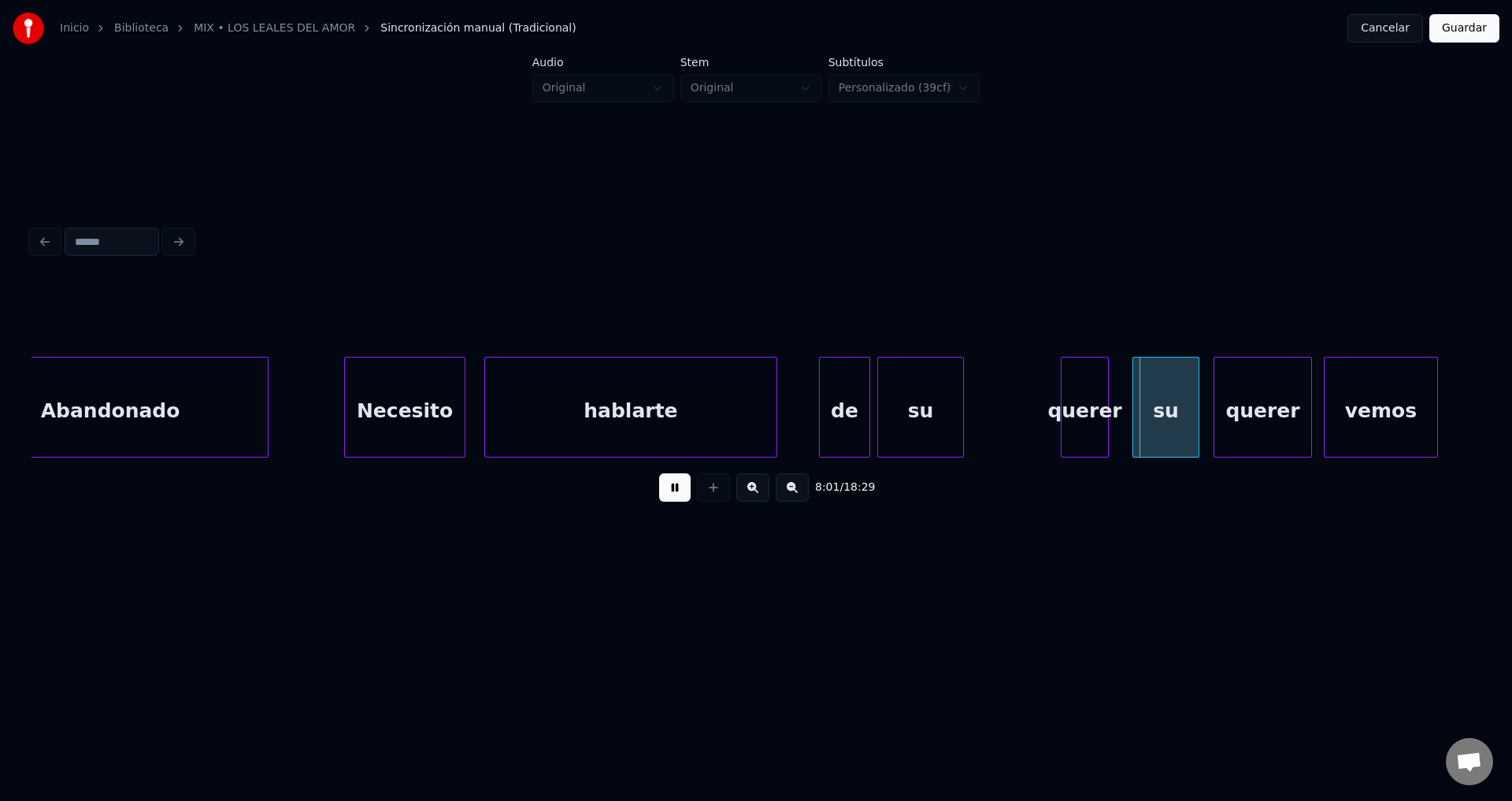
click at [963, 402] on div at bounding box center [961, 407] width 5 height 99
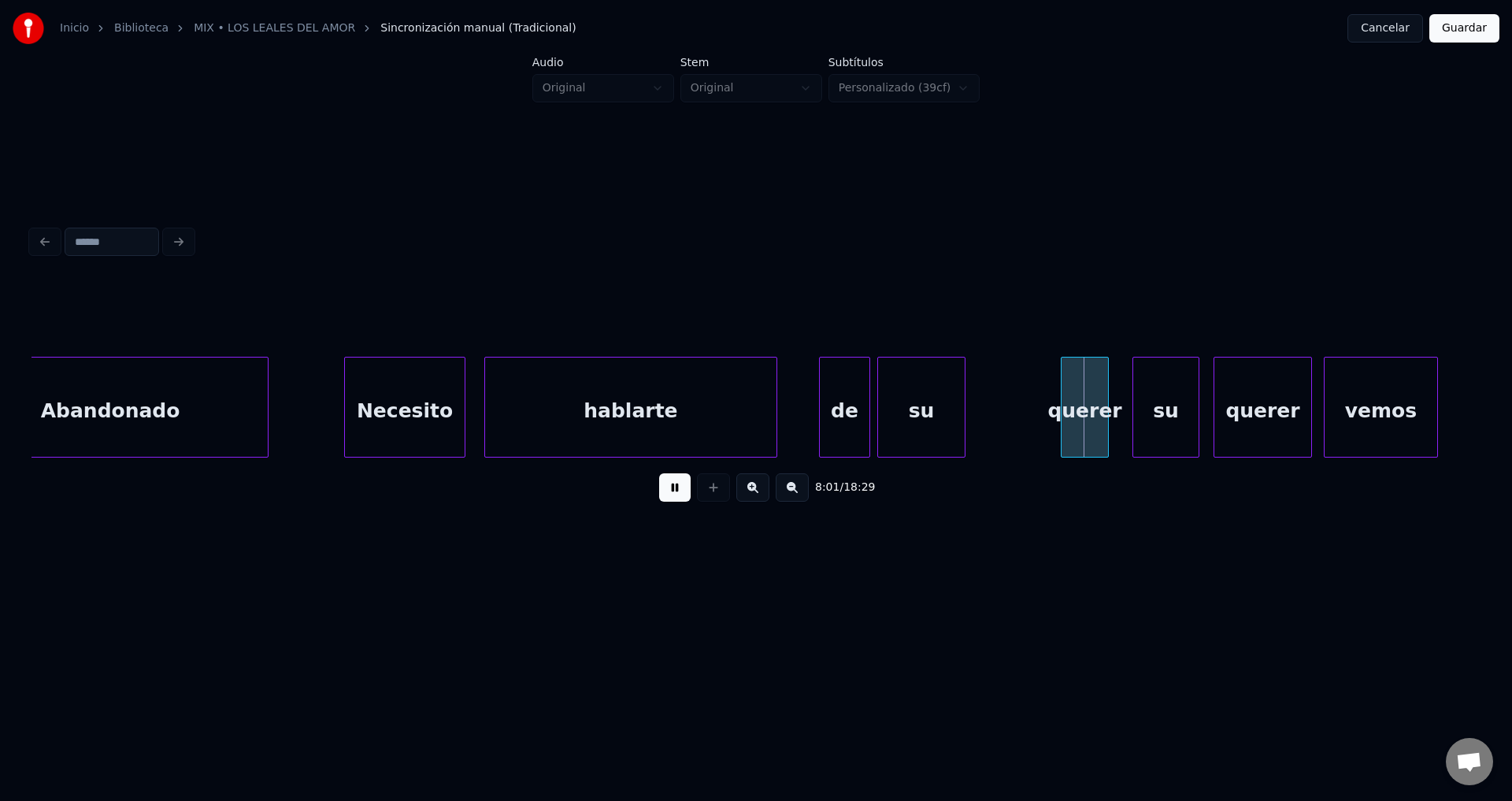
click at [679, 501] on button at bounding box center [675, 488] width 32 height 28
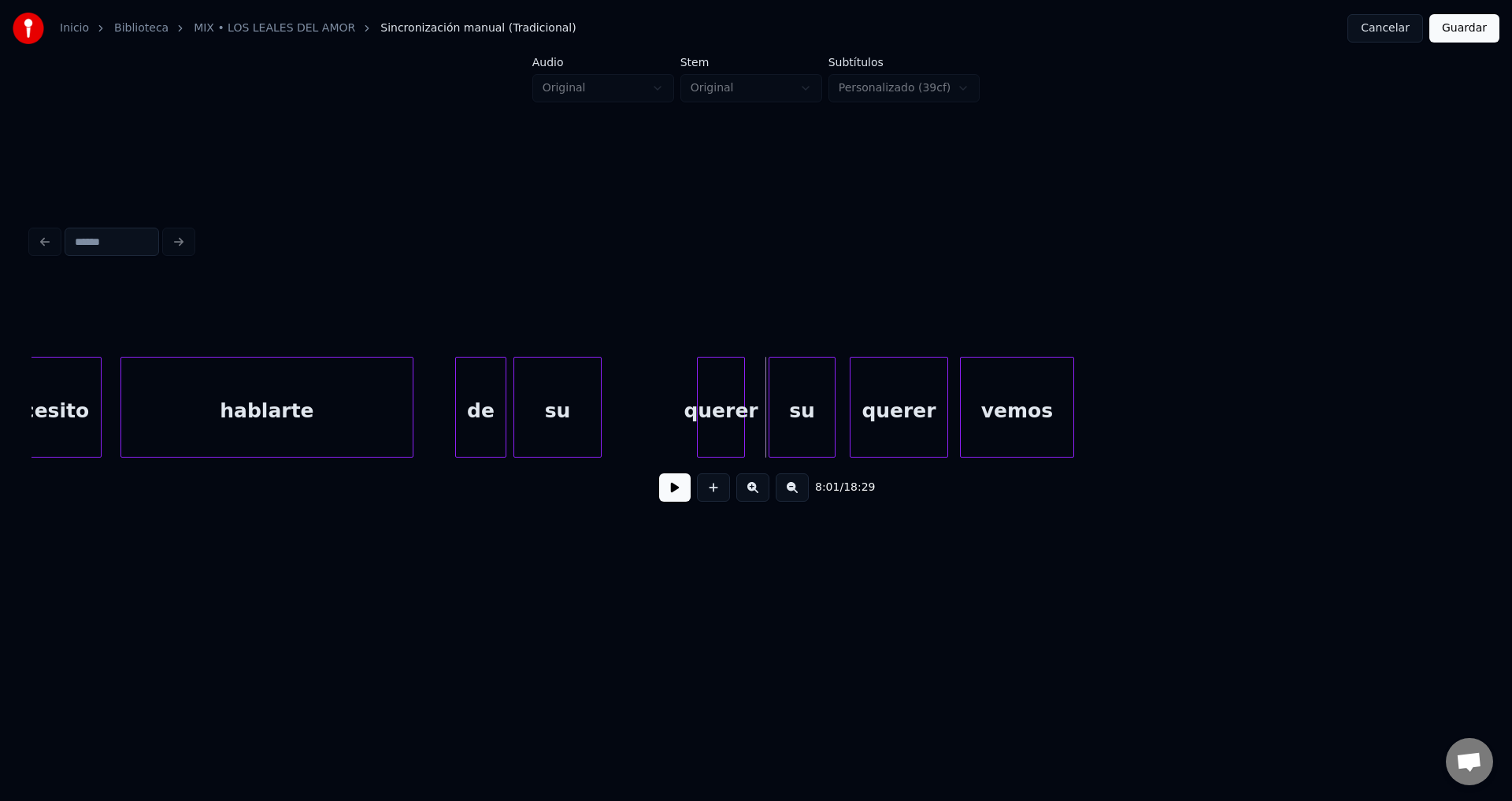
scroll to position [0, 94272]
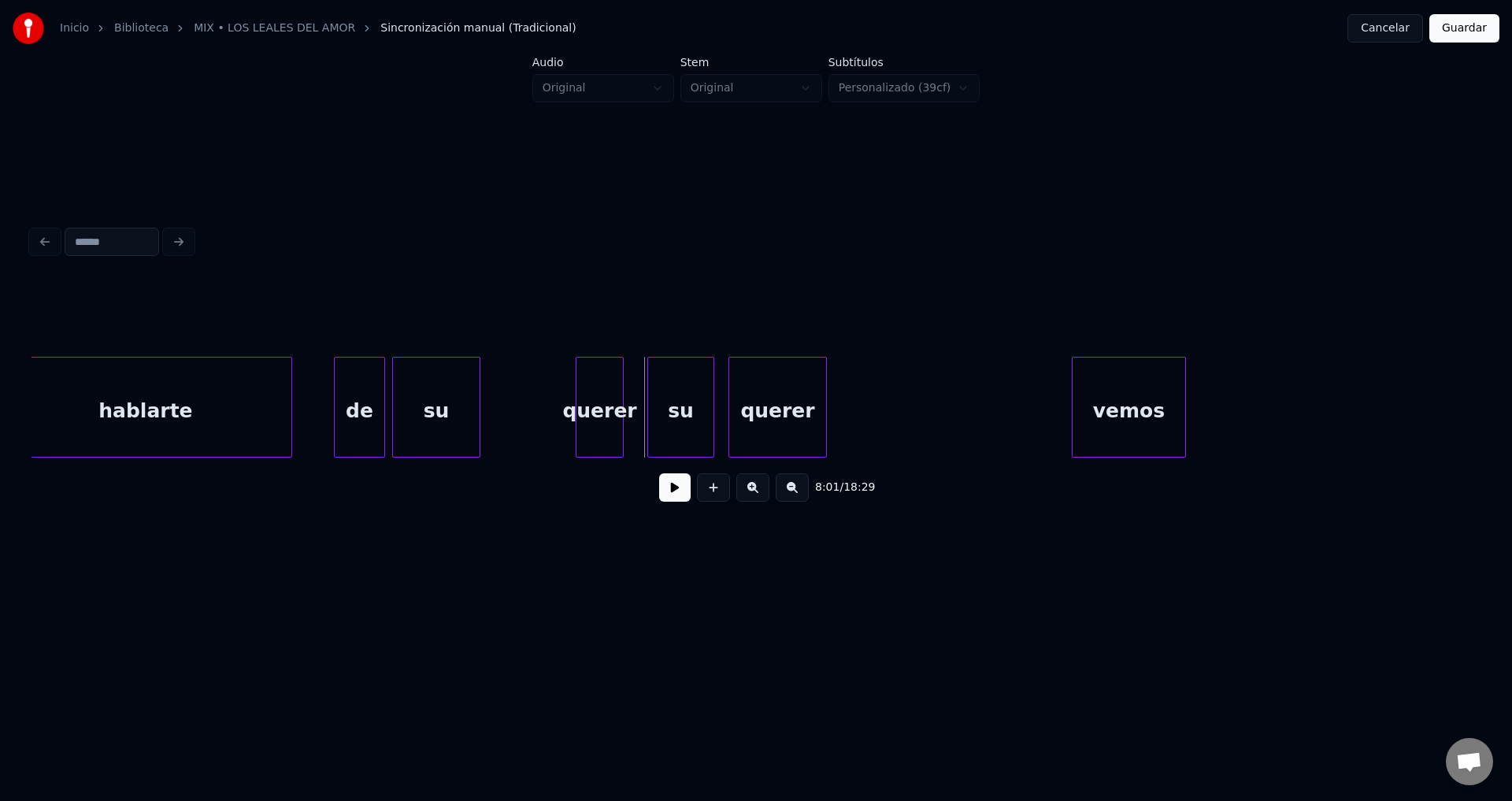
click at [1145, 420] on div "vemos" at bounding box center [1129, 411] width 112 height 107
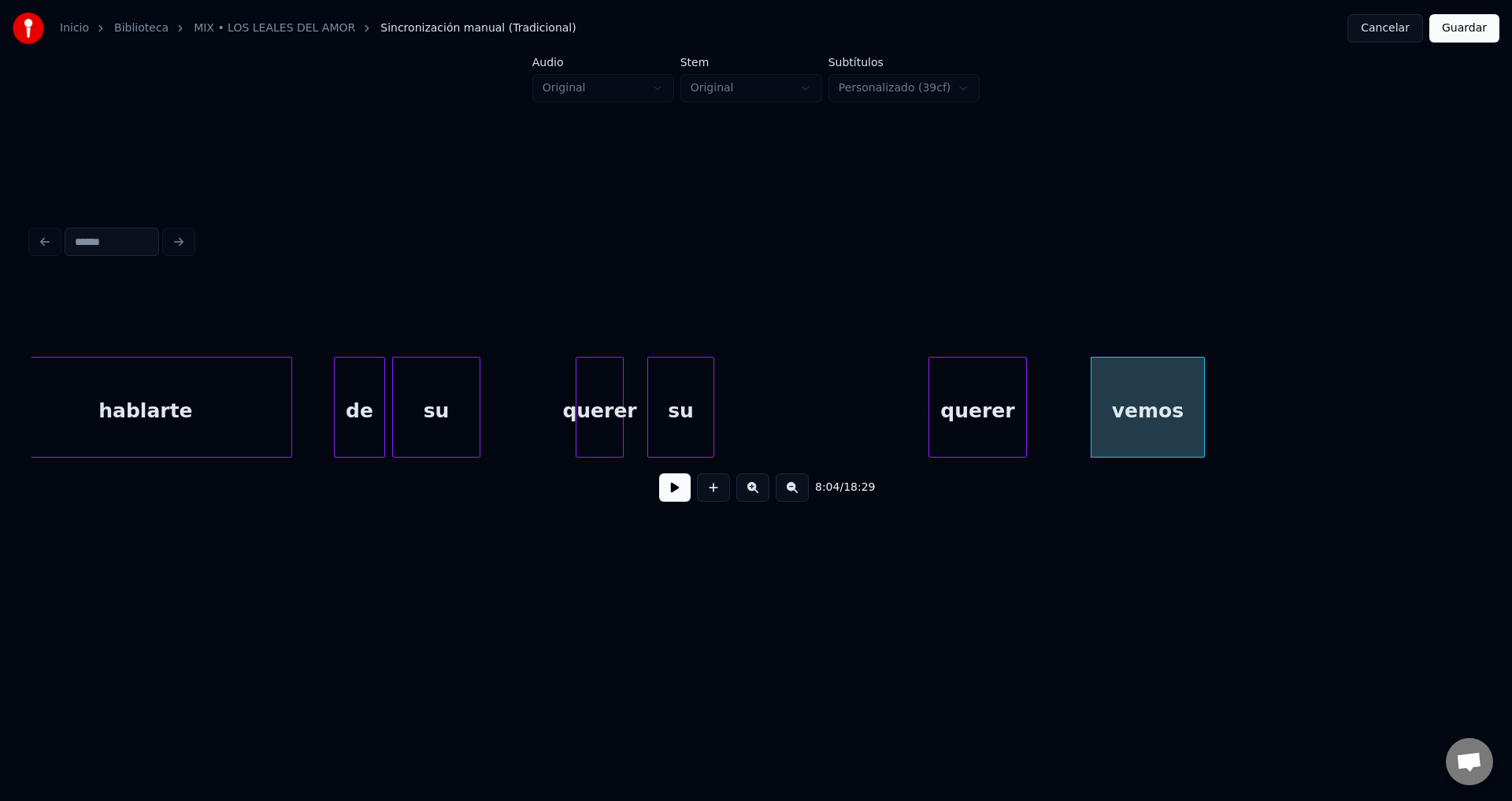
click at [977, 431] on div "querer" at bounding box center [978, 411] width 97 height 107
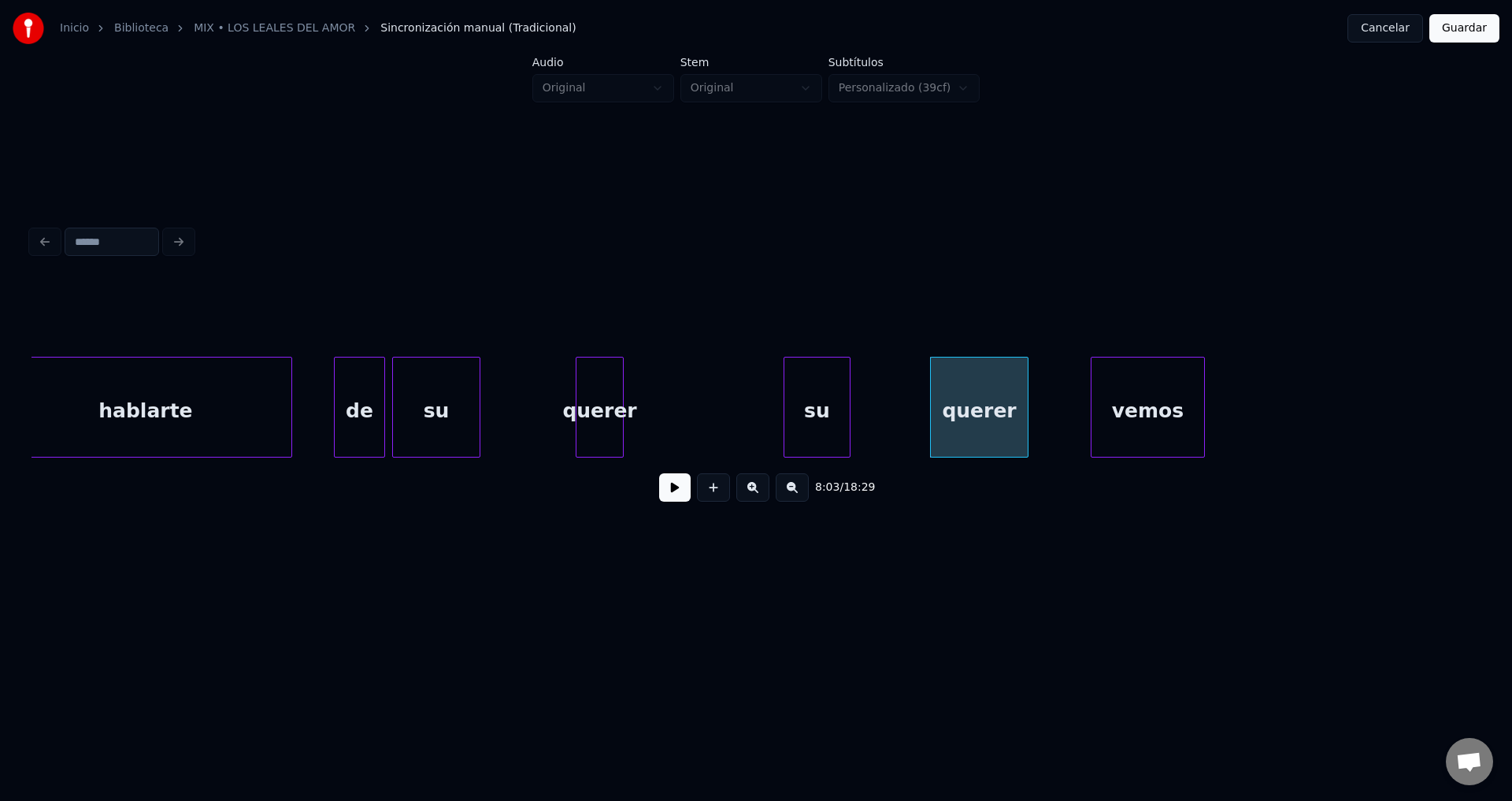
click at [813, 426] on div "su" at bounding box center [817, 411] width 66 height 107
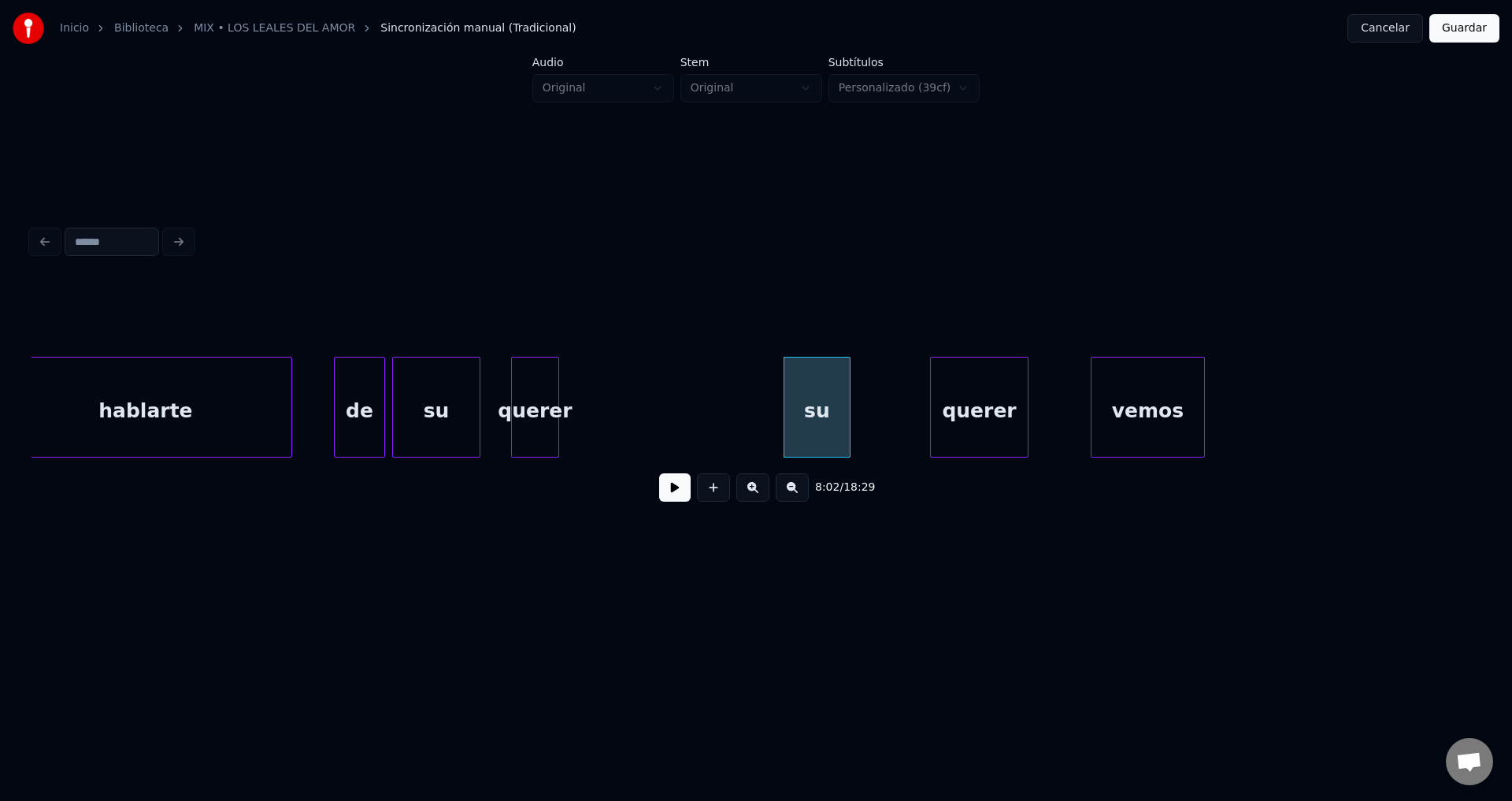
click at [534, 397] on div "querer" at bounding box center [535, 411] width 47 height 107
click at [667, 498] on button at bounding box center [675, 488] width 32 height 28
click at [743, 404] on div at bounding box center [742, 407] width 5 height 99
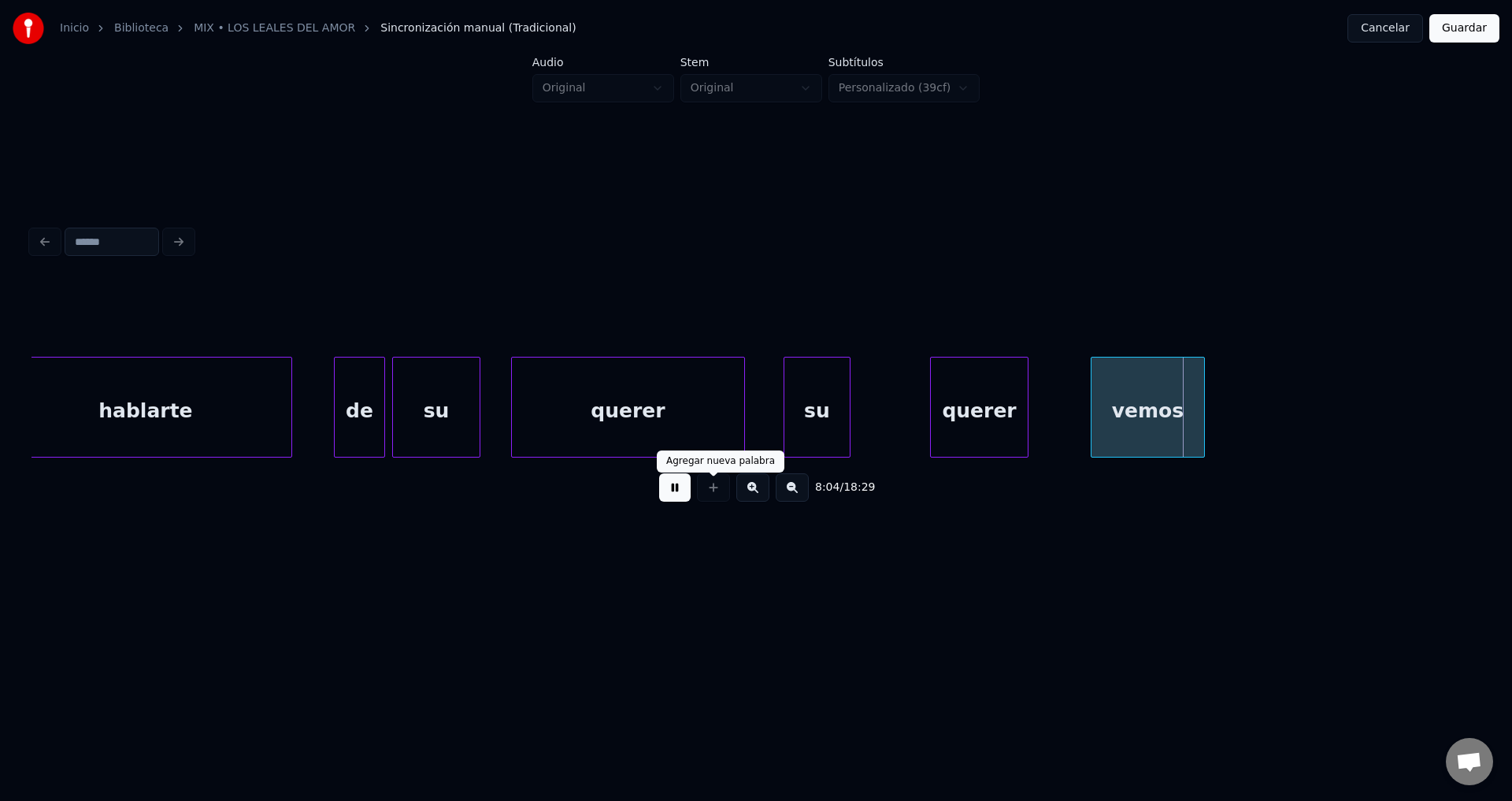
click at [668, 499] on button at bounding box center [675, 488] width 32 height 28
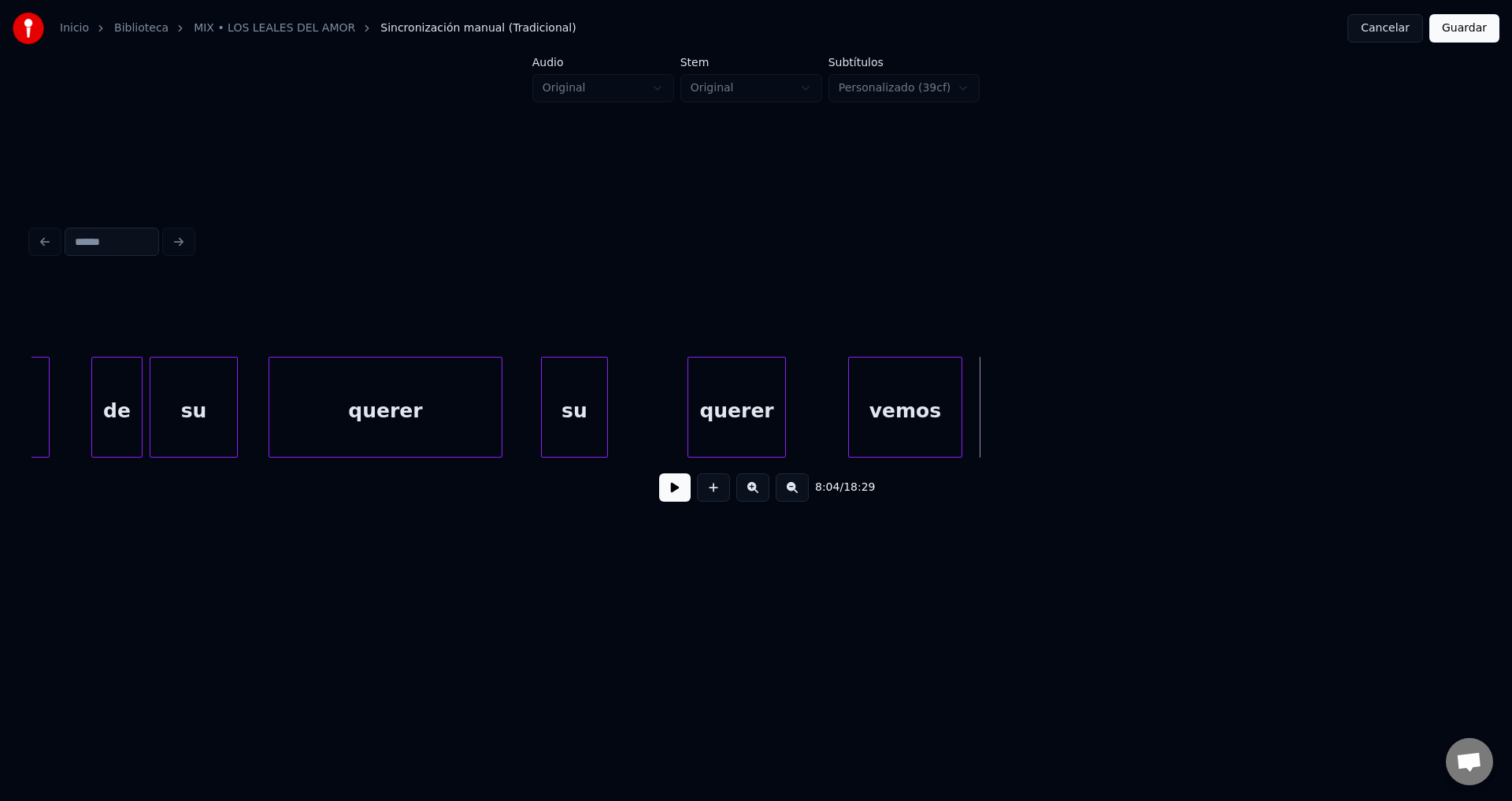
scroll to position [0, 94758]
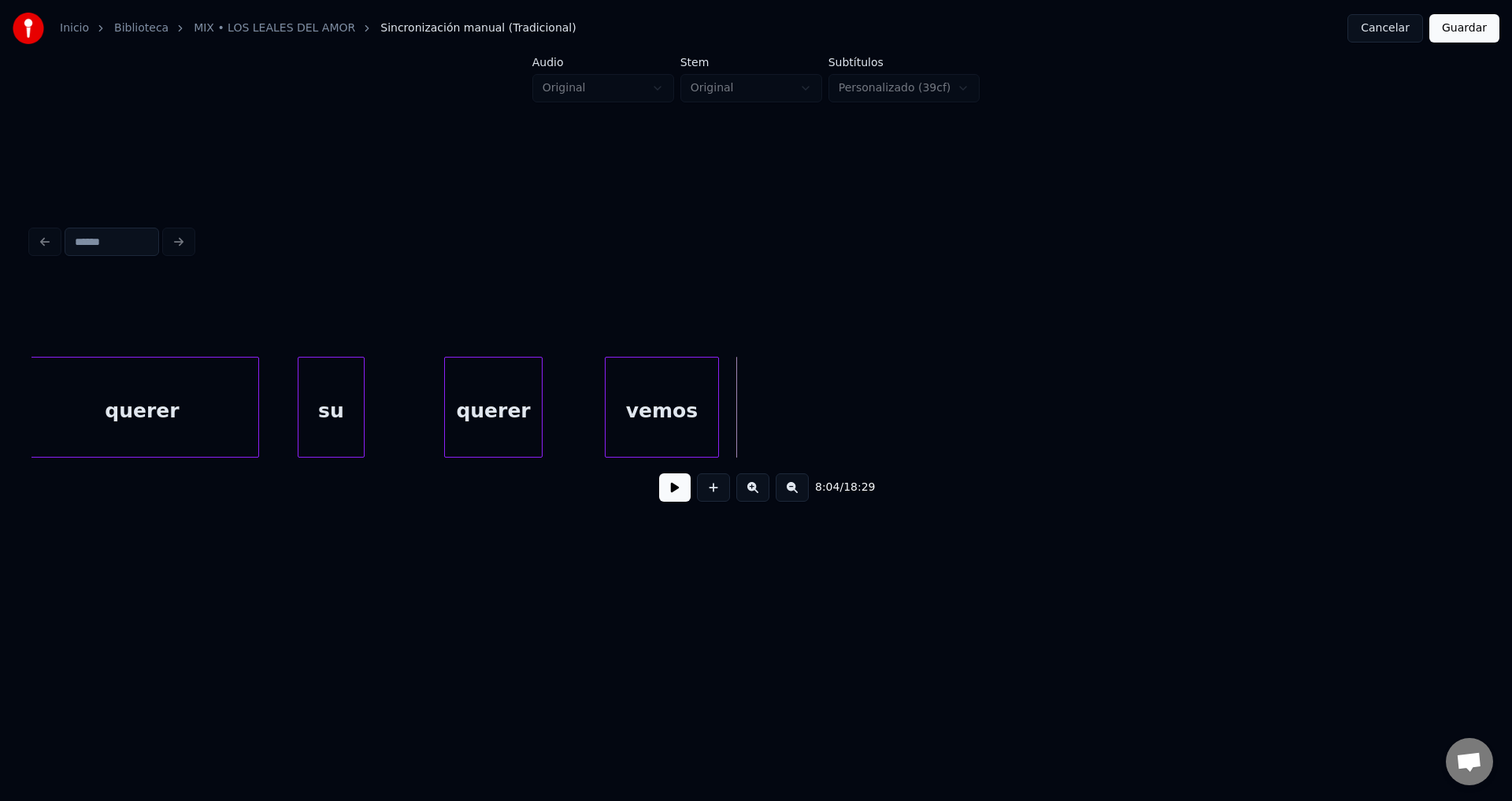
click at [336, 399] on div "su" at bounding box center [331, 411] width 66 height 107
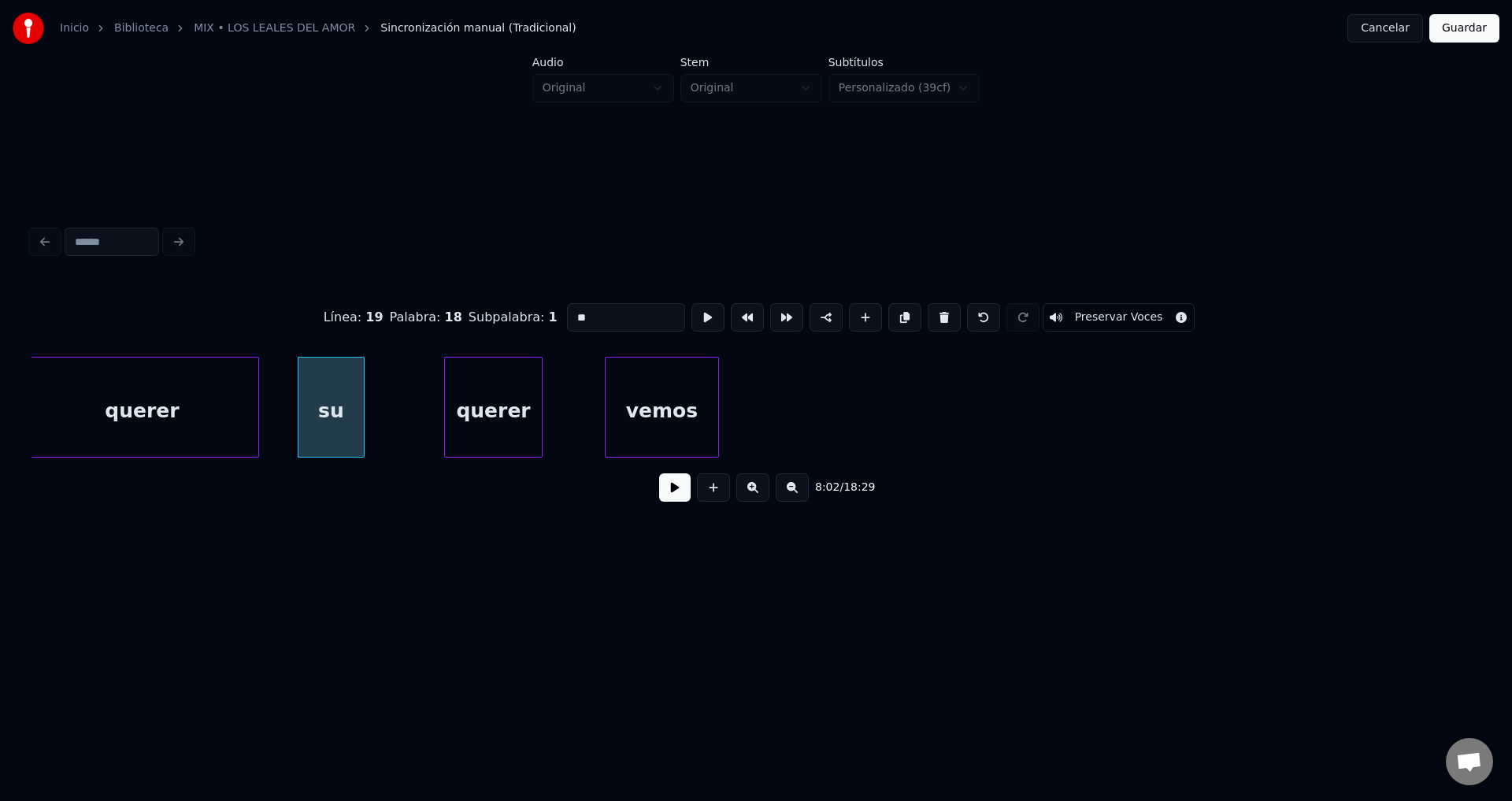
drag, startPoint x: 617, startPoint y: 312, endPoint x: 432, endPoint y: 311, distance: 185.0
click at [433, 311] on div "Línea : 19 Palabra : 18 Subpalabra : 1 ** Preservar Voces" at bounding box center [756, 317] width 1449 height 78
click at [507, 402] on div "querer" at bounding box center [493, 411] width 97 height 107
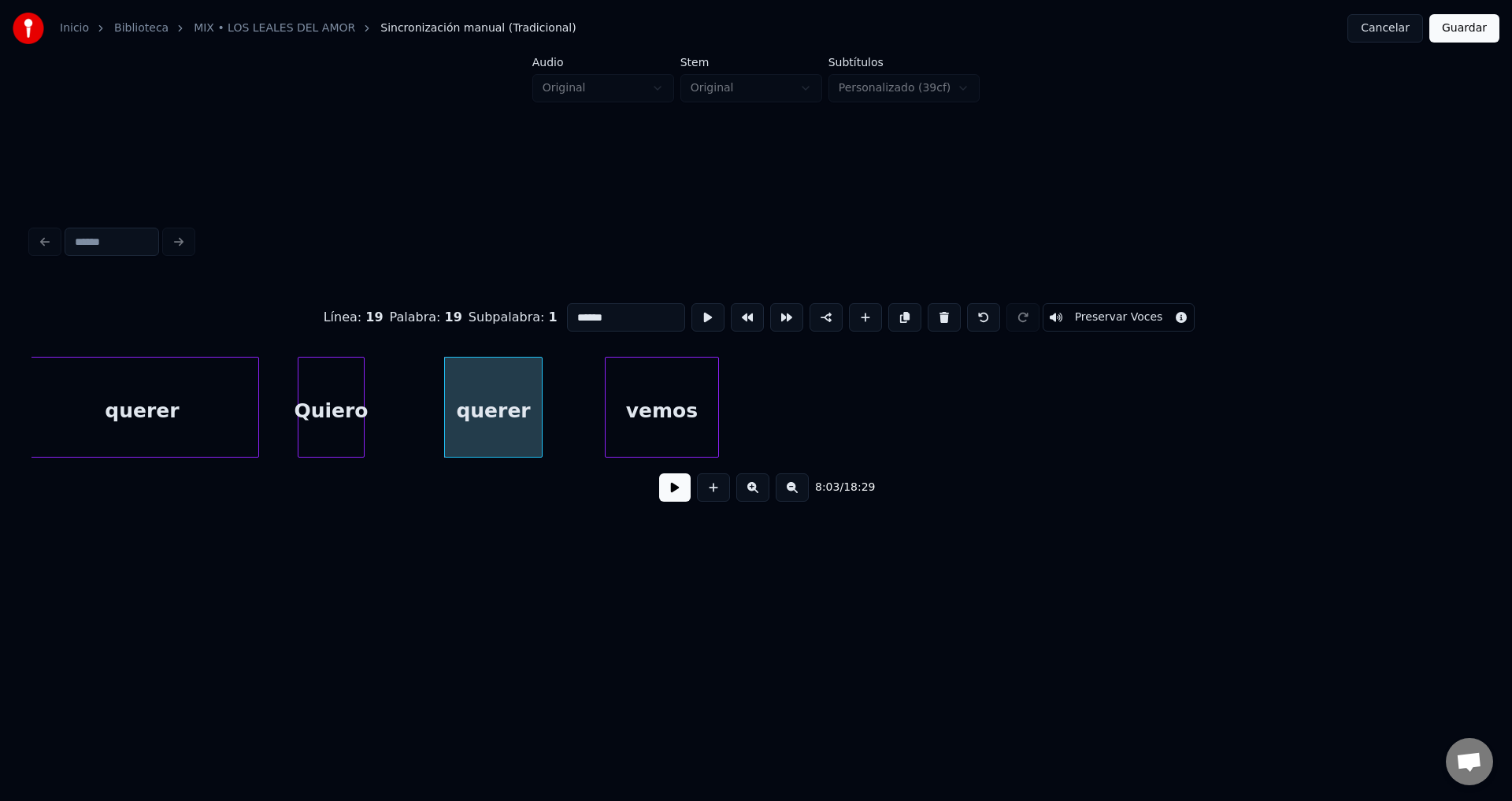
drag, startPoint x: 583, startPoint y: 313, endPoint x: 444, endPoint y: 316, distance: 139.0
click at [444, 315] on div "Línea : 19 Palabra : 19 Subpalabra : 1 ****** Preservar Voces" at bounding box center [756, 317] width 1449 height 78
click at [499, 374] on div "emborracharme" at bounding box center [493, 411] width 97 height 107
click at [318, 414] on div "Quiero" at bounding box center [331, 411] width 66 height 107
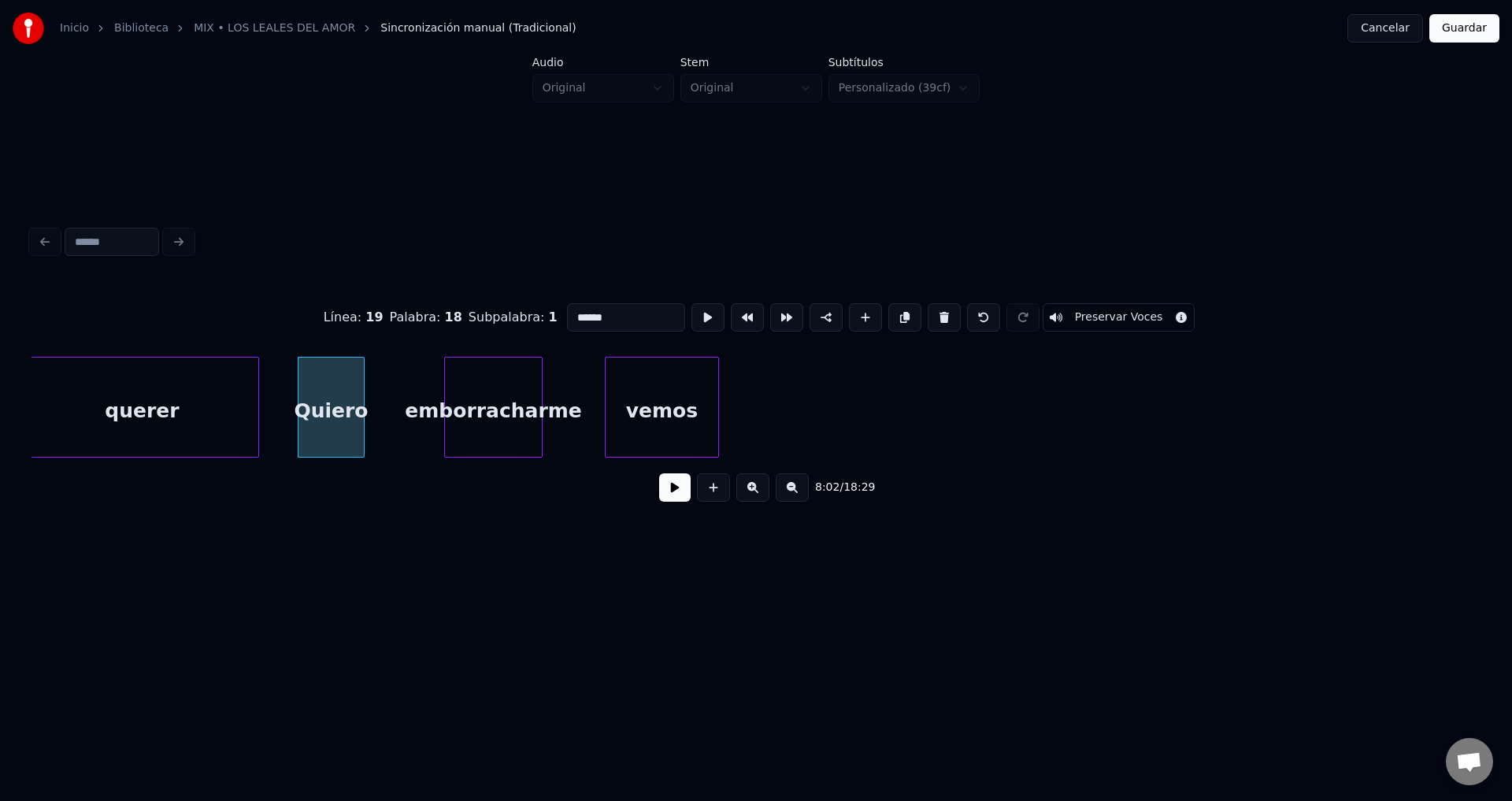
type input "******"
click at [674, 502] on button at bounding box center [675, 488] width 32 height 28
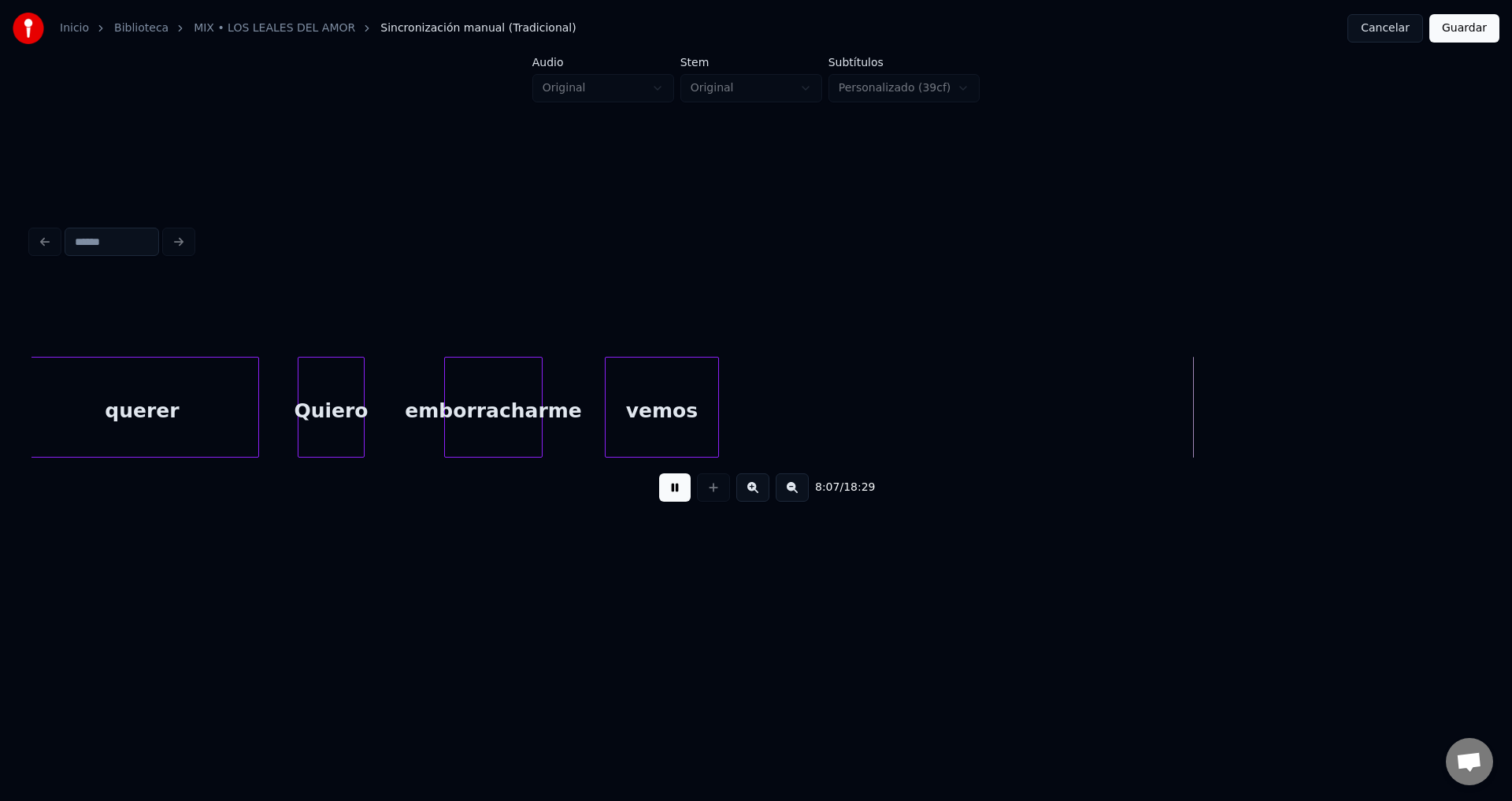
click at [674, 502] on button at bounding box center [675, 488] width 32 height 28
click at [668, 428] on div "vemos" at bounding box center [662, 411] width 112 height 107
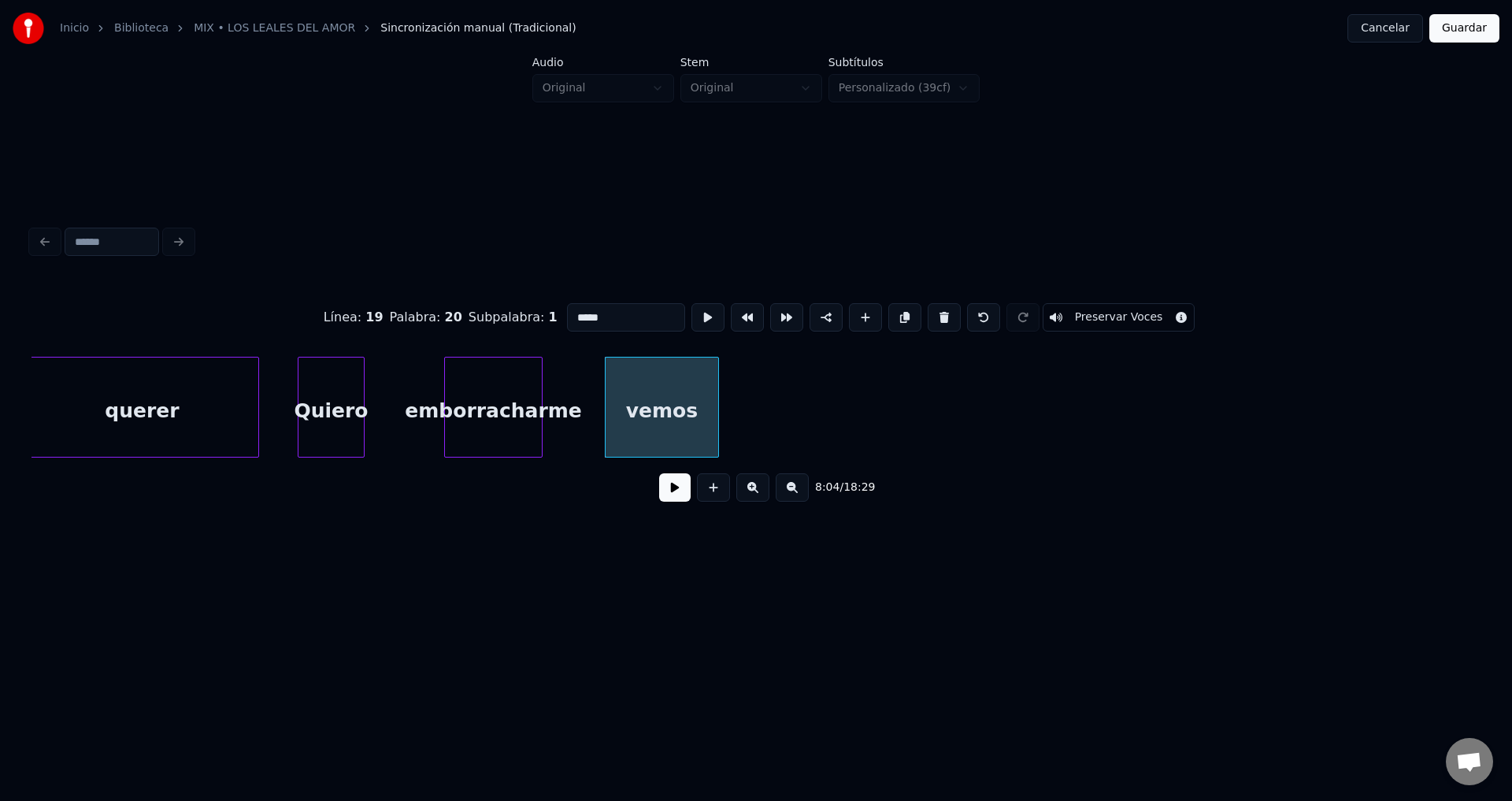
drag, startPoint x: 654, startPoint y: 311, endPoint x: 484, endPoint y: 309, distance: 170.0
click at [484, 309] on div "Línea : 19 Palabra : 20 Subpalabra : 1 ***** Preservar Voces" at bounding box center [756, 317] width 1449 height 78
type input "*"
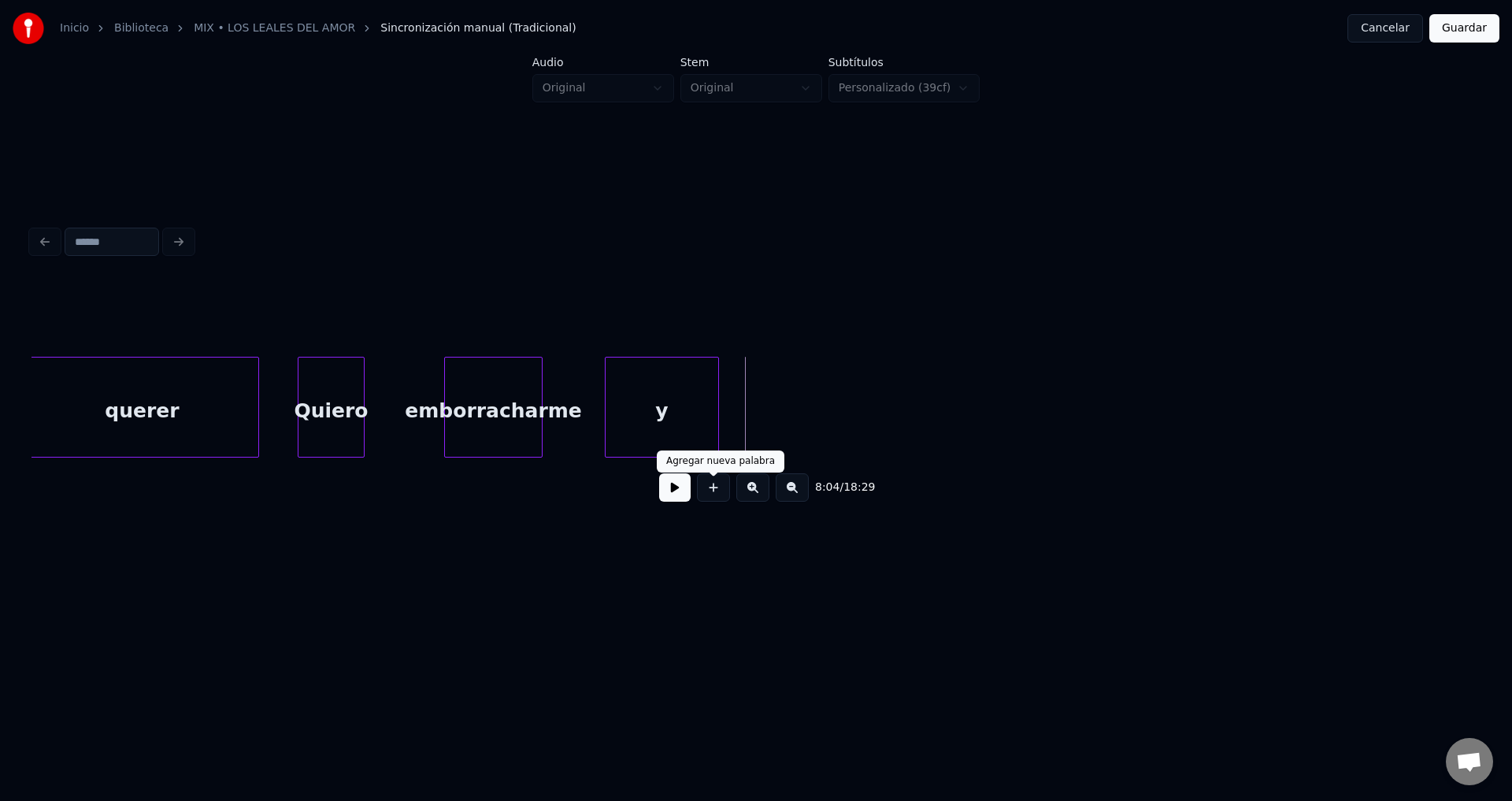
click at [710, 493] on button at bounding box center [714, 488] width 33 height 28
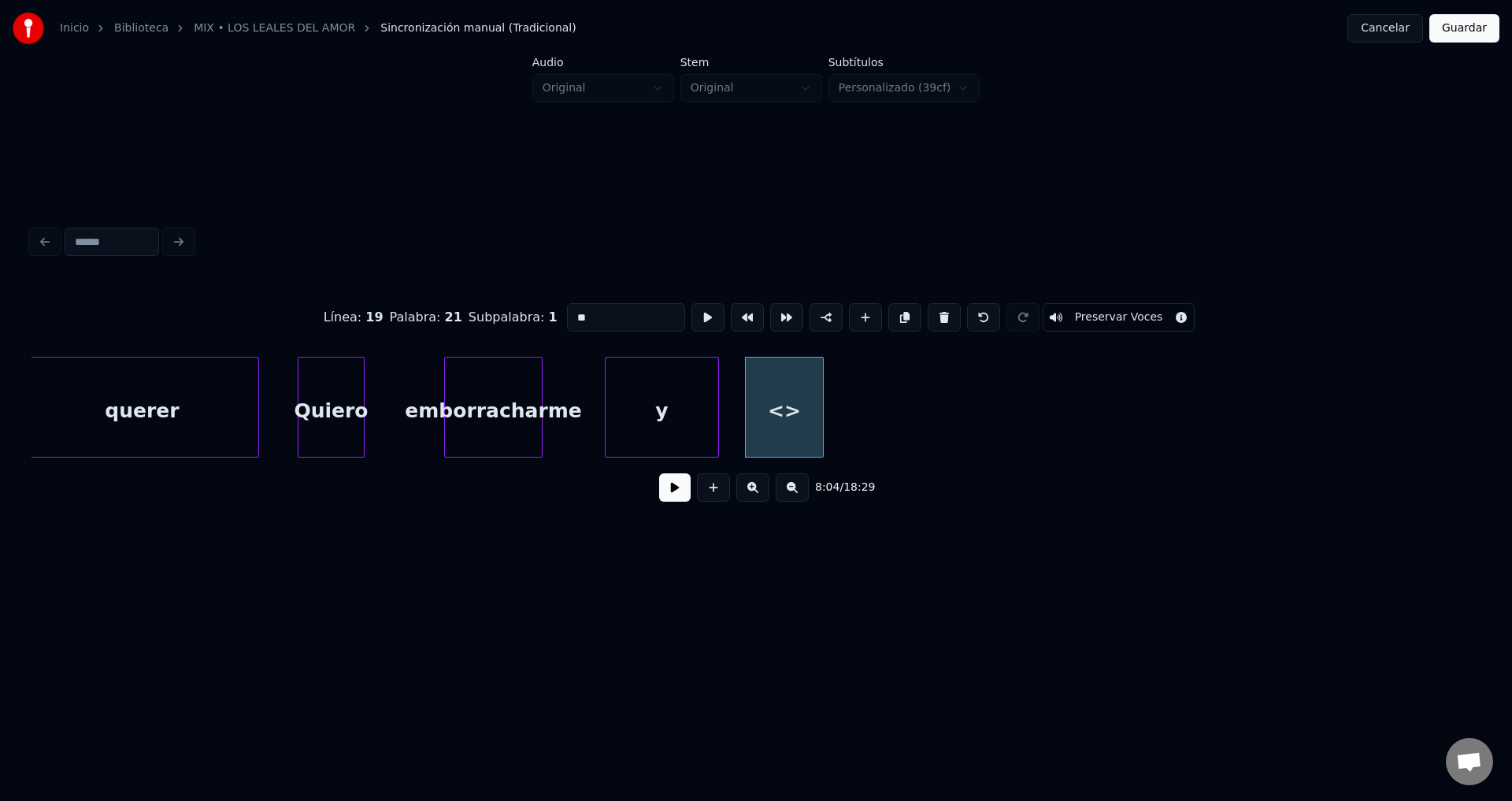
drag, startPoint x: 641, startPoint y: 308, endPoint x: 446, endPoint y: 309, distance: 195.0
click at [446, 309] on div "Línea : 19 Palabra : 21 Subpalabra : 1 ** Preservar Voces" at bounding box center [756, 317] width 1449 height 78
type input "**"
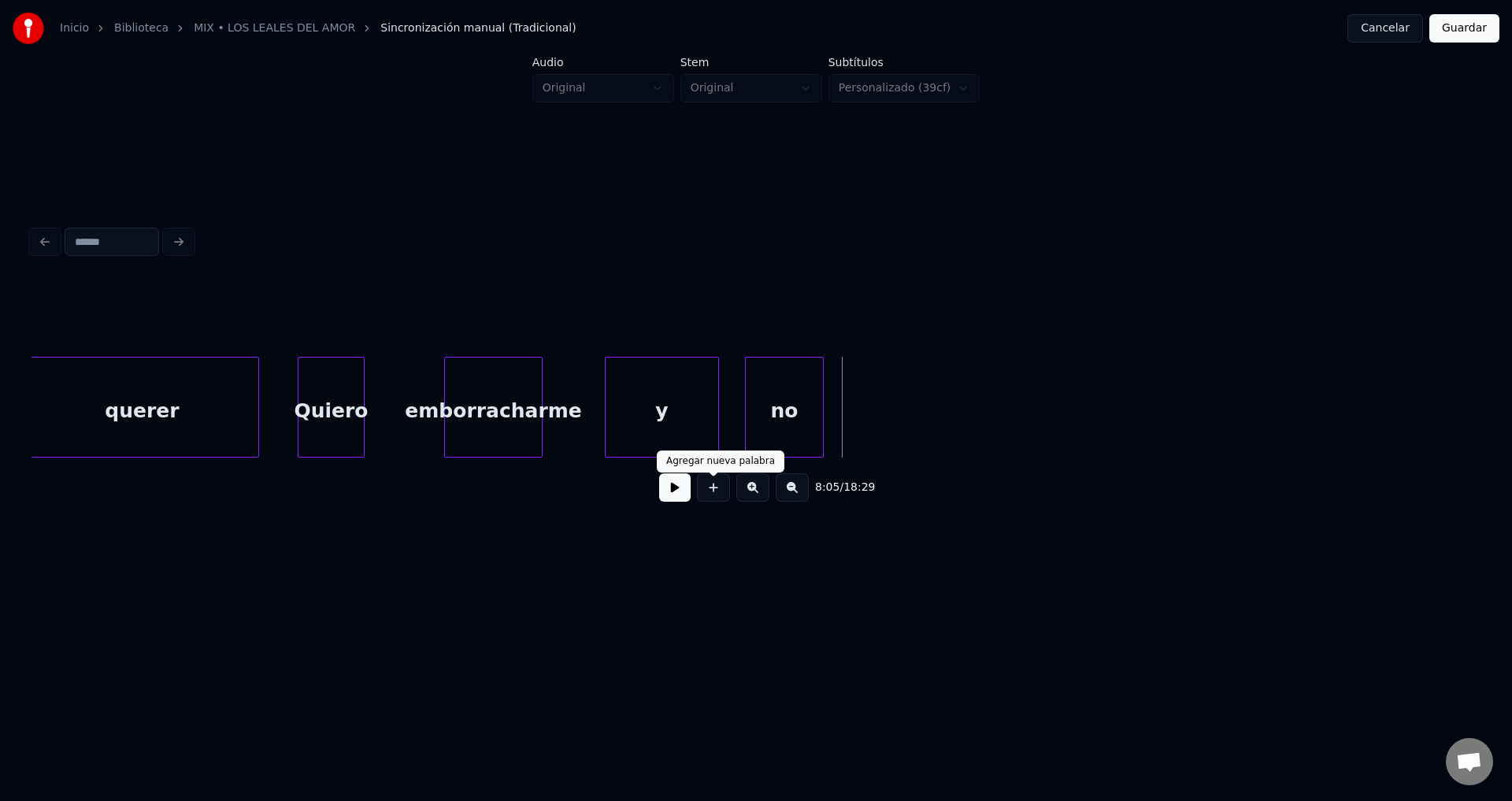
click at [716, 499] on button at bounding box center [714, 488] width 33 height 28
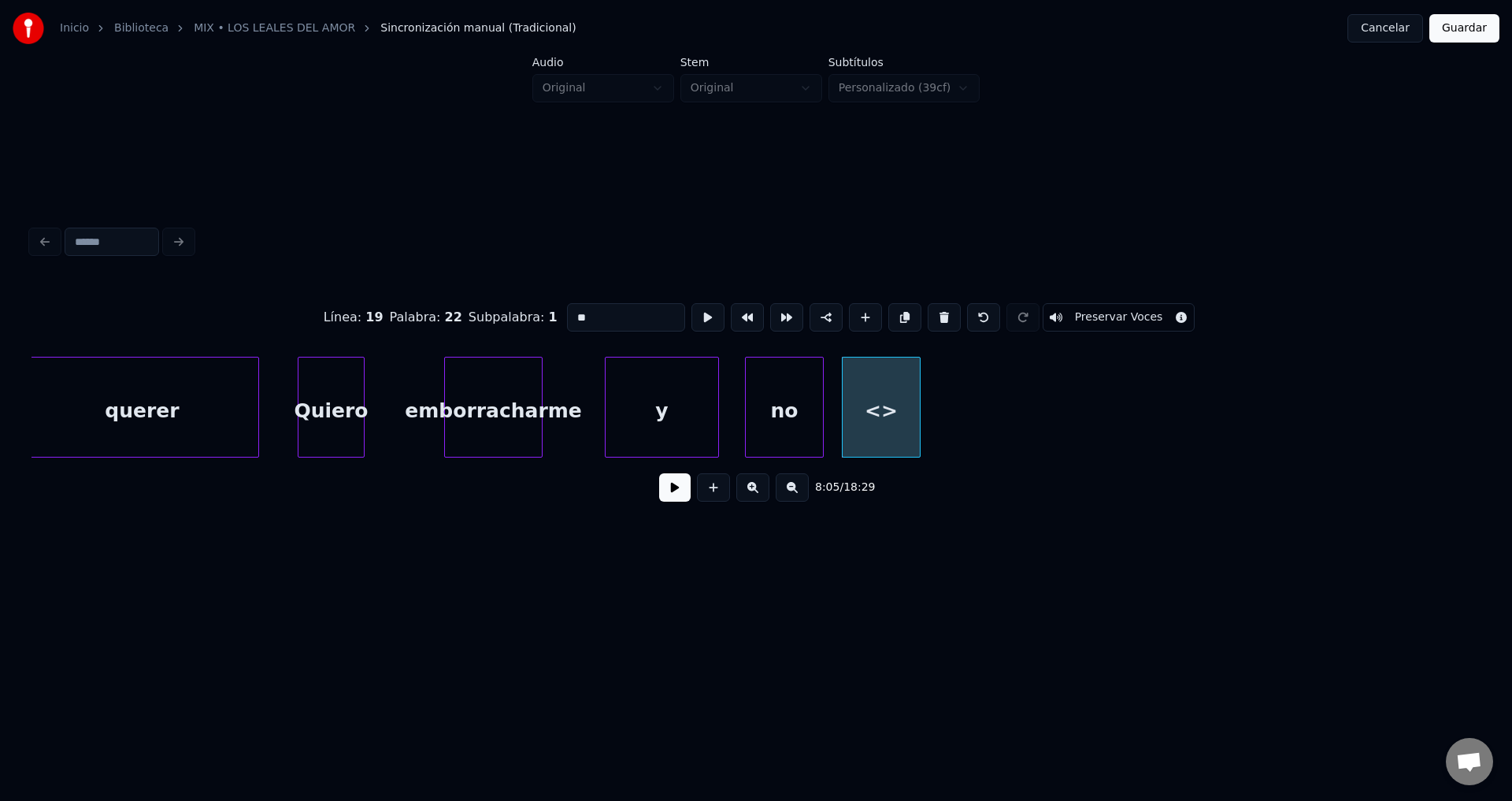
drag, startPoint x: 607, startPoint y: 311, endPoint x: 453, endPoint y: 306, distance: 154.1
click at [453, 306] on div "Línea : 19 Palabra : 22 Subpalabra : 1 ** Preservar Voces" at bounding box center [756, 317] width 1449 height 78
click at [673, 391] on div "y" at bounding box center [662, 411] width 112 height 107
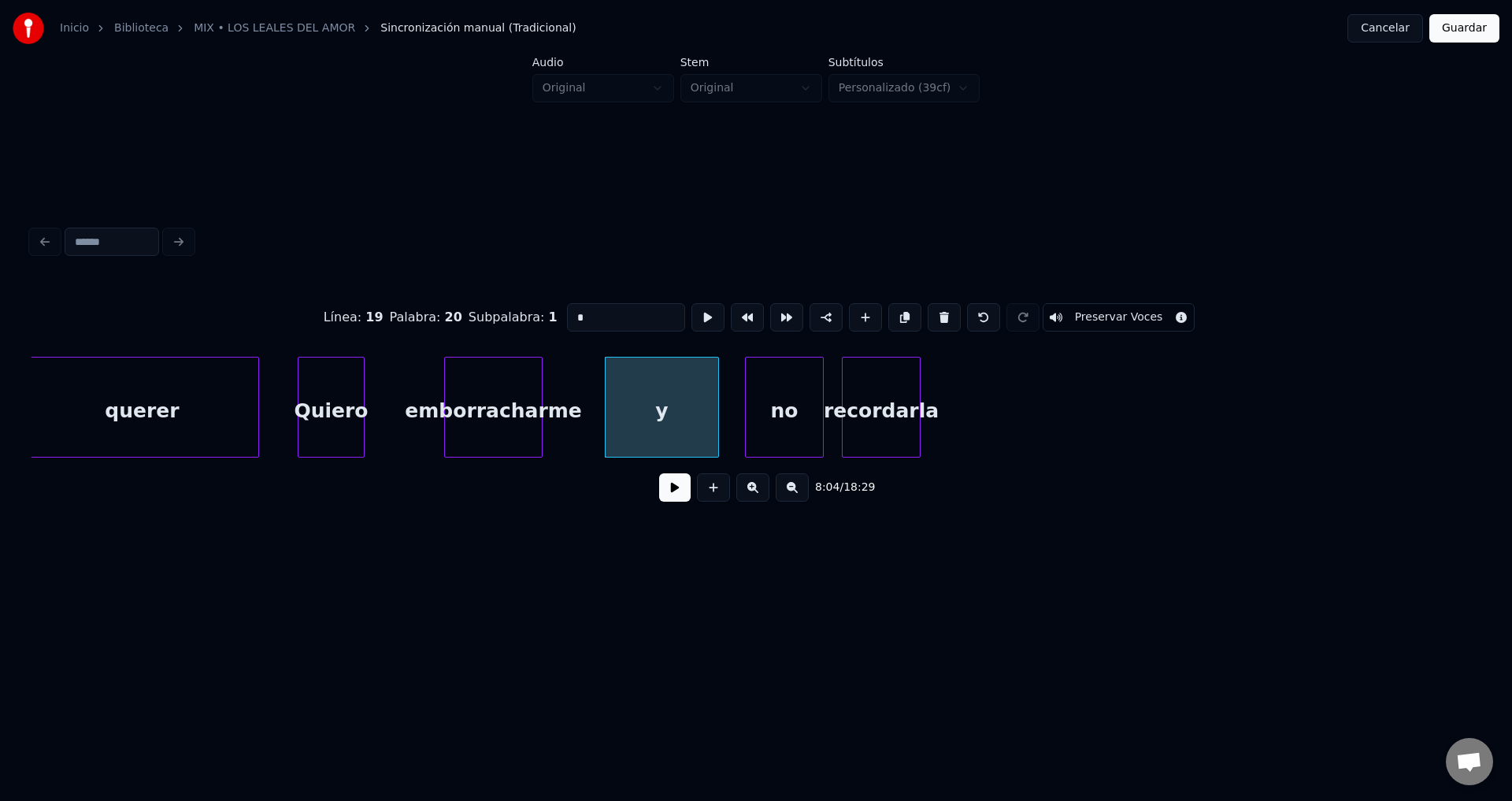
type input "*"
click at [664, 489] on button at bounding box center [675, 488] width 32 height 28
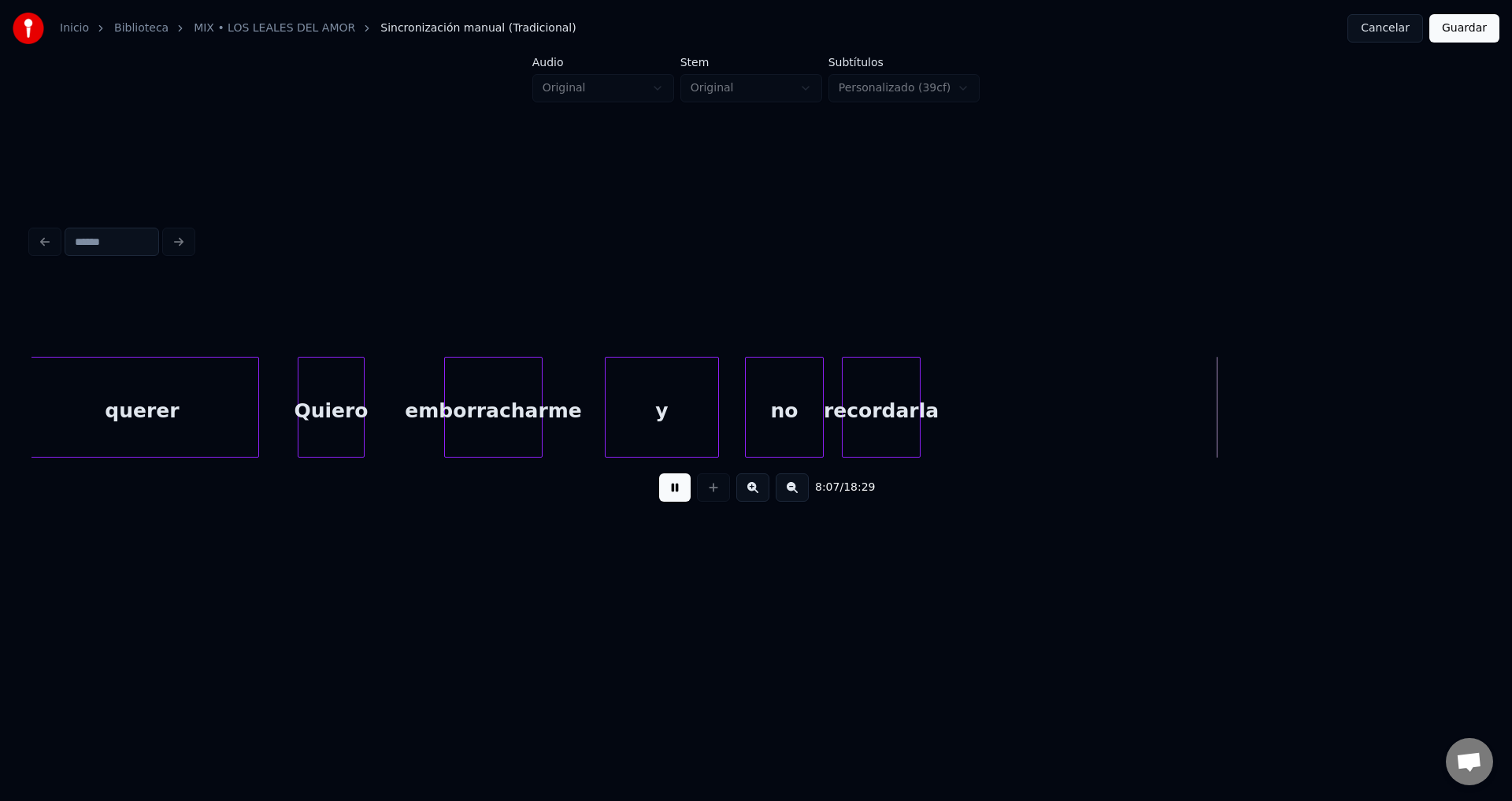
click at [664, 489] on button at bounding box center [675, 488] width 32 height 28
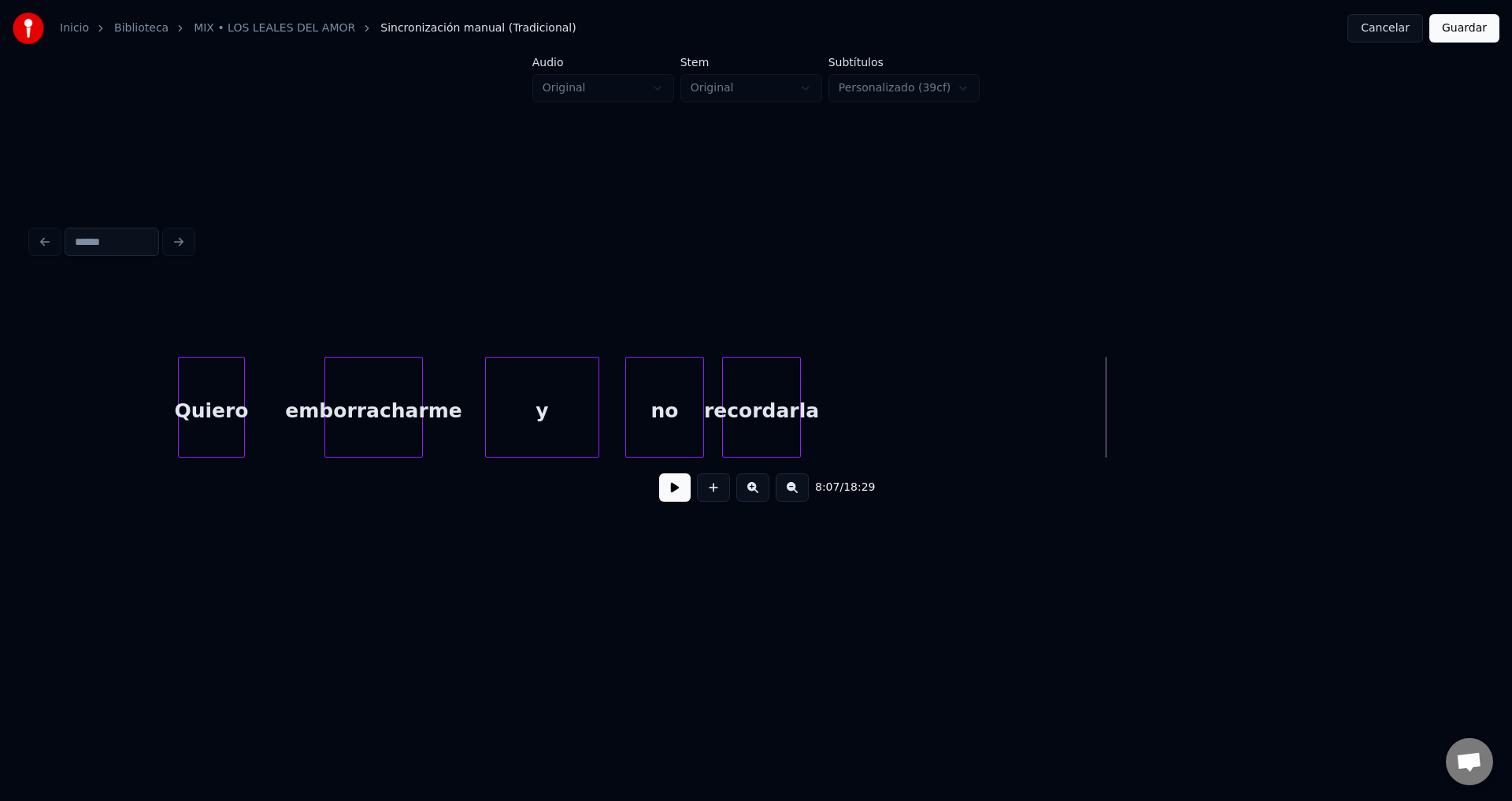
scroll to position [0, 95000]
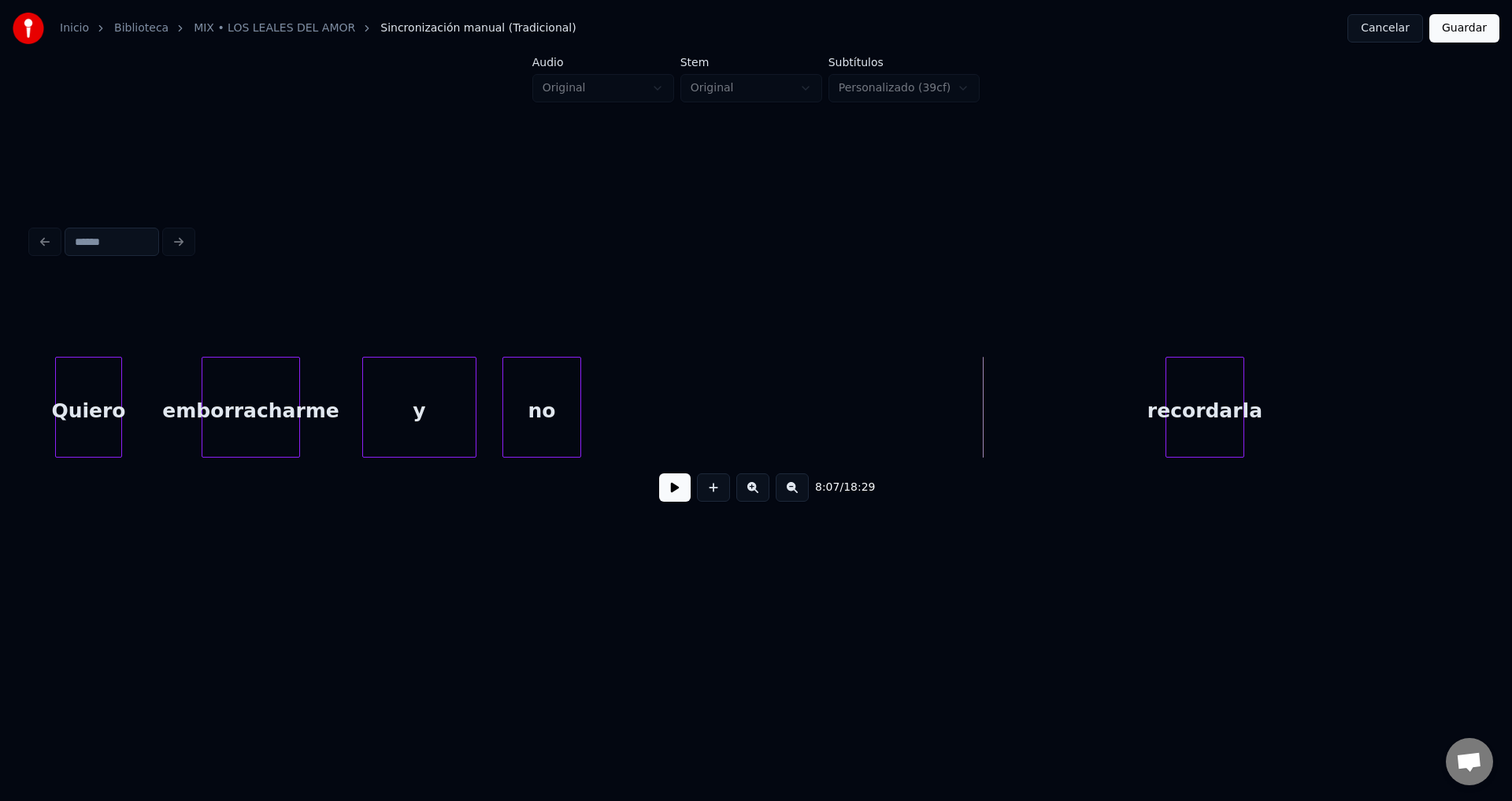
click at [1196, 398] on div "recordarla" at bounding box center [1206, 411] width 78 height 107
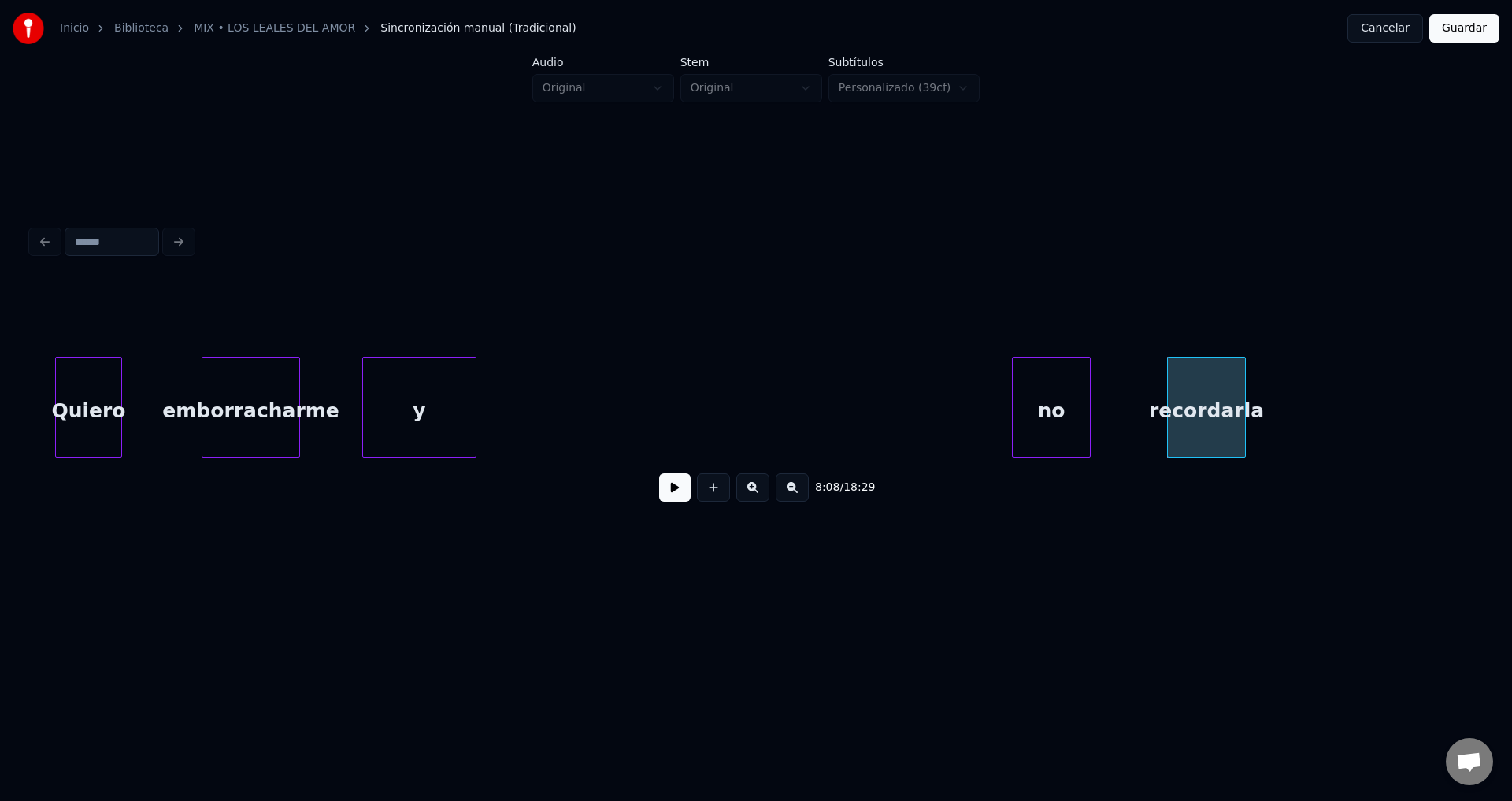
click at [1044, 404] on div "no" at bounding box center [1052, 411] width 78 height 107
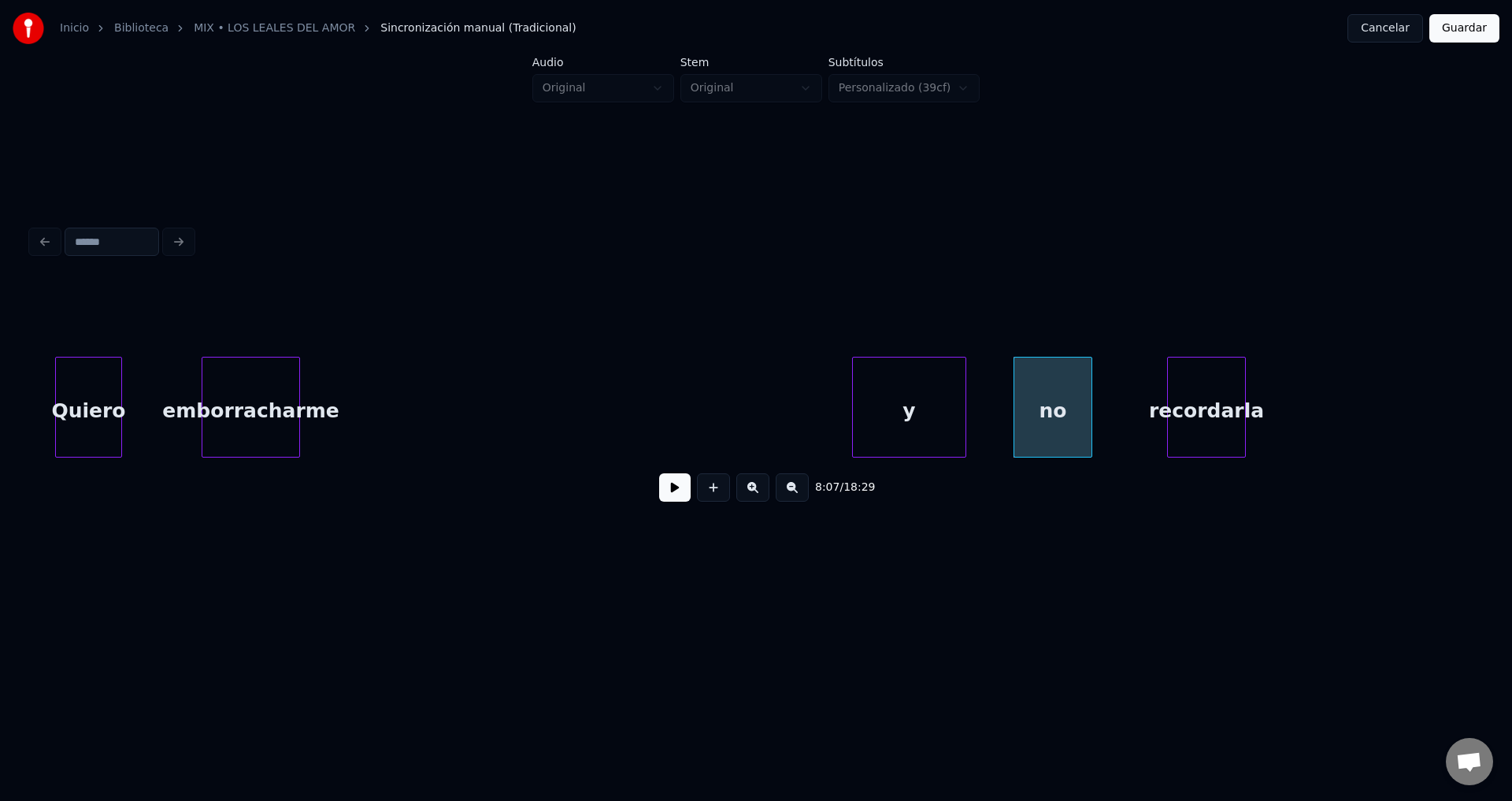
click at [896, 409] on div "y" at bounding box center [910, 411] width 112 height 107
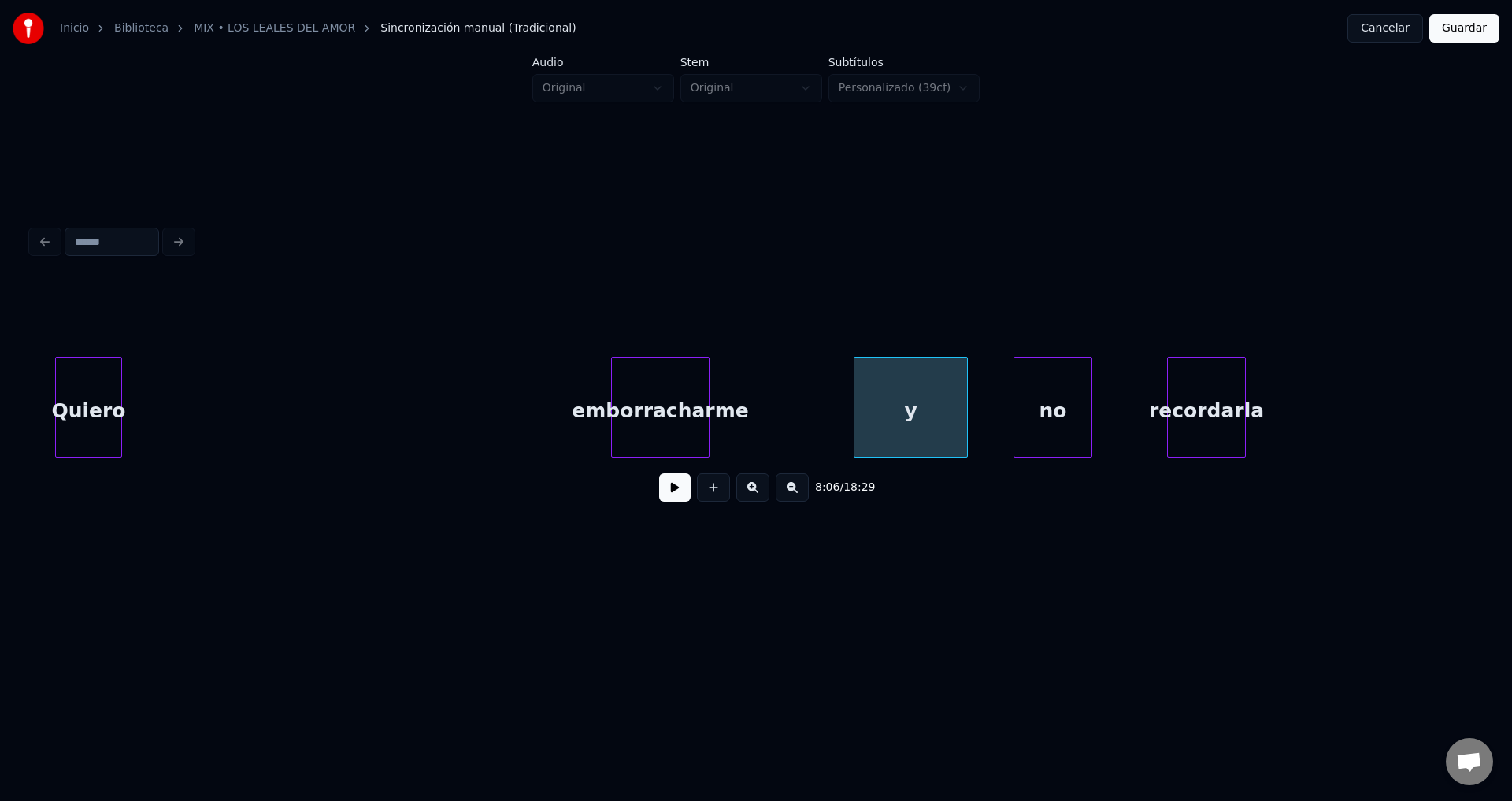
click at [709, 413] on div "emborracharme" at bounding box center [660, 411] width 97 height 107
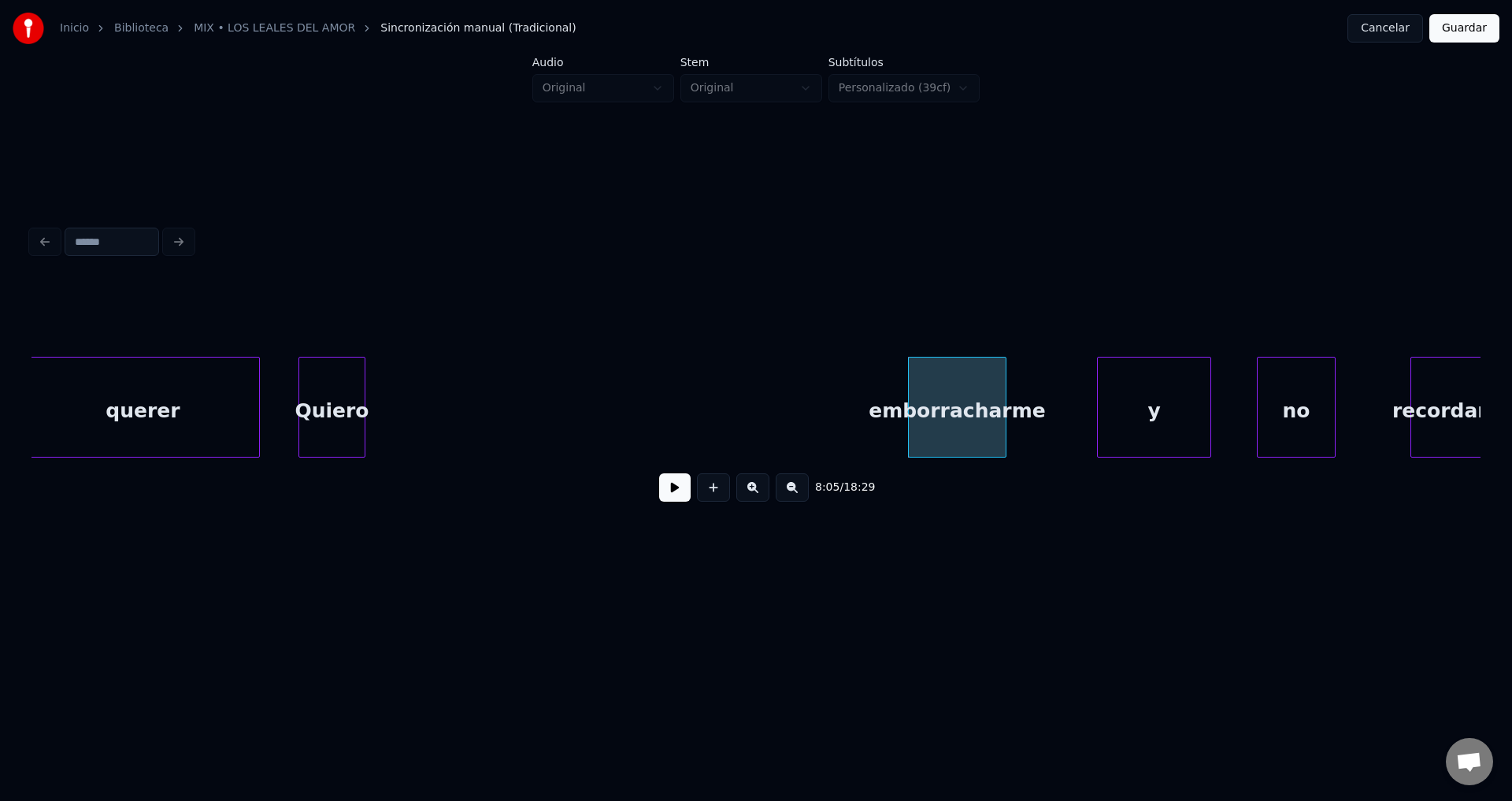
click at [208, 413] on div "querer" at bounding box center [143, 411] width 233 height 107
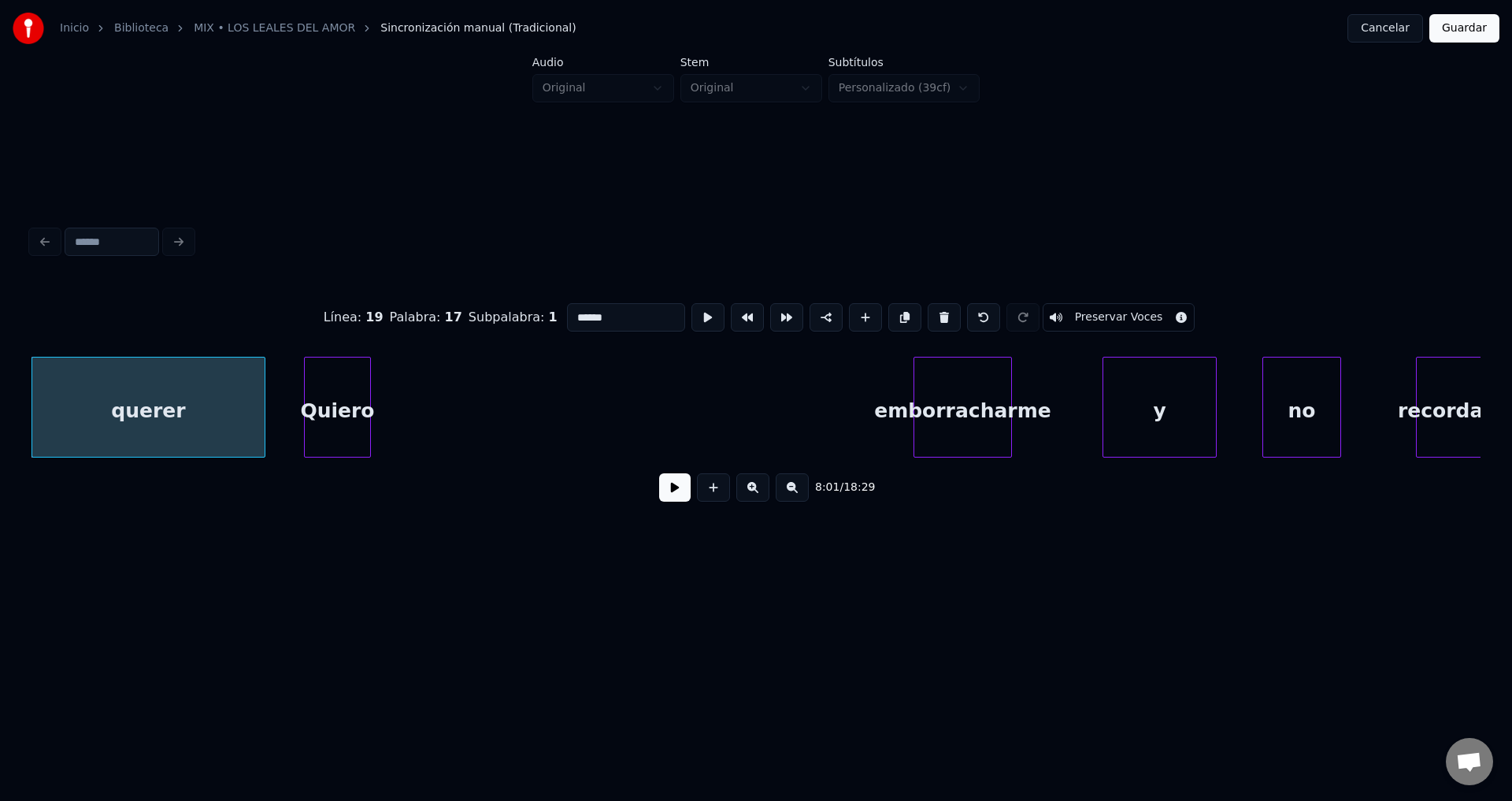
click at [667, 501] on button at bounding box center [675, 488] width 32 height 28
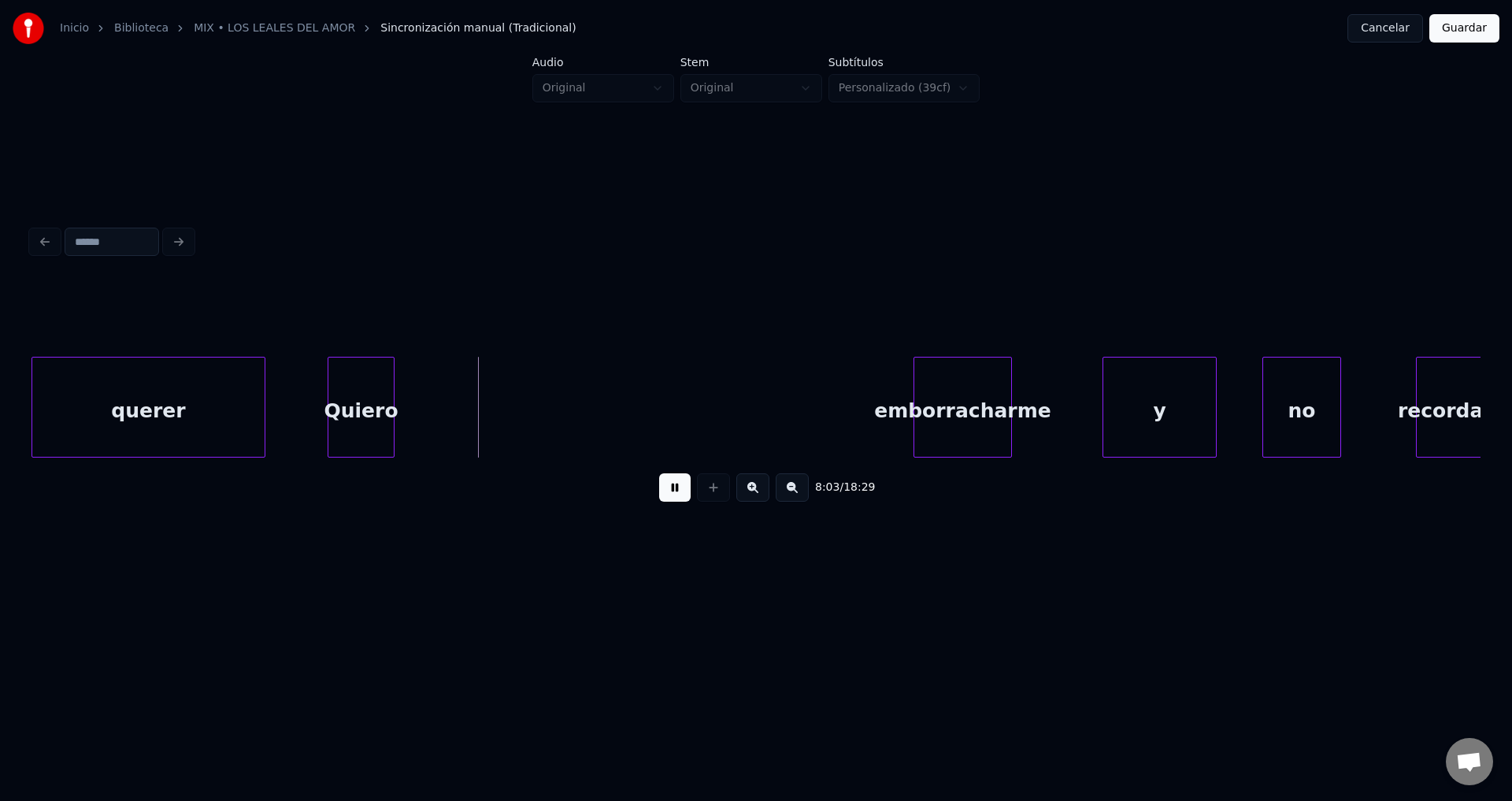
click at [375, 404] on div "Quiero" at bounding box center [361, 411] width 66 height 107
click at [392, 391] on div at bounding box center [392, 407] width 5 height 99
click at [666, 484] on button at bounding box center [675, 488] width 32 height 28
click at [608, 400] on div at bounding box center [606, 407] width 5 height 99
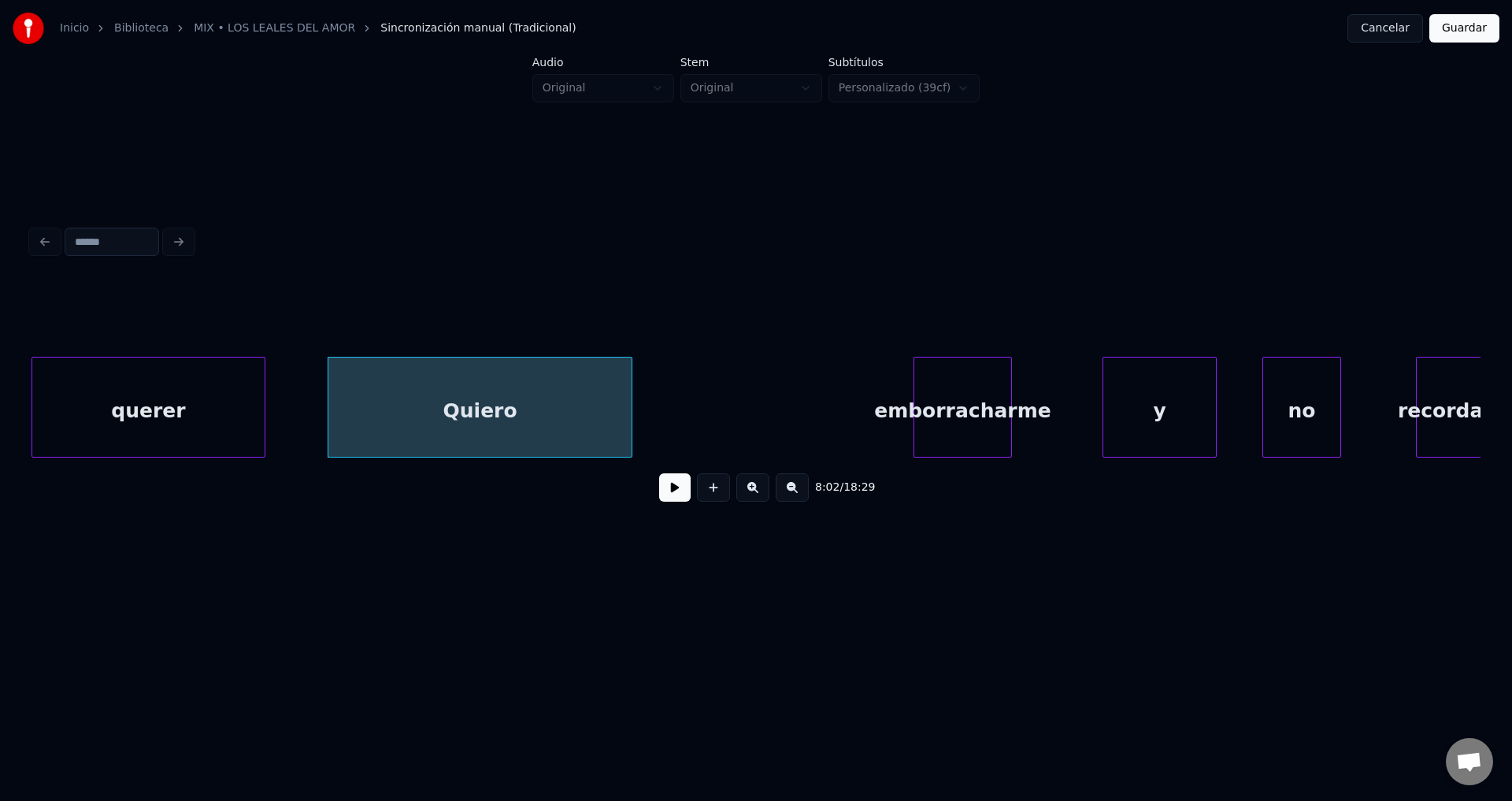
click at [397, 418] on div "Quiero" at bounding box center [480, 411] width 303 height 107
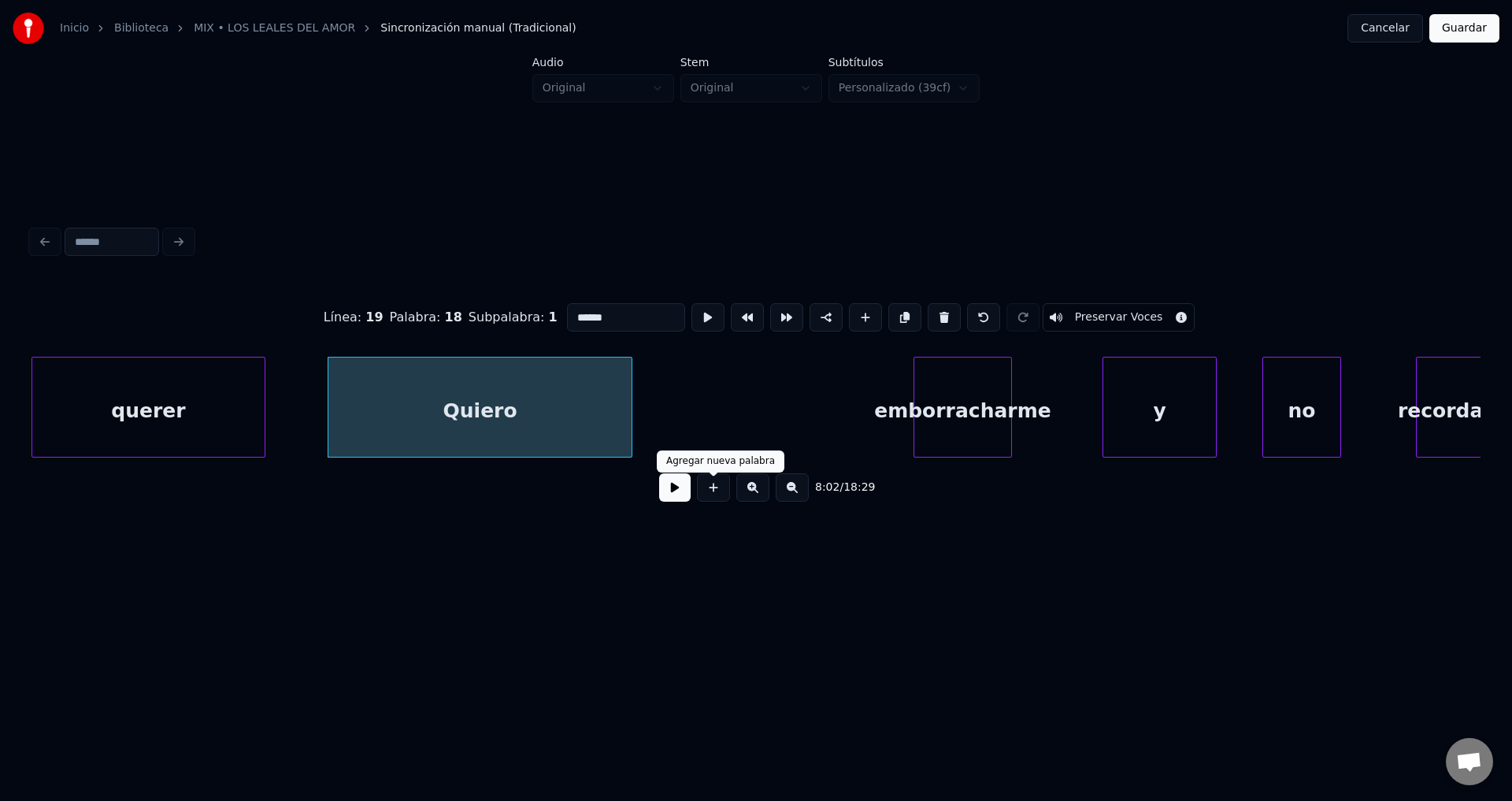
click at [674, 490] on button at bounding box center [675, 488] width 32 height 28
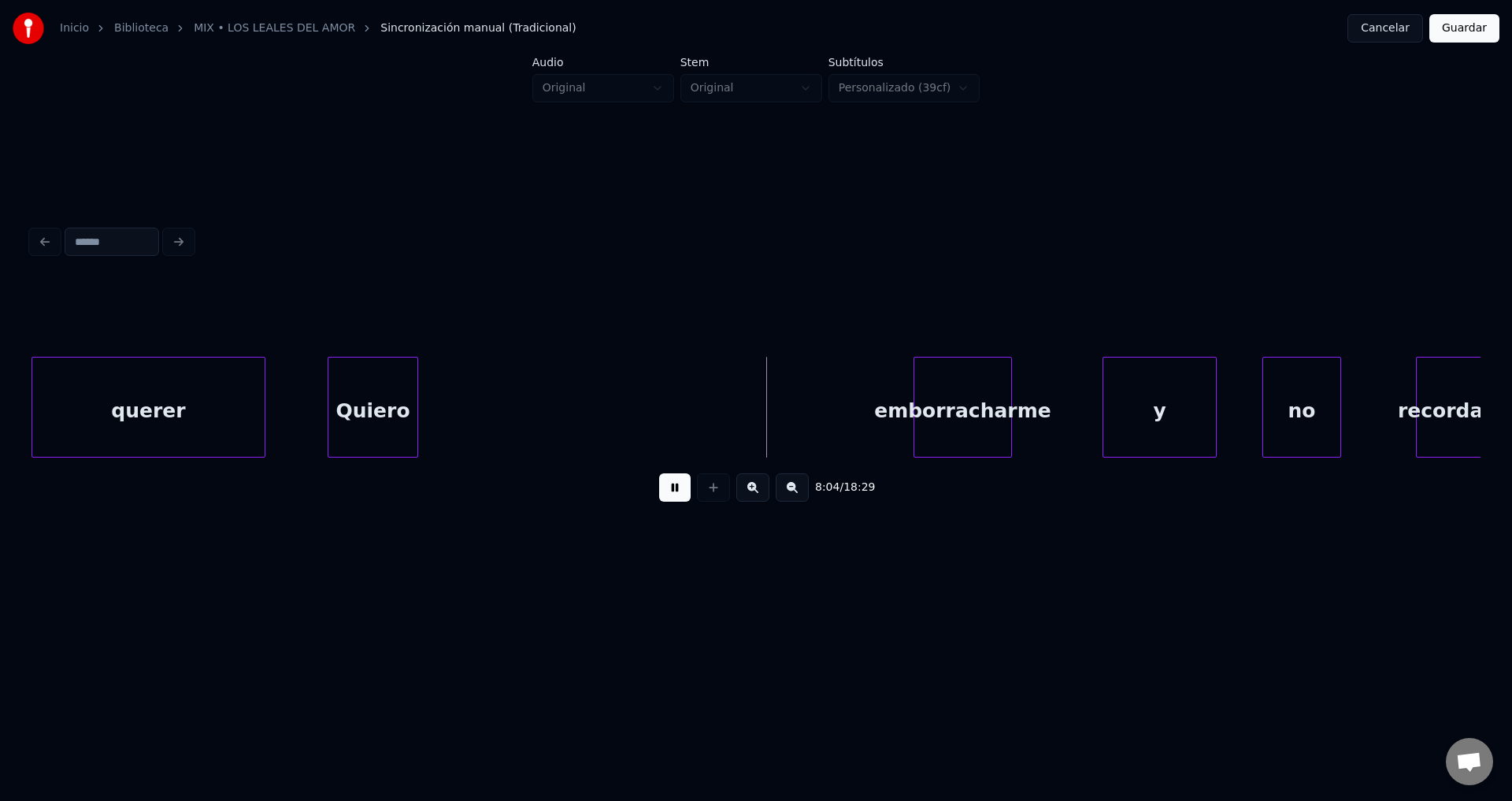
click at [414, 404] on div at bounding box center [415, 407] width 5 height 99
click at [477, 407] on div "emborracharme" at bounding box center [472, 411] width 97 height 107
click at [520, 392] on div at bounding box center [519, 407] width 5 height 99
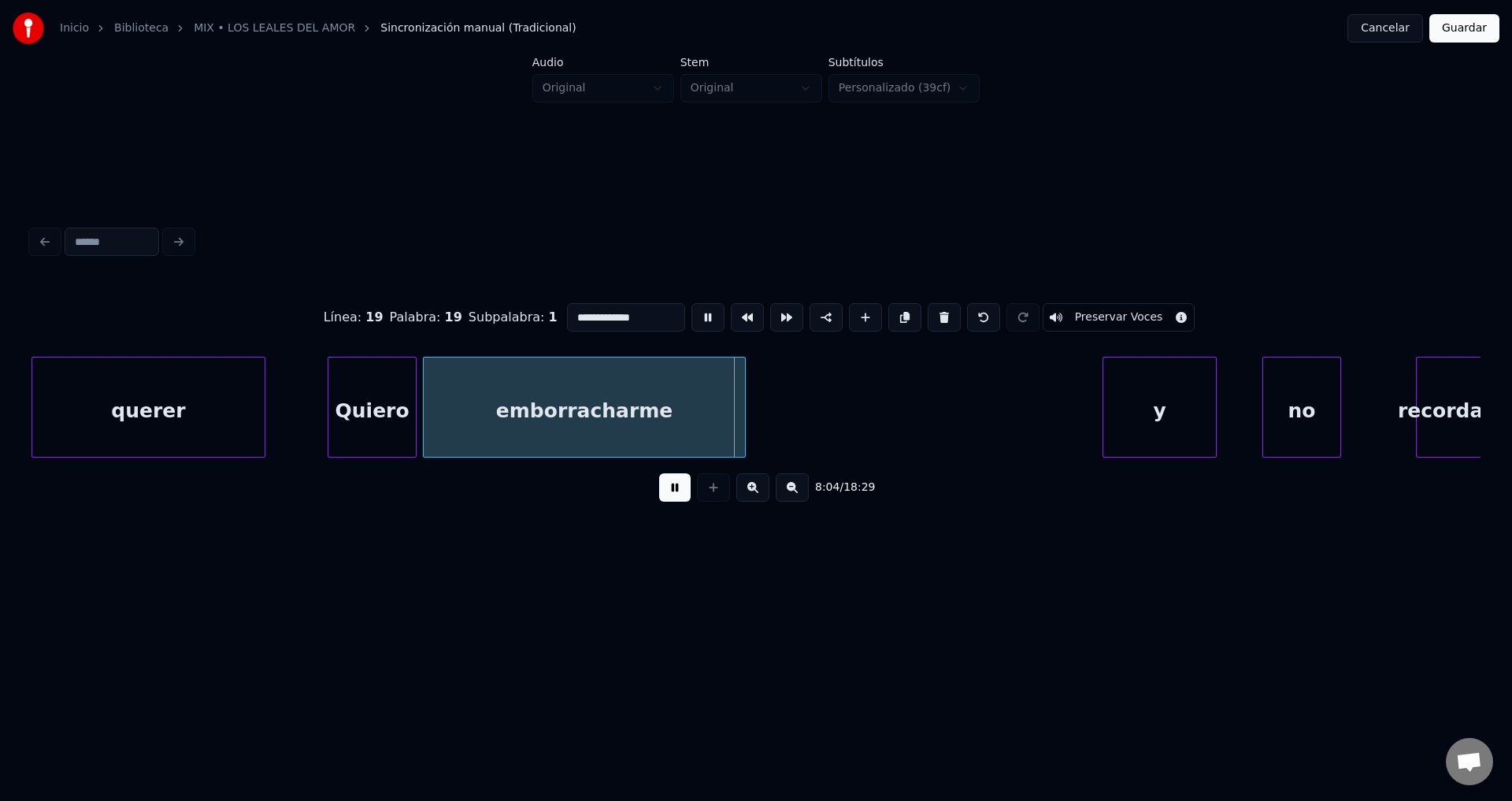
click at [744, 397] on div at bounding box center [743, 407] width 5 height 99
click at [676, 493] on button at bounding box center [675, 488] width 32 height 28
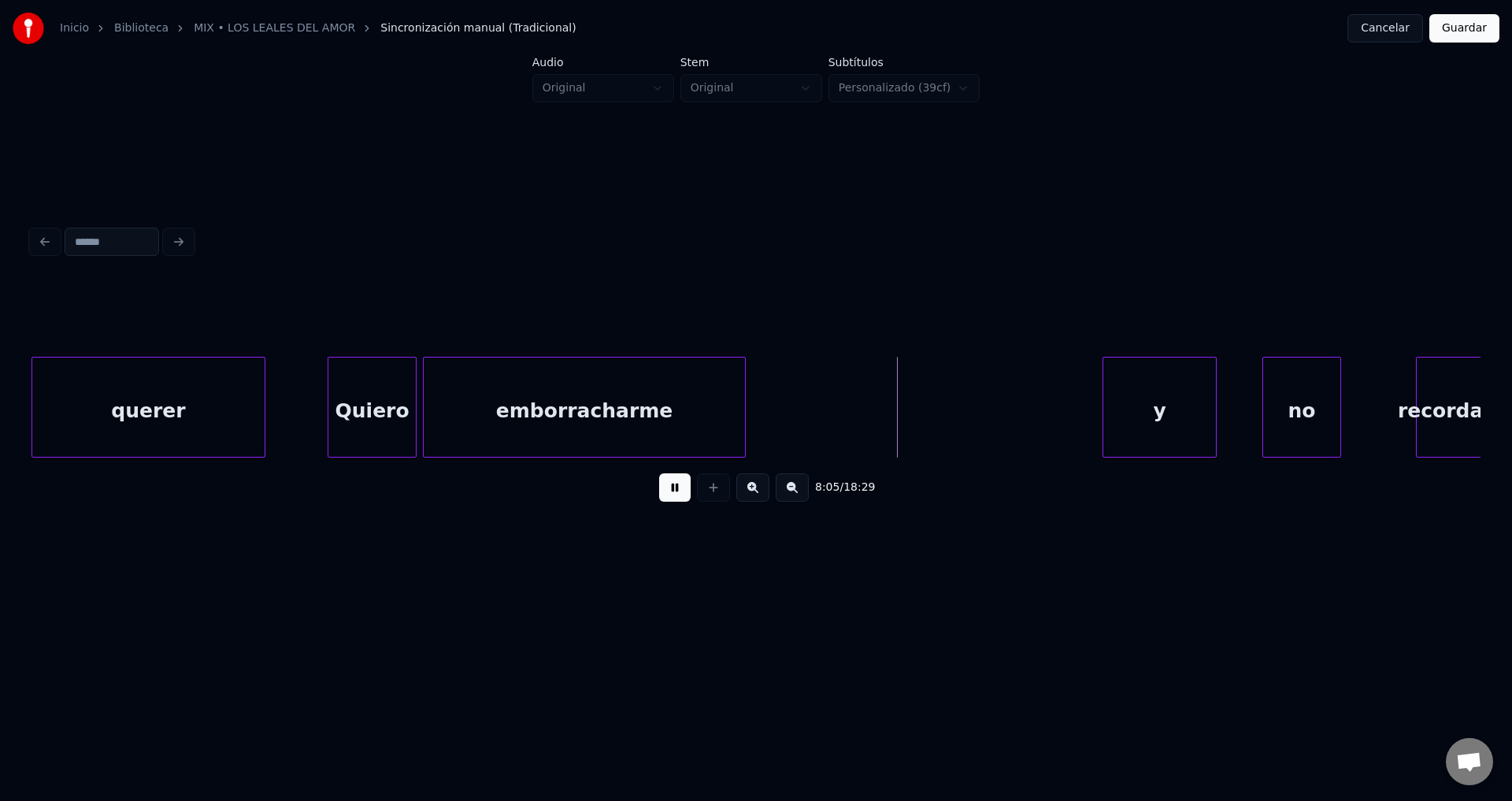
click at [676, 493] on button at bounding box center [675, 488] width 32 height 28
click at [823, 421] on div "y" at bounding box center [838, 411] width 112 height 107
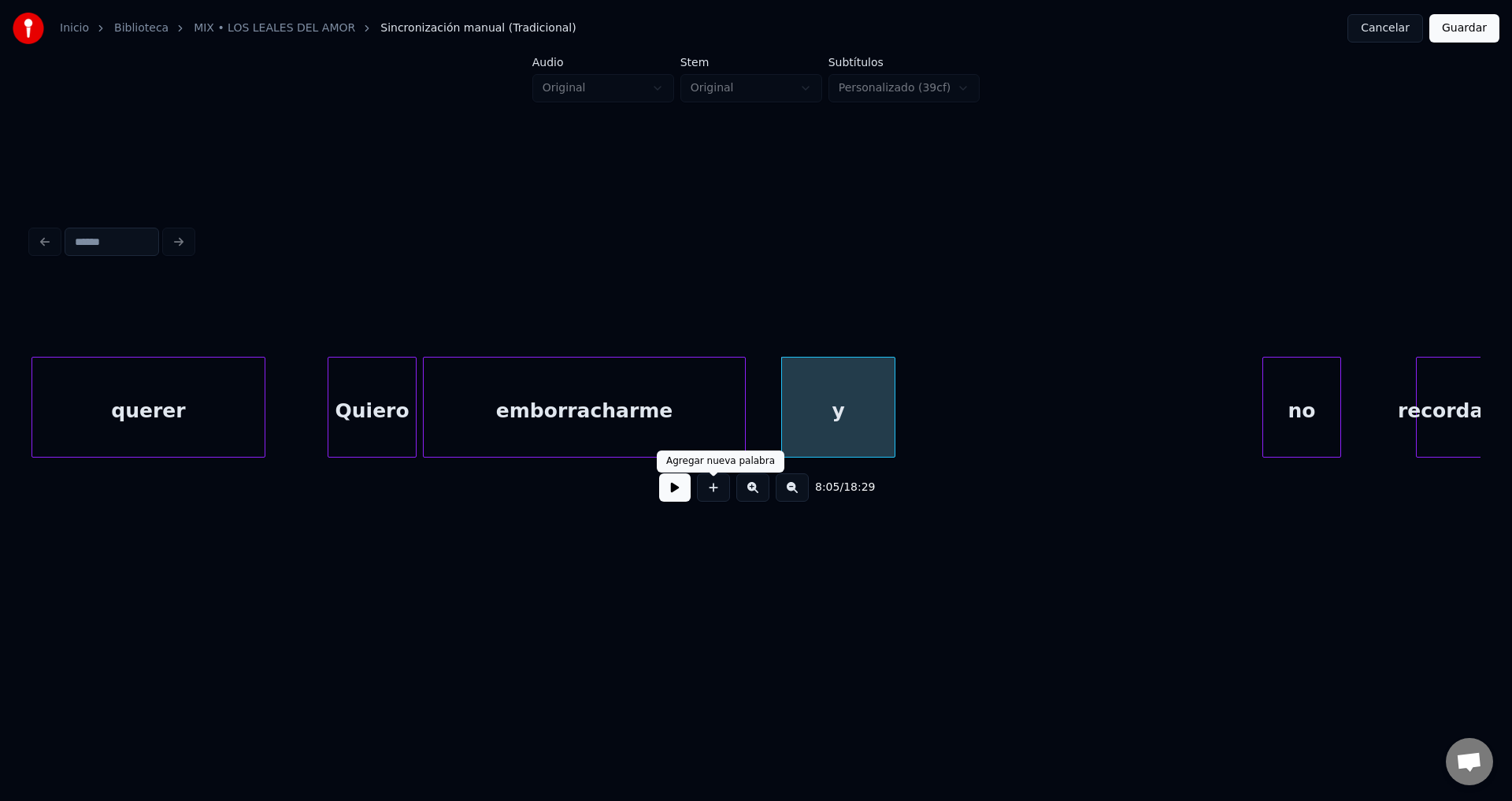
click at [685, 492] on button at bounding box center [675, 488] width 32 height 28
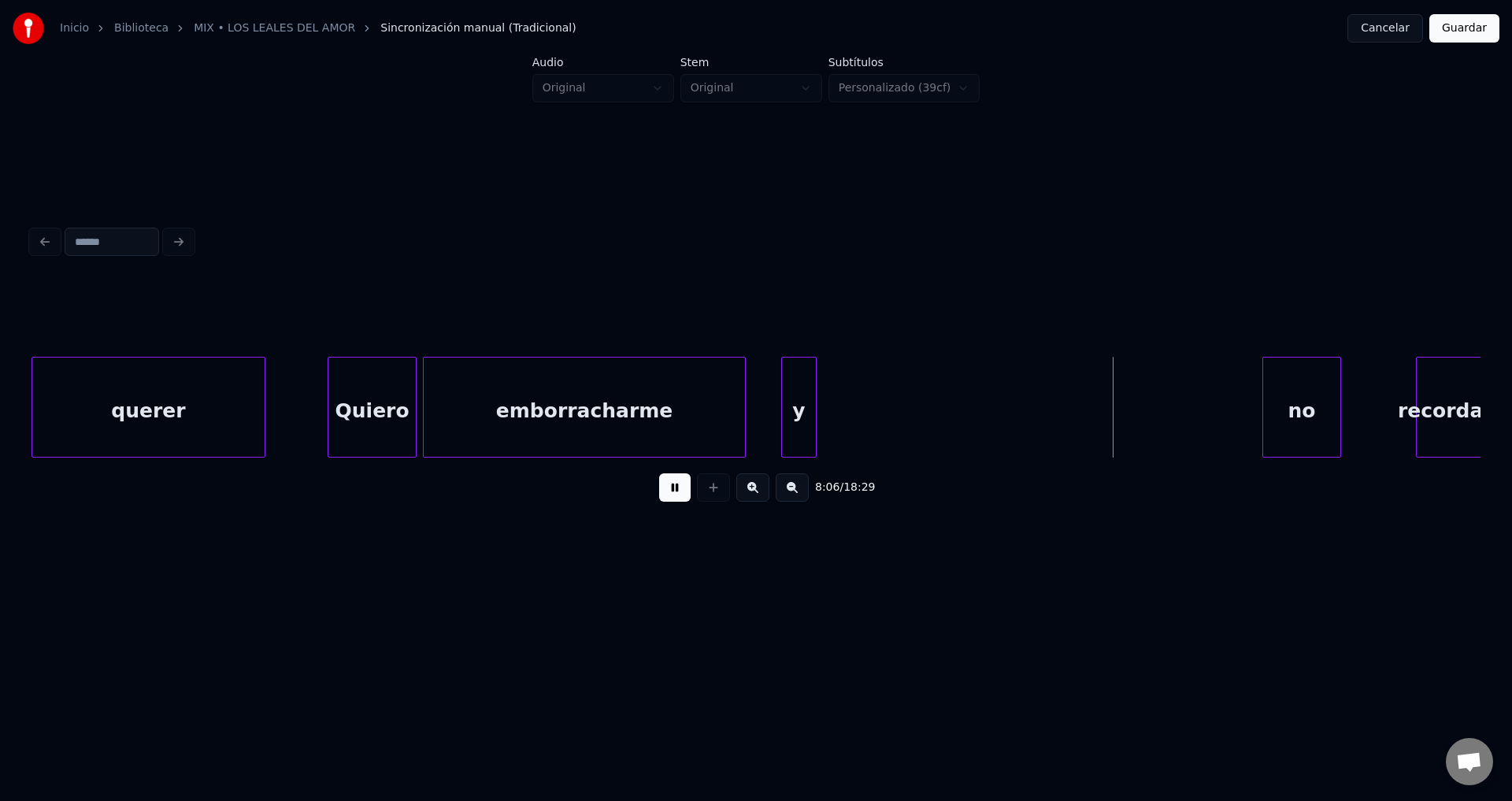
click at [812, 419] on div at bounding box center [814, 407] width 5 height 99
click at [850, 423] on div "no" at bounding box center [877, 411] width 78 height 107
click at [936, 412] on div at bounding box center [935, 407] width 5 height 99
click at [878, 418] on div at bounding box center [879, 407] width 5 height 99
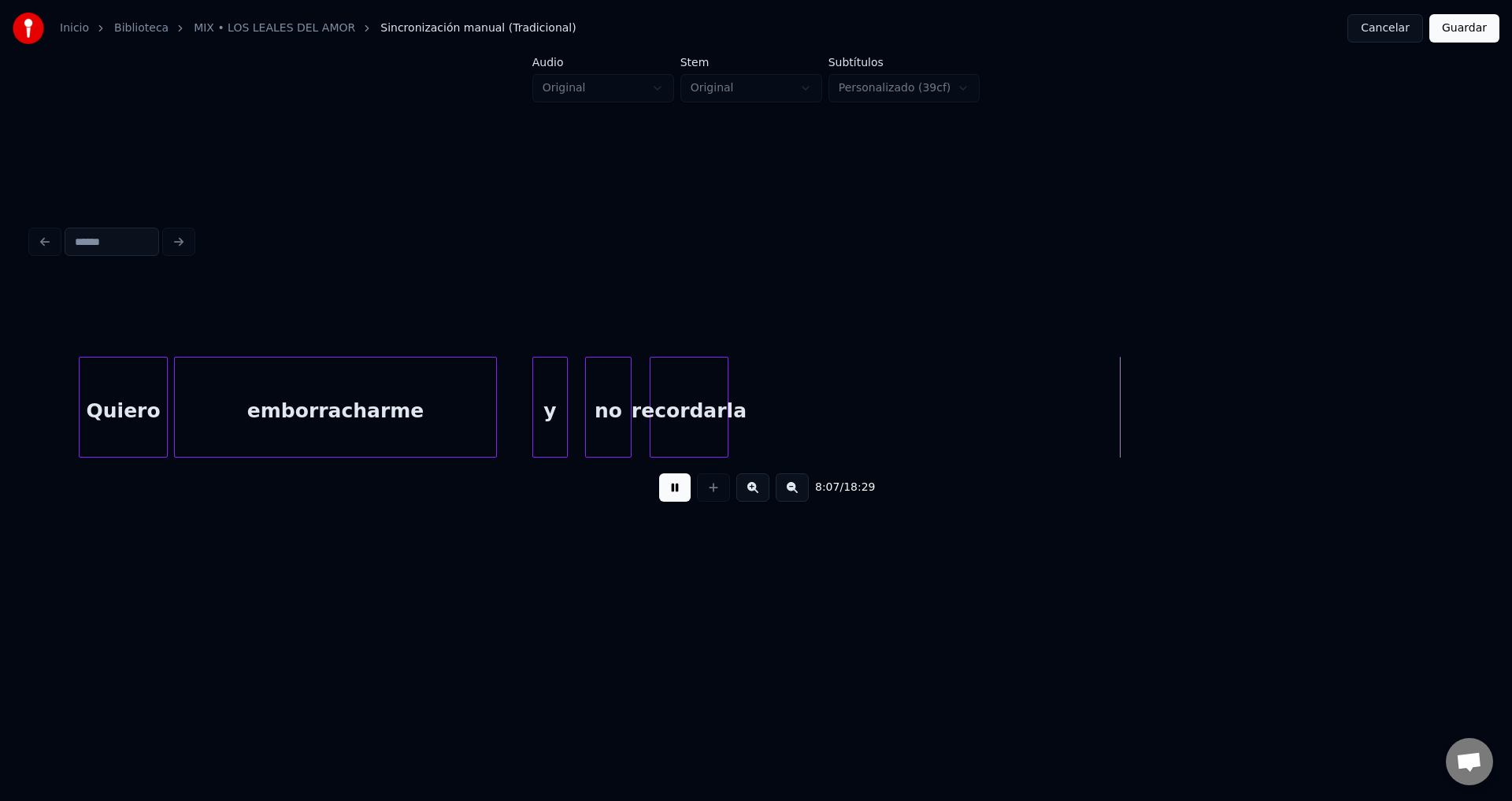
click at [682, 425] on div "recordarla" at bounding box center [690, 411] width 78 height 107
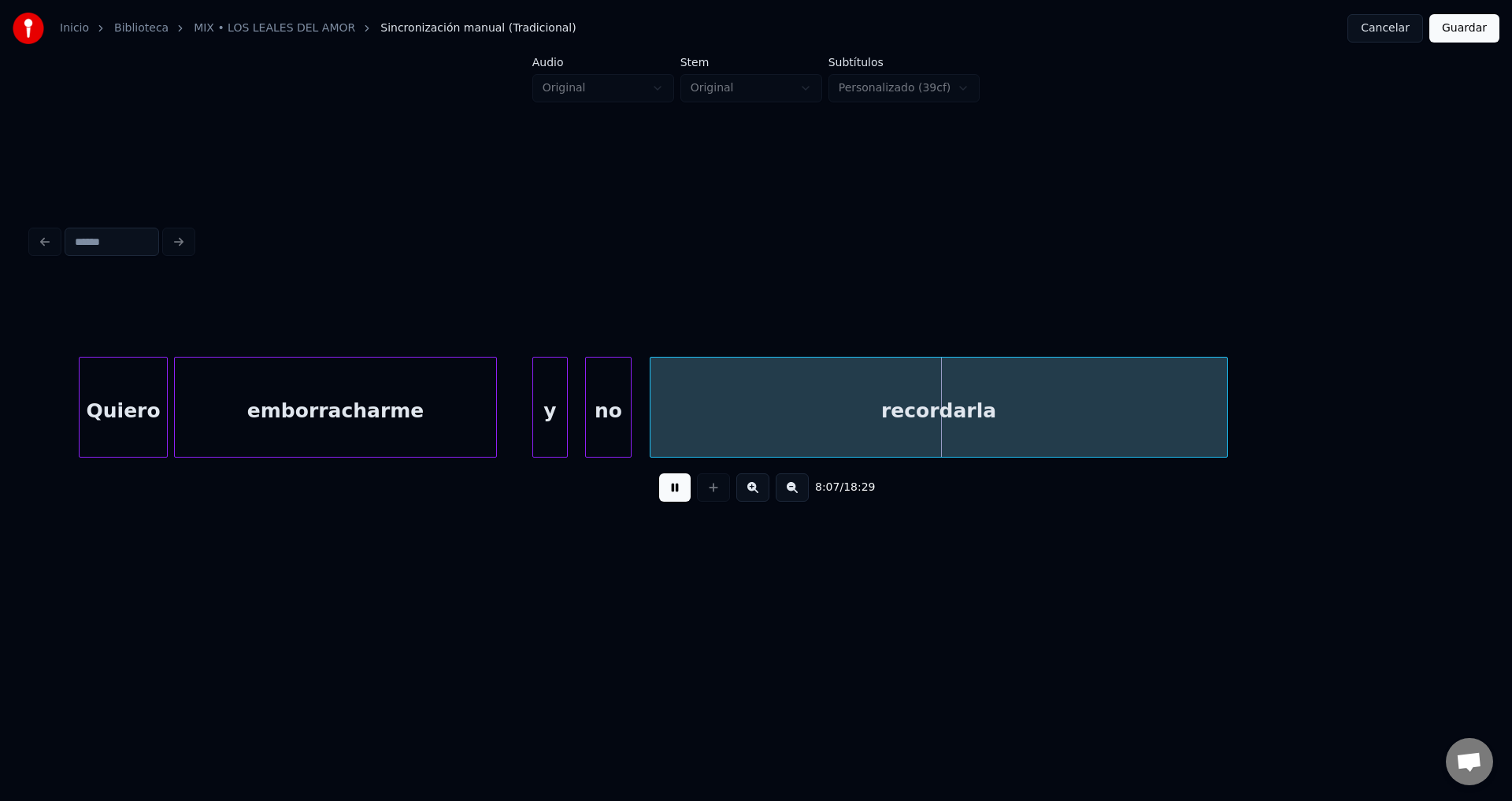
click at [1227, 396] on div at bounding box center [1225, 407] width 5 height 99
click at [675, 499] on button at bounding box center [675, 488] width 32 height 28
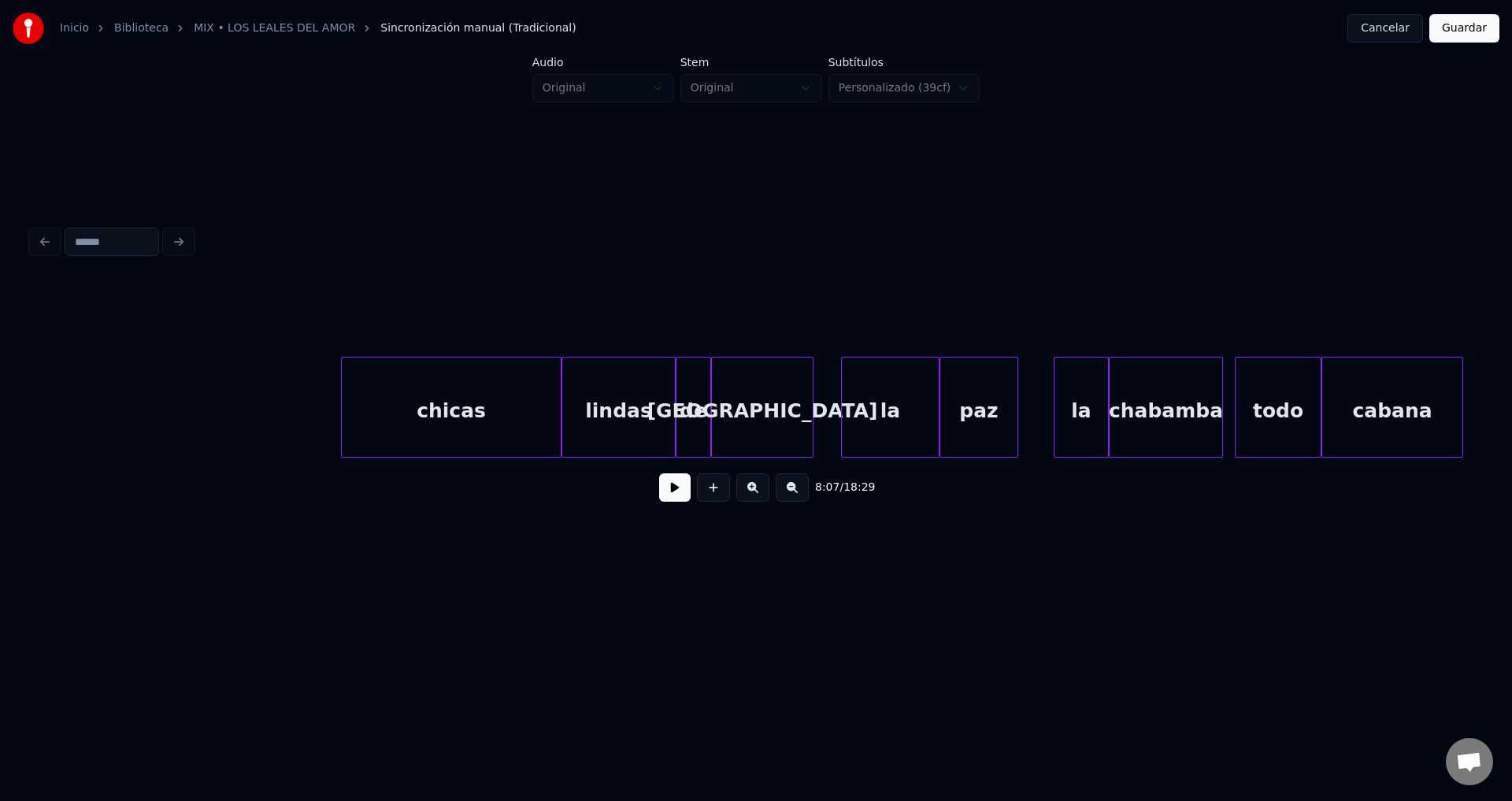
scroll to position [0, 98034]
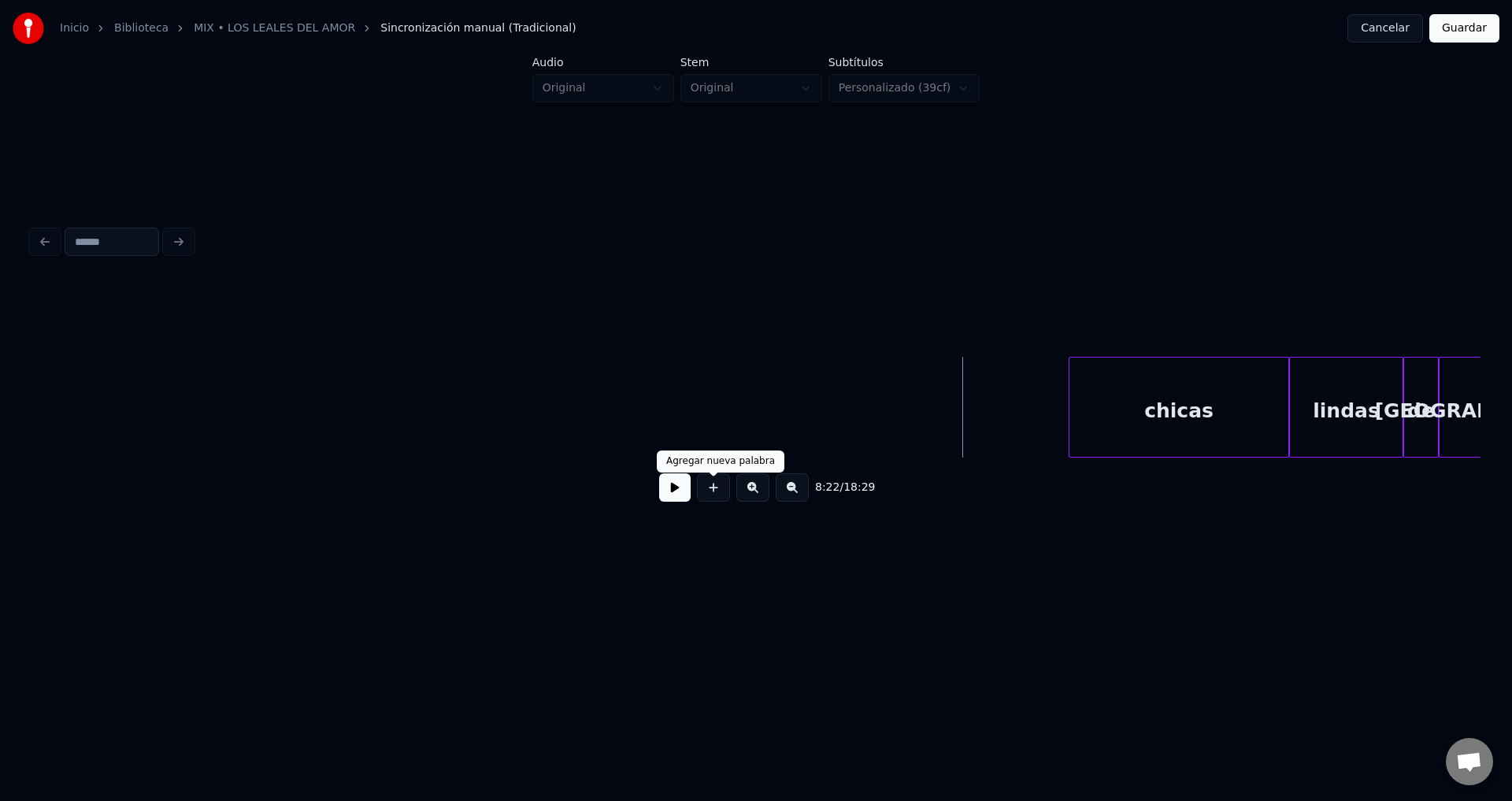
click at [686, 491] on button at bounding box center [675, 488] width 32 height 28
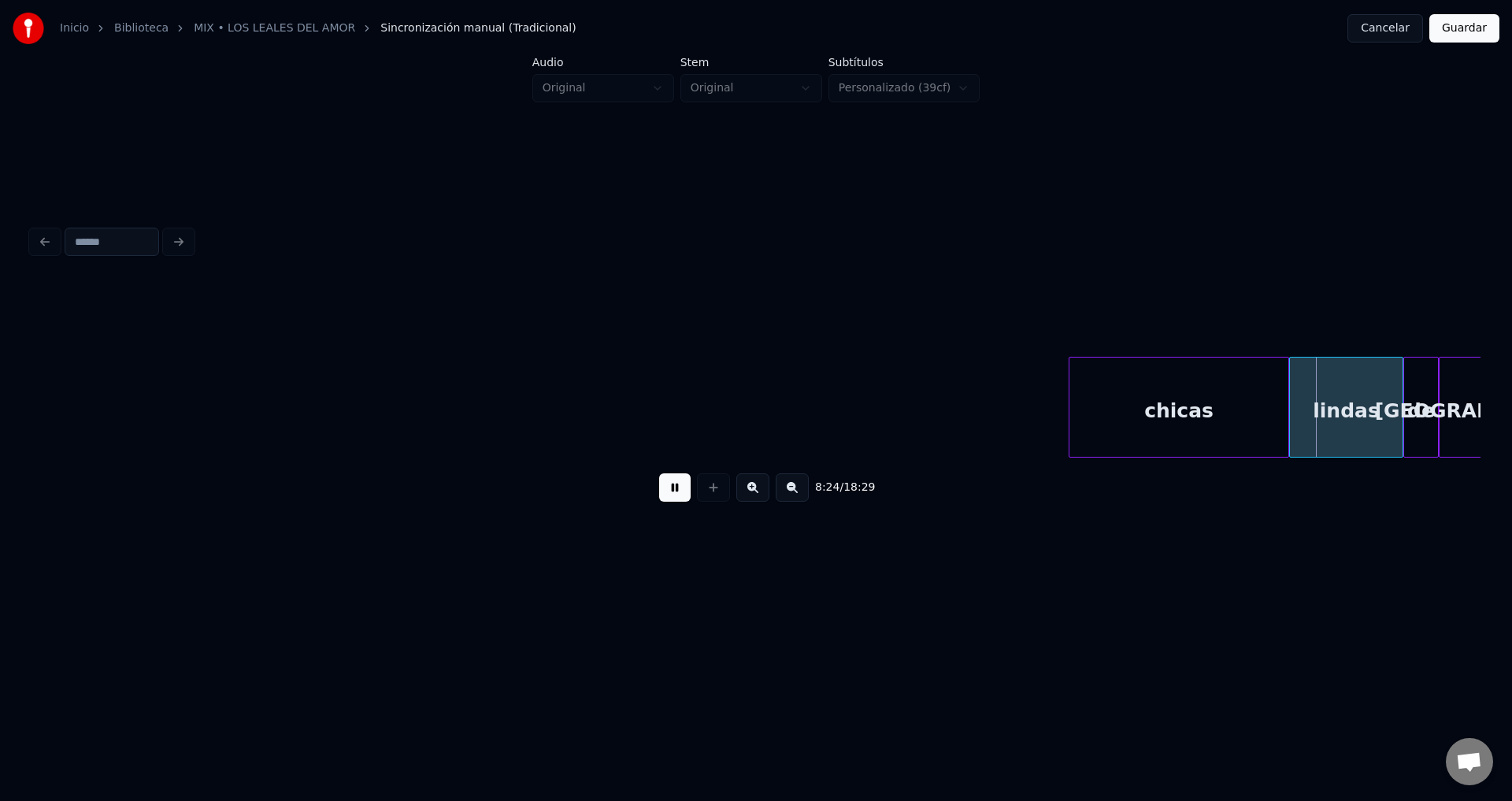
click at [686, 491] on button at bounding box center [675, 488] width 32 height 28
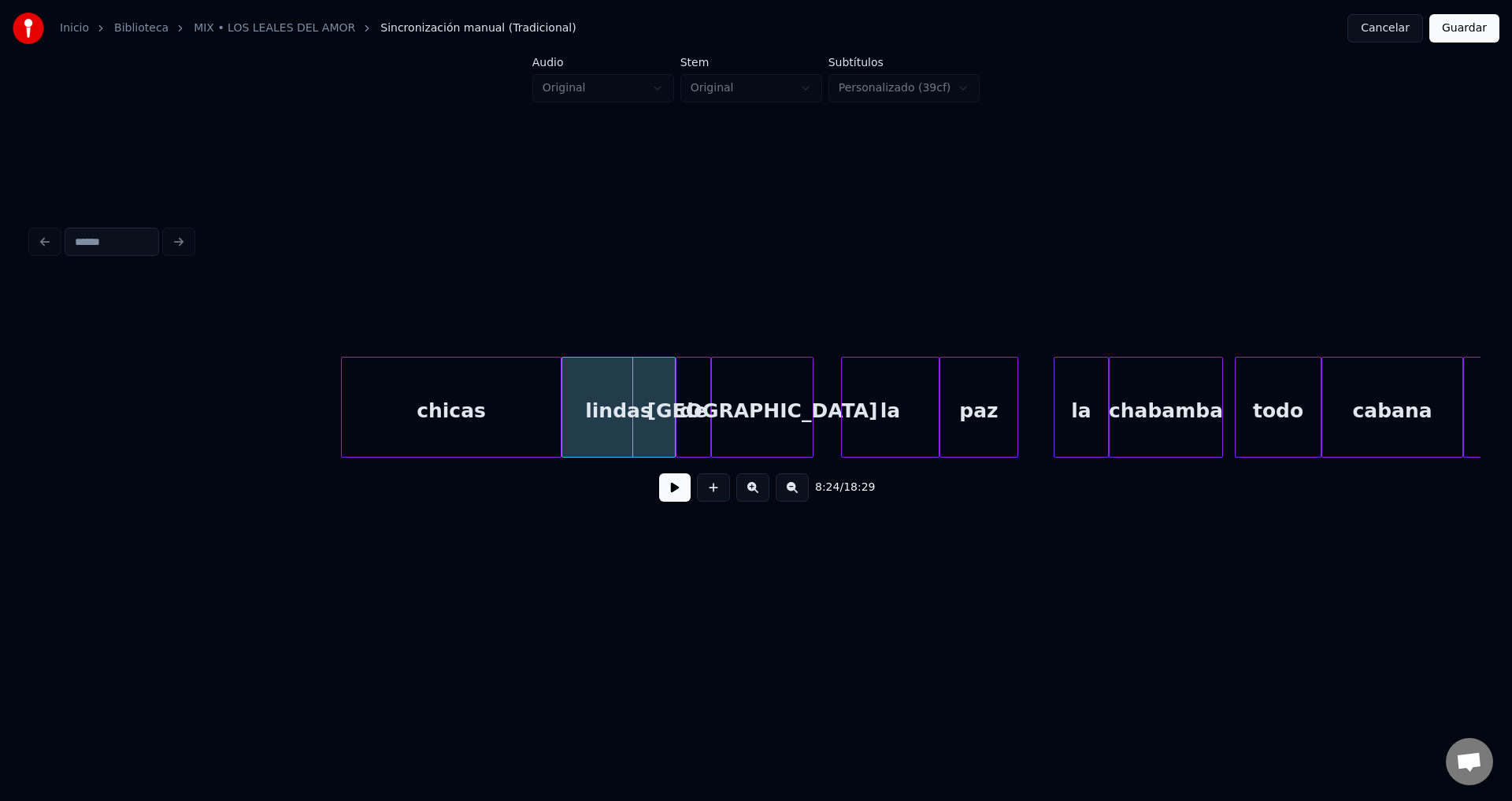
scroll to position [0, 98883]
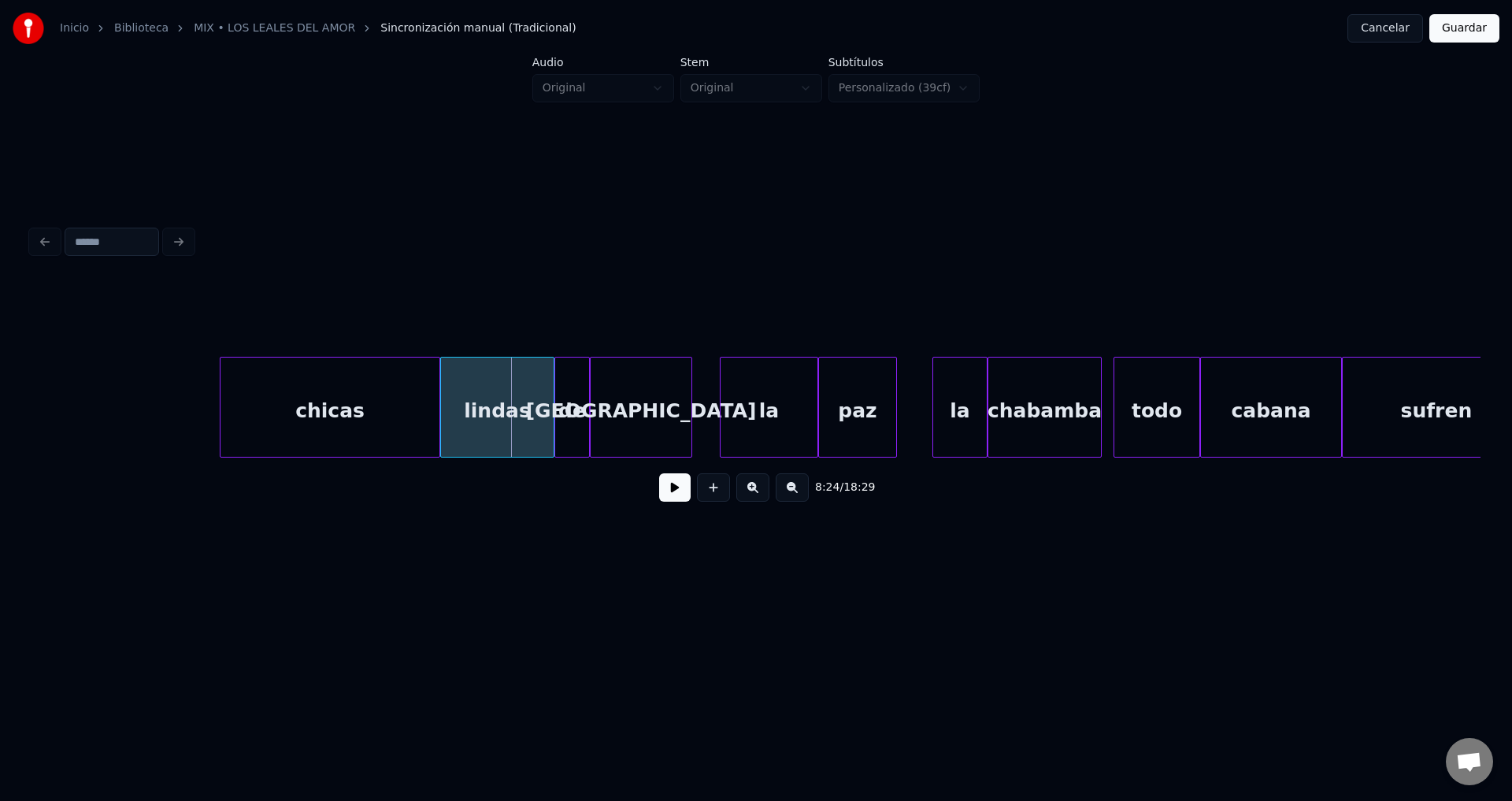
click at [346, 400] on div "chicas" at bounding box center [330, 411] width 219 height 107
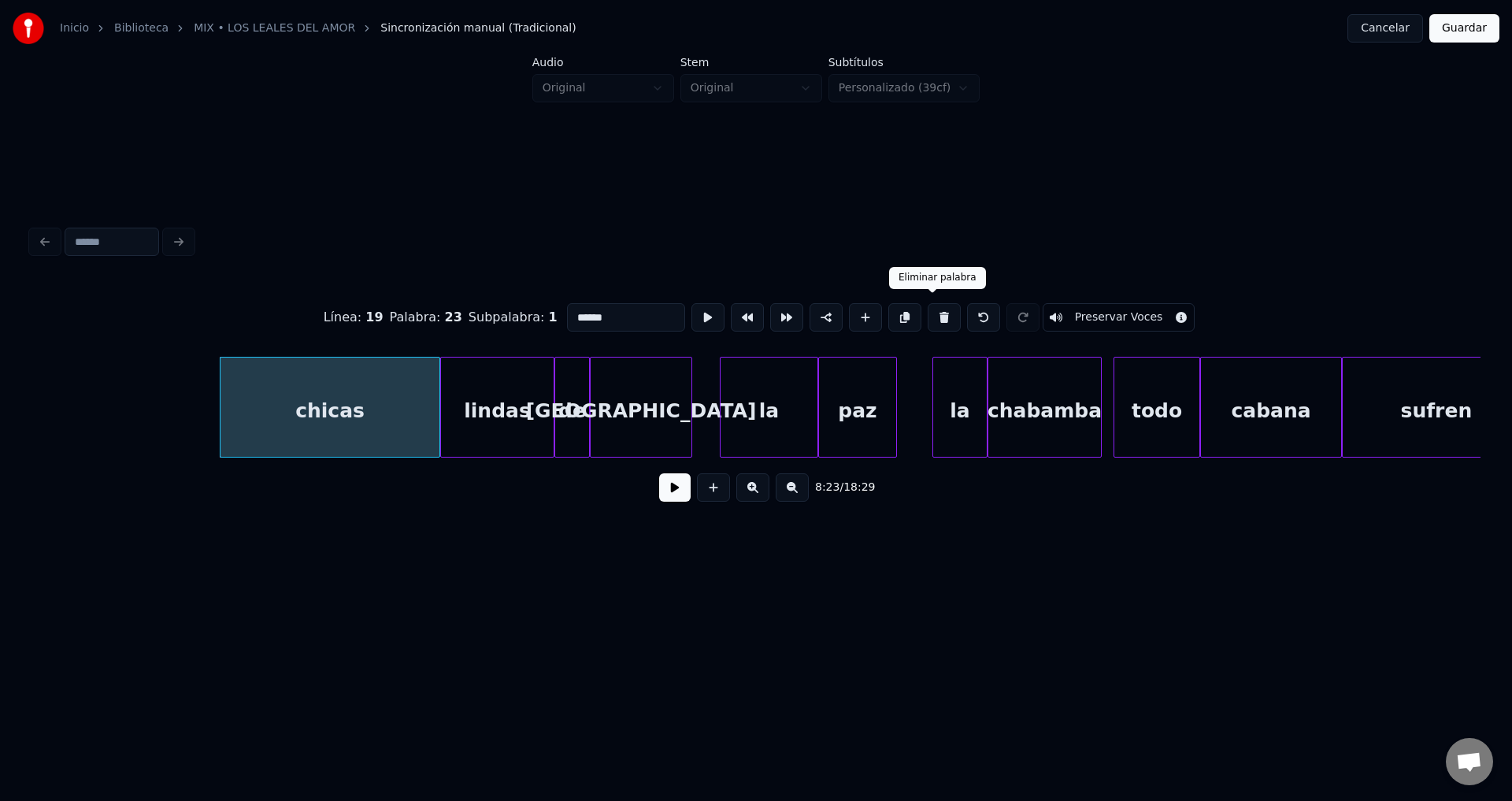
click at [936, 310] on button at bounding box center [944, 317] width 33 height 28
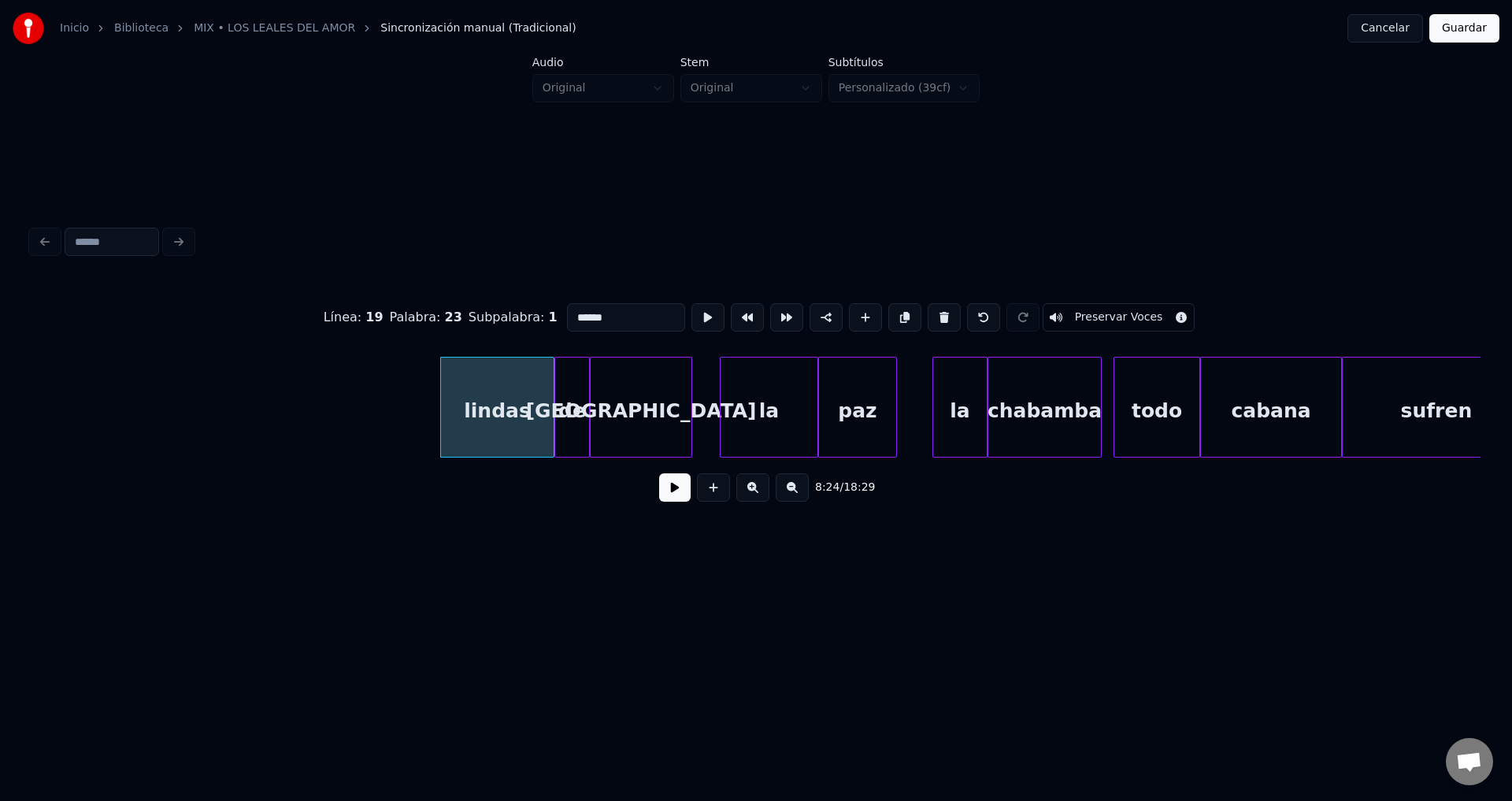
click at [936, 310] on button at bounding box center [944, 317] width 33 height 28
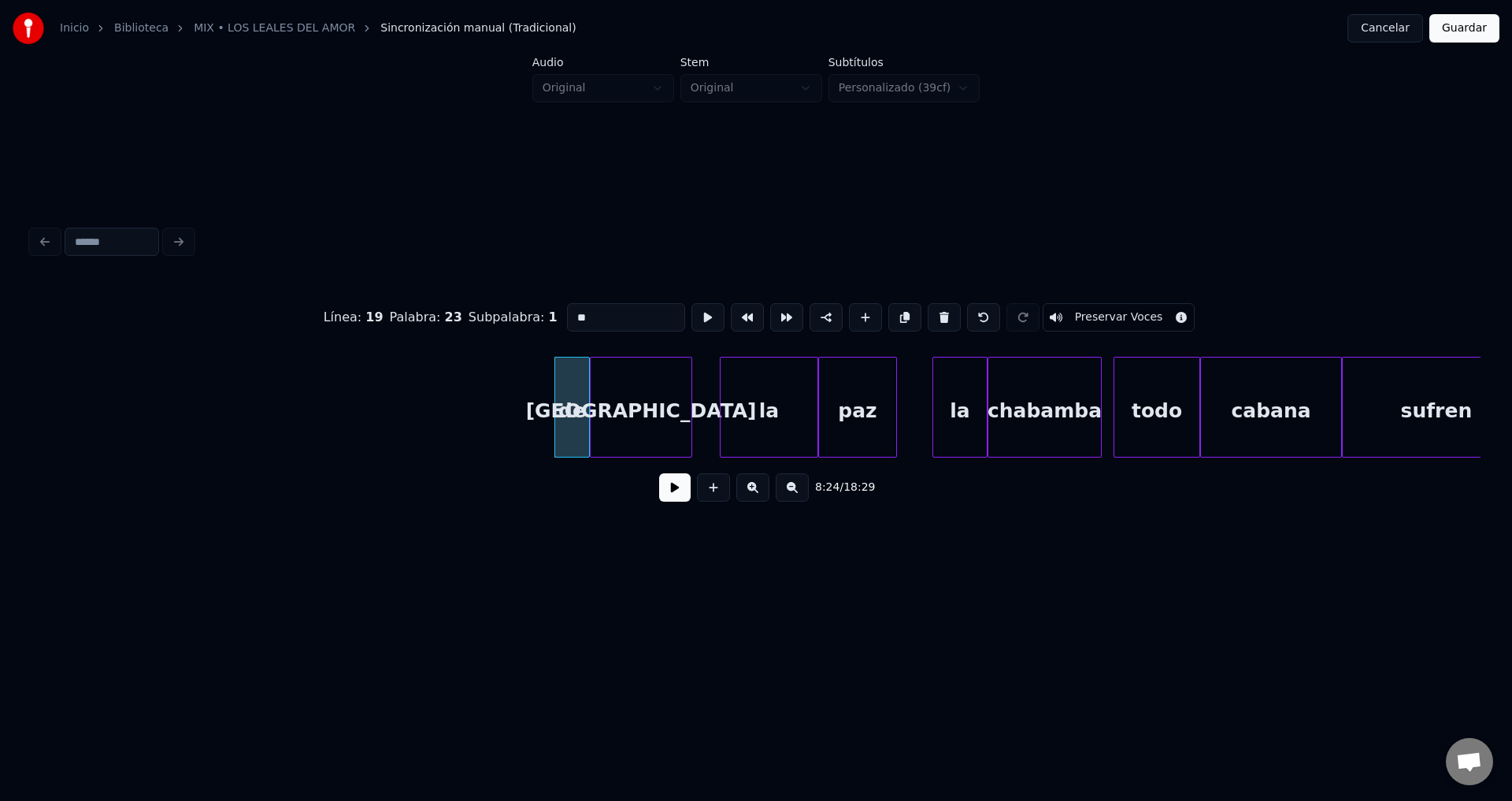
click at [936, 310] on button at bounding box center [944, 317] width 33 height 28
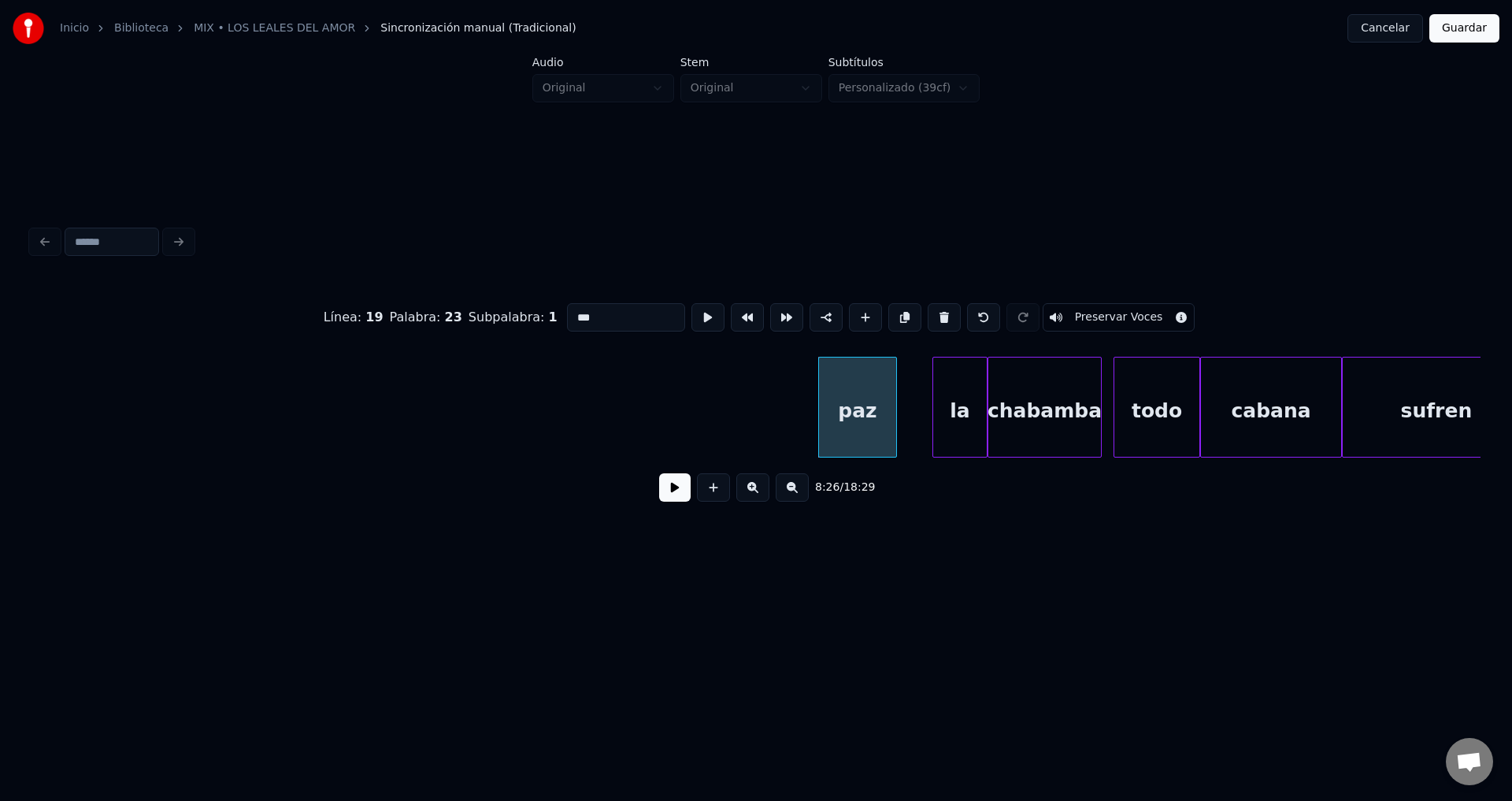
click at [936, 310] on button at bounding box center [944, 317] width 33 height 28
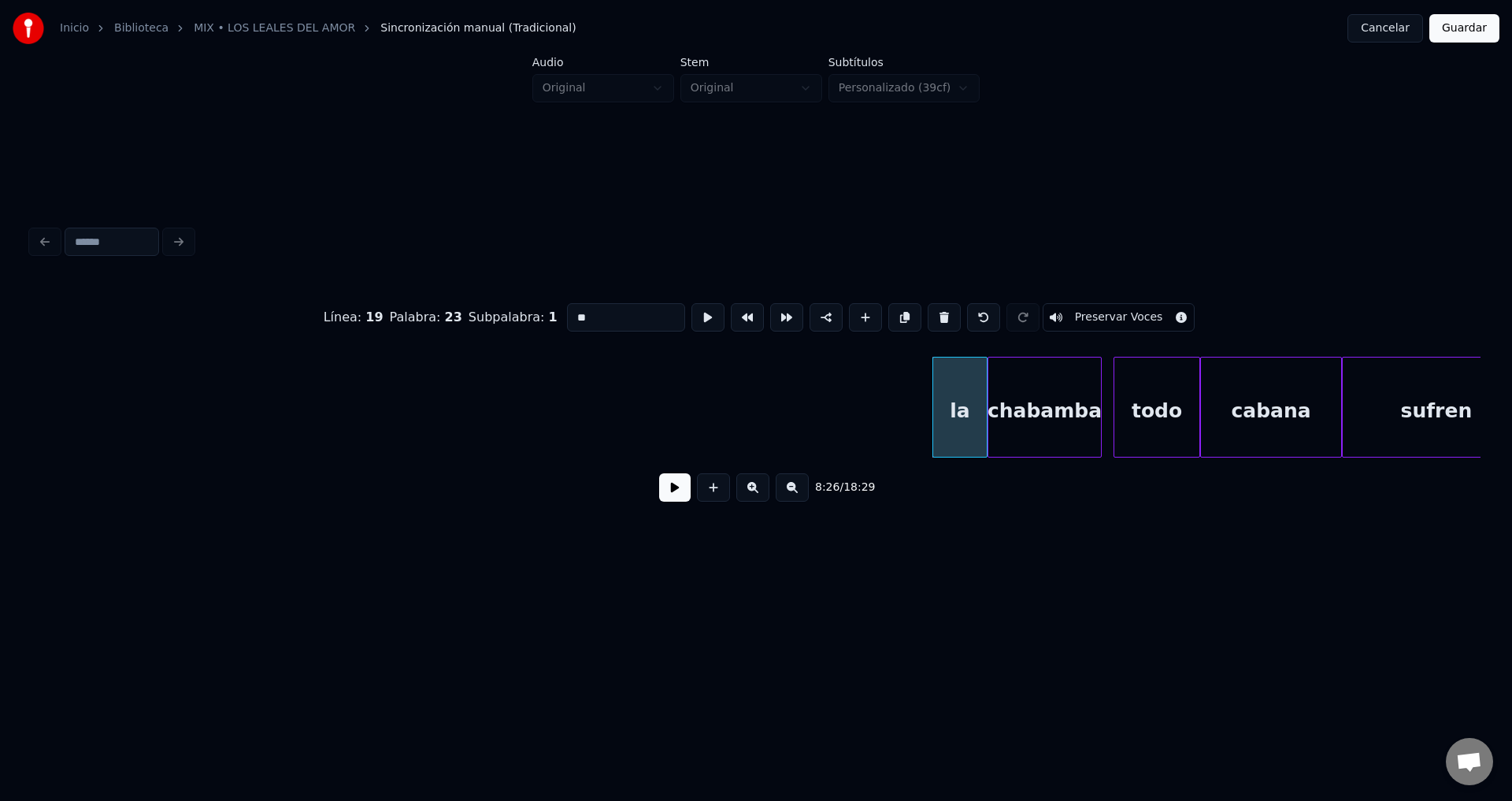
click at [936, 310] on button at bounding box center [944, 317] width 33 height 28
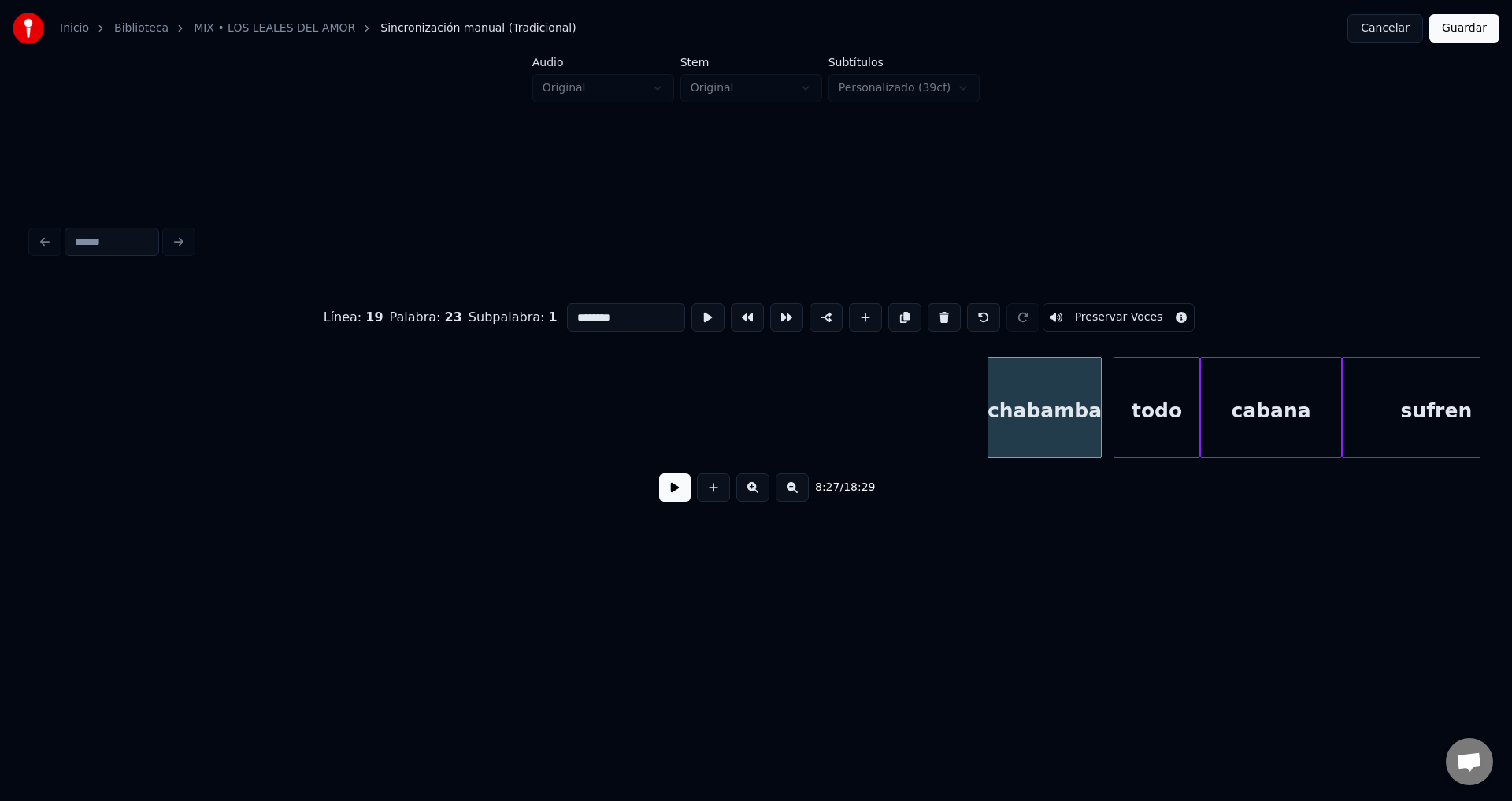
click at [936, 310] on button at bounding box center [944, 317] width 33 height 28
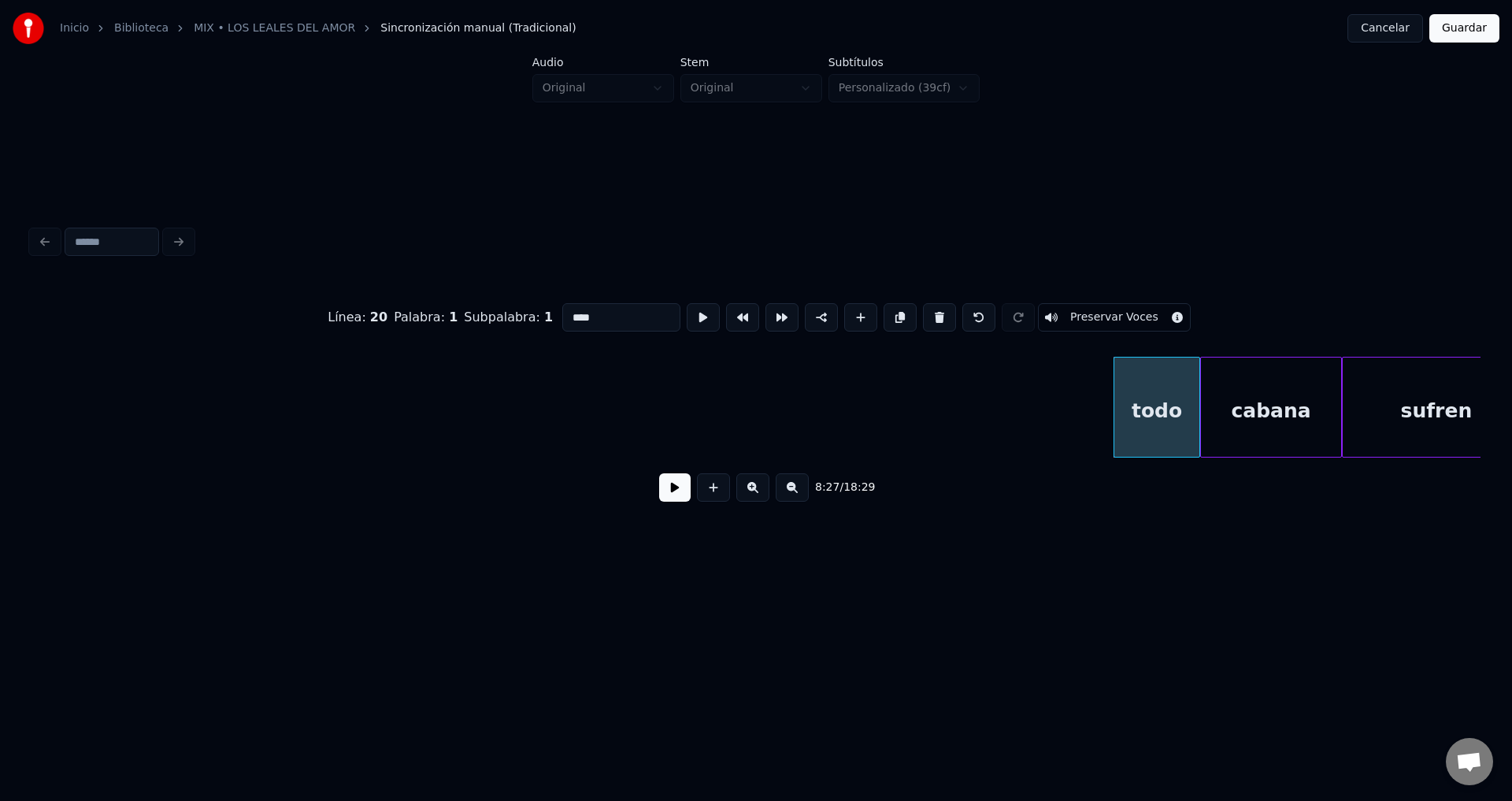
click at [936, 310] on button at bounding box center [940, 317] width 33 height 28
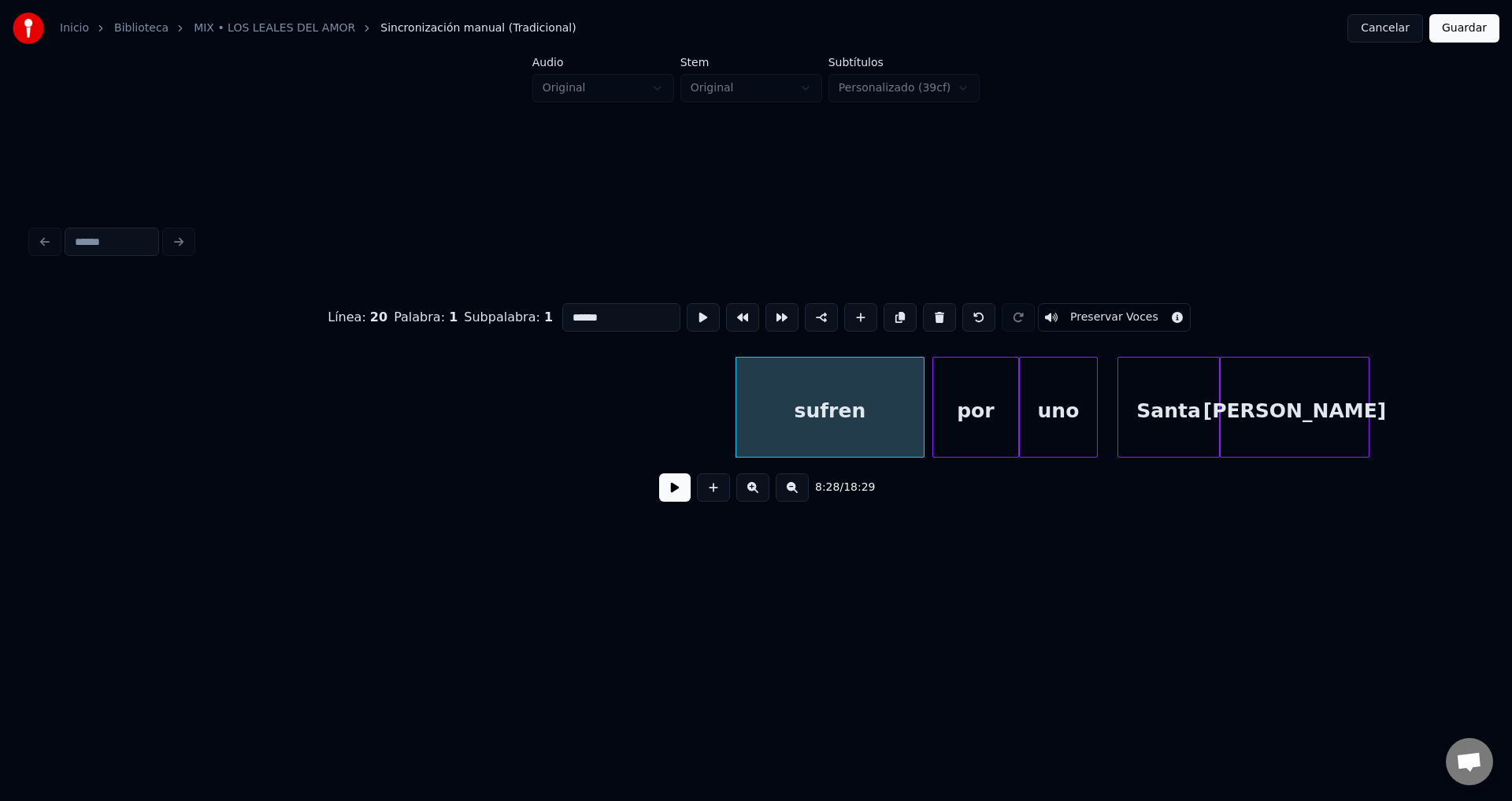
scroll to position [0, 99975]
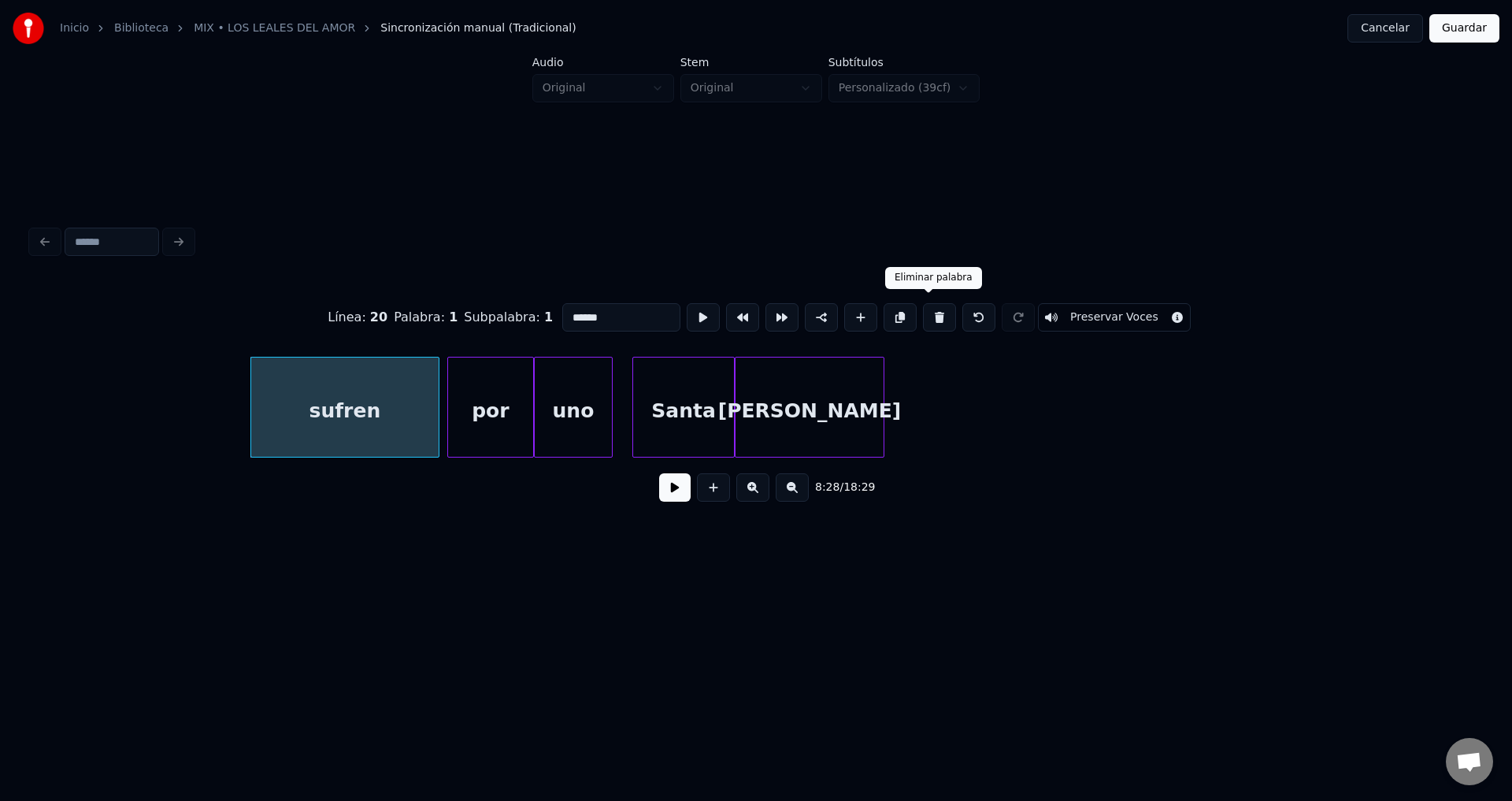
click at [923, 309] on button at bounding box center [940, 317] width 33 height 28
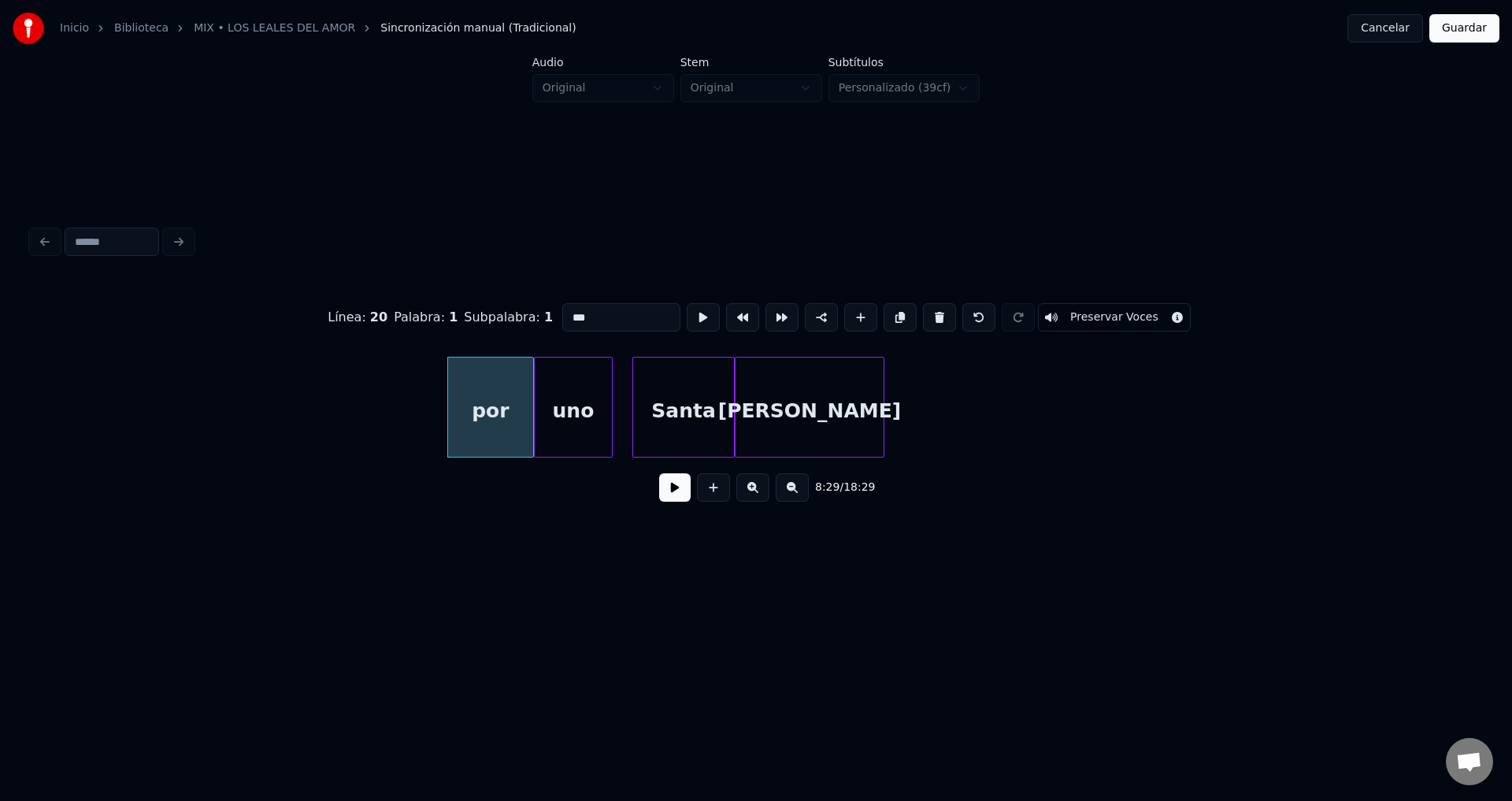
click at [923, 309] on button at bounding box center [940, 317] width 33 height 28
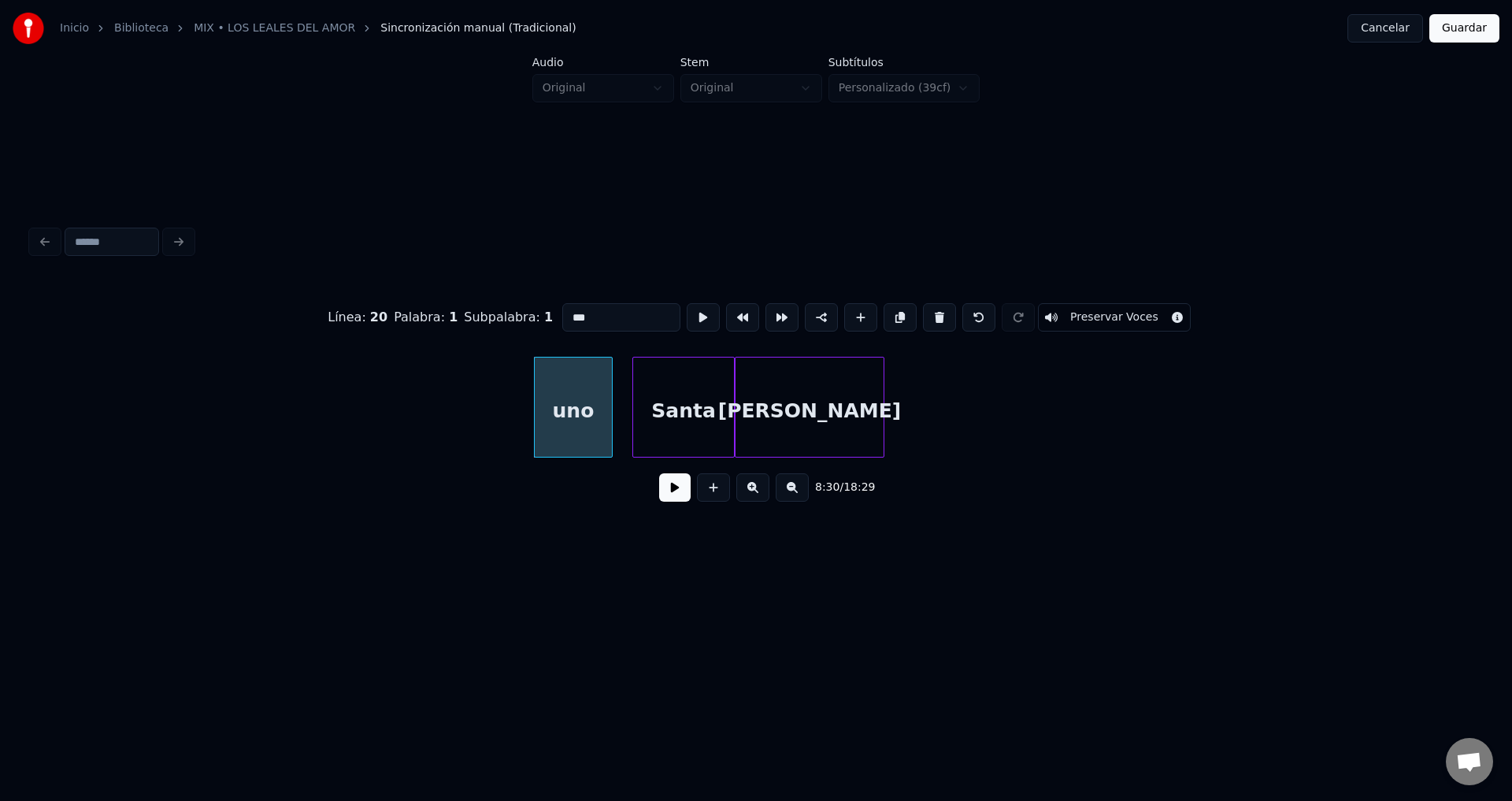
click at [923, 309] on button at bounding box center [940, 317] width 33 height 28
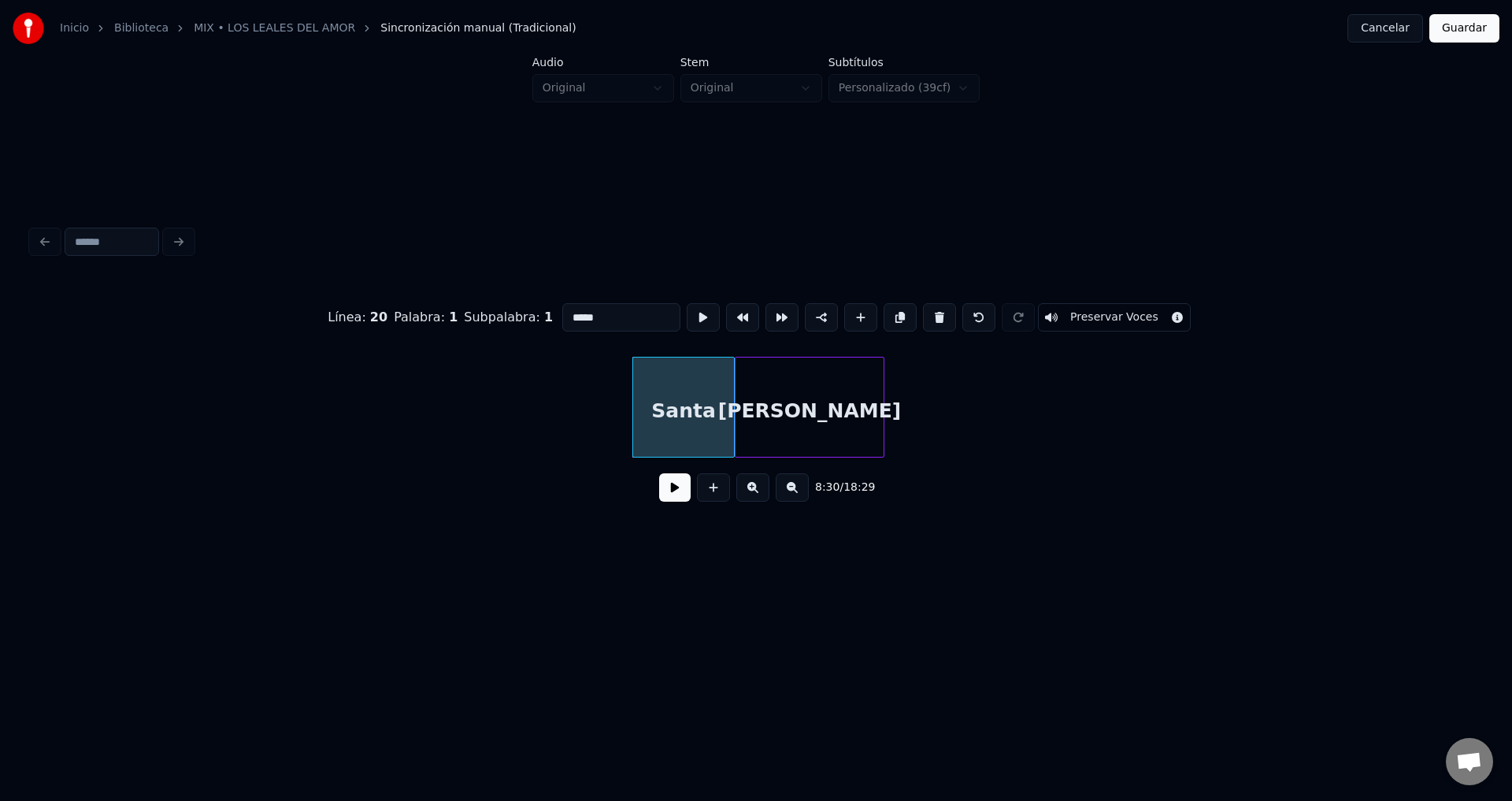
click at [923, 309] on button at bounding box center [940, 317] width 33 height 28
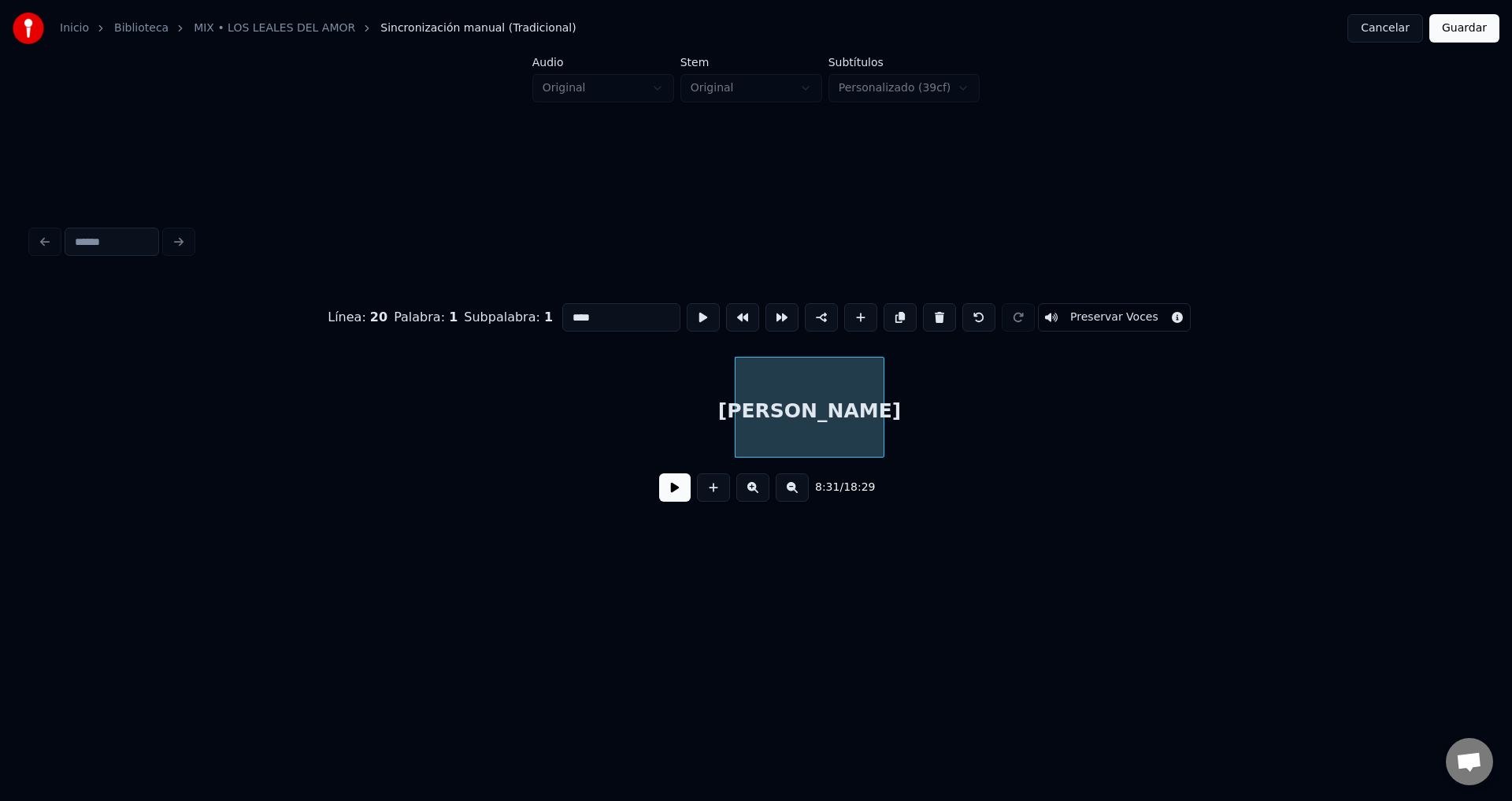
click at [923, 309] on button at bounding box center [940, 317] width 33 height 28
type input "*****"
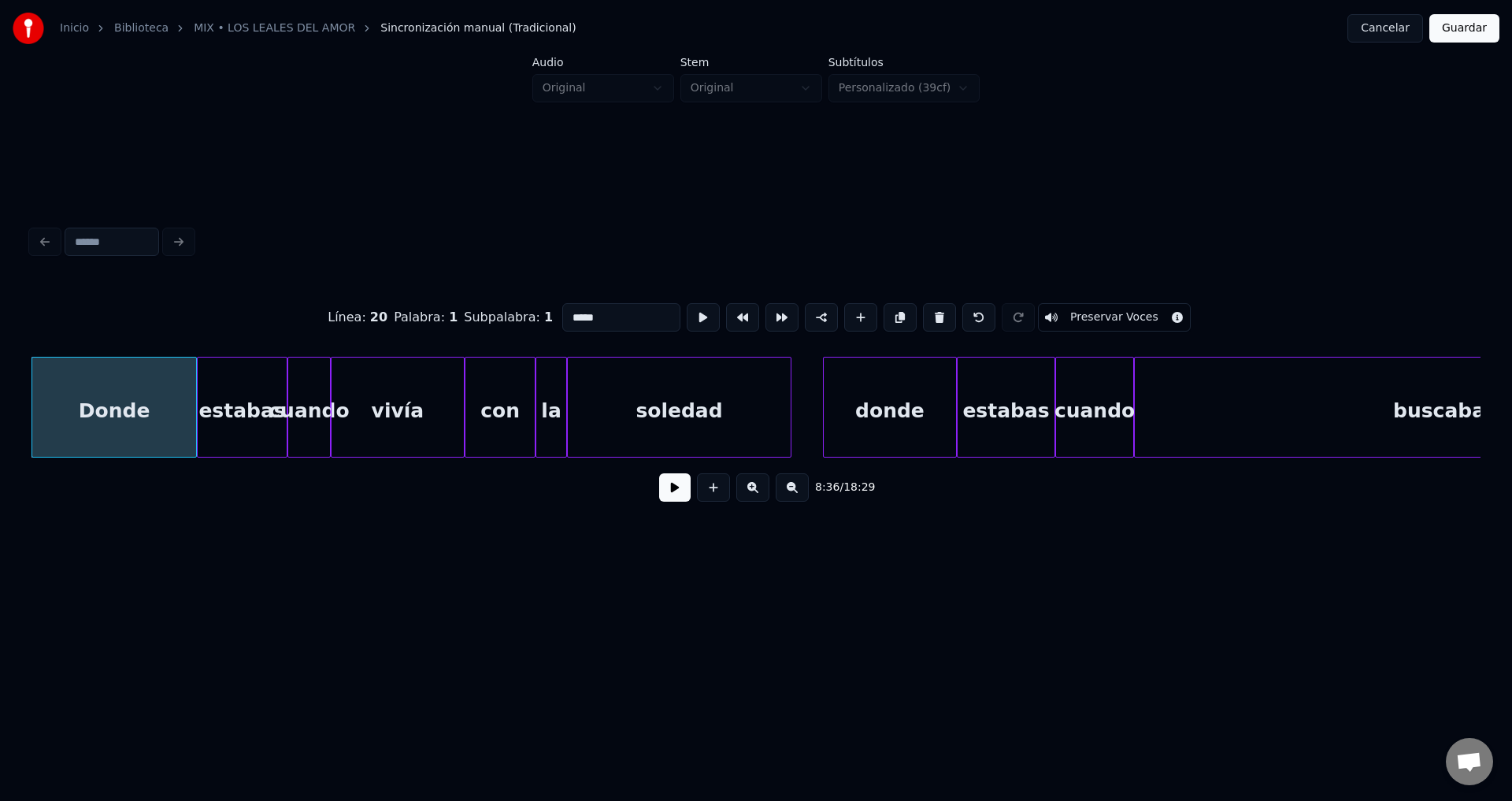
click at [670, 495] on button at bounding box center [675, 488] width 32 height 28
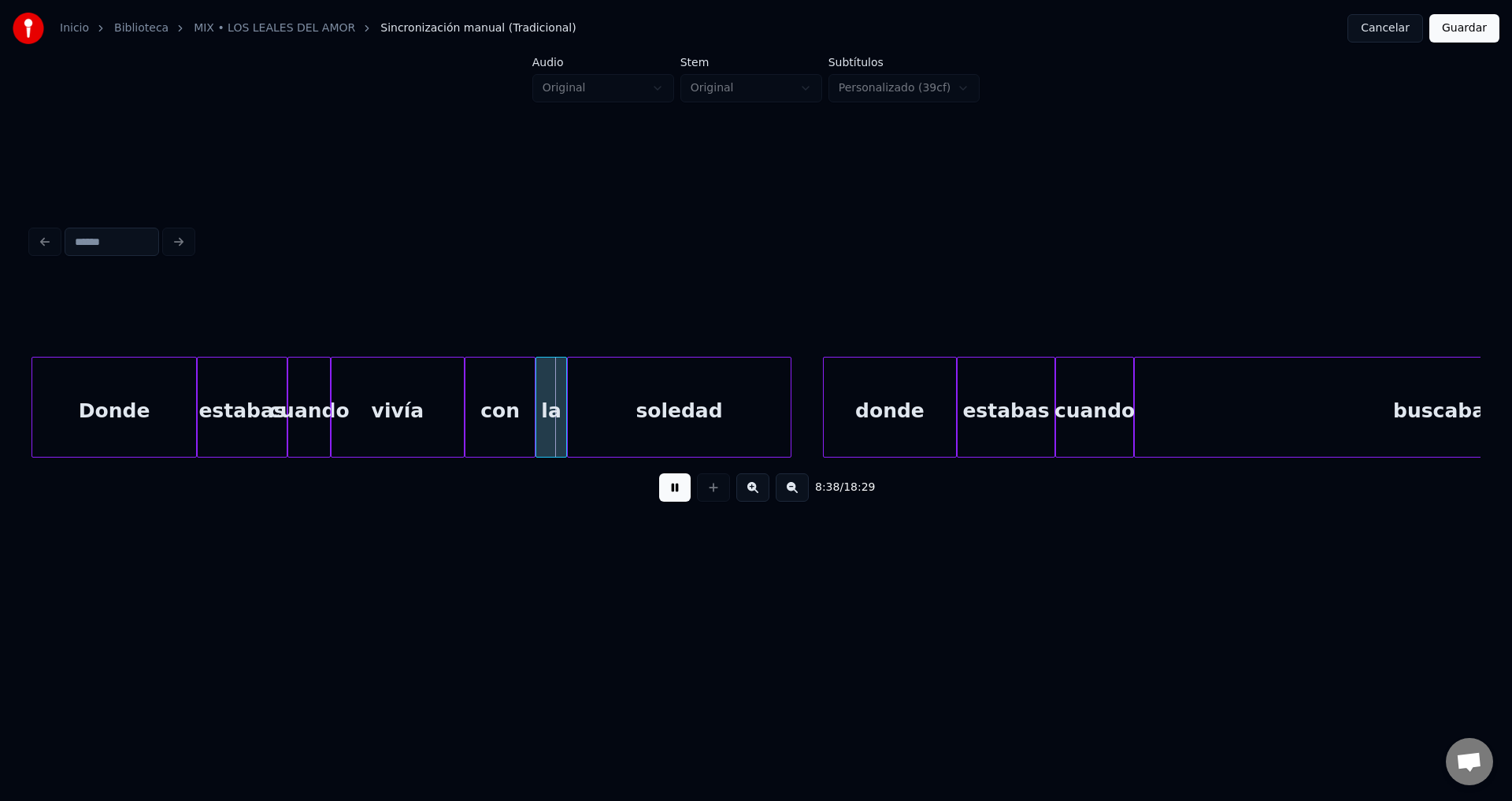
click at [670, 495] on button at bounding box center [675, 488] width 32 height 28
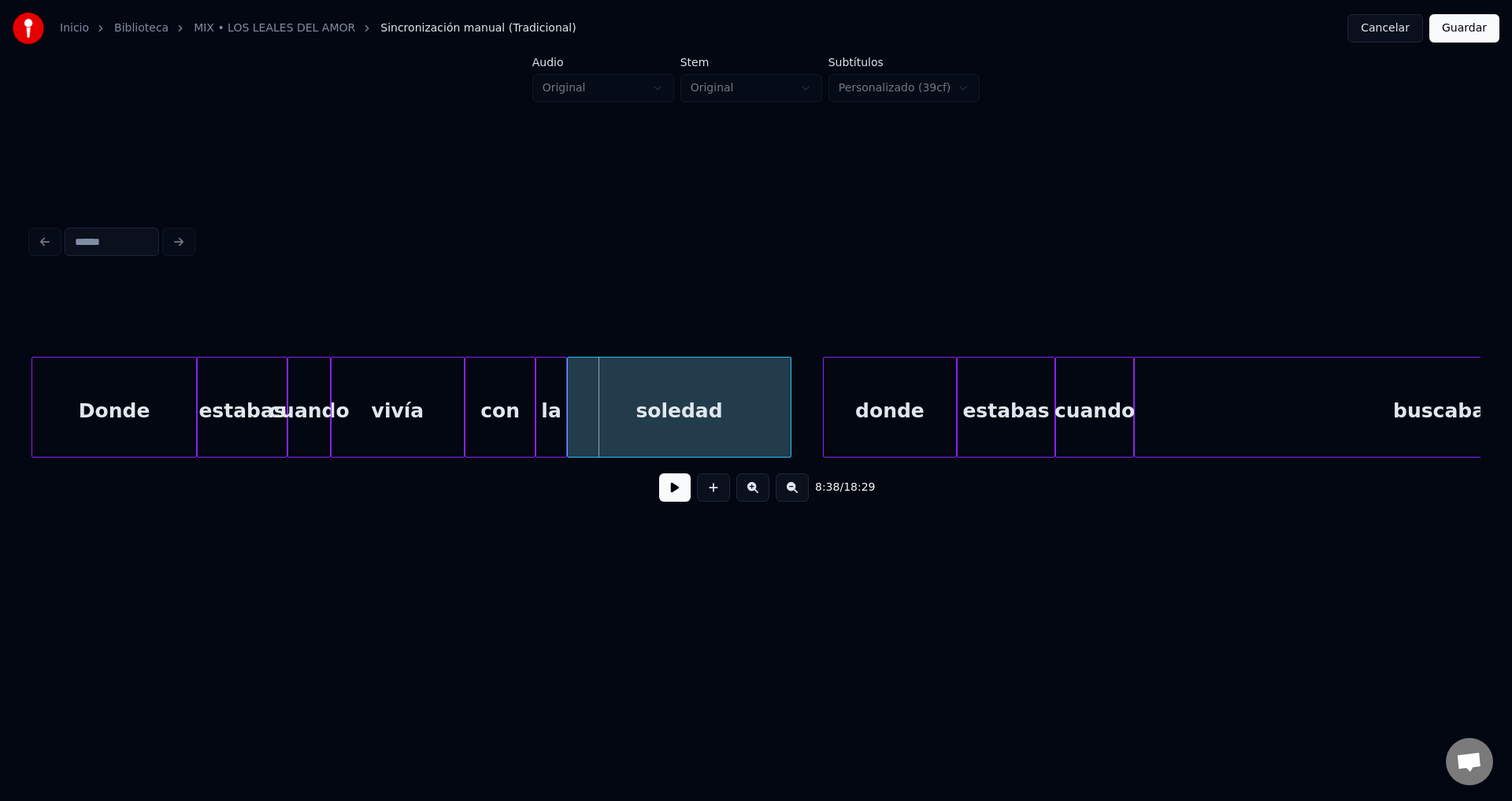
click at [1239, 416] on div "buscaba" at bounding box center [1439, 411] width 609 height 107
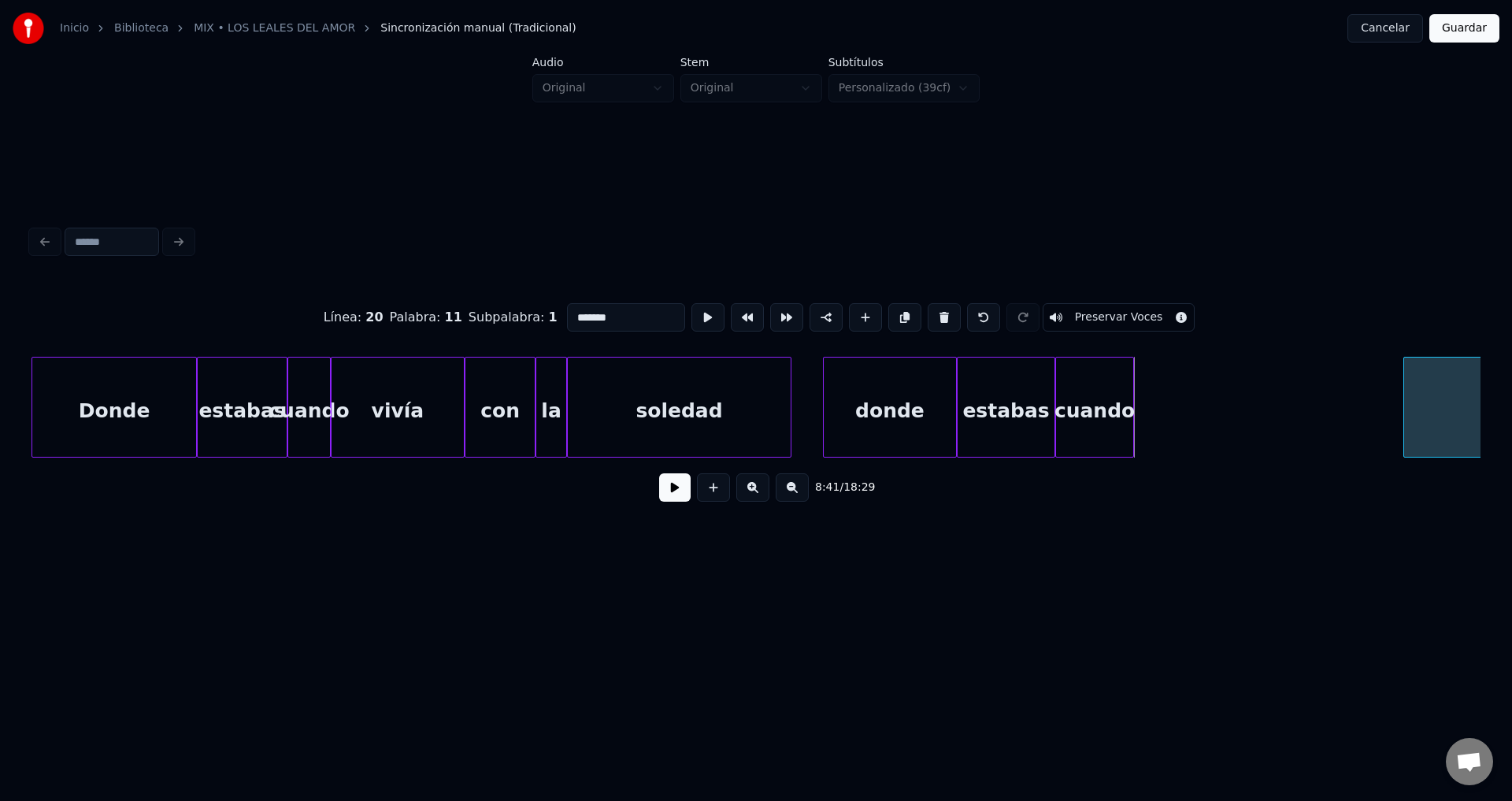
click at [1405, 398] on div at bounding box center [1407, 407] width 5 height 99
click at [1347, 406] on div "cuando" at bounding box center [1365, 411] width 78 height 107
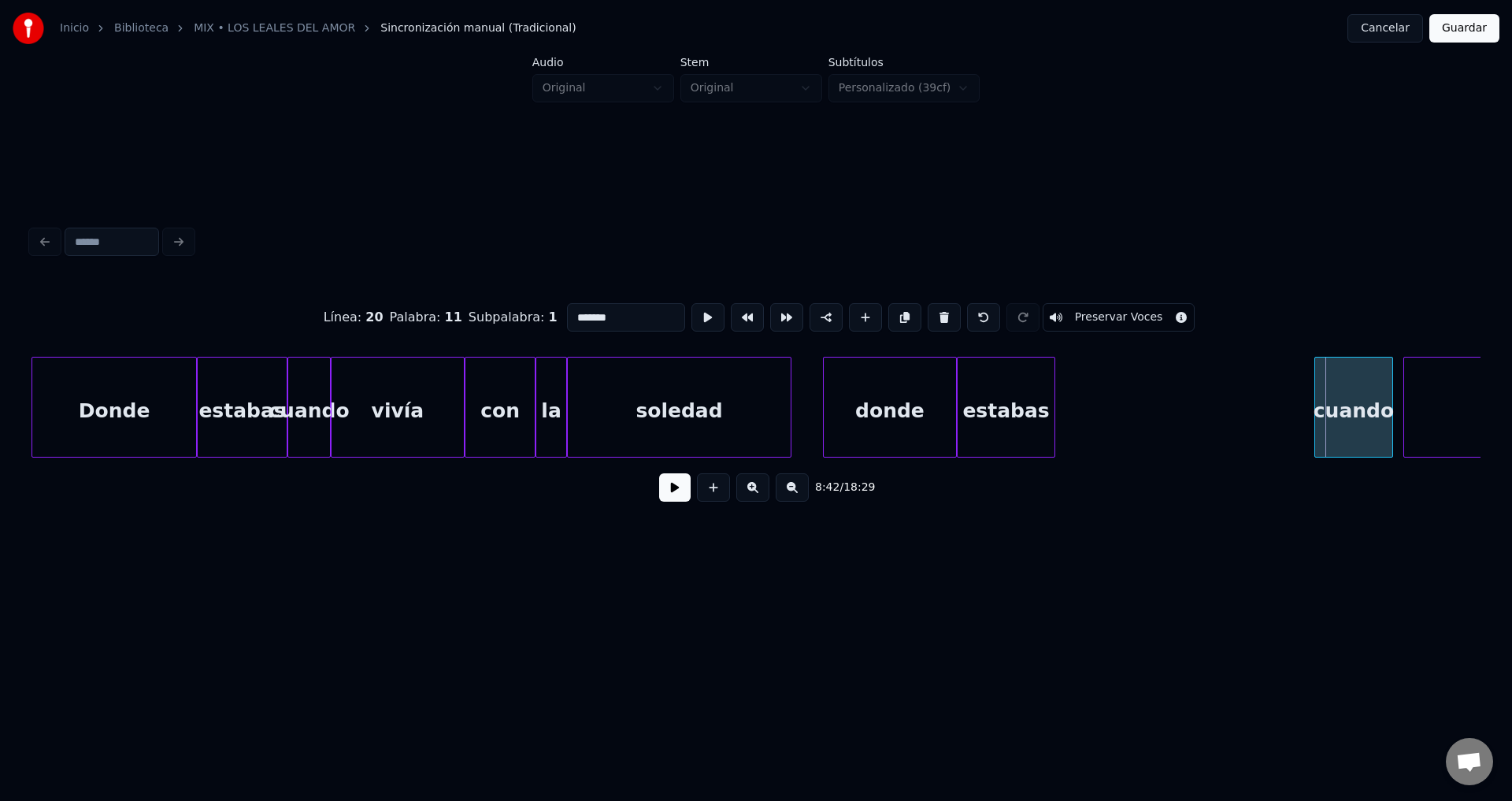
click at [1351, 403] on div "cuando" at bounding box center [1354, 411] width 78 height 107
click at [1251, 411] on div "estabas" at bounding box center [1241, 411] width 97 height 107
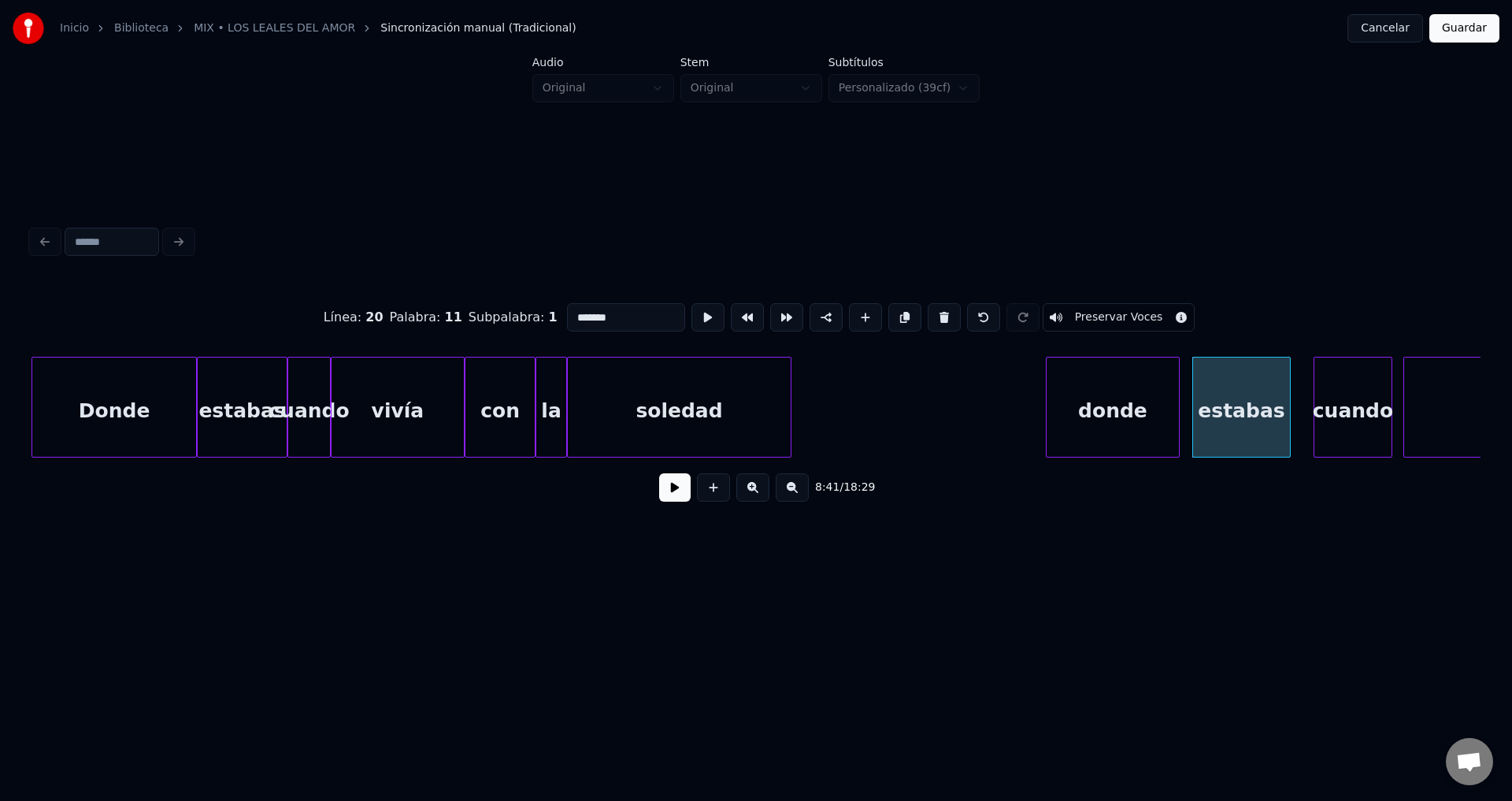
click at [1119, 418] on div "donde" at bounding box center [1112, 411] width 132 height 107
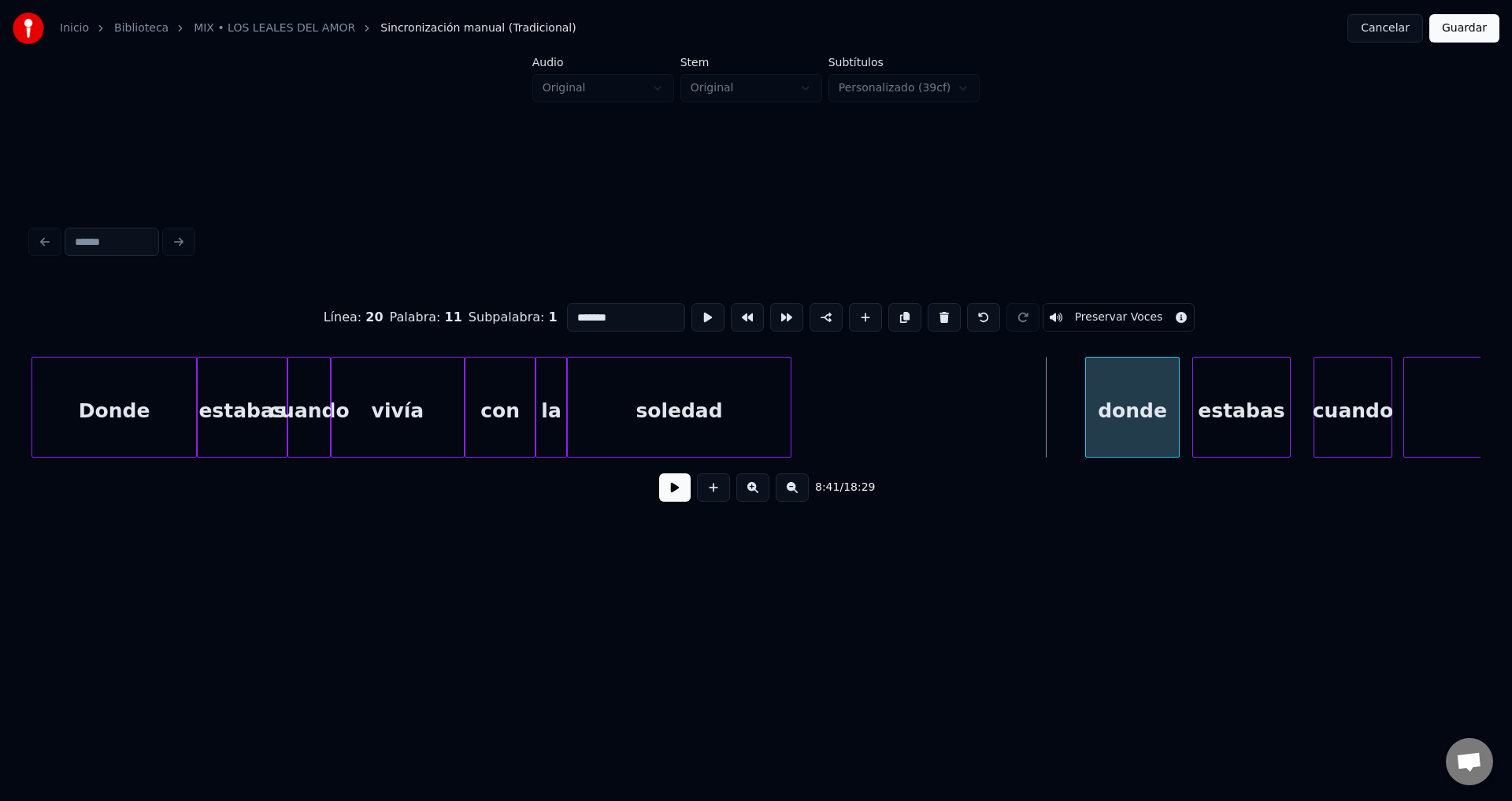
click at [1091, 414] on div at bounding box center [1088, 407] width 5 height 99
click at [1020, 408] on div "soledad" at bounding box center [945, 411] width 223 height 107
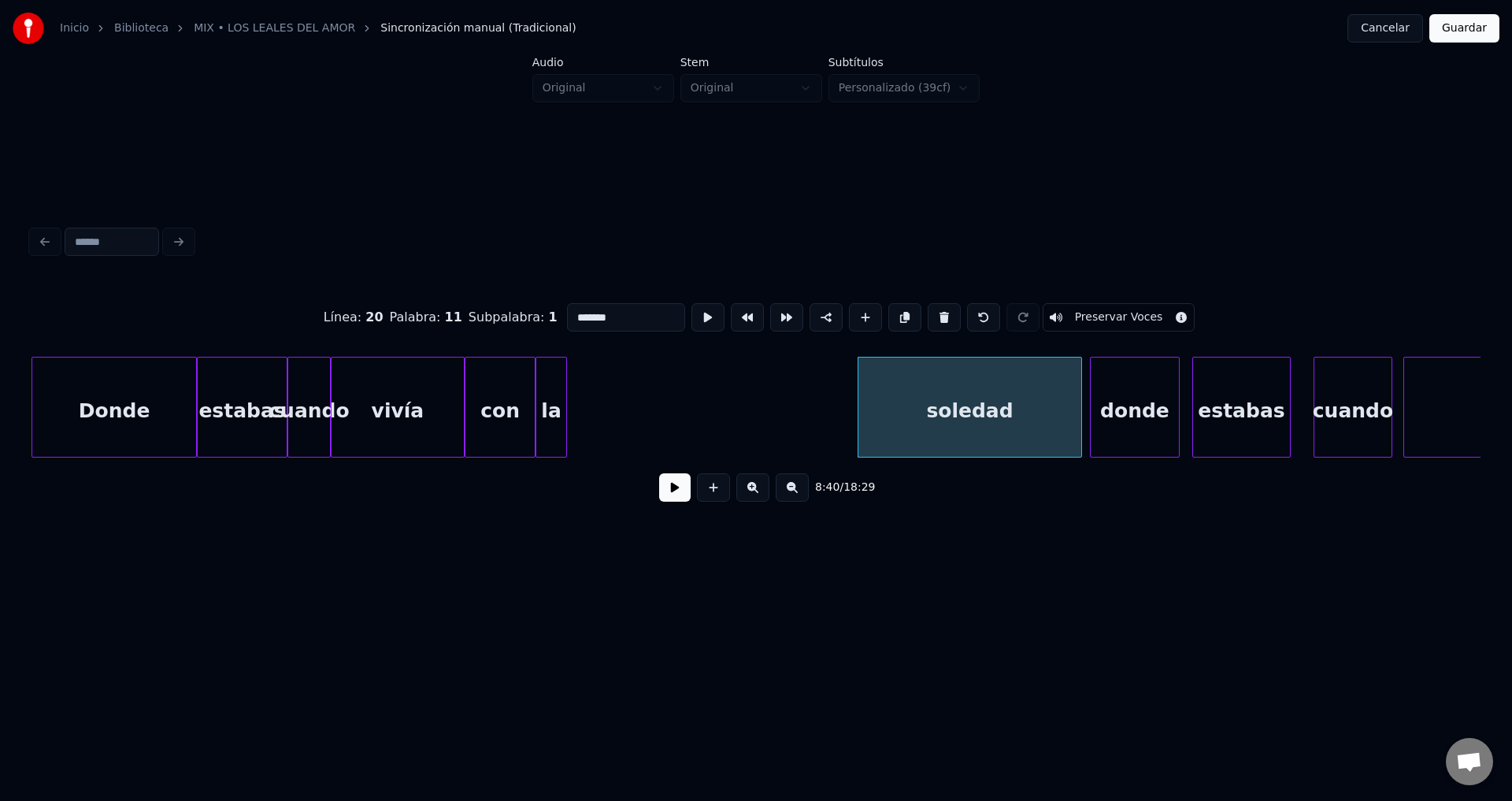
drag, startPoint x: 857, startPoint y: 397, endPoint x: 927, endPoint y: 400, distance: 70.1
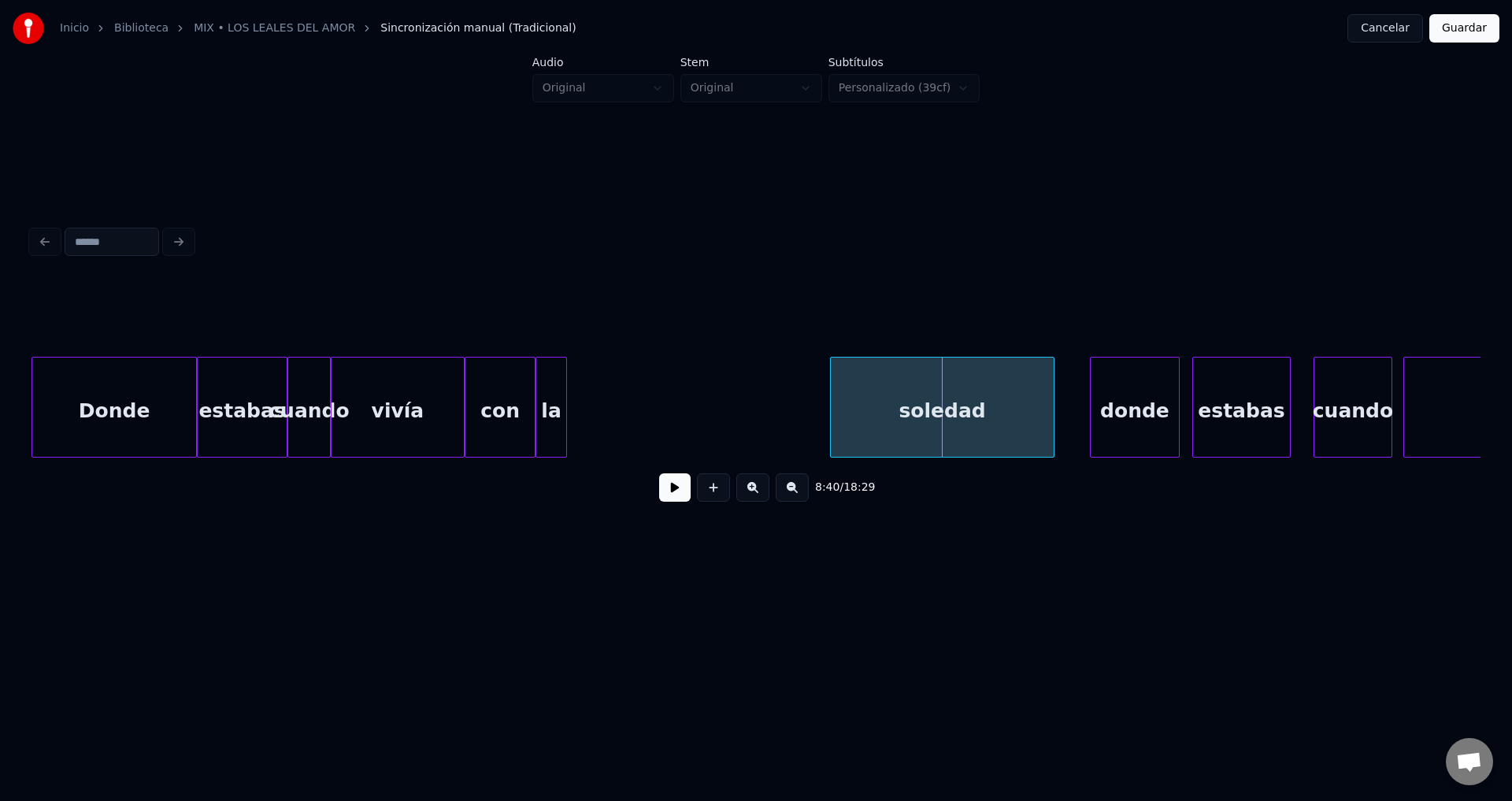
click at [830, 408] on div "soledad" at bounding box center [943, 407] width 225 height 101
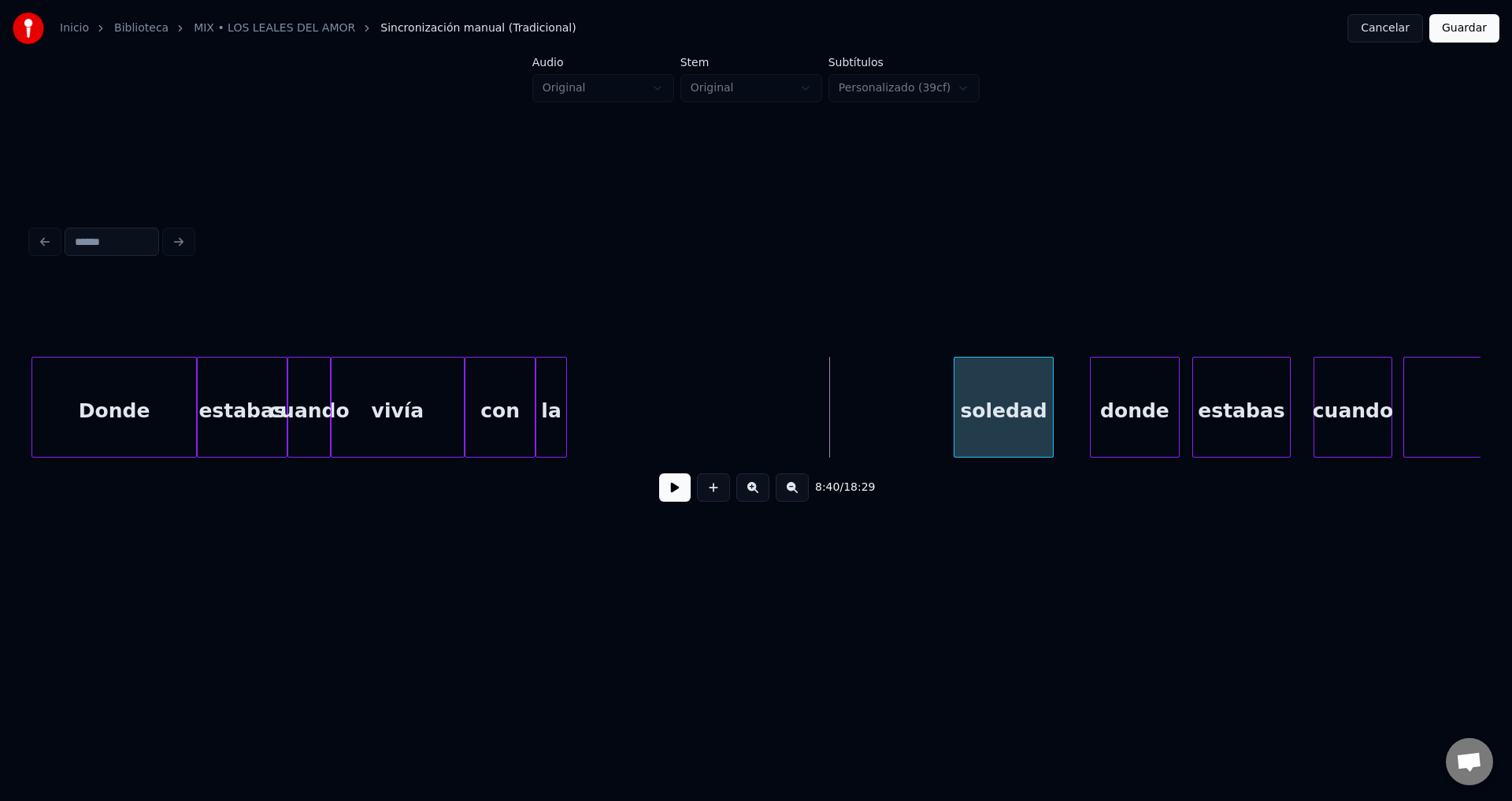
click at [957, 404] on div at bounding box center [957, 407] width 5 height 99
click at [920, 415] on div "la" at bounding box center [921, 411] width 30 height 107
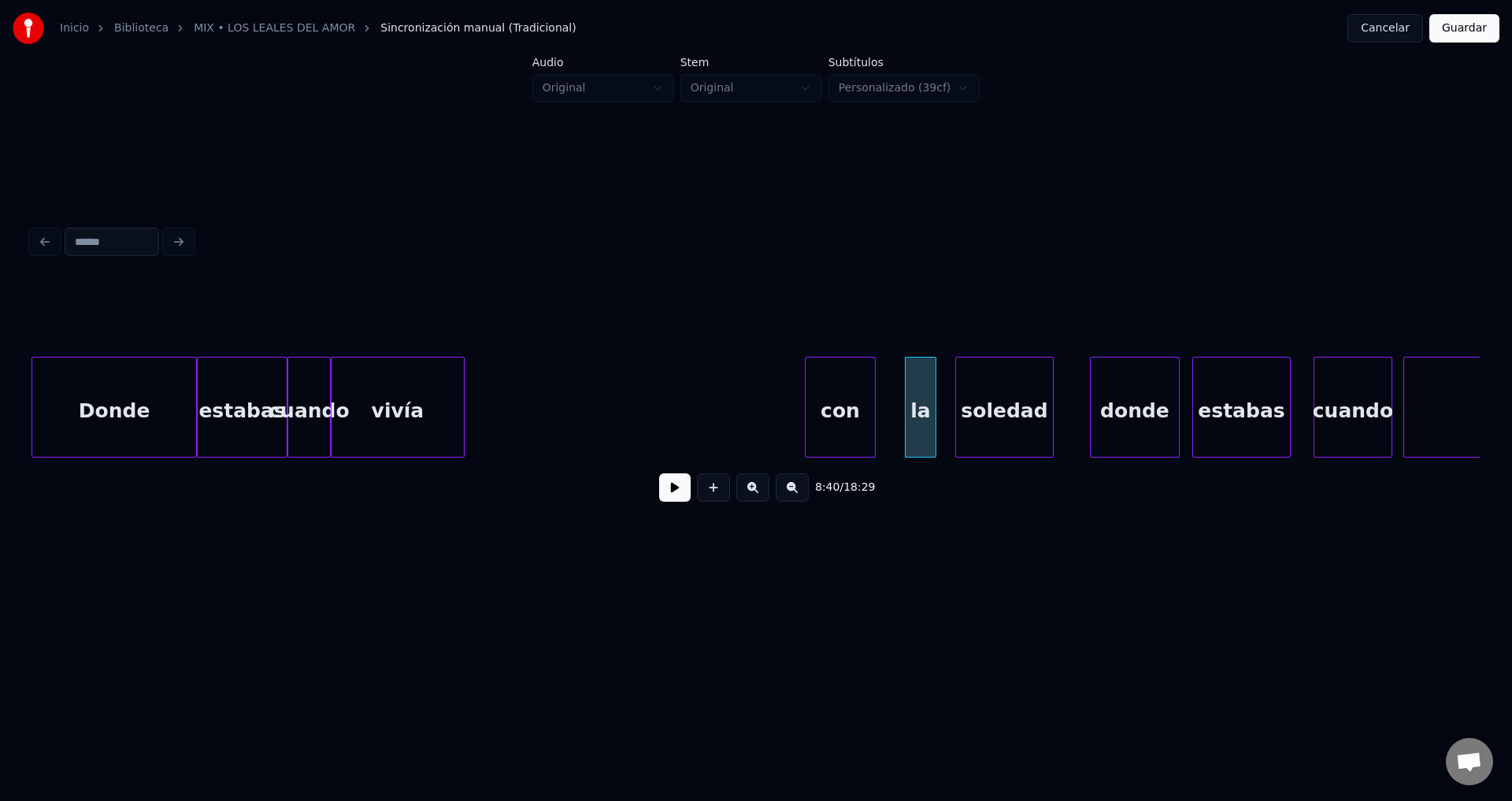
click at [847, 417] on div "con" at bounding box center [841, 411] width 70 height 107
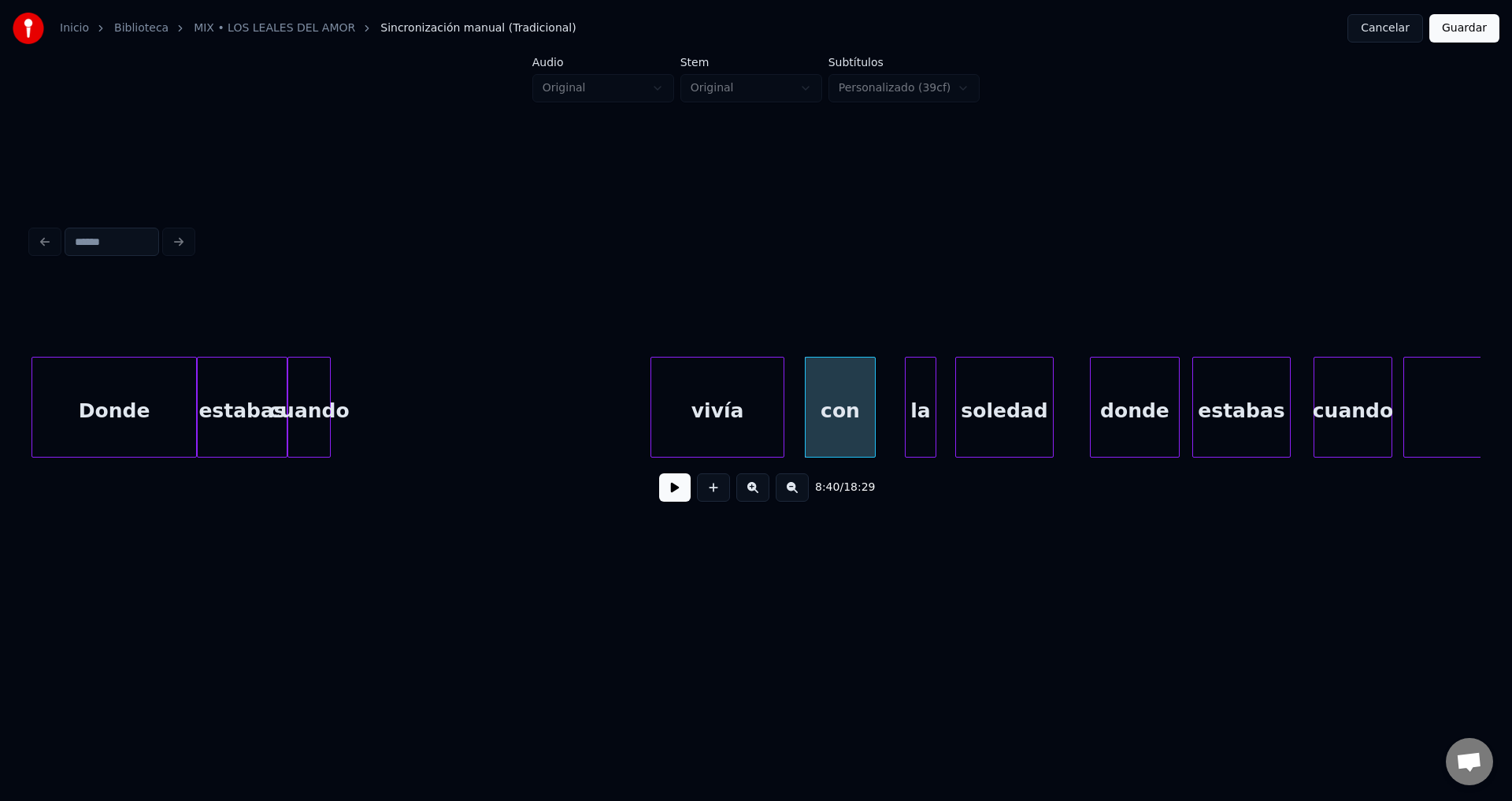
click at [741, 417] on div "vivía" at bounding box center [717, 411] width 132 height 107
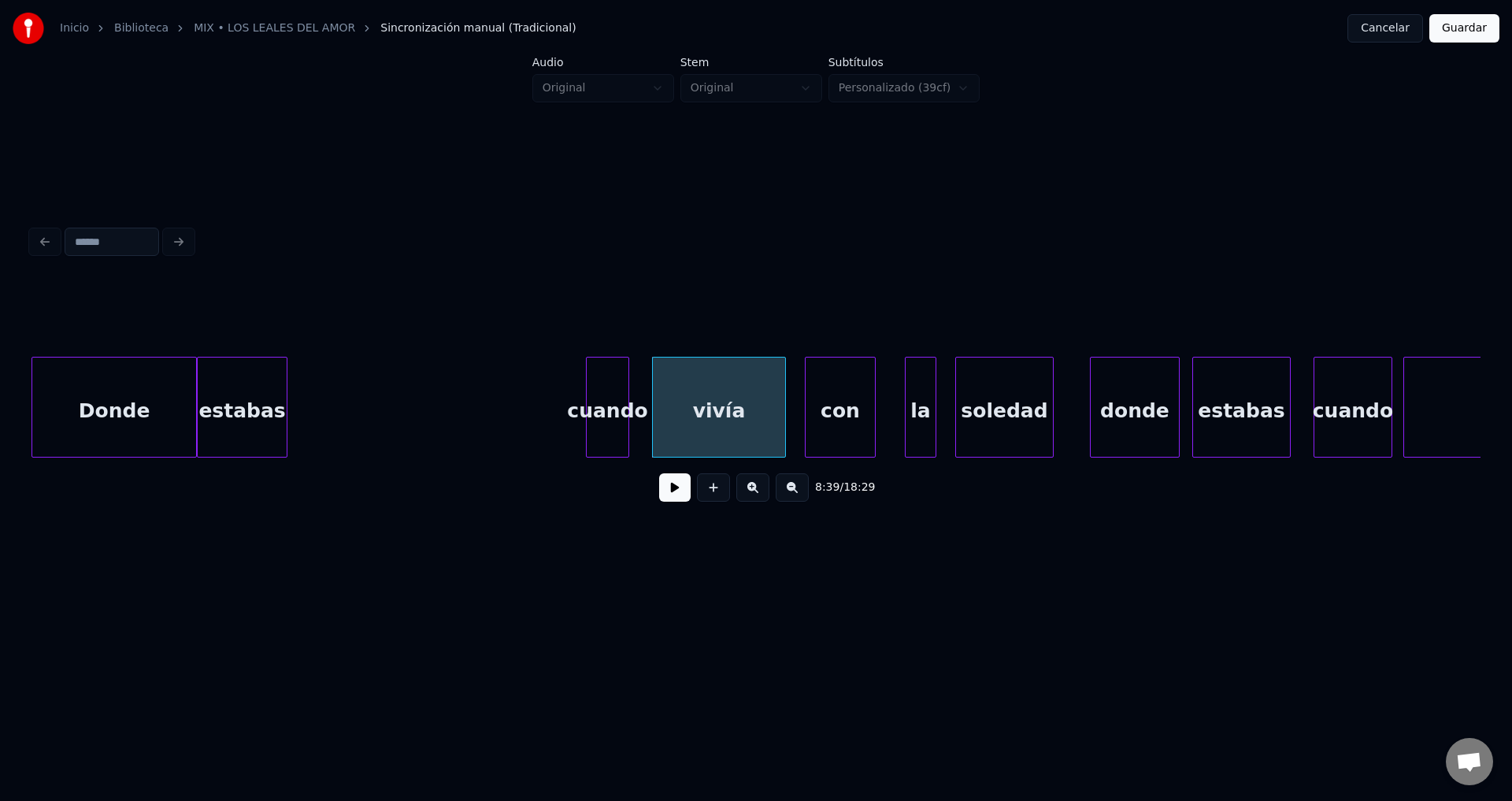
click at [613, 419] on div "cuando" at bounding box center [607, 411] width 42 height 107
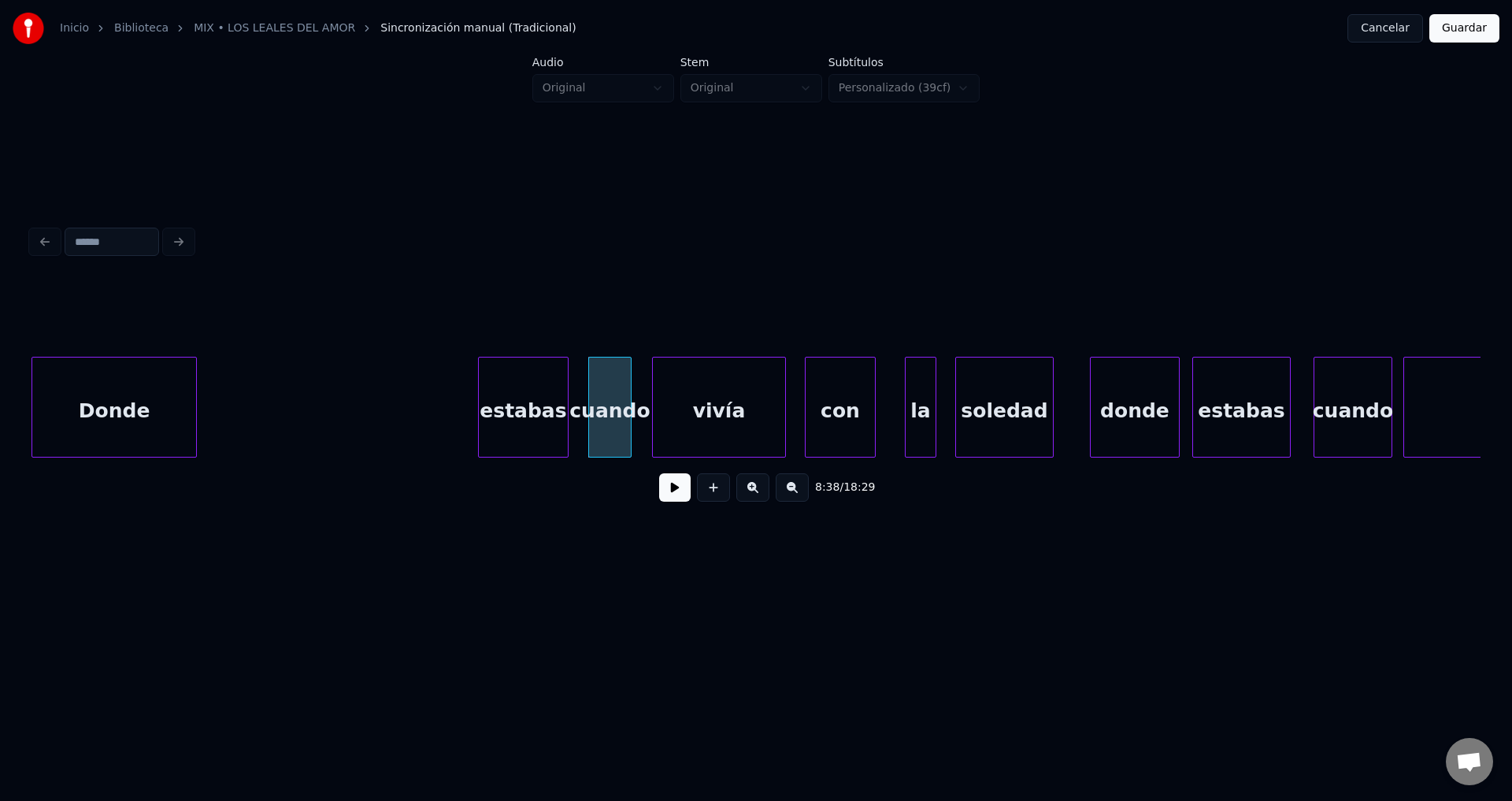
click at [528, 425] on div "estabas" at bounding box center [523, 411] width 89 height 107
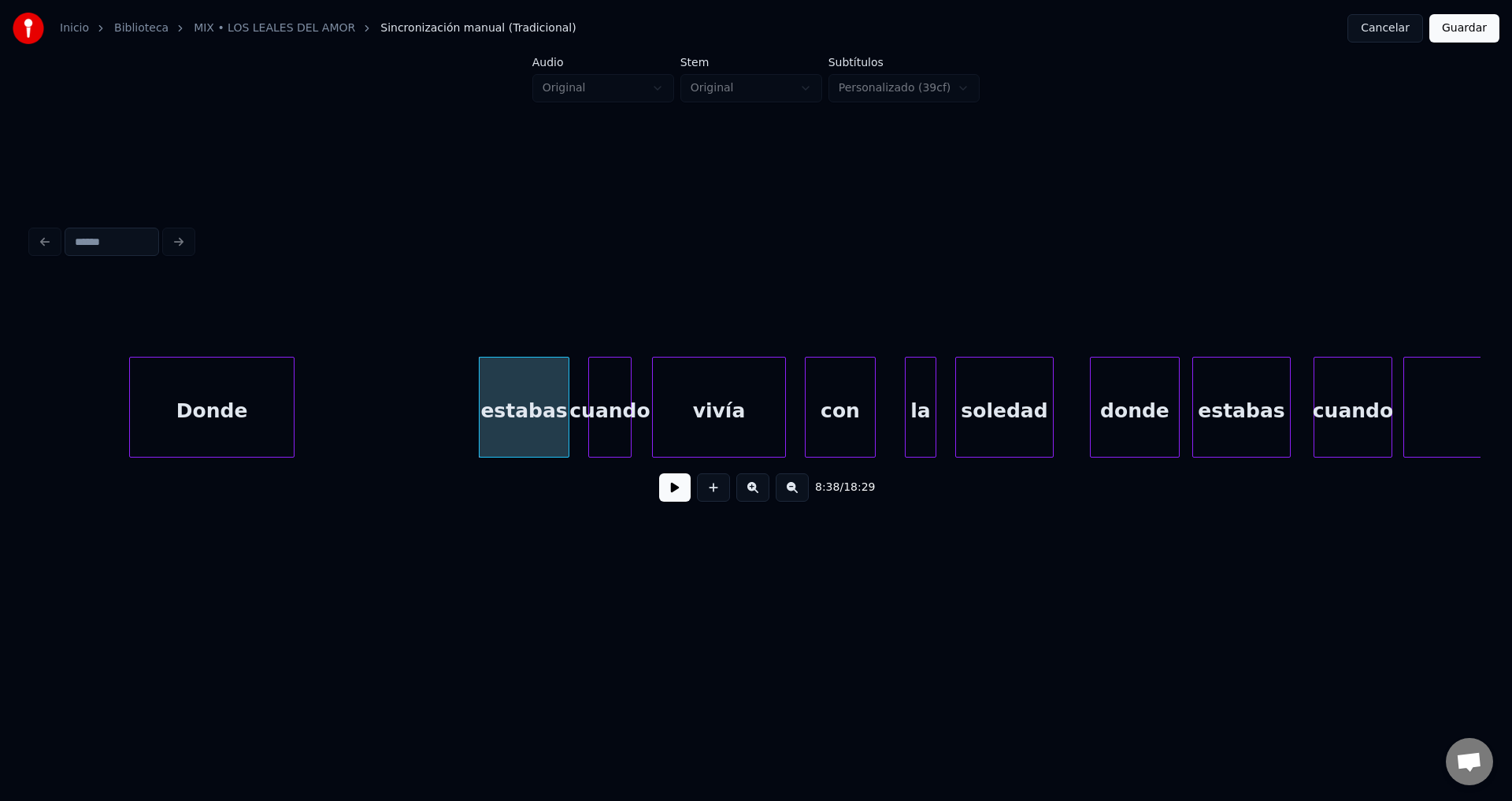
click at [238, 423] on div "Donde" at bounding box center [211, 411] width 164 height 107
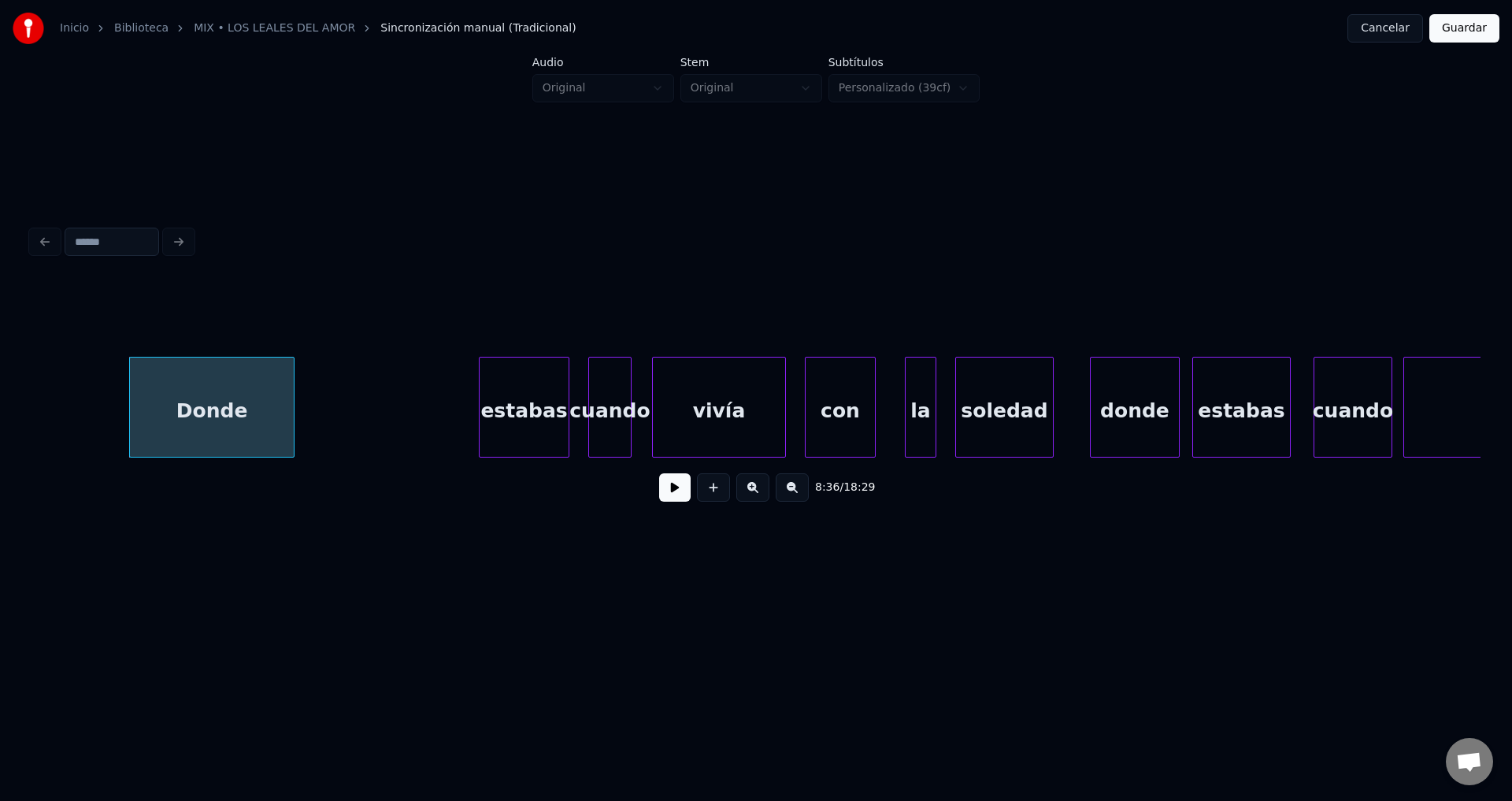
click at [662, 492] on button at bounding box center [675, 488] width 32 height 28
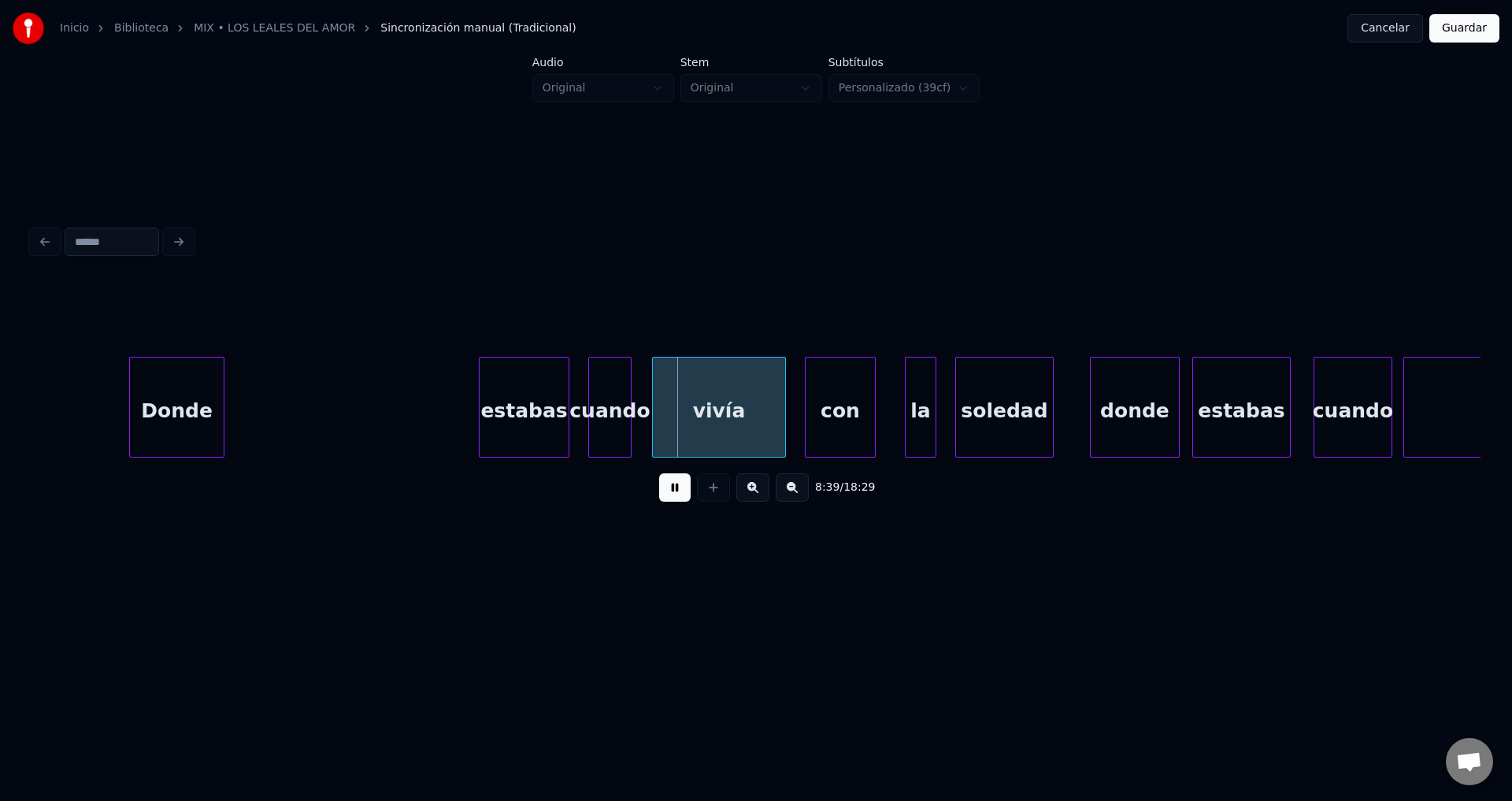
click at [219, 398] on div at bounding box center [222, 407] width 5 height 99
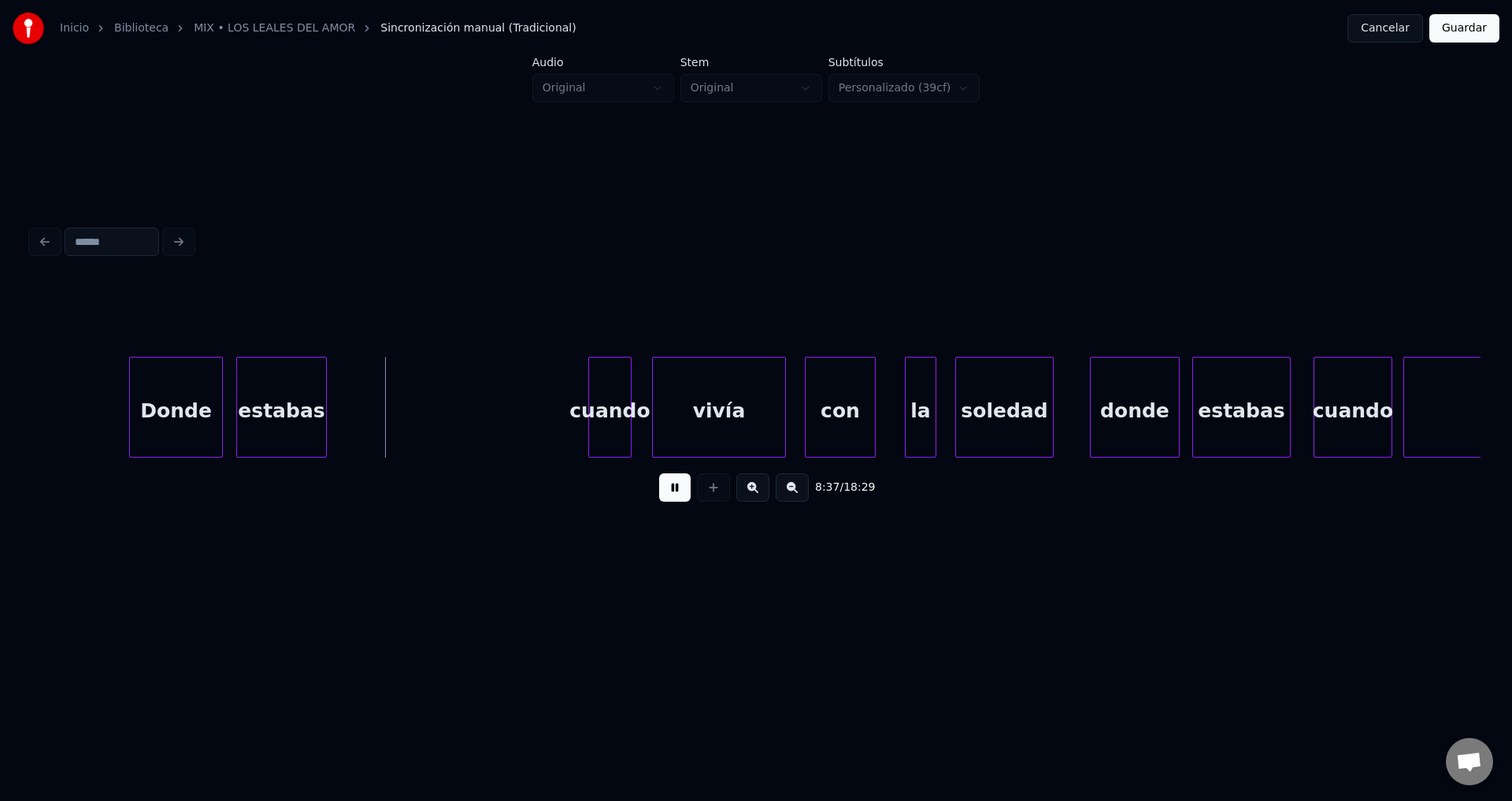
click at [260, 407] on div "estabas" at bounding box center [281, 411] width 89 height 107
click at [297, 401] on div at bounding box center [298, 407] width 5 height 99
click at [324, 415] on div "cuando" at bounding box center [334, 411] width 42 height 107
click at [373, 397] on div at bounding box center [370, 407] width 5 height 99
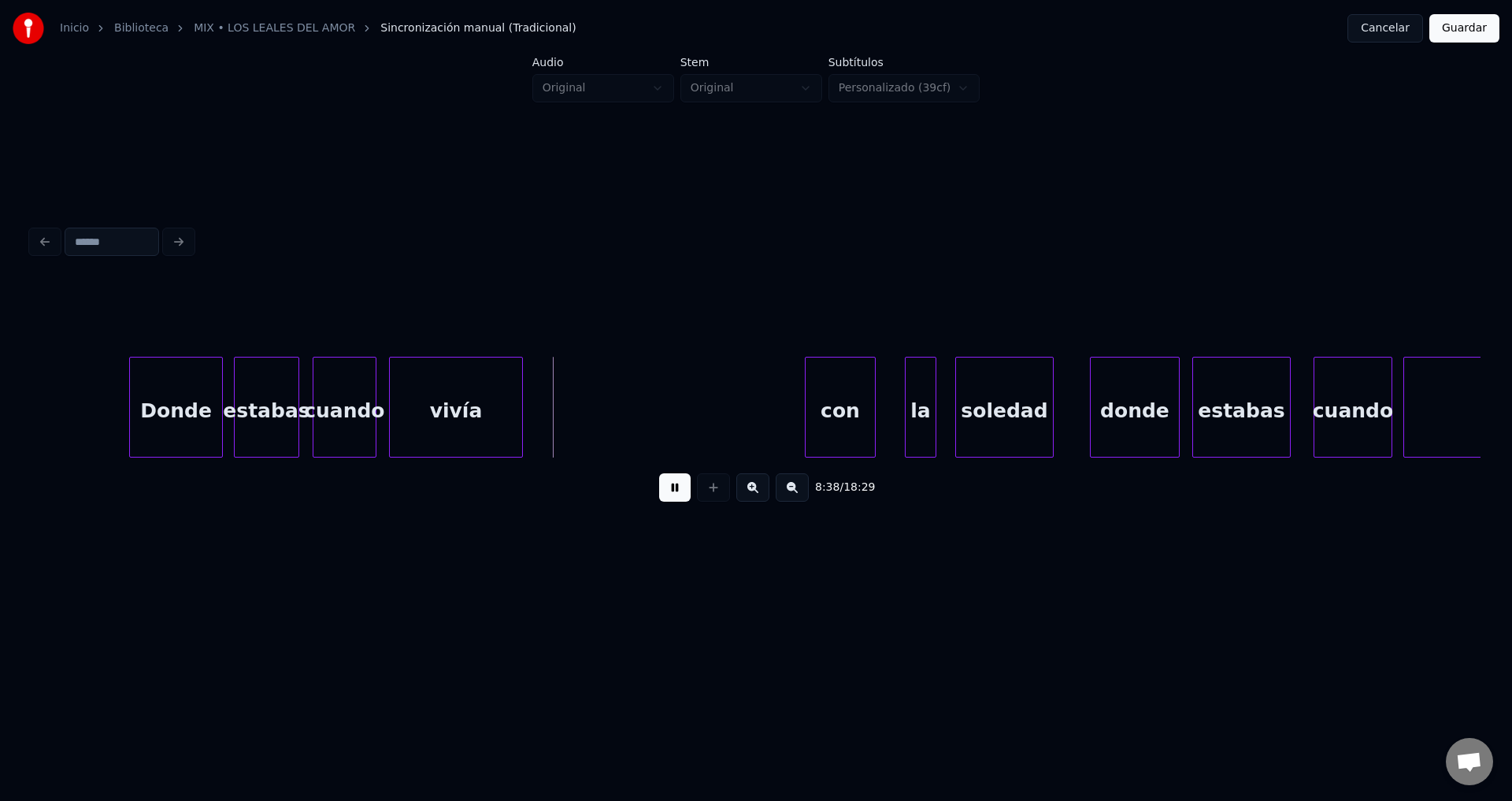
click at [462, 416] on div "vivía" at bounding box center [455, 411] width 132 height 107
click at [593, 419] on div "con" at bounding box center [576, 411] width 70 height 107
click at [591, 411] on div at bounding box center [591, 407] width 5 height 99
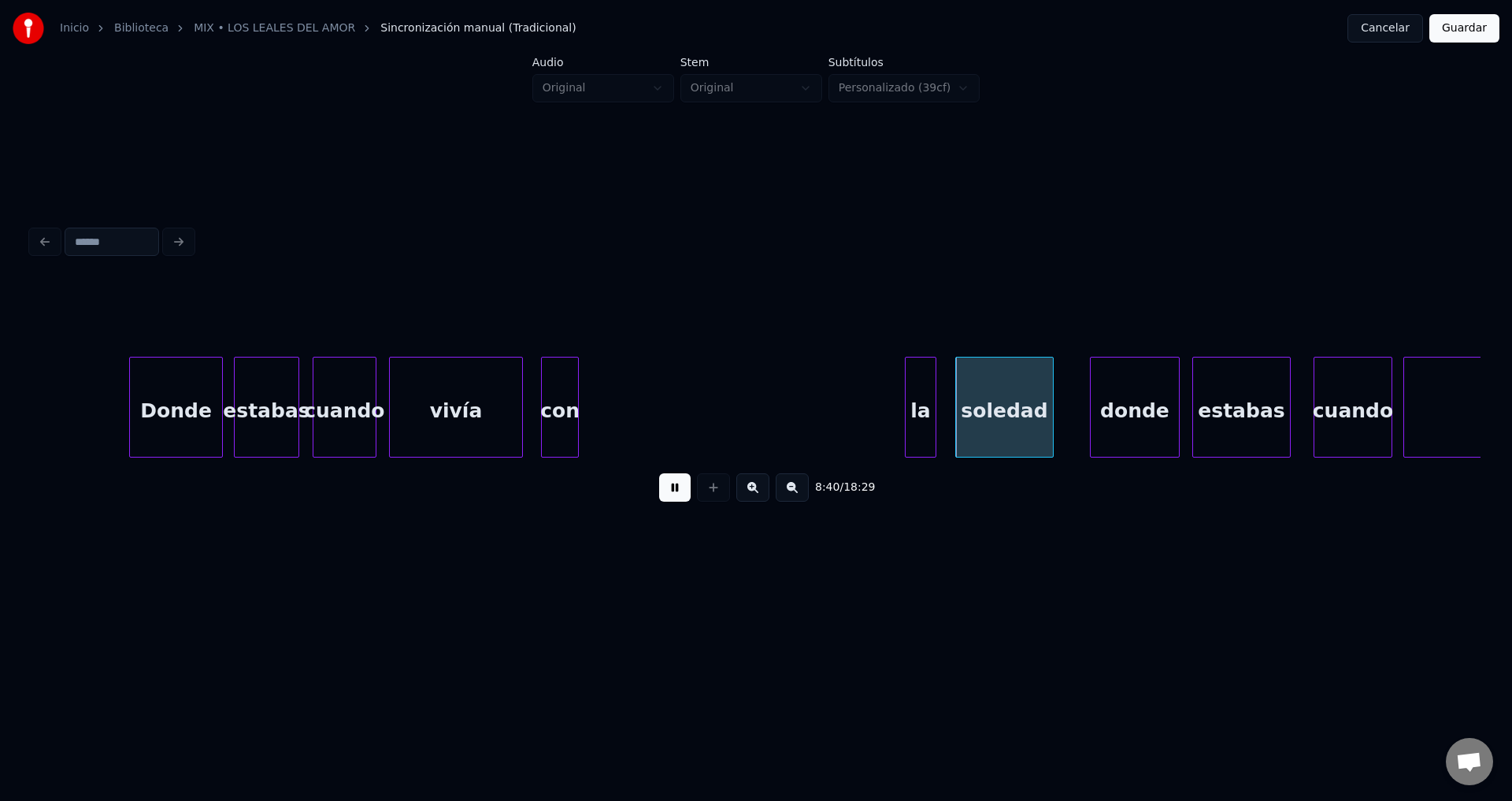
click at [573, 407] on div at bounding box center [576, 407] width 5 height 99
click at [594, 422] on div "la" at bounding box center [594, 411] width 30 height 107
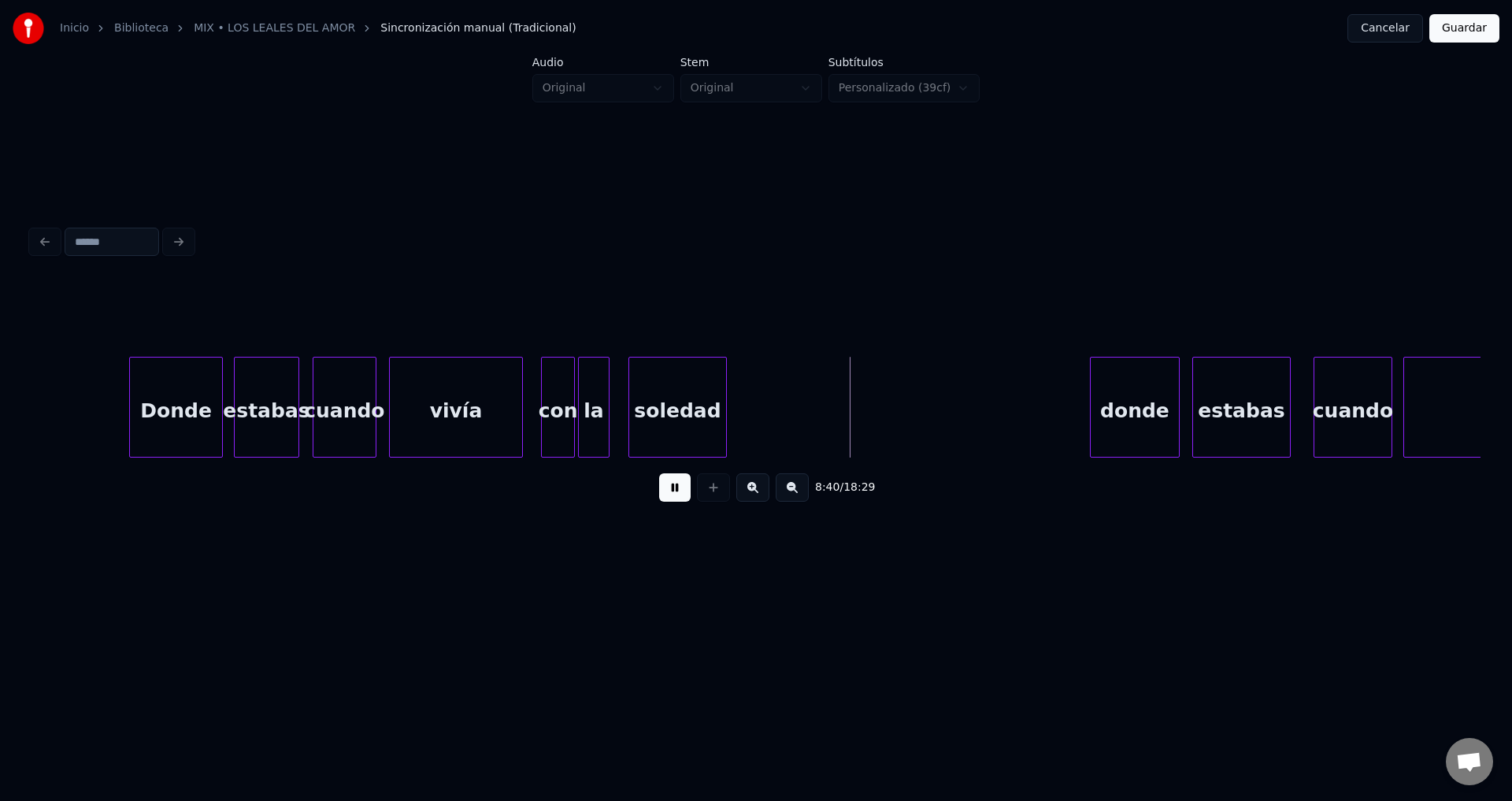
click at [663, 416] on div "soledad" at bounding box center [678, 411] width 97 height 107
click
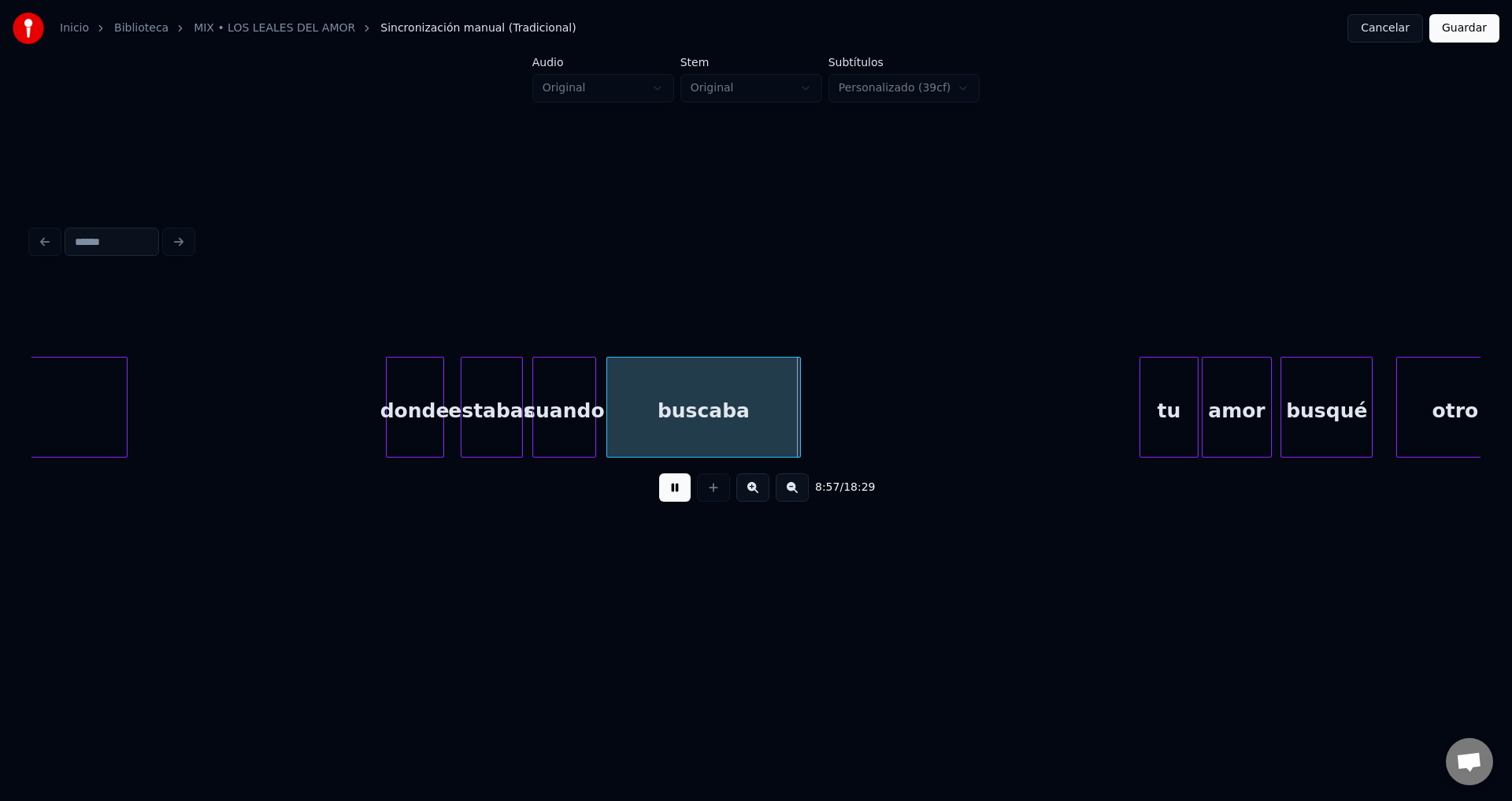
scroll to position [0, 105435]
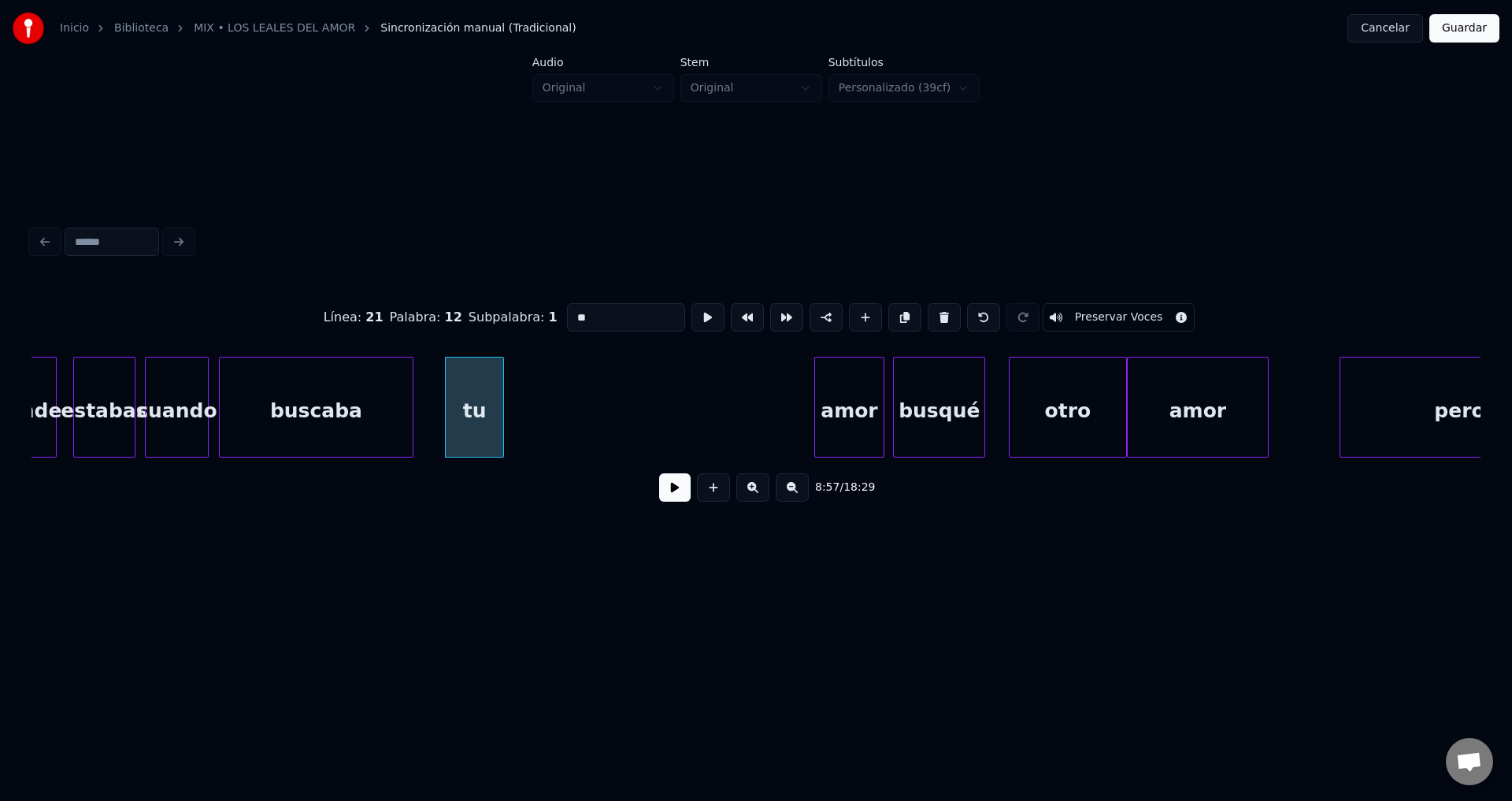
drag, startPoint x: 614, startPoint y: 305, endPoint x: 501, endPoint y: 310, distance: 113.1
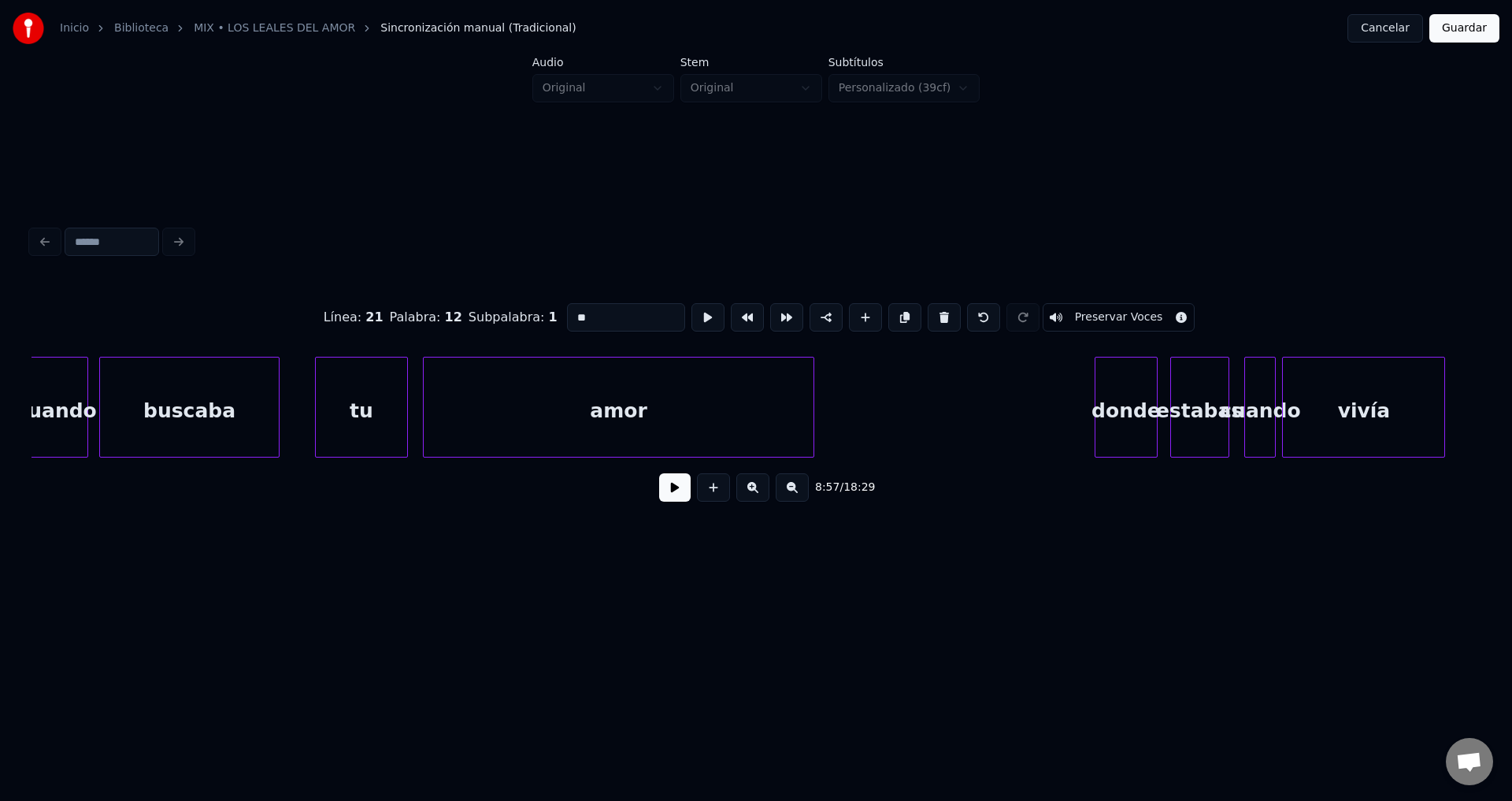
scroll to position [0, 102887]
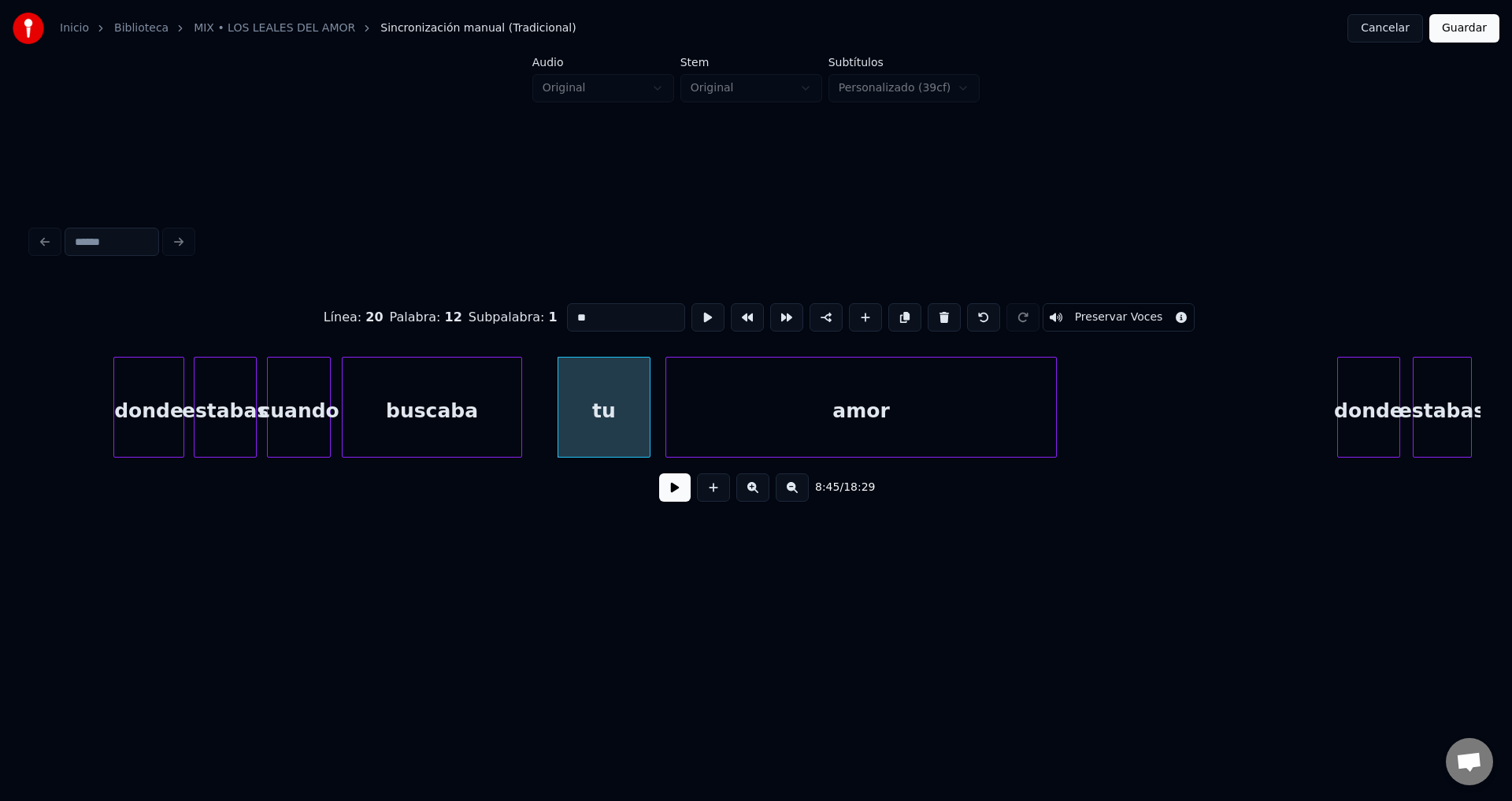
drag, startPoint x: 601, startPoint y: 311, endPoint x: 477, endPoint y: 304, distance: 124.2
type input "**"
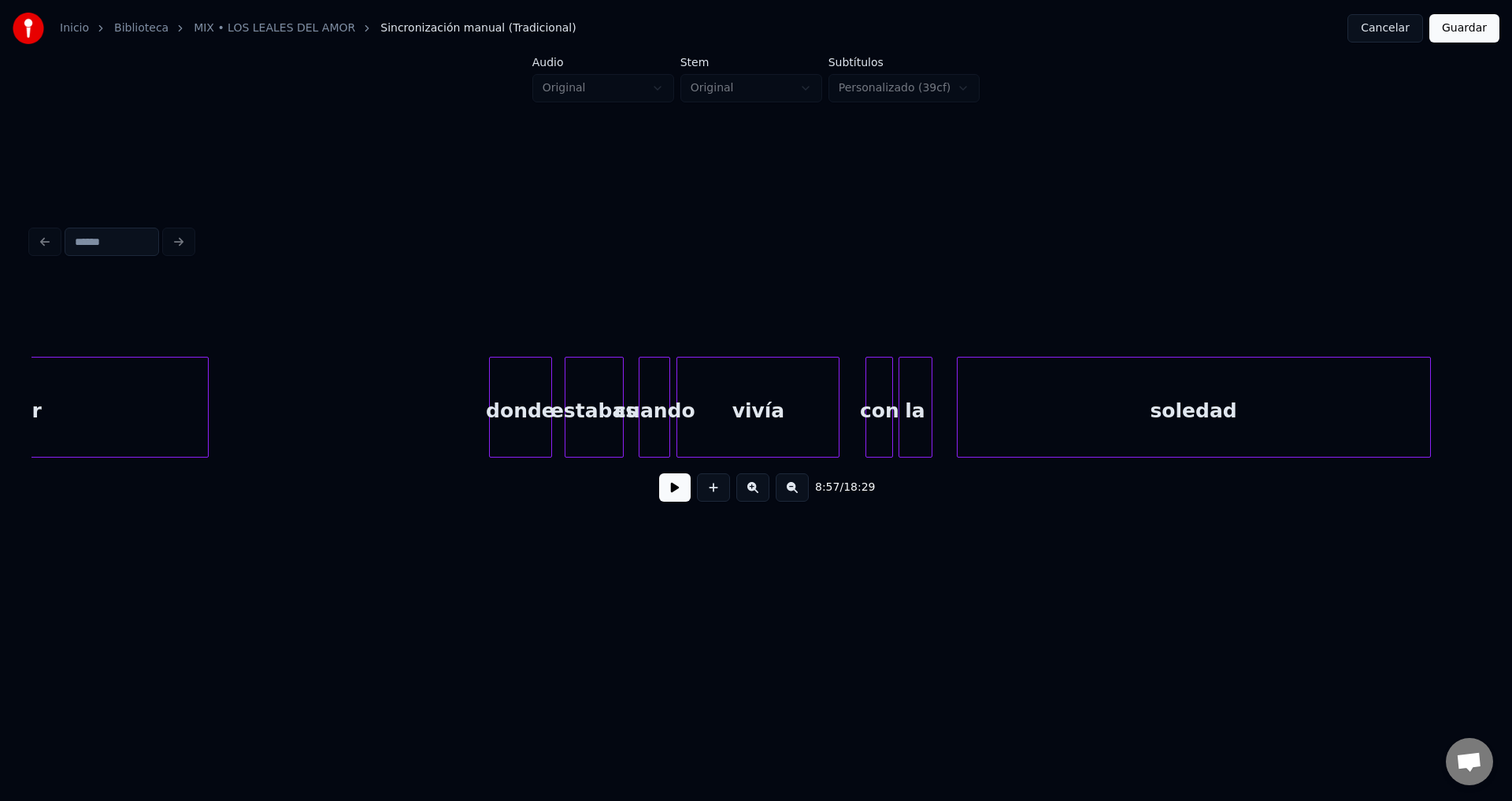
scroll to position [0, 103494]
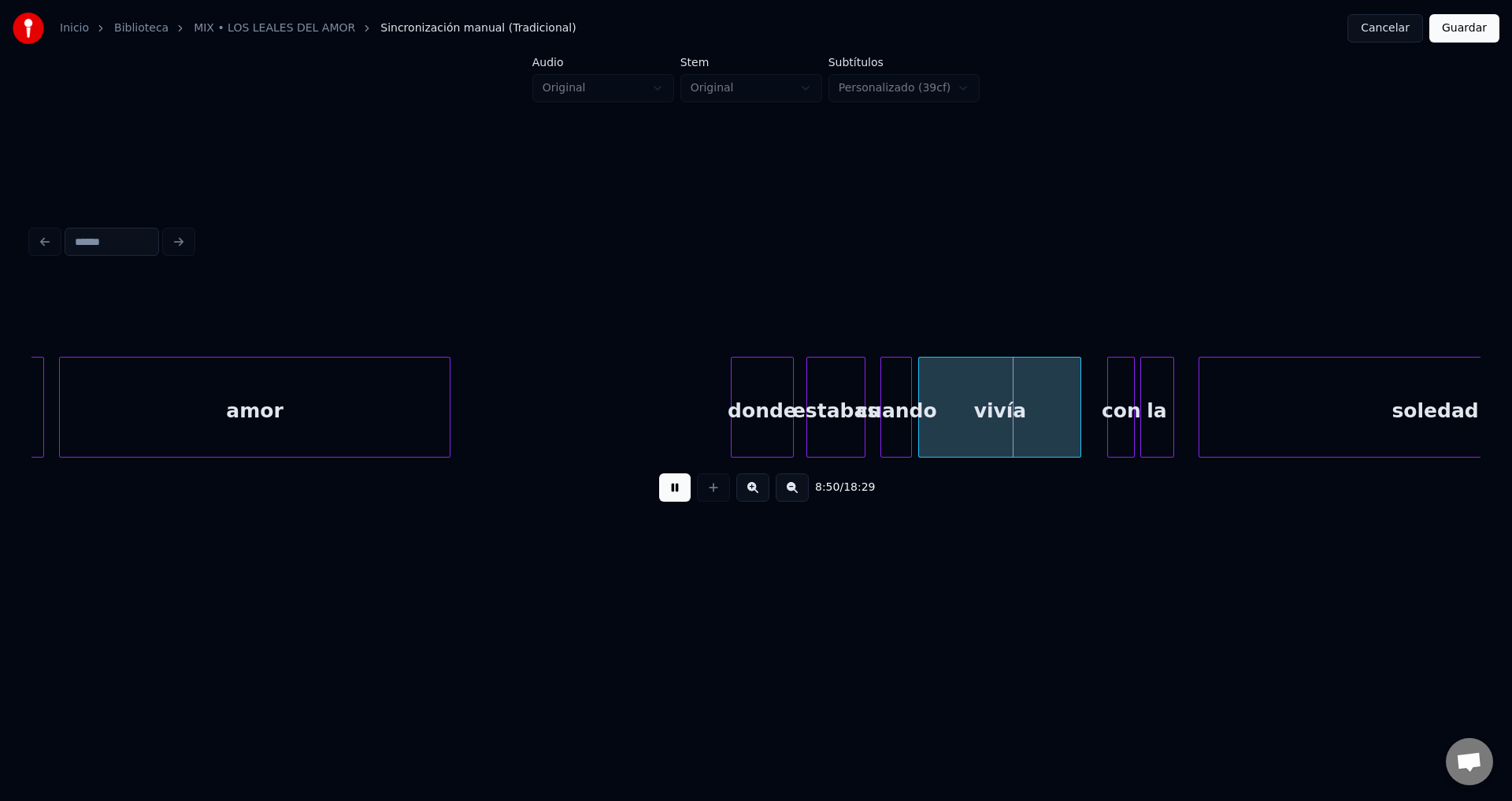
drag, startPoint x: 674, startPoint y: 489, endPoint x: 710, endPoint y: 483, distance: 36.5
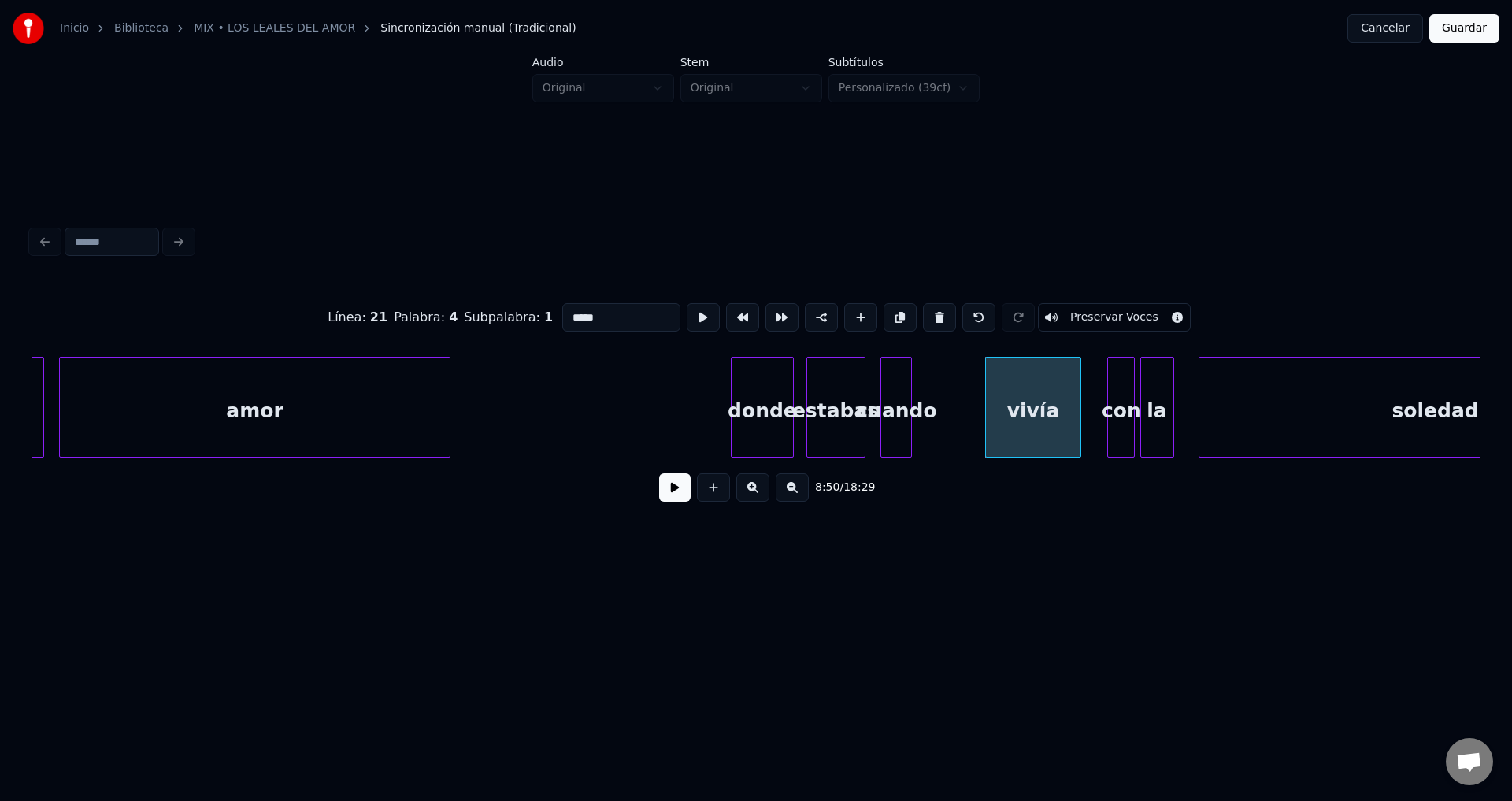
type input "*******"
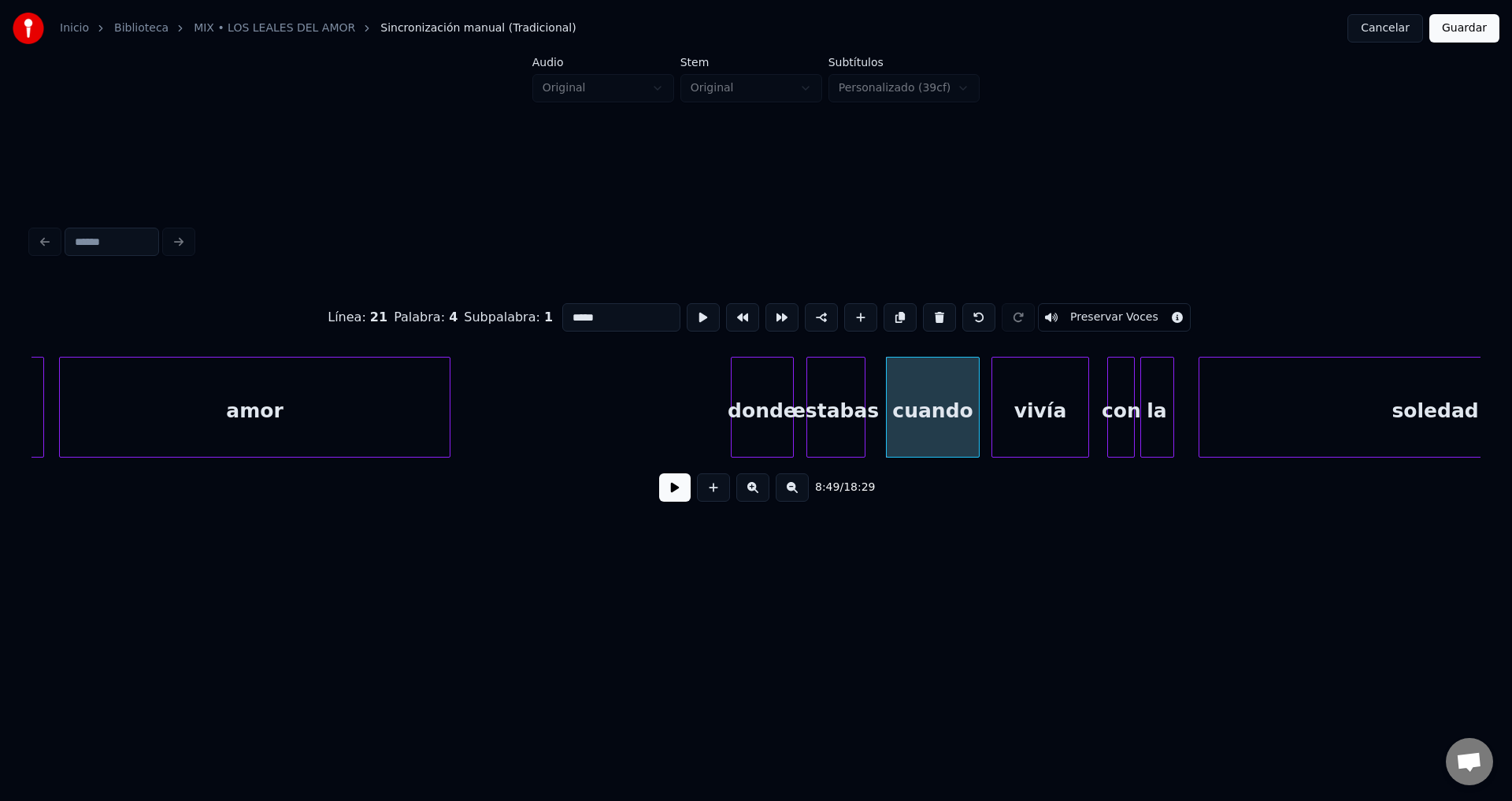
type input "******"
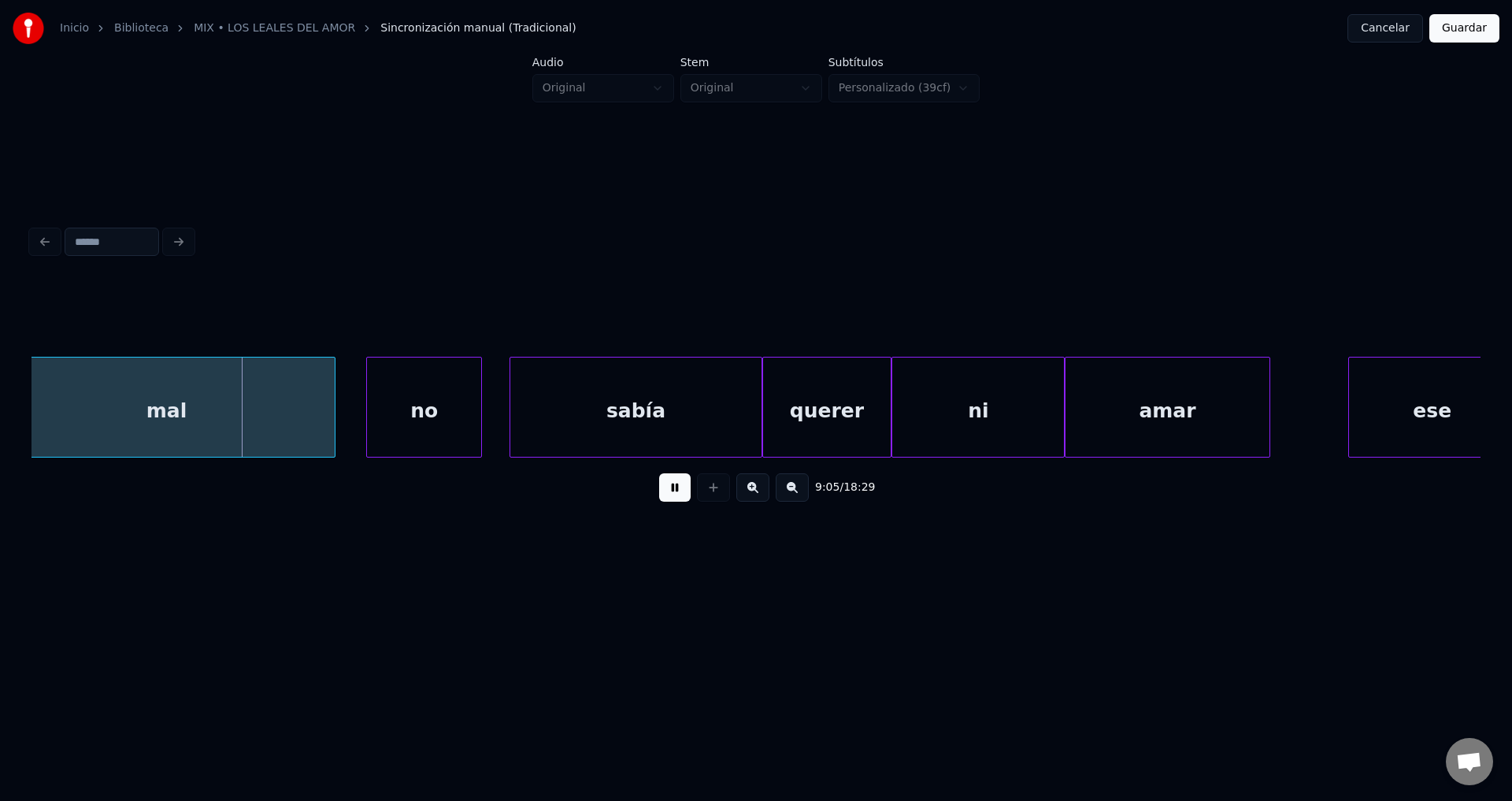
scroll to position [0, 107496]
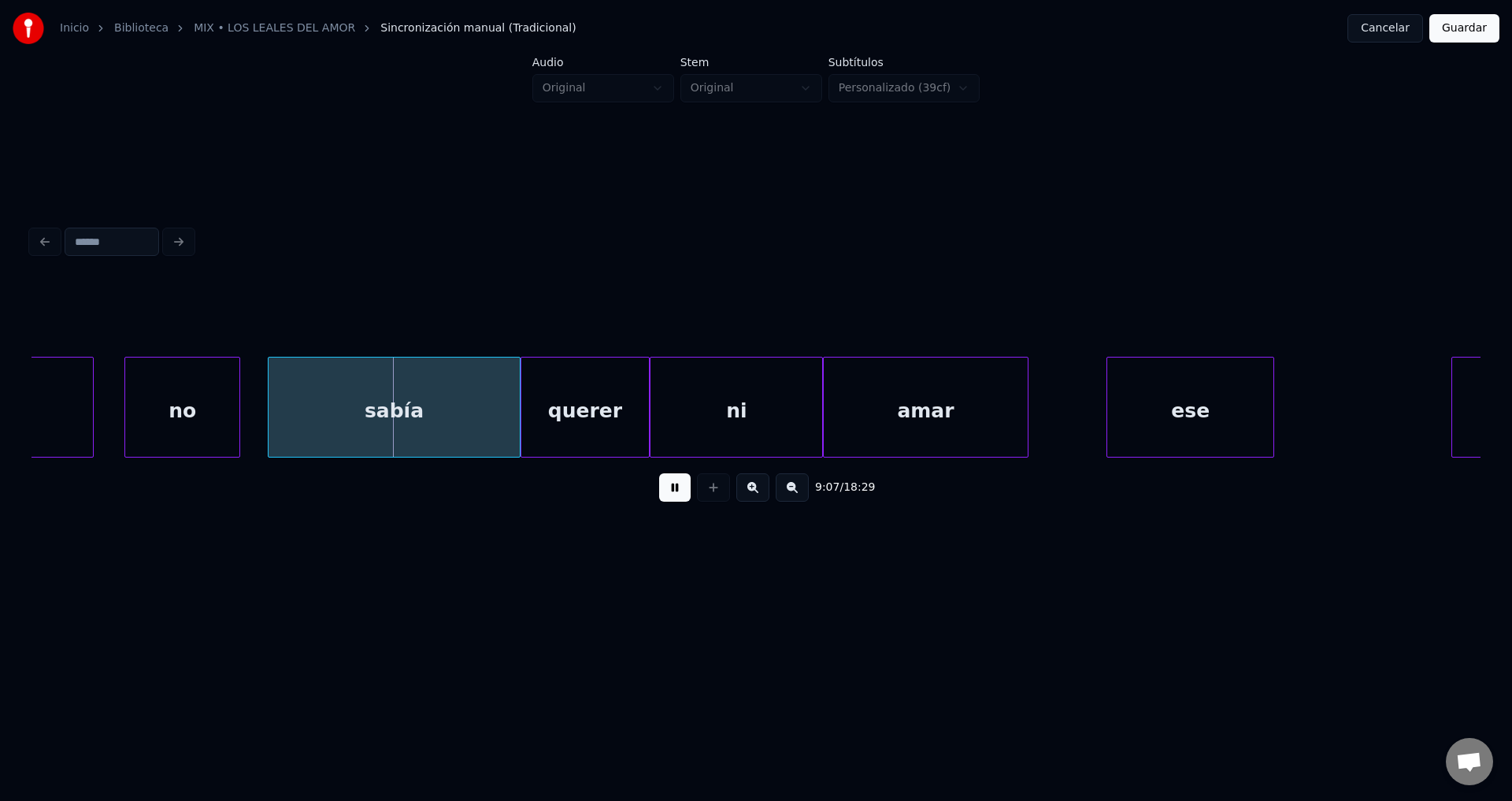
drag, startPoint x: 679, startPoint y: 495, endPoint x: 817, endPoint y: 452, distance: 144.5
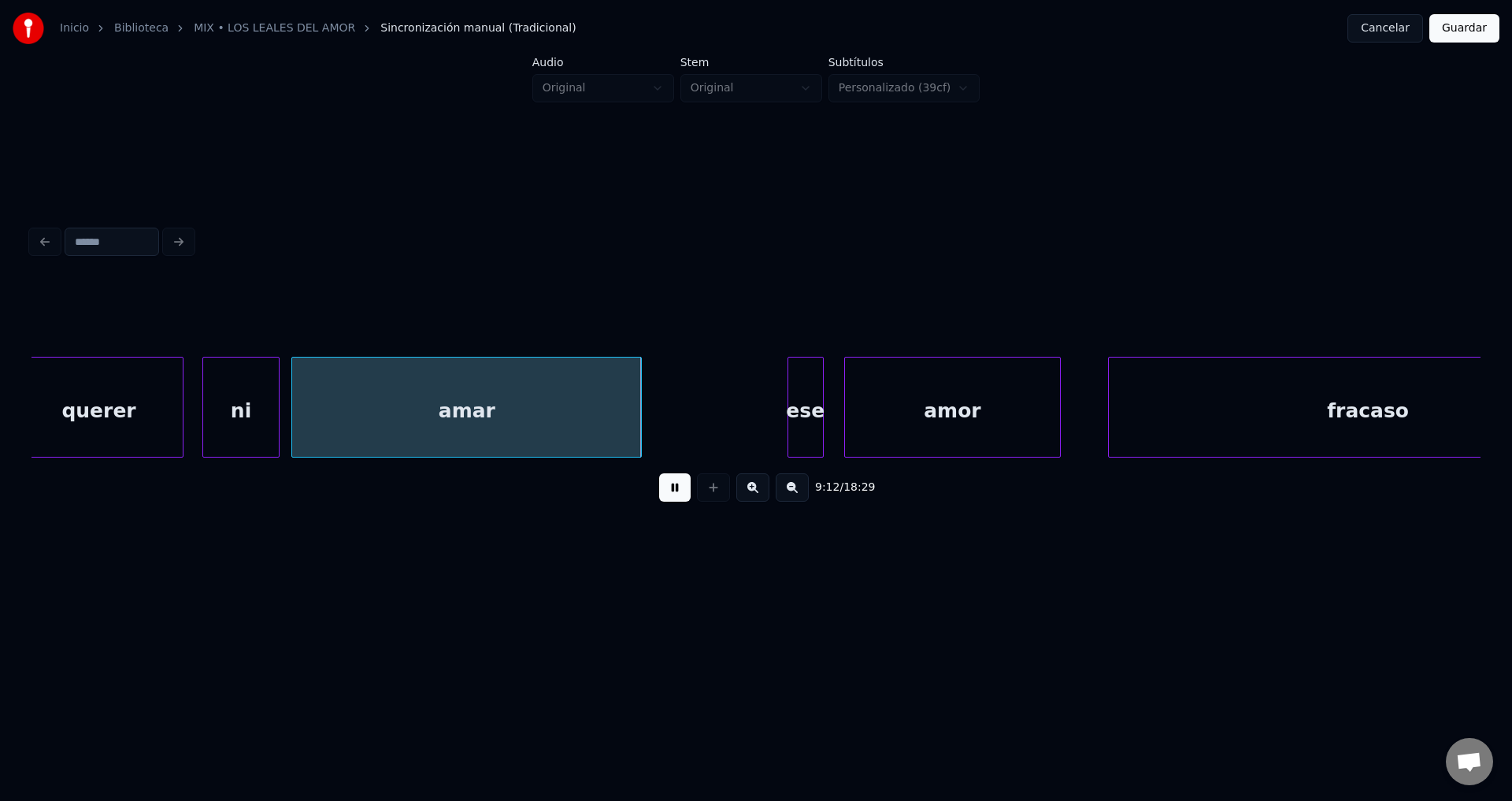
scroll to position [0, 108226]
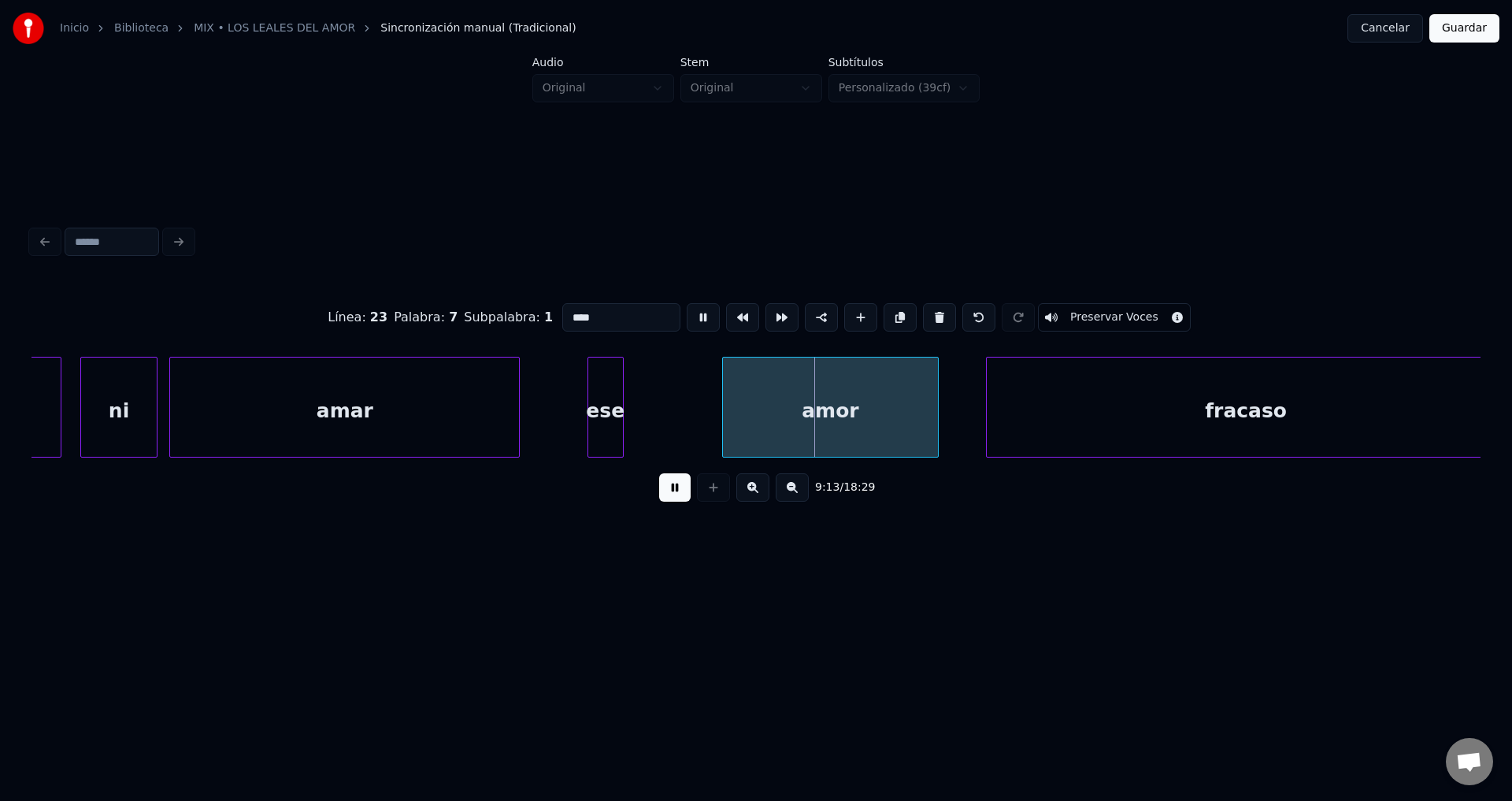
drag, startPoint x: 679, startPoint y: 488, endPoint x: 697, endPoint y: 477, distance: 21.1
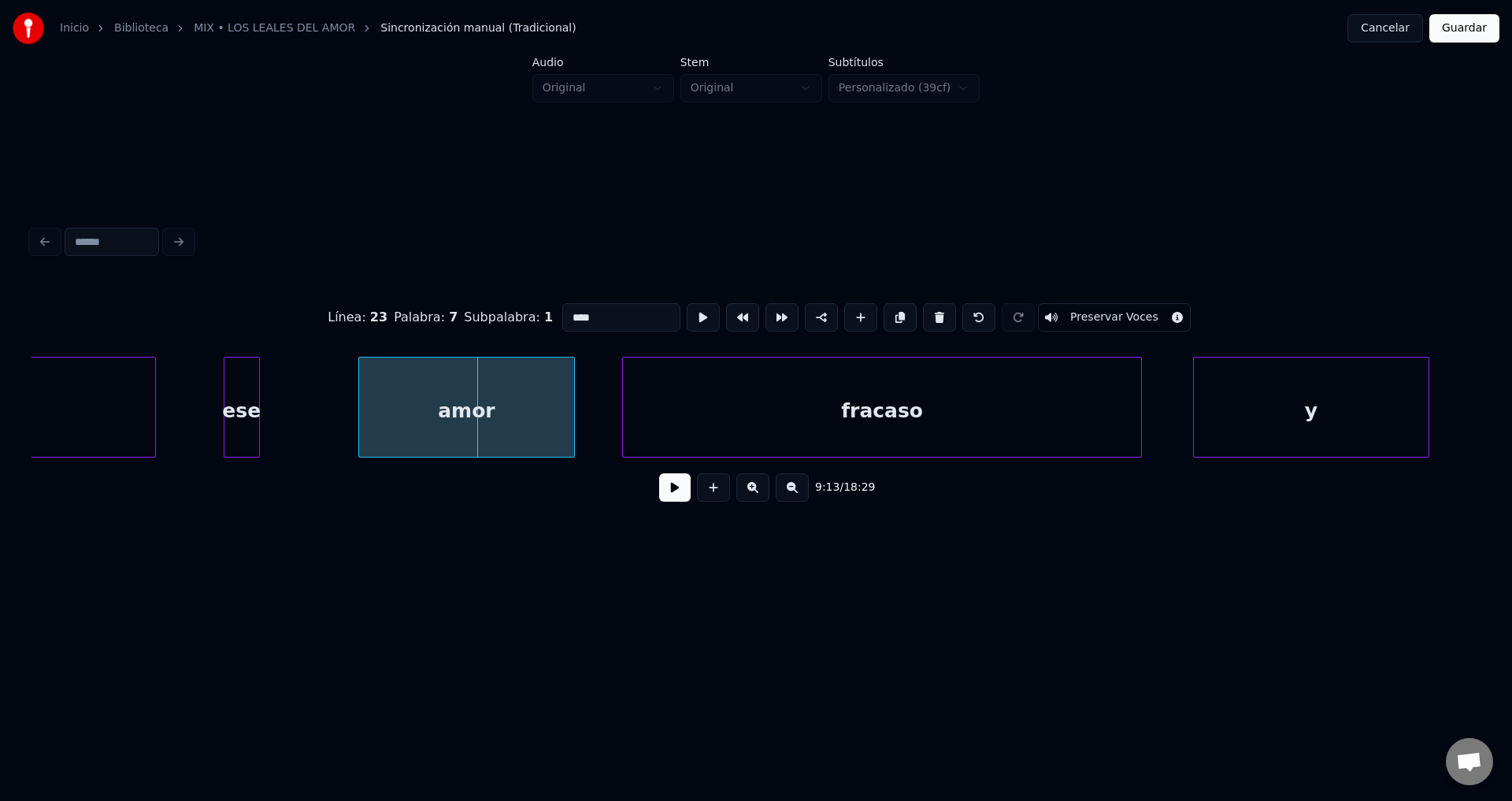
scroll to position [0, 108710]
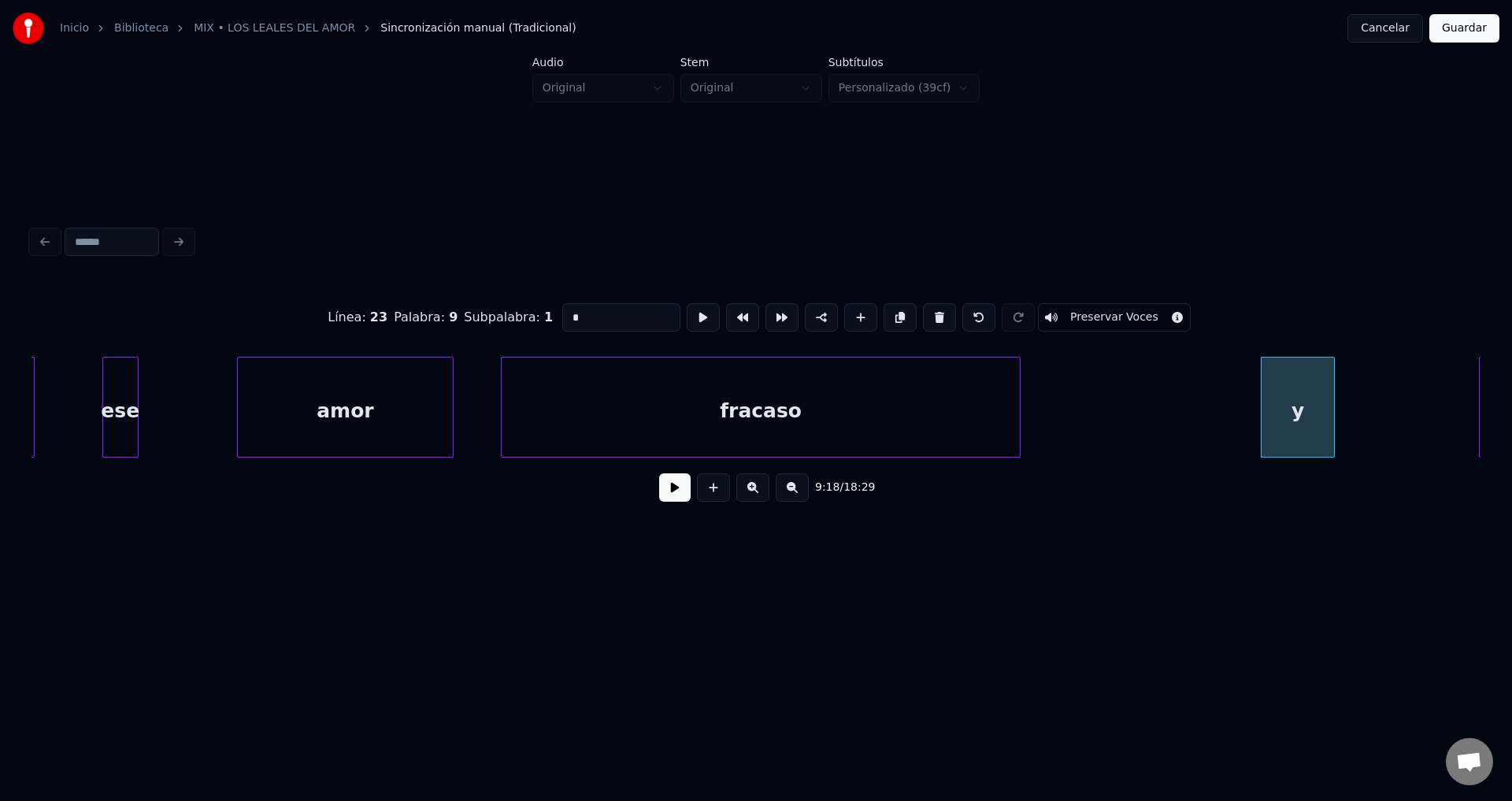
type input "*******"
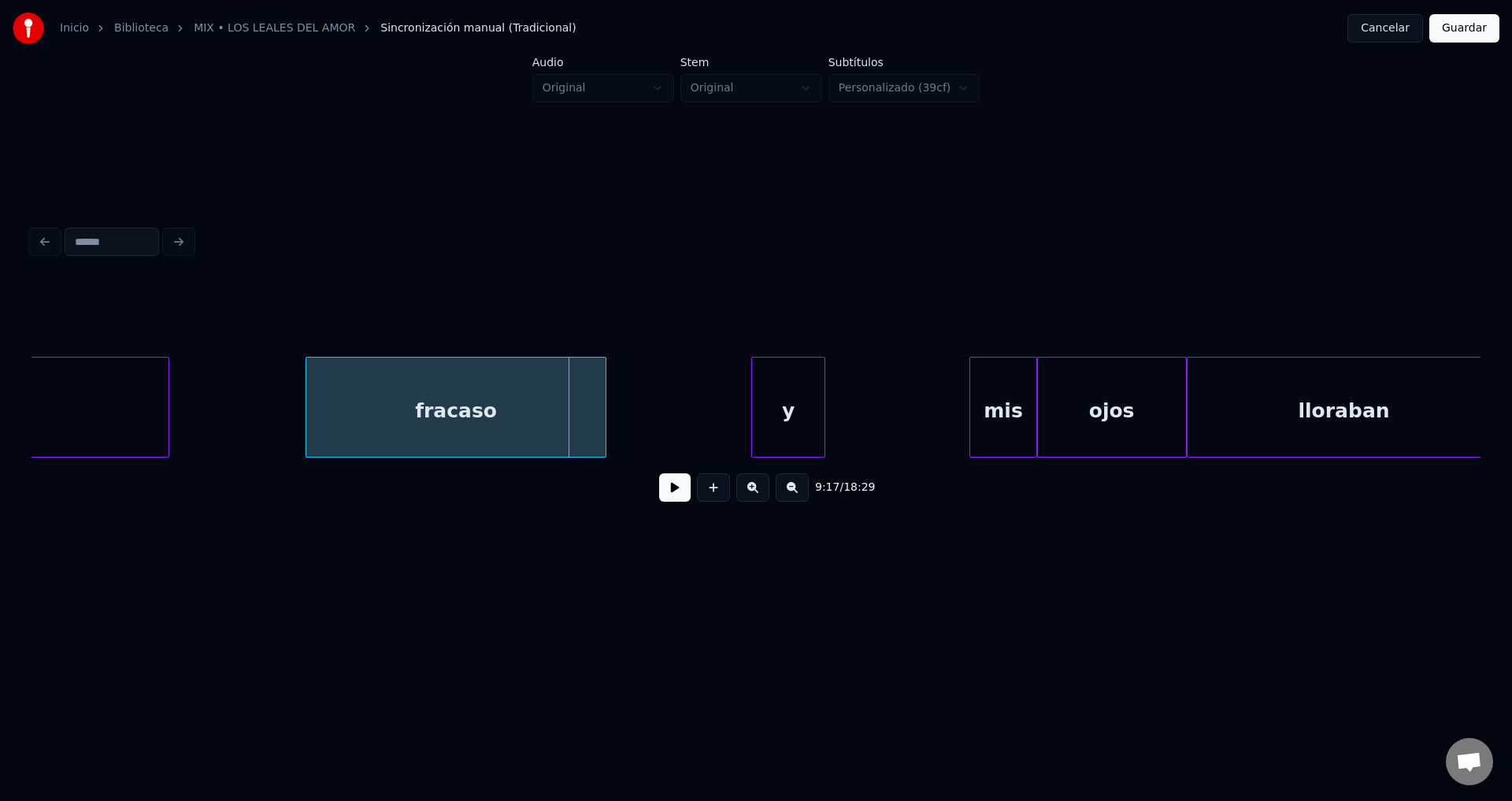
scroll to position [0, 109439]
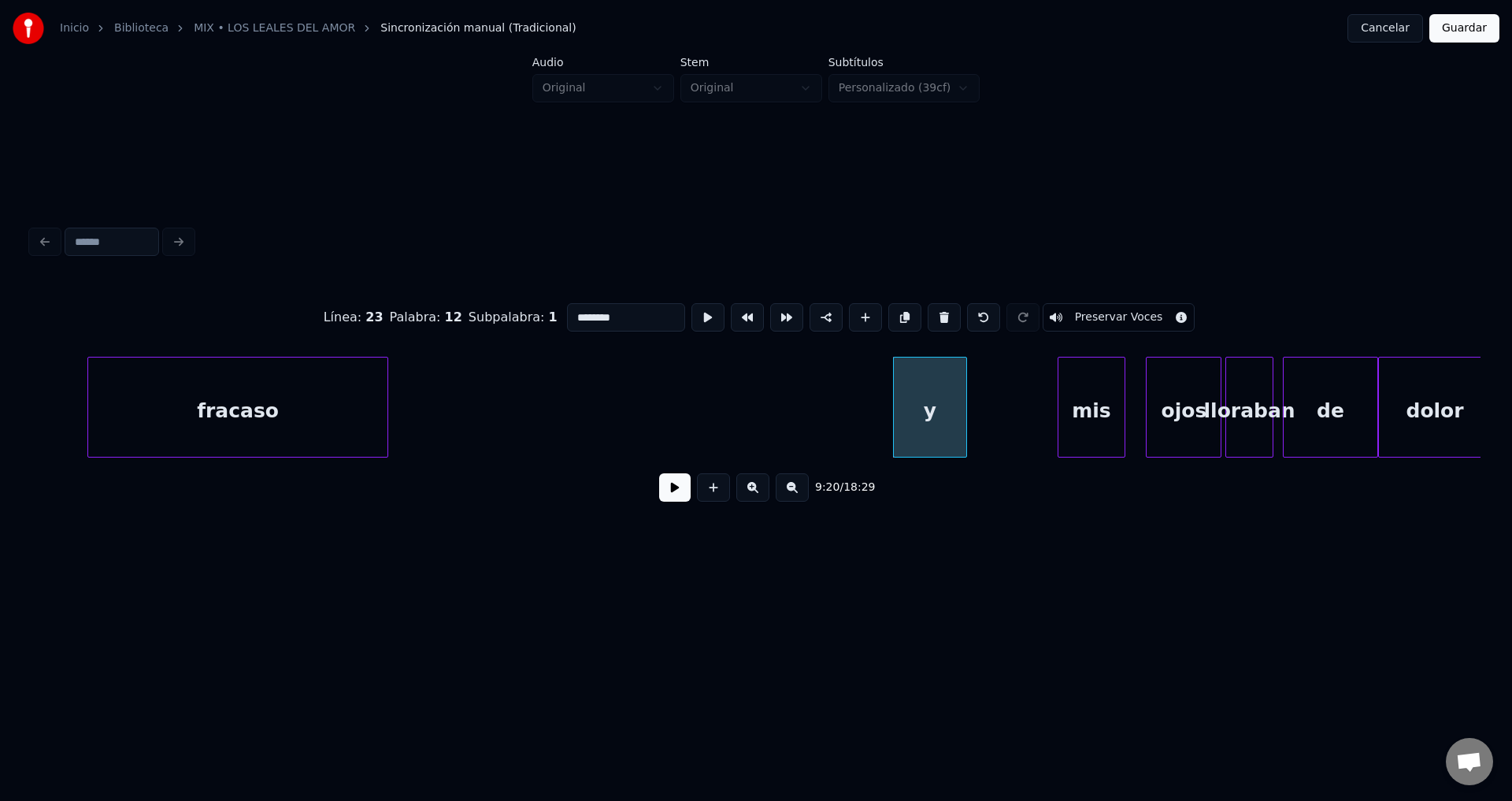
type input "*******"
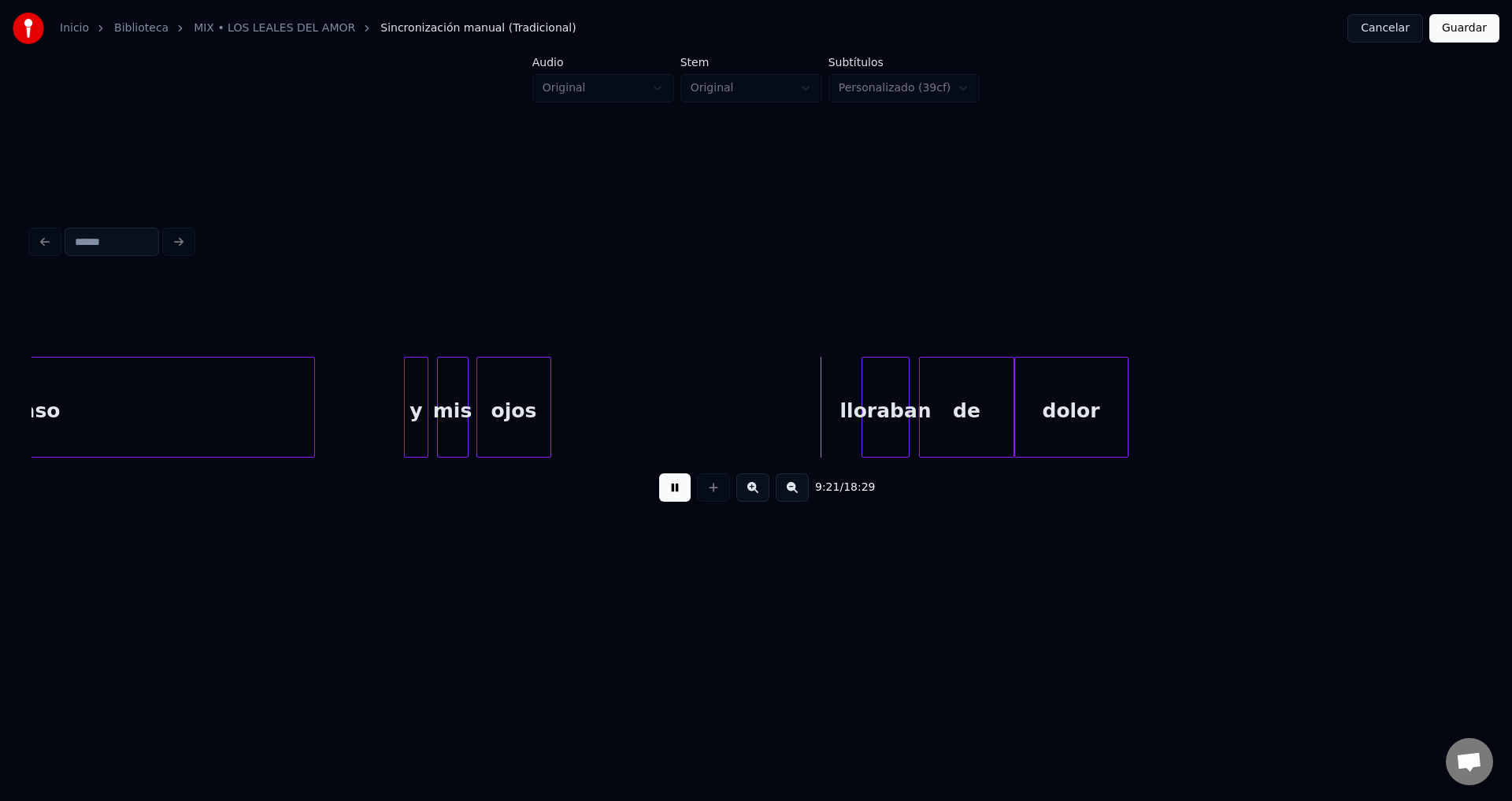
scroll to position [0, 109924]
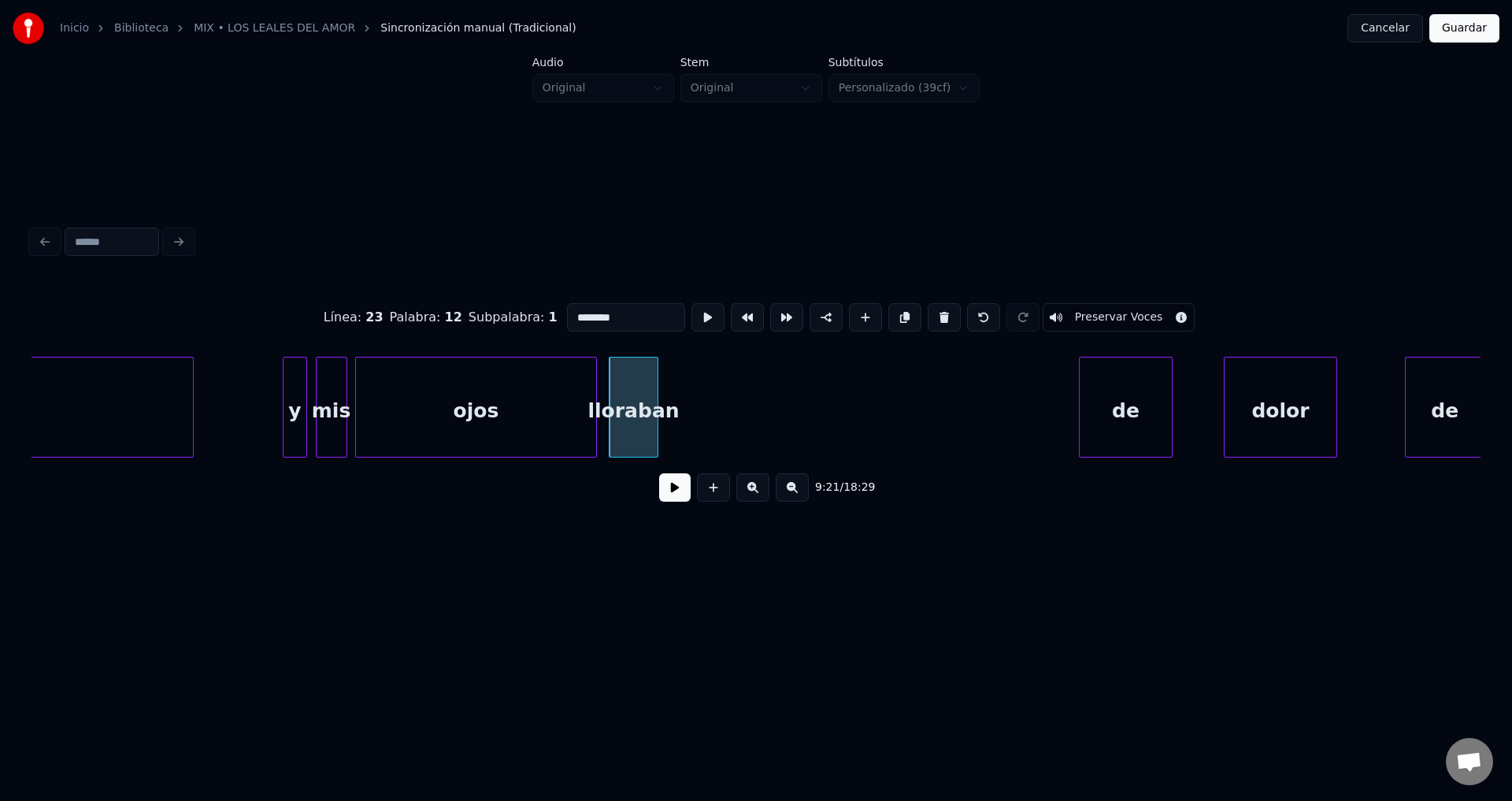
drag, startPoint x: 682, startPoint y: 508, endPoint x: 668, endPoint y: 456, distance: 53.9
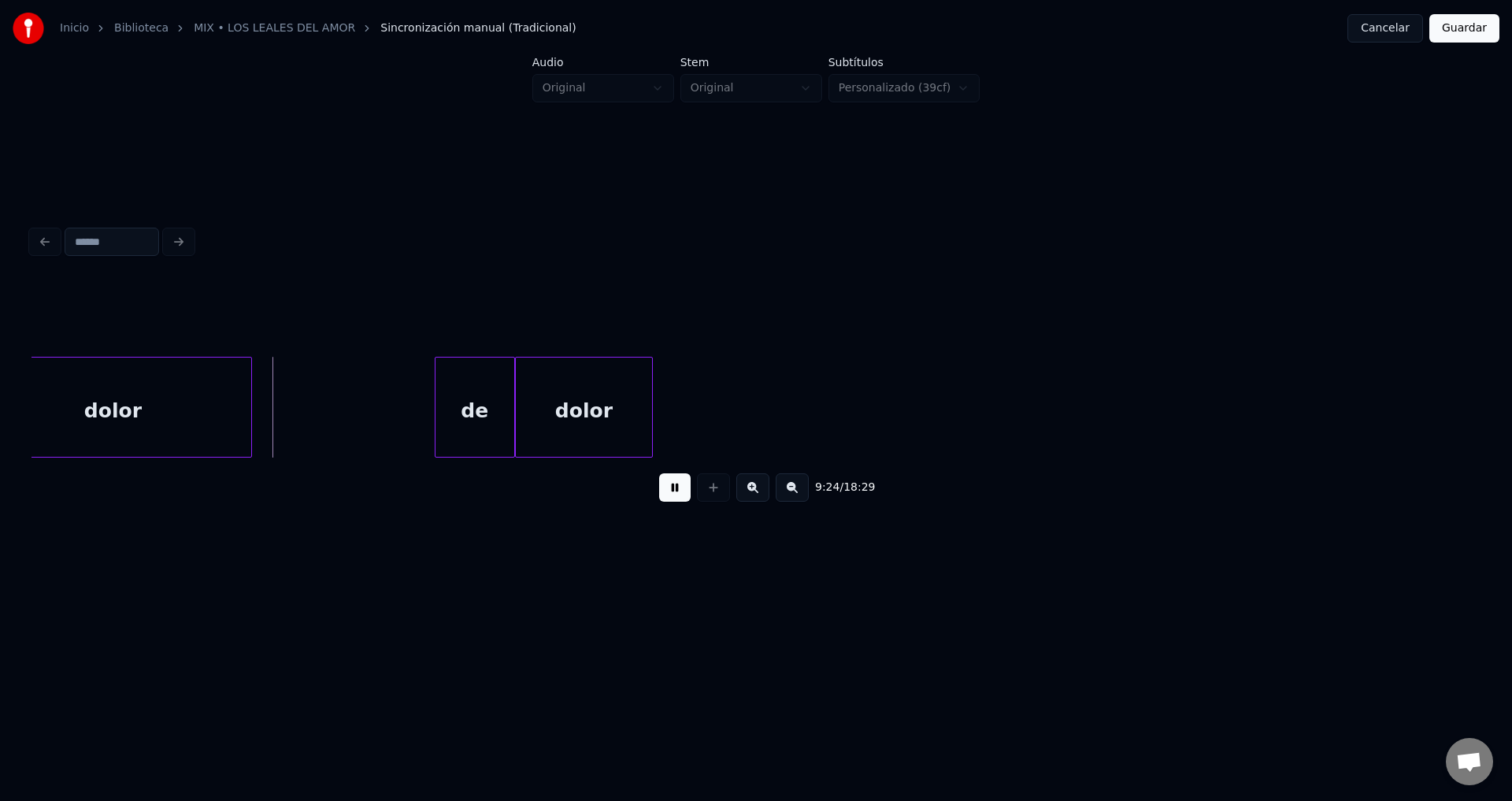
scroll to position [0, 110895]
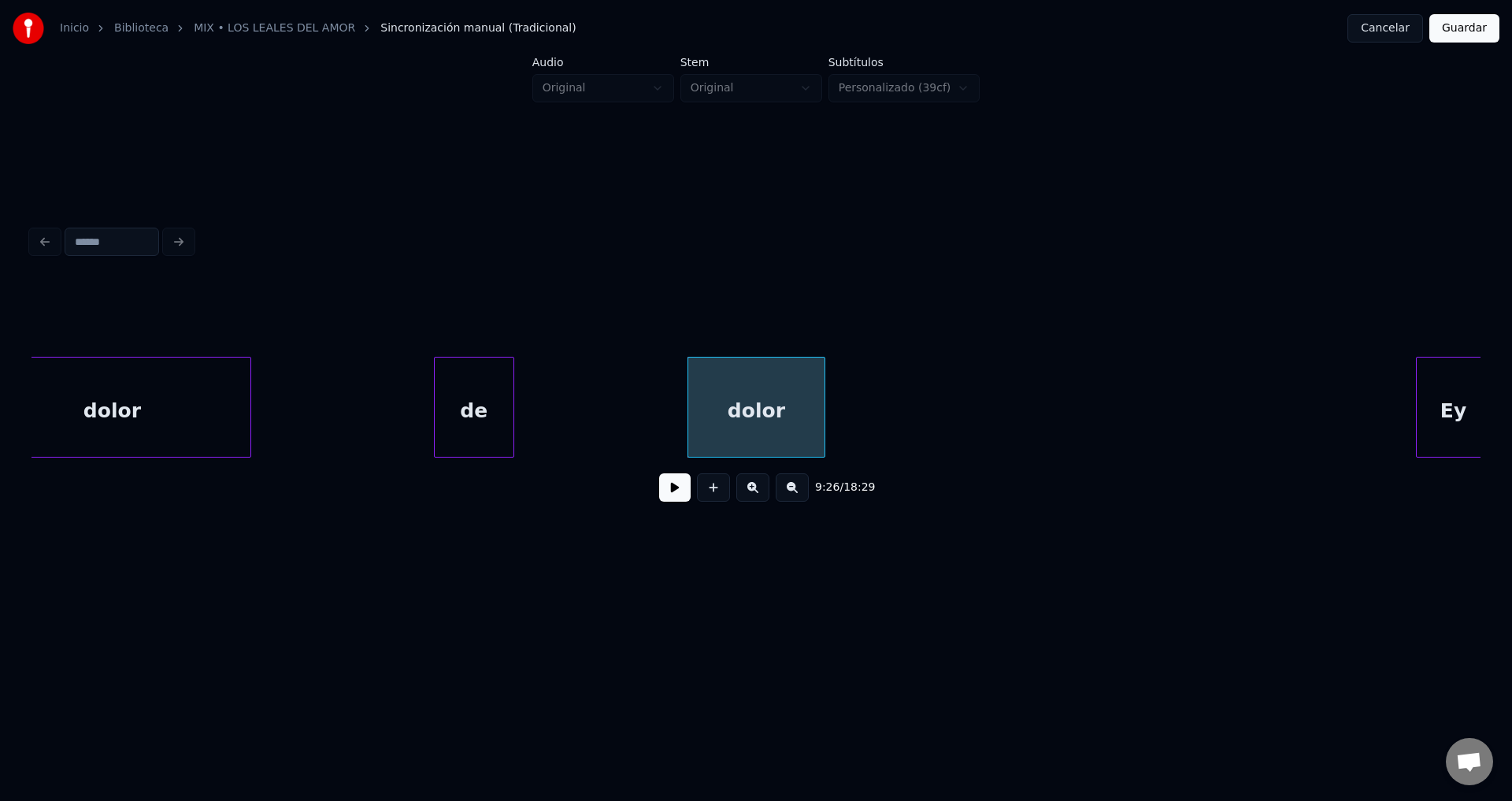
drag, startPoint x: 393, startPoint y: 396, endPoint x: 550, endPoint y: 454, distance: 167.4
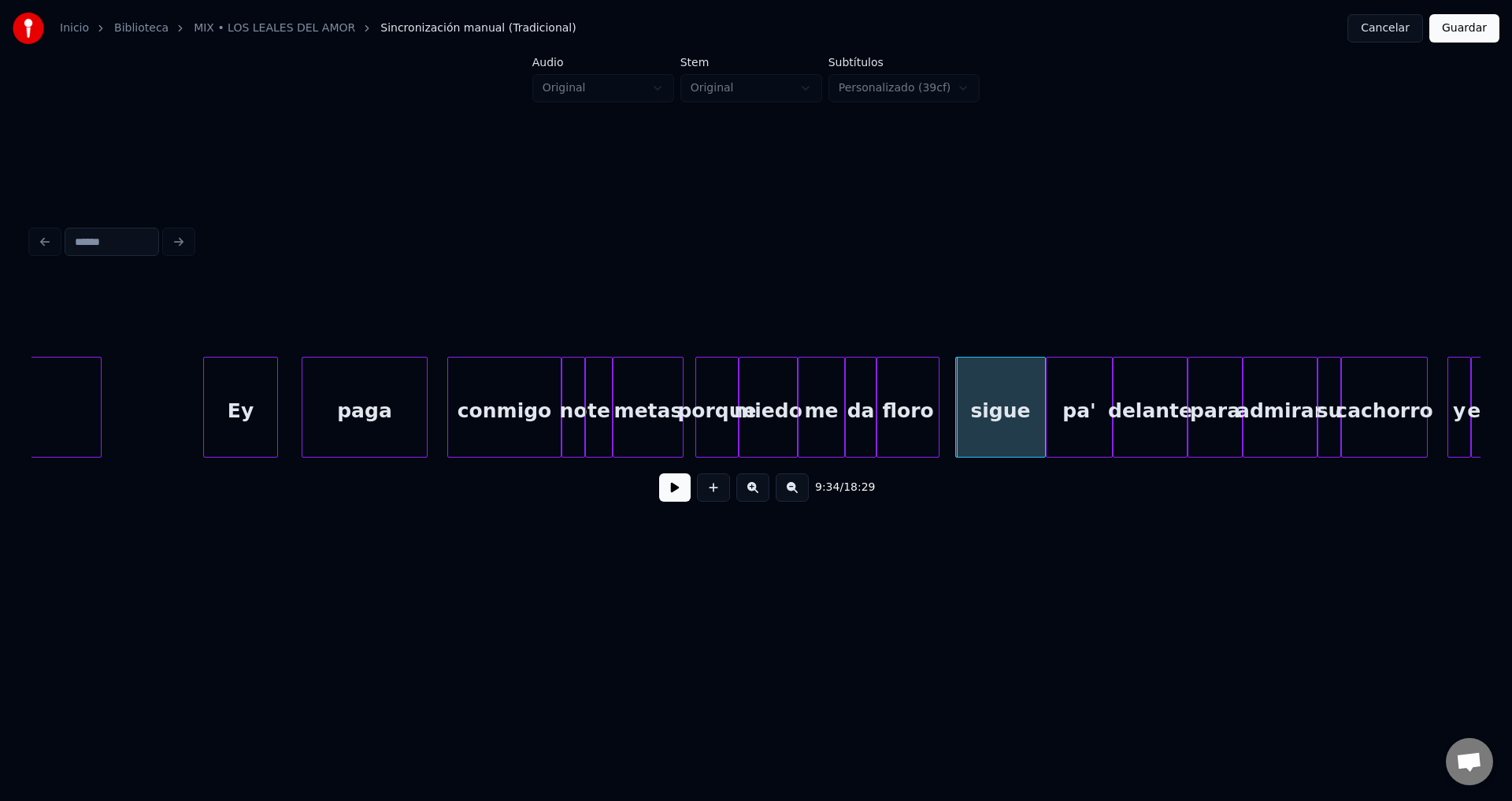
scroll to position [0, 112229]
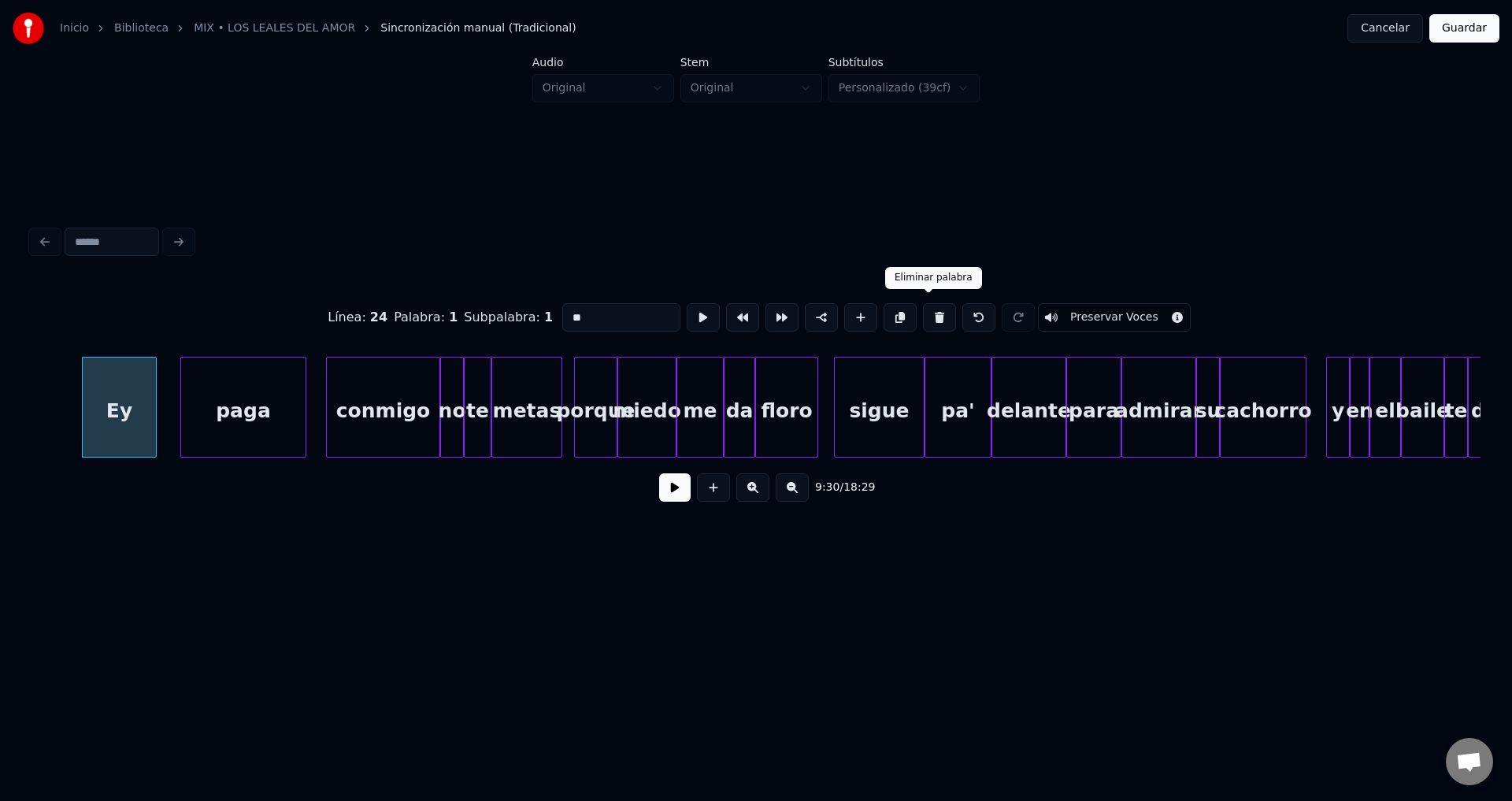
type input "****"
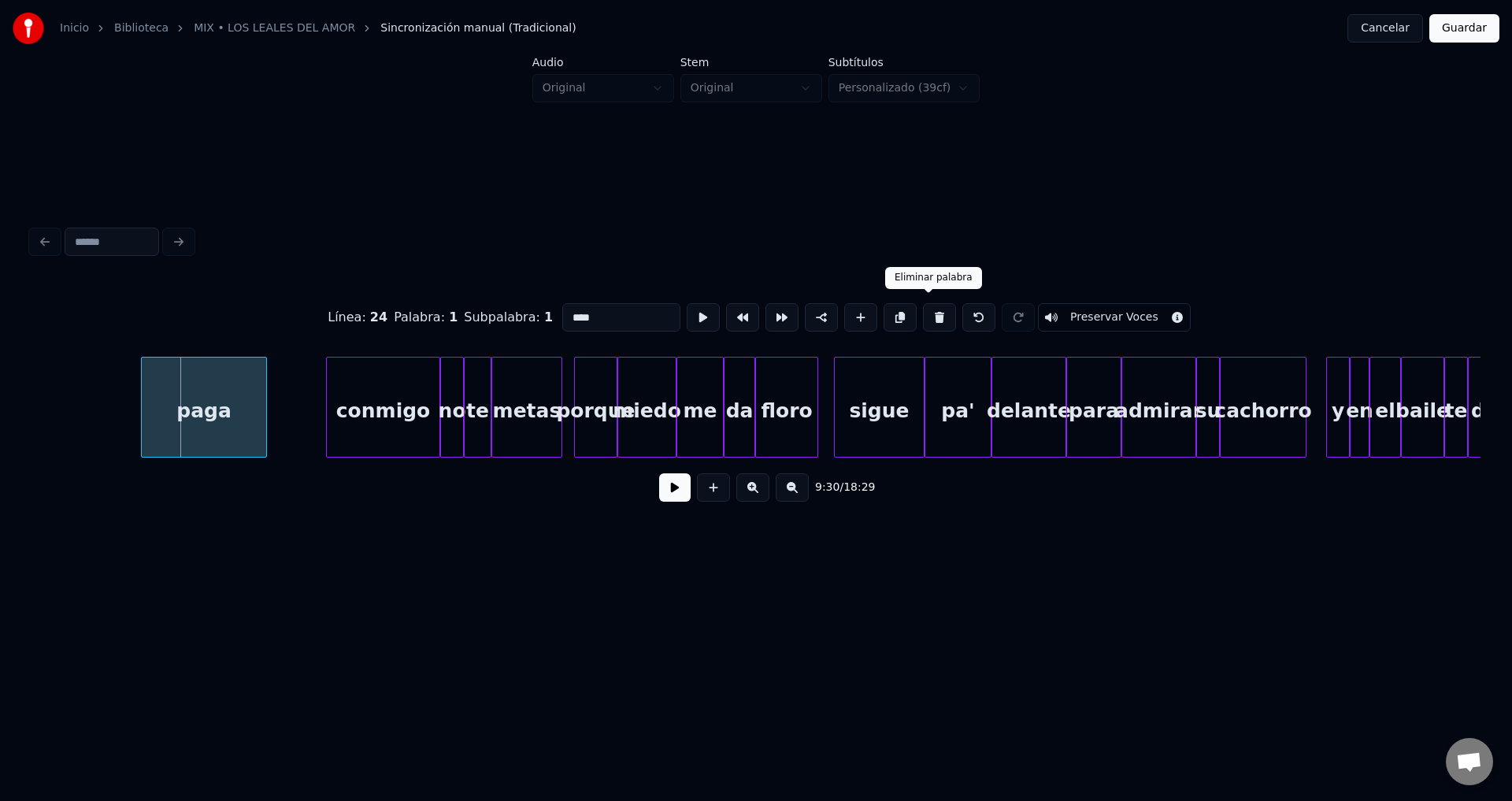
click at [226, 410] on div "paga" at bounding box center [203, 411] width 124 height 107
click at [674, 497] on button at bounding box center [675, 488] width 32 height 28
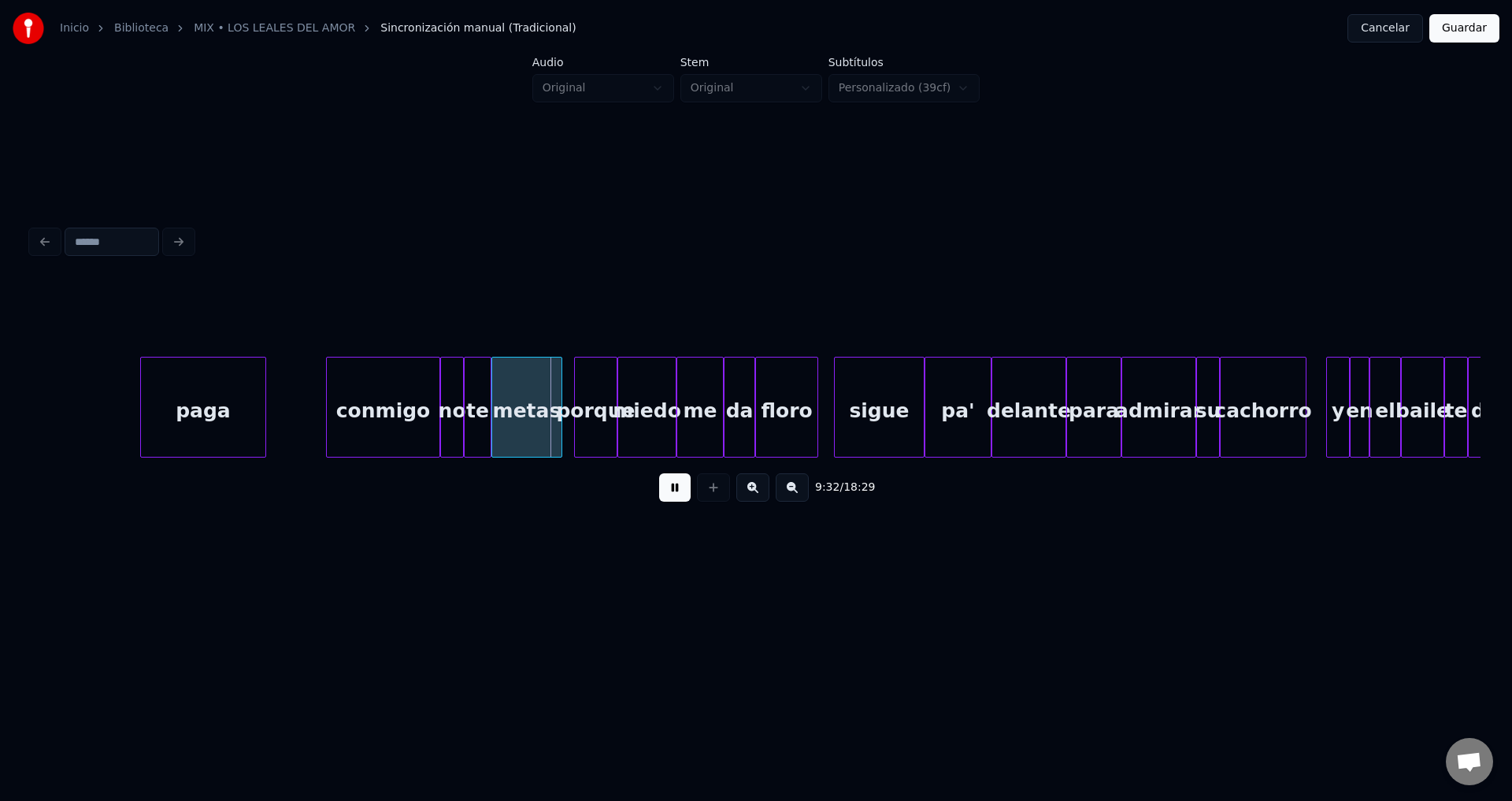
click at [674, 497] on button at bounding box center [675, 488] width 32 height 28
click at [237, 416] on div "paga" at bounding box center [203, 411] width 124 height 107
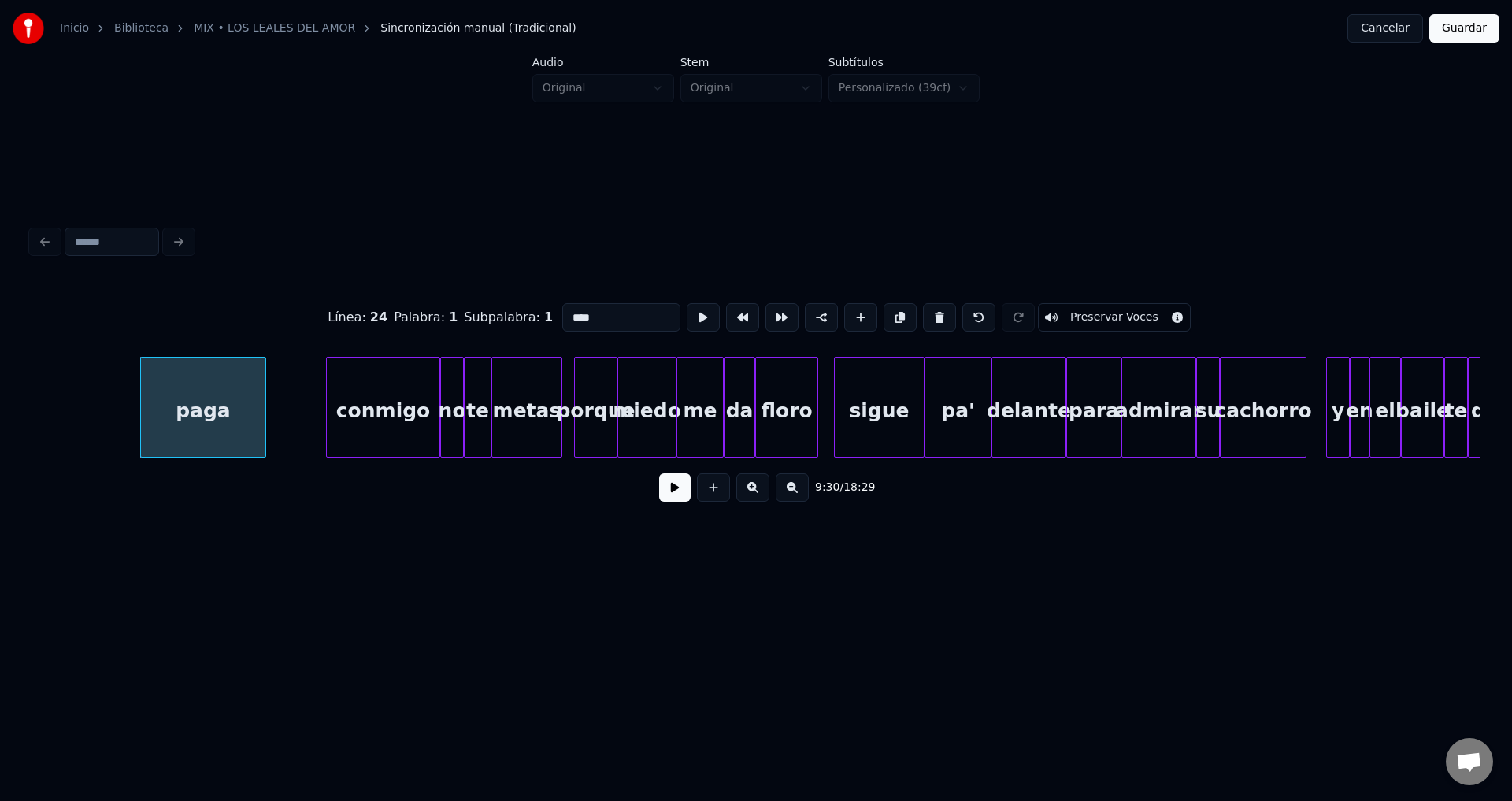
drag, startPoint x: 607, startPoint y: 306, endPoint x: 497, endPoint y: 308, distance: 110.0
click at [497, 308] on div "Línea : 24 Palabra : 1 Subpalabra : 1 **** Preservar Voces" at bounding box center [756, 317] width 1449 height 78
type input "****"
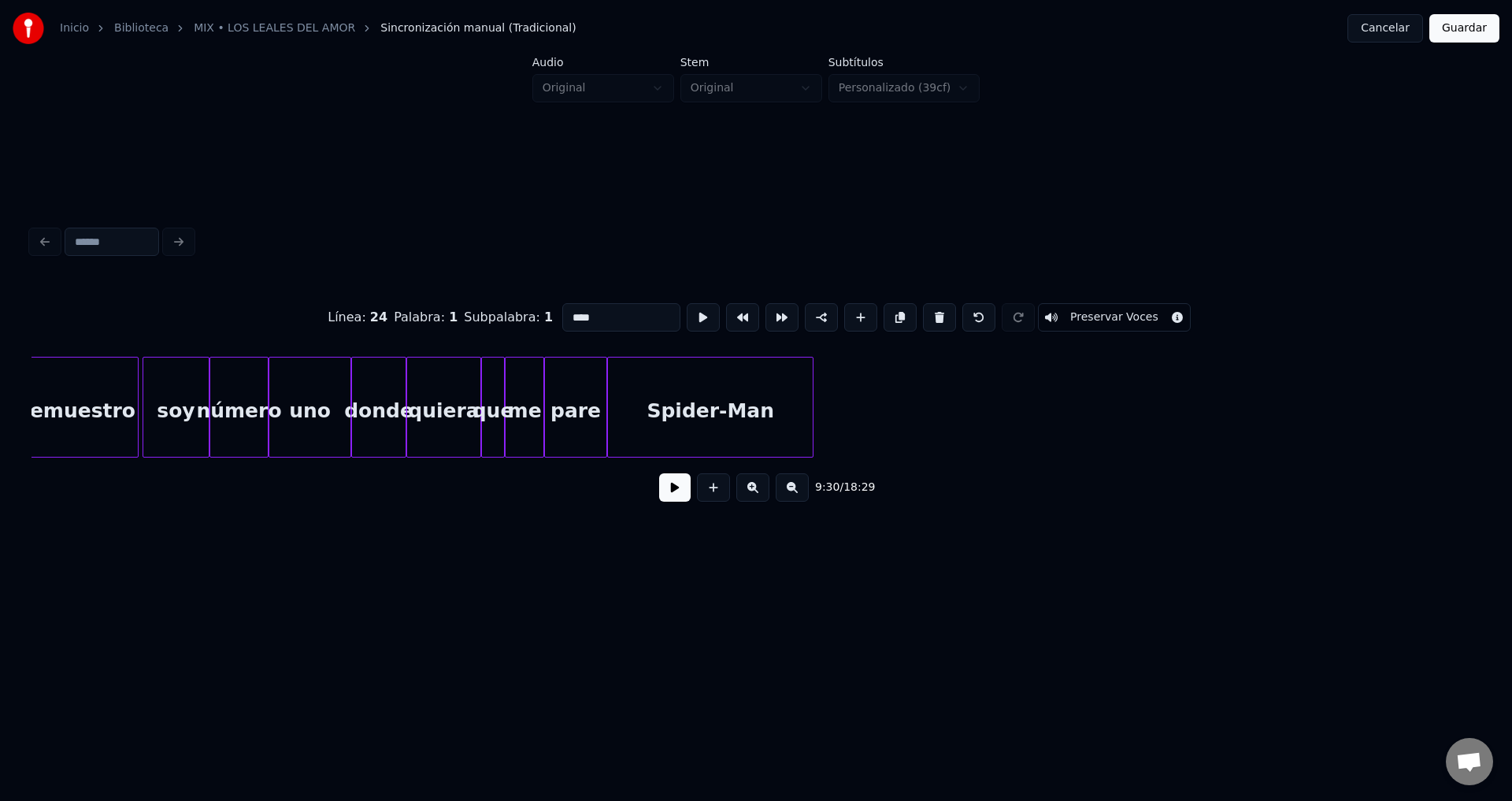
scroll to position [0, 113443]
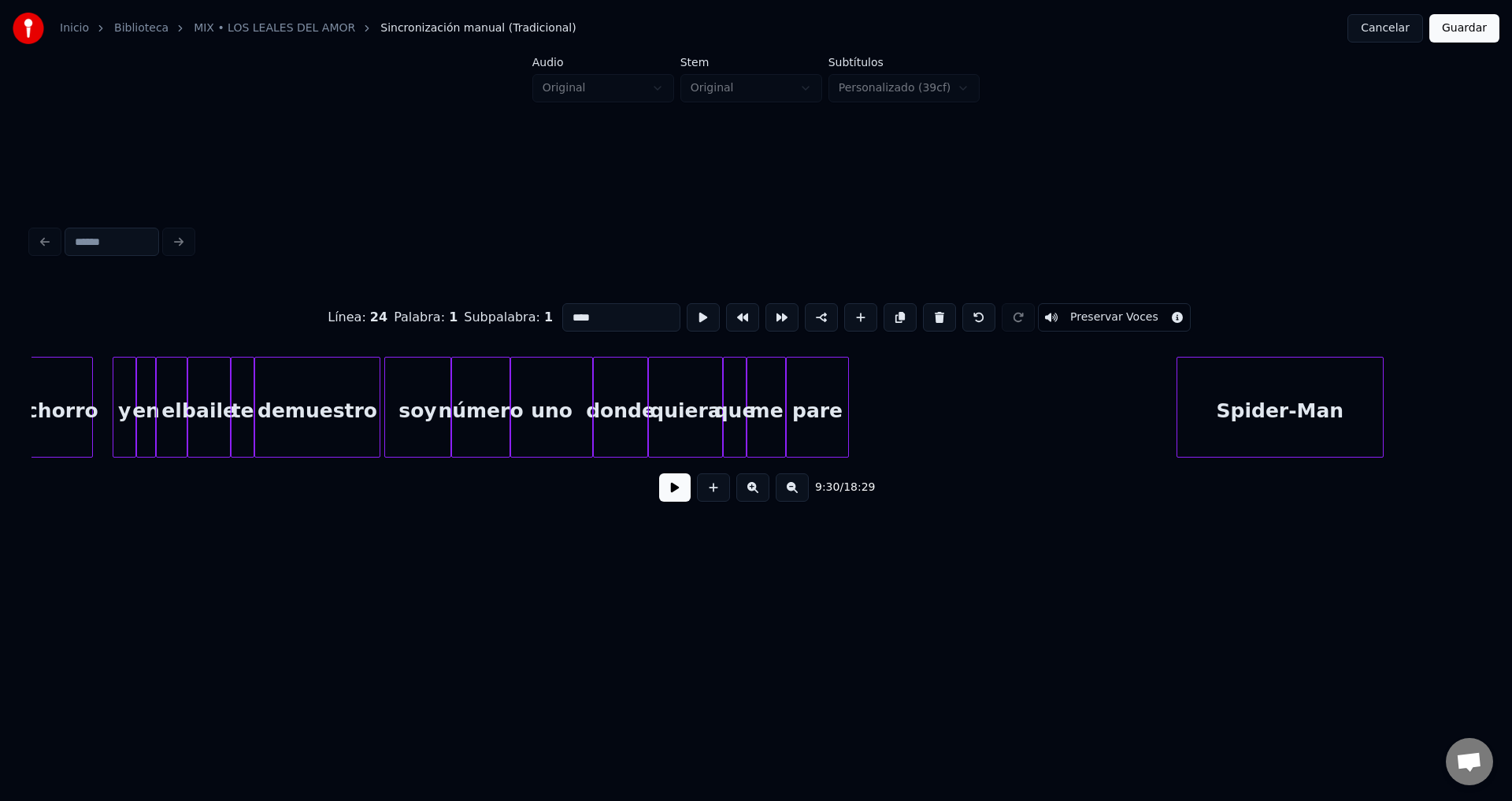
click at [1226, 408] on div "Spider-Man" at bounding box center [1279, 411] width 205 height 107
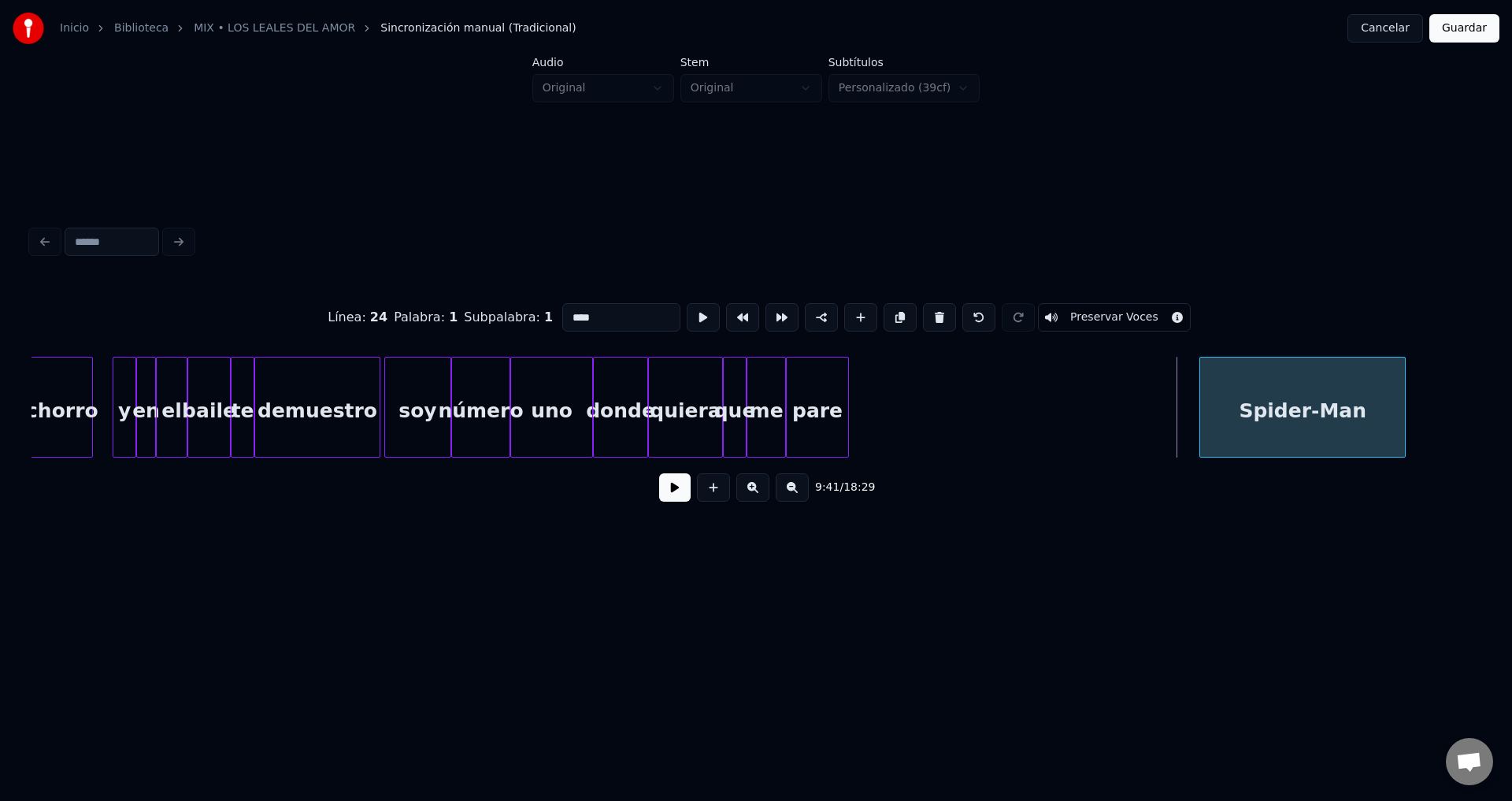
click at [1279, 397] on div "Spider-Man" at bounding box center [1302, 411] width 205 height 107
click at [1260, 411] on div at bounding box center [1258, 407] width 5 height 99
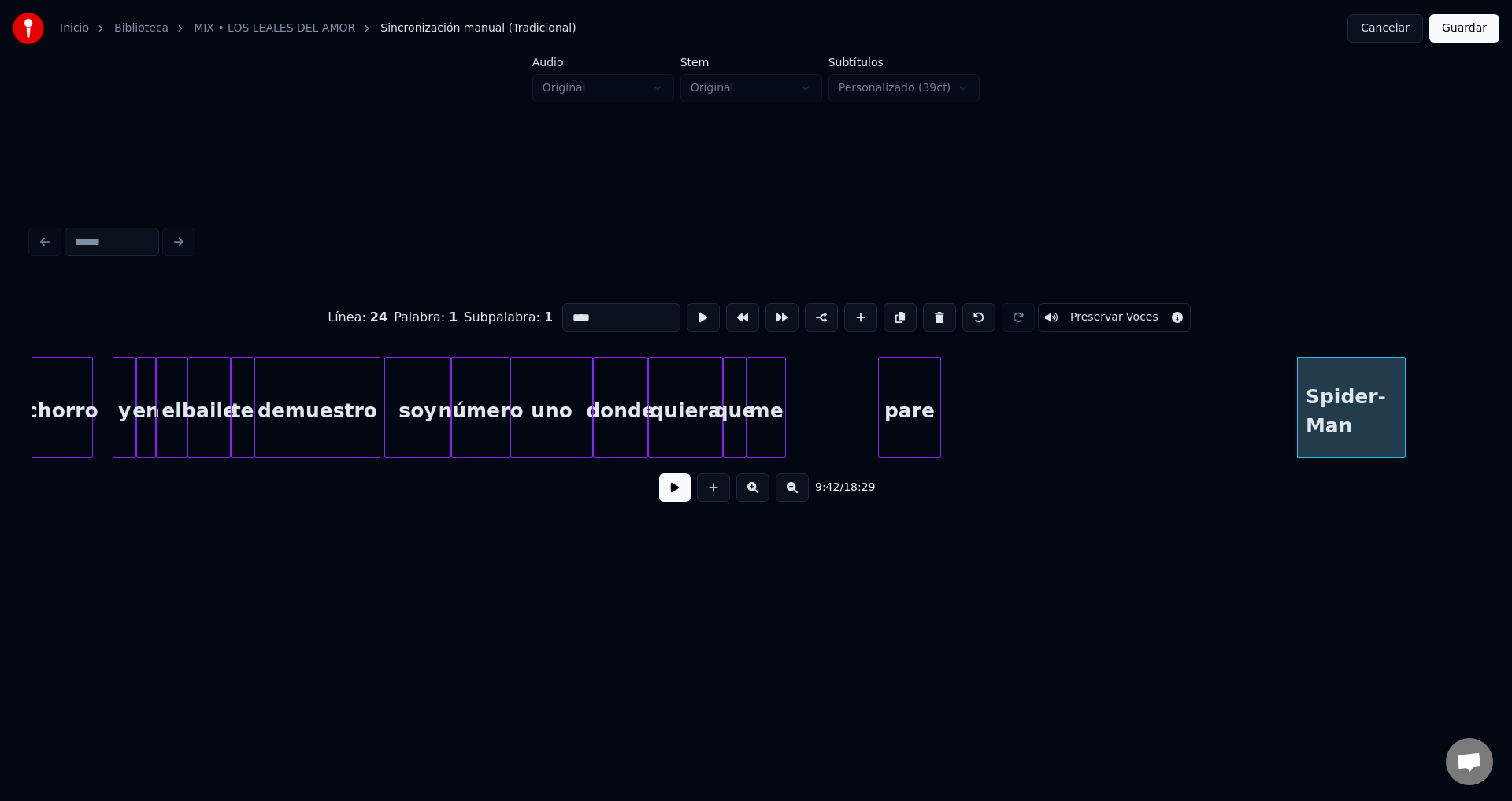
click at [940, 410] on div "pare" at bounding box center [910, 411] width 62 height 107
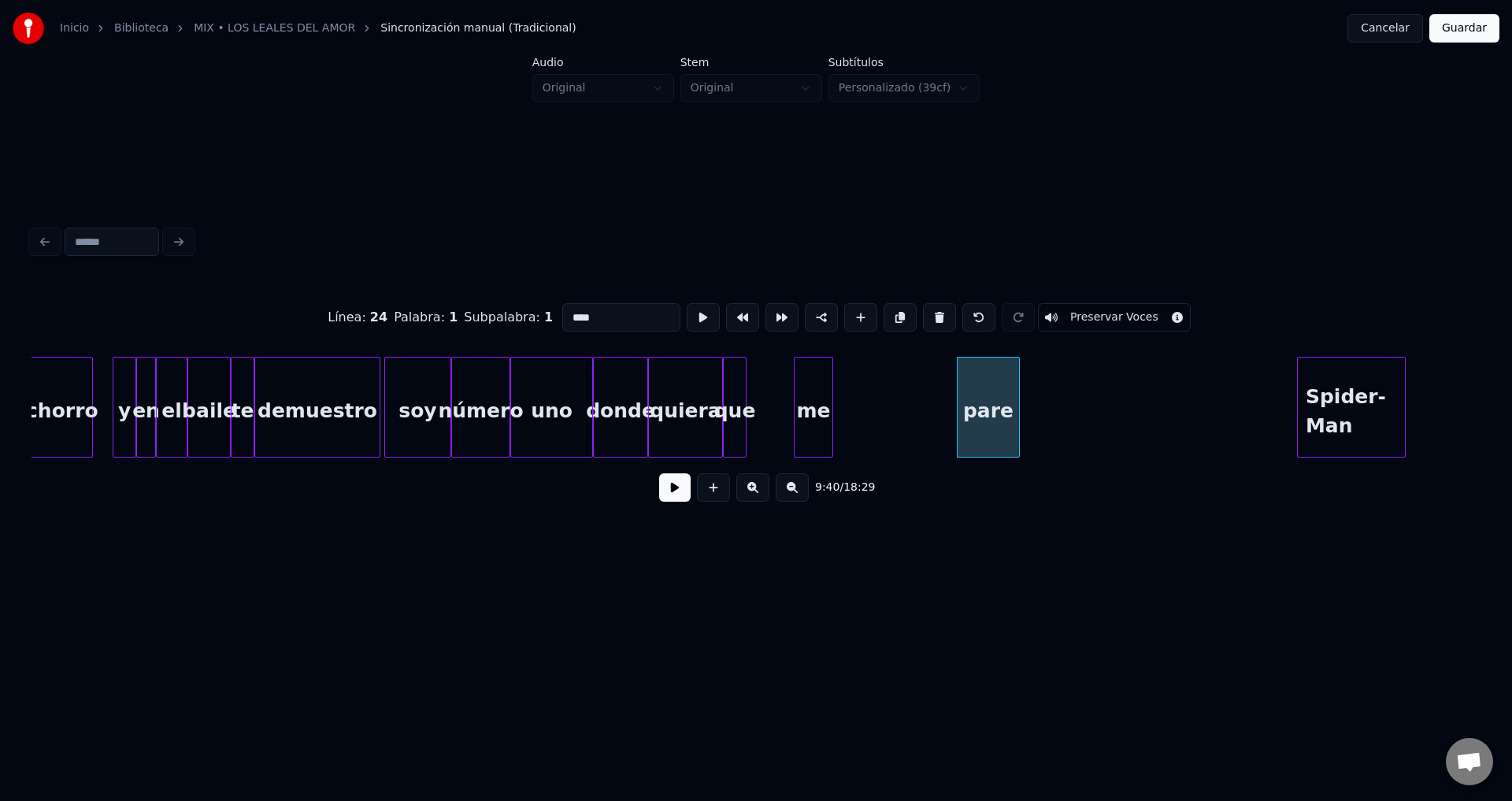
click at [833, 412] on div "me" at bounding box center [814, 411] width 38 height 107
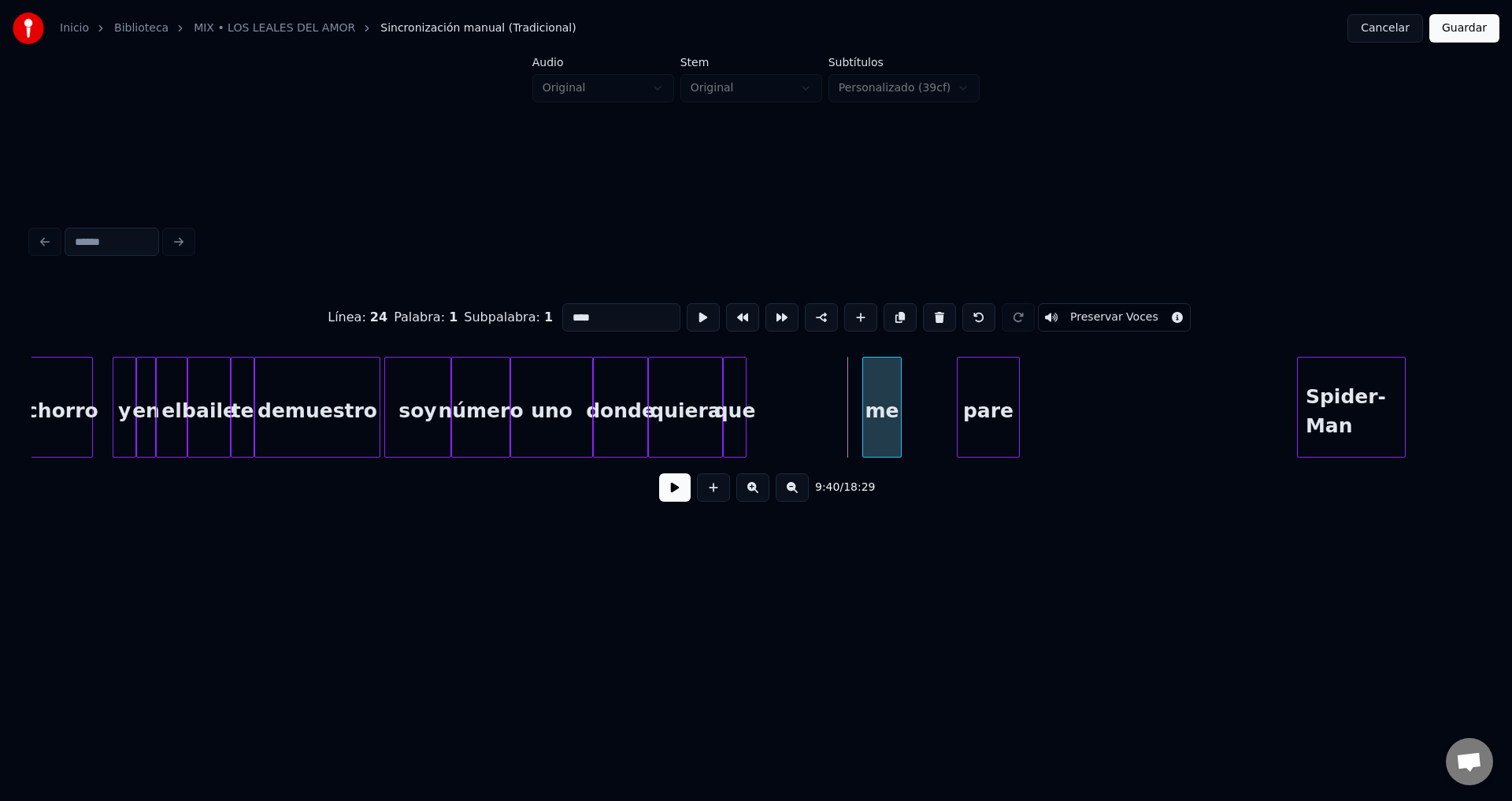
click at [901, 400] on div "me" at bounding box center [882, 411] width 38 height 107
click at [794, 411] on div "que" at bounding box center [783, 411] width 22 height 107
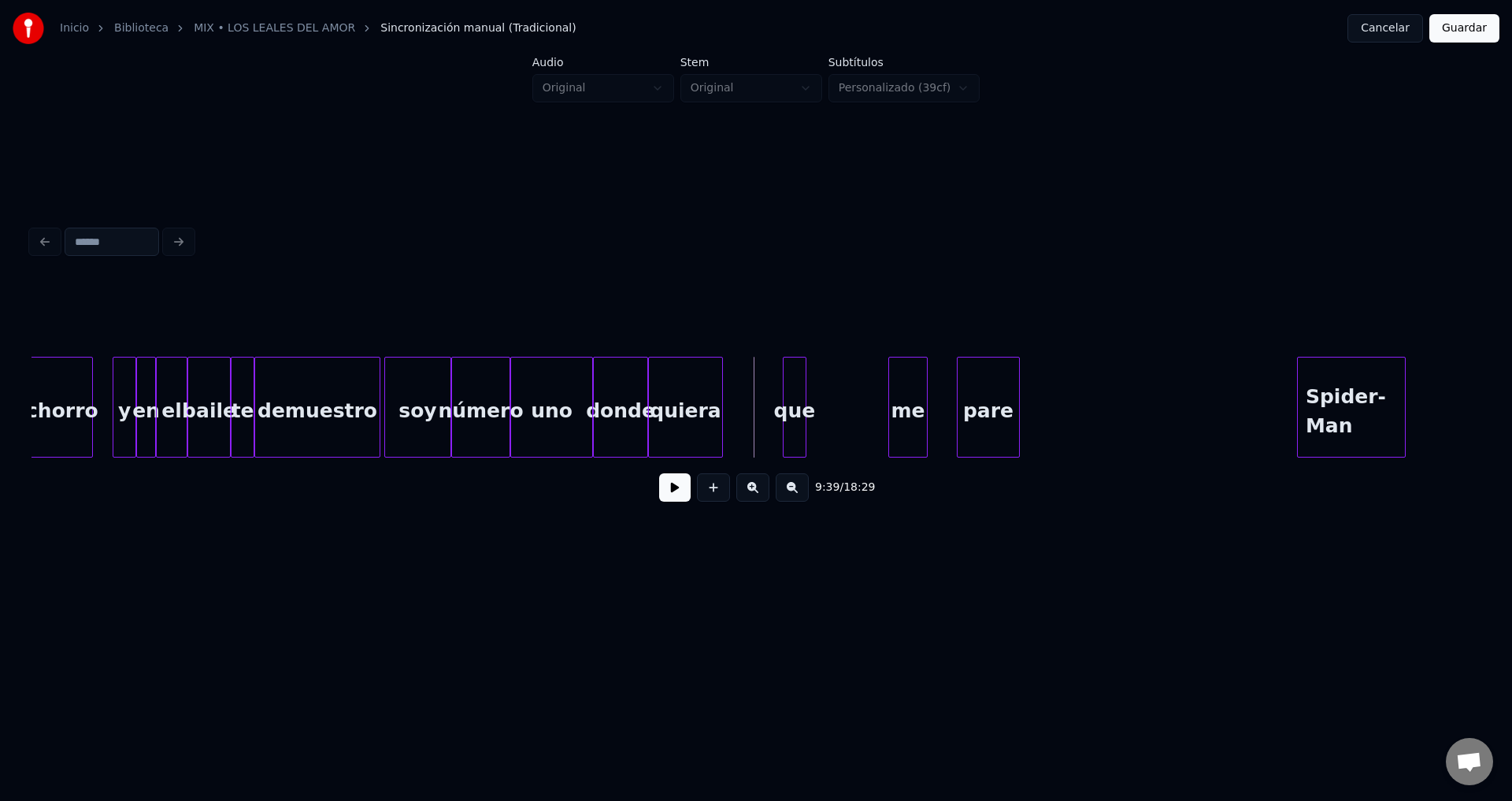
click at [665, 493] on button at bounding box center [675, 488] width 32 height 28
click at [666, 493] on button at bounding box center [675, 488] width 32 height 28
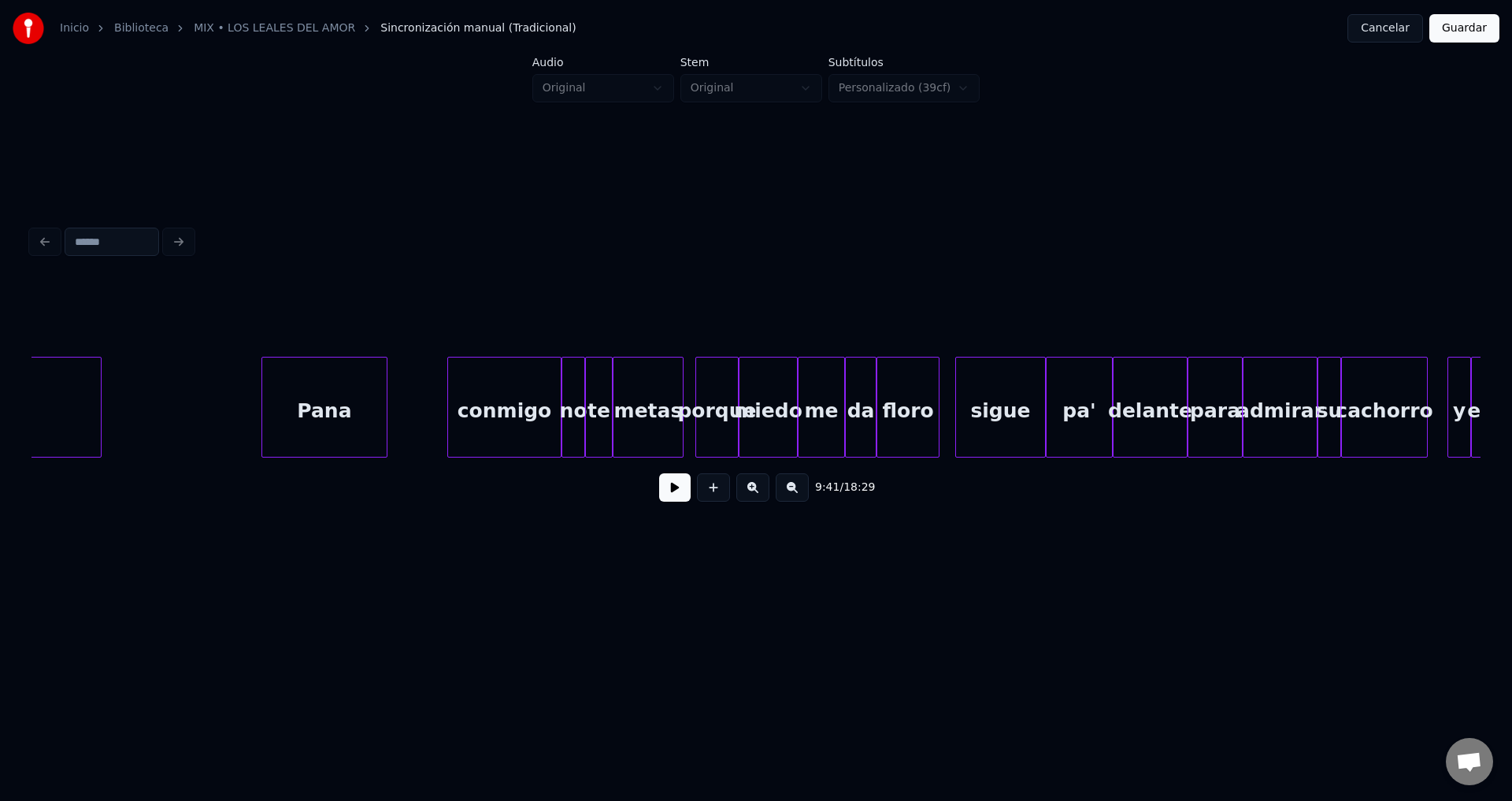
scroll to position [0, 111986]
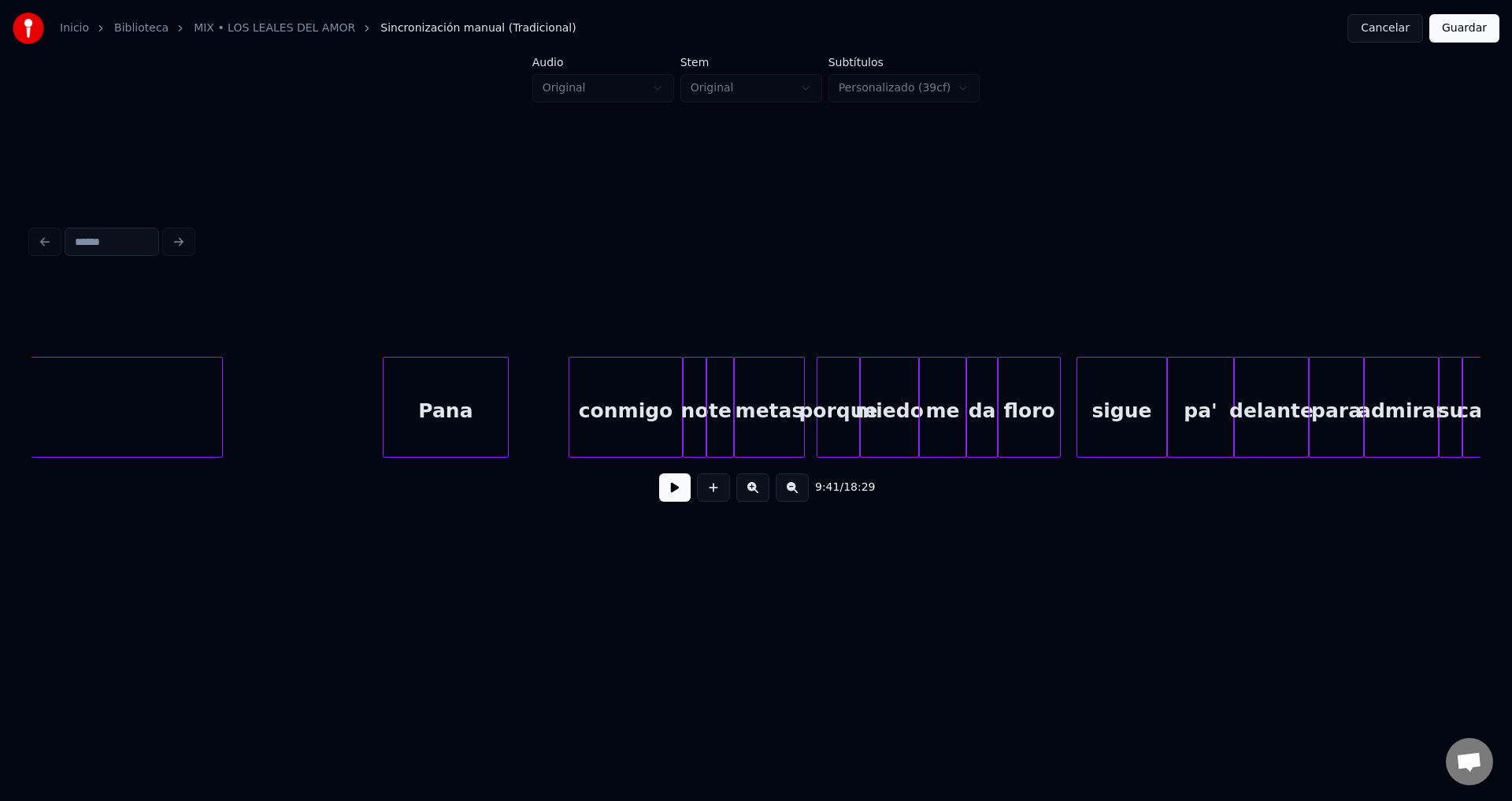
click at [481, 423] on div "Pana" at bounding box center [446, 411] width 124 height 107
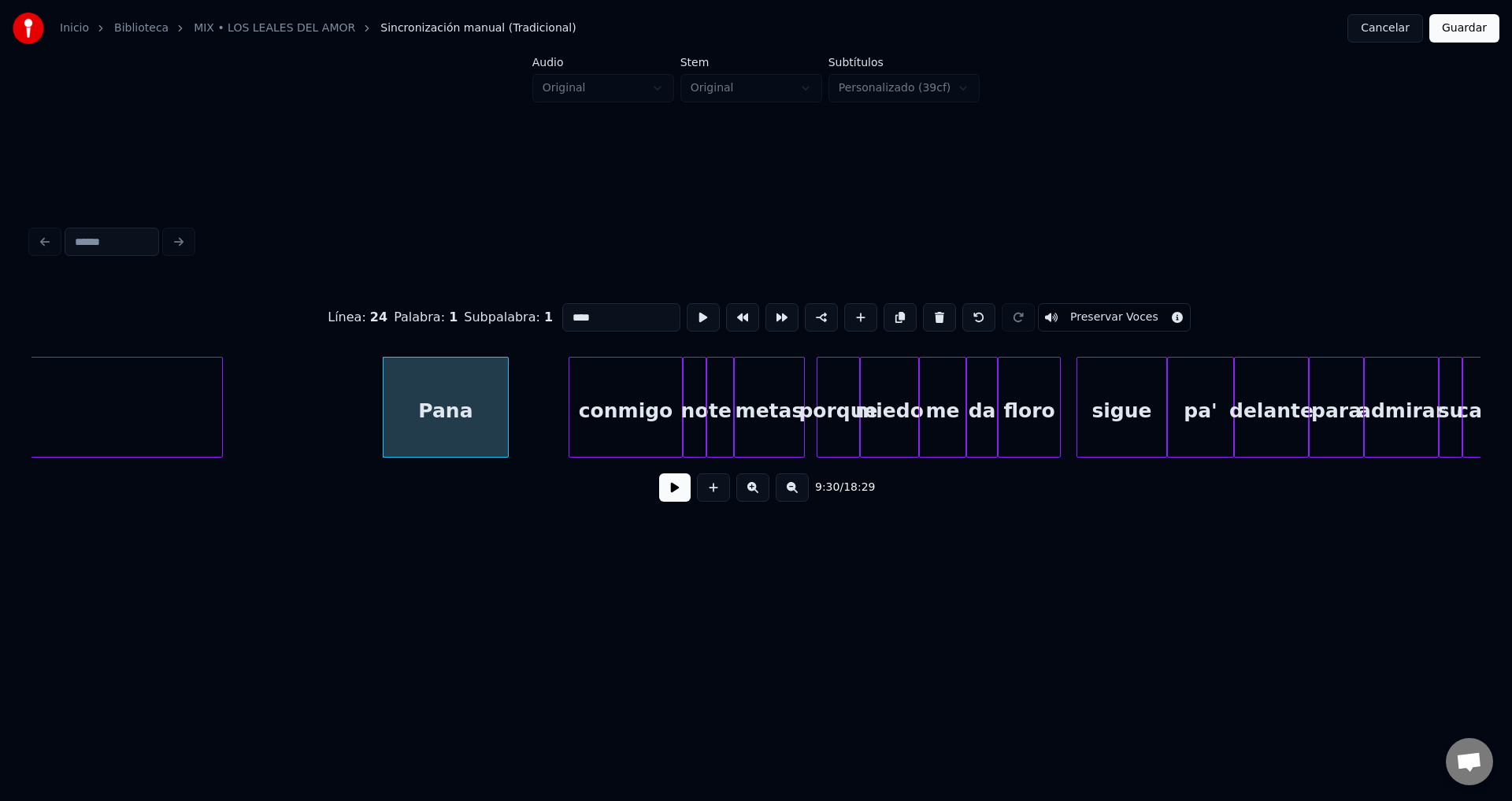
click at [671, 490] on button at bounding box center [675, 488] width 32 height 28
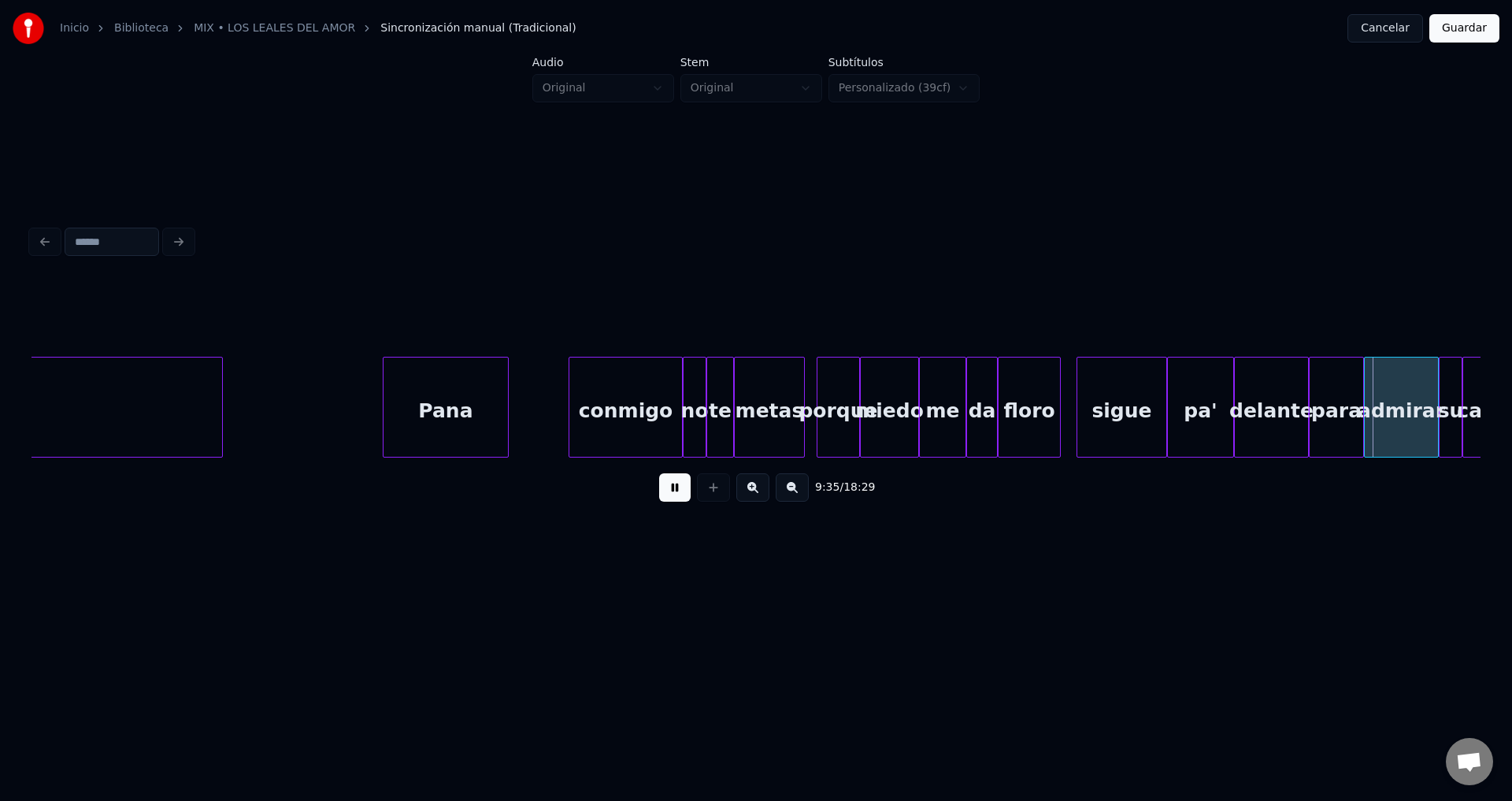
click at [679, 500] on button at bounding box center [675, 488] width 32 height 28
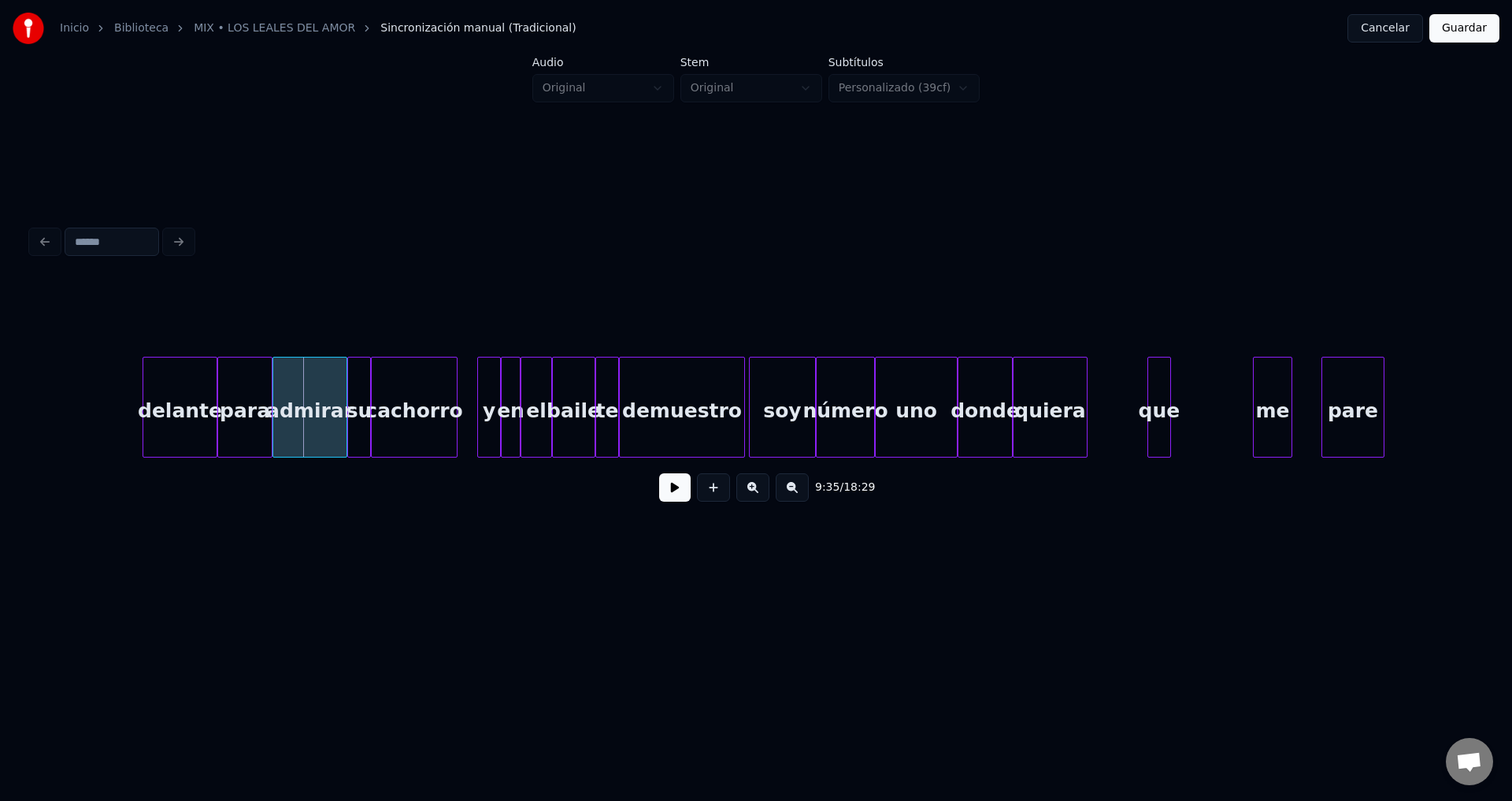
scroll to position [0, 113200]
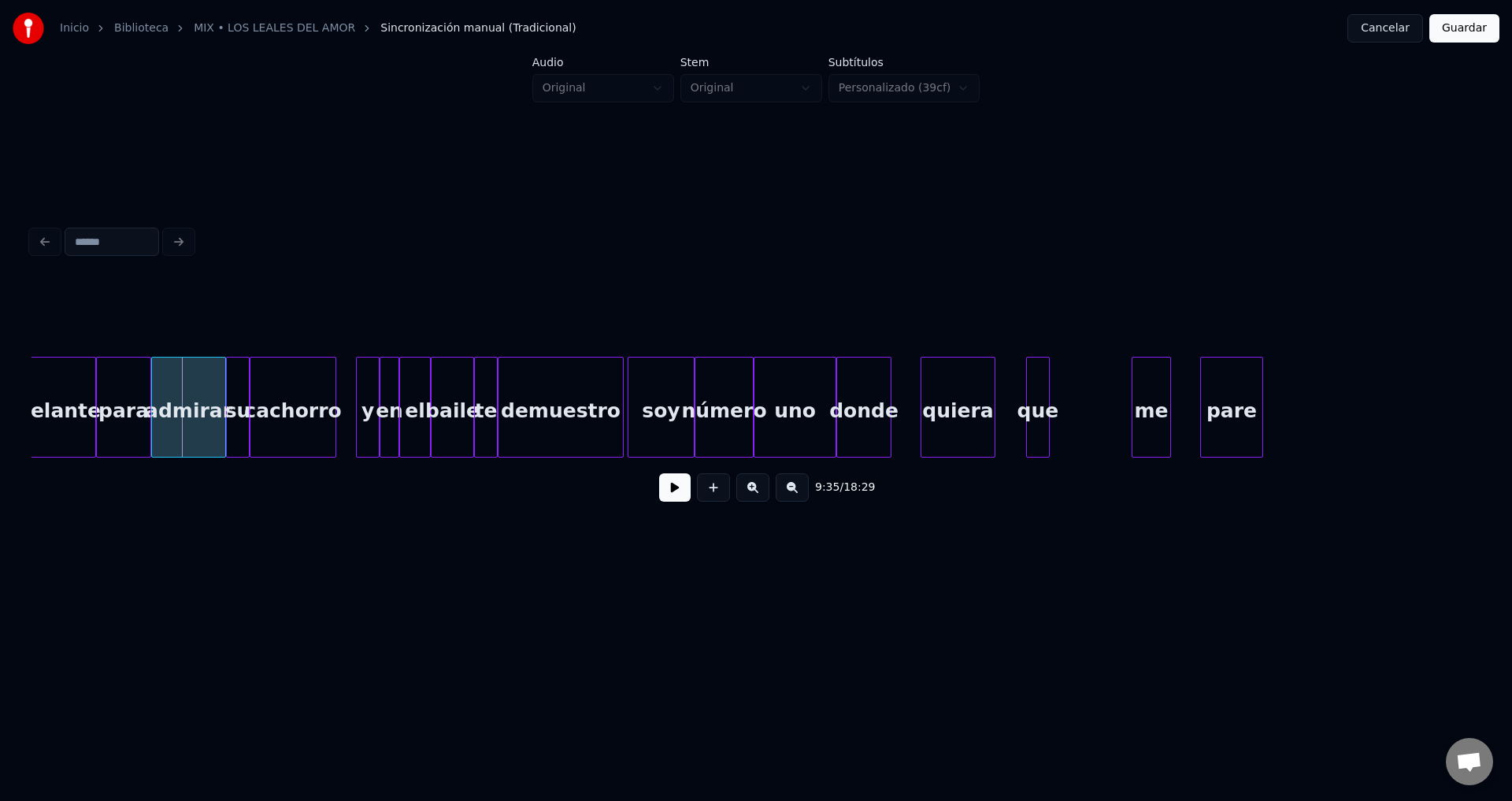
click at [960, 394] on div "quiera" at bounding box center [958, 411] width 74 height 107
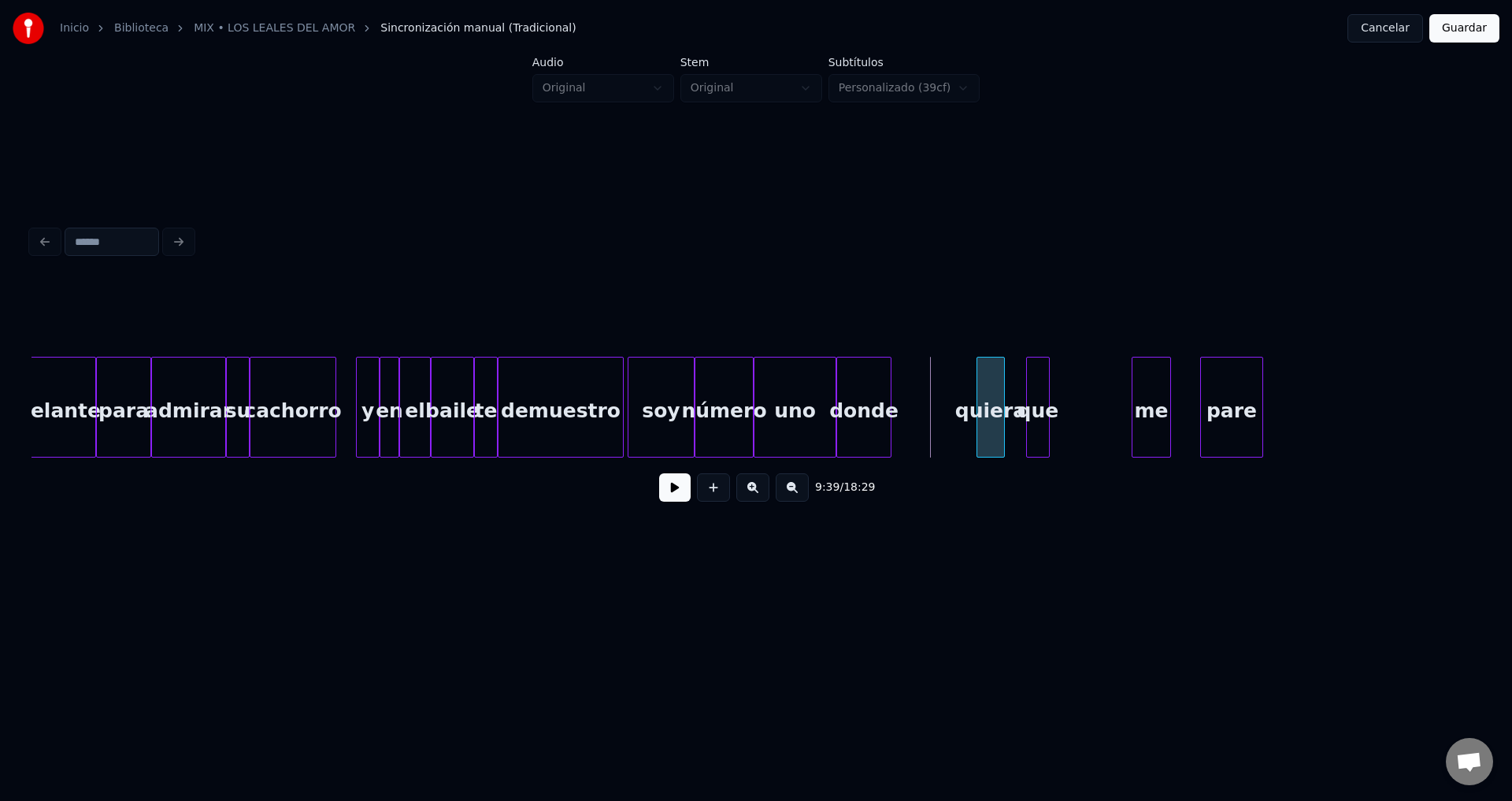
click at [982, 397] on div at bounding box center [980, 407] width 5 height 99
click at [947, 401] on div "donde" at bounding box center [940, 411] width 54 height 107
click at [918, 397] on div "donde" at bounding box center [945, 411] width 54 height 107
click at [948, 394] on div at bounding box center [951, 407] width 5 height 99
click at [919, 412] on div "uno" at bounding box center [901, 411] width 81 height 107
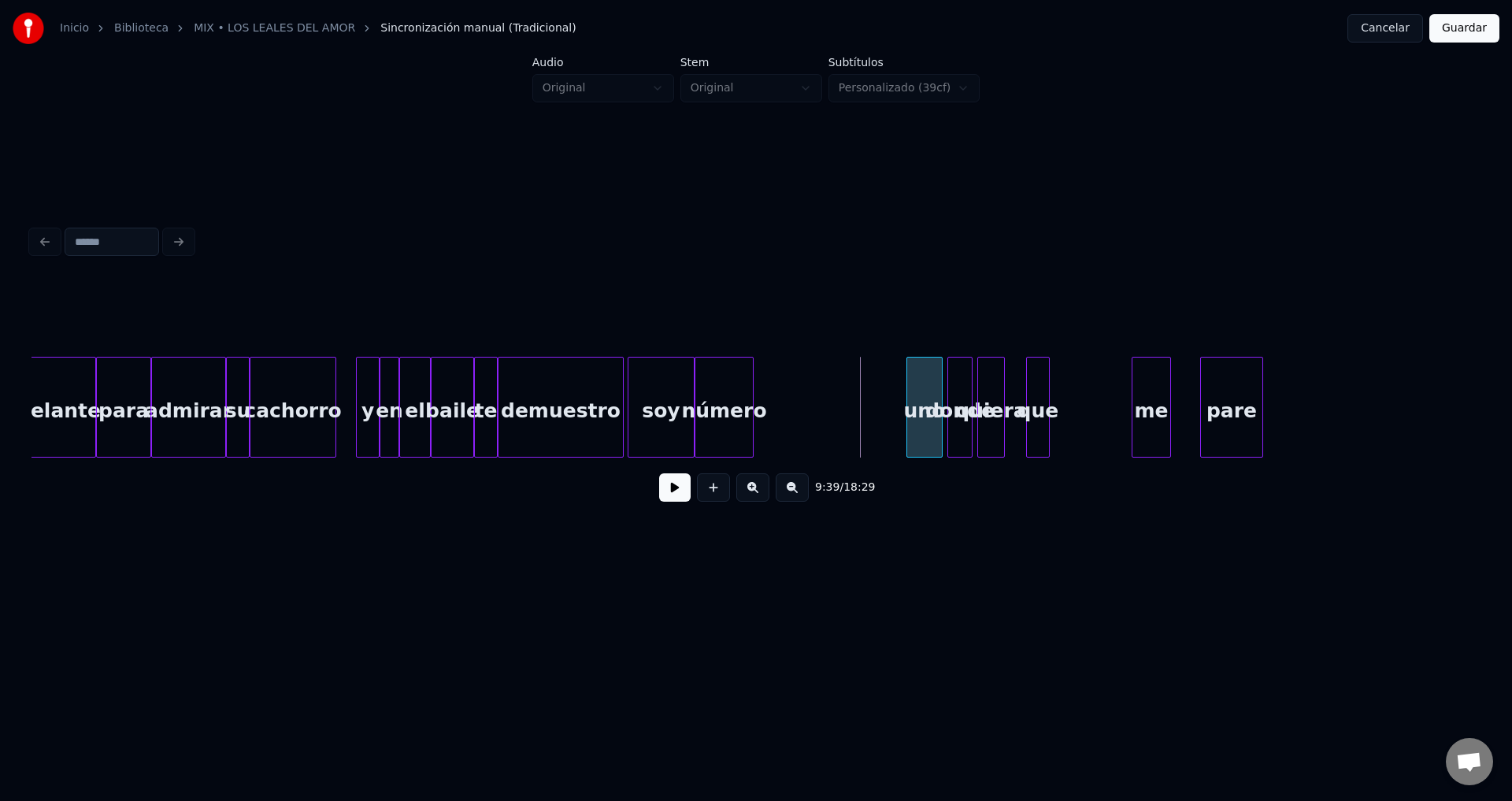
click at [912, 397] on div at bounding box center [910, 407] width 5 height 99
click at [867, 416] on div "número" at bounding box center [866, 411] width 58 height 107
click at [868, 403] on div at bounding box center [867, 407] width 5 height 99
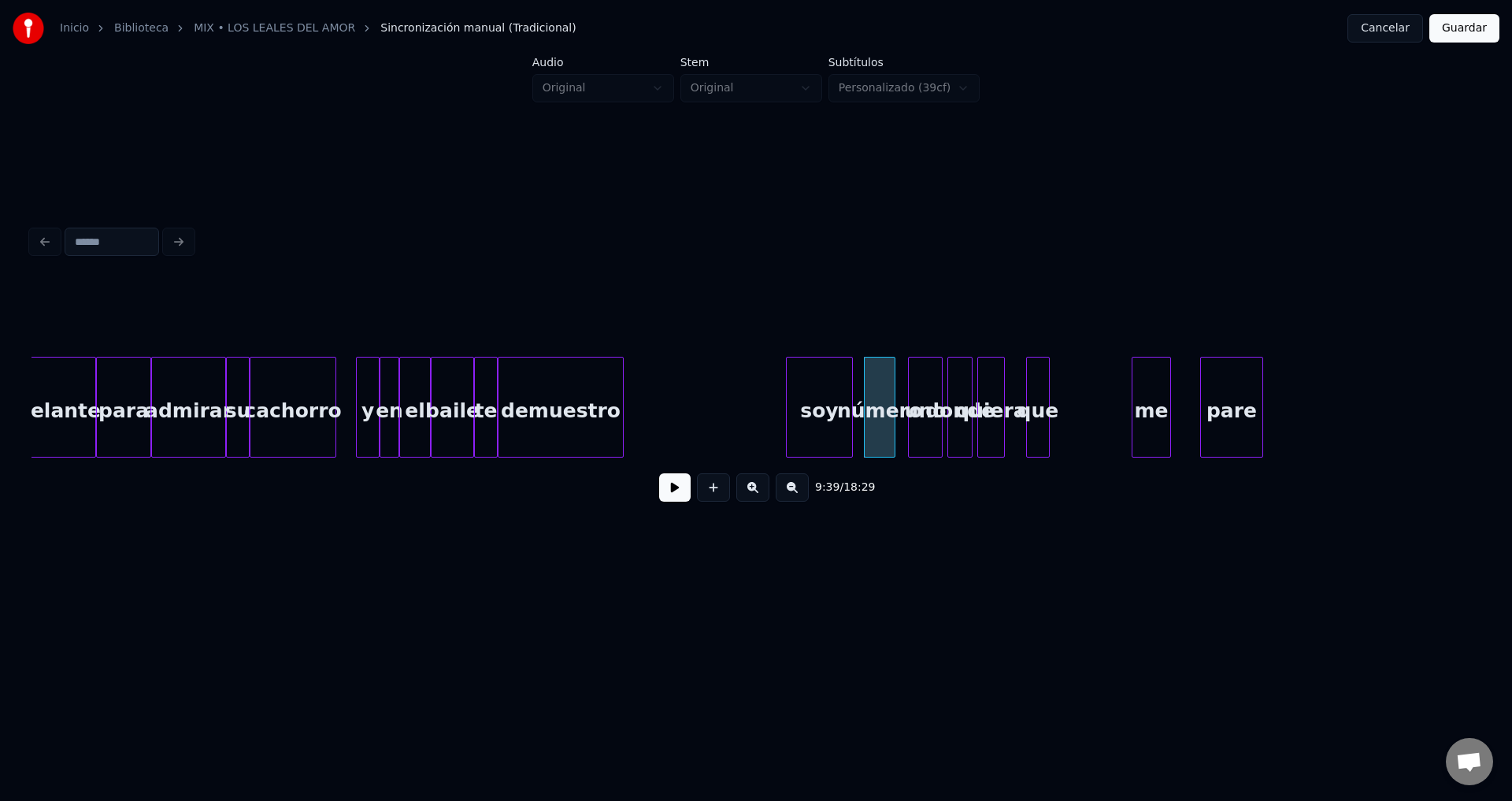
click at [827, 410] on div "soy" at bounding box center [819, 411] width 66 height 107
click at [822, 405] on div at bounding box center [819, 407] width 5 height 99
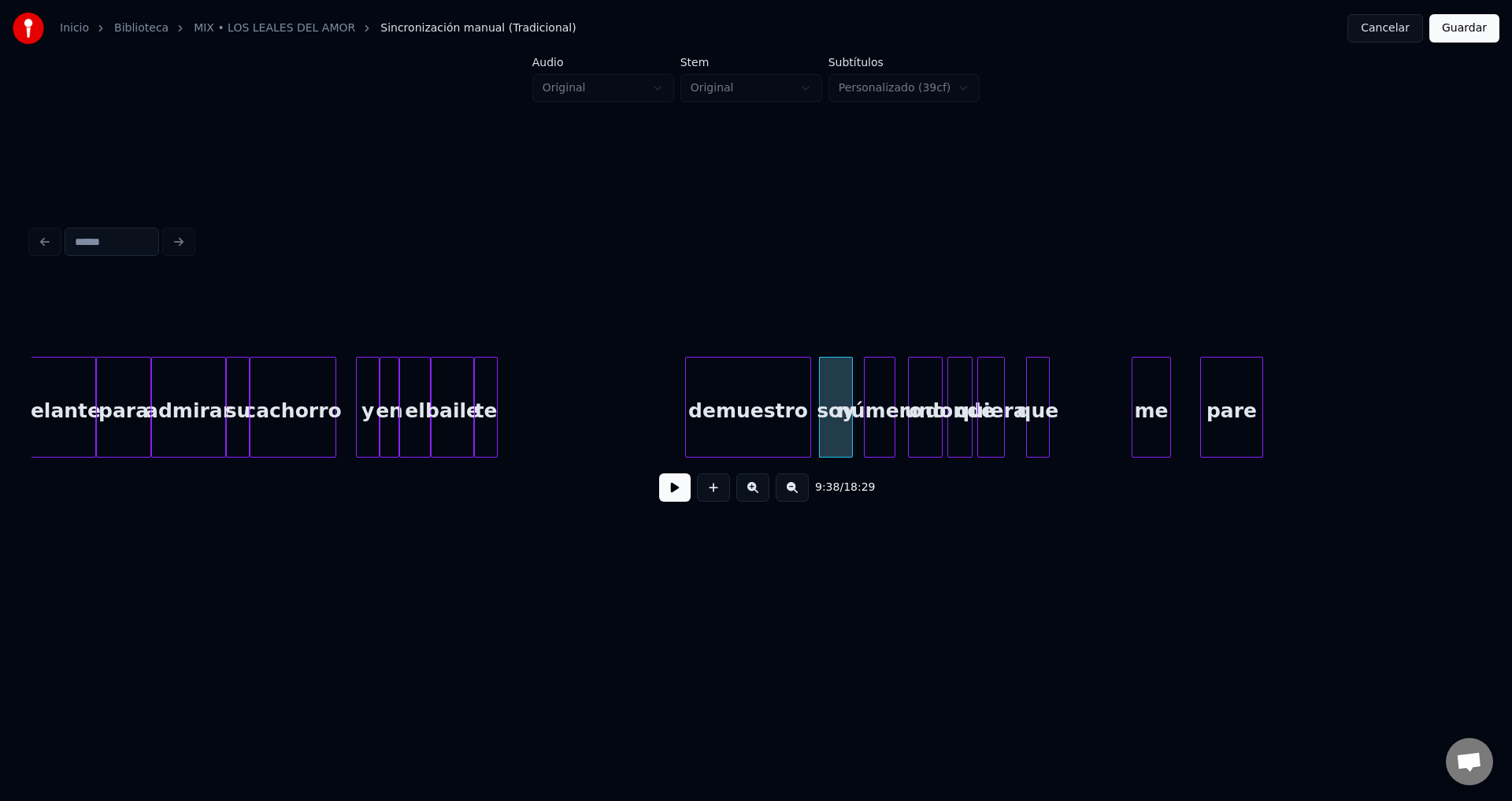
click at [775, 418] on div "demuestro" at bounding box center [748, 411] width 124 height 107
click at [777, 401] on div at bounding box center [778, 407] width 5 height 99
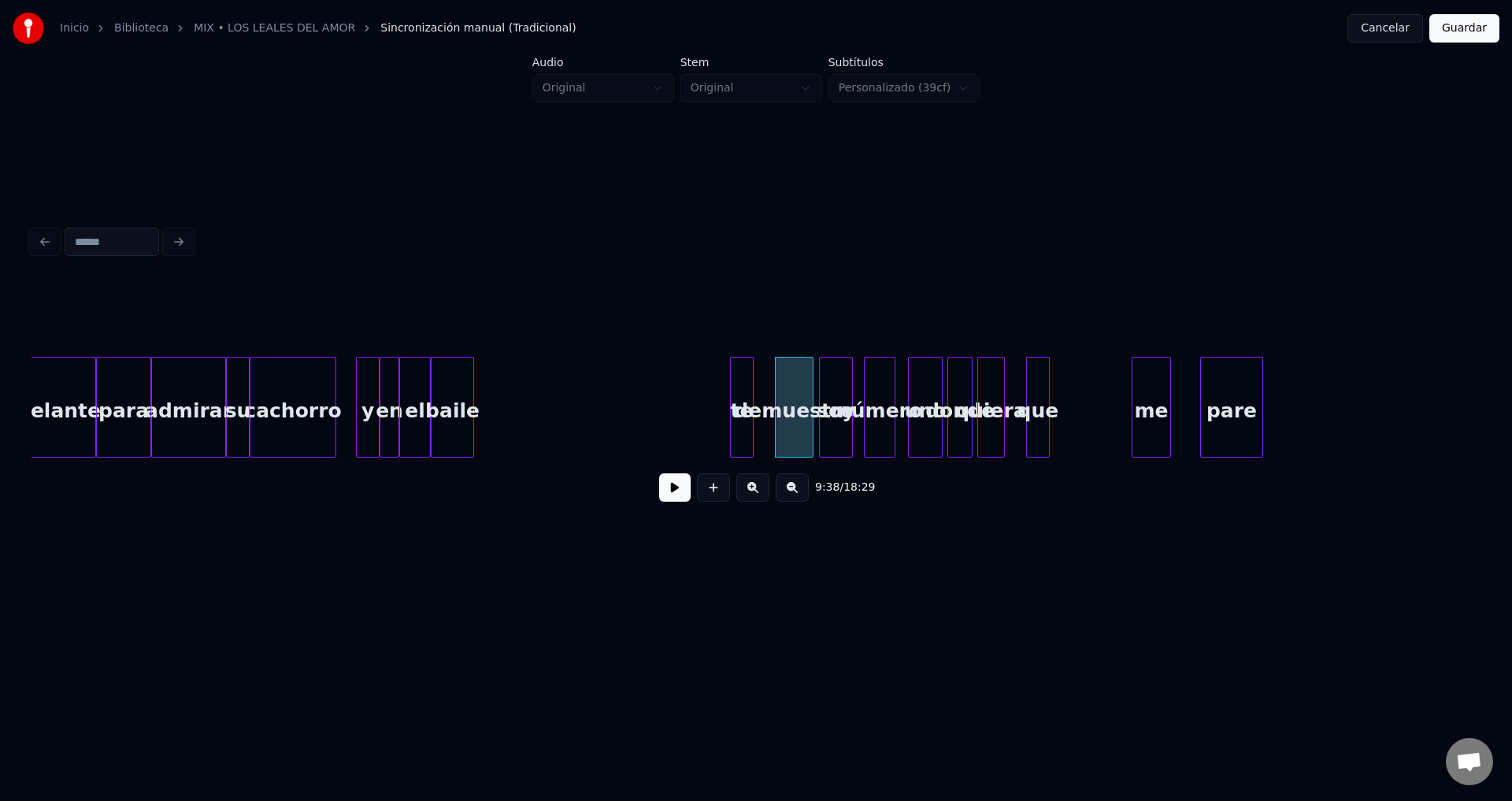
click at [701, 406] on div "baile" at bounding box center [700, 411] width 42 height 107
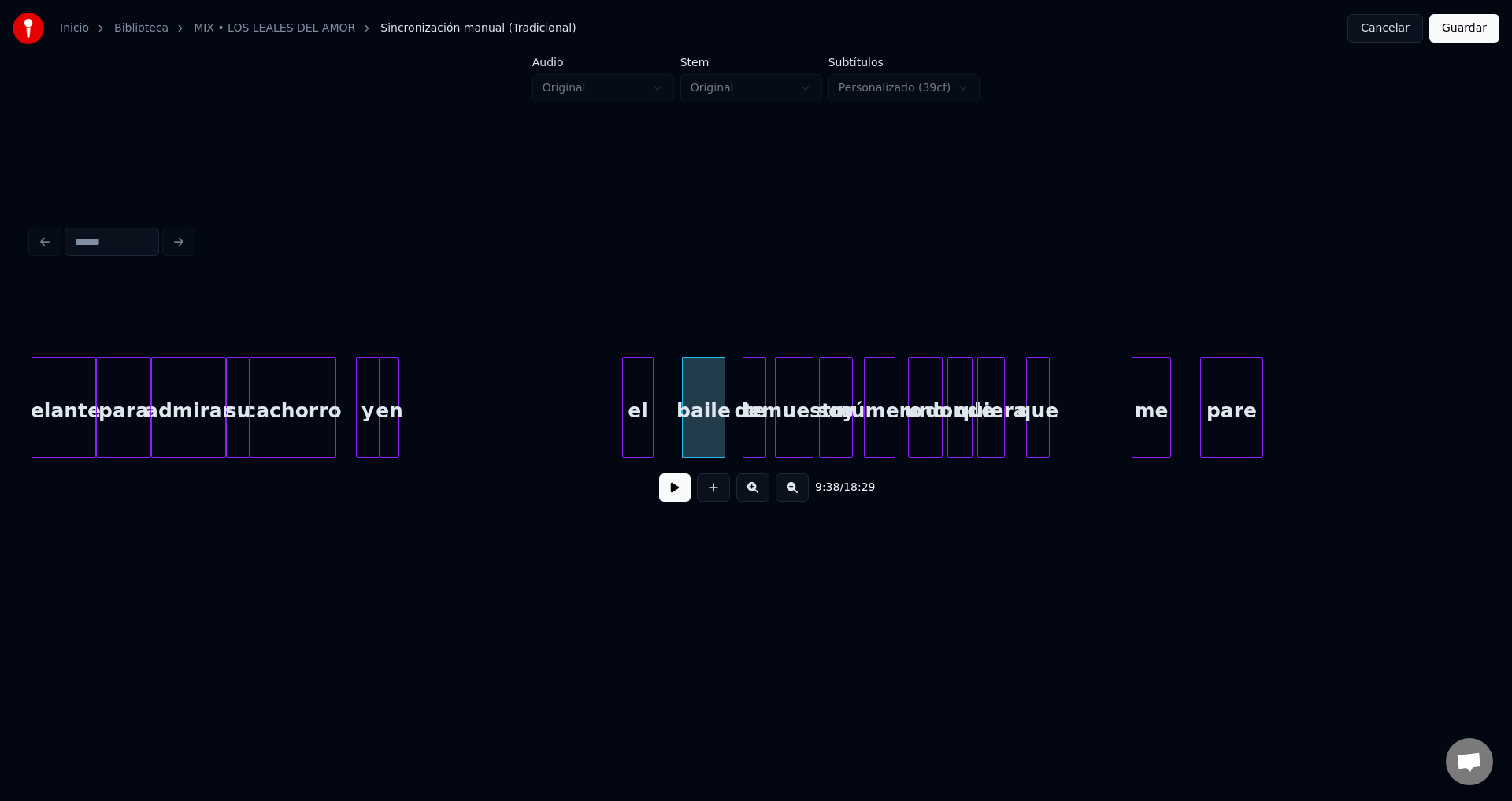
click at [653, 412] on div "el" at bounding box center [638, 411] width 30 height 107
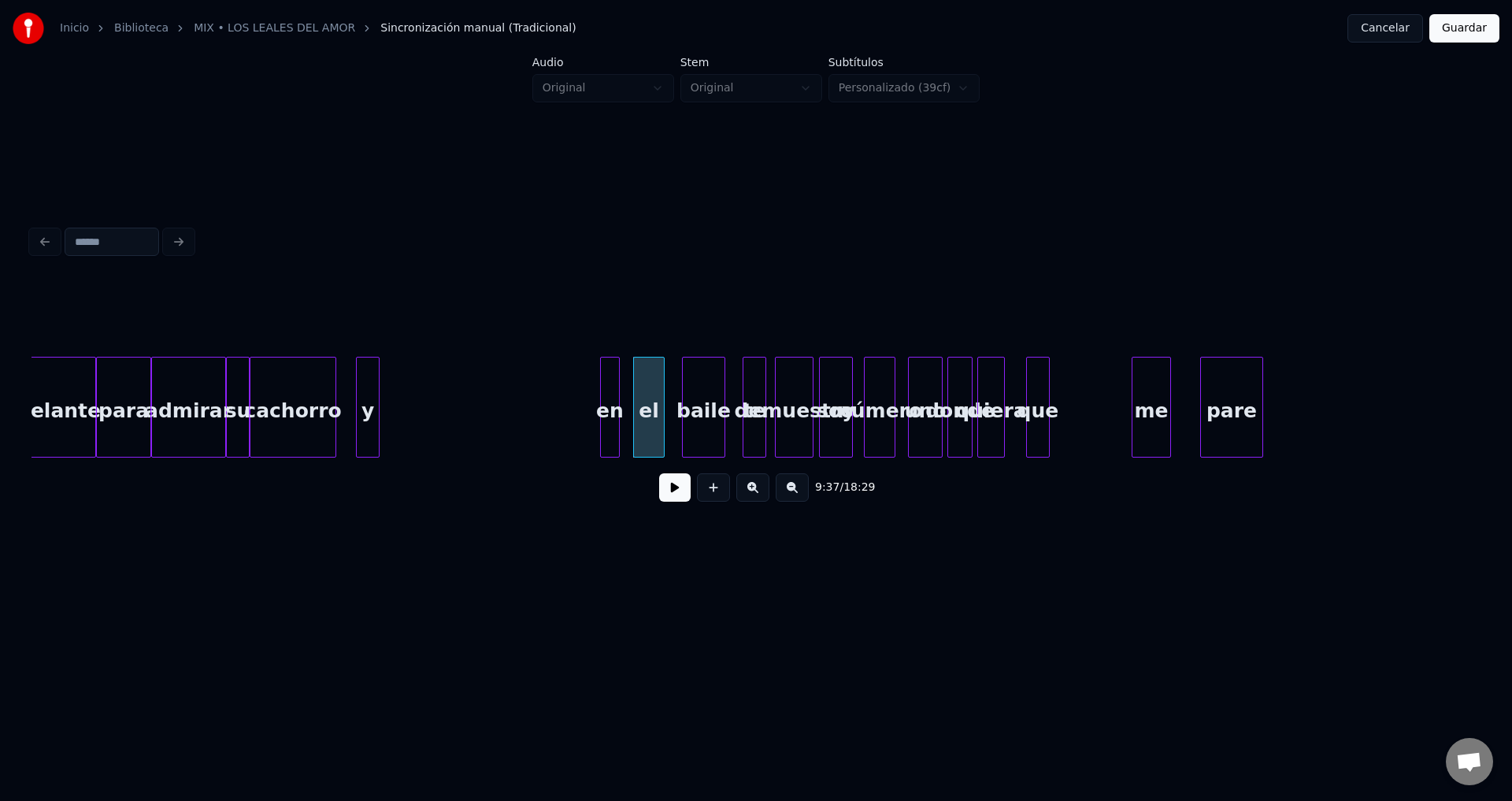
click at [619, 409] on div "en" at bounding box center [610, 411] width 18 height 107
click at [578, 402] on div "y" at bounding box center [577, 411] width 22 height 107
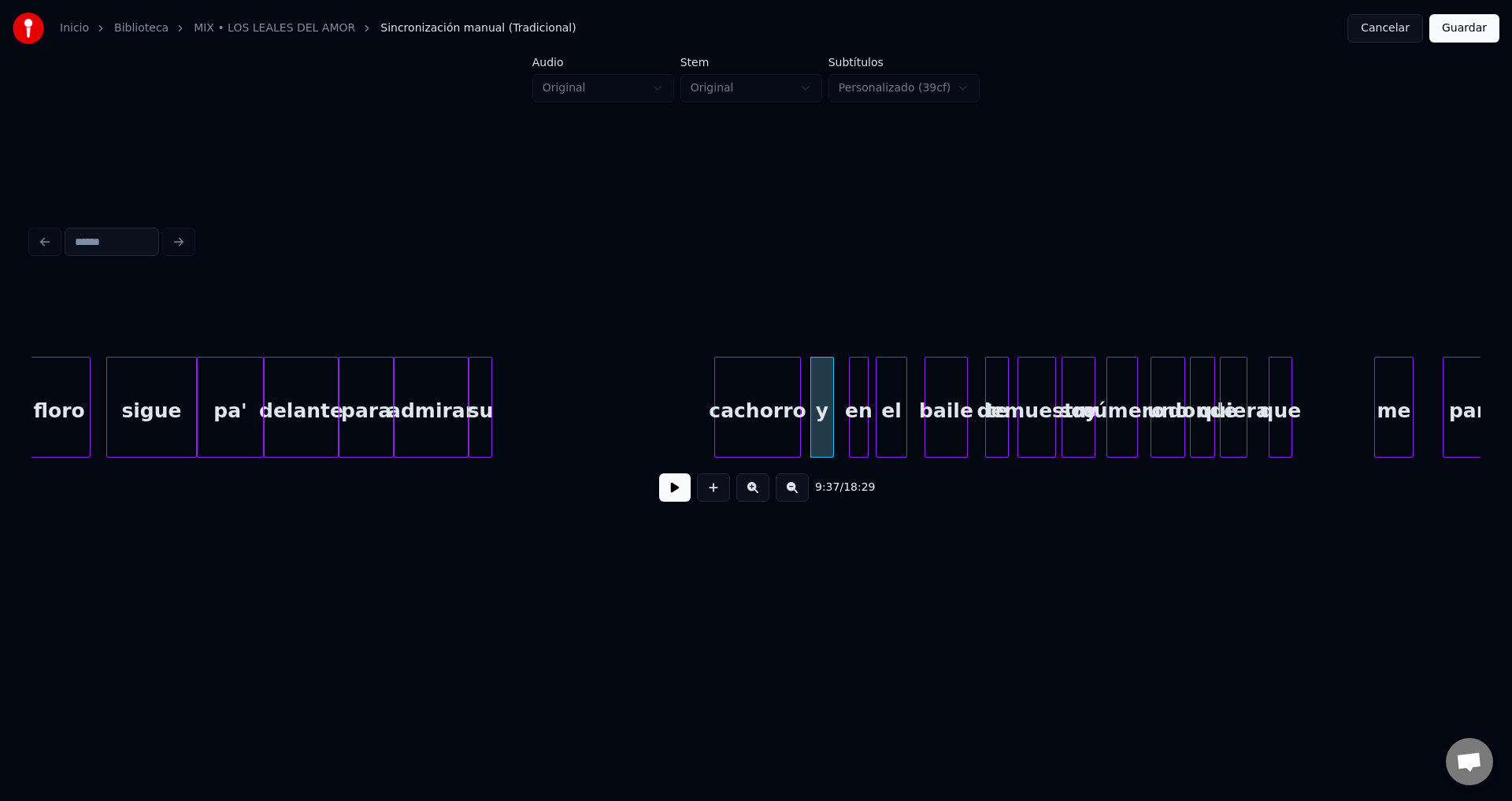
click at [768, 412] on div "cachorro" at bounding box center [757, 411] width 85 height 107
click at [732, 398] on div at bounding box center [730, 407] width 5 height 99
click at [720, 411] on div "su" at bounding box center [717, 411] width 22 height 107
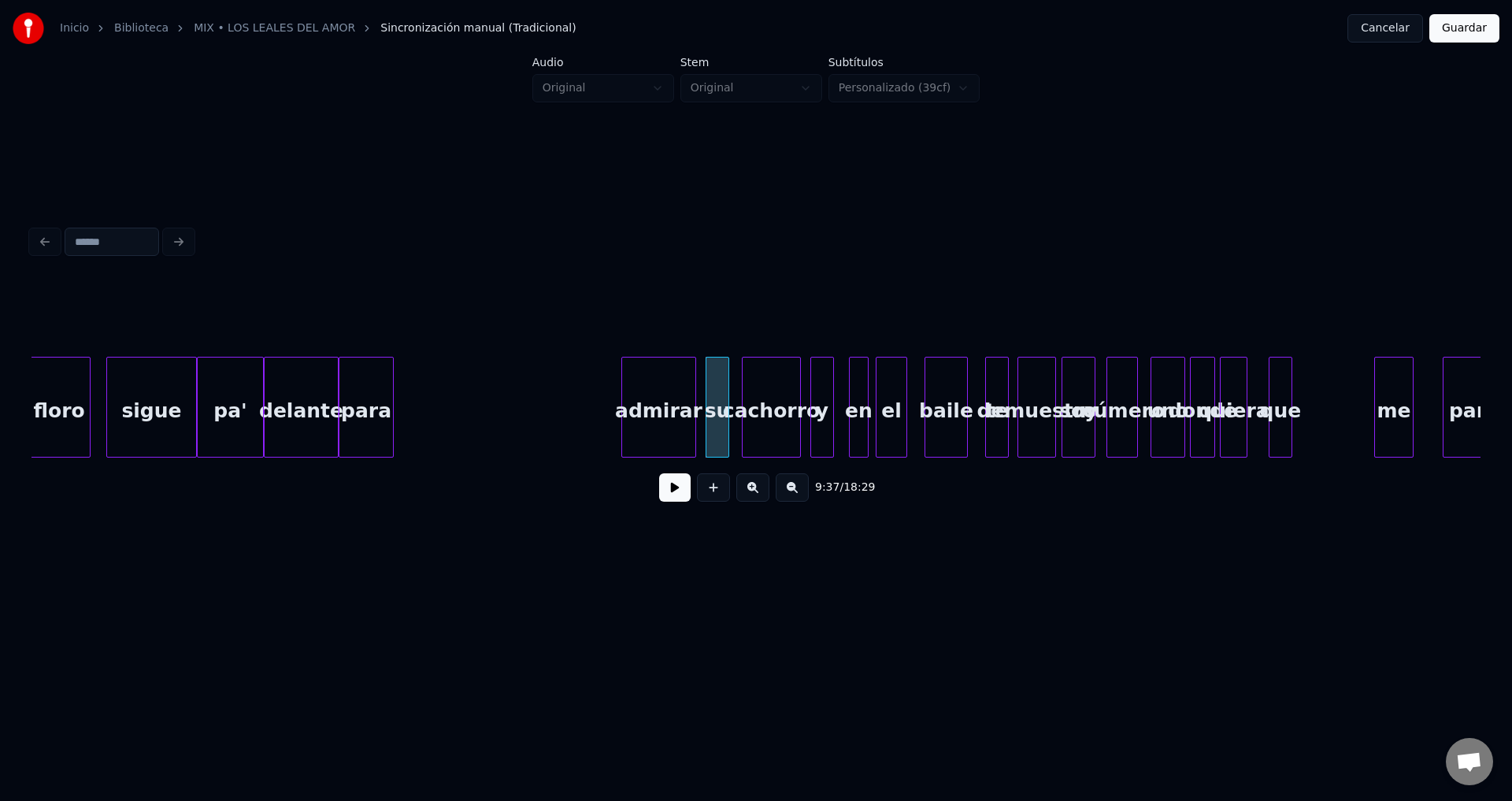
click at [667, 413] on div "admirar" at bounding box center [659, 411] width 74 height 107
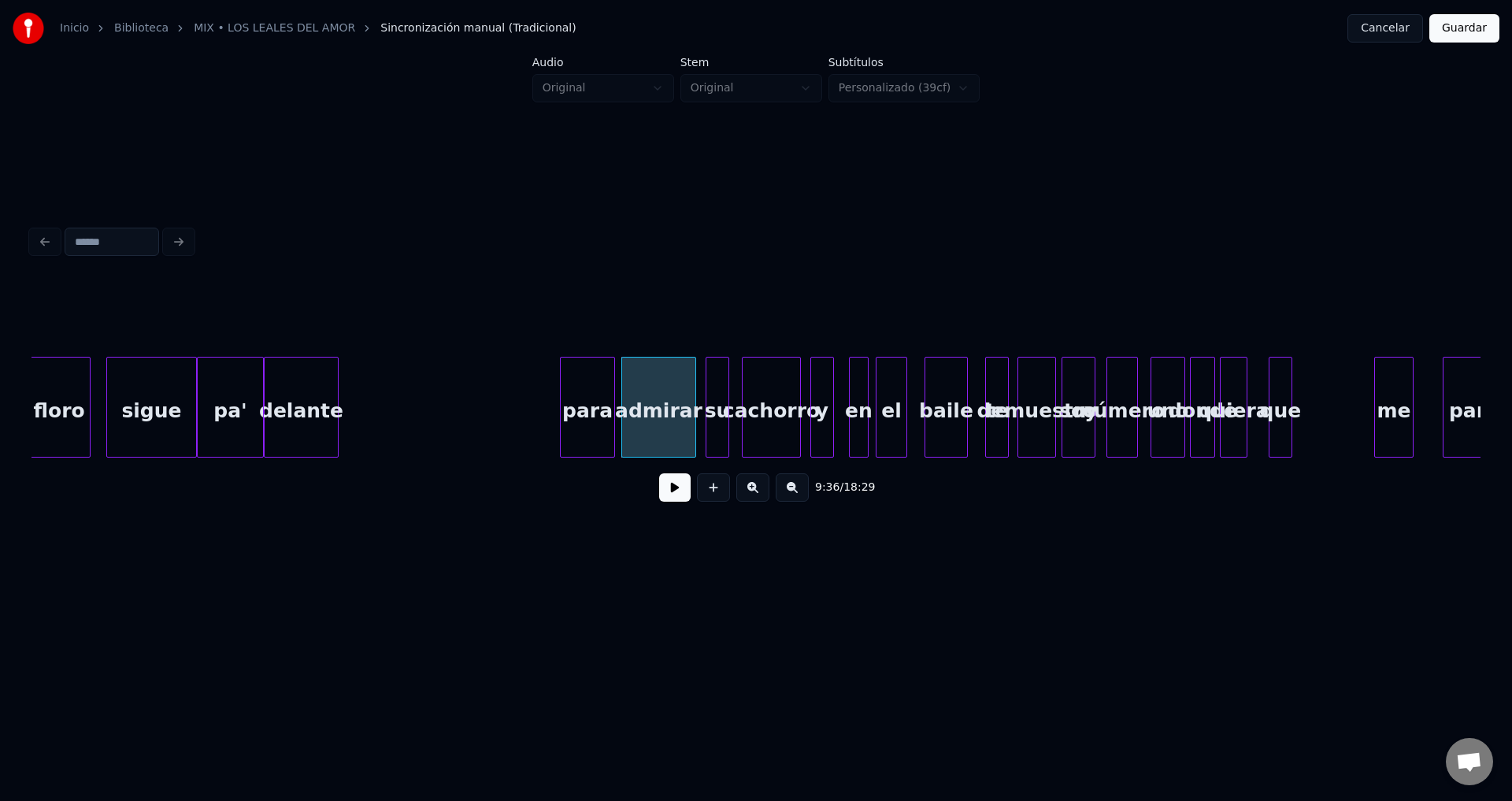
click at [591, 414] on div "para" at bounding box center [587, 411] width 54 height 107
click at [577, 403] on div at bounding box center [575, 407] width 5 height 99
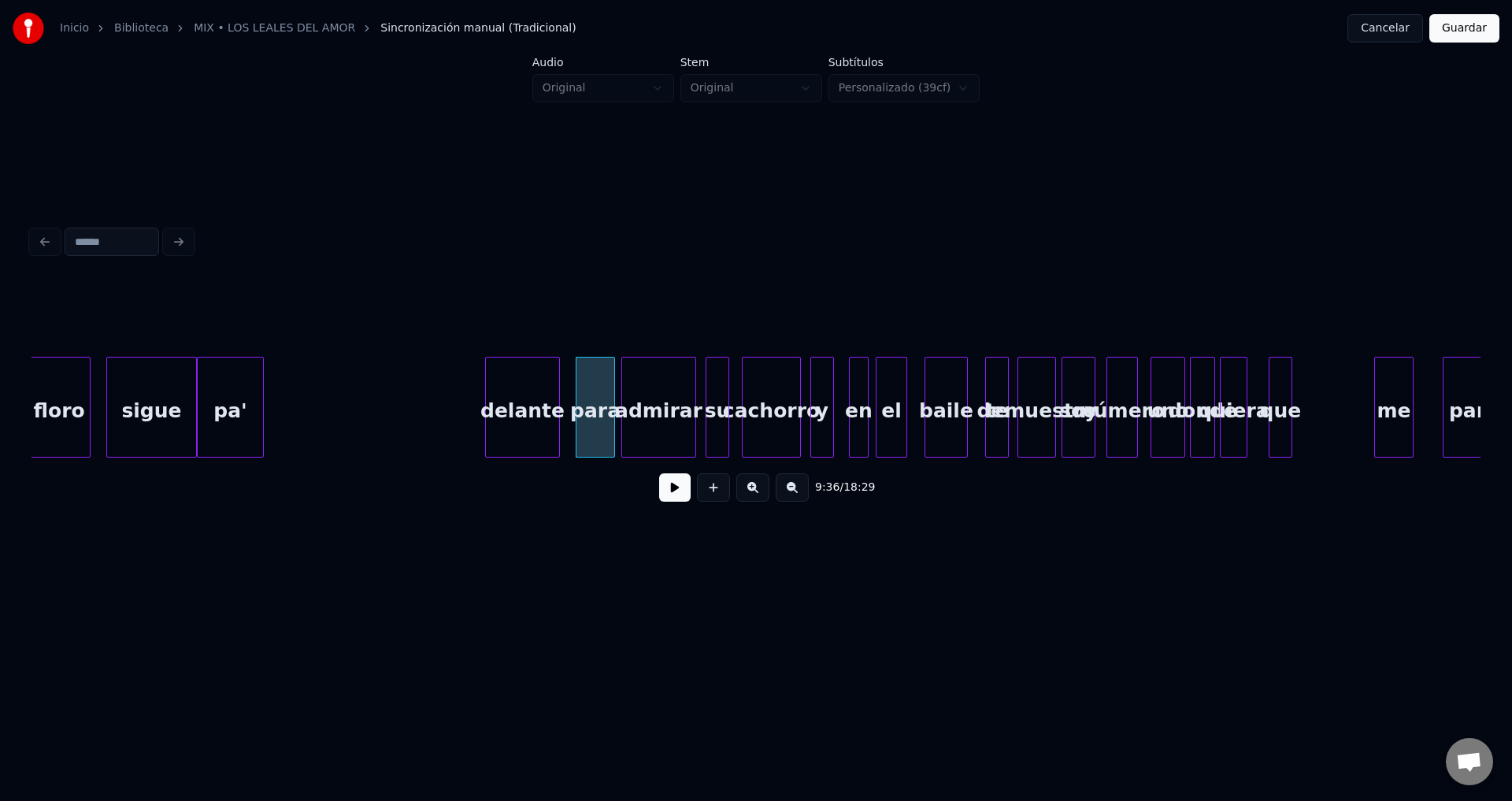
click at [535, 423] on div "delante" at bounding box center [522, 411] width 74 height 107
click at [495, 405] on div at bounding box center [492, 407] width 5 height 99
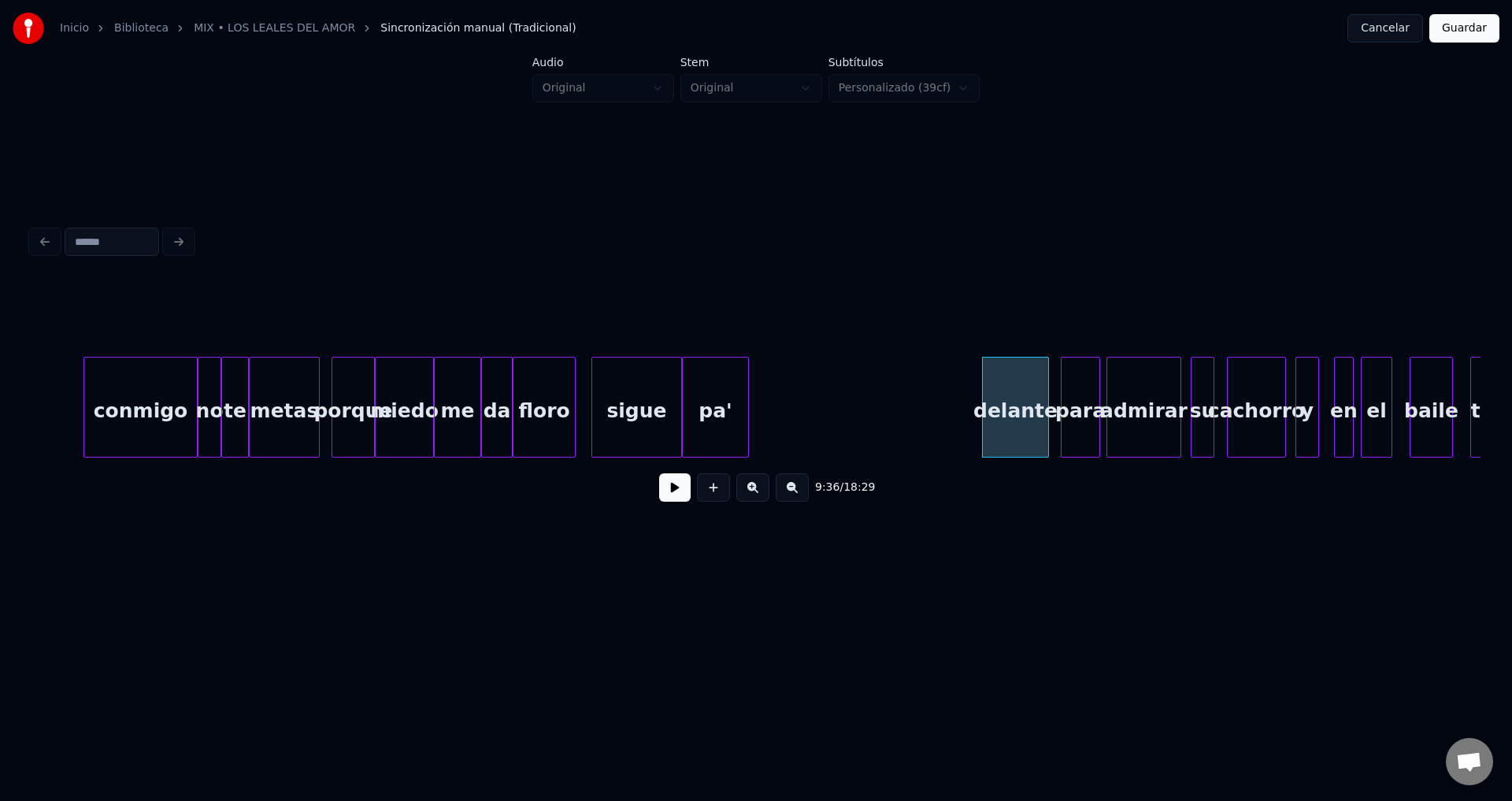
scroll to position [0, 112350]
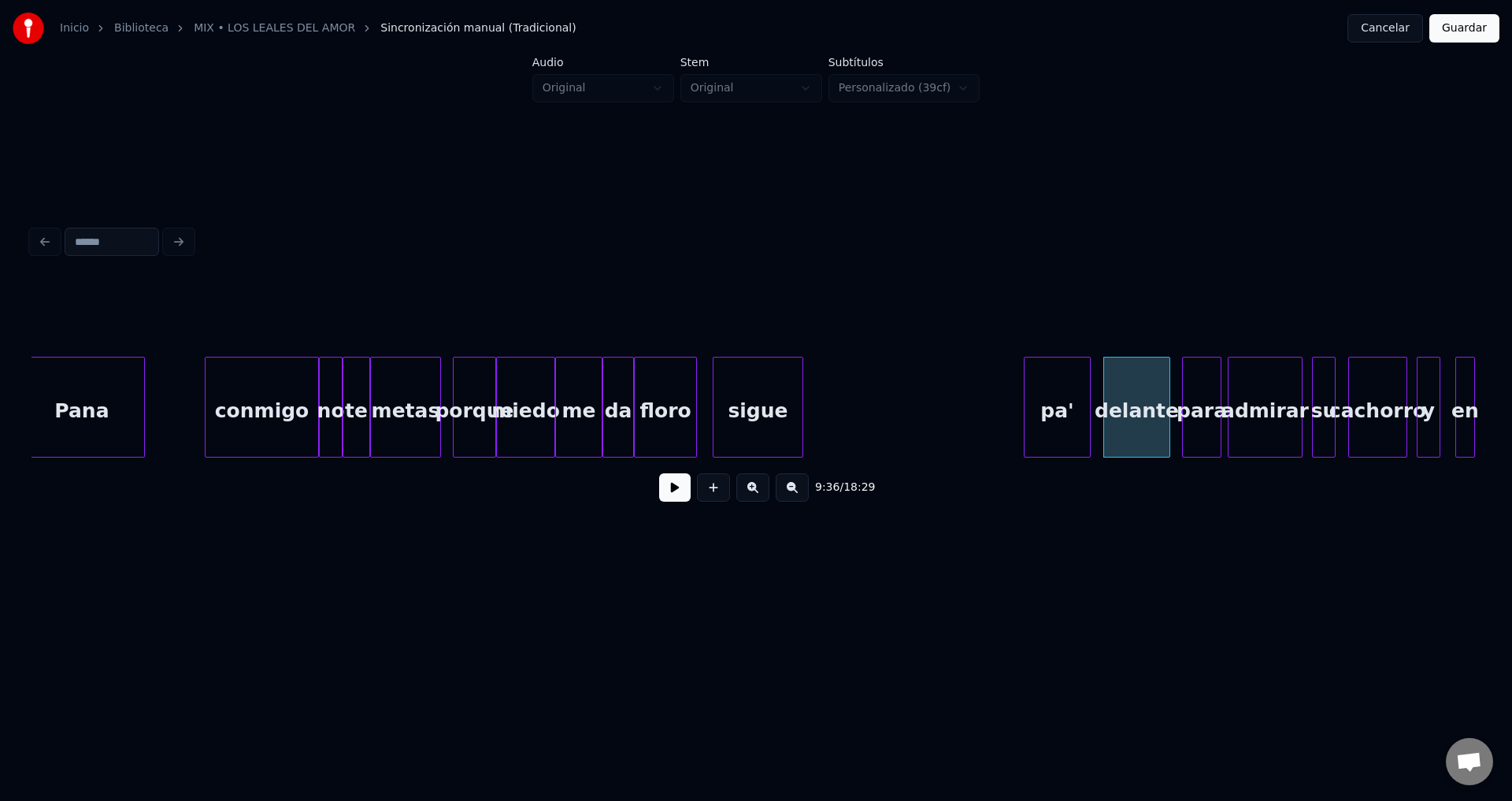
click at [1078, 412] on div "pa'" at bounding box center [1057, 411] width 66 height 107
click at [1055, 400] on div at bounding box center [1053, 407] width 5 height 99
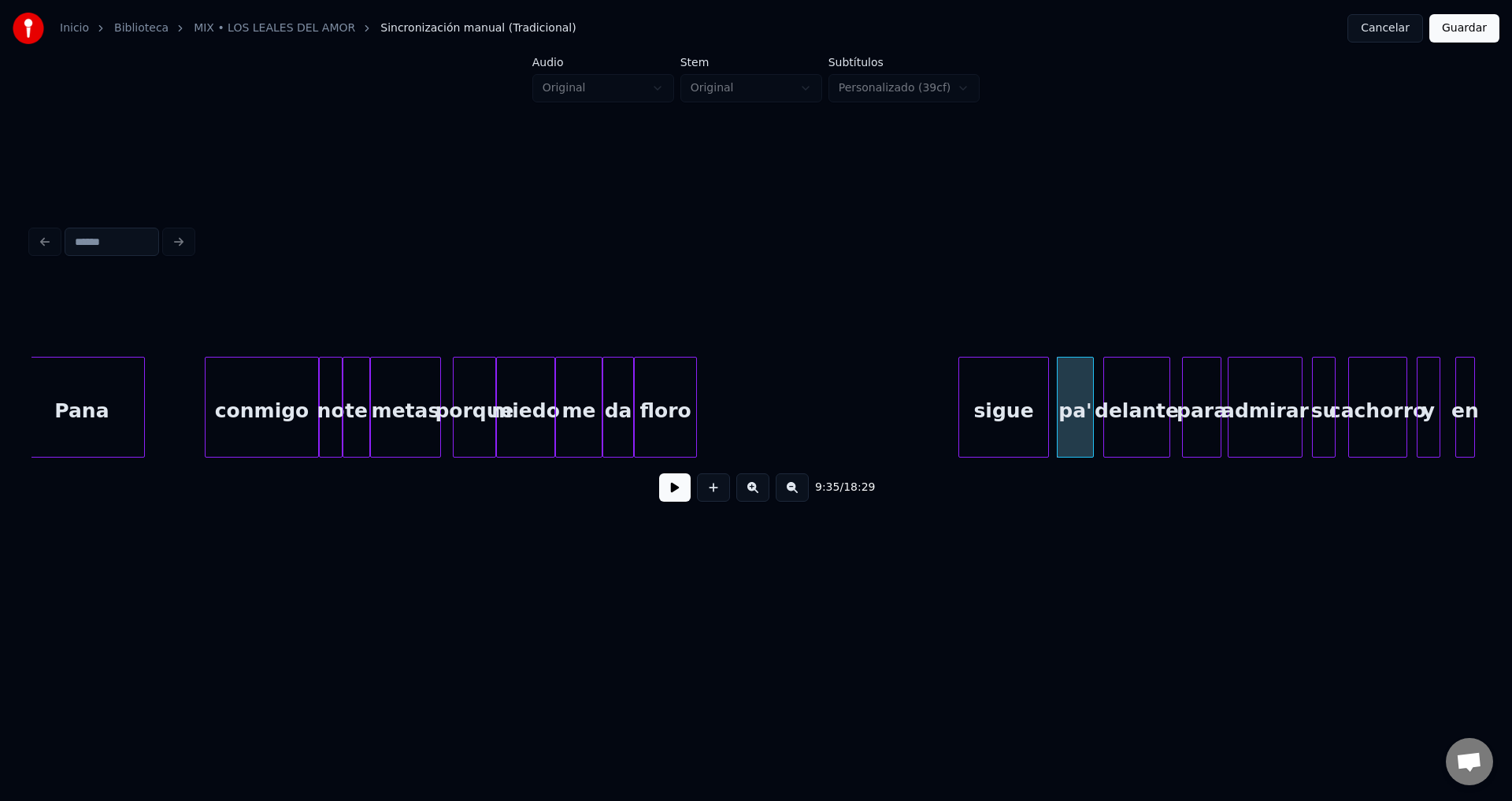
click at [1000, 426] on div "sigue" at bounding box center [1004, 411] width 89 height 107
click at [997, 411] on div at bounding box center [995, 407] width 5 height 99
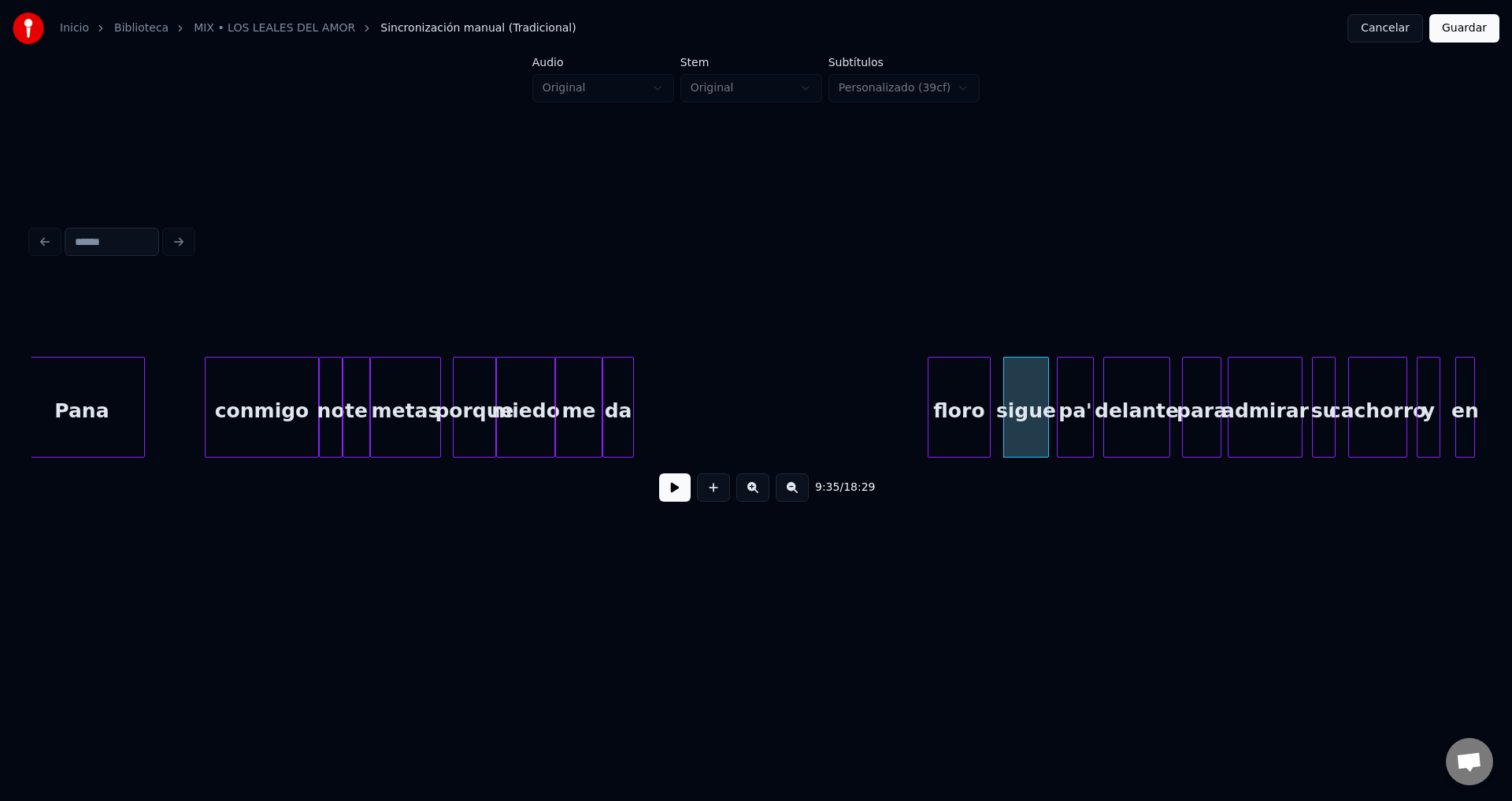
click at [976, 397] on div "floro" at bounding box center [959, 411] width 62 height 107
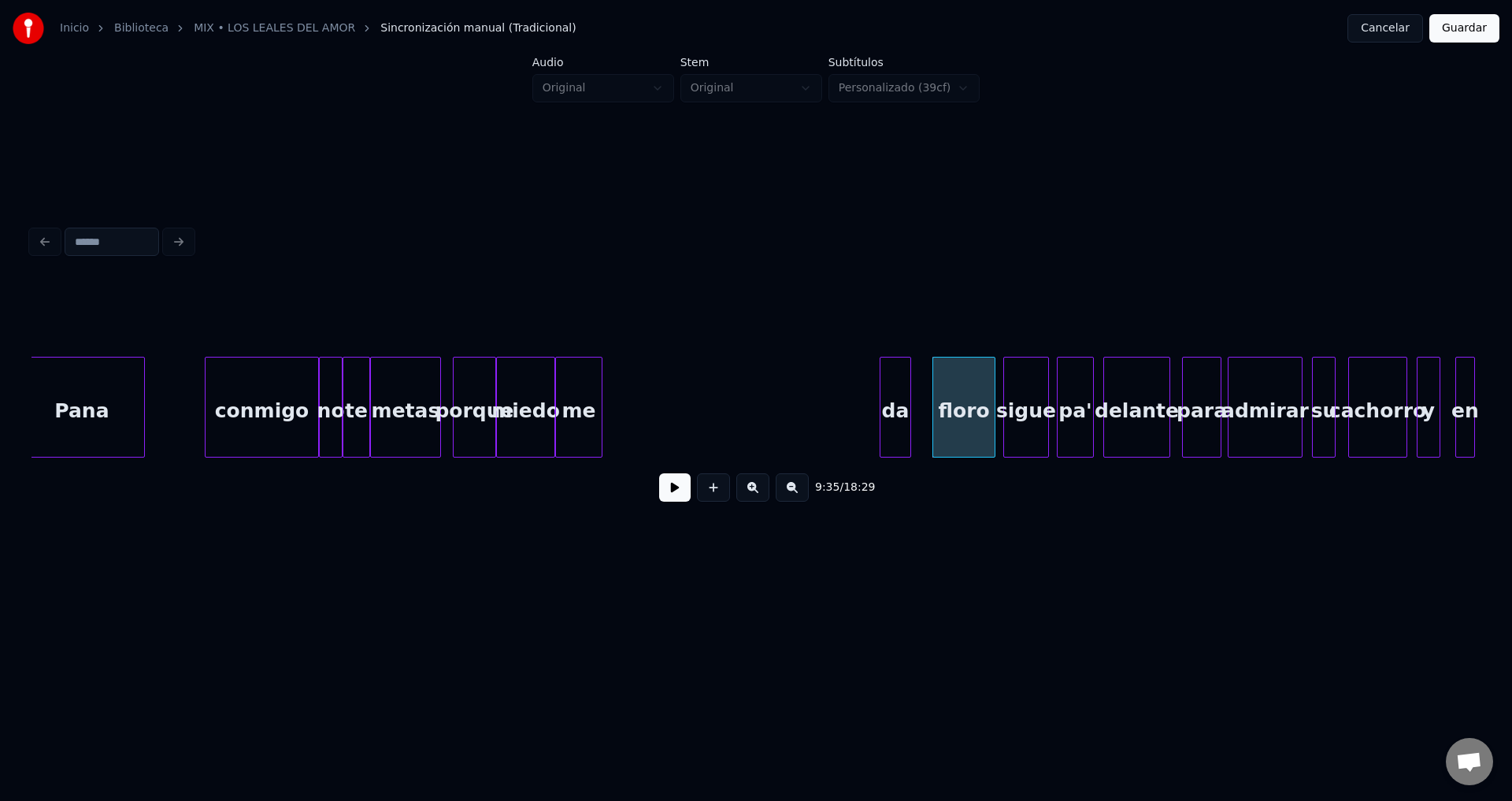
click at [902, 406] on div "da" at bounding box center [895, 411] width 30 height 107
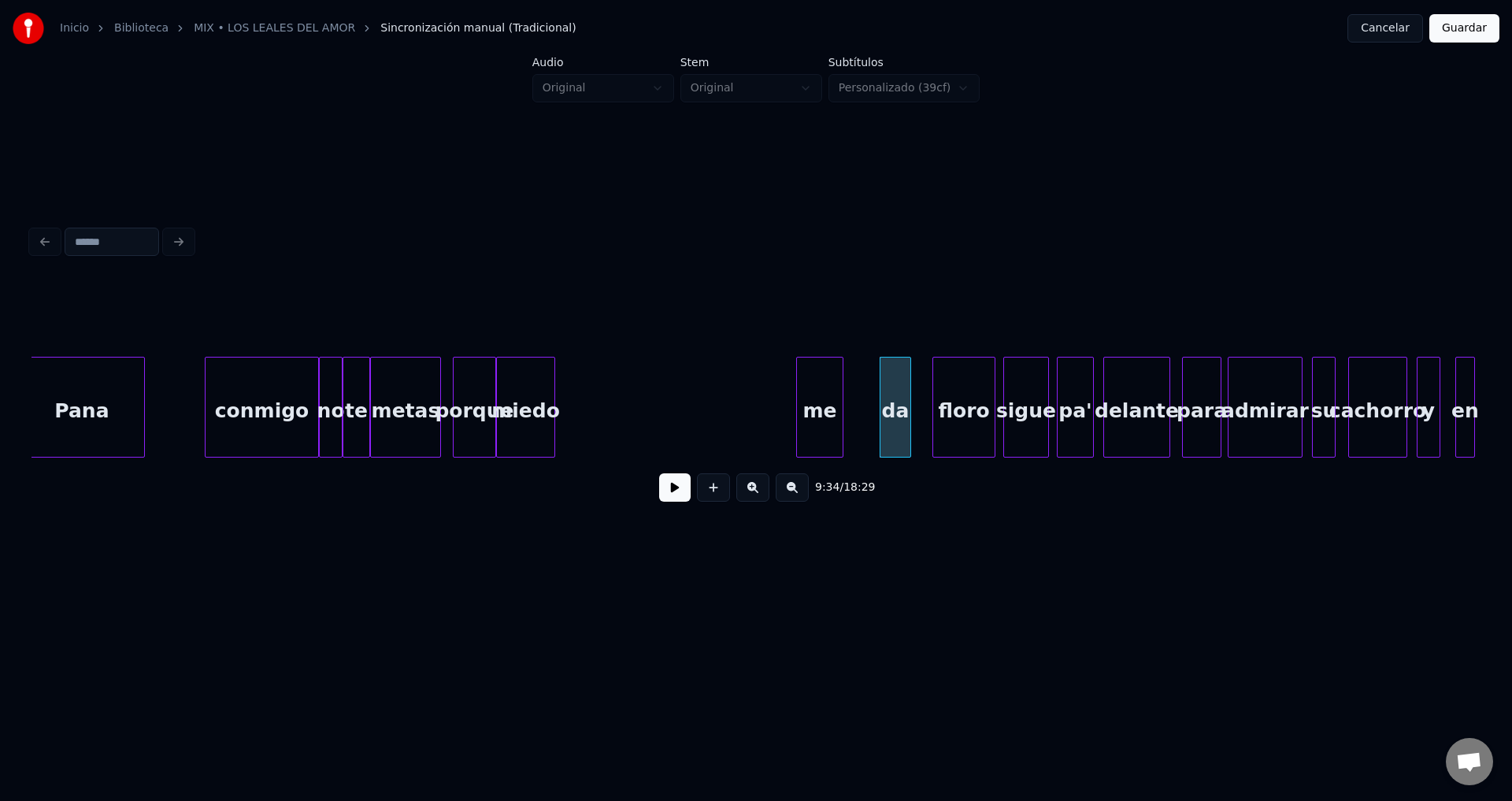
click at [839, 414] on div "me" at bounding box center [820, 411] width 46 height 107
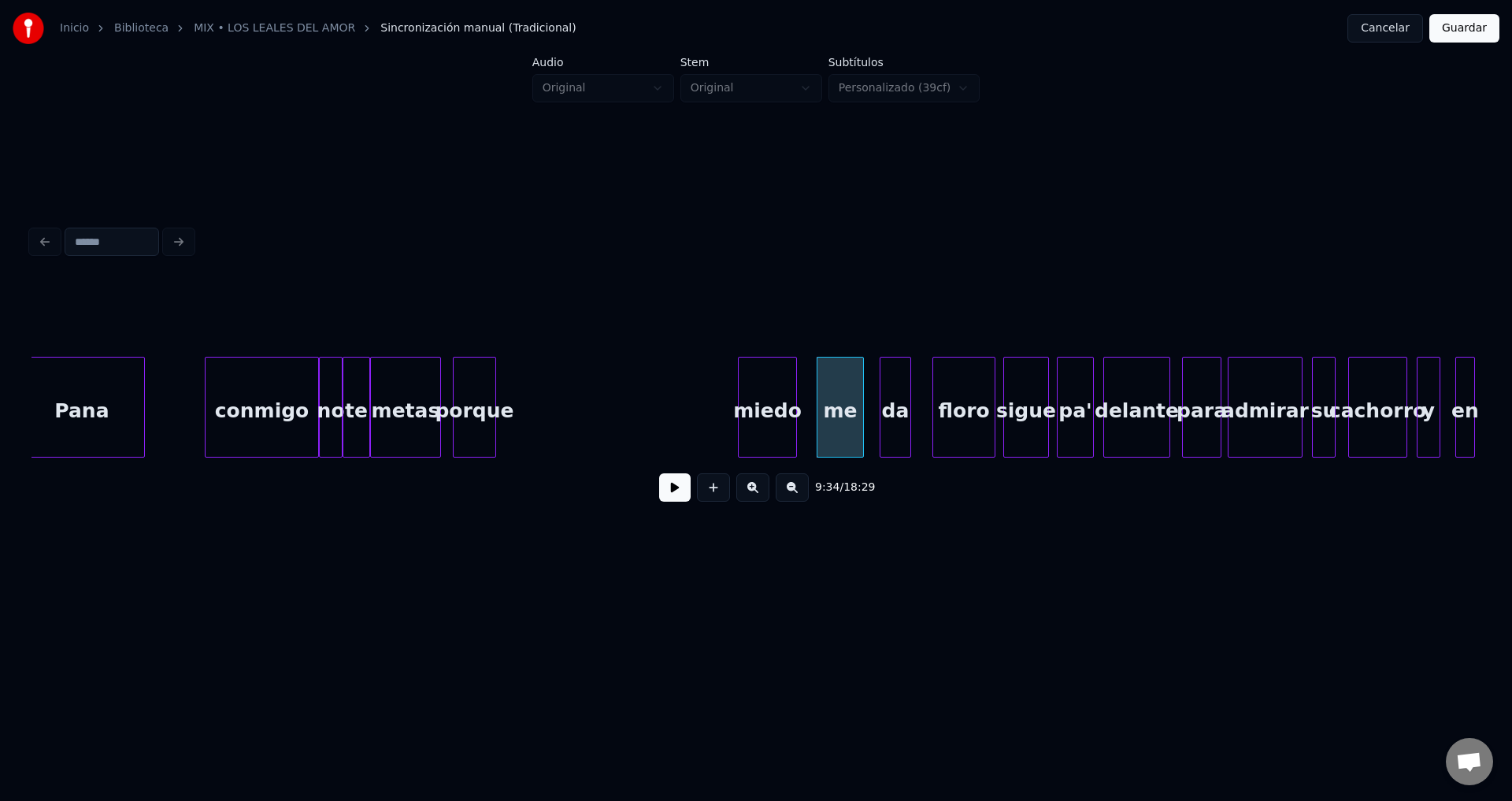
click at [771, 412] on div "miedo" at bounding box center [767, 411] width 58 height 107
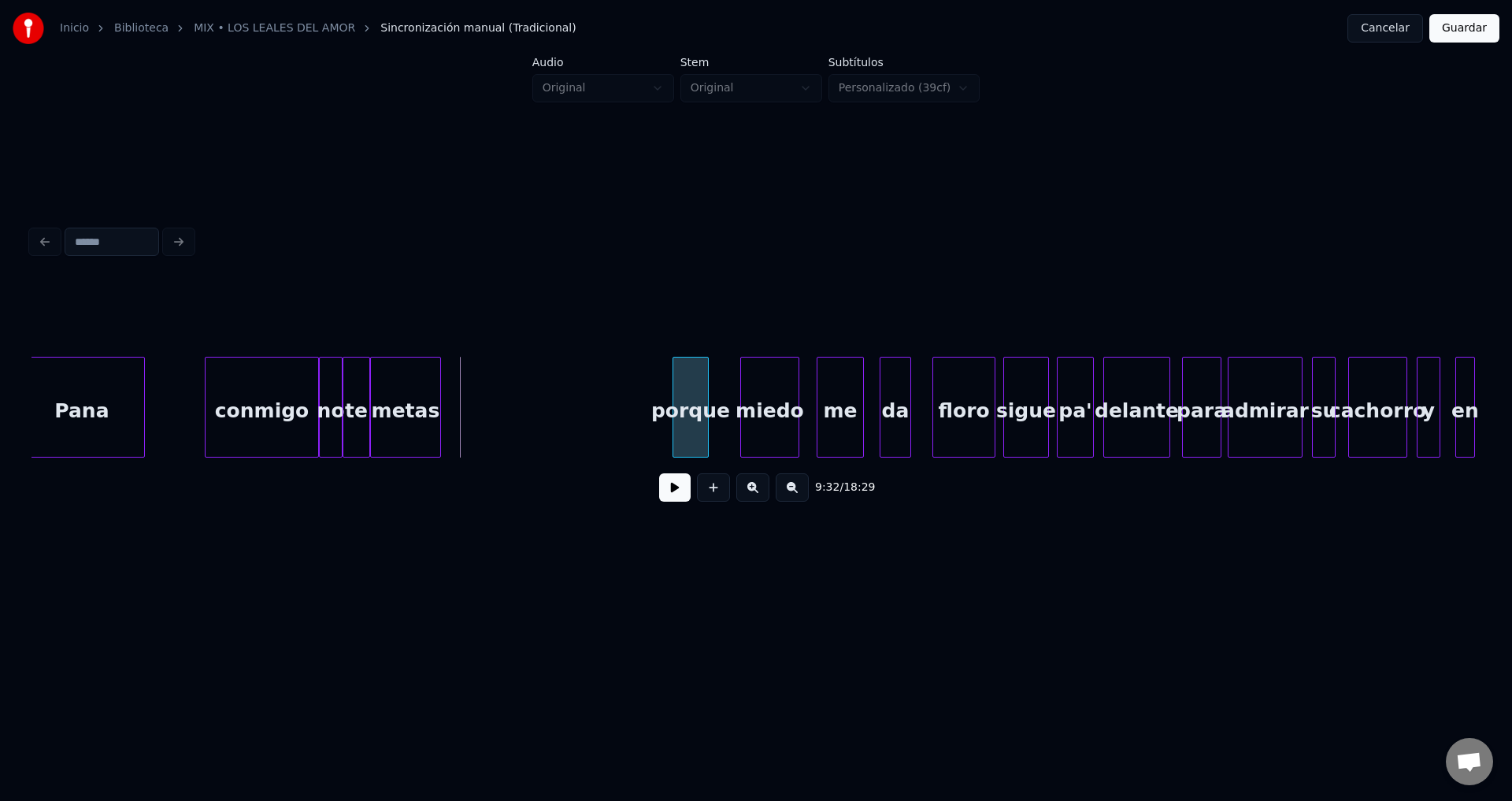
click at [693, 401] on div "porque" at bounding box center [691, 411] width 35 height 107
click at [631, 403] on div "metas" at bounding box center [636, 411] width 70 height 107
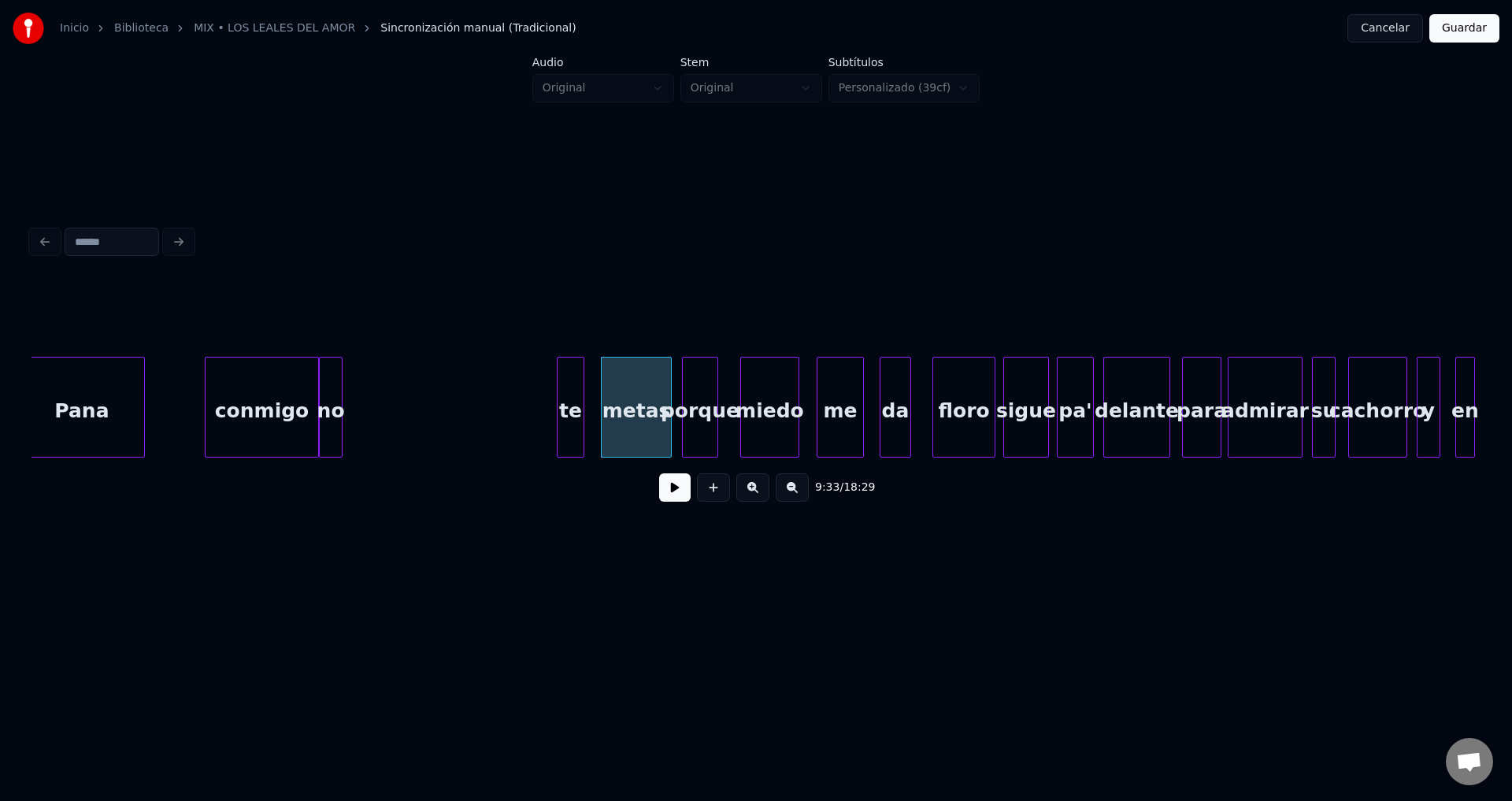
click at [572, 407] on div "te" at bounding box center [570, 411] width 26 height 107
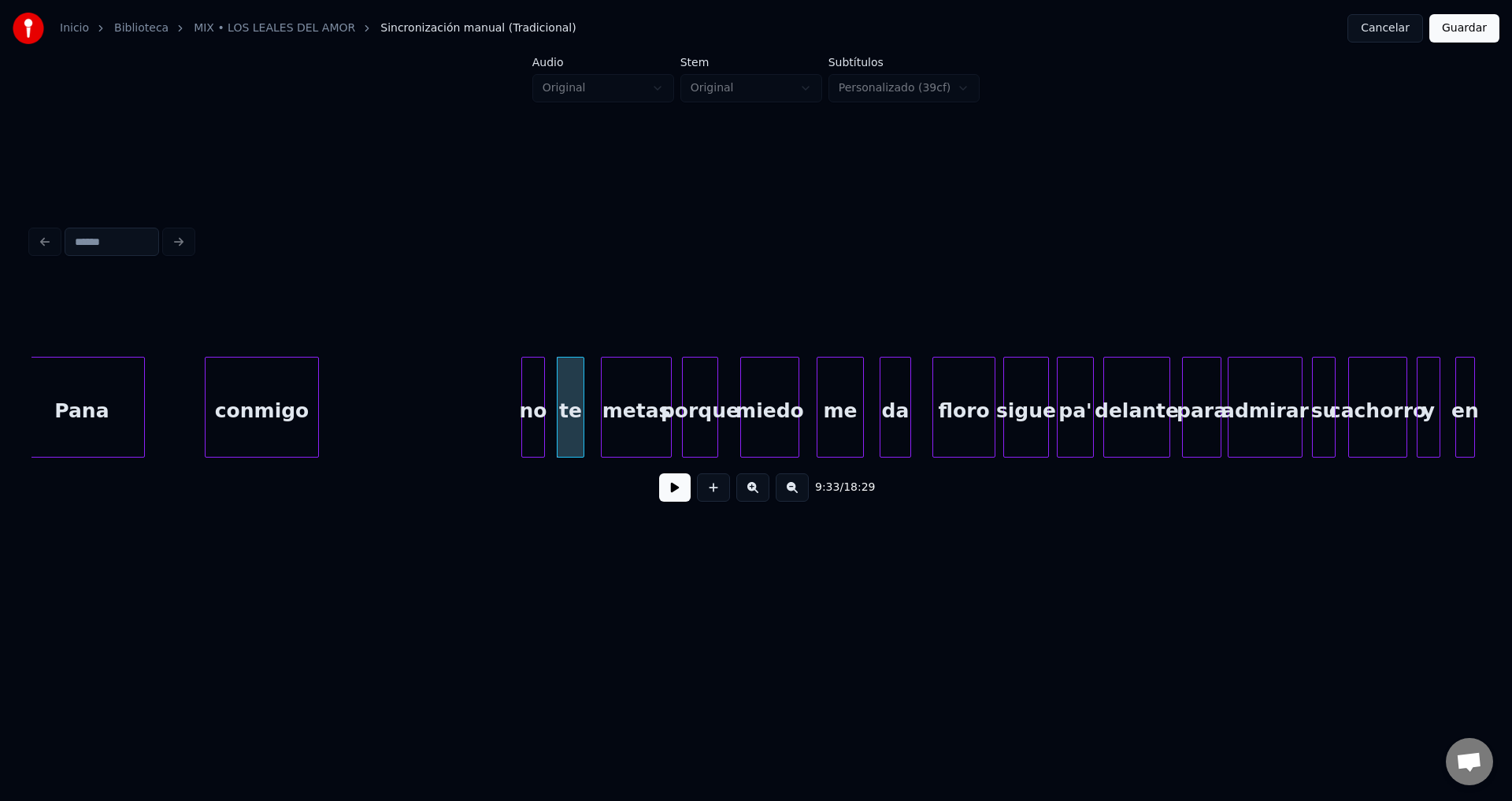
click at [533, 415] on div "no" at bounding box center [534, 411] width 22 height 107
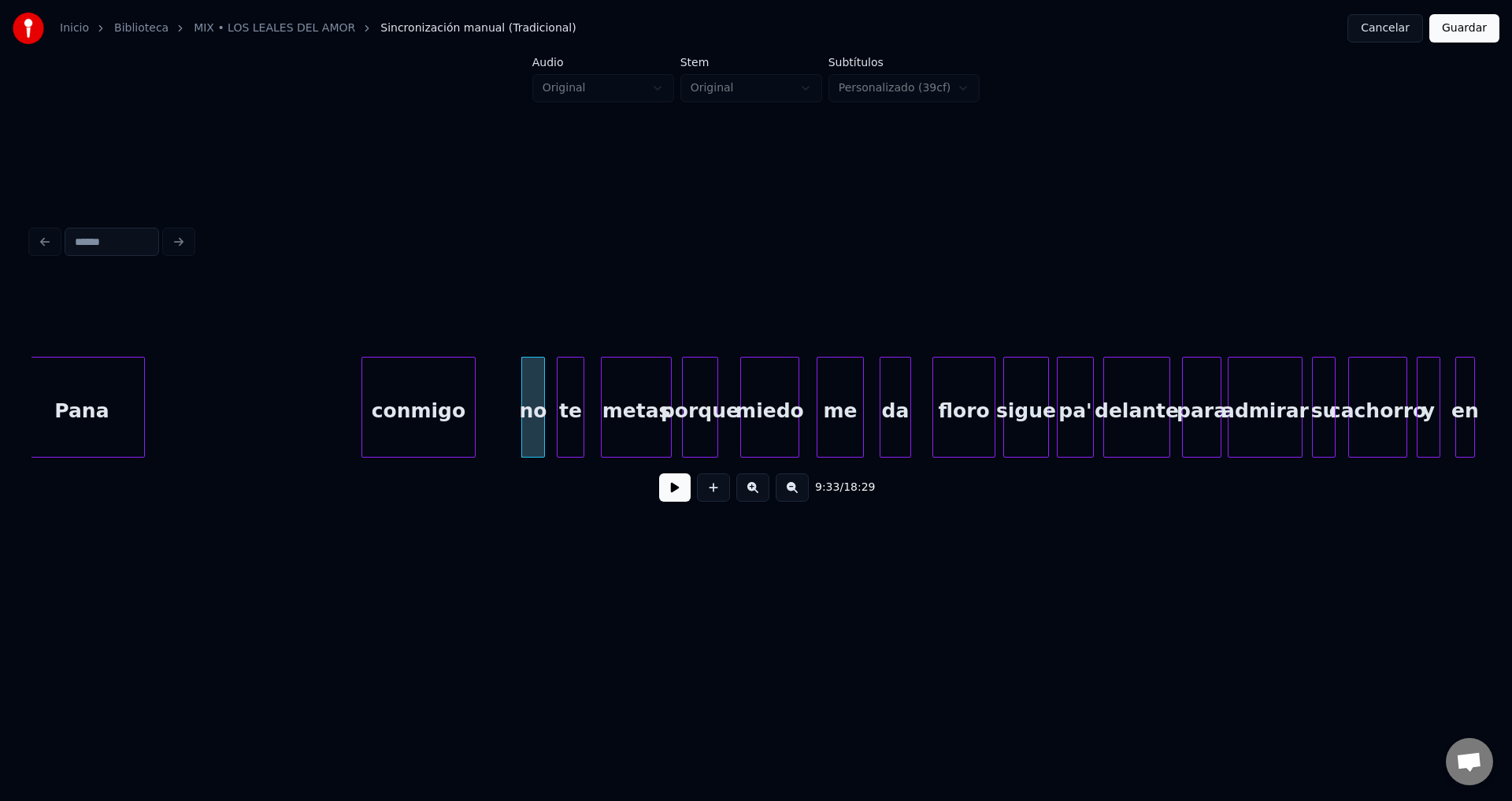
click at [424, 416] on div "conmigo" at bounding box center [419, 411] width 112 height 107
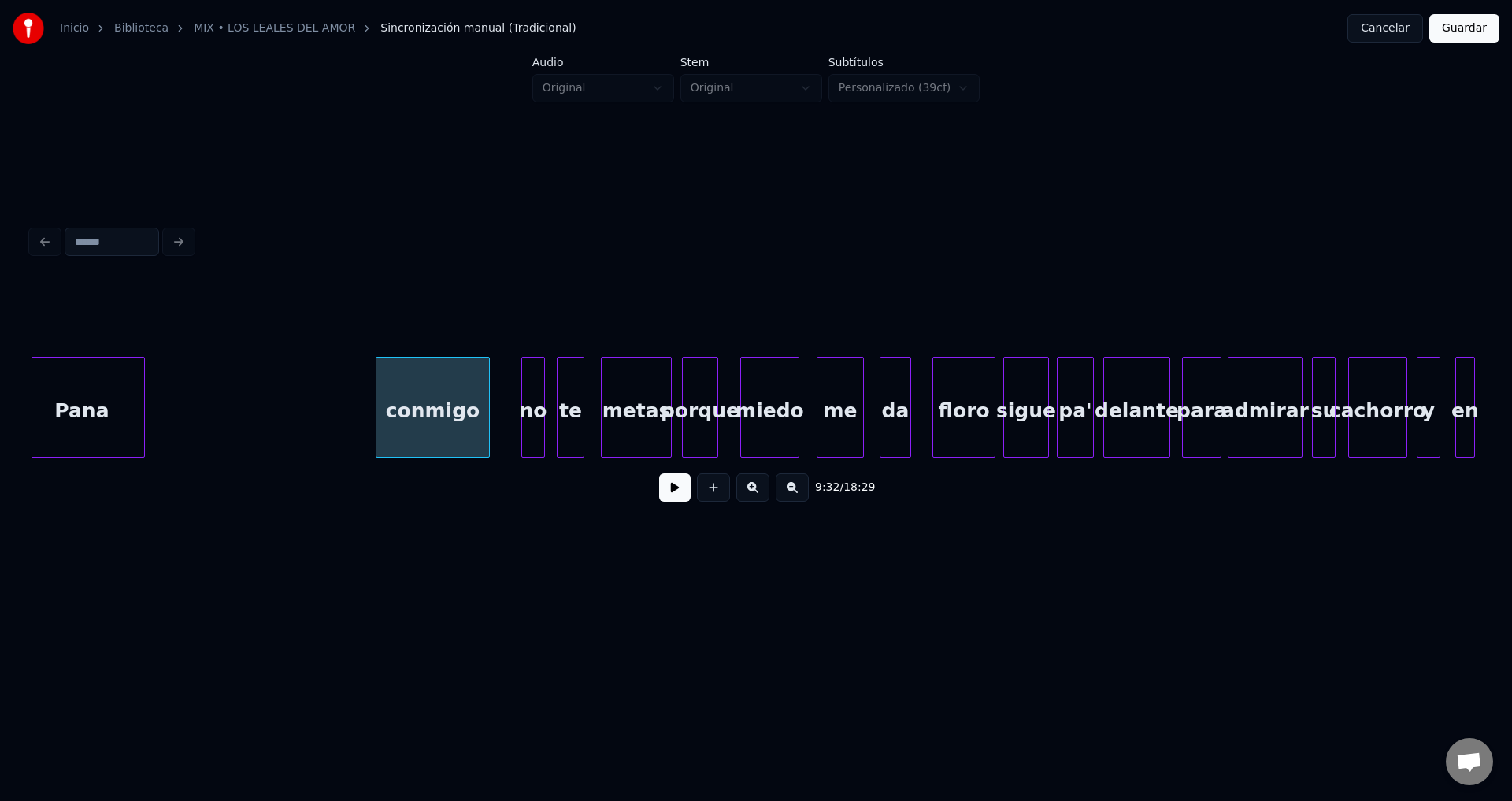
scroll to position [0, 112229]
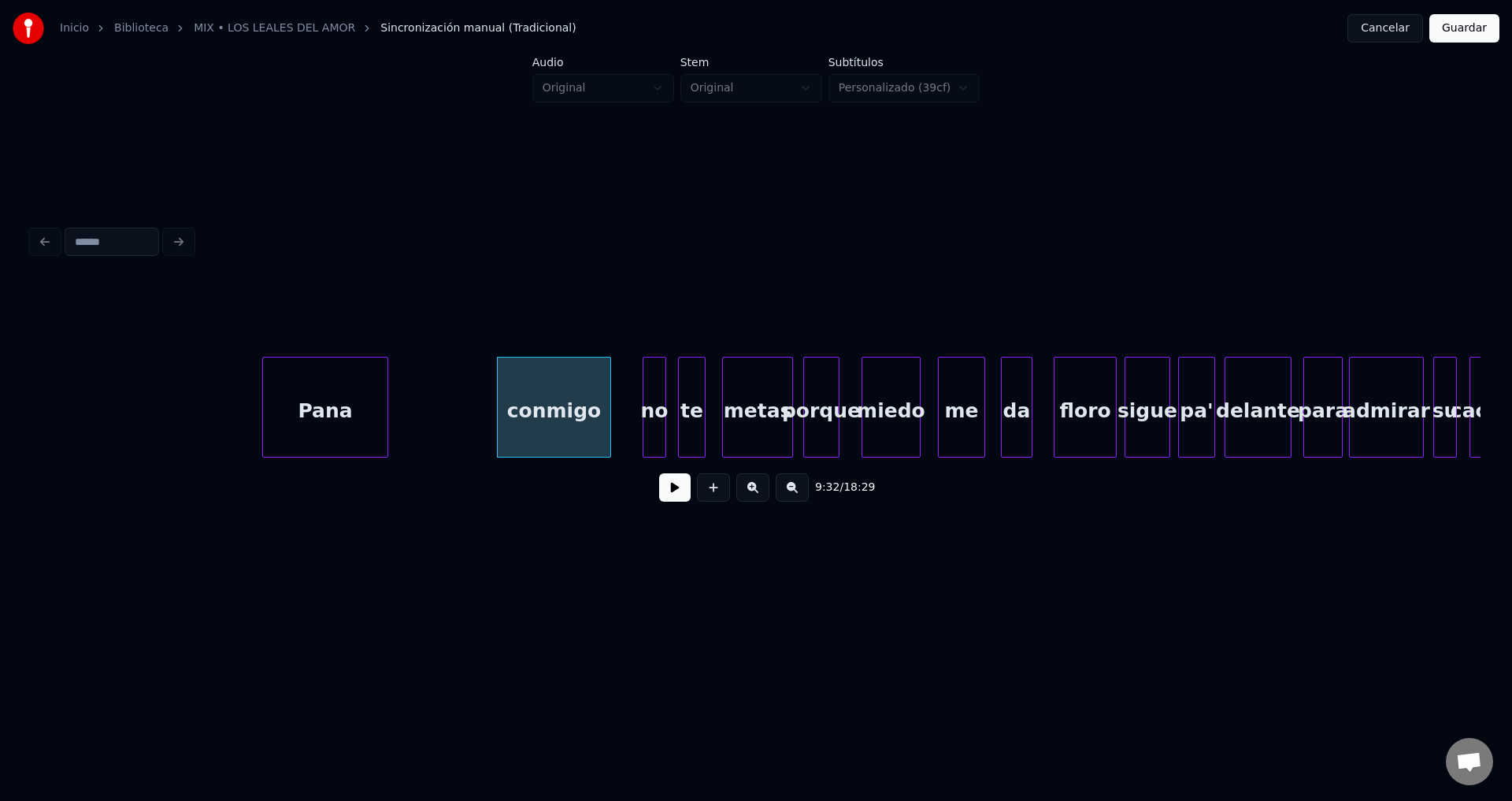
click at [347, 409] on div "Pana" at bounding box center [325, 411] width 124 height 107
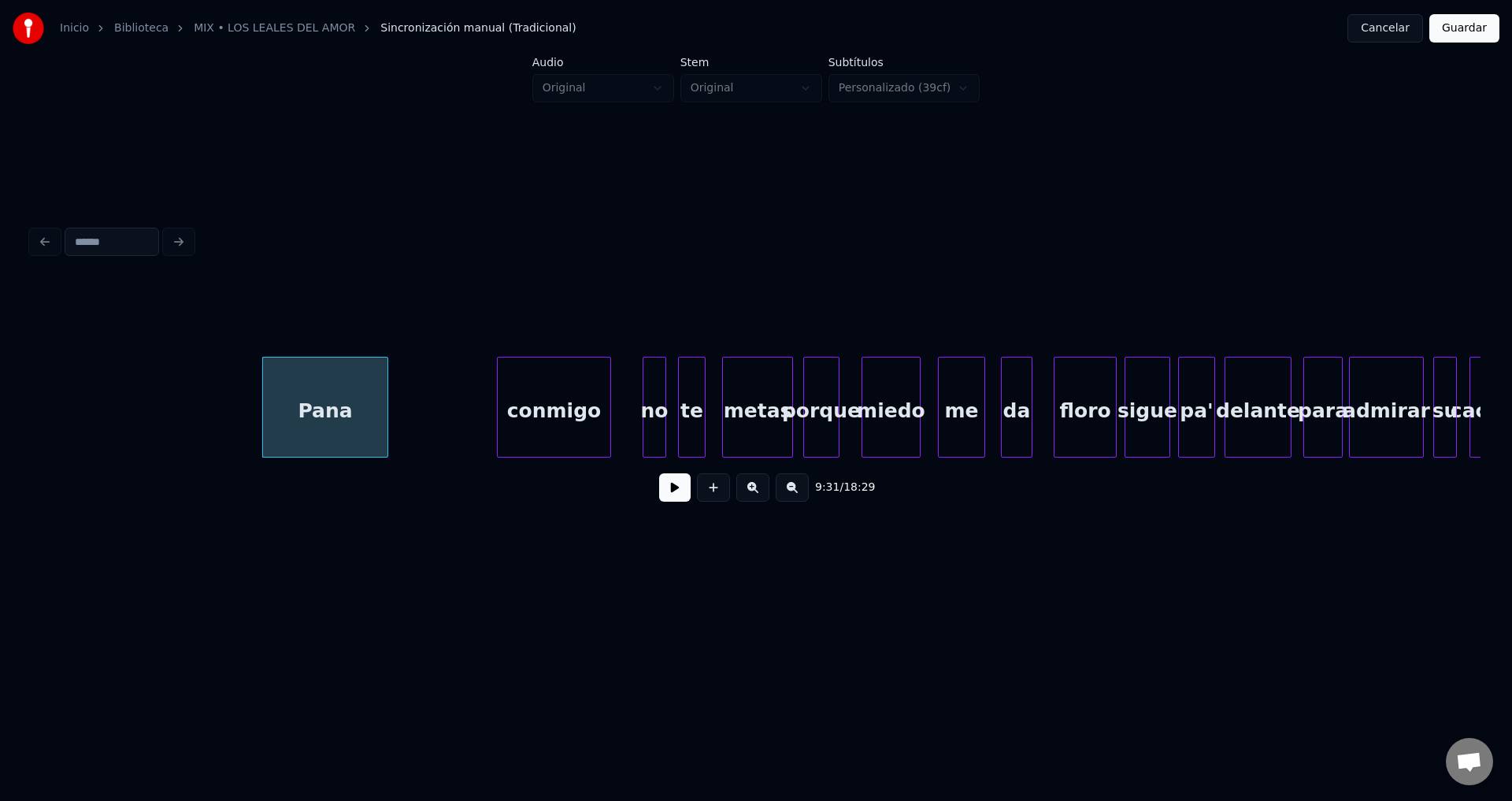
click at [670, 496] on button at bounding box center [675, 488] width 32 height 28
click at [367, 398] on div at bounding box center [368, 407] width 5 height 99
click at [421, 412] on div "conmigo" at bounding box center [441, 411] width 112 height 107
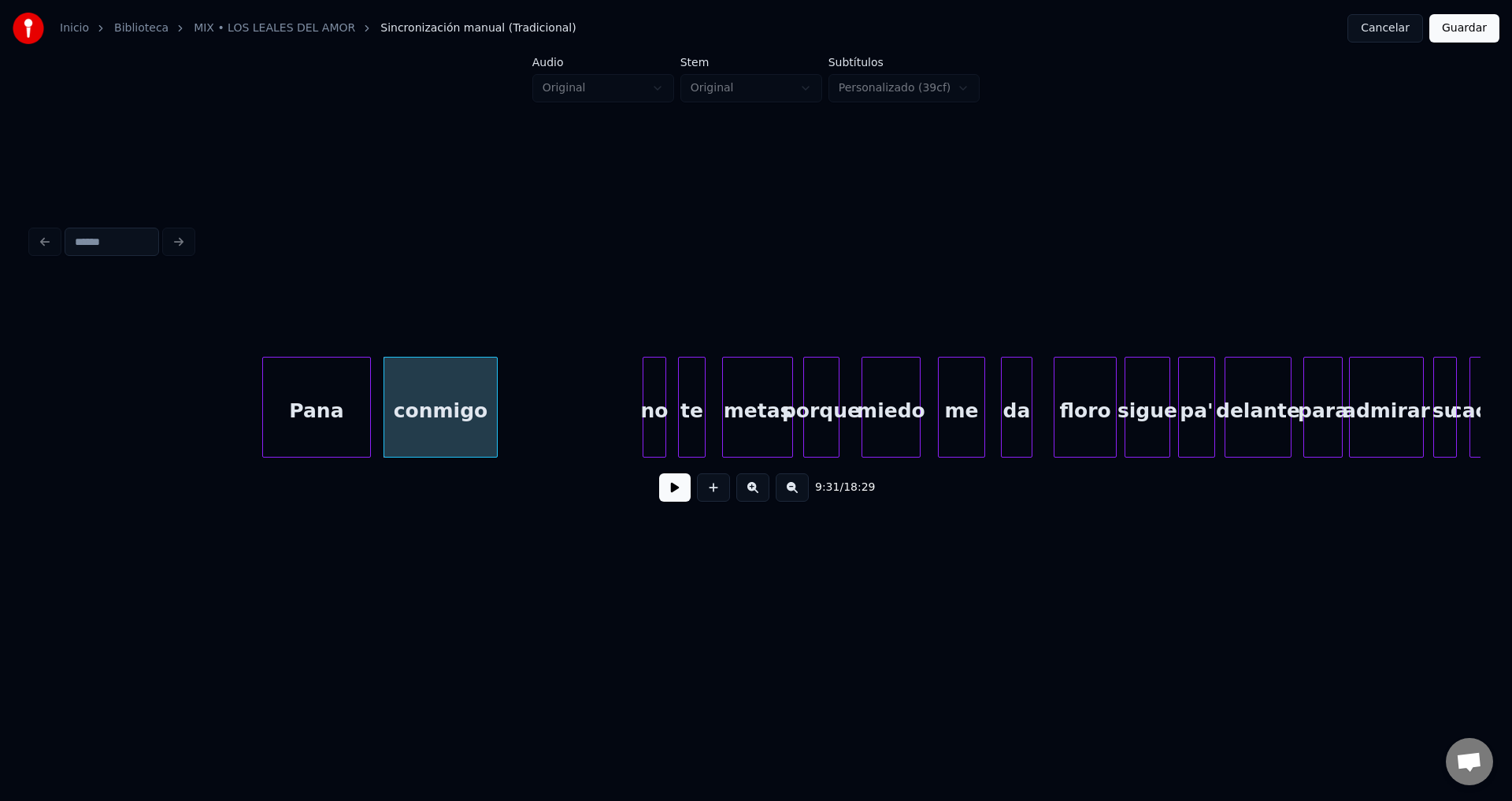
click at [660, 489] on button at bounding box center [675, 488] width 32 height 28
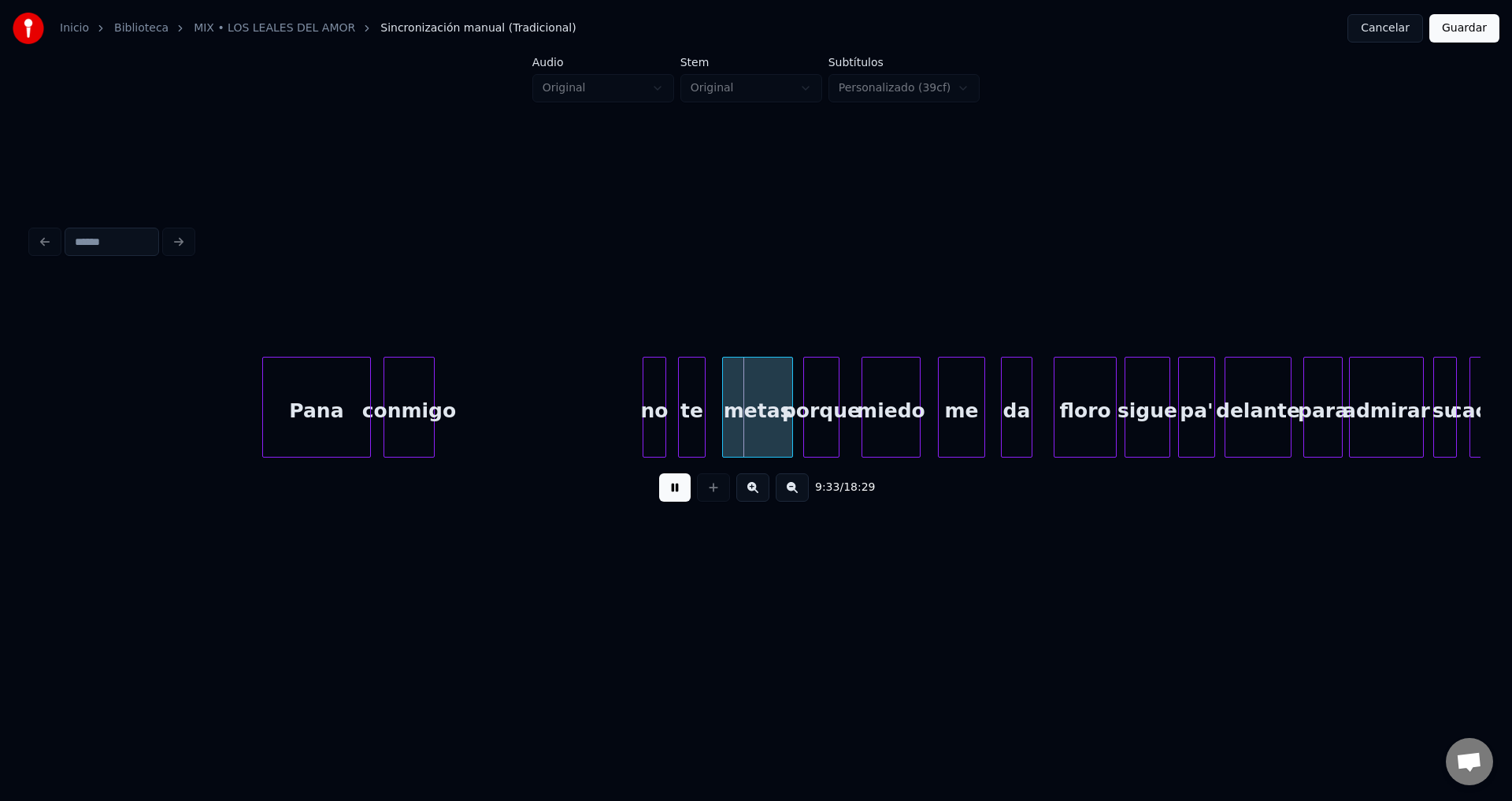
click at [431, 394] on div at bounding box center [431, 407] width 5 height 99
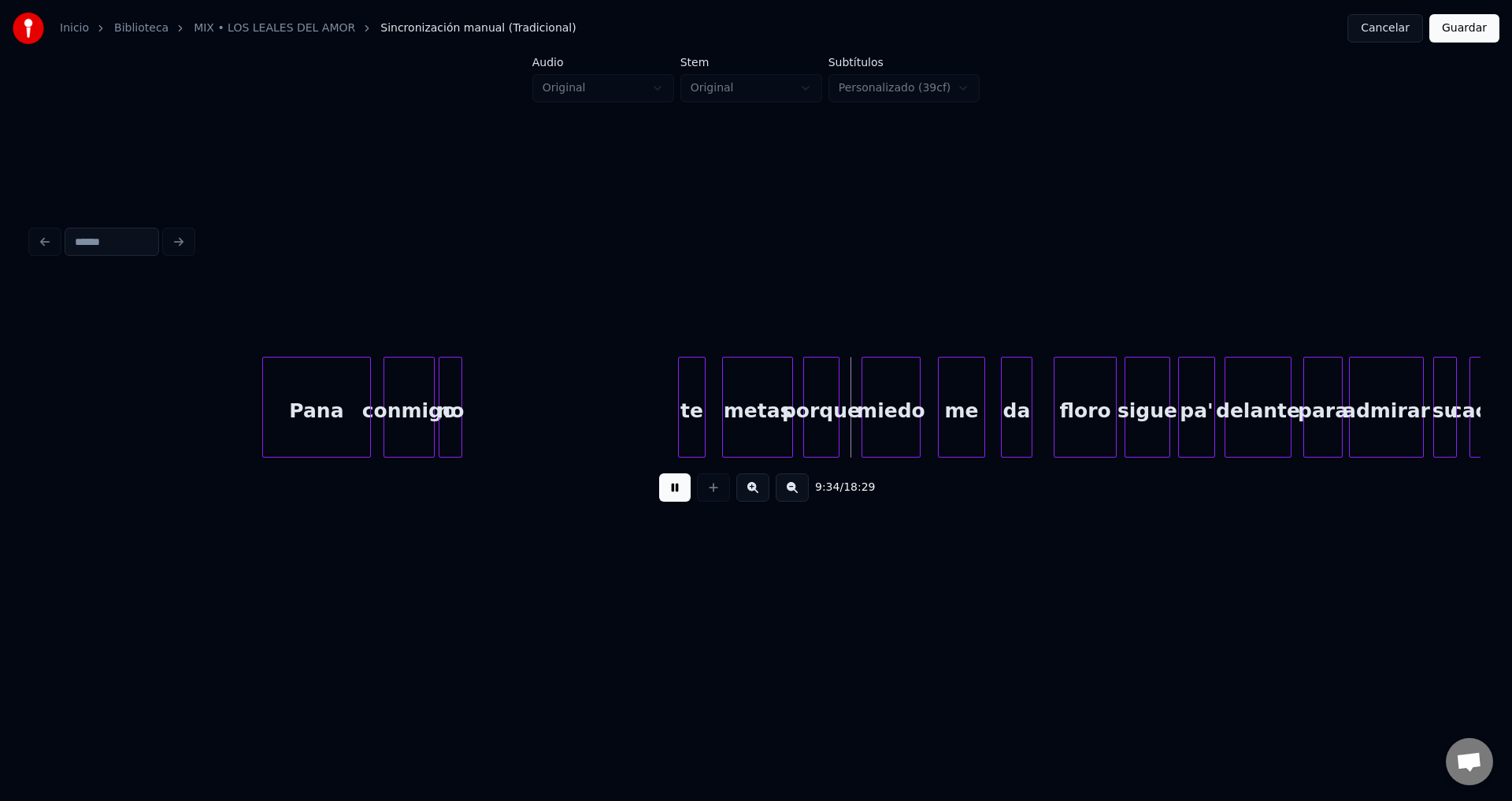
click at [452, 399] on div "no" at bounding box center [450, 411] width 22 height 107
click at [483, 412] on div "te" at bounding box center [482, 411] width 26 height 107
click at [544, 416] on div "metas" at bounding box center [534, 411] width 70 height 107
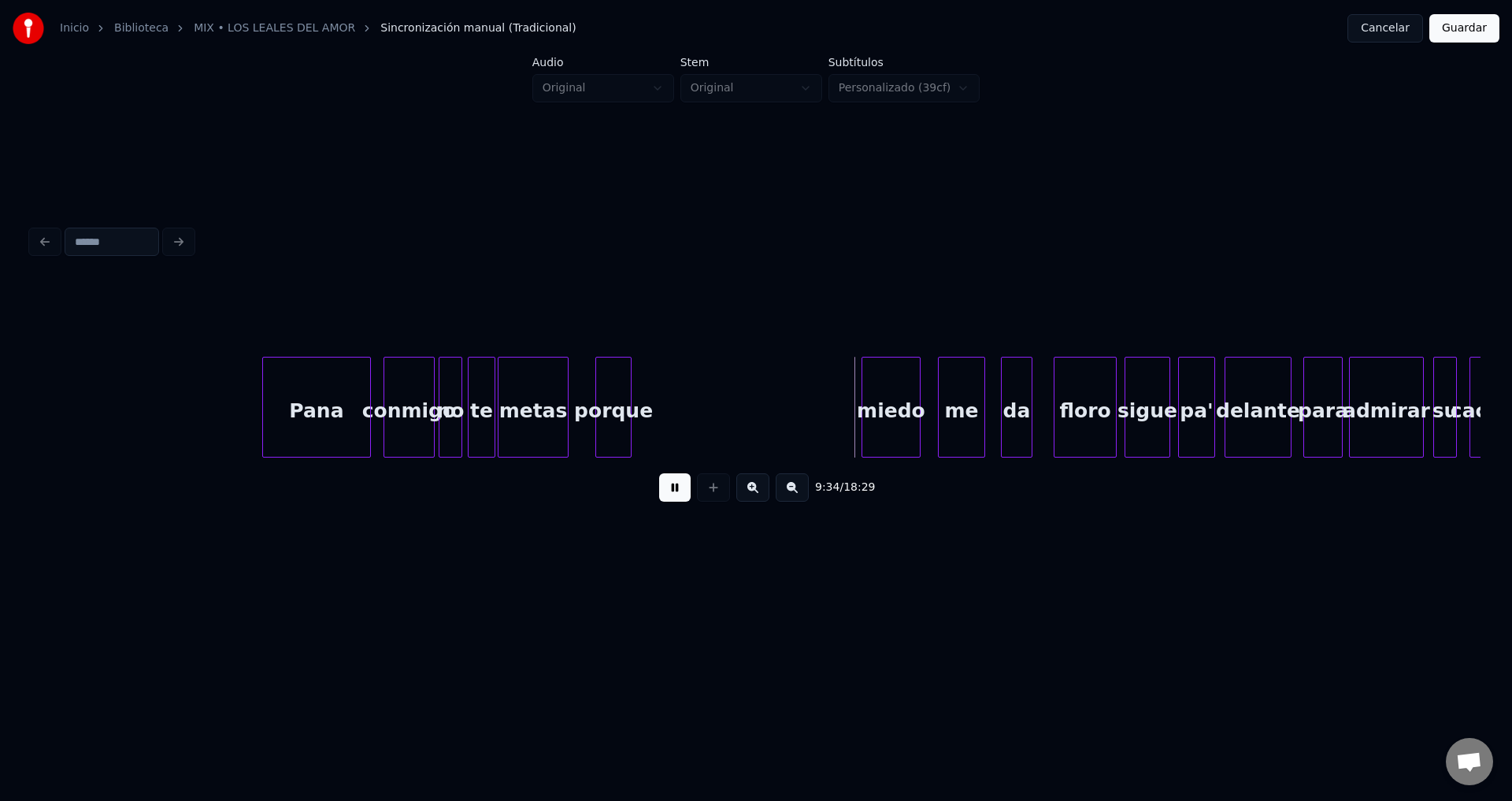
click at [606, 418] on div "porque" at bounding box center [614, 411] width 35 height 107
click at [583, 403] on div at bounding box center [581, 407] width 5 height 99
click at [624, 406] on div "porque" at bounding box center [614, 411] width 35 height 107
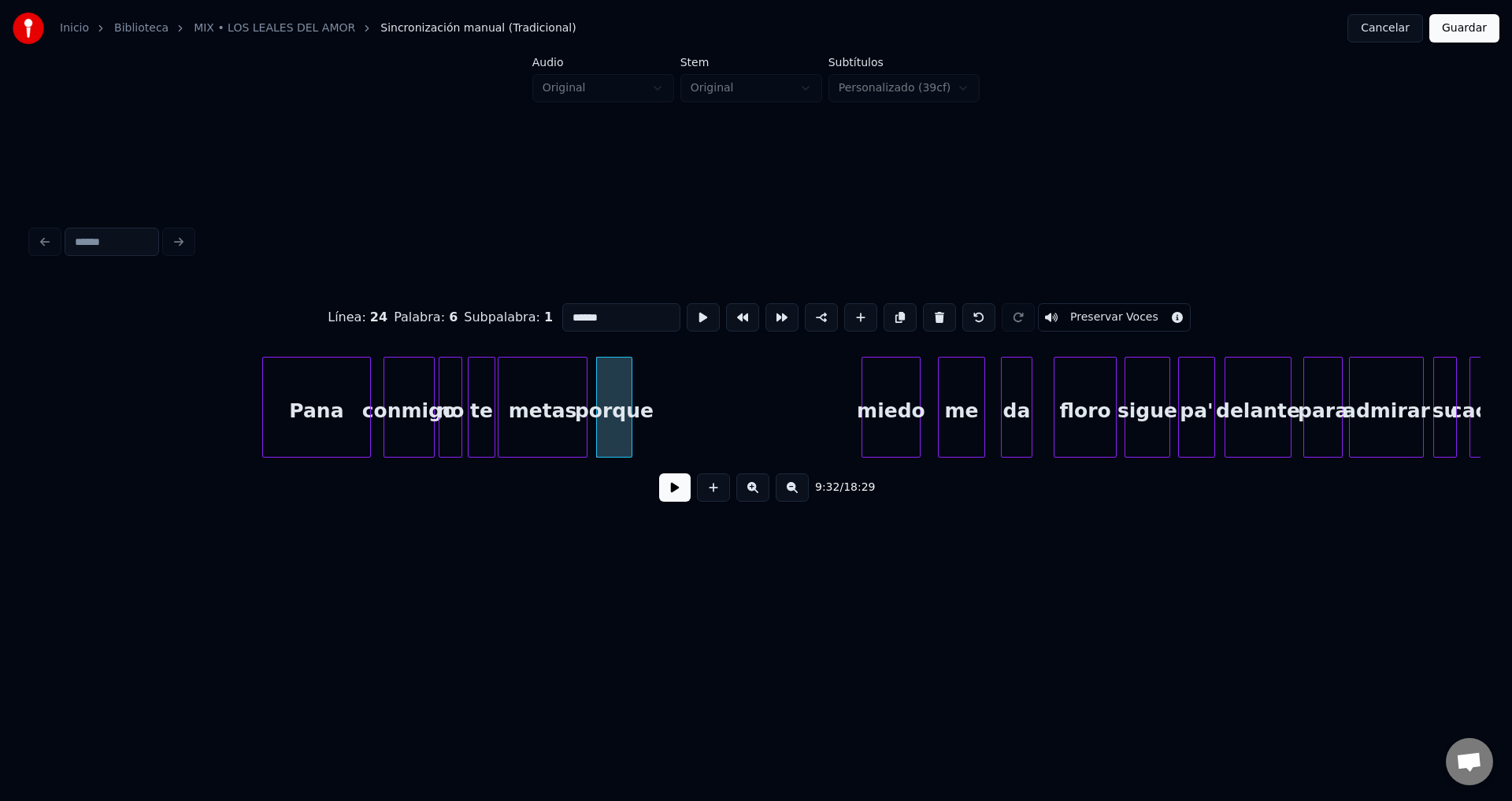
click at [678, 496] on button at bounding box center [675, 488] width 32 height 28
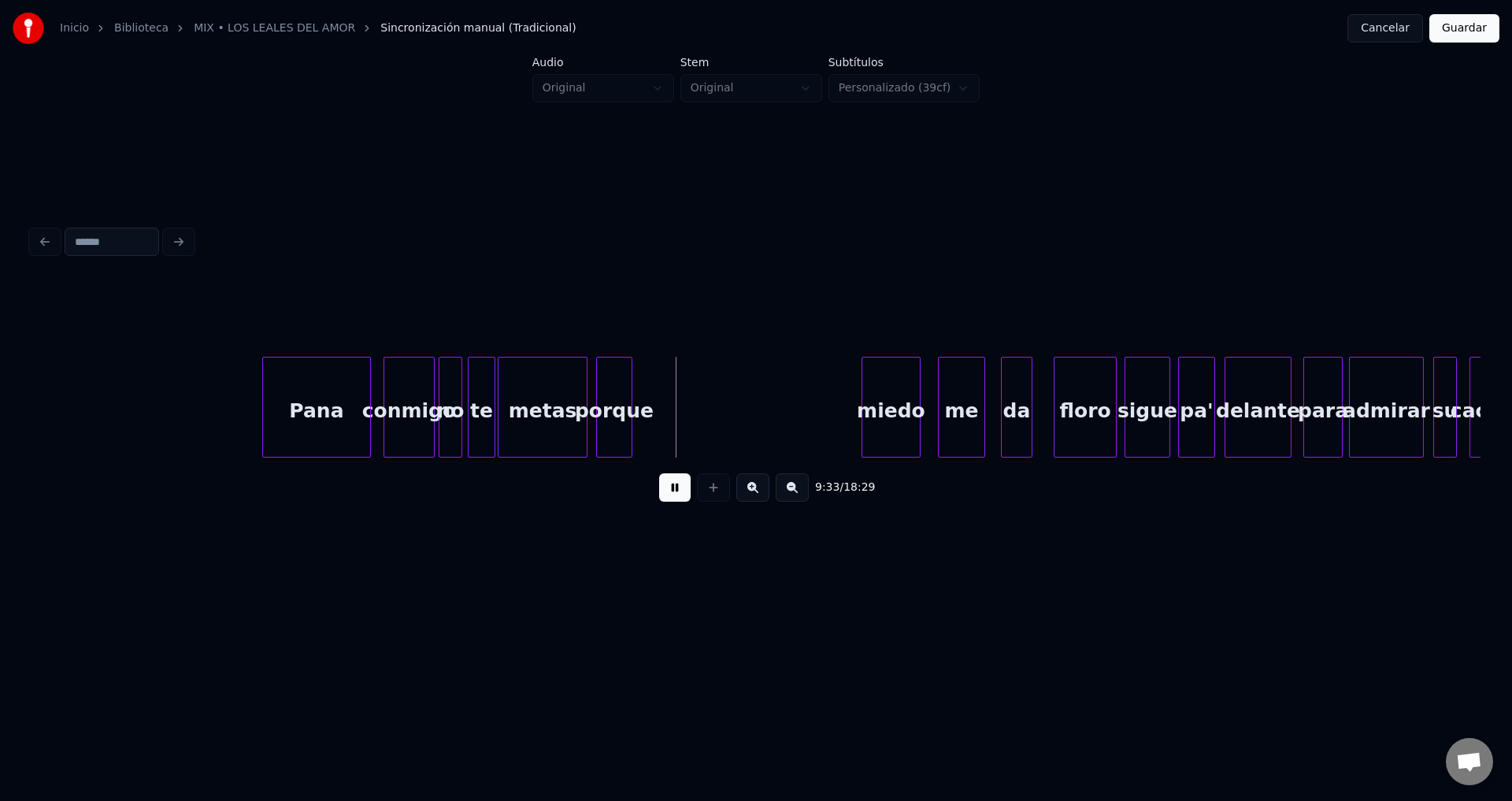
click at [678, 496] on button at bounding box center [675, 488] width 32 height 28
click at [644, 397] on div at bounding box center [642, 407] width 5 height 99
click at [717, 416] on div "miedo" at bounding box center [703, 411] width 58 height 107
click at [540, 408] on div "metas" at bounding box center [542, 411] width 88 height 107
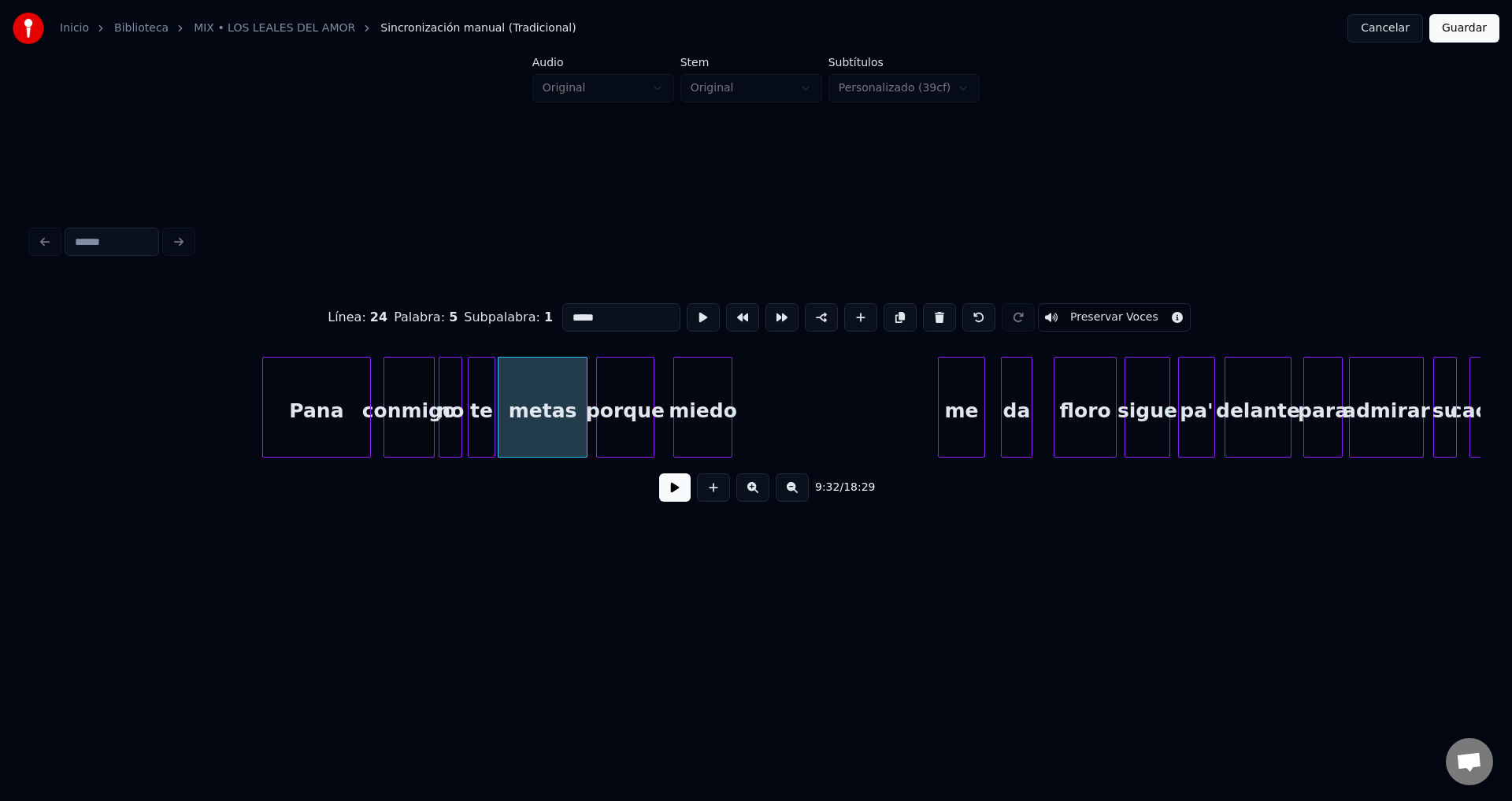
click at [678, 490] on button at bounding box center [675, 488] width 32 height 28
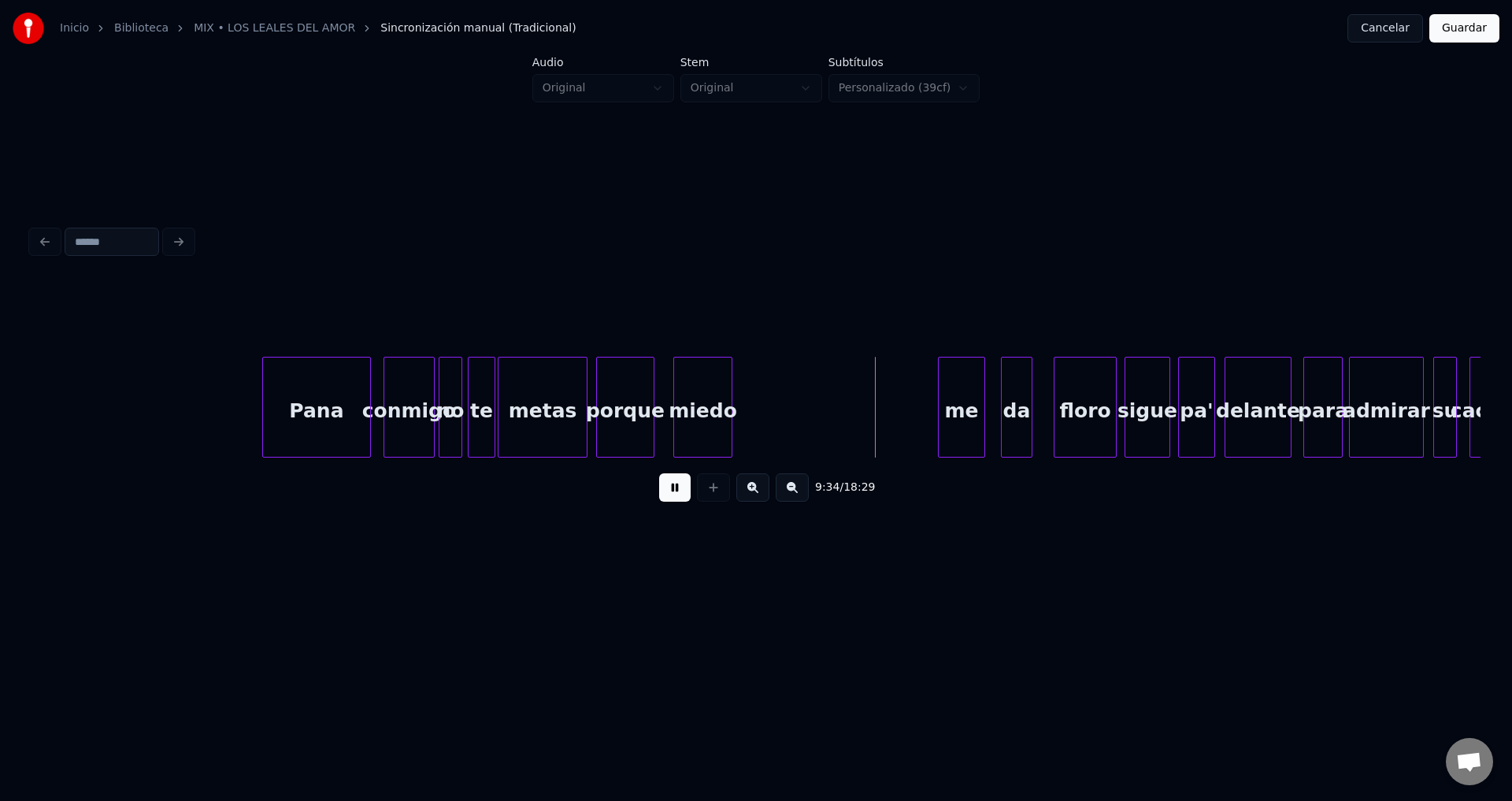
click at [678, 490] on button at bounding box center [675, 488] width 32 height 28
click at [712, 400] on div at bounding box center [714, 407] width 5 height 99
click at [750, 416] on div "me" at bounding box center [746, 411] width 46 height 107
click at [673, 495] on button at bounding box center [675, 488] width 32 height 28
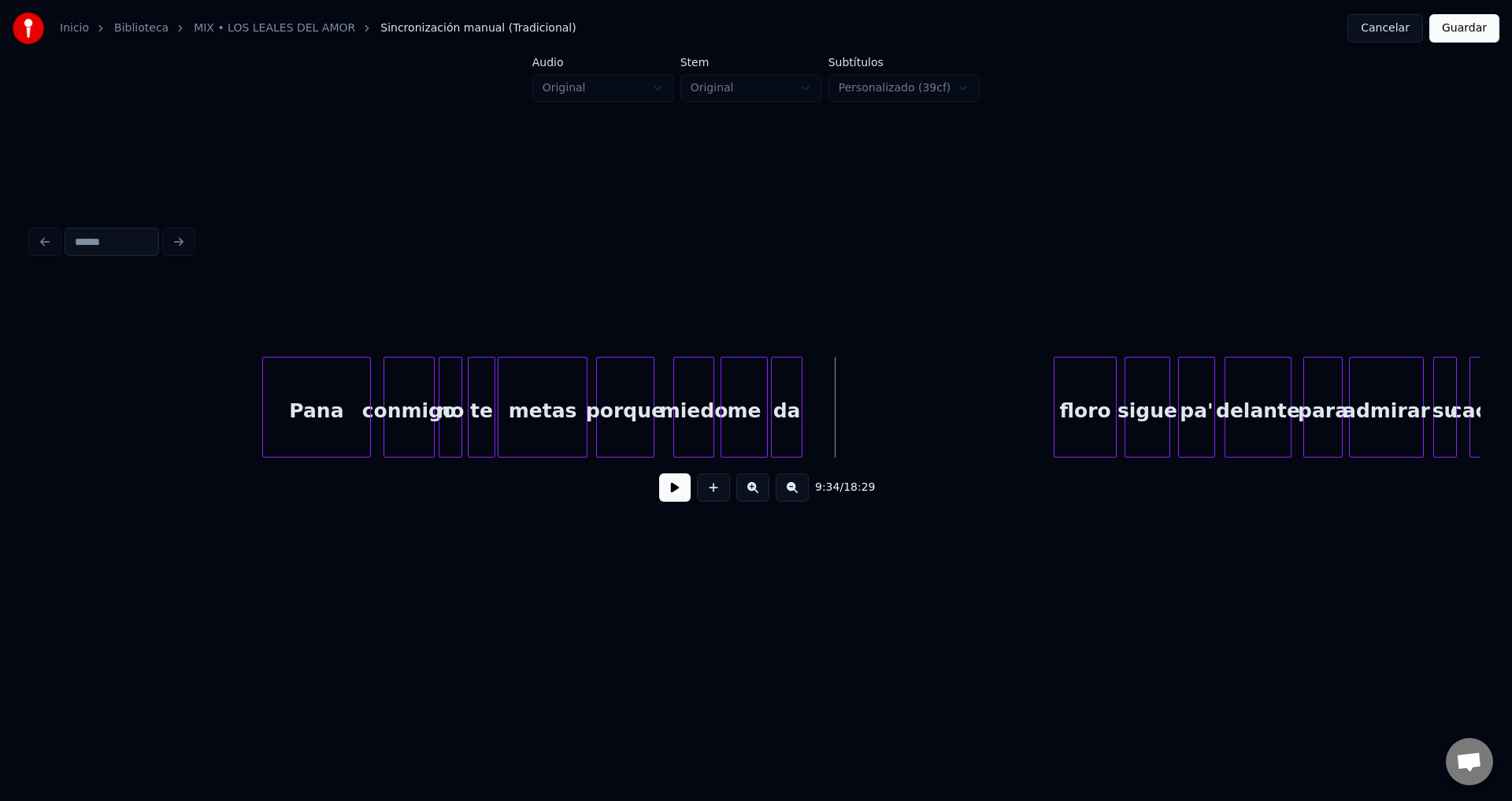
click at [788, 417] on div "da" at bounding box center [787, 411] width 30 height 107
click at [745, 397] on div at bounding box center [747, 407] width 5 height 99
click at [766, 402] on div "da" at bounding box center [770, 411] width 30 height 107
click at [825, 415] on div "floro" at bounding box center [822, 411] width 62 height 107
click at [1452, 32] on button "Guardar" at bounding box center [1465, 28] width 70 height 28
